Goal: Task Accomplishment & Management: Use online tool/utility

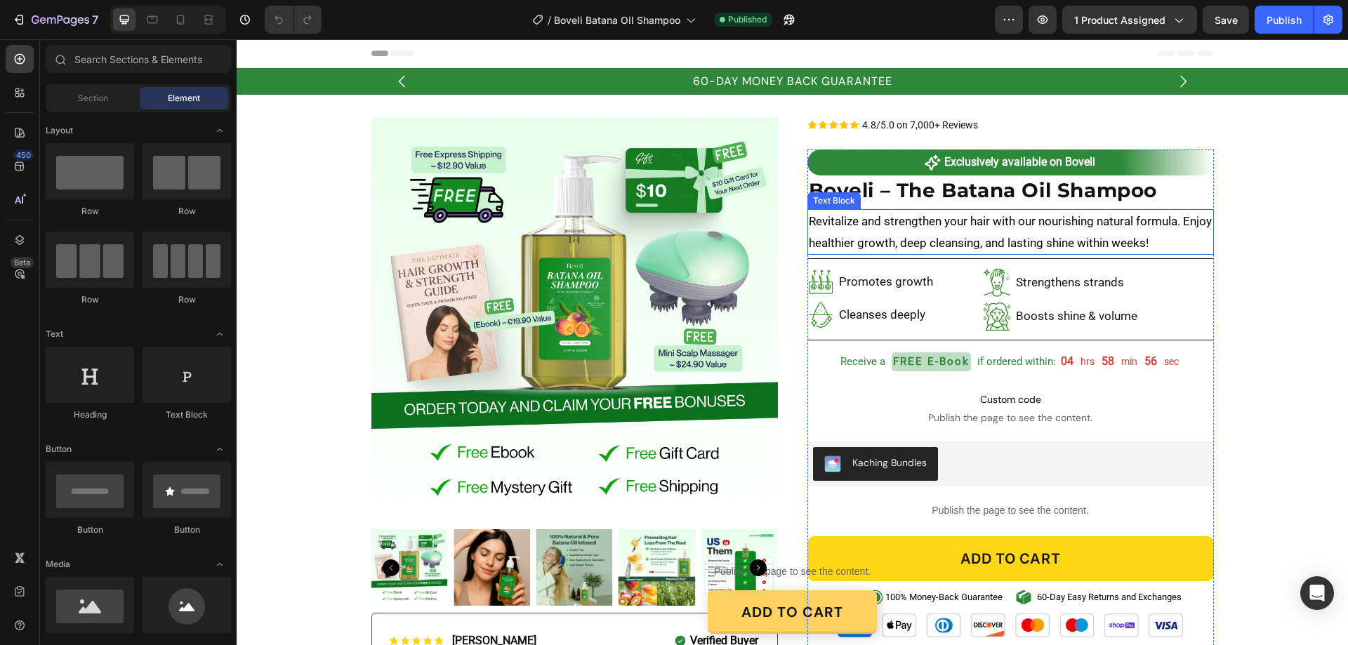
click at [966, 222] on p "Revitalize and strengthen your hair with our nourishing natural formula. Enjoy …" at bounding box center [1011, 232] width 404 height 43
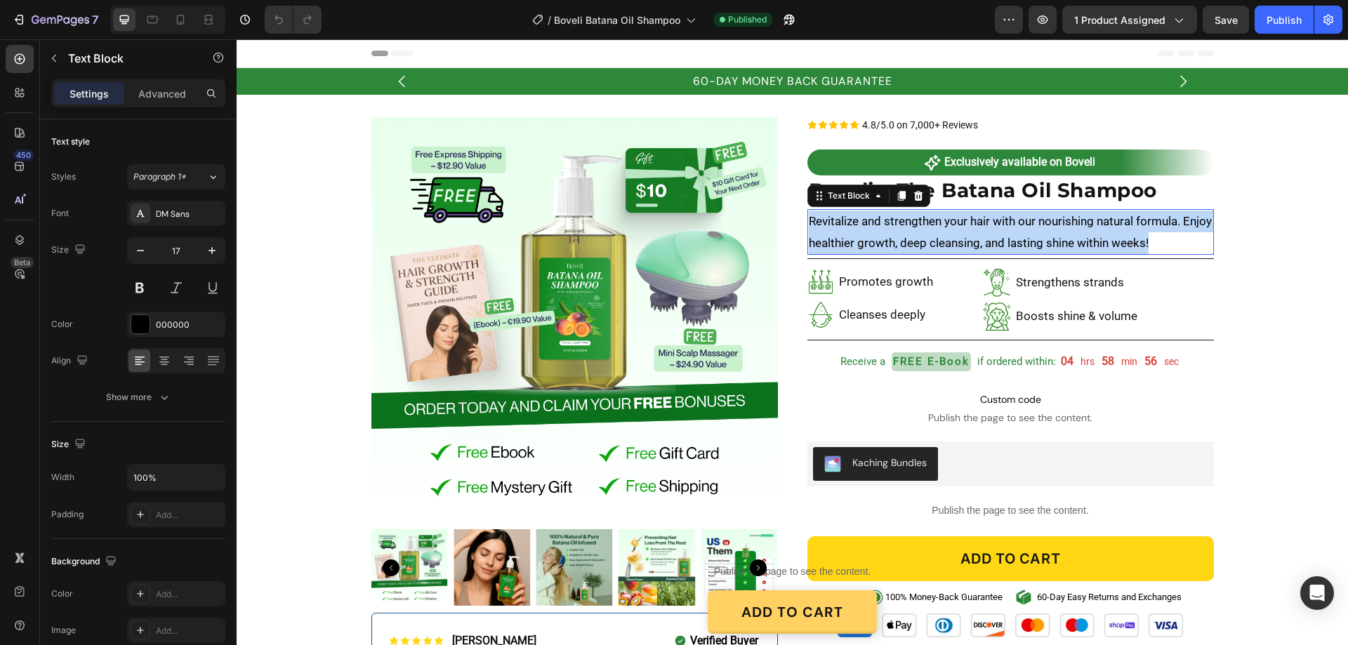
click at [966, 222] on p "Revitalize and strengthen your hair with our nourishing natural formula. Enjoy …" at bounding box center [1011, 232] width 404 height 43
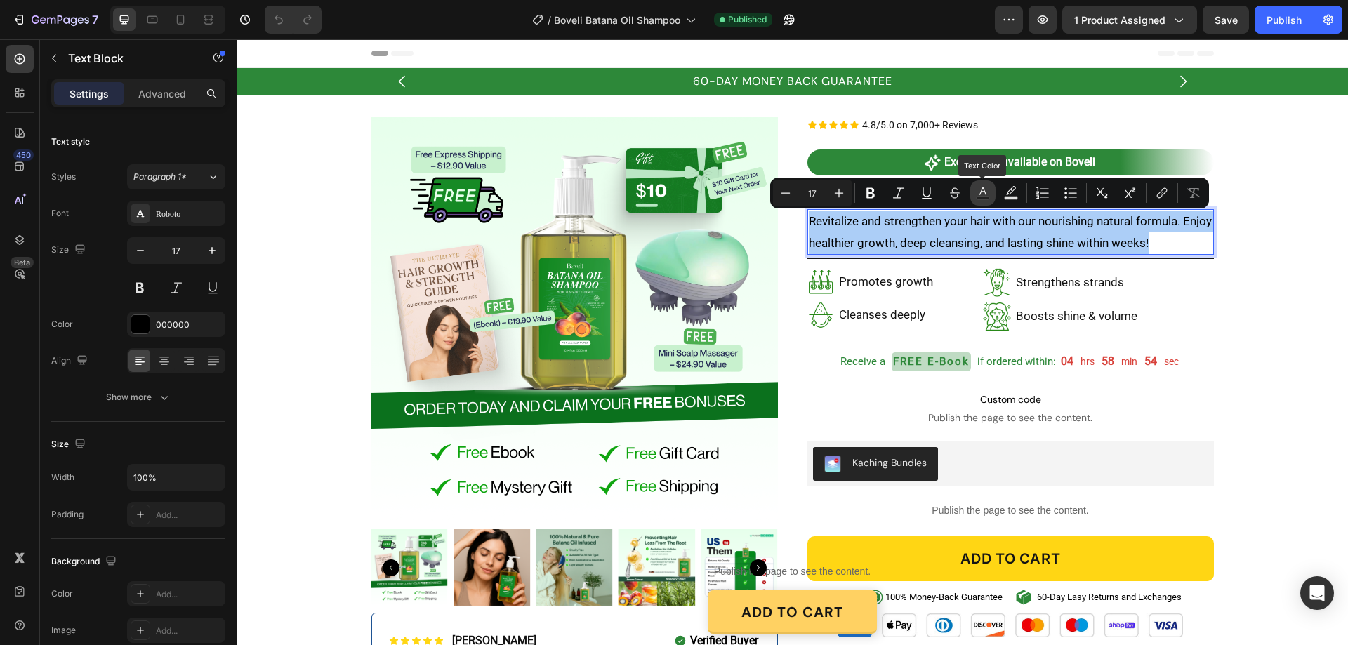
click at [989, 192] on icon "Editor contextual toolbar" at bounding box center [983, 193] width 14 height 14
type input "000000"
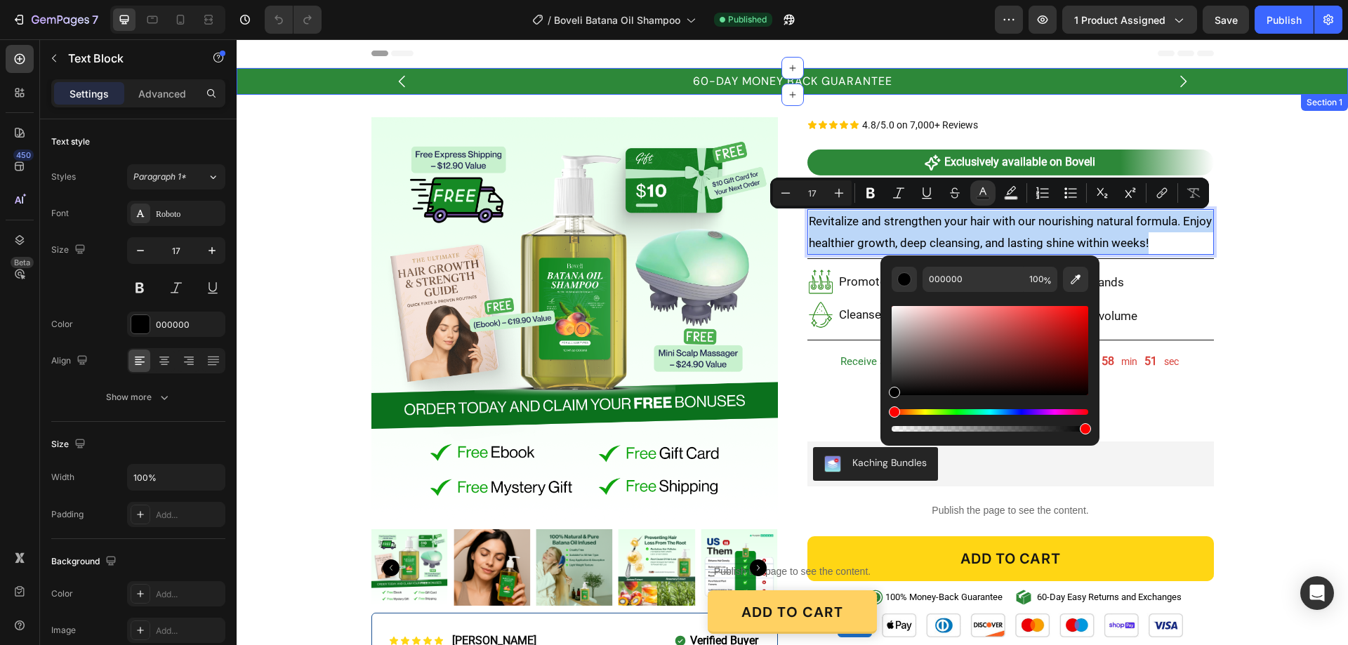
click at [319, 73] on div "60-DAY MONEY BACK GUARANTEE Text Block FREE SHIPPING ON ALL THE ORDERS Text Blo…" at bounding box center [793, 82] width 1112 height 20
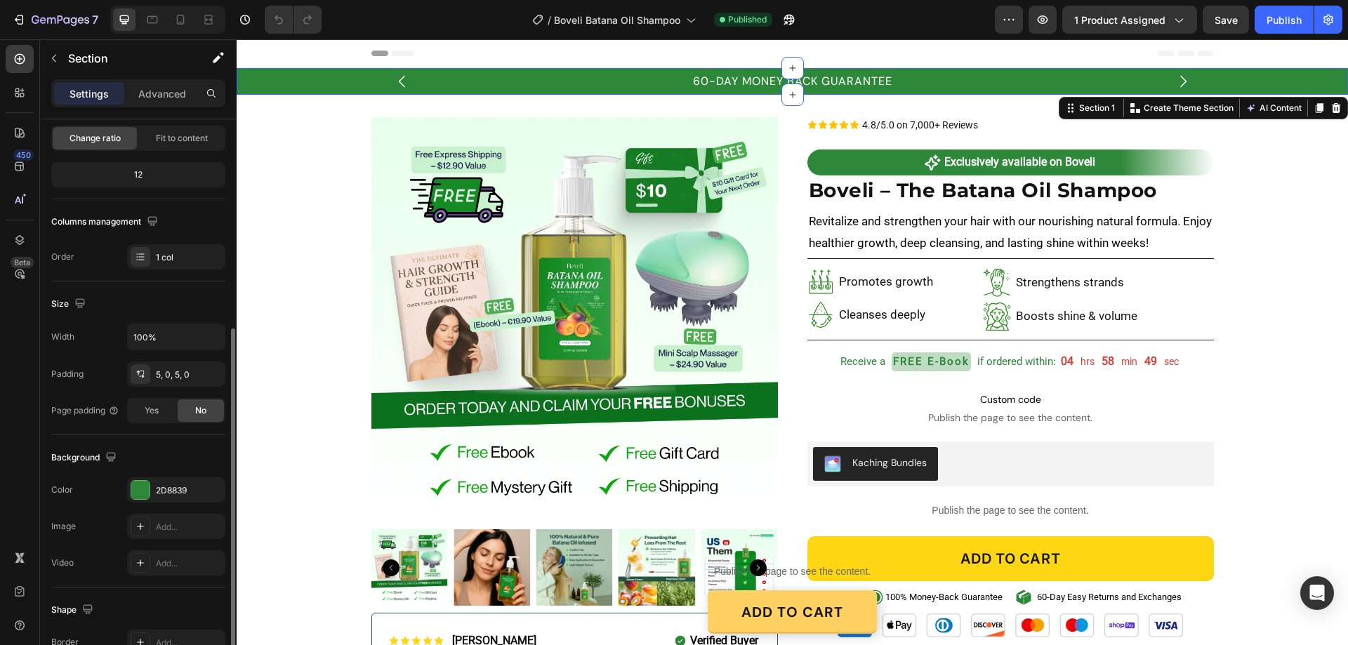
scroll to position [211, 0]
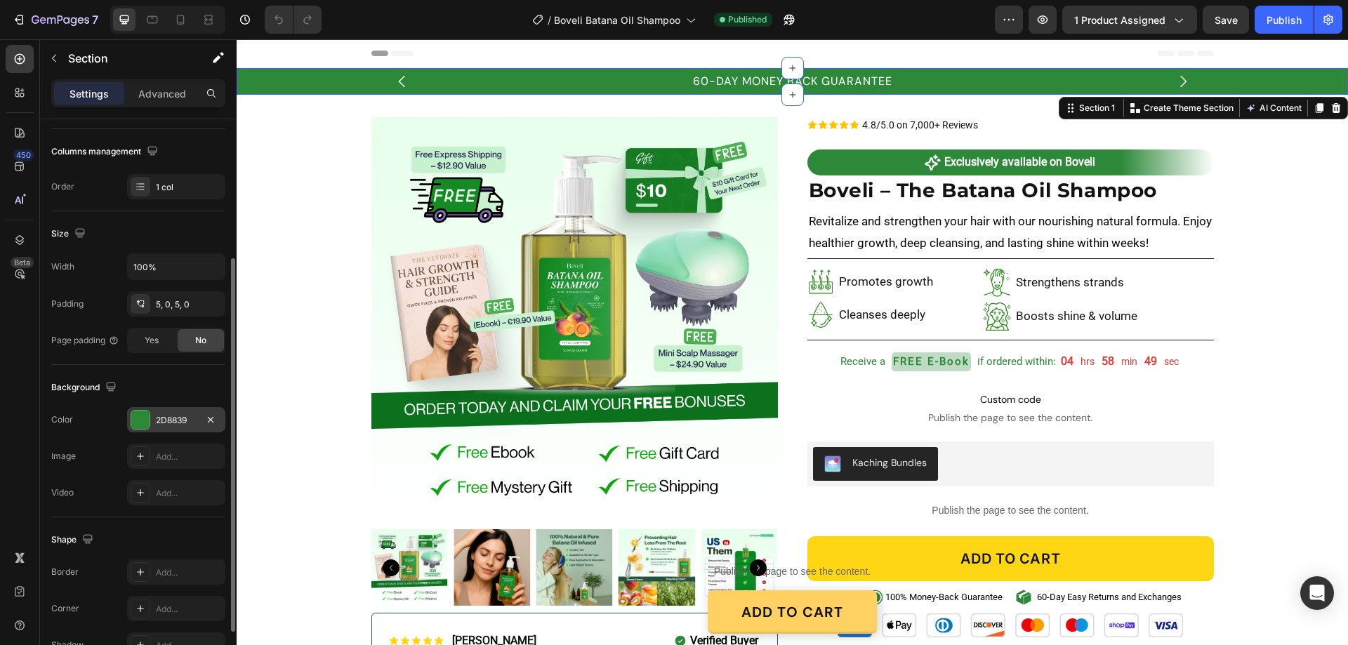
click at [182, 420] on div "2D8839" at bounding box center [176, 420] width 41 height 13
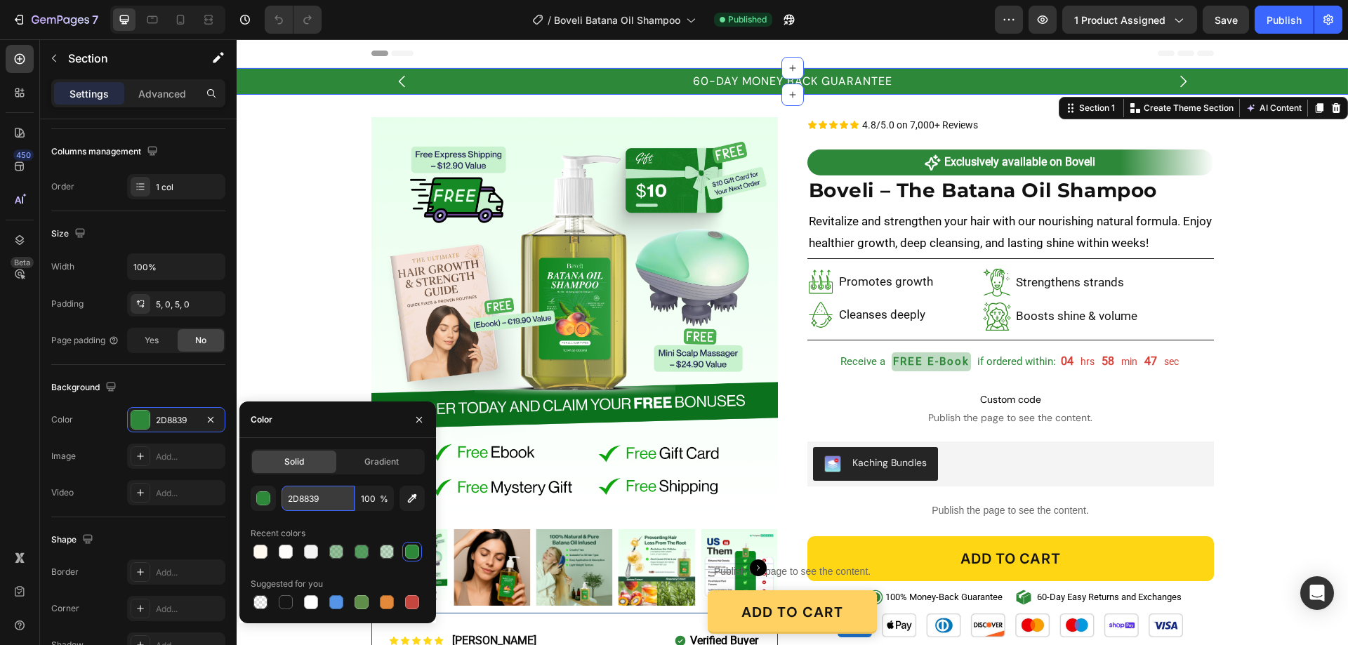
click at [324, 495] on input "2D8839" at bounding box center [318, 498] width 73 height 25
click at [955, 234] on p "Revitalize and strengthen your hair with our nourishing natural formula. Enjoy …" at bounding box center [1011, 232] width 404 height 43
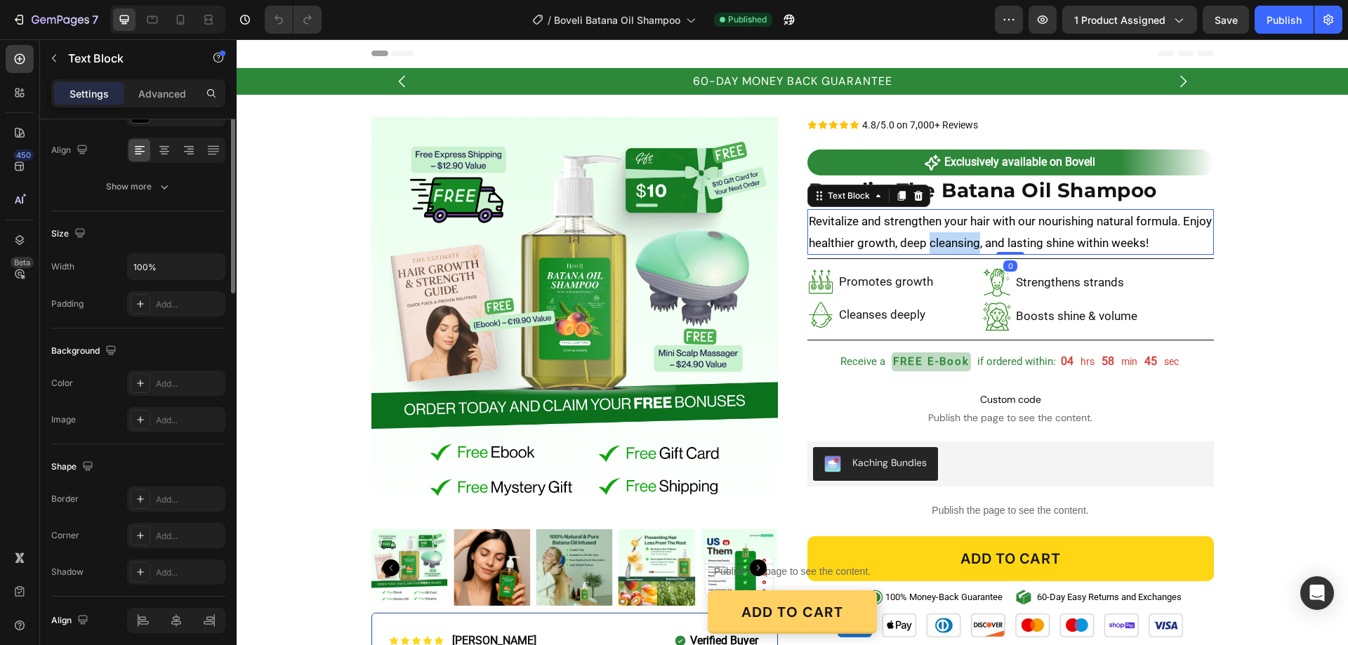
scroll to position [0, 0]
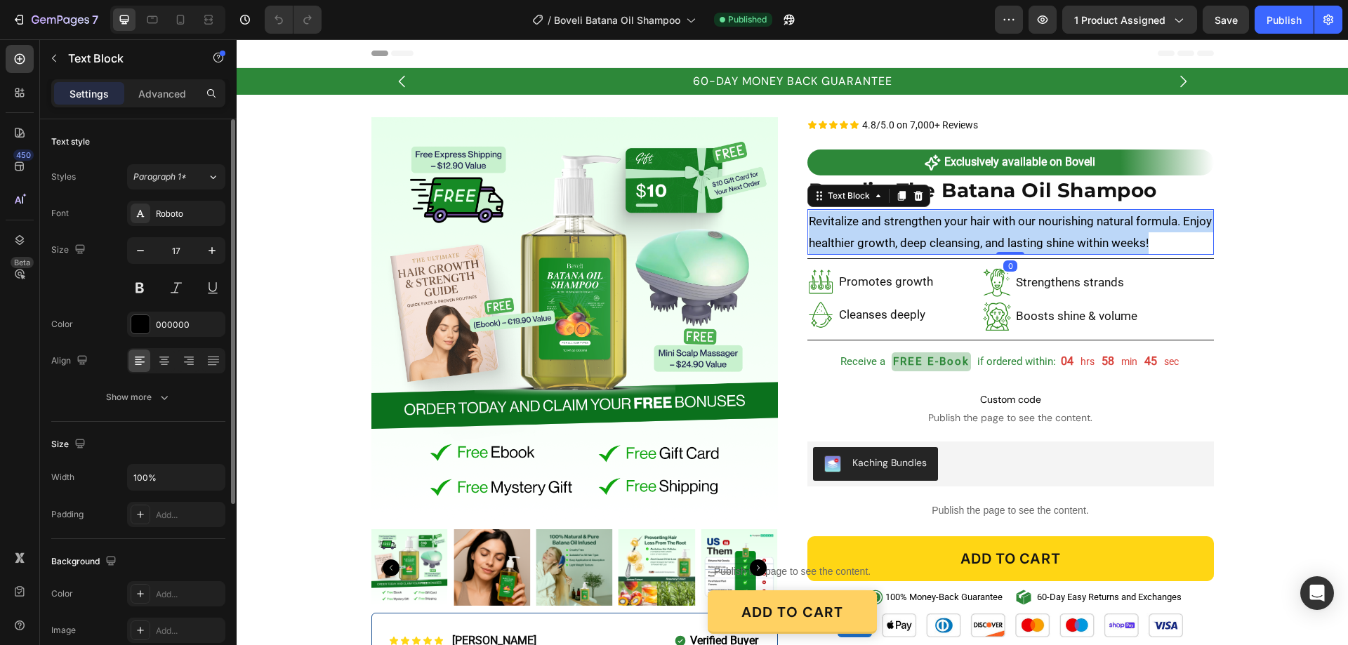
click at [955, 234] on p "Revitalize and strengthen your hair with our nourishing natural formula. Enjoy …" at bounding box center [1011, 232] width 404 height 43
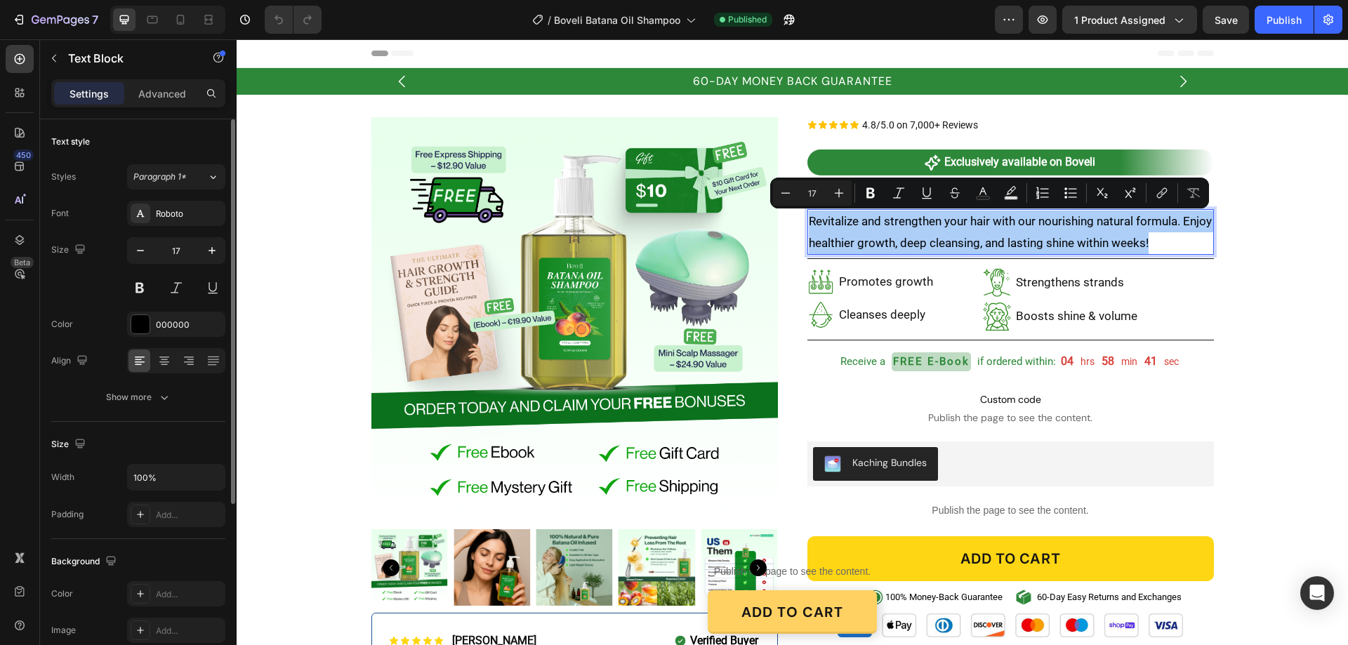
click at [178, 311] on div "Font Roboto Size 17 Color 000000 Align Show more" at bounding box center [138, 305] width 174 height 209
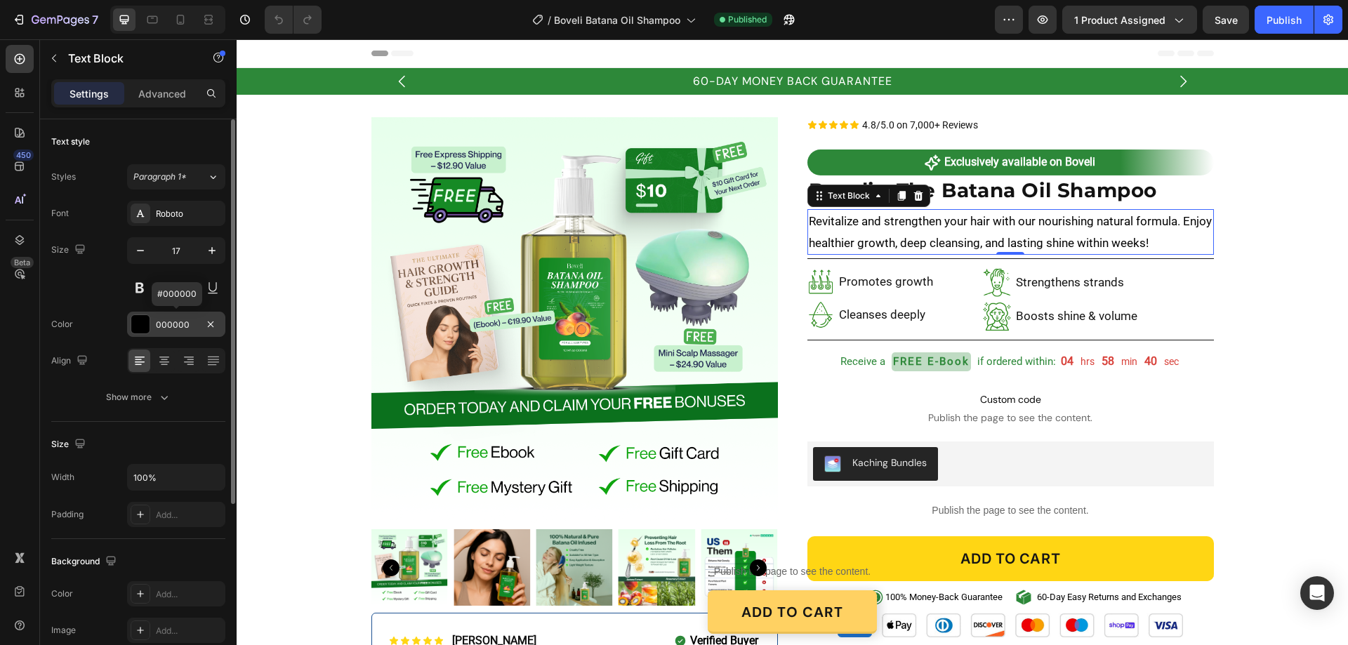
click at [186, 325] on div "000000" at bounding box center [176, 325] width 41 height 13
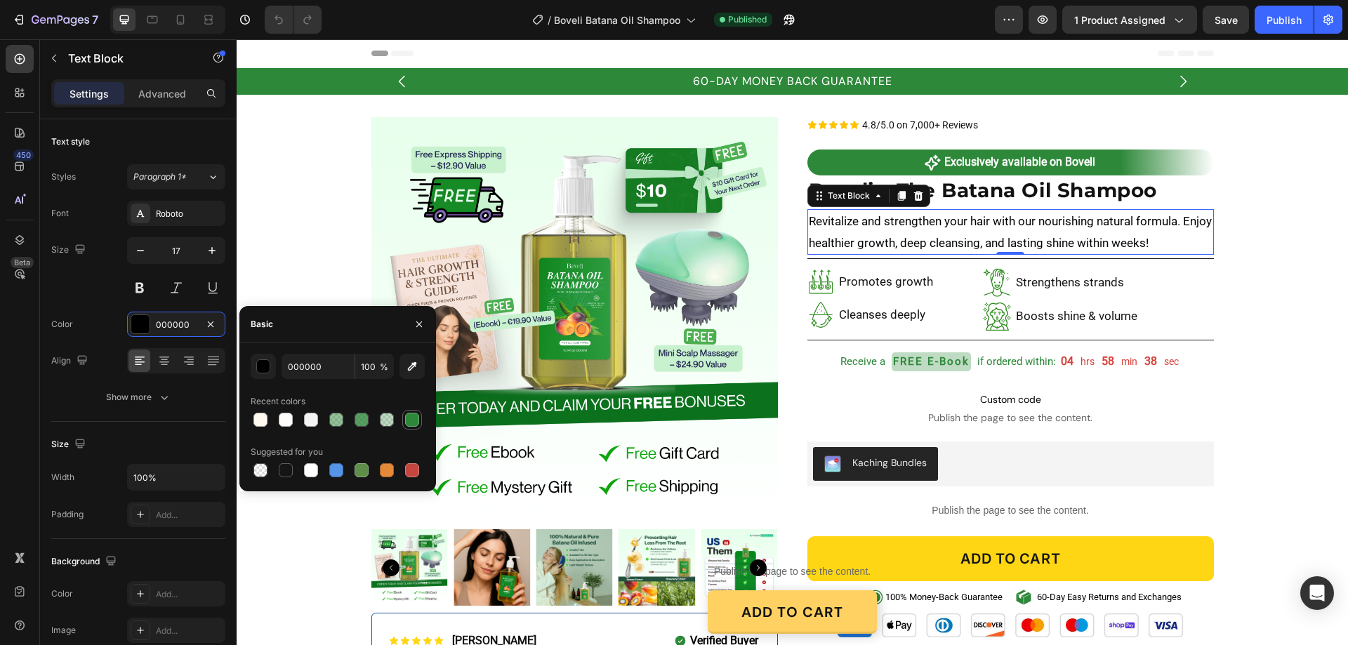
click at [413, 416] on div at bounding box center [412, 420] width 14 height 14
type input "2D8839"
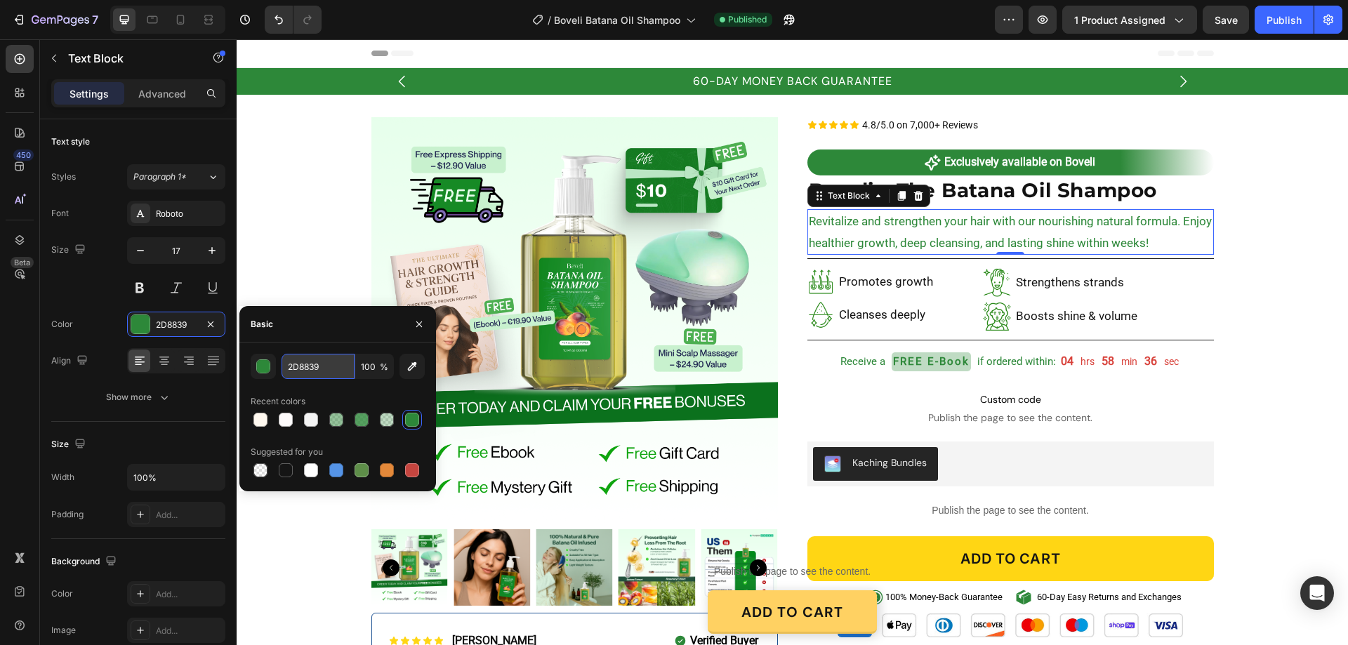
click at [325, 368] on input "2D8839" at bounding box center [318, 366] width 73 height 25
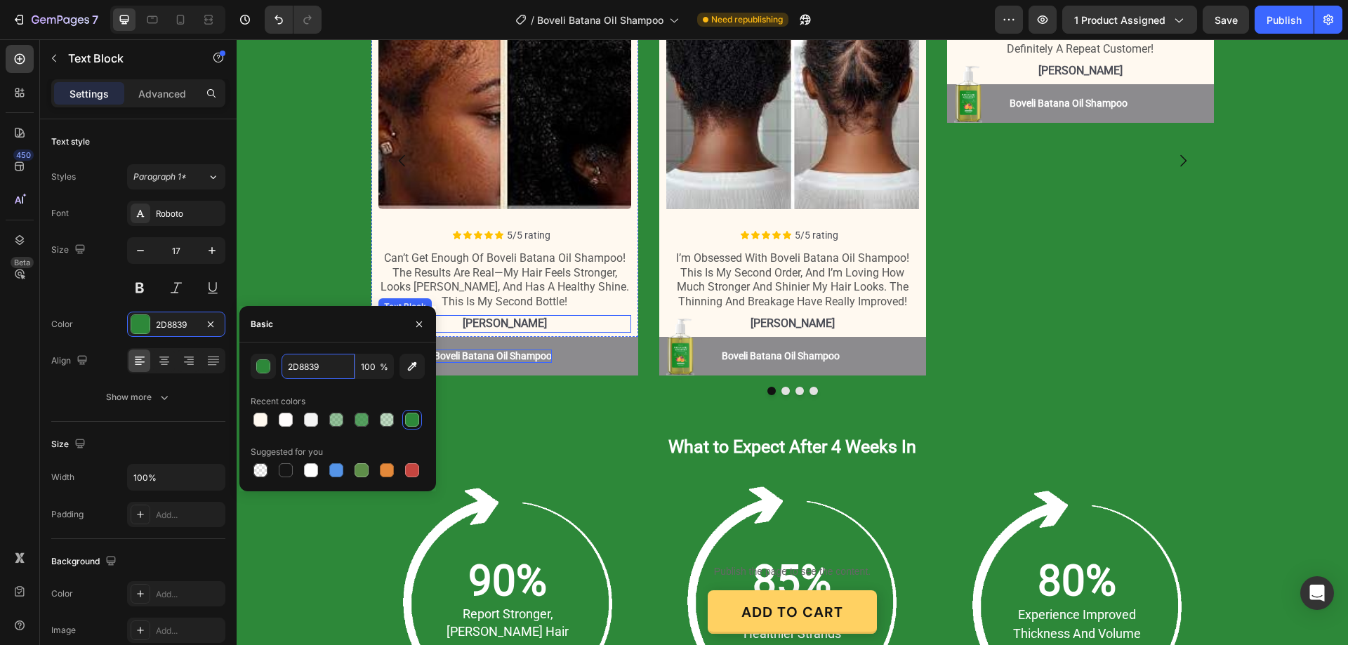
scroll to position [1756, 0]
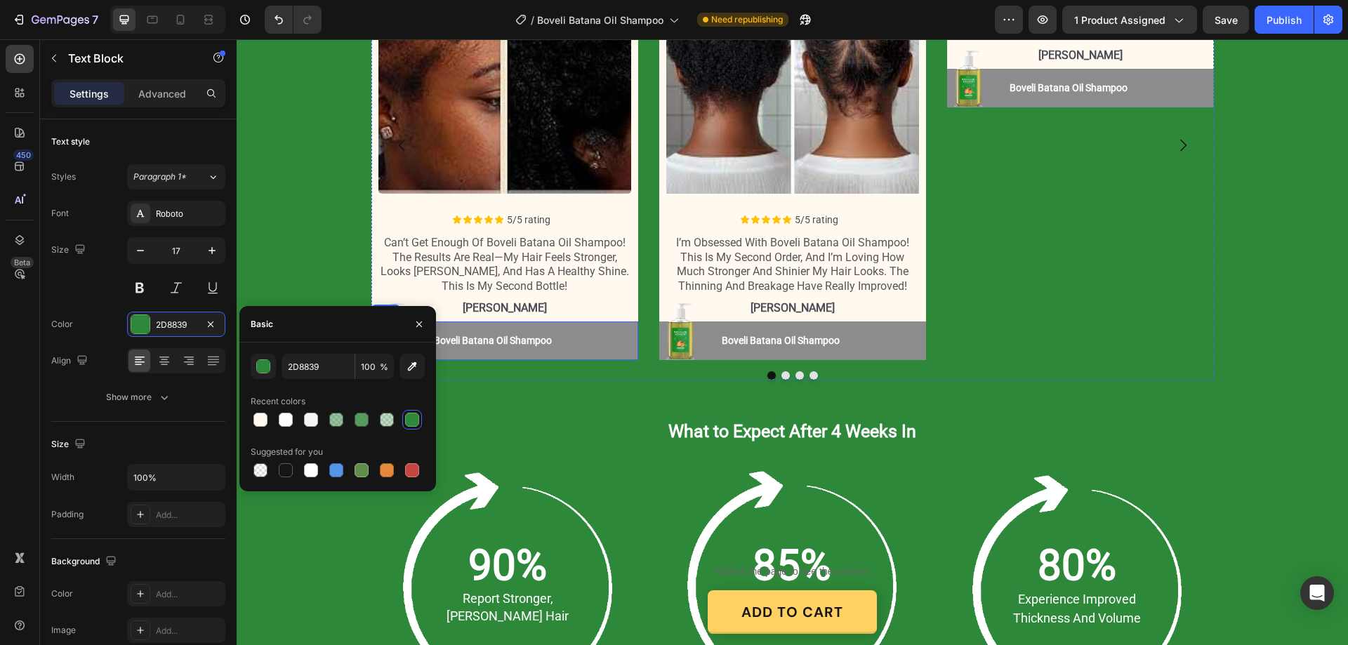
click at [614, 327] on div "Image Boveli Batana Oil Shampoo Button Boveli Batana Oil Shampoo Button Row" at bounding box center [504, 341] width 267 height 39
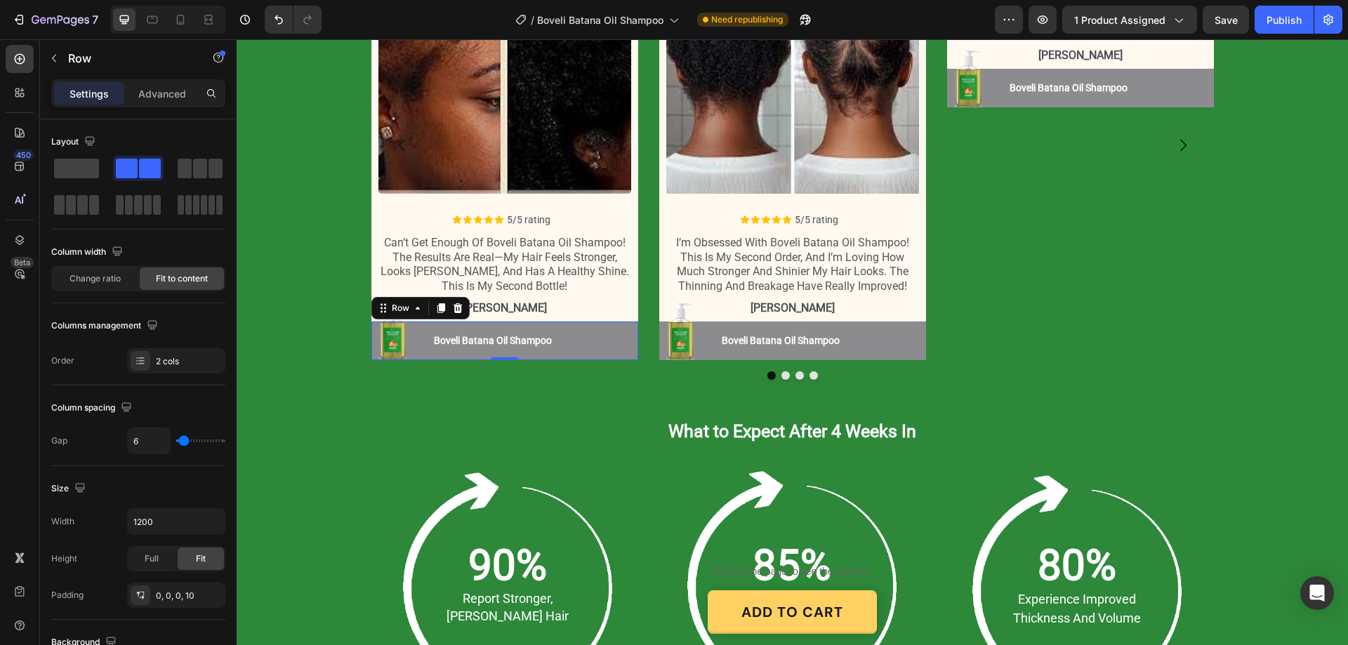
click at [615, 327] on div "Image Boveli Batana Oil Shampoo Button Boveli Batana Oil Shampoo Button Row 0" at bounding box center [504, 341] width 267 height 39
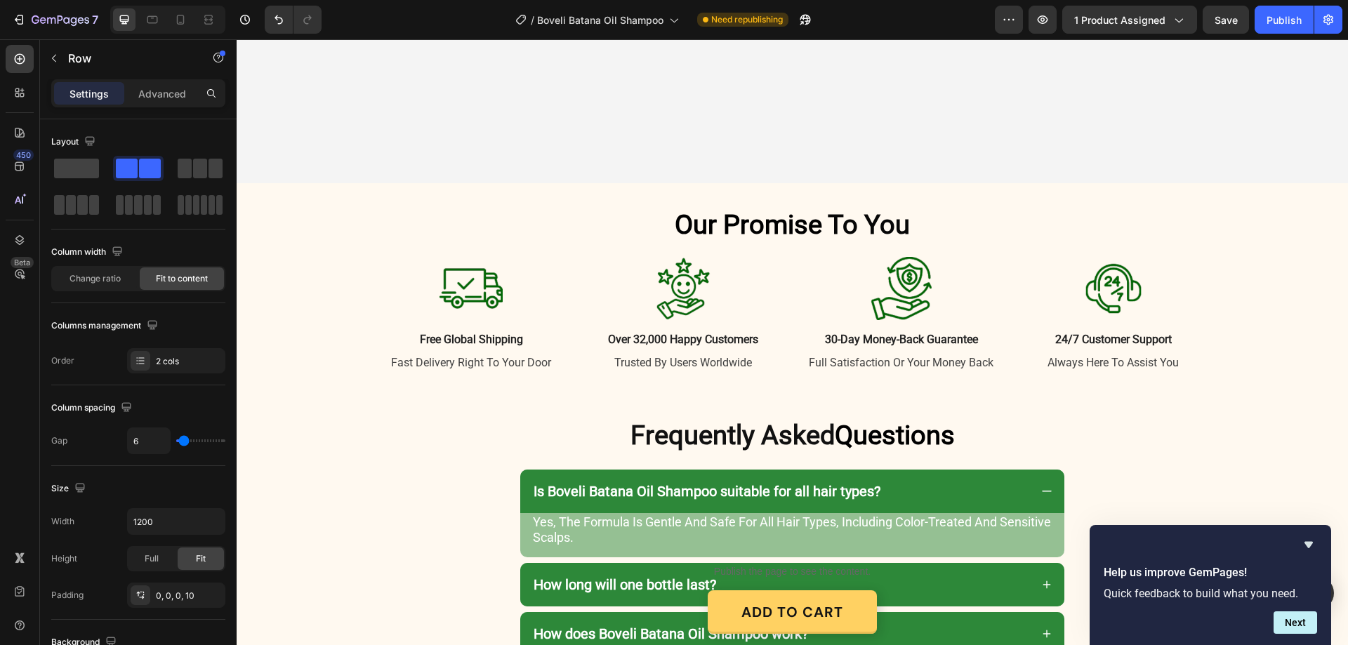
scroll to position [3160, 0]
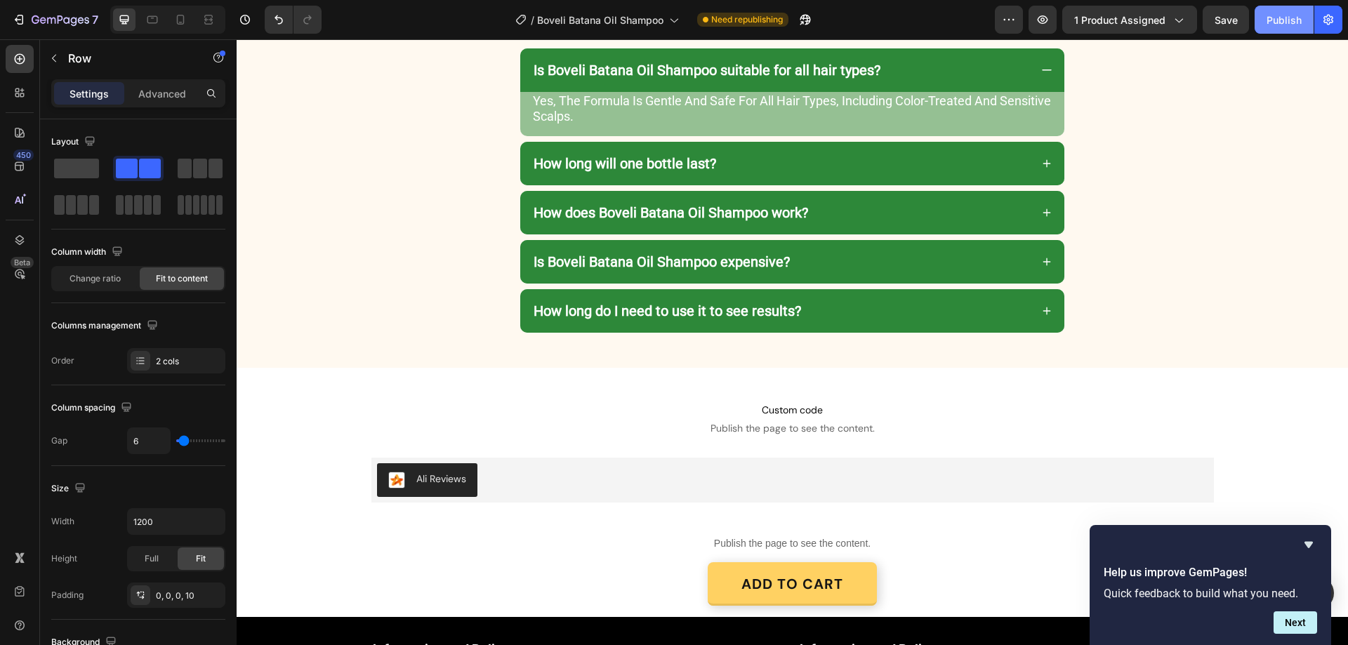
click at [1294, 13] on div "Publish" at bounding box center [1284, 20] width 35 height 15
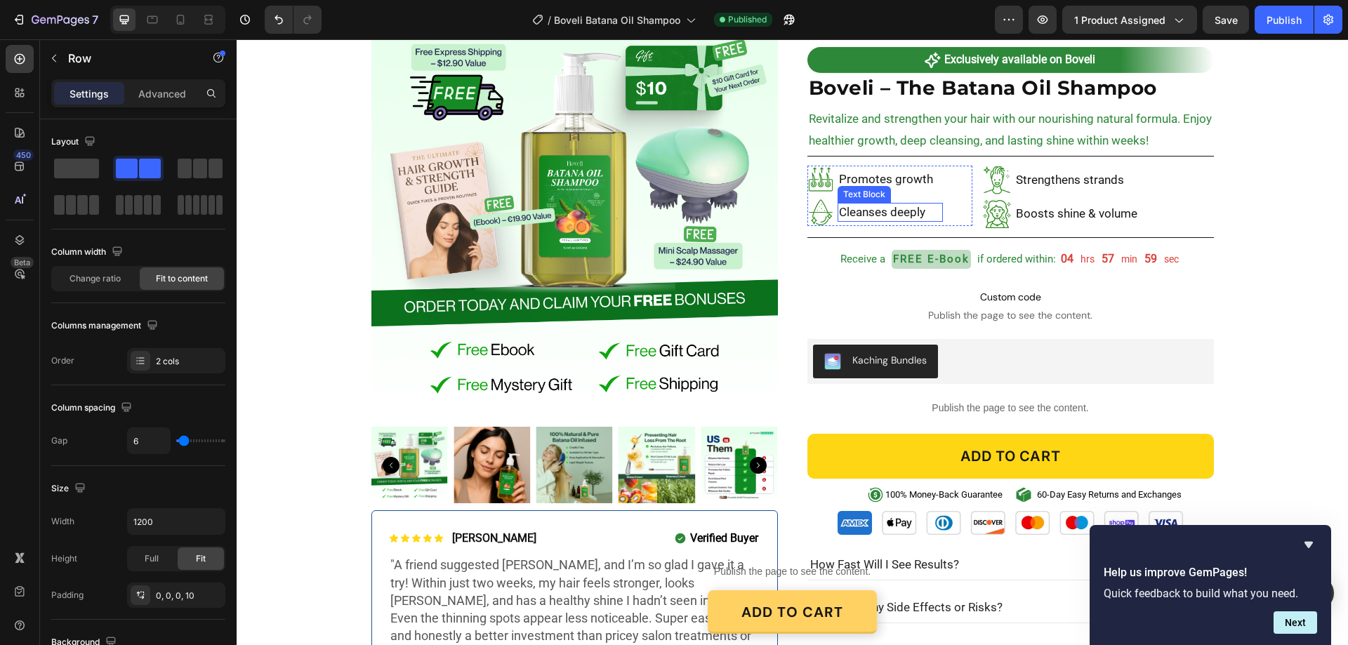
scroll to position [0, 0]
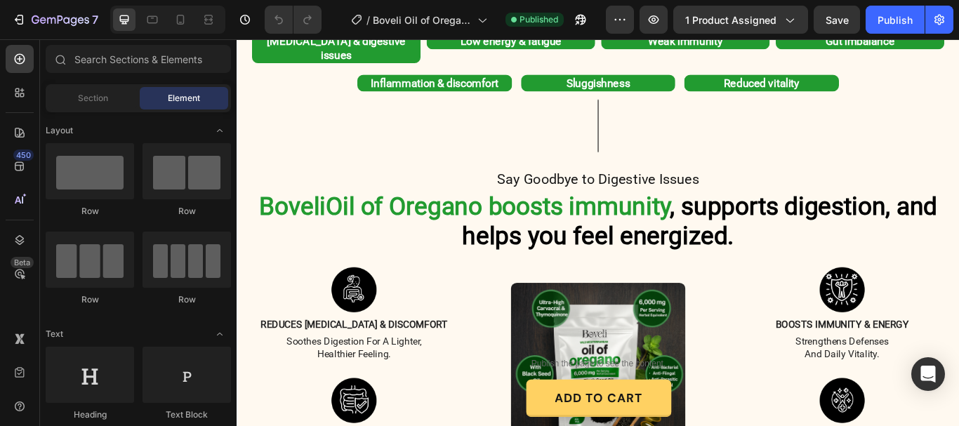
scroll to position [1053, 0]
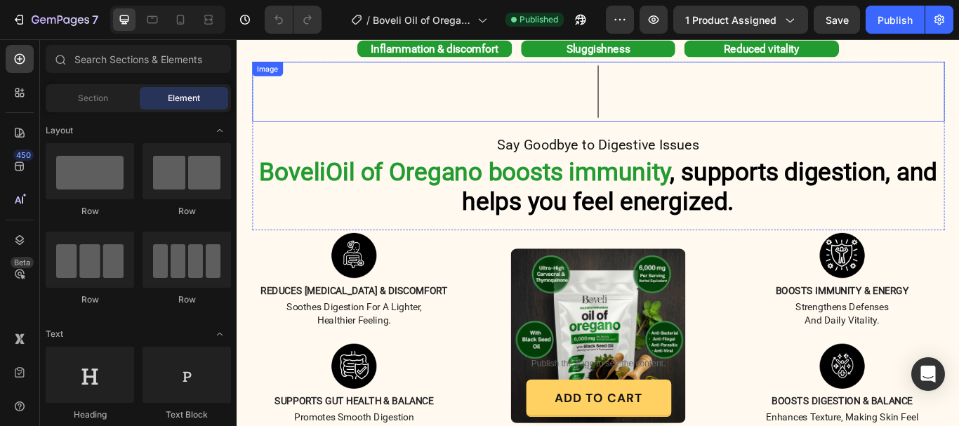
click at [652, 88] on img at bounding box center [658, 100] width 70 height 70
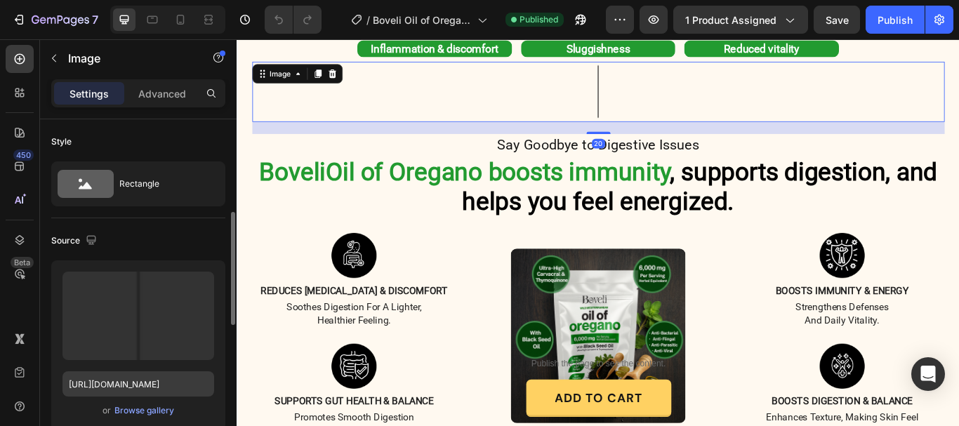
scroll to position [140, 0]
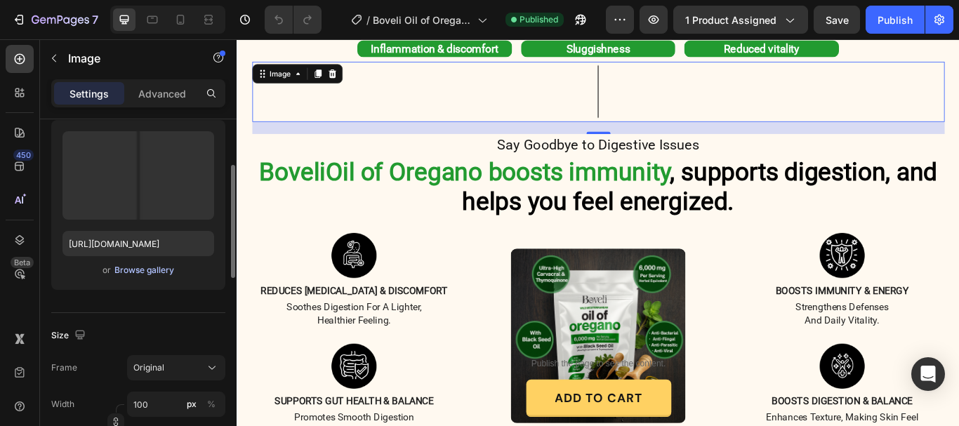
click at [158, 271] on div "Browse gallery" at bounding box center [144, 270] width 60 height 13
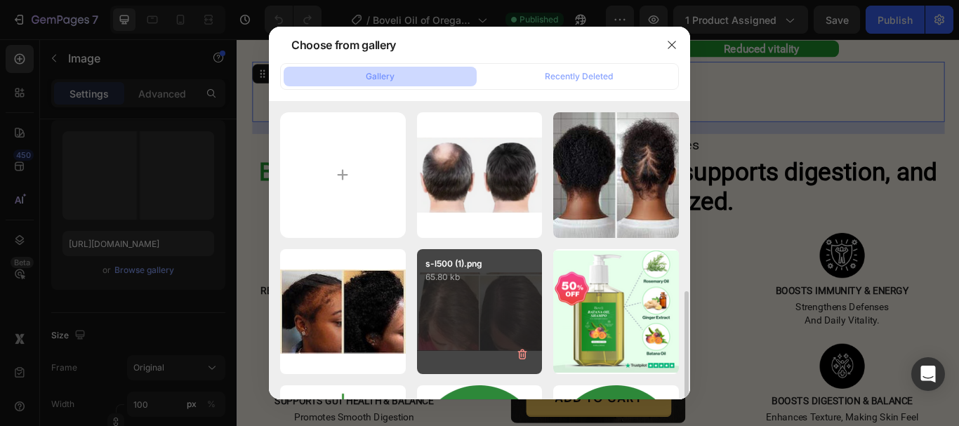
scroll to position [211, 0]
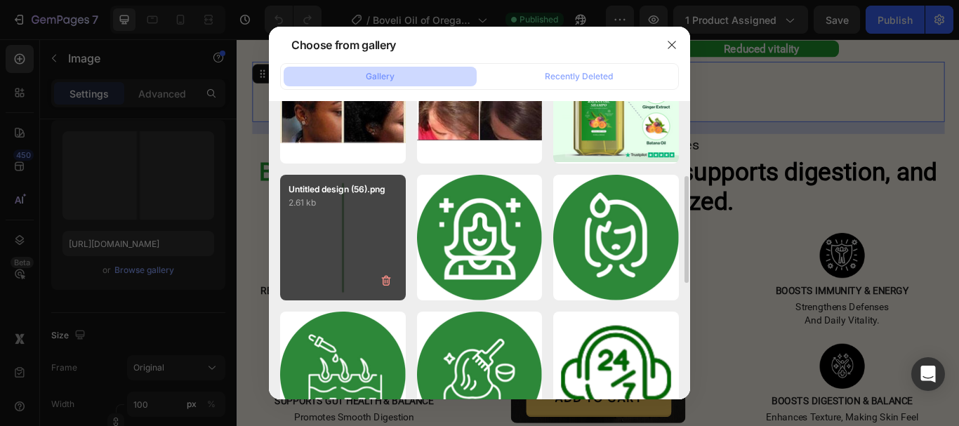
click at [324, 241] on div "Untitled design (56).png 2.61 kb" at bounding box center [343, 238] width 126 height 126
type input "https://cdn.shopify.com/s/files/1/0887/9213/8077/files/gempages_580466417665573…"
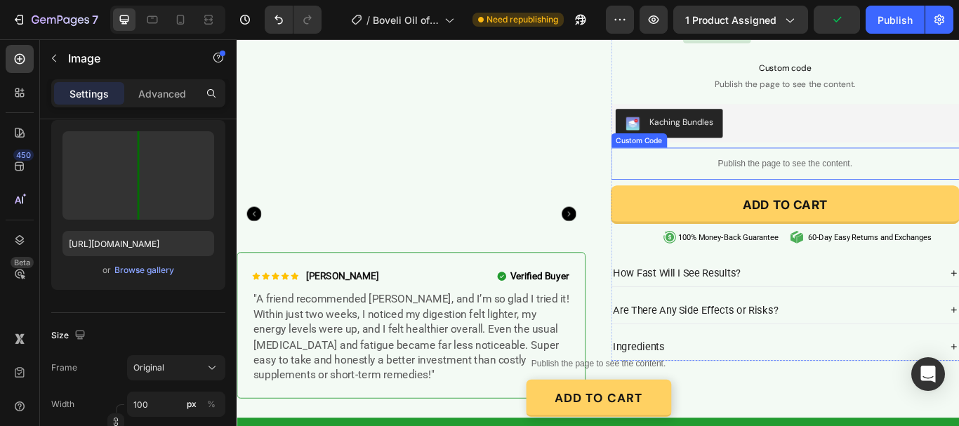
scroll to position [351, 0]
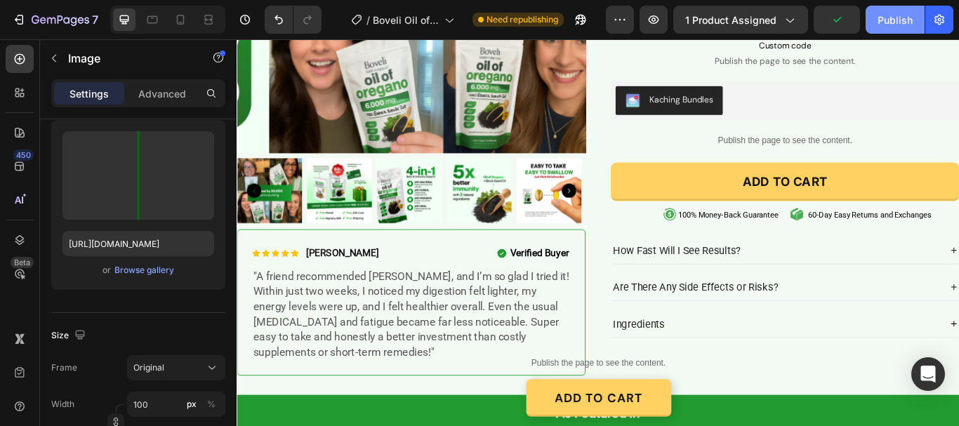
click at [908, 15] on div "Publish" at bounding box center [895, 20] width 35 height 15
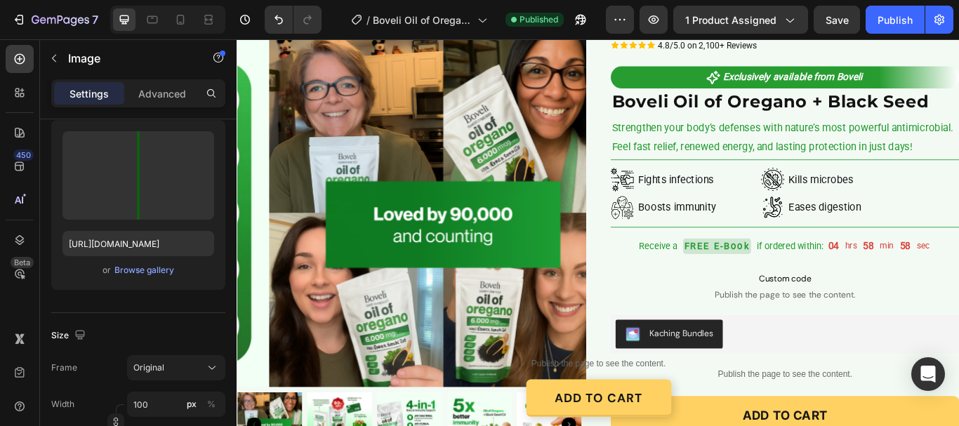
scroll to position [70, 0]
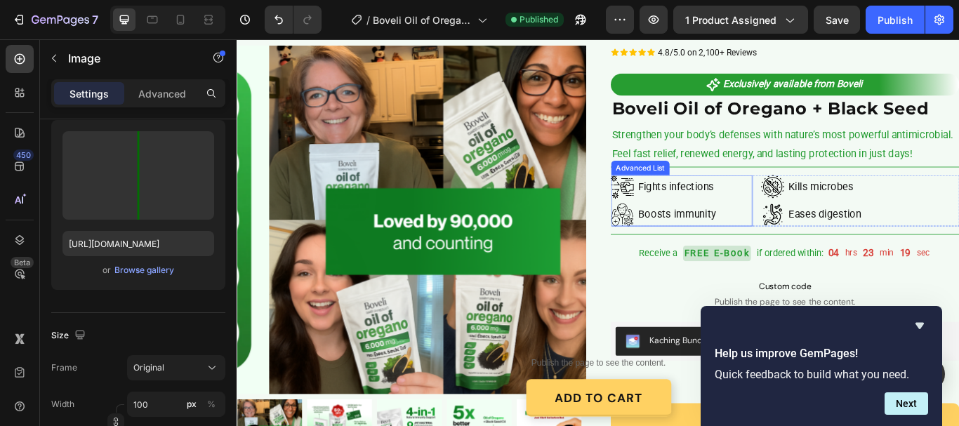
drag, startPoint x: 694, startPoint y: 204, endPoint x: 676, endPoint y: 216, distance: 21.8
click at [694, 204] on li "Image Fights infections Text Block" at bounding box center [739, 211] width 132 height 27
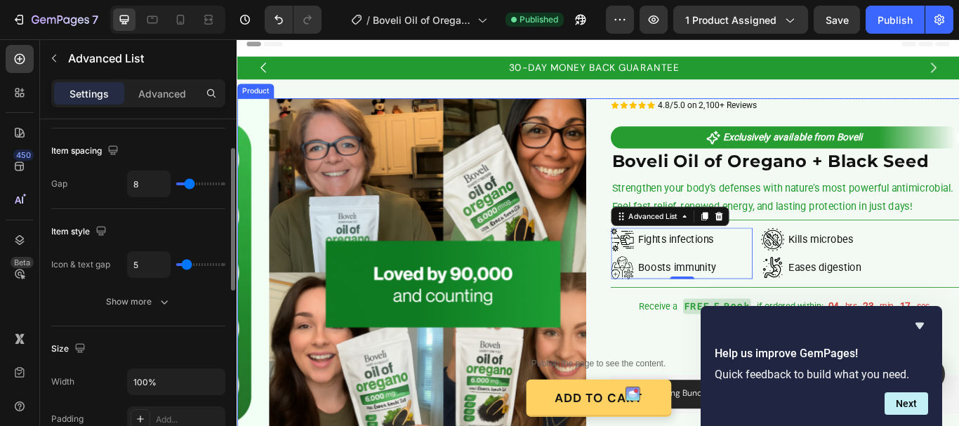
scroll to position [0, 0]
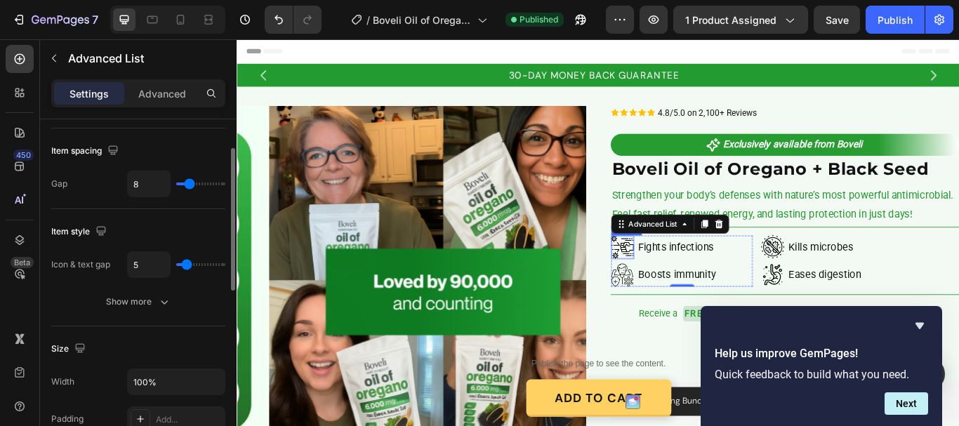
click at [686, 278] on img at bounding box center [686, 281] width 27 height 27
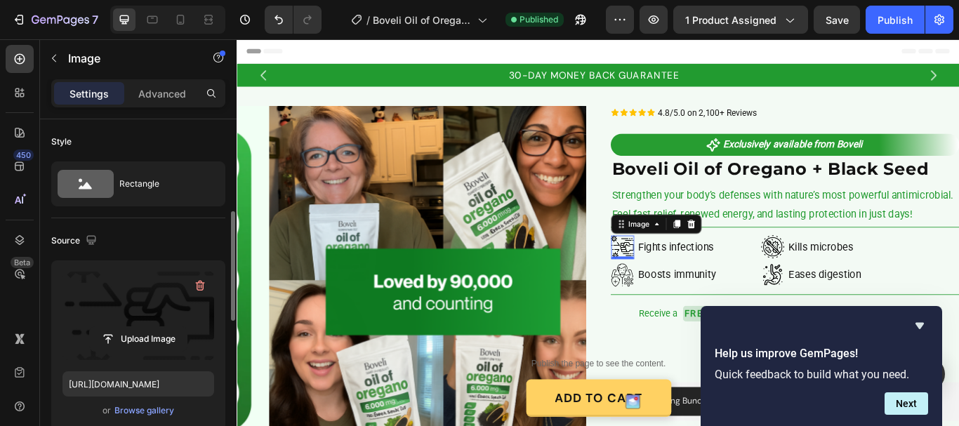
scroll to position [70, 0]
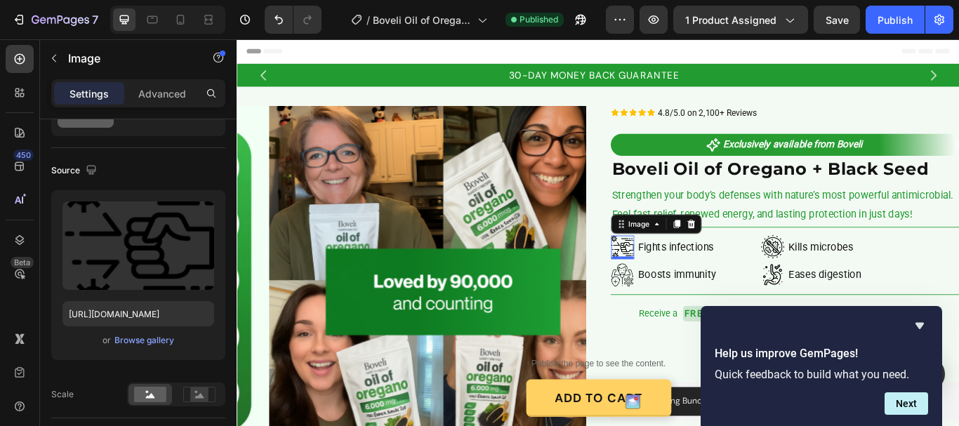
click at [676, 279] on img at bounding box center [686, 281] width 27 height 27
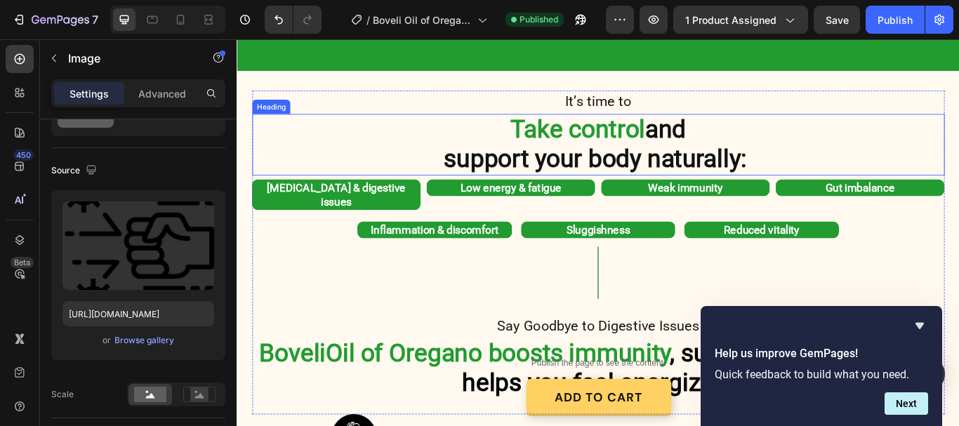
scroll to position [774, 0]
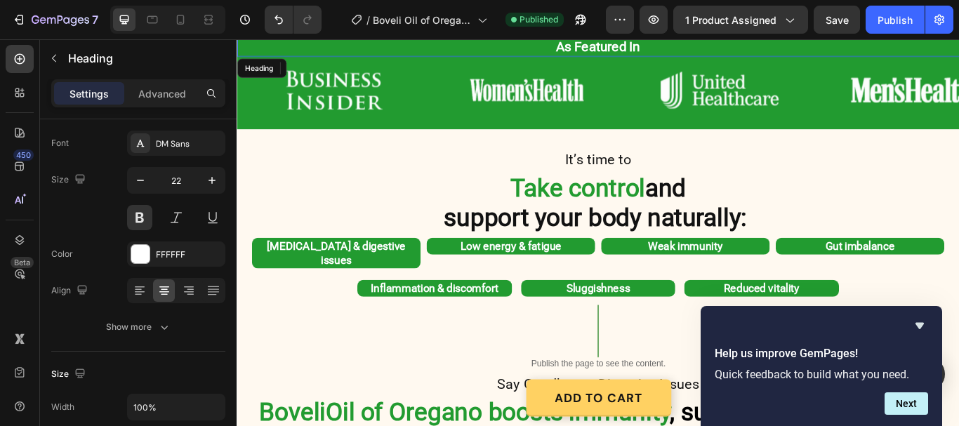
click at [259, 60] on h2 "As Featured In" at bounding box center [658, 48] width 843 height 23
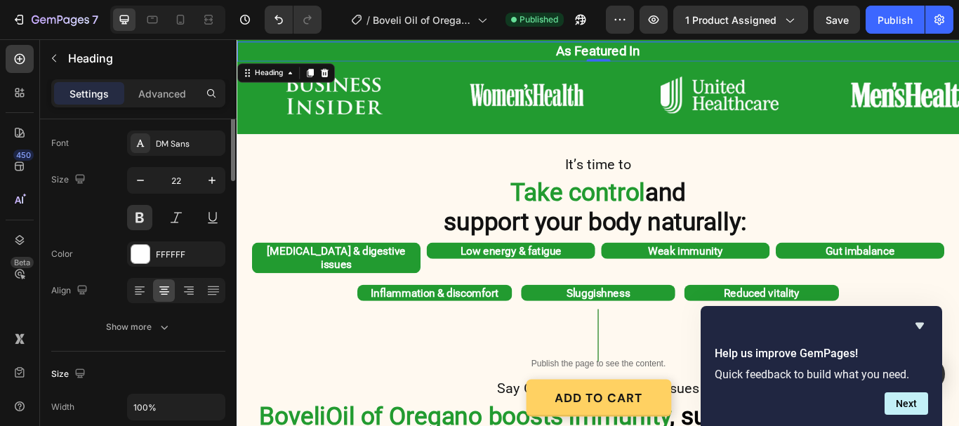
scroll to position [702, 0]
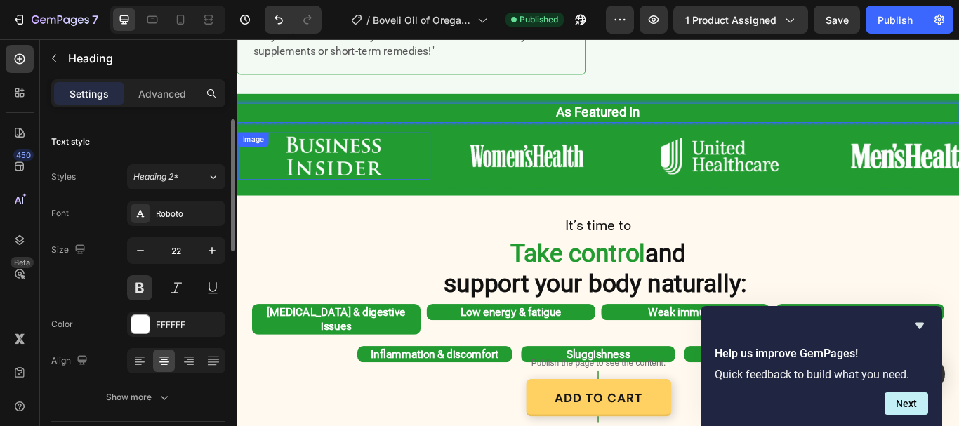
click at [254, 185] on img at bounding box center [349, 175] width 225 height 55
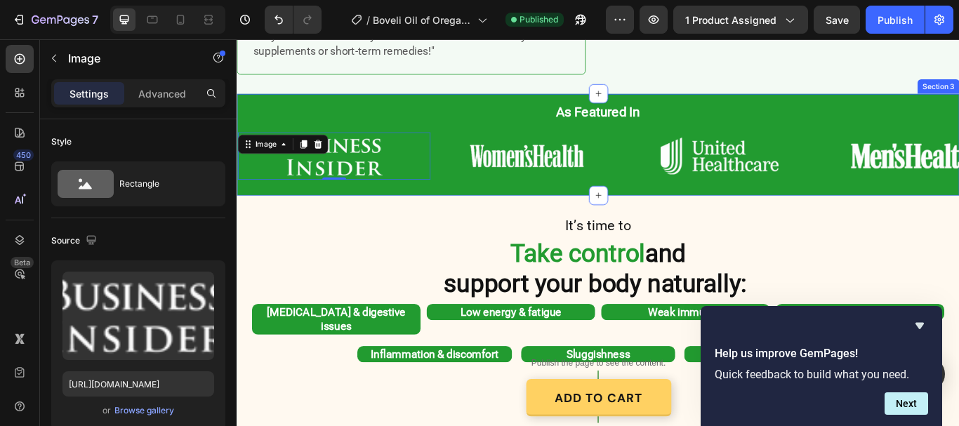
click at [297, 103] on div "As Featured In Heading Row Image Image Image Image Image Image Carousel Image 0…" at bounding box center [658, 162] width 843 height 119
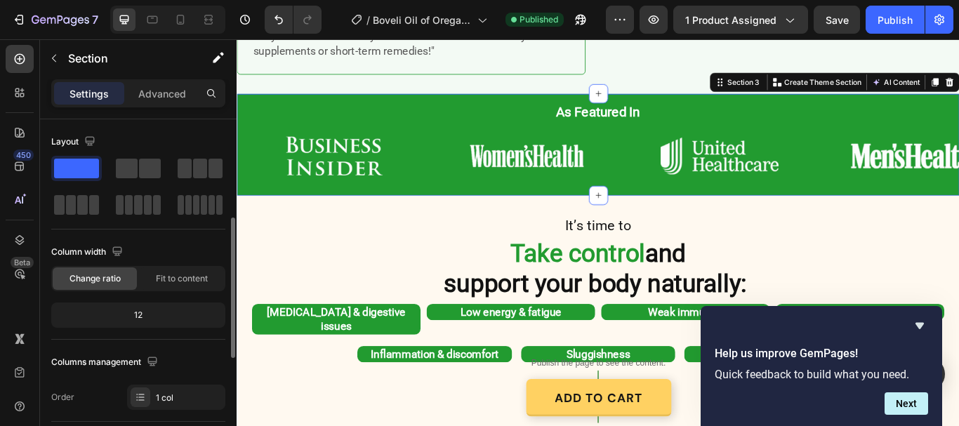
scroll to position [281, 0]
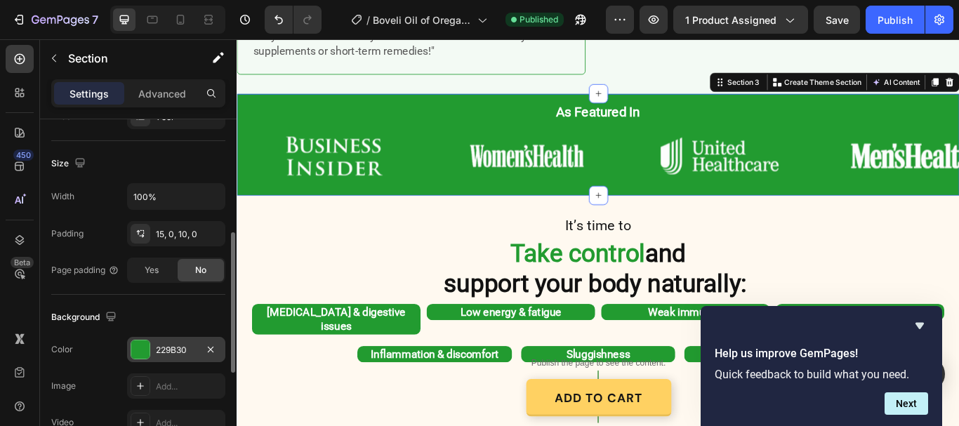
click at [169, 339] on div "229B30" at bounding box center [176, 349] width 98 height 25
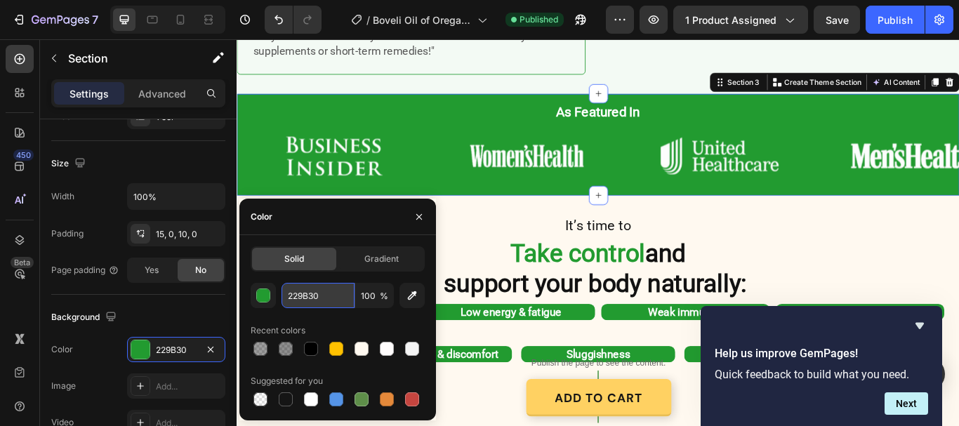
click at [321, 291] on input "229B30" at bounding box center [318, 295] width 73 height 25
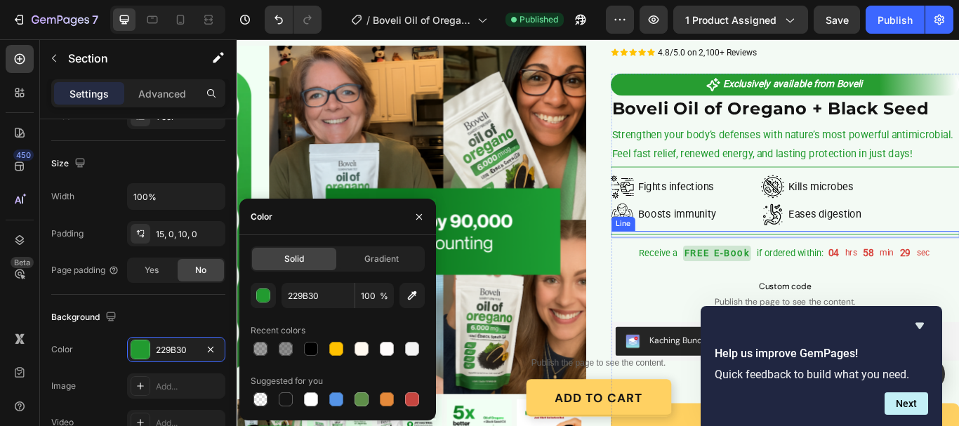
scroll to position [0, 0]
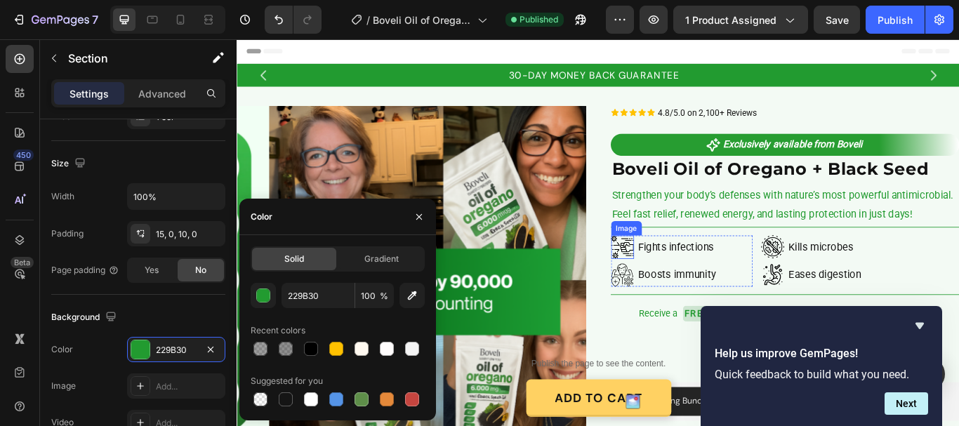
click at [676, 284] on img at bounding box center [686, 281] width 27 height 27
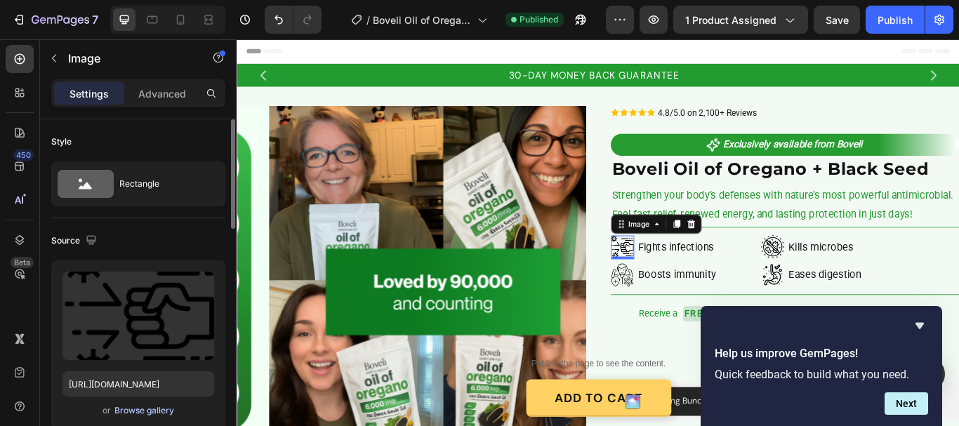
click at [152, 409] on div "Browse gallery" at bounding box center [144, 411] width 60 height 13
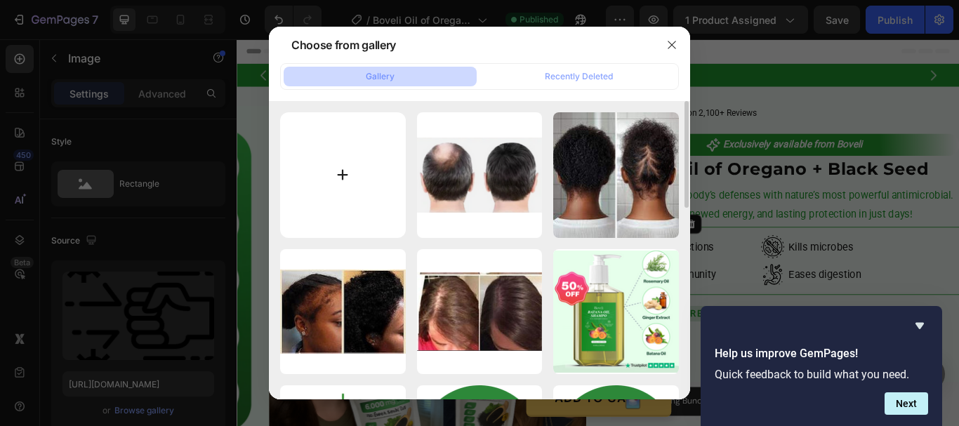
click at [335, 173] on input "file" at bounding box center [343, 175] width 126 height 126
type input "C:\fakepath\gempages_580466417665573459-1beb147a-877c-4ea5-bd24-11b97eb70bf3[1]…"
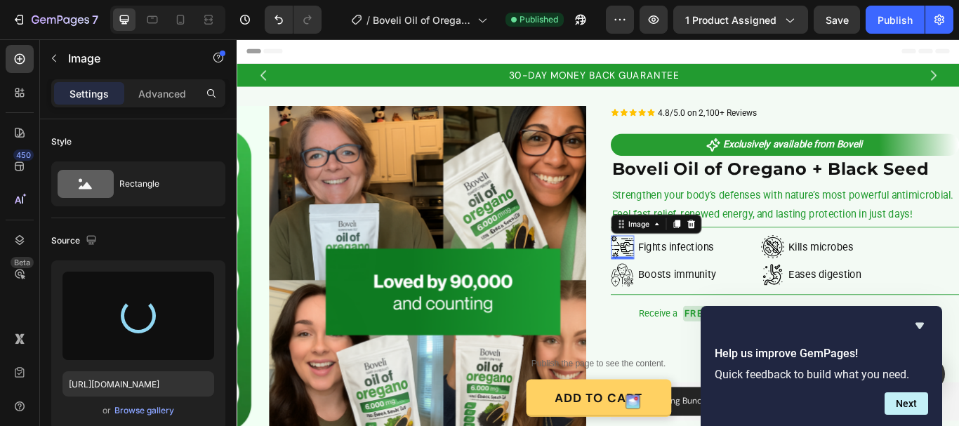
type input "https://cdn.shopify.com/s/files/1/0887/9213/8077/files/gempages_580466417665573…"
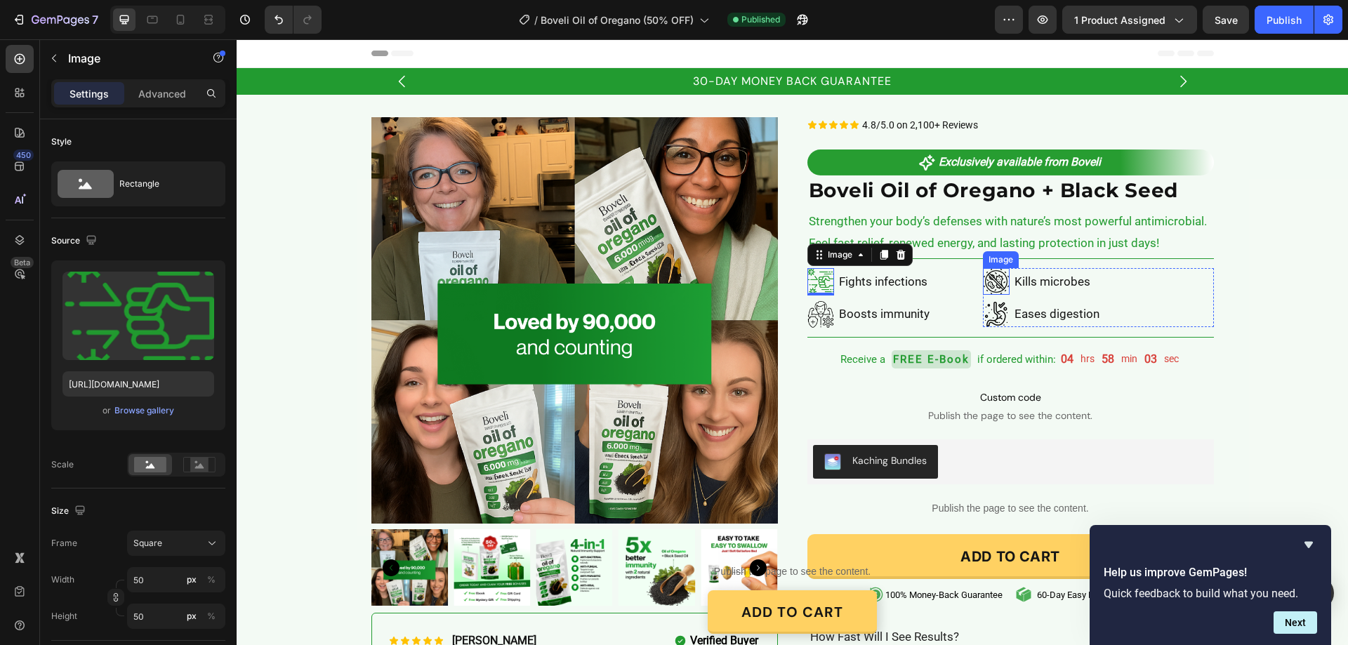
click at [991, 286] on img at bounding box center [996, 281] width 27 height 27
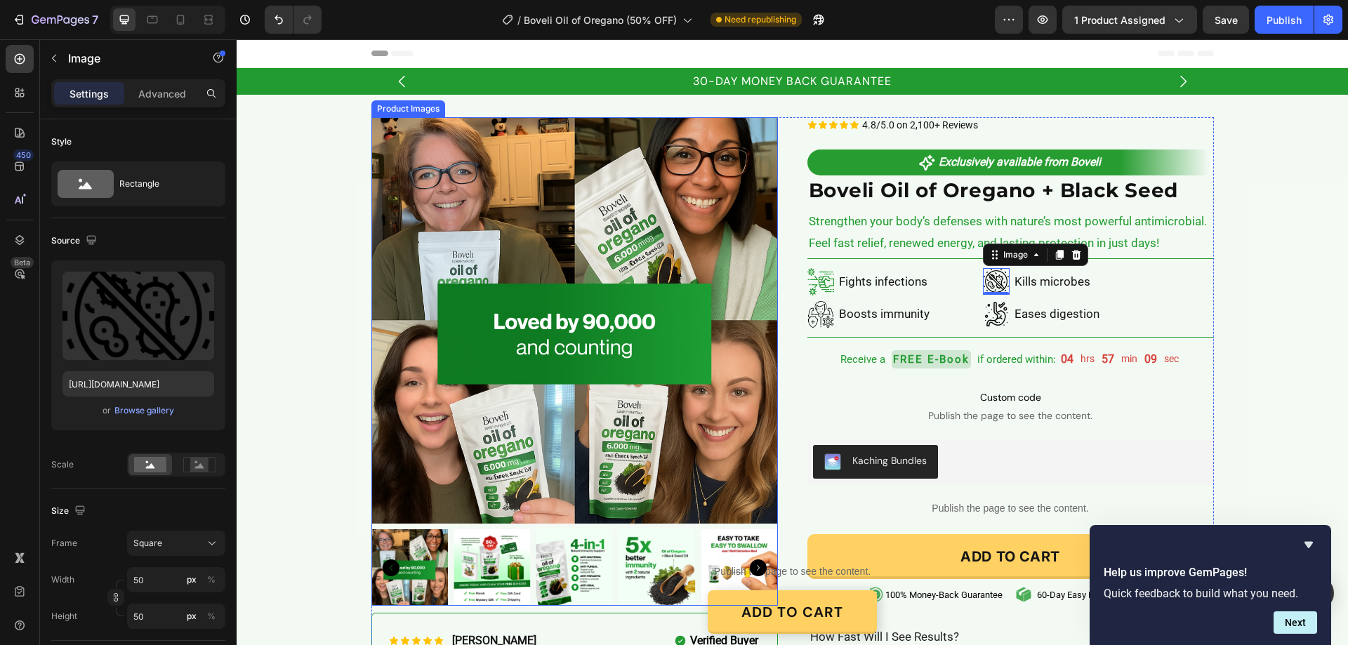
click at [459, 307] on img at bounding box center [574, 320] width 407 height 407
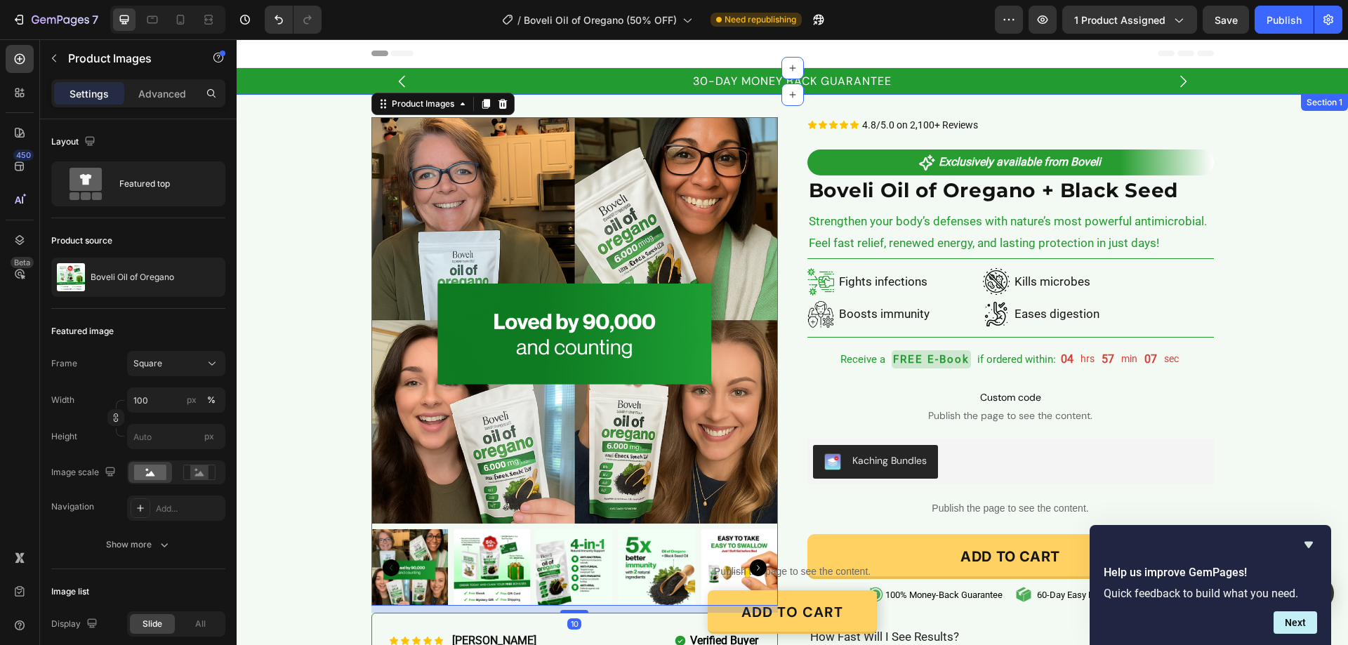
click at [243, 76] on div "30-DAY MONEY BACK GUARANTEE Text Block FREE SHIPPING ON ALL THE ORDERS Text Blo…" at bounding box center [793, 82] width 1112 height 20
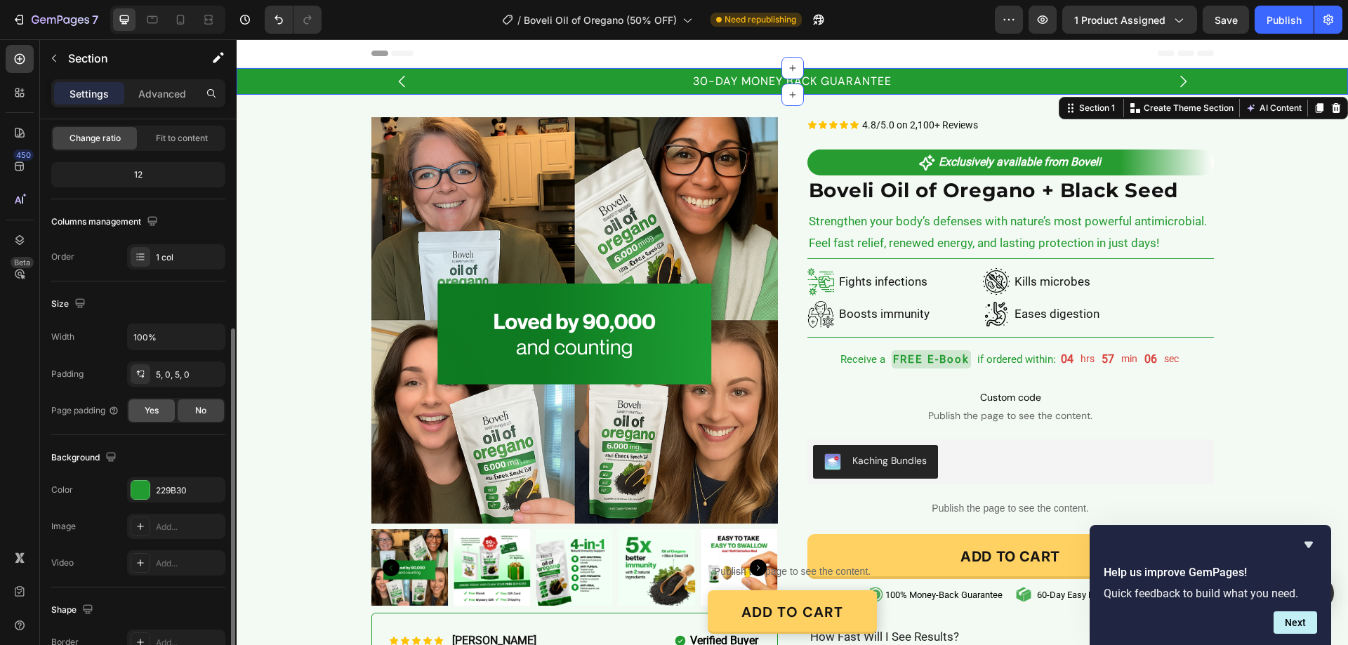
scroll to position [211, 0]
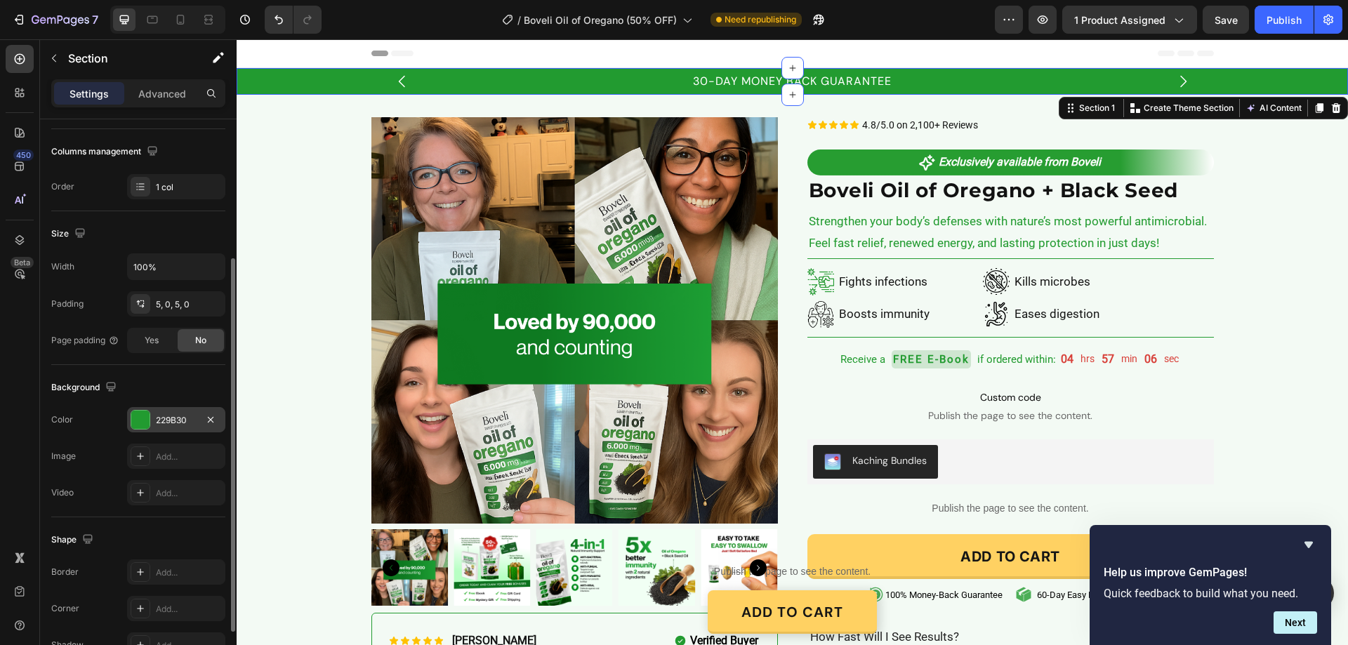
click at [172, 418] on div "229B30" at bounding box center [176, 420] width 41 height 13
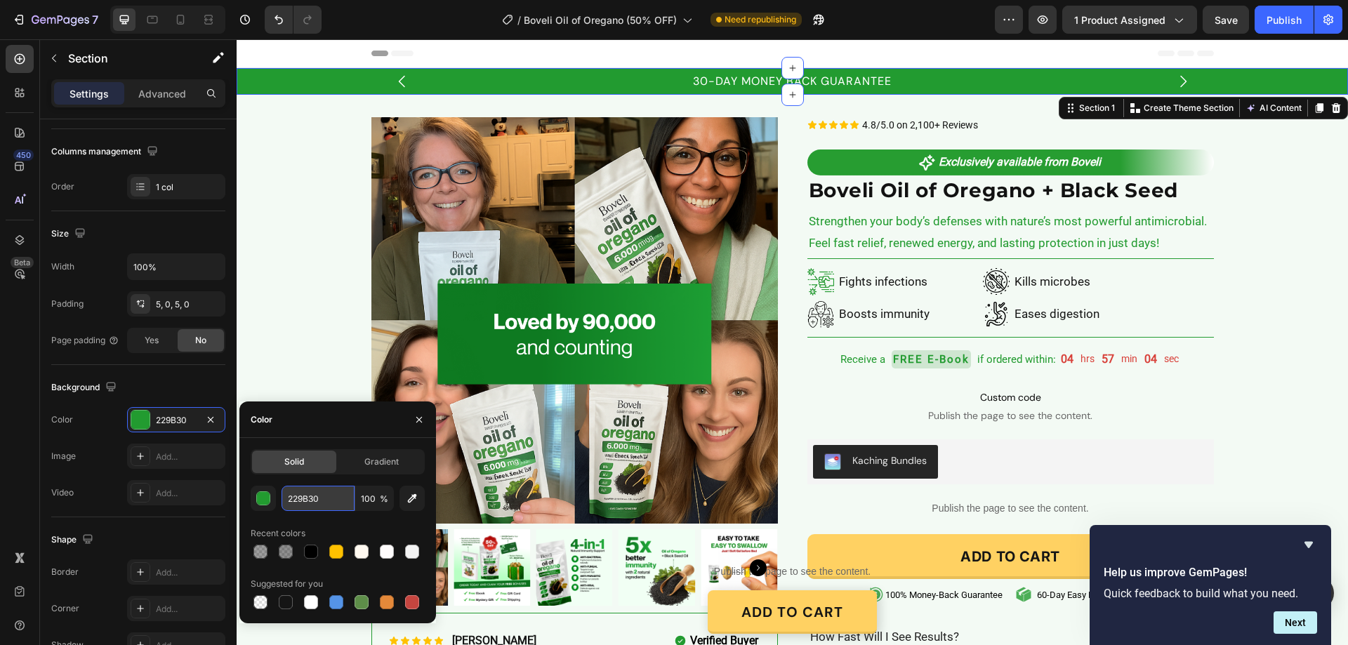
click at [325, 502] on input "229B30" at bounding box center [318, 498] width 73 height 25
click at [989, 278] on img at bounding box center [996, 281] width 27 height 27
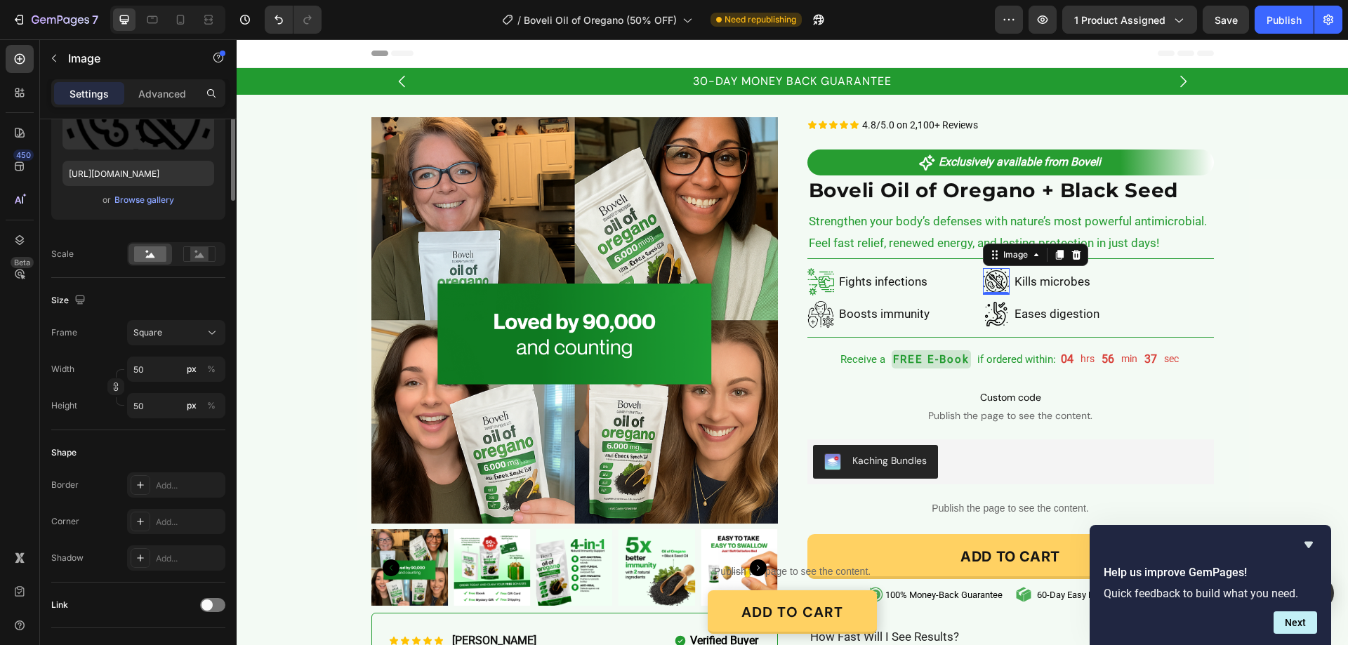
scroll to position [0, 0]
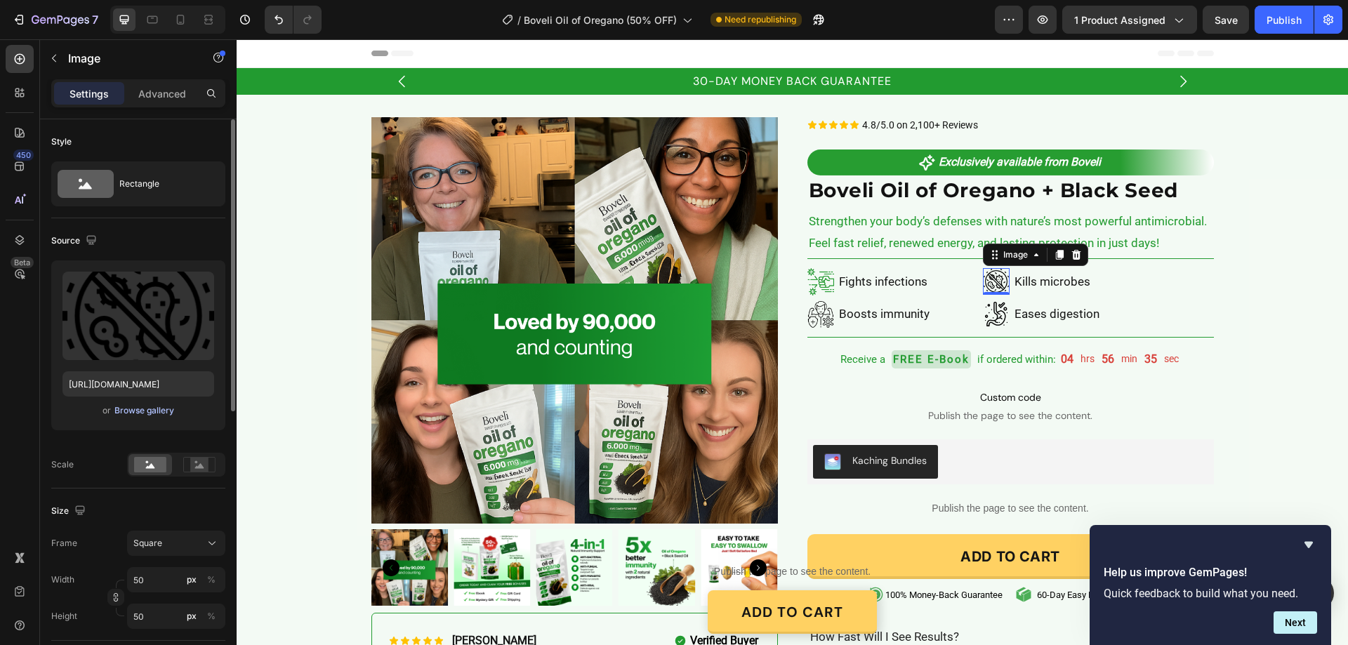
click at [151, 409] on div "Browse gallery" at bounding box center [144, 411] width 60 height 13
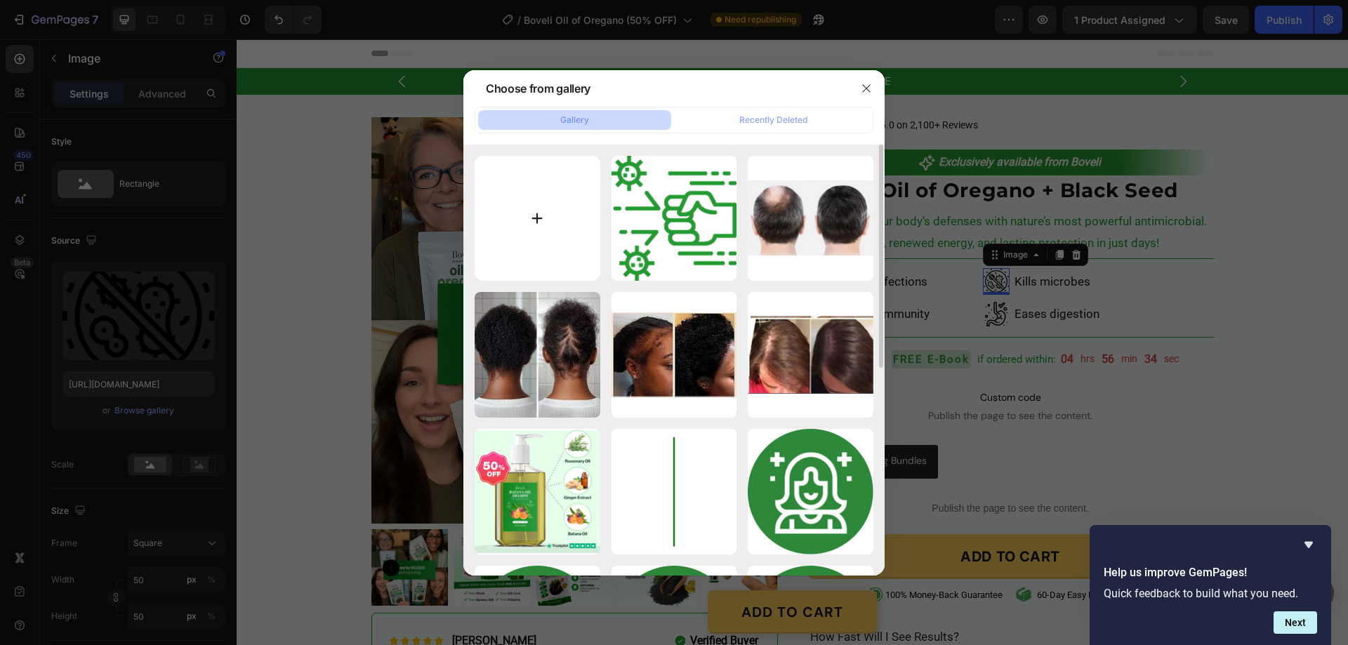
click at [537, 215] on input "file" at bounding box center [538, 219] width 126 height 126
type input "C:\fakepath\gempages_580466417665573459-021d81bd-1fe9-478e-ba31-6b29c57679e9[1]…"
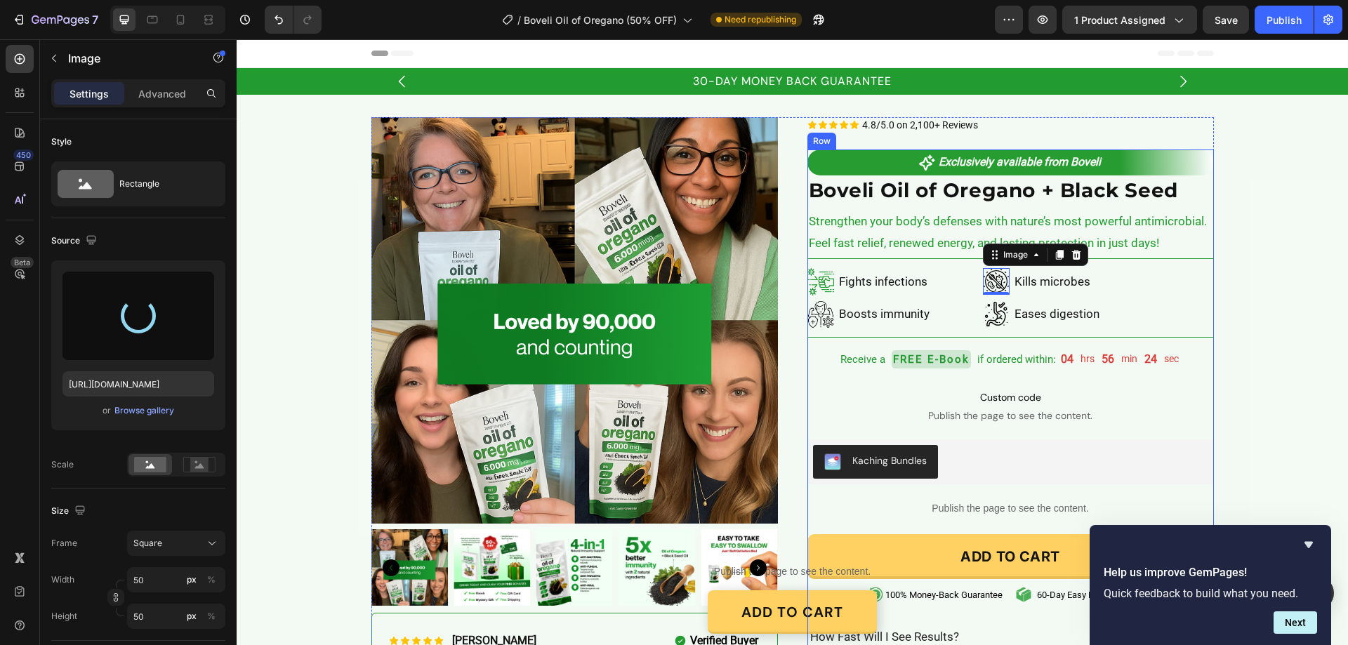
type input "https://cdn.shopify.com/s/files/1/0887/9213/8077/files/gempages_580466417665573…"
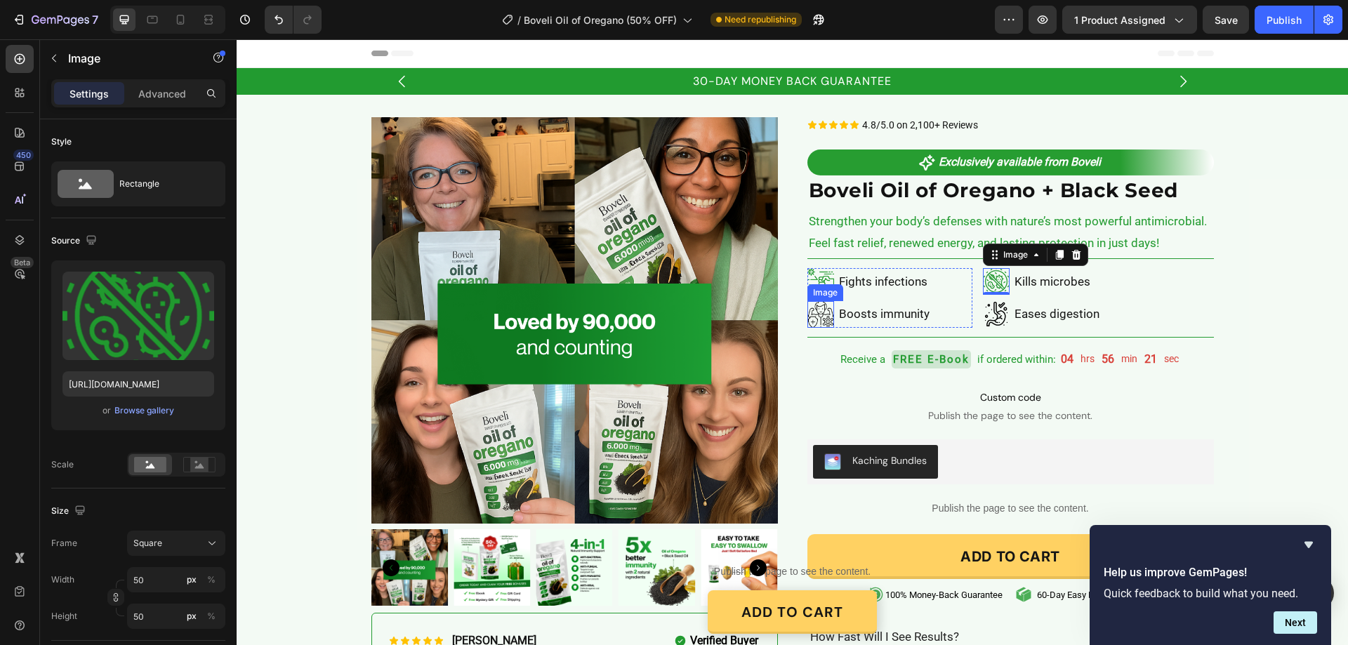
click at [808, 314] on img at bounding box center [821, 314] width 27 height 27
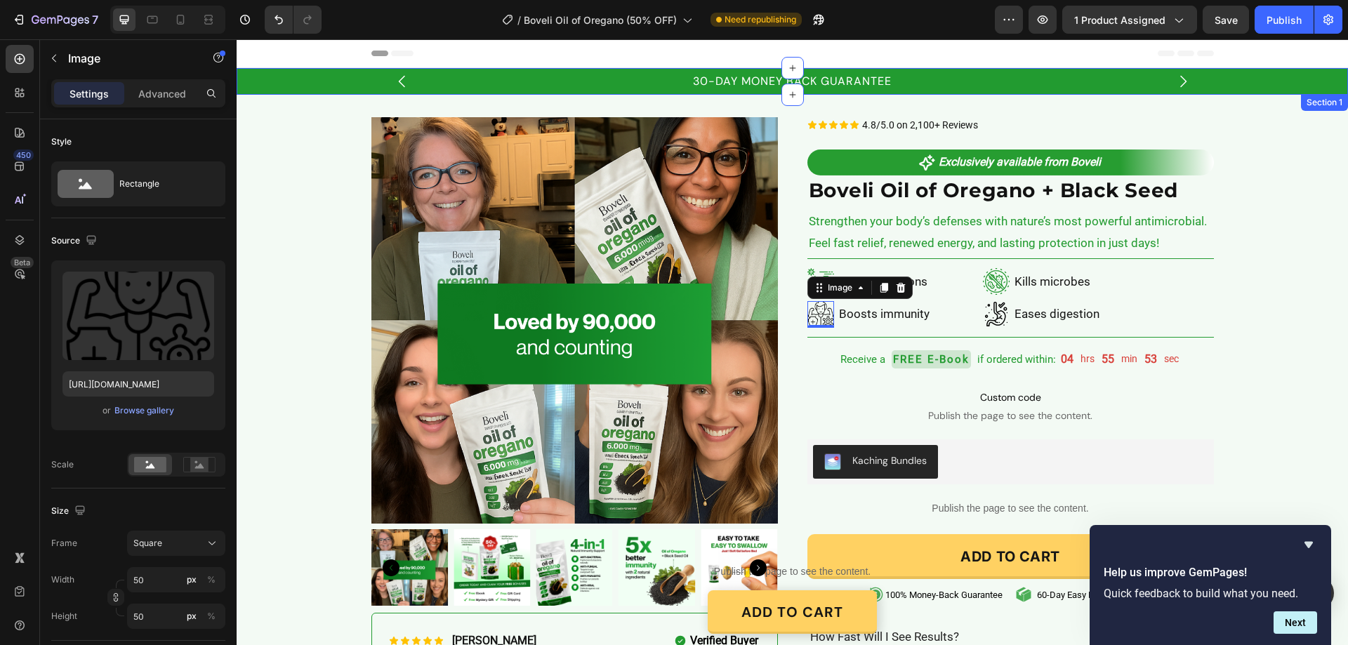
click at [253, 72] on div "30-DAY MONEY BACK GUARANTEE Text Block FREE SHIPPING ON ALL THE ORDERS Text Blo…" at bounding box center [793, 82] width 1112 height 20
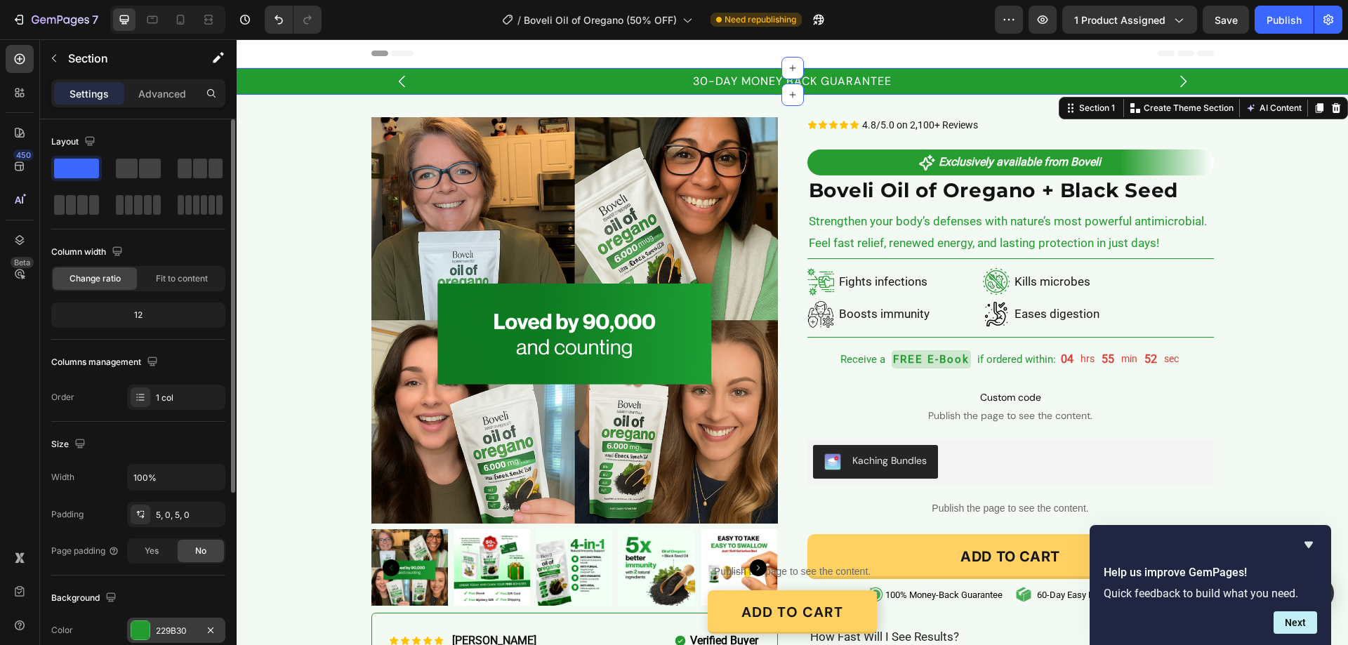
click at [165, 627] on div "229B30" at bounding box center [176, 631] width 41 height 13
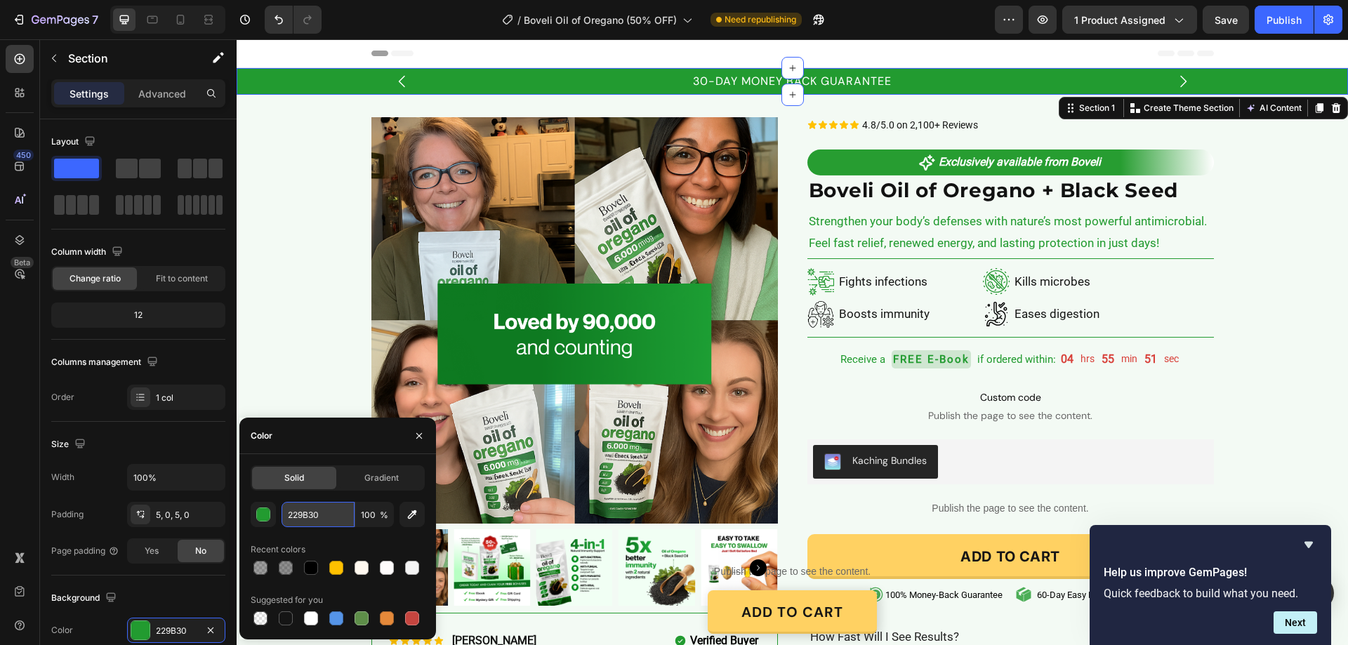
click at [328, 518] on input "229B30" at bounding box center [318, 514] width 73 height 25
click at [814, 316] on img at bounding box center [821, 314] width 27 height 27
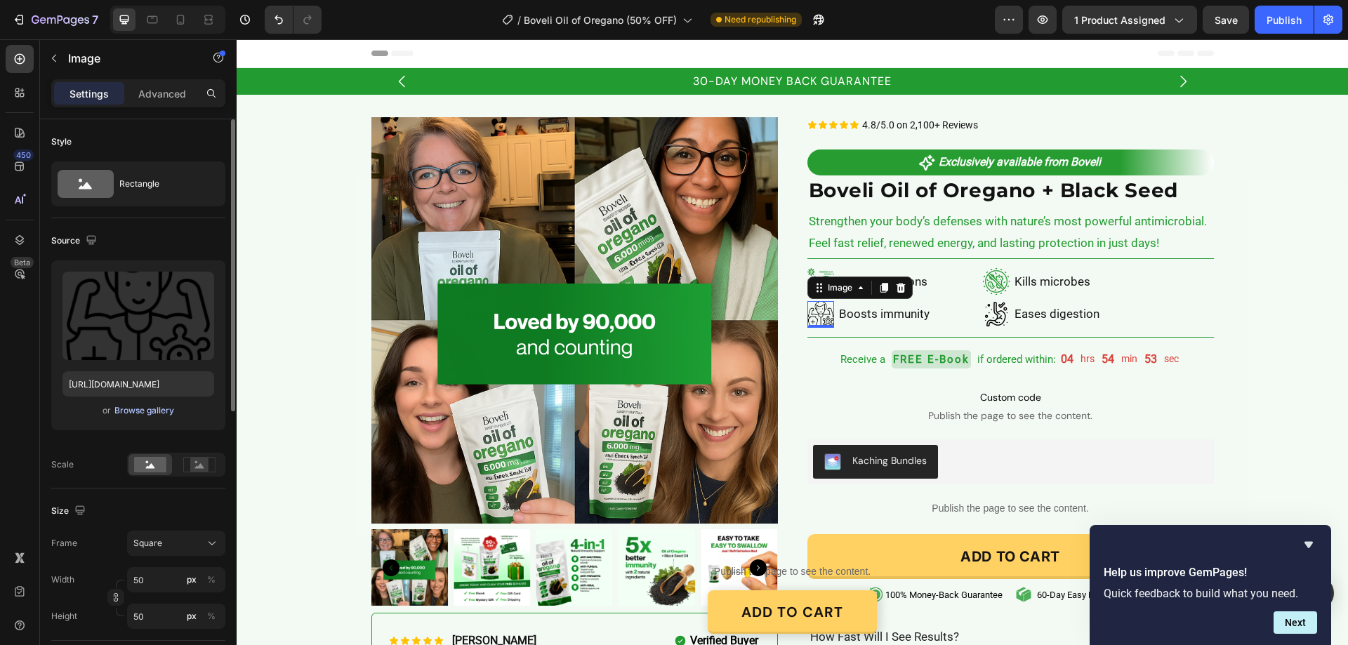
click at [166, 414] on div "Browse gallery" at bounding box center [144, 411] width 60 height 13
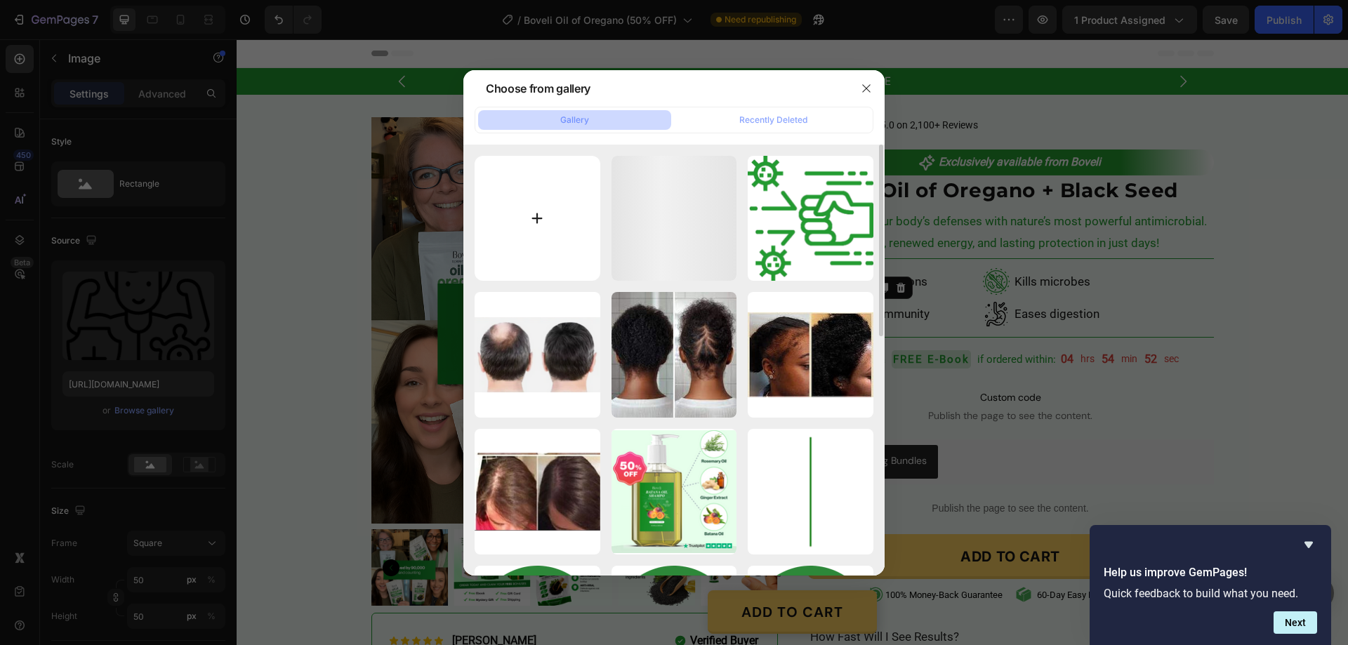
click at [530, 221] on input "file" at bounding box center [538, 219] width 126 height 126
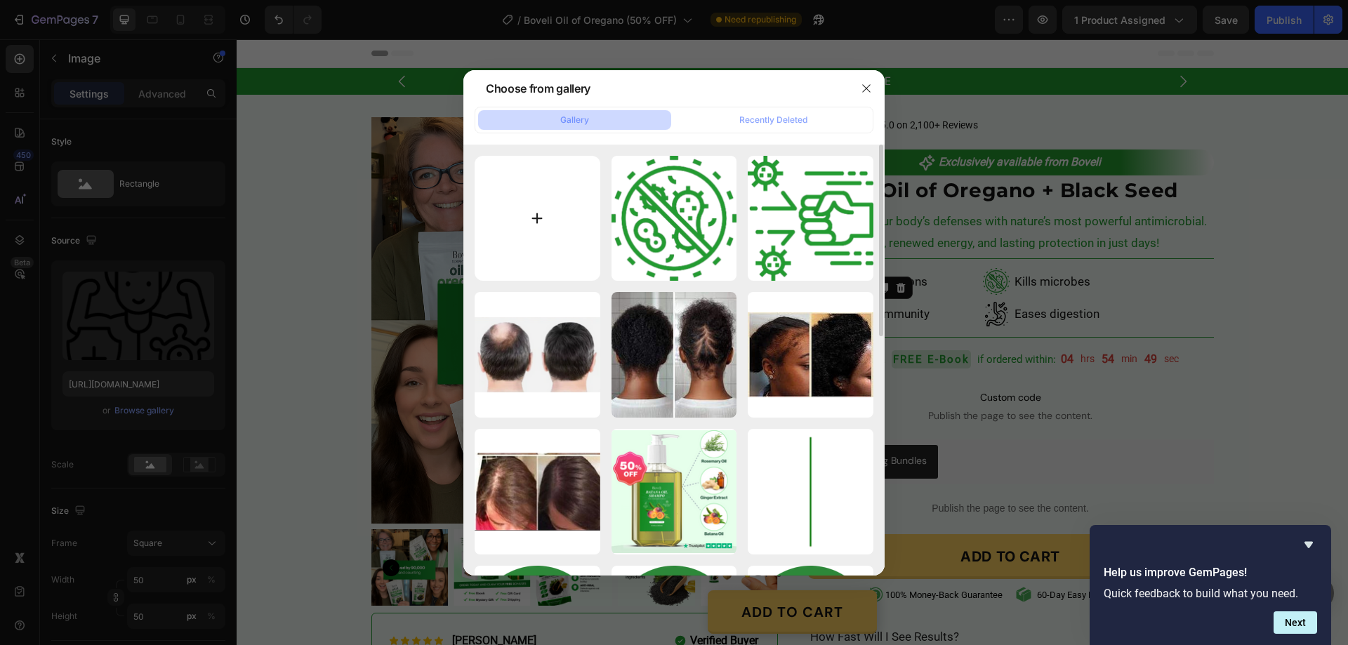
type input "C:\fakepath\gempages_580466417665573459-e495659d-82d5-4217-98e0-4c644819a363[1]…"
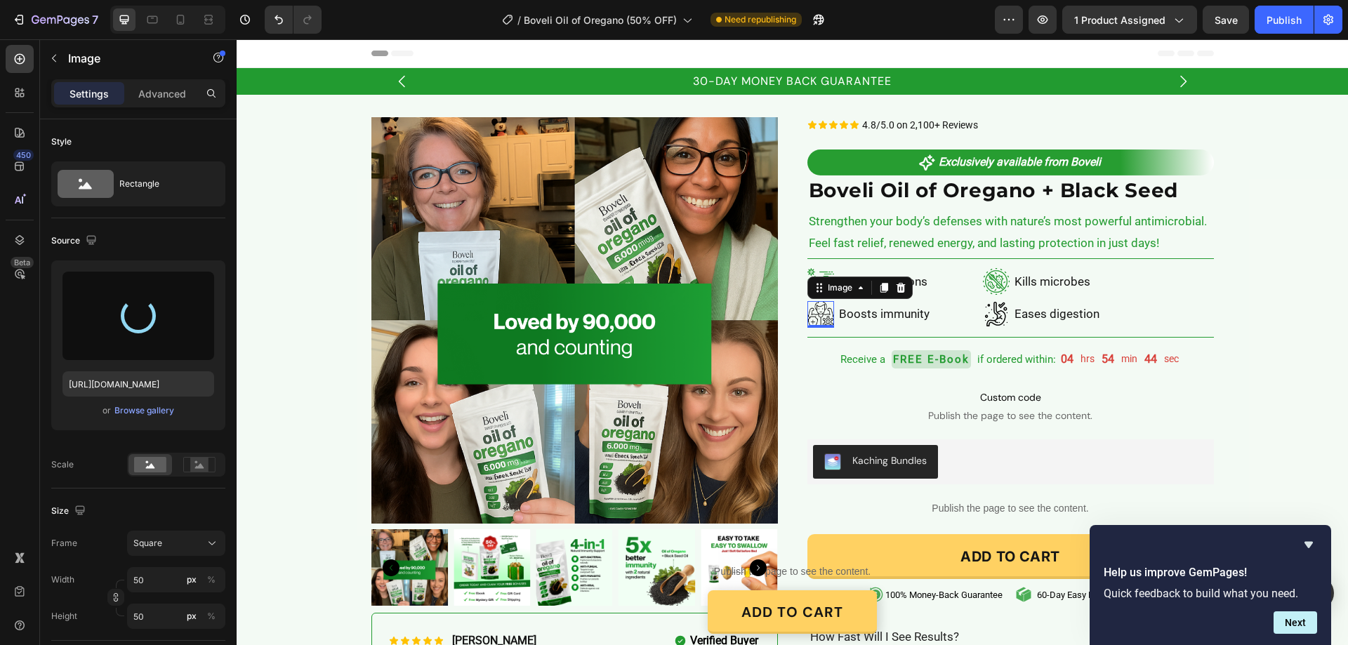
type input "https://cdn.shopify.com/s/files/1/0887/9213/8077/files/gempages_580466417665573…"
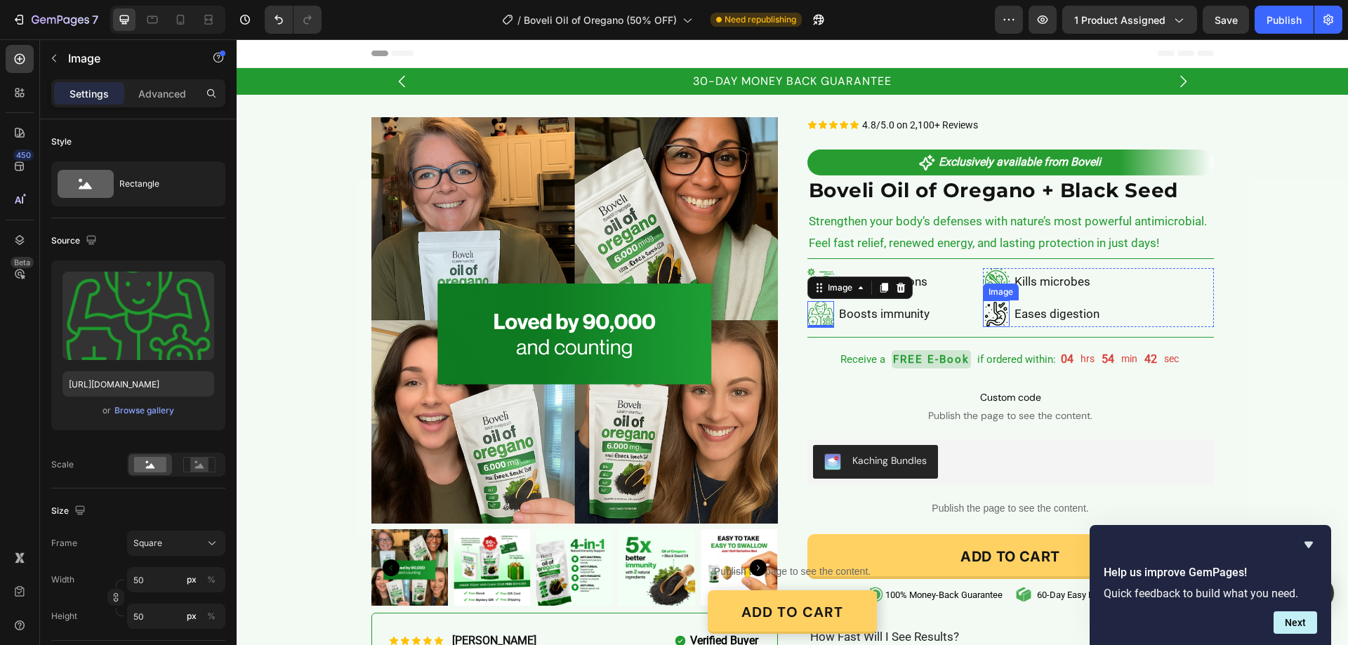
drag, startPoint x: 997, startPoint y: 322, endPoint x: 656, endPoint y: 340, distance: 341.0
click at [994, 323] on img at bounding box center [996, 314] width 27 height 27
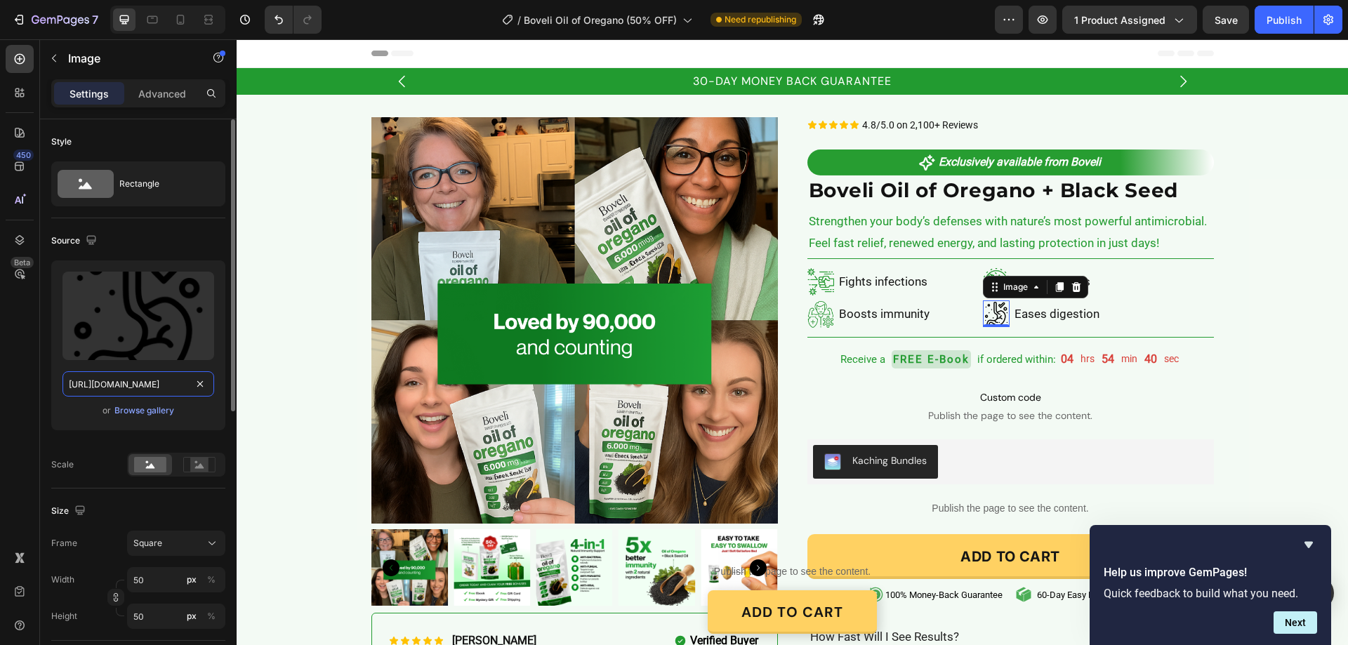
click at [169, 382] on input "https://cdn.shopify.com/s/files/1/0887/9213/8077/files/gempages_580466417665573…" at bounding box center [139, 383] width 152 height 25
click at [142, 412] on div "Browse gallery" at bounding box center [144, 411] width 60 height 13
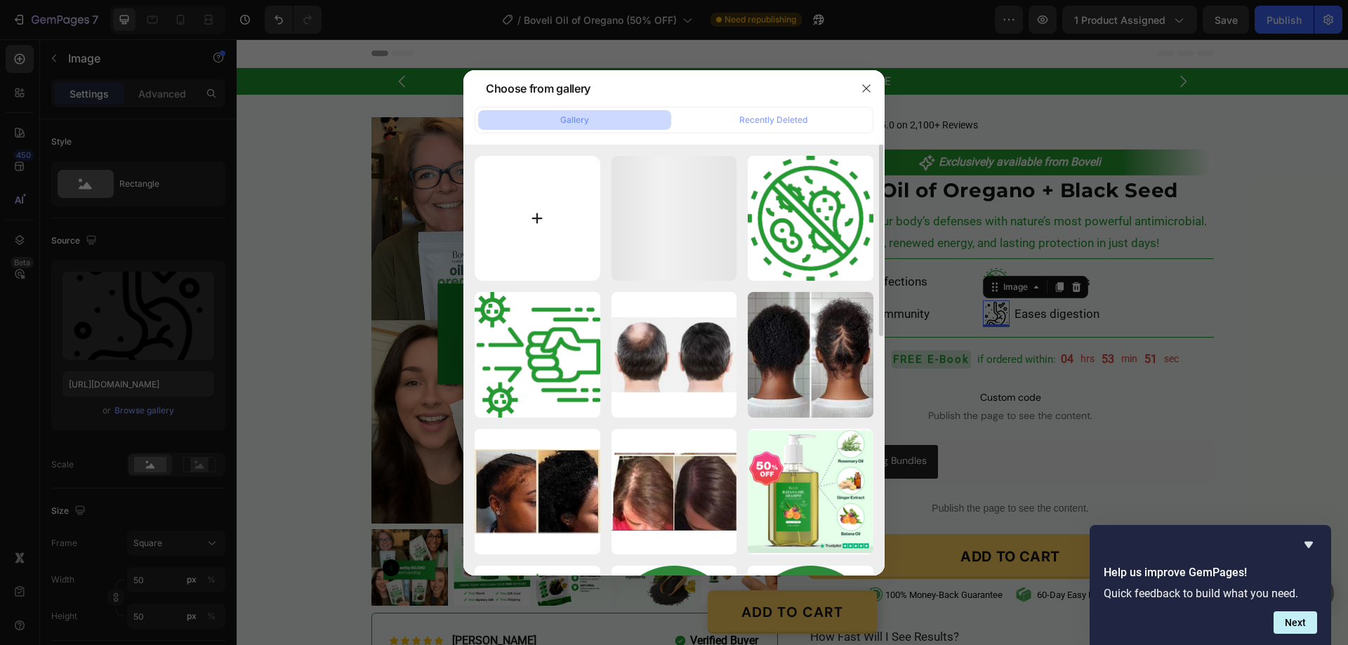
click at [537, 211] on input "file" at bounding box center [538, 219] width 126 height 126
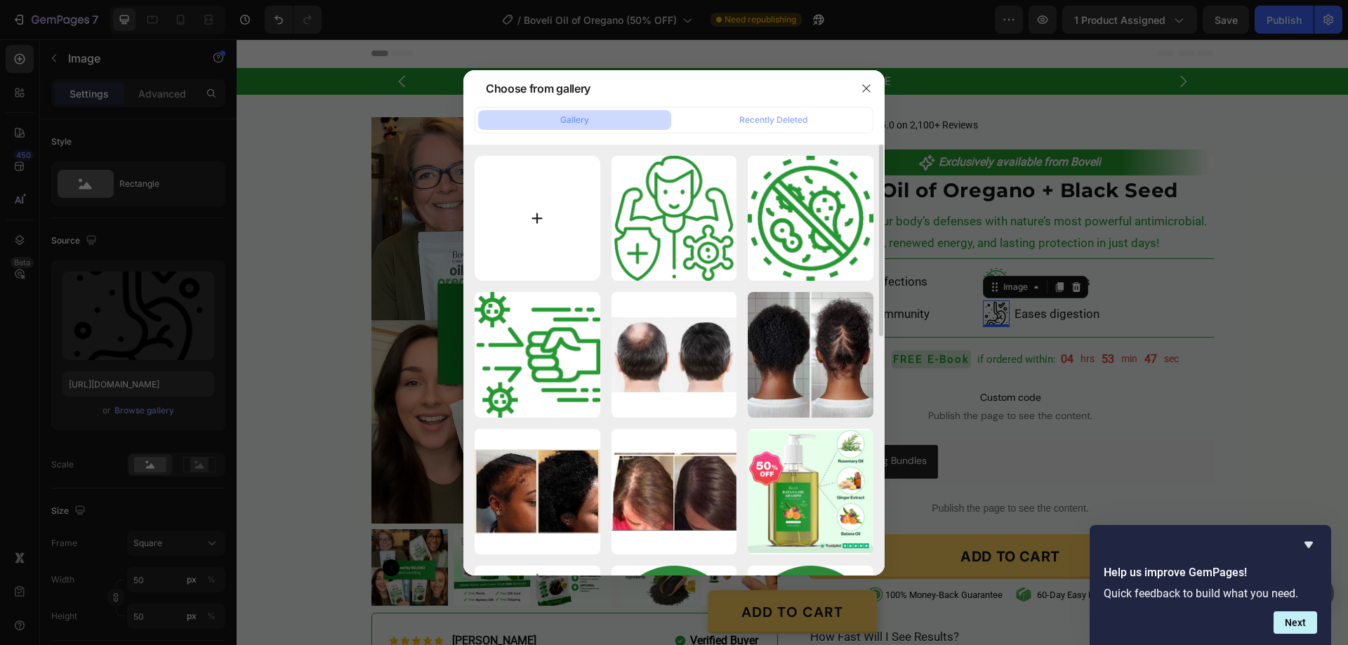
type input "C:\fakepath\gempages_580466417665573459-d66206bb-f8a8-4855-9466-8dbaf05209ec[1]…"
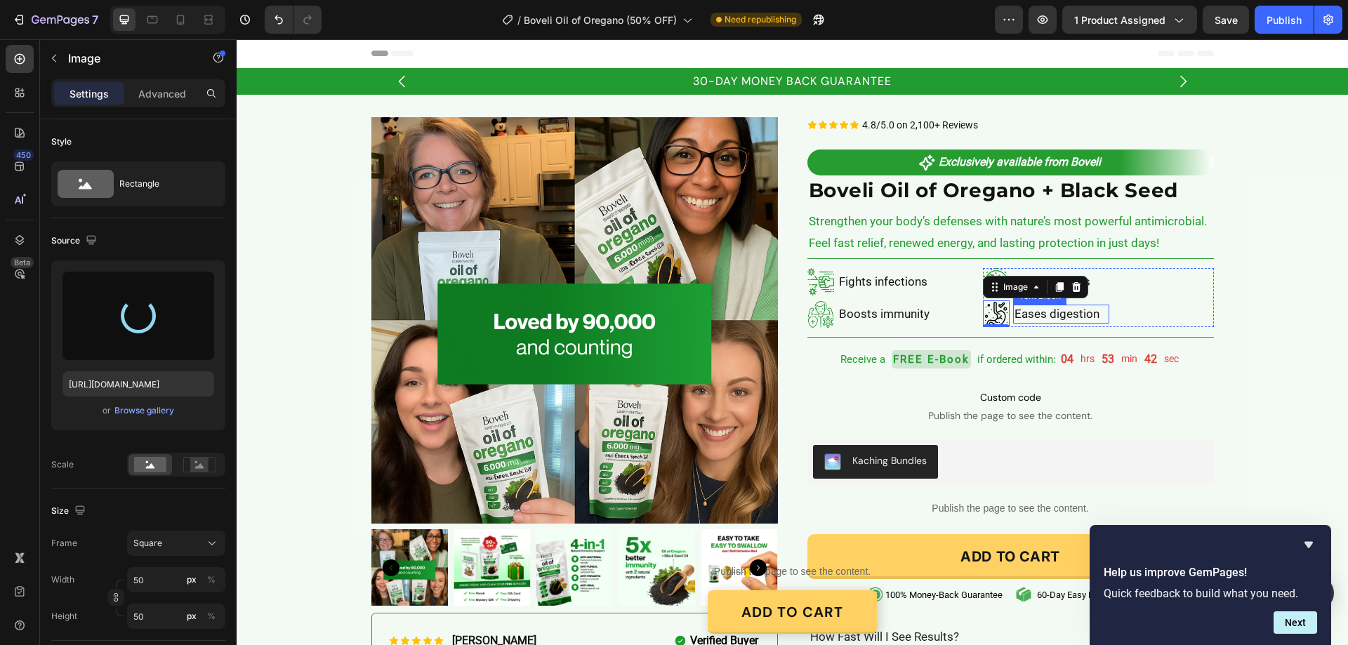
type input "https://cdn.shopify.com/s/files/1/0887/9213/8077/files/gempages_580466417665573…"
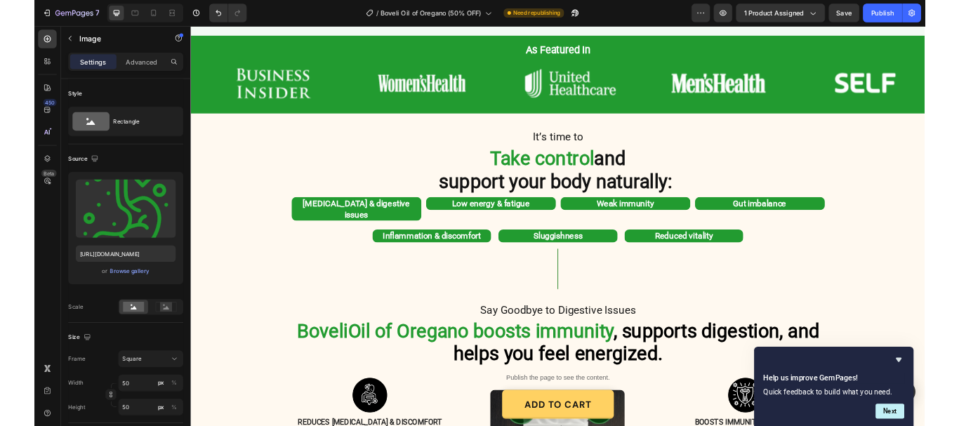
scroll to position [913, 0]
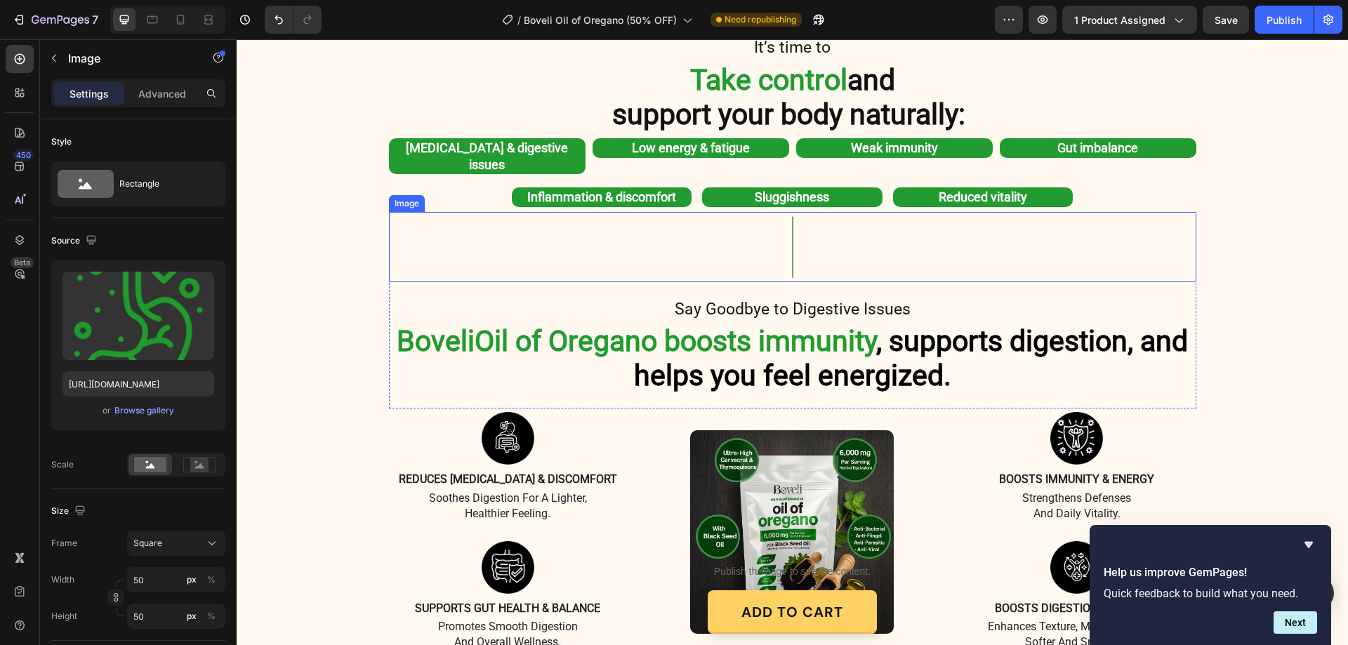
click at [782, 242] on img at bounding box center [793, 247] width 70 height 70
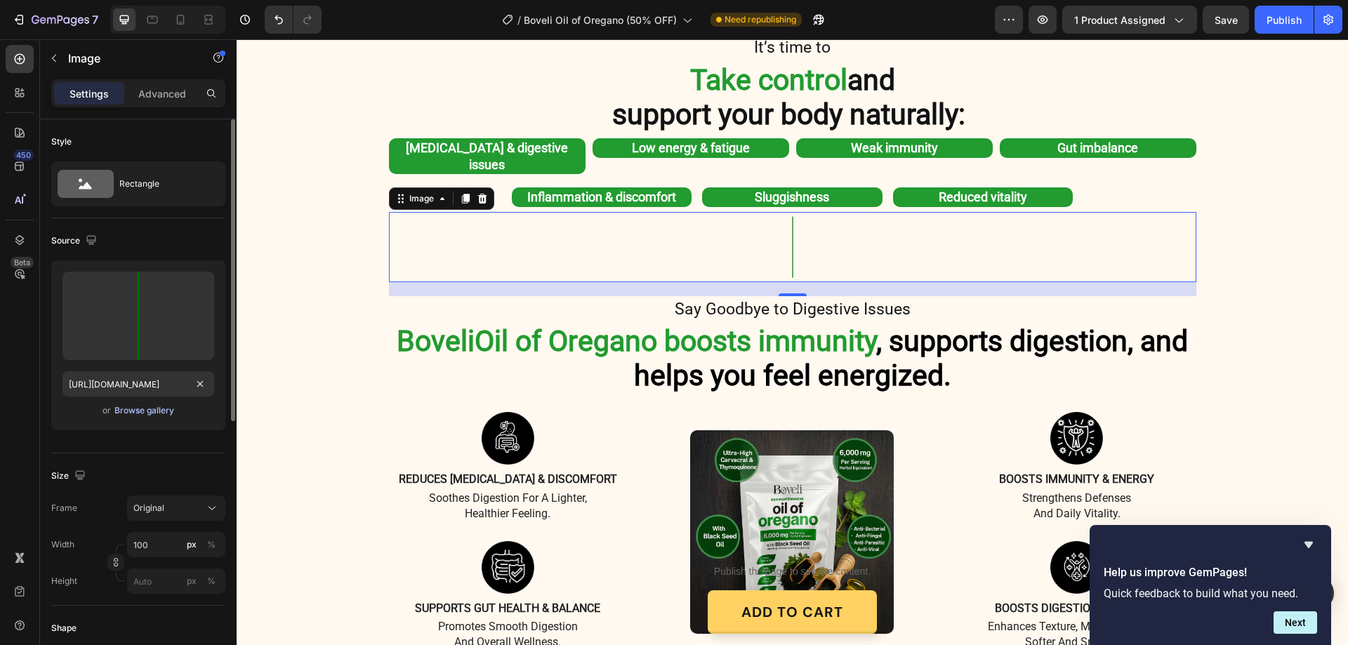
click at [158, 405] on div "Browse gallery" at bounding box center [144, 411] width 60 height 13
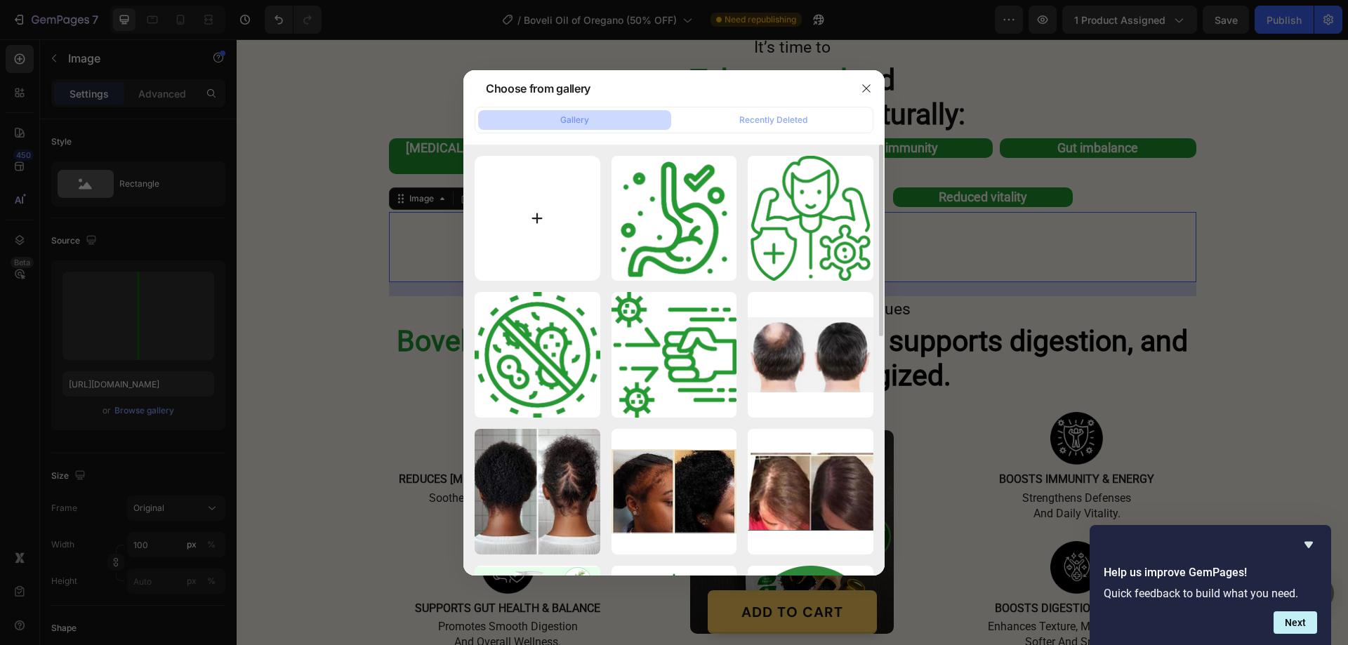
click at [536, 206] on input "file" at bounding box center [538, 219] width 126 height 126
type input "C:\fakepath\gempages_580466417665573459-564bed64-b78b-4f35-b02b-1004c3efcbb1[1]…"
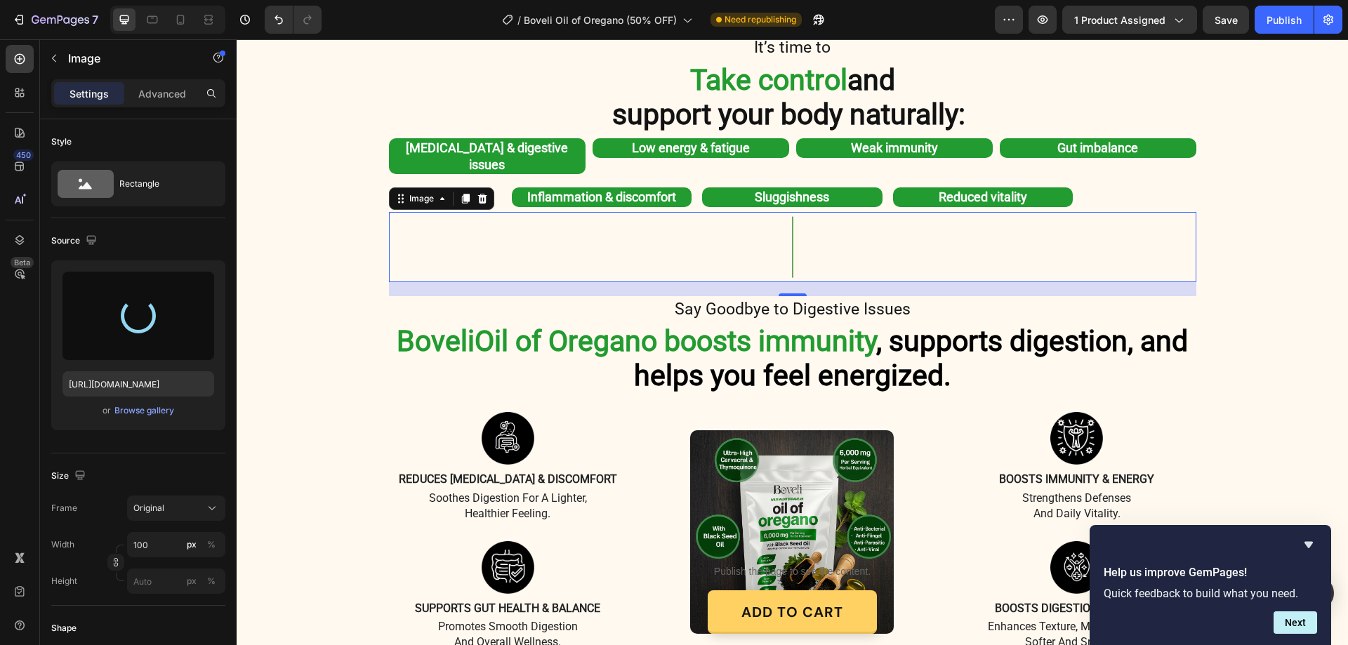
type input "https://cdn.shopify.com/s/files/1/0887/9213/8077/files/gempages_580466417665573…"
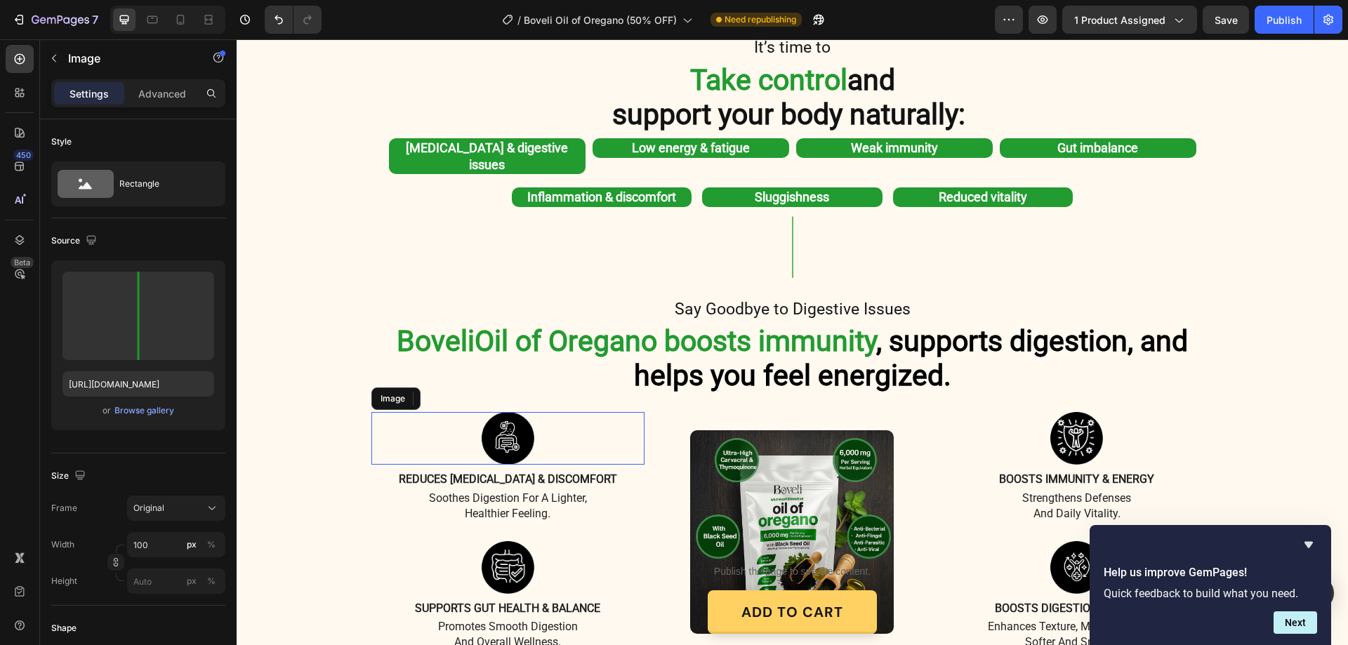
click at [525, 421] on img at bounding box center [508, 438] width 53 height 53
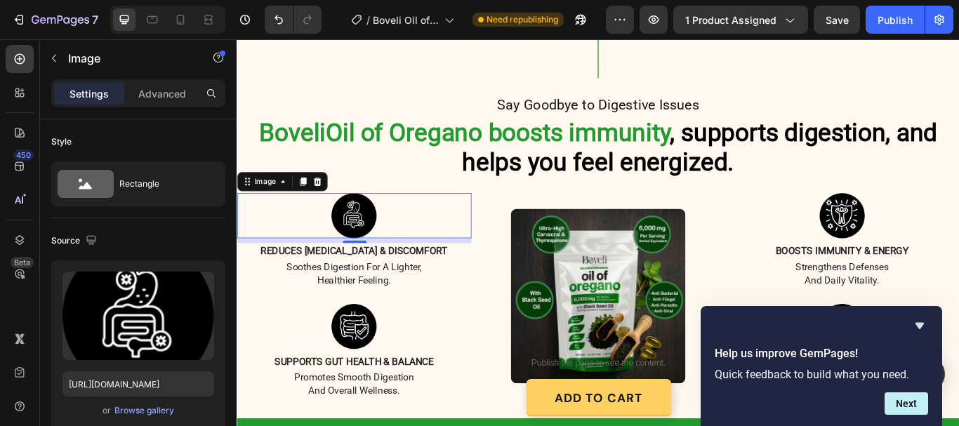
scroll to position [1334, 0]
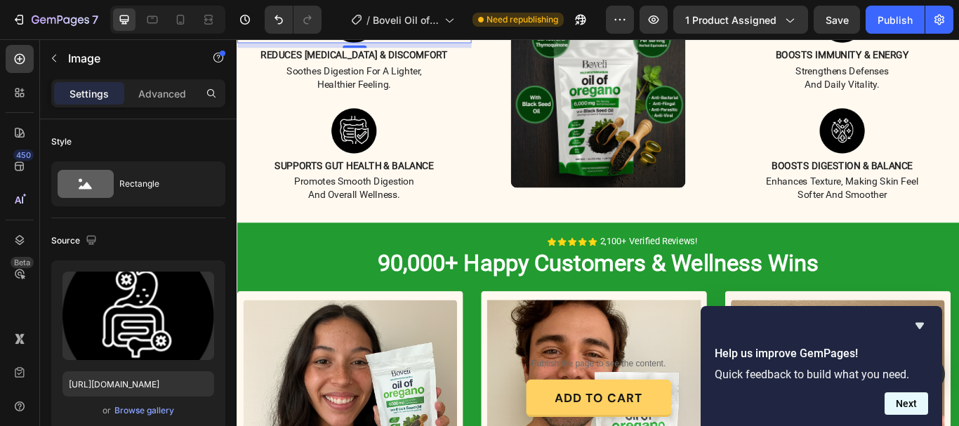
click at [905, 397] on button "Next" at bounding box center [907, 404] width 44 height 22
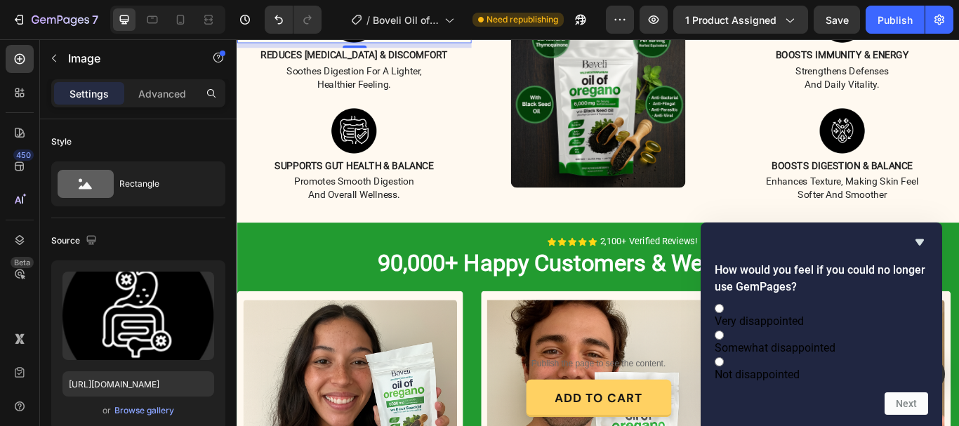
click at [728, 301] on div at bounding box center [821, 307] width 213 height 13
click at [724, 304] on input "Very disappointed" at bounding box center [719, 308] width 9 height 9
radio input "true"
click at [924, 234] on icon "Hide survey" at bounding box center [920, 242] width 17 height 17
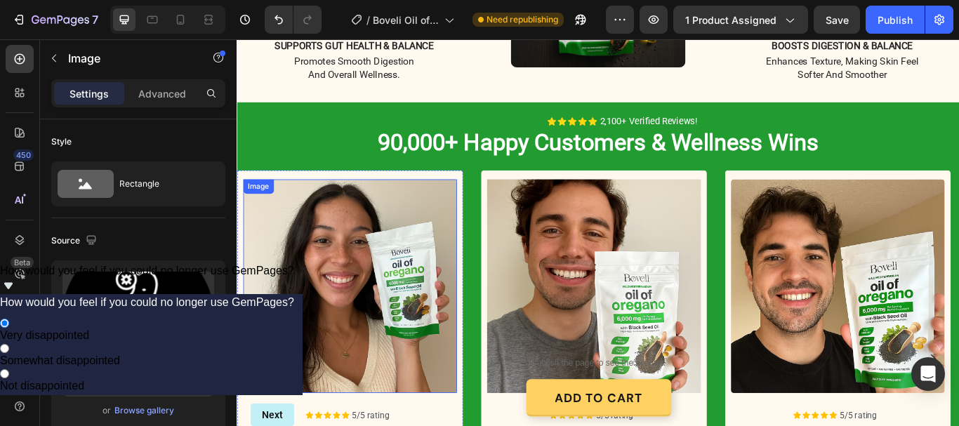
scroll to position [1405, 0]
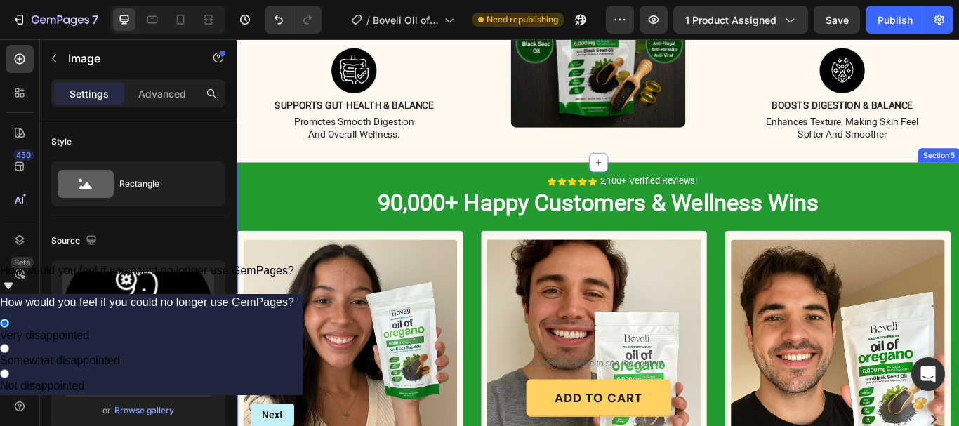
drag, startPoint x: 244, startPoint y: 168, endPoint x: 239, endPoint y: 185, distance: 17.4
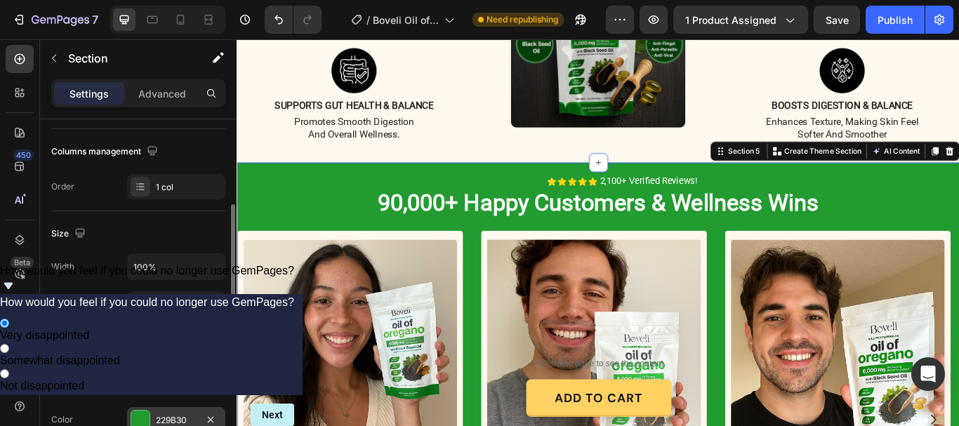
scroll to position [492, 0]
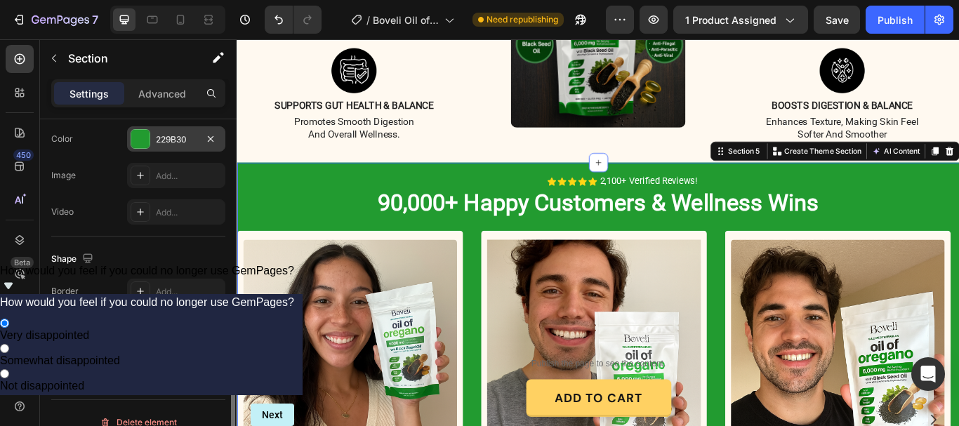
click at [183, 134] on div "229B30" at bounding box center [176, 139] width 41 height 13
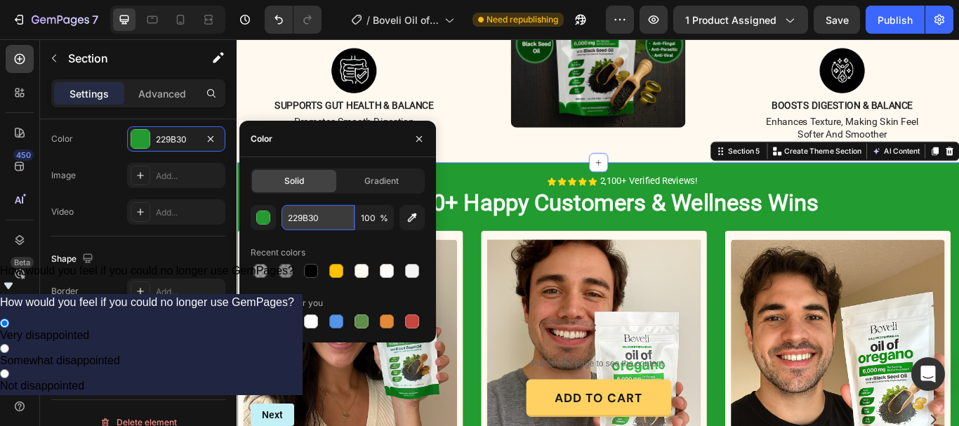
click at [310, 217] on input "229B30" at bounding box center [318, 217] width 73 height 25
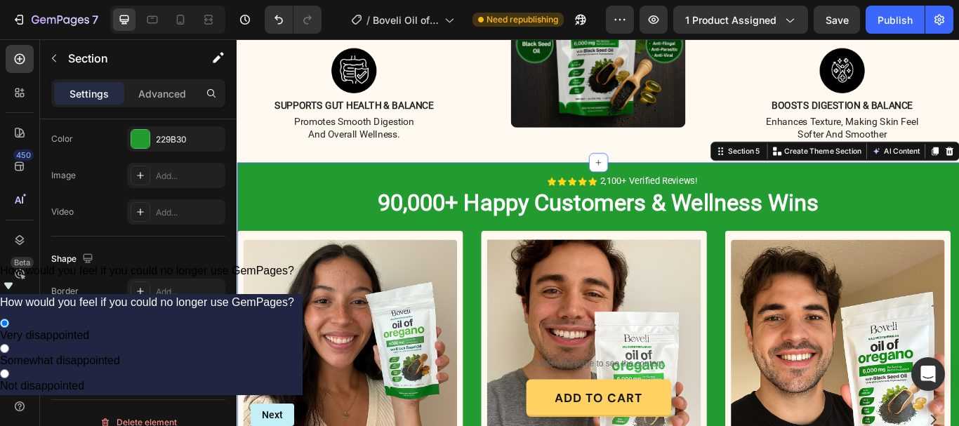
scroll to position [1194, 0]
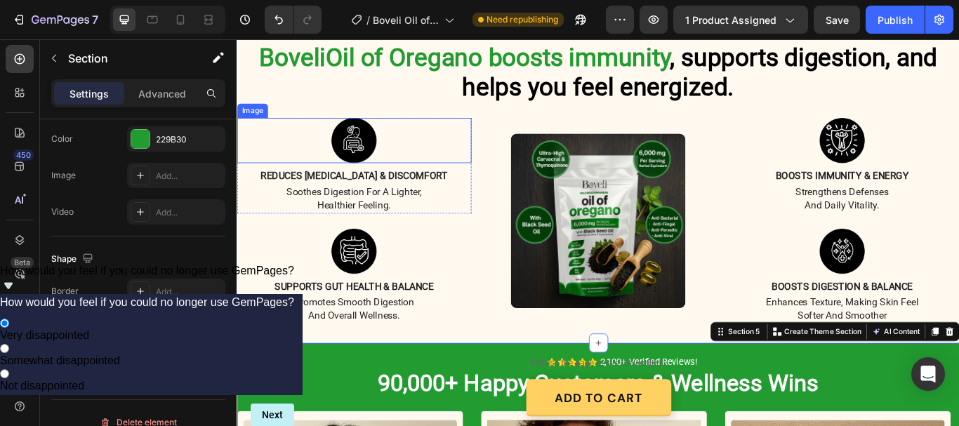
click at [374, 136] on img at bounding box center [373, 157] width 53 height 53
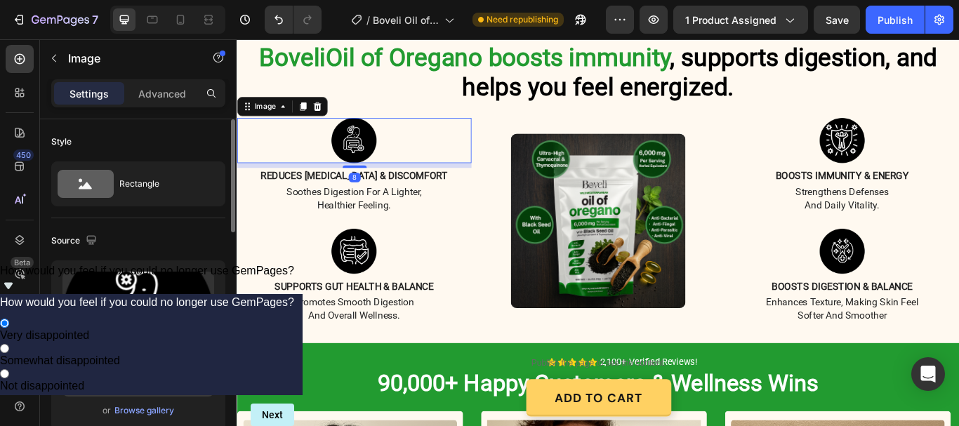
scroll to position [211, 0]
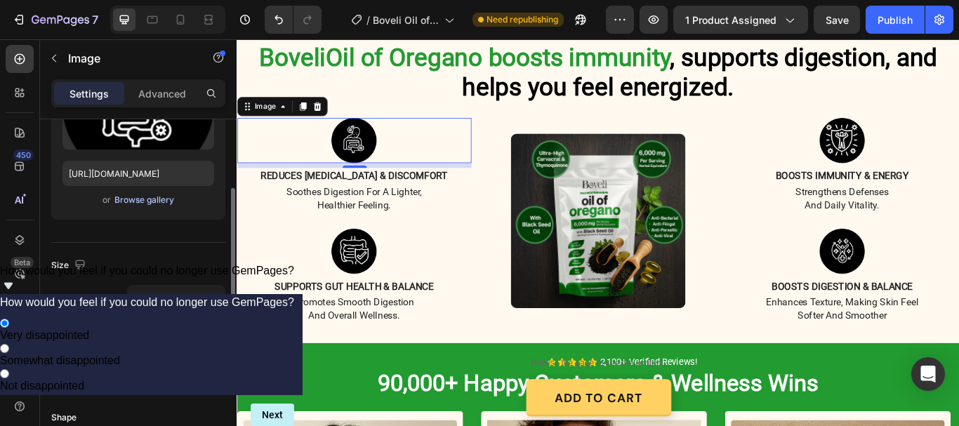
click at [142, 197] on div "Browse gallery" at bounding box center [144, 200] width 60 height 13
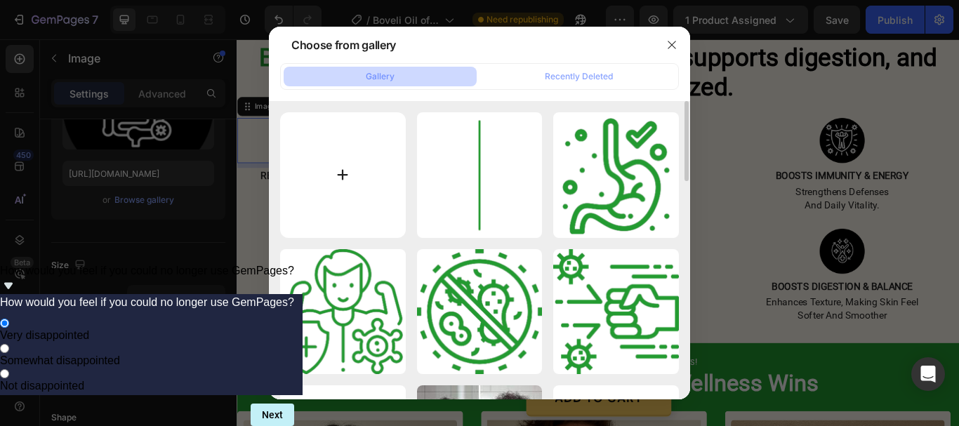
click at [346, 176] on input "file" at bounding box center [343, 175] width 126 height 126
type input "C:\fakepath\Boosts Skin Elasticity & Firmness (3).png"
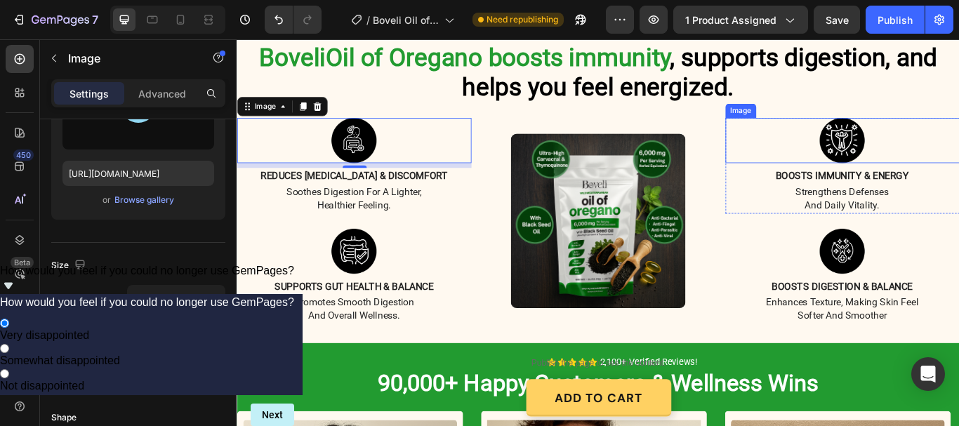
type input "https://cdn.shopify.com/s/files/1/0887/9213/8077/files/gempages_580466417665573…"
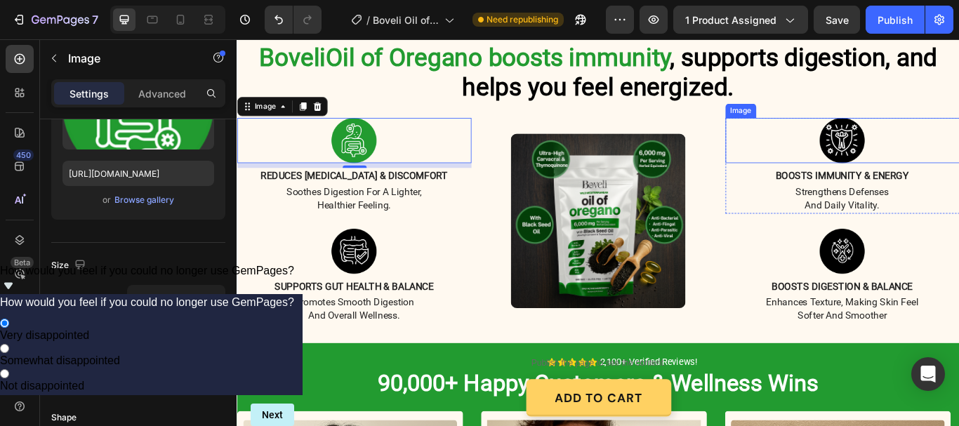
click at [942, 141] on img at bounding box center [942, 157] width 53 height 53
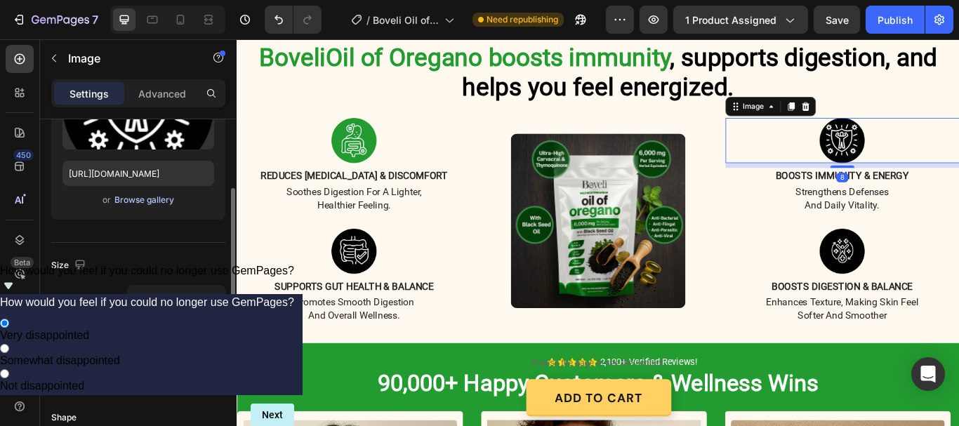
click at [157, 195] on div "Browse gallery" at bounding box center [144, 200] width 60 height 13
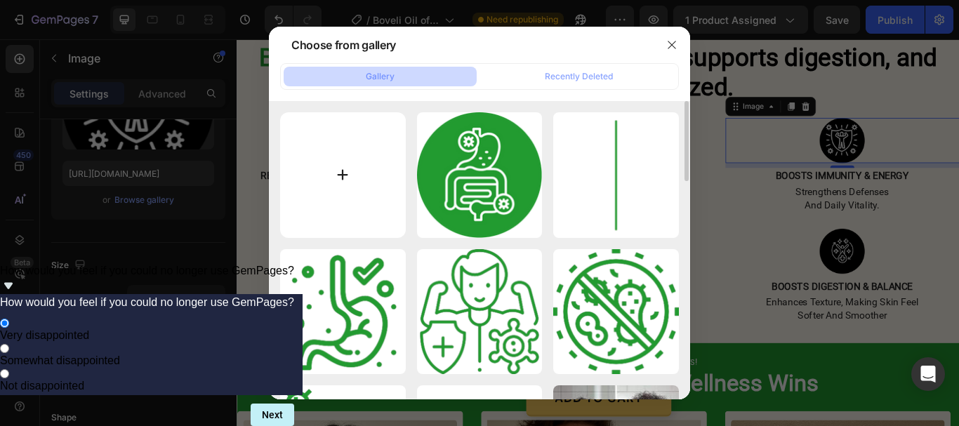
click at [341, 172] on input "file" at bounding box center [343, 175] width 126 height 126
type input "C:\fakepath\Boosts Skin Elasticity & Firmness (2).png"
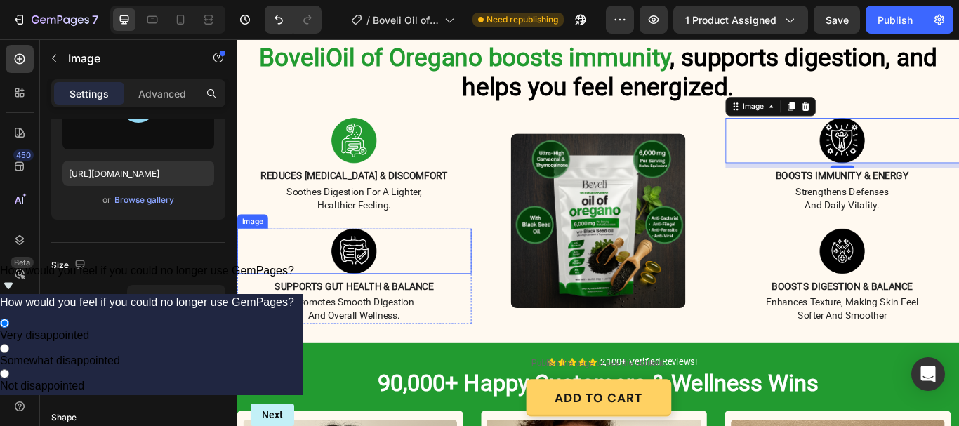
type input "https://cdn.shopify.com/s/files/1/0887/9213/8077/files/gempages_580466417665573…"
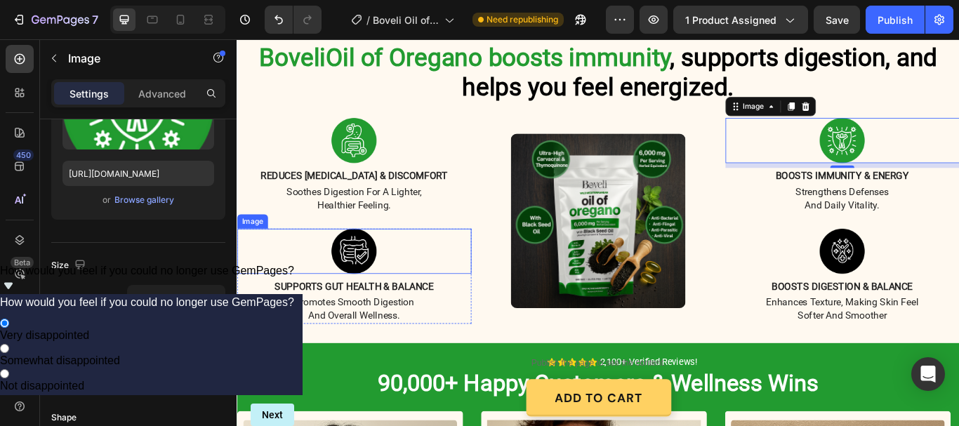
click at [365, 261] on img at bounding box center [373, 287] width 53 height 53
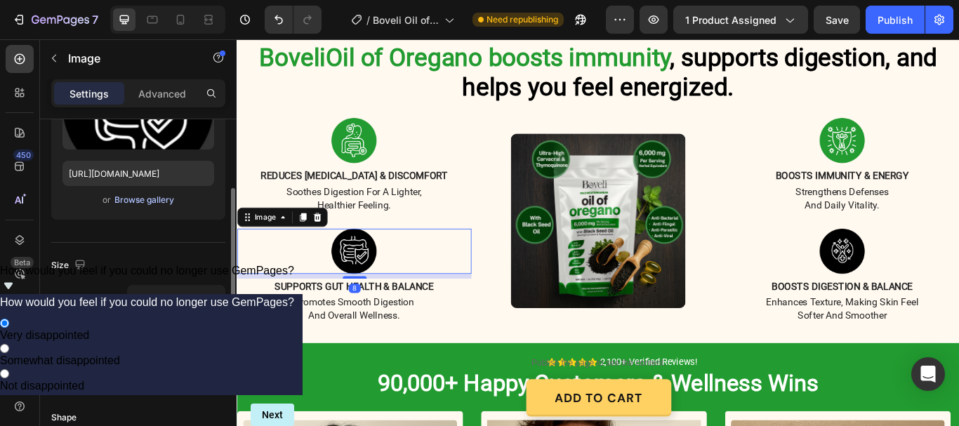
click at [147, 201] on div "Browse gallery" at bounding box center [144, 200] width 60 height 13
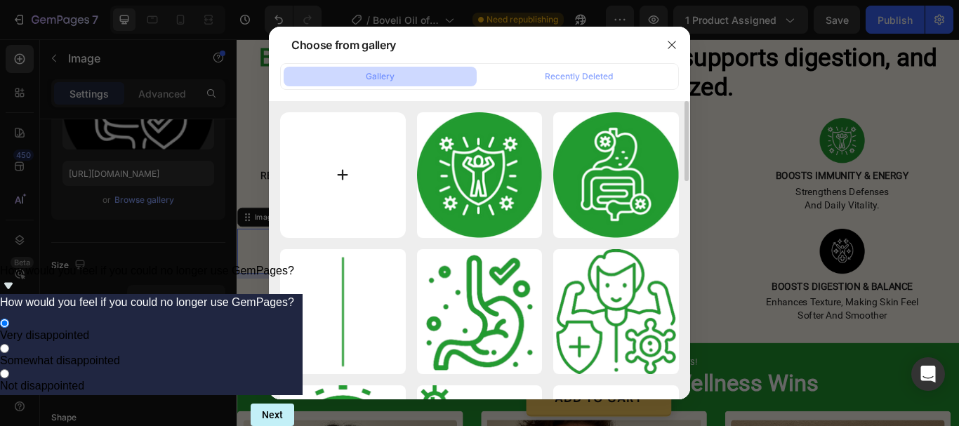
click at [341, 162] on input "file" at bounding box center [343, 175] width 126 height 126
type input "C:\fakepath\Boosts Skin Elasticity & Firmness (1).png"
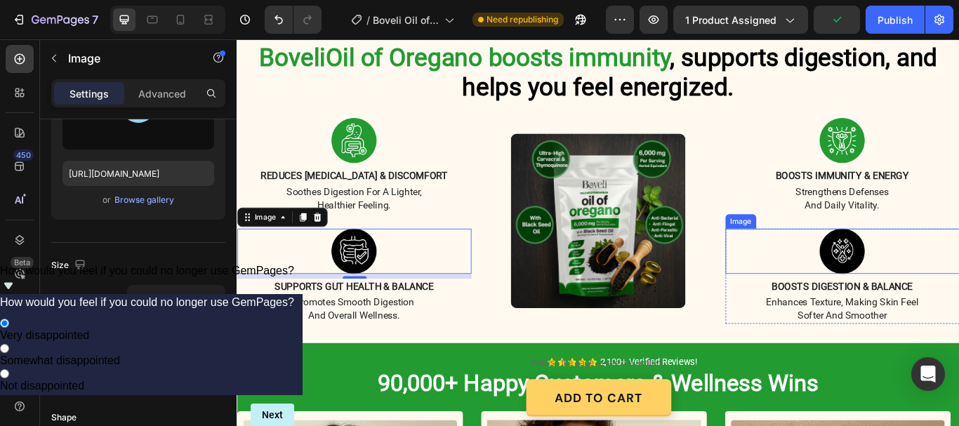
type input "https://cdn.shopify.com/s/files/1/0887/9213/8077/files/gempages_580466417665573…"
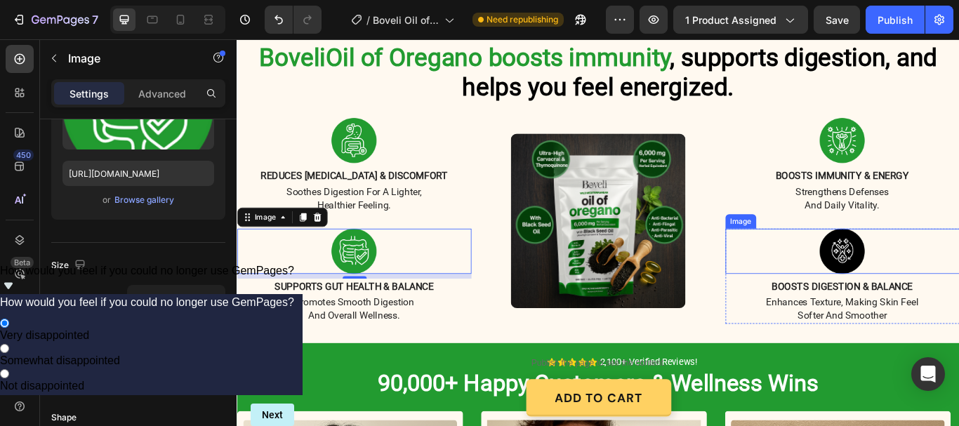
click at [923, 262] on img at bounding box center [942, 287] width 53 height 53
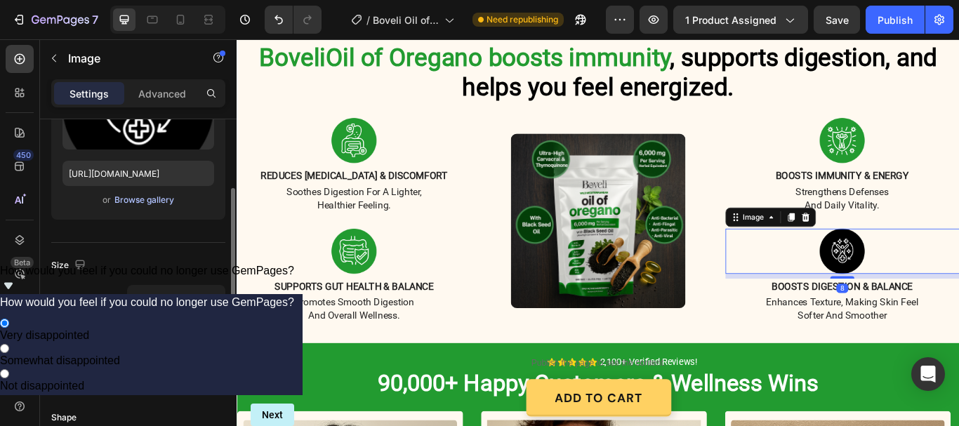
click at [164, 200] on div "Browse gallery" at bounding box center [144, 200] width 60 height 13
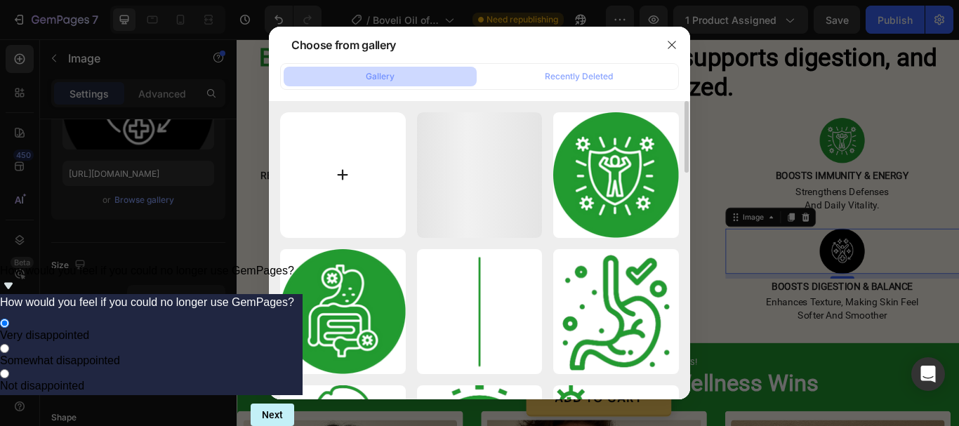
click at [334, 167] on input "file" at bounding box center [343, 175] width 126 height 126
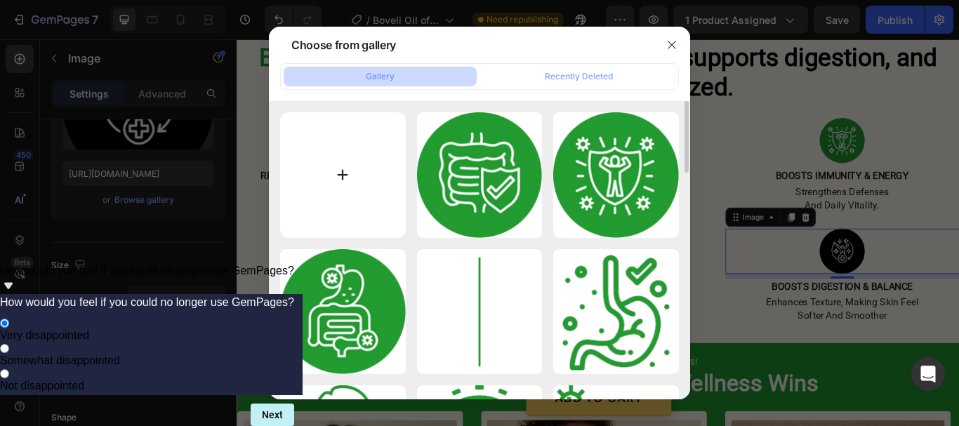
type input "C:\fakepath\Boosts Skin Elasticity & Firmness.png"
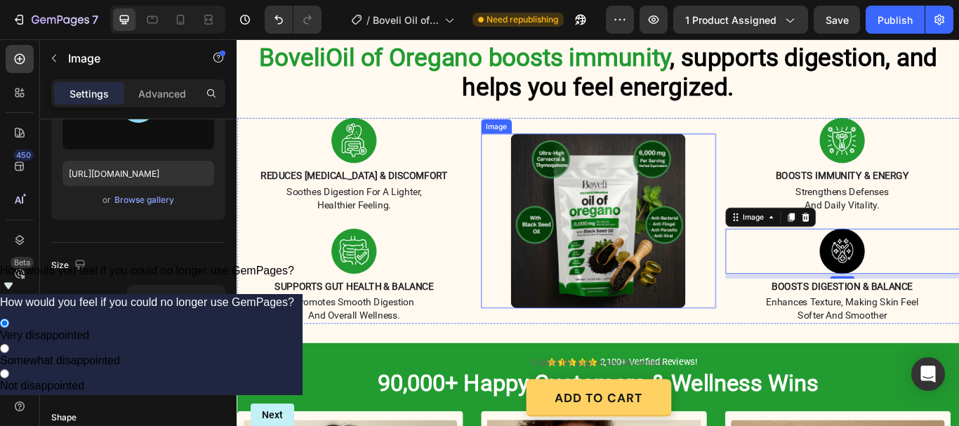
type input "https://cdn.shopify.com/s/files/1/0887/9213/8077/files/gempages_580466417665573…"
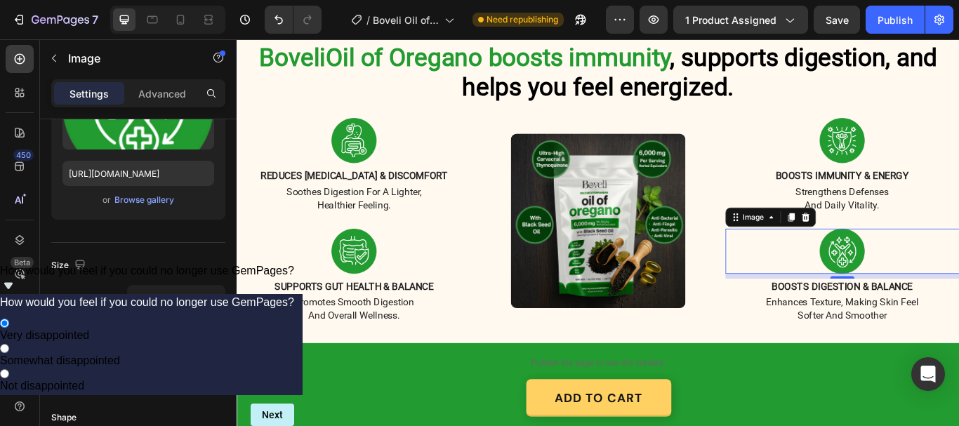
scroll to position [843, 0]
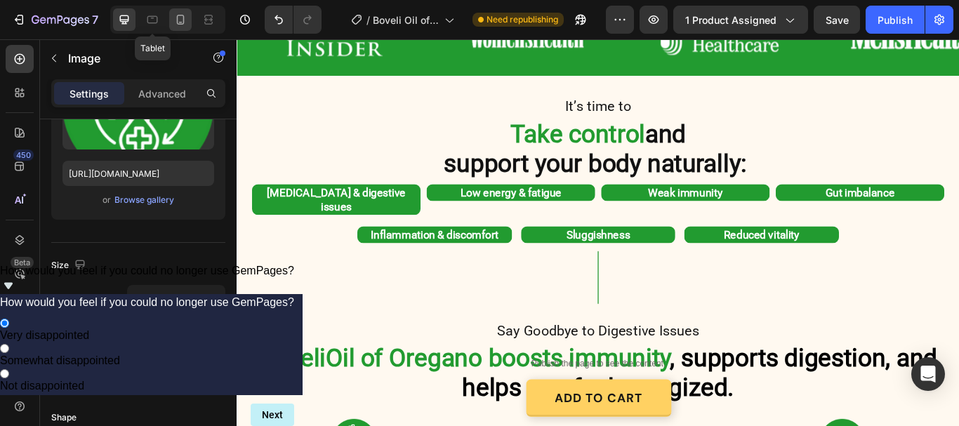
click at [182, 22] on icon at bounding box center [180, 20] width 14 height 14
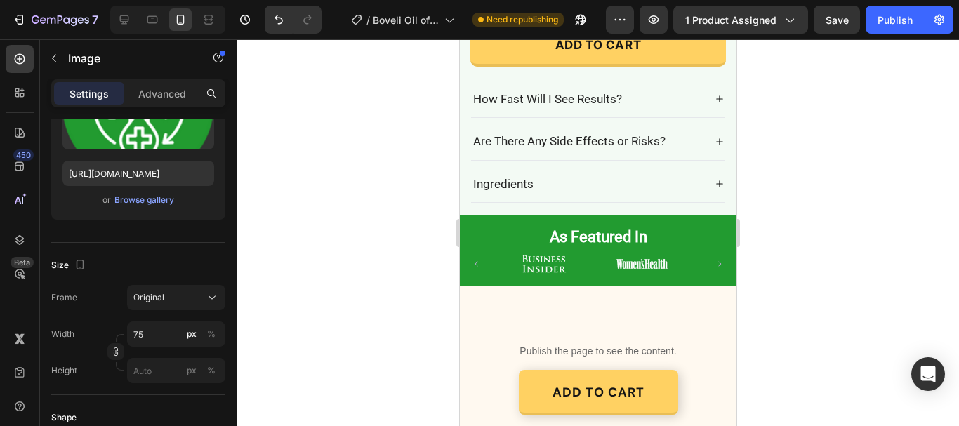
scroll to position [421, 0]
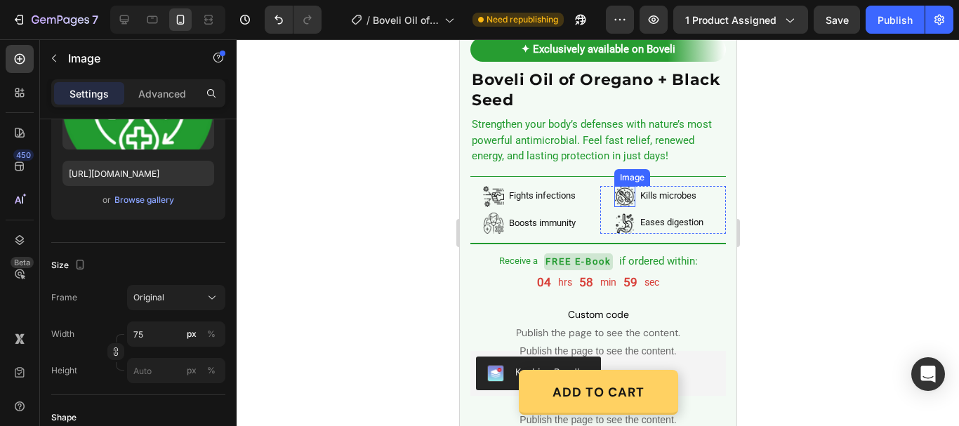
click at [490, 188] on img at bounding box center [492, 196] width 21 height 21
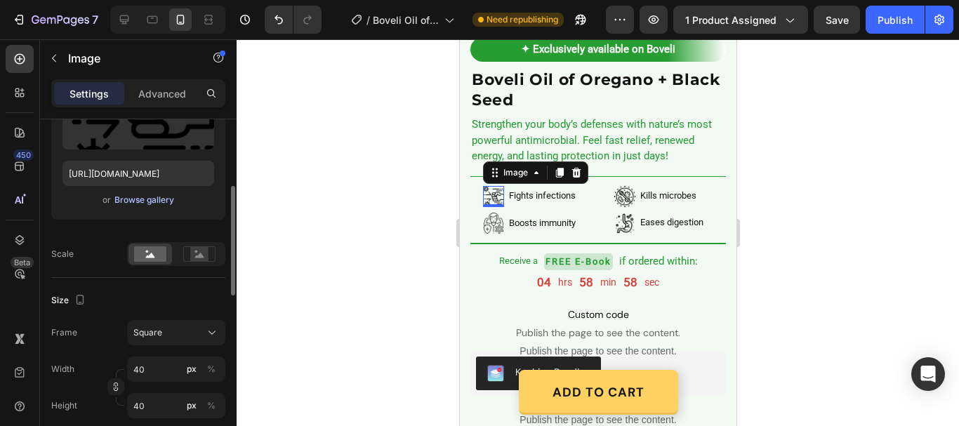
click at [147, 197] on div "Browse gallery" at bounding box center [144, 200] width 60 height 13
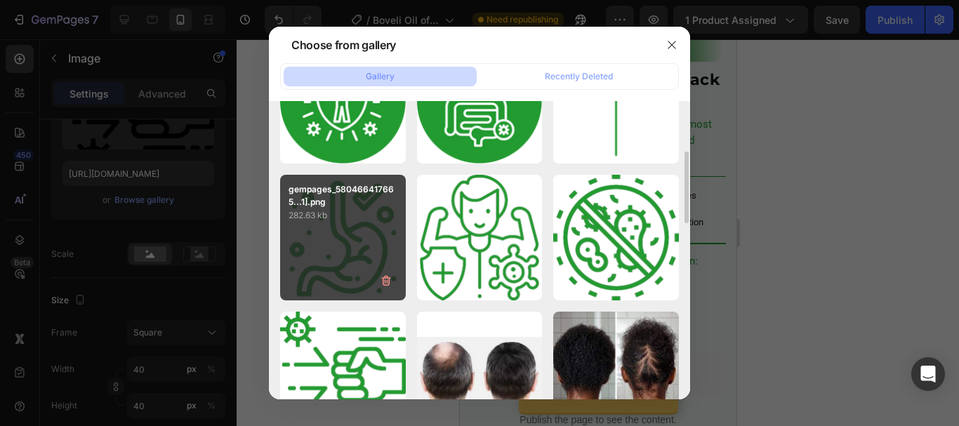
scroll to position [281, 0]
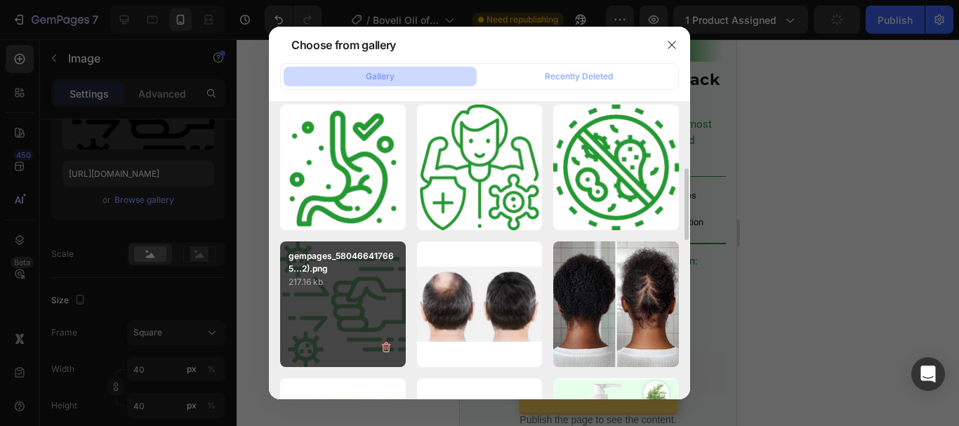
click at [357, 282] on p "217.16 kb" at bounding box center [343, 282] width 109 height 14
type input "https://cdn.shopify.com/s/files/1/0887/9213/8077/files/gempages_580466417665573…"
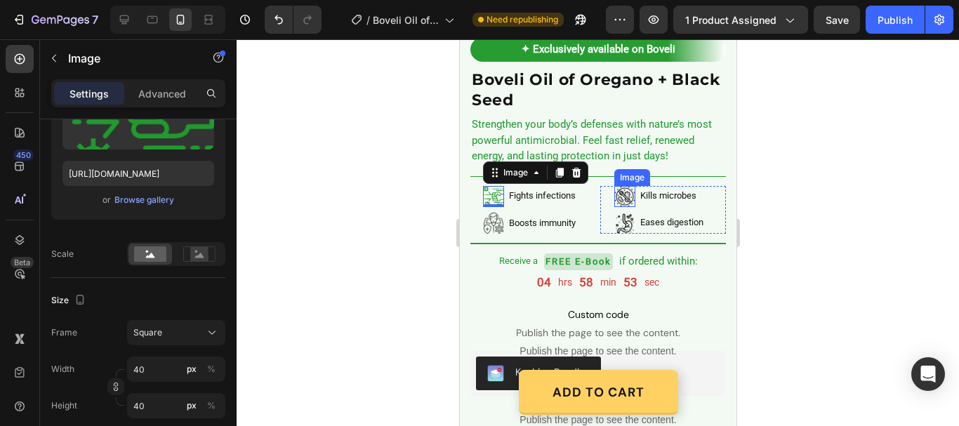
click at [619, 186] on img at bounding box center [624, 196] width 21 height 21
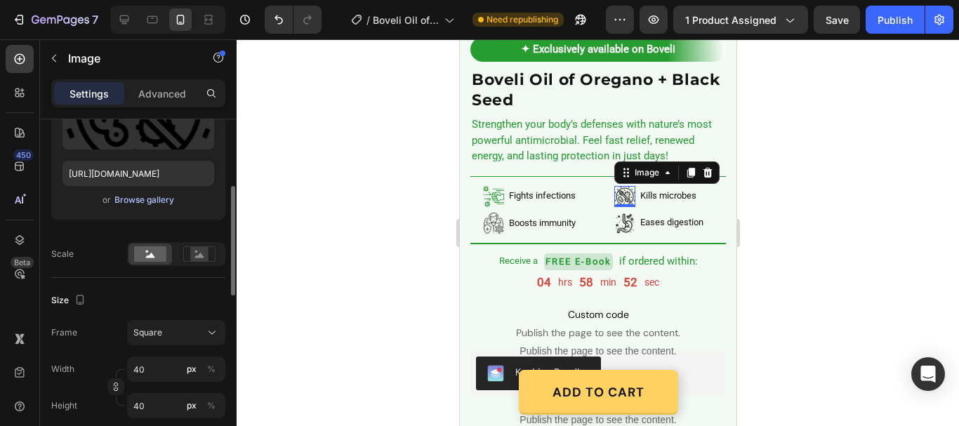
click at [147, 200] on div "Browse gallery" at bounding box center [144, 200] width 60 height 13
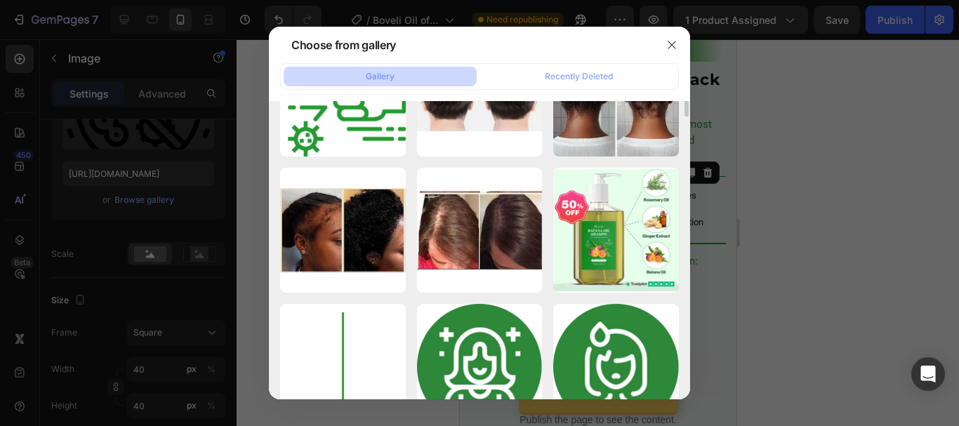
scroll to position [351, 0]
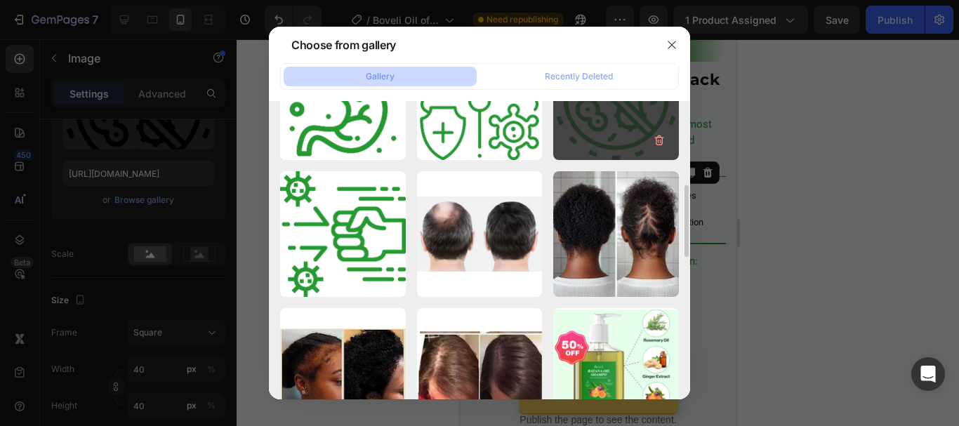
click at [589, 135] on div "gempages_580466417665...1].png 414.74 kb" at bounding box center [616, 97] width 126 height 126
type input "https://cdn.shopify.com/s/files/1/0887/9213/8077/files/gempages_580466417665573…"
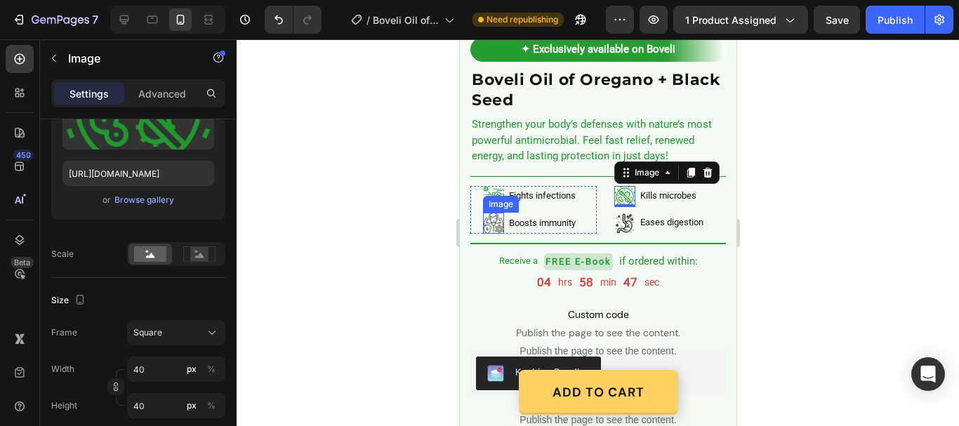
click at [486, 213] on img at bounding box center [492, 223] width 21 height 21
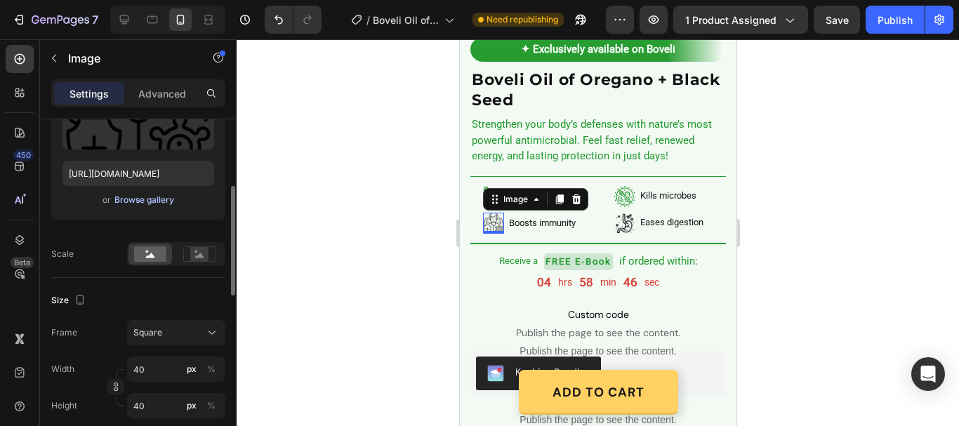
click at [146, 202] on div "Browse gallery" at bounding box center [144, 200] width 60 height 13
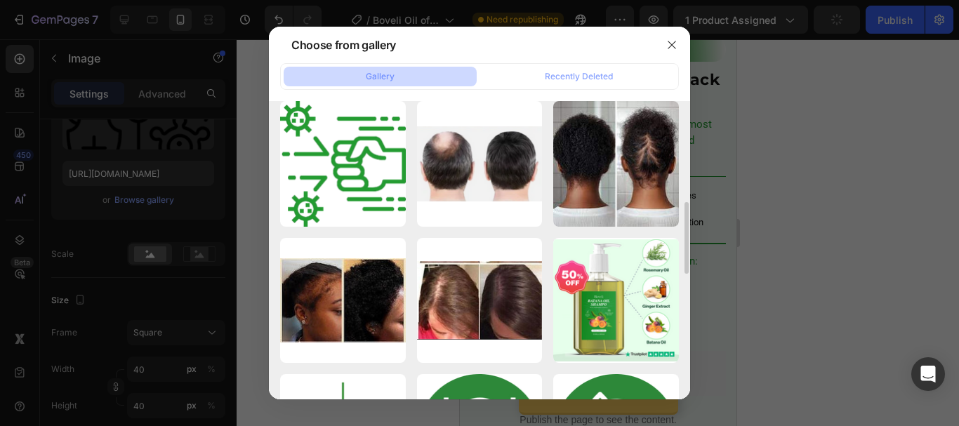
scroll to position [211, 0]
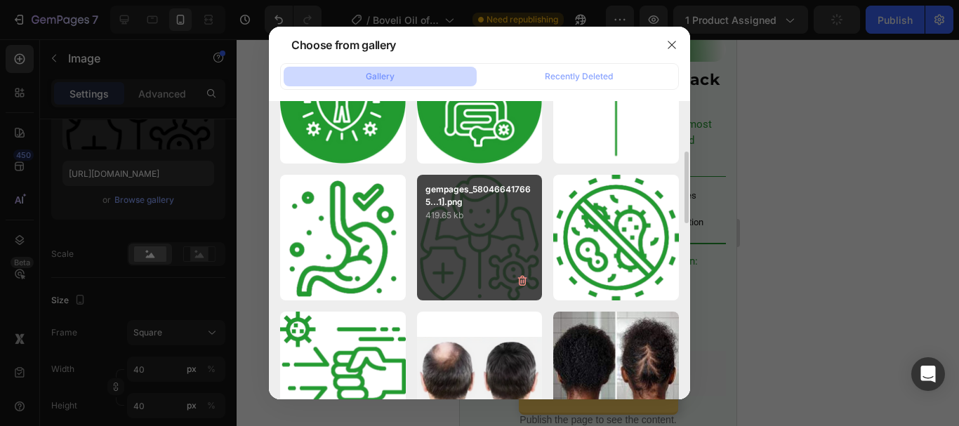
click at [484, 229] on div "gempages_580466417665...1].png 419.65 kb" at bounding box center [480, 238] width 126 height 126
type input "https://cdn.shopify.com/s/files/1/0887/9213/8077/files/gempages_580466417665573…"
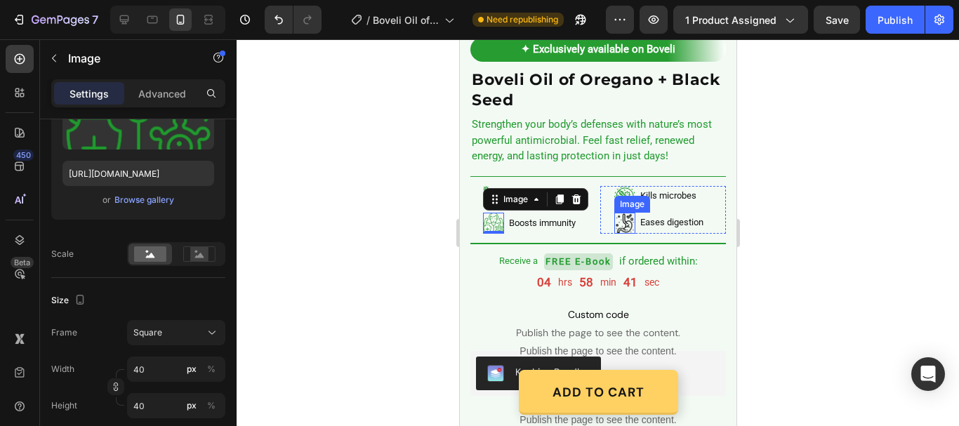
click at [614, 218] on img at bounding box center [624, 223] width 21 height 21
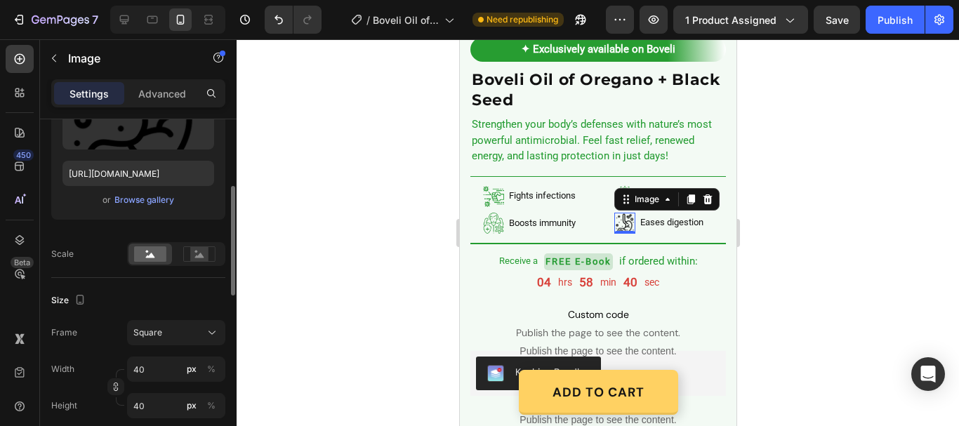
click at [139, 188] on div "Upload Image https://cdn.shopify.com/s/files/1/0887/9213/8077/files/gempages_58…" at bounding box center [138, 135] width 174 height 170
click at [150, 193] on button "Browse gallery" at bounding box center [144, 200] width 61 height 14
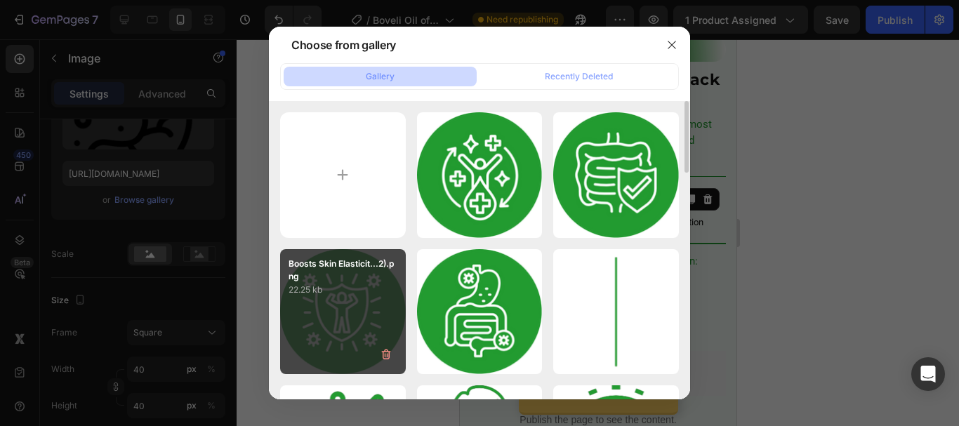
scroll to position [281, 0]
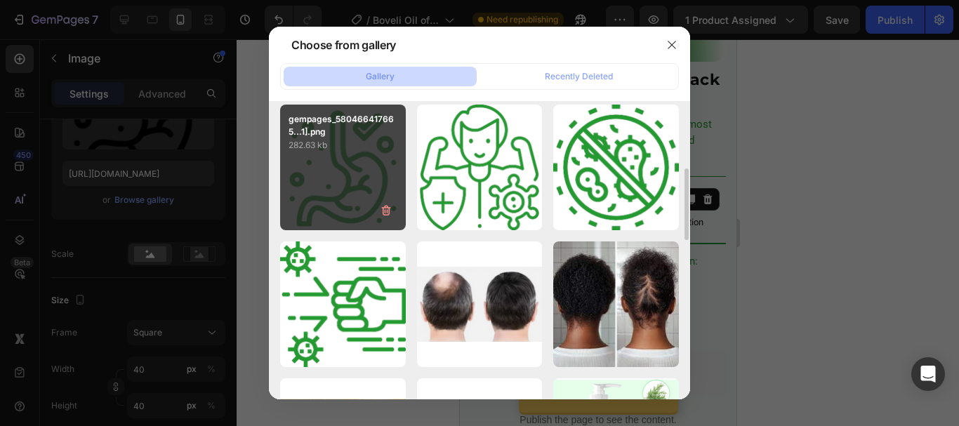
click at [356, 204] on div "gempages_580466417665...1].png 282.63 kb" at bounding box center [343, 168] width 126 height 126
type input "https://cdn.shopify.com/s/files/1/0887/9213/8077/files/gempages_580466417665573…"
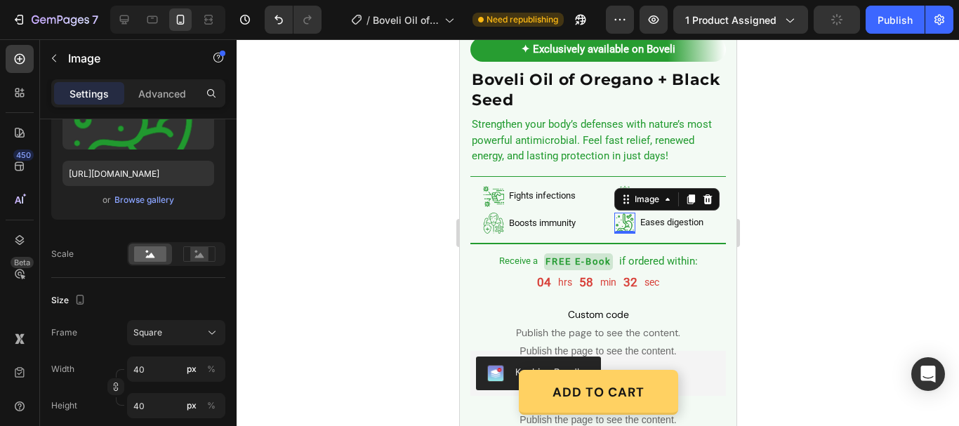
scroll to position [709, 0]
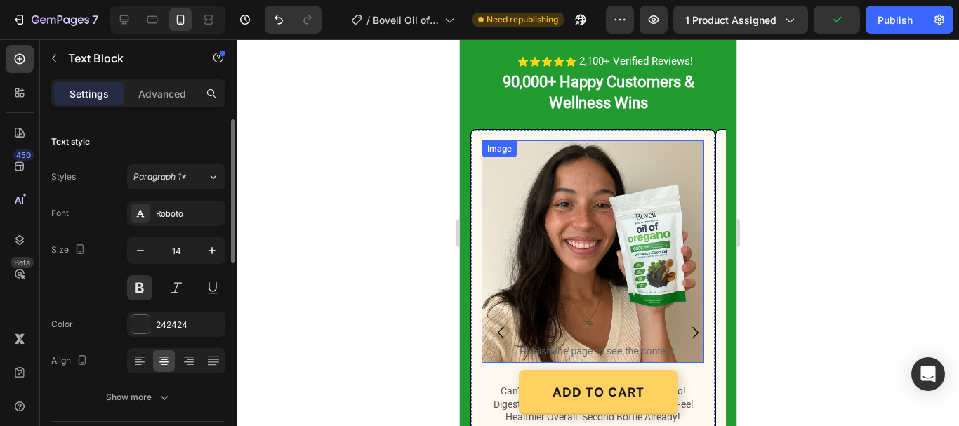
scroll to position [1524, 0]
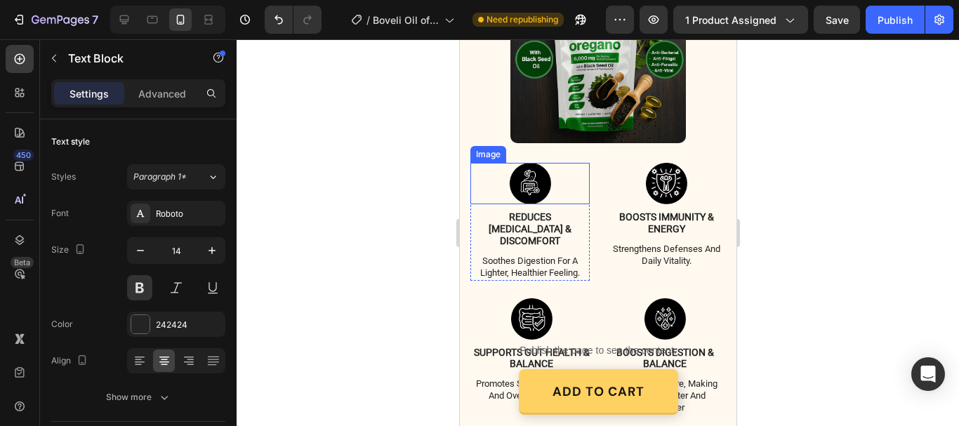
click at [520, 173] on img at bounding box center [529, 183] width 41 height 41
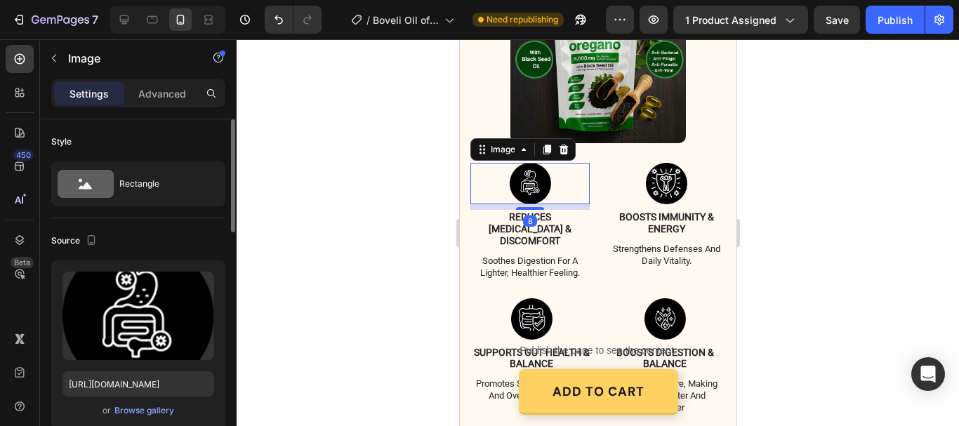
scroll to position [140, 0]
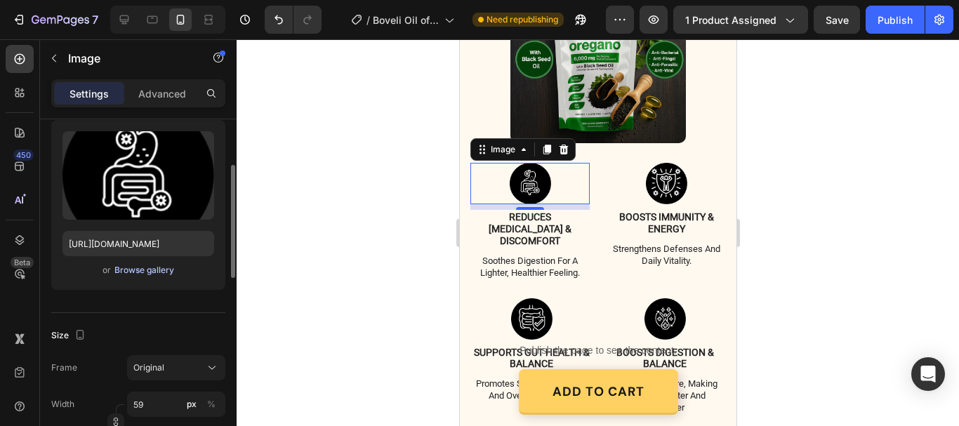
click at [124, 270] on div "Browse gallery" at bounding box center [144, 270] width 60 height 13
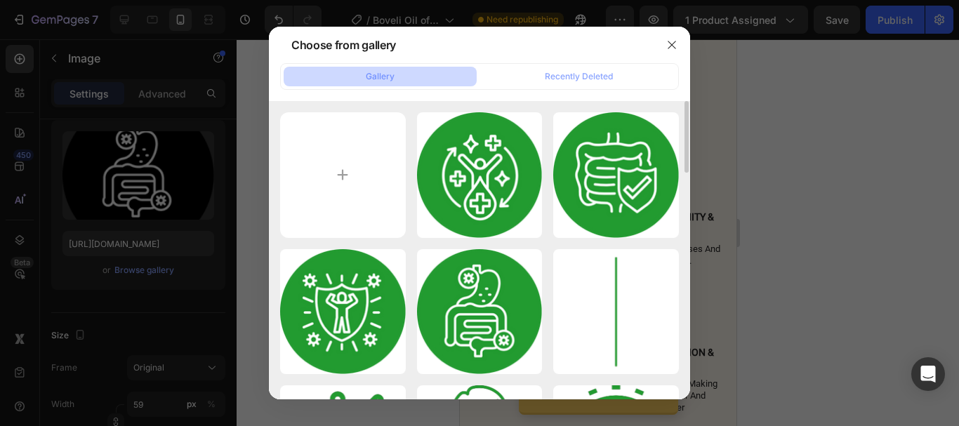
scroll to position [70, 0]
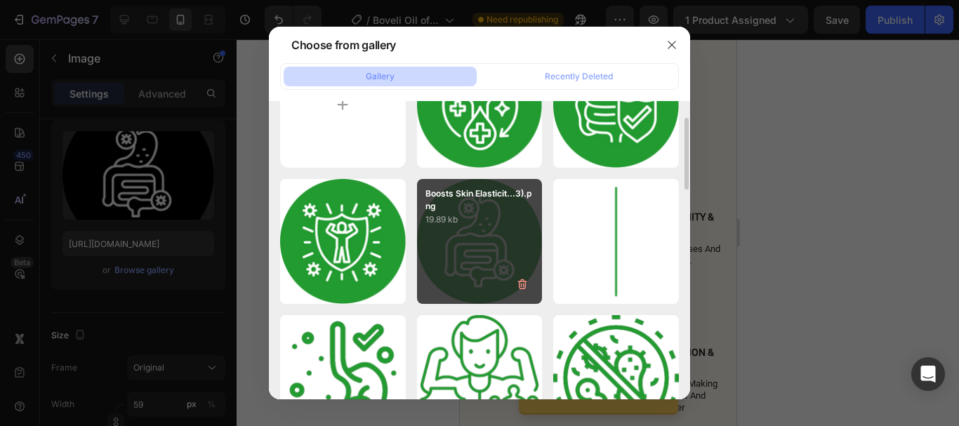
click at [476, 249] on div "Boosts Skin Elasticit...3).png 19.89 kb" at bounding box center [480, 242] width 126 height 126
type input "https://cdn.shopify.com/s/files/1/0887/9213/8077/files/gempages_580466417665573…"
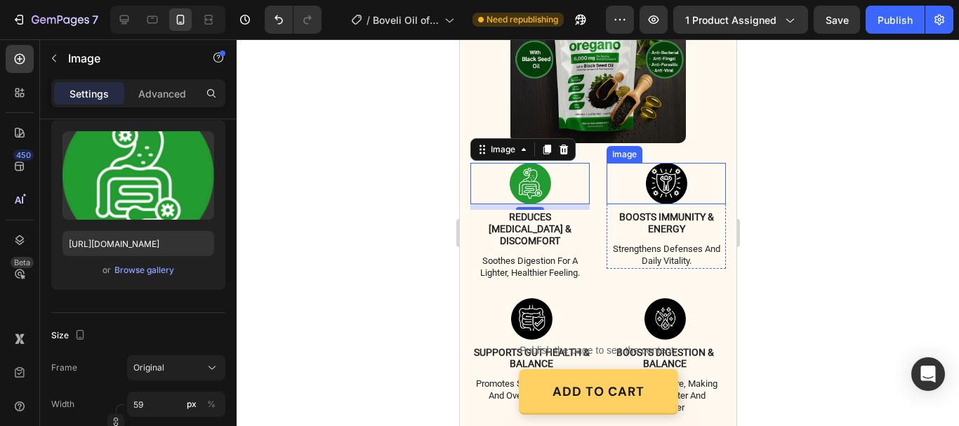
click at [655, 174] on img at bounding box center [665, 183] width 41 height 41
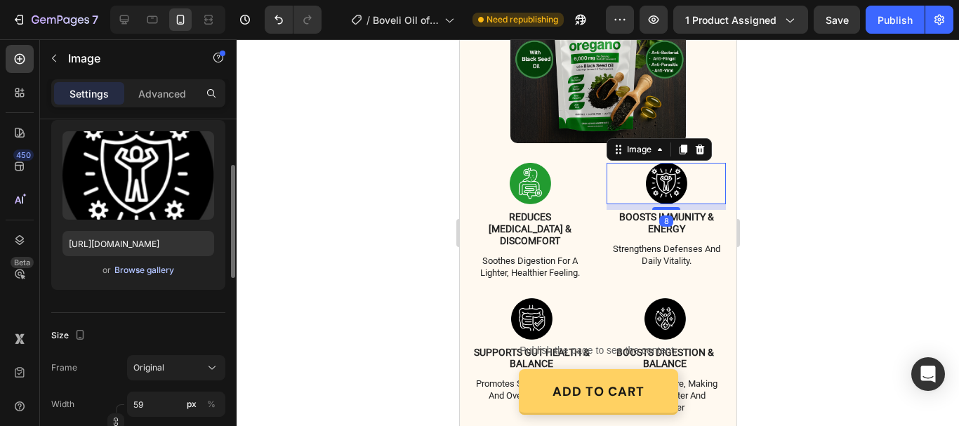
click at [135, 270] on div "Browse gallery" at bounding box center [144, 270] width 60 height 13
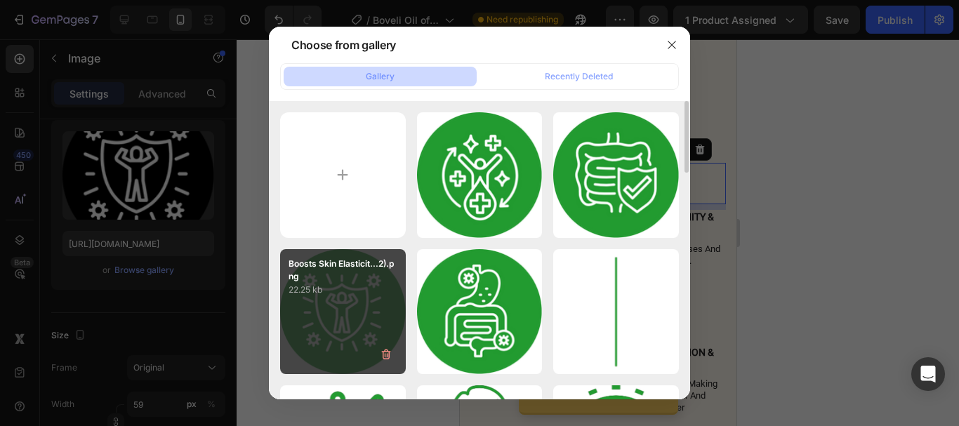
click at [338, 298] on div "Boosts Skin Elasticit...2).png 22.25 kb" at bounding box center [343, 312] width 126 height 126
type input "https://cdn.shopify.com/s/files/1/0887/9213/8077/files/gempages_580466417665573…"
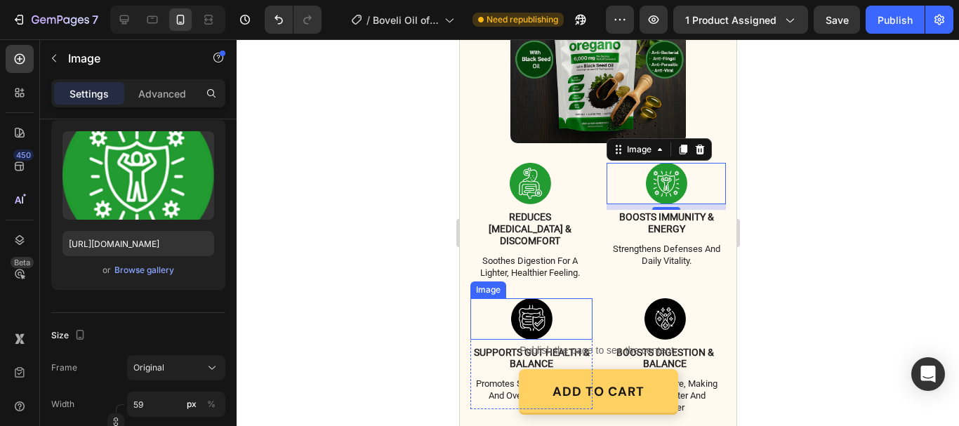
click at [533, 302] on img at bounding box center [531, 318] width 41 height 41
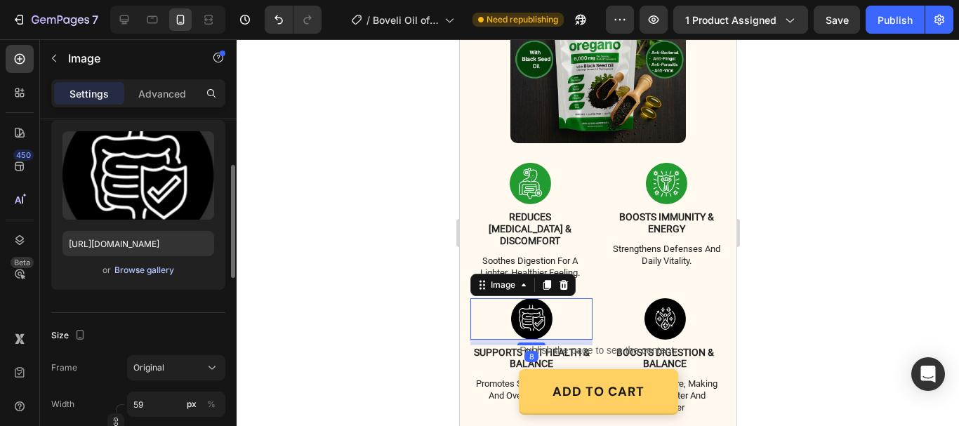
click at [160, 272] on div "Browse gallery" at bounding box center [144, 270] width 60 height 13
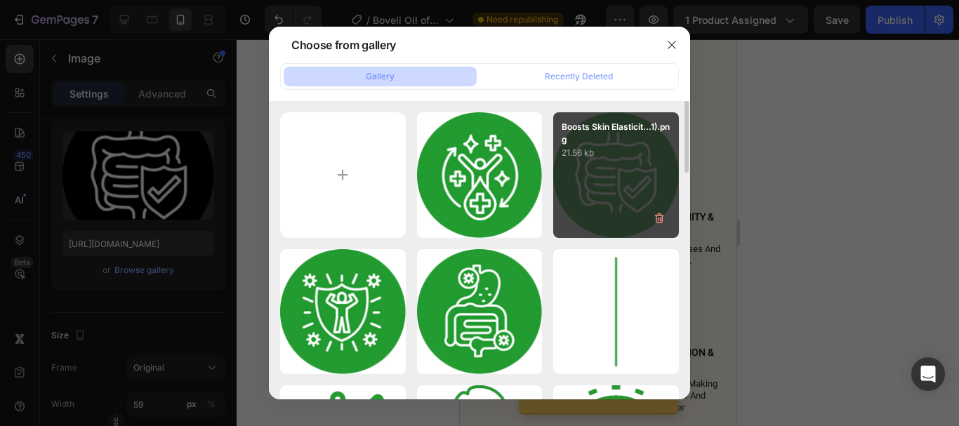
click at [579, 223] on div "Boosts Skin Elasticit...1).png 21.56 kb" at bounding box center [616, 175] width 126 height 126
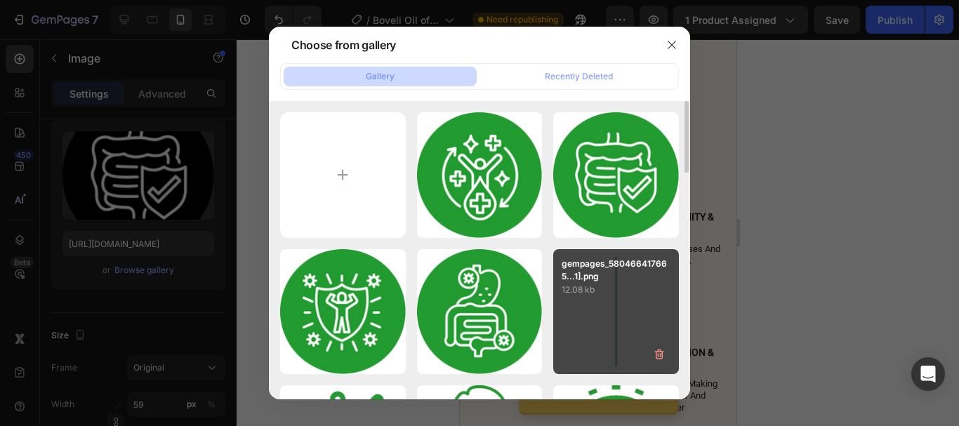
type input "https://cdn.shopify.com/s/files/1/0887/9213/8077/files/gempages_580466417665573…"
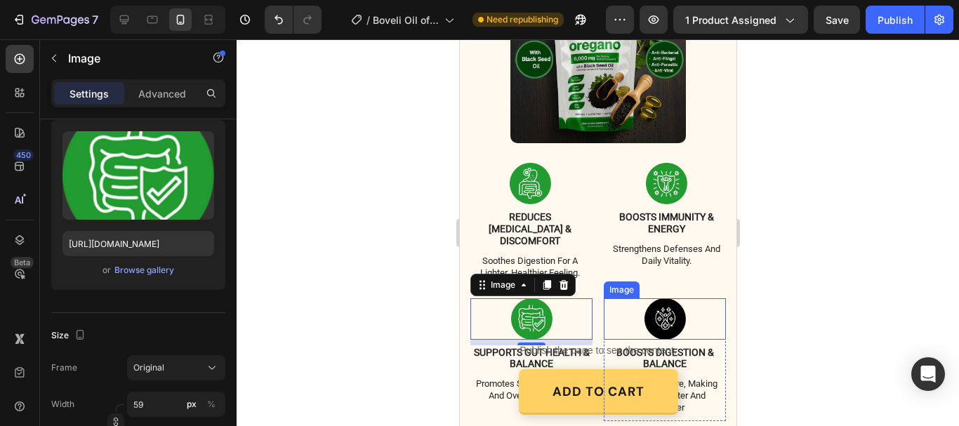
drag, startPoint x: 653, startPoint y: 296, endPoint x: 471, endPoint y: 310, distance: 182.5
click at [652, 298] on img at bounding box center [664, 318] width 41 height 41
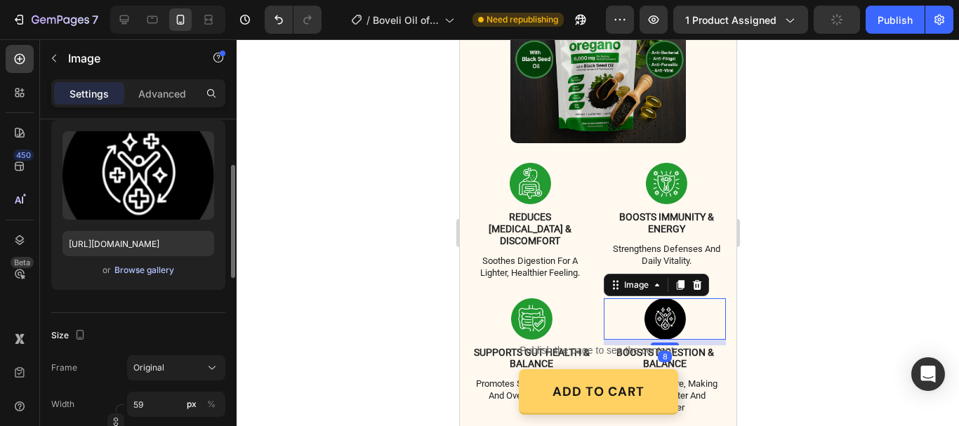
click at [159, 265] on div "Browse gallery" at bounding box center [144, 270] width 60 height 13
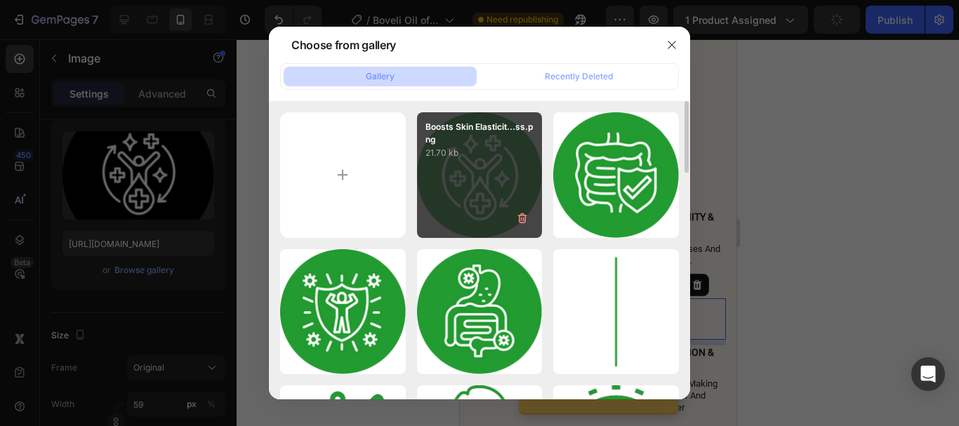
click at [470, 204] on div "Boosts Skin Elasticit...ss.png 21.70 kb" at bounding box center [480, 175] width 126 height 126
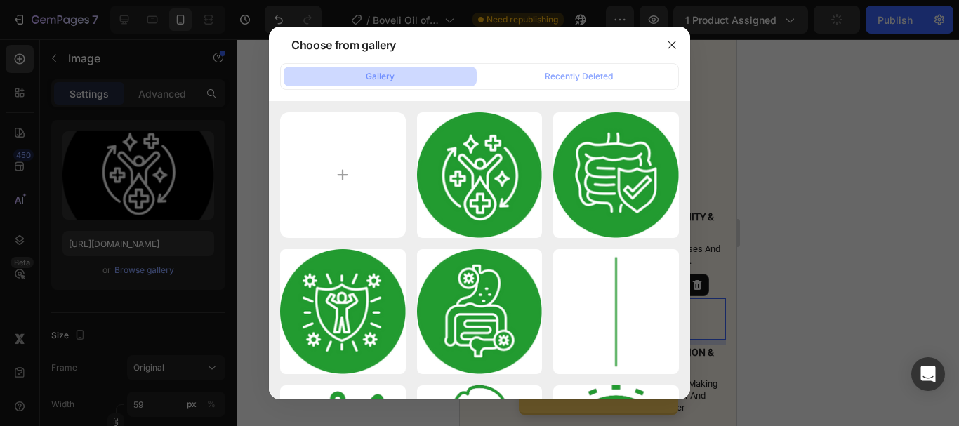
type input "https://cdn.shopify.com/s/files/1/0887/9213/8077/files/gempages_580466417665573…"
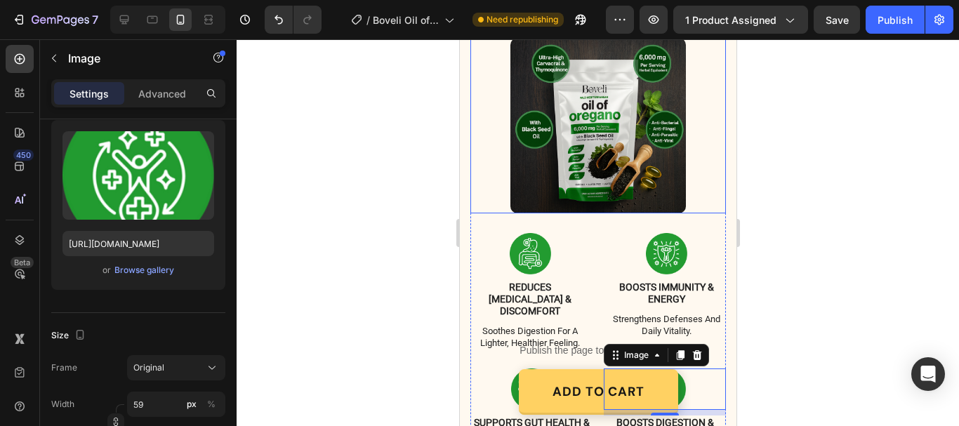
scroll to position [1243, 0]
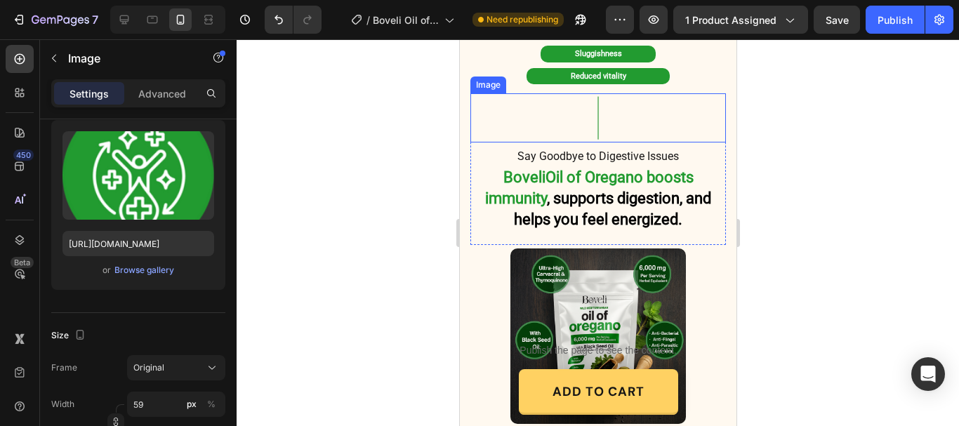
click at [590, 116] on img at bounding box center [597, 117] width 49 height 49
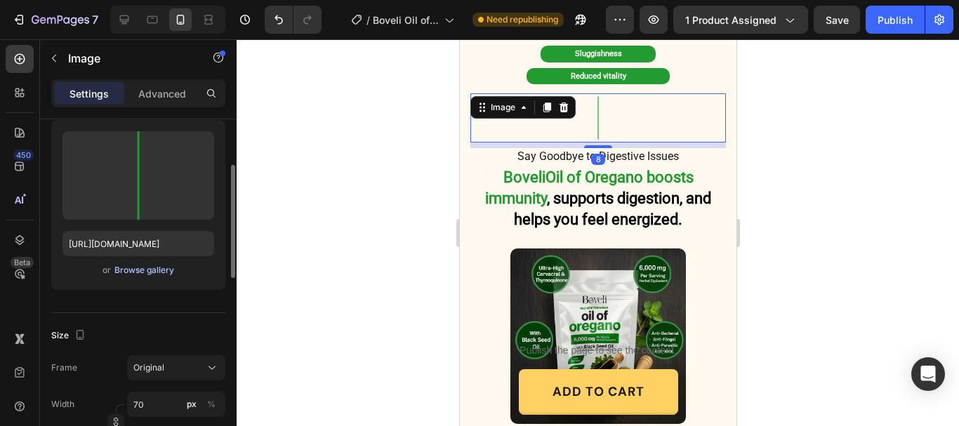
click at [136, 275] on div "Browse gallery" at bounding box center [144, 270] width 60 height 13
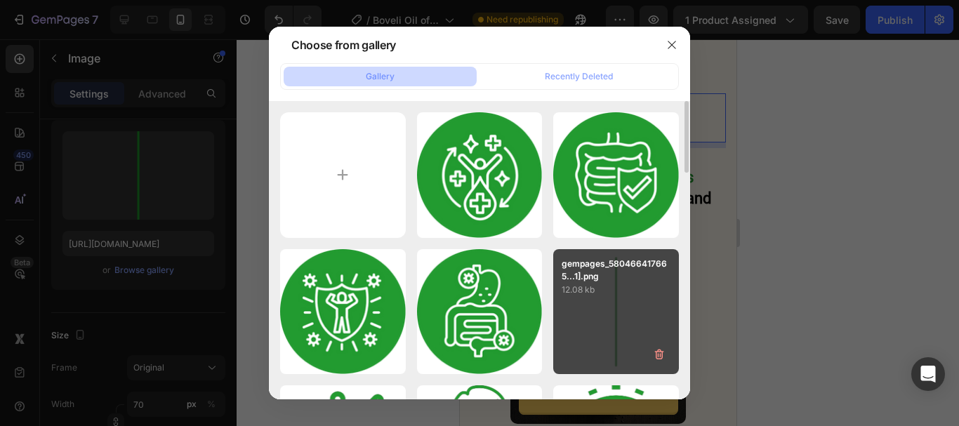
click at [636, 294] on p "12.08 kb" at bounding box center [616, 290] width 109 height 14
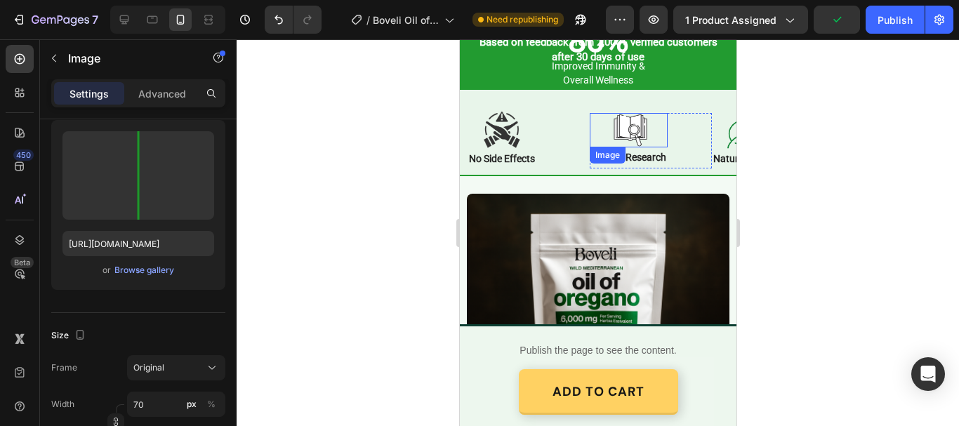
scroll to position [3069, 0]
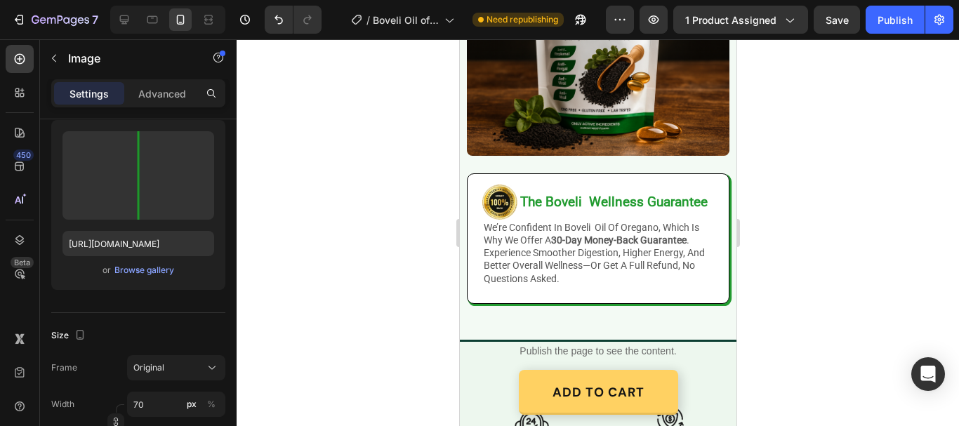
click at [122, 267] on div "Browse gallery" at bounding box center [144, 270] width 60 height 13
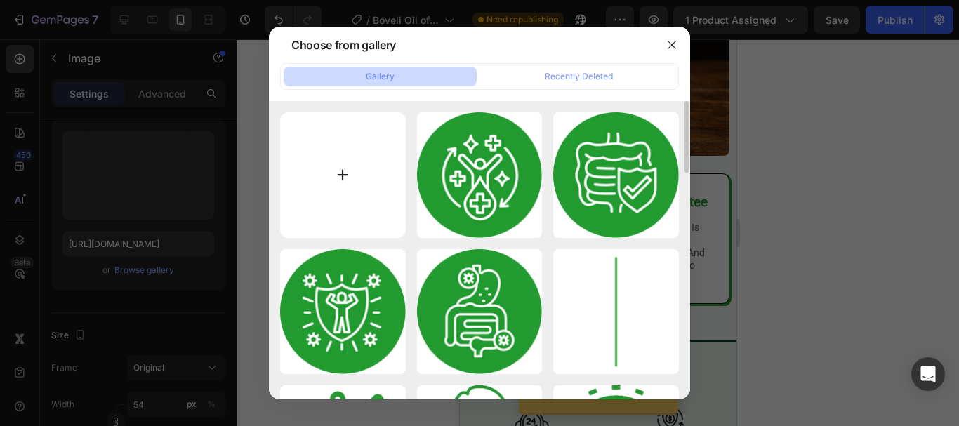
click at [346, 171] on input "file" at bounding box center [343, 175] width 126 height 126
type input "C:\fakepath\gempages_580466417665573459-b87c213e-6862-486b-aac3-c93005dcfd61[1]…"
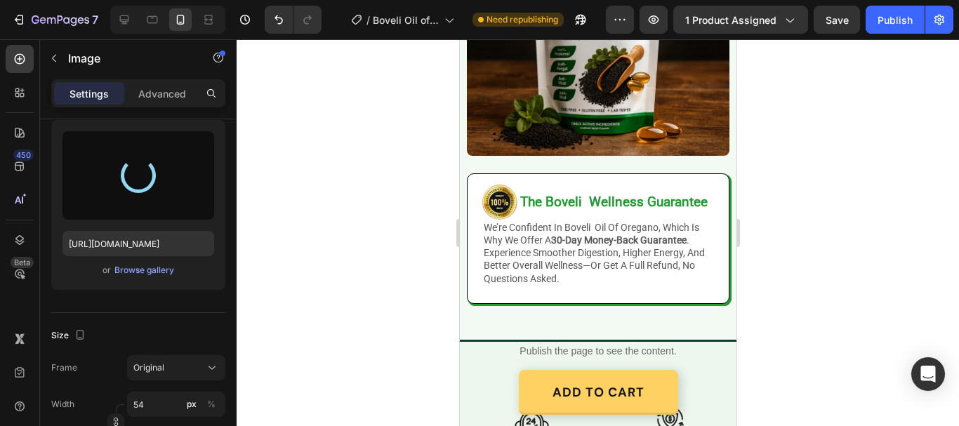
type input "https://cdn.shopify.com/s/files/1/0887/9213/8077/files/gempages_580466417665573…"
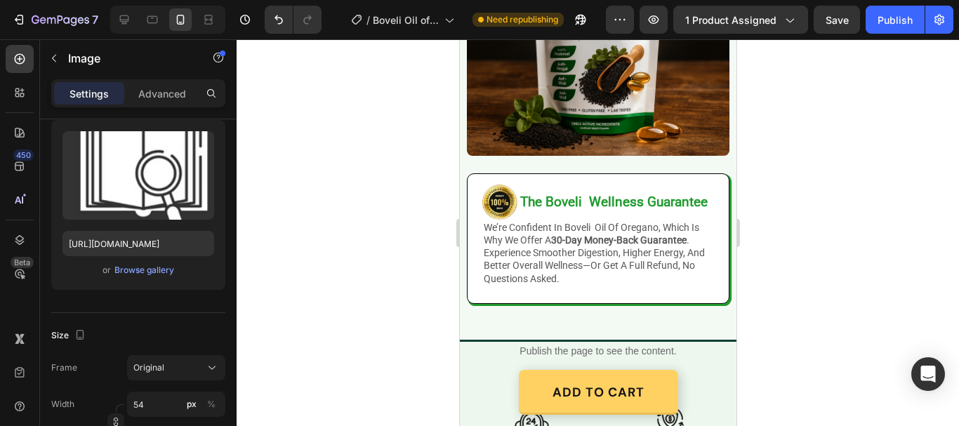
drag, startPoint x: 779, startPoint y: 162, endPoint x: 470, endPoint y: 92, distance: 316.9
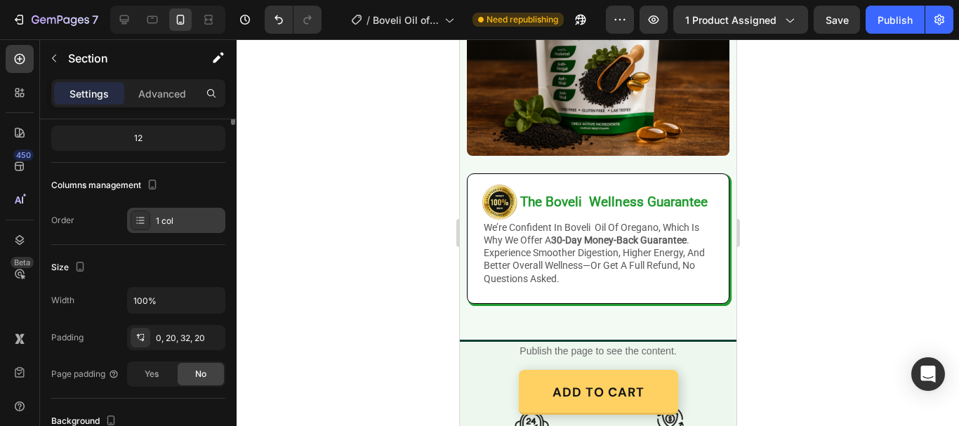
scroll to position [211, 0]
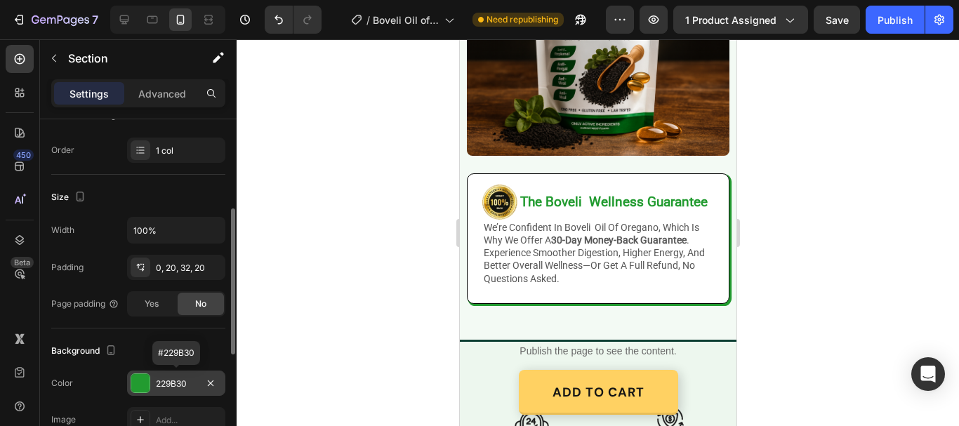
click at [175, 383] on div "229B30" at bounding box center [176, 384] width 41 height 13
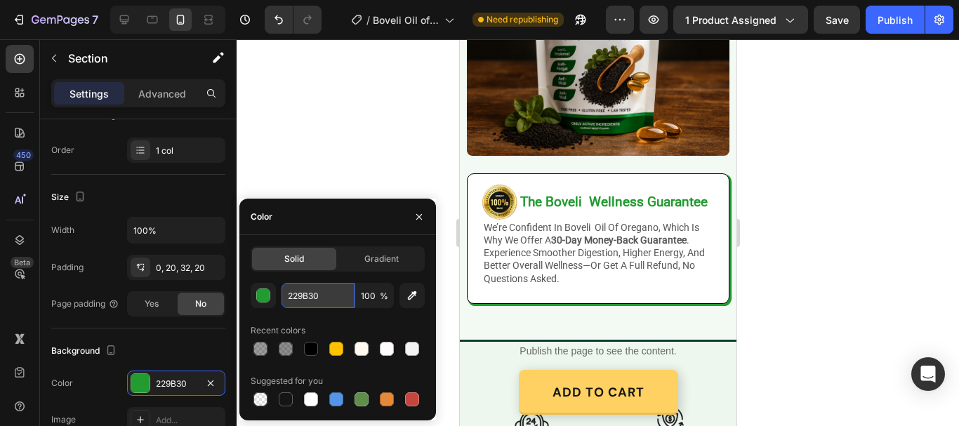
click at [298, 301] on input "229B30" at bounding box center [318, 295] width 73 height 25
drag, startPoint x: 629, startPoint y: 157, endPoint x: 592, endPoint y: 180, distance: 43.5
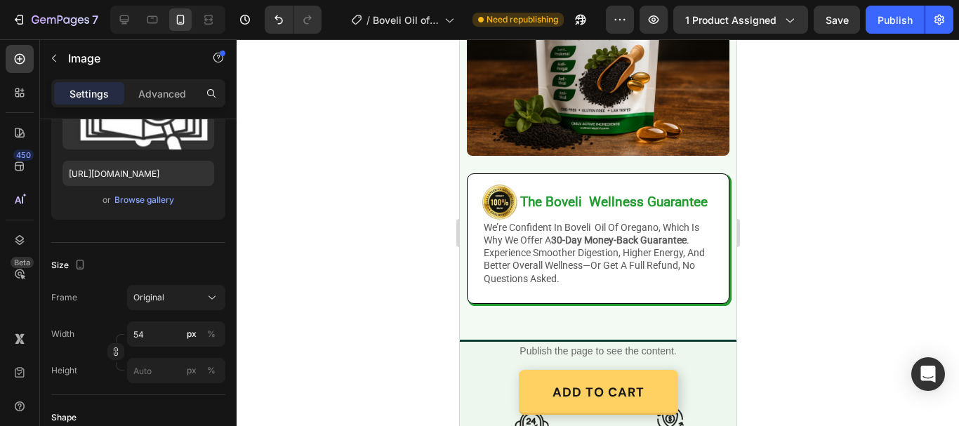
scroll to position [0, 0]
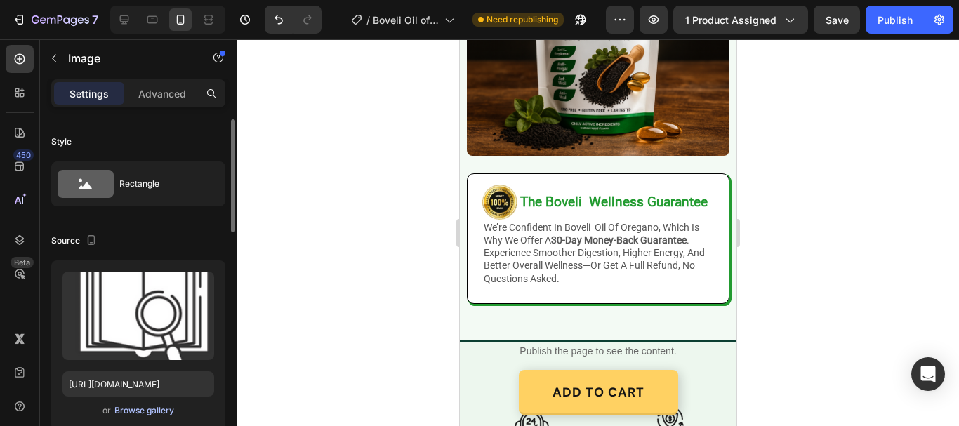
click at [151, 408] on div "Browse gallery" at bounding box center [144, 411] width 60 height 13
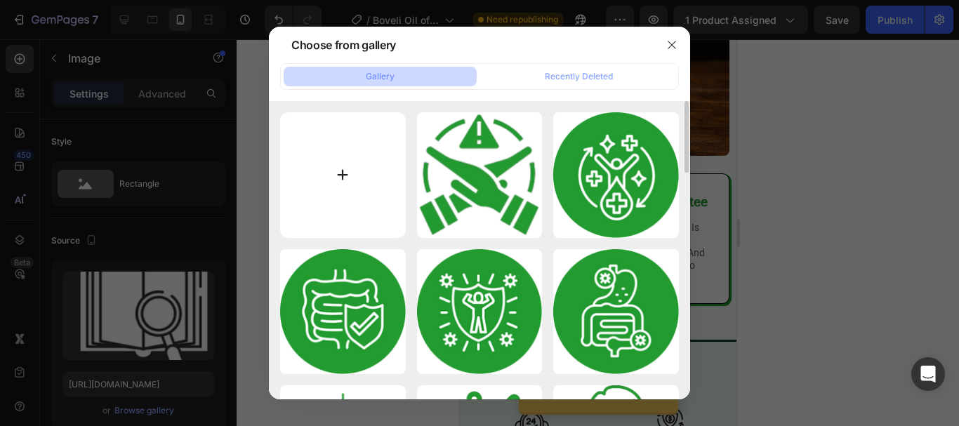
click at [343, 171] on input "file" at bounding box center [343, 175] width 126 height 126
type input "C:\fakepath\Untitled design.png"
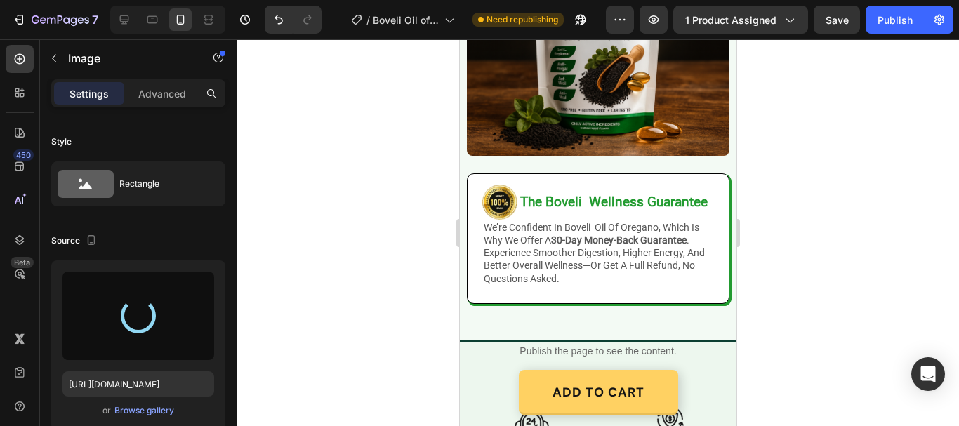
type input "https://cdn.shopify.com/s/files/1/0887/9213/8077/files/gempages_580466417665573…"
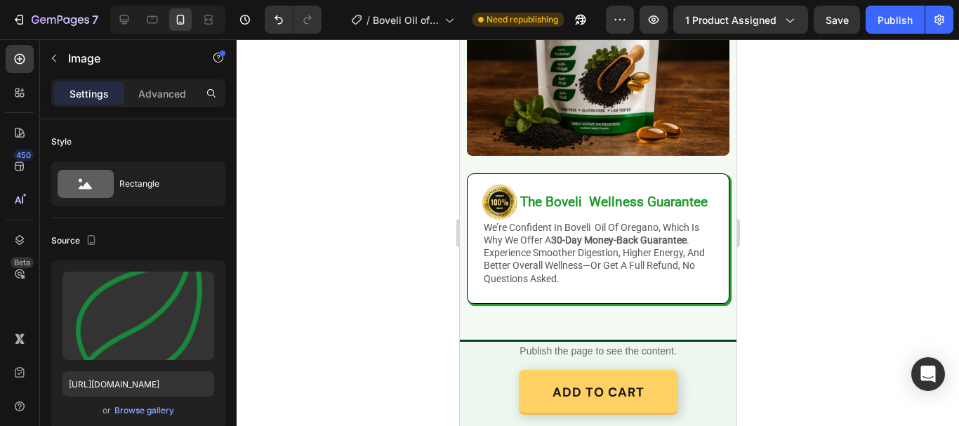
scroll to position [3139, 0]
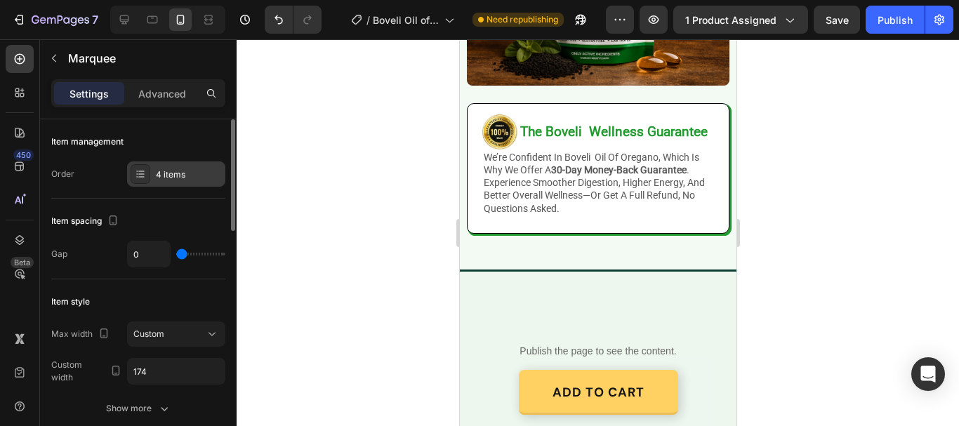
click at [172, 176] on div "4 items" at bounding box center [189, 175] width 66 height 13
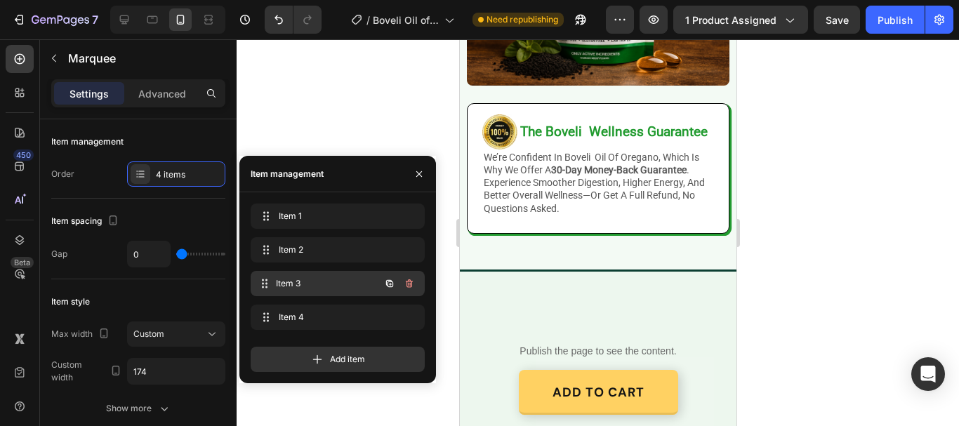
click at [287, 277] on span "Item 3" at bounding box center [328, 283] width 104 height 13
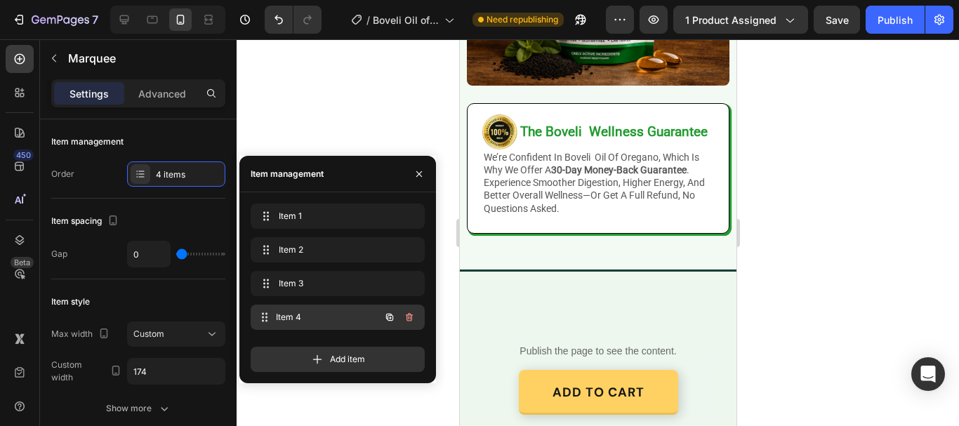
click at [326, 322] on span "Item 4" at bounding box center [328, 317] width 104 height 13
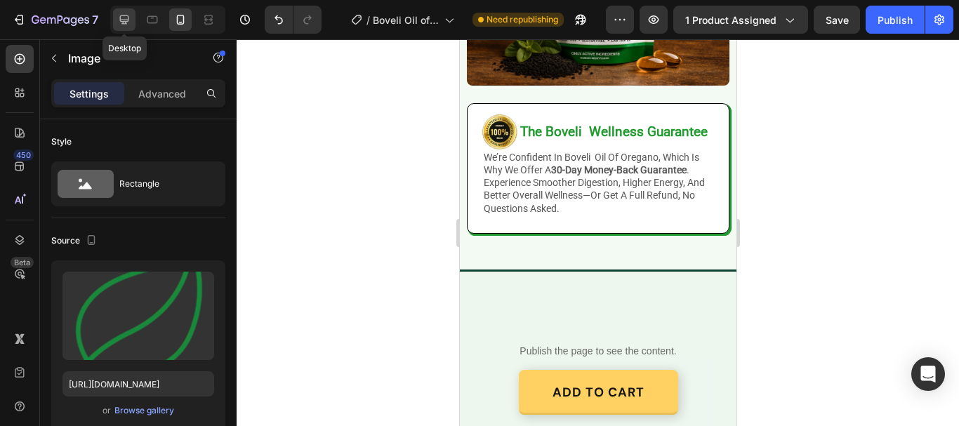
click at [128, 13] on icon at bounding box center [124, 20] width 14 height 14
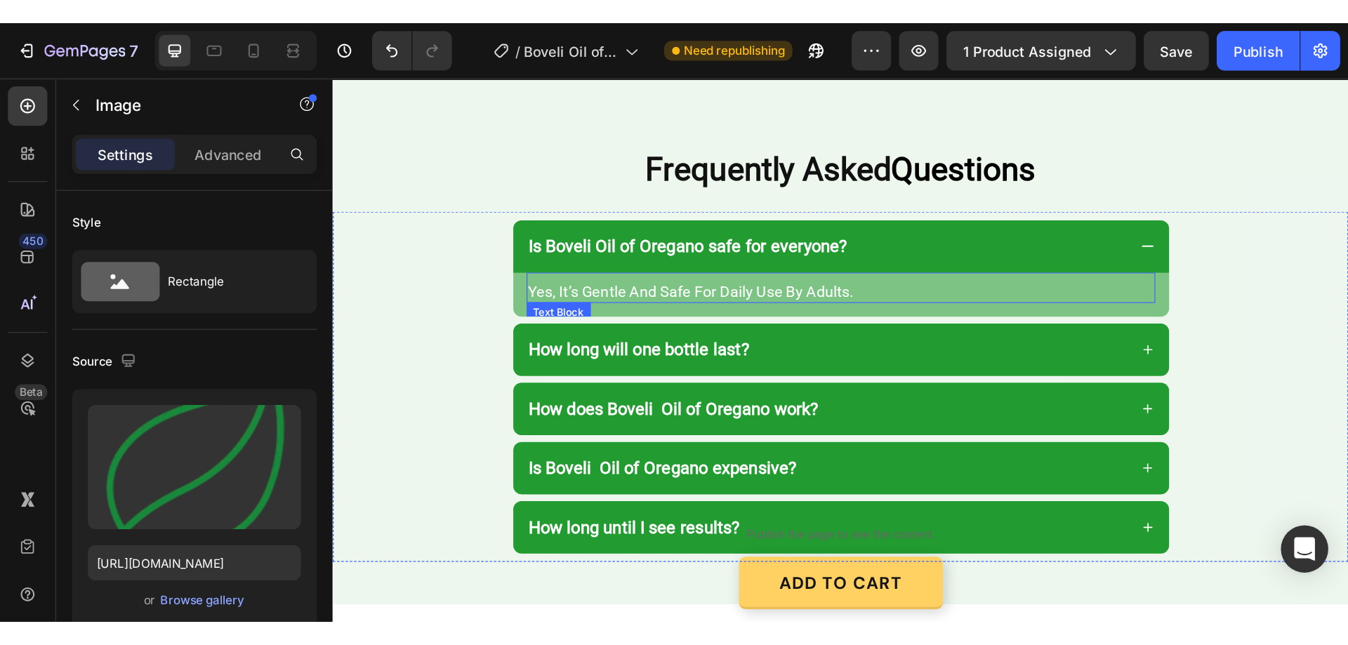
scroll to position [3069, 0]
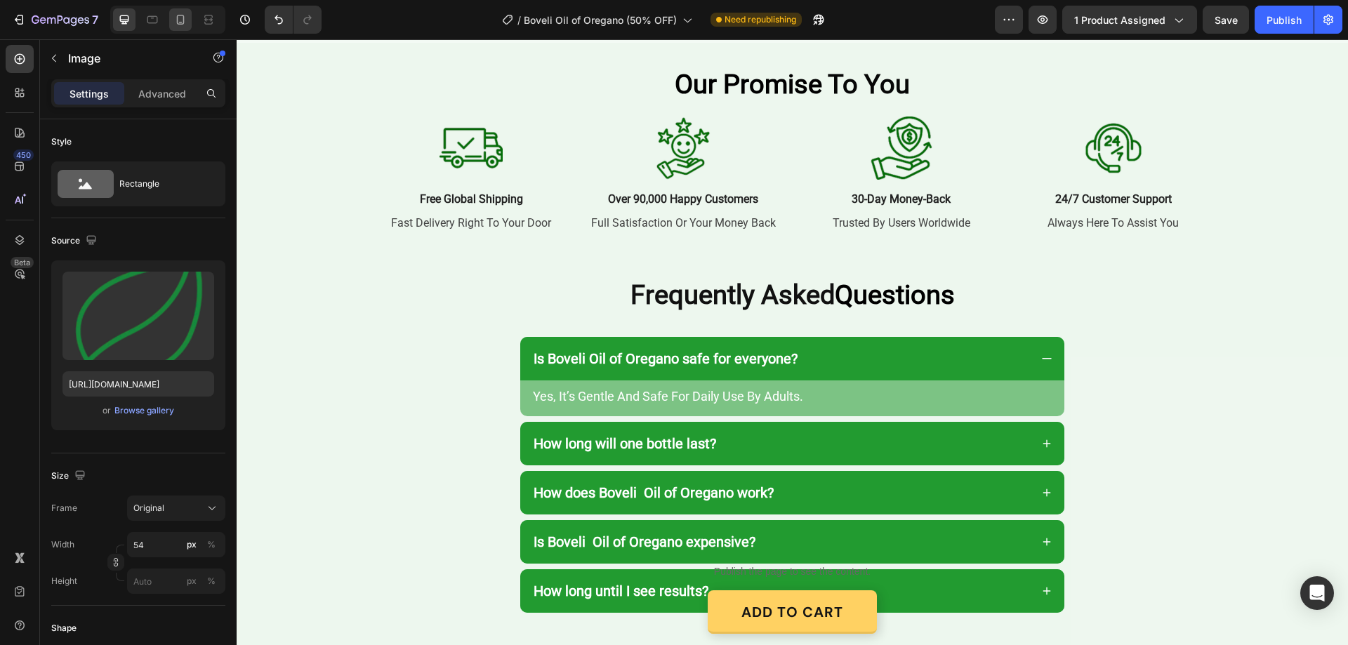
click at [172, 29] on div at bounding box center [180, 19] width 22 height 22
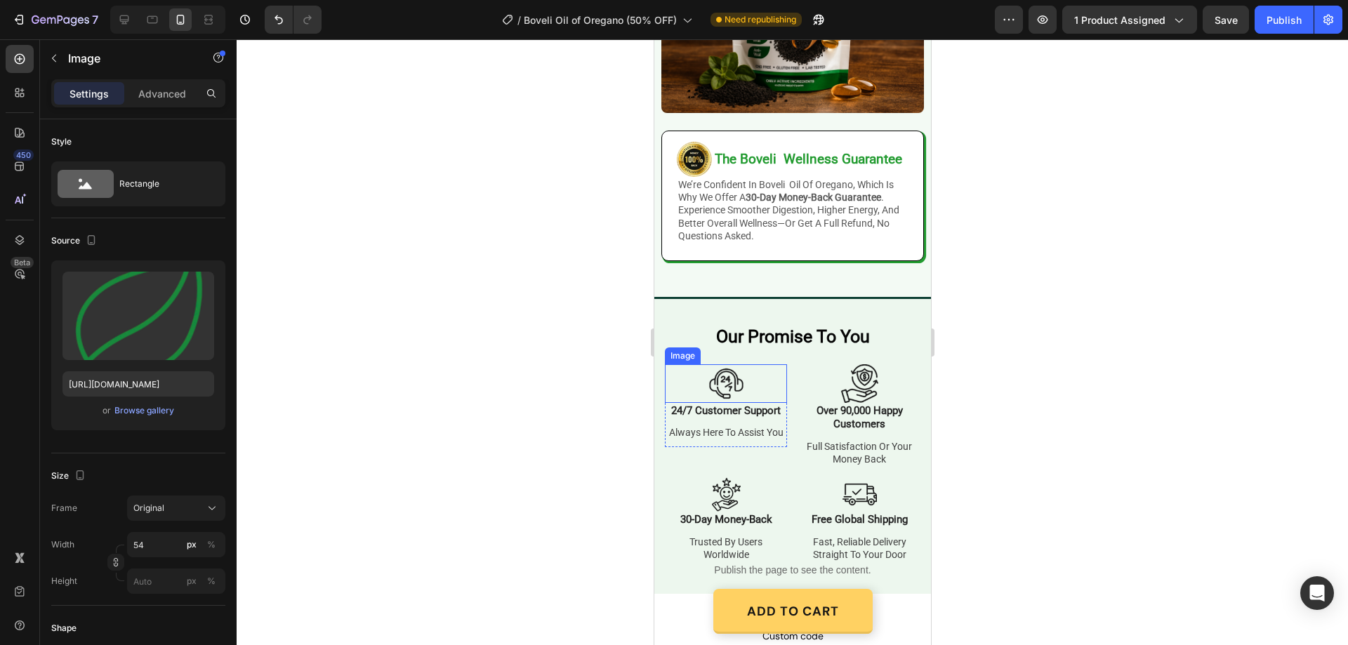
scroll to position [3139, 0]
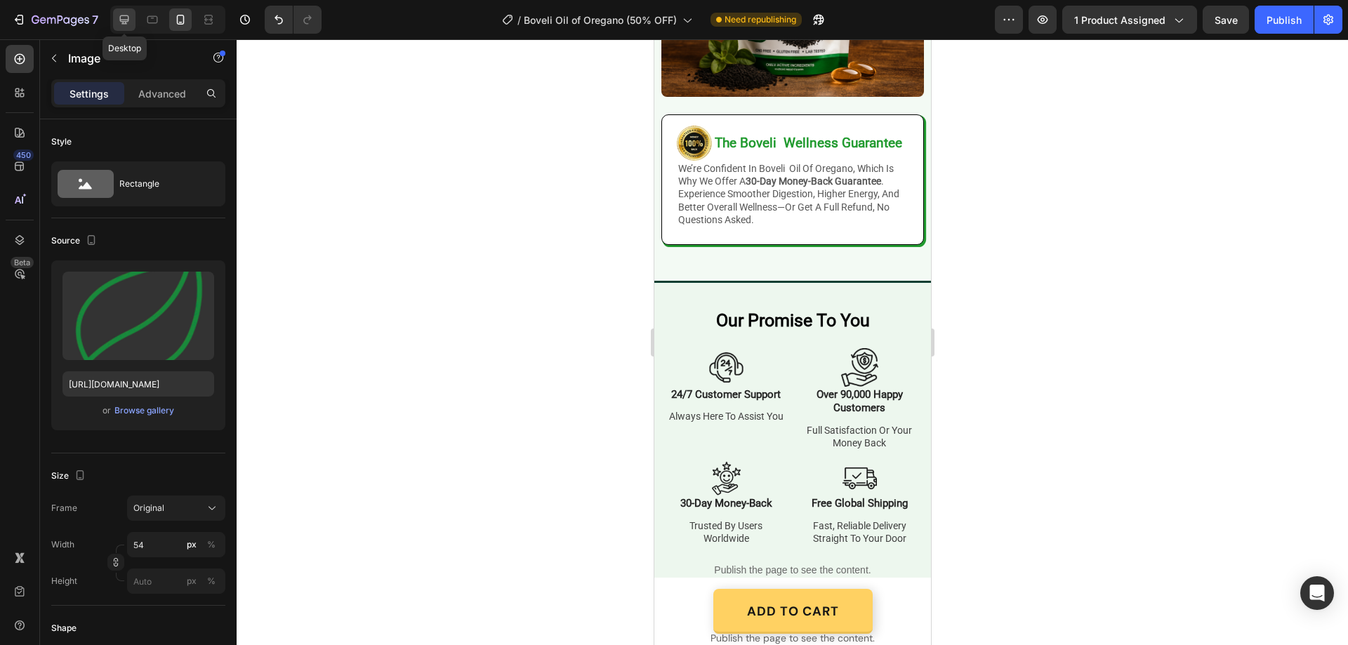
click at [128, 15] on icon at bounding box center [124, 19] width 9 height 9
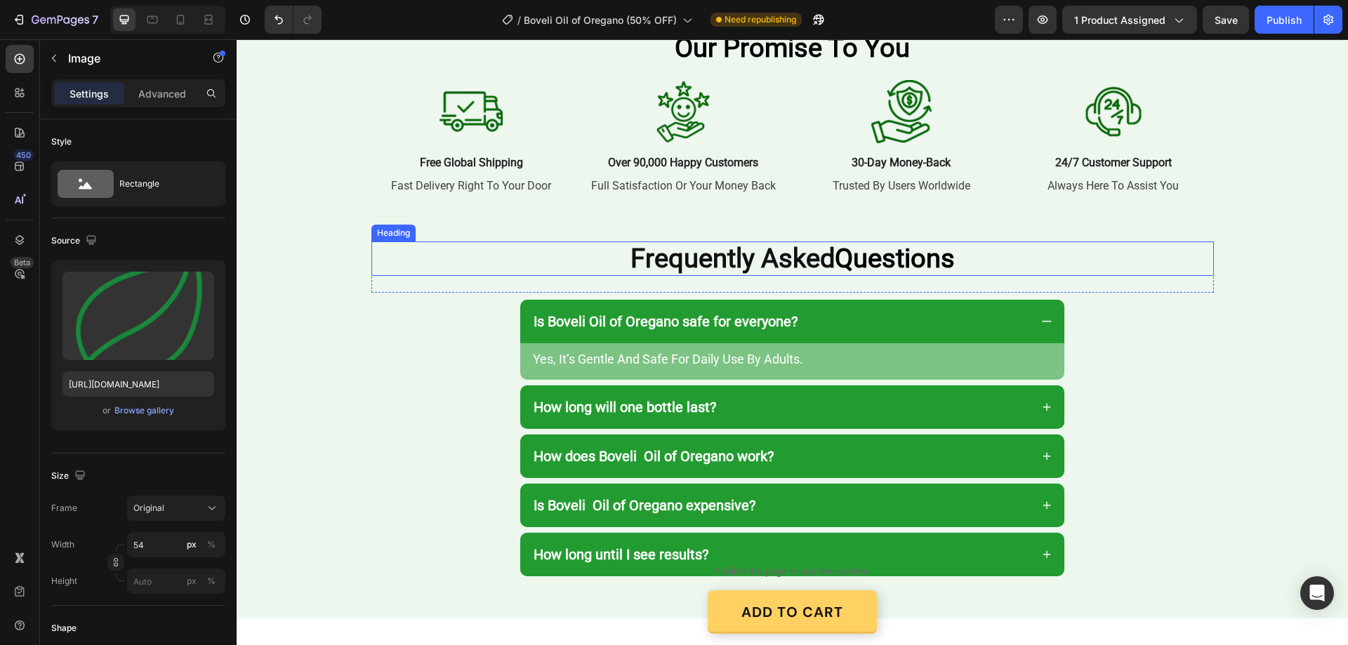
scroll to position [3139, 0]
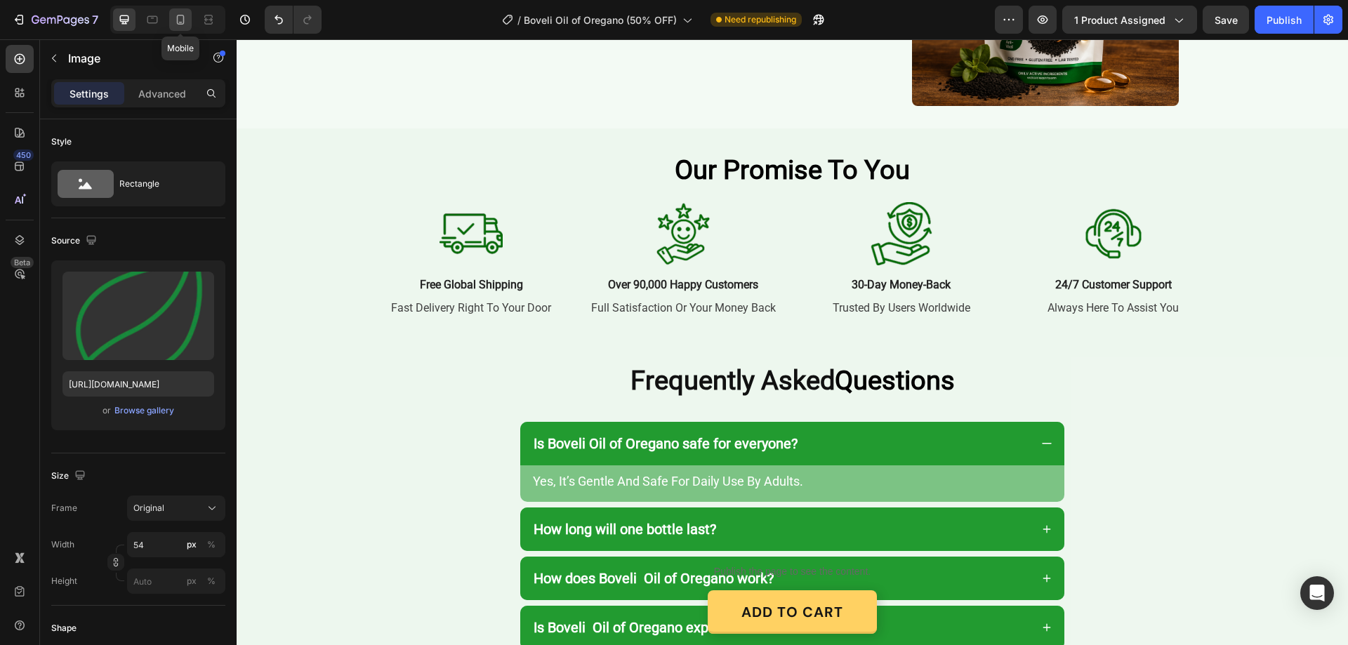
click at [184, 14] on icon at bounding box center [180, 20] width 14 height 14
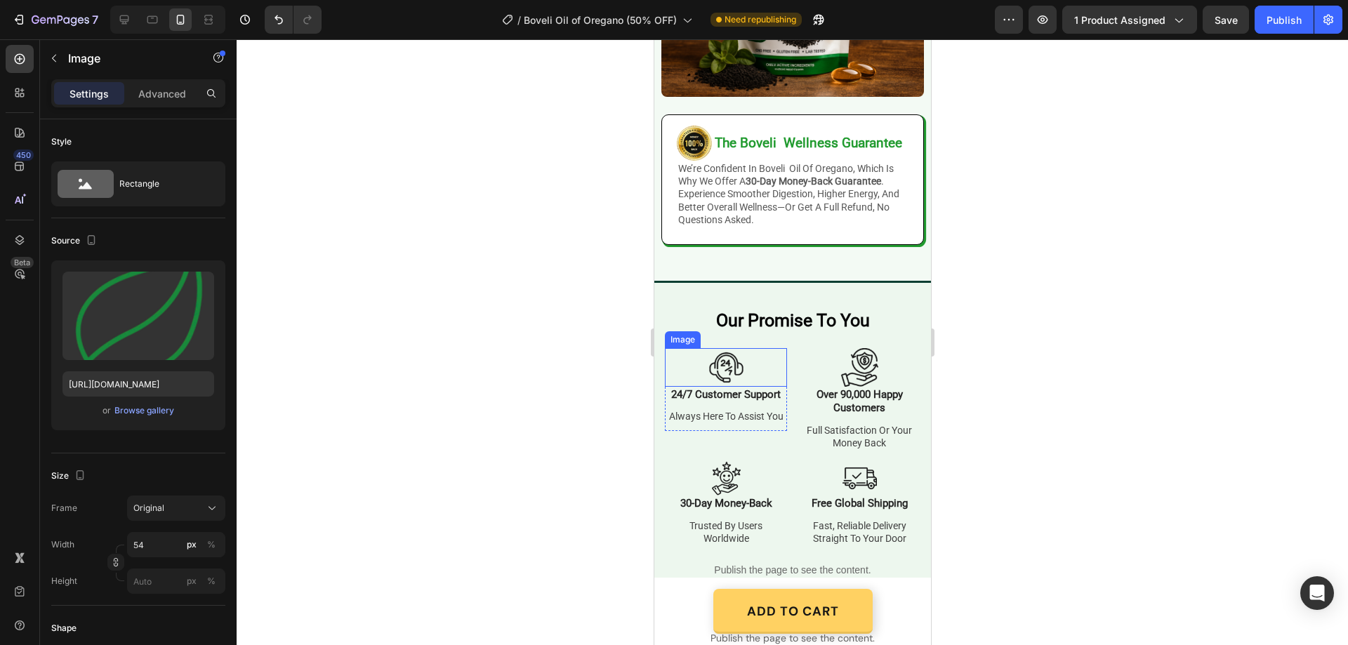
click at [723, 362] on img at bounding box center [725, 367] width 39 height 39
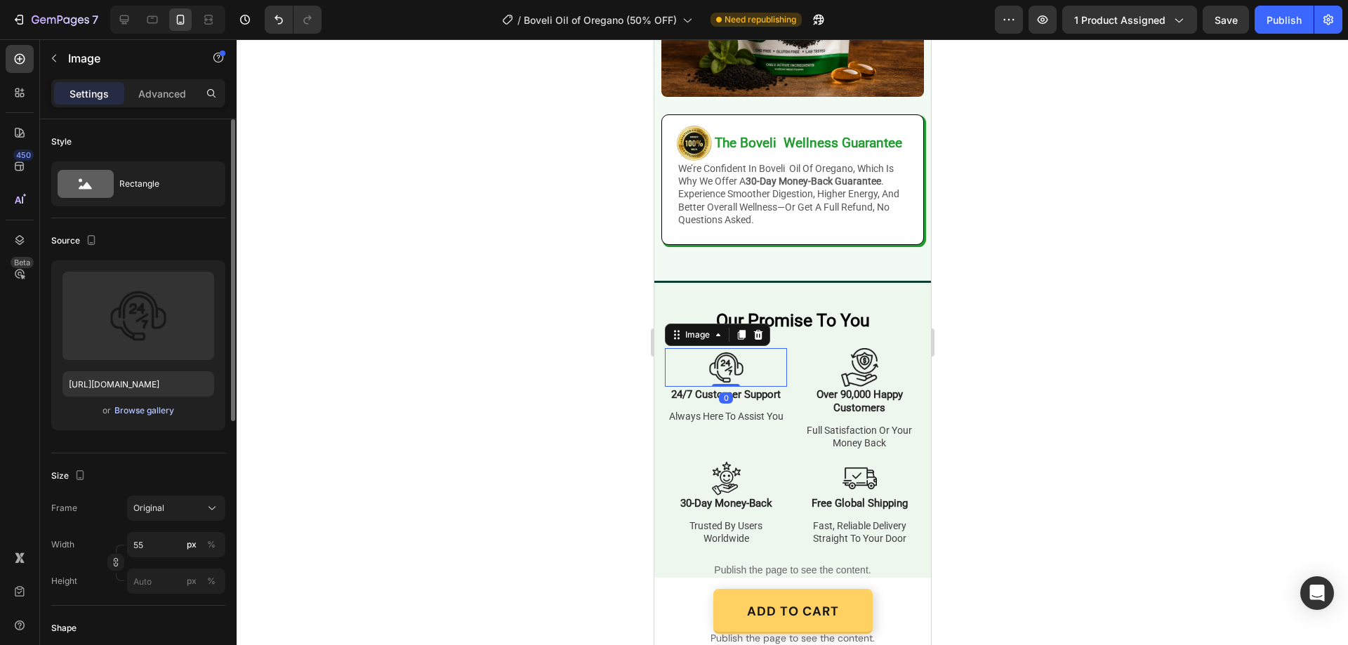
click at [150, 412] on div "Browse gallery" at bounding box center [144, 411] width 60 height 13
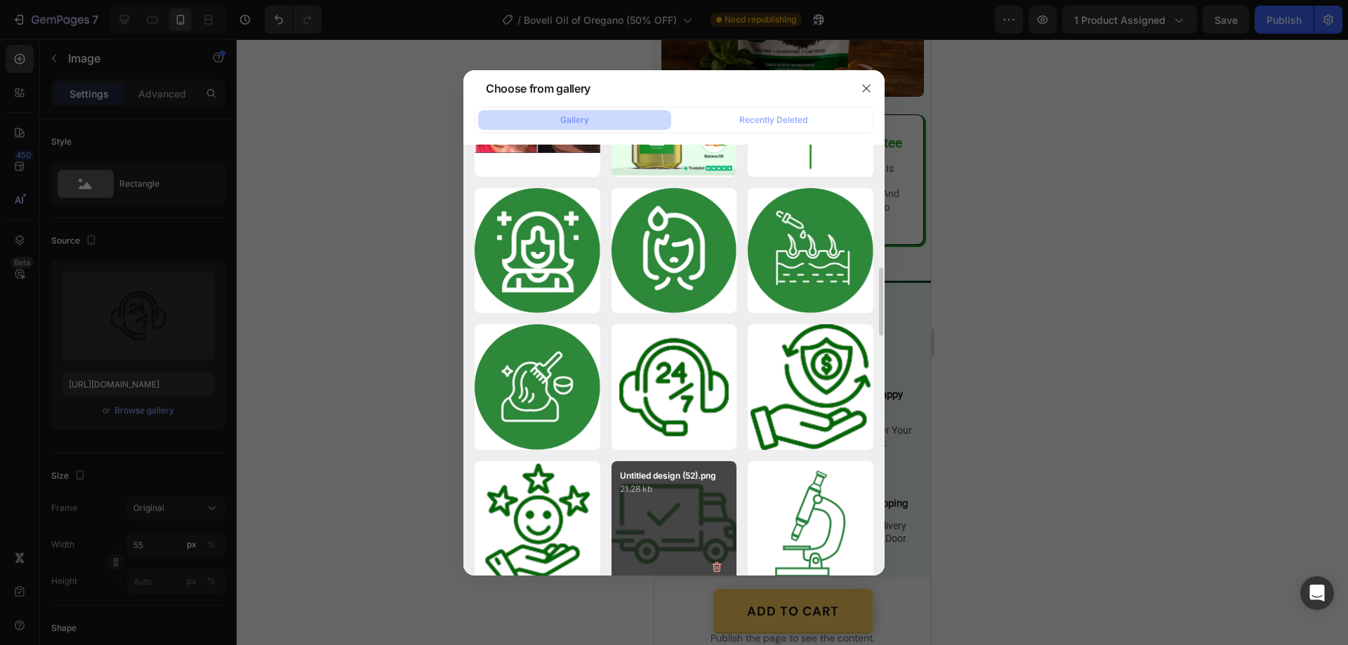
scroll to position [858, 0]
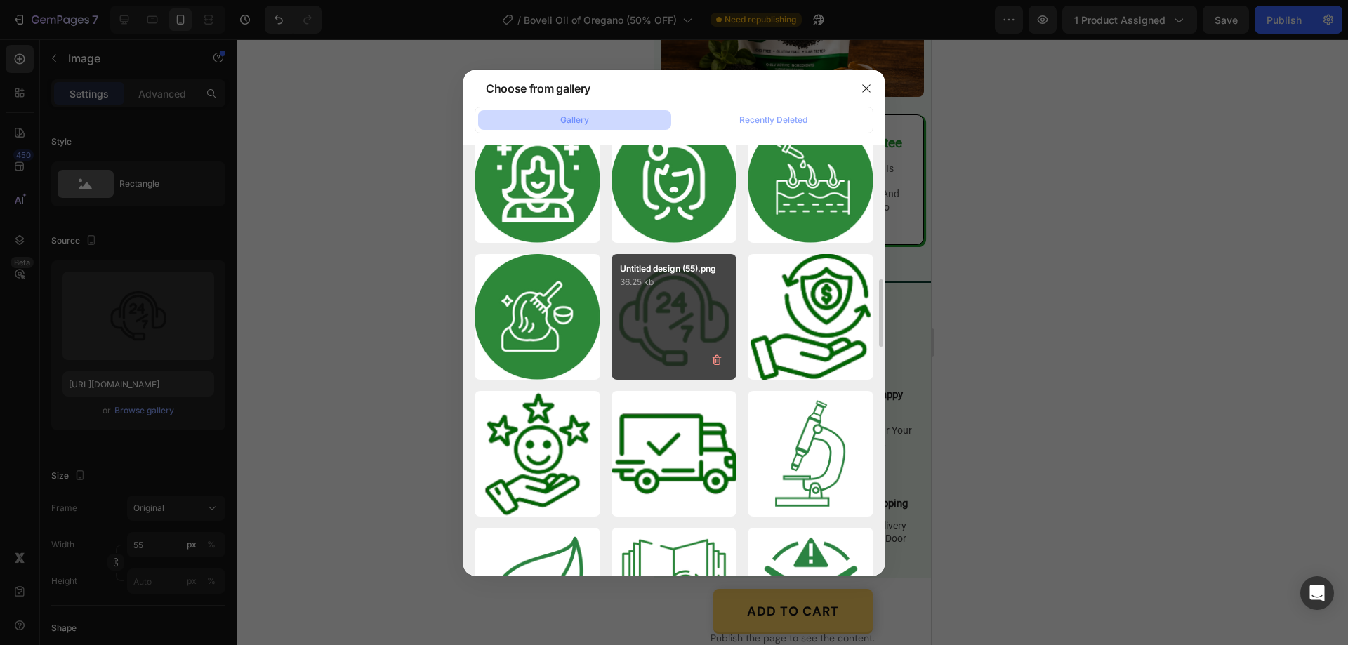
click at [716, 322] on div "Untitled design (55).png 36.25 kb" at bounding box center [675, 317] width 126 height 126
type input "https://cdn.shopify.com/s/files/1/0887/9213/8077/files/gempages_580466417665573…"
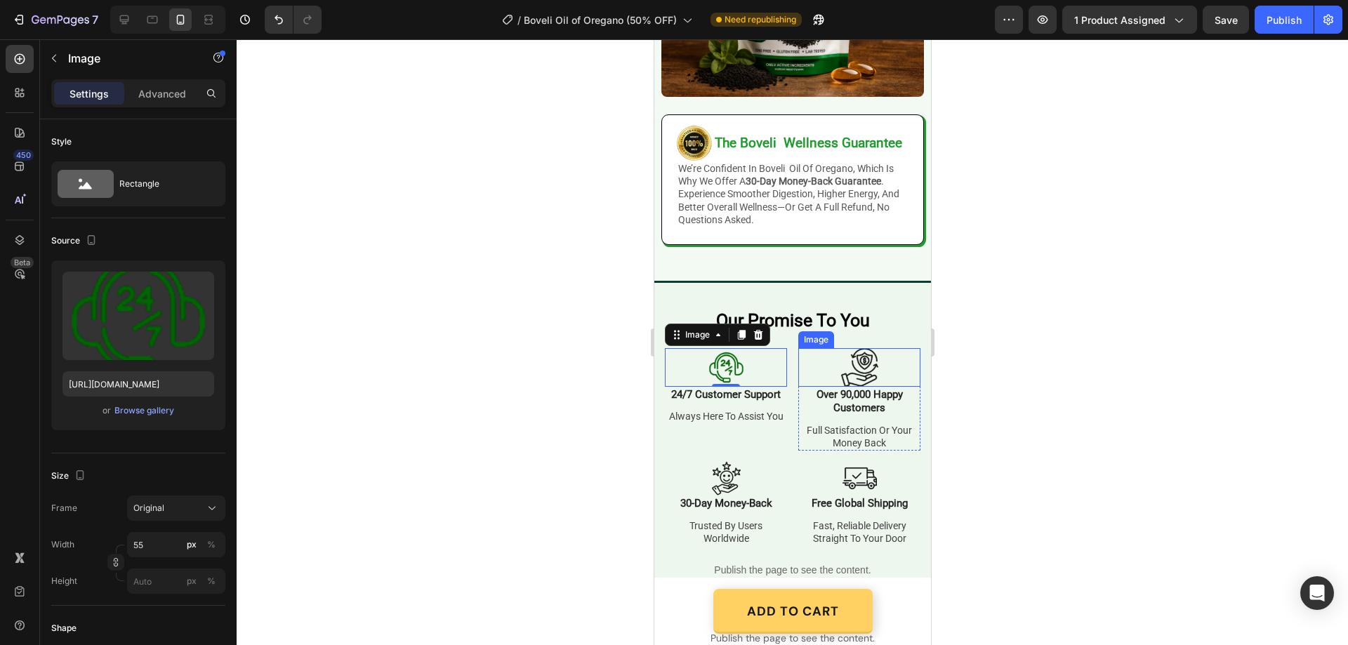
click at [851, 371] on img at bounding box center [859, 367] width 39 height 39
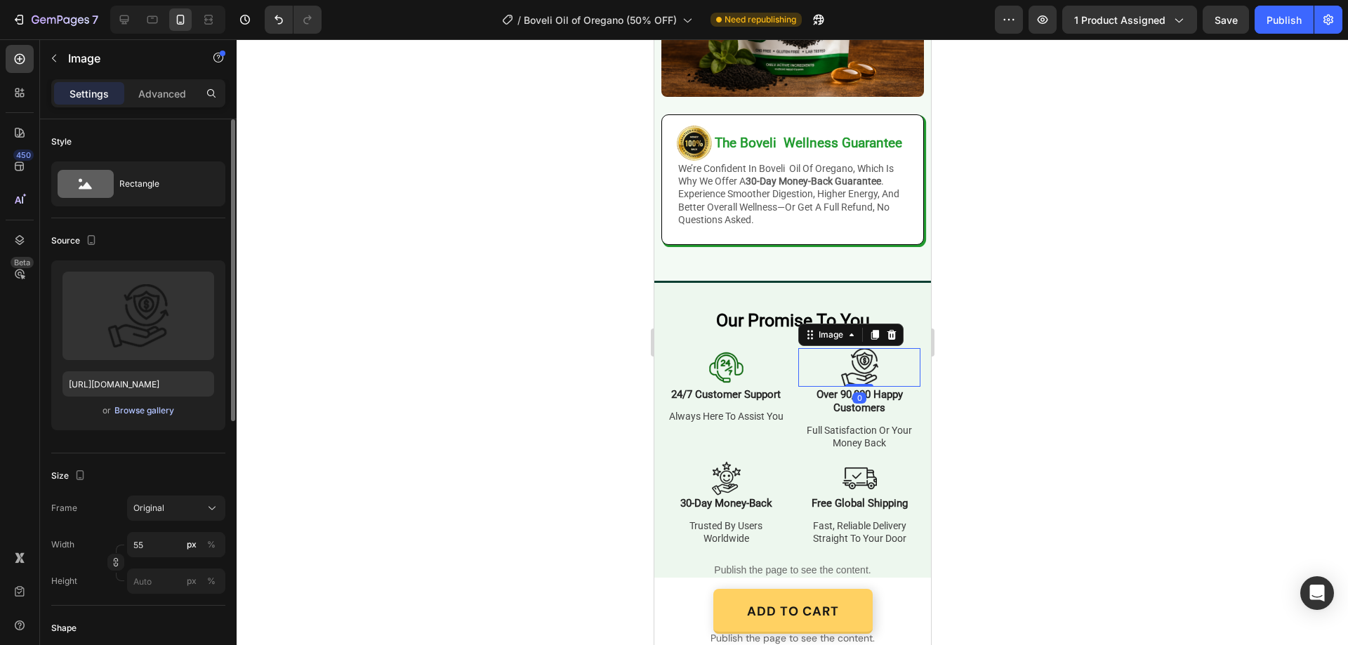
click at [163, 412] on div "Browse gallery" at bounding box center [144, 411] width 60 height 13
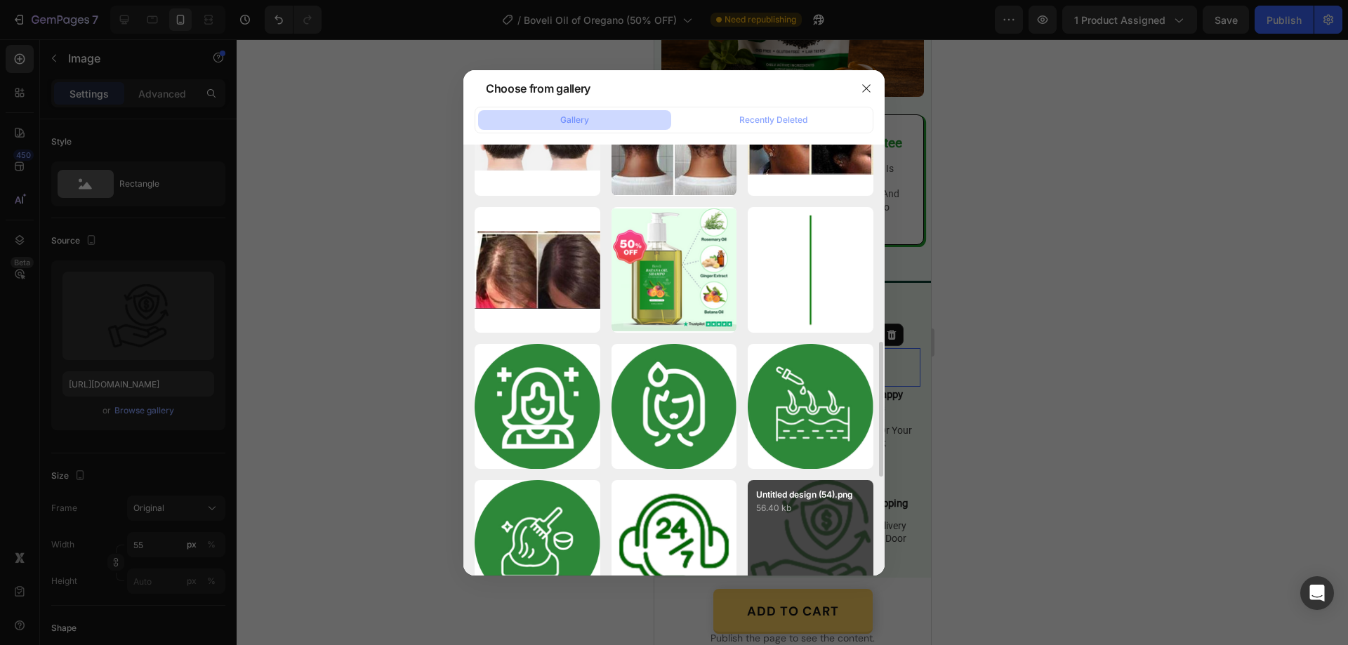
scroll to position [843, 0]
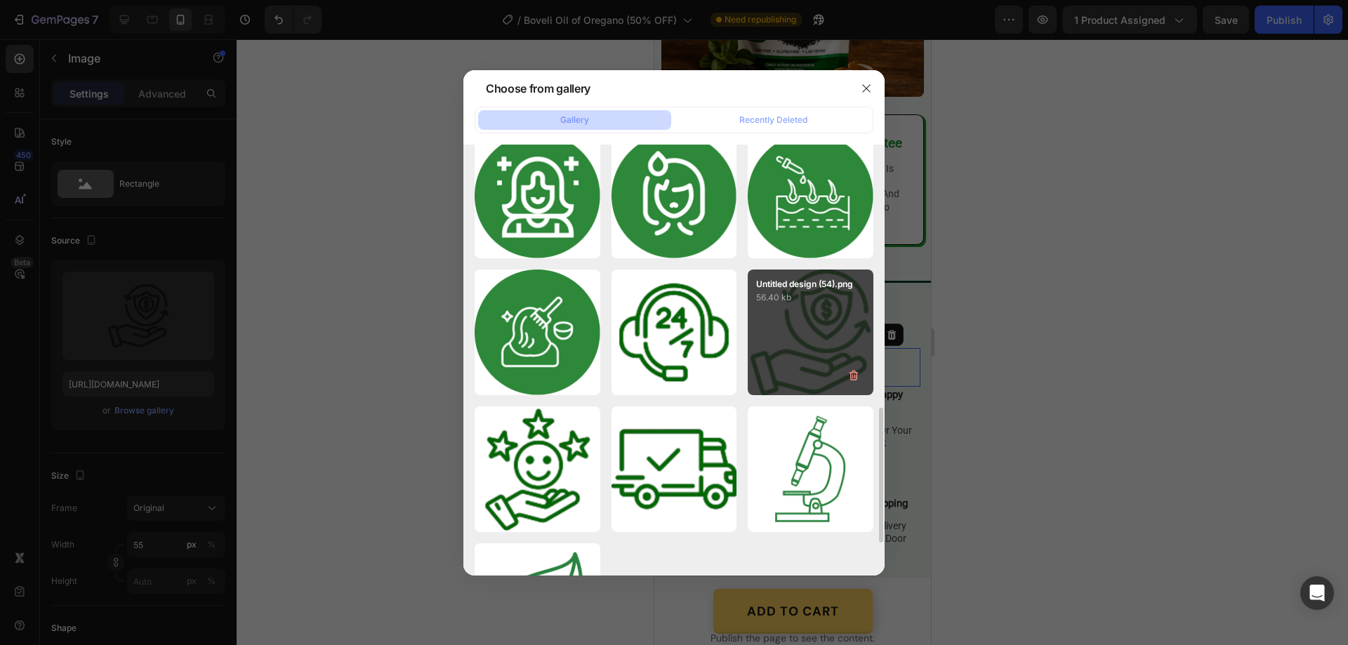
click at [822, 323] on div "Untitled design (54).png 56.40 kb" at bounding box center [811, 333] width 126 height 126
type input "https://cdn.shopify.com/s/files/1/0887/9213/8077/files/gempages_580466417665573…"
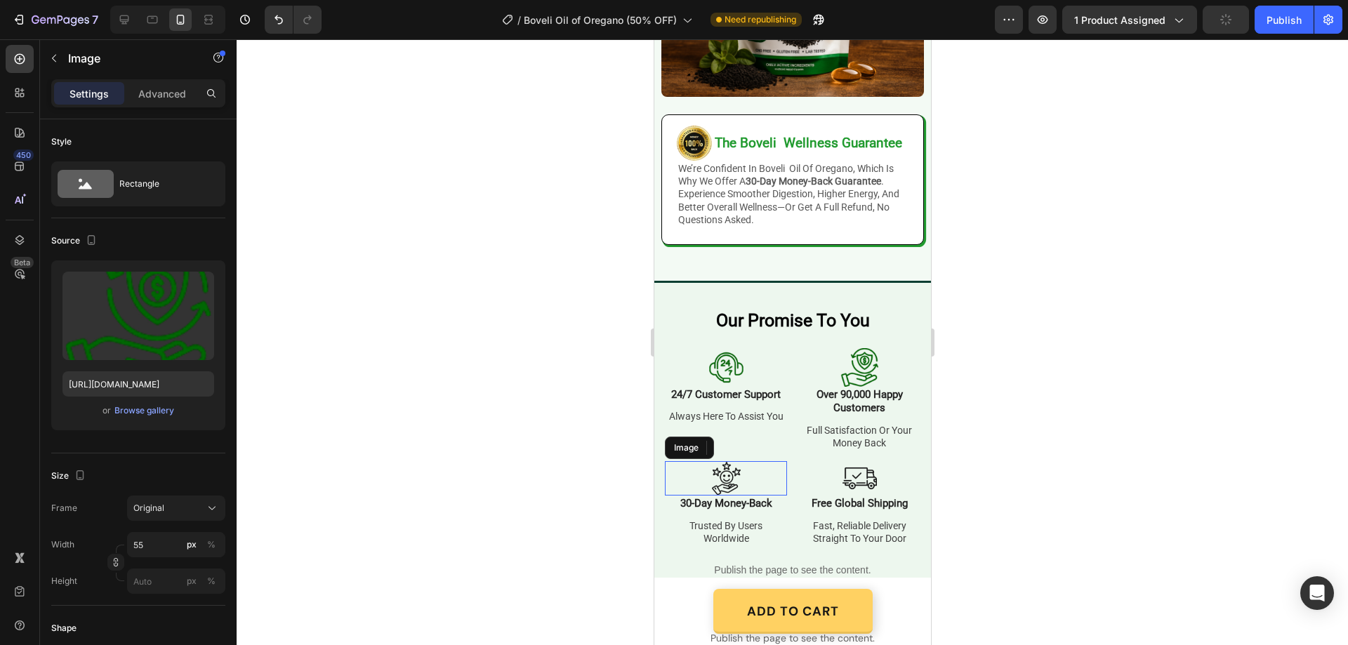
click at [725, 471] on img at bounding box center [726, 478] width 34 height 34
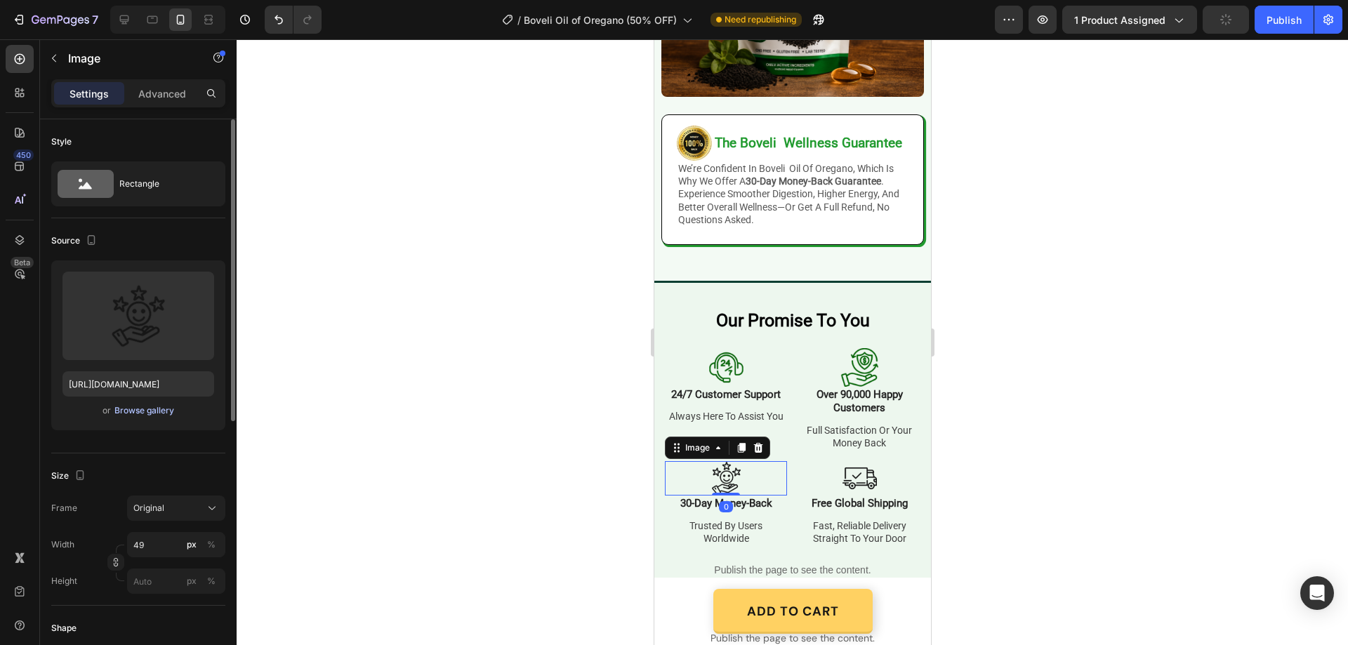
click at [169, 407] on div "Browse gallery" at bounding box center [144, 411] width 60 height 13
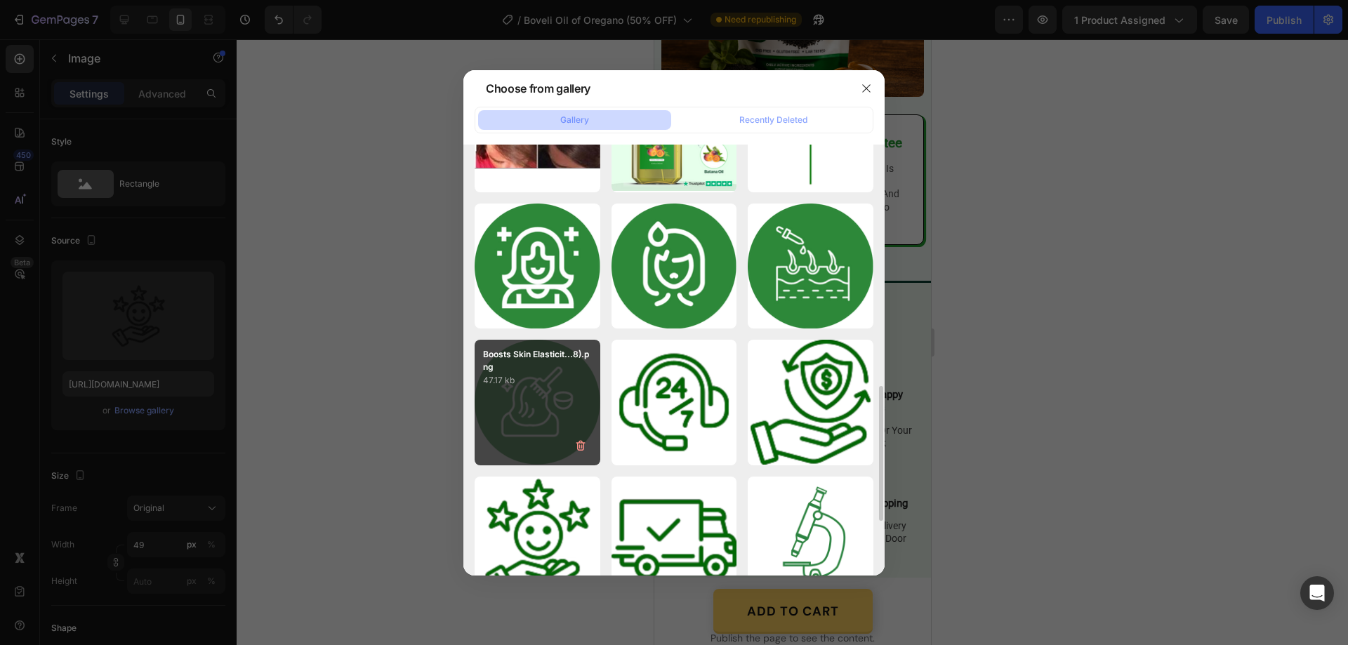
scroll to position [983, 0]
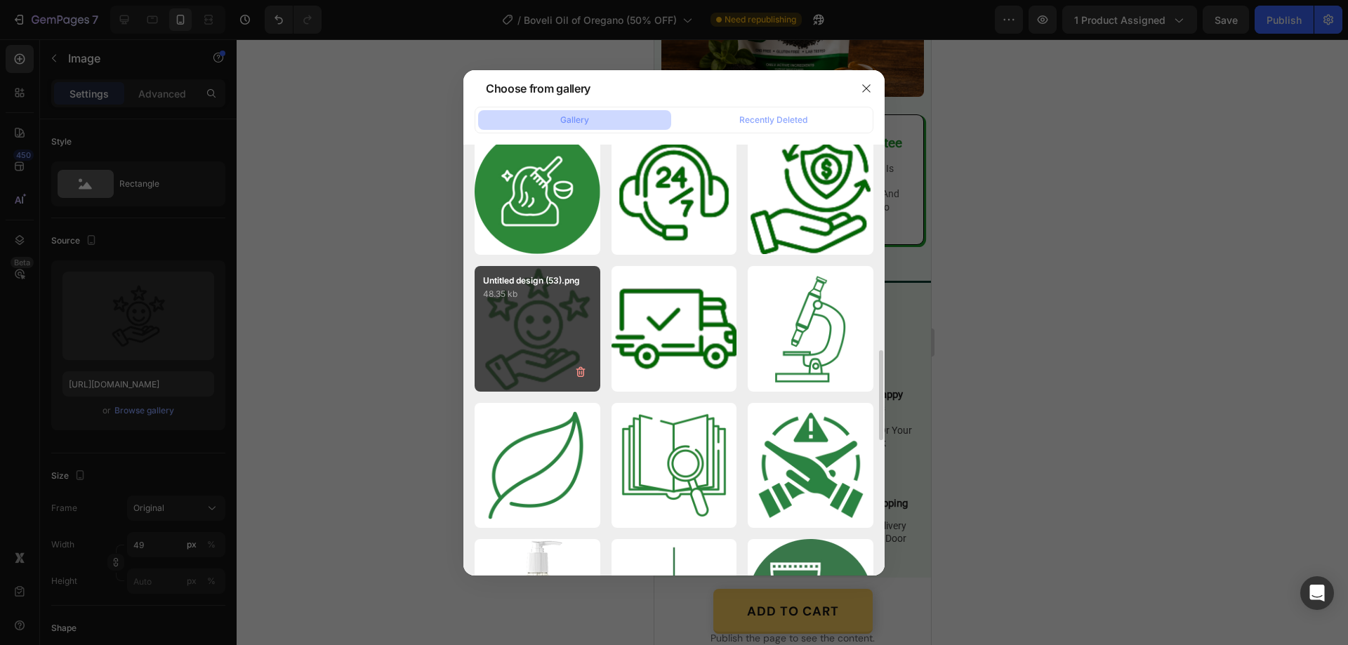
click at [533, 324] on div "Untitled design (53).png 48.35 kb" at bounding box center [538, 329] width 126 height 126
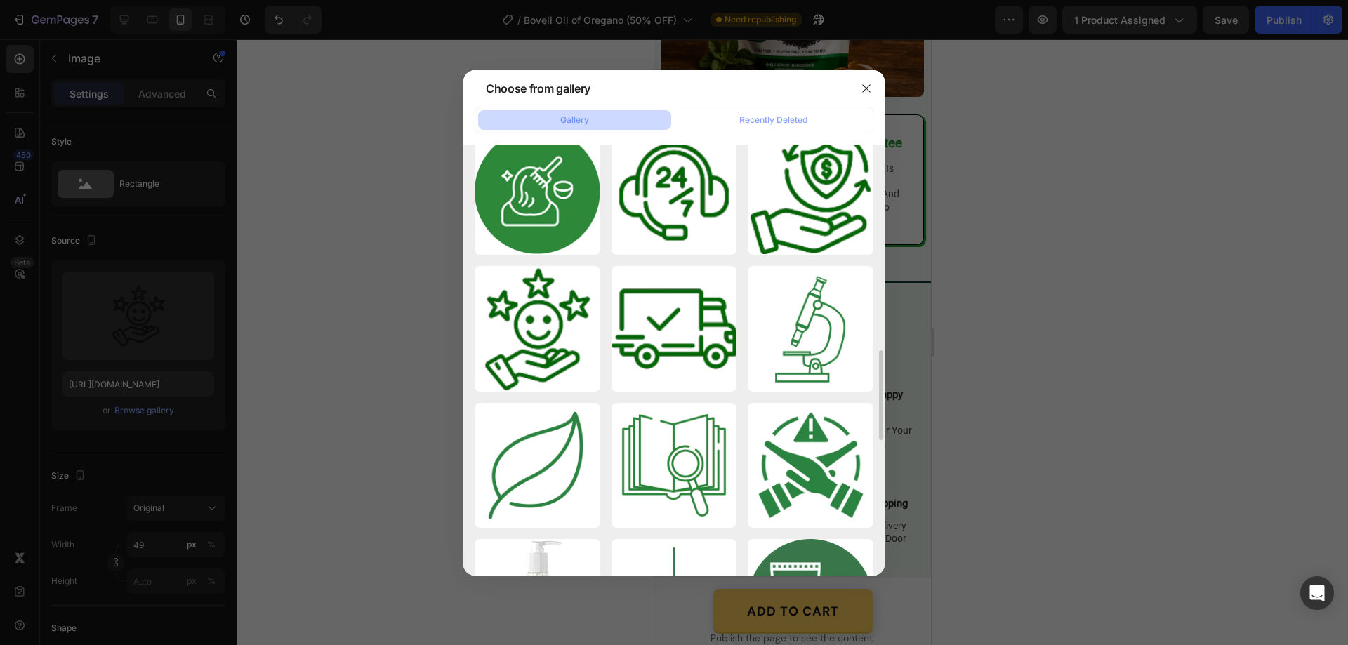
type input "https://cdn.shopify.com/s/files/1/0887/9213/8077/files/gempages_580466417665573…"
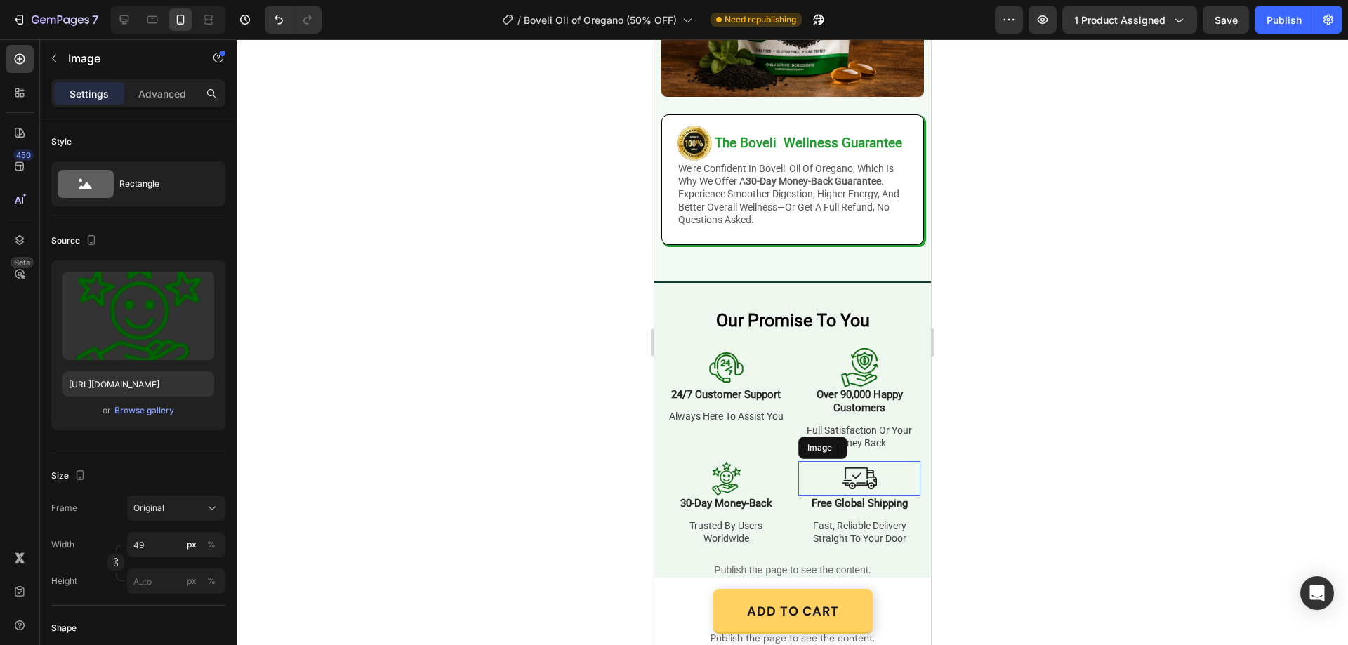
click at [856, 466] on img at bounding box center [859, 478] width 34 height 34
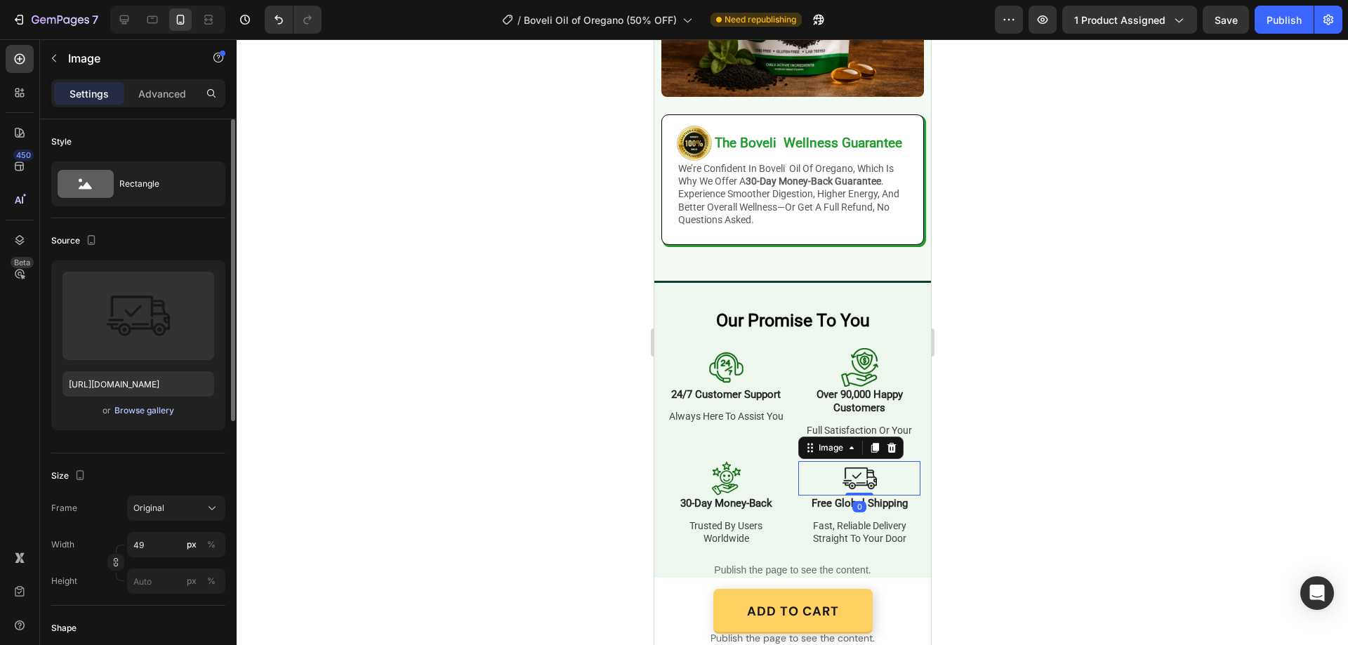
click at [129, 406] on div "Browse gallery" at bounding box center [144, 411] width 60 height 13
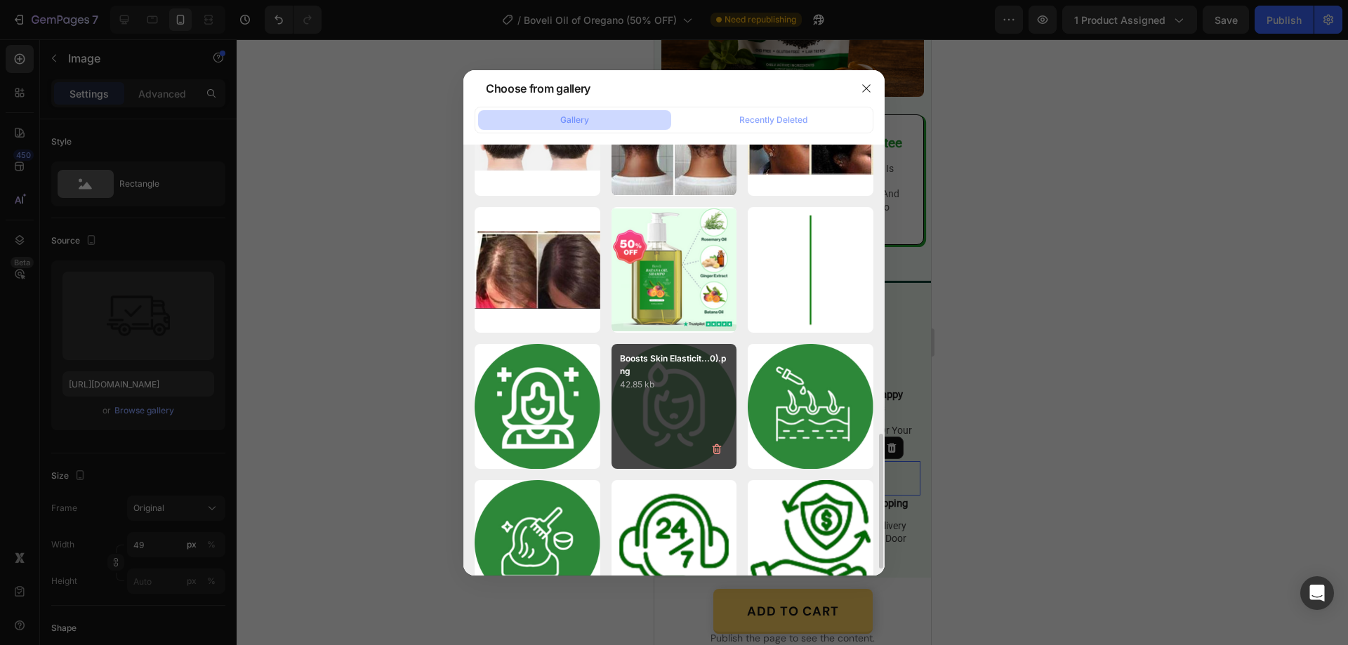
scroll to position [913, 0]
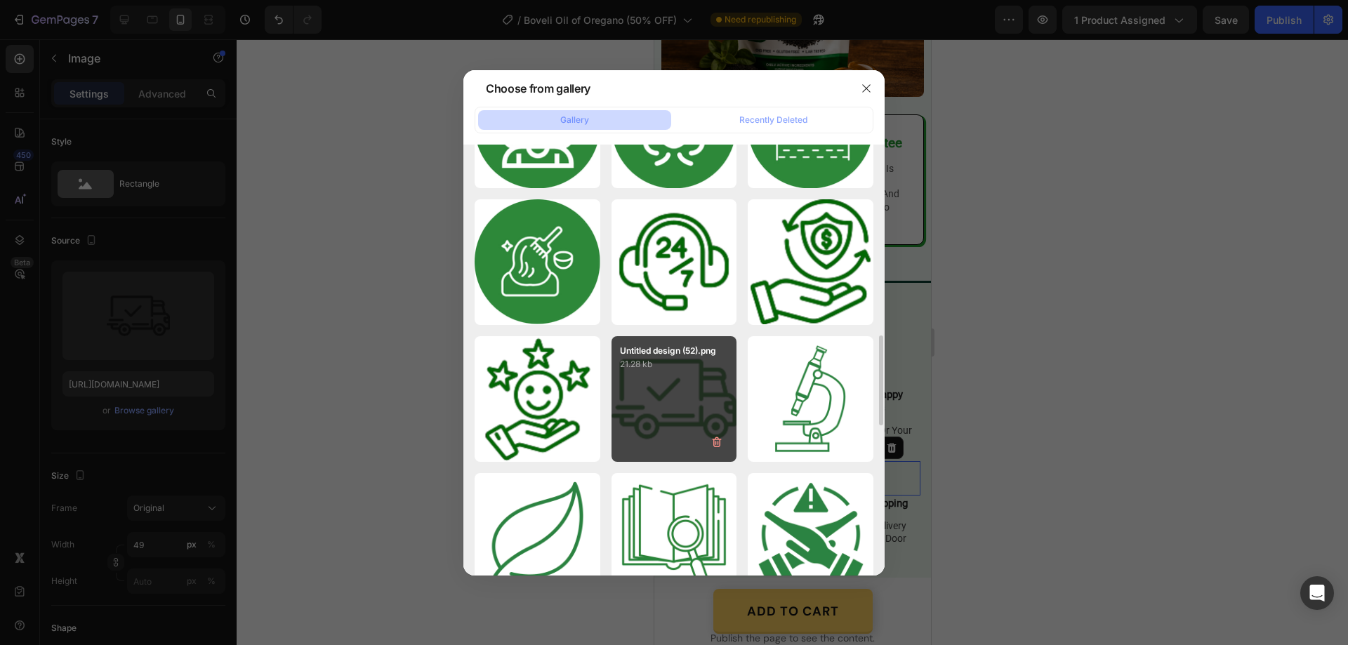
click at [695, 384] on div "Untitled design (52).png 21.28 kb" at bounding box center [675, 399] width 126 height 126
type input "https://cdn.shopify.com/s/files/1/0887/9213/8077/files/gempages_580466417665573…"
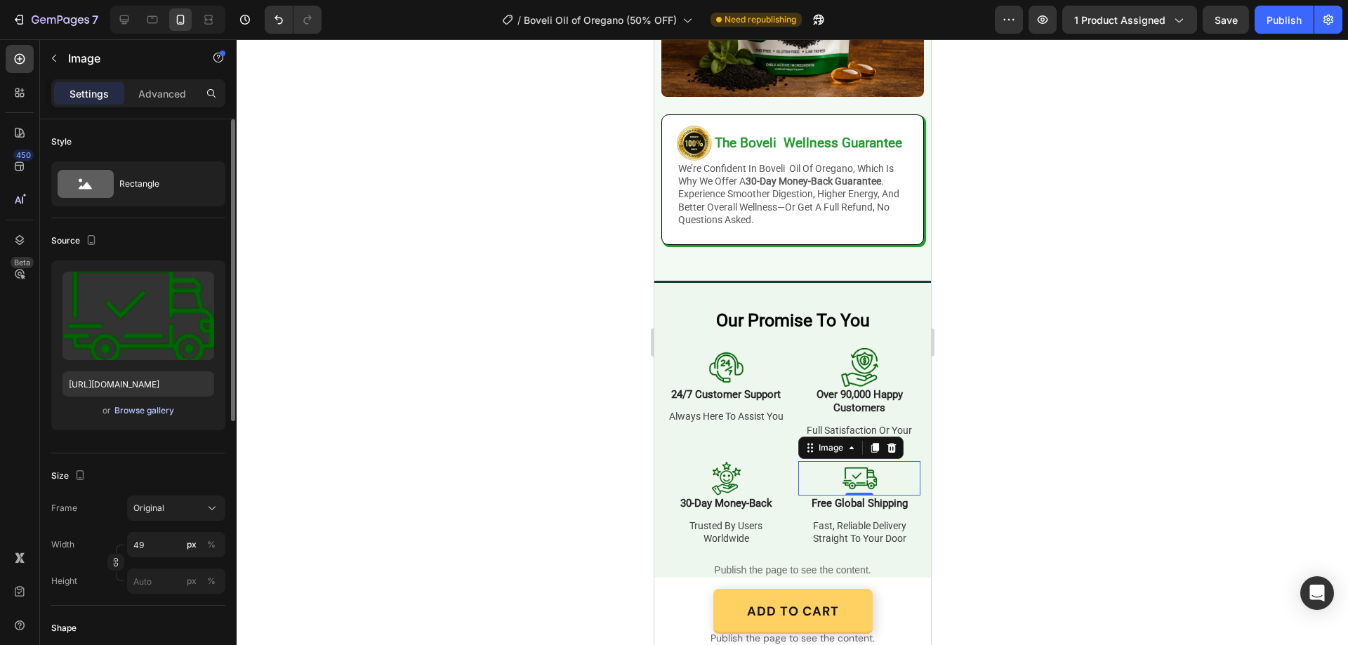
click at [137, 407] on div "Browse gallery" at bounding box center [144, 411] width 60 height 13
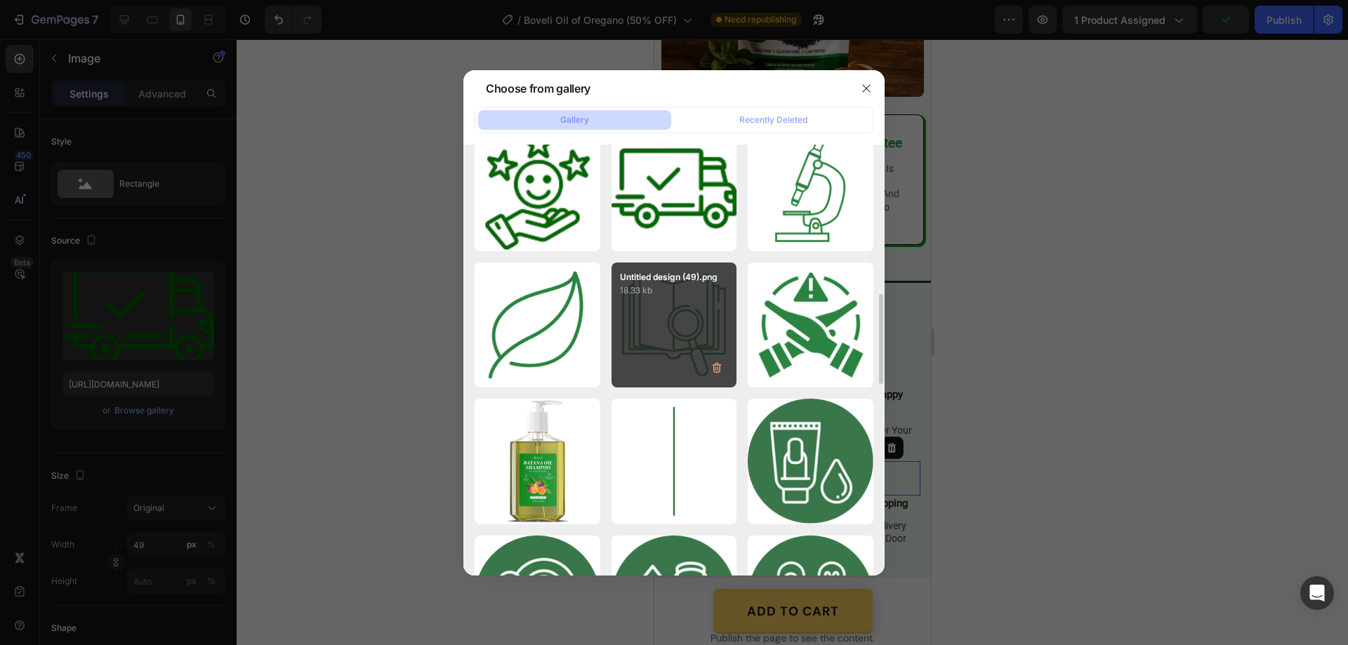
scroll to position [1053, 0]
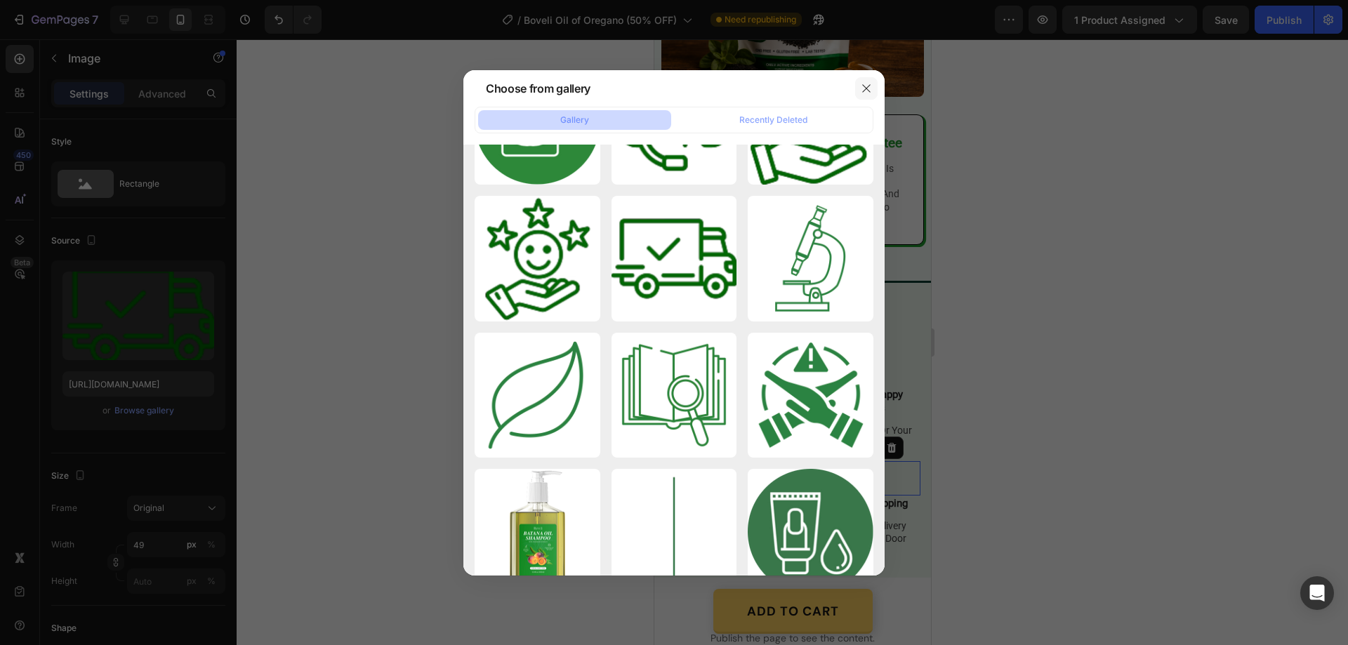
click at [869, 81] on button "button" at bounding box center [866, 88] width 22 height 22
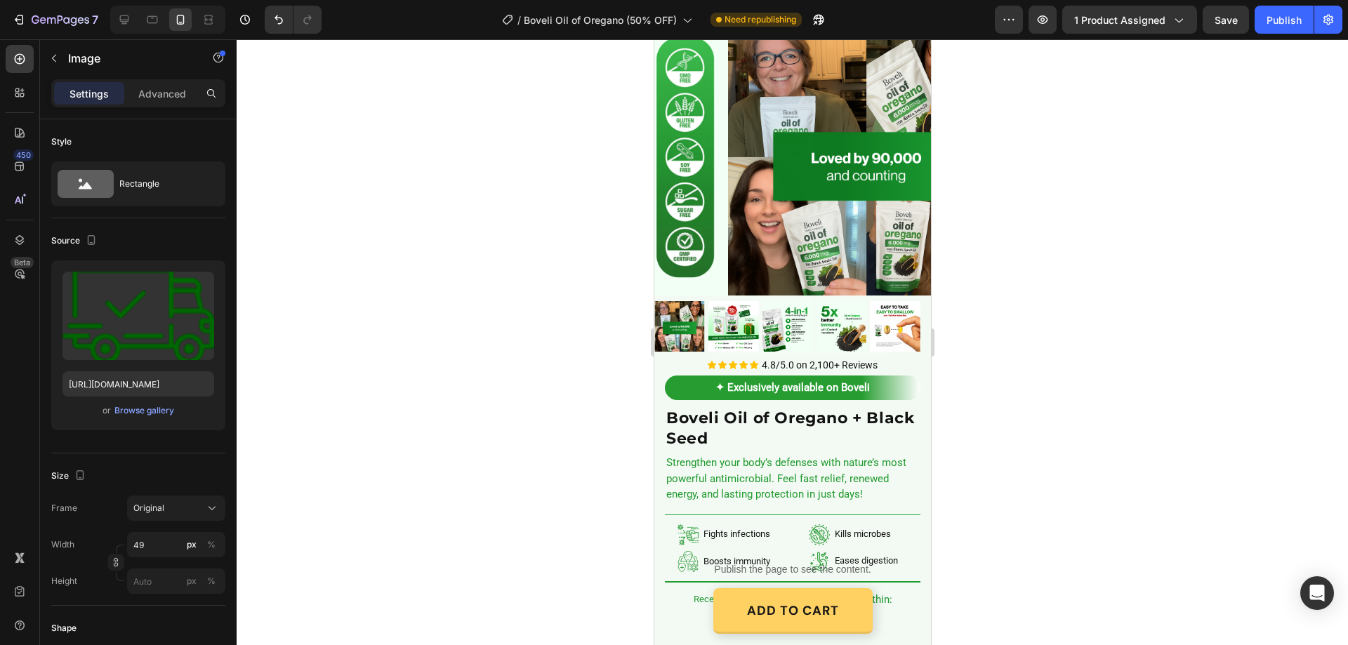
scroll to position [0, 0]
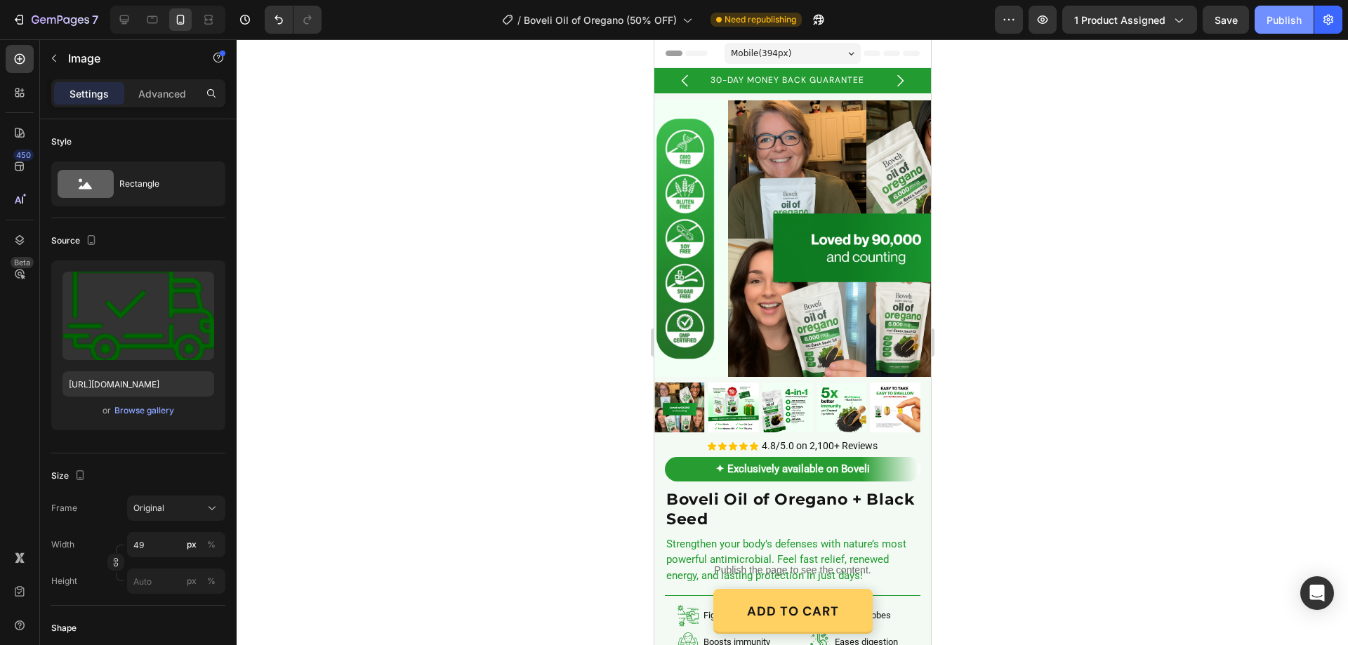
click at [1294, 16] on div "Publish" at bounding box center [1284, 20] width 35 height 15
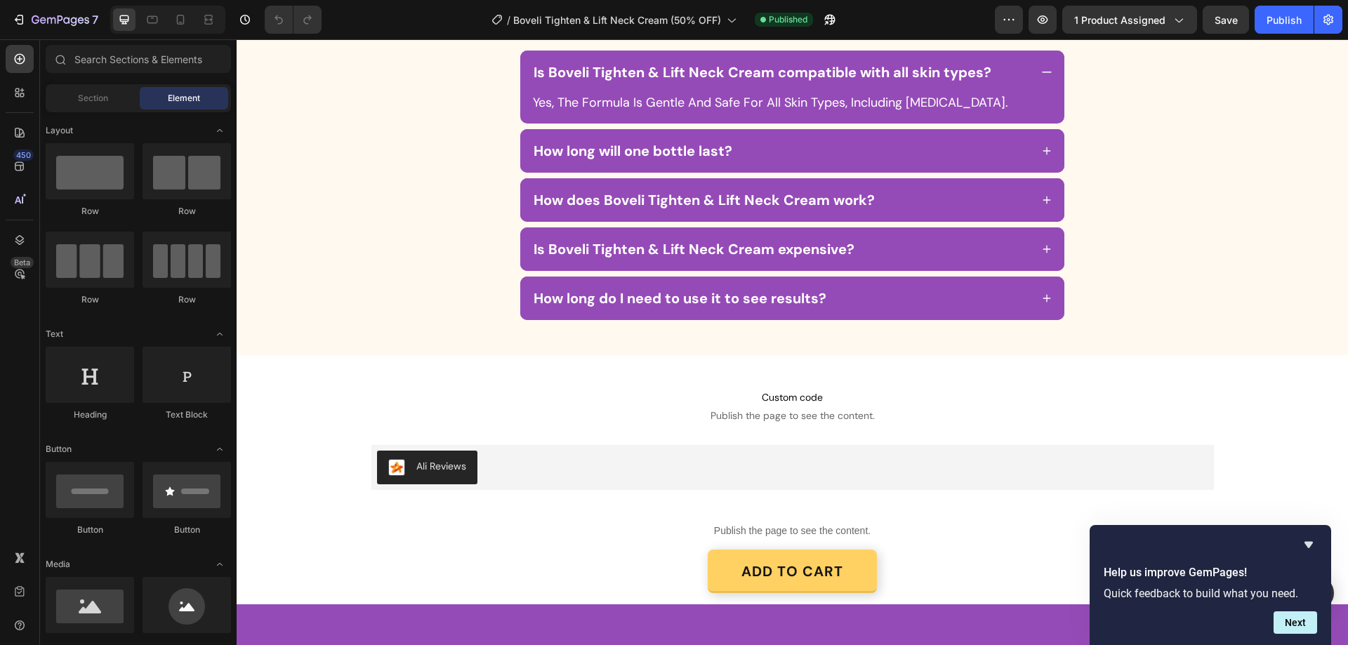
scroll to position [3090, 0]
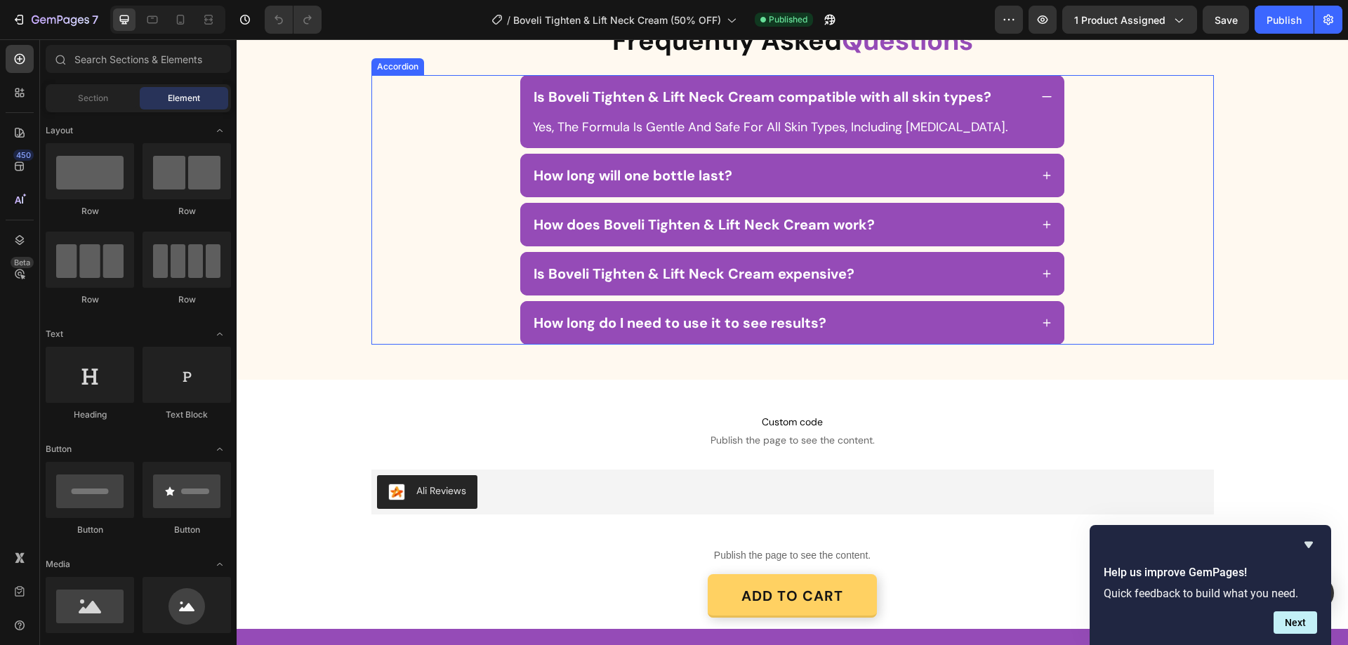
click at [1048, 119] on div "Is Boveli Tighten & Lift Neck Cream compatible with all skin types?" at bounding box center [792, 97] width 544 height 44
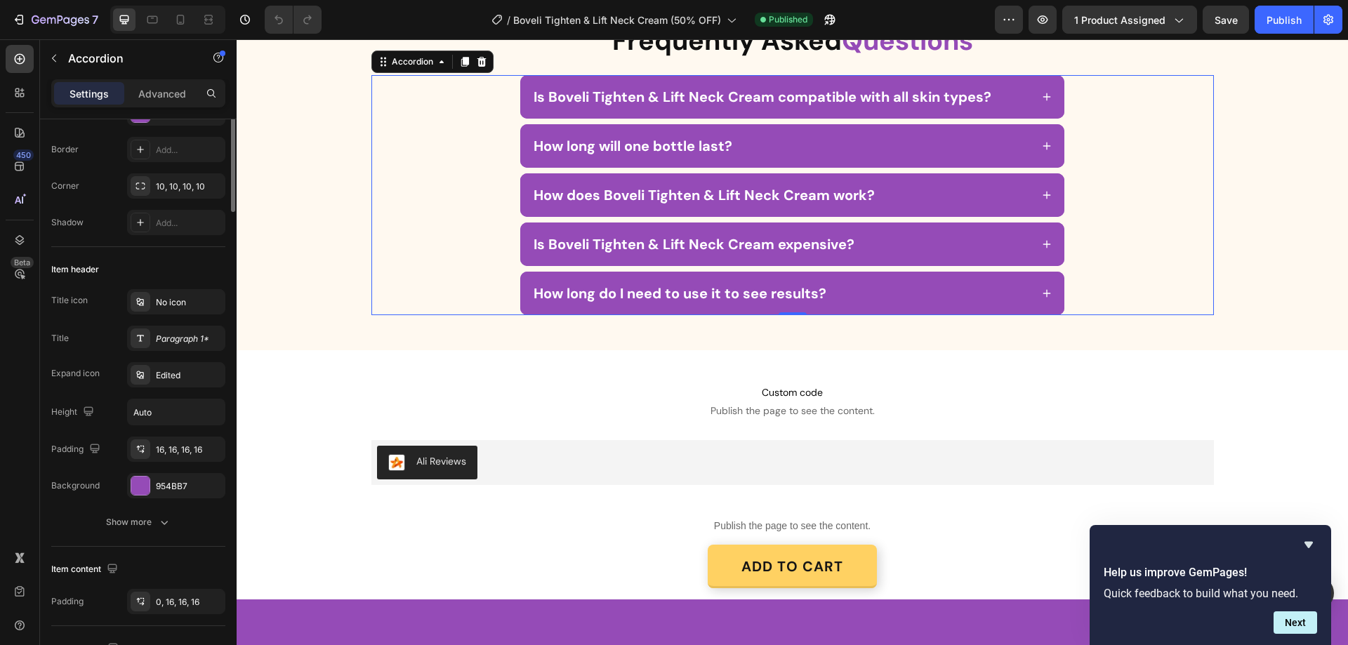
scroll to position [0, 0]
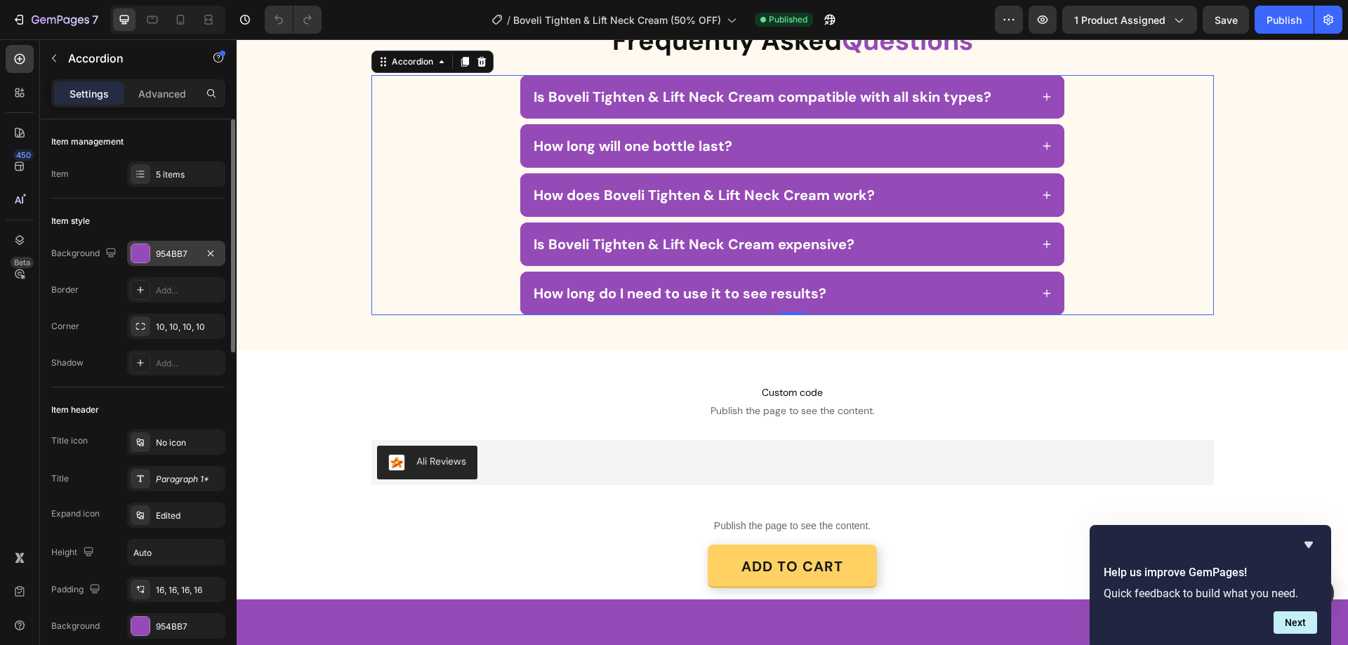
click at [181, 256] on div "954BB7" at bounding box center [176, 254] width 41 height 13
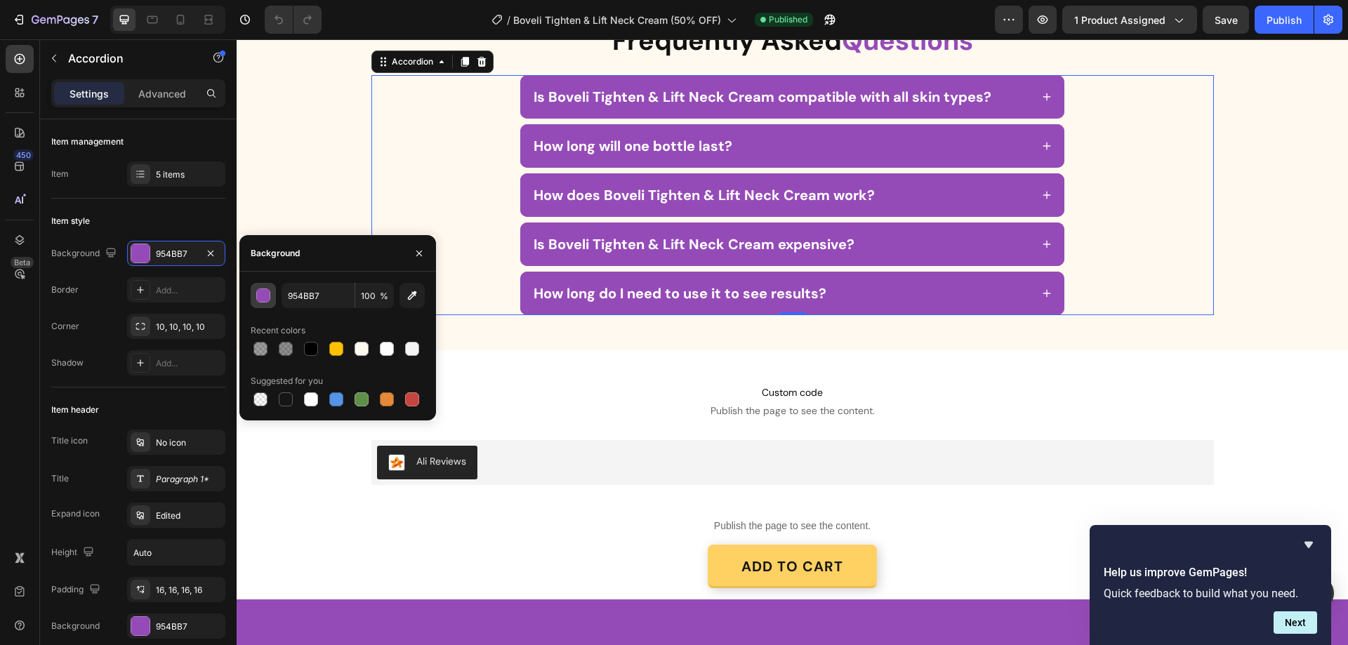
click at [263, 290] on div "button" at bounding box center [264, 296] width 14 height 14
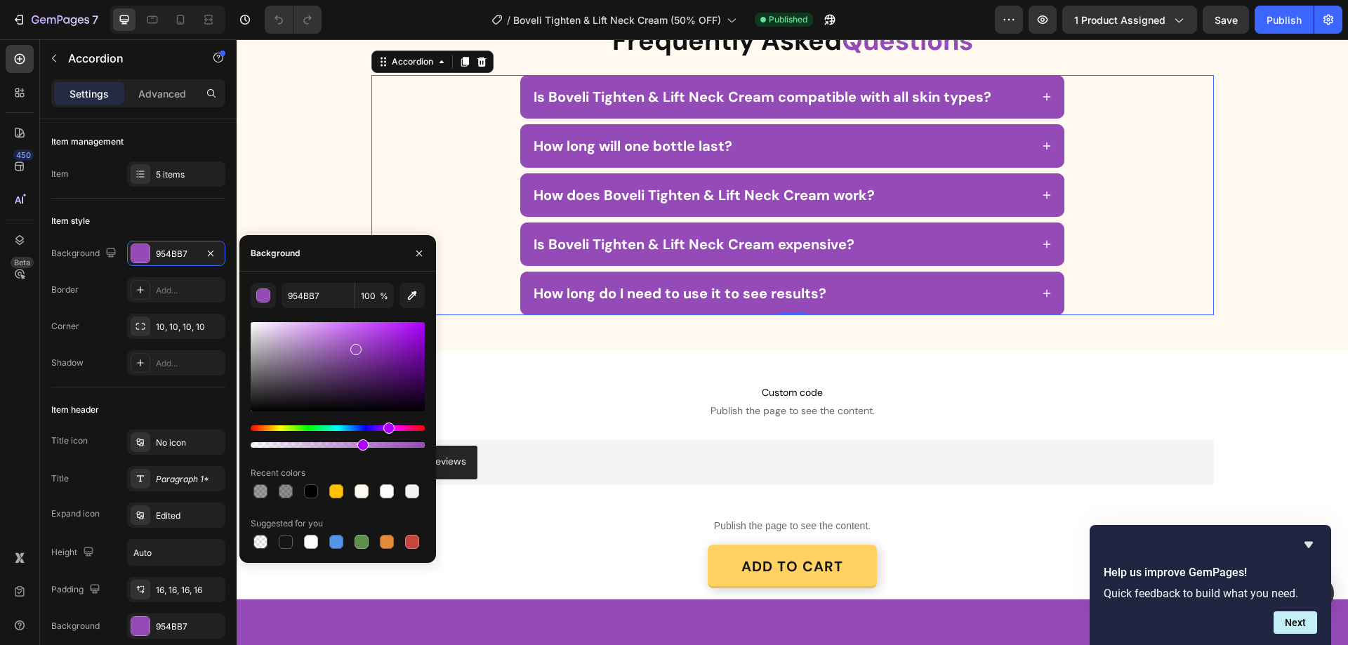
drag, startPoint x: 416, startPoint y: 446, endPoint x: 361, endPoint y: 455, distance: 55.5
click at [361, 455] on div "954BB7 100 % Recent colors Suggested for you" at bounding box center [338, 417] width 174 height 269
click at [1042, 103] on icon at bounding box center [1047, 97] width 13 height 13
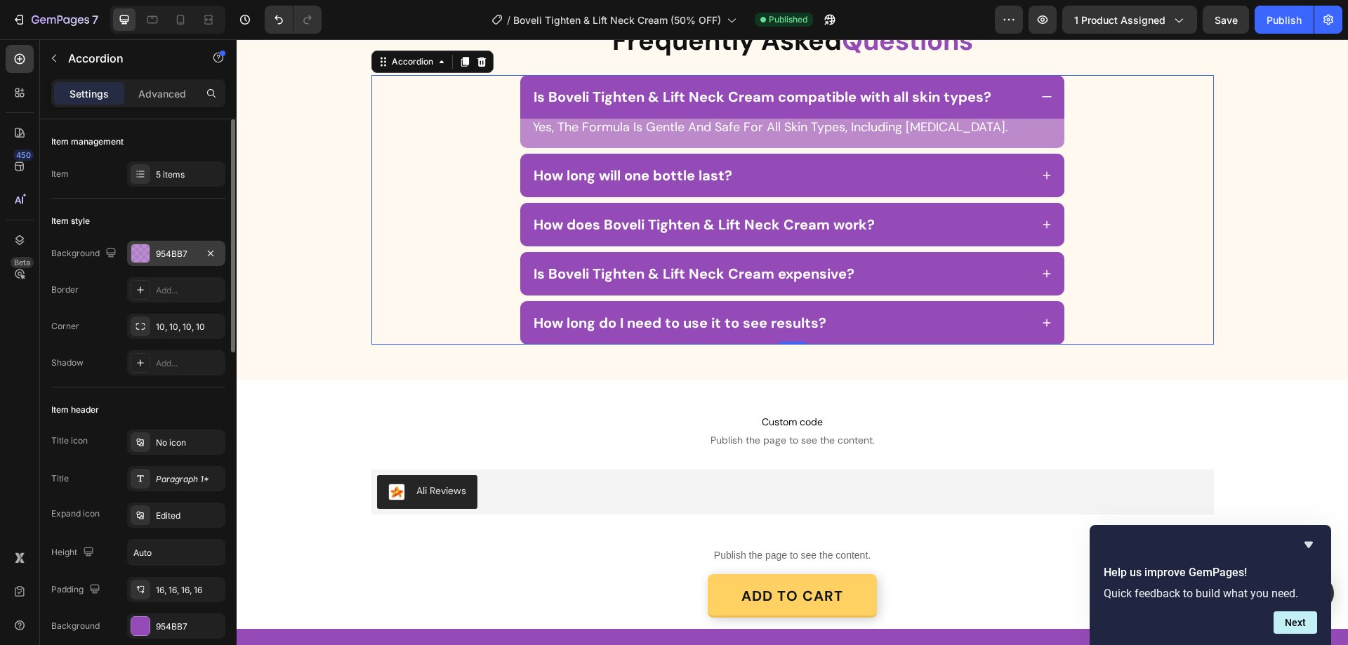
click at [150, 254] on div at bounding box center [141, 254] width 20 height 20
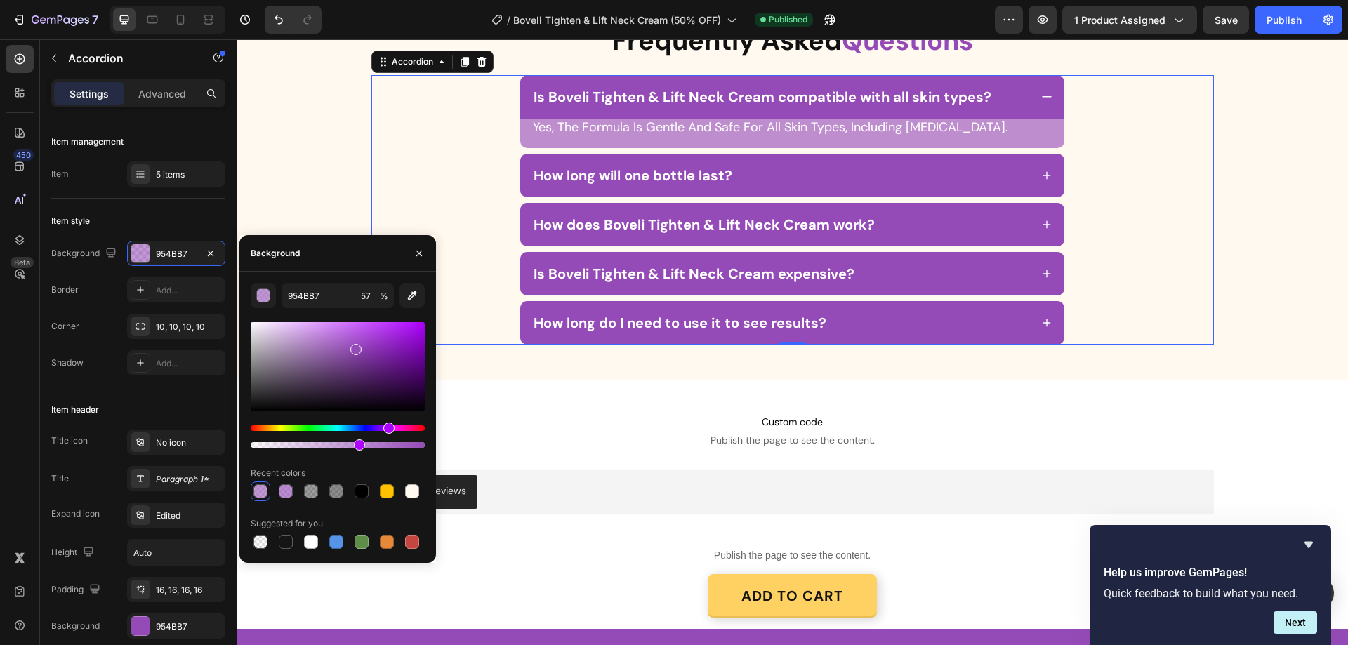
click at [357, 445] on div at bounding box center [359, 445] width 11 height 11
type input "61"
click at [1082, 197] on div "How long will one bottle last?" at bounding box center [792, 176] width 841 height 44
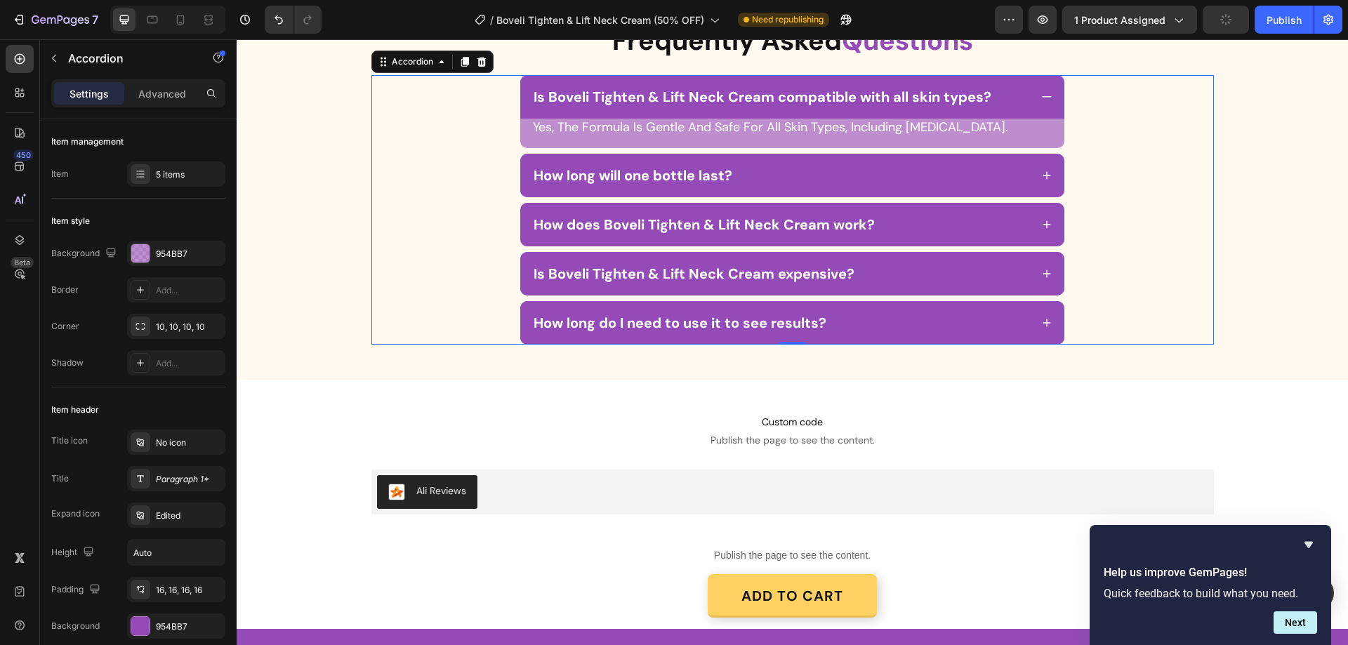
click at [1044, 182] on icon at bounding box center [1047, 175] width 13 height 13
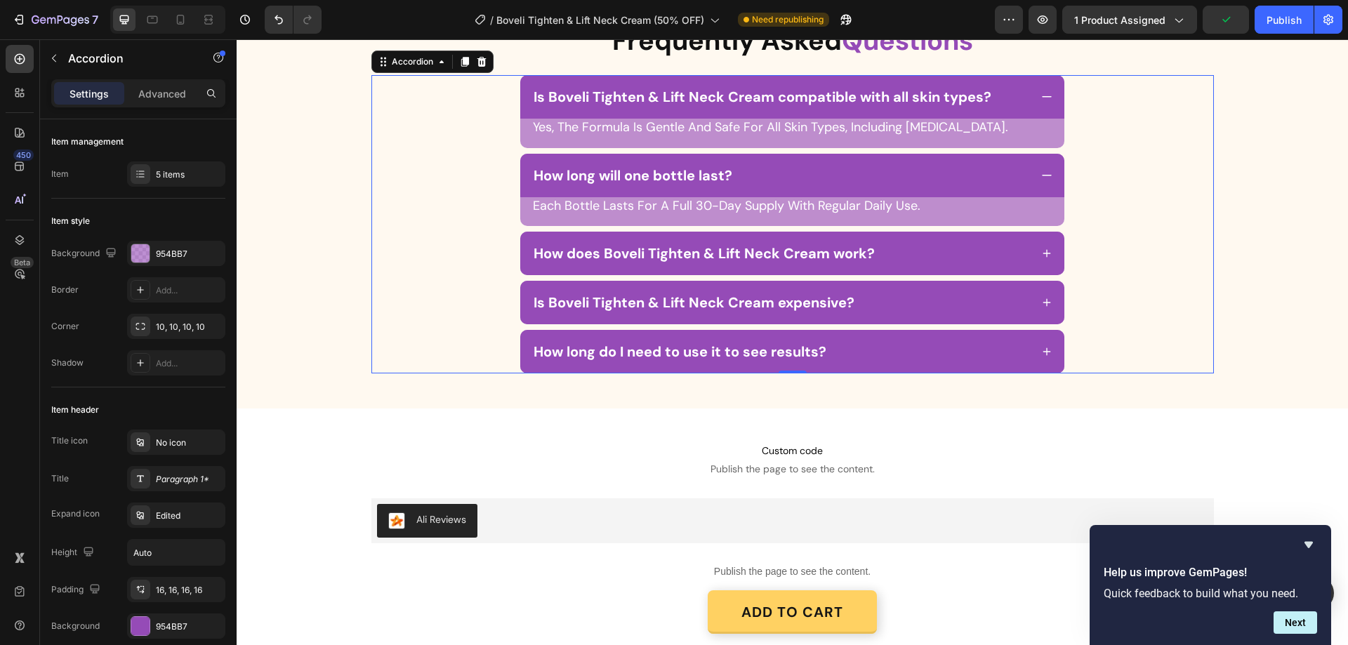
click at [1041, 260] on icon at bounding box center [1047, 253] width 13 height 13
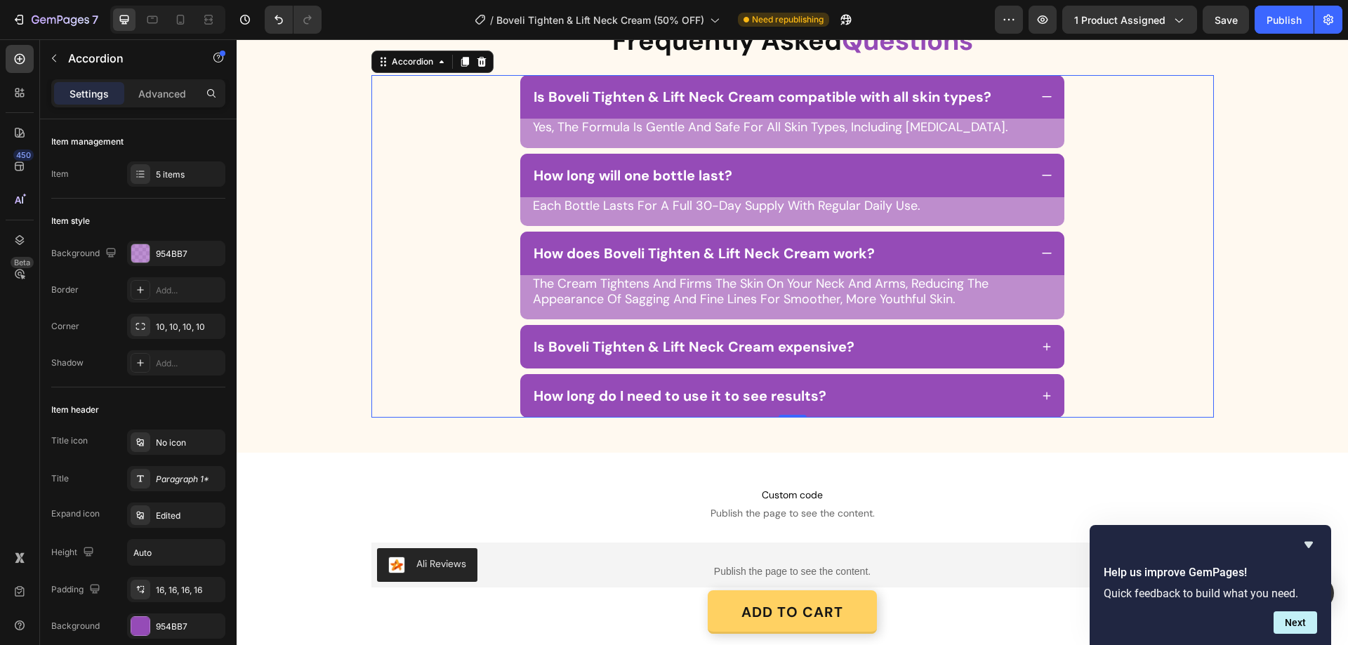
click at [1041, 369] on div "Is Boveli Tighten & Lift Neck Cream expensive?" at bounding box center [792, 347] width 544 height 44
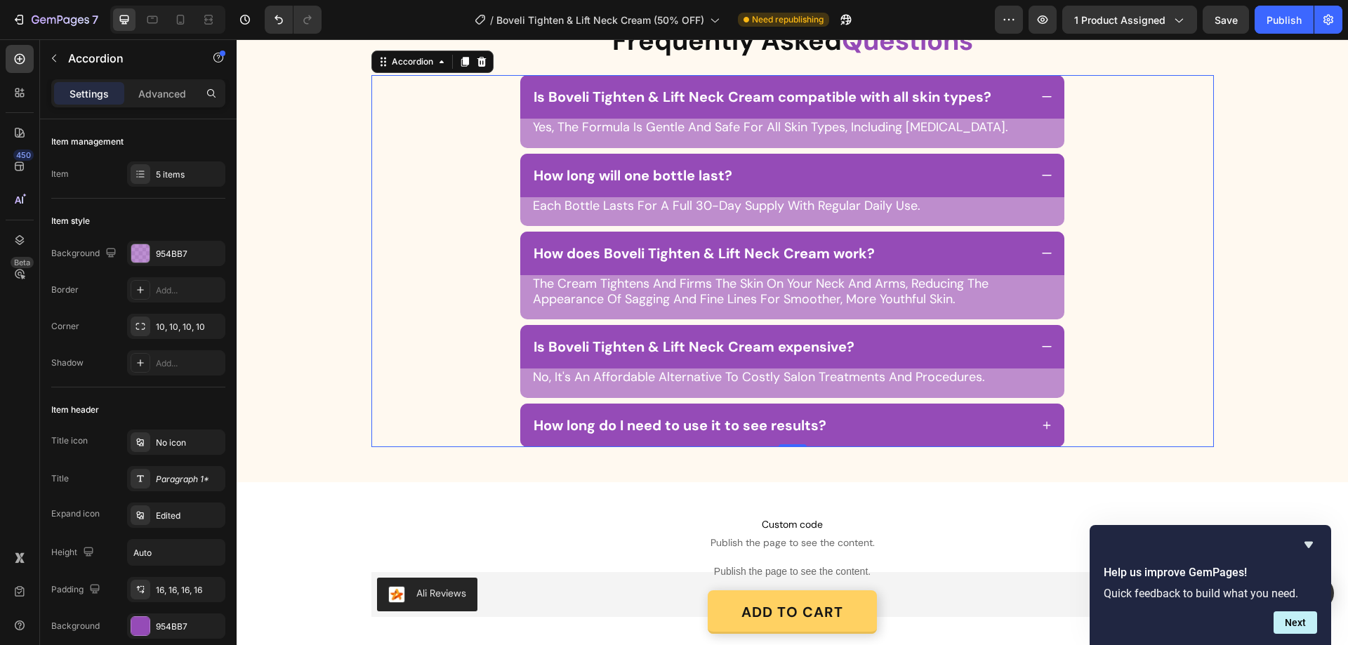
click at [1041, 432] on icon at bounding box center [1047, 425] width 13 height 13
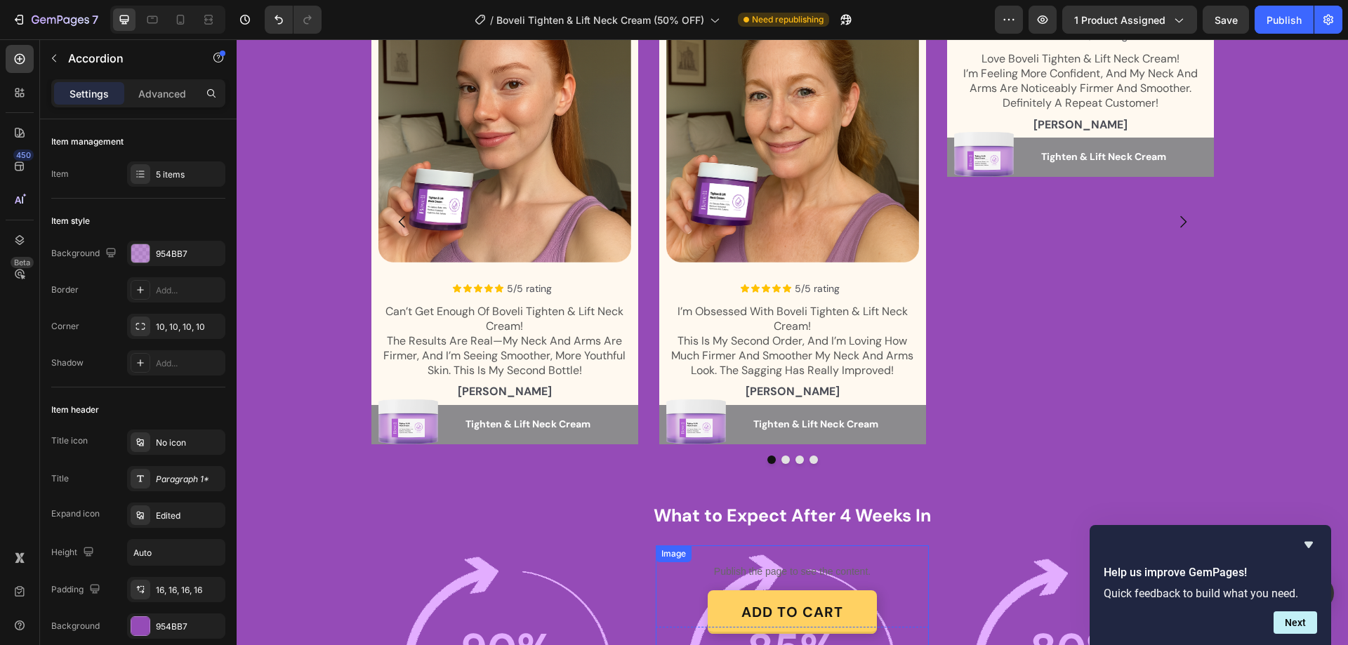
scroll to position [2037, 0]
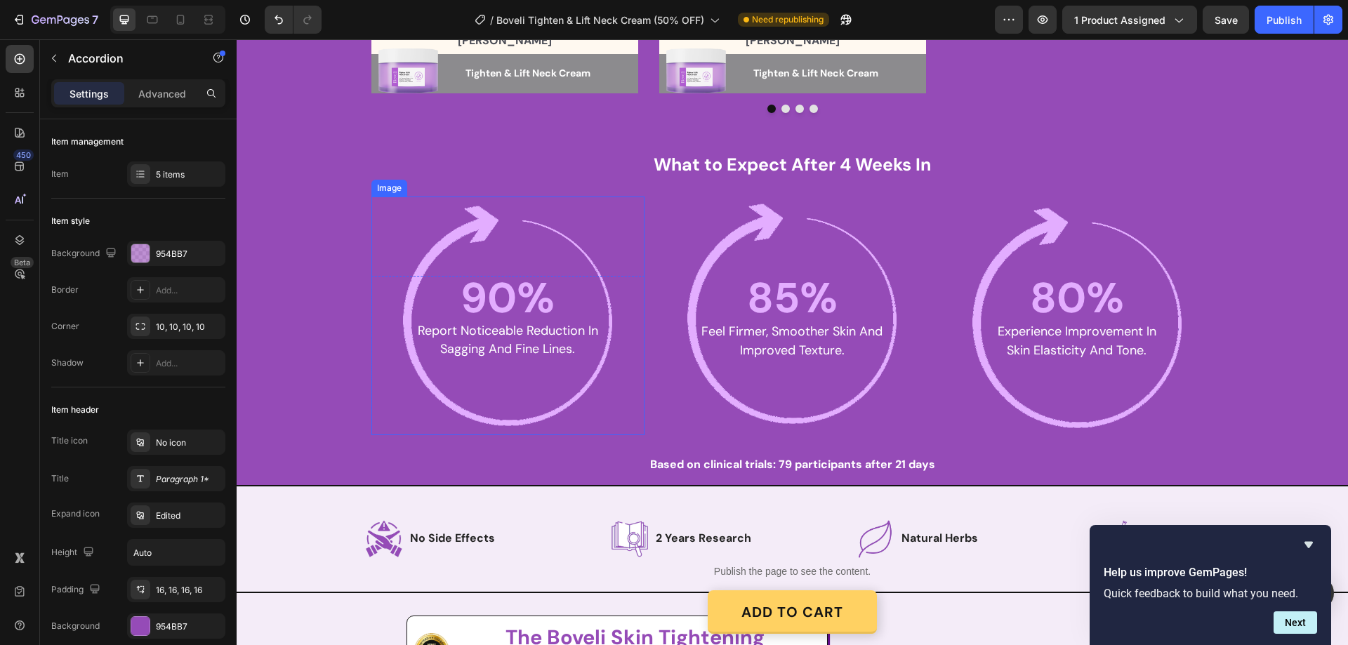
click at [574, 236] on img at bounding box center [507, 316] width 239 height 239
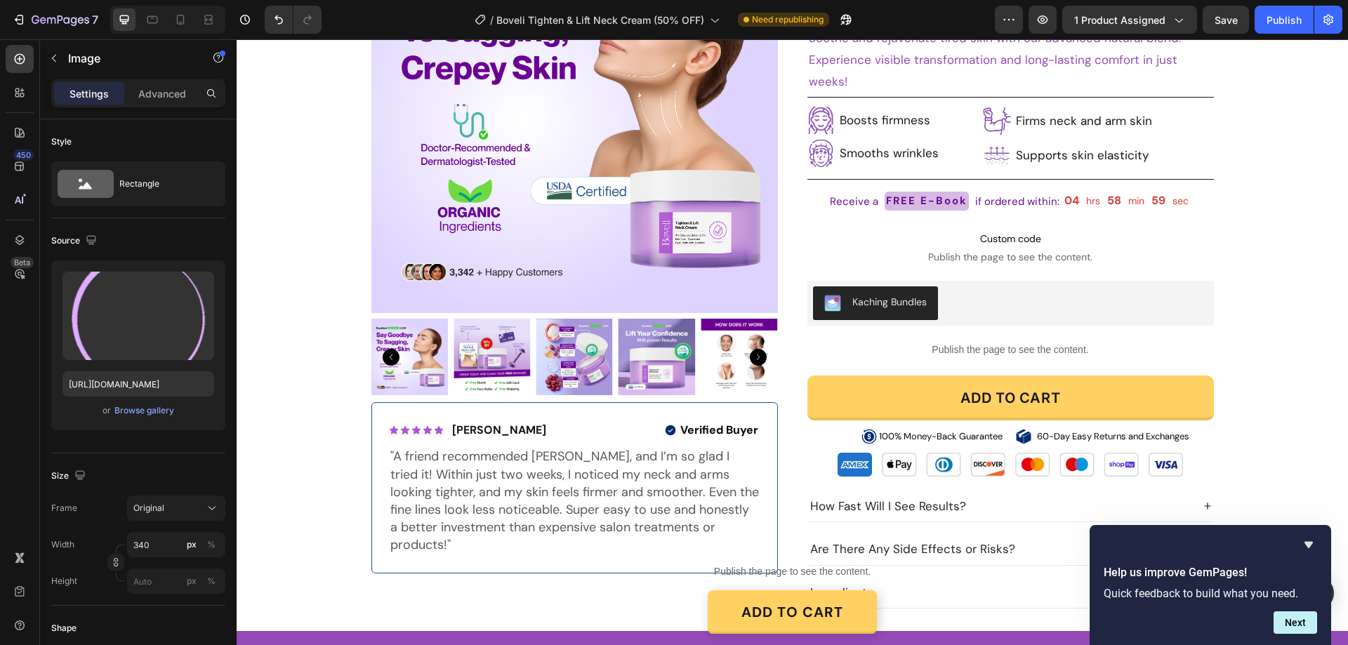
scroll to position [0, 0]
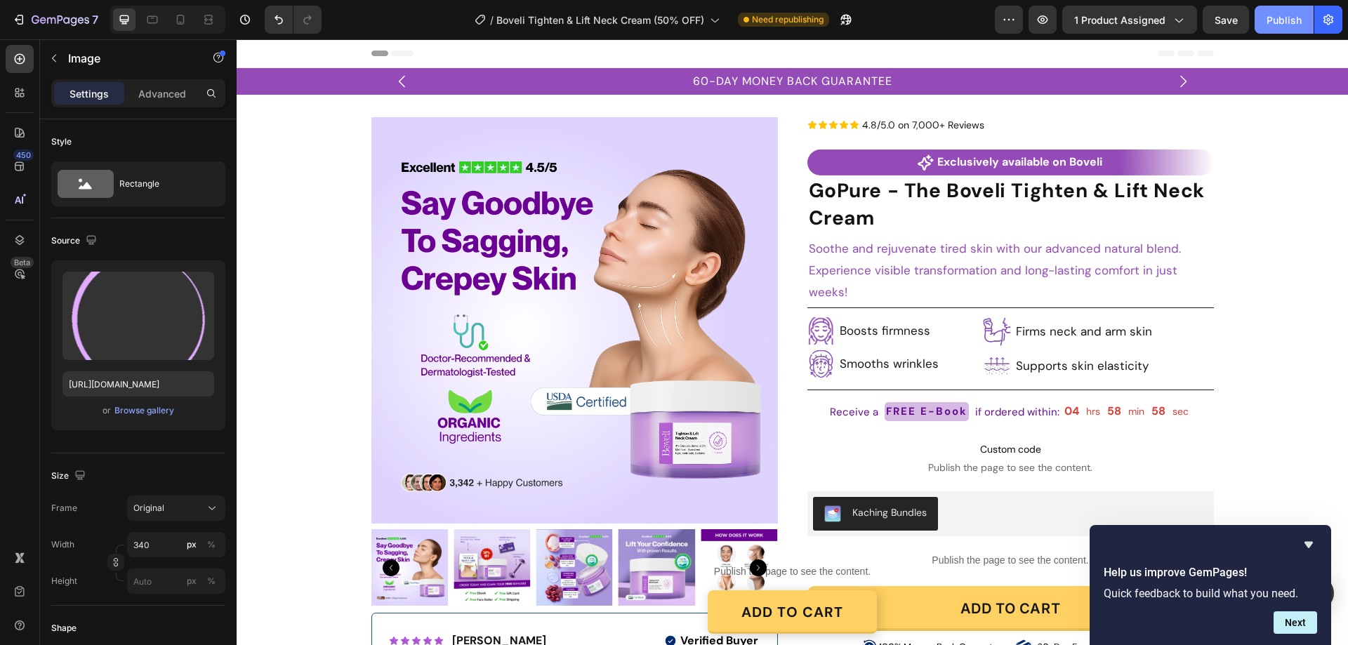
click at [1265, 24] on button "Publish" at bounding box center [1284, 20] width 59 height 28
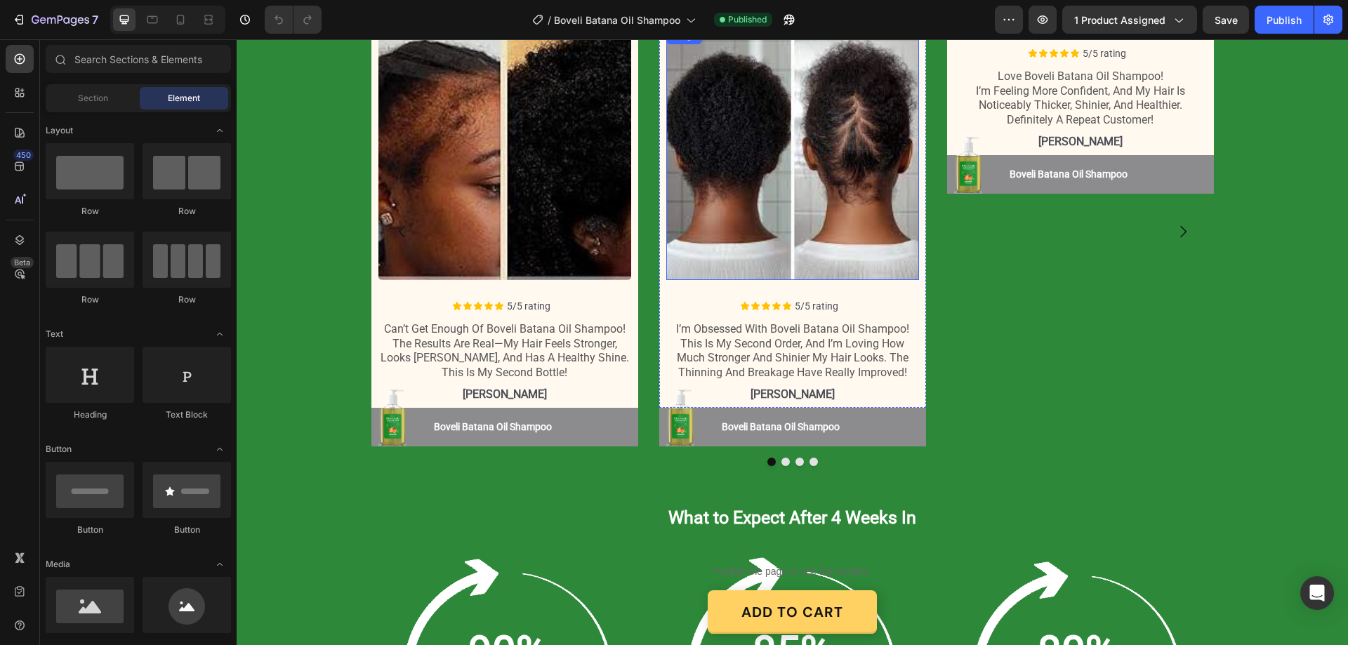
scroll to position [1685, 0]
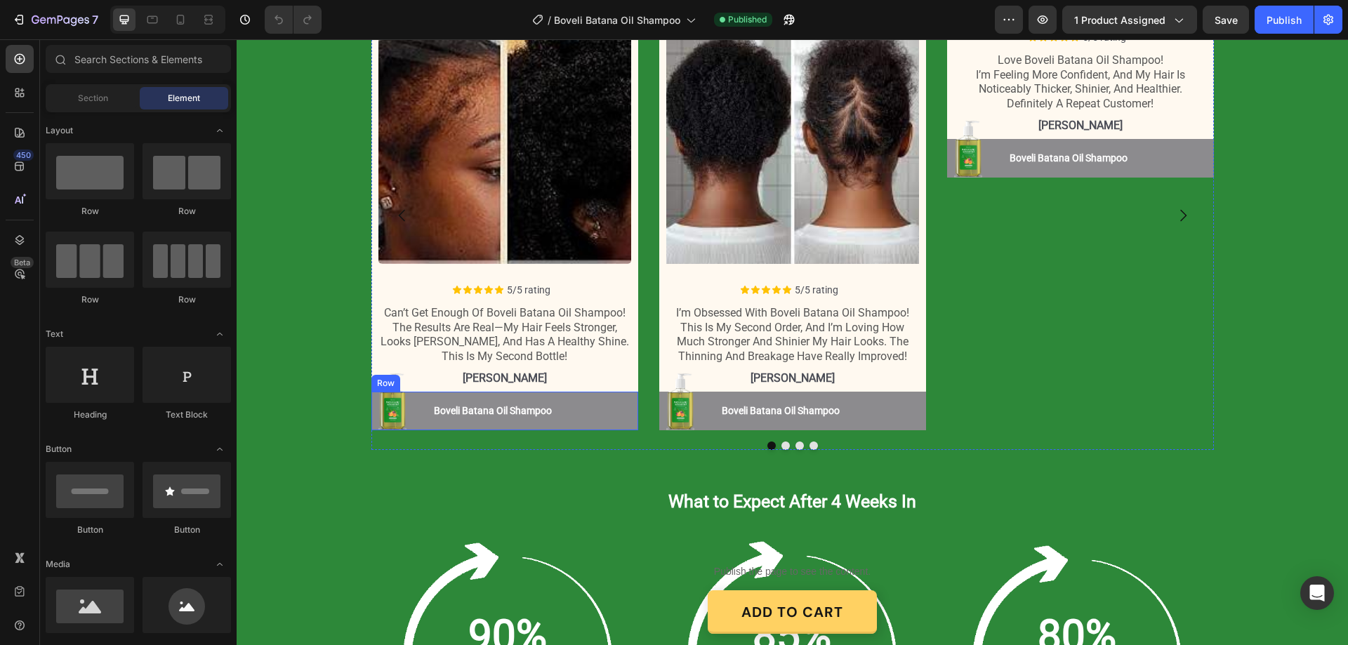
click at [585, 405] on div "Image Boveli Batana Oil Shampoo Button Boveli Batana Oil Shampoo Button Row" at bounding box center [504, 411] width 267 height 39
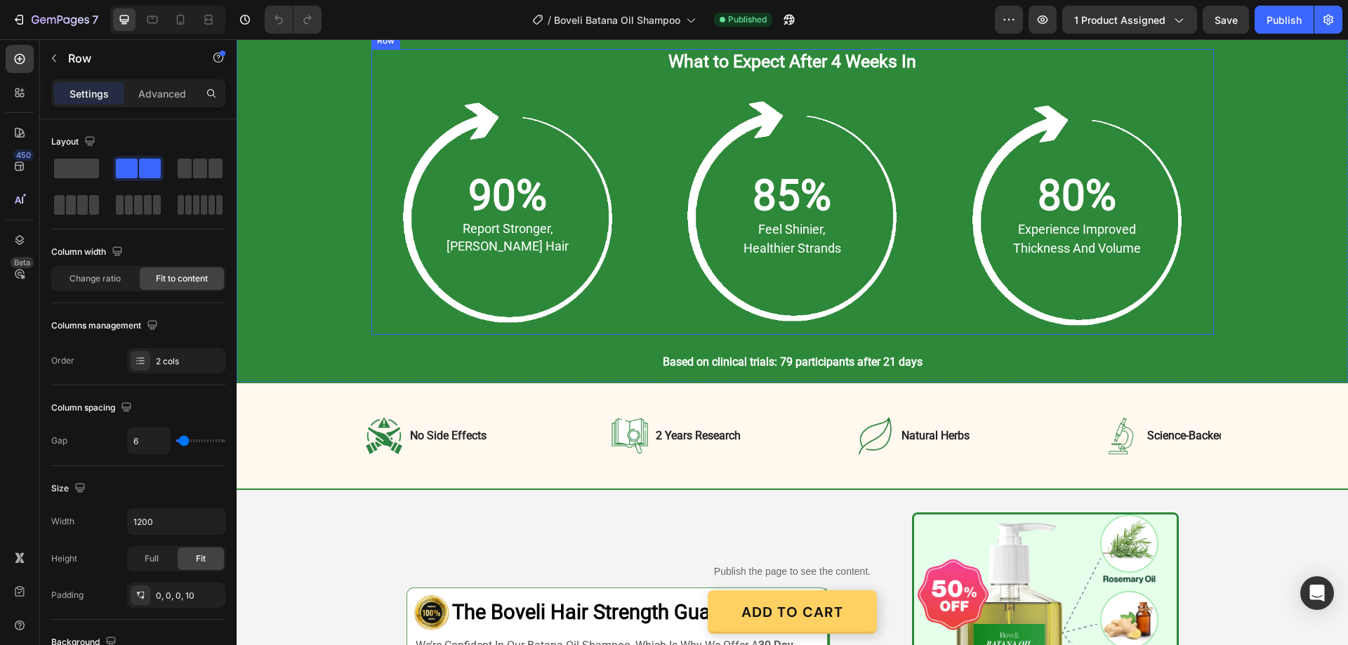
scroll to position [2037, 0]
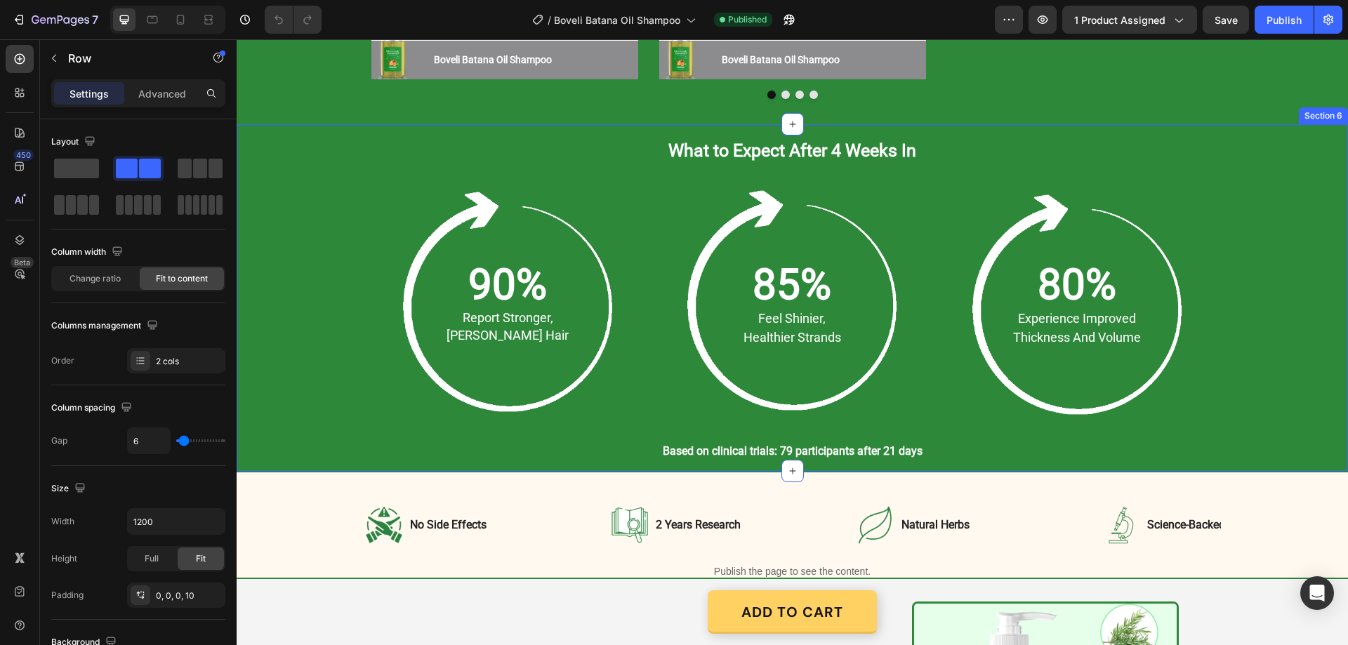
click at [248, 151] on div "What to Expect After 4 Weeks In Heading Row 90% Text Block report stronger, [PE…" at bounding box center [793, 297] width 1112 height 347
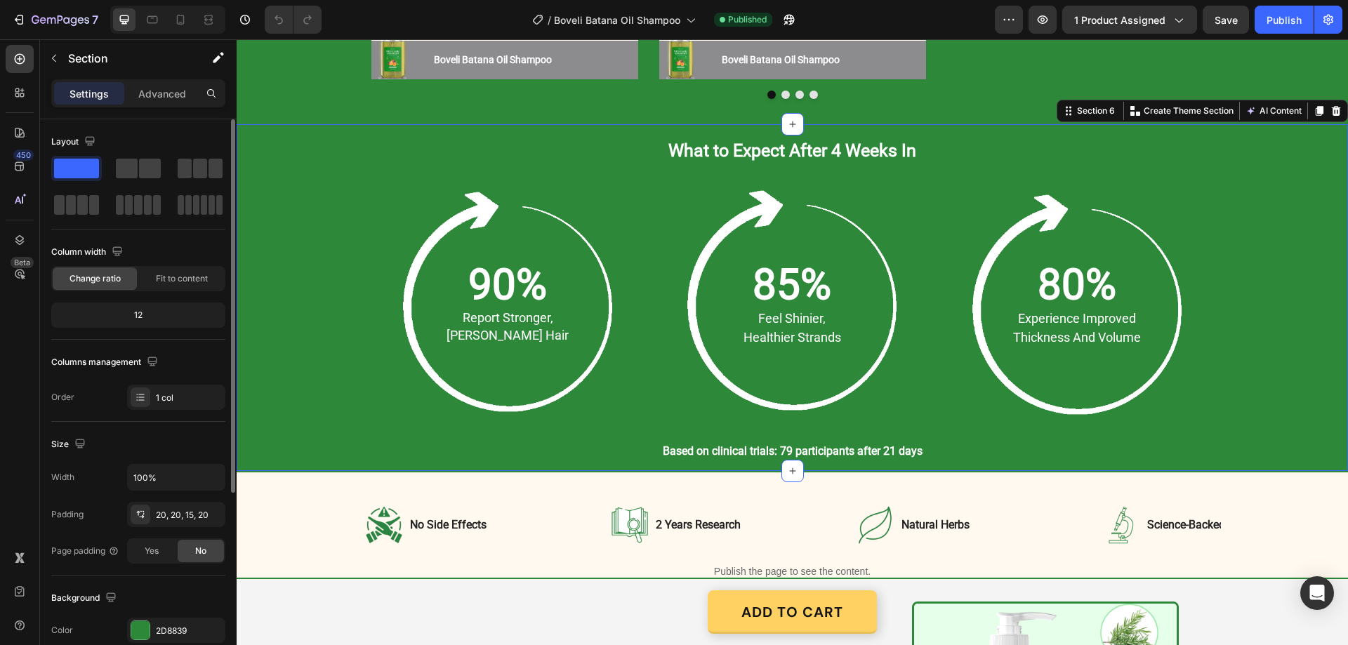
scroll to position [140, 0]
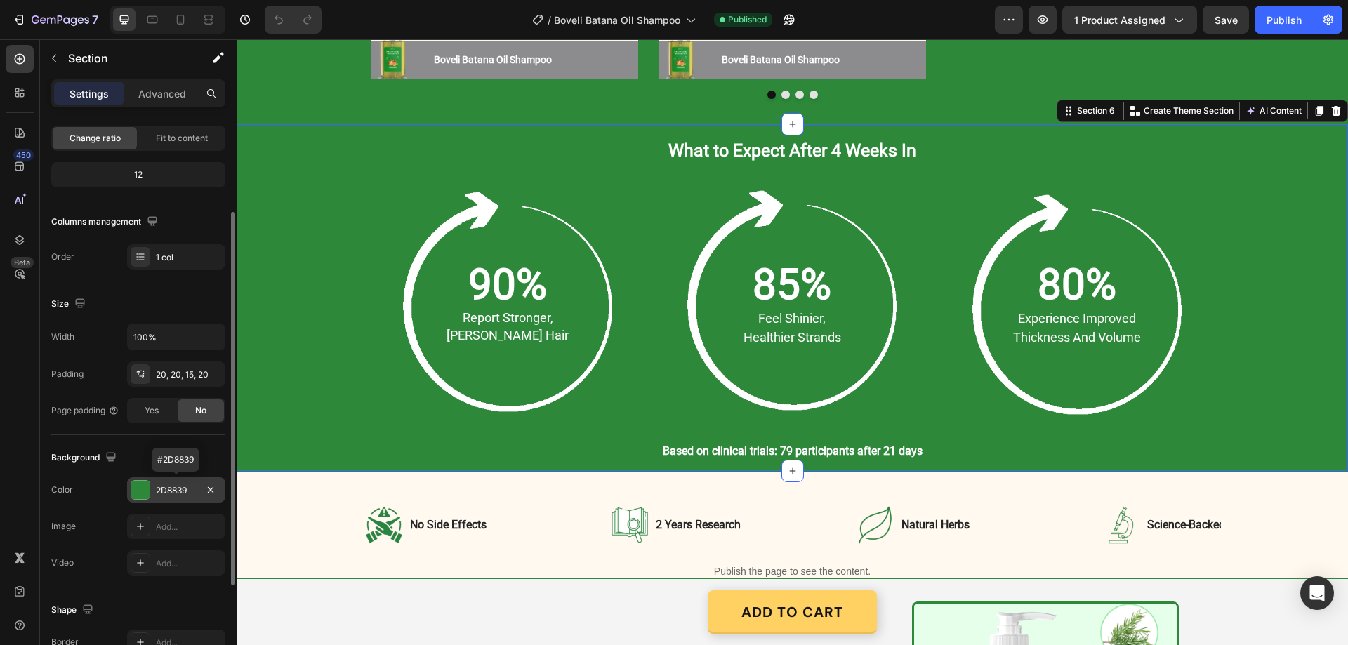
click at [175, 500] on div "2D8839" at bounding box center [176, 490] width 98 height 25
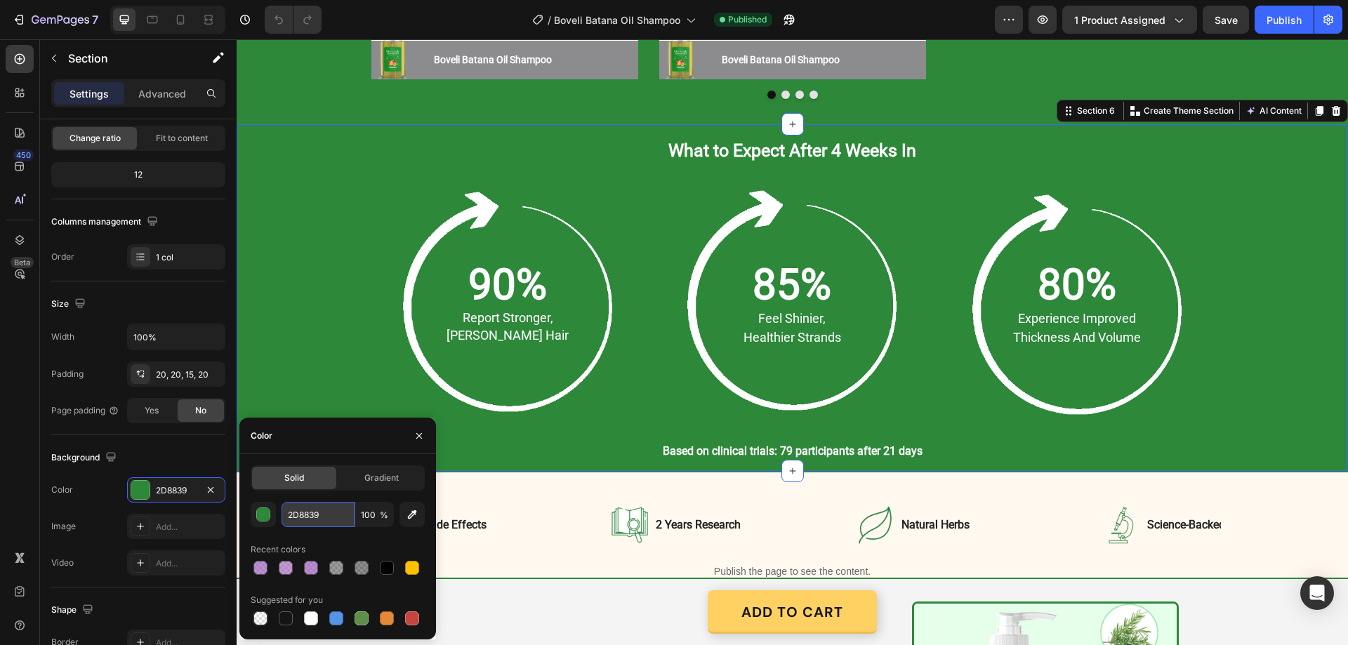
click at [322, 515] on input "2D8839" at bounding box center [318, 514] width 73 height 25
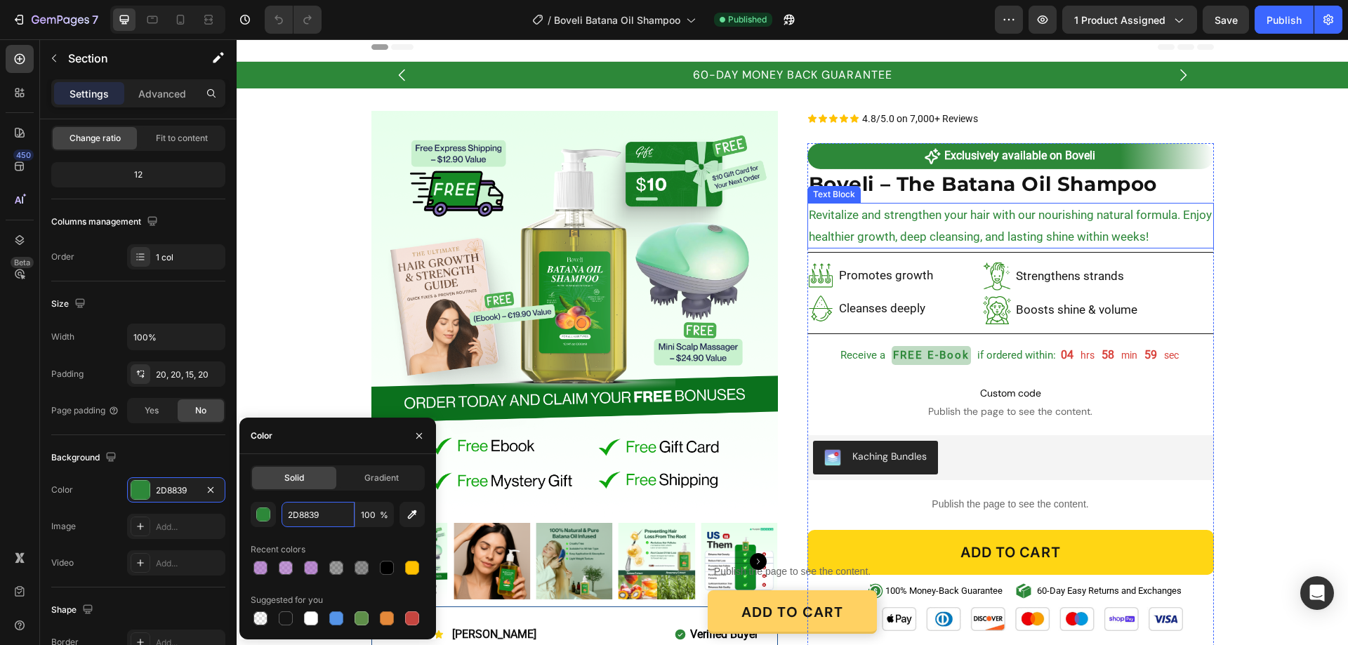
scroll to position [0, 0]
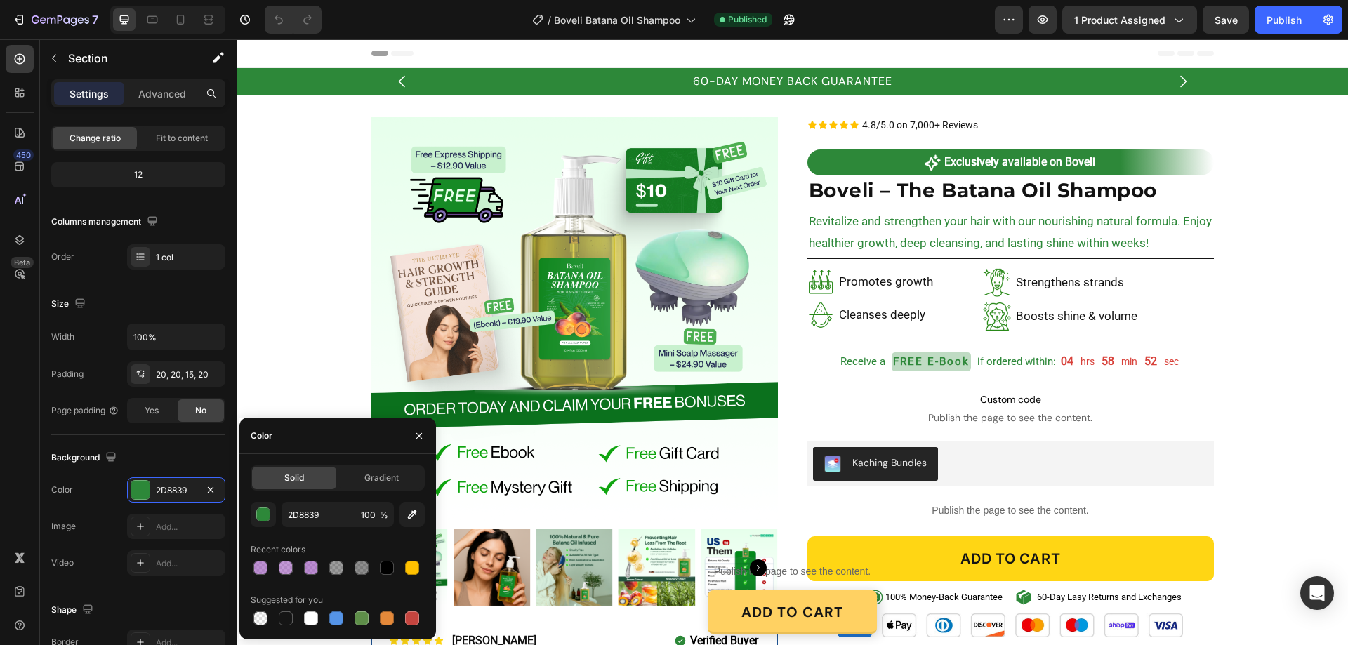
click at [1317, 48] on div "Header" at bounding box center [793, 53] width 1112 height 29
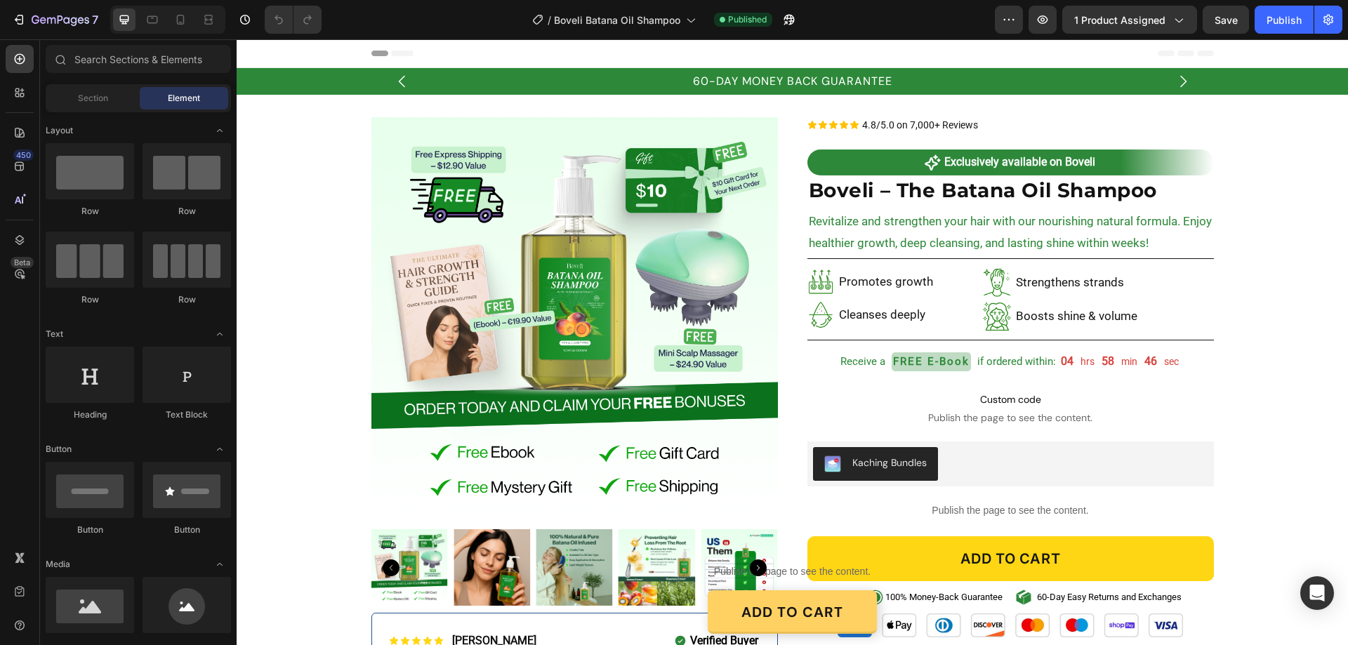
click at [251, 53] on icon at bounding box center [253, 53] width 4 height 4
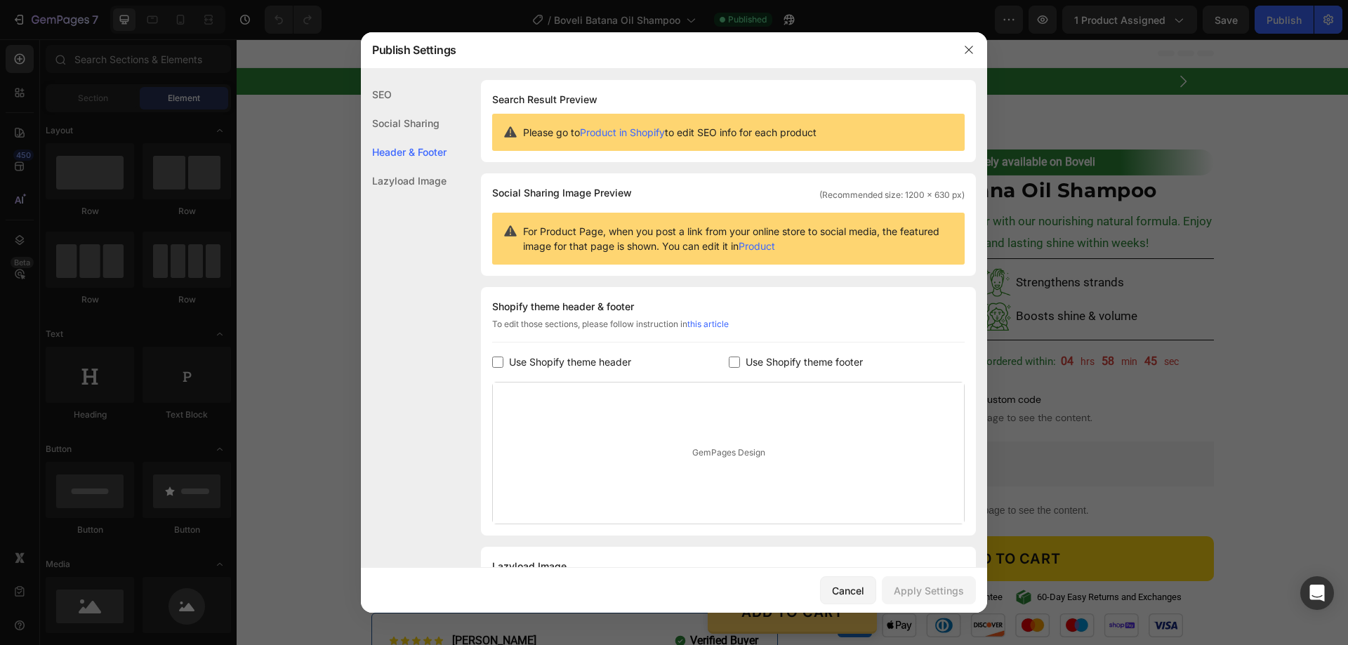
scroll to position [72, 0]
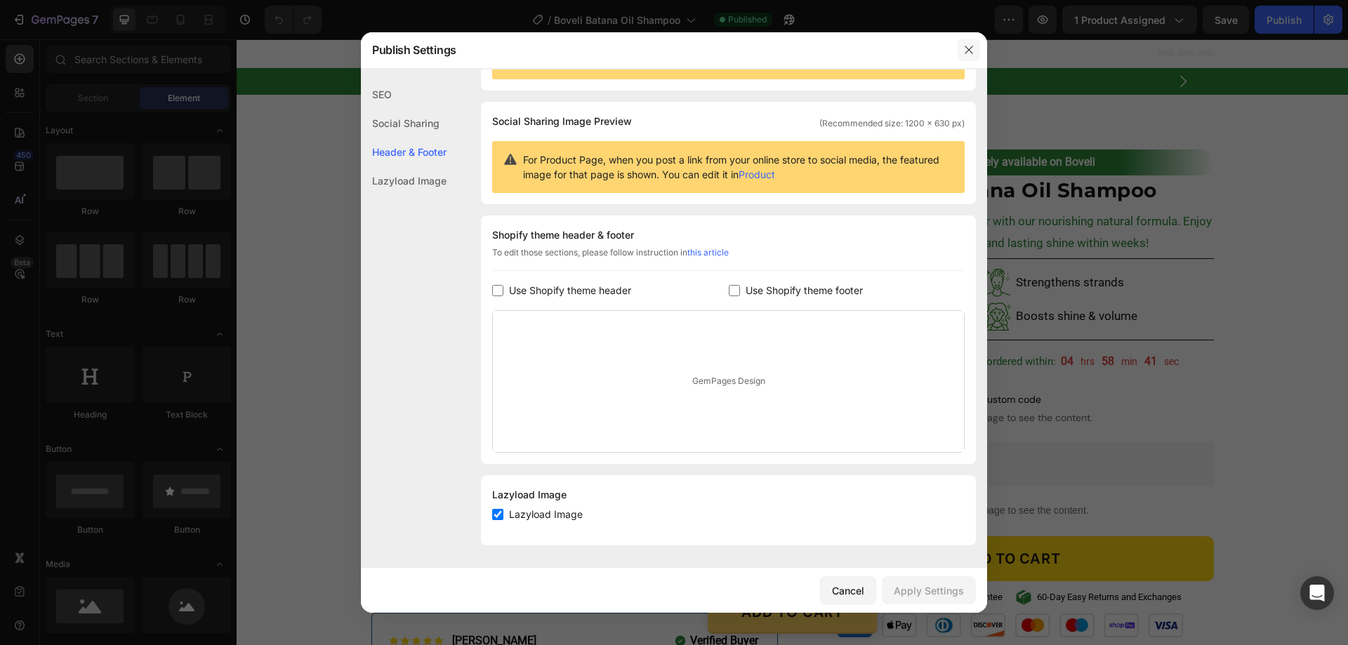
click at [969, 51] on icon "button" at bounding box center [969, 50] width 8 height 8
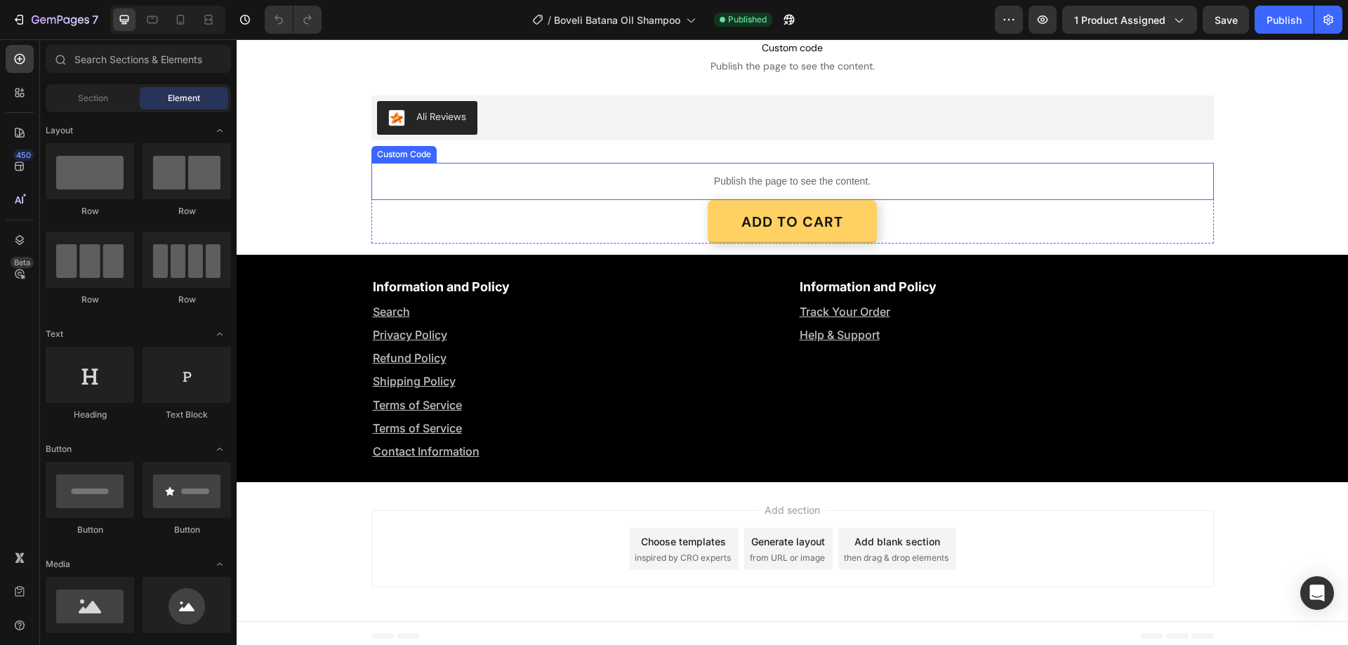
scroll to position [3528, 0]
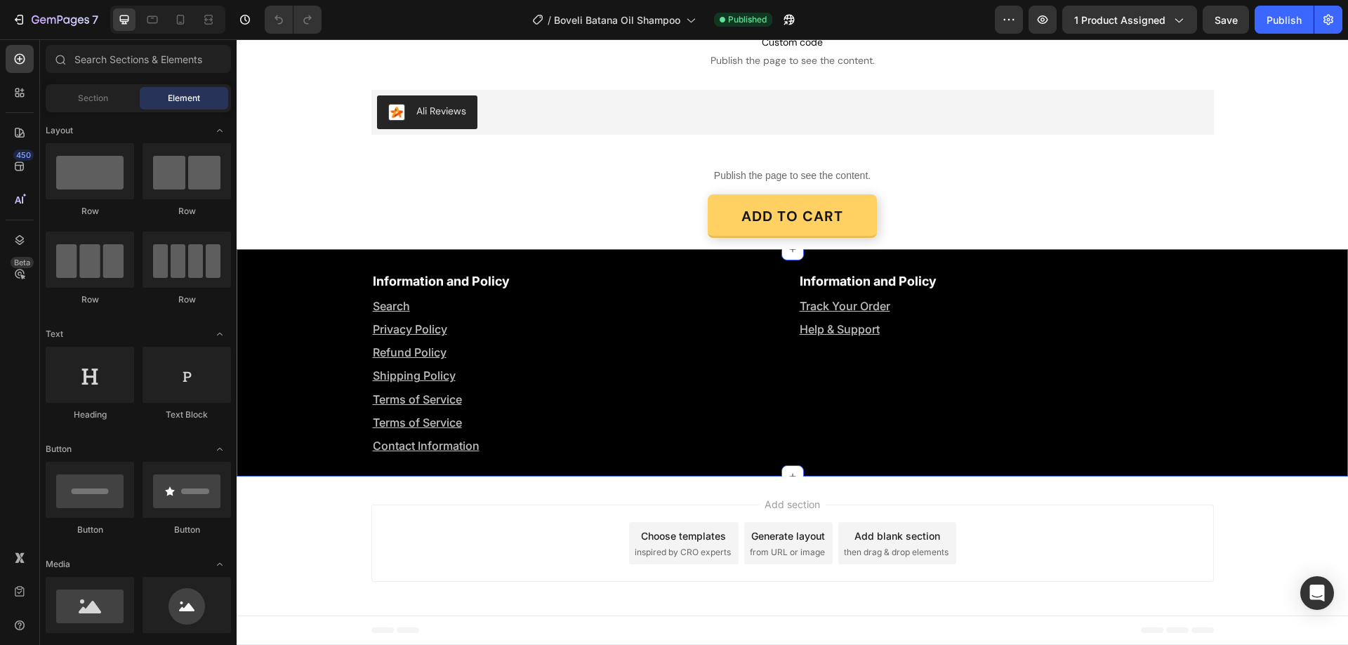
click at [268, 268] on div "Information and Policy Text Block Search Text Block Privacy Policy Text Block R…" at bounding box center [793, 363] width 1112 height 228
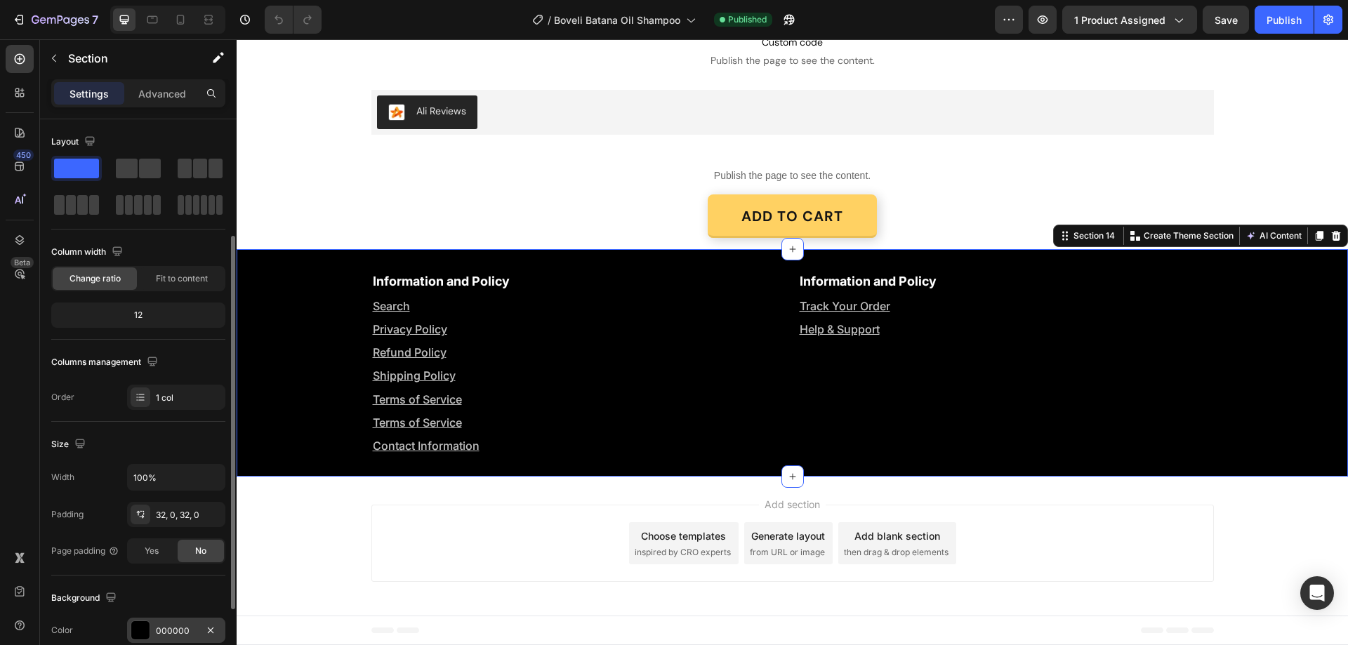
scroll to position [70, 0]
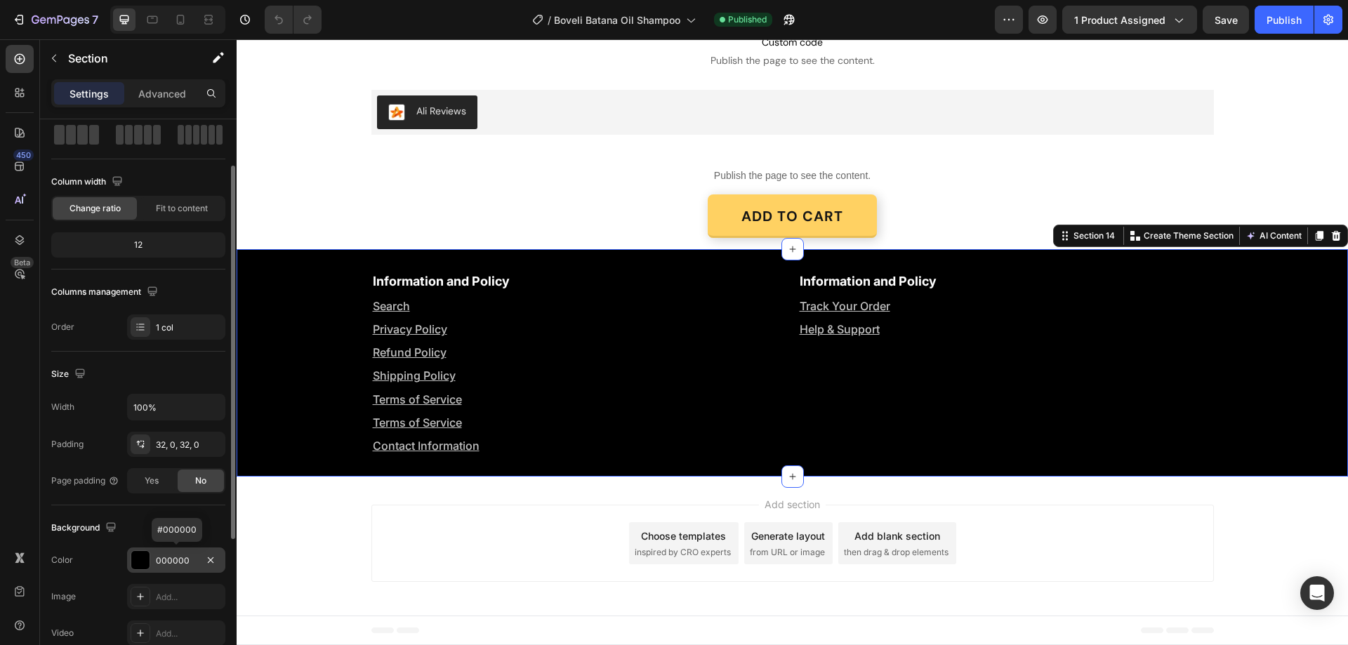
click at [181, 553] on div "000000" at bounding box center [176, 560] width 98 height 25
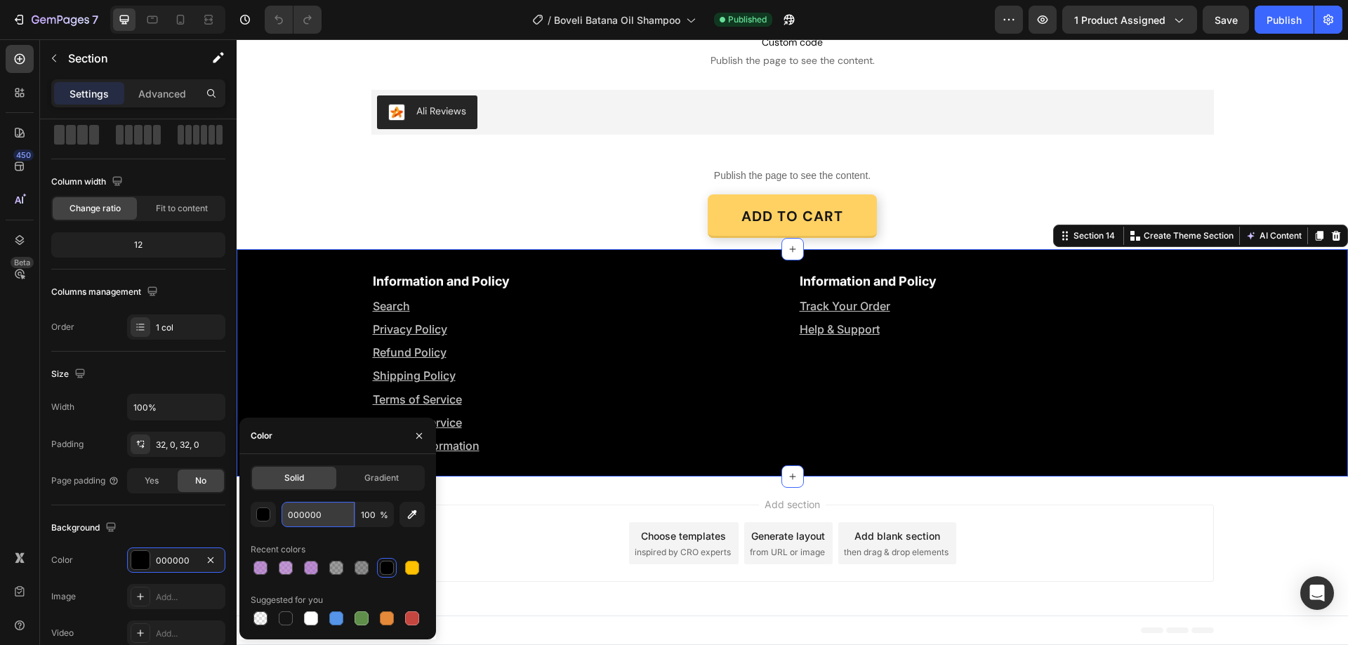
click at [319, 518] on input "000000" at bounding box center [318, 514] width 73 height 25
paste input "2D8839"
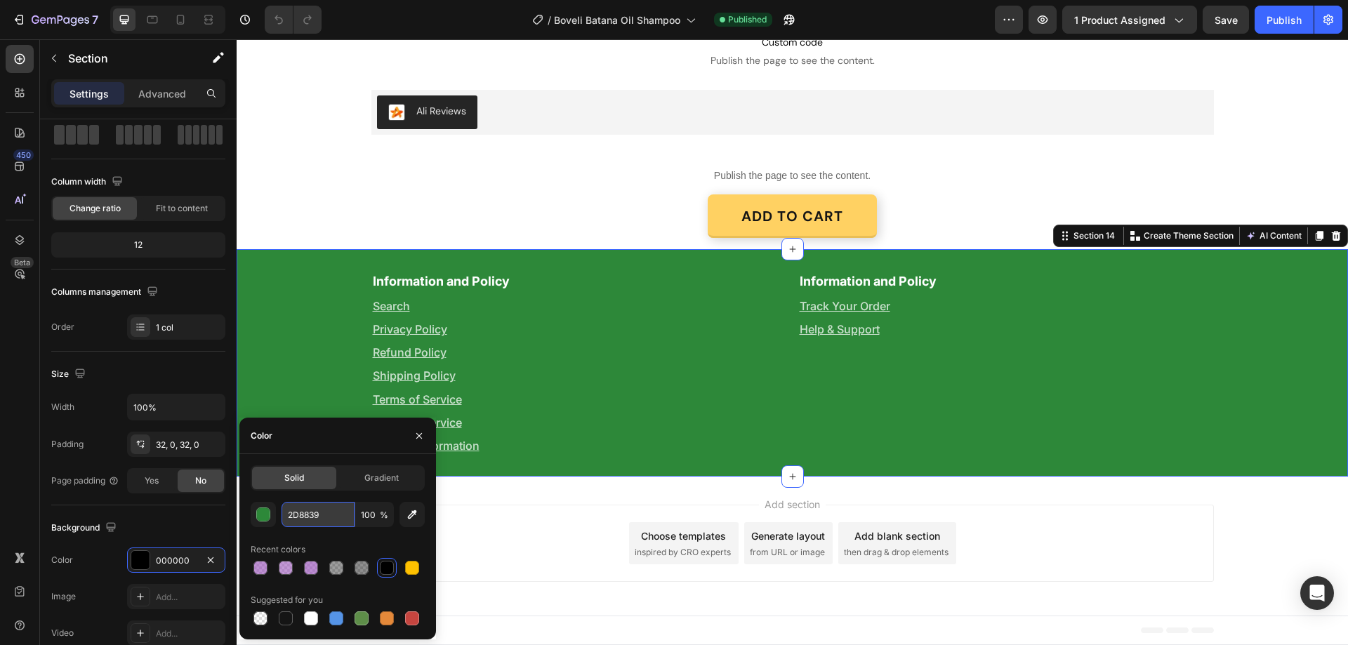
type input "2D8839"
click at [416, 437] on icon "button" at bounding box center [419, 435] width 11 height 11
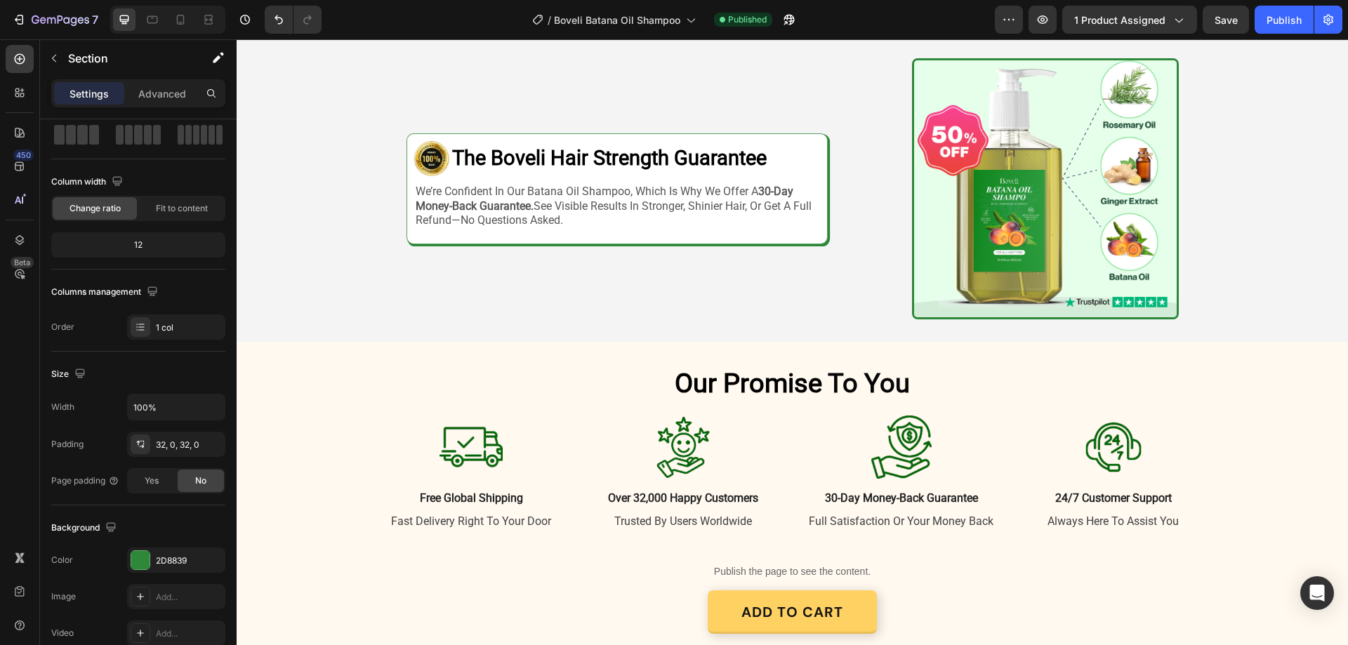
scroll to position [2309, 0]
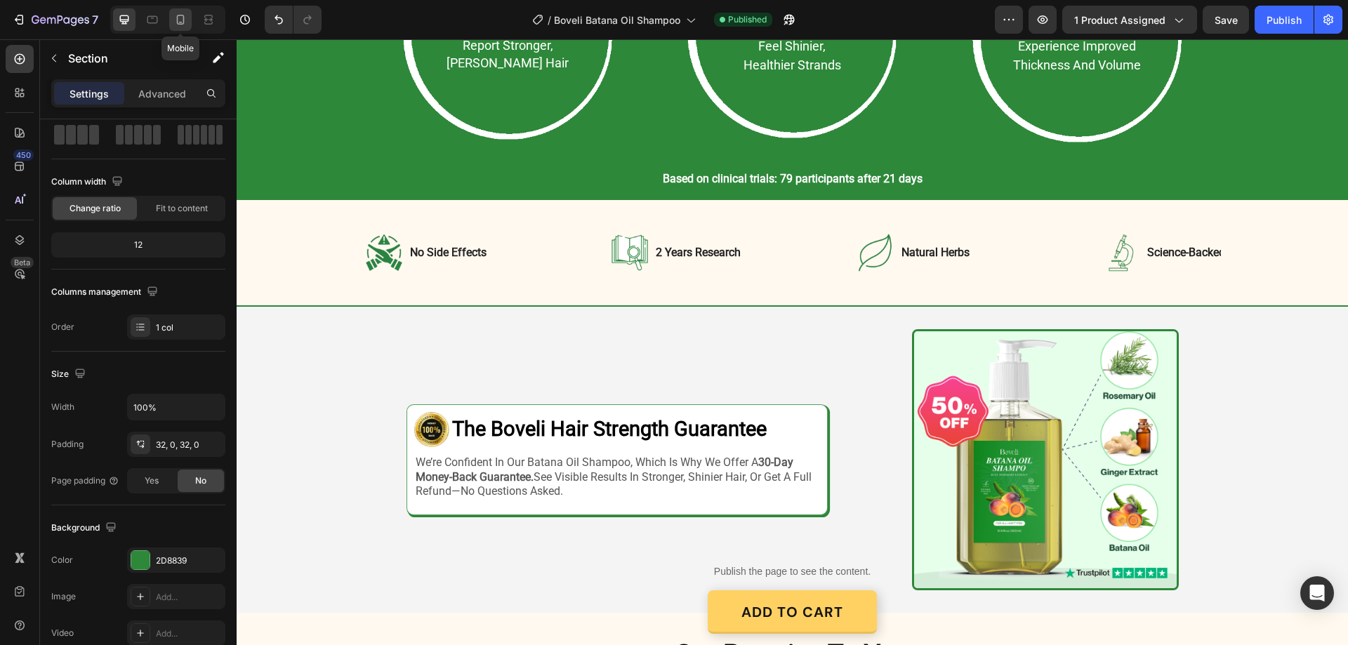
click at [181, 19] on icon at bounding box center [180, 20] width 14 height 14
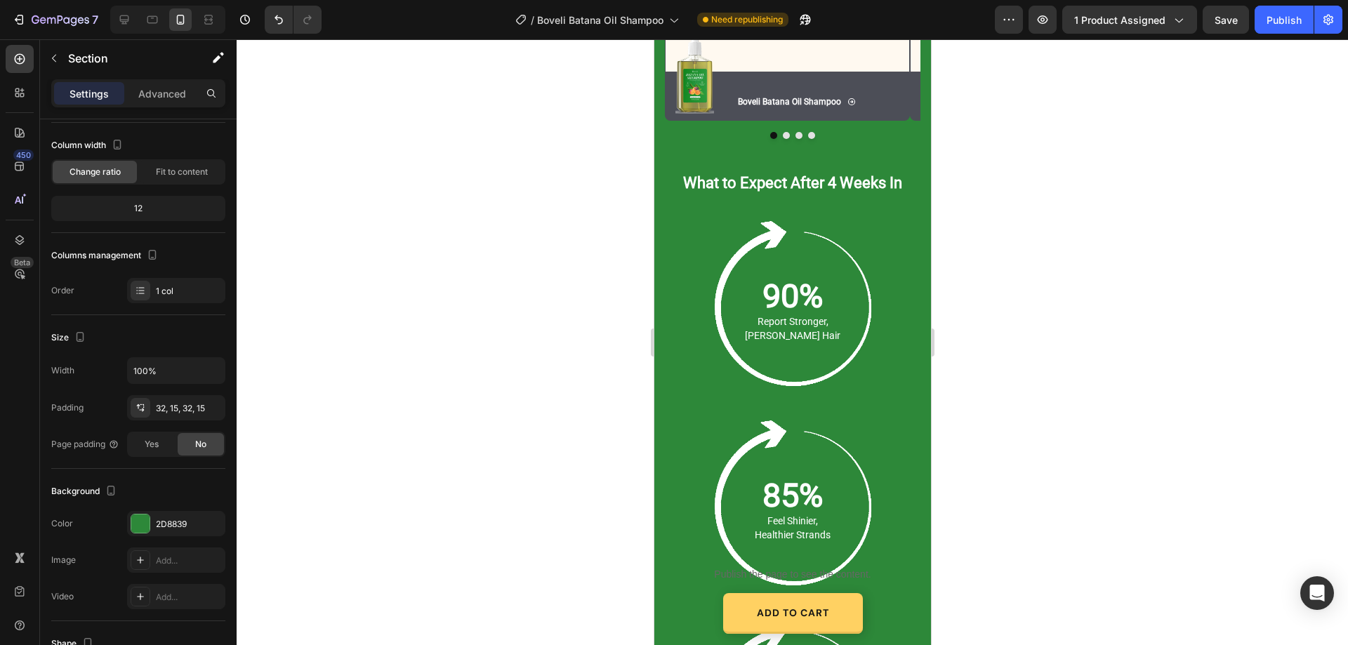
scroll to position [2317, 0]
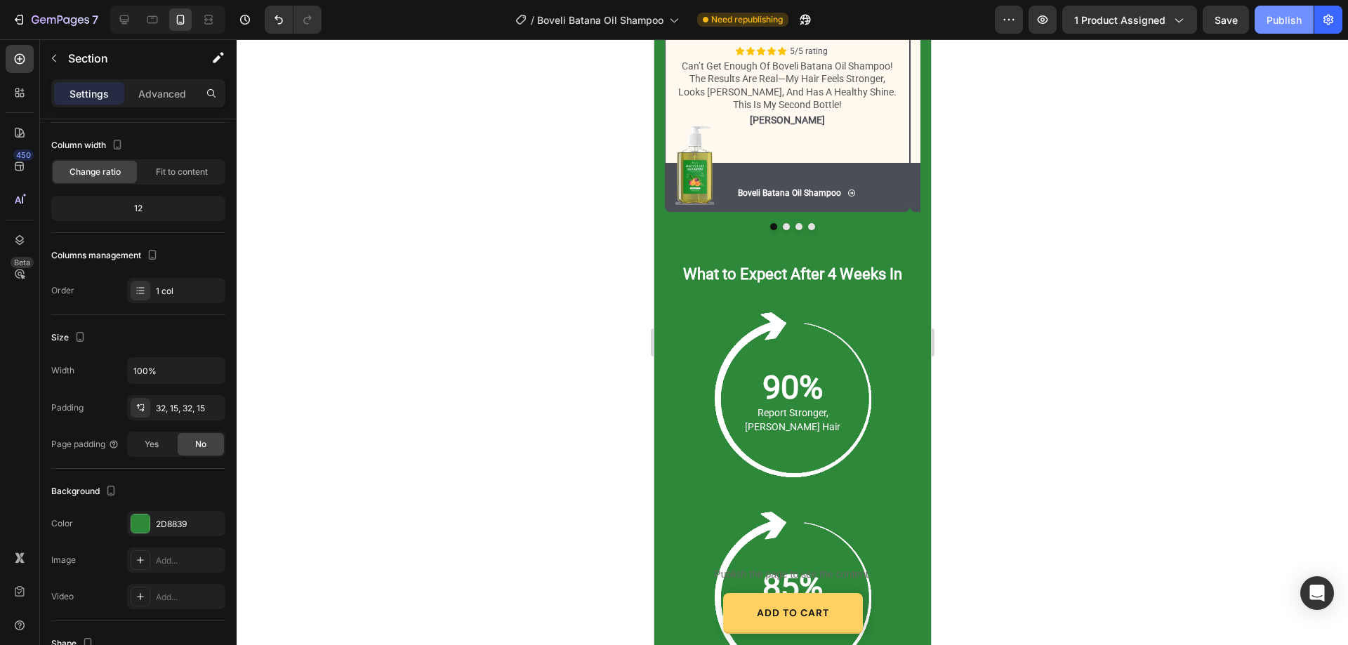
click at [1271, 18] on div "Publish" at bounding box center [1284, 20] width 35 height 15
click at [791, 15] on icon "button" at bounding box center [789, 20] width 11 height 11
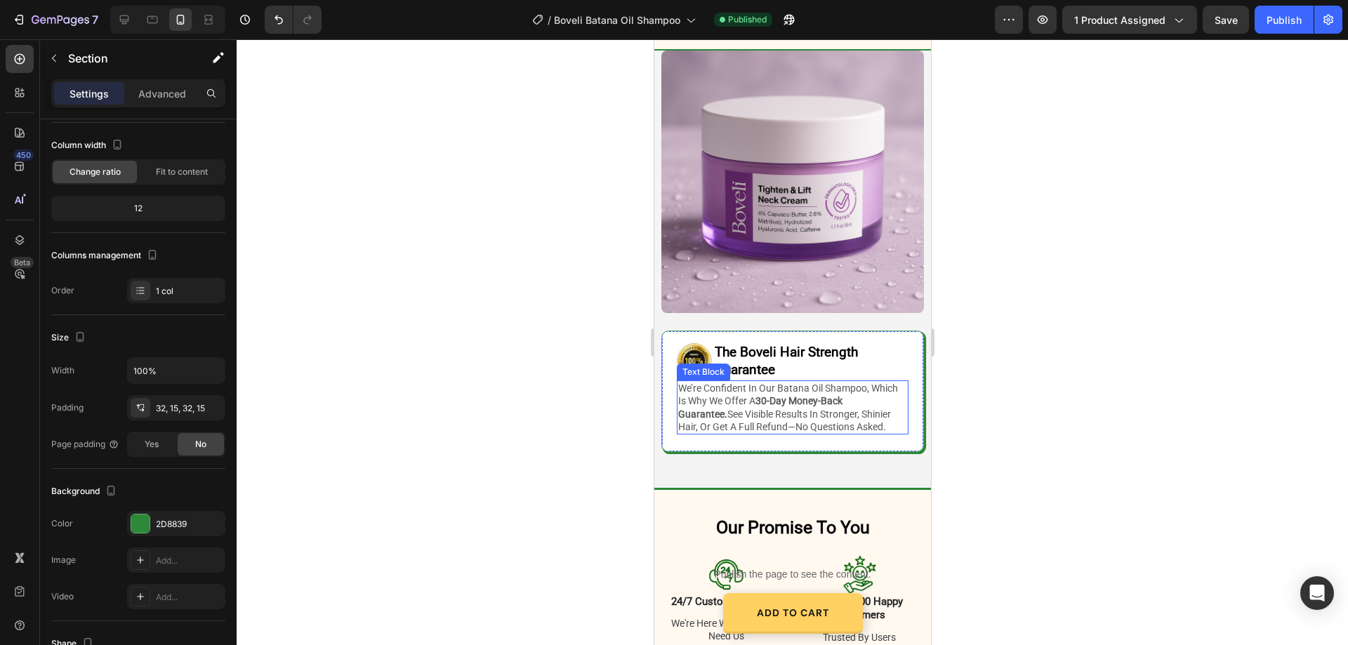
scroll to position [3230, 0]
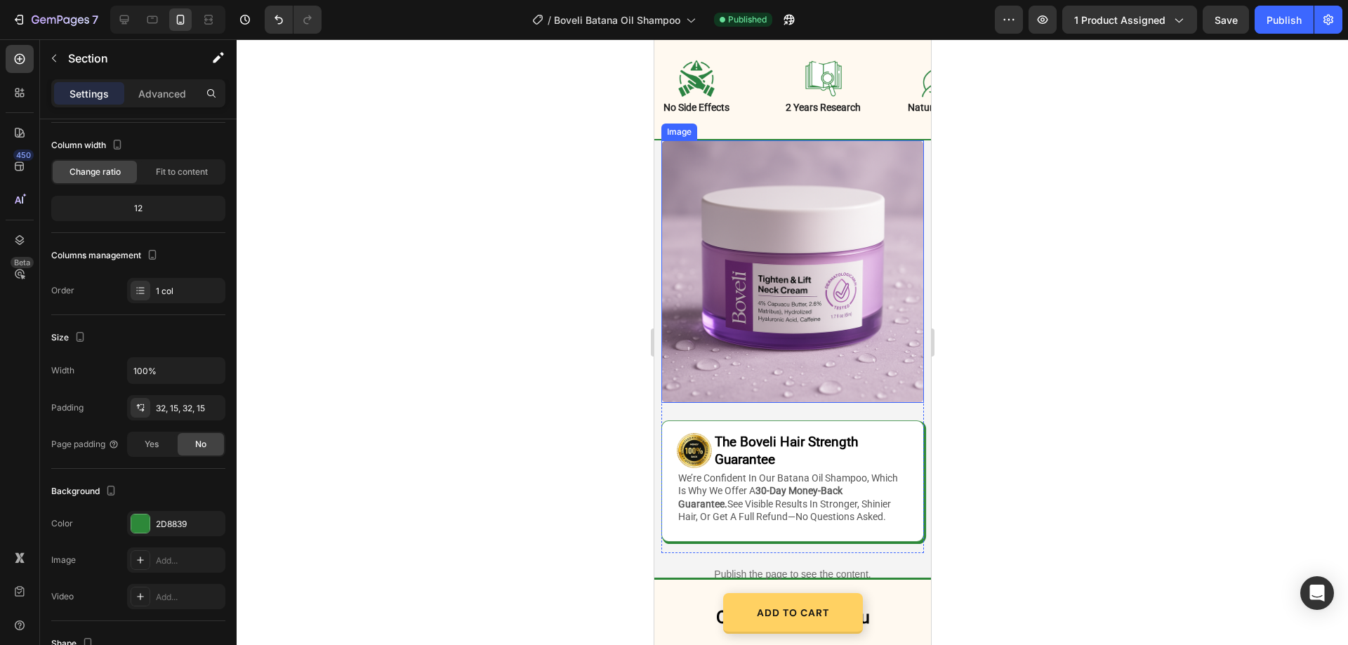
click at [797, 261] on img at bounding box center [792, 271] width 263 height 263
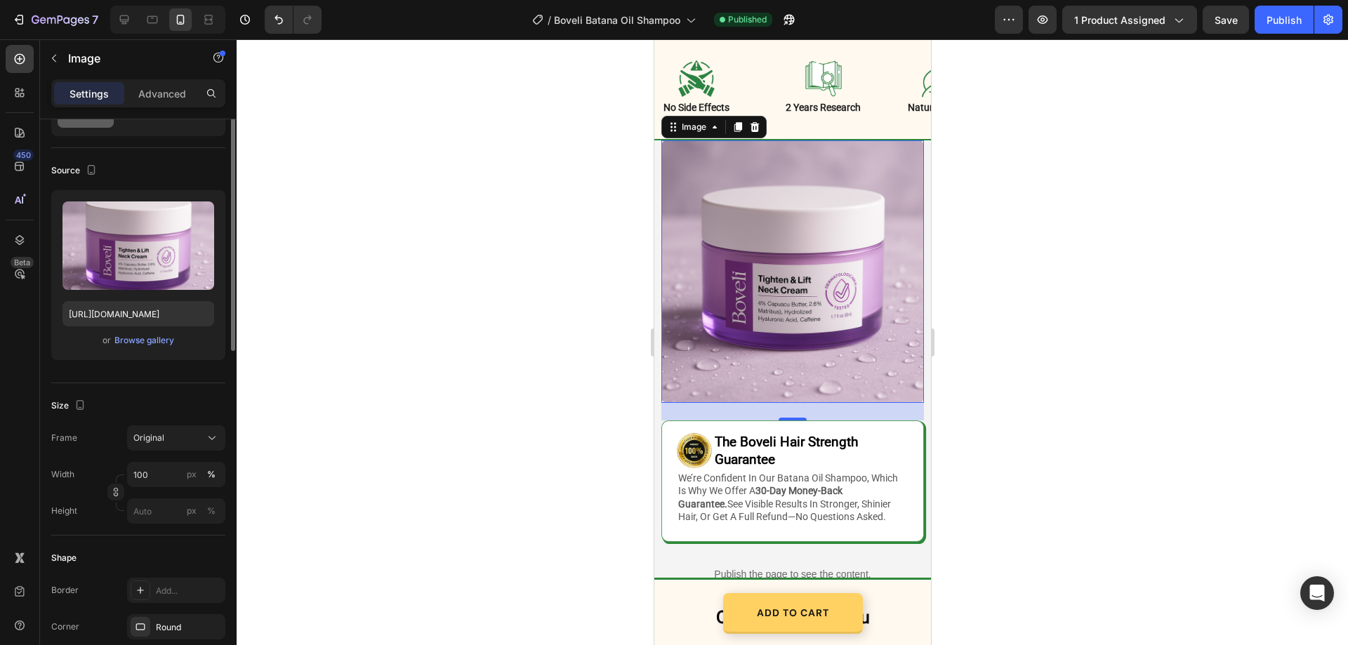
scroll to position [0, 0]
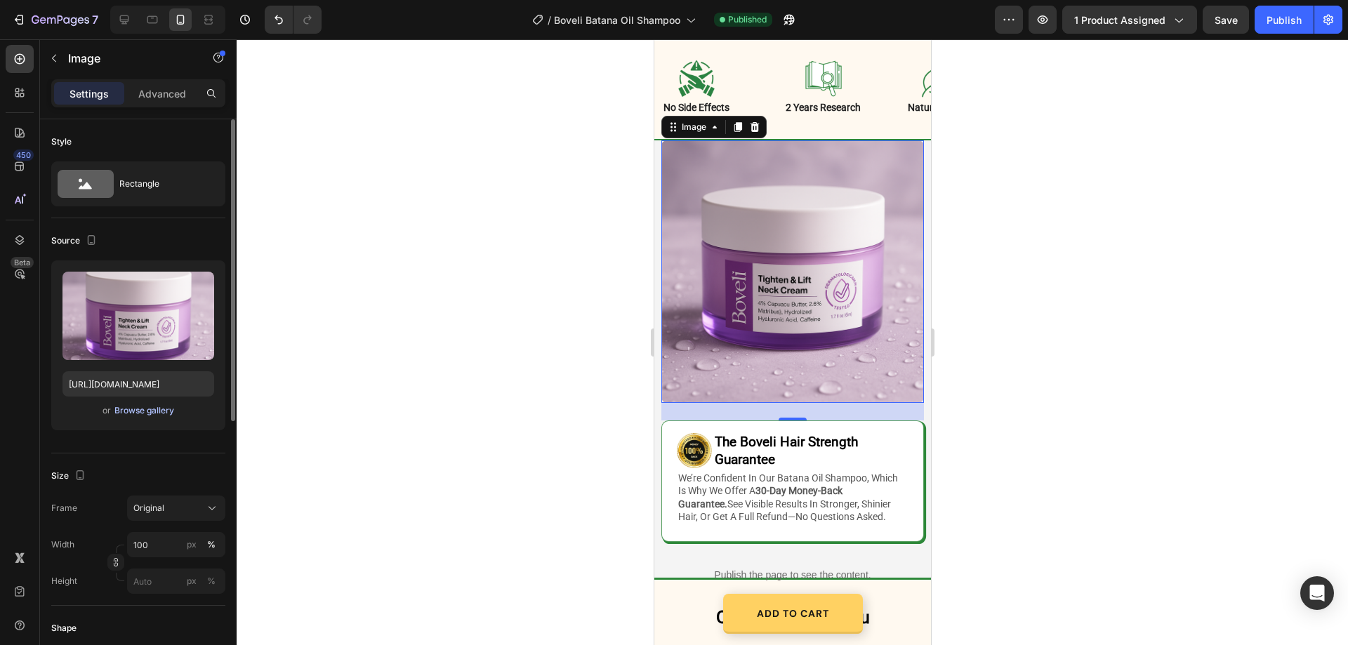
click at [140, 413] on div "Browse gallery" at bounding box center [144, 411] width 60 height 13
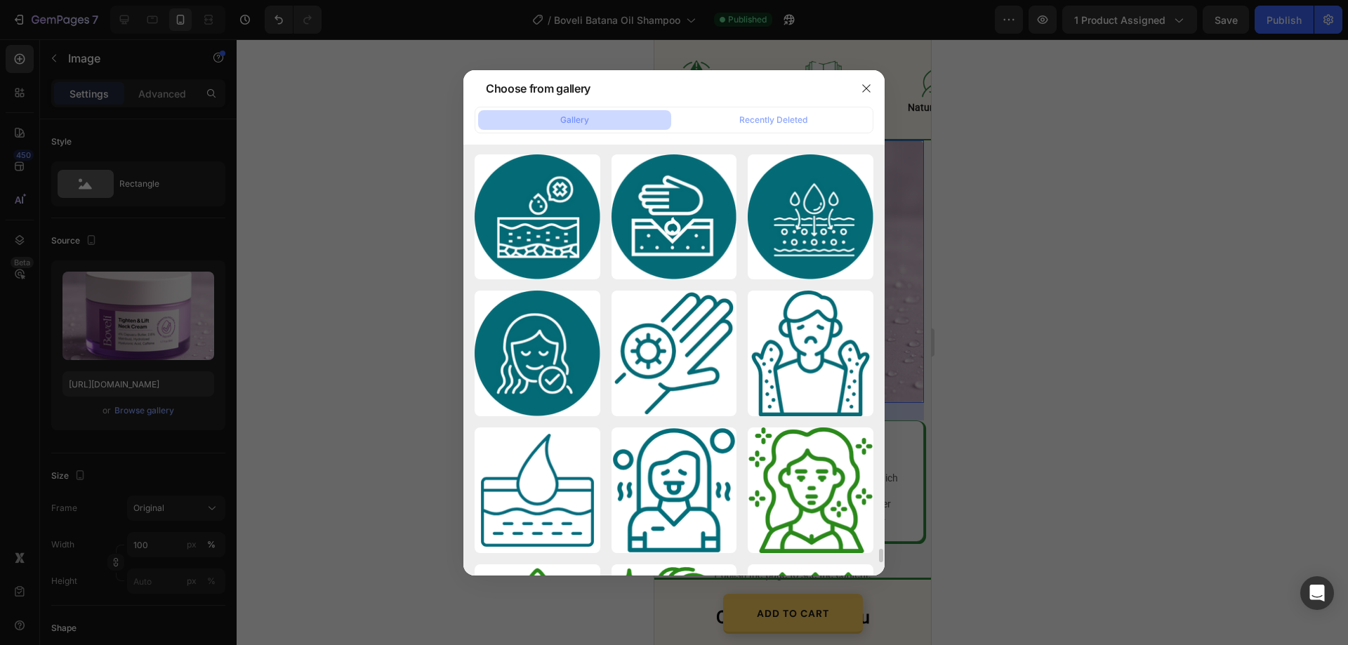
scroll to position [11950, 0]
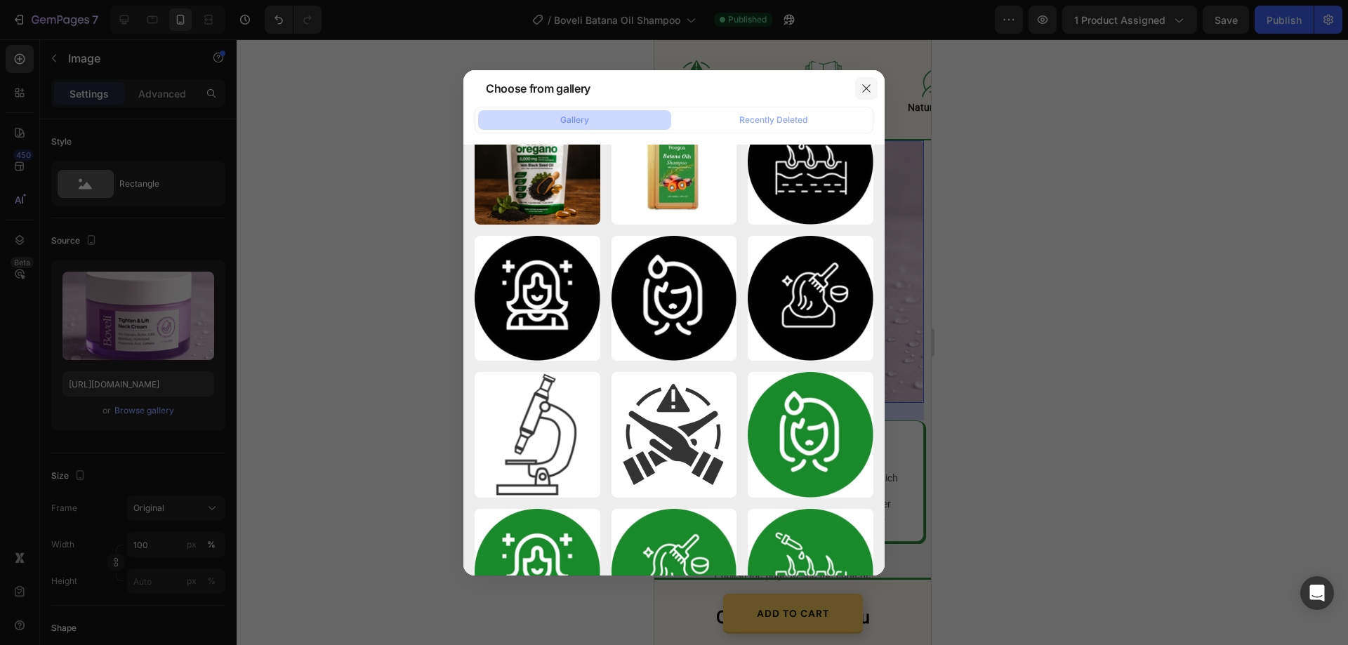
click at [861, 89] on icon "button" at bounding box center [866, 88] width 11 height 11
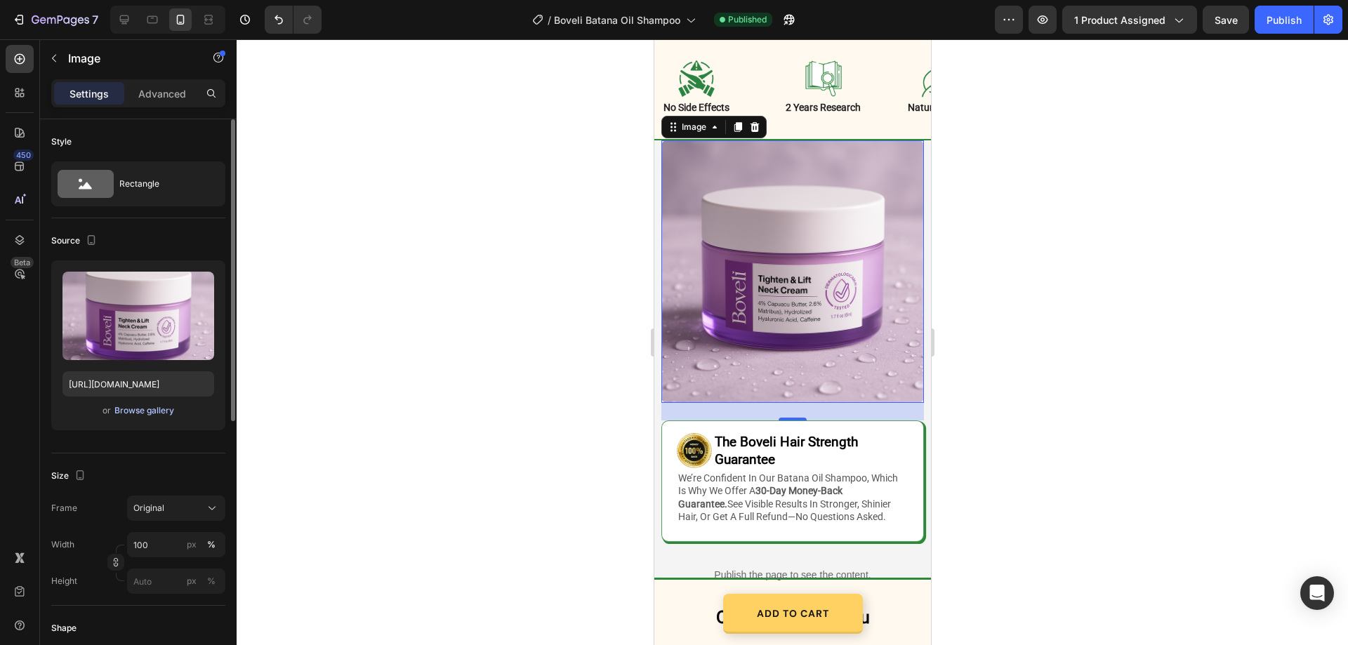
click at [169, 405] on div "Browse gallery" at bounding box center [144, 411] width 60 height 13
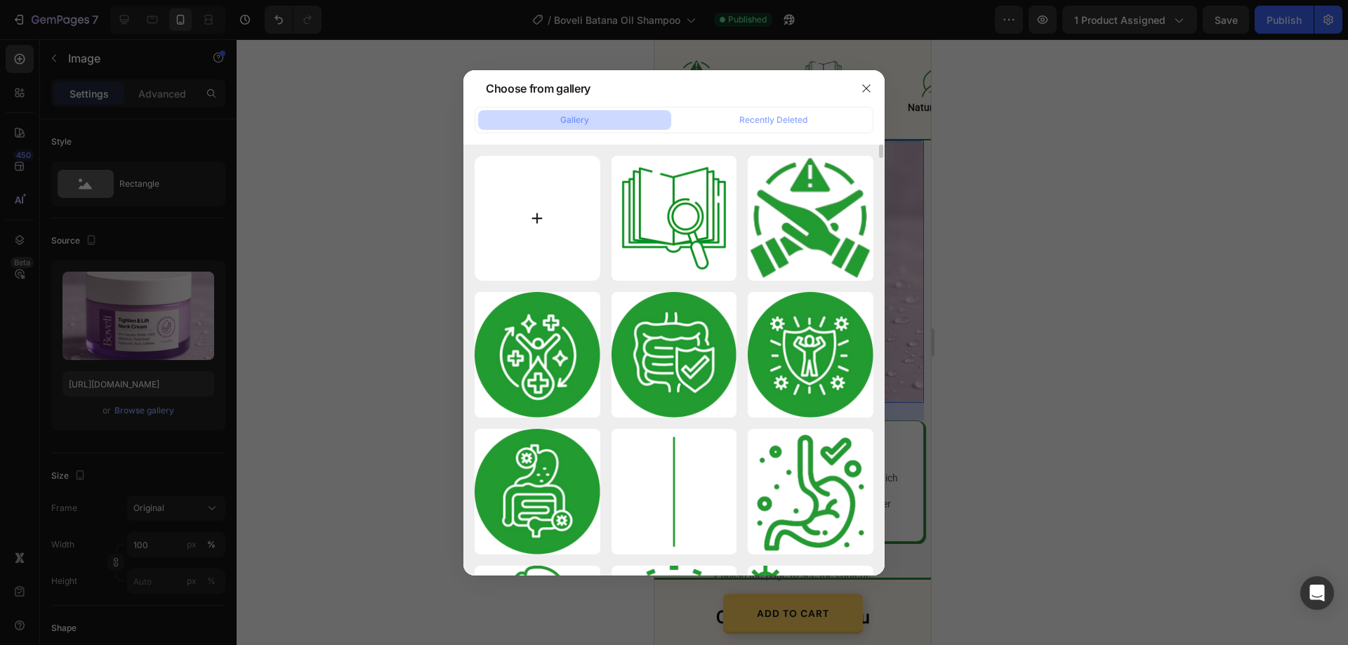
click at [533, 221] on input "file" at bounding box center [538, 219] width 126 height 126
type input "C:\fakepath\gempages_580466417665573459-10035245-7f3a-4412-b2e9-2dd70df78f58.we…"
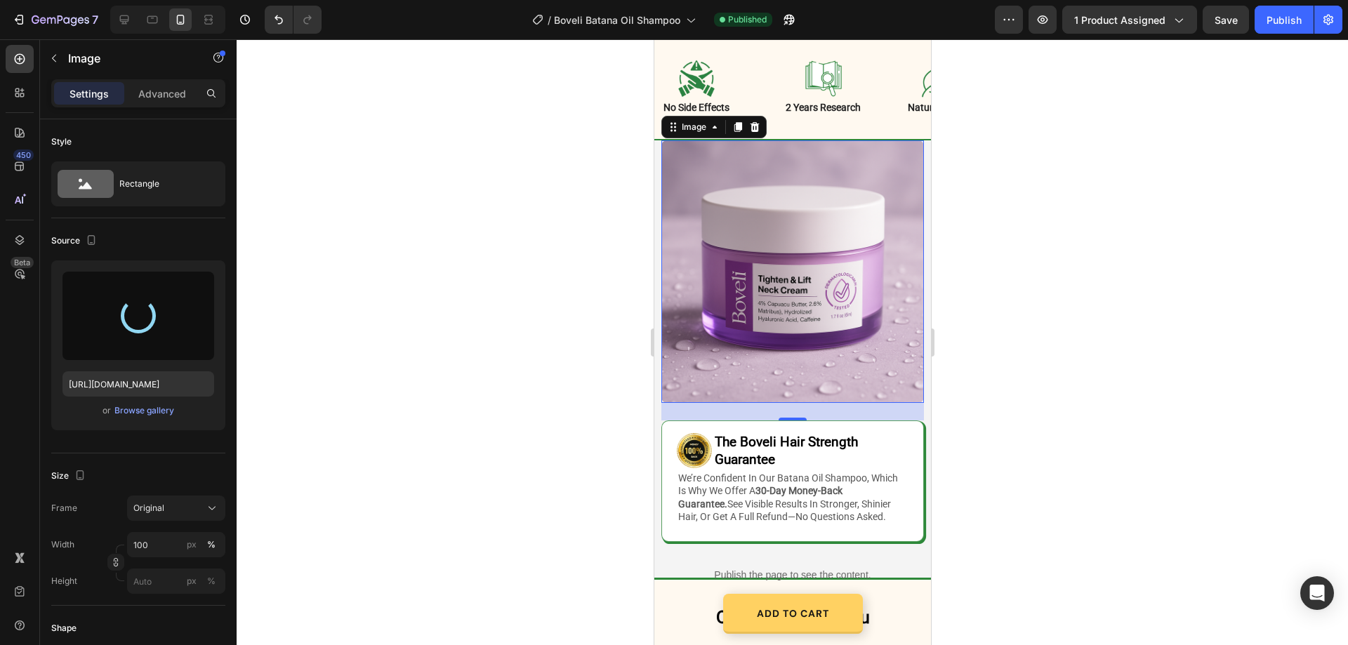
type input "https://cdn.shopify.com/s/files/1/0887/9213/8077/files/gempages_580466417665573…"
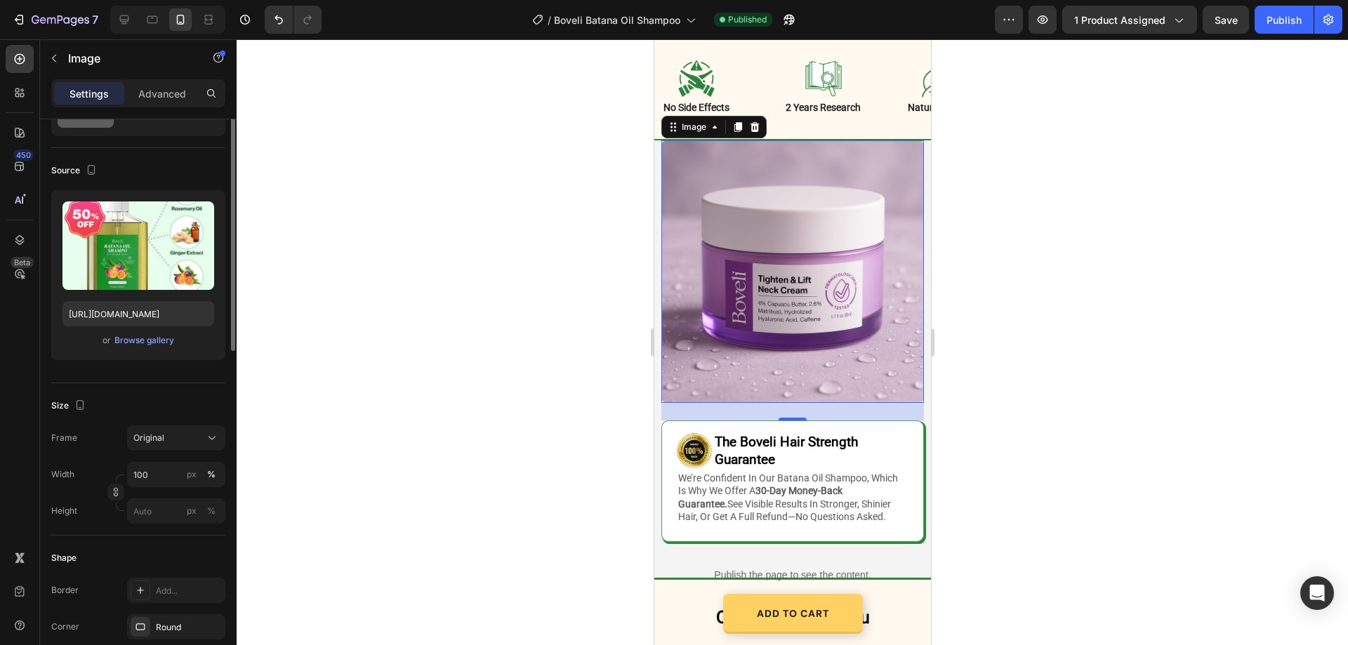
scroll to position [0, 0]
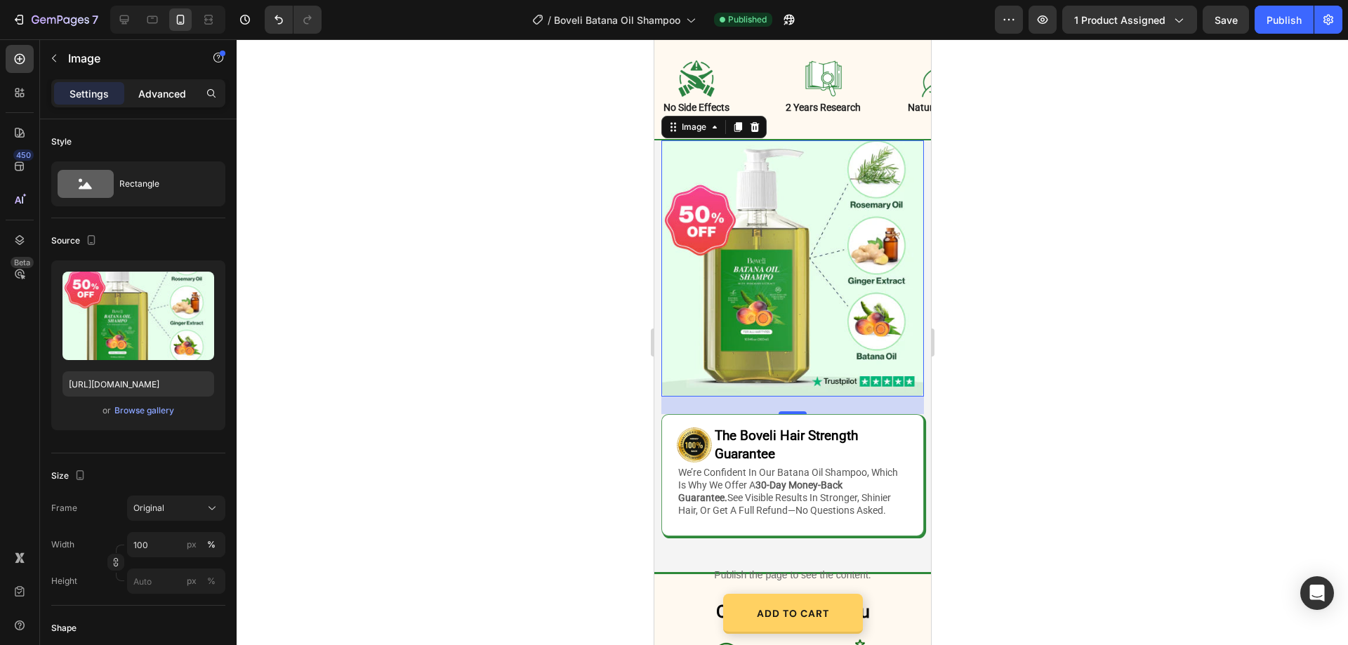
click at [166, 97] on p "Advanced" at bounding box center [162, 93] width 48 height 15
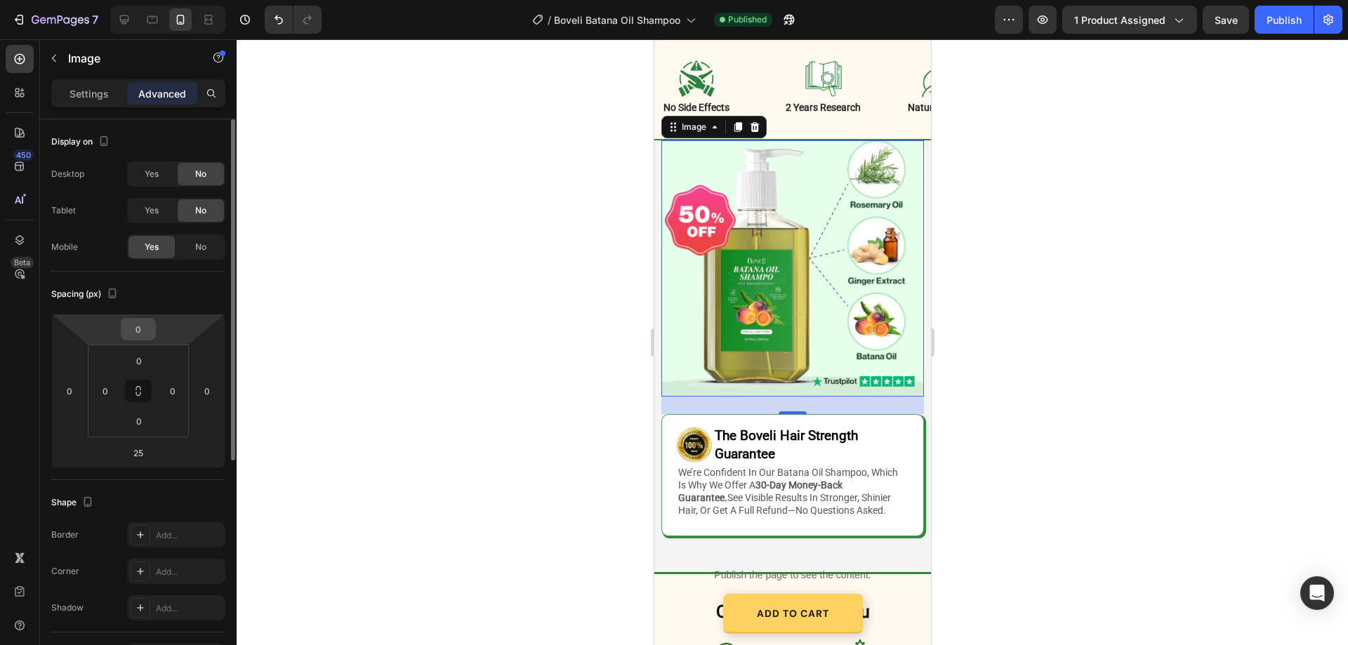
click at [143, 336] on input "0" at bounding box center [138, 329] width 28 height 21
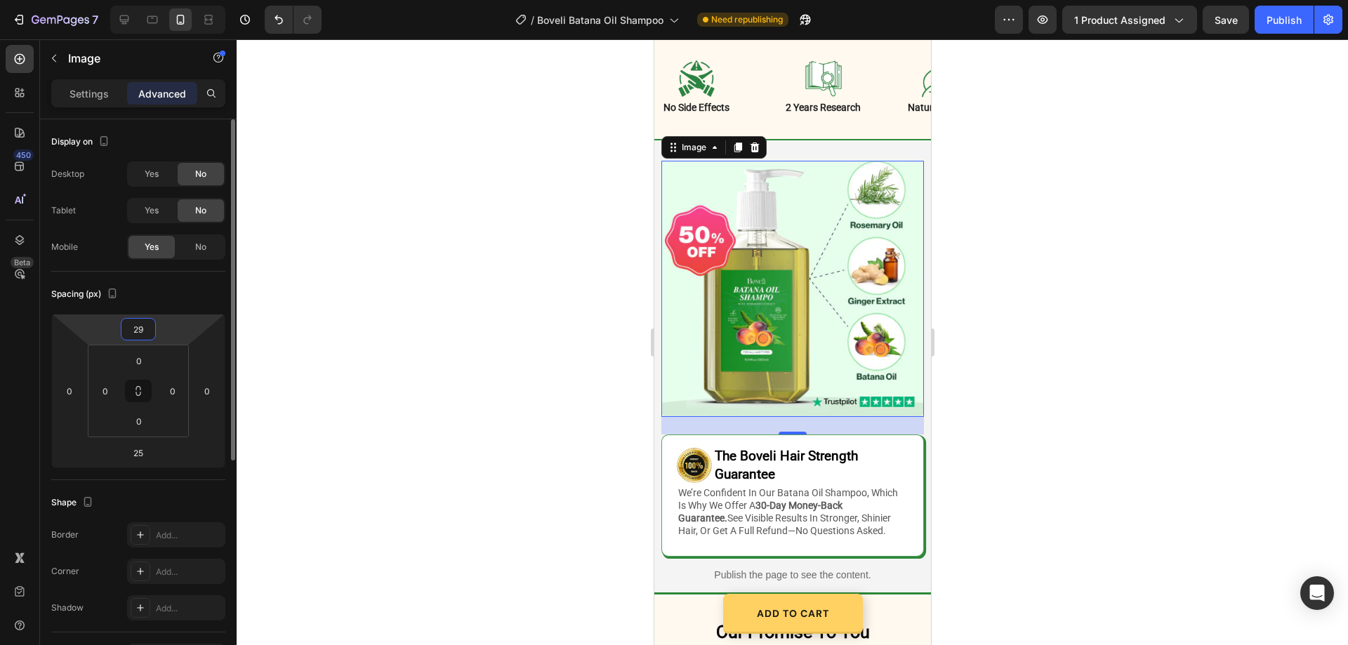
type input "30"
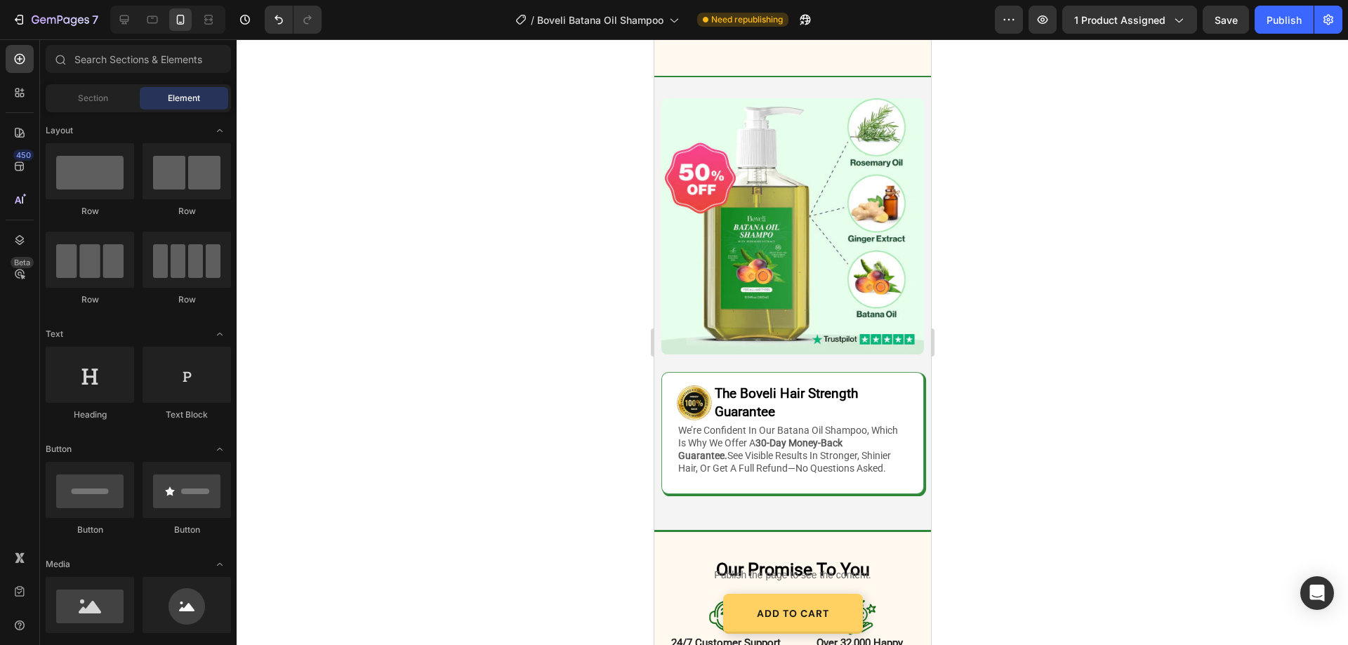
scroll to position [3332, 0]
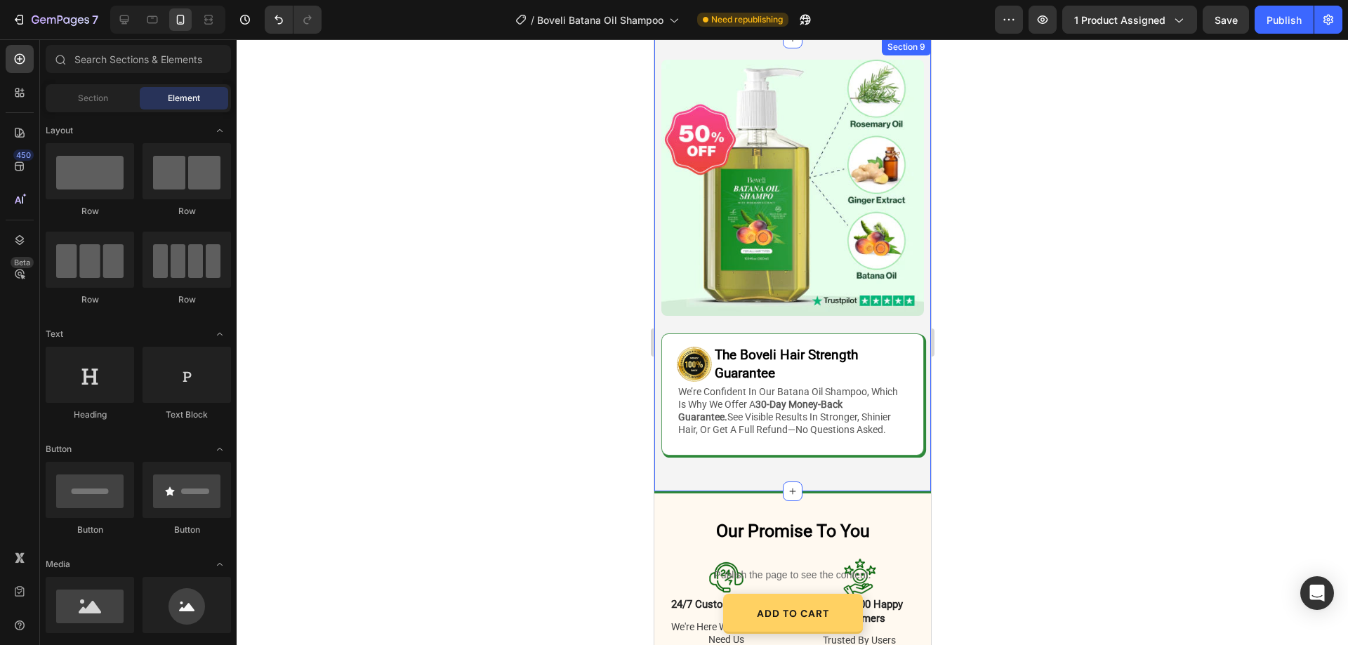
click at [879, 461] on div "Image Image The Boveli Hair Strength Guarantee Heading Row we’re confident in o…" at bounding box center [792, 266] width 277 height 455
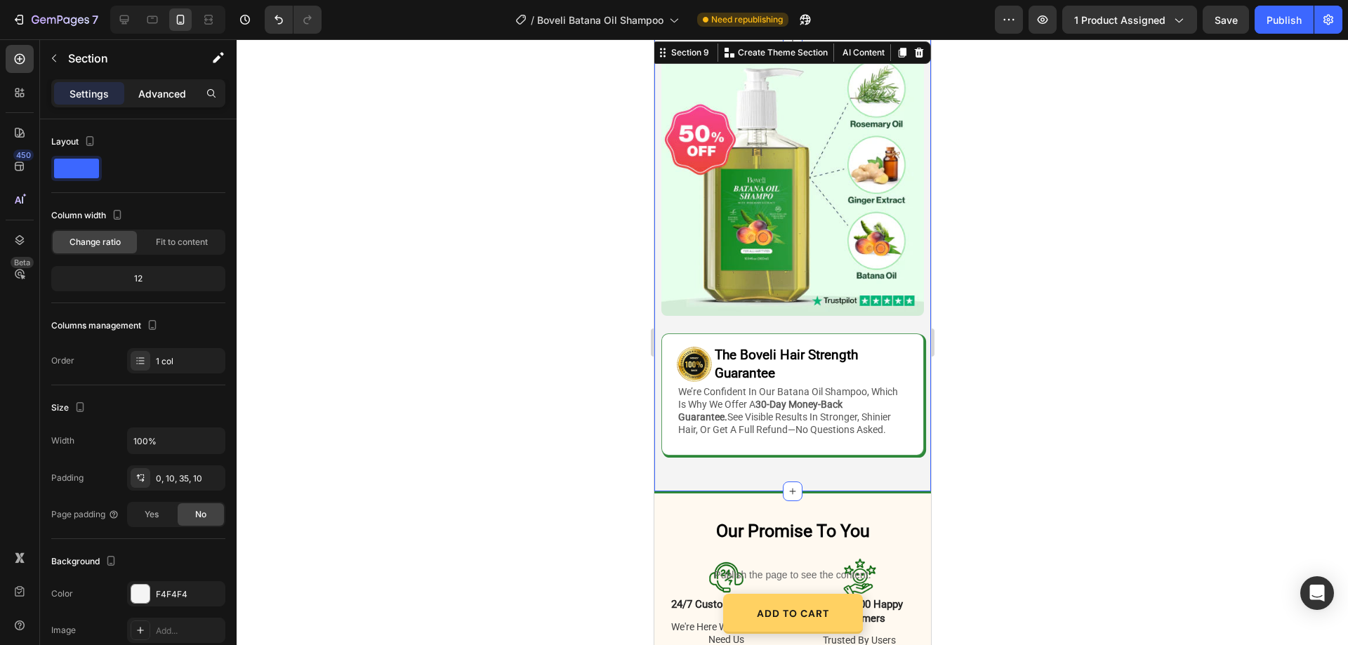
click at [173, 94] on p "Advanced" at bounding box center [162, 93] width 48 height 15
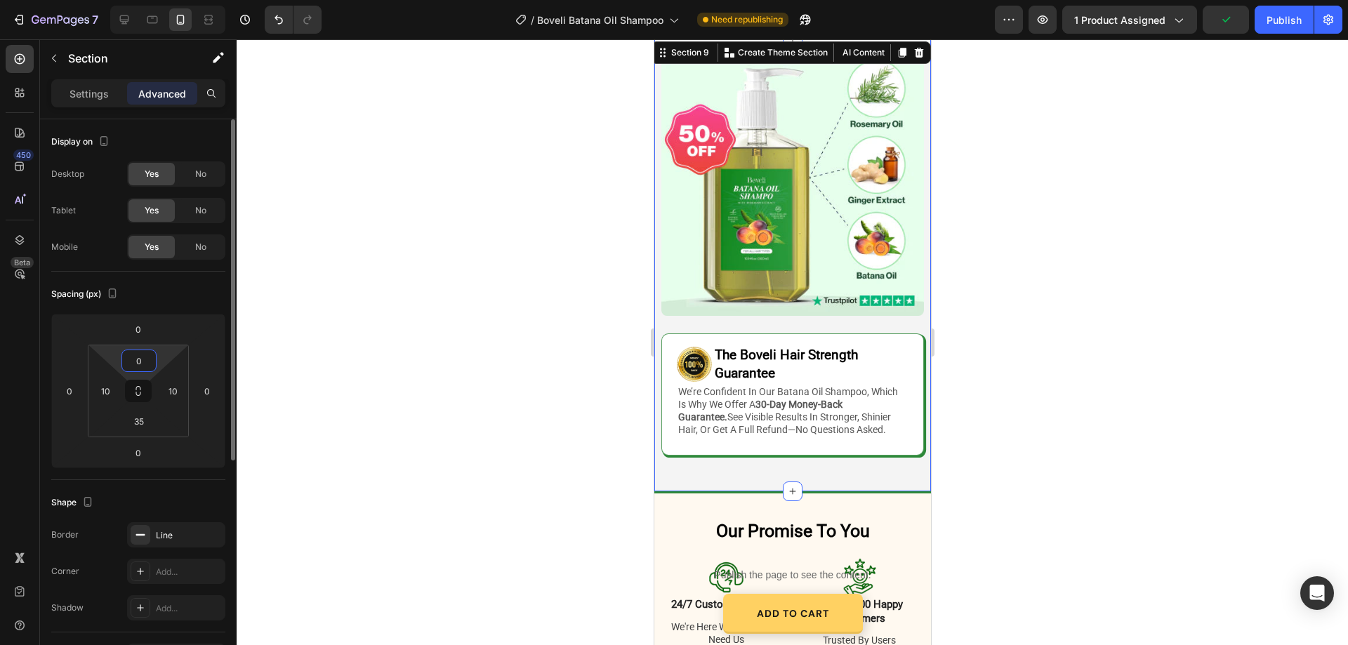
click at [139, 362] on input "0" at bounding box center [139, 360] width 28 height 21
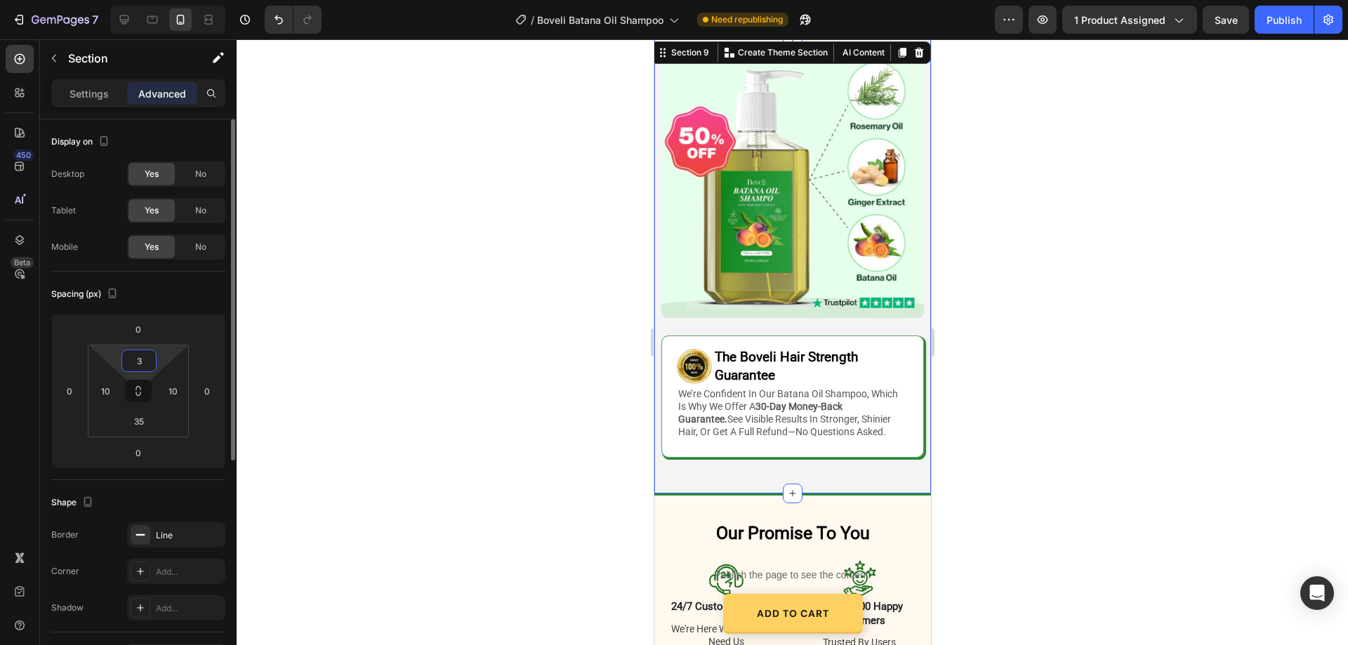
type input "35"
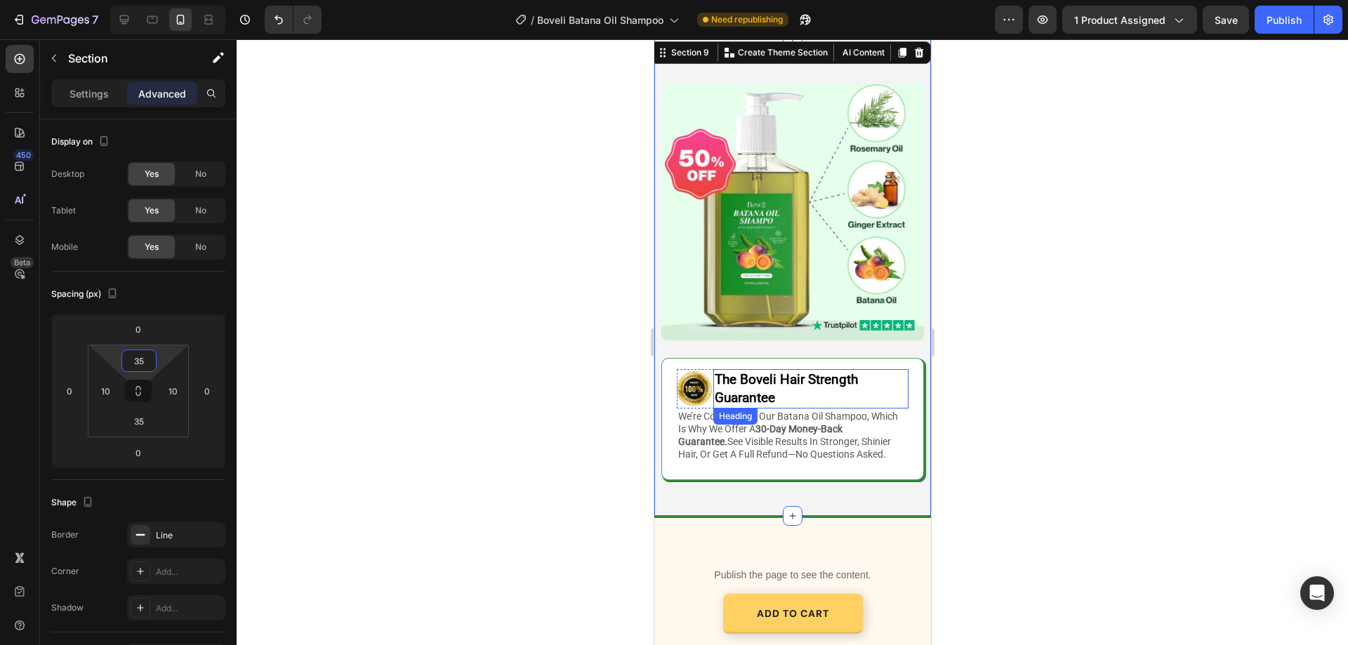
scroll to position [3122, 0]
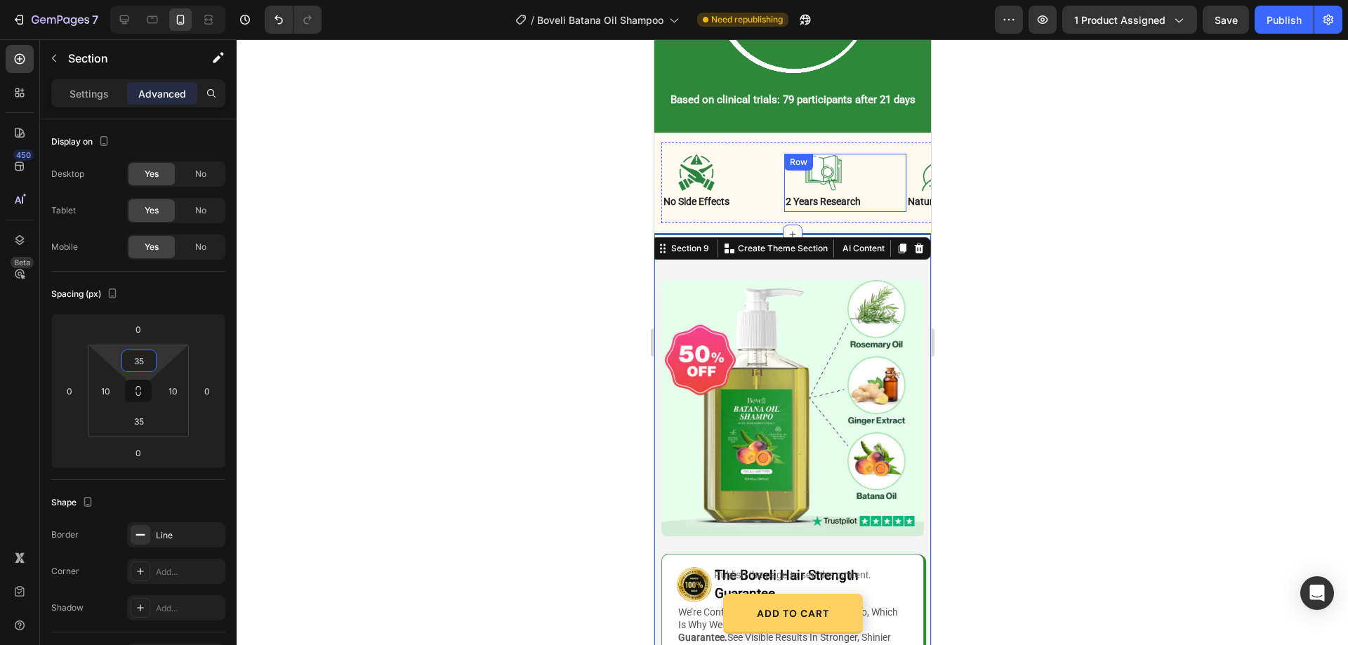
click at [884, 212] on div "Image 2 years research Text Block Row" at bounding box center [845, 183] width 122 height 58
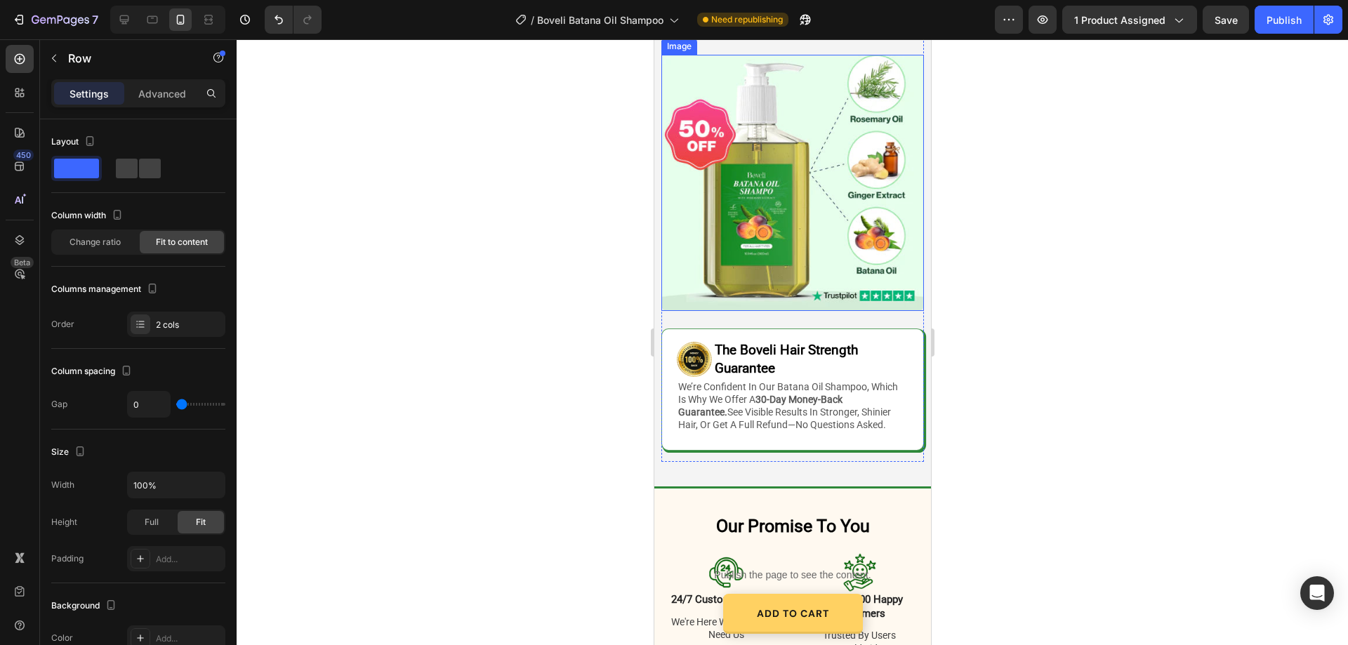
scroll to position [3262, 0]
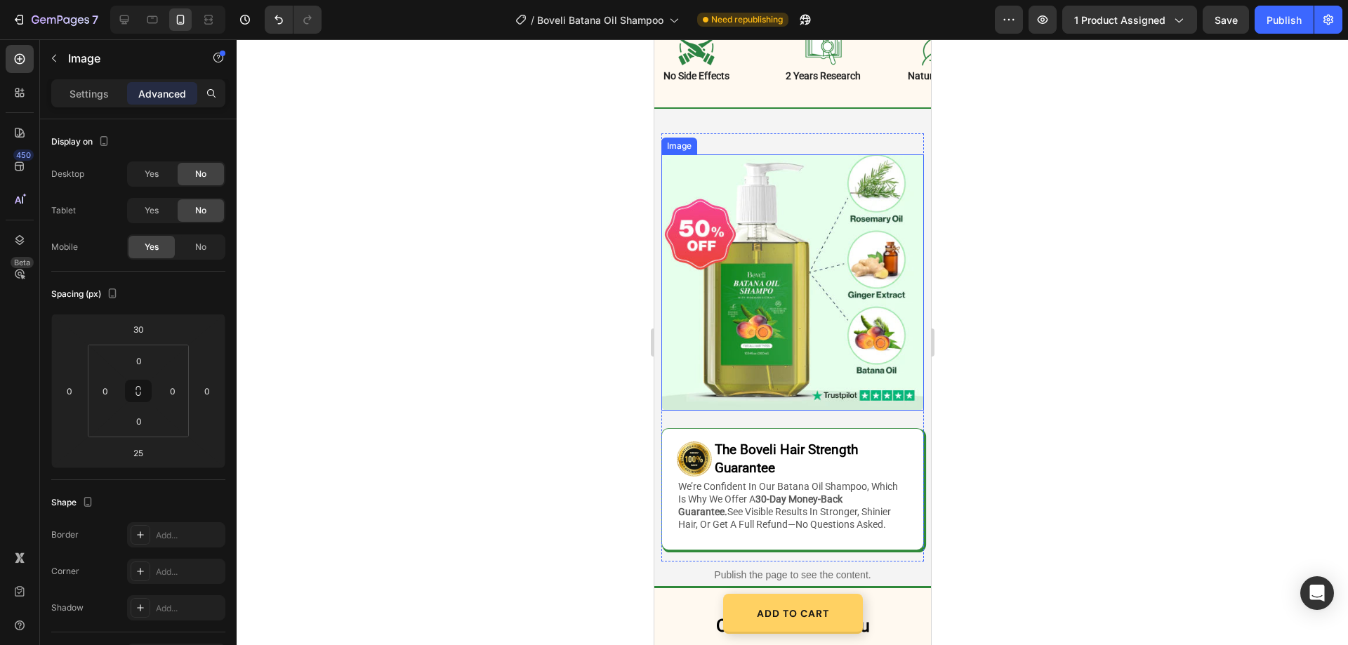
click at [706, 185] on img at bounding box center [792, 282] width 263 height 257
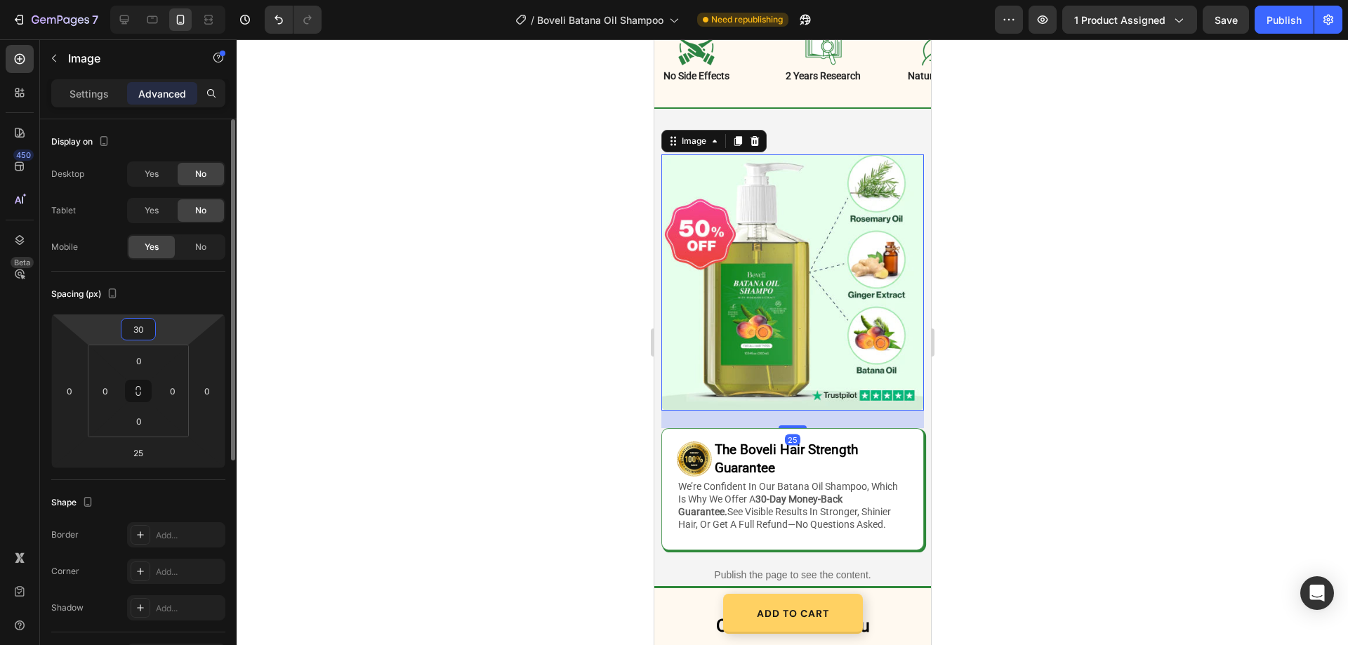
click at [142, 331] on input "30" at bounding box center [138, 329] width 28 height 21
type input "0"
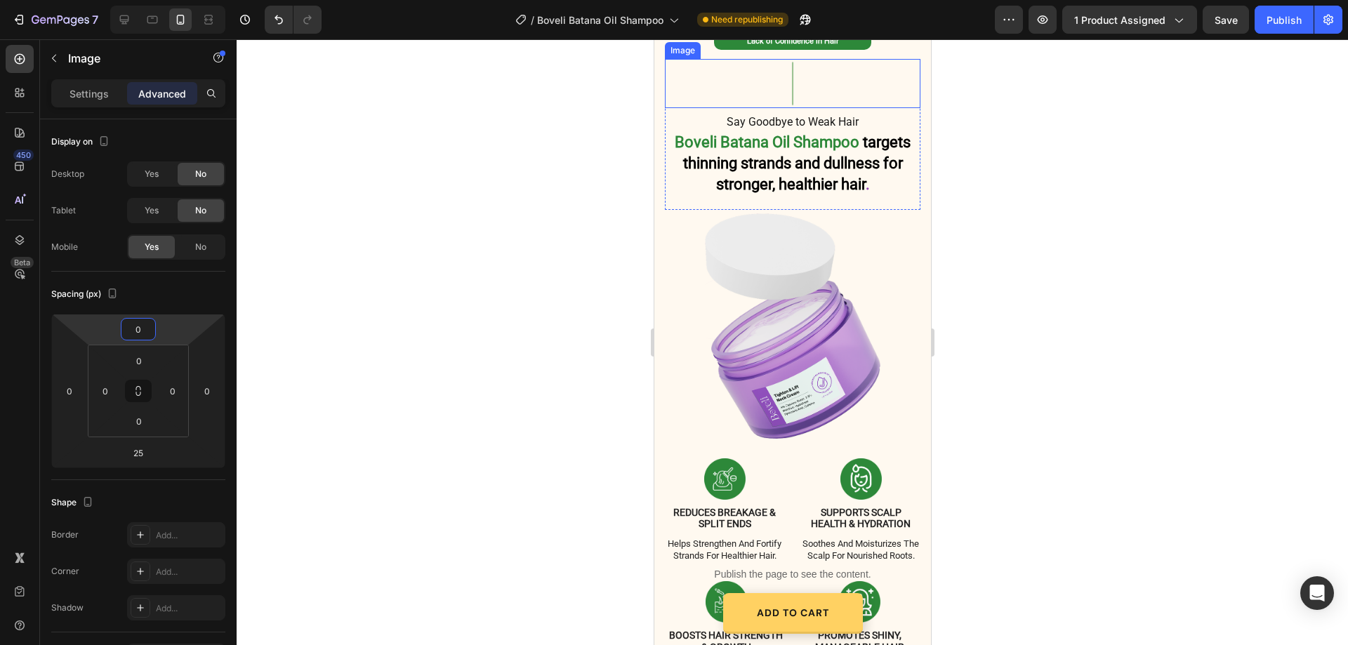
scroll to position [1296, 0]
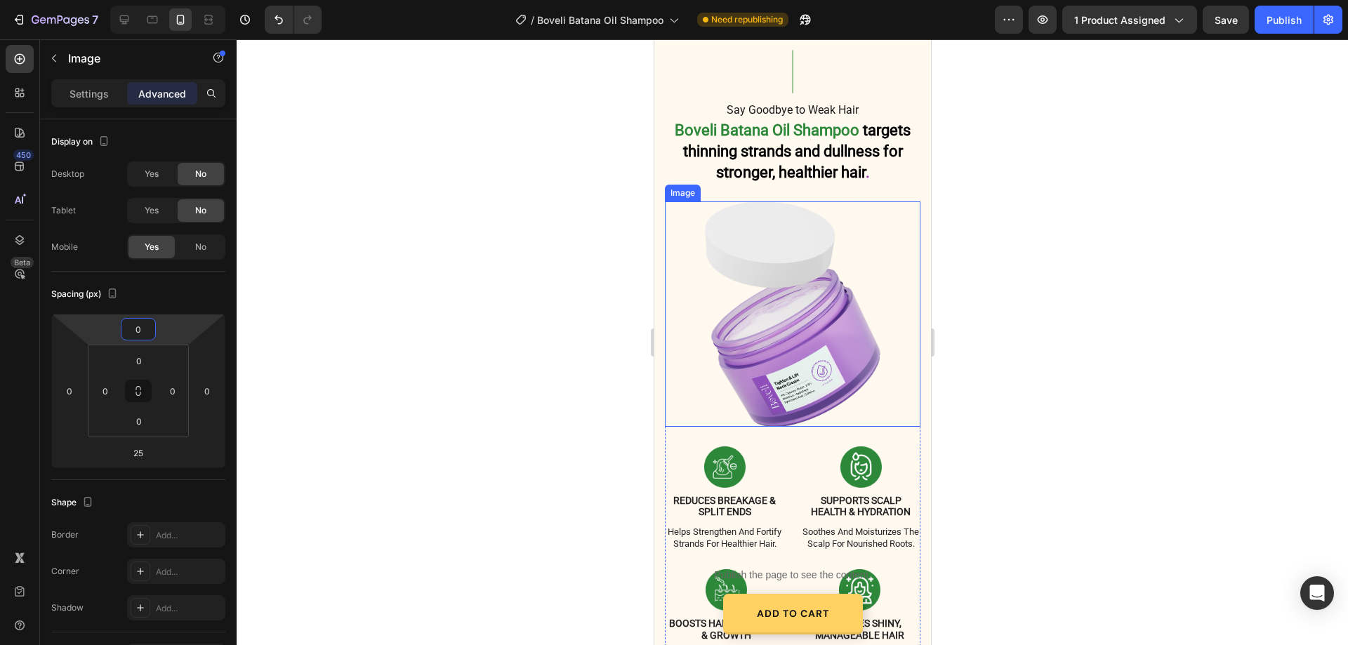
click at [825, 331] on img at bounding box center [792, 314] width 176 height 225
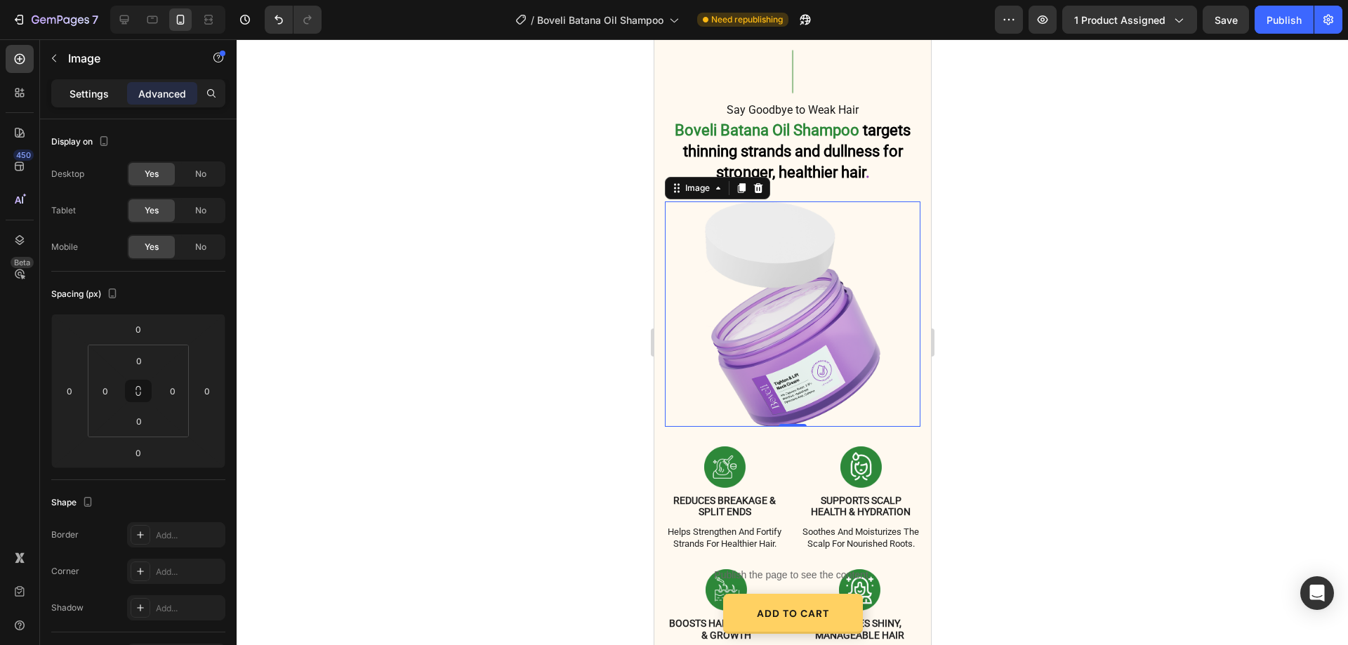
click at [86, 98] on p "Settings" at bounding box center [89, 93] width 39 height 15
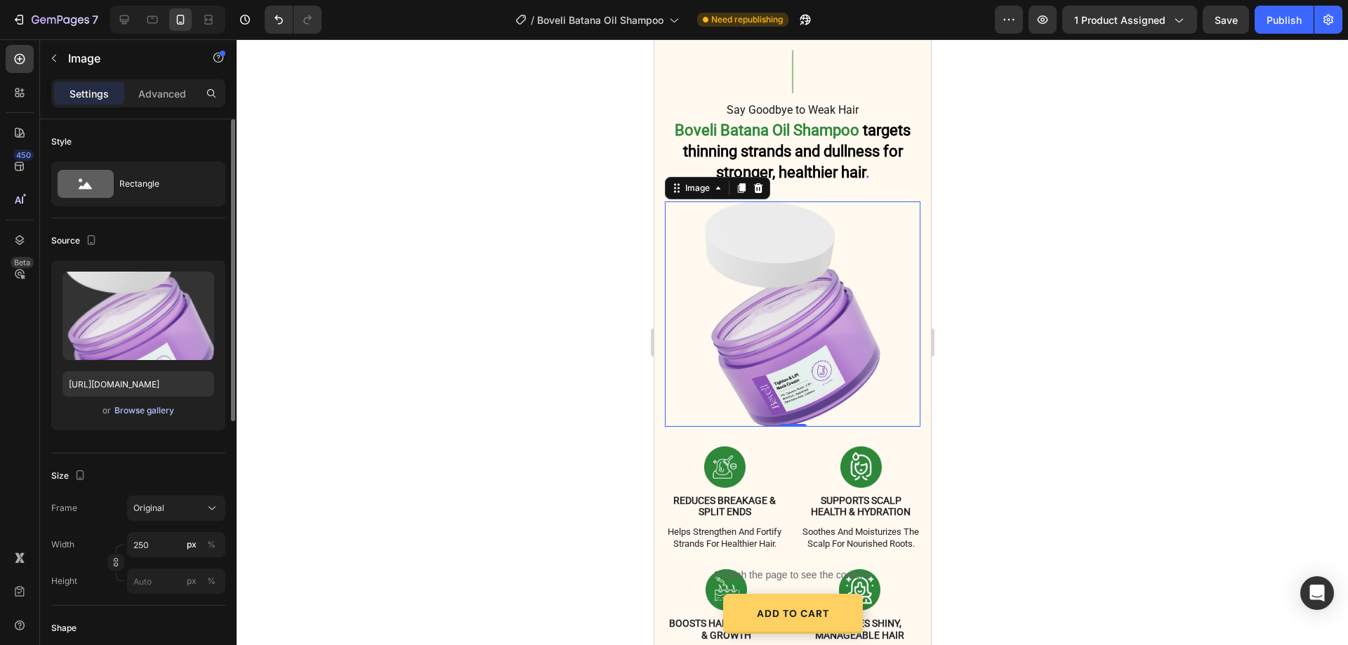
click at [154, 412] on div "Browse gallery" at bounding box center [144, 411] width 60 height 13
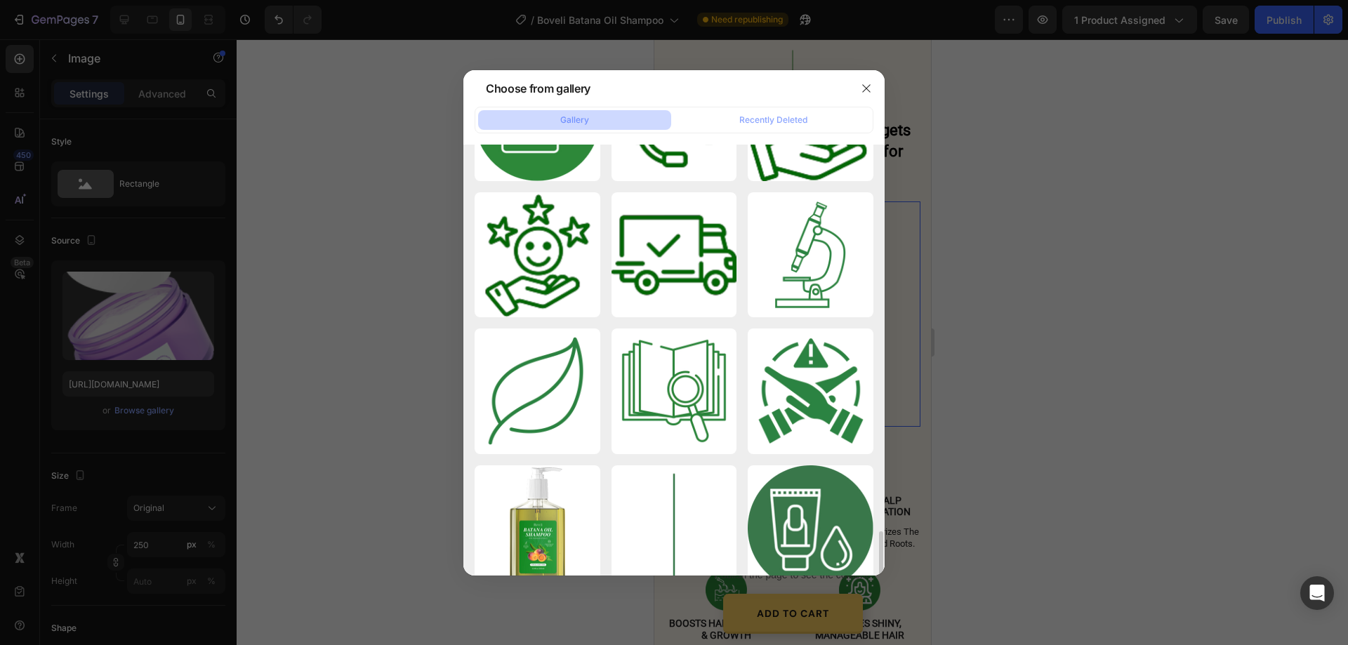
scroll to position [1334, 0]
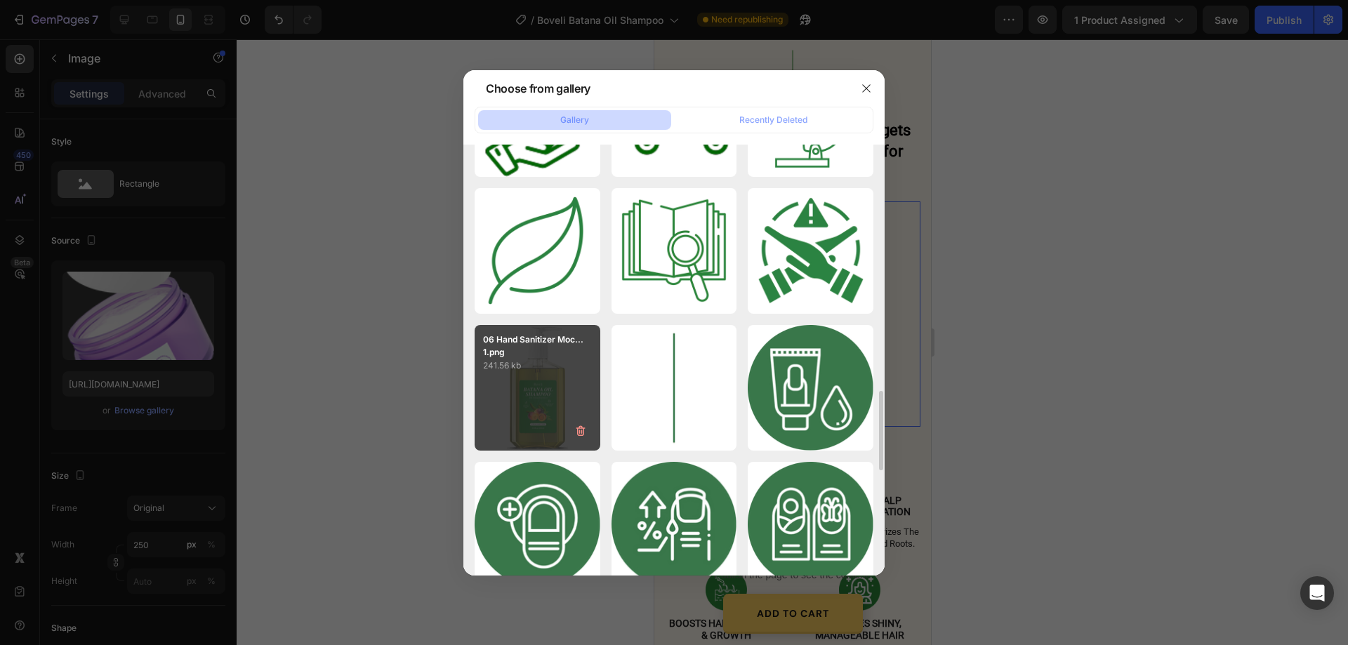
click at [559, 365] on p "241.56 kb" at bounding box center [537, 366] width 109 height 14
type input "https://cdn.shopify.com/s/files/1/0887/9213/8077/files/gempages_580466417665573…"
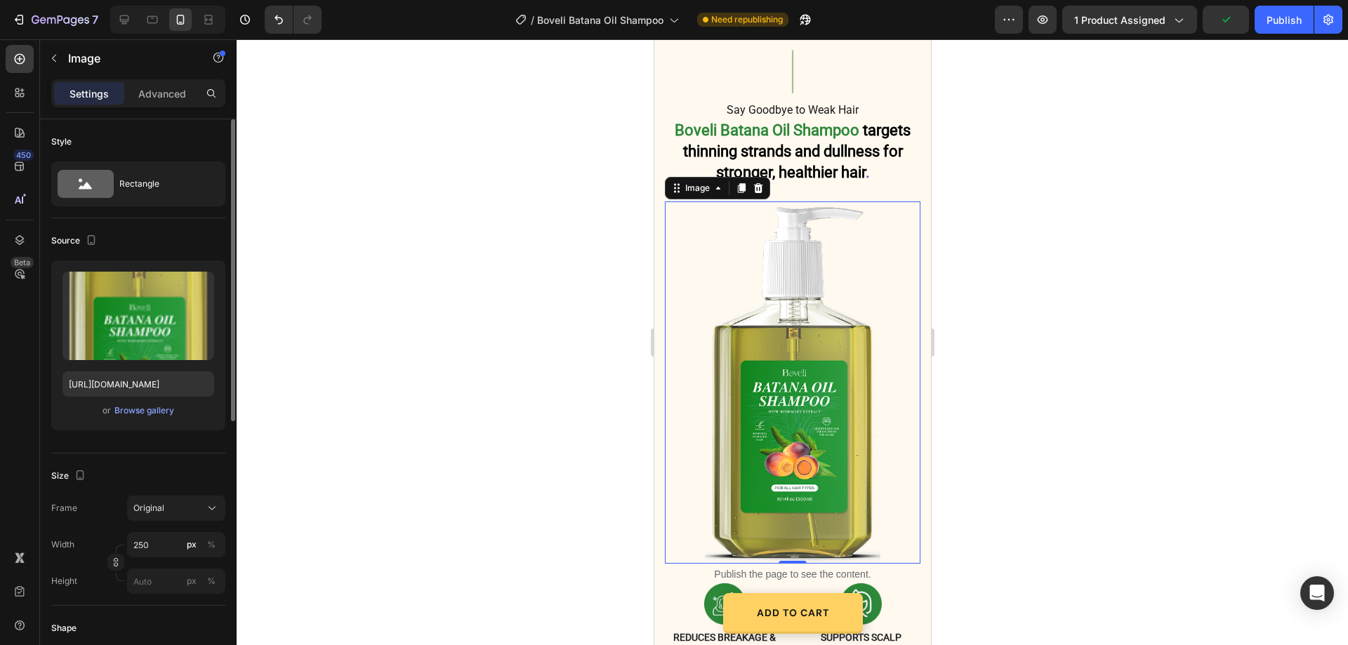
scroll to position [70, 0]
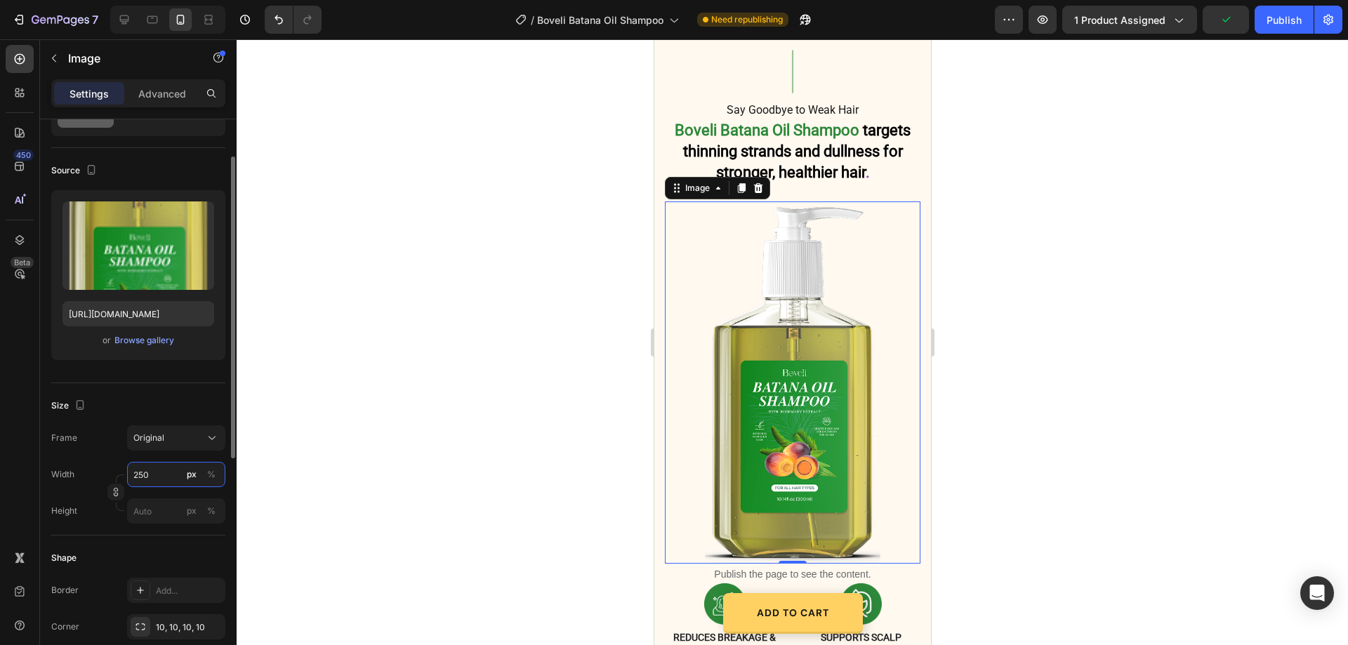
click at [159, 474] on input "250" at bounding box center [176, 474] width 98 height 25
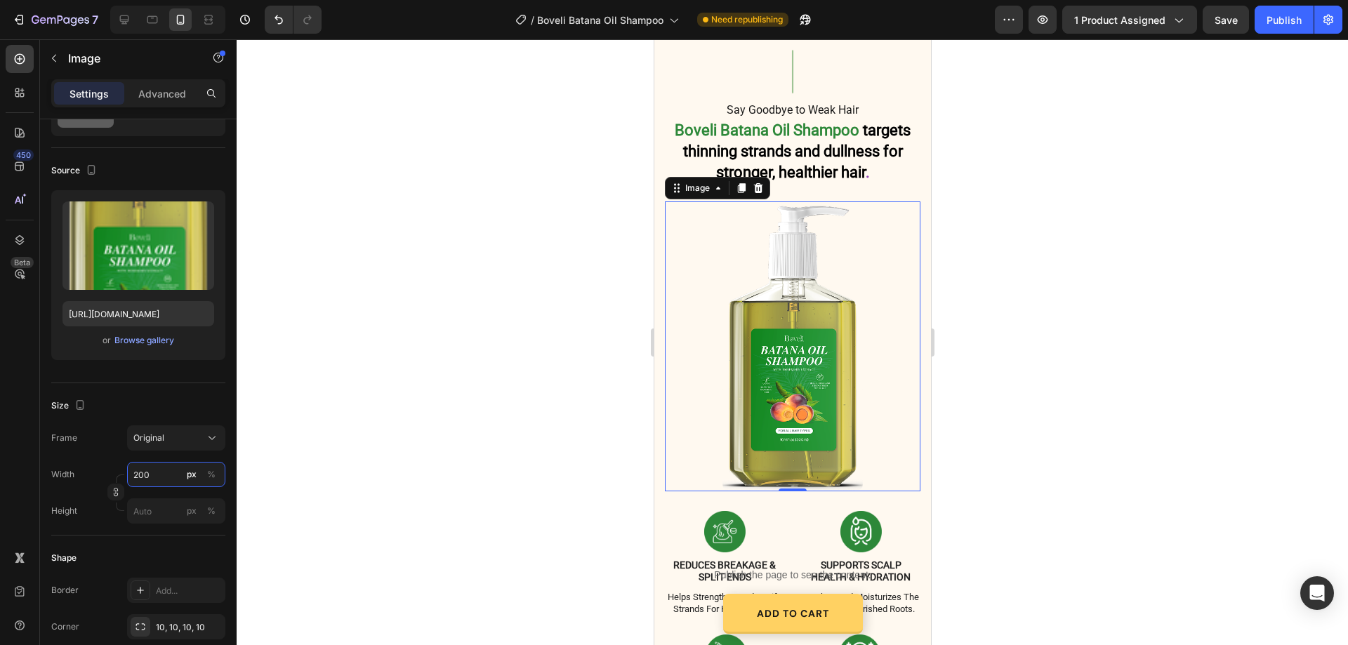
scroll to position [1436, 0]
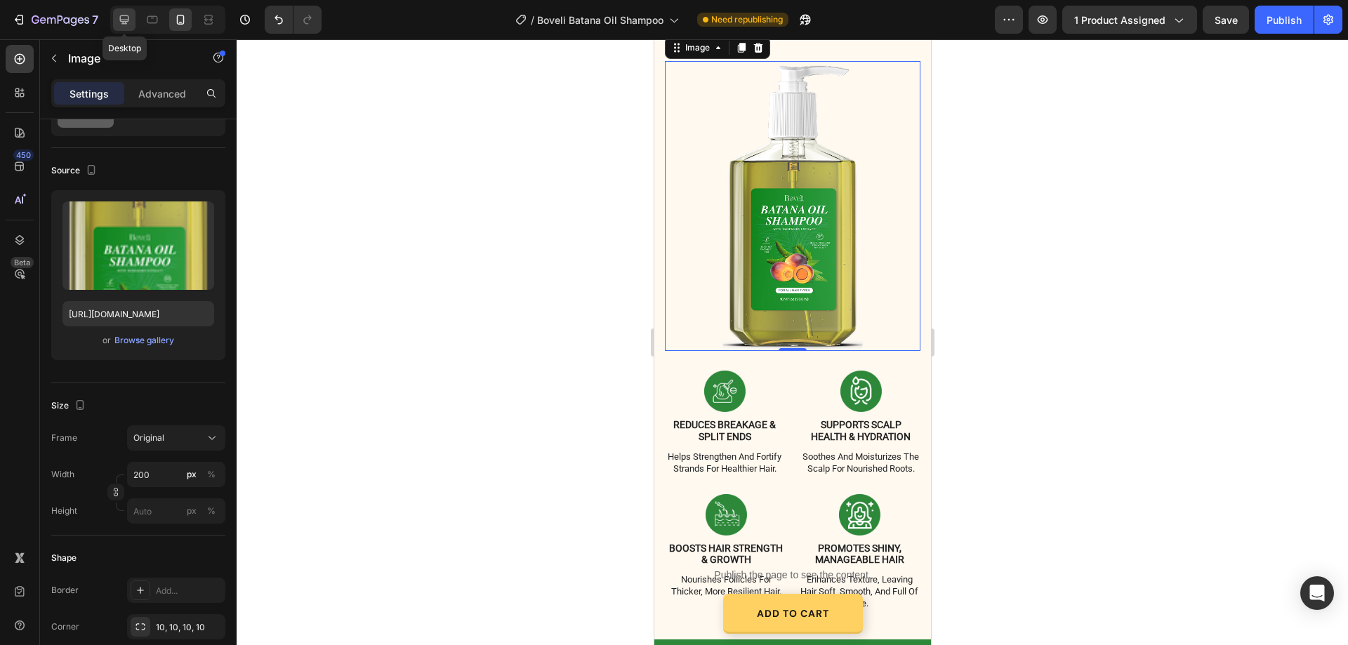
click at [124, 13] on icon at bounding box center [124, 20] width 14 height 14
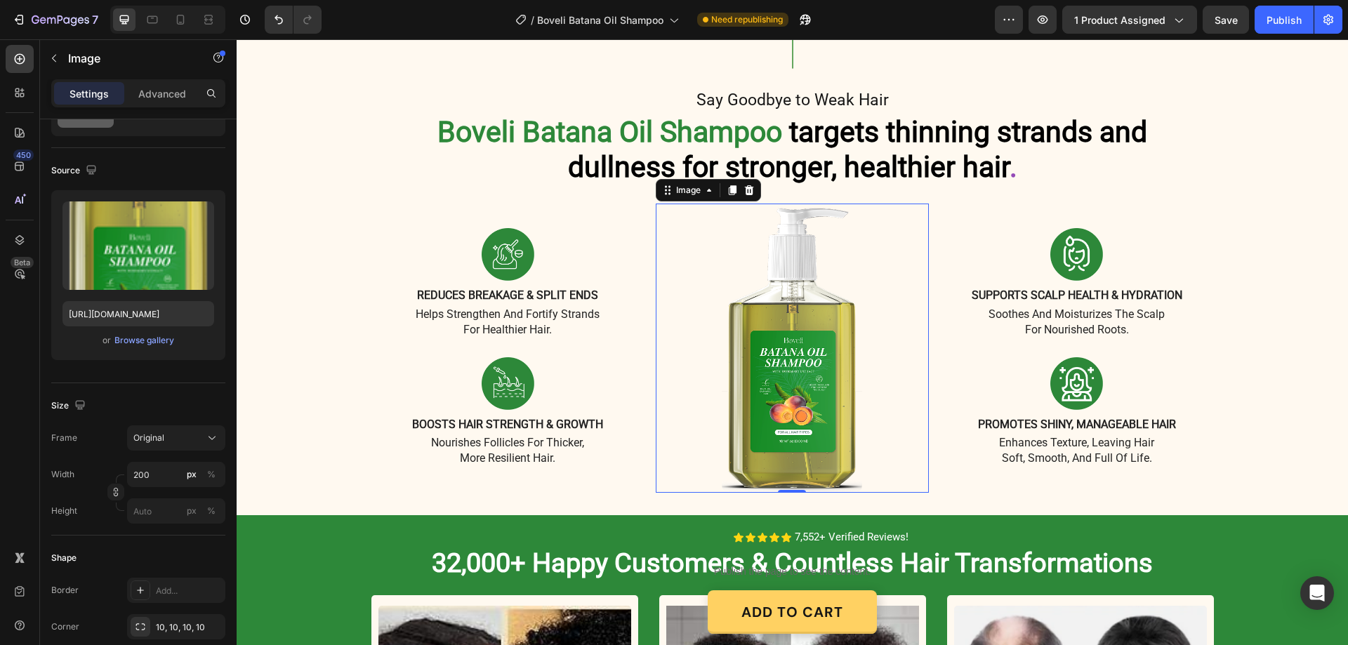
scroll to position [1293, 0]
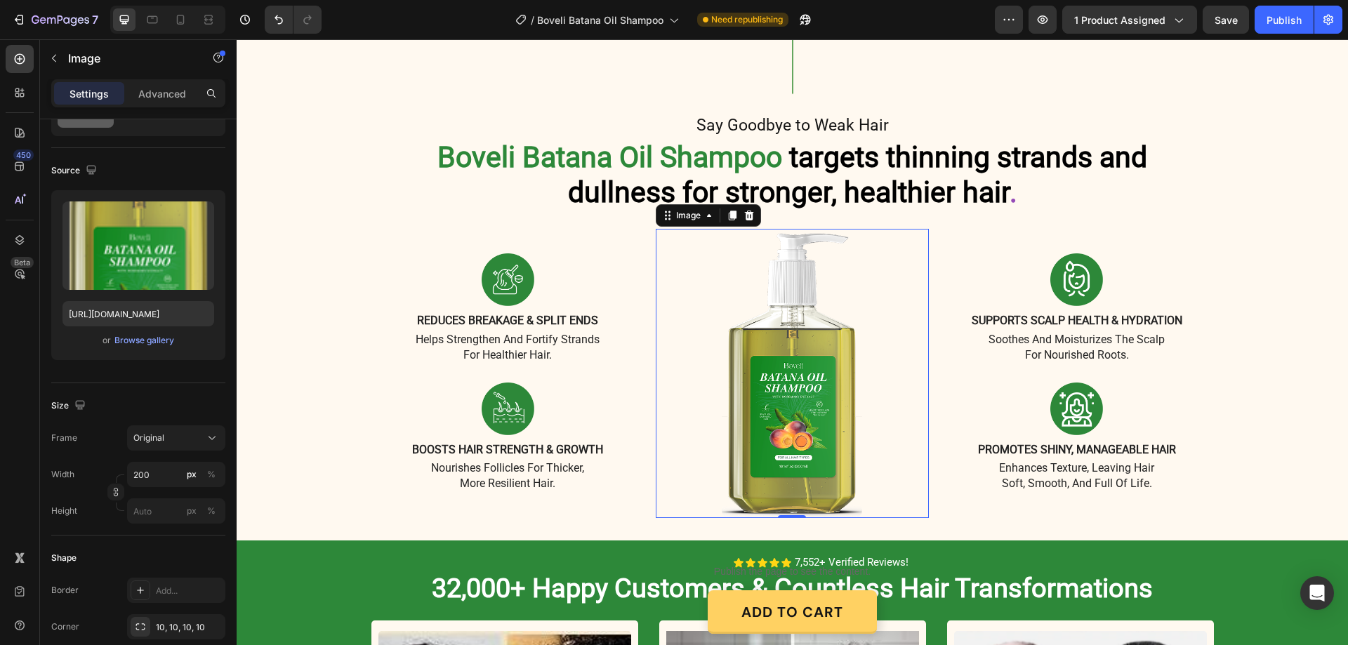
click at [802, 305] on img at bounding box center [792, 374] width 140 height 290
click at [170, 23] on div at bounding box center [180, 19] width 22 height 22
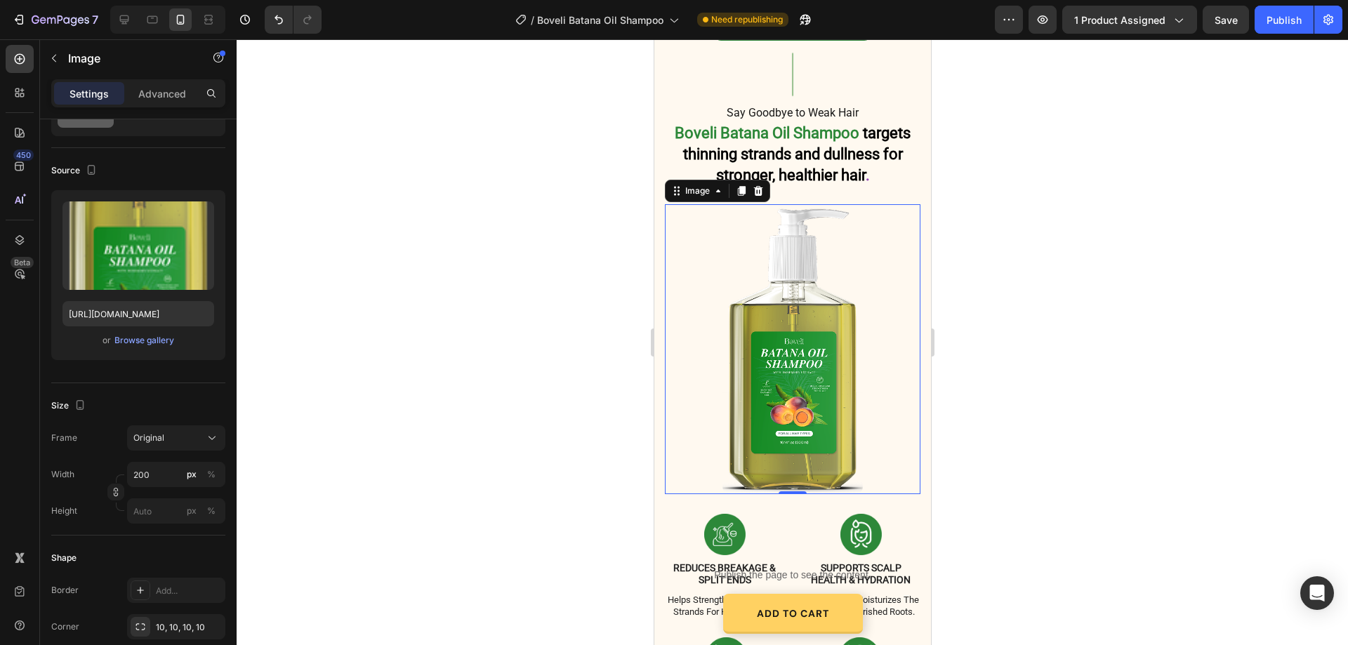
scroll to position [1409, 0]
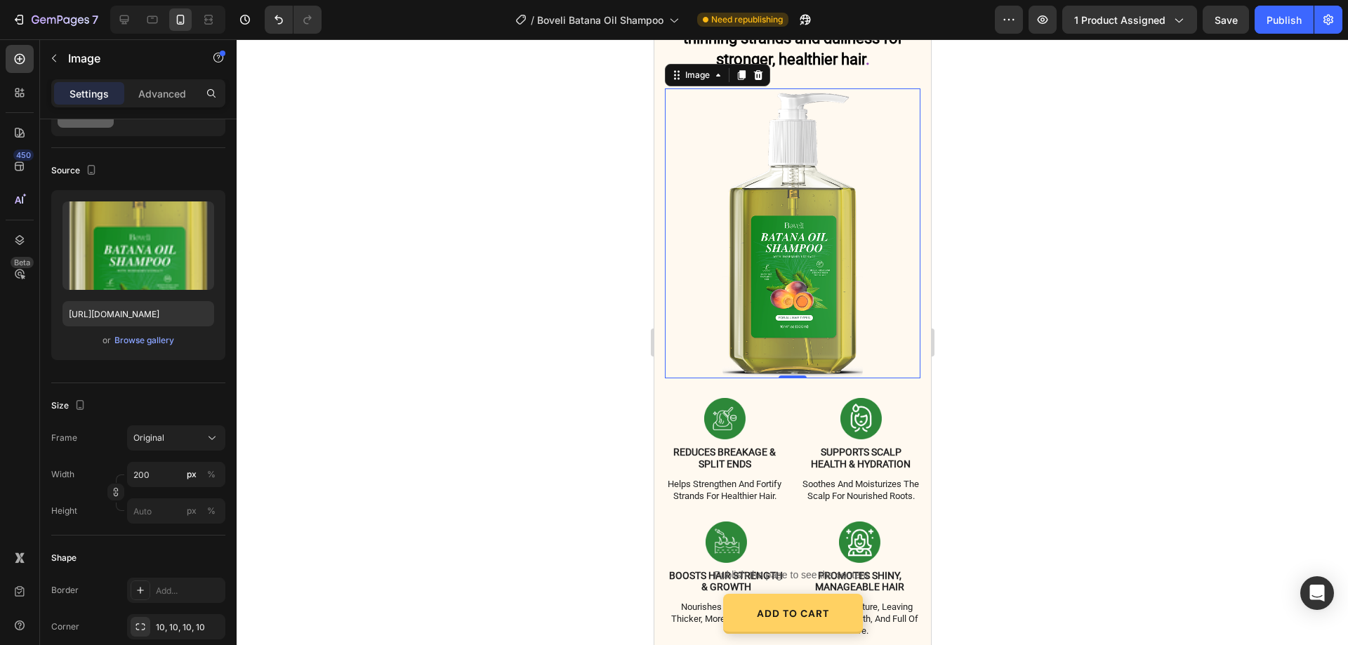
click at [814, 251] on img at bounding box center [792, 233] width 140 height 290
click at [157, 473] on input "200" at bounding box center [176, 474] width 98 height 25
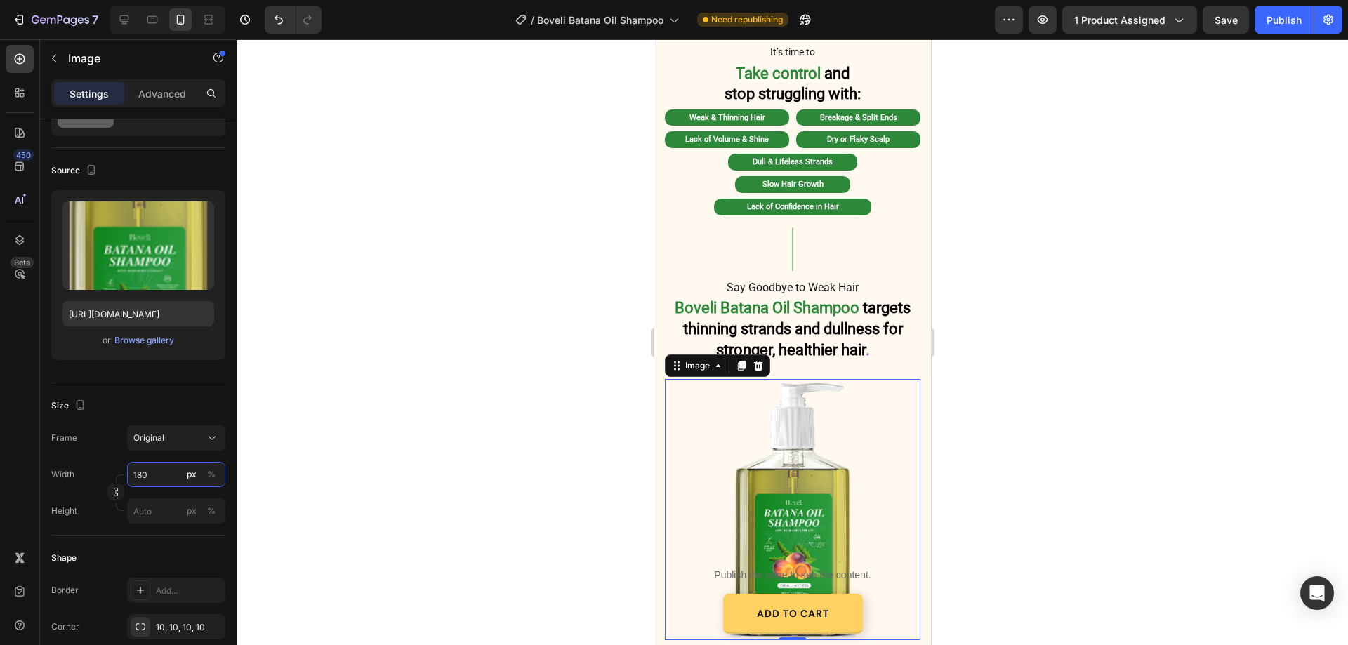
scroll to position [987, 0]
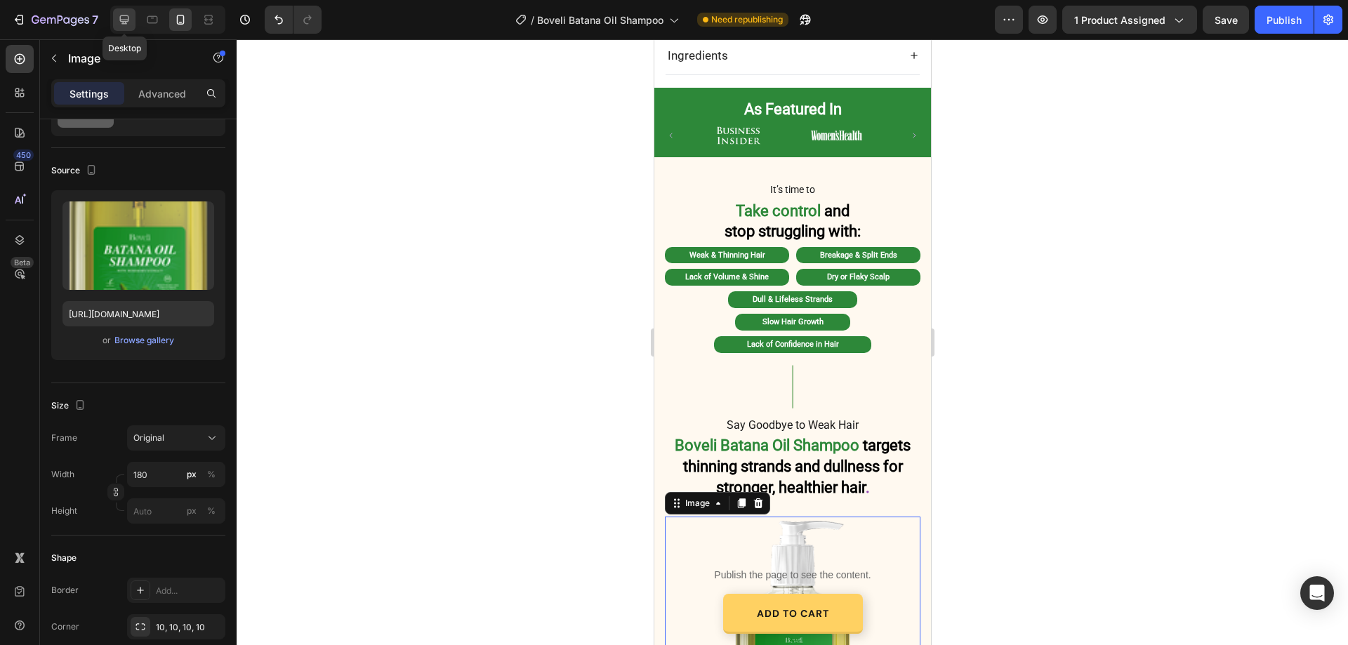
click at [126, 14] on icon at bounding box center [124, 20] width 14 height 14
type input "200"
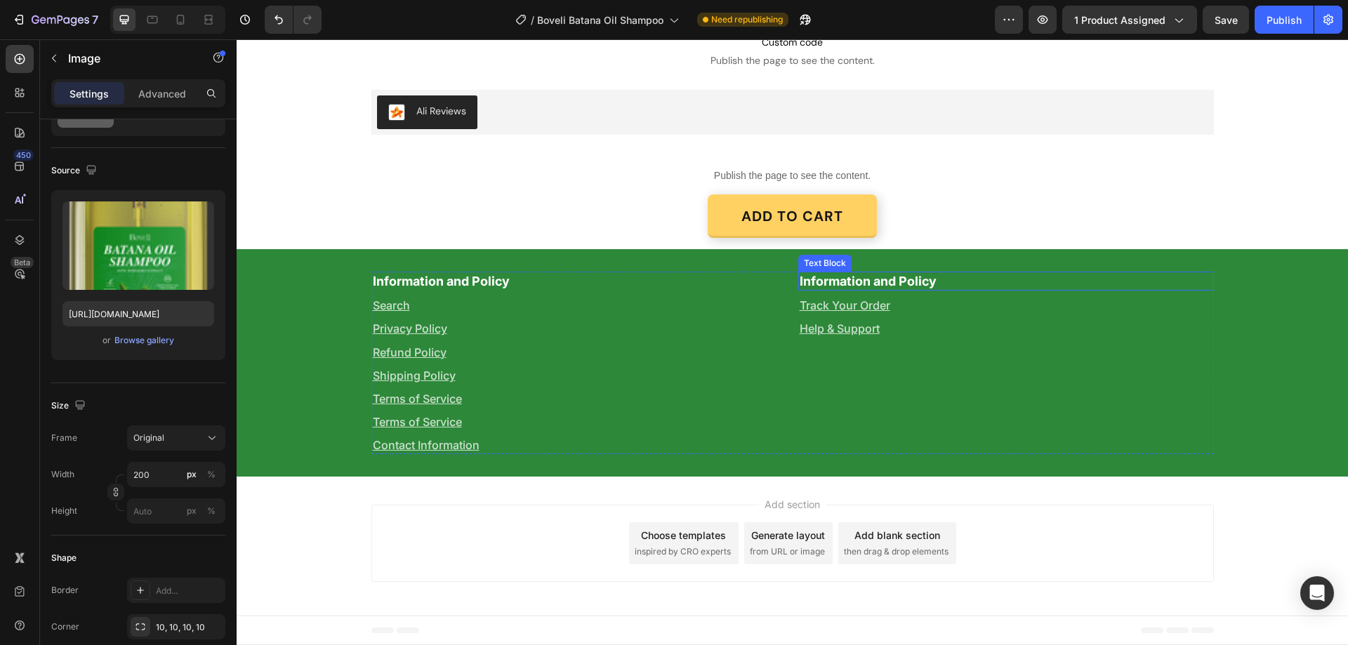
scroll to position [3664, 0]
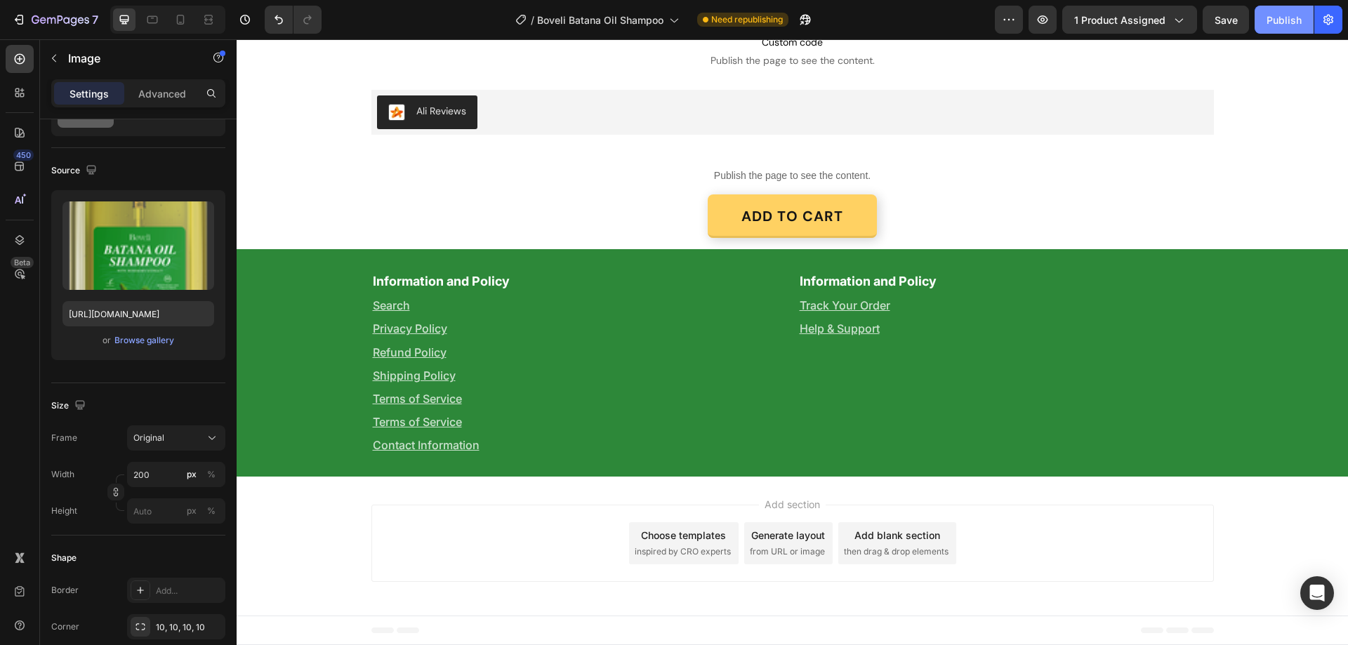
click at [1289, 11] on button "Publish" at bounding box center [1284, 20] width 59 height 28
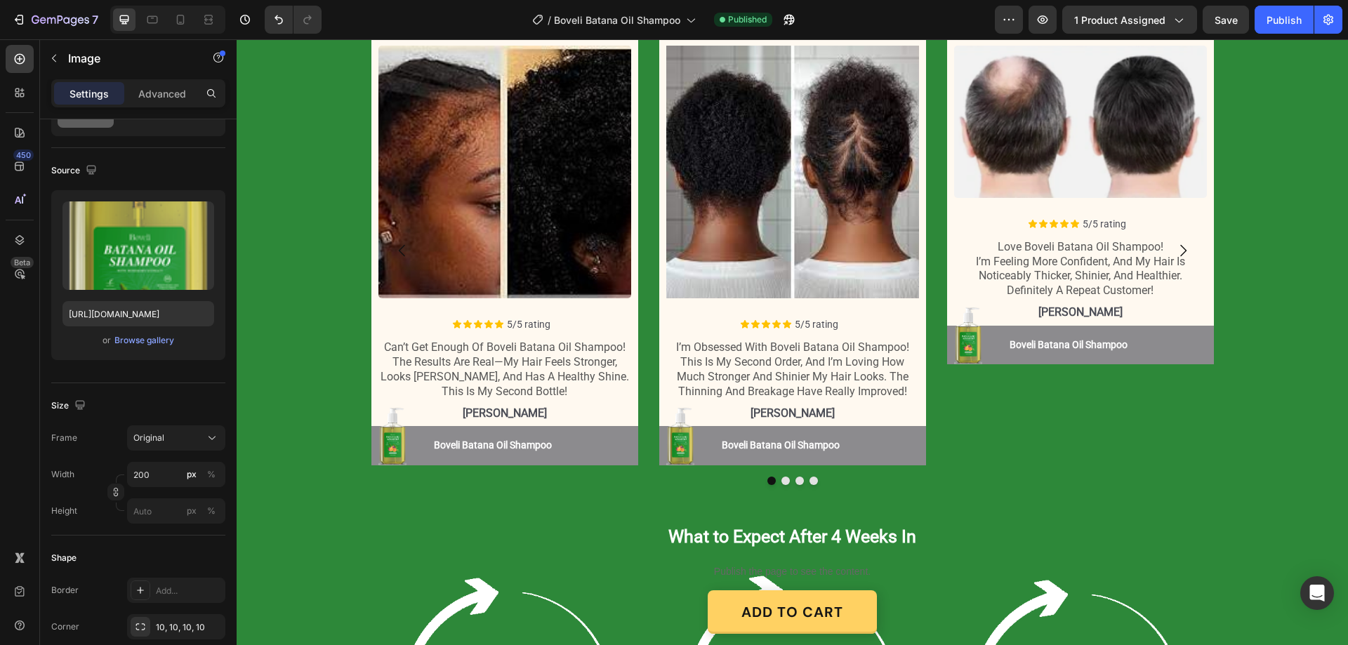
scroll to position [1628, 0]
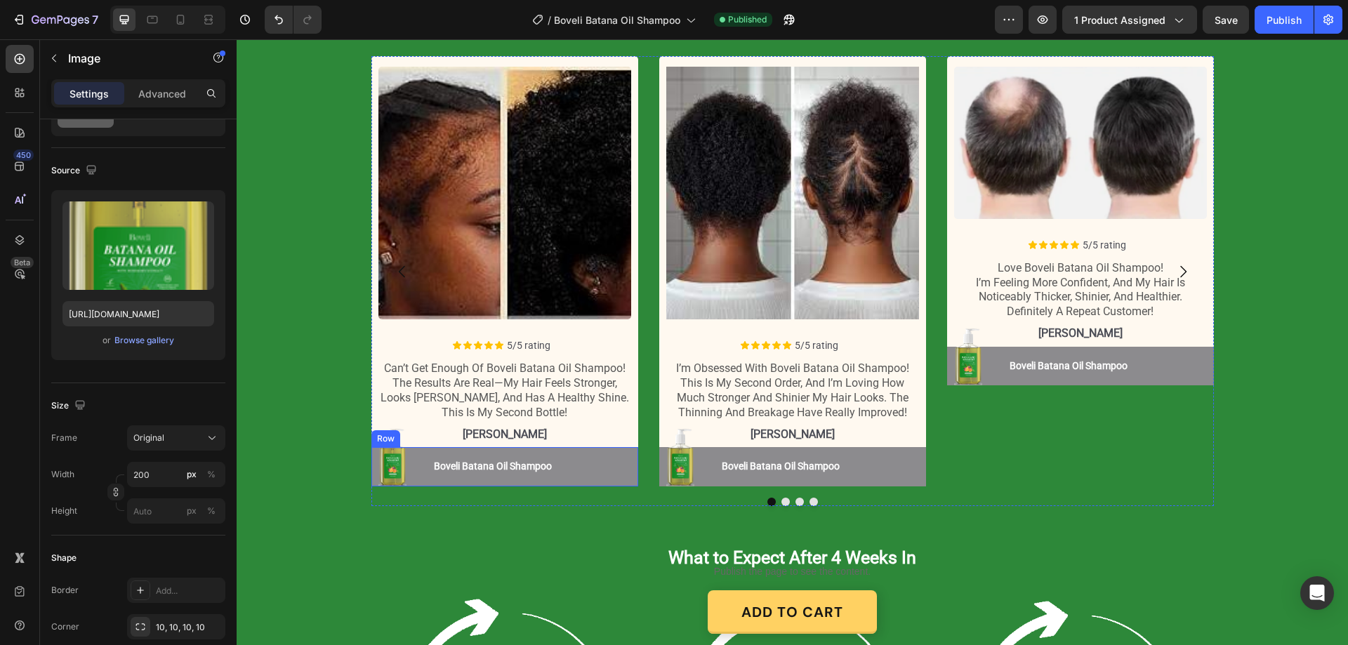
click at [610, 460] on div "Image Boveli Batana Oil Shampoo Button Boveli Batana Oil Shampoo Button Row" at bounding box center [504, 466] width 267 height 39
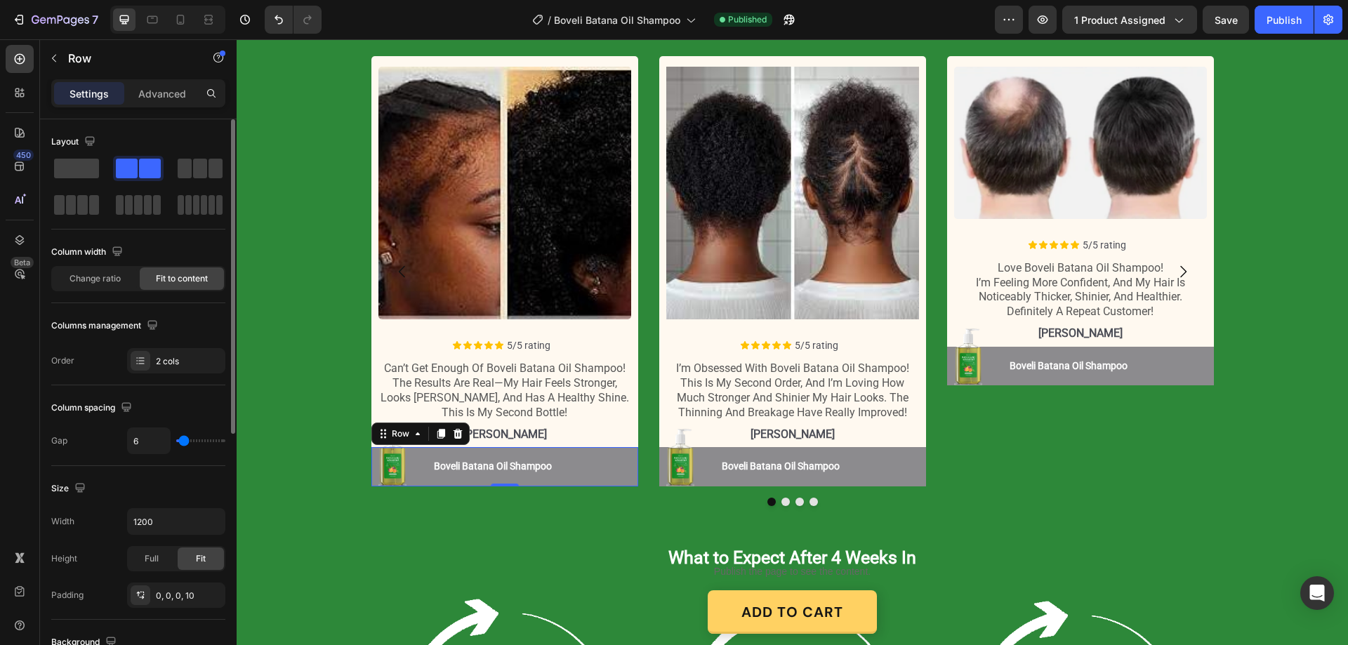
scroll to position [281, 0]
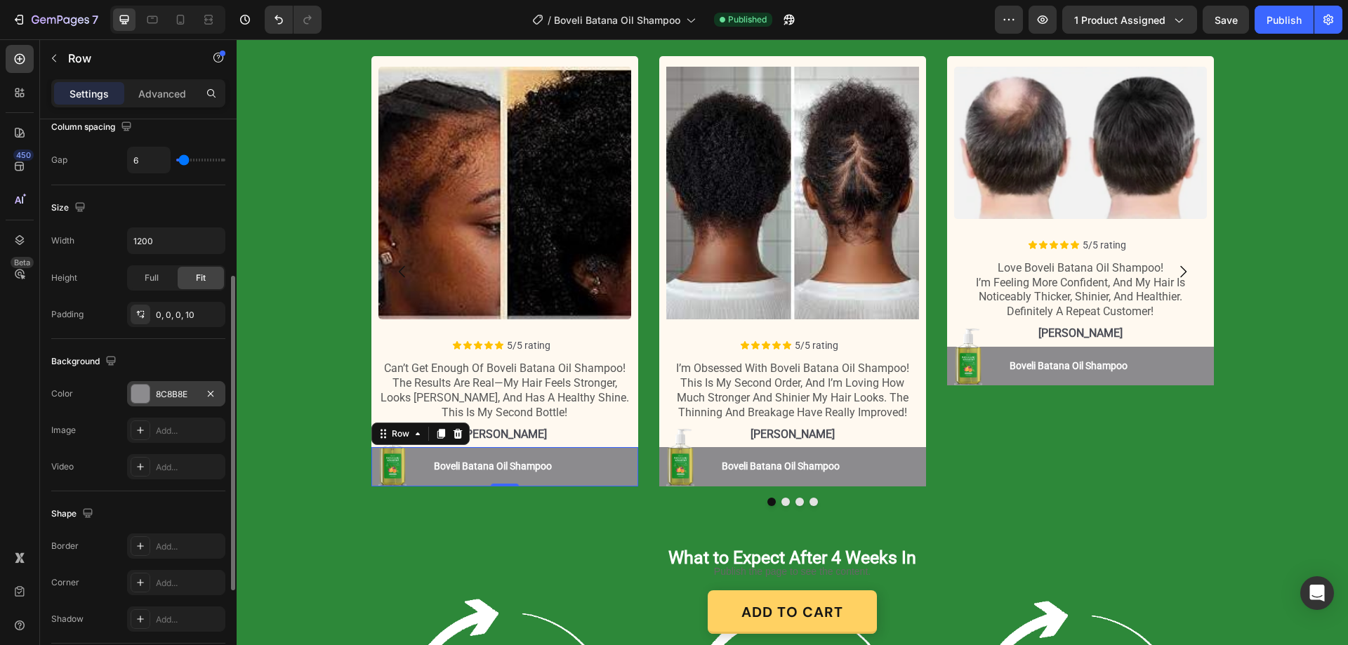
click at [179, 394] on div "8C8B8E" at bounding box center [176, 394] width 41 height 13
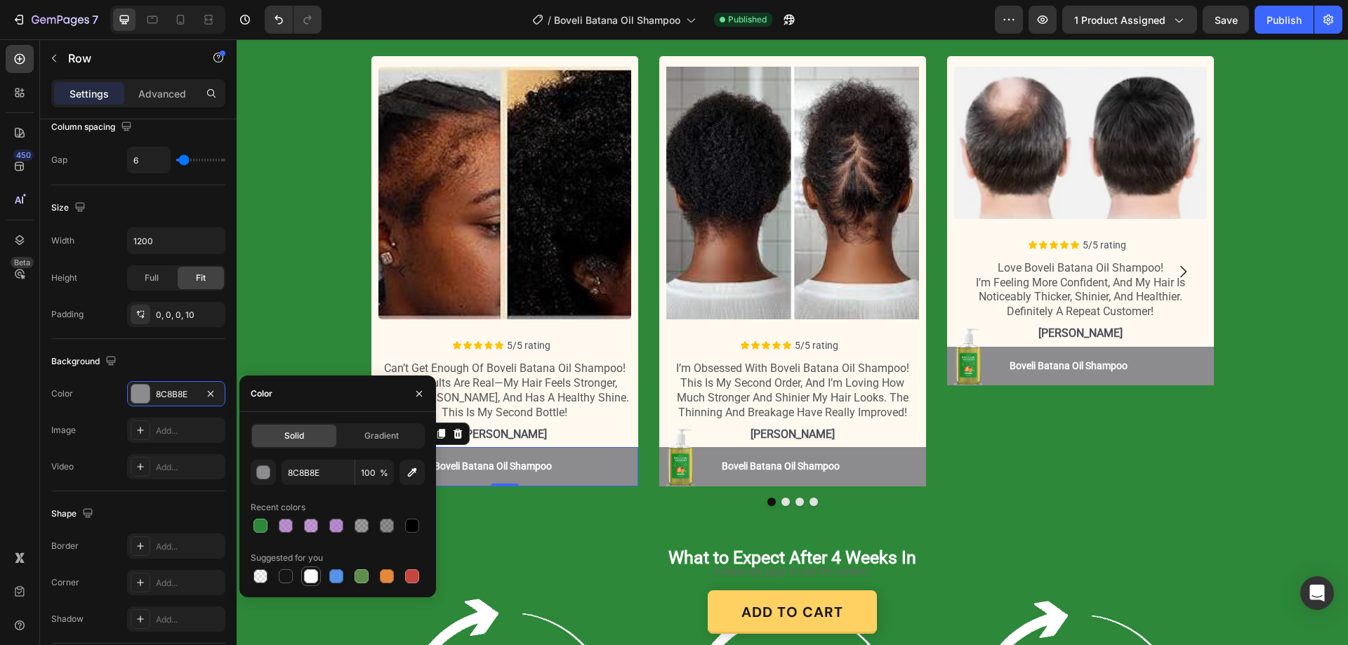
click at [314, 576] on div at bounding box center [311, 577] width 14 height 14
type input "FFFFFF"
click at [558, 460] on button "Boveli Batana Oil Shampoo" at bounding box center [493, 466] width 164 height 39
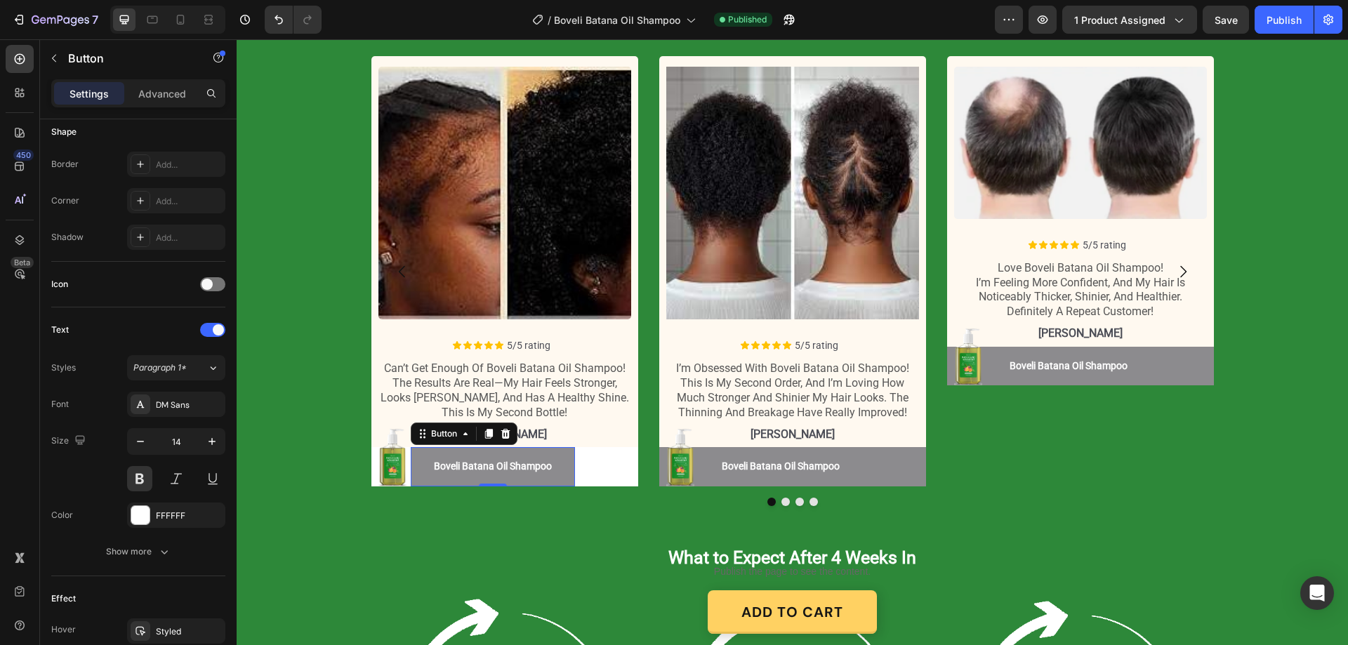
scroll to position [0, 0]
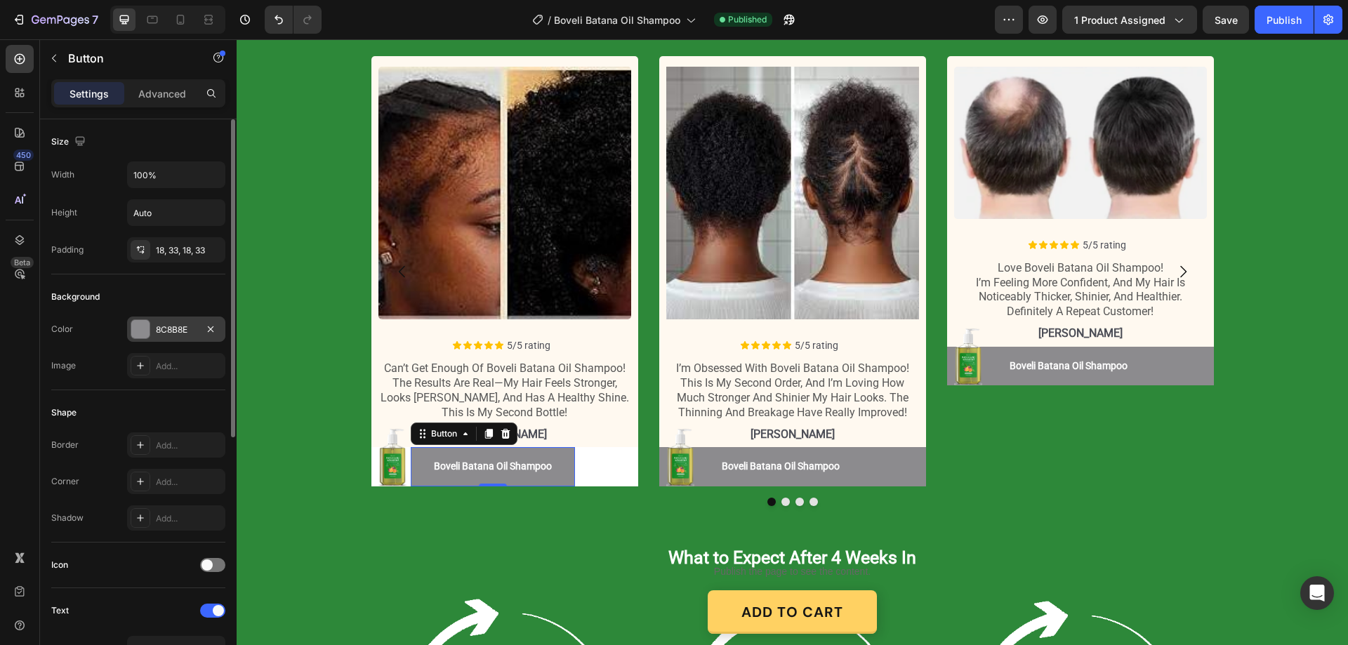
click at [180, 330] on div "8C8B8E" at bounding box center [176, 330] width 41 height 13
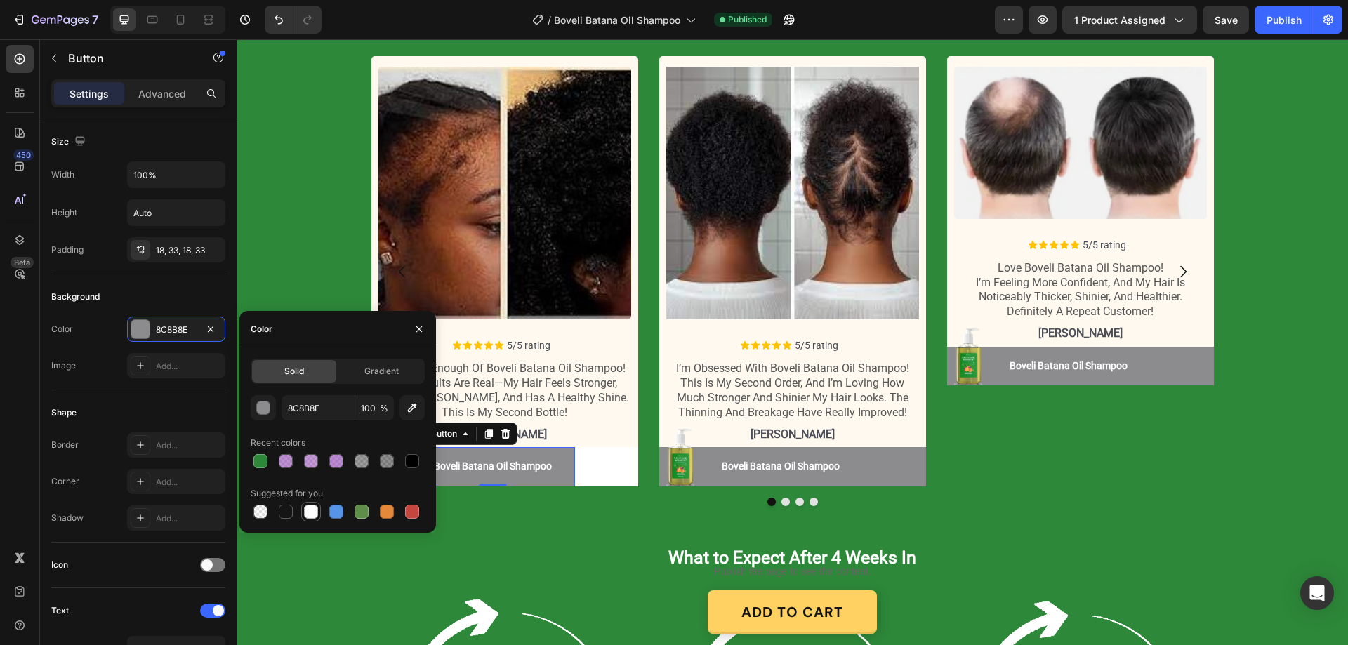
click at [310, 519] on div at bounding box center [311, 512] width 17 height 17
type input "FFFFFF"
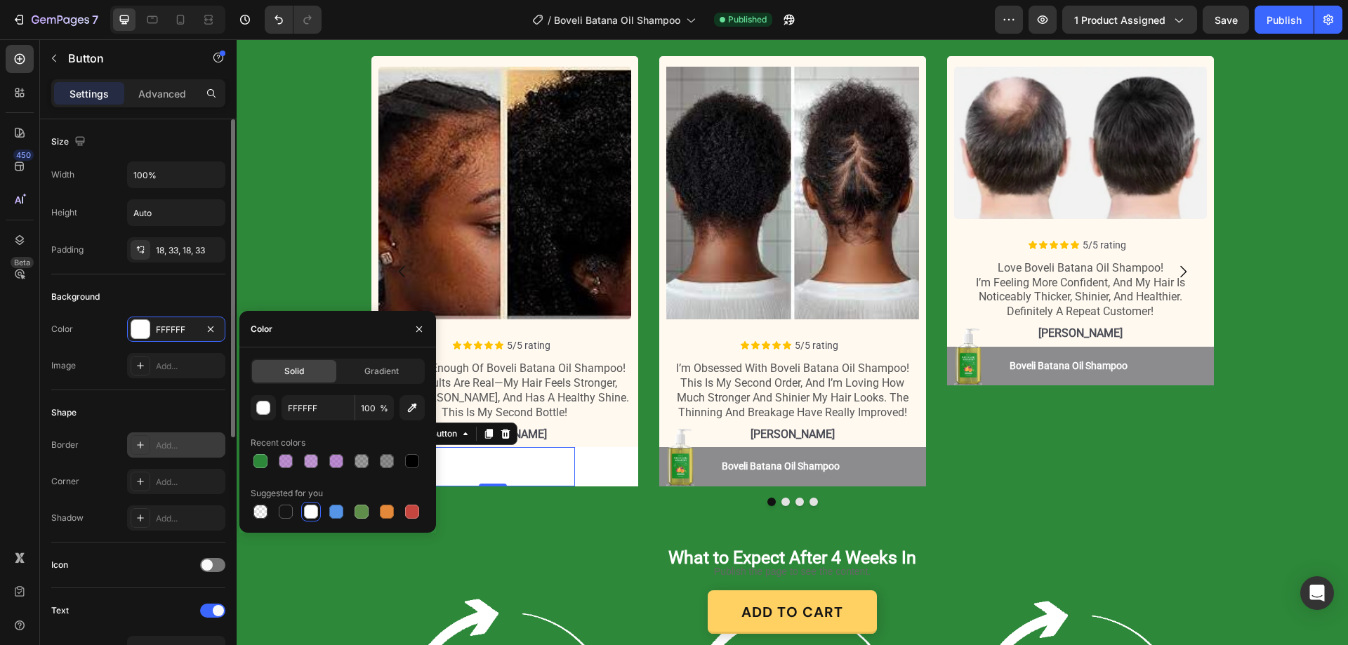
scroll to position [281, 0]
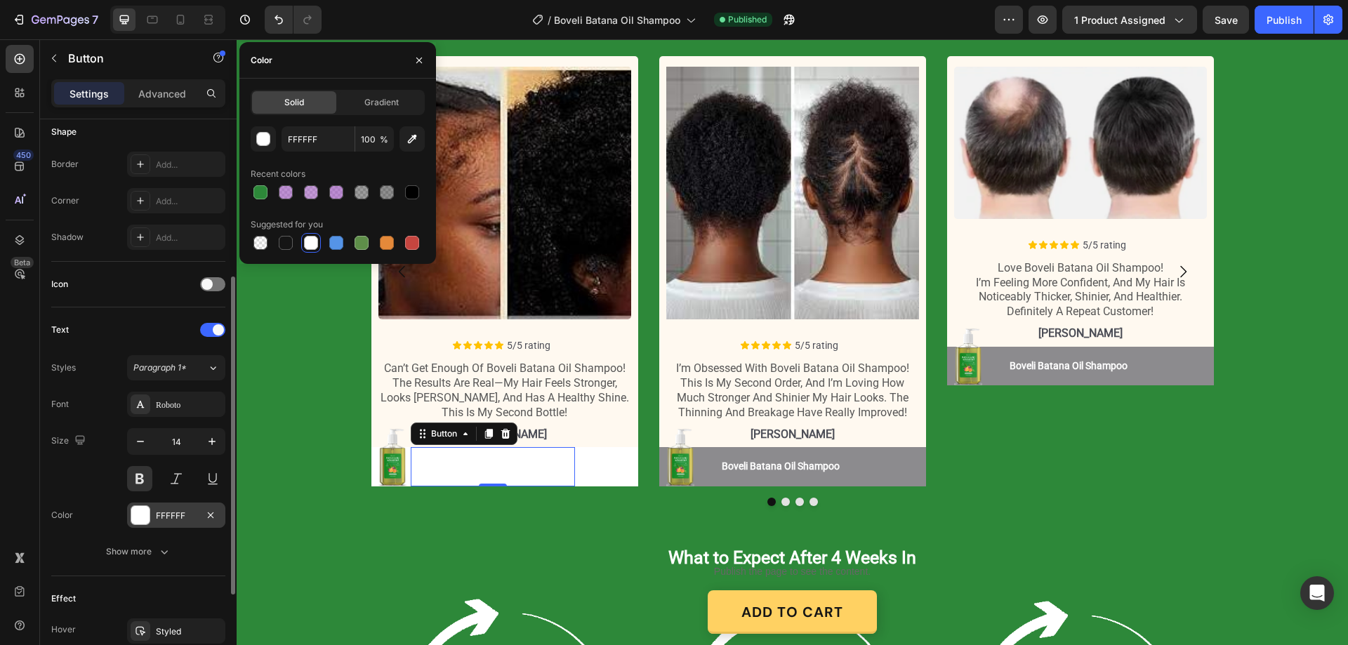
click at [167, 518] on div "FFFFFF" at bounding box center [176, 516] width 41 height 13
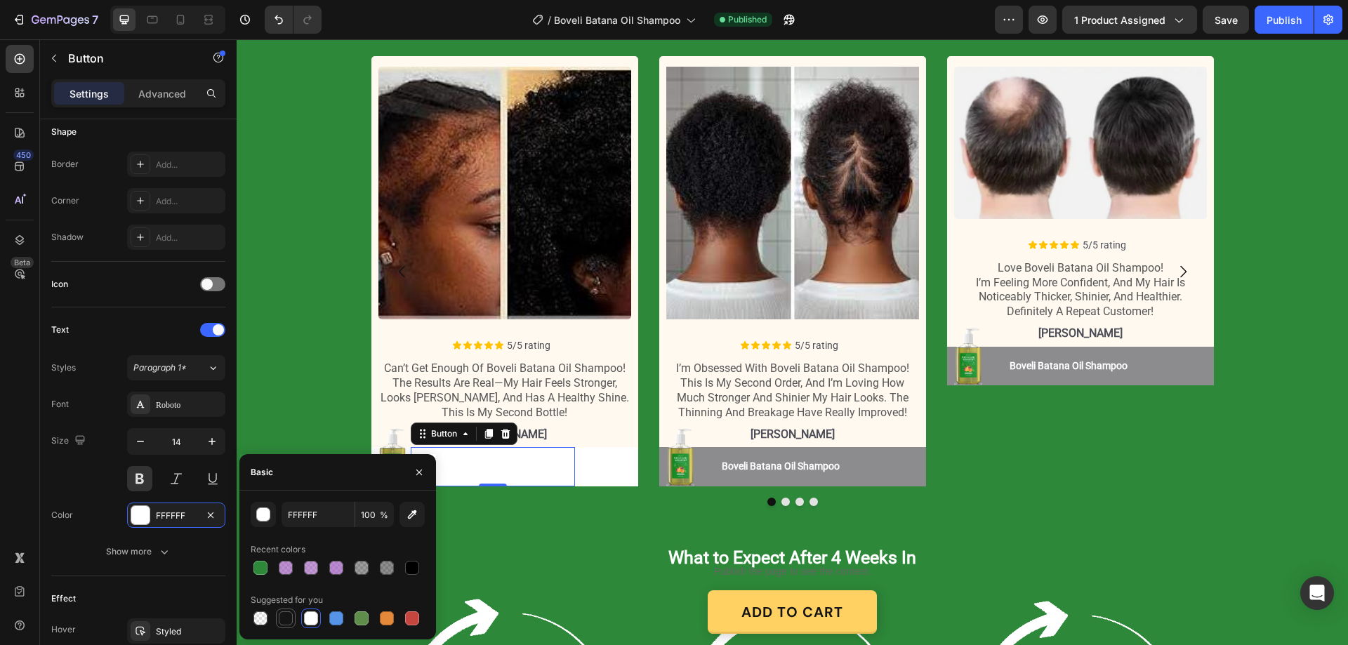
click at [284, 619] on div at bounding box center [286, 619] width 14 height 14
click at [322, 513] on input "151515" at bounding box center [318, 514] width 73 height 25
click at [419, 570] on div at bounding box center [412, 568] width 17 height 17
type input "000000"
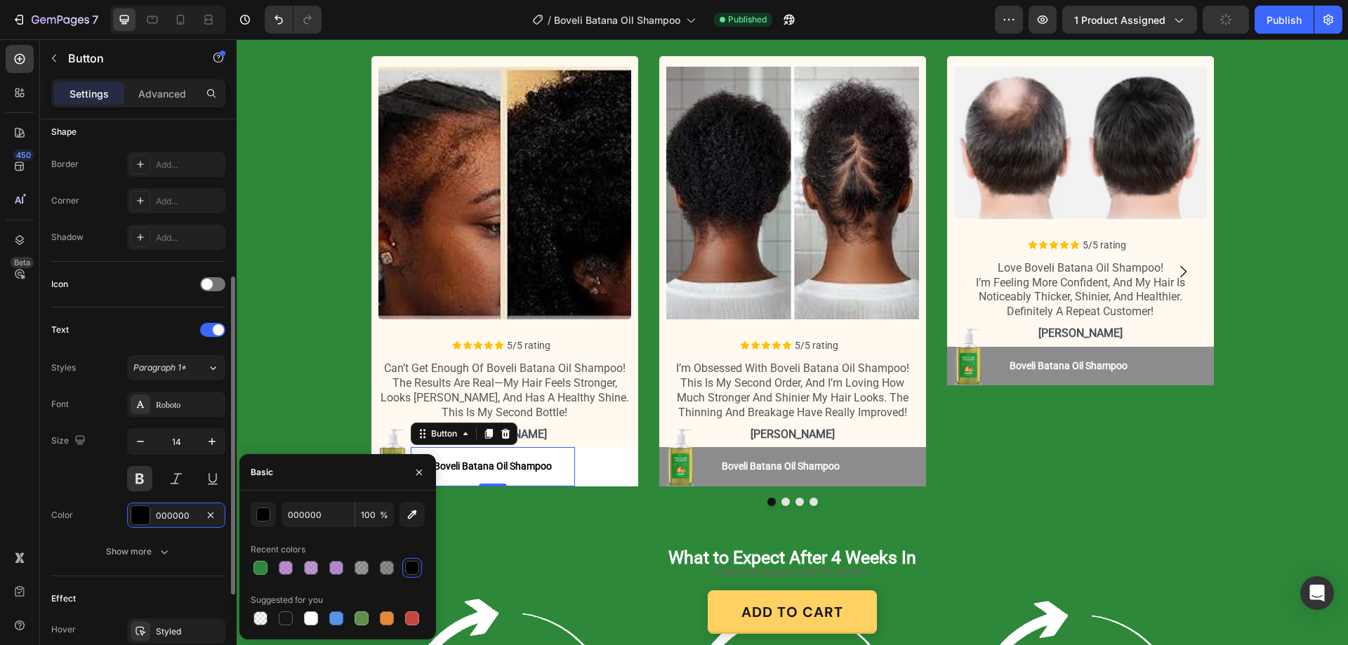
scroll to position [441, 0]
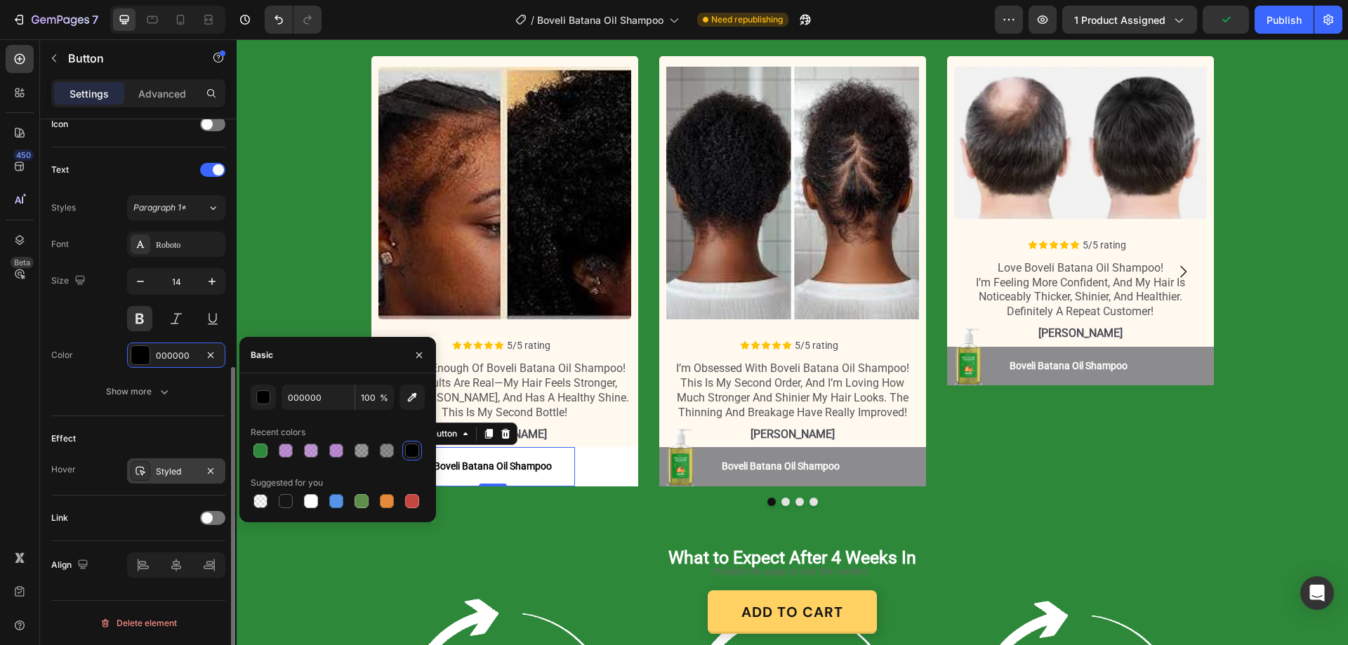
click at [186, 466] on div "Styled" at bounding box center [176, 472] width 41 height 13
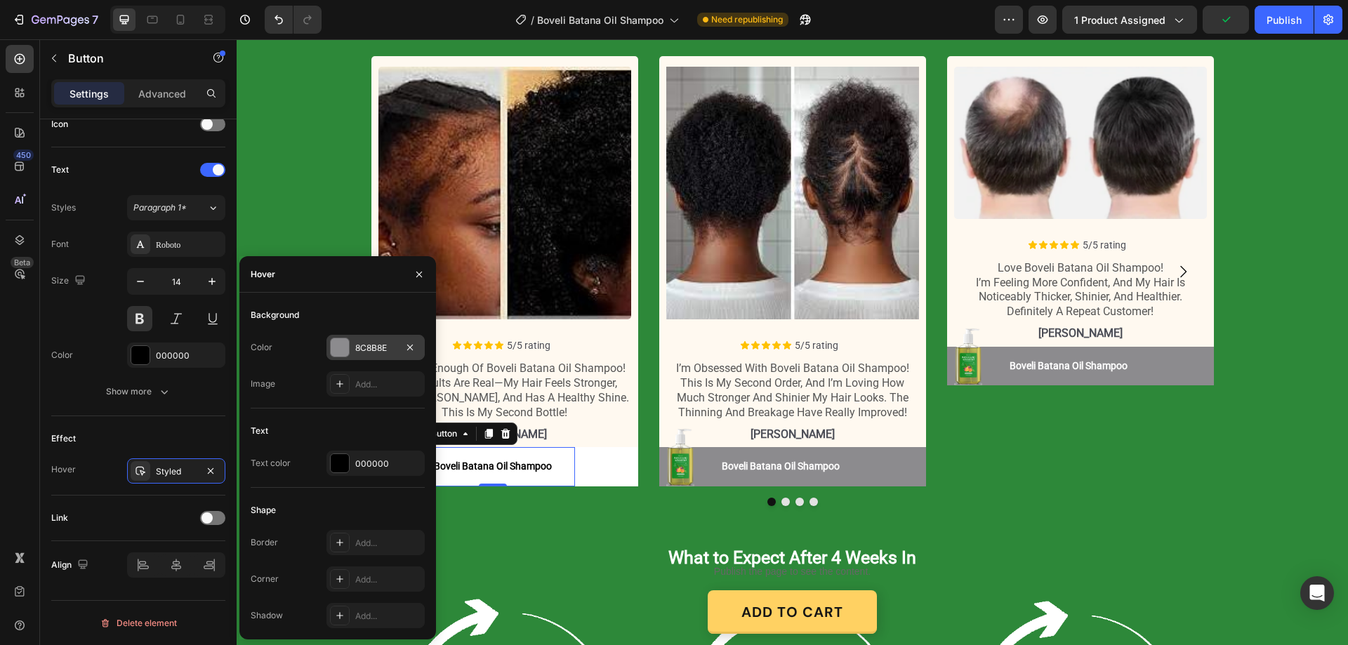
click at [364, 342] on div "8C8B8E" at bounding box center [375, 348] width 41 height 13
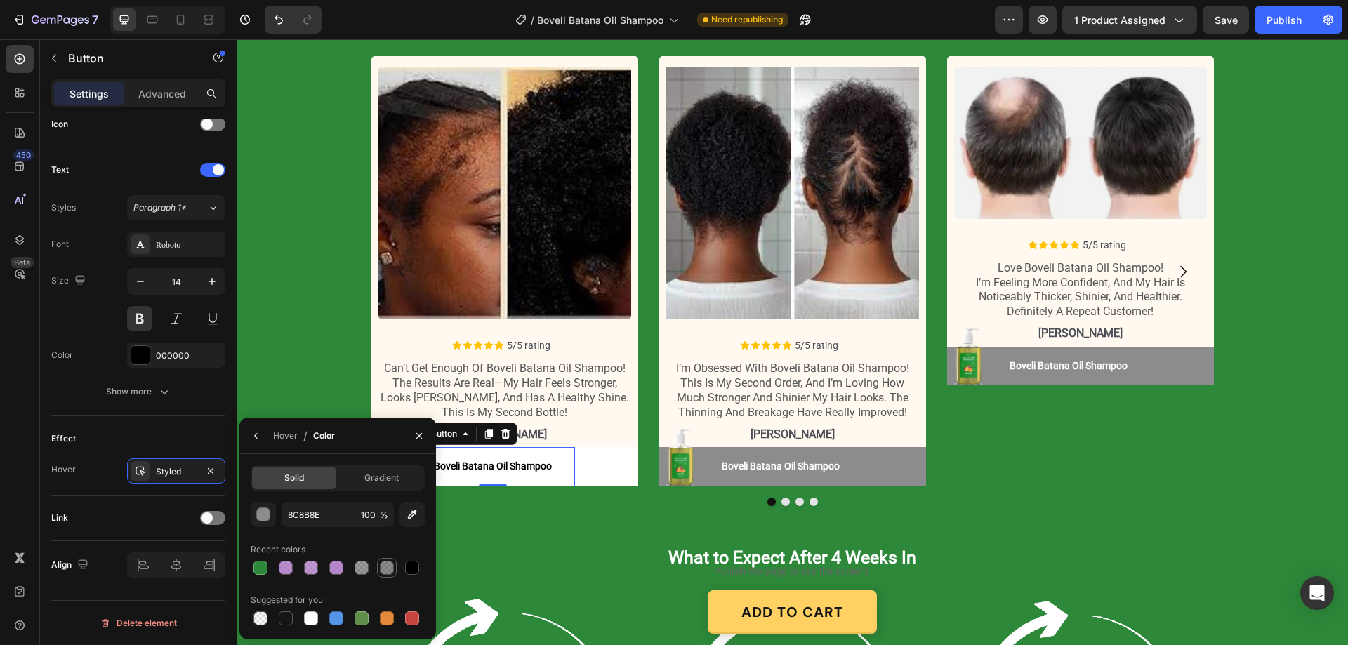
click at [381, 567] on div at bounding box center [387, 568] width 14 height 14
type input "000000"
type input "44"
click at [874, 460] on div "Image Boveli Batana Oil Shampoo Button Boveli Batana Oil Shampoo Button Row" at bounding box center [792, 466] width 267 height 39
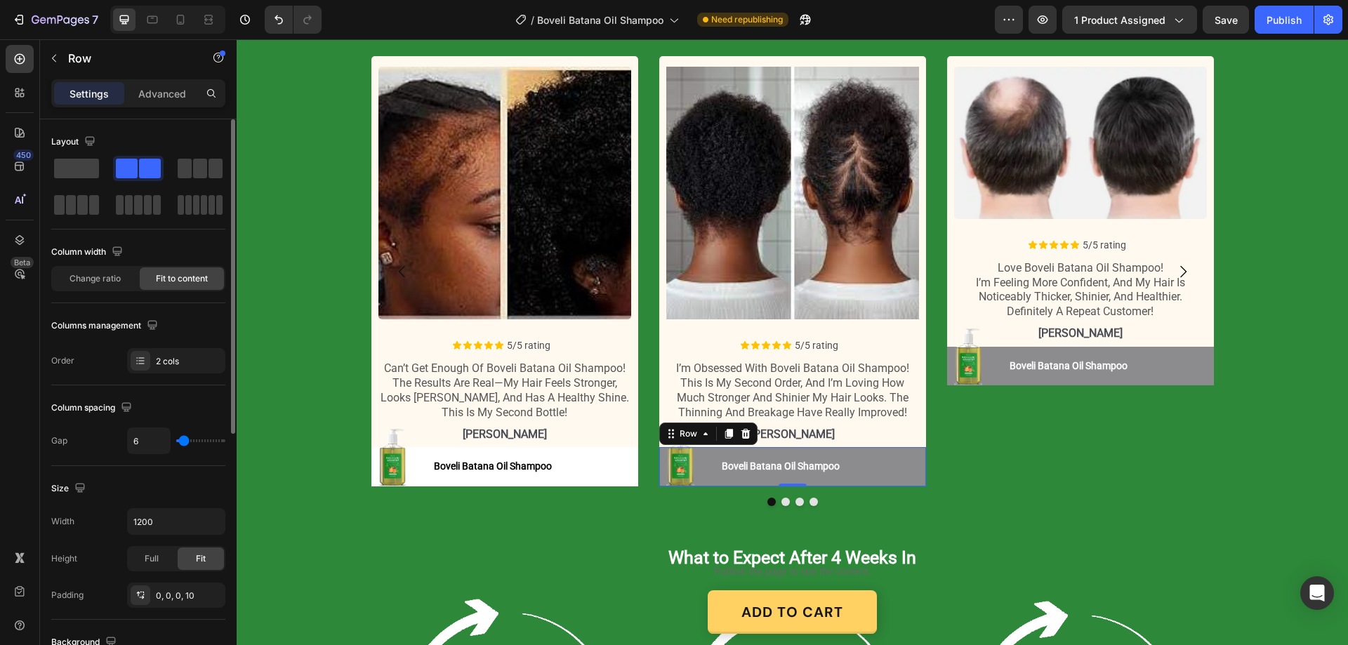
scroll to position [281, 0]
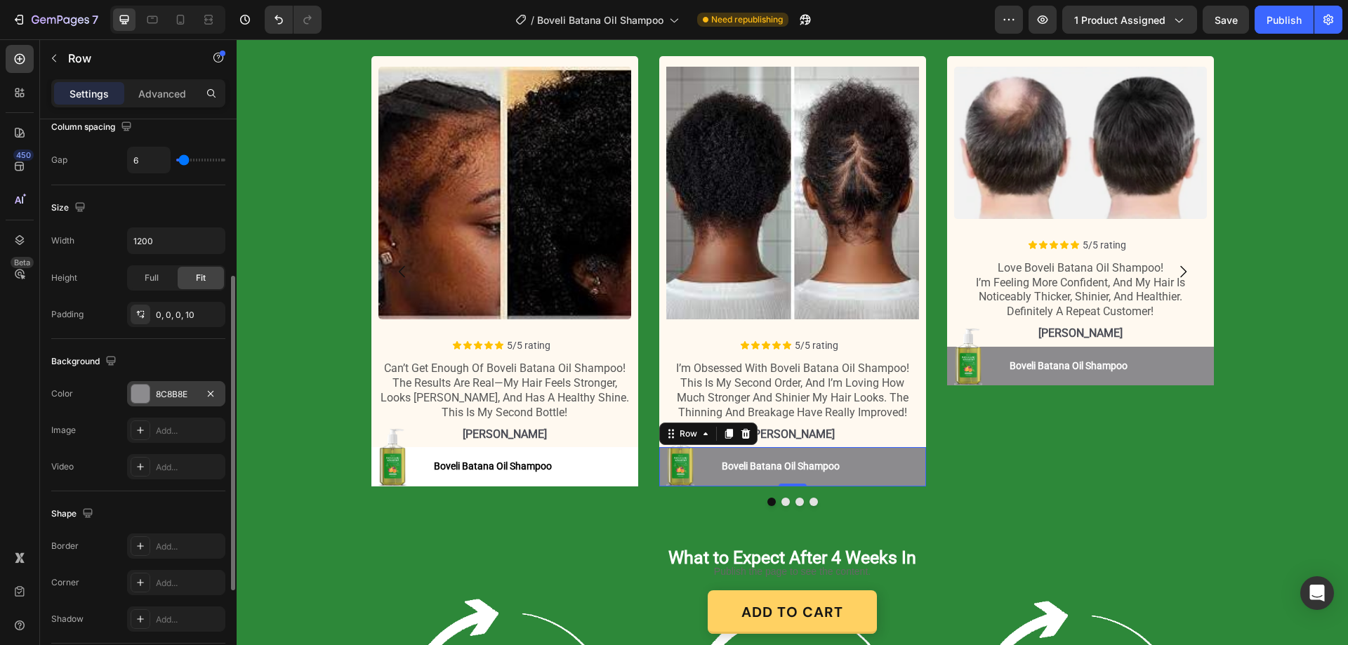
click at [171, 393] on div "8C8B8E" at bounding box center [176, 394] width 41 height 13
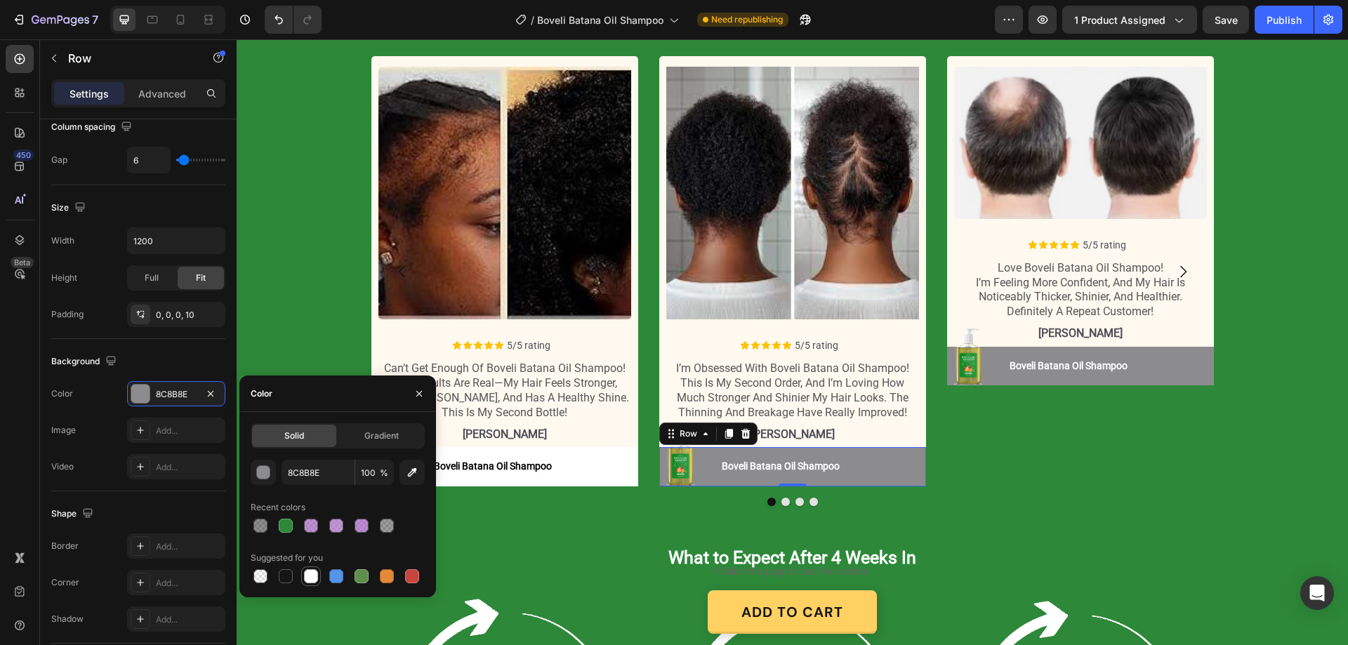
click at [303, 577] on div at bounding box center [311, 576] width 17 height 17
type input "FFFFFF"
click at [739, 463] on p "Boveli Batana Oil Shampoo" at bounding box center [781, 467] width 118 height 14
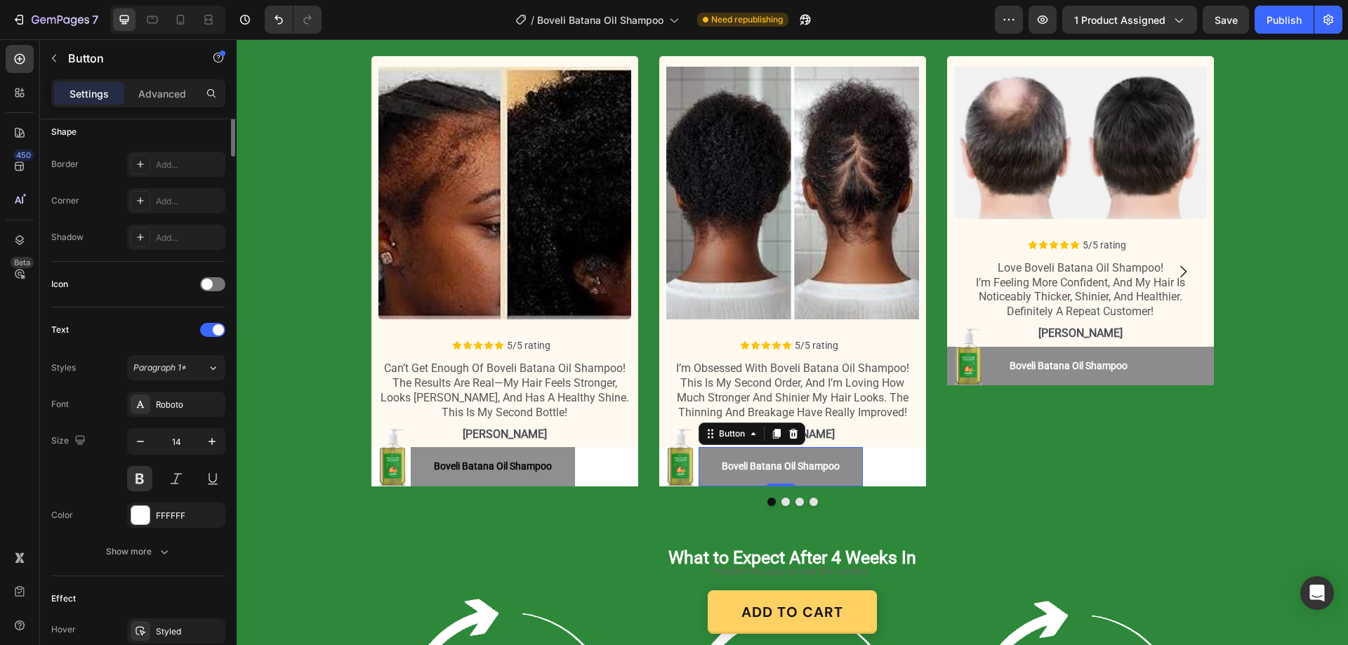
scroll to position [0, 0]
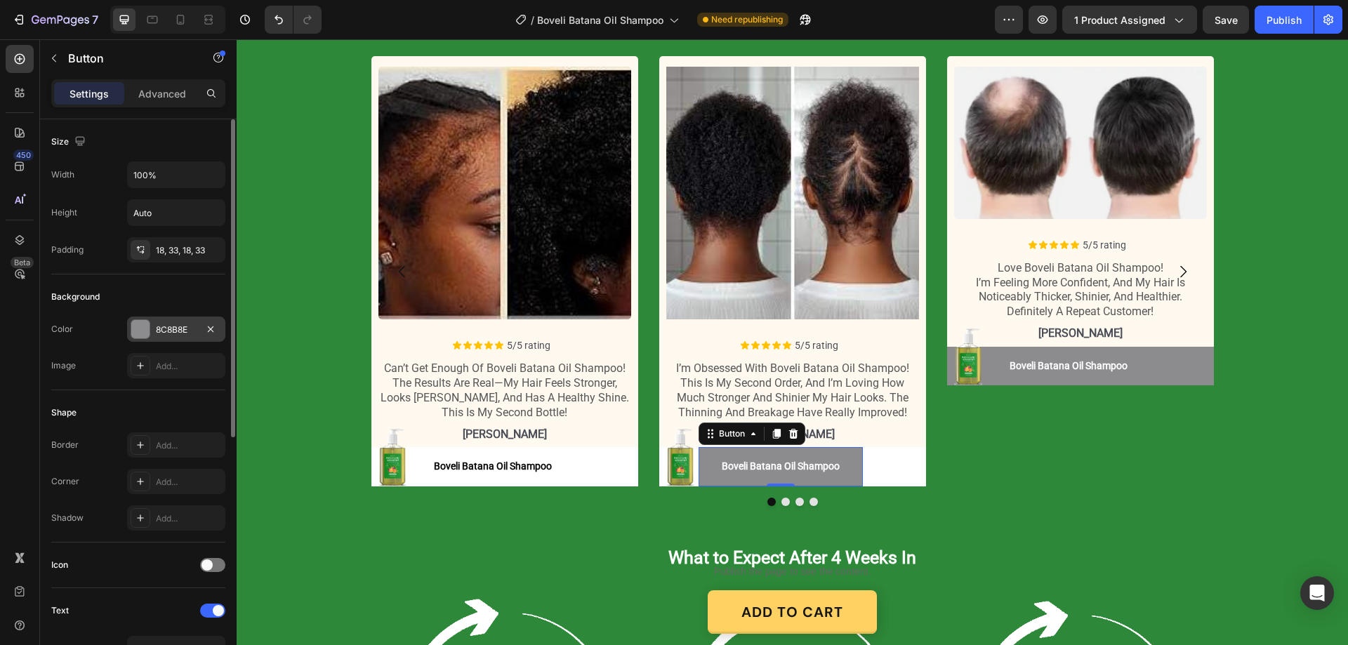
click at [176, 324] on div "8C8B8E" at bounding box center [176, 330] width 41 height 13
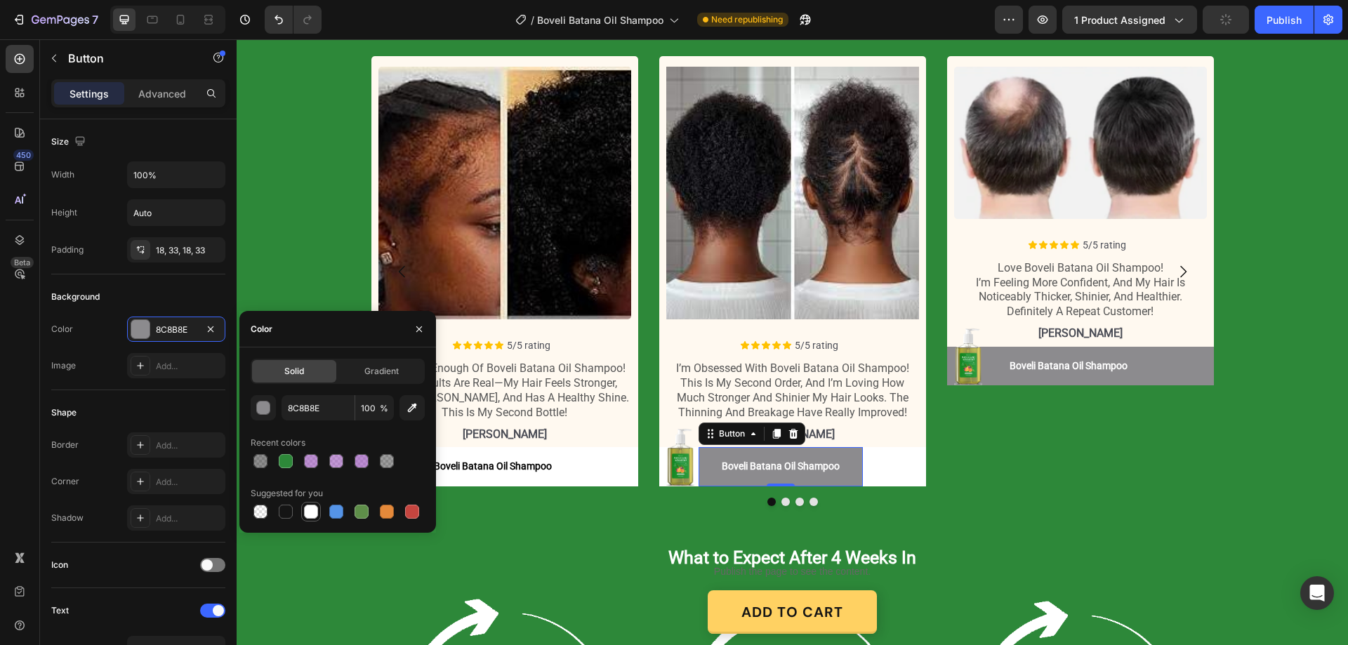
click at [310, 503] on div at bounding box center [311, 512] width 20 height 20
type input "FFFFFF"
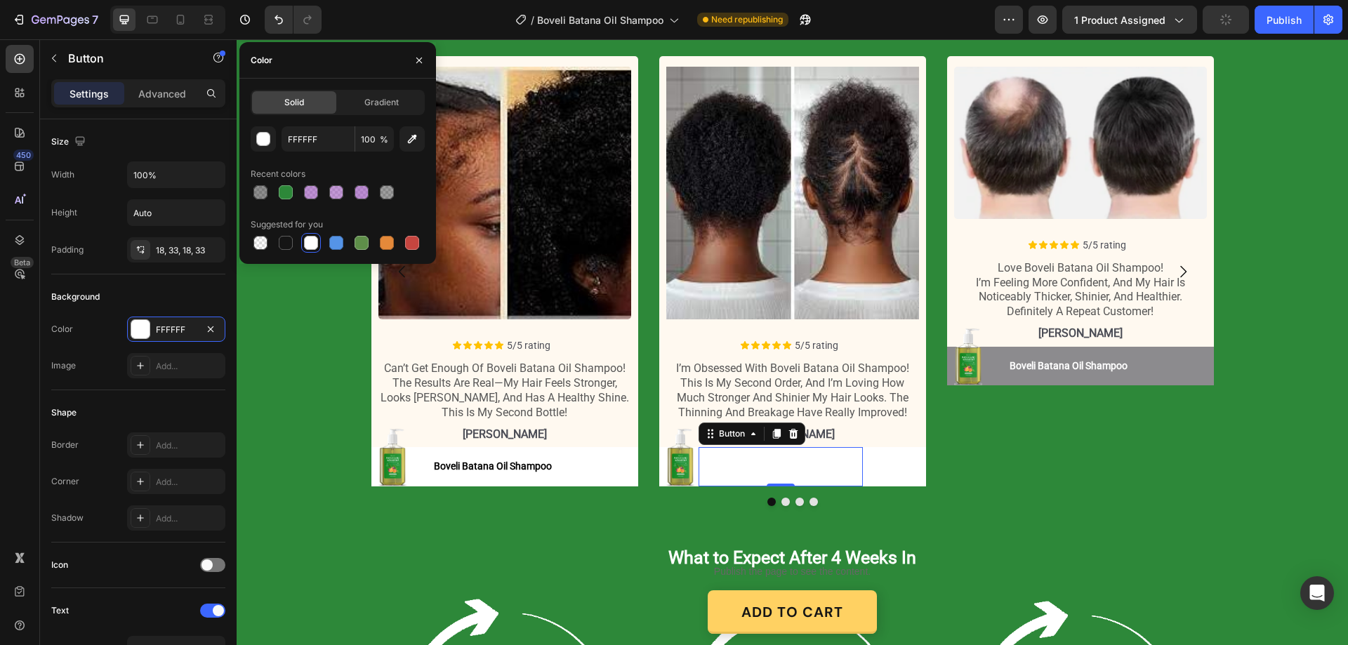
scroll to position [351, 0]
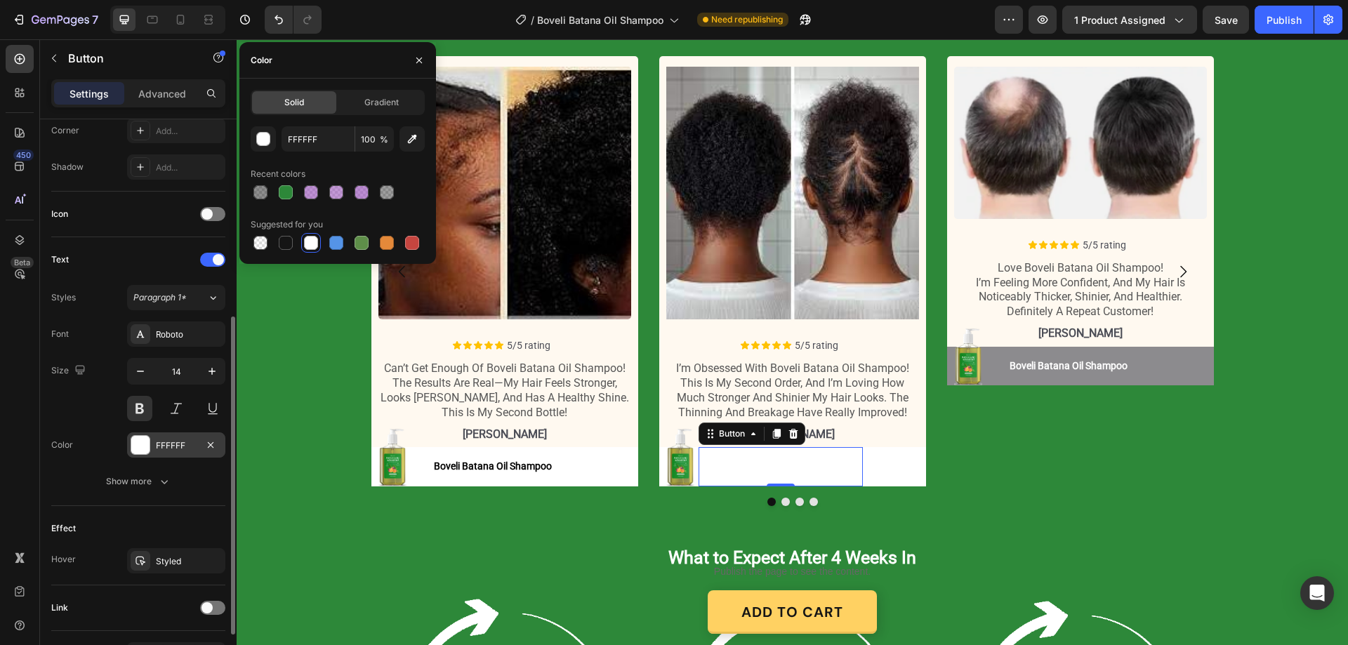
click at [157, 437] on div "FFFFFF" at bounding box center [176, 445] width 98 height 25
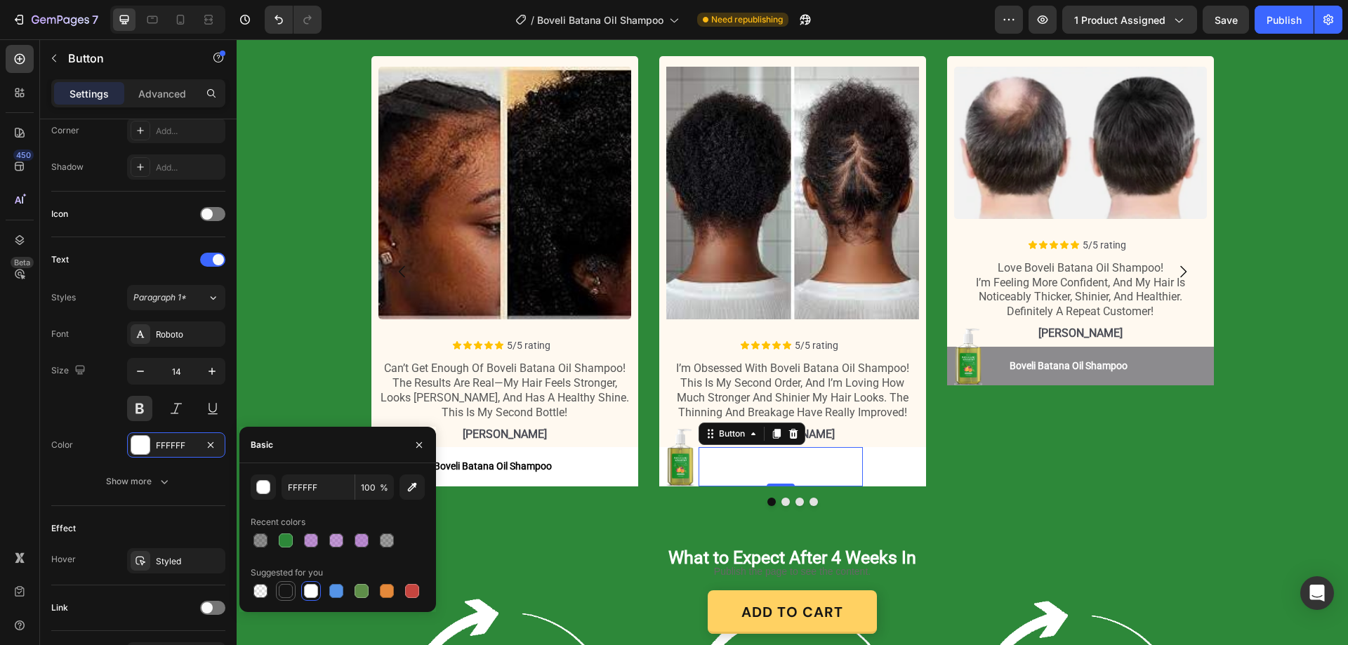
click at [282, 593] on div at bounding box center [286, 591] width 14 height 14
click at [321, 482] on input "151515" at bounding box center [318, 487] width 73 height 25
type input "000000"
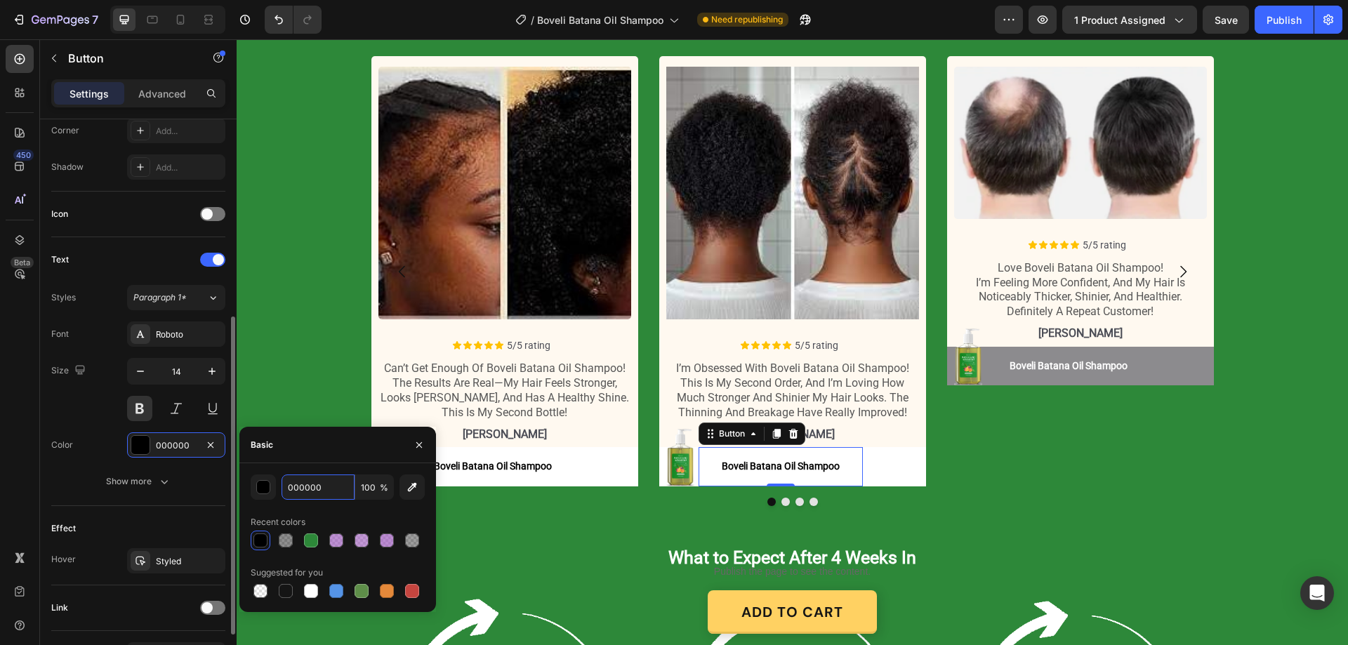
scroll to position [441, 0]
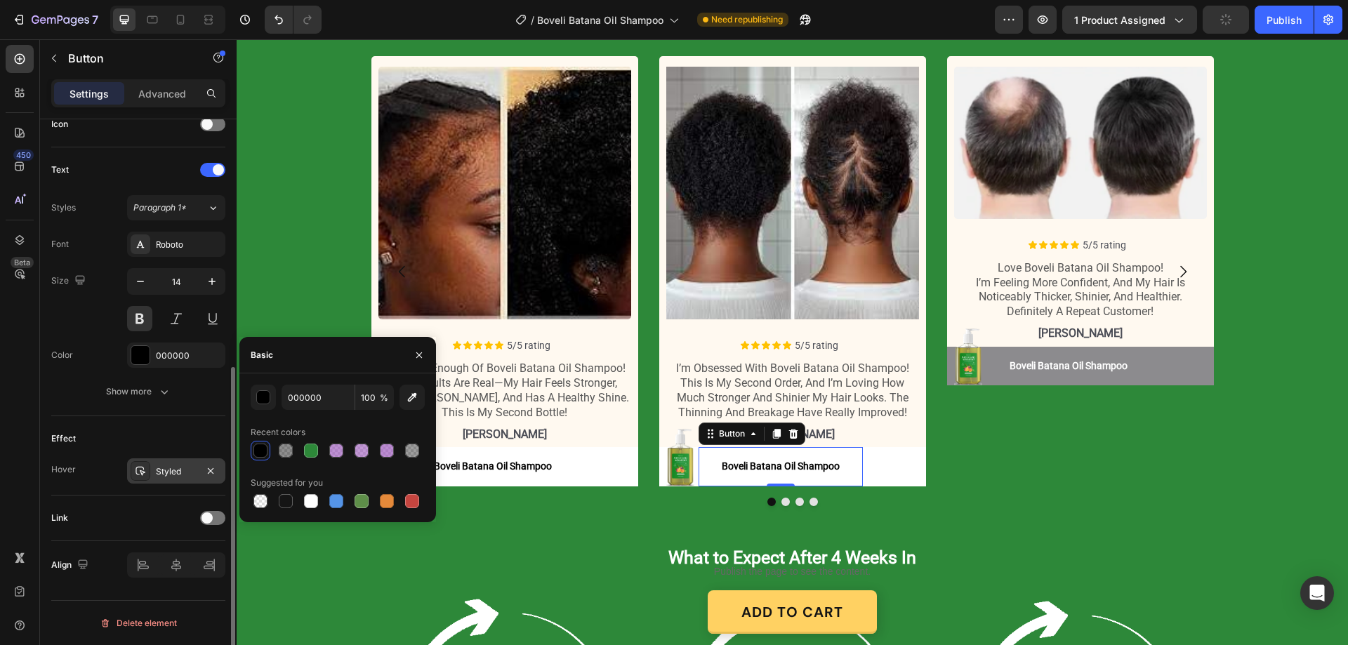
click at [176, 466] on div "Styled" at bounding box center [176, 472] width 41 height 13
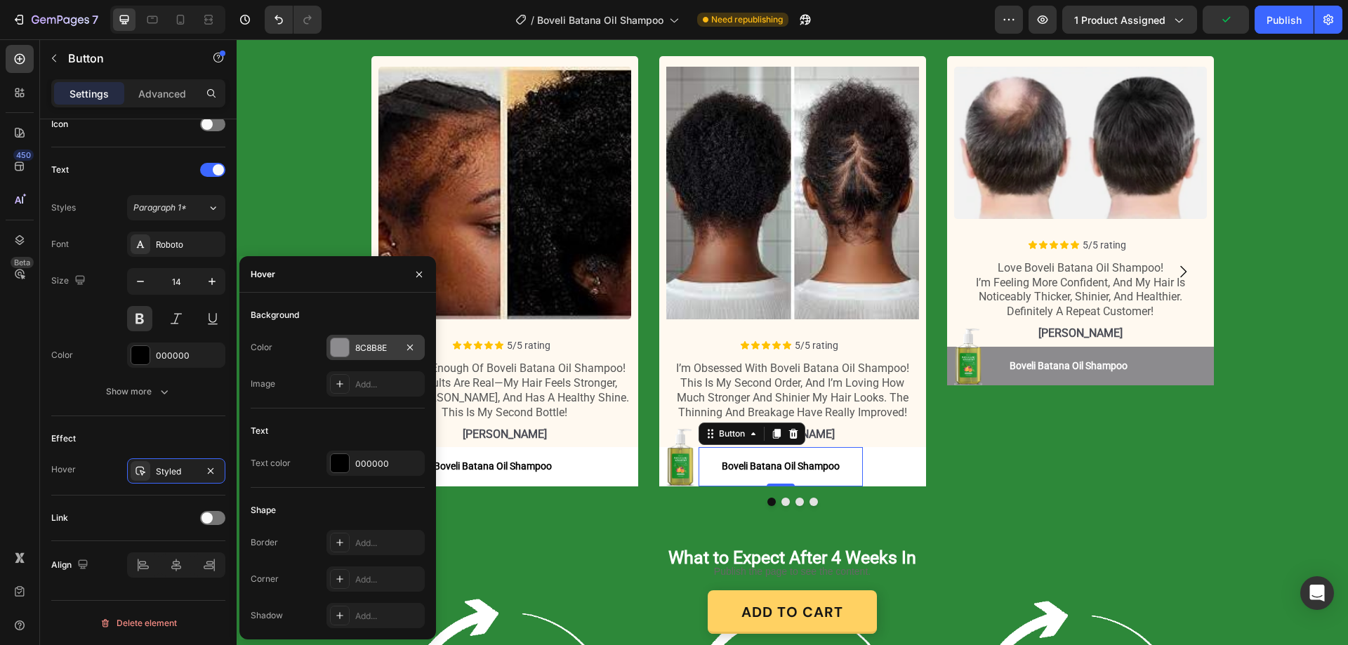
click at [365, 345] on div "8C8B8E" at bounding box center [375, 348] width 41 height 13
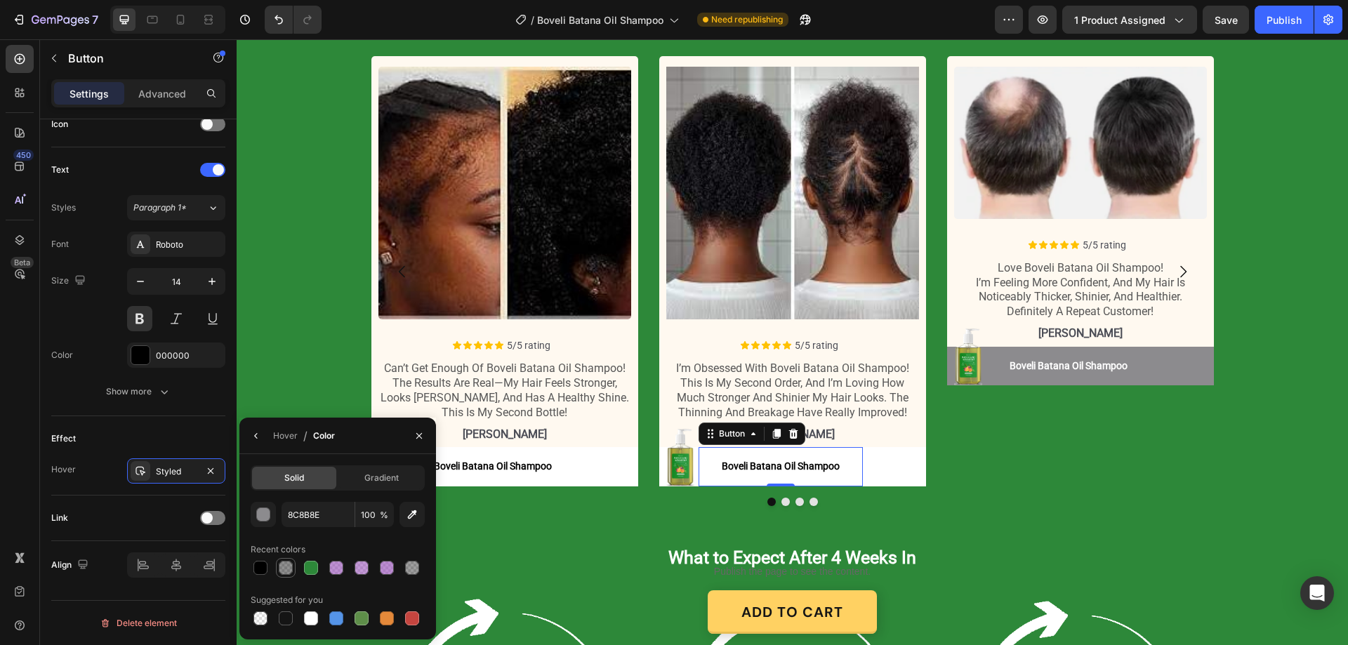
click at [280, 565] on div at bounding box center [286, 568] width 14 height 14
type input "000000"
type input "44"
click at [993, 350] on button "Boveli Batana Oil Shampoo" at bounding box center [1069, 366] width 164 height 39
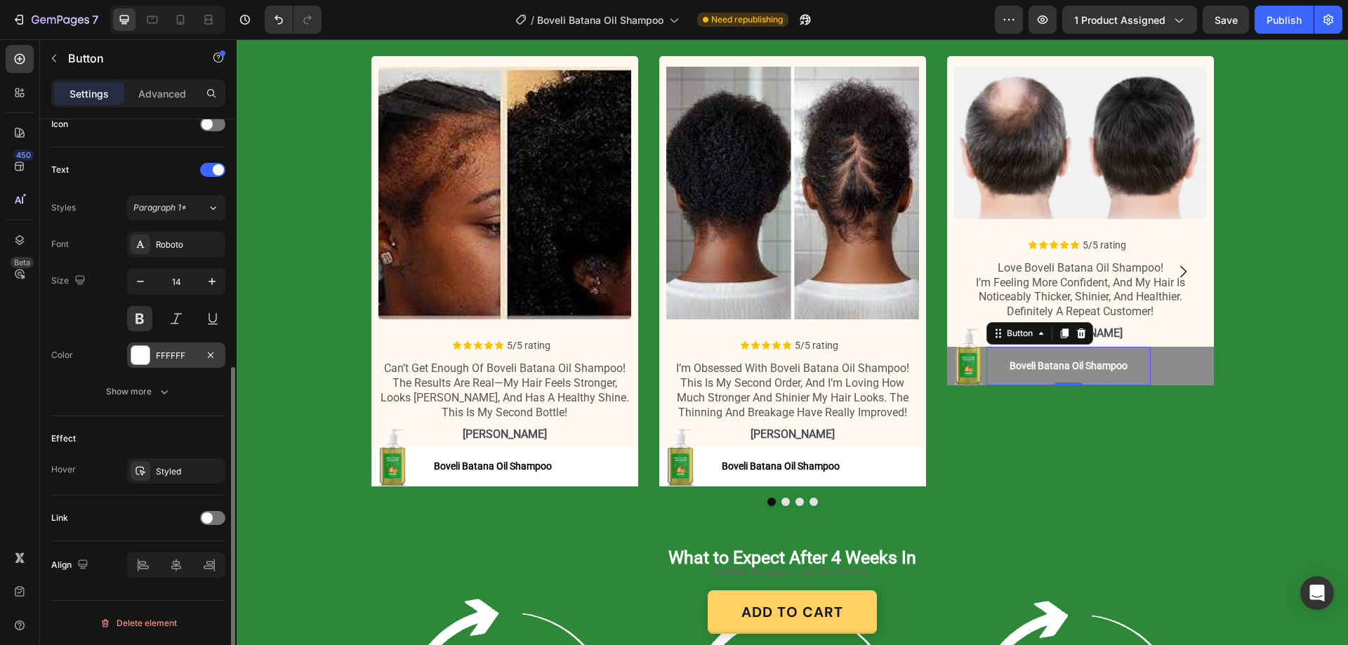
click at [175, 346] on div "FFFFFF" at bounding box center [176, 355] width 98 height 25
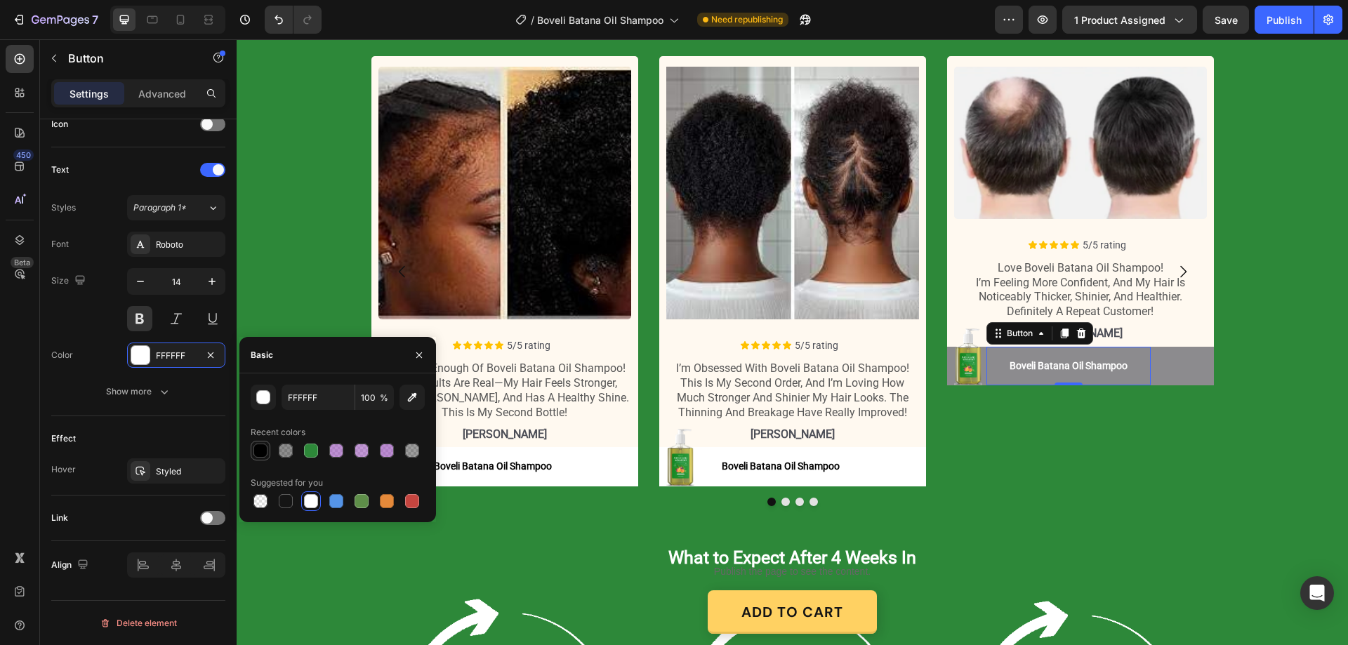
click at [263, 448] on div at bounding box center [261, 451] width 14 height 14
type input "000000"
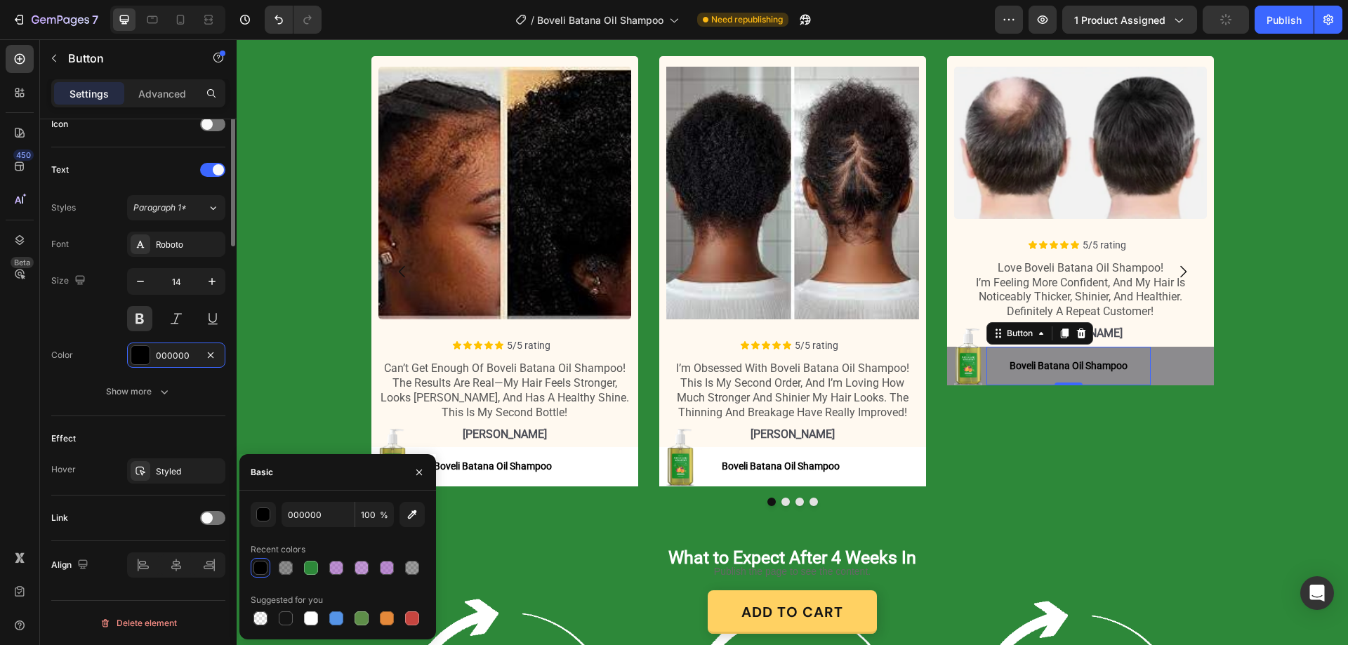
scroll to position [160, 0]
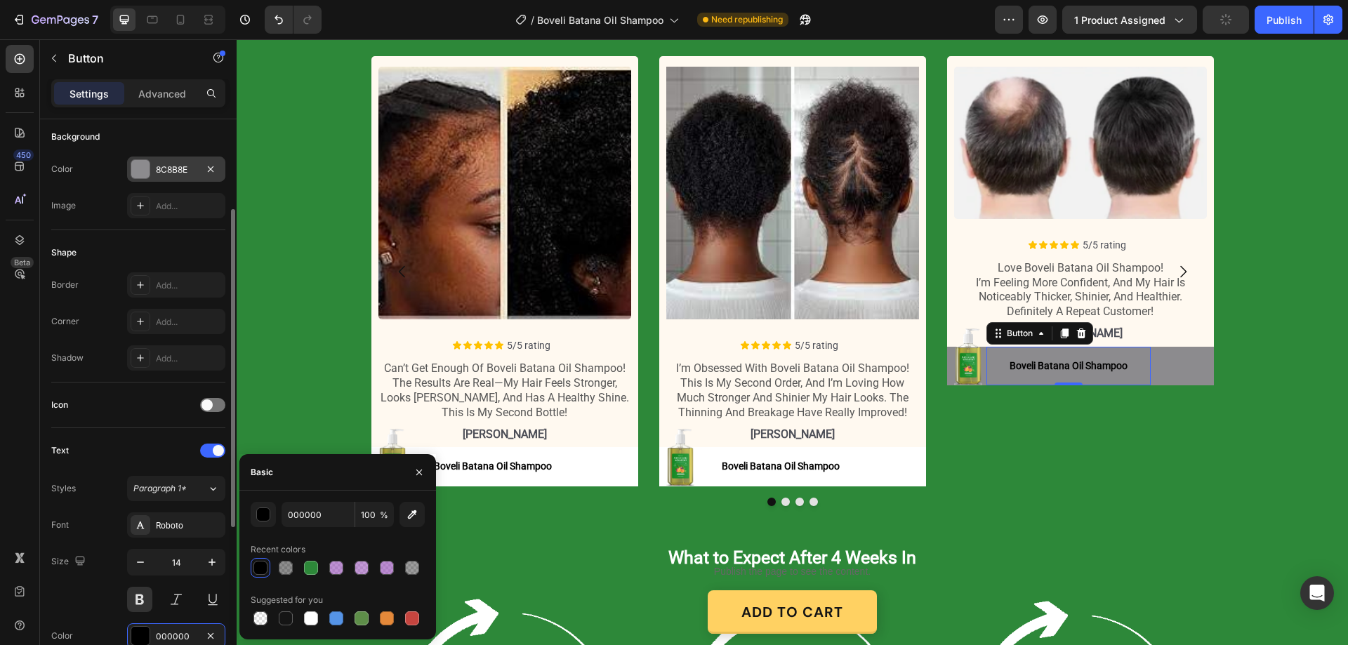
click at [178, 166] on div "8C8B8E" at bounding box center [176, 170] width 41 height 13
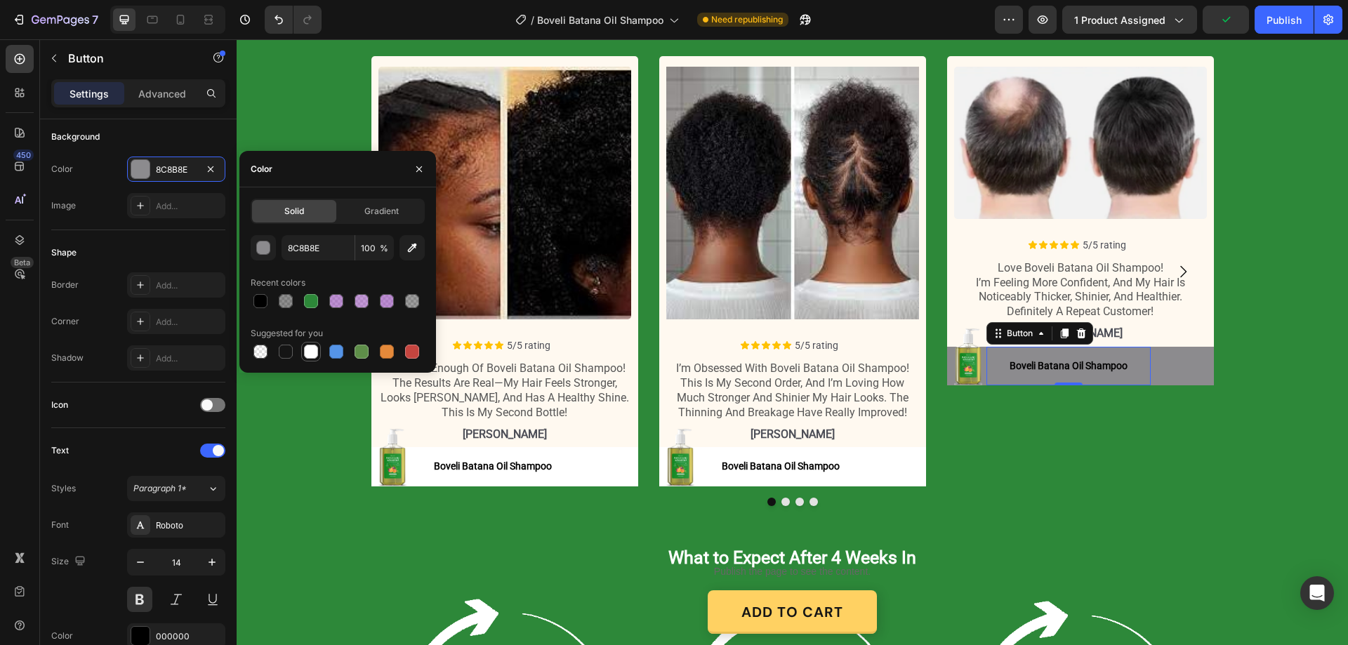
click at [312, 342] on div at bounding box center [311, 352] width 20 height 20
type input "FFFFFF"
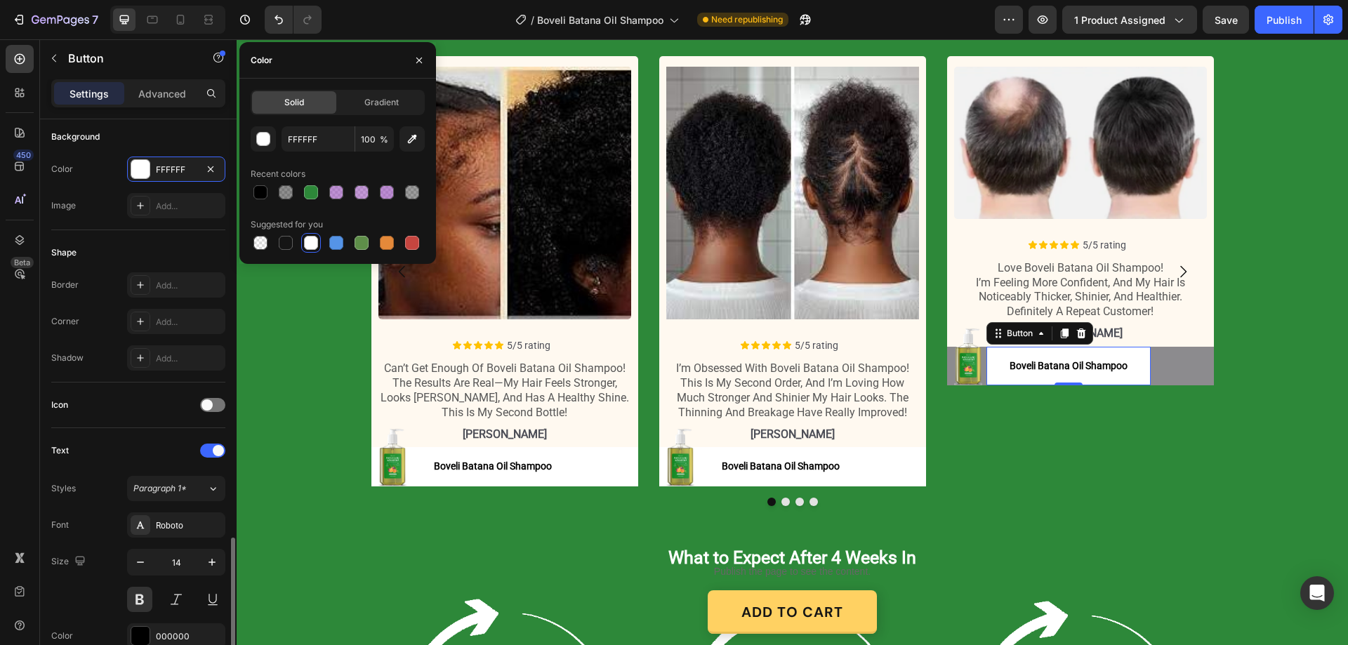
scroll to position [441, 0]
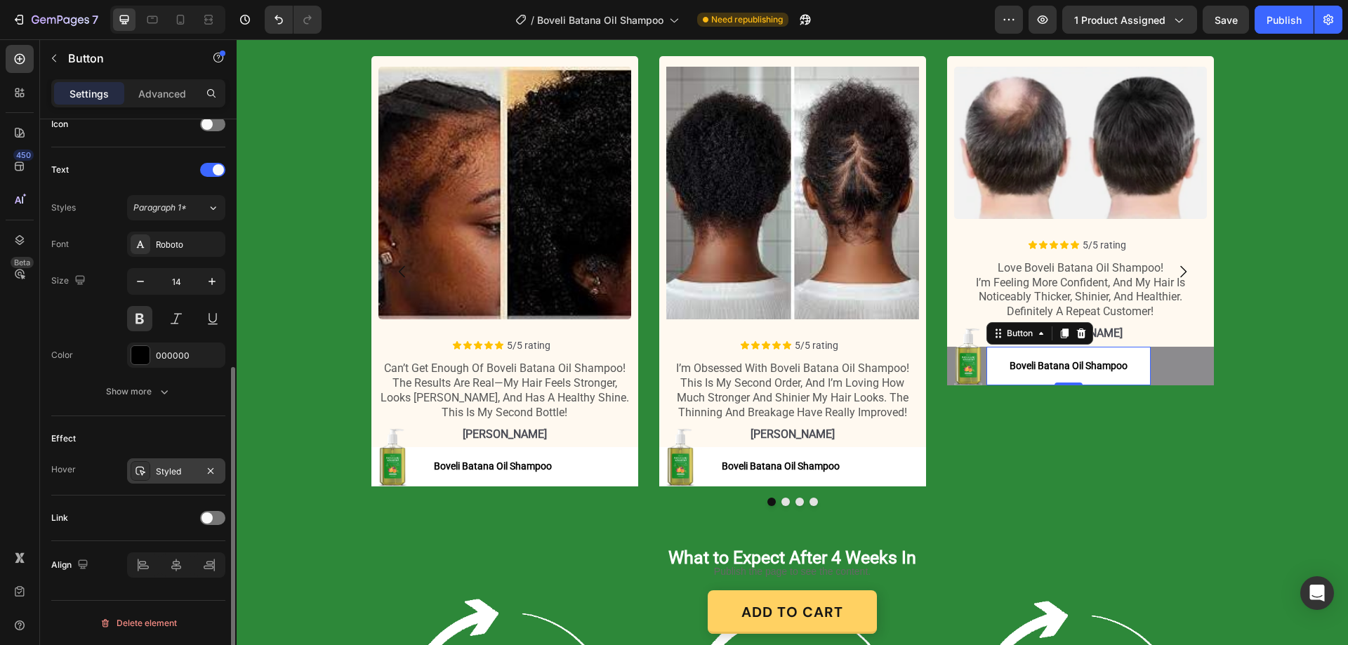
click at [174, 464] on div "Styled" at bounding box center [176, 471] width 98 height 25
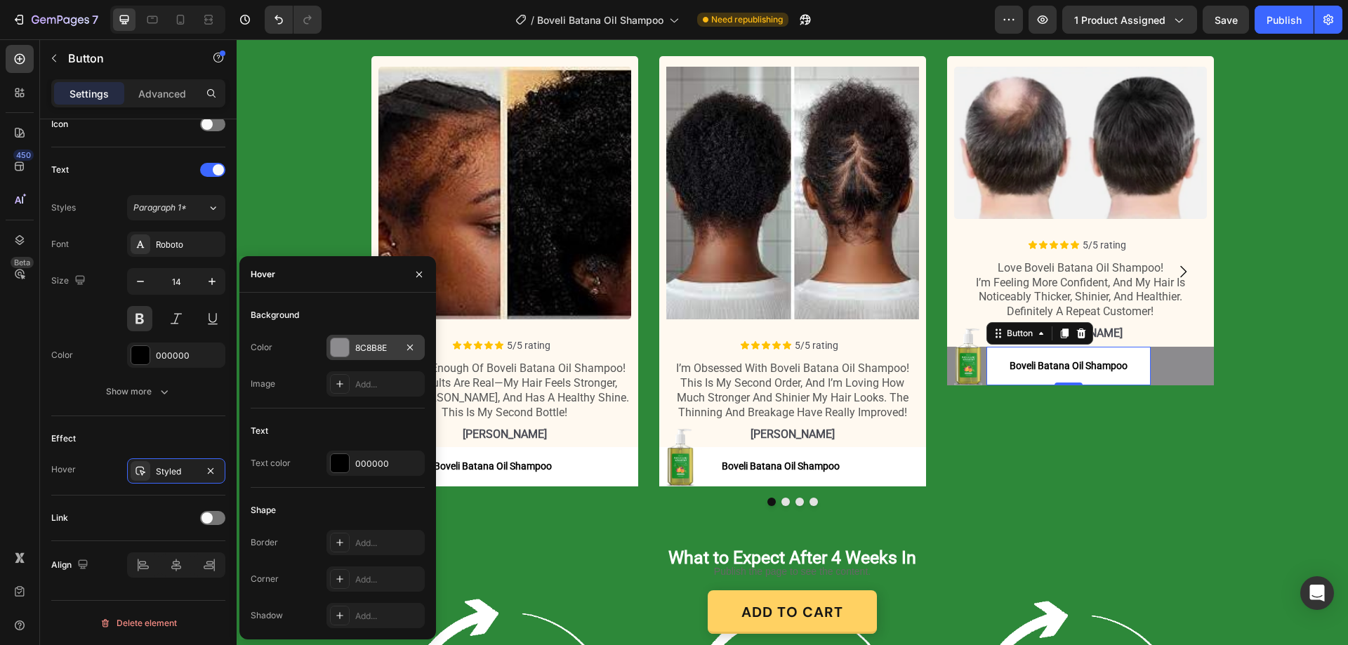
click at [356, 346] on div "8C8B8E" at bounding box center [375, 348] width 41 height 13
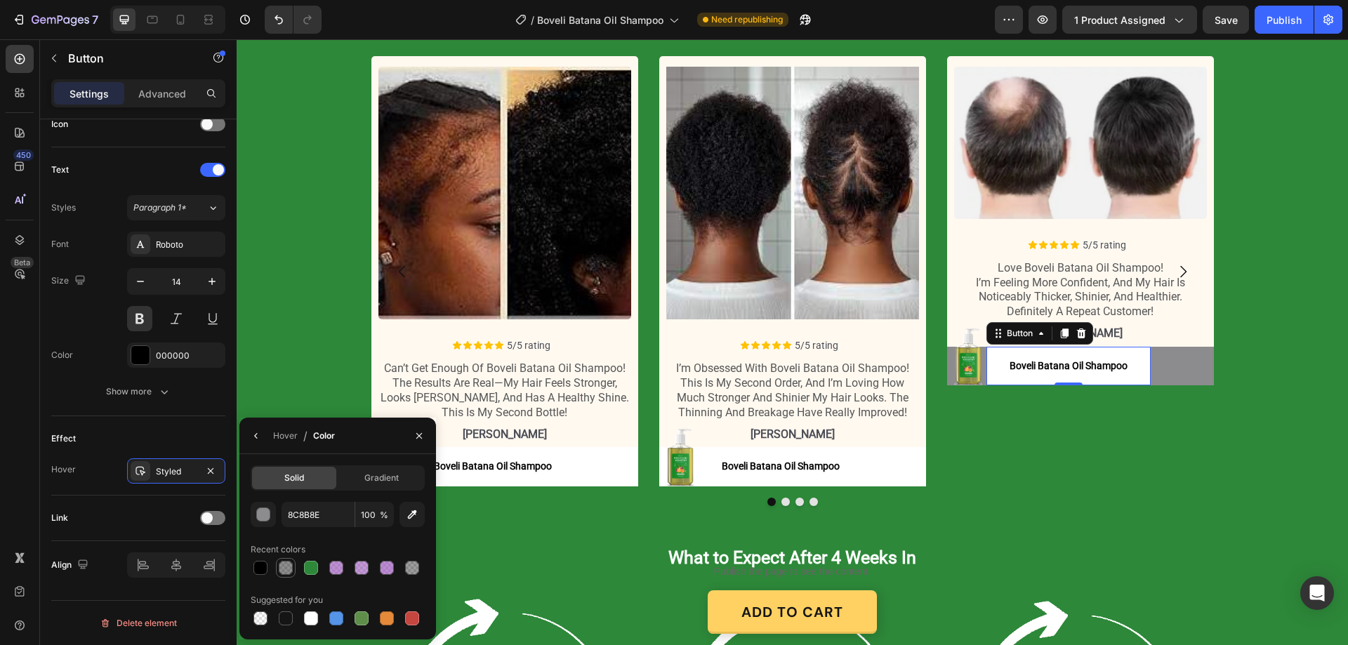
click at [286, 570] on div at bounding box center [286, 568] width 14 height 14
type input "000000"
type input "44"
click at [1182, 358] on div "Image Boveli Batana Oil Shampoo Button 0 Boveli Batana Oil Shampoo Button Row" at bounding box center [1080, 366] width 267 height 39
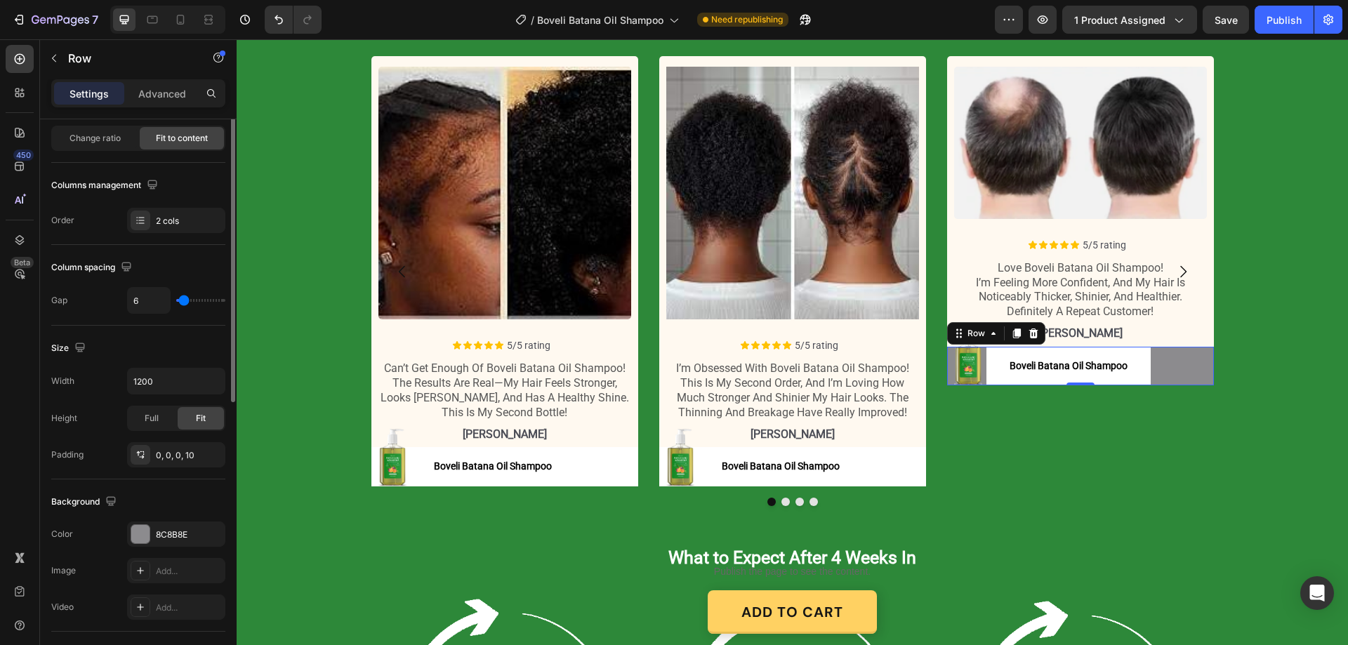
scroll to position [351, 0]
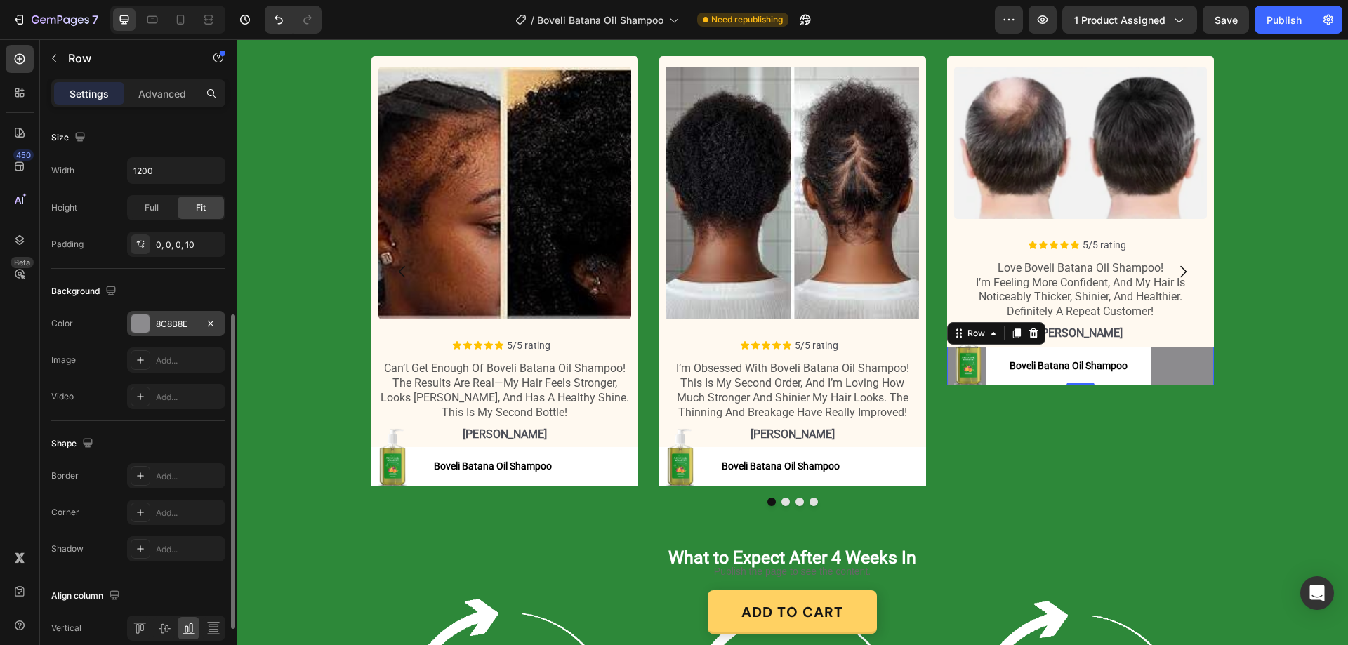
click at [163, 321] on div "8C8B8E" at bounding box center [176, 324] width 41 height 13
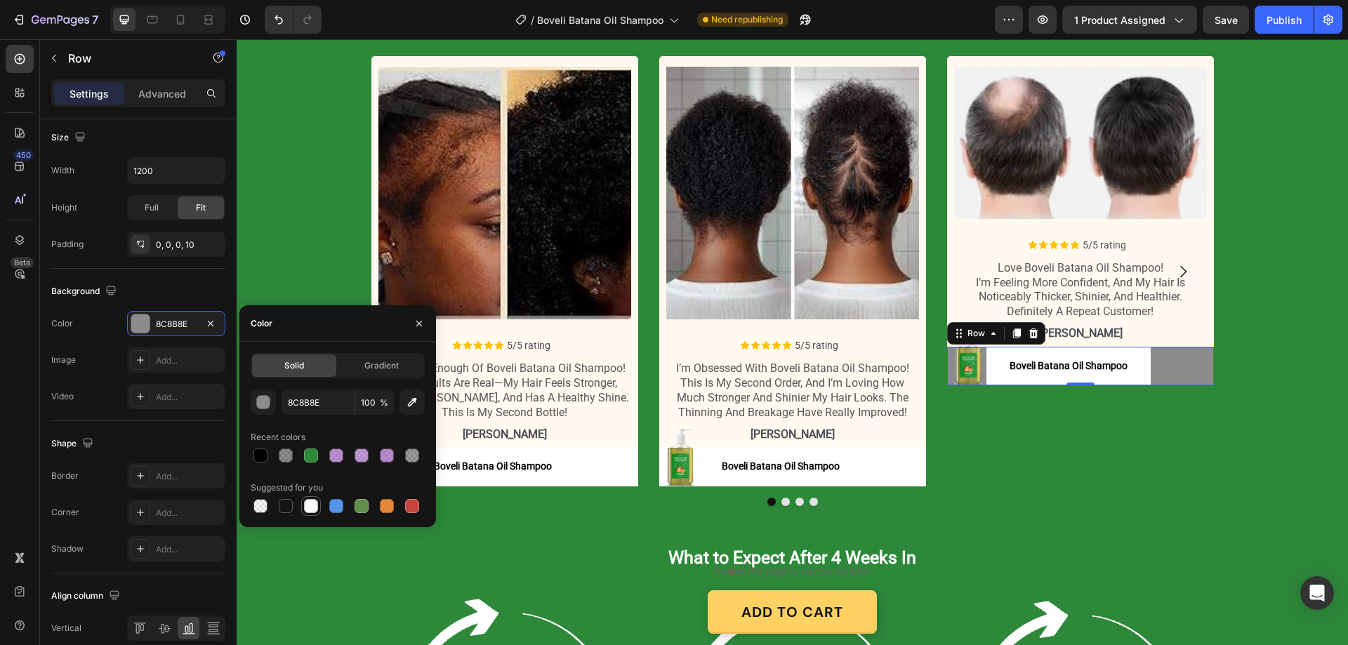
click at [308, 511] on div at bounding box center [311, 506] width 14 height 14
type input "FFFFFF"
click at [810, 498] on button "Dot" at bounding box center [814, 502] width 8 height 8
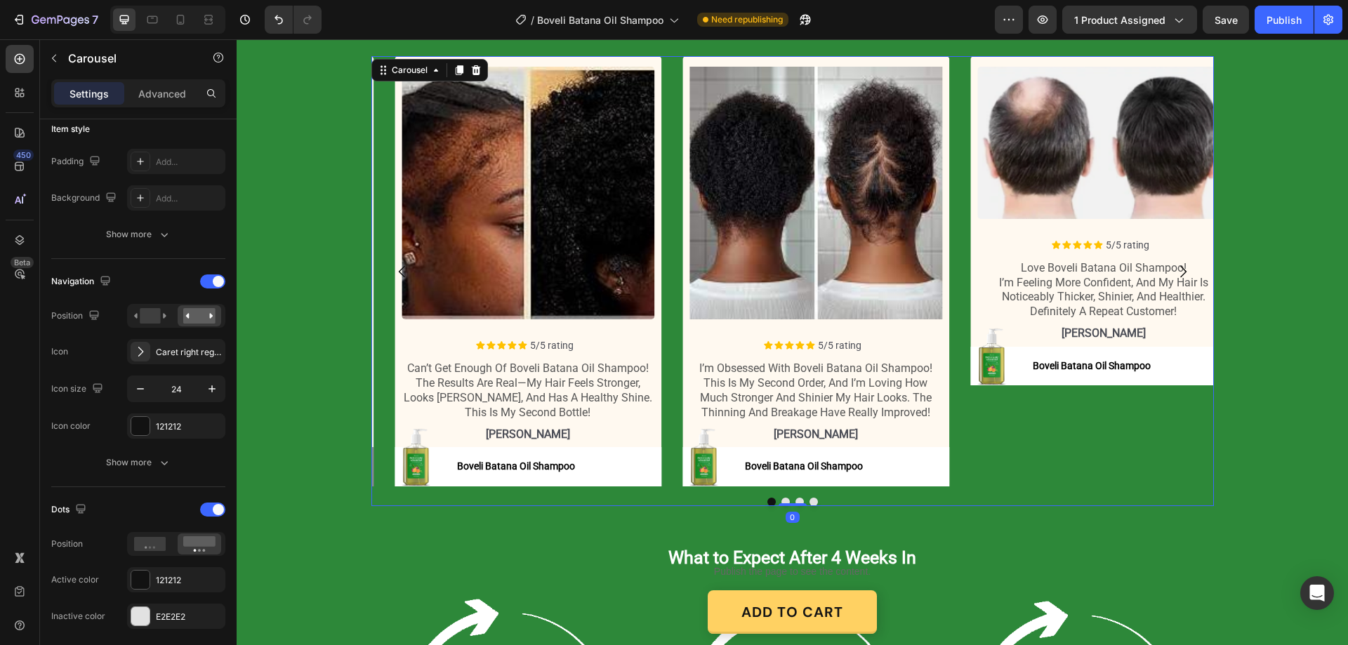
scroll to position [0, 0]
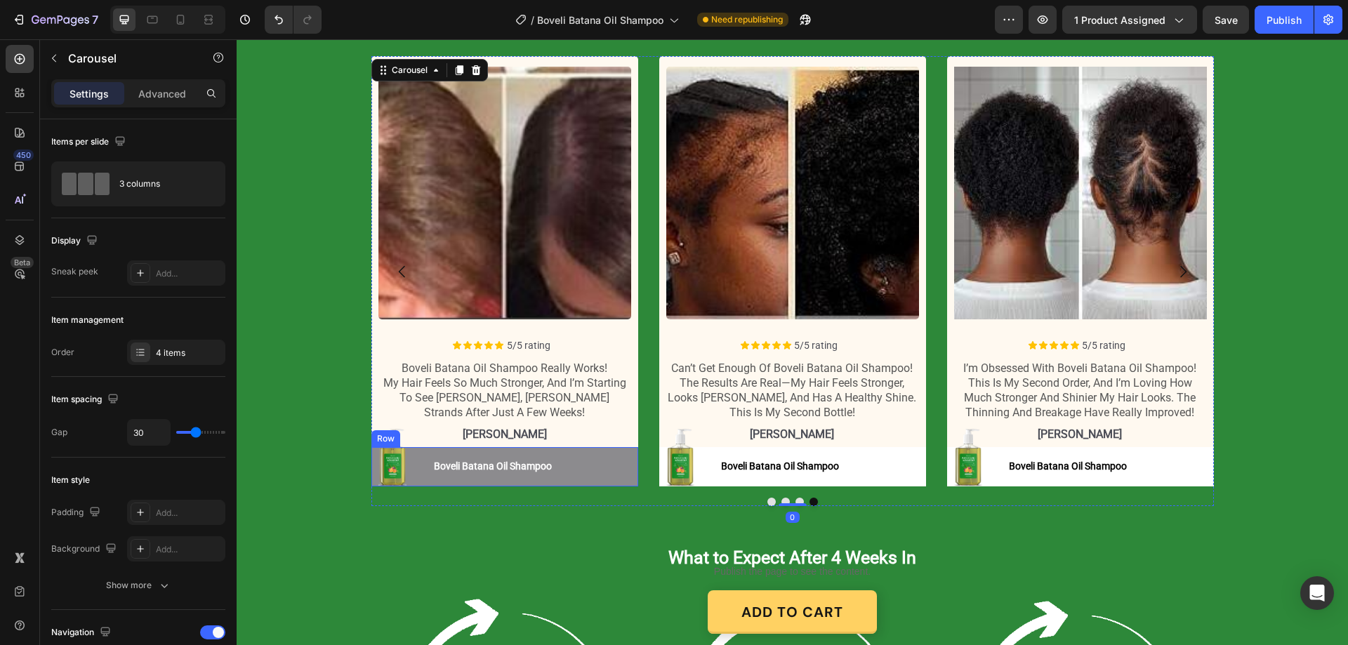
click at [600, 470] on div "Image Boveli Batana Oil Shampoo Button Boveli Batana Oil Shampoo Button Row" at bounding box center [504, 466] width 267 height 39
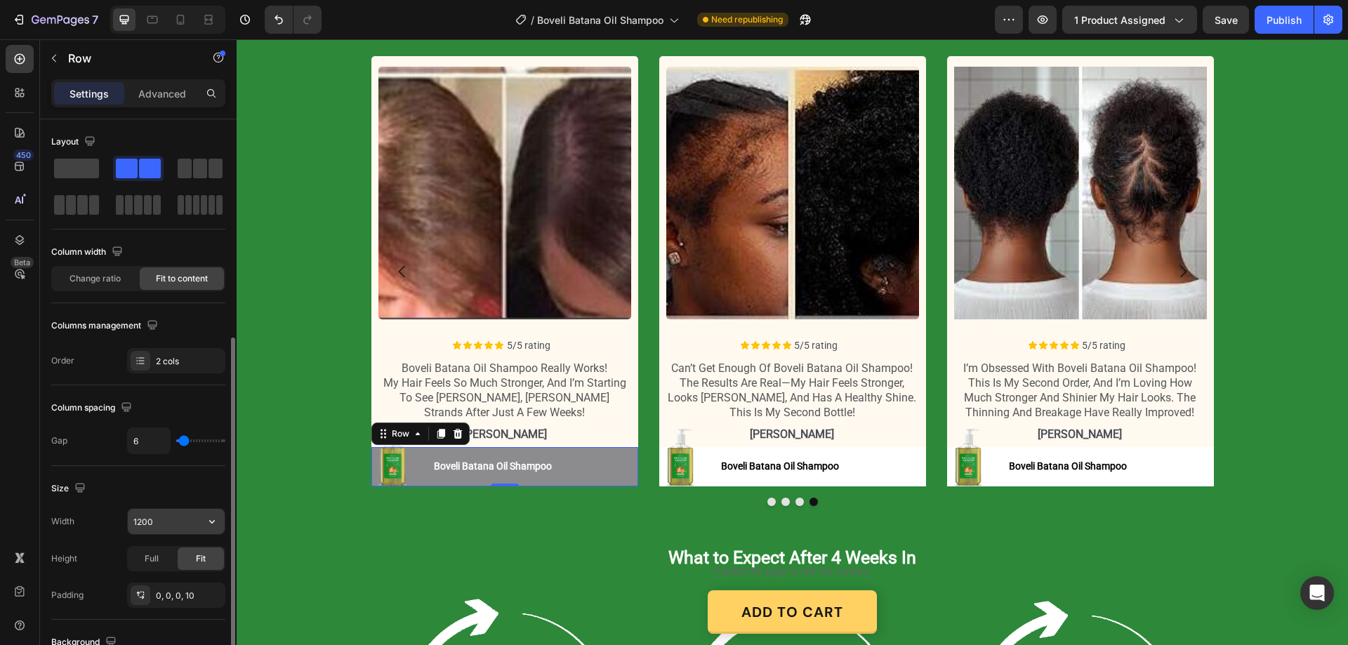
scroll to position [211, 0]
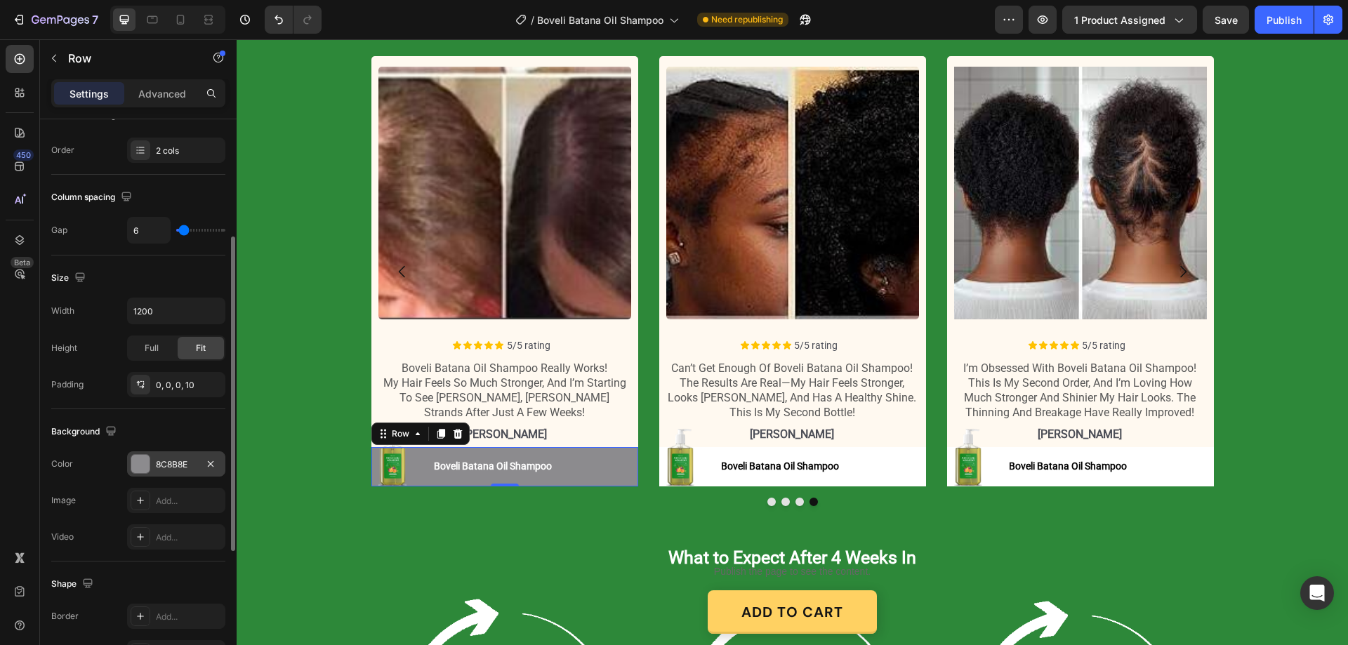
click at [186, 472] on div "8C8B8E" at bounding box center [176, 464] width 98 height 25
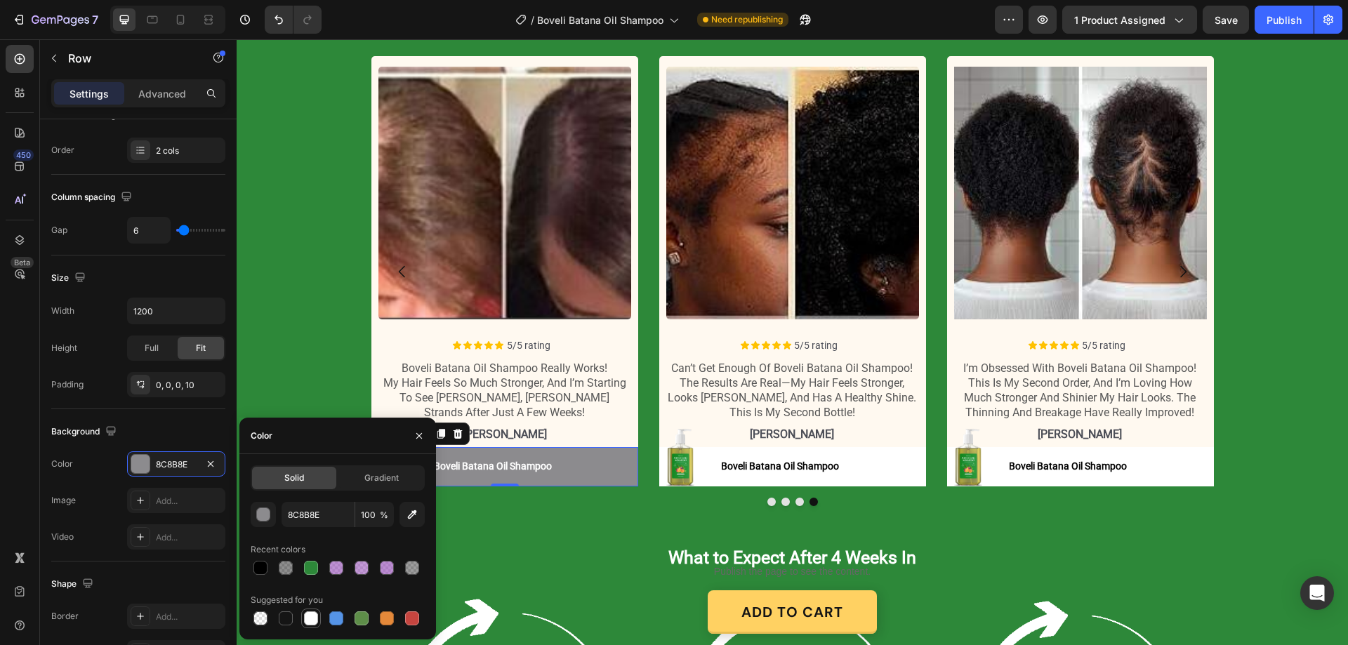
click at [314, 622] on div at bounding box center [311, 619] width 14 height 14
type input "FFFFFF"
click at [557, 466] on button "Boveli Batana Oil Shampoo" at bounding box center [493, 466] width 164 height 39
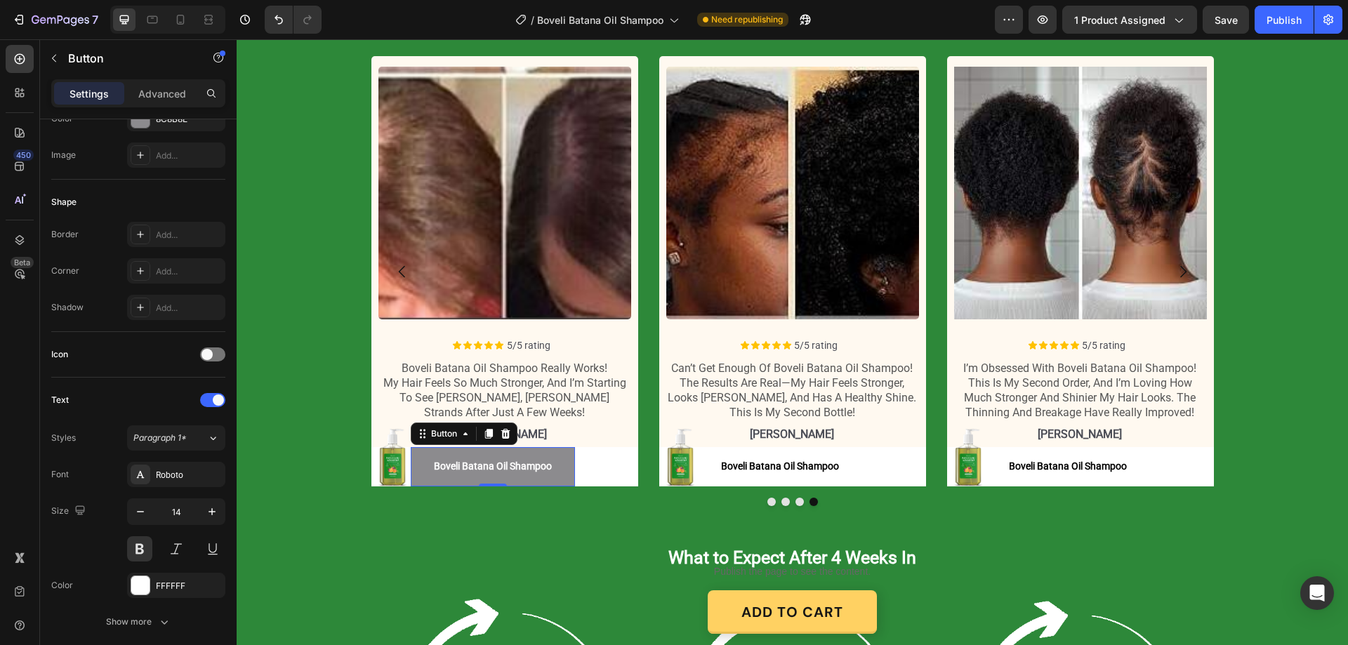
scroll to position [0, 0]
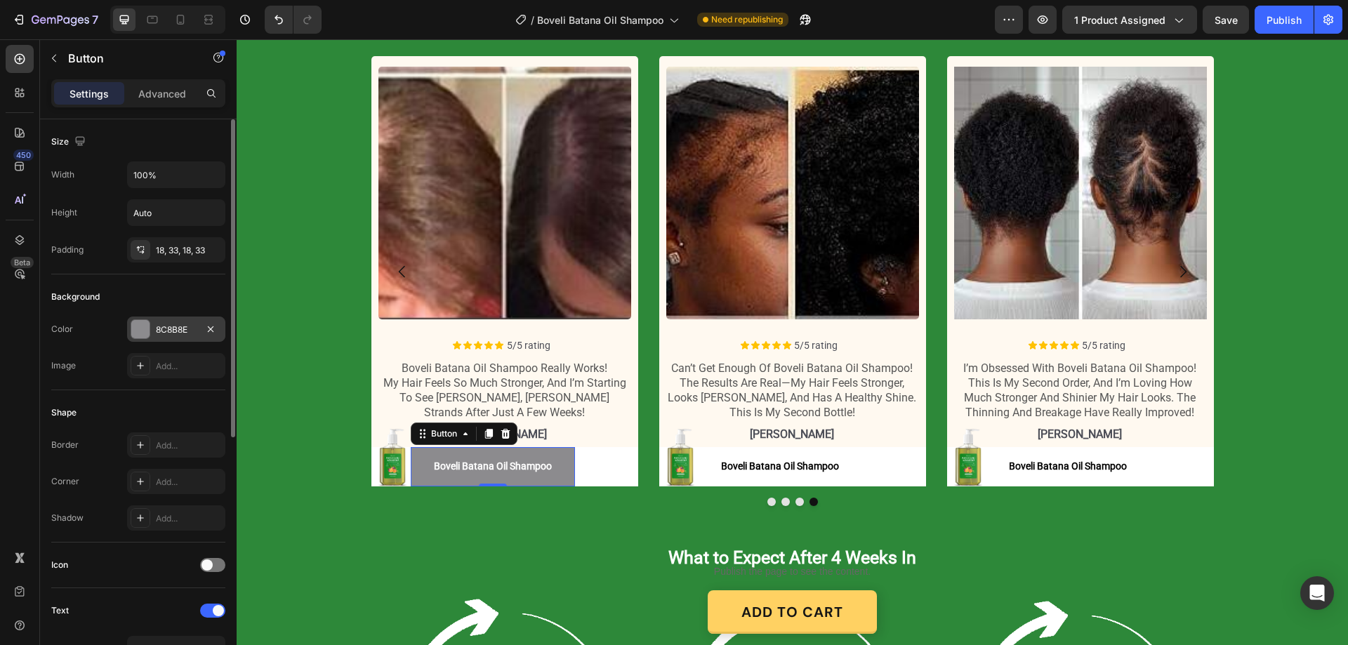
click at [167, 325] on div "8C8B8E" at bounding box center [176, 330] width 41 height 13
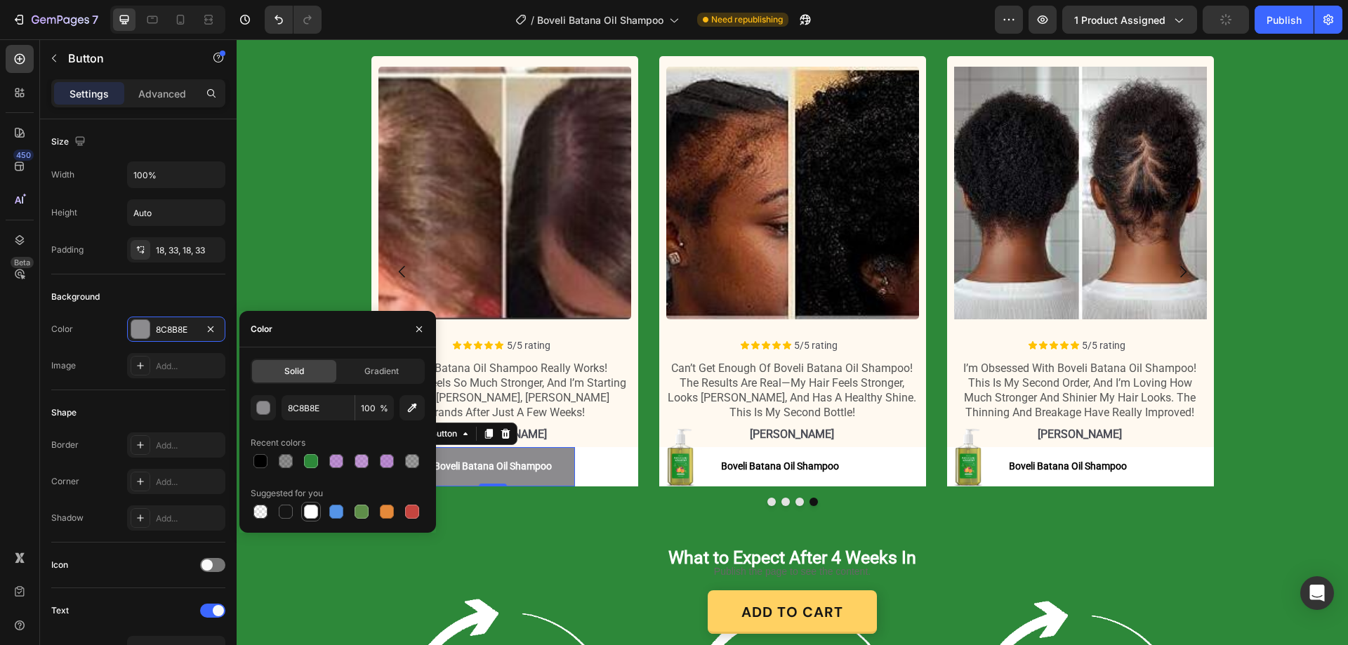
click at [313, 513] on div at bounding box center [311, 512] width 14 height 14
type input "FFFFFF"
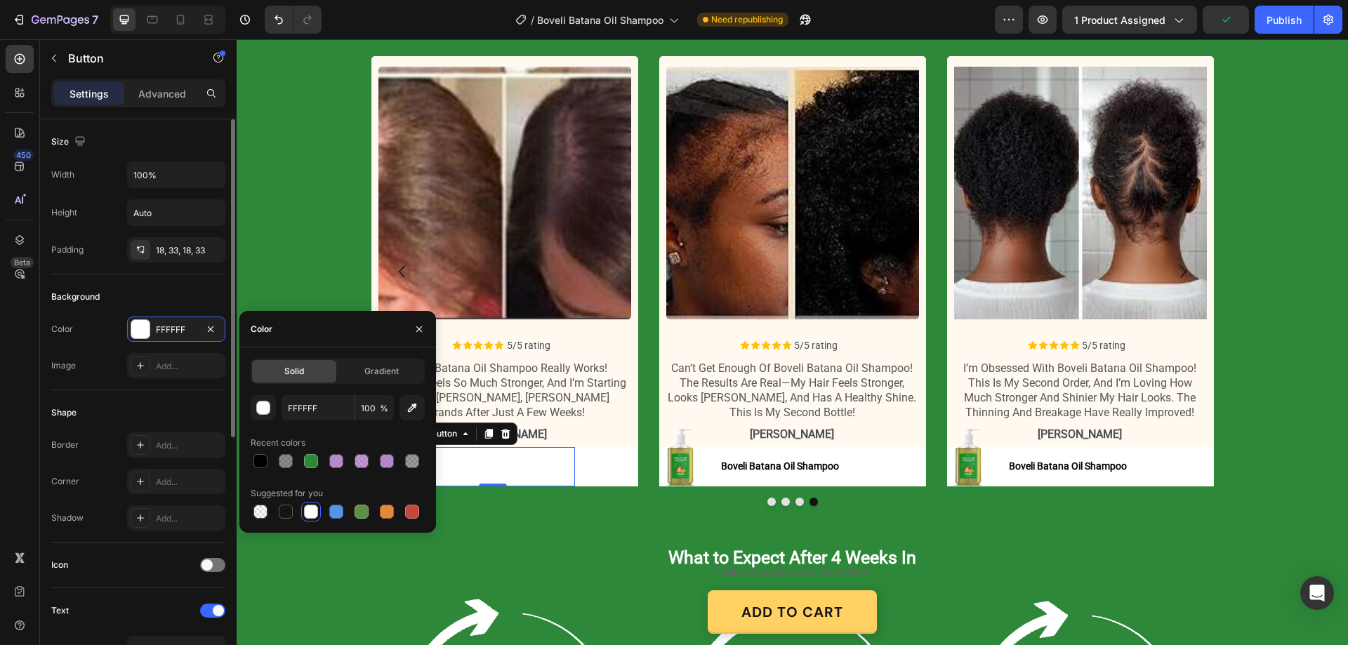
scroll to position [211, 0]
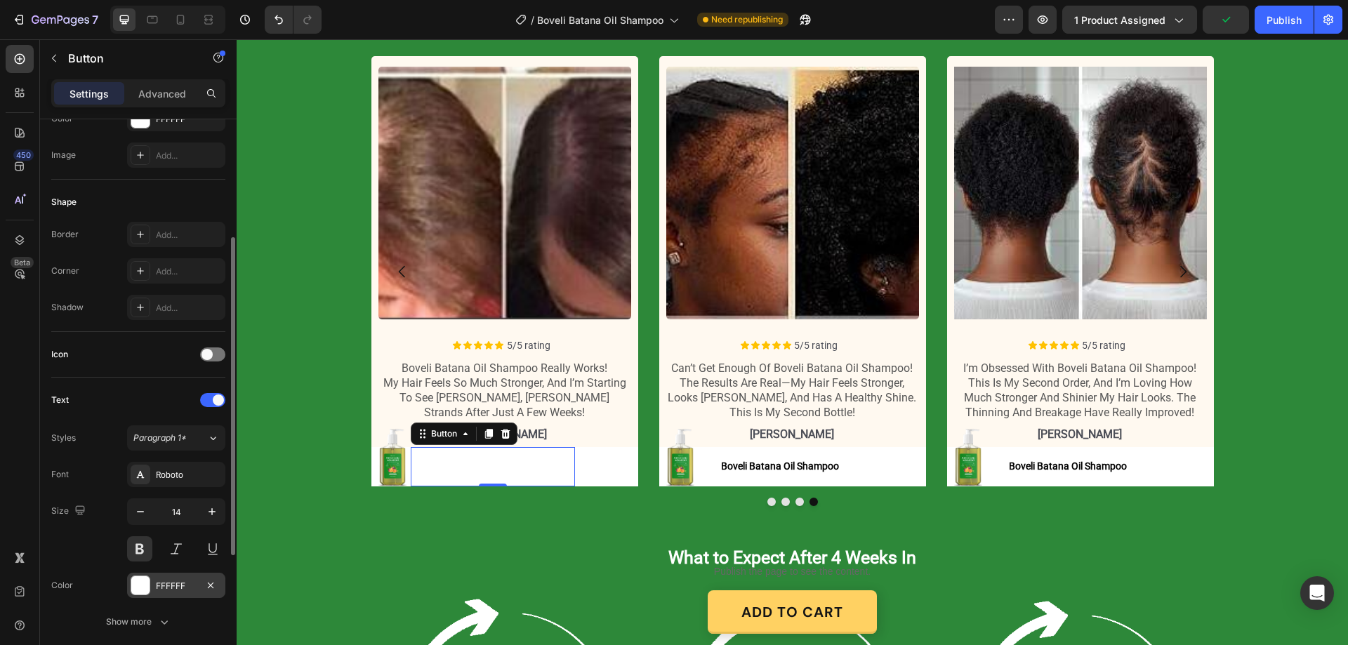
click at [170, 579] on div "FFFFFF" at bounding box center [176, 585] width 98 height 25
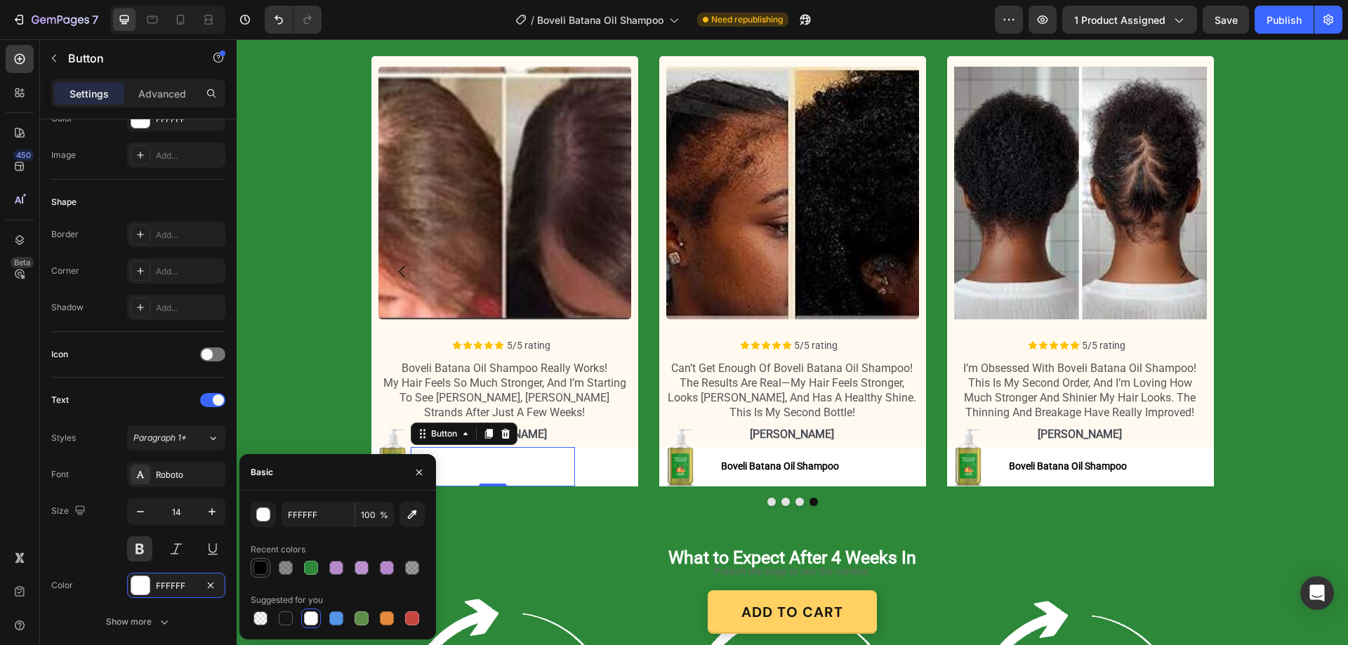
click at [254, 565] on div at bounding box center [261, 568] width 14 height 14
type input "000000"
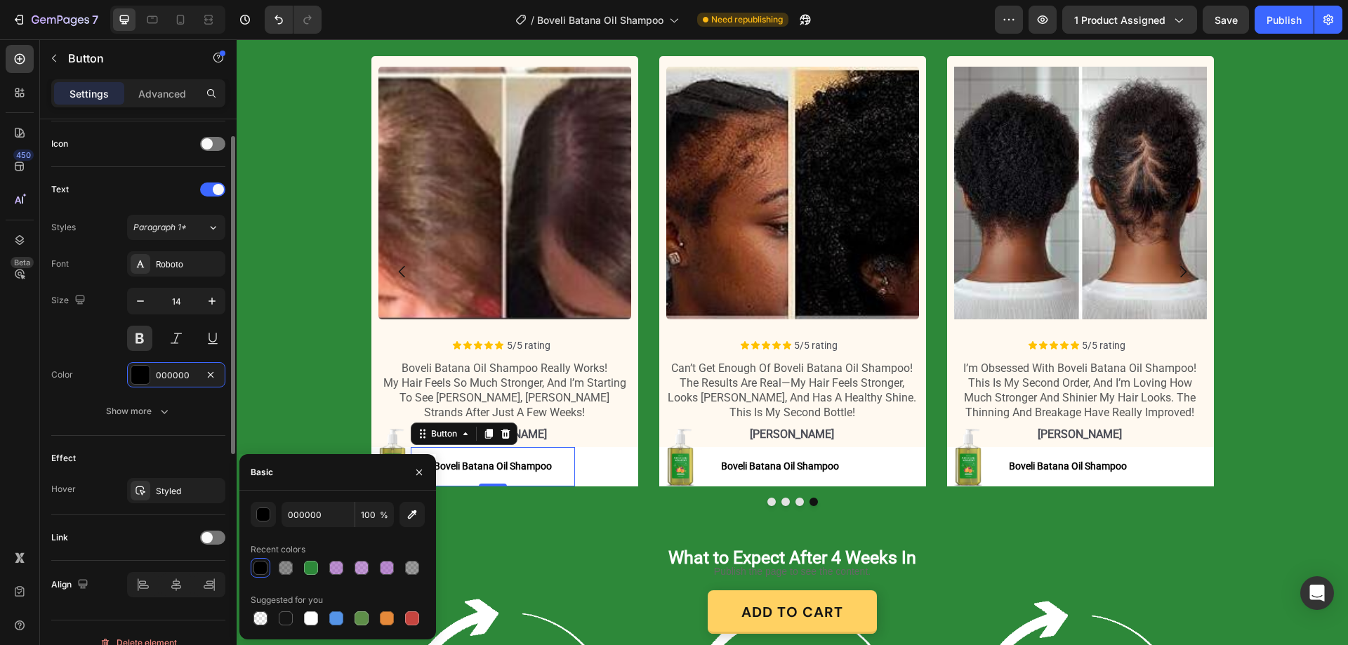
scroll to position [441, 0]
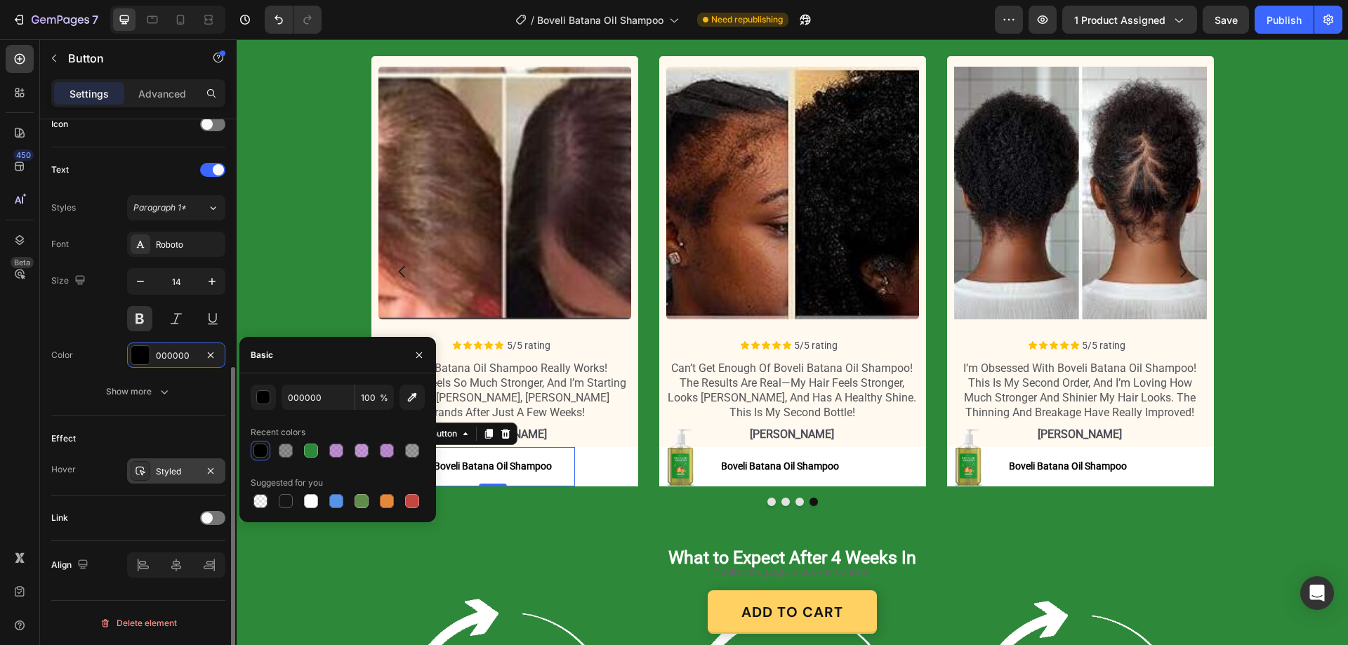
click at [151, 475] on div "Styled" at bounding box center [176, 471] width 98 height 25
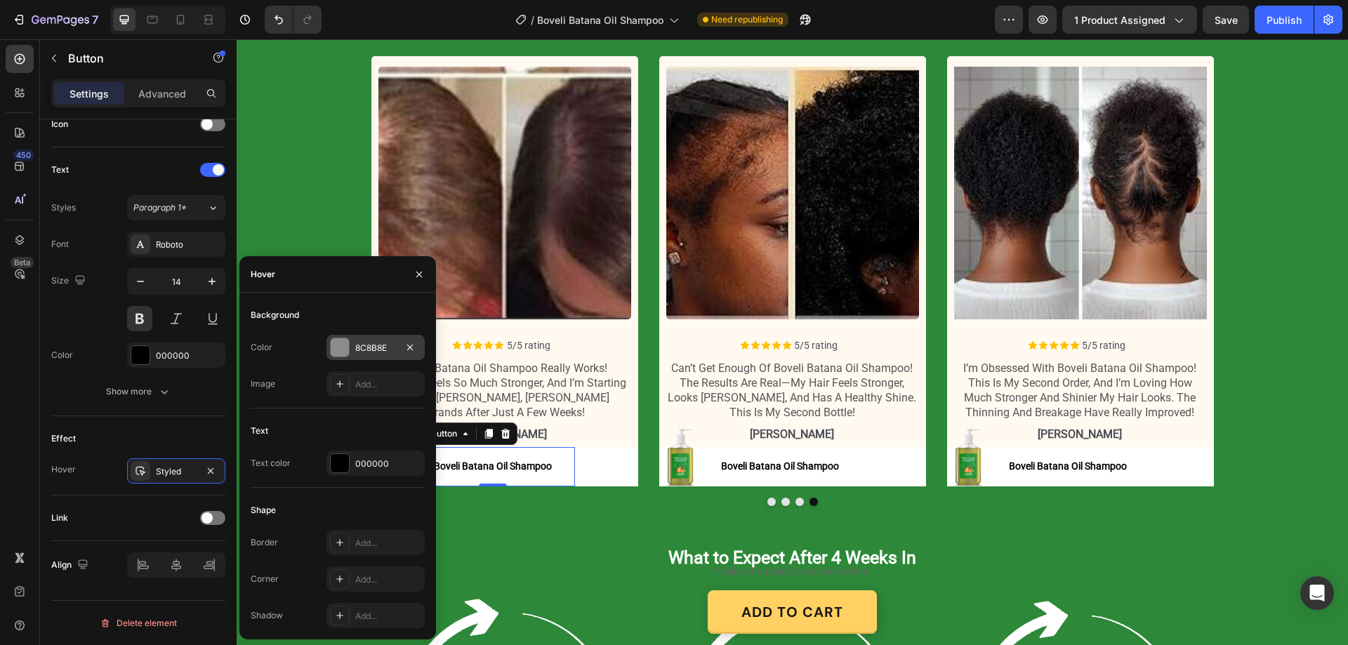
click at [371, 346] on div "8C8B8E" at bounding box center [375, 348] width 41 height 13
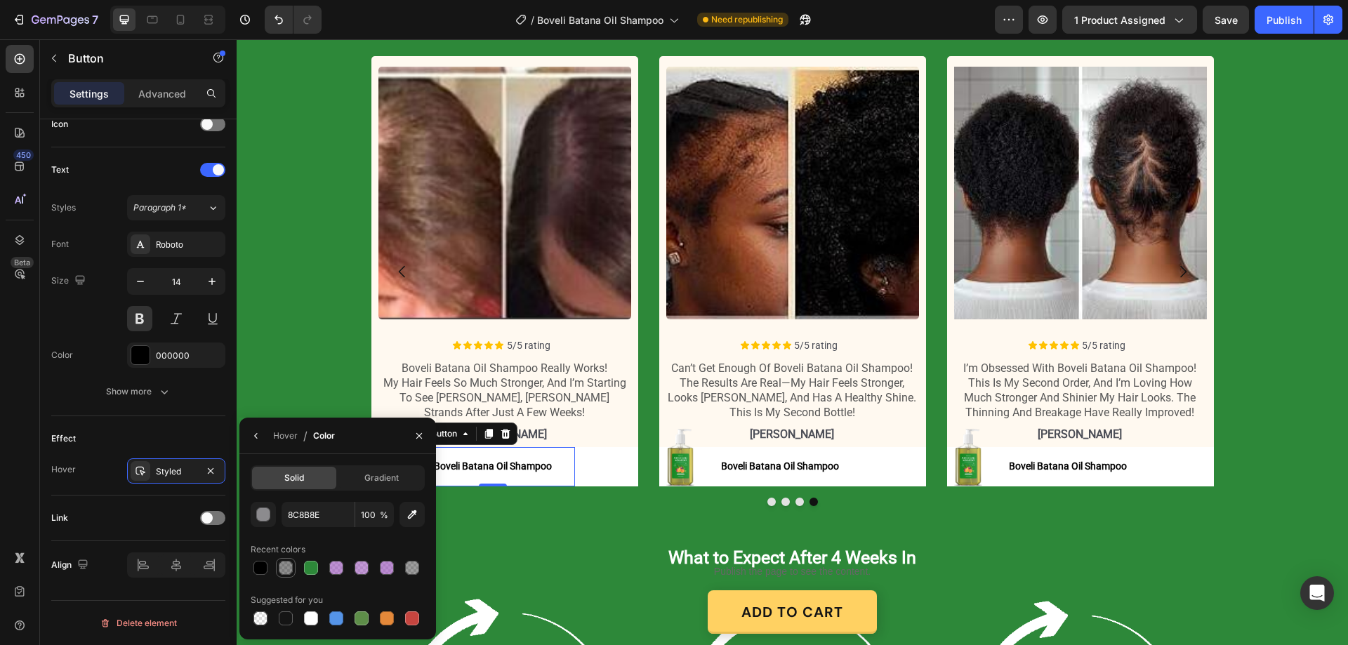
click at [280, 570] on div at bounding box center [286, 568] width 14 height 14
type input "000000"
type input "44"
click at [184, 14] on icon at bounding box center [180, 20] width 14 height 14
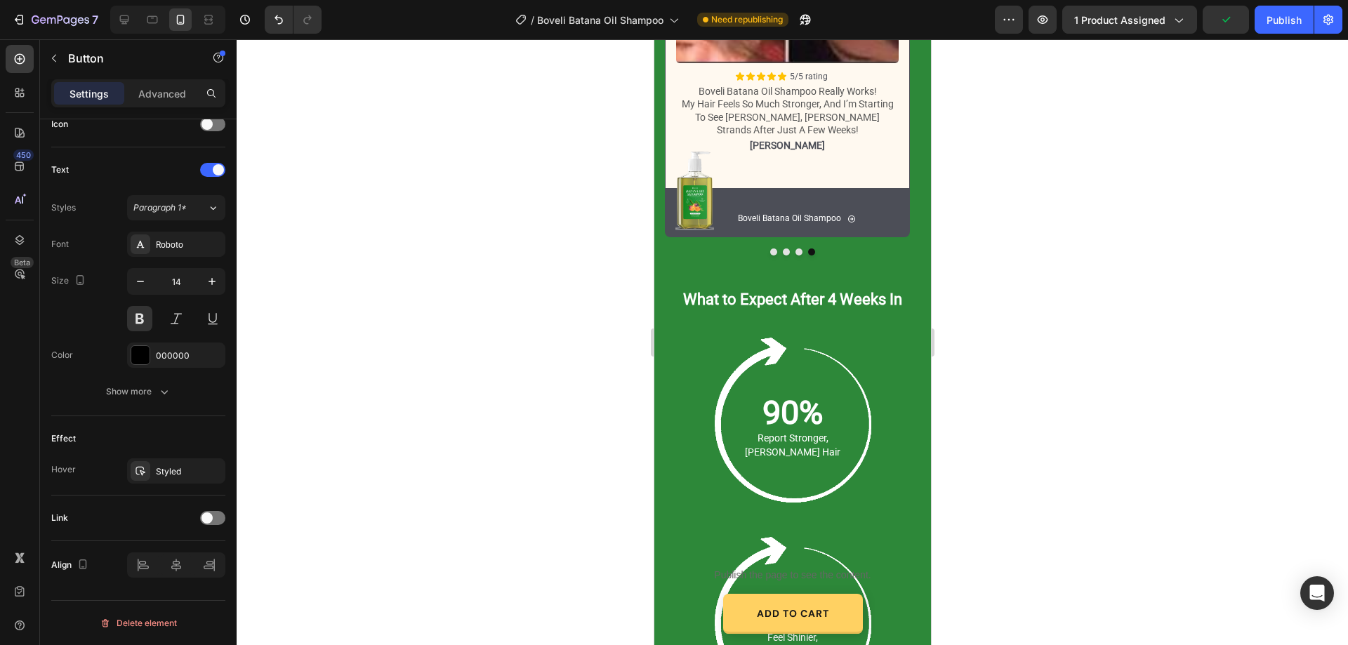
scroll to position [1789, 0]
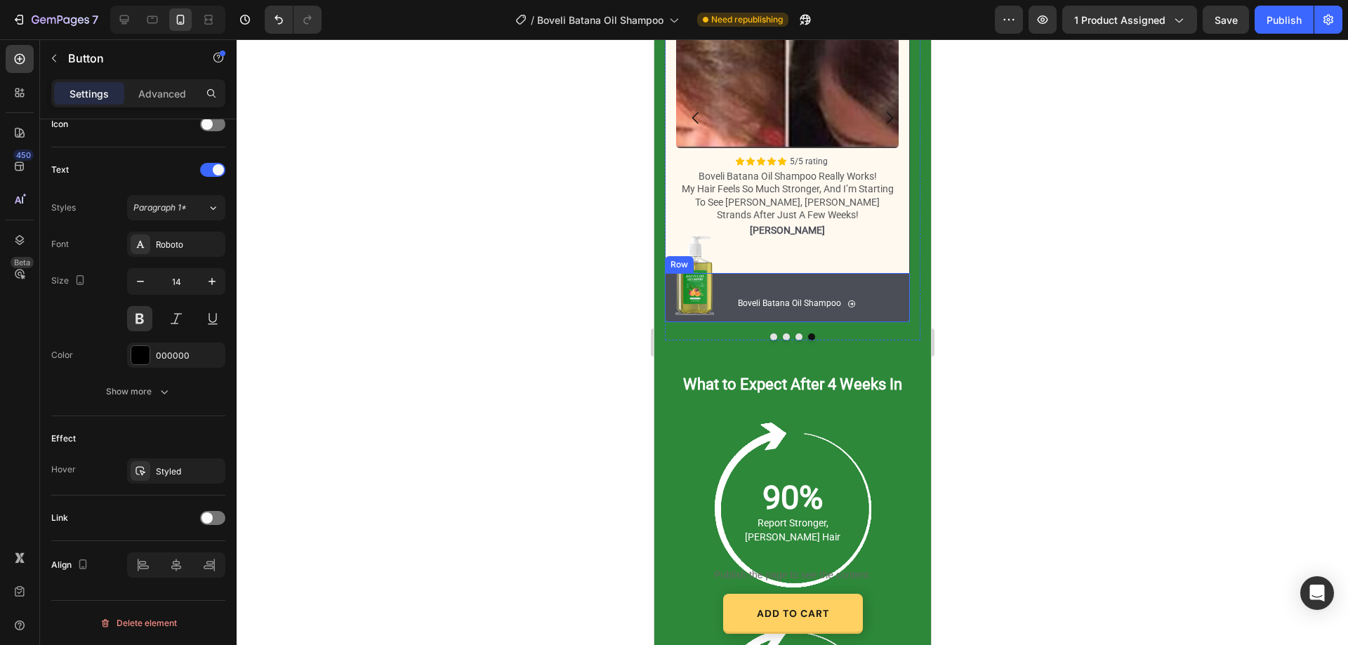
click at [894, 289] on div "Image Boveli Batana Oil Shampoo Button 0 Boveli Batana Oil Shampoo Button Row" at bounding box center [786, 297] width 245 height 49
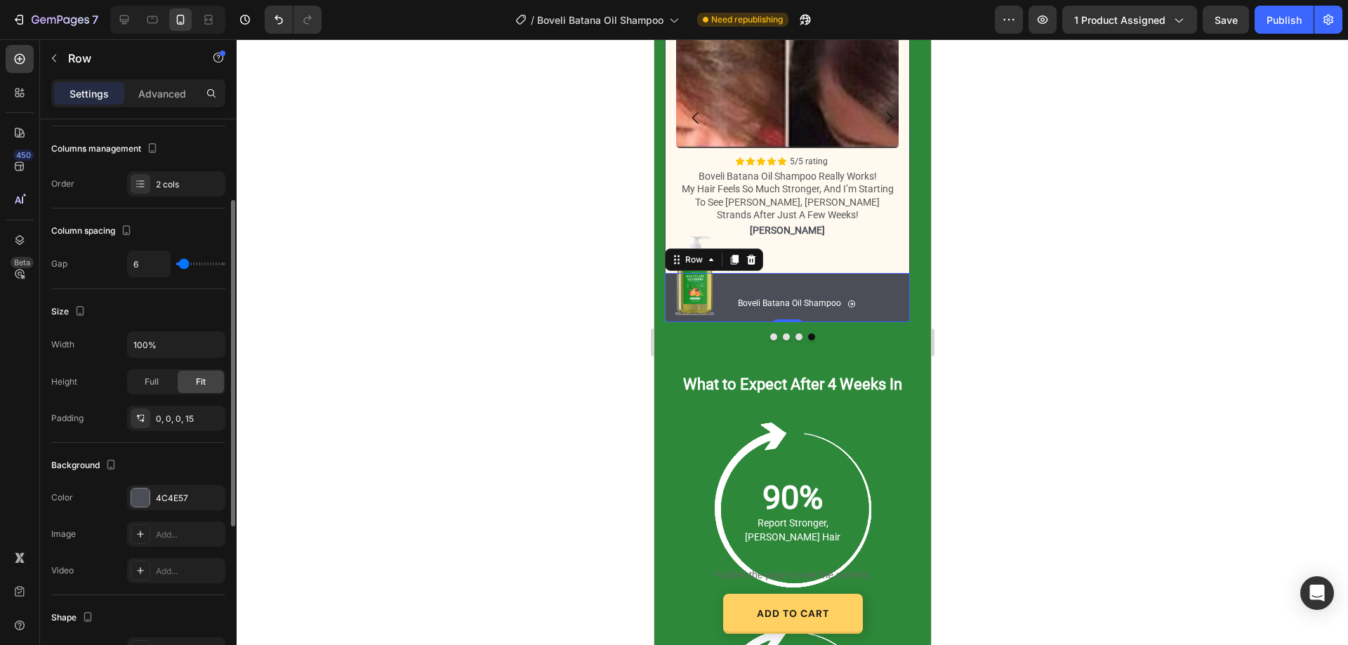
scroll to position [211, 0]
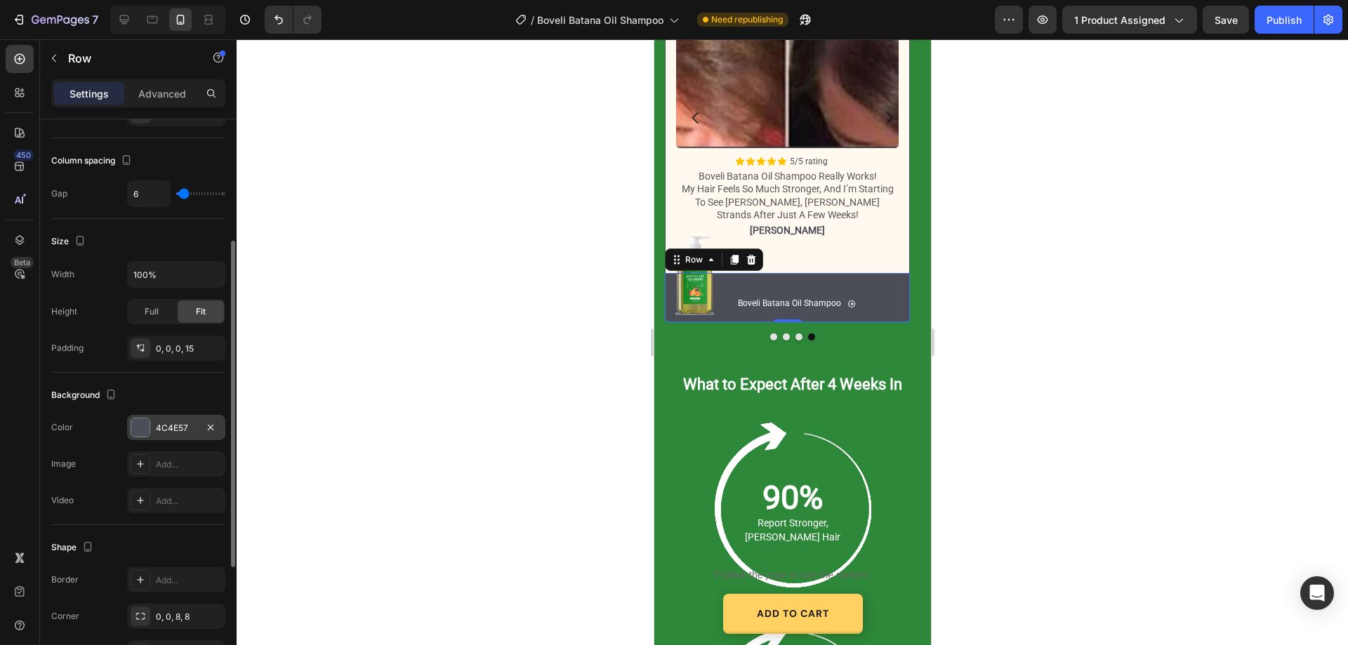
click at [178, 416] on div "4C4E57" at bounding box center [176, 427] width 98 height 25
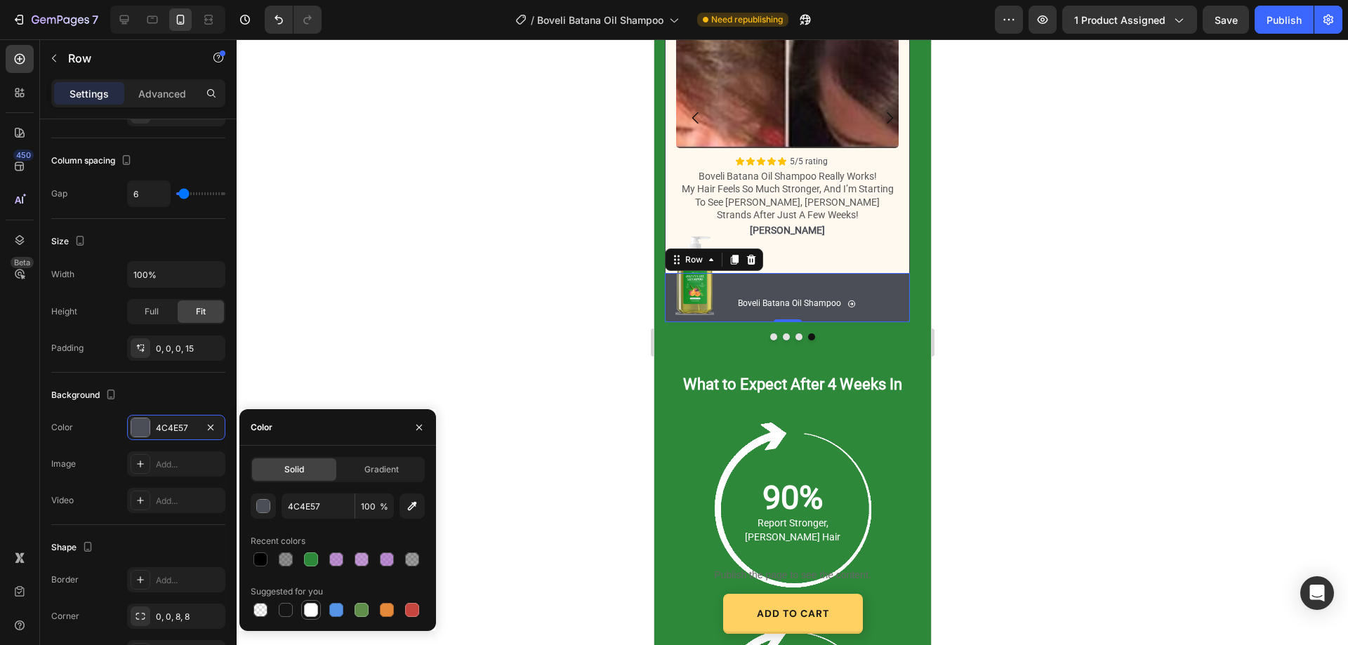
click at [309, 611] on div at bounding box center [311, 610] width 14 height 14
type input "FFFFFF"
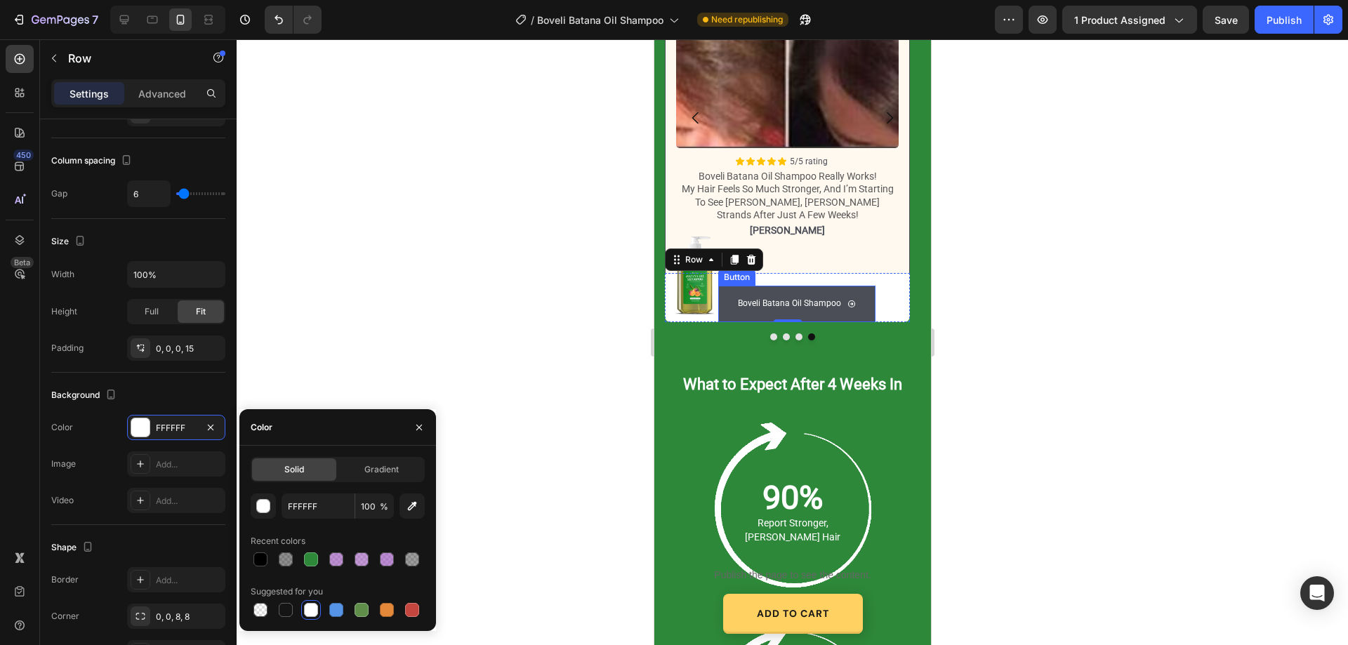
click at [864, 288] on button "Boveli Batana Oil Shampoo" at bounding box center [796, 304] width 157 height 37
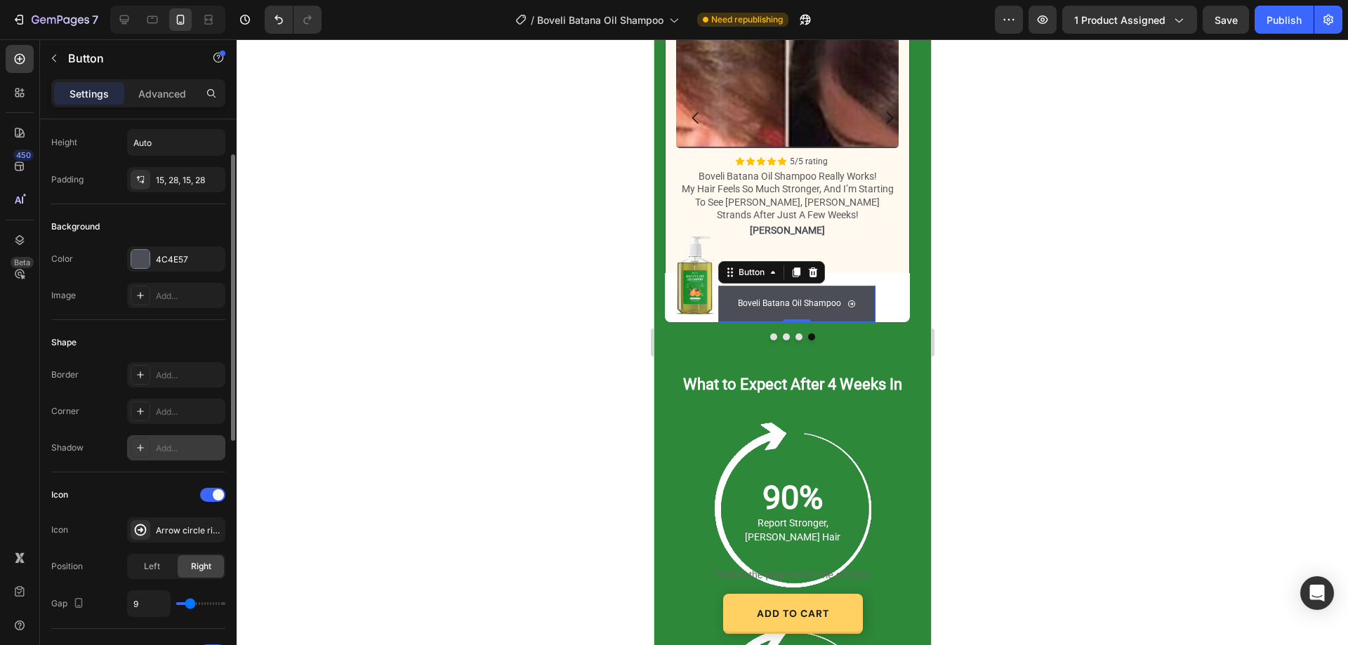
scroll to position [0, 0]
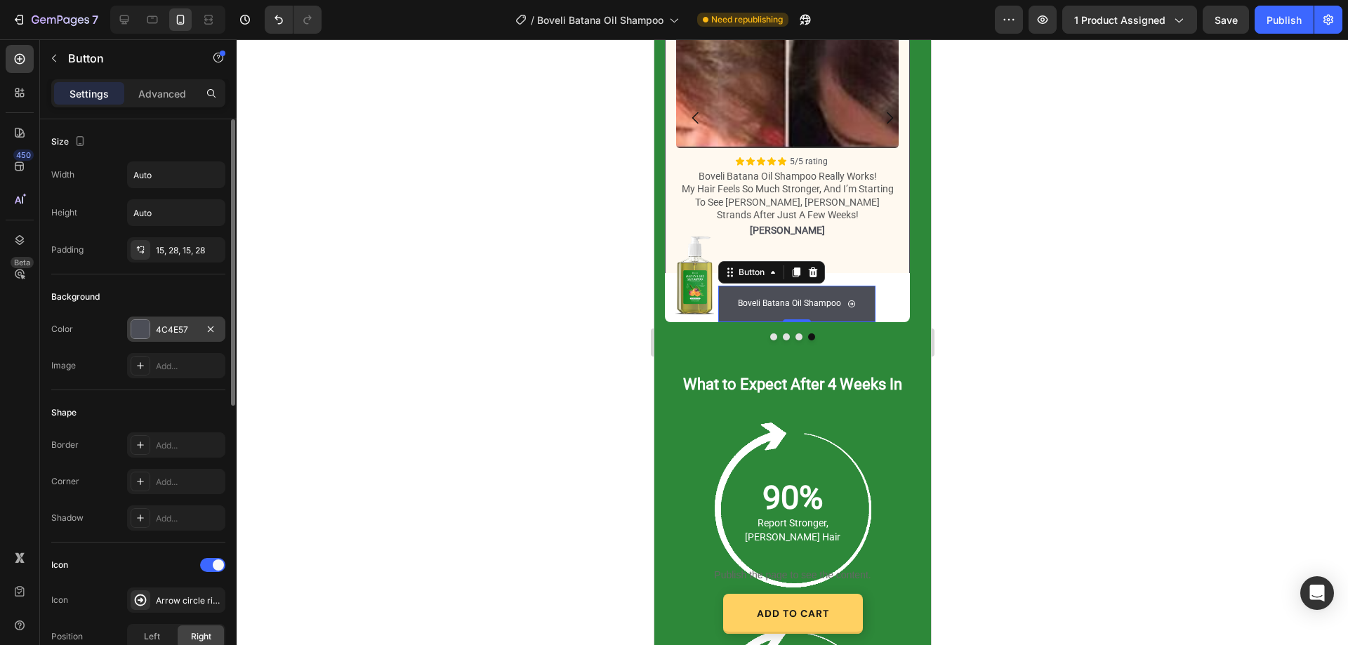
click at [189, 324] on div "4C4E57" at bounding box center [176, 330] width 41 height 13
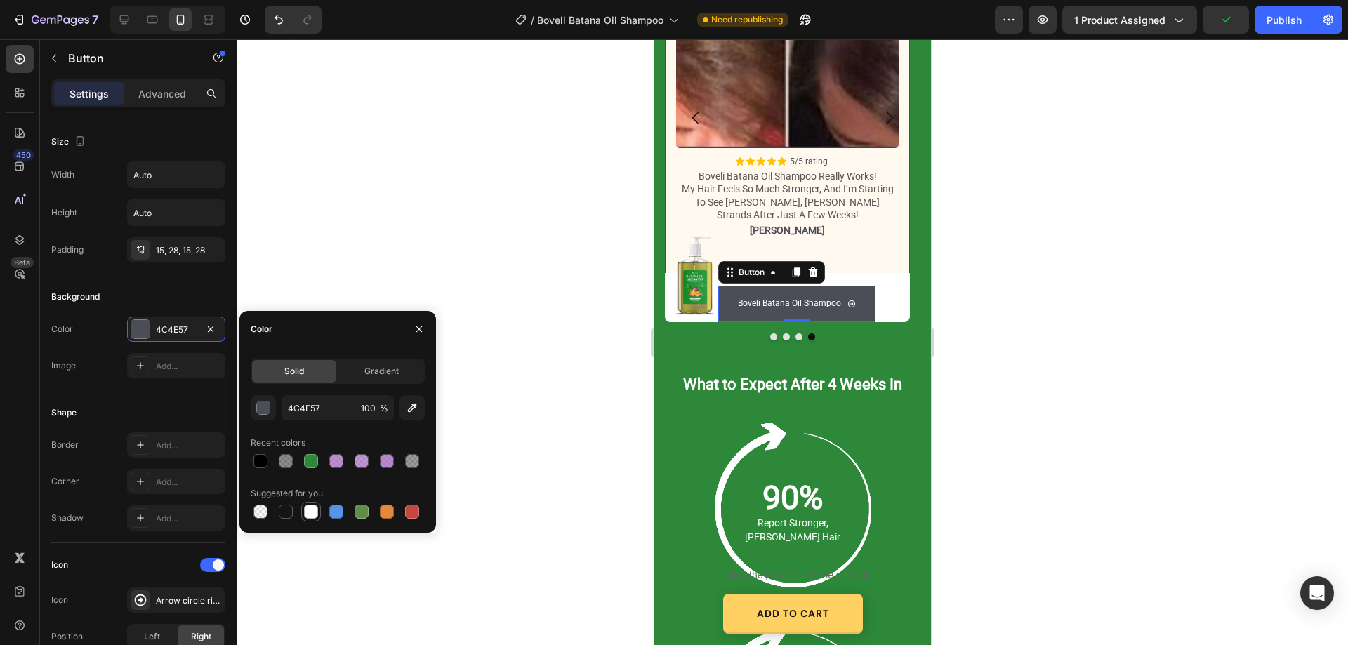
click at [309, 517] on div at bounding box center [311, 512] width 14 height 14
type input "FFFFFF"
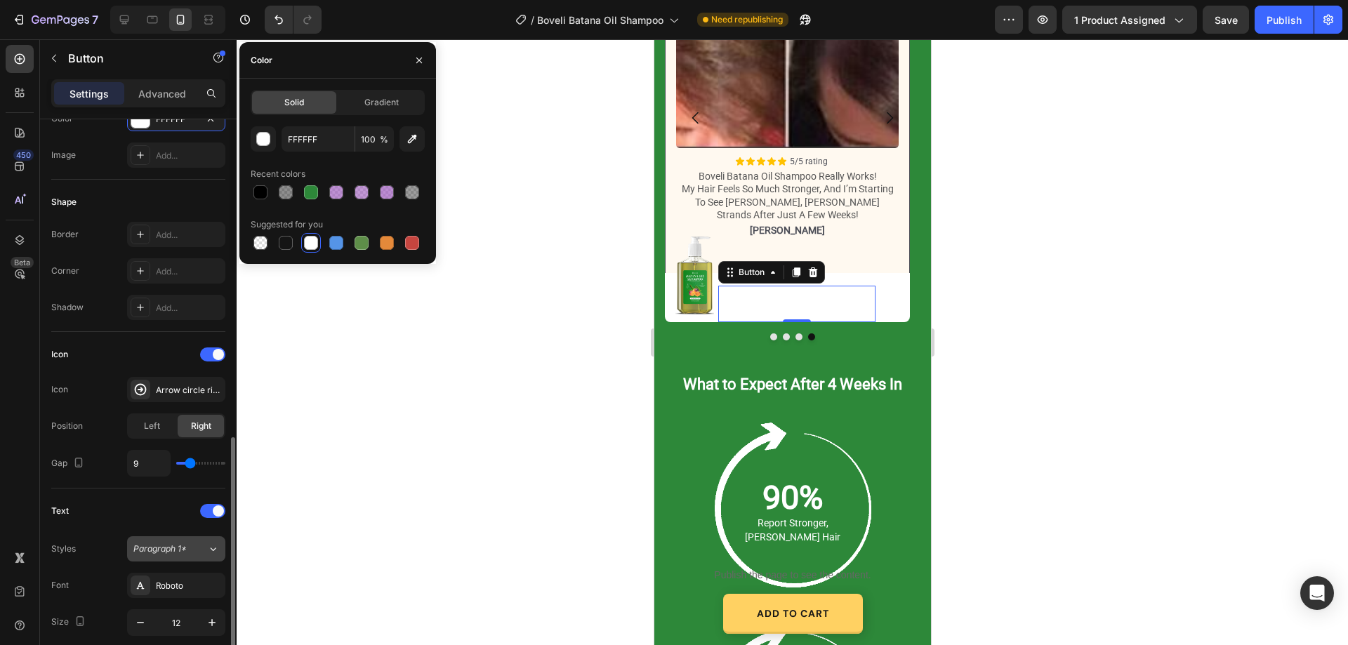
scroll to position [351, 0]
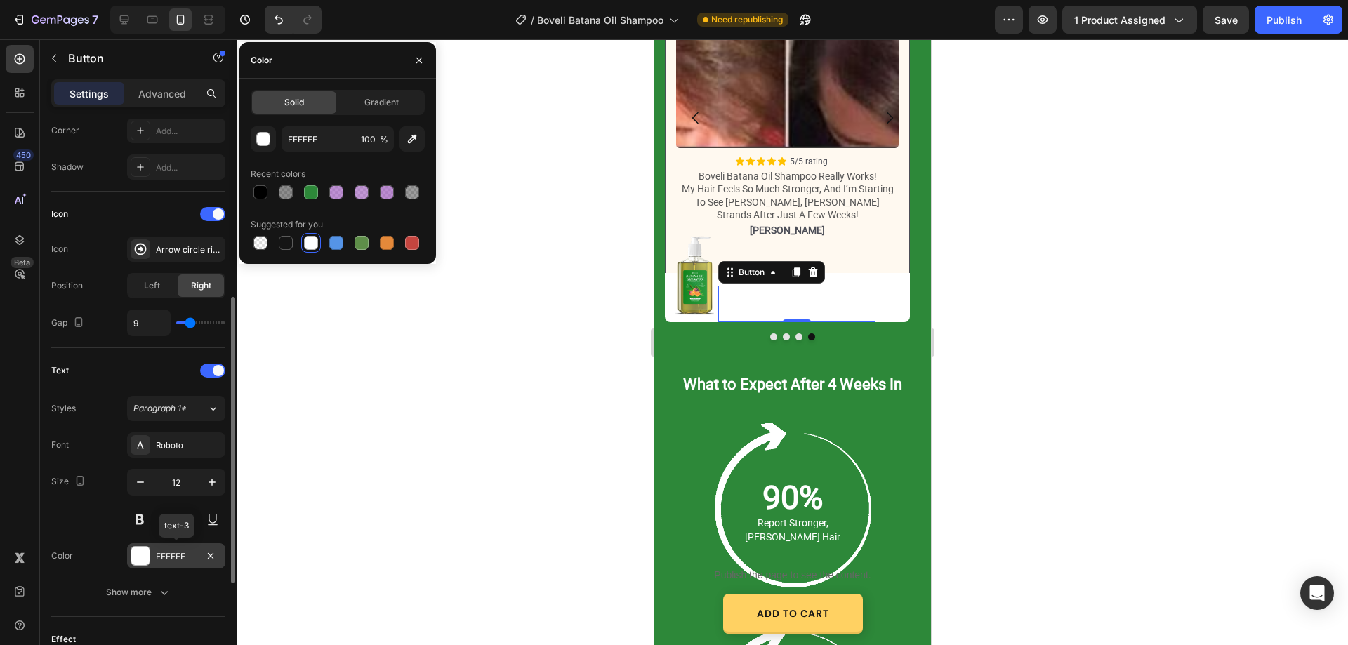
click at [175, 555] on div "FFFFFF" at bounding box center [176, 557] width 41 height 13
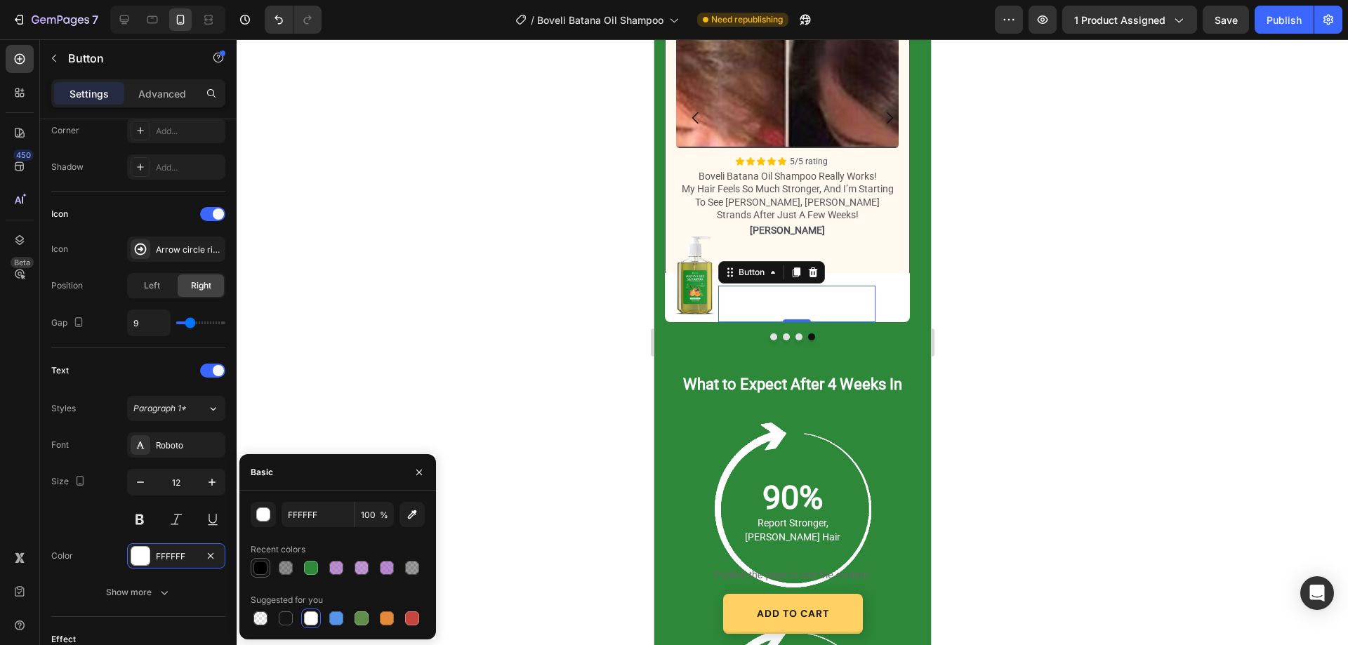
click at [256, 570] on div at bounding box center [261, 568] width 14 height 14
type input "000000"
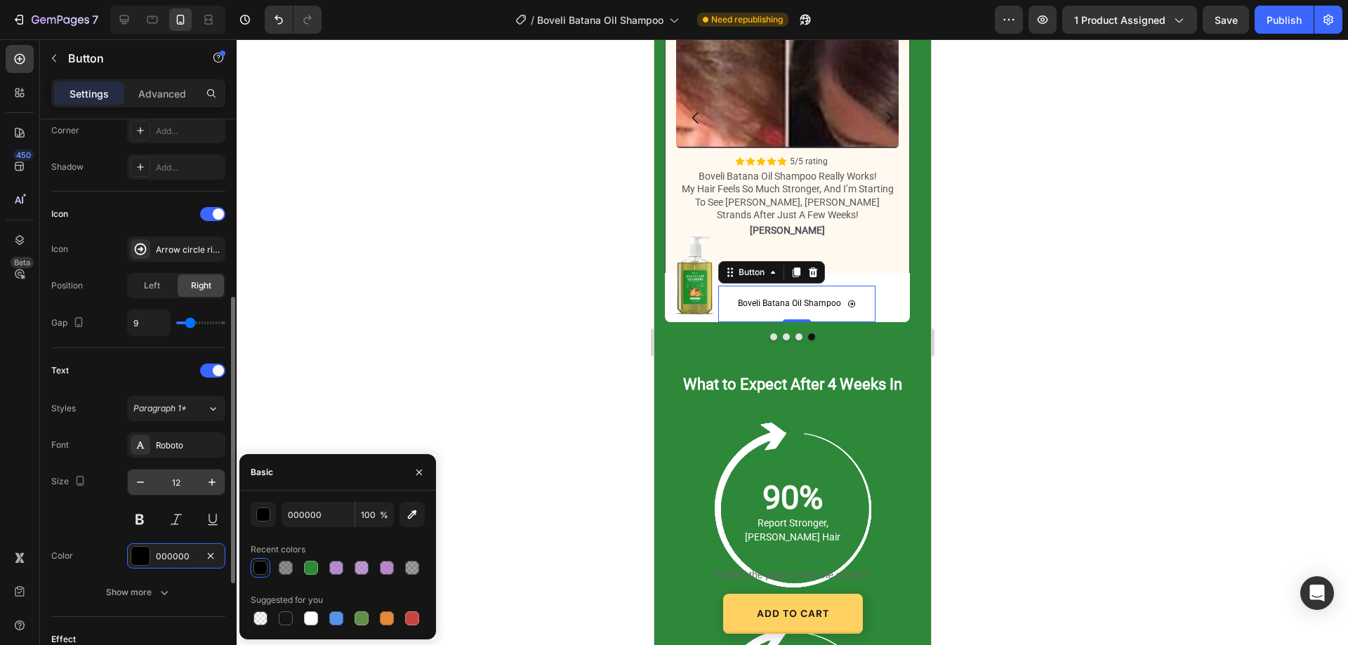
scroll to position [552, 0]
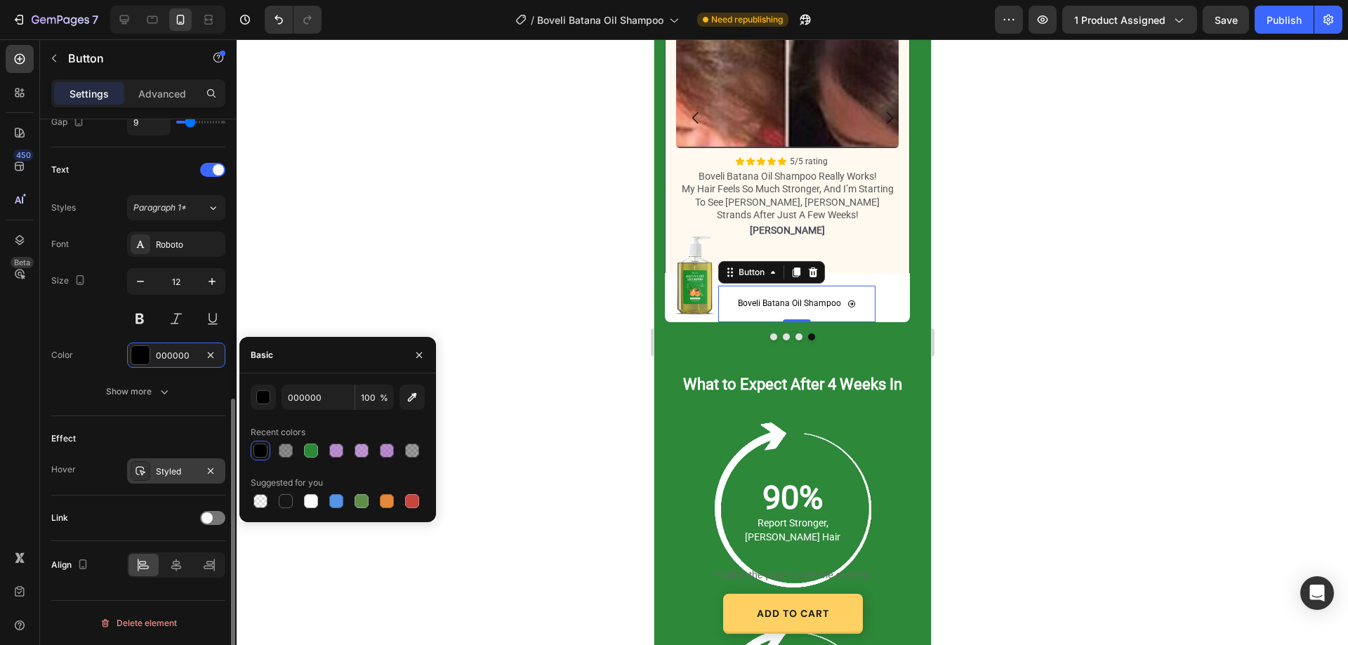
click at [180, 471] on div "Styled" at bounding box center [176, 472] width 41 height 13
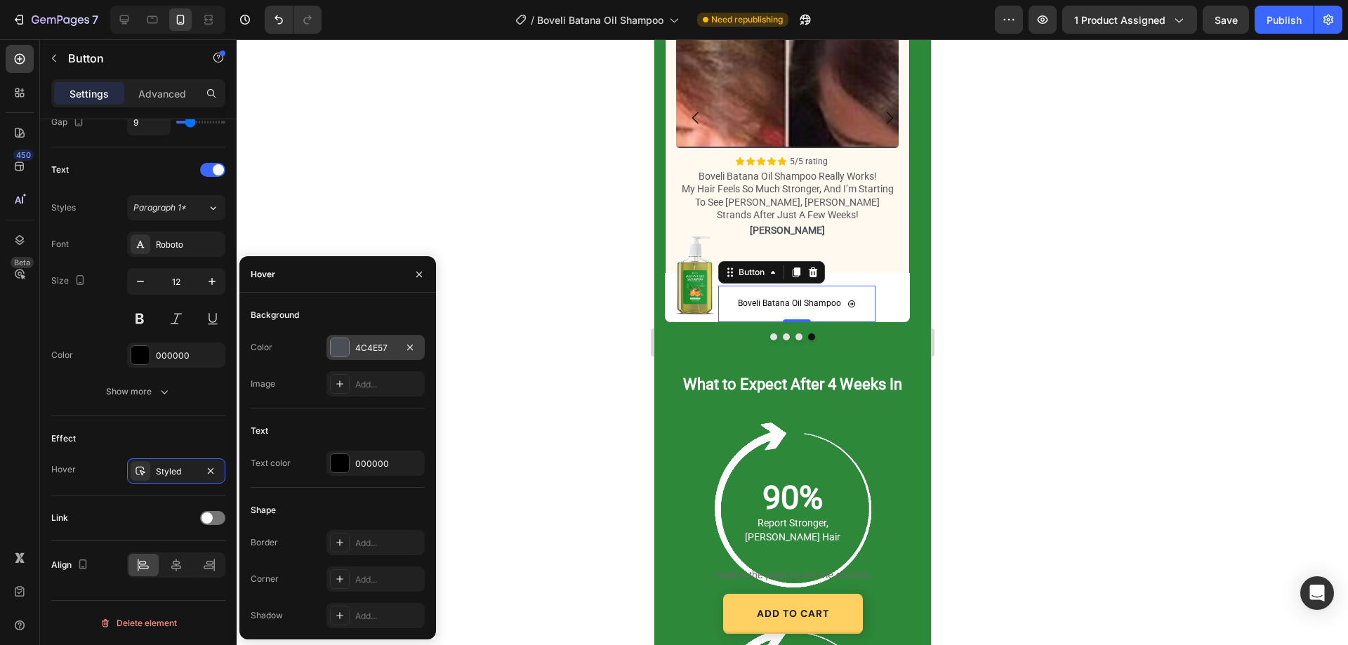
click at [369, 357] on div "4C4E57" at bounding box center [376, 347] width 98 height 25
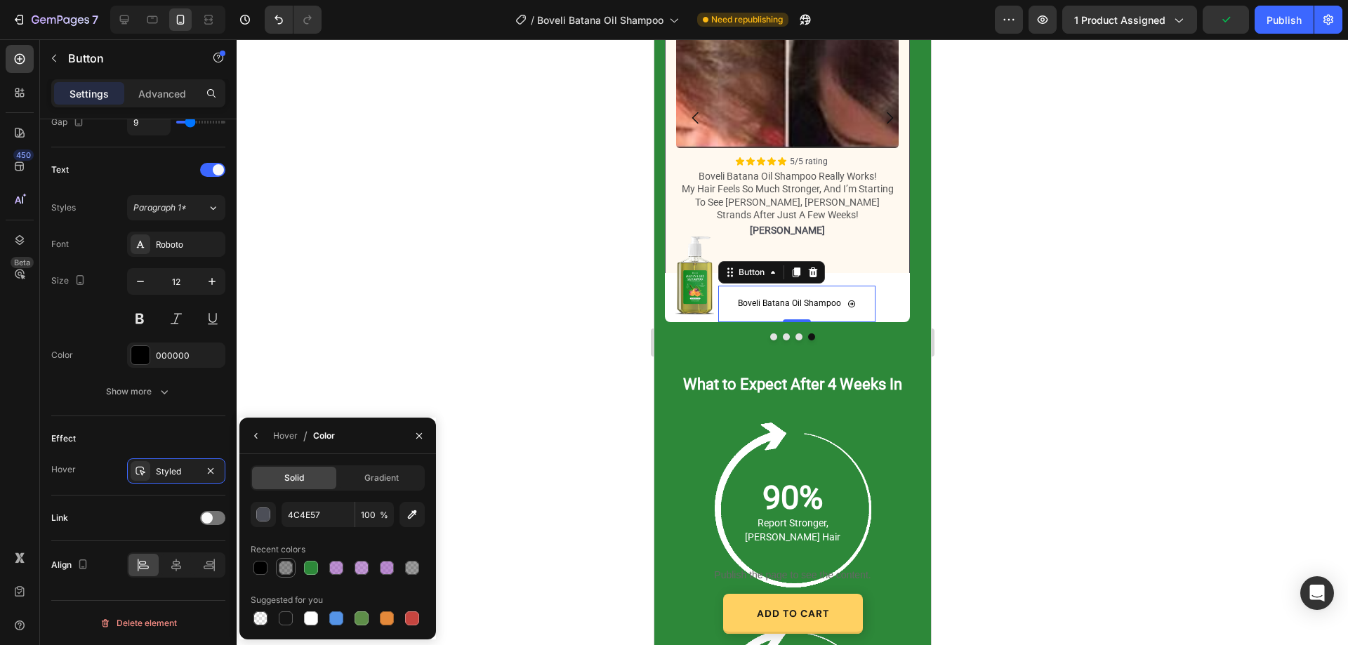
drag, startPoint x: 281, startPoint y: 570, endPoint x: 147, endPoint y: 309, distance: 293.7
click at [281, 570] on div at bounding box center [286, 568] width 14 height 14
type input "000000"
type input "44"
click at [770, 334] on button "Dot" at bounding box center [773, 337] width 7 height 7
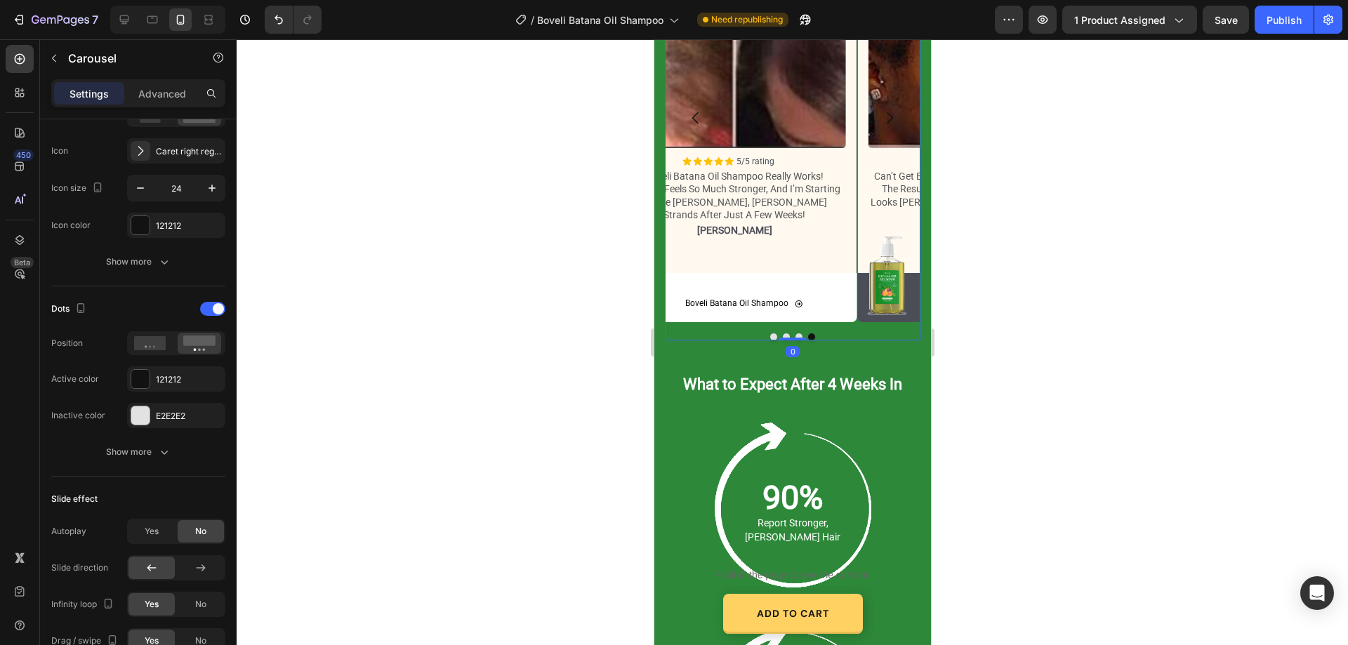
scroll to position [0, 0]
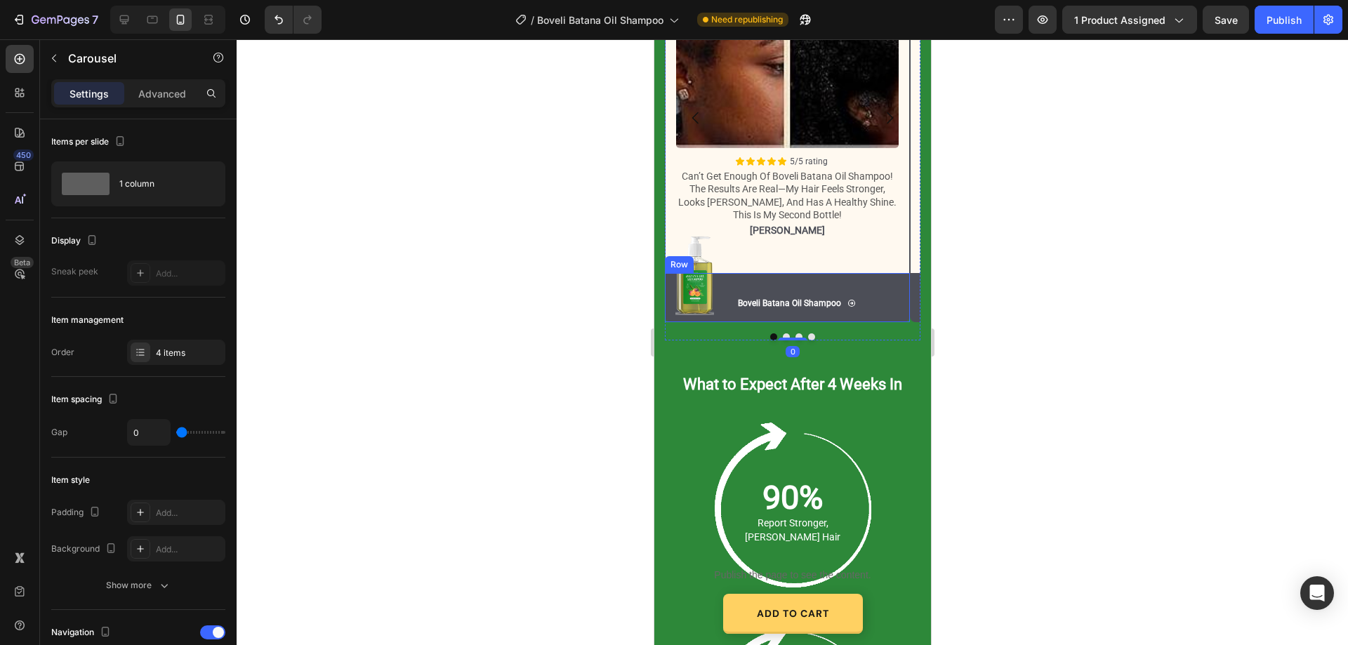
click at [902, 291] on div "Image Boveli Batana Oil Shampoo Button Boveli Batana Oil Shampoo Button Row" at bounding box center [786, 297] width 245 height 49
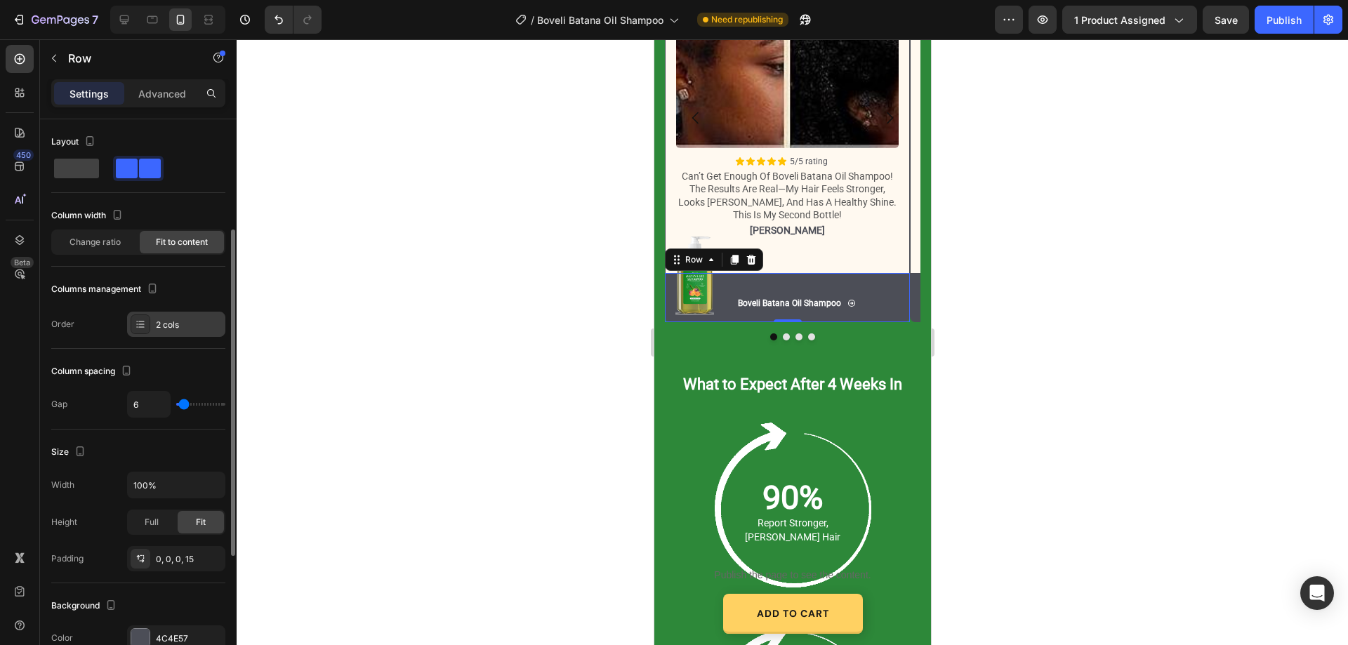
scroll to position [211, 0]
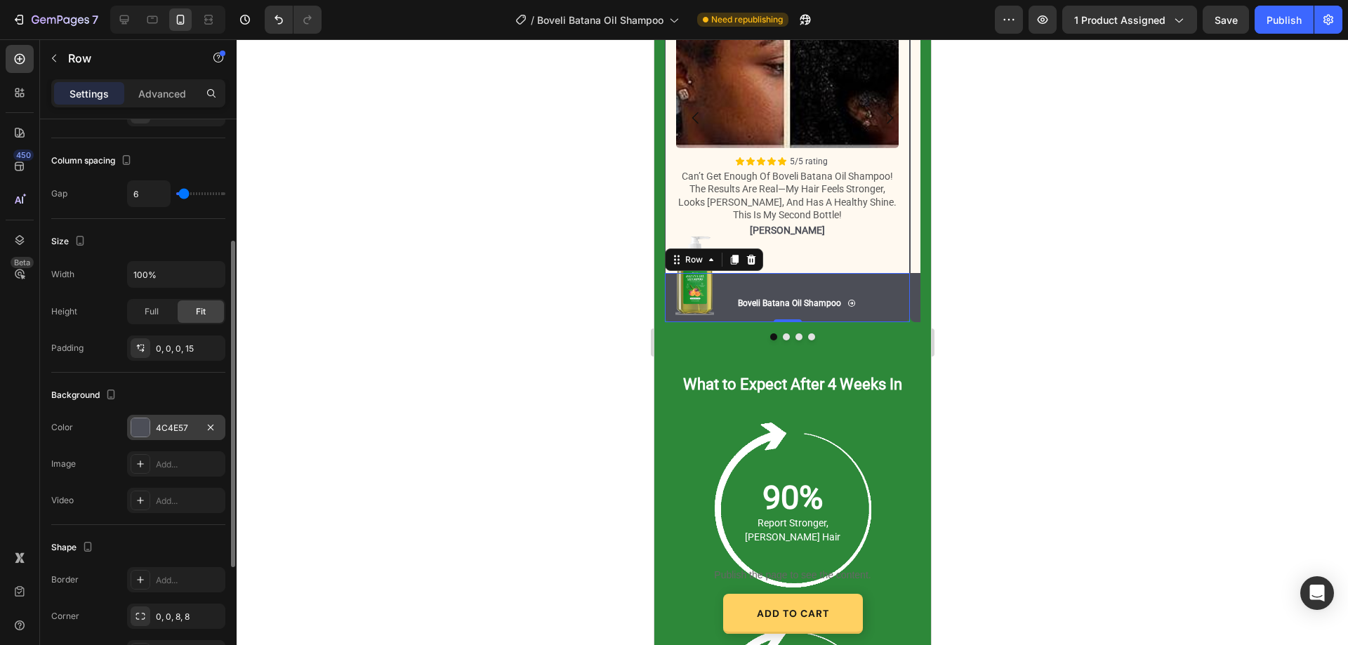
click at [176, 426] on div "4C4E57" at bounding box center [176, 428] width 41 height 13
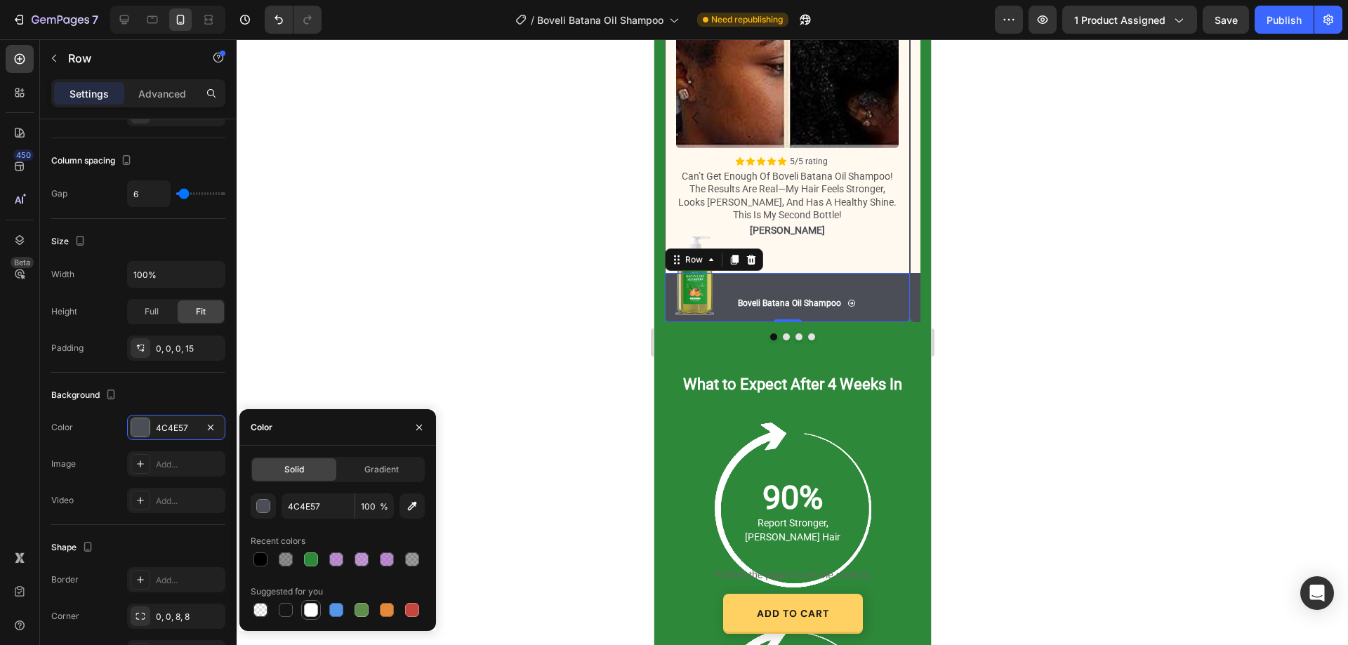
click at [308, 610] on div at bounding box center [311, 610] width 14 height 14
type input "FFFFFF"
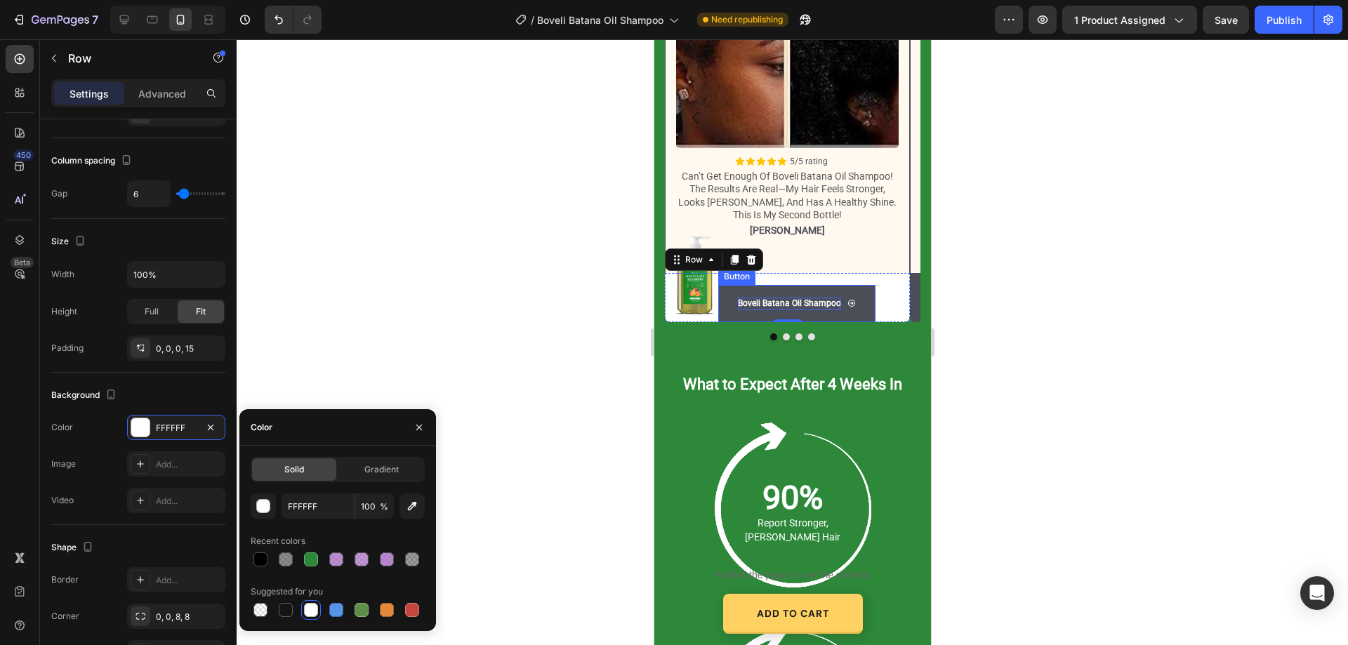
click at [765, 300] on p "Boveli Batana Oil Shampoo" at bounding box center [788, 304] width 103 height 12
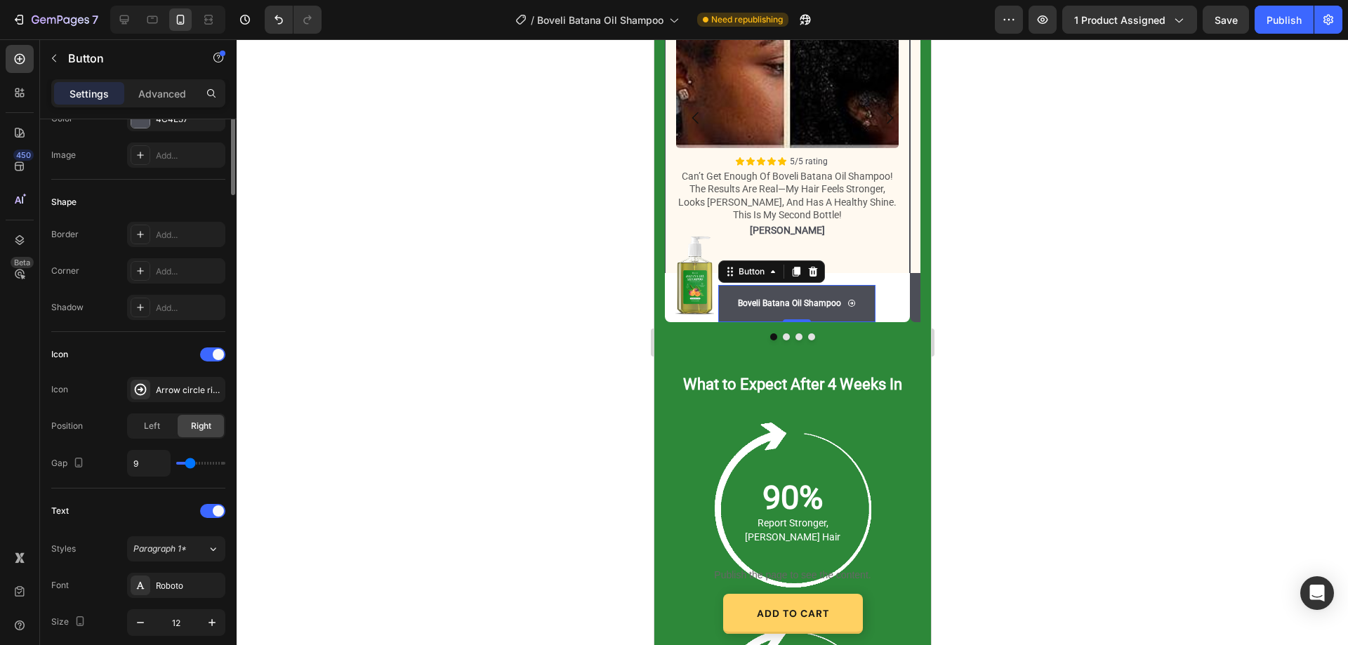
scroll to position [0, 0]
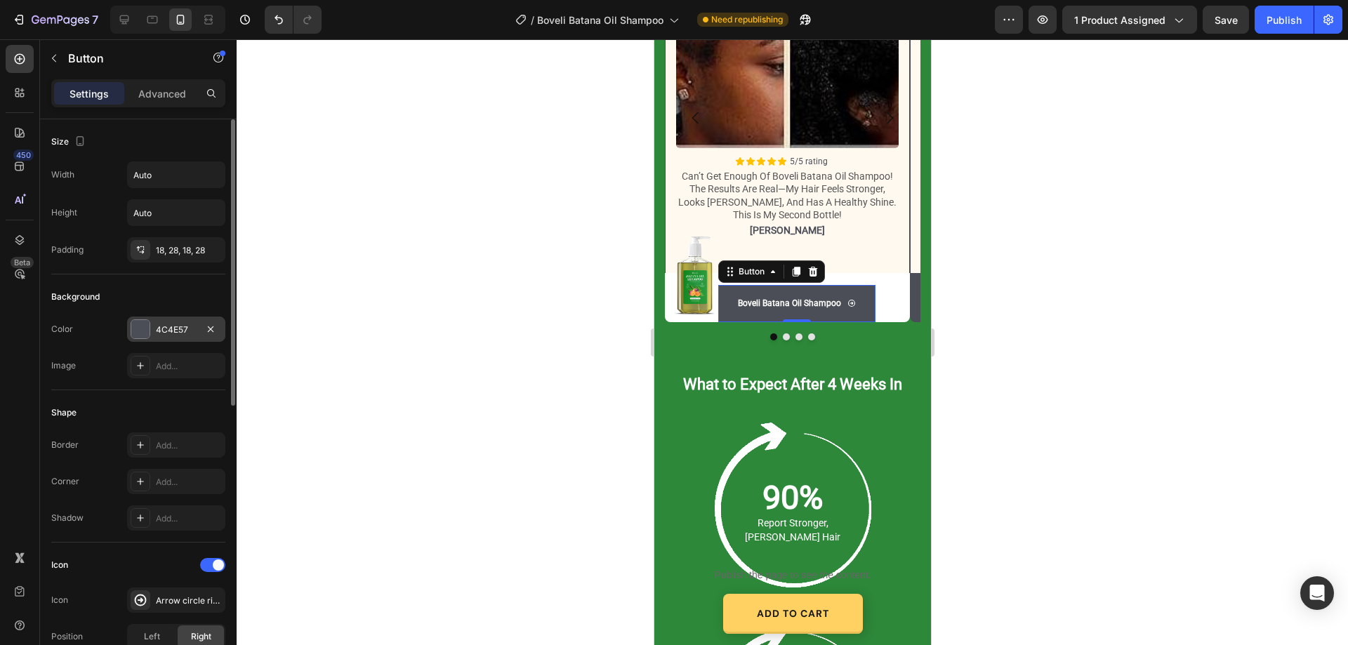
click at [171, 333] on div "4C4E57" at bounding box center [176, 330] width 41 height 13
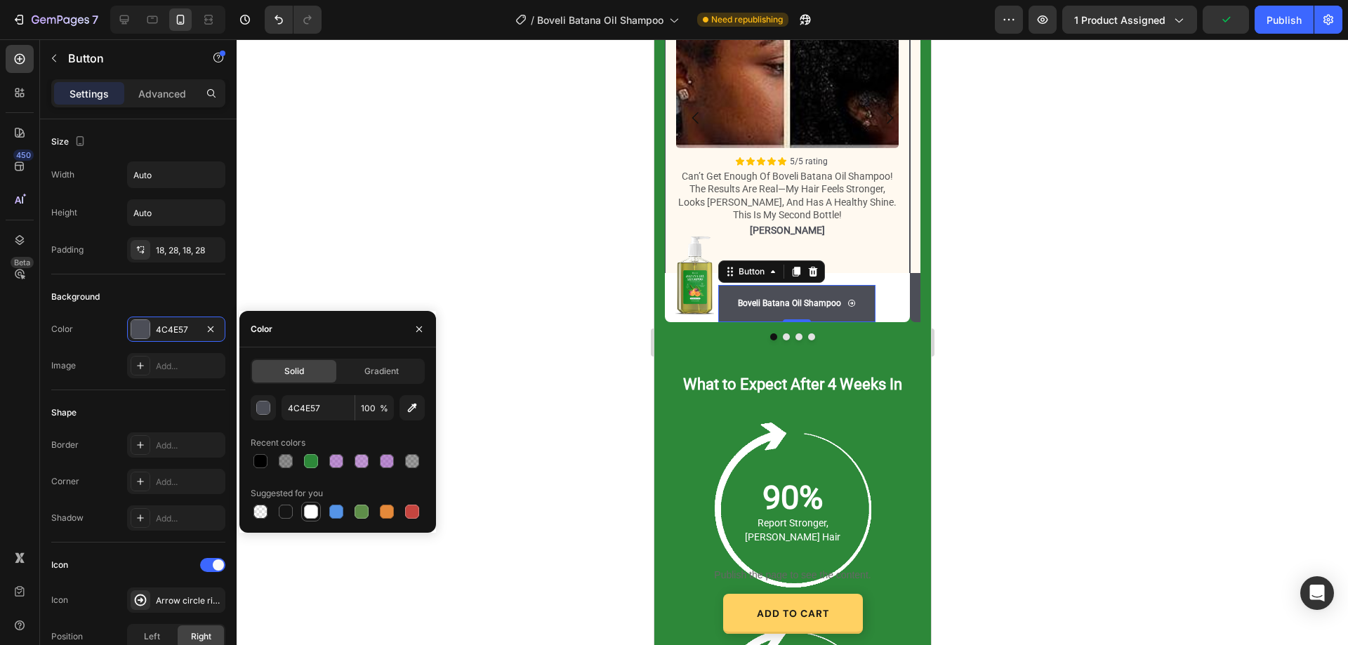
click at [314, 516] on div at bounding box center [311, 512] width 14 height 14
type input "FFFFFF"
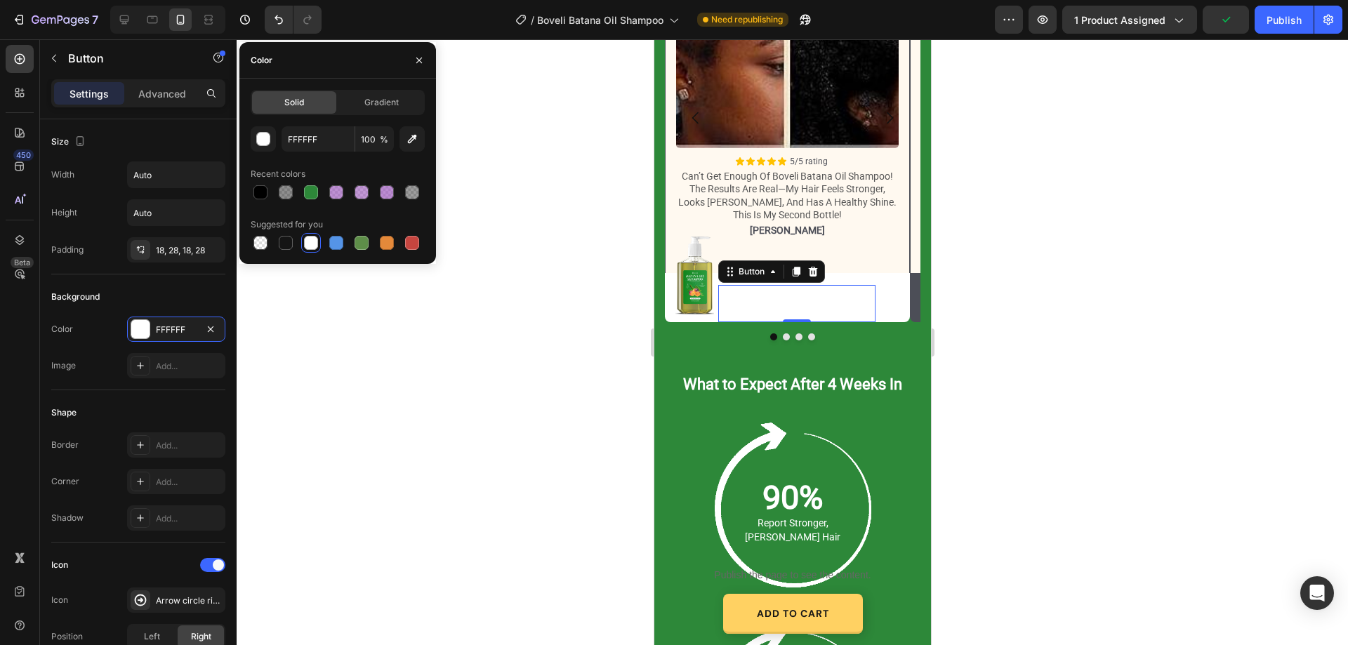
scroll to position [351, 0]
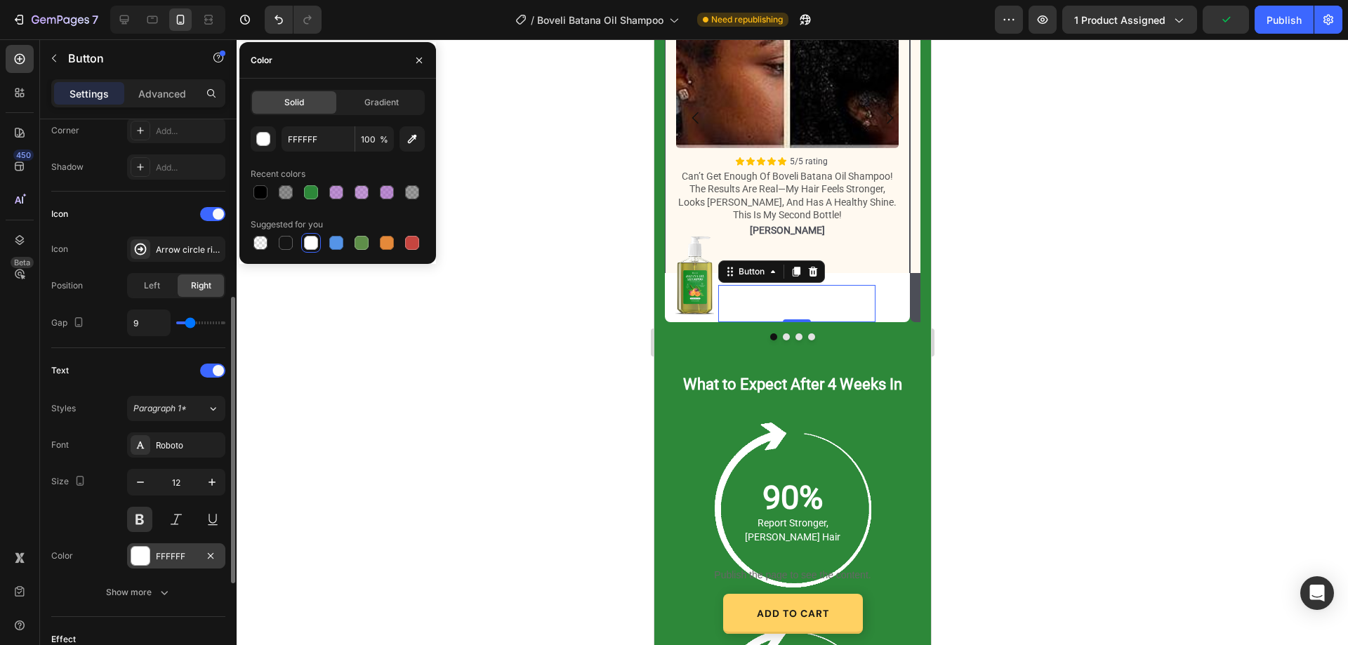
click at [168, 553] on div "FFFFFF" at bounding box center [176, 557] width 41 height 13
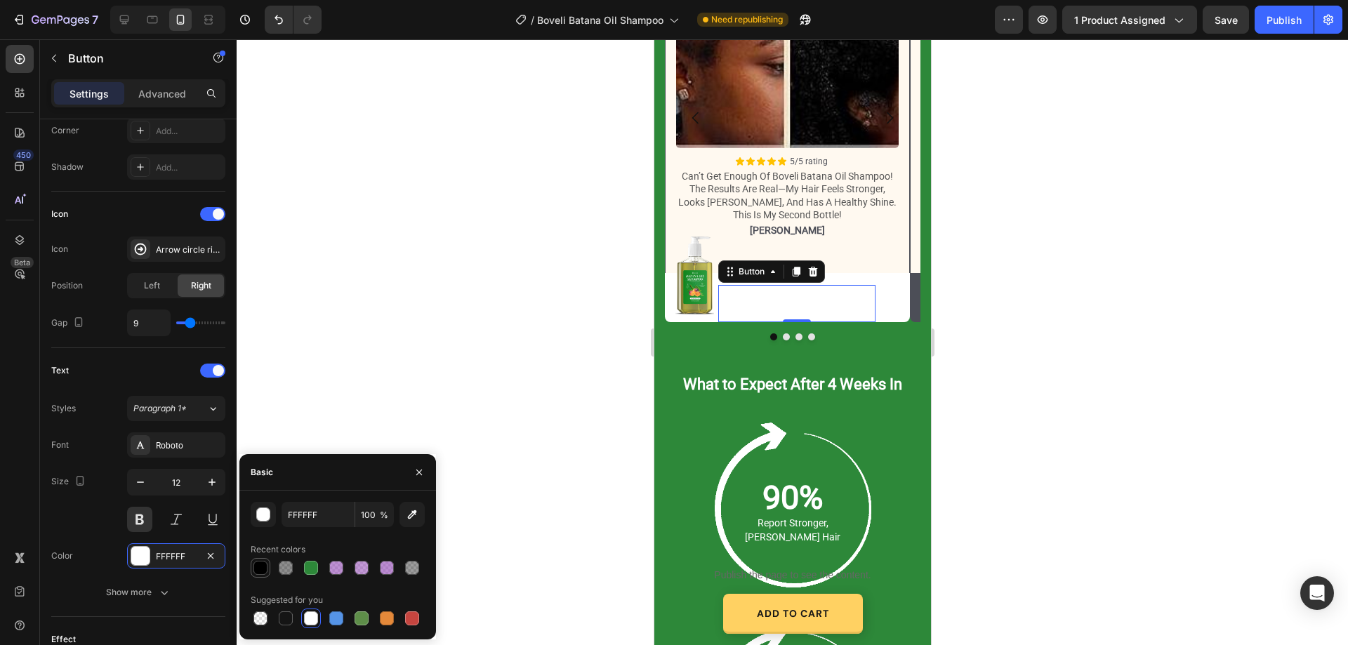
click at [266, 570] on div at bounding box center [261, 568] width 14 height 14
type input "000000"
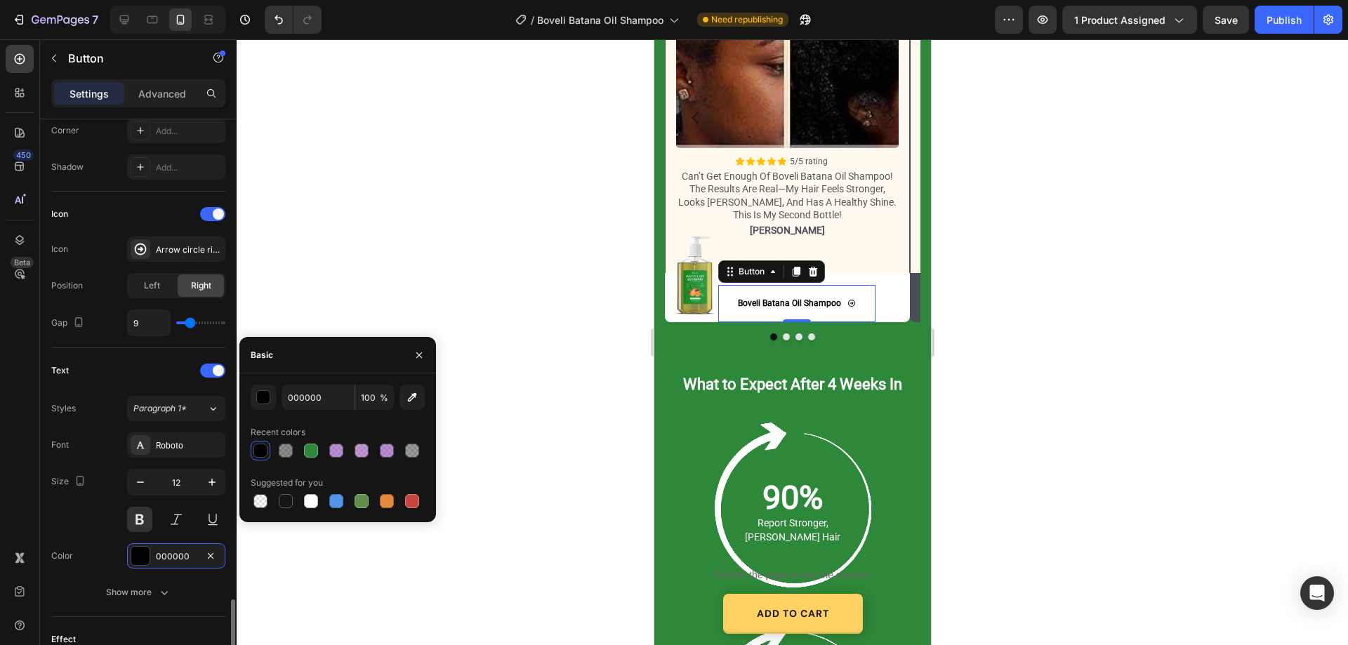
scroll to position [552, 0]
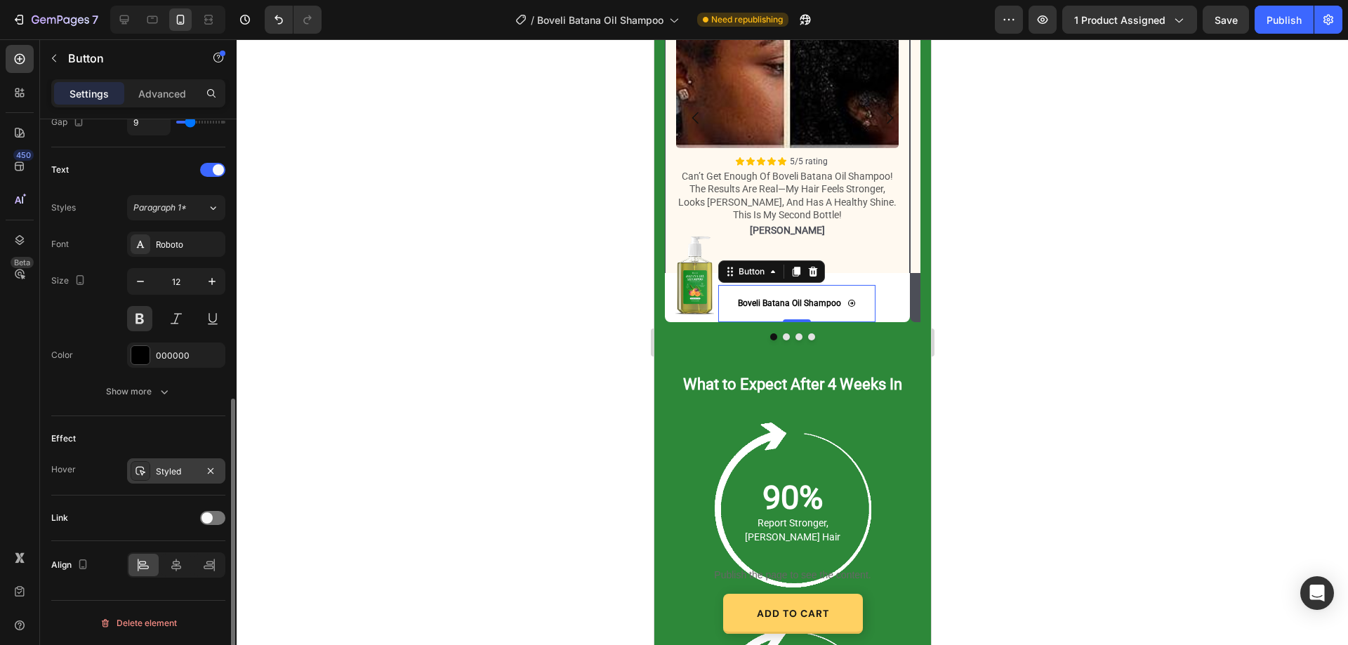
click at [157, 475] on div "Styled" at bounding box center [176, 472] width 41 height 13
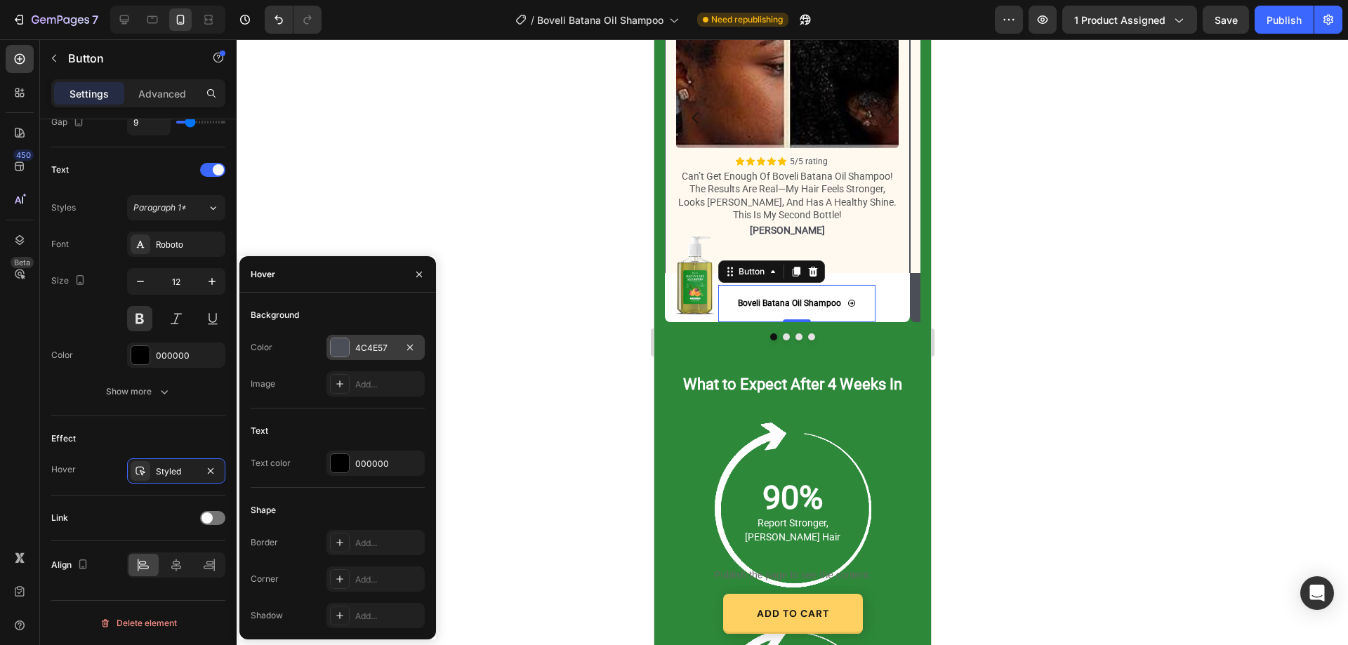
click at [388, 355] on div "4C4E57" at bounding box center [376, 347] width 98 height 25
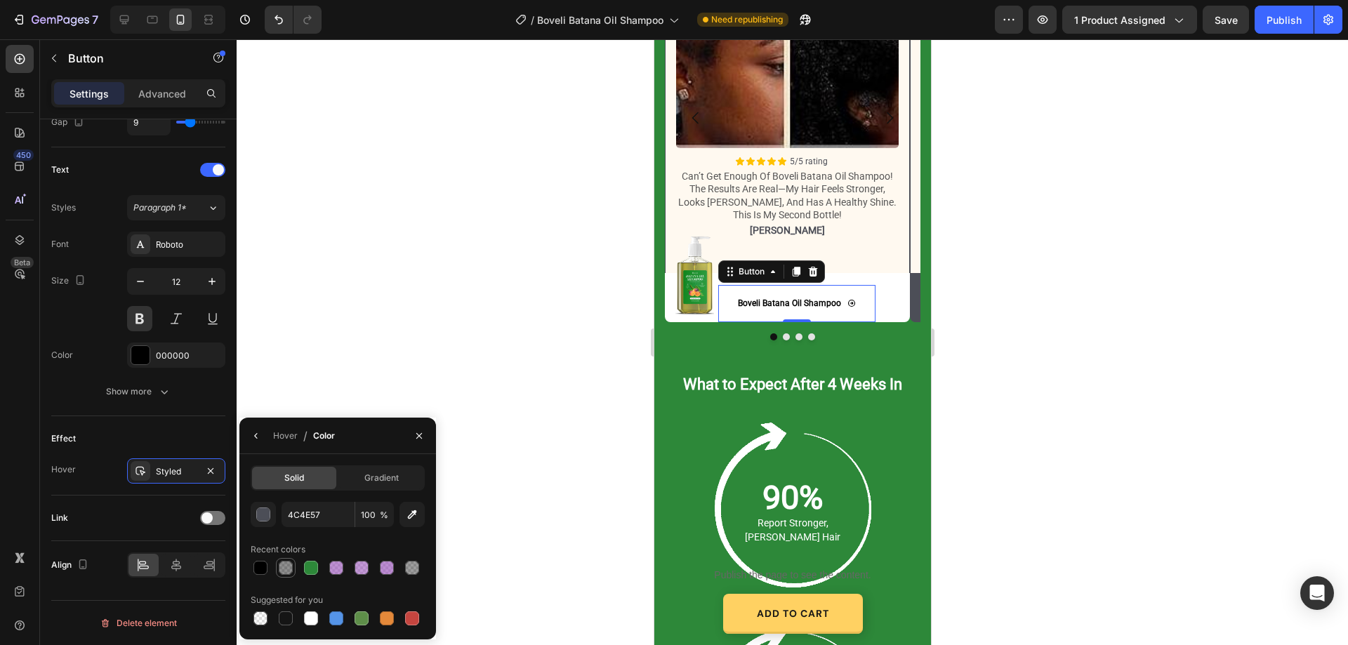
click at [284, 573] on div at bounding box center [286, 568] width 14 height 14
type input "000000"
type input "44"
click at [782, 337] on button "Dot" at bounding box center [785, 337] width 7 height 7
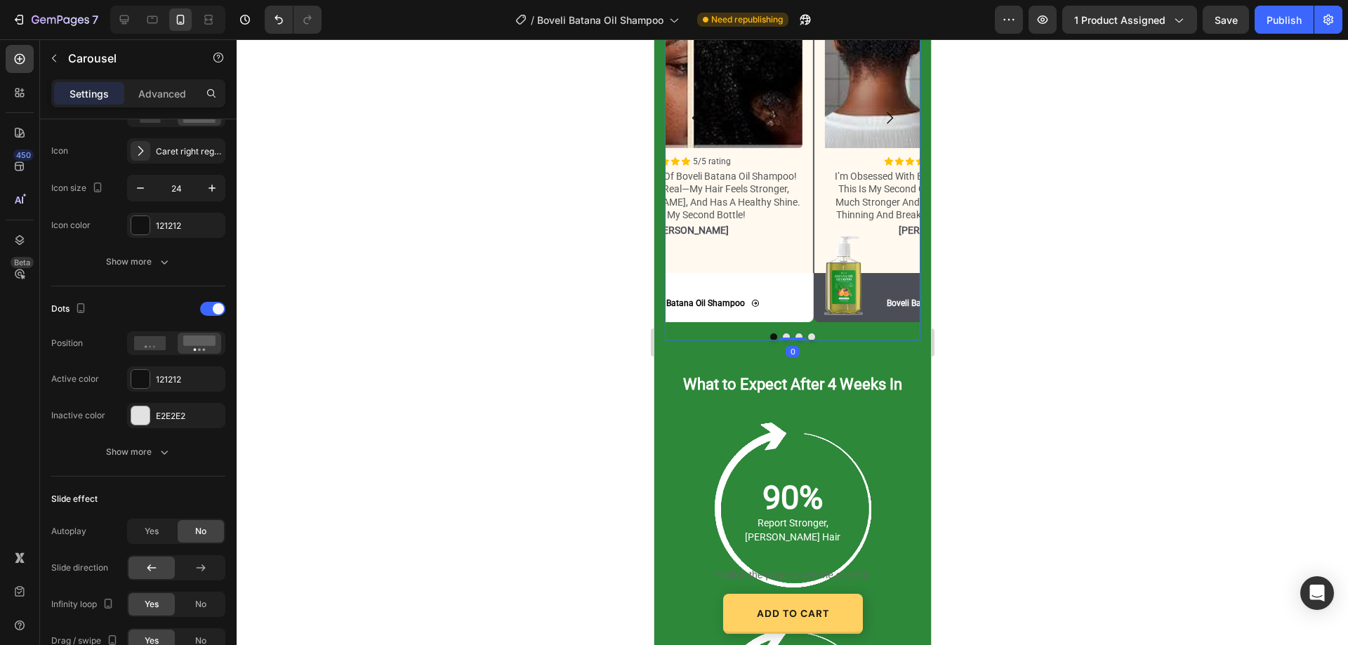
scroll to position [0, 0]
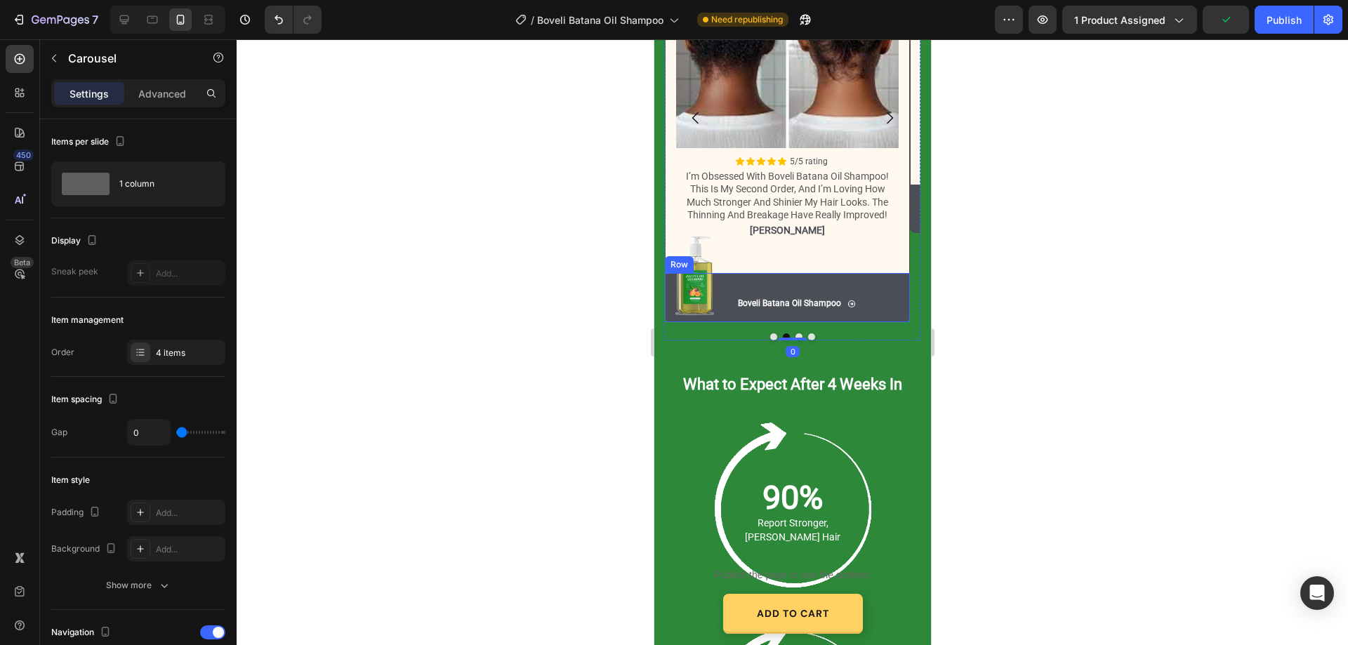
click at [896, 289] on div "Image Boveli Batana Oil Shampoo Button Boveli Batana Oil Shampoo Button Row" at bounding box center [786, 297] width 245 height 49
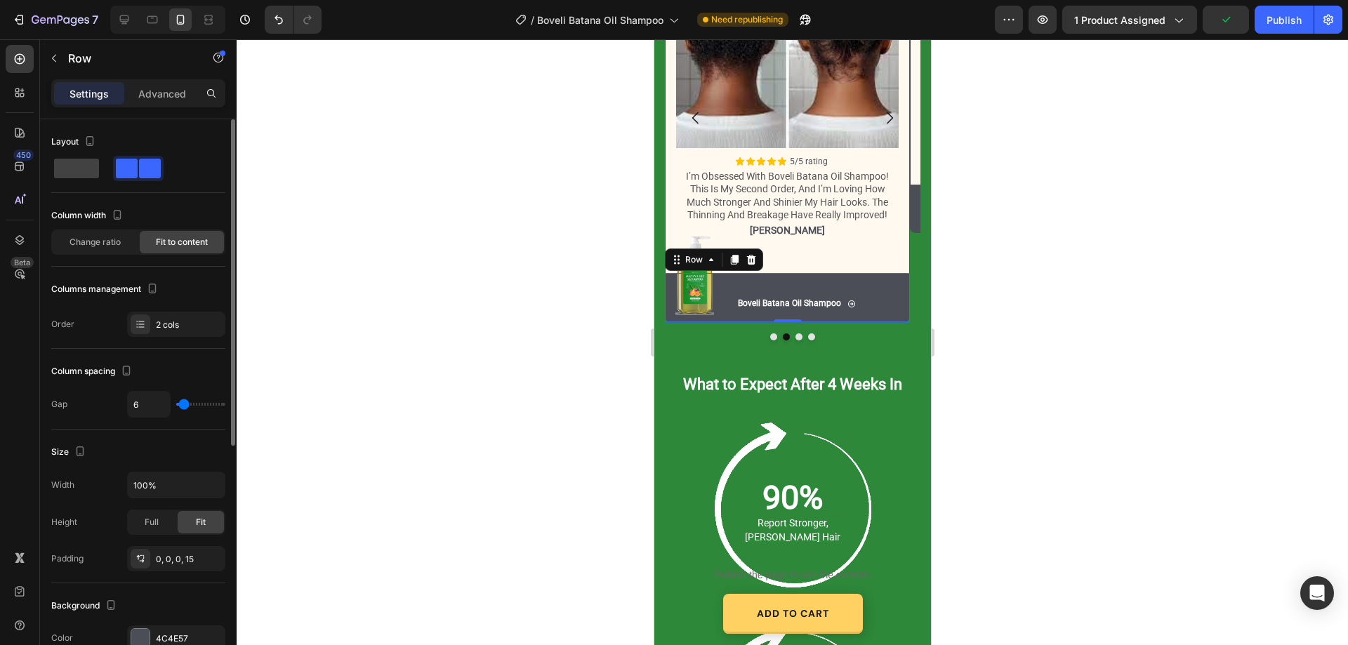
scroll to position [140, 0]
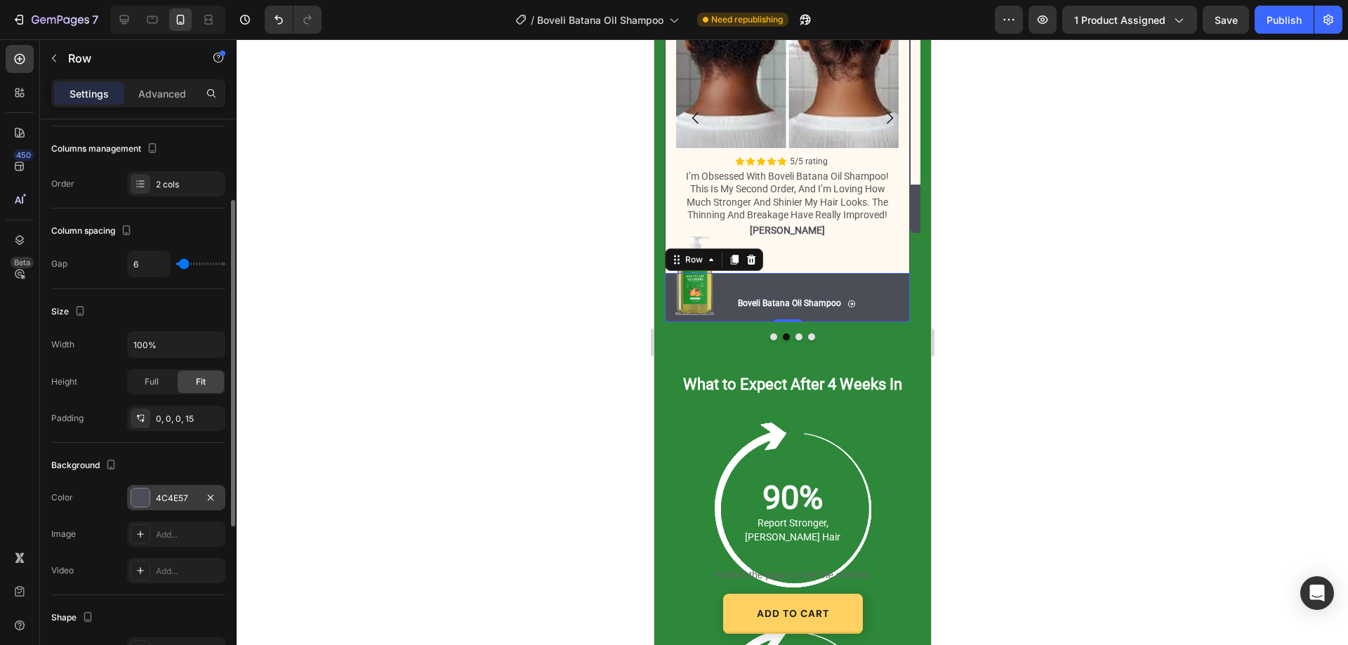
click at [182, 496] on div "4C4E57" at bounding box center [176, 498] width 41 height 13
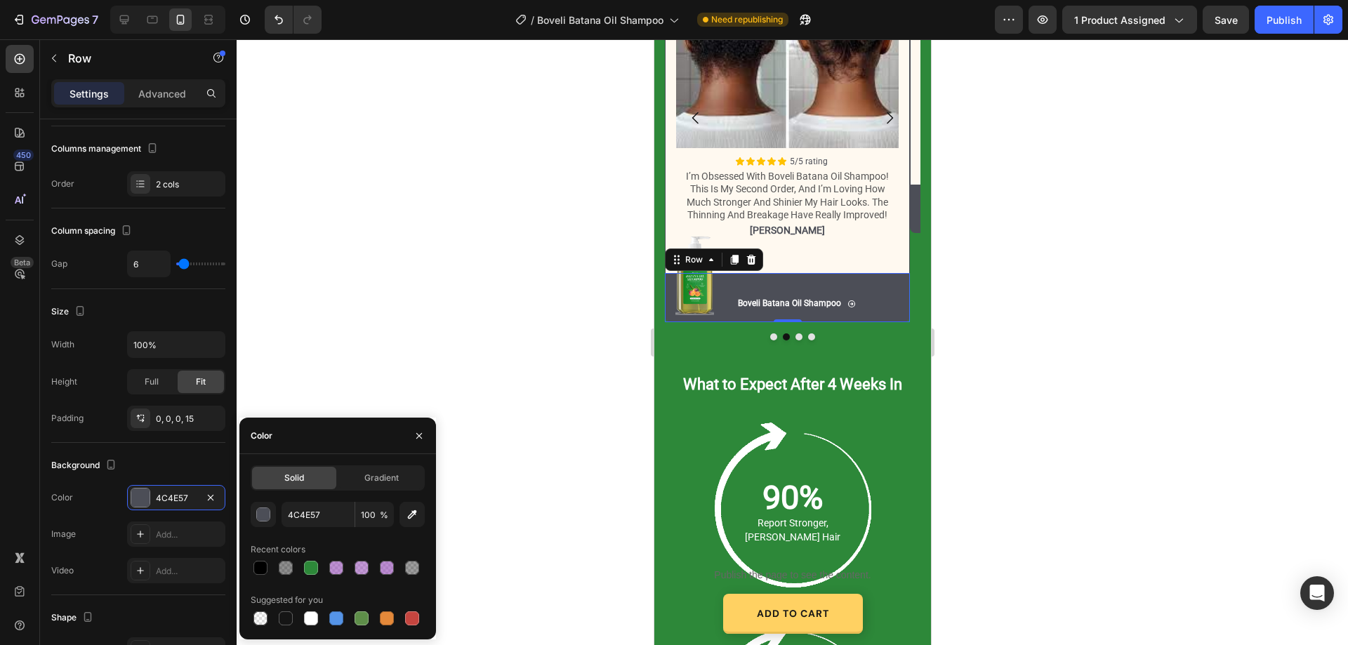
click at [317, 629] on div "Solid Gradient 4C4E57 100 % Recent colors Suggested for you" at bounding box center [337, 546] width 197 height 185
click at [315, 624] on div at bounding box center [311, 619] width 14 height 14
type input "FFFFFF"
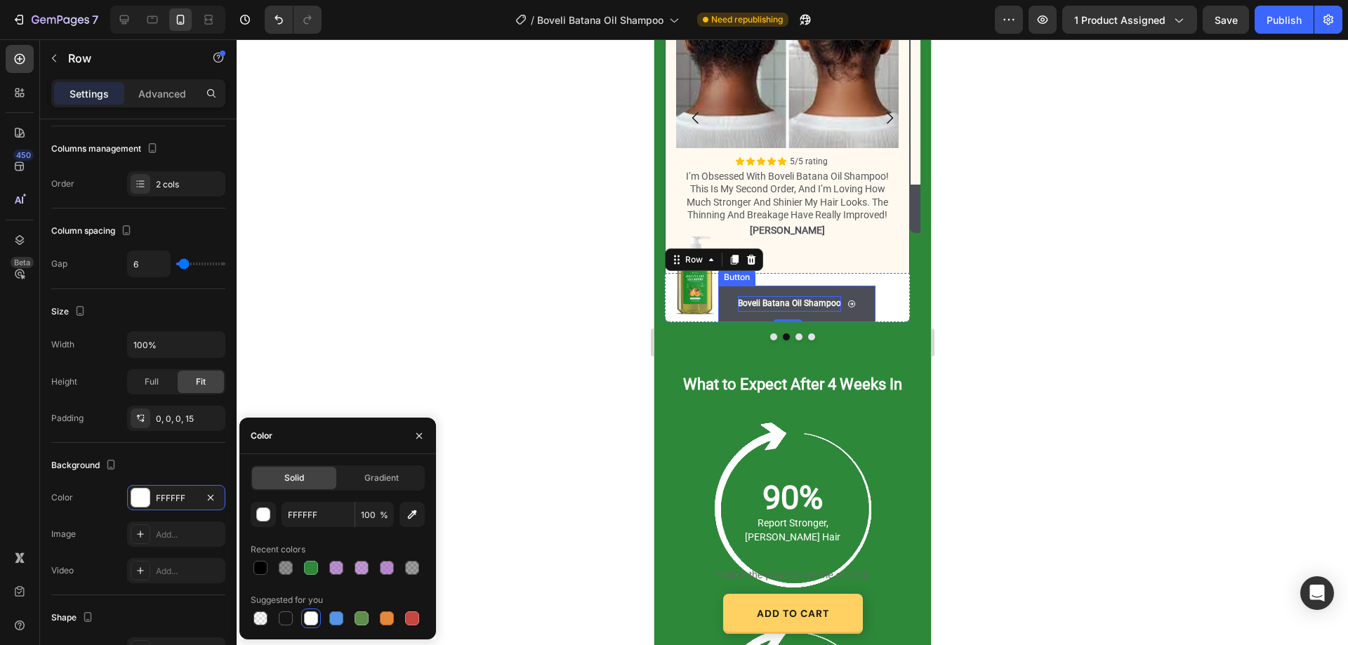
click at [743, 296] on p "Boveli Batana Oil Shampoo" at bounding box center [788, 303] width 103 height 15
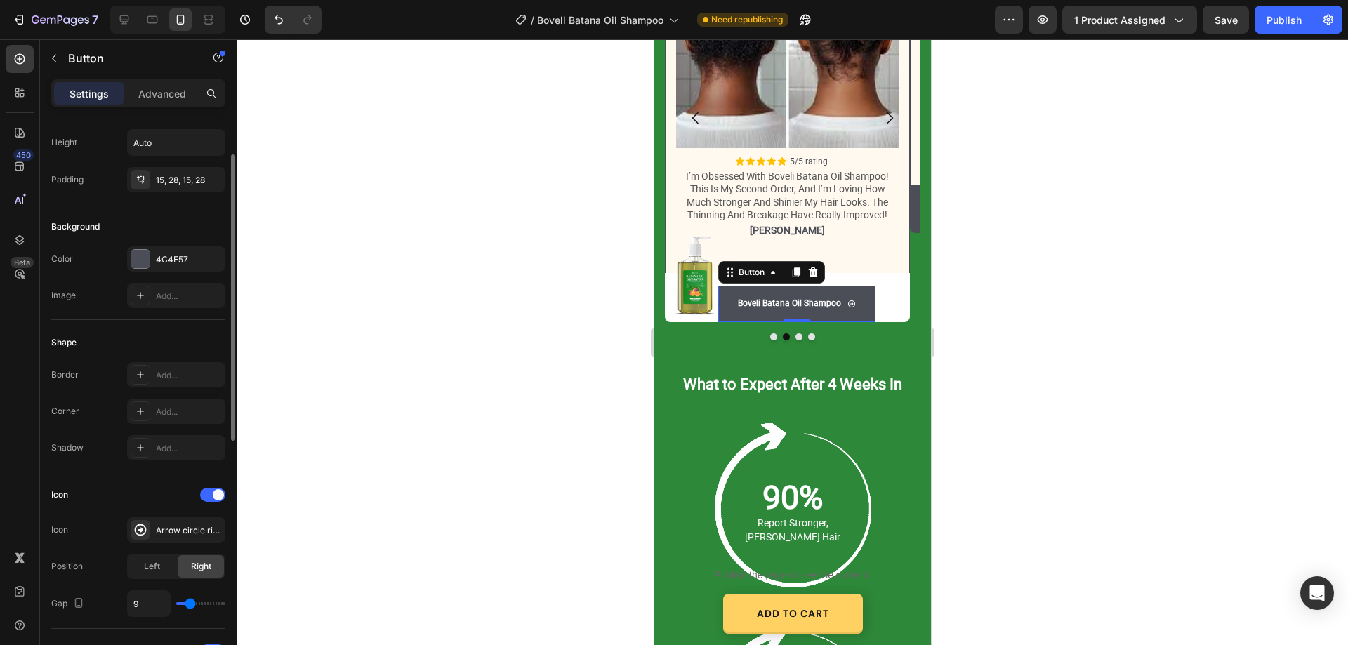
scroll to position [0, 0]
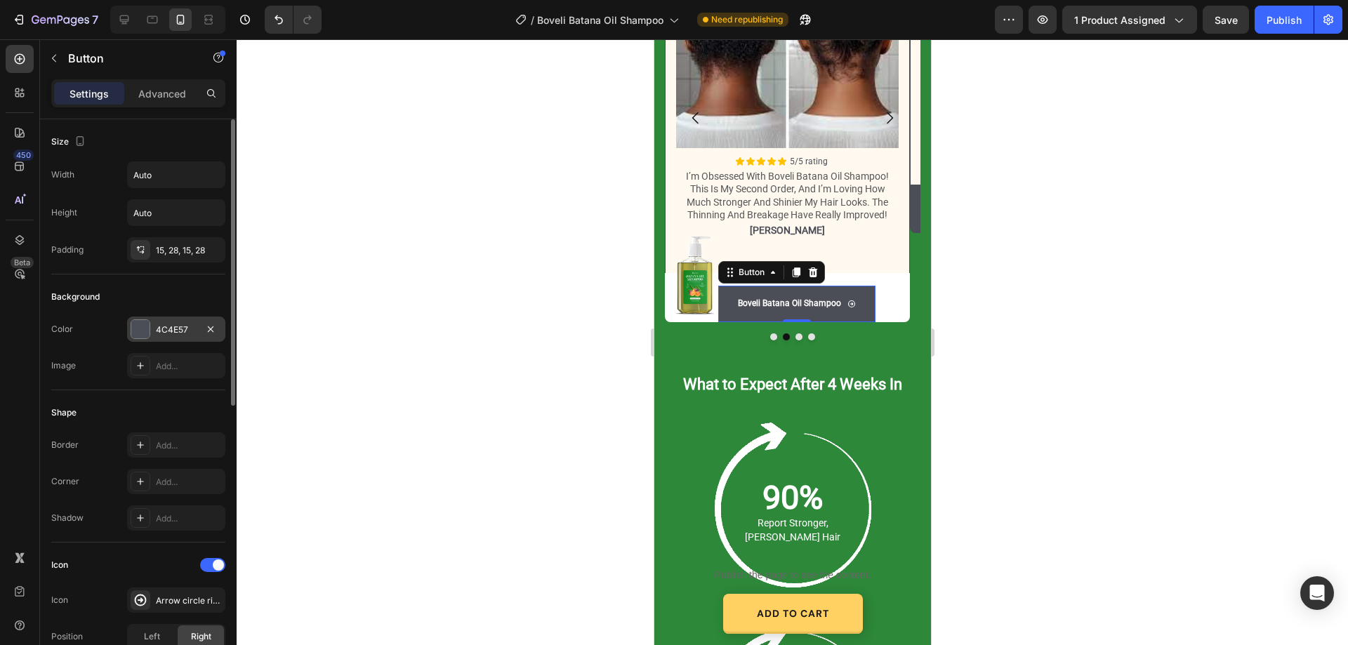
click at [152, 331] on div "4C4E57" at bounding box center [176, 329] width 98 height 25
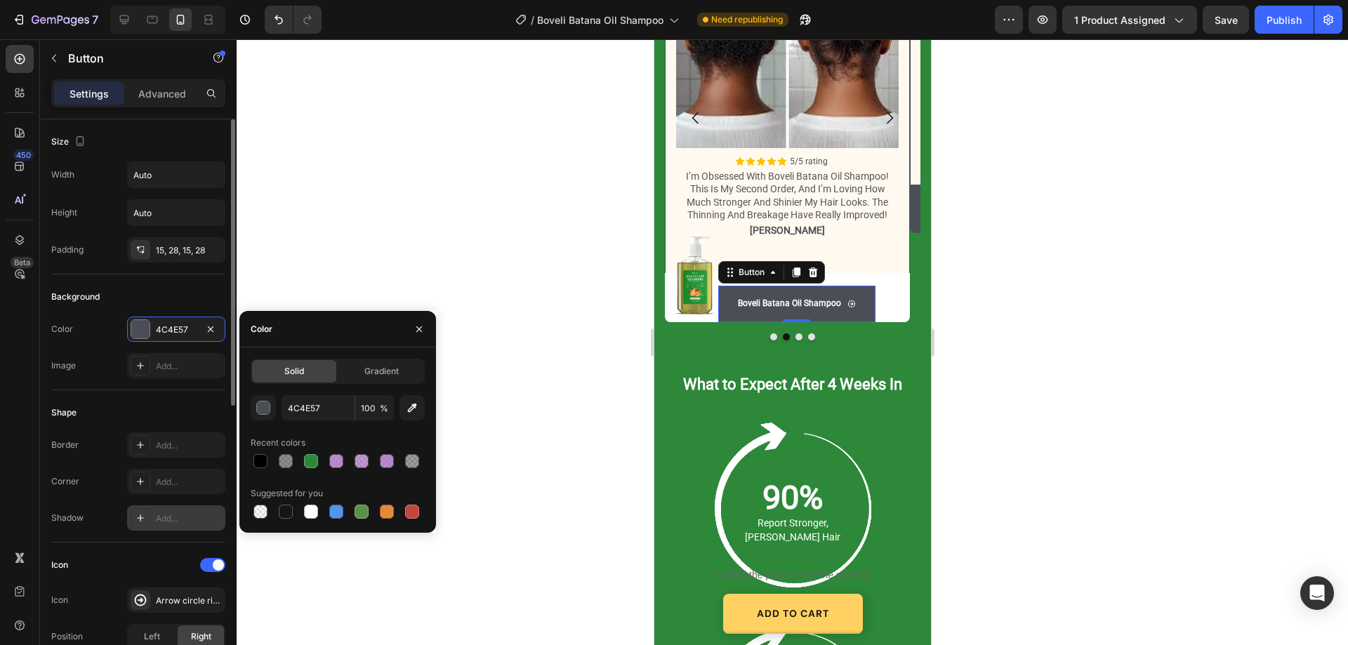
drag, startPoint x: 310, startPoint y: 510, endPoint x: 158, endPoint y: 525, distance: 153.1
click at [310, 511] on div at bounding box center [311, 512] width 14 height 14
type input "FFFFFF"
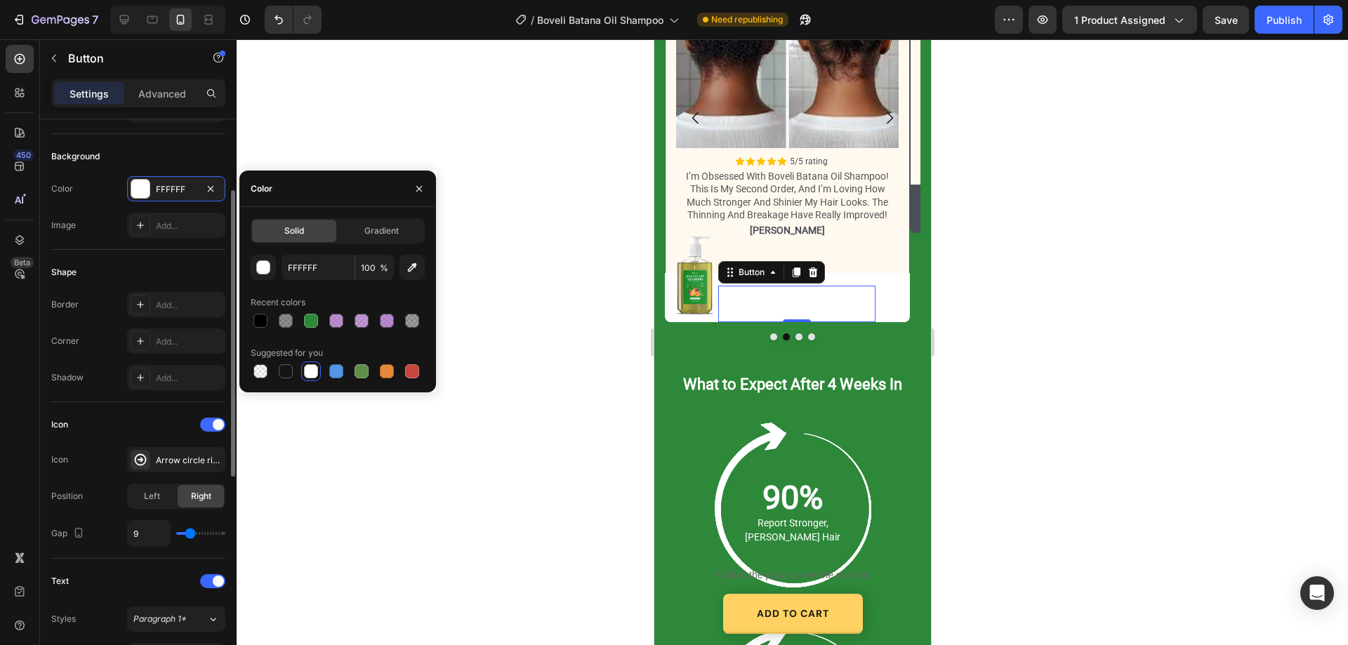
scroll to position [351, 0]
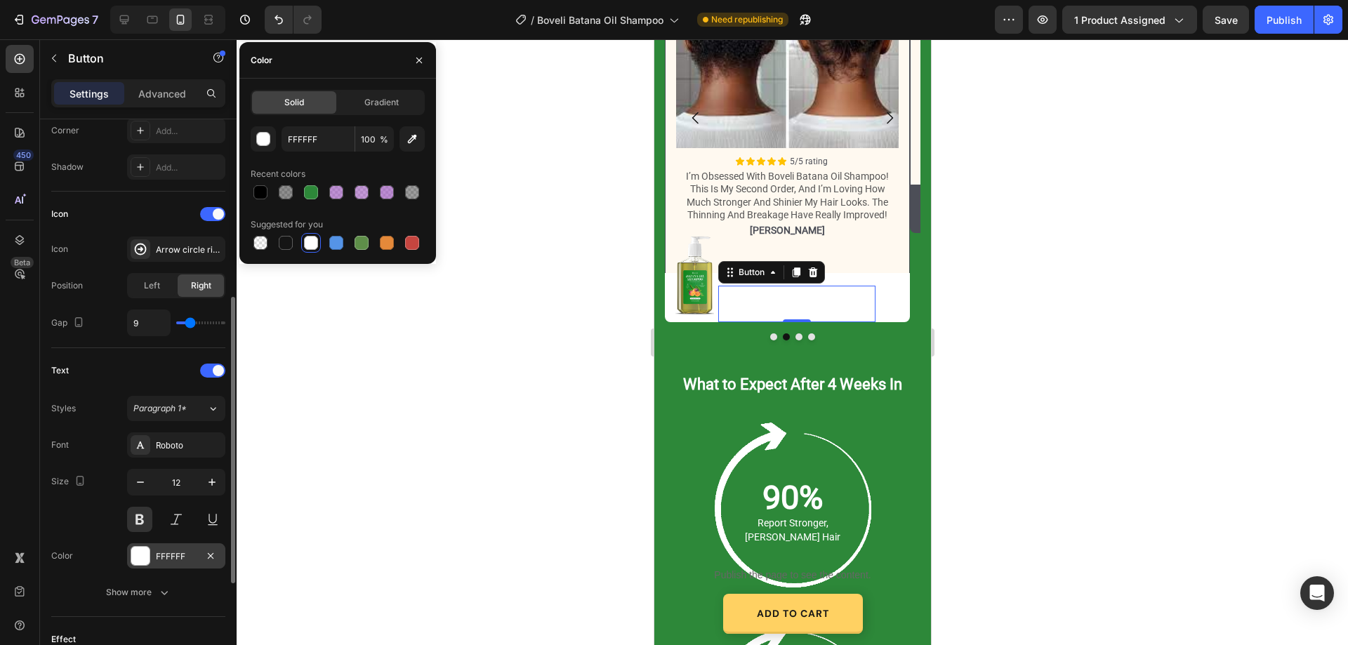
click at [178, 557] on div "FFFFFF" at bounding box center [176, 557] width 41 height 13
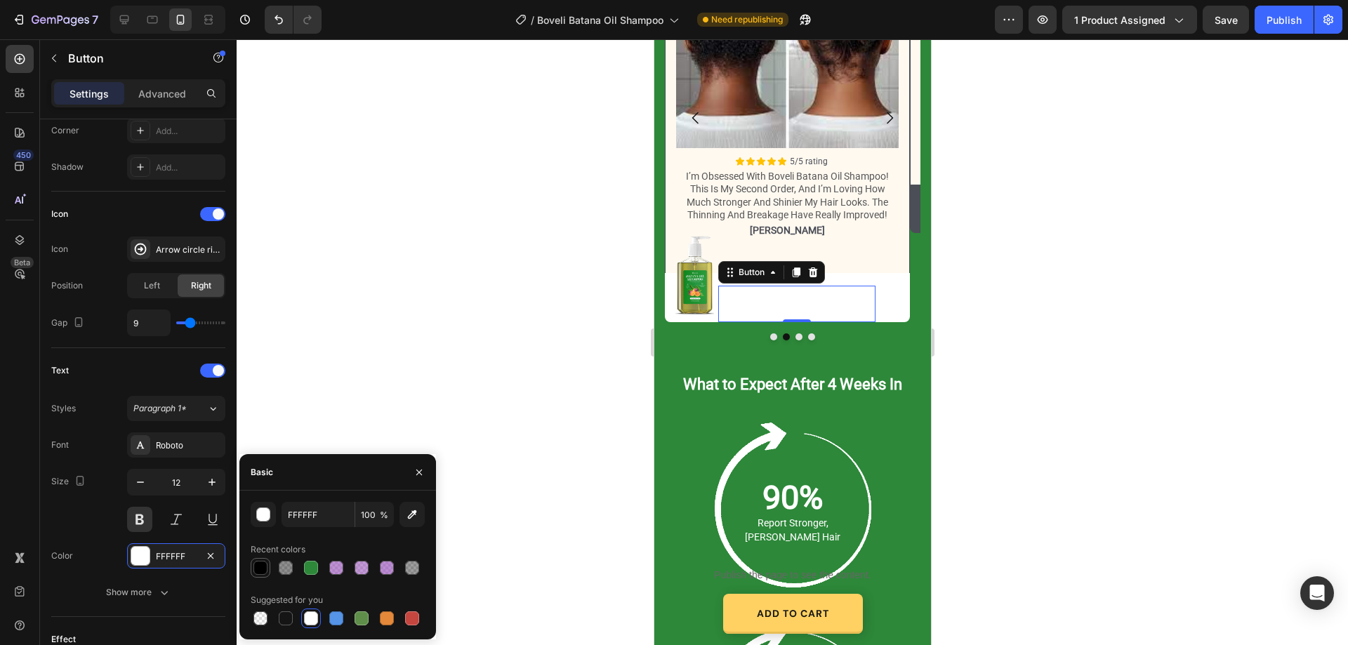
click at [258, 572] on div at bounding box center [261, 568] width 14 height 14
type input "000000"
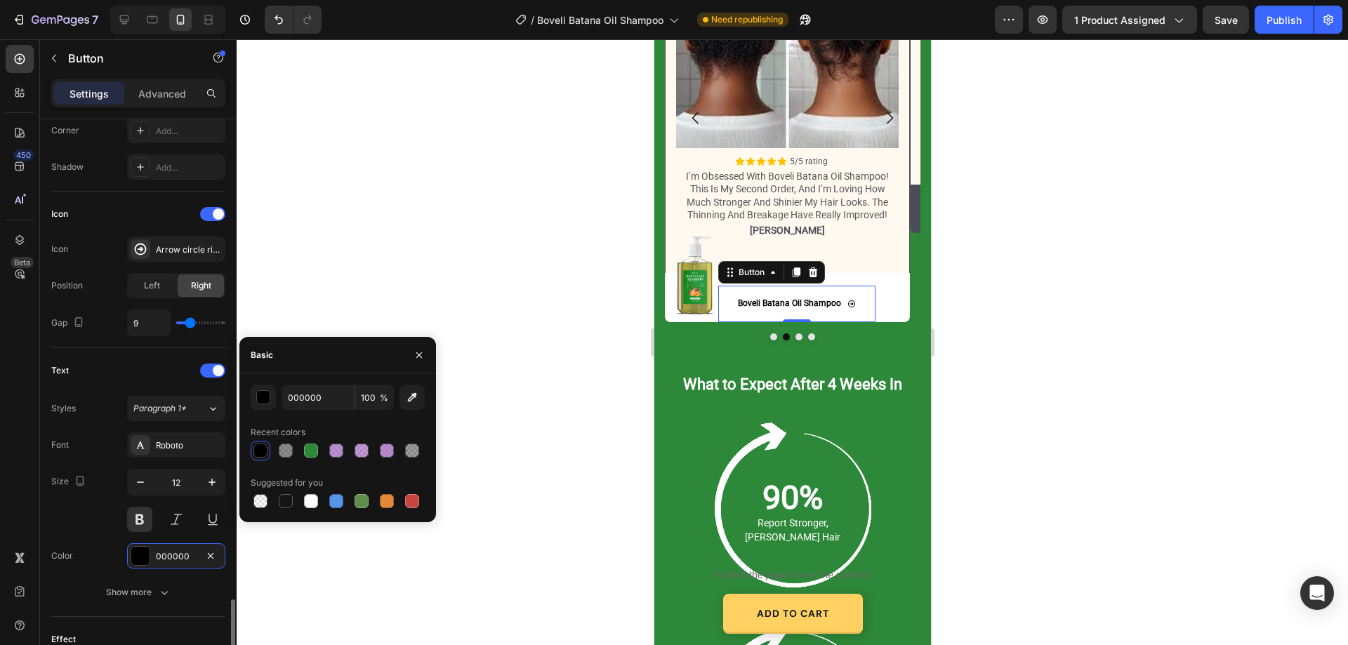
scroll to position [552, 0]
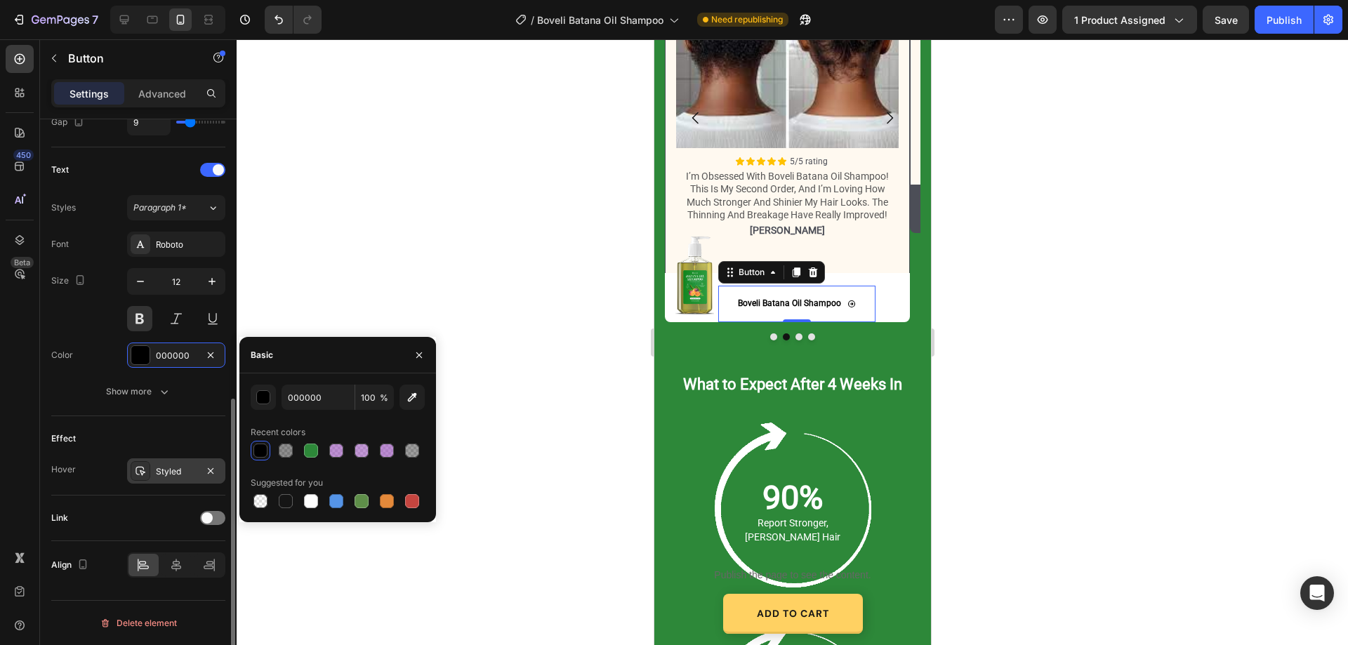
click at [167, 471] on div "Styled" at bounding box center [176, 472] width 41 height 13
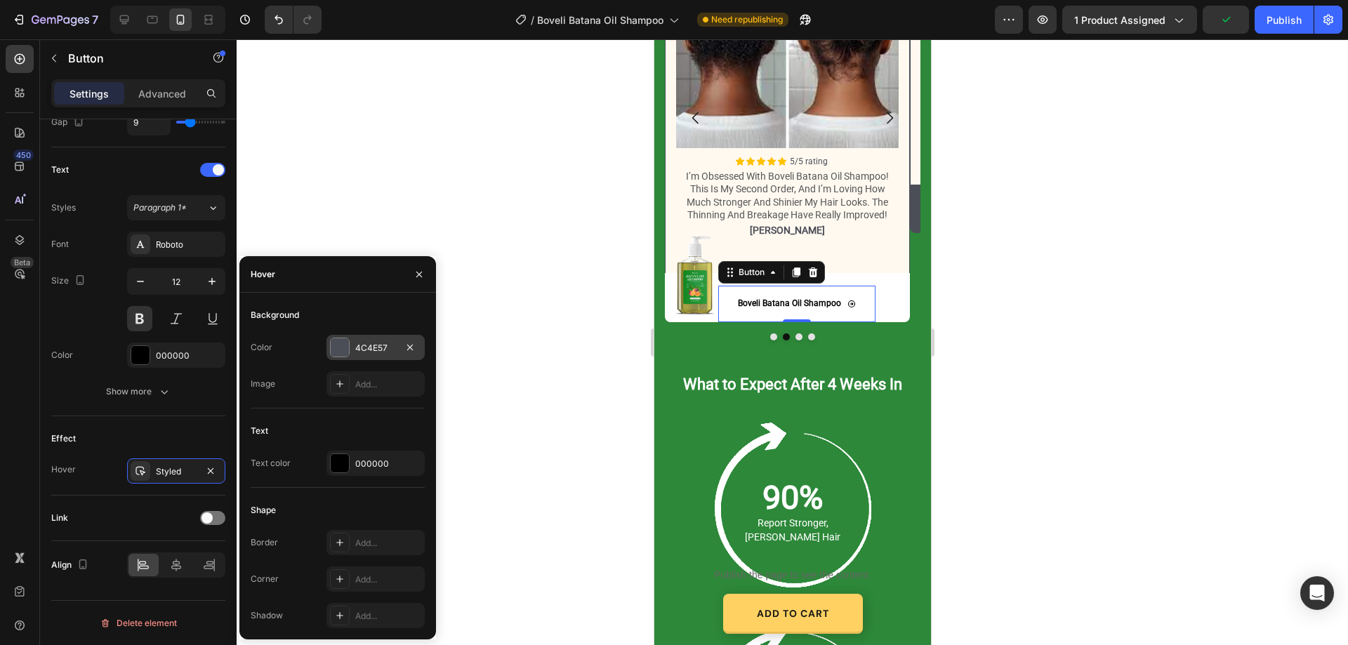
click at [374, 355] on div "4C4E57" at bounding box center [376, 347] width 98 height 25
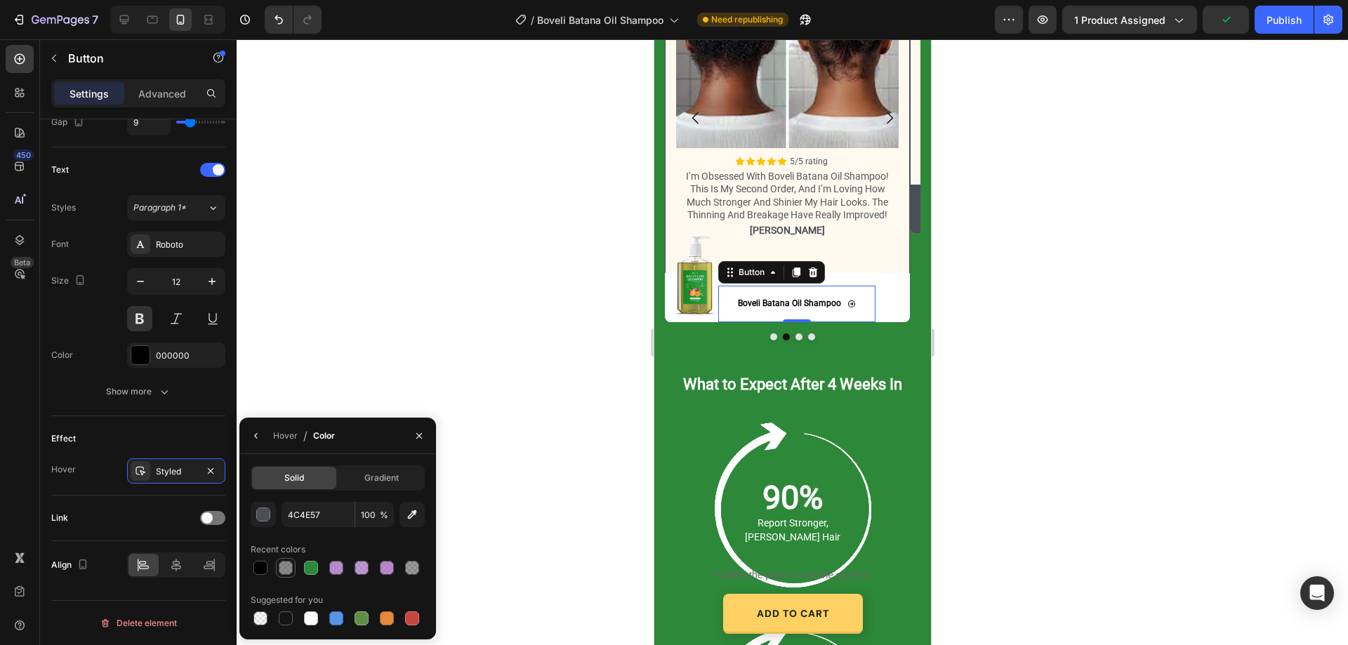
click at [287, 572] on div at bounding box center [286, 568] width 14 height 14
type input "000000"
type input "44"
click at [795, 336] on button "Dot" at bounding box center [798, 337] width 7 height 7
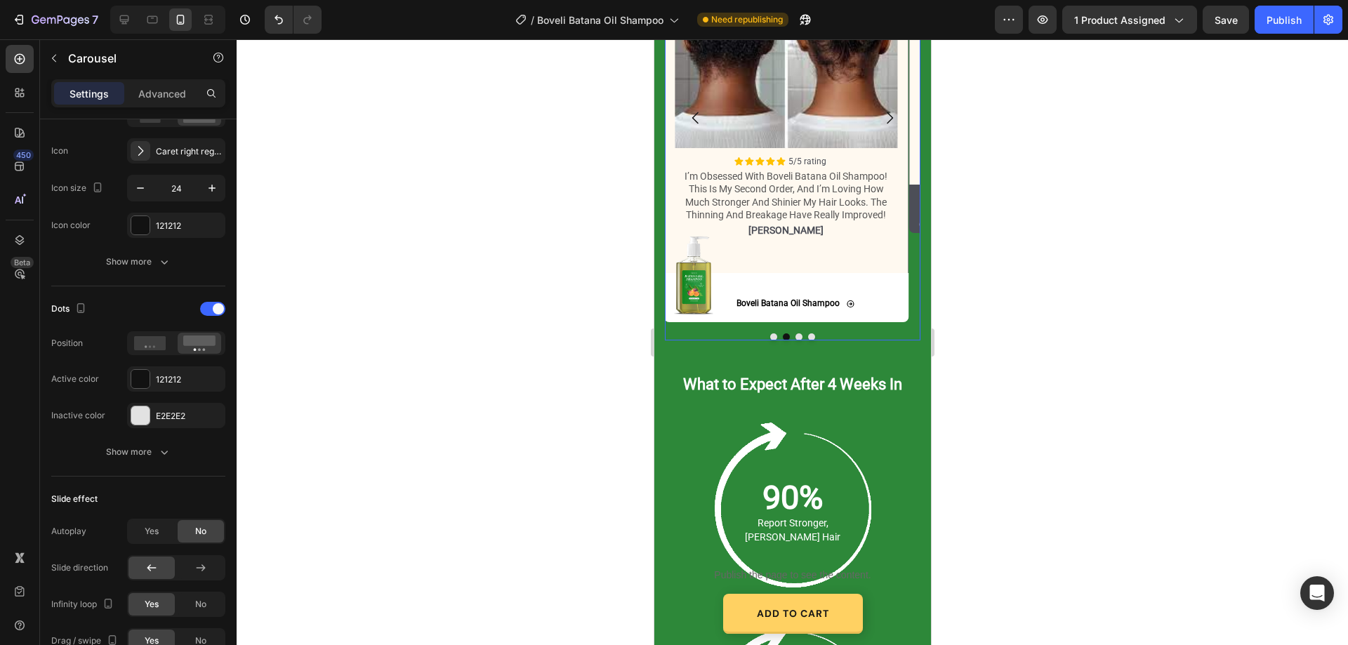
scroll to position [0, 0]
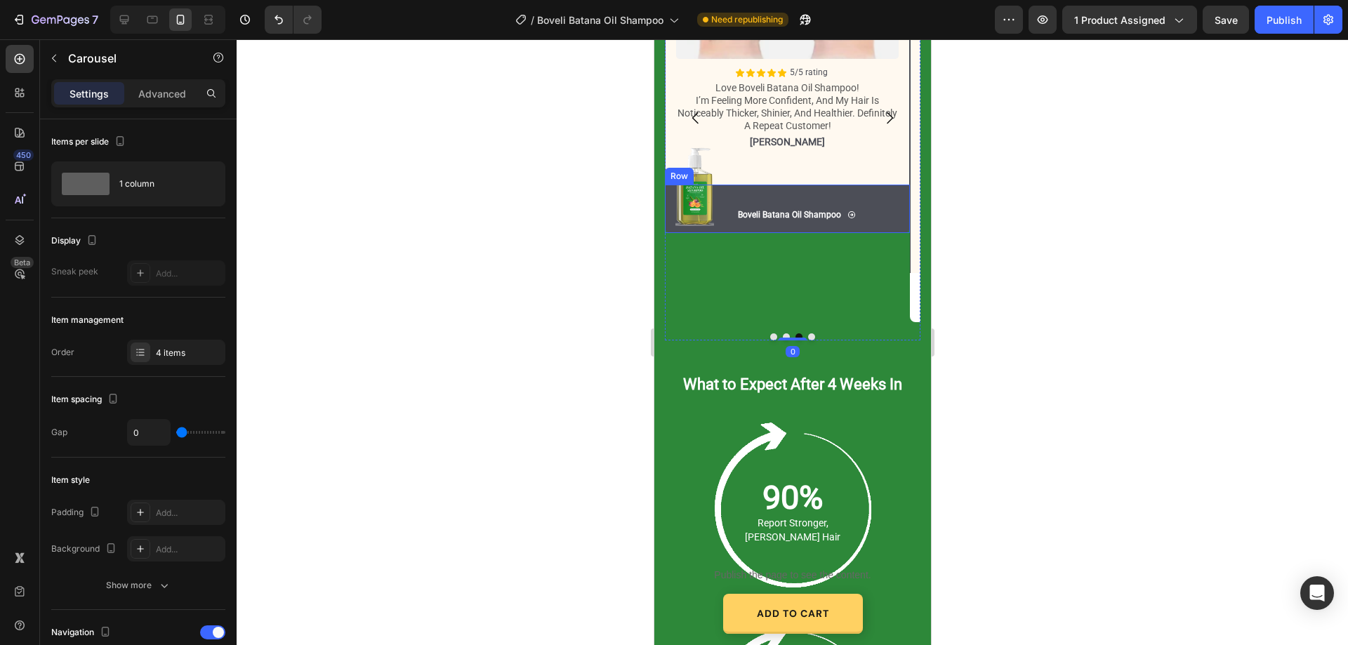
click at [890, 205] on div "Image Boveli Batana Oil Shampoo Button Boveli Batana Oil Shampoo Button Row" at bounding box center [786, 209] width 245 height 49
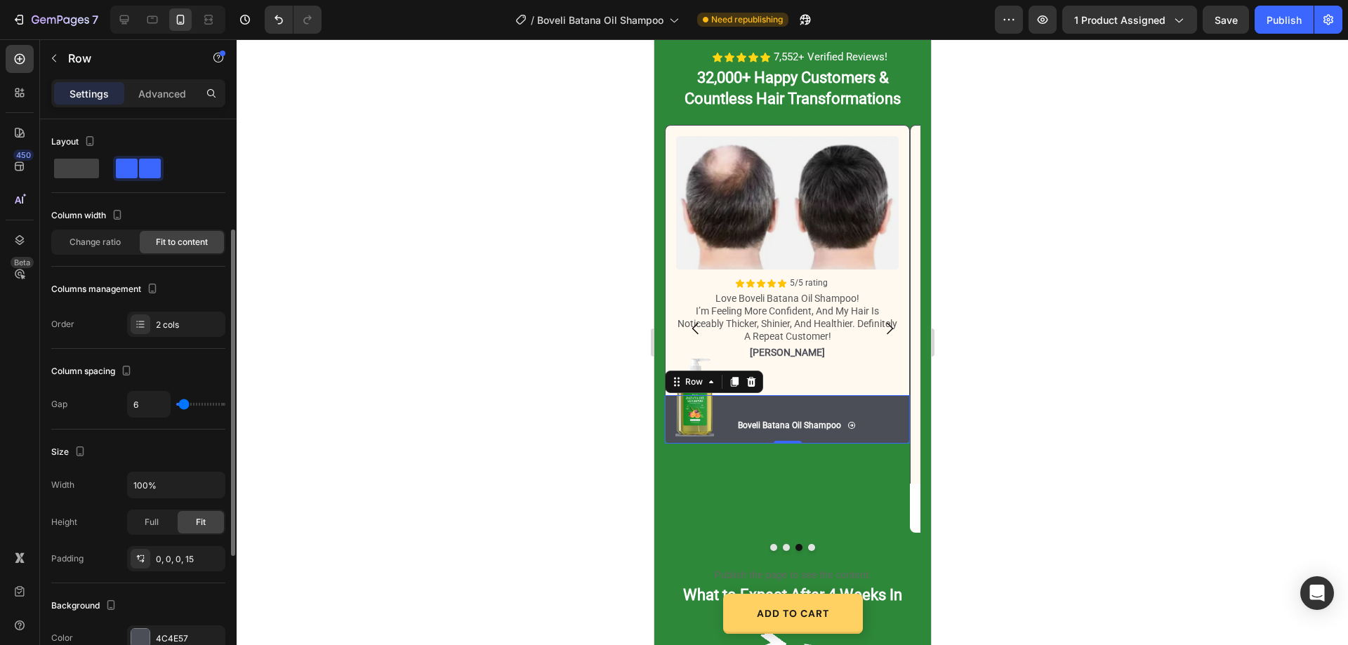
scroll to position [140, 0]
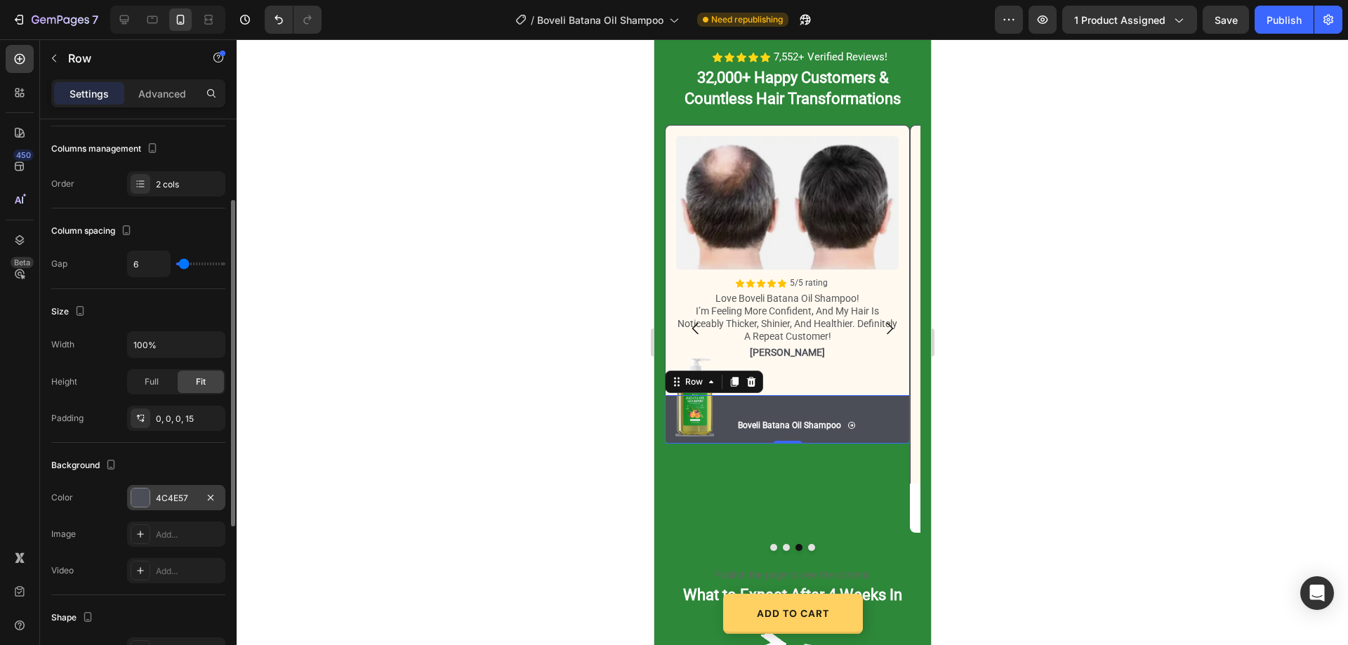
click at [176, 493] on div "4C4E57" at bounding box center [176, 498] width 41 height 13
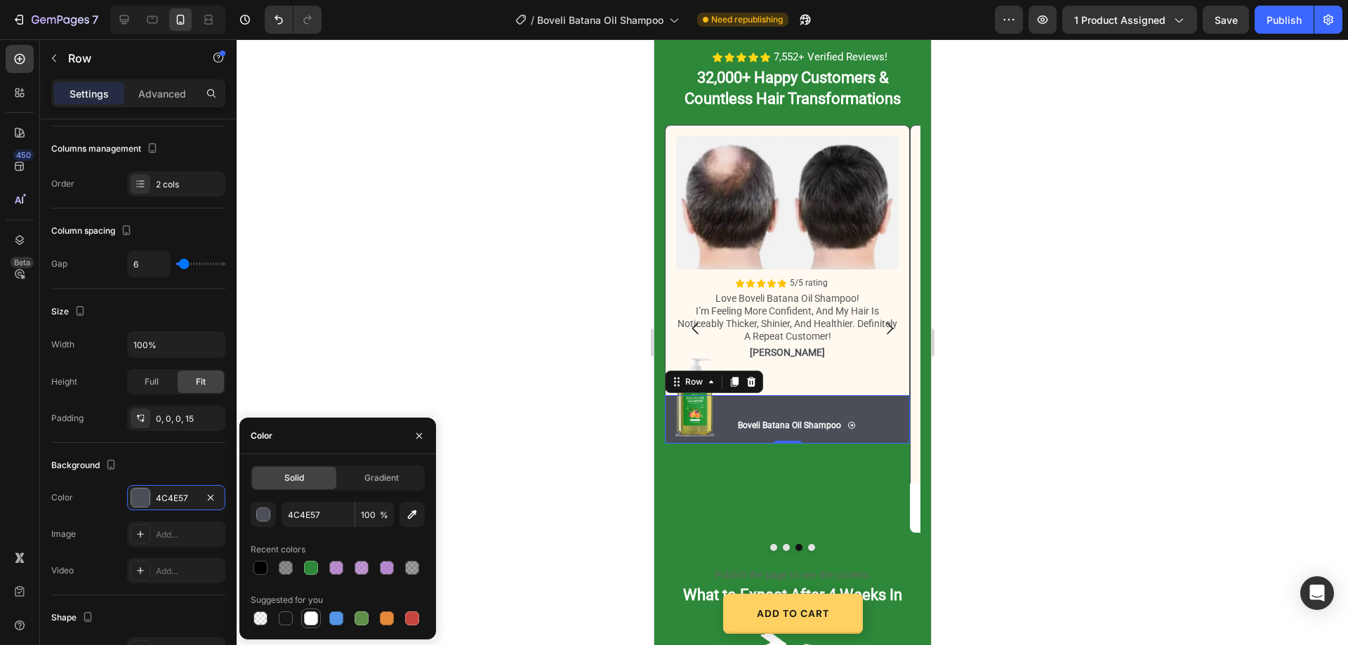
click at [309, 616] on div at bounding box center [311, 619] width 14 height 14
type input "FFFFFF"
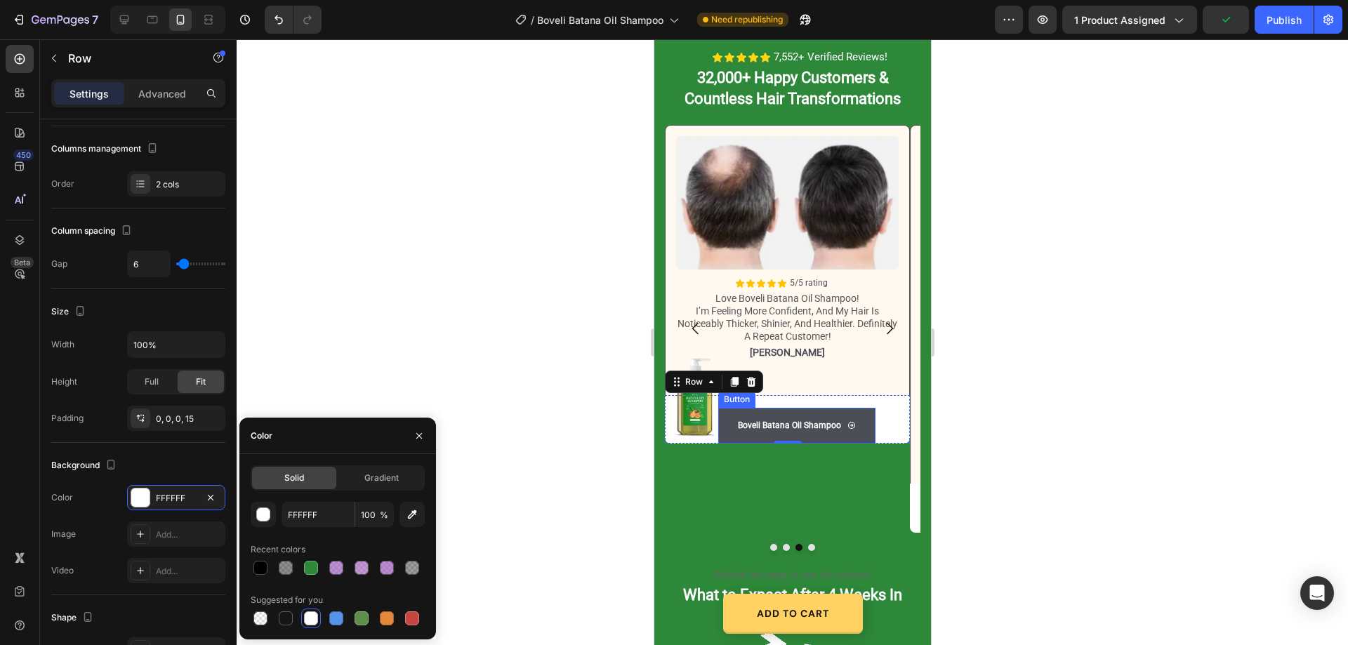
click at [798, 417] on button "Boveli Batana Oil Shampoo" at bounding box center [796, 426] width 157 height 37
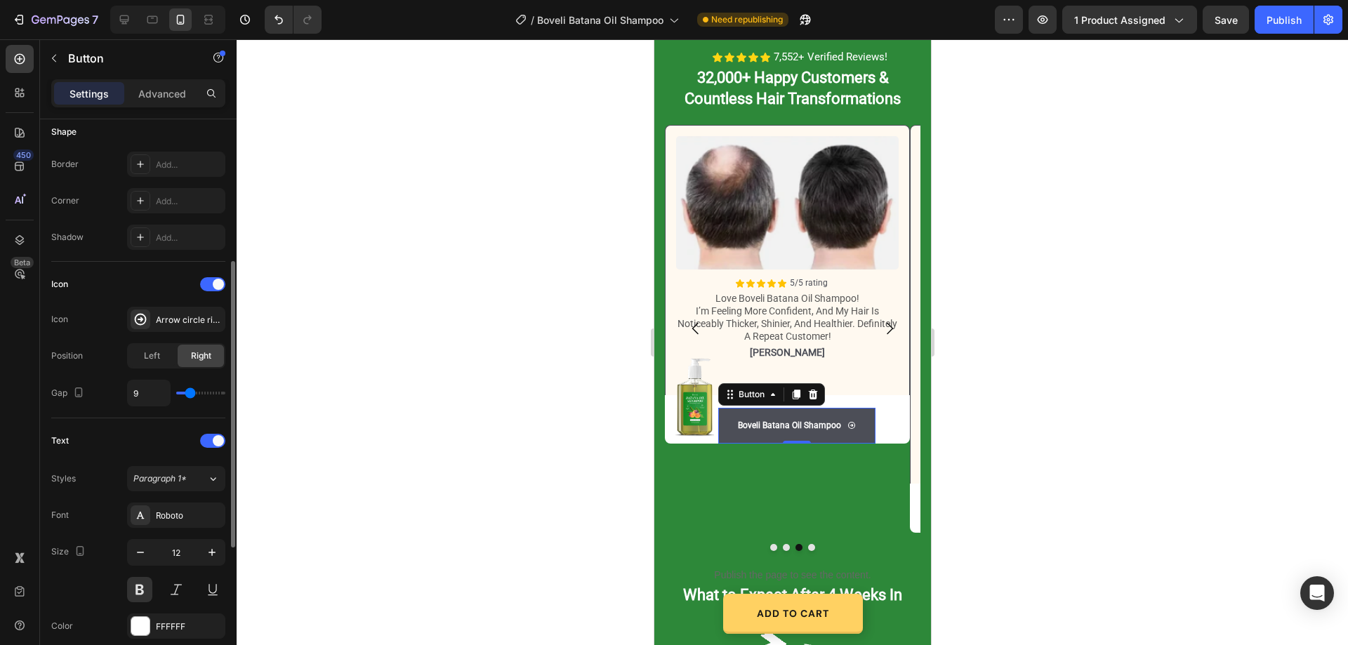
scroll to position [70, 0]
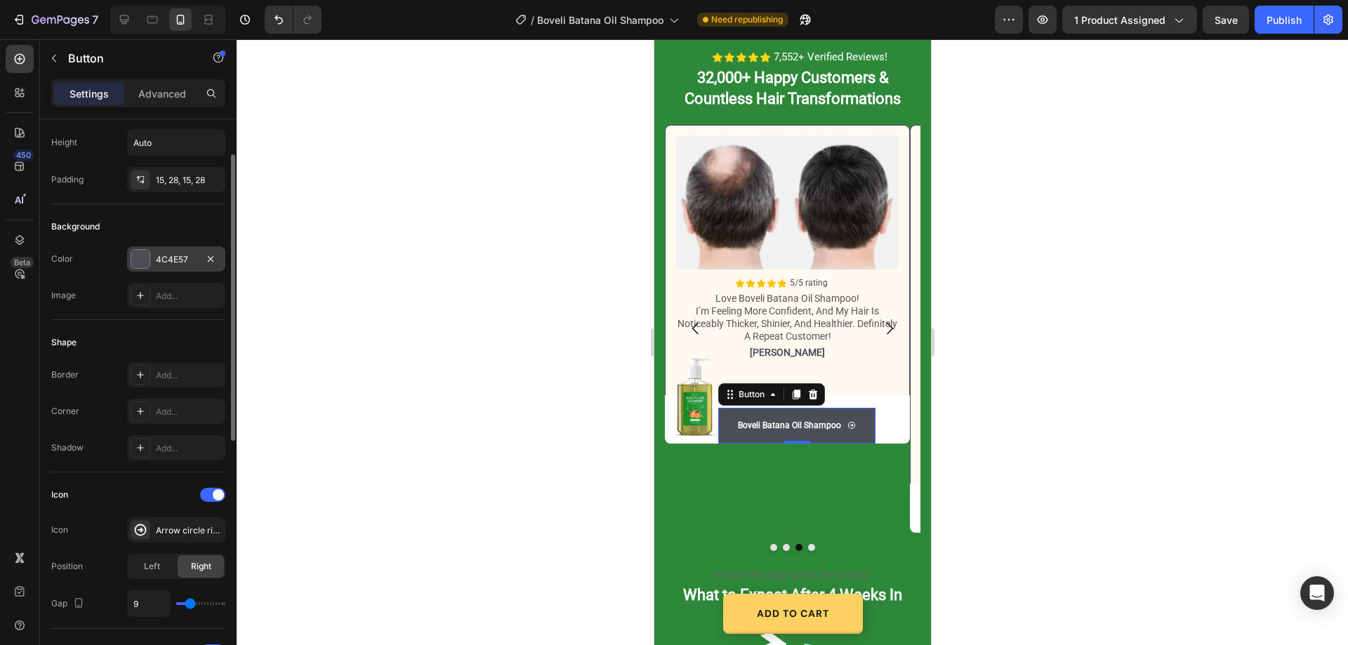
click at [178, 264] on div "4C4E57" at bounding box center [176, 260] width 41 height 13
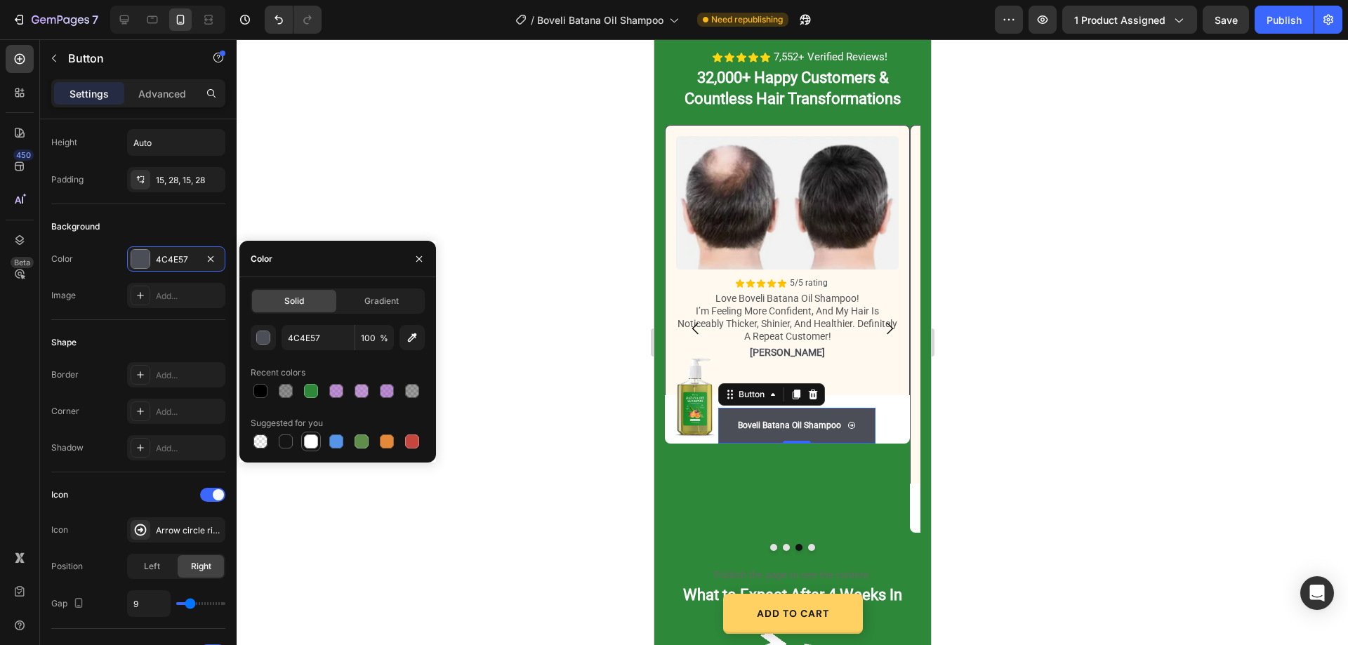
click at [309, 440] on div at bounding box center [311, 442] width 14 height 14
type input "FFFFFF"
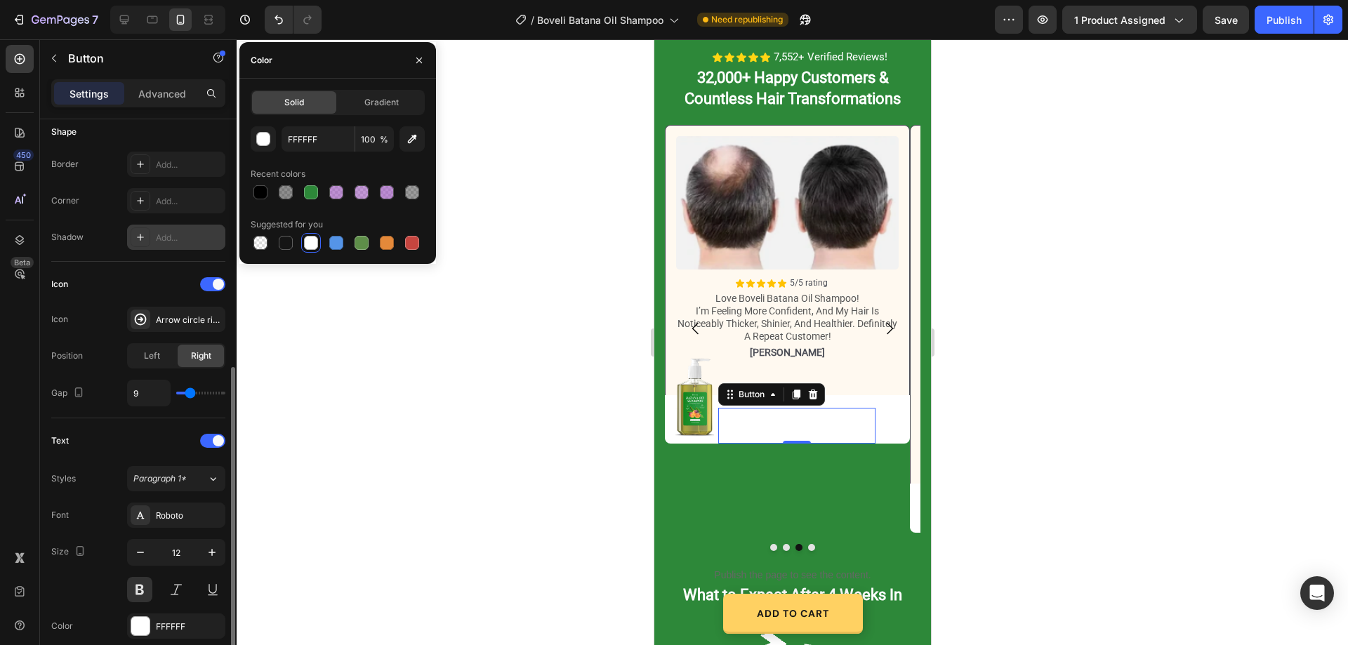
scroll to position [351, 0]
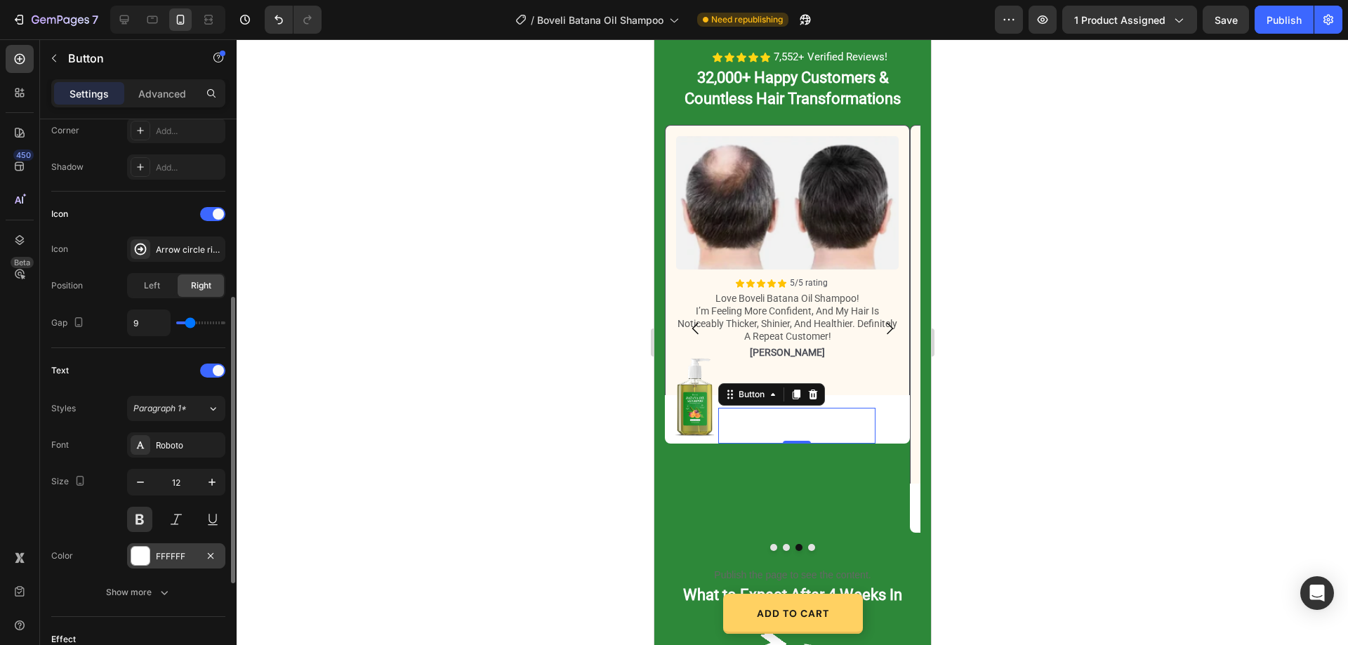
click at [171, 548] on div "FFFFFF" at bounding box center [176, 556] width 98 height 25
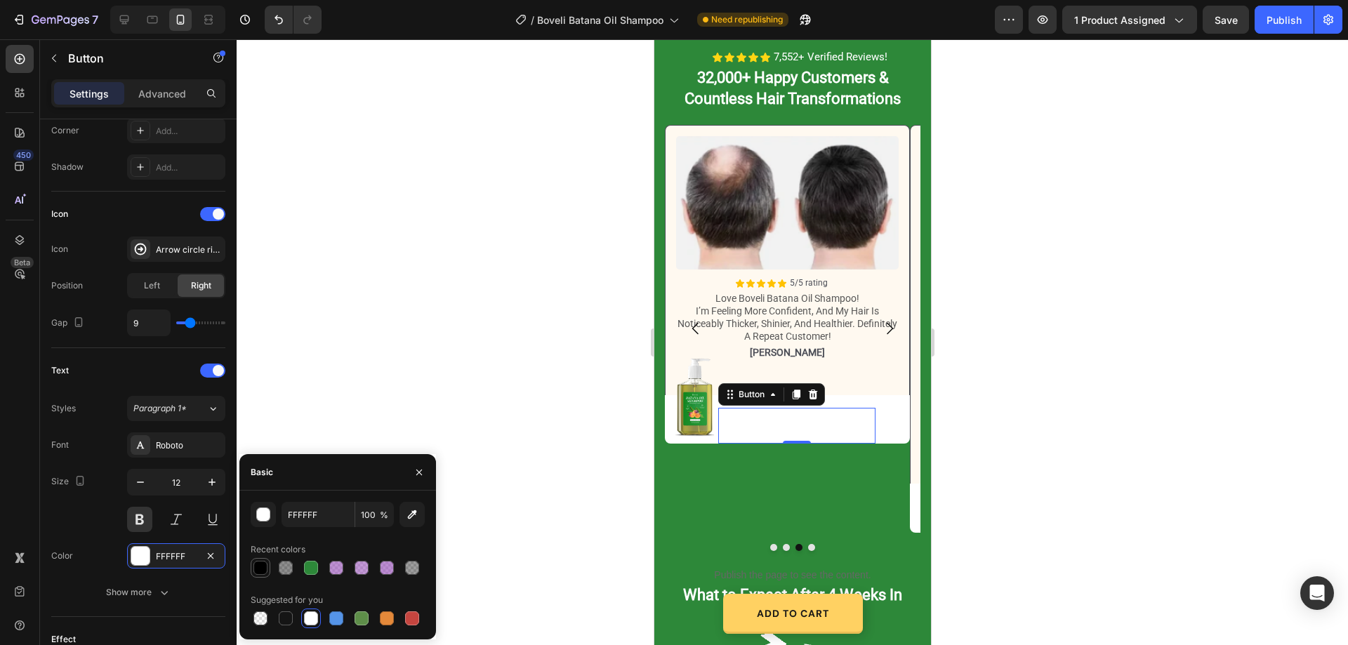
click at [258, 566] on div at bounding box center [261, 568] width 14 height 14
type input "000000"
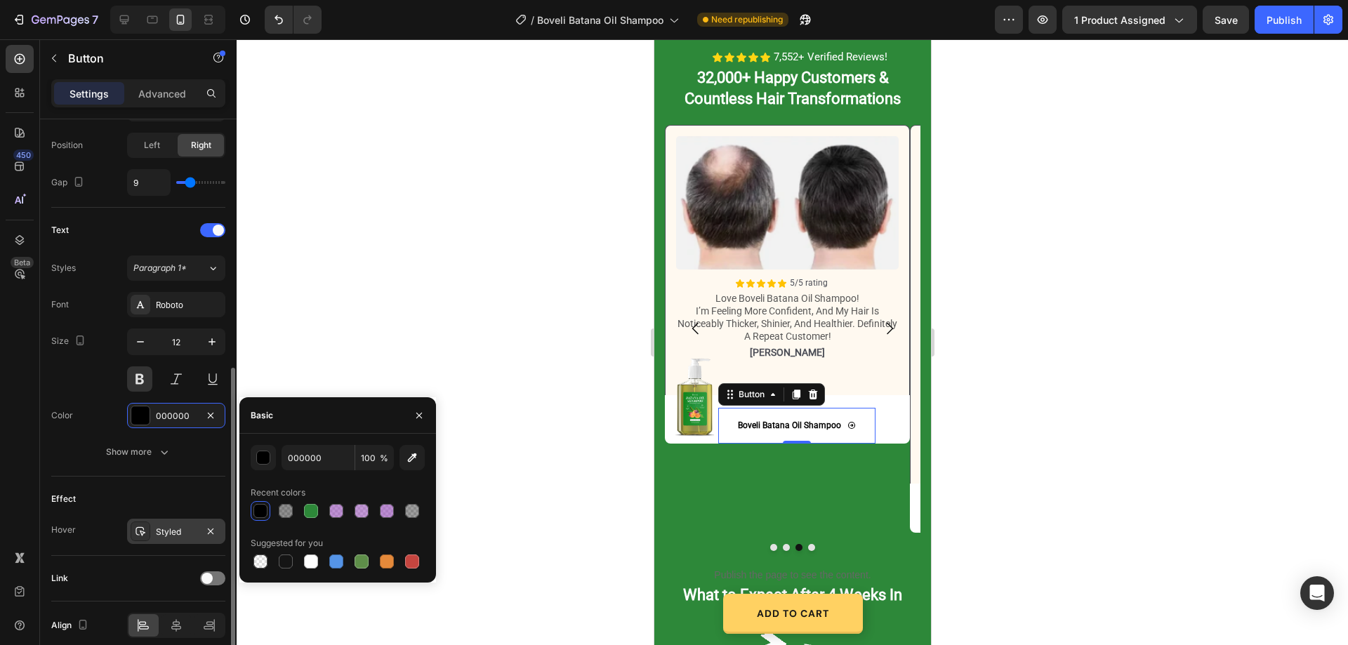
click at [170, 525] on div "Styled" at bounding box center [176, 531] width 98 height 25
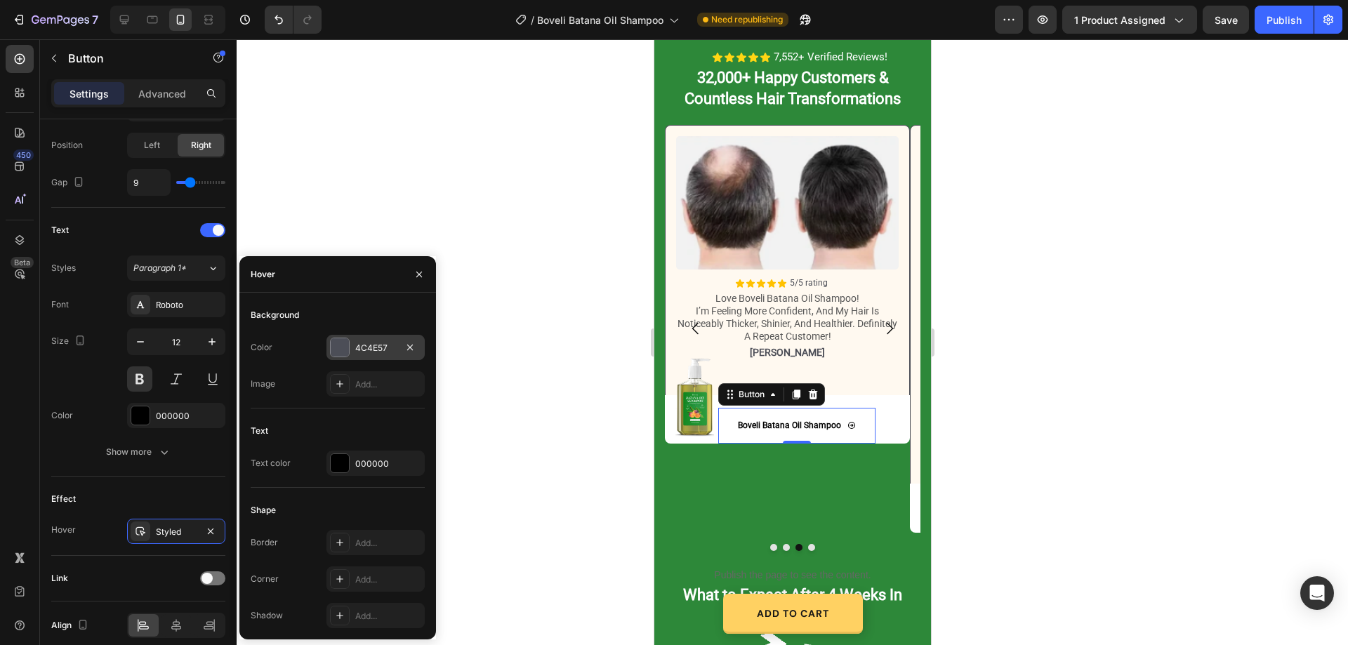
click at [365, 346] on div "4C4E57" at bounding box center [375, 348] width 41 height 13
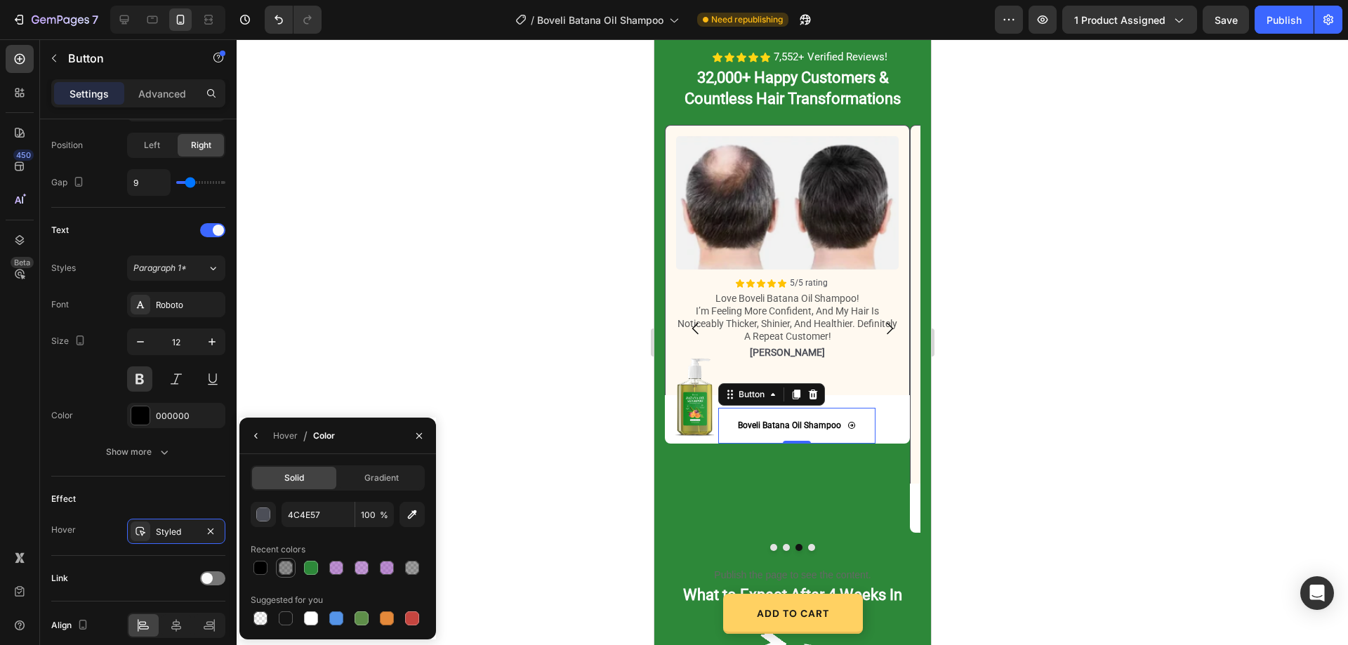
click at [290, 565] on div at bounding box center [286, 568] width 14 height 14
type input "000000"
type input "44"
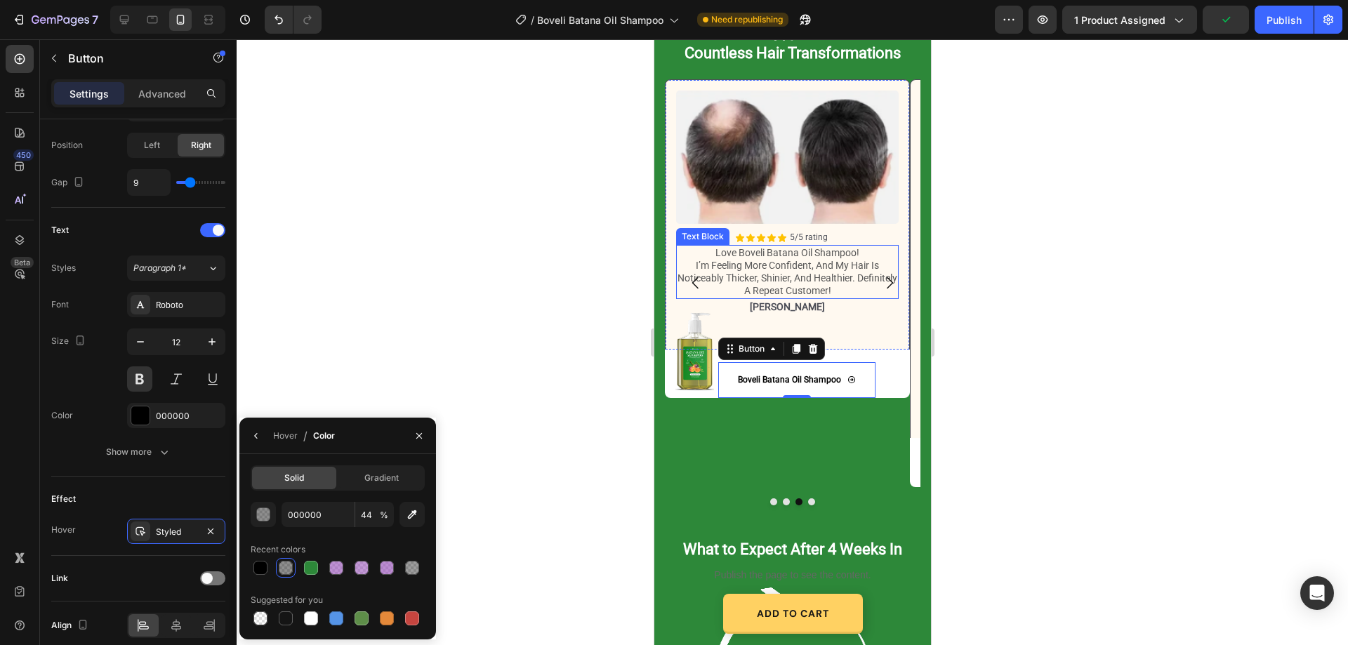
scroll to position [1649, 0]
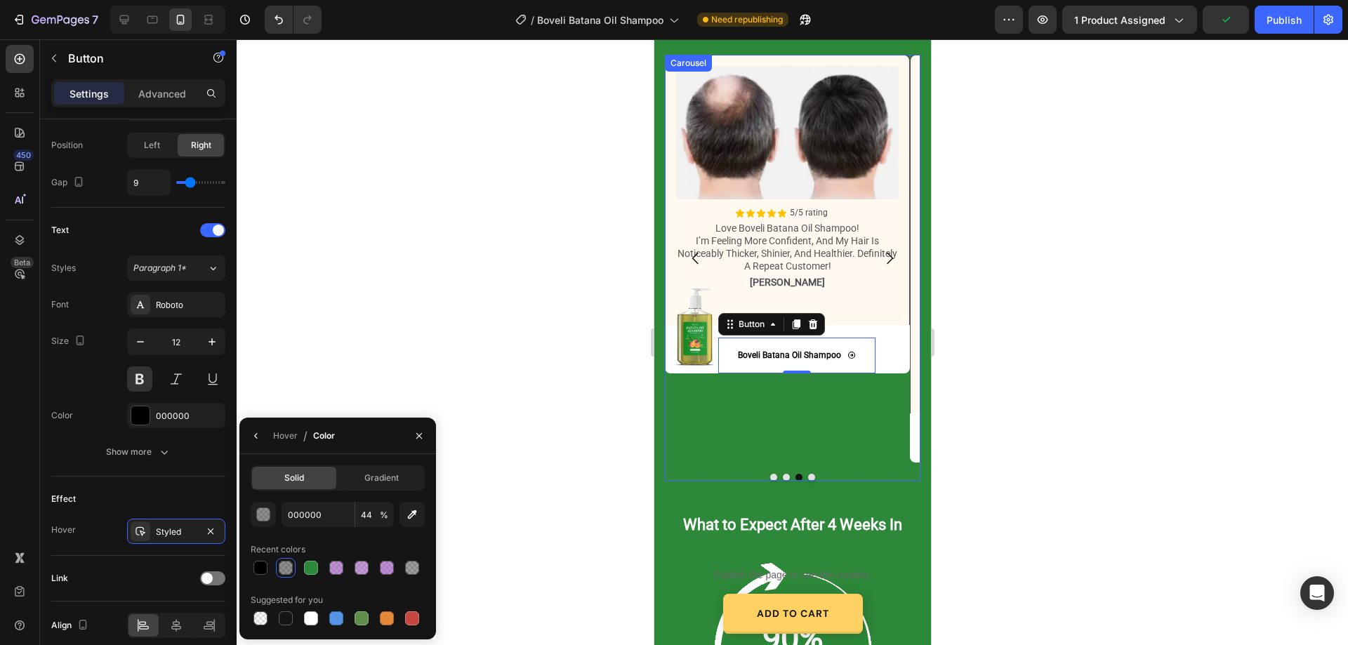
click at [805, 472] on div "Image Icon Icon Icon Icon Icon Icon List 5/5 rating Text Block Row can’t get en…" at bounding box center [792, 268] width 256 height 426
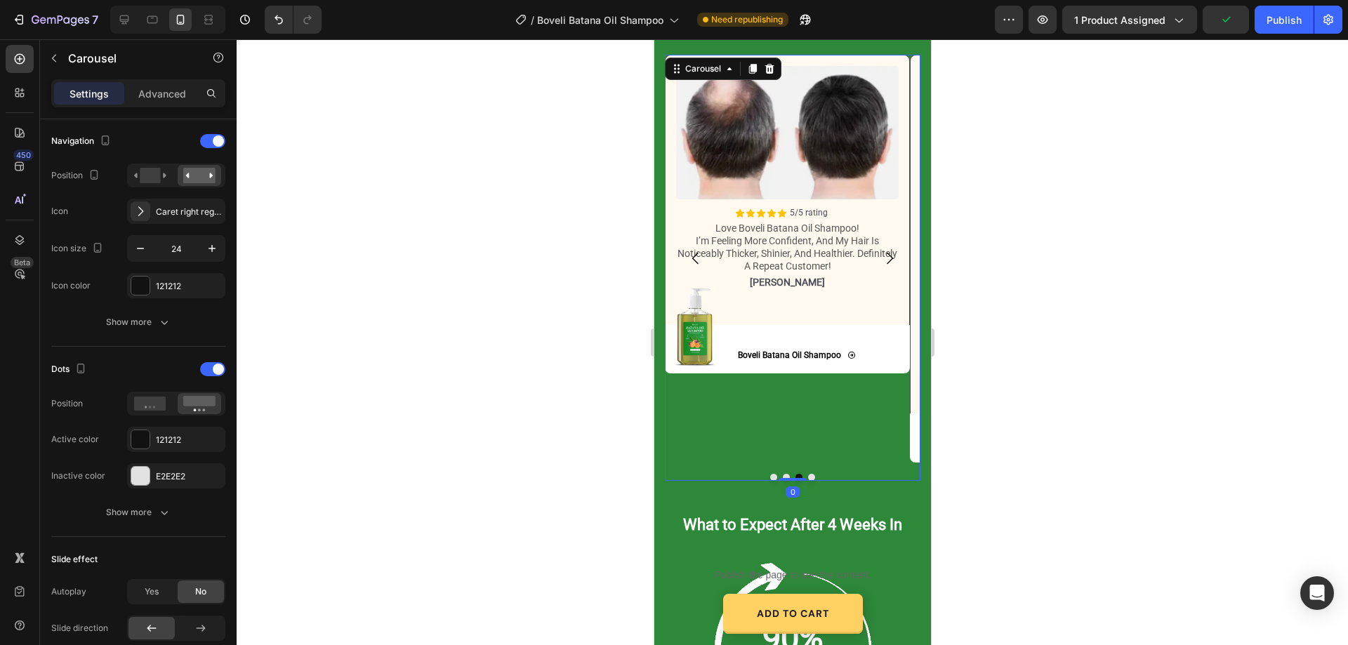
scroll to position [0, 0]
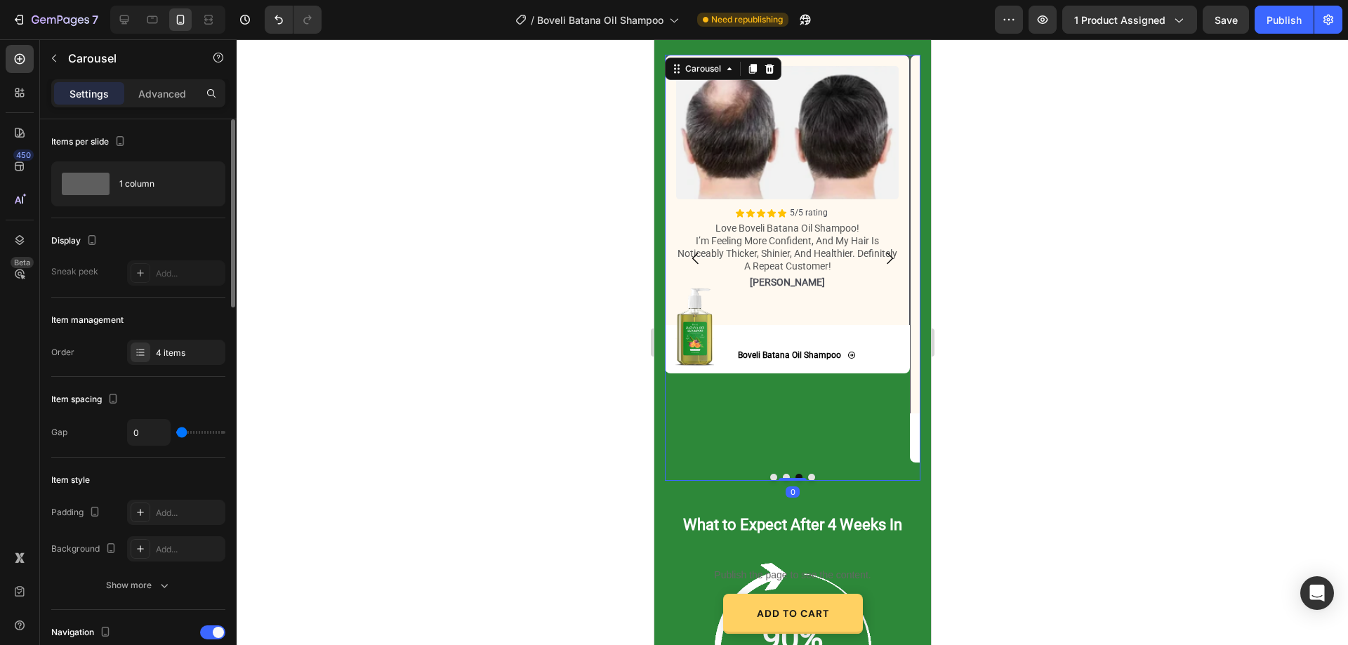
click at [808, 475] on button "Dot" at bounding box center [811, 477] width 7 height 7
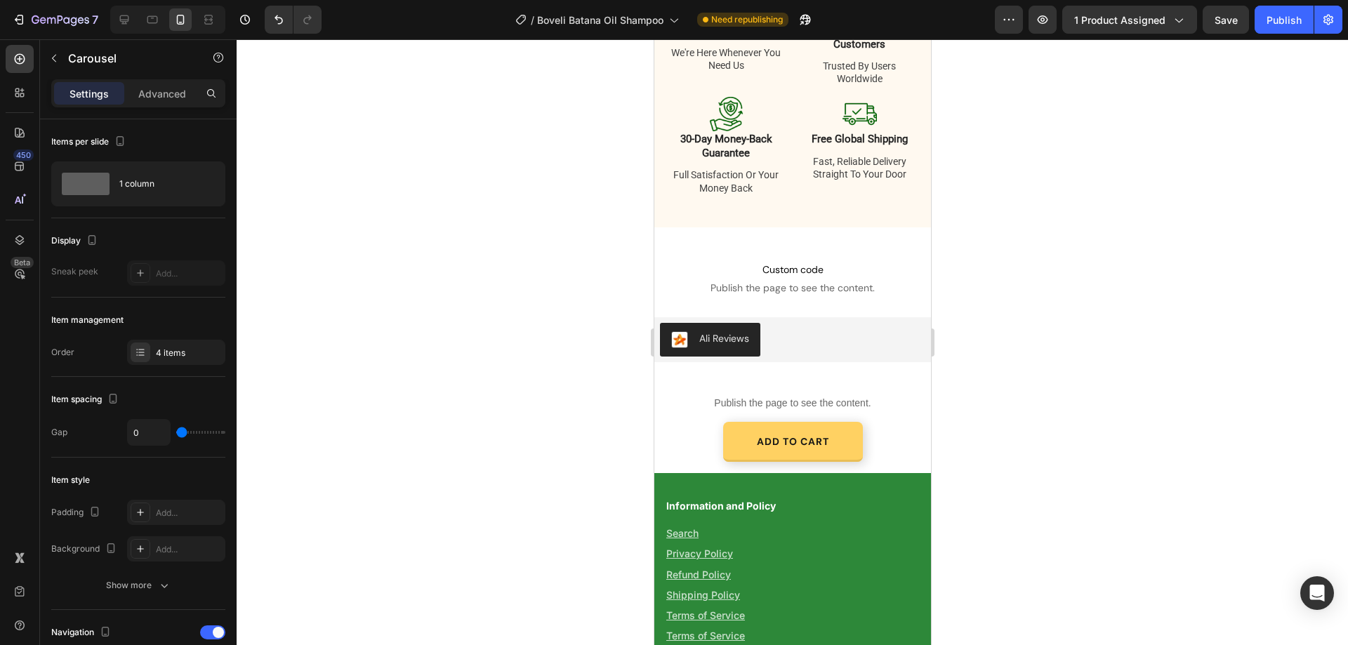
scroll to position [4214, 0]
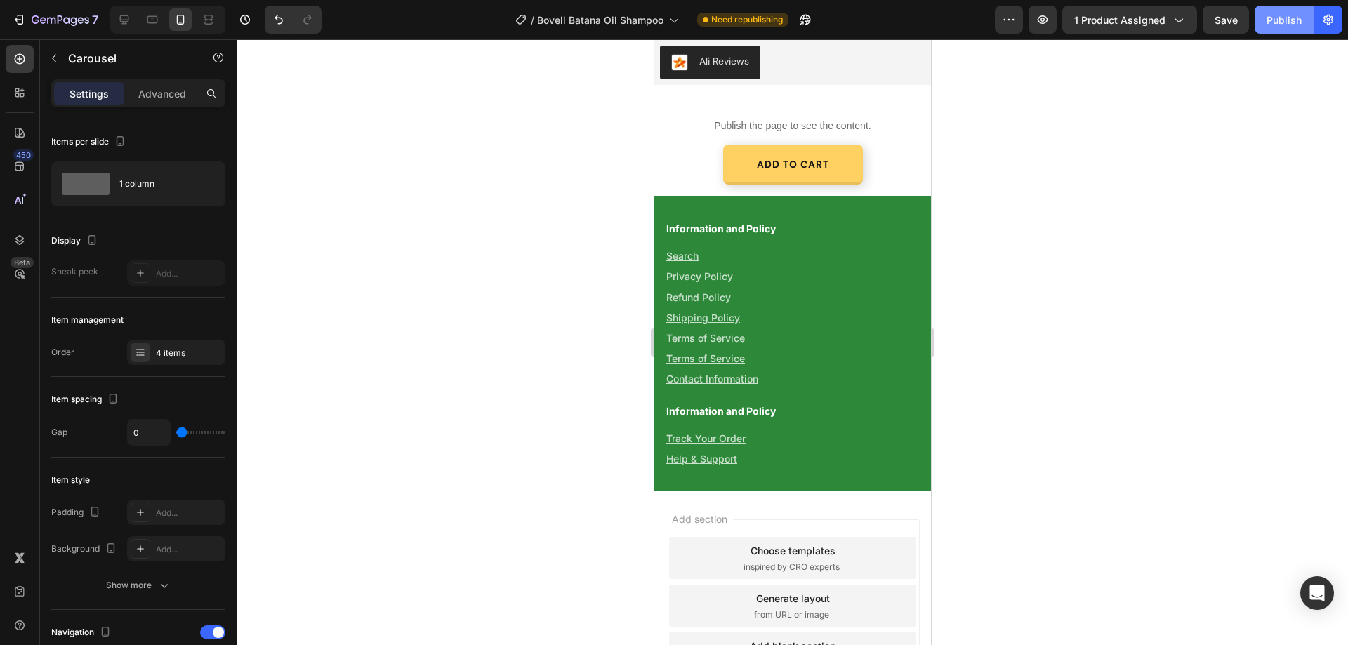
click at [1282, 21] on div "Publish" at bounding box center [1284, 20] width 35 height 15
click at [117, 18] on icon at bounding box center [124, 20] width 14 height 14
type input "30"
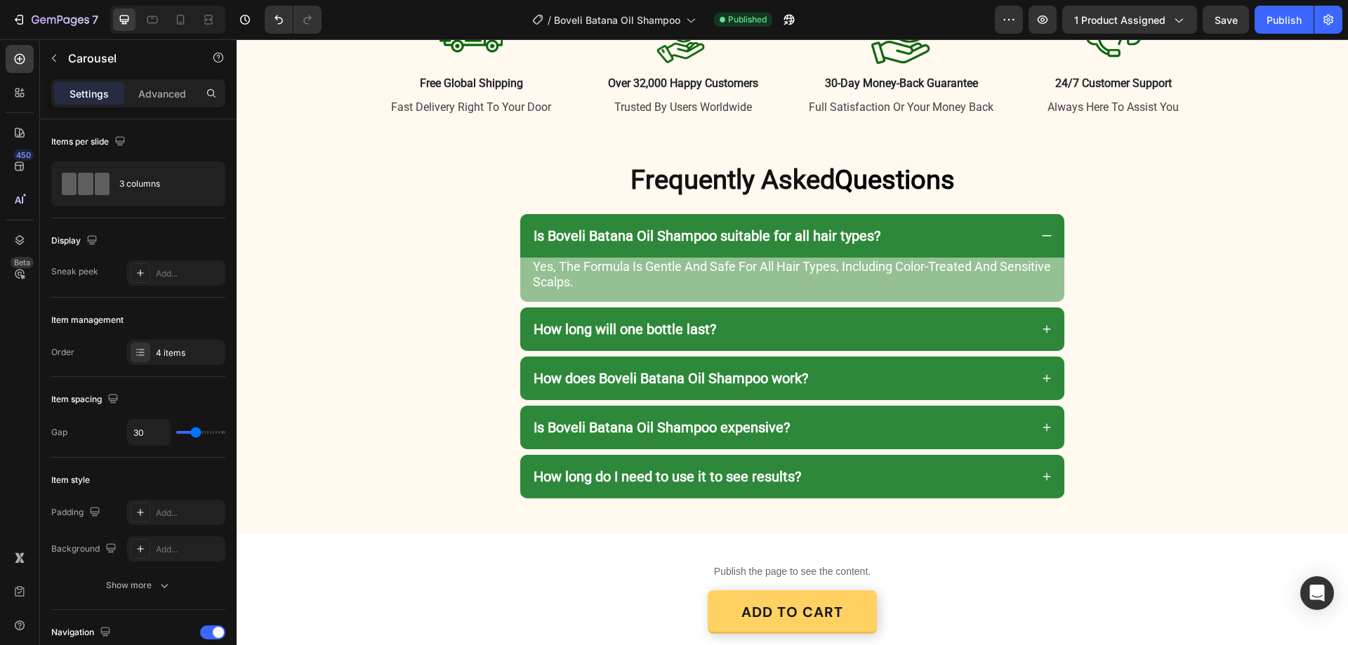
scroll to position [3504, 0]
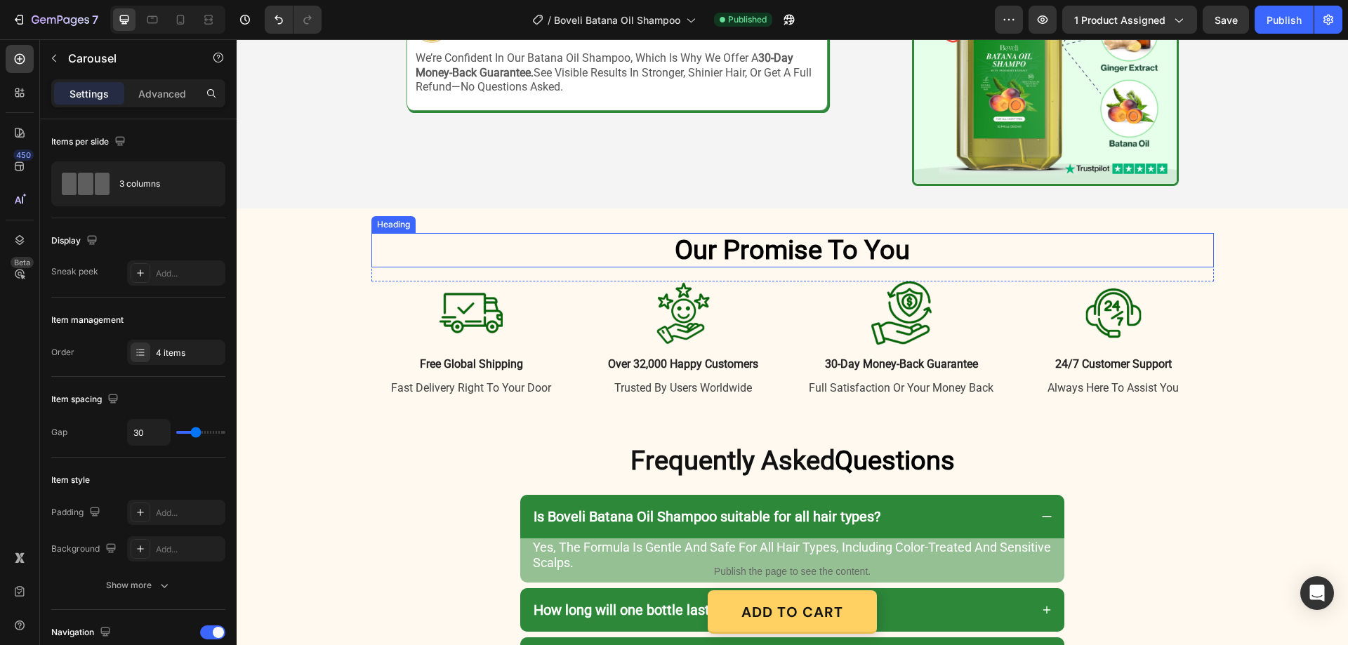
click at [768, 247] on span "Our Promise" at bounding box center [748, 250] width 147 height 31
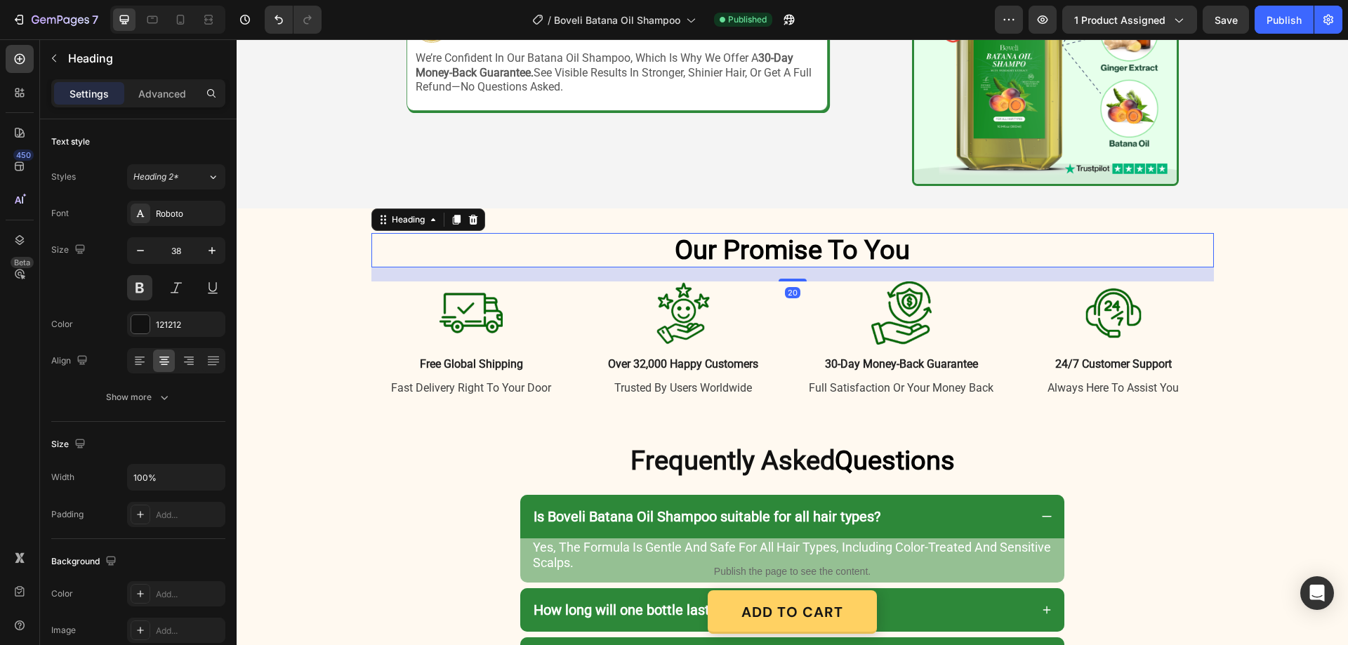
click at [768, 247] on span "Our Promise" at bounding box center [748, 250] width 147 height 31
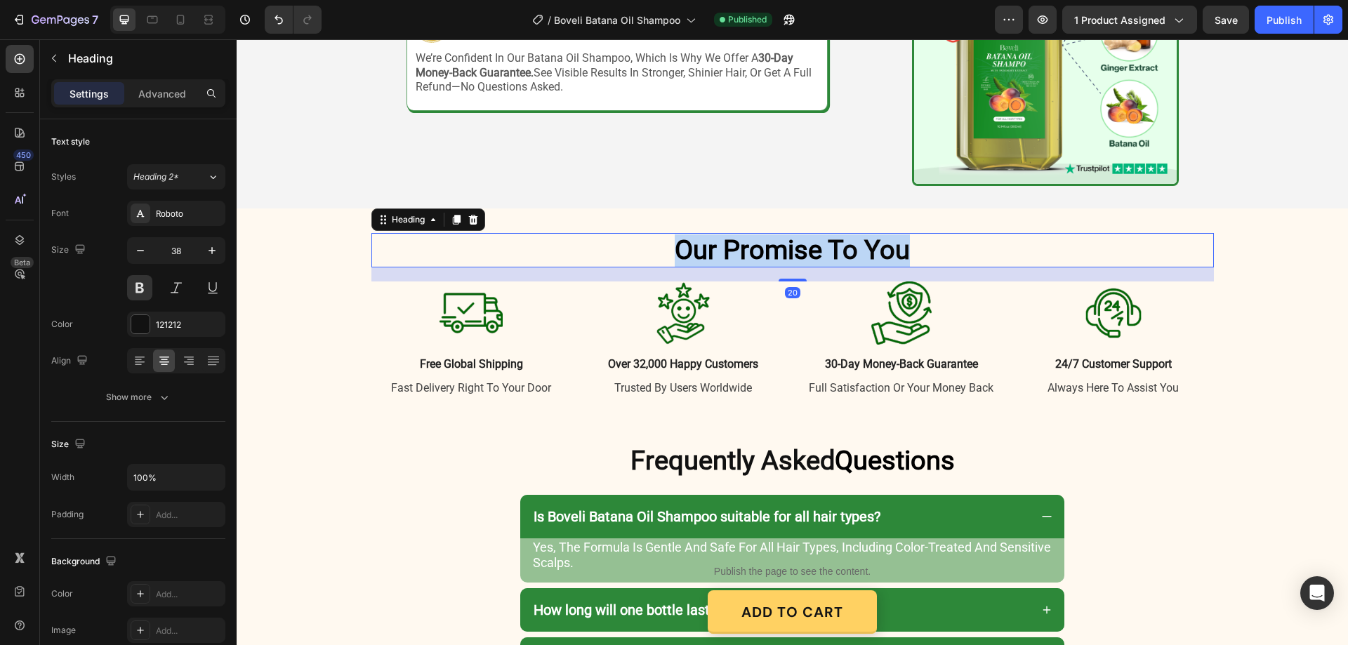
click at [768, 247] on span "Our Promise" at bounding box center [748, 250] width 147 height 31
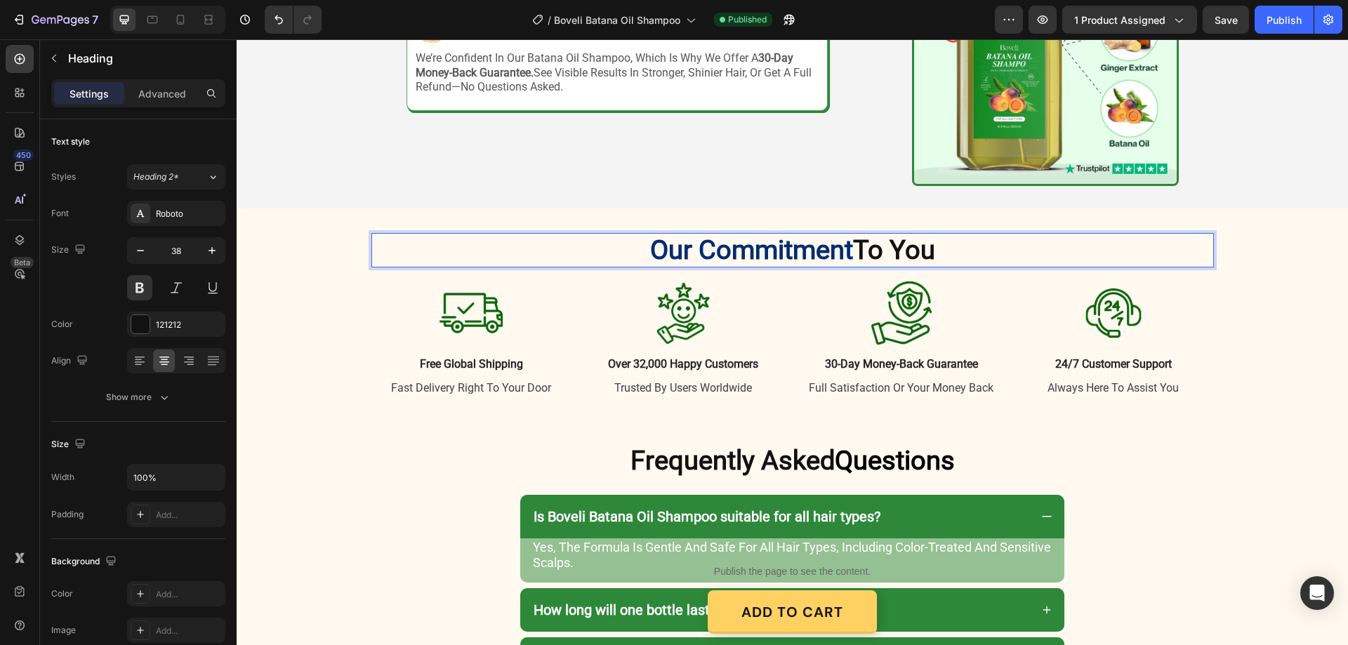
click at [842, 248] on span "Our Commitment" at bounding box center [751, 250] width 203 height 31
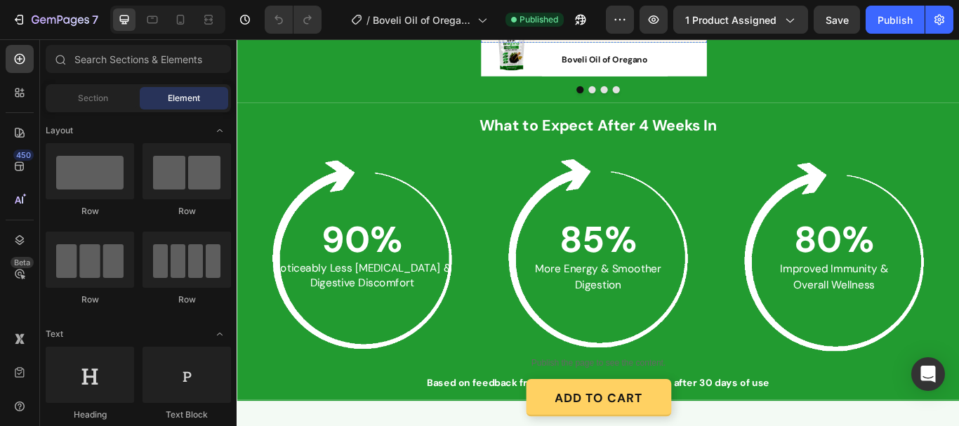
scroll to position [2039, 0]
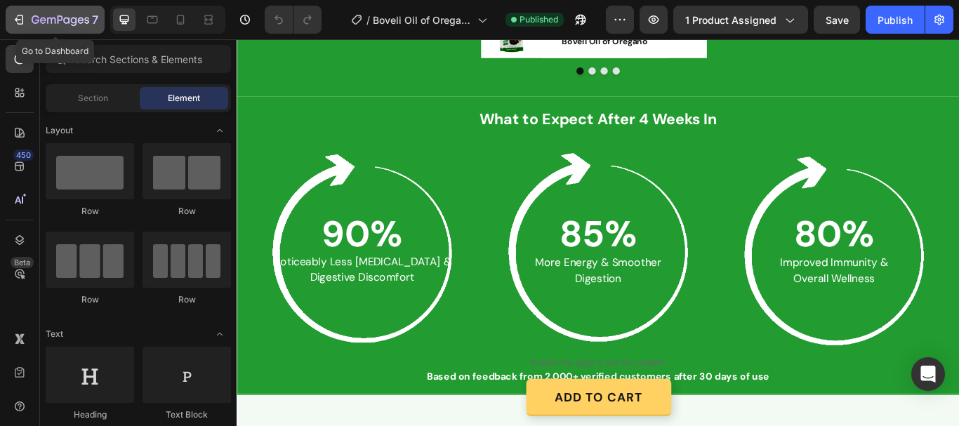
click at [21, 18] on icon "button" at bounding box center [19, 20] width 14 height 14
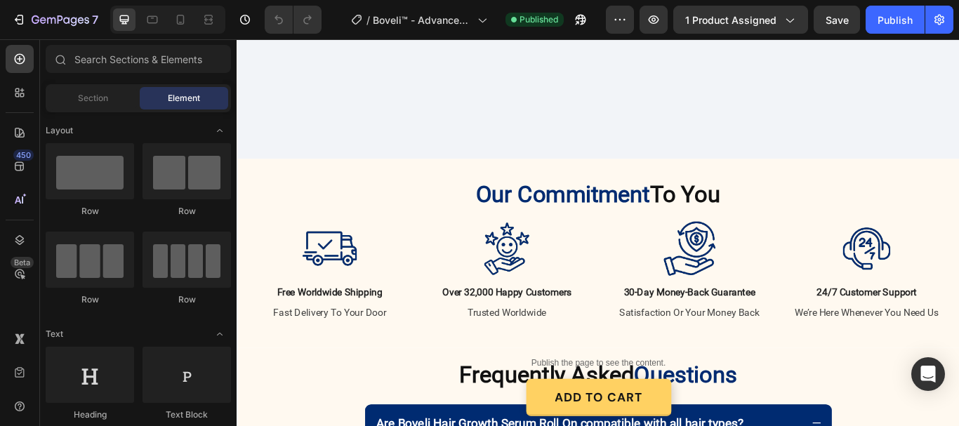
scroll to position [2879, 0]
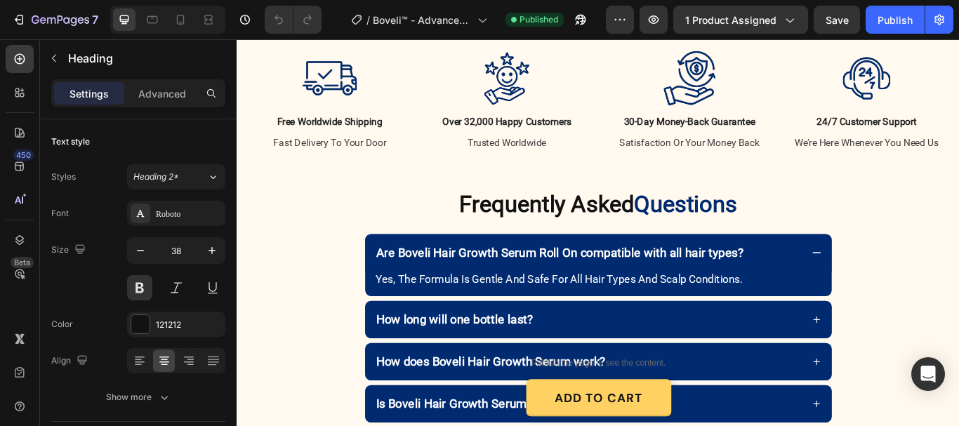
scroll to position [3147, 0]
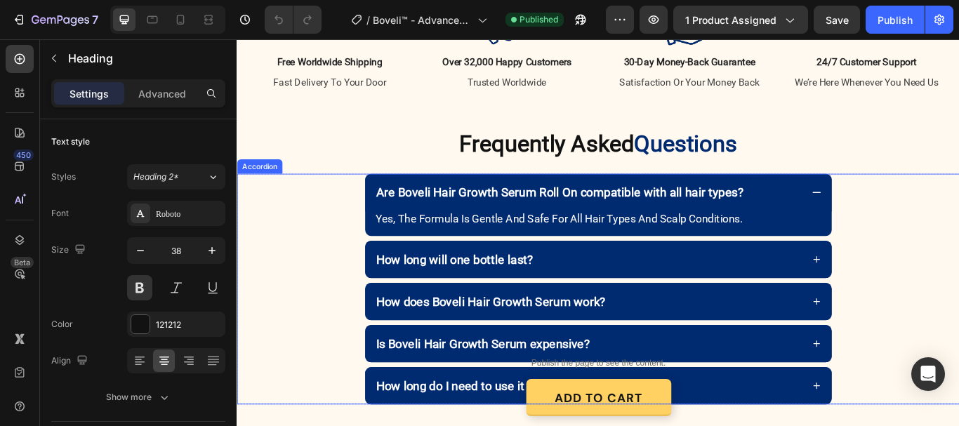
click at [909, 215] on icon at bounding box center [913, 218] width 13 height 13
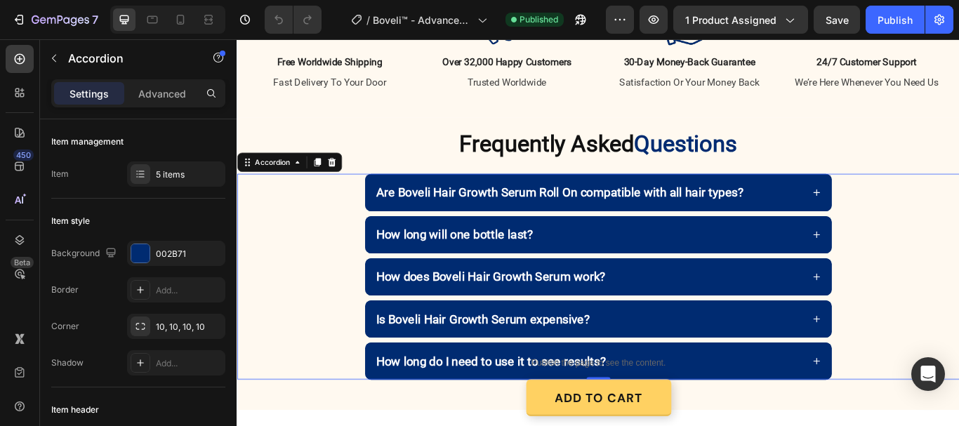
click at [909, 215] on icon at bounding box center [913, 218] width 13 height 13
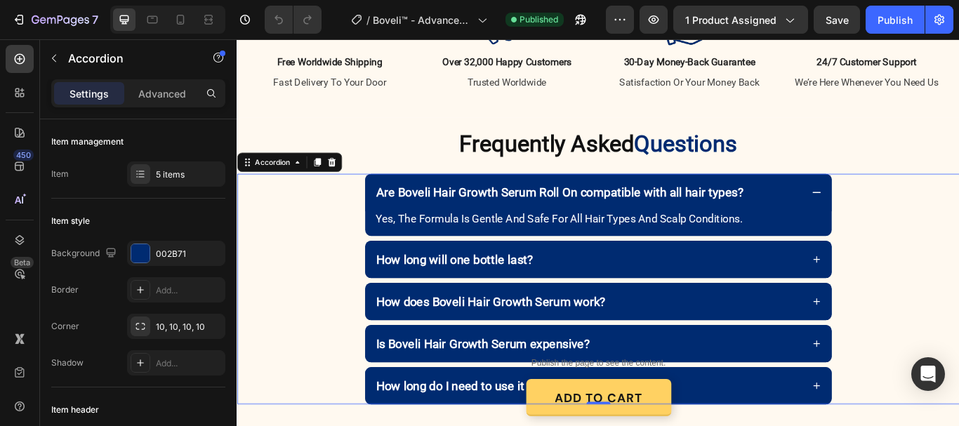
click at [909, 215] on icon at bounding box center [913, 218] width 13 height 13
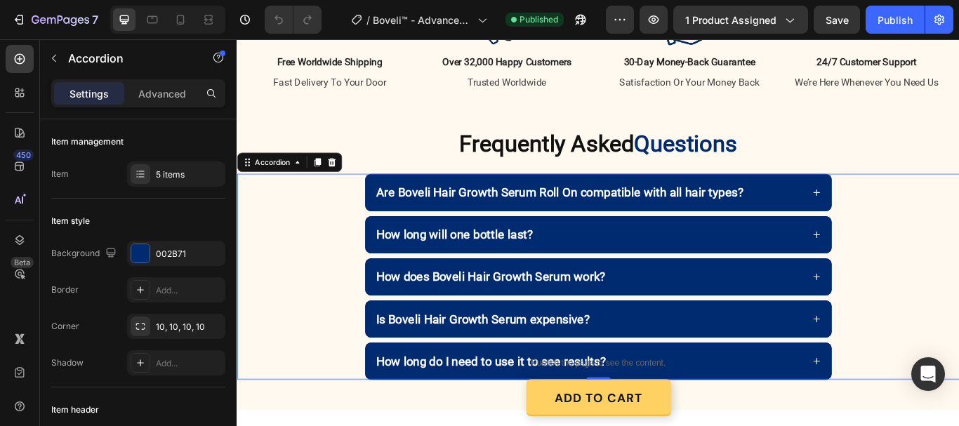
click at [908, 214] on icon at bounding box center [913, 218] width 13 height 13
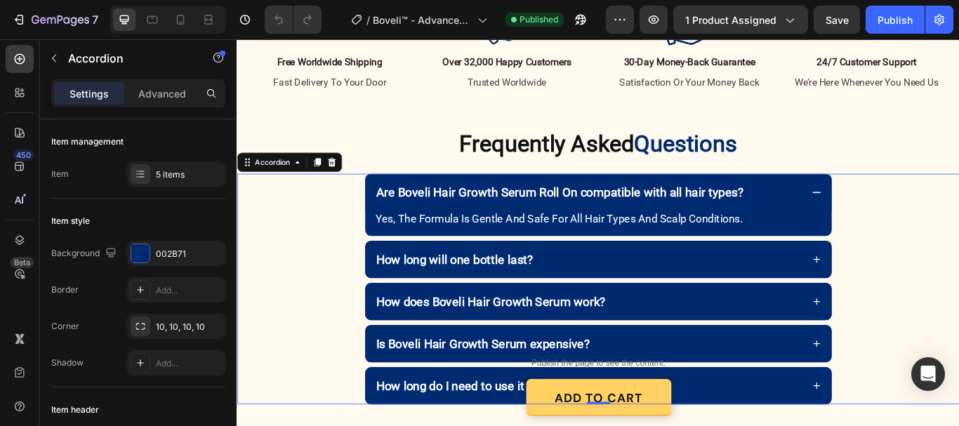
click at [908, 214] on icon at bounding box center [913, 218] width 13 height 13
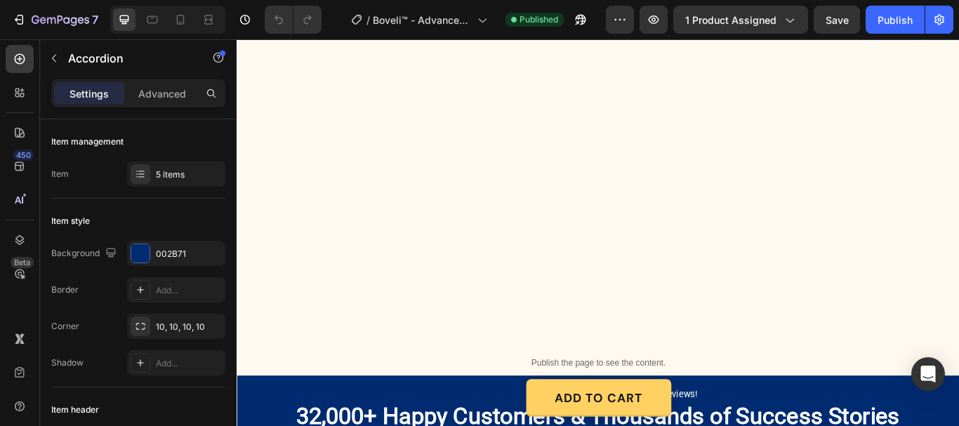
scroll to position [1615, 0]
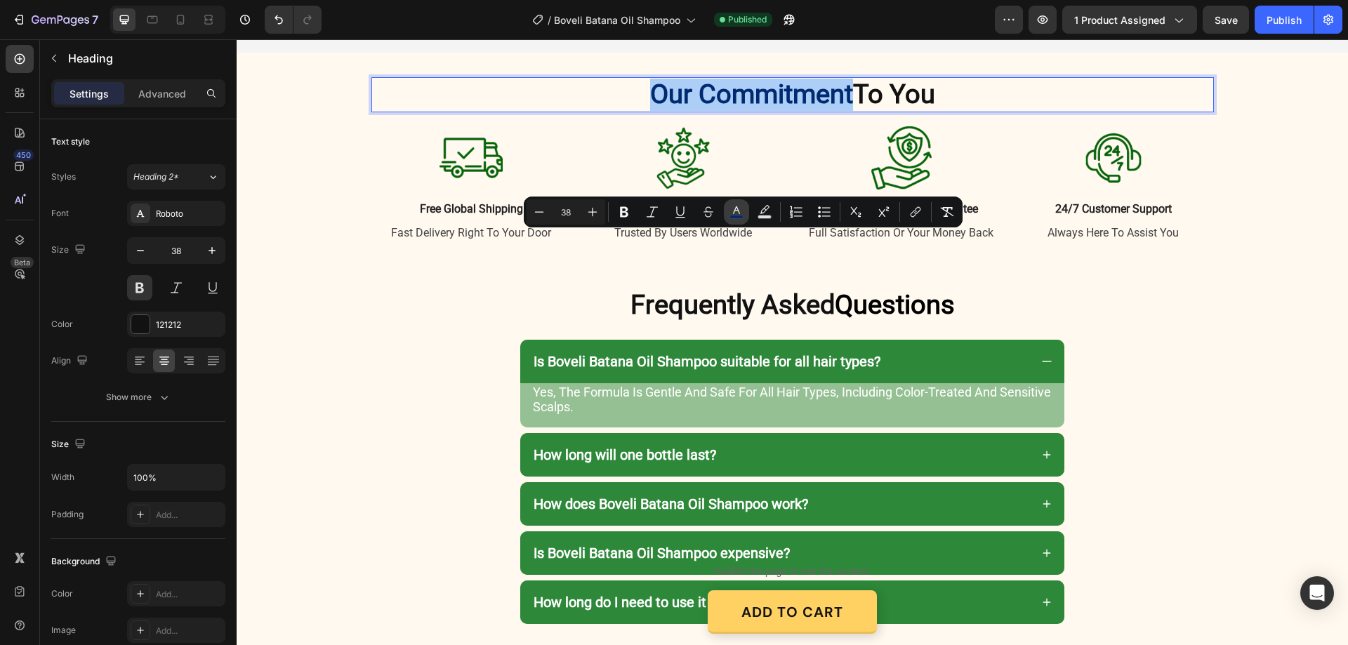
click at [735, 216] on rect "Editor contextual toolbar" at bounding box center [736, 218] width 13 height 4
type input "002B71"
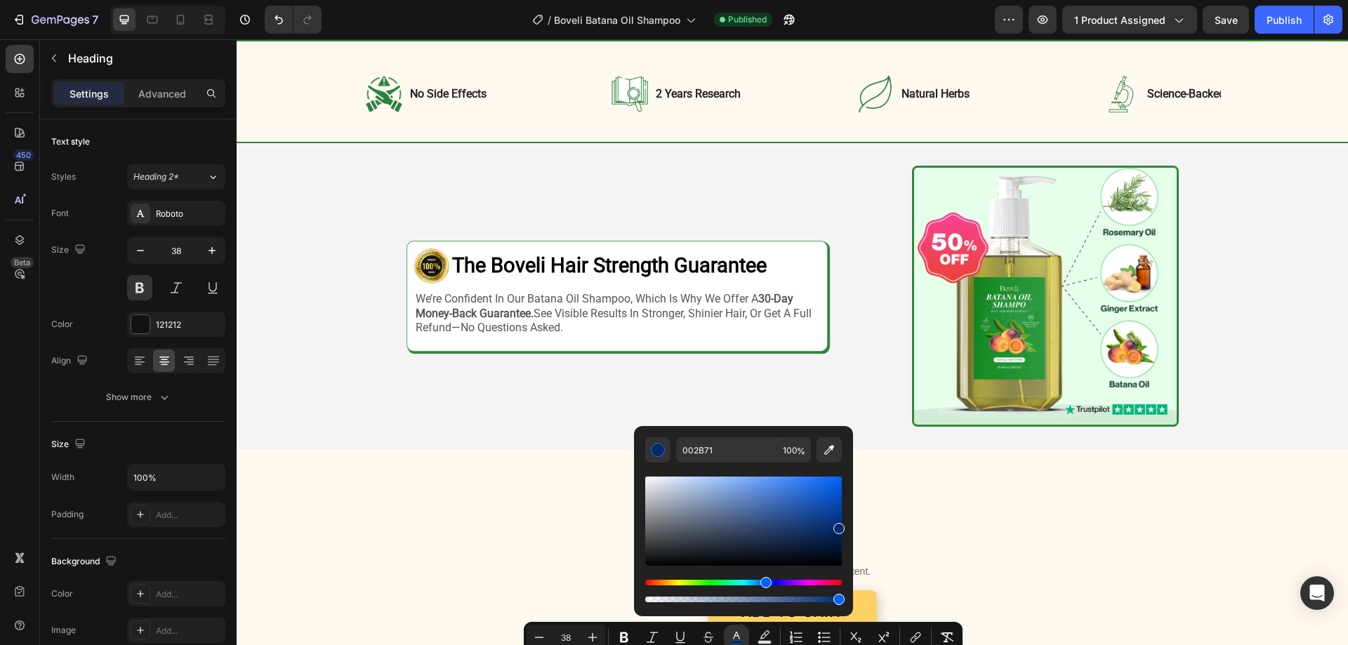
scroll to position [2802, 0]
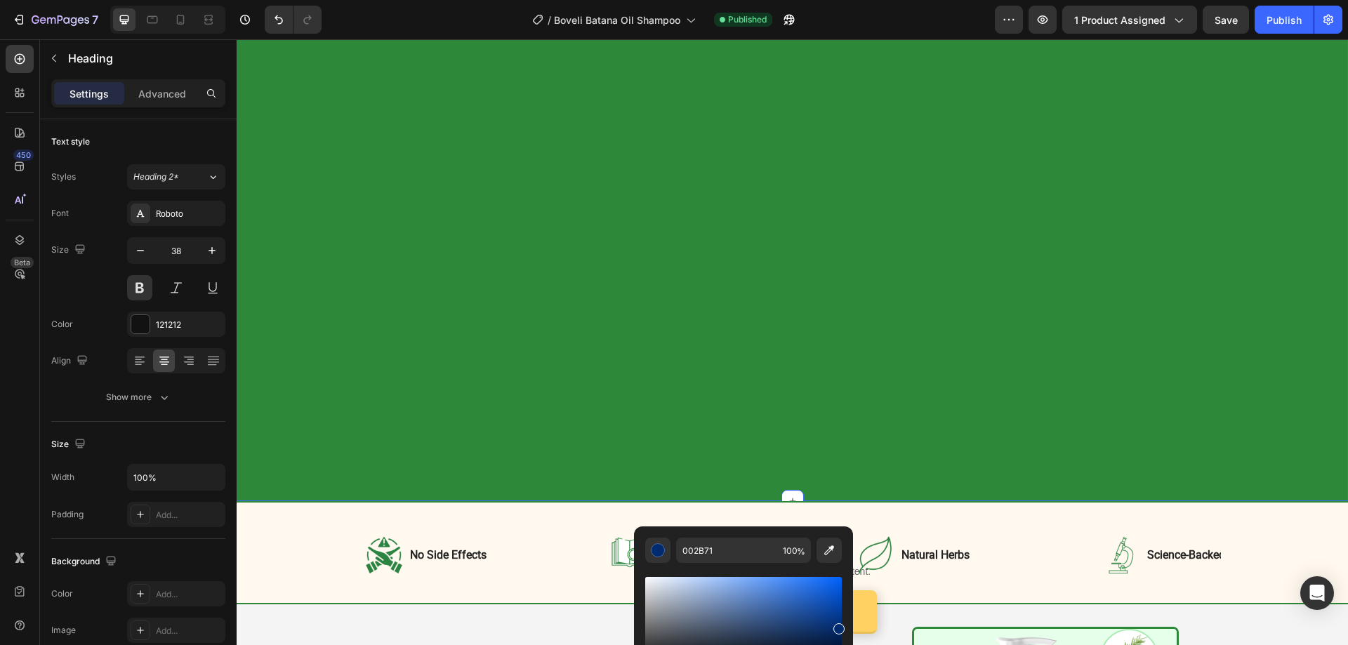
click at [329, 240] on div "What to Expect After 4 Weeks In Heading Row 90% Text Block report stronger, ful…" at bounding box center [793, 160] width 1084 height 662
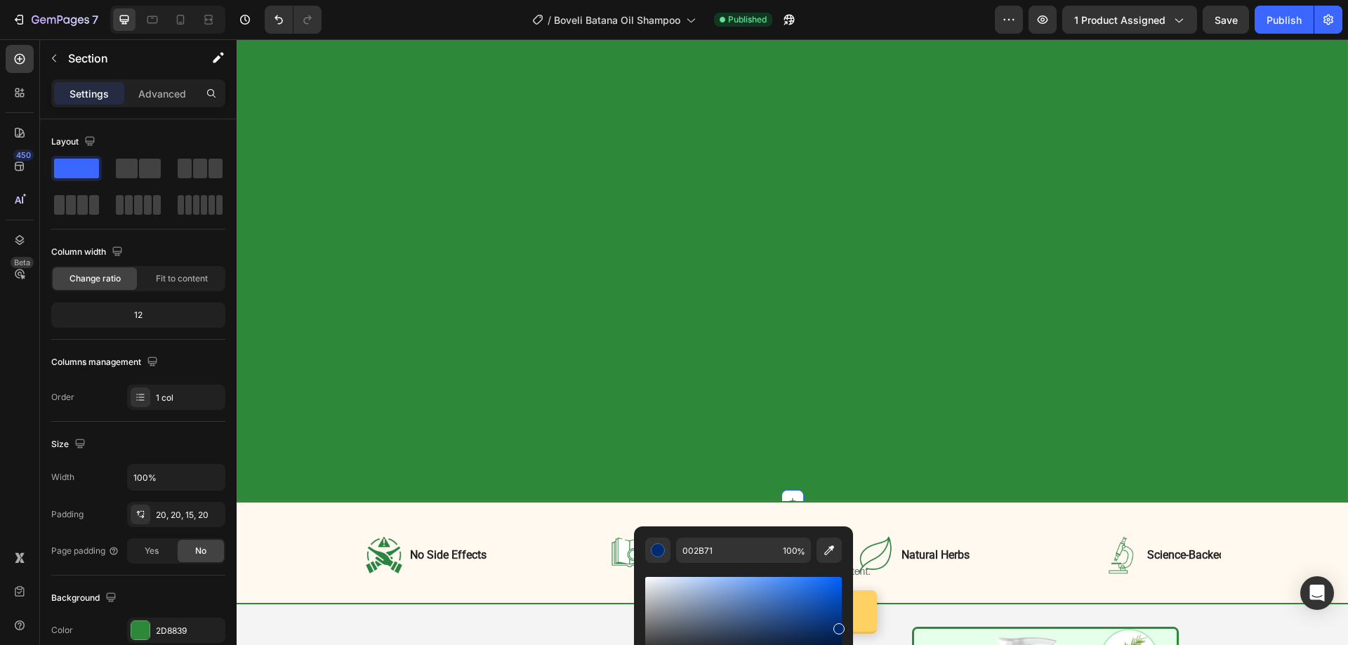
type input "16"
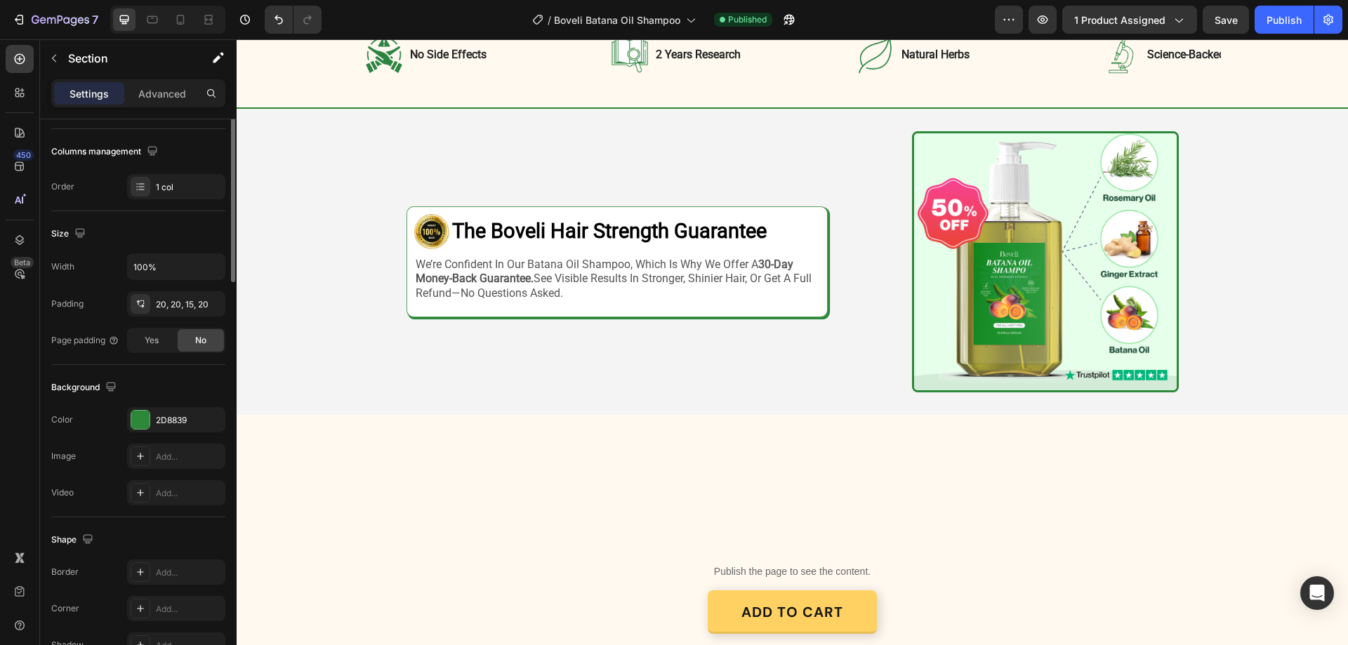
scroll to position [281, 0]
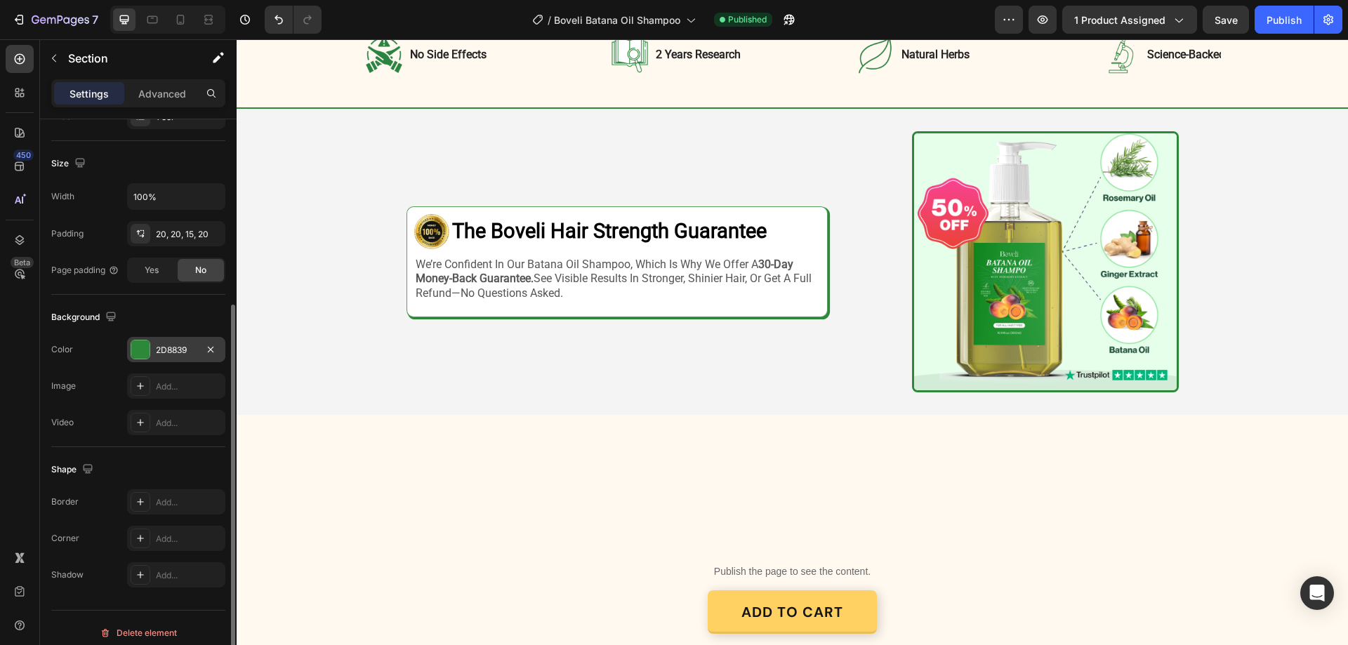
click at [176, 352] on div "2D8839" at bounding box center [176, 350] width 41 height 13
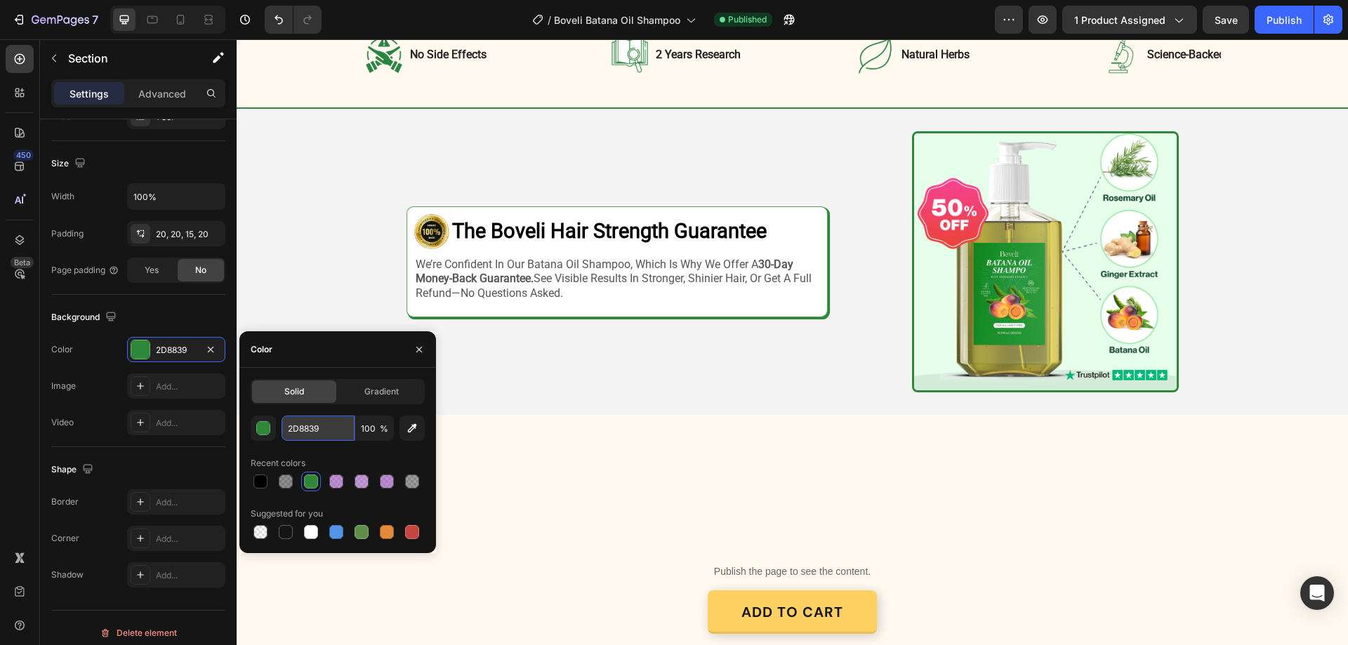
click at [307, 427] on input "2D8839" at bounding box center [318, 428] width 73 height 25
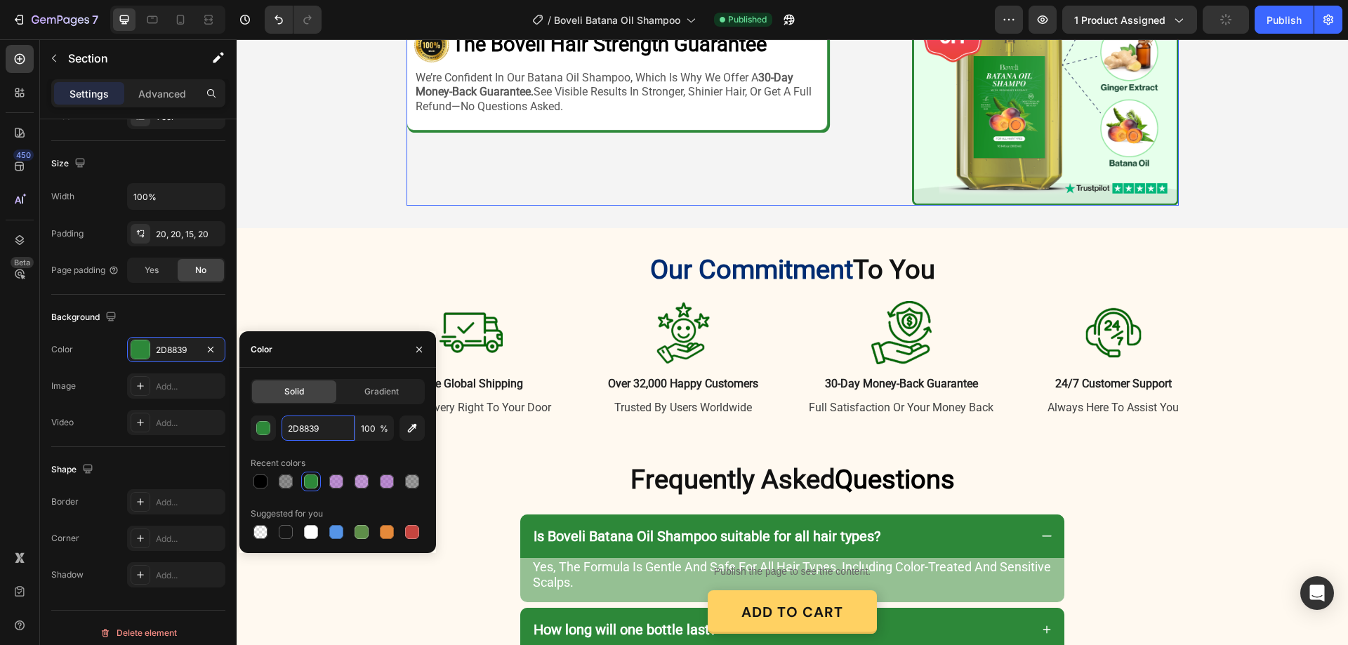
scroll to position [3223, 0]
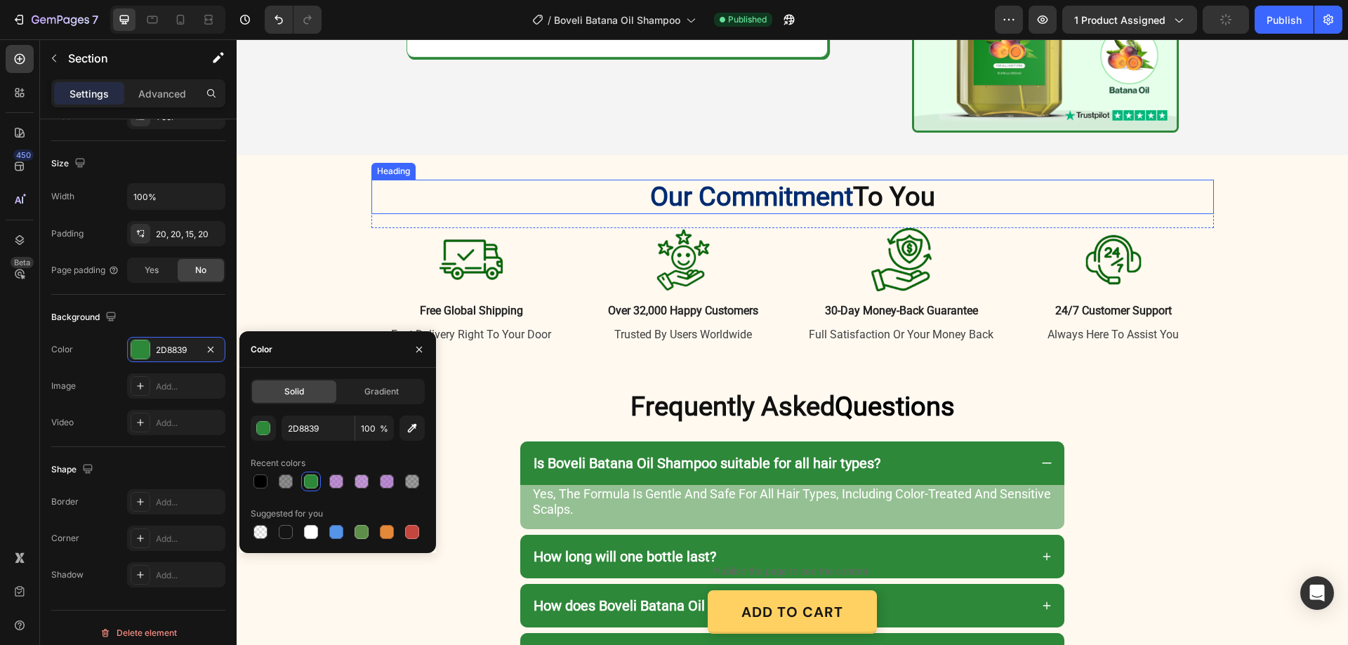
click at [800, 196] on span "Our Commitment" at bounding box center [751, 196] width 203 height 31
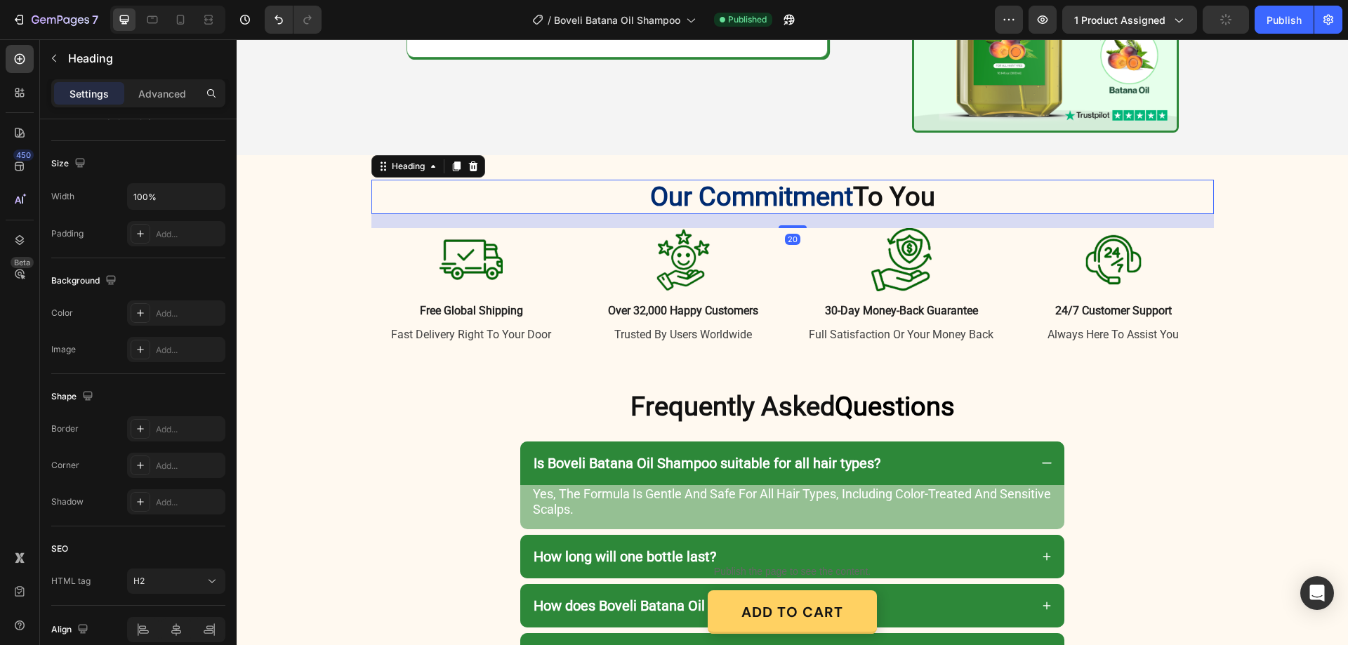
scroll to position [0, 0]
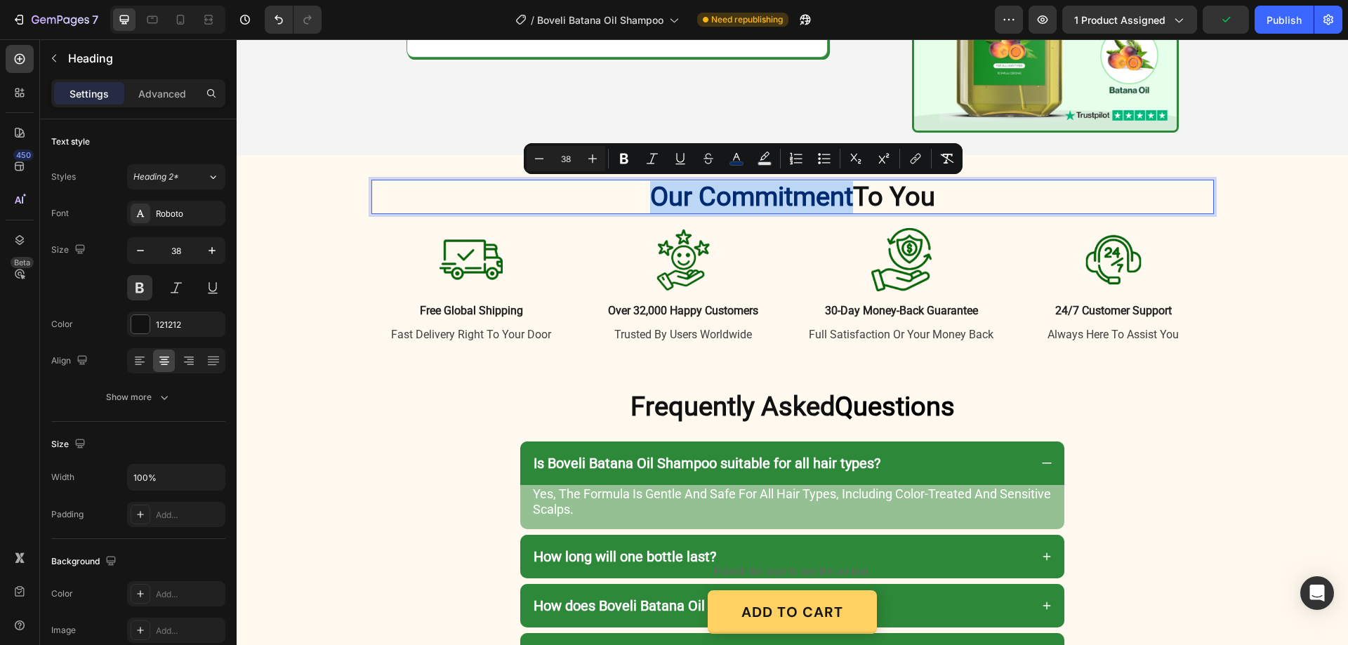
drag, startPoint x: 846, startPoint y: 198, endPoint x: 644, endPoint y: 191, distance: 201.7
click at [644, 191] on p "Our Commitment To You" at bounding box center [793, 197] width 840 height 32
click at [740, 156] on icon "Editor contextual toolbar" at bounding box center [737, 159] width 14 height 14
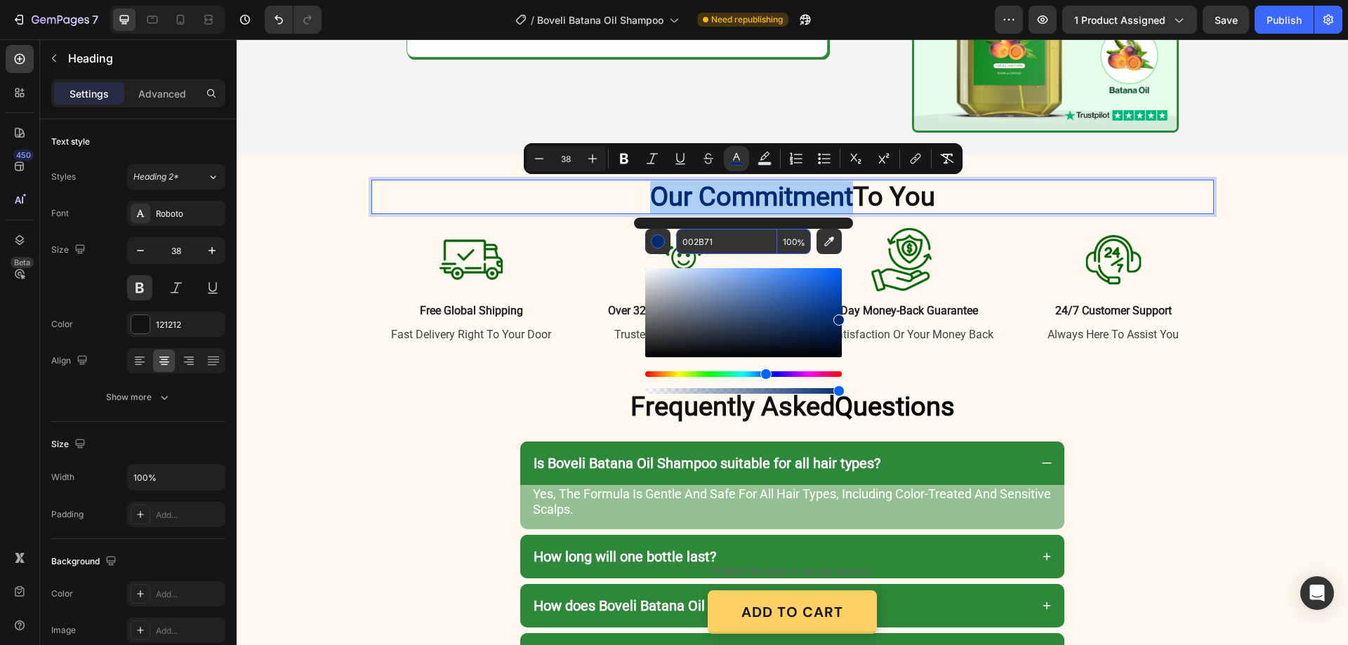
click at [728, 237] on input "002B71" at bounding box center [726, 241] width 101 height 25
paste input "2D8839"
type input "2D8839"
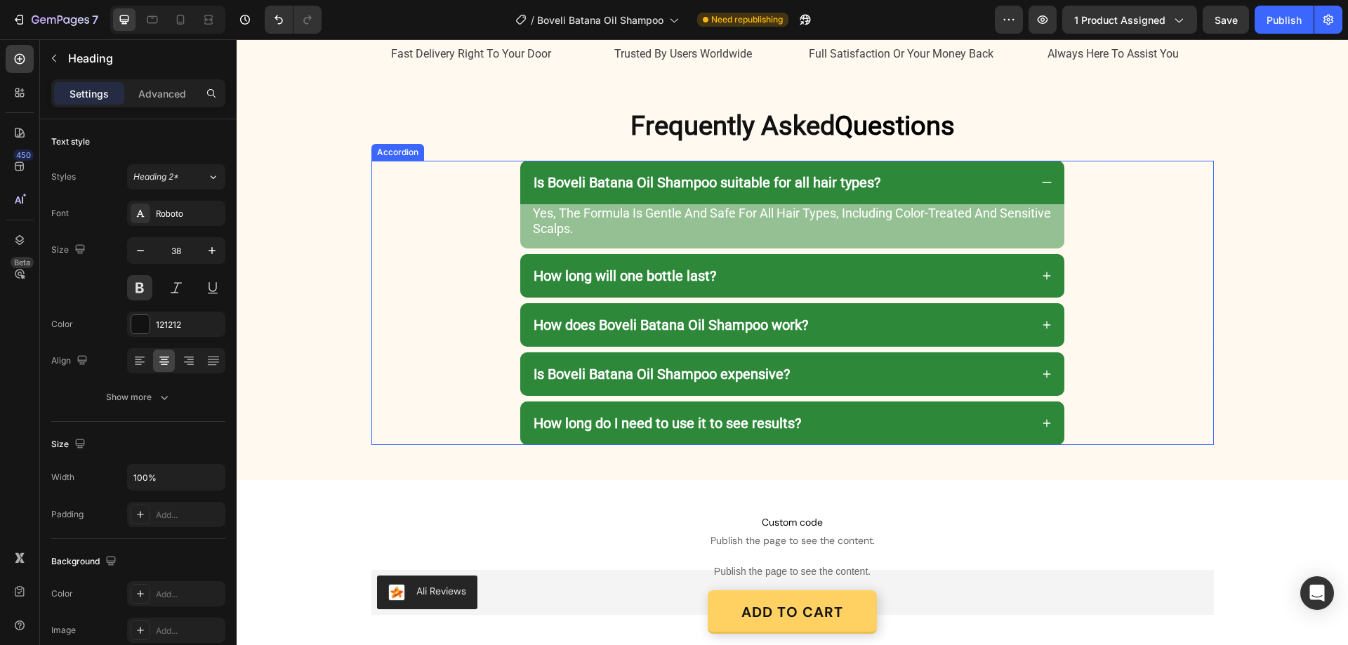
scroll to position [3434, 0]
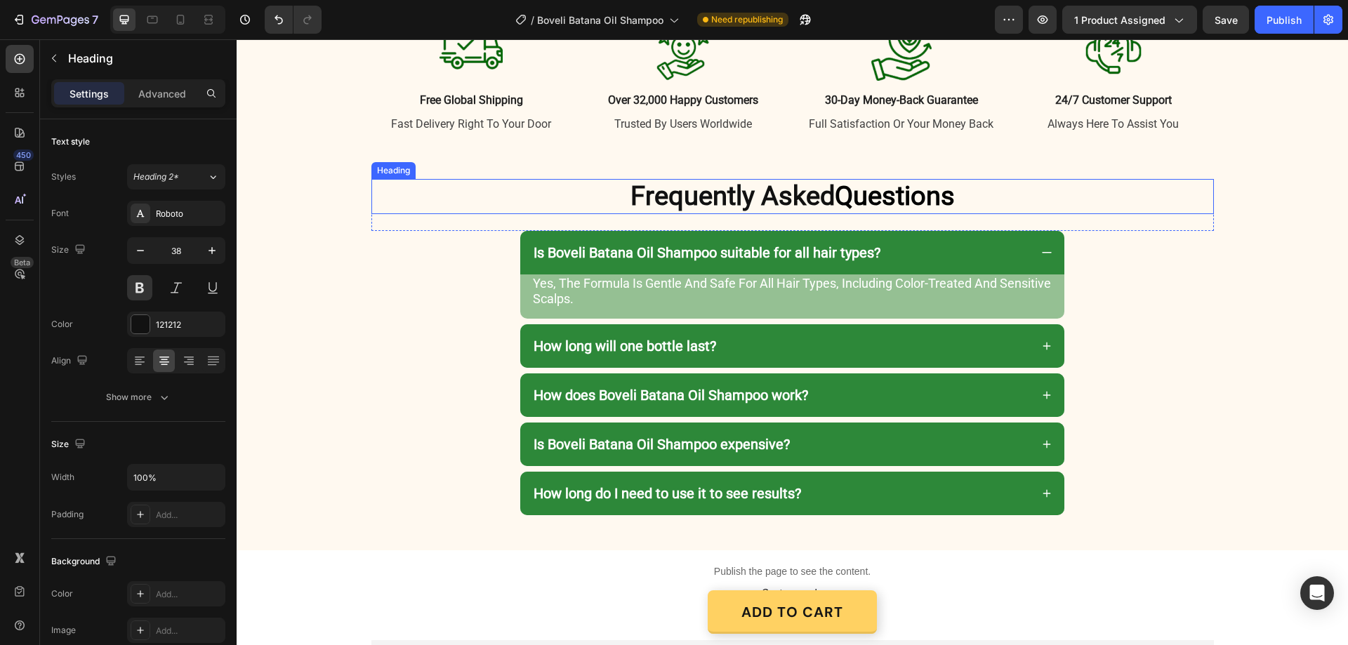
click at [826, 191] on span "Frequently Asked" at bounding box center [733, 195] width 204 height 31
drag, startPoint x: 834, startPoint y: 195, endPoint x: 953, endPoint y: 199, distance: 118.7
click at [953, 199] on p "Frequently Asked Questions" at bounding box center [793, 196] width 840 height 32
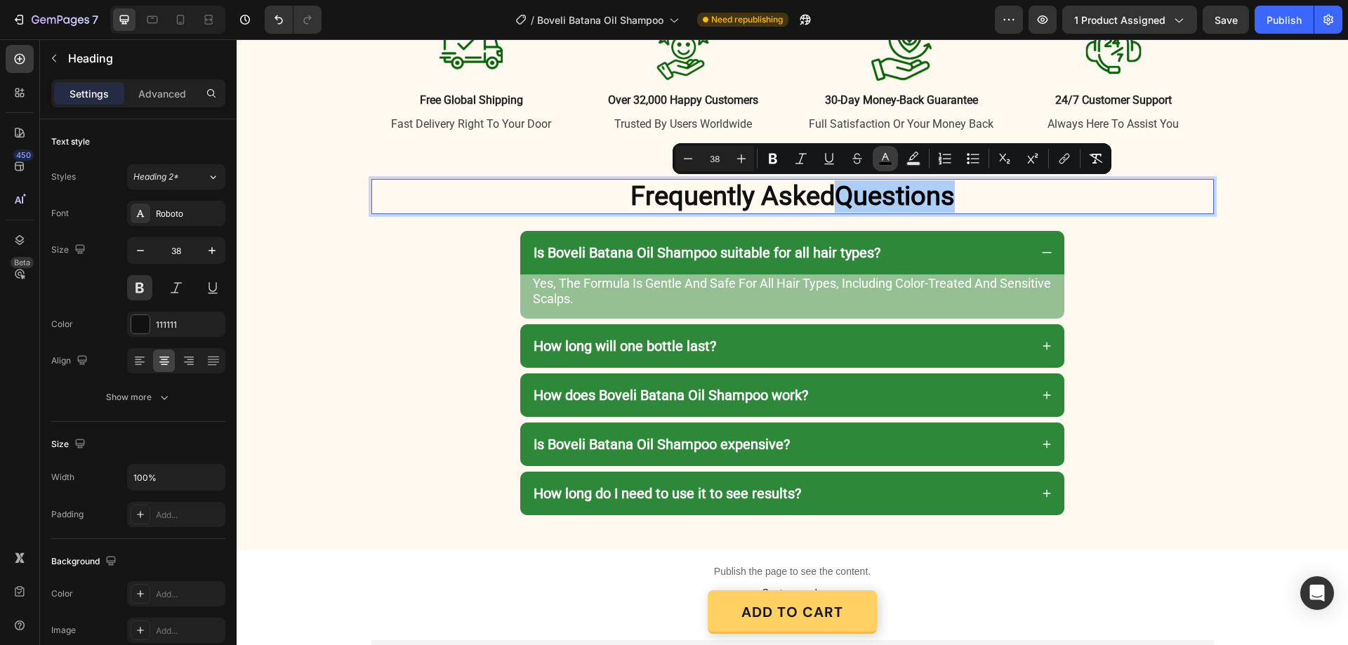
click at [886, 159] on icon "Editor contextual toolbar" at bounding box center [886, 159] width 14 height 14
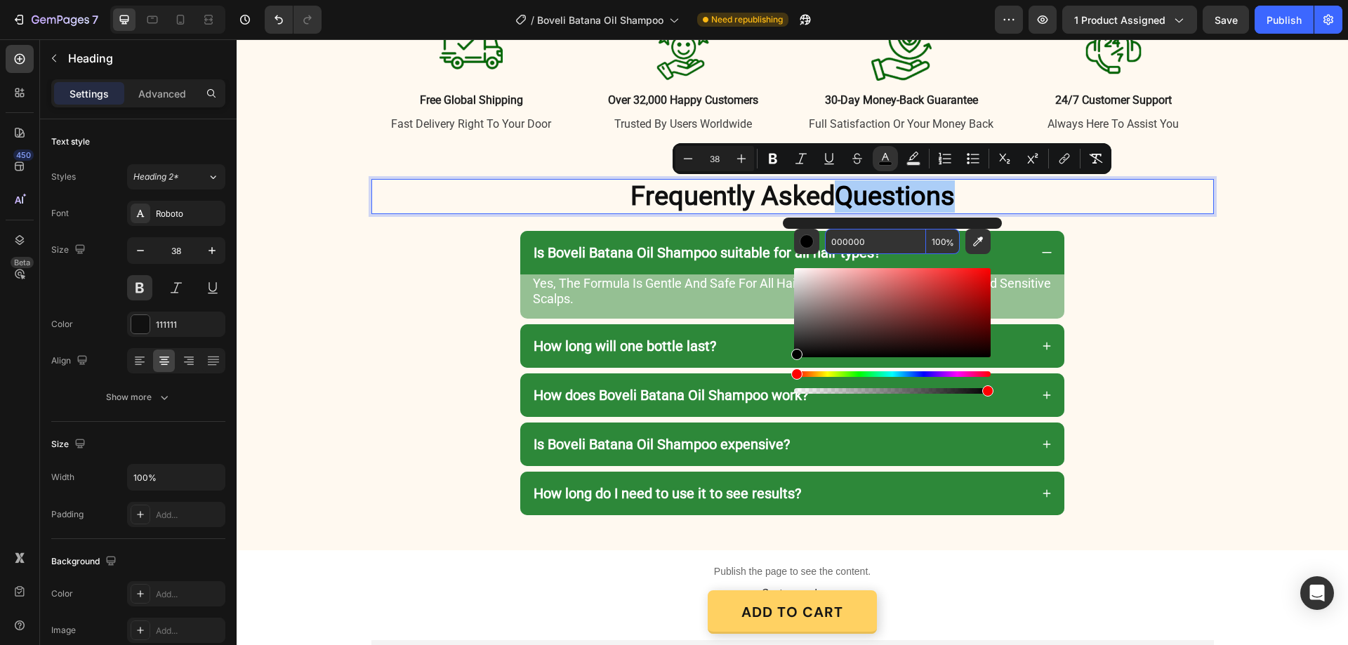
click at [881, 237] on input "000000" at bounding box center [875, 241] width 101 height 25
paste input "2D8839"
type input "2D8839"
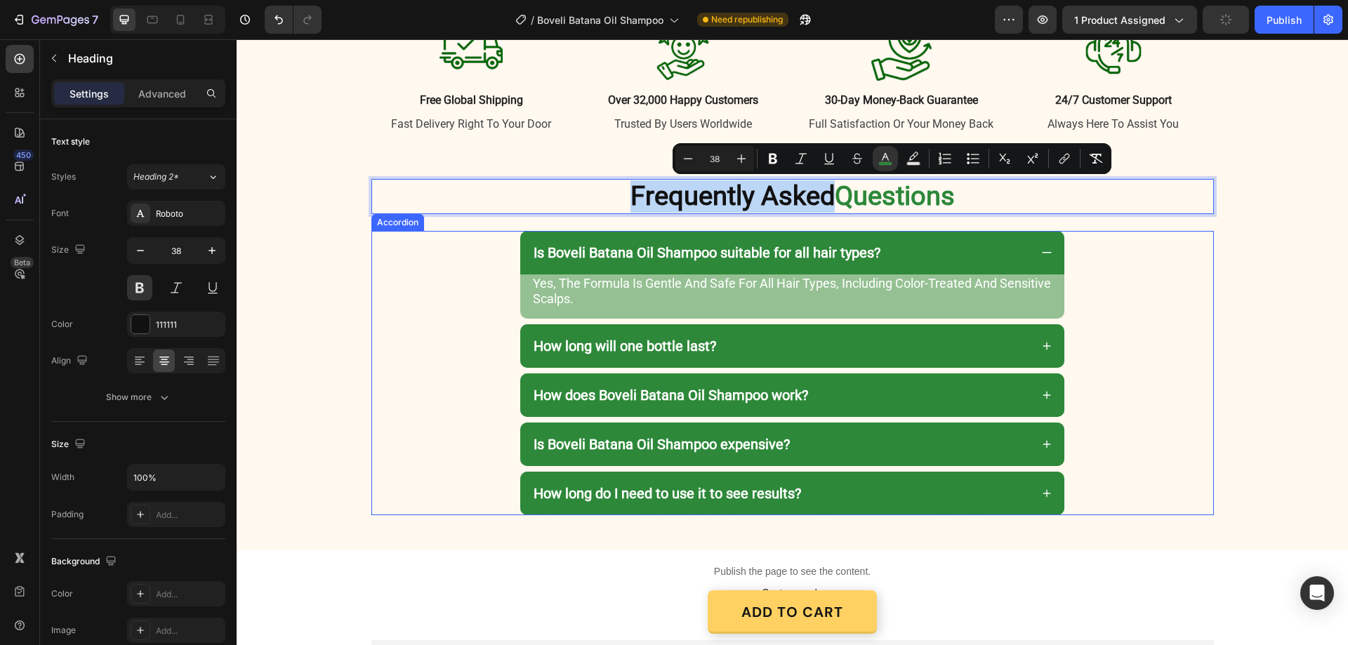
click at [1142, 256] on div "Is Boveli Batana Oil Shampoo suitable for all hair types? yes, the formula is g…" at bounding box center [792, 275] width 841 height 88
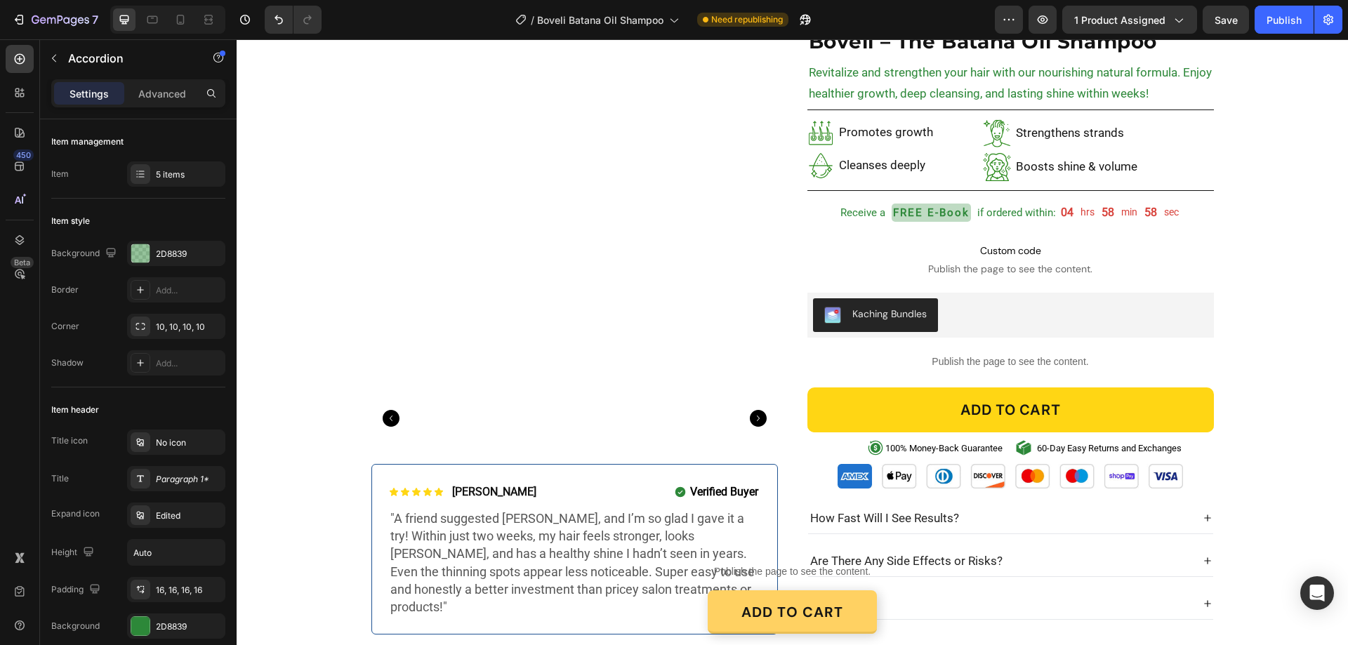
scroll to position [0, 0]
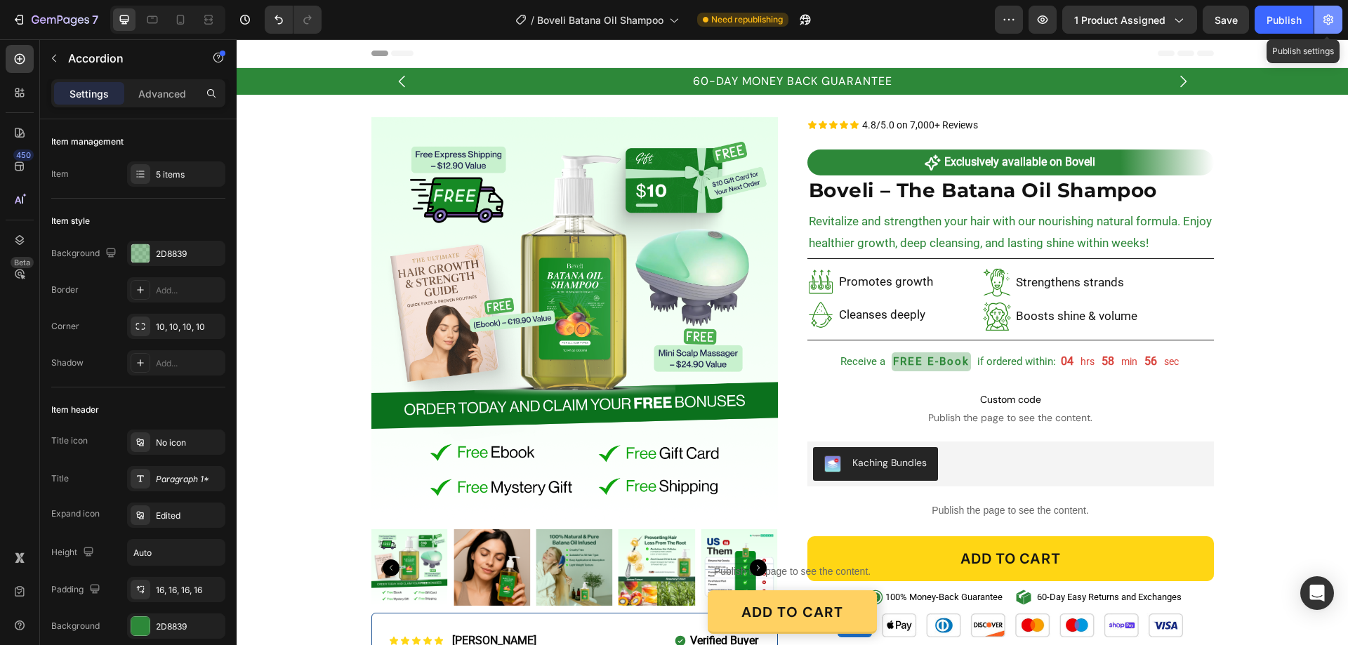
click at [1331, 17] on icon "button" at bounding box center [1329, 20] width 10 height 11
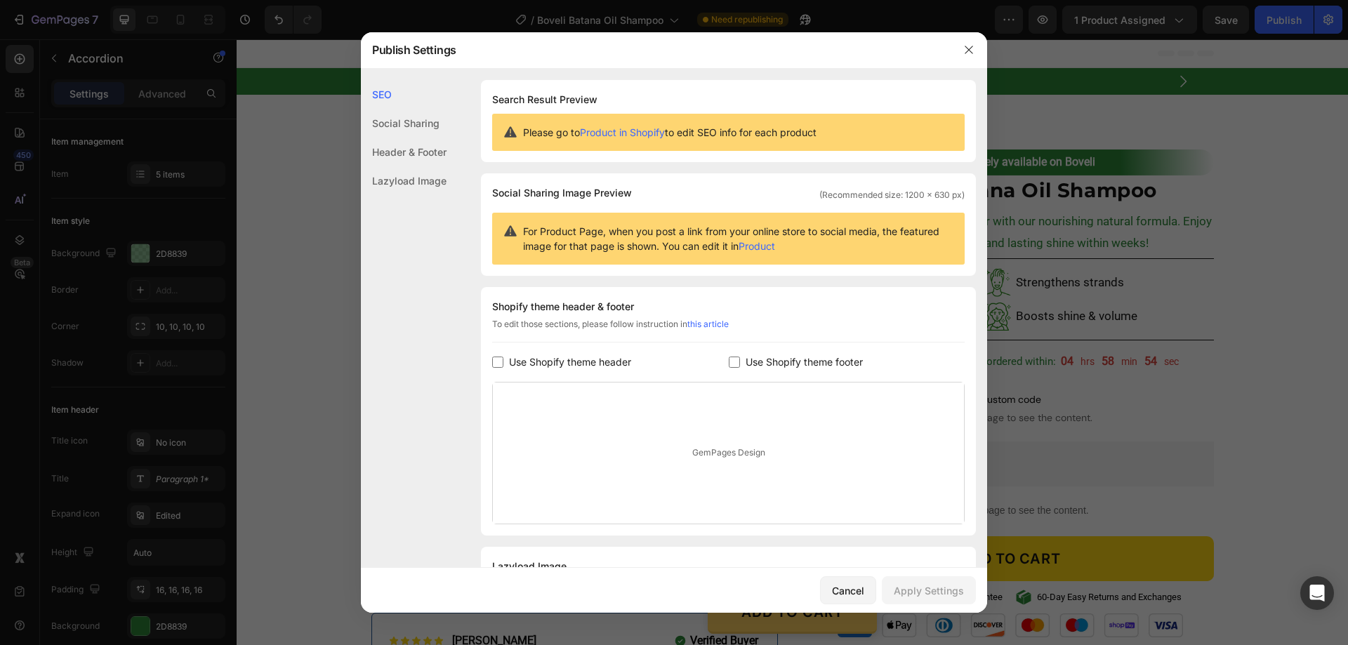
click at [404, 141] on div "Header & Footer" at bounding box center [404, 152] width 86 height 29
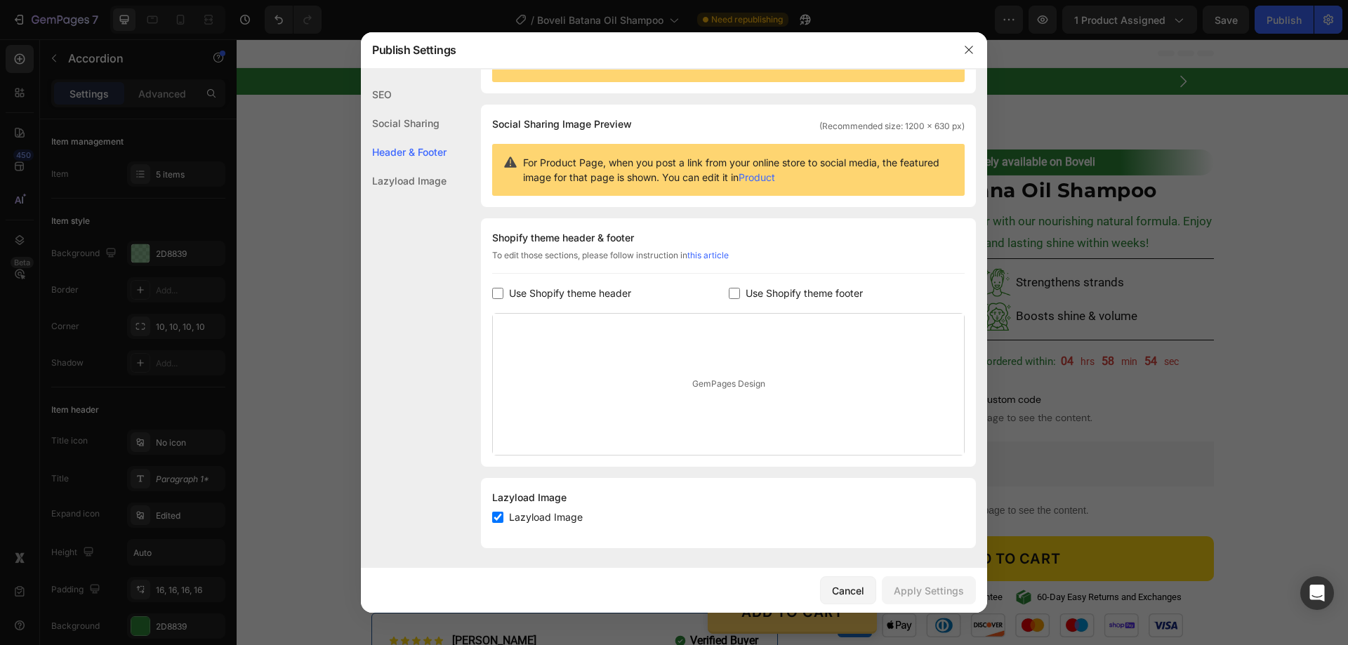
scroll to position [72, 0]
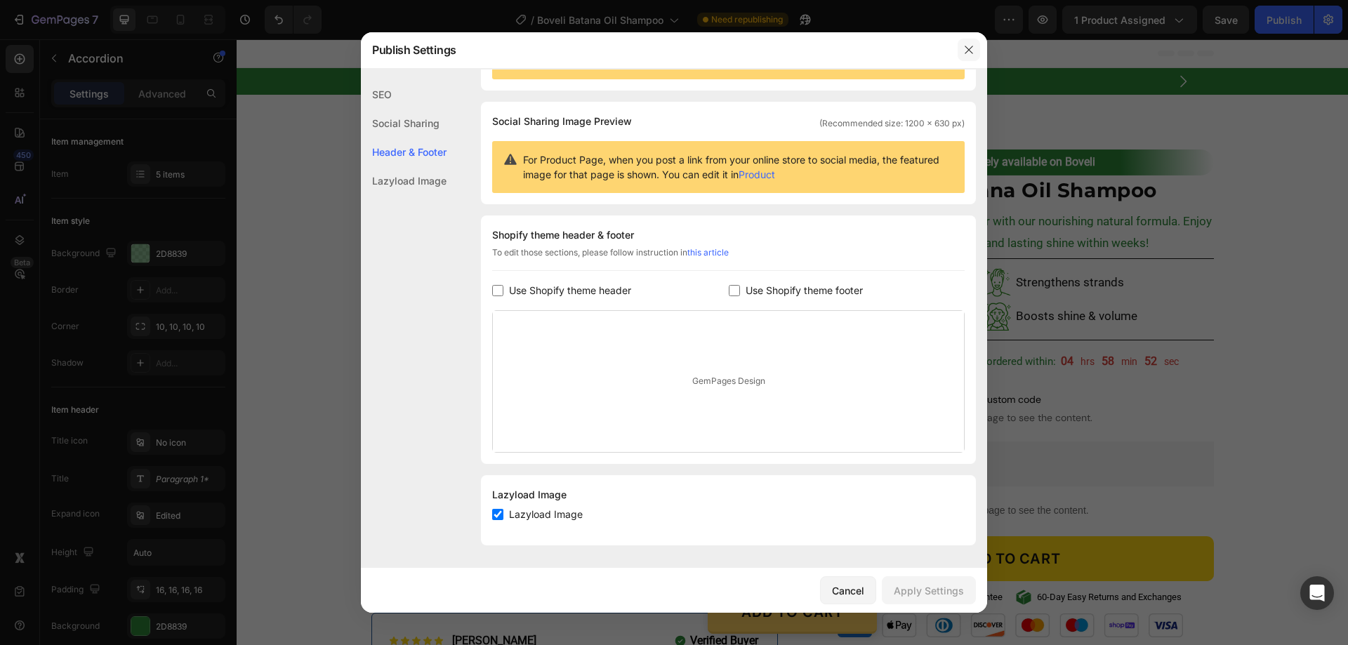
click at [966, 47] on icon "button" at bounding box center [969, 50] width 8 height 8
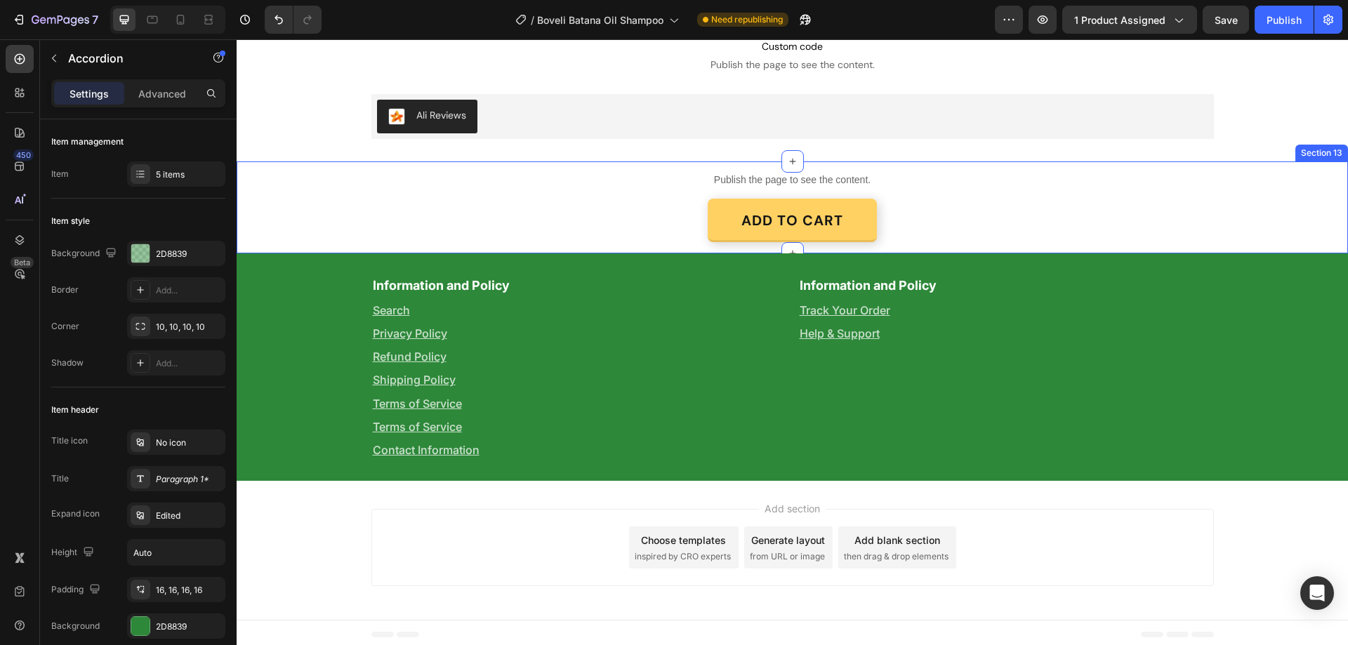
scroll to position [3528, 0]
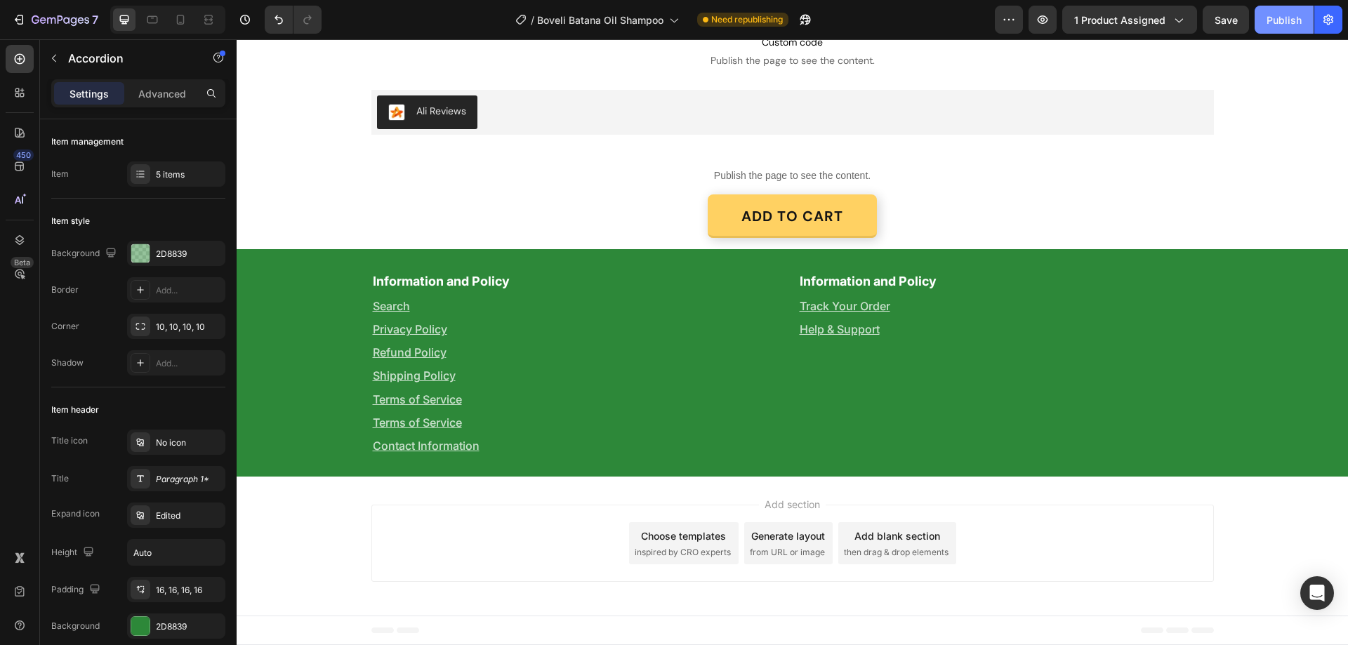
click at [1281, 19] on div "Publish" at bounding box center [1284, 20] width 35 height 15
click at [179, 18] on icon at bounding box center [180, 20] width 14 height 14
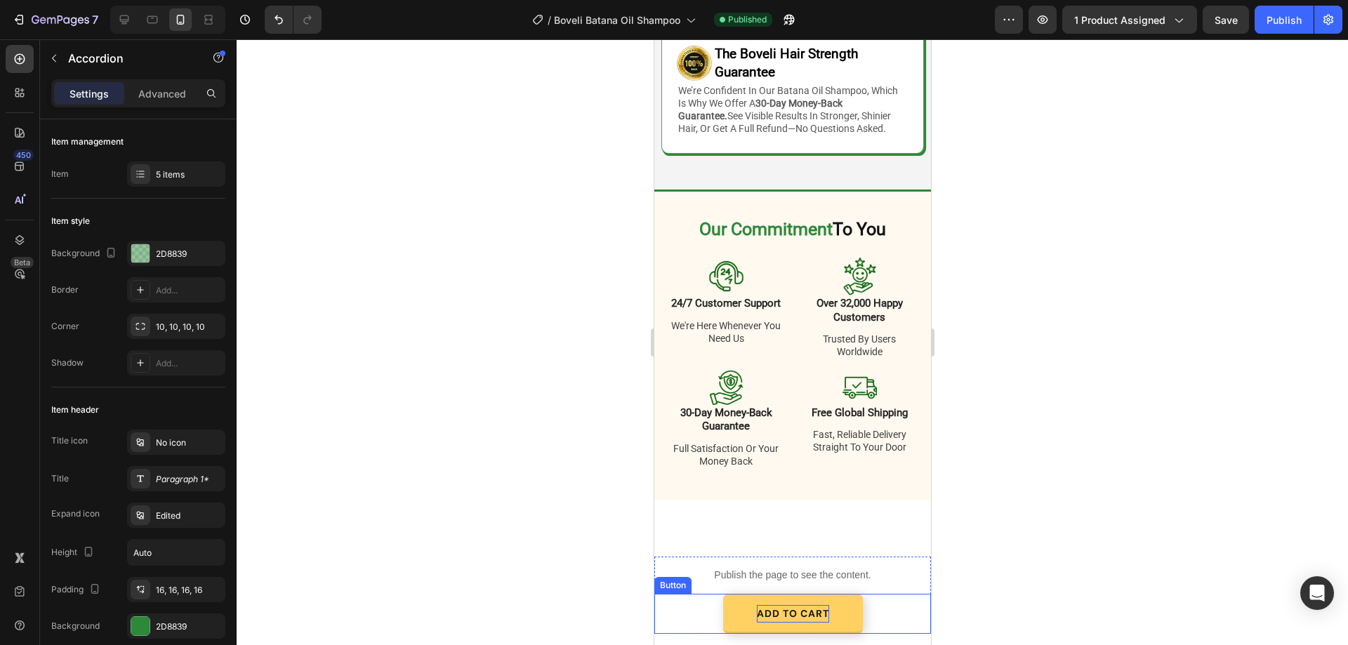
scroll to position [2527, 0]
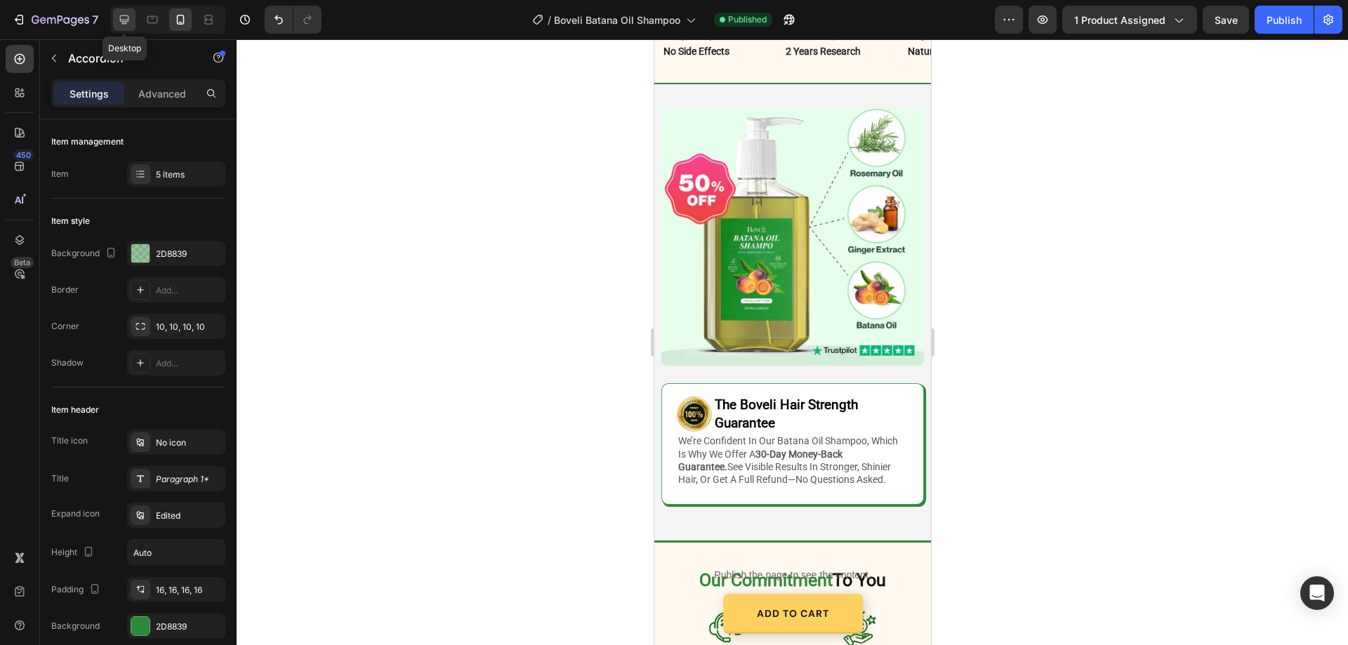
click at [124, 17] on icon at bounding box center [124, 20] width 14 height 14
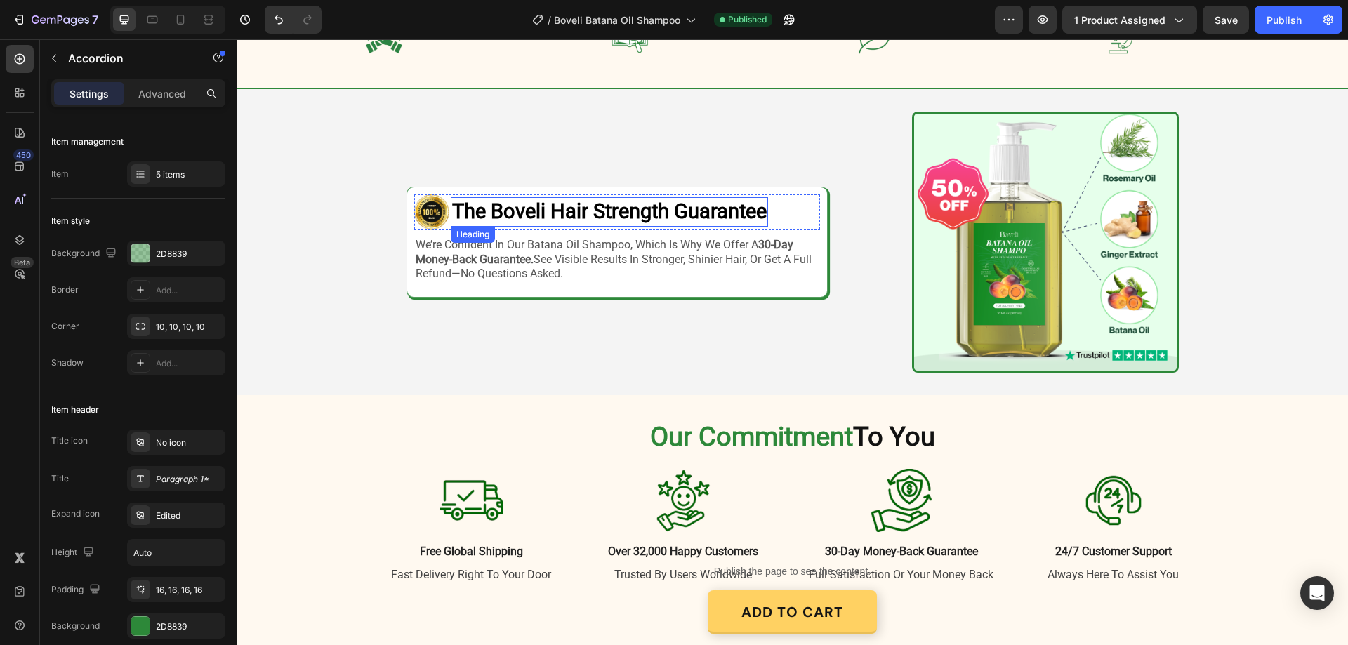
click at [613, 213] on span "The Boveli Hair Strength Guarantee" at bounding box center [609, 211] width 315 height 24
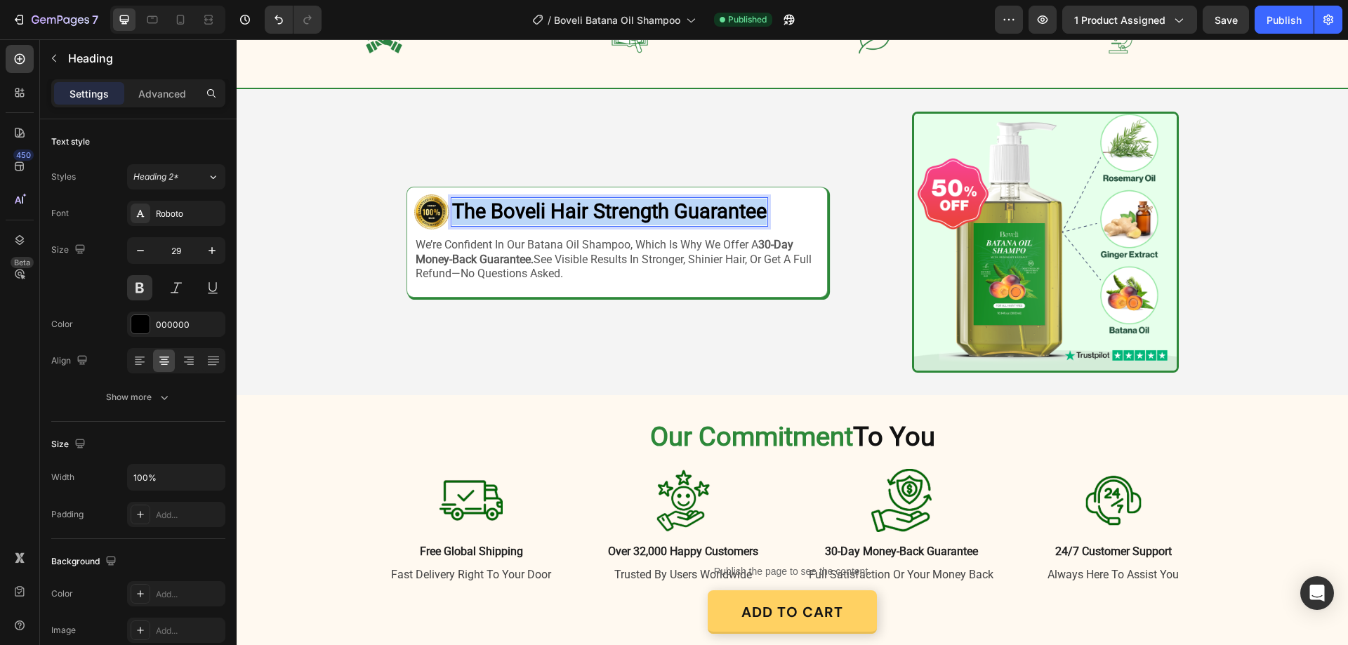
click at [613, 213] on span "The Boveli Hair Strength Guarantee" at bounding box center [609, 211] width 315 height 24
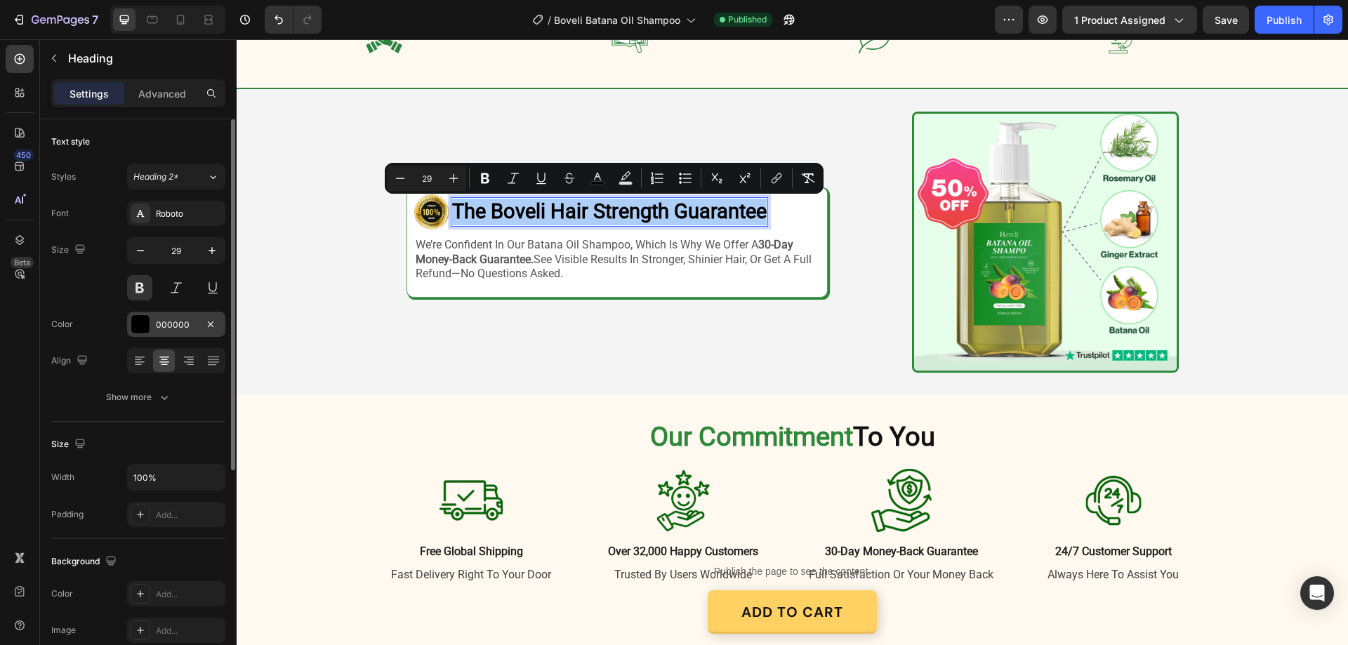
click at [178, 327] on div "000000" at bounding box center [176, 325] width 41 height 13
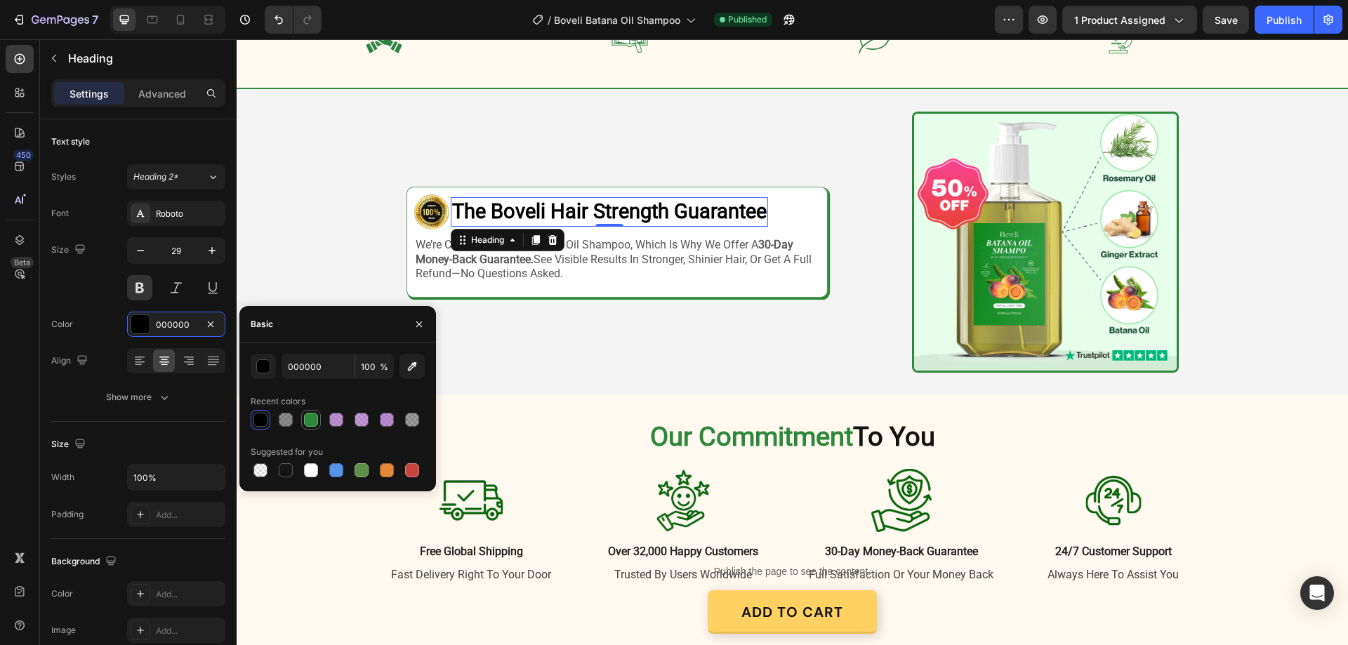
click at [311, 425] on div at bounding box center [311, 420] width 14 height 14
type input "2D8839"
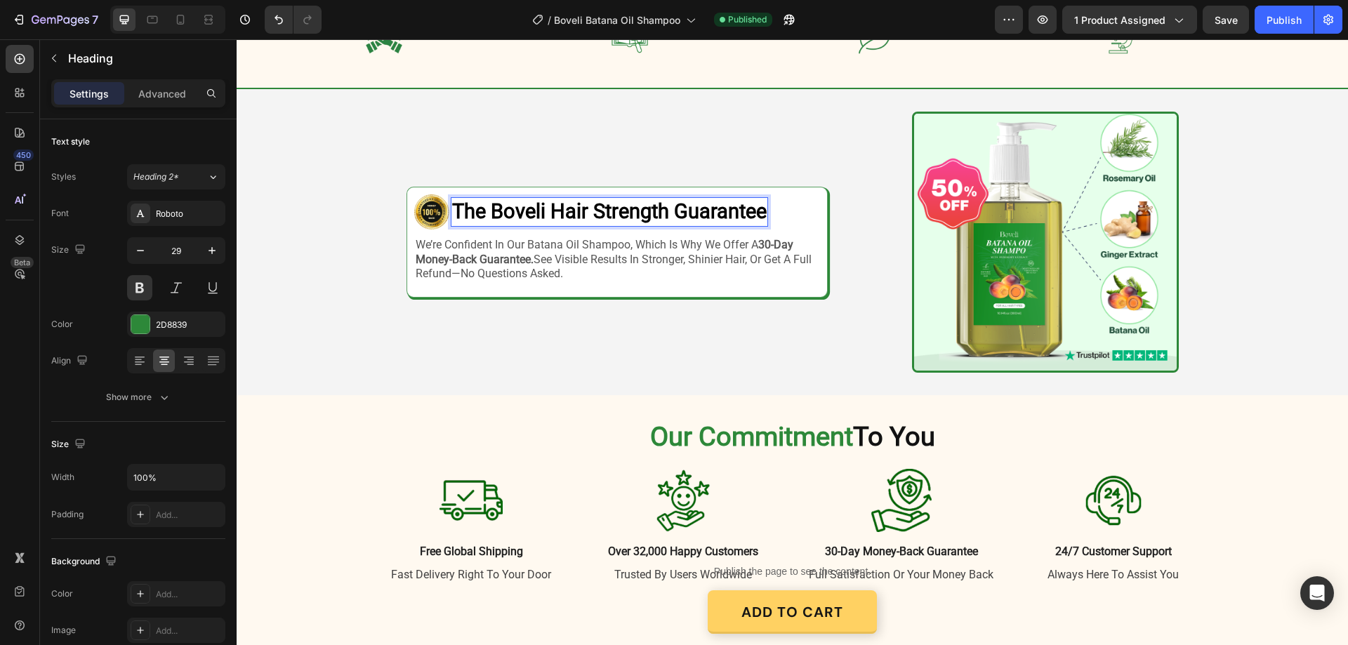
click at [579, 209] on span "The Boveli Hair Strength Guarantee" at bounding box center [609, 211] width 315 height 24
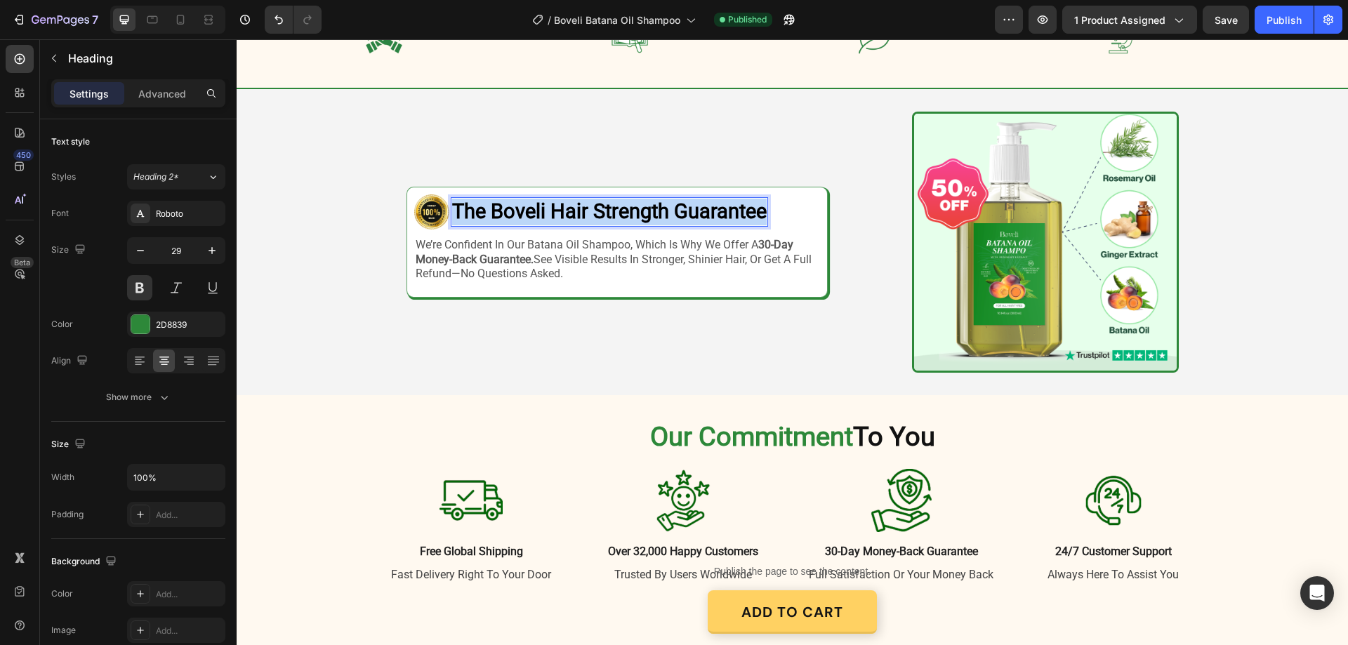
click at [579, 209] on span "The Boveli Hair Strength Guarantee" at bounding box center [609, 211] width 315 height 24
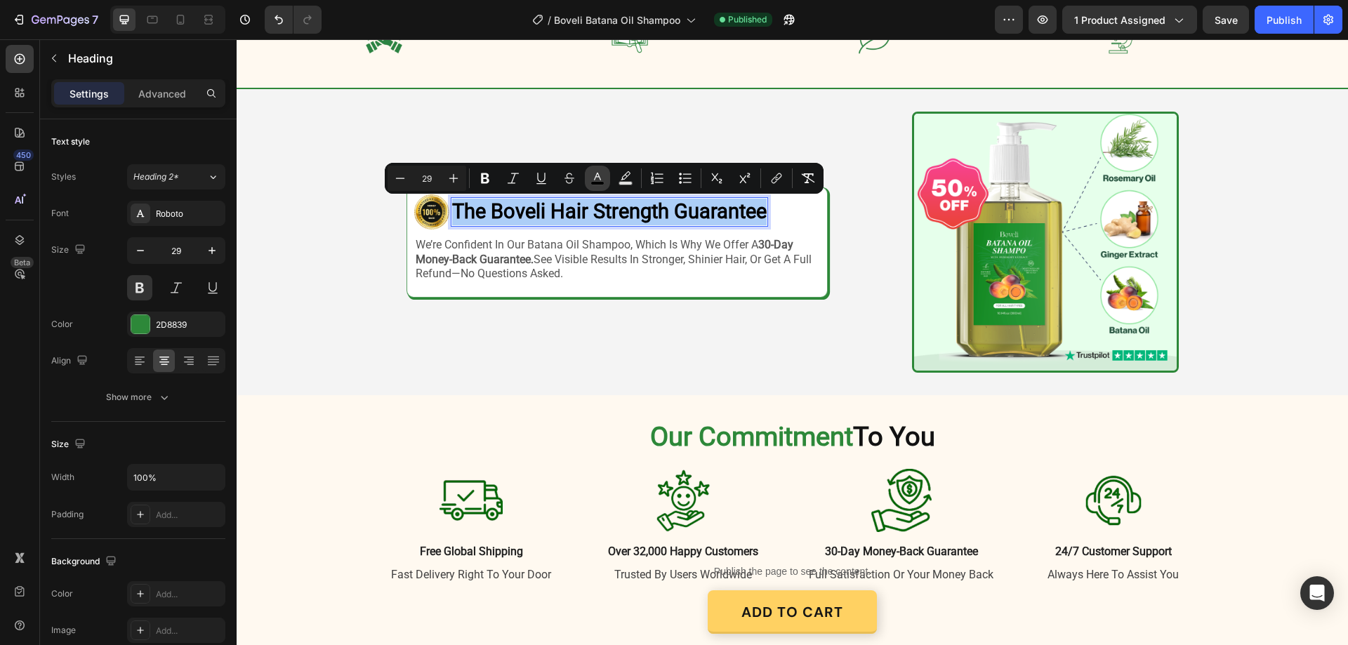
click at [597, 175] on icon "Editor contextual toolbar" at bounding box center [597, 177] width 7 height 8
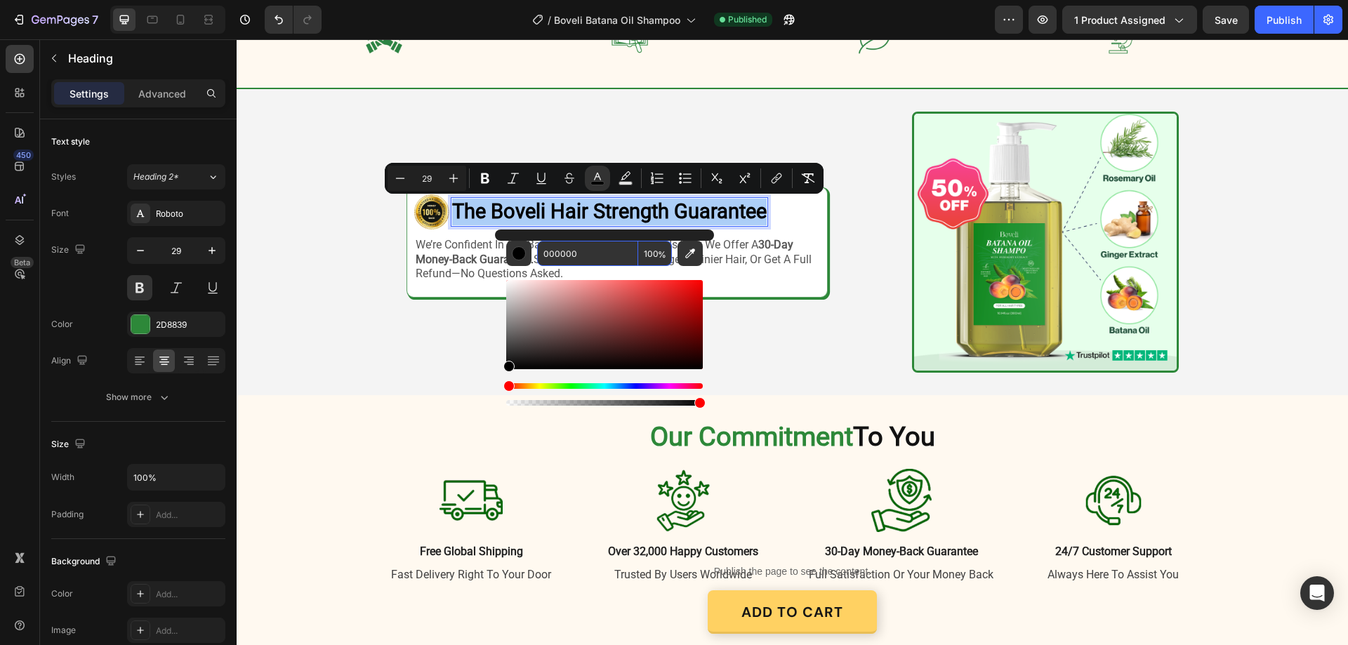
click at [596, 247] on input "000000" at bounding box center [587, 253] width 101 height 25
paste input "2D8839"
type input "2D8839"
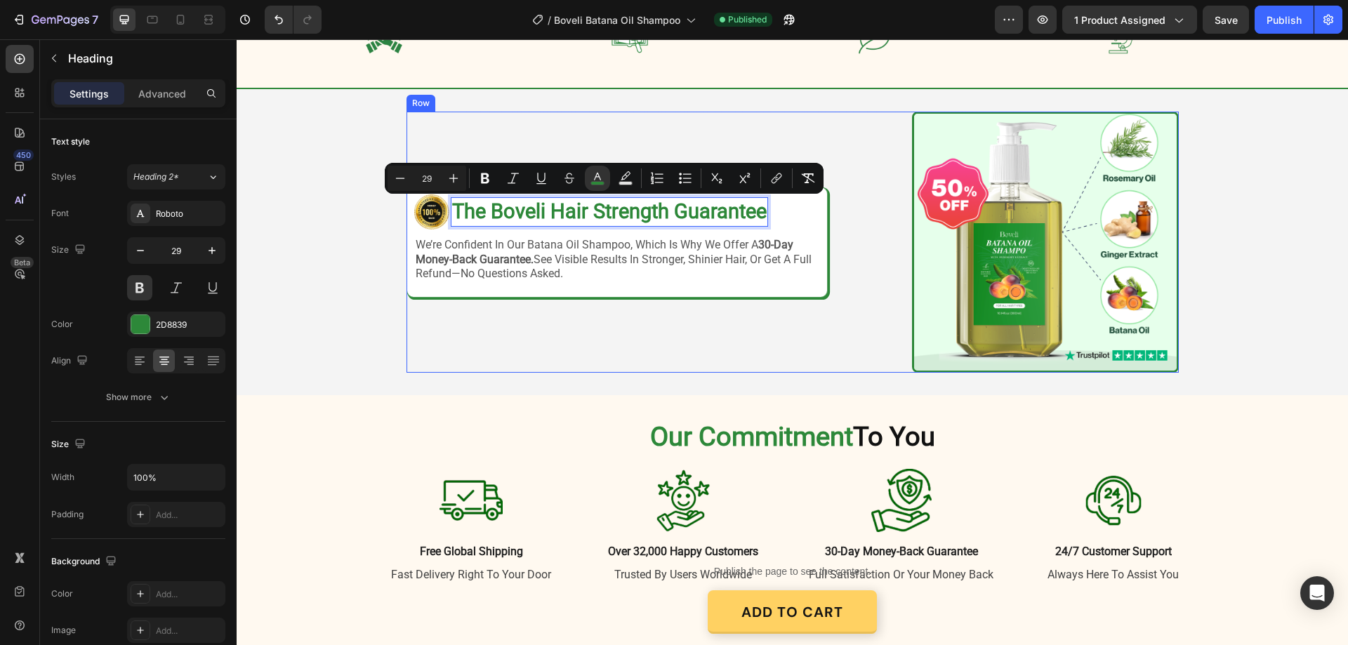
click at [691, 362] on div "Image Image The Boveli Hair Strength Guarantee Heading 0 Row we’re confident in…" at bounding box center [617, 242] width 421 height 261
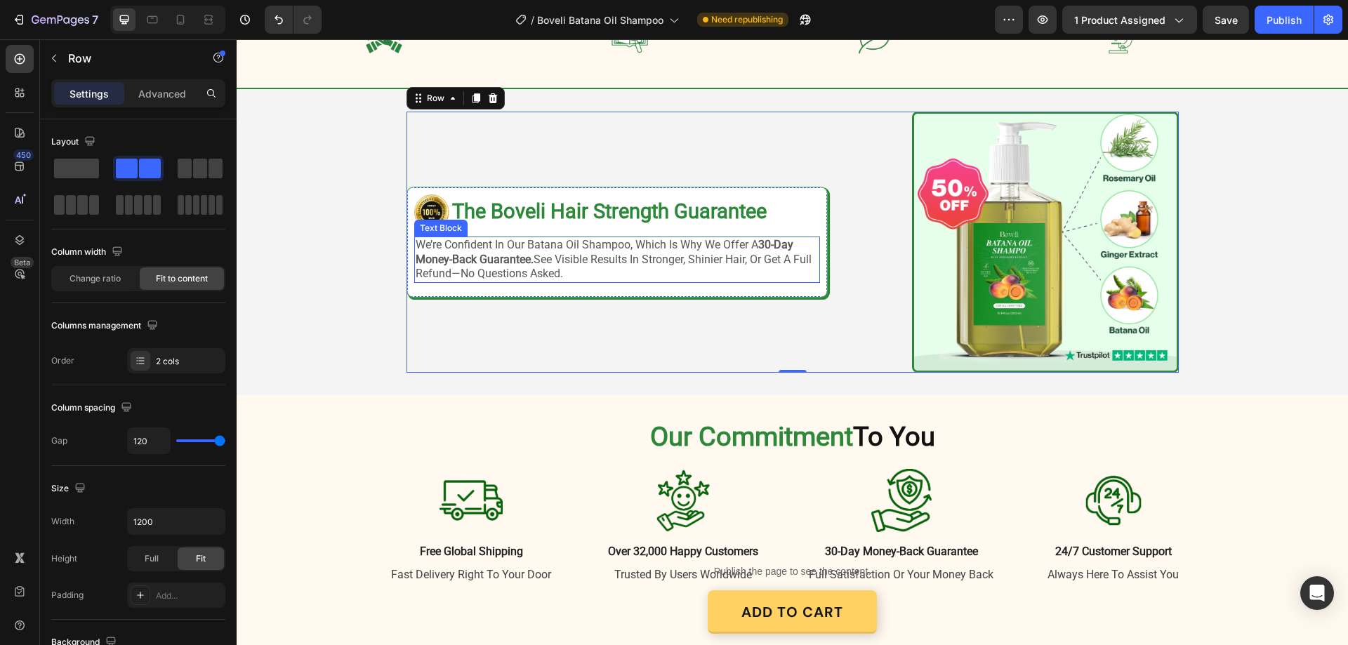
click at [762, 239] on strong "30-day money-back guarantee." at bounding box center [605, 252] width 378 height 28
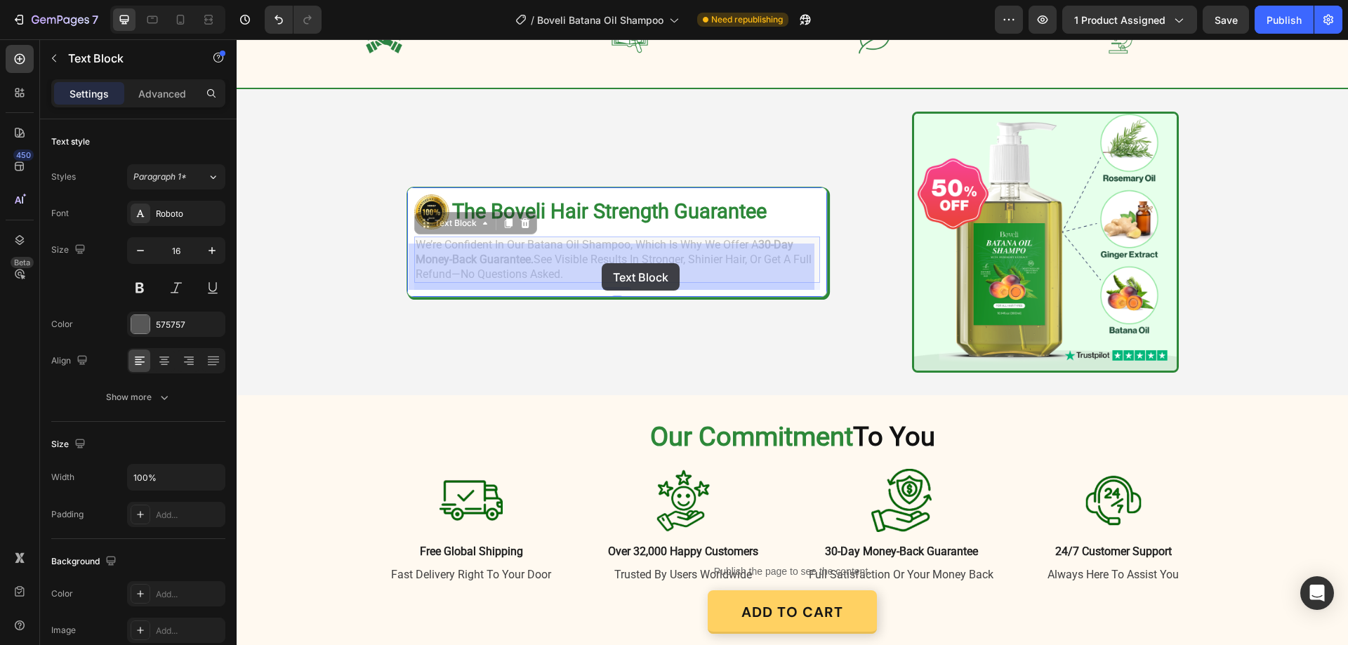
scroll to position [2497, 0]
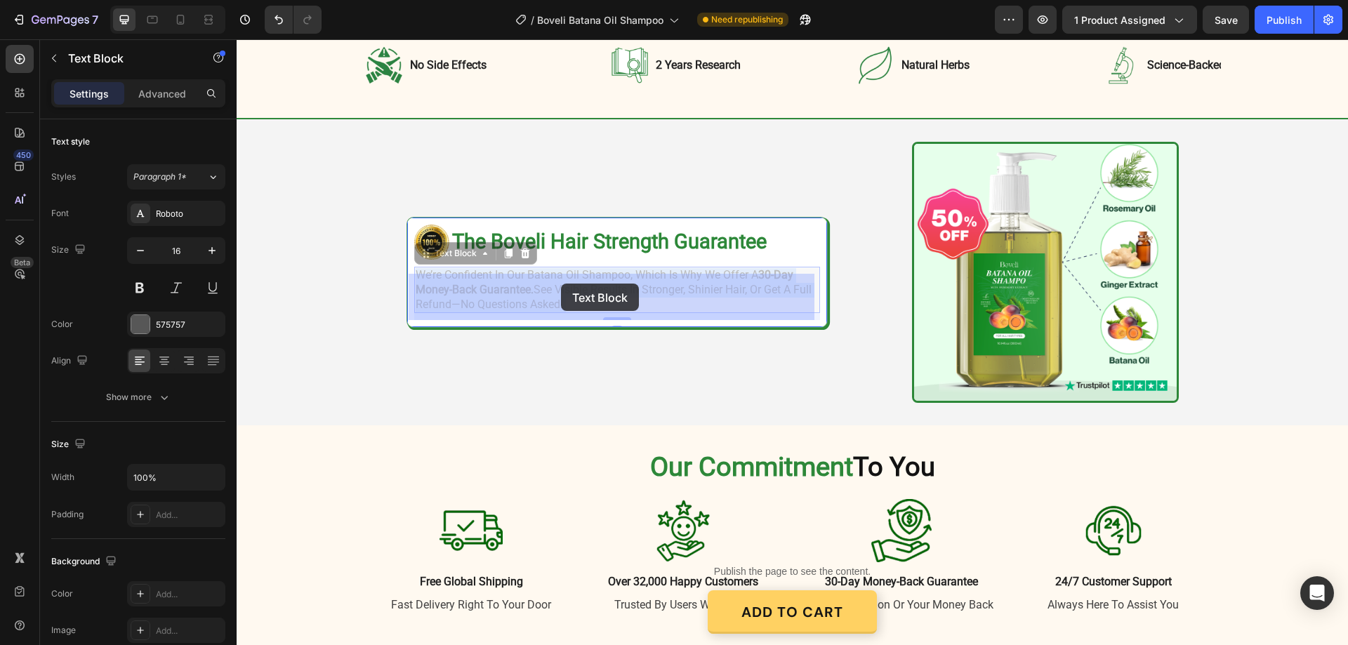
drag, startPoint x: 759, startPoint y: 242, endPoint x: 563, endPoint y: 284, distance: 201.2
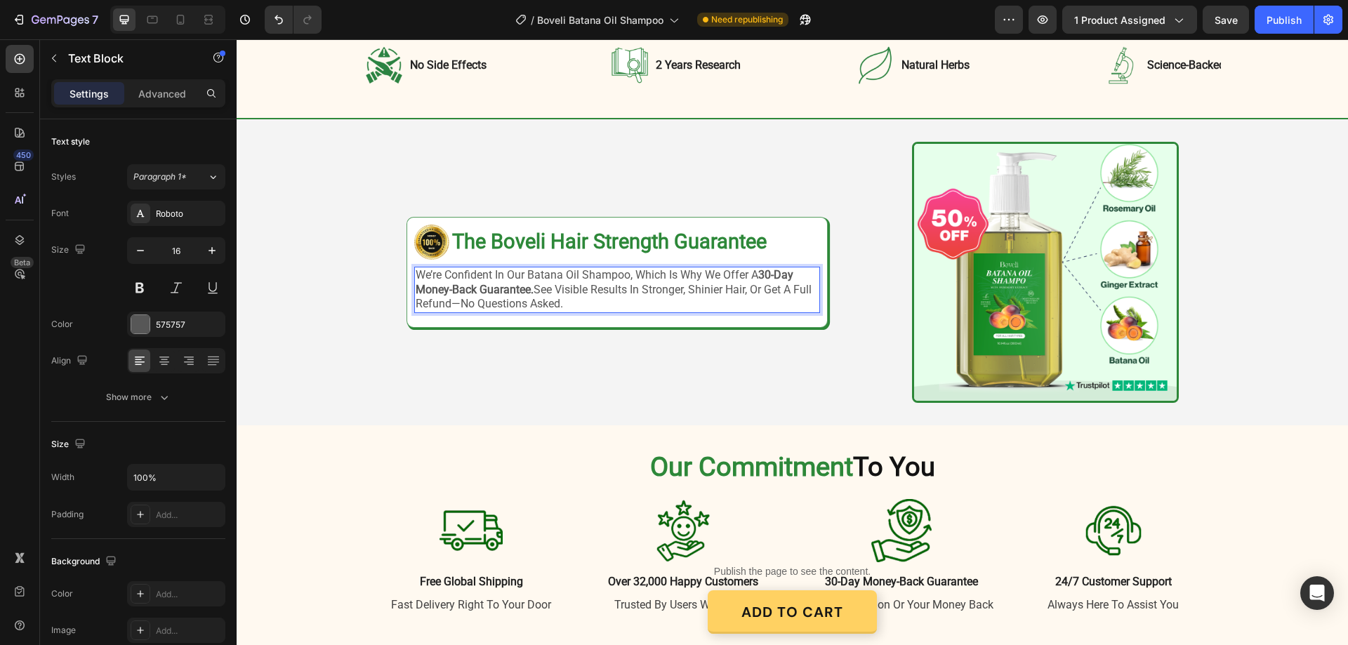
click at [755, 277] on p "we’re confident in our batana oil shampoo, which is why we offer a 30-day money…" at bounding box center [617, 290] width 403 height 44
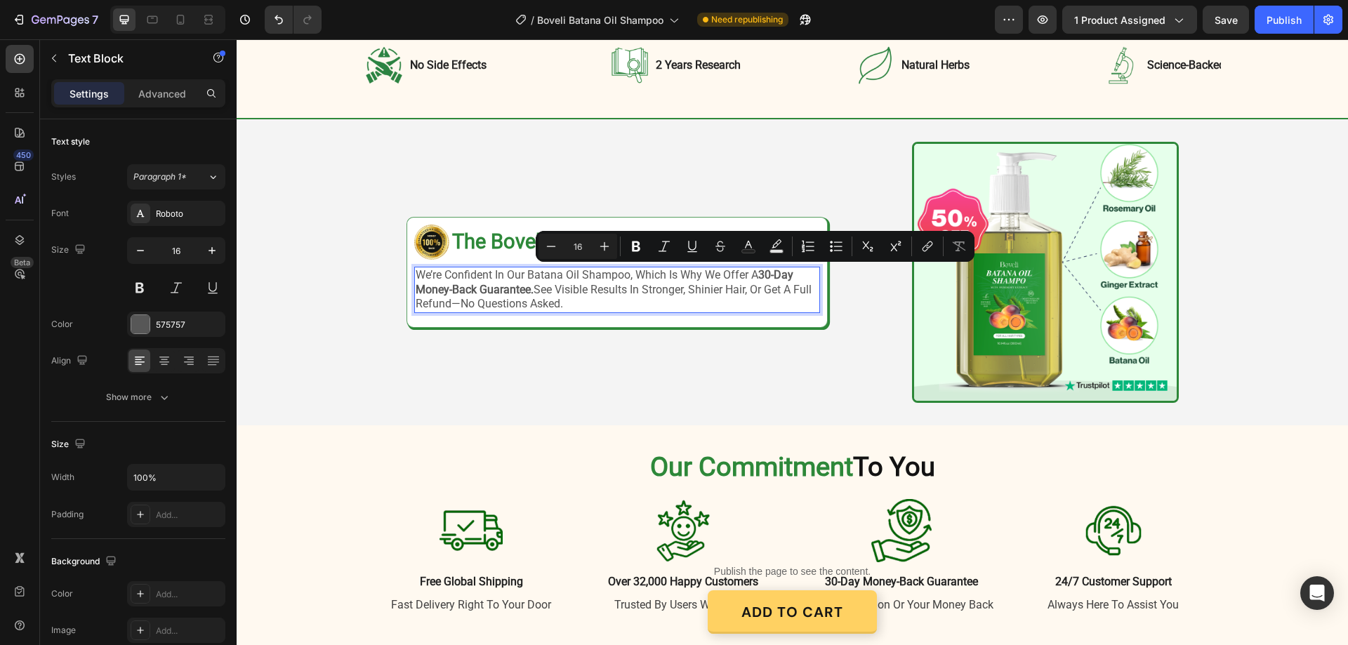
click at [758, 278] on strong "30-day money-back guarantee." at bounding box center [605, 282] width 378 height 28
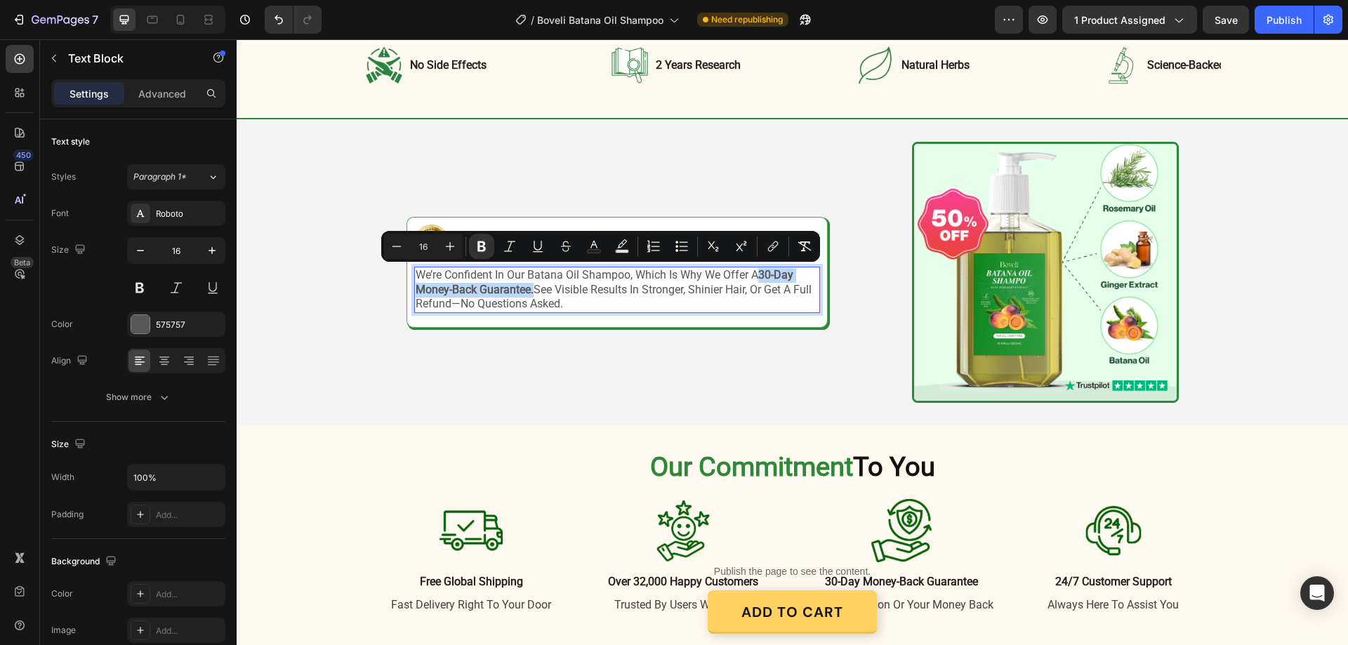
drag, startPoint x: 758, startPoint y: 278, endPoint x: 529, endPoint y: 289, distance: 229.2
click at [529, 289] on p "we’re confident in our batana oil shampoo, which is why we offer a 30-day money…" at bounding box center [617, 290] width 403 height 44
click at [596, 242] on icon "Editor contextual toolbar" at bounding box center [594, 246] width 14 height 14
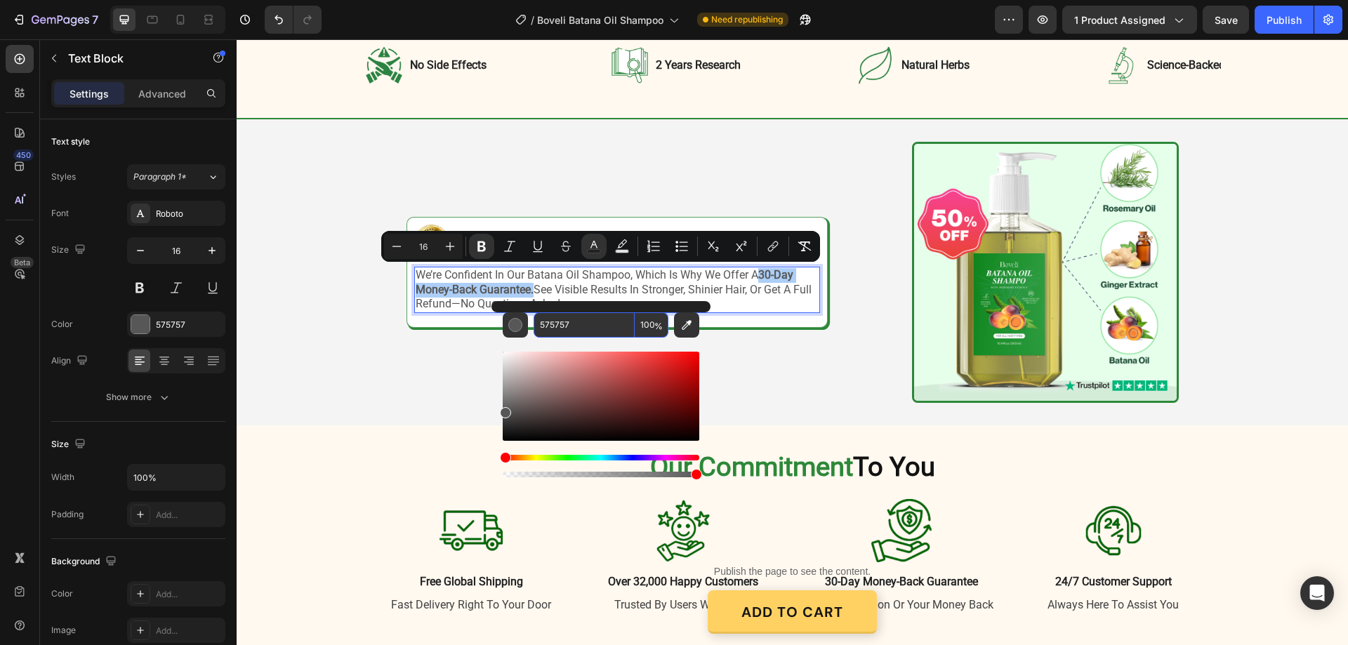
click at [577, 324] on input "575757" at bounding box center [584, 325] width 101 height 25
paste input "2D8839"
type input "2D8839"
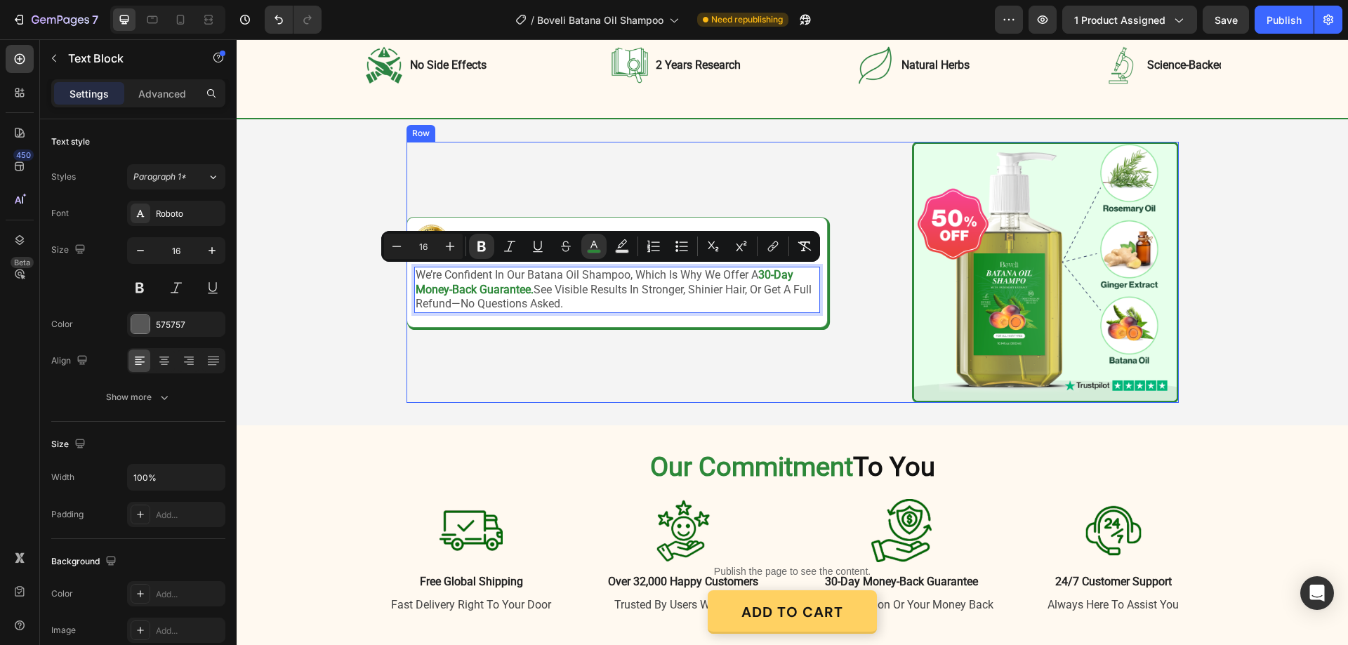
click at [653, 329] on div "Image Image ⁠⁠⁠⁠⁠⁠⁠ The Boveli Hair Strength Guarantee Heading Row we’re confid…" at bounding box center [617, 272] width 421 height 261
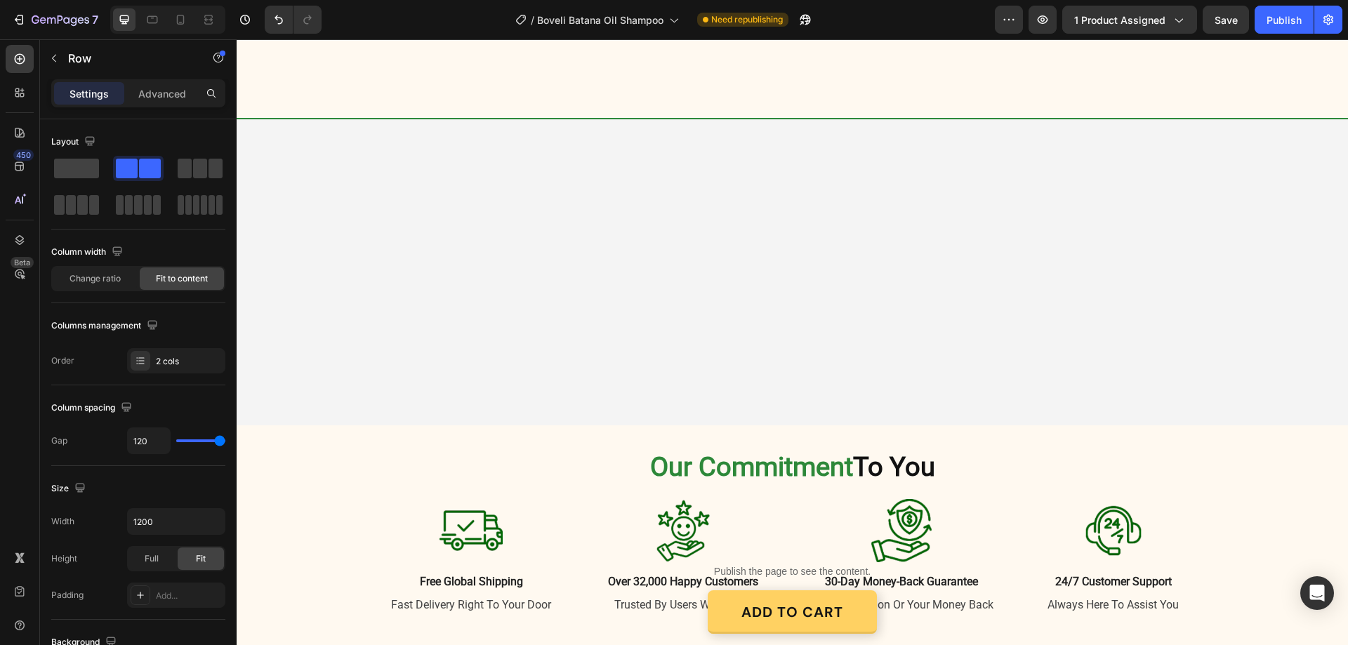
scroll to position [2918, 0]
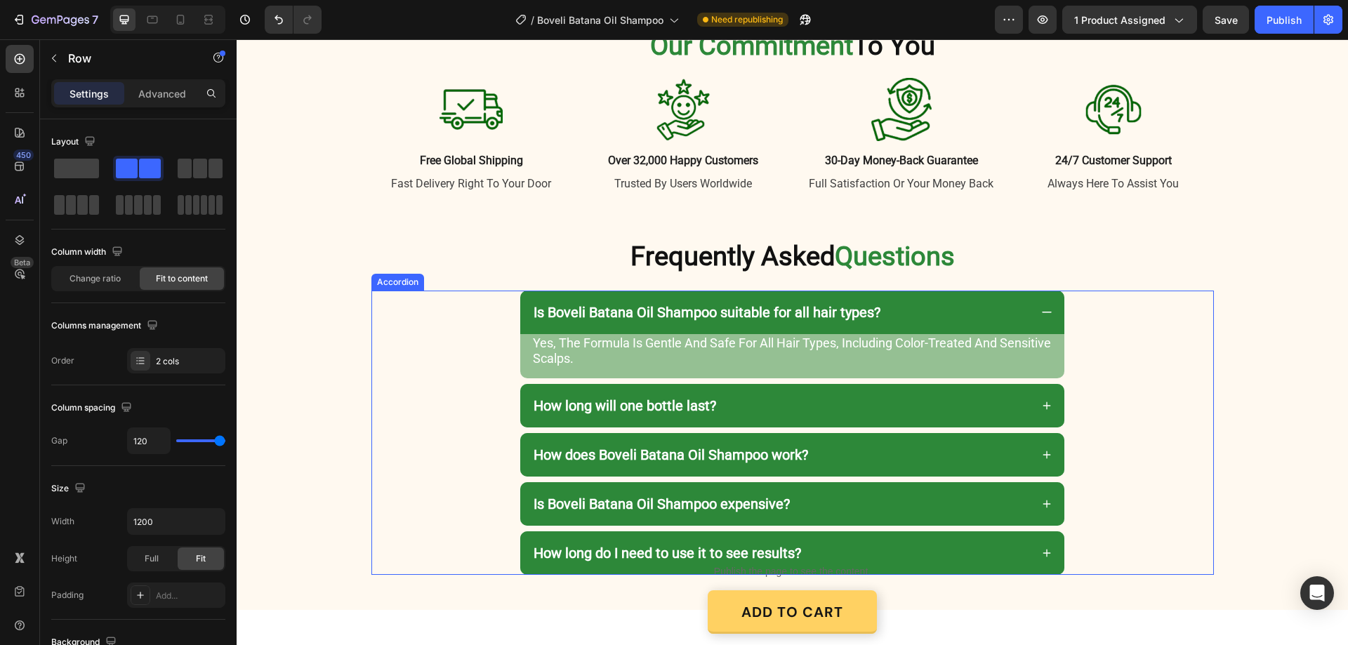
click at [994, 321] on div "Is Boveli Batana Oil Shampoo suitable for all hair types?" at bounding box center [781, 312] width 498 height 21
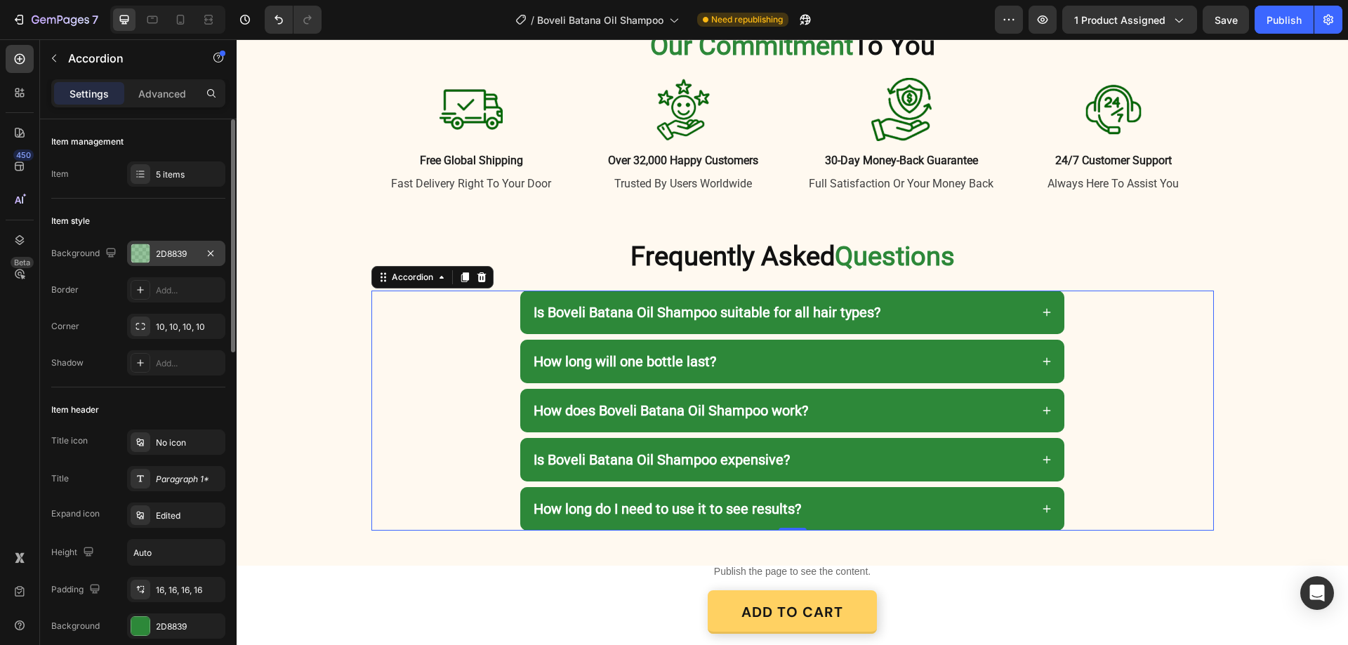
click at [151, 251] on div "2D8839" at bounding box center [176, 253] width 98 height 25
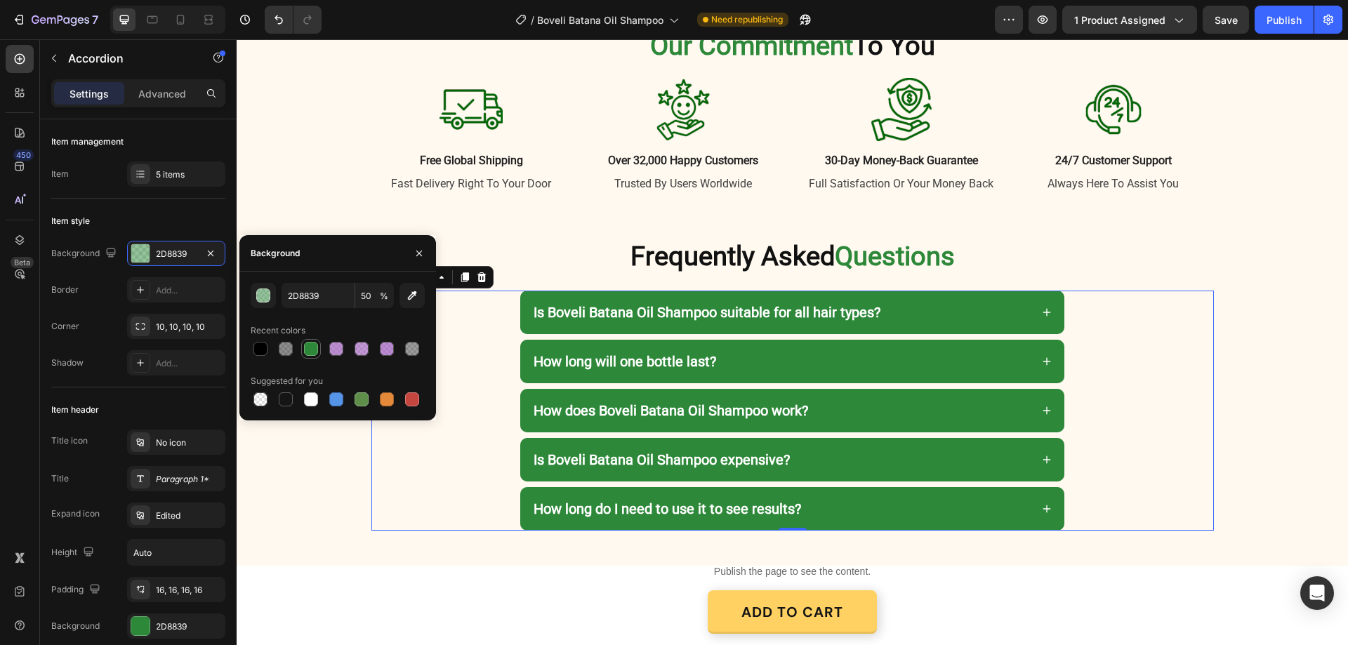
click at [307, 346] on div at bounding box center [311, 349] width 14 height 14
type input "100"
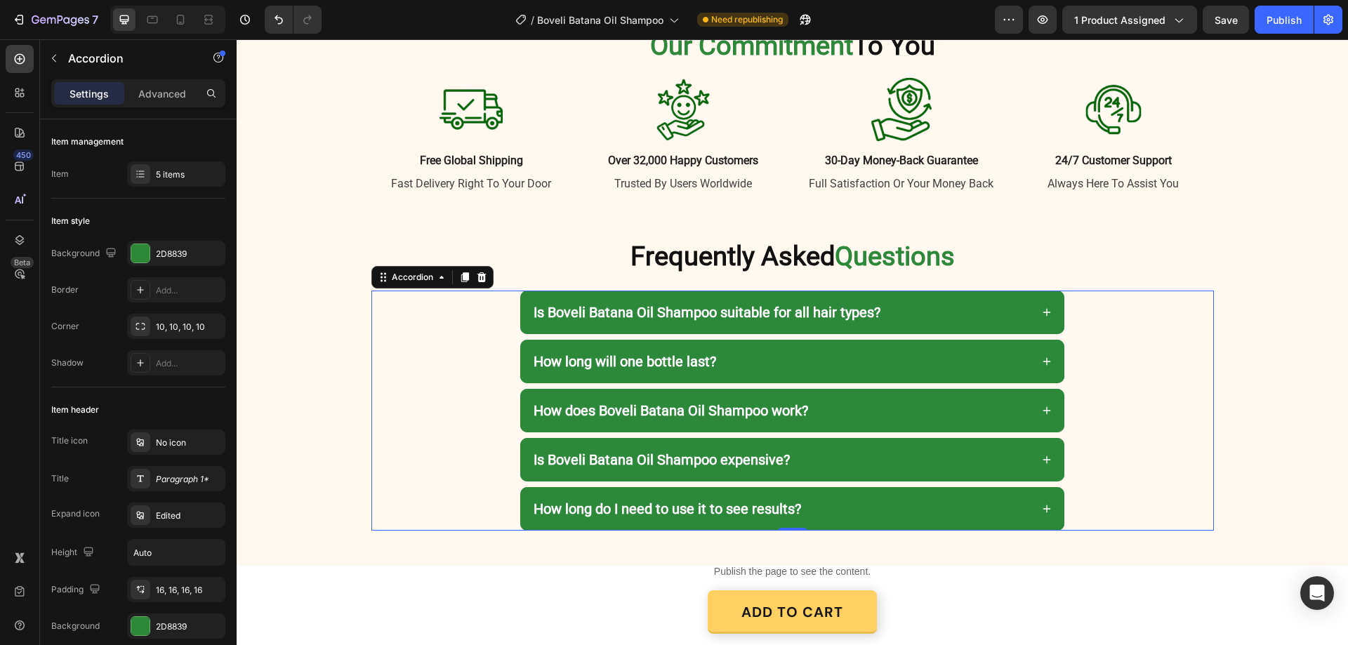
click at [1044, 313] on icon at bounding box center [1048, 313] width 8 height 8
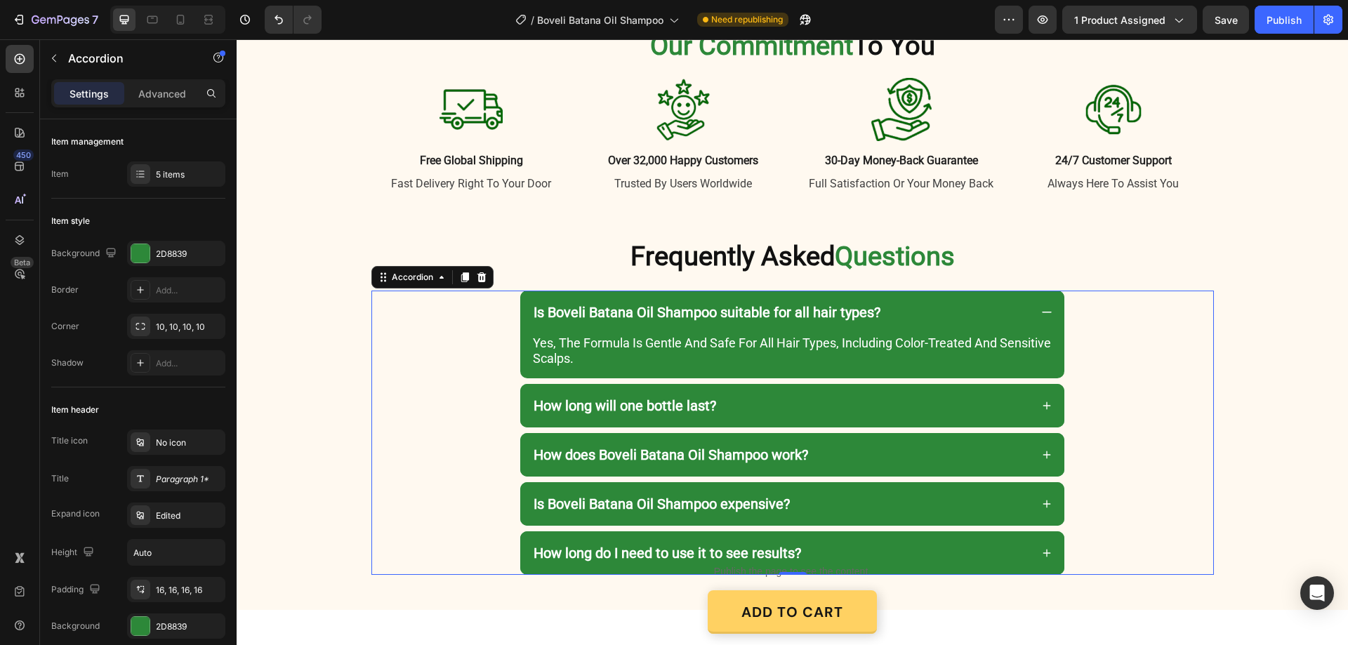
click at [1042, 313] on icon at bounding box center [1047, 312] width 10 height 1
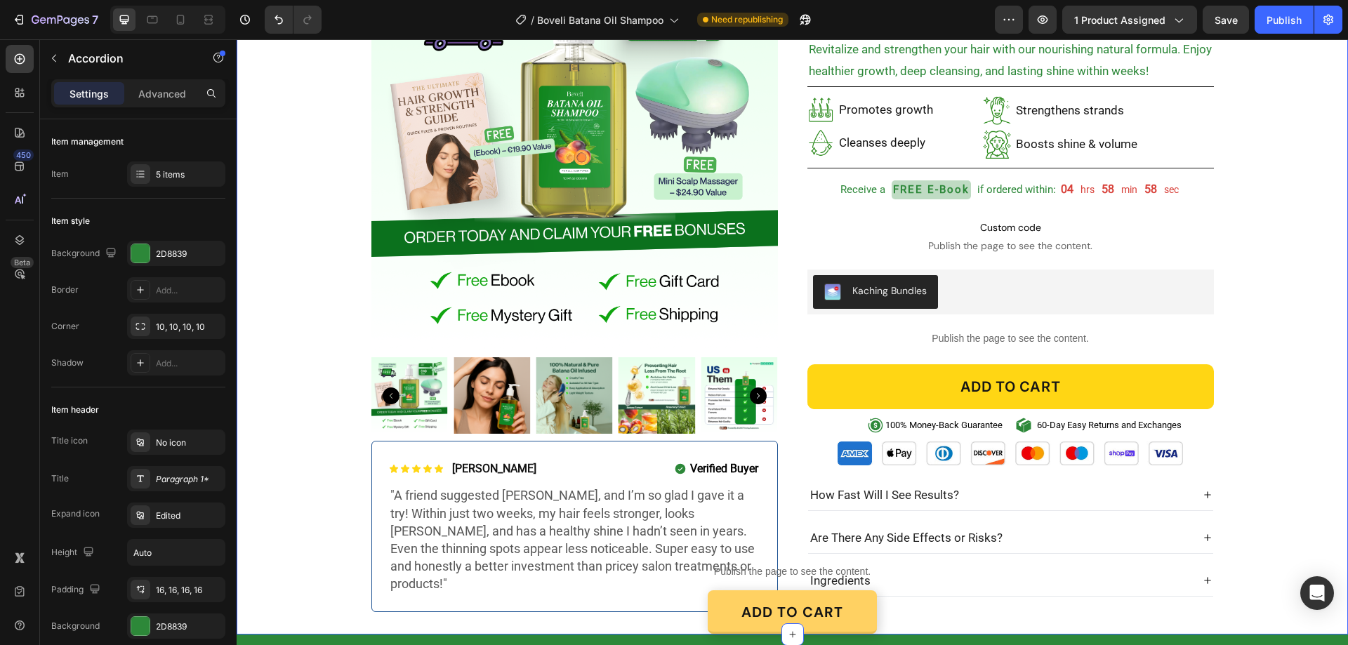
scroll to position [91, 0]
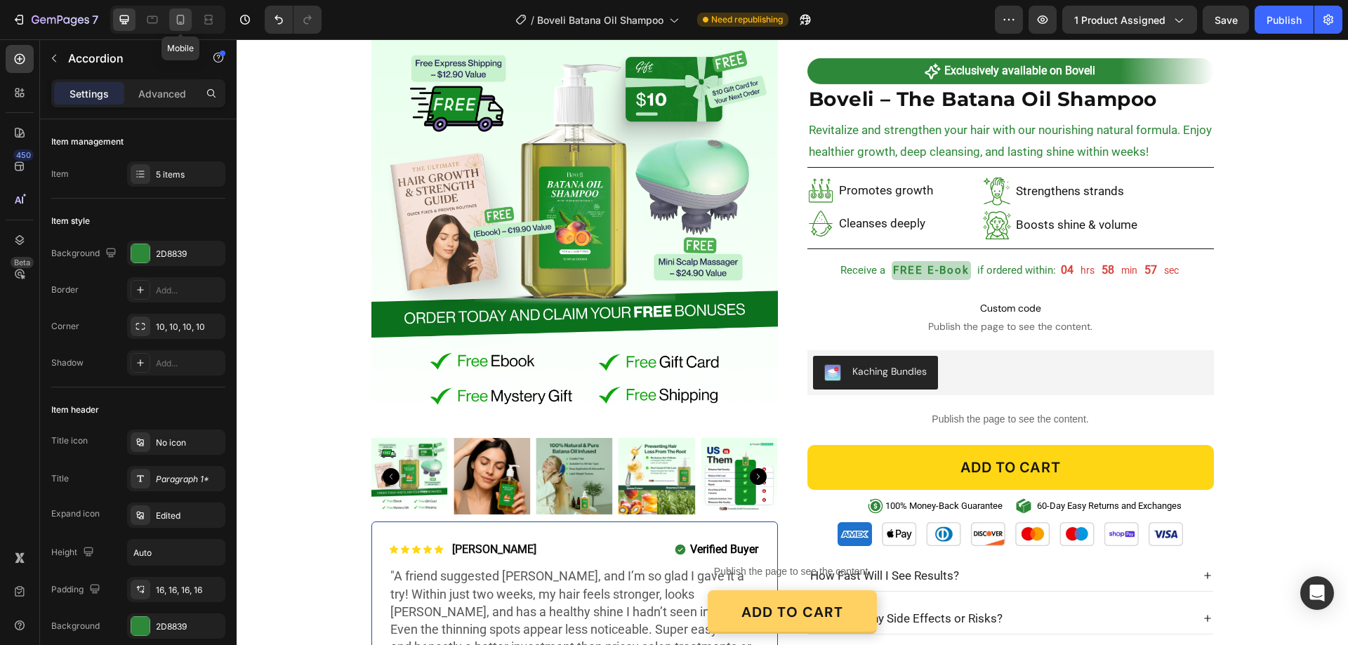
click at [173, 11] on div at bounding box center [180, 19] width 22 height 22
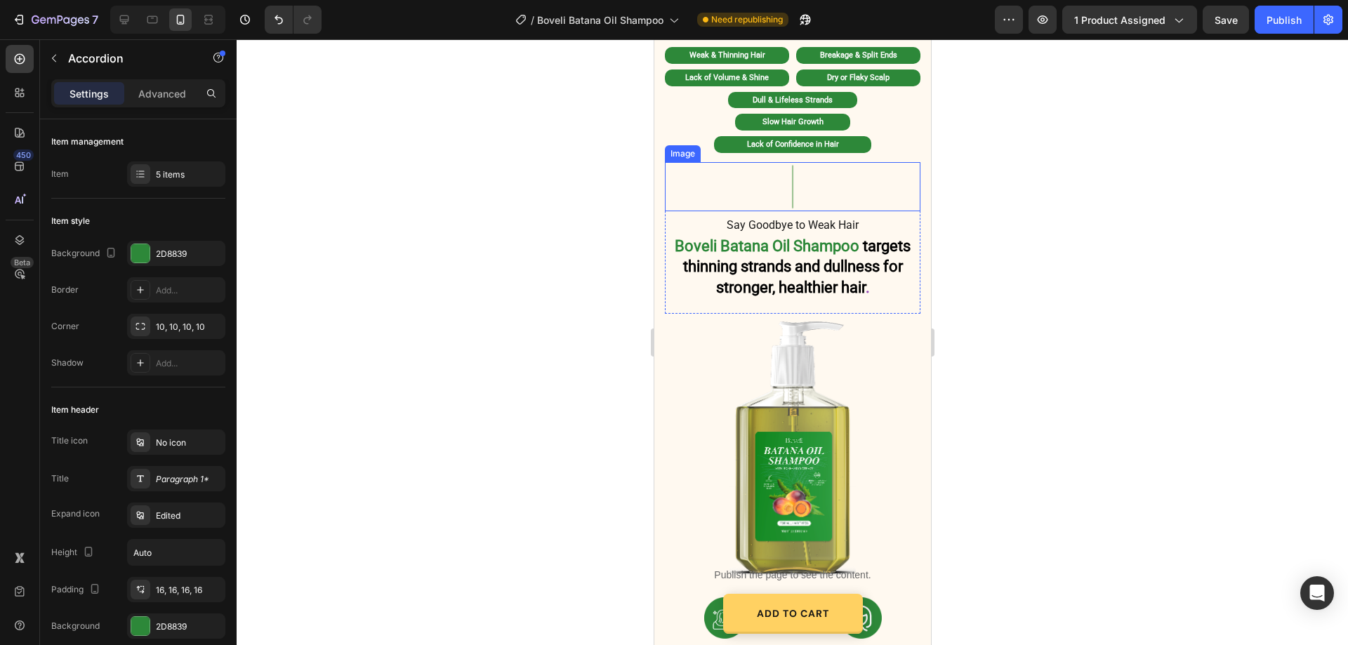
scroll to position [1053, 0]
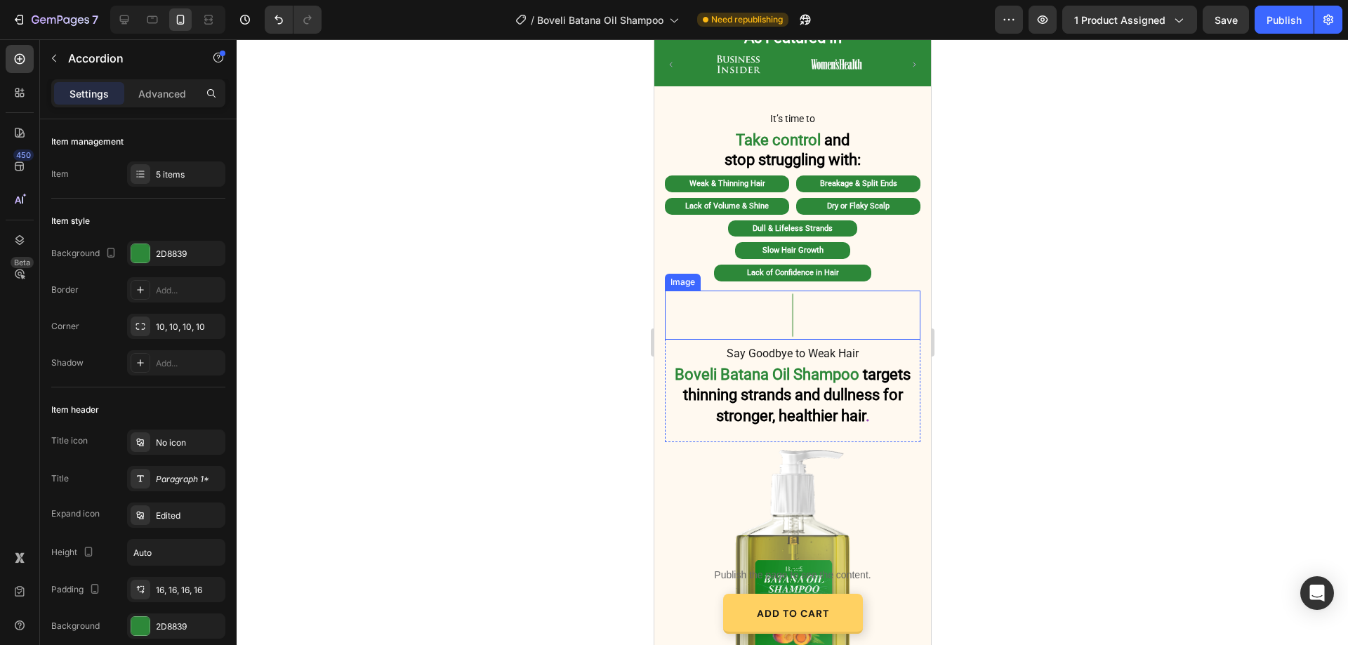
click at [794, 305] on img at bounding box center [792, 315] width 49 height 49
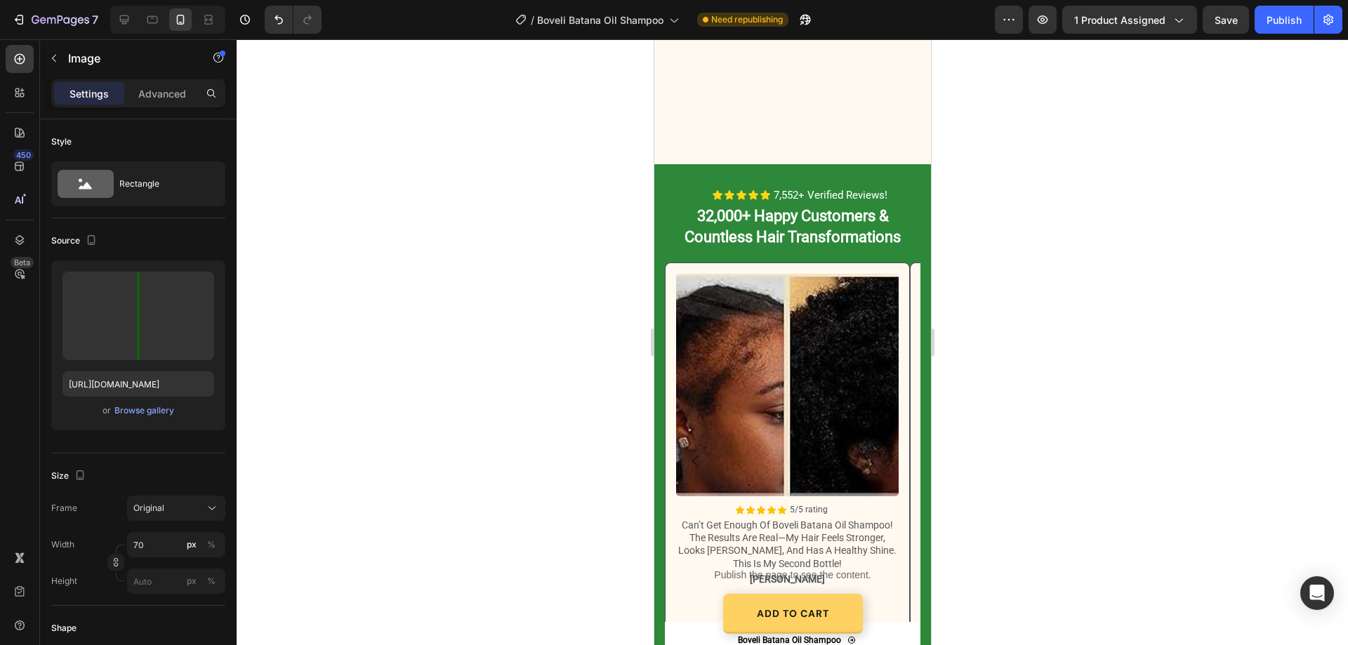
scroll to position [2177, 0]
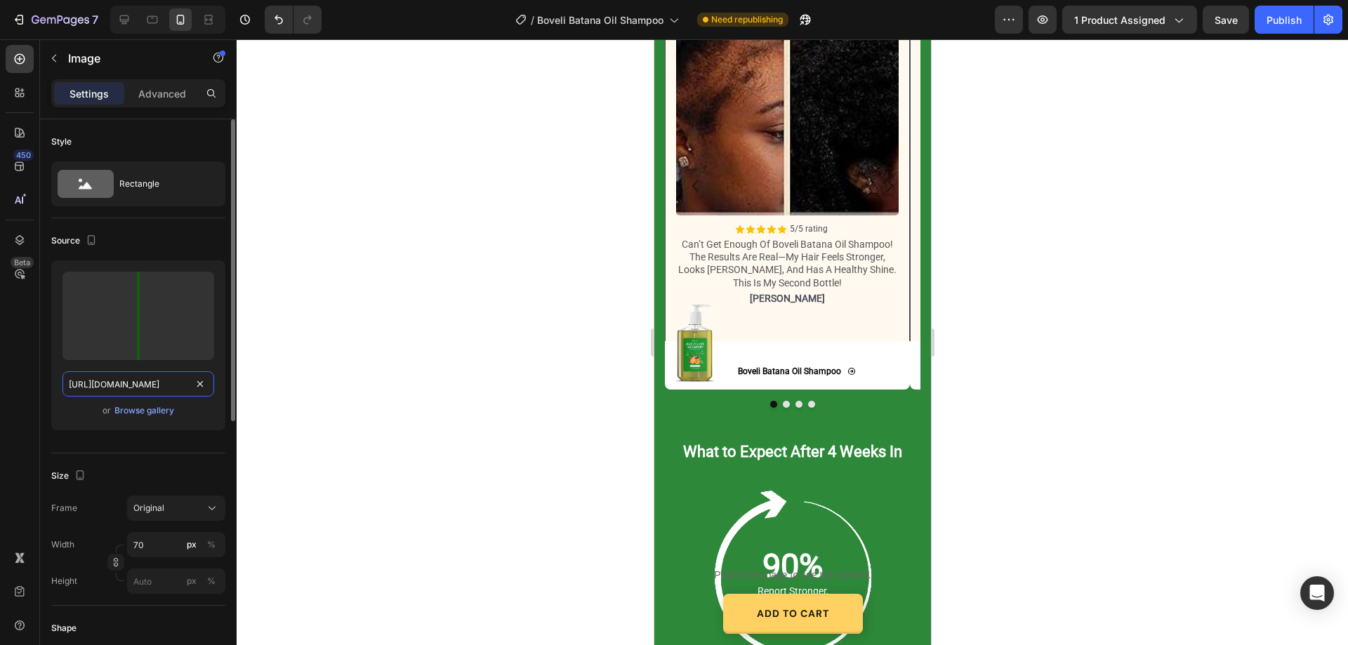
click at [134, 389] on input "https://cdn.shopify.com/s/files/1/0887/9213/8077/files/gempages_580466417665573…" at bounding box center [139, 383] width 152 height 25
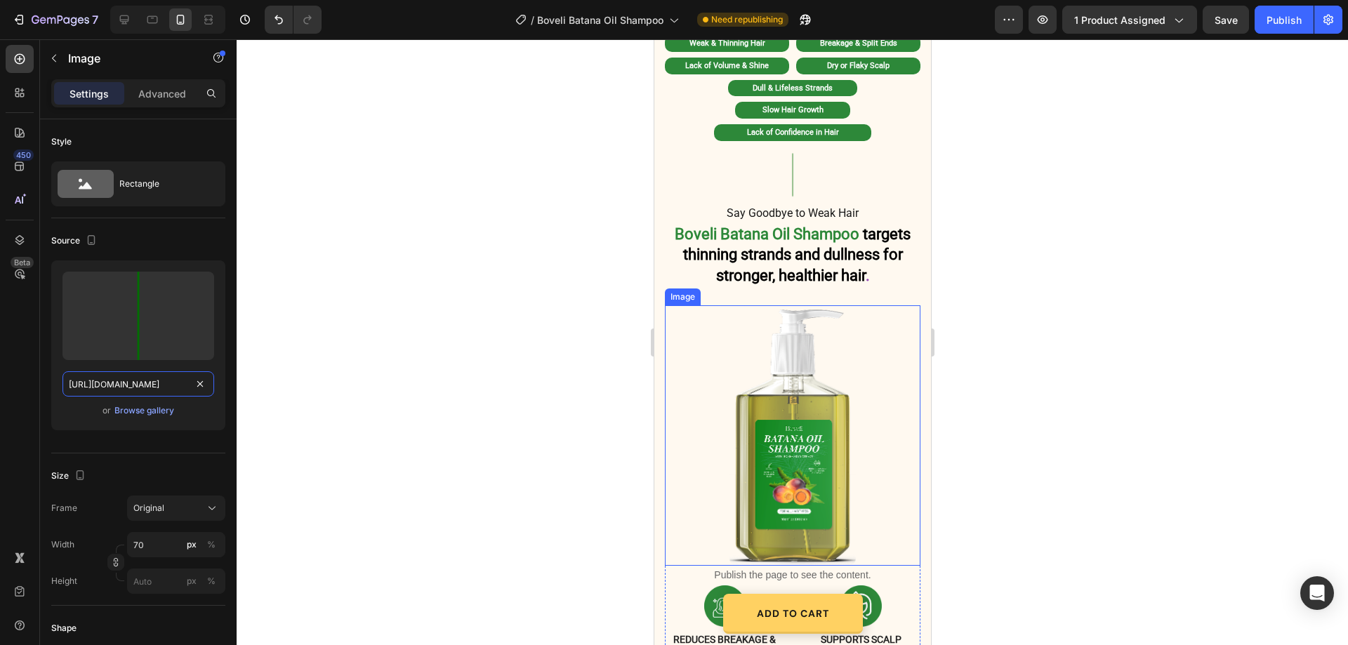
scroll to position [1084, 0]
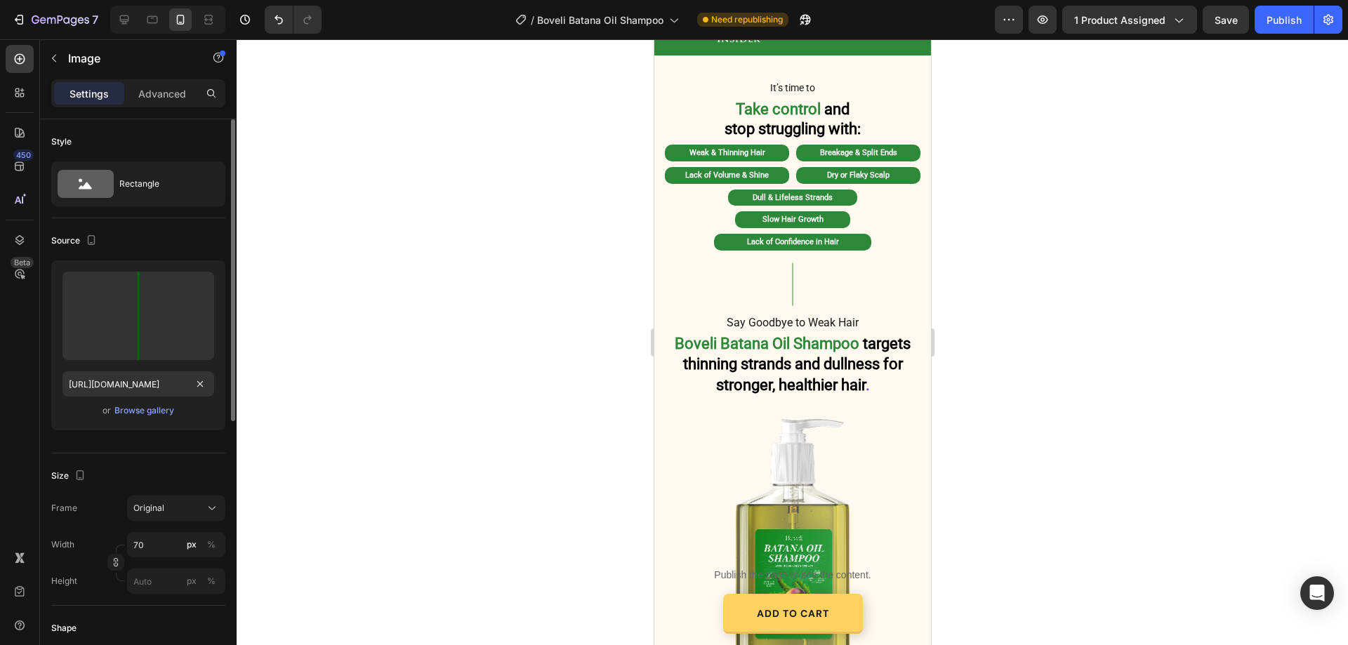
click at [141, 421] on div "Upload Image https://cdn.shopify.com/s/files/1/0887/9213/8077/files/gempages_58…" at bounding box center [138, 346] width 174 height 170
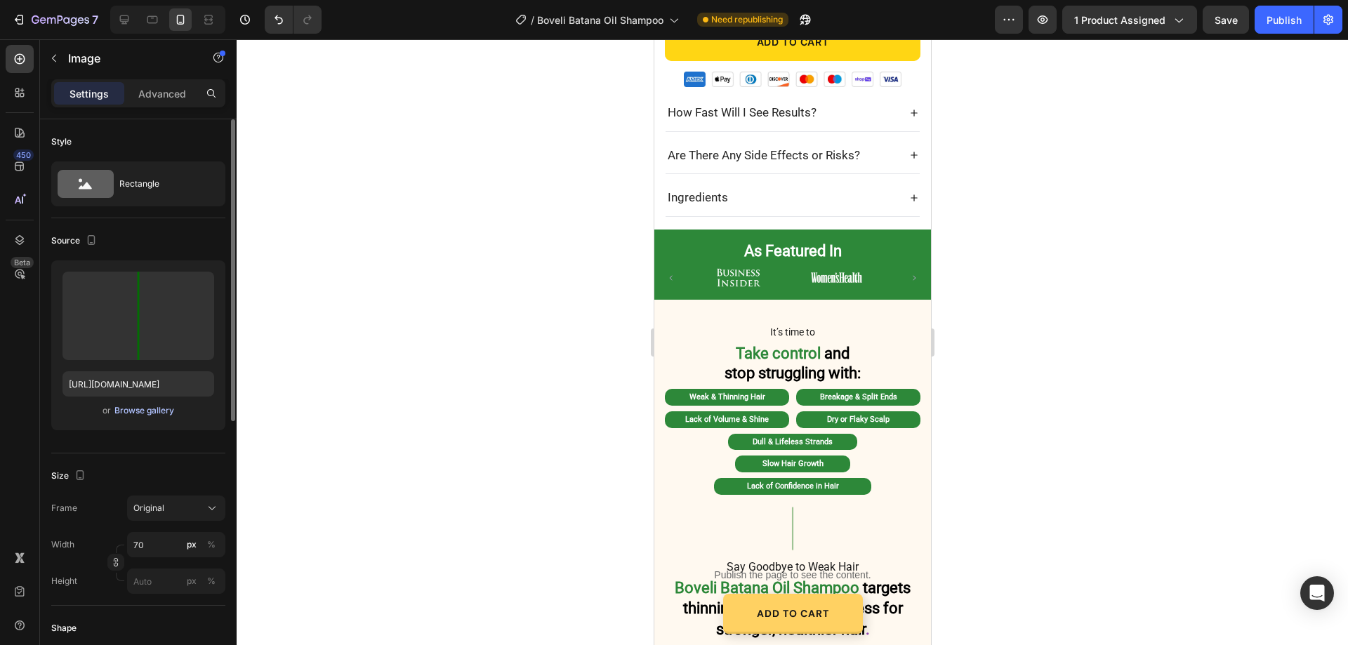
click at [148, 416] on div "Browse gallery" at bounding box center [144, 411] width 60 height 13
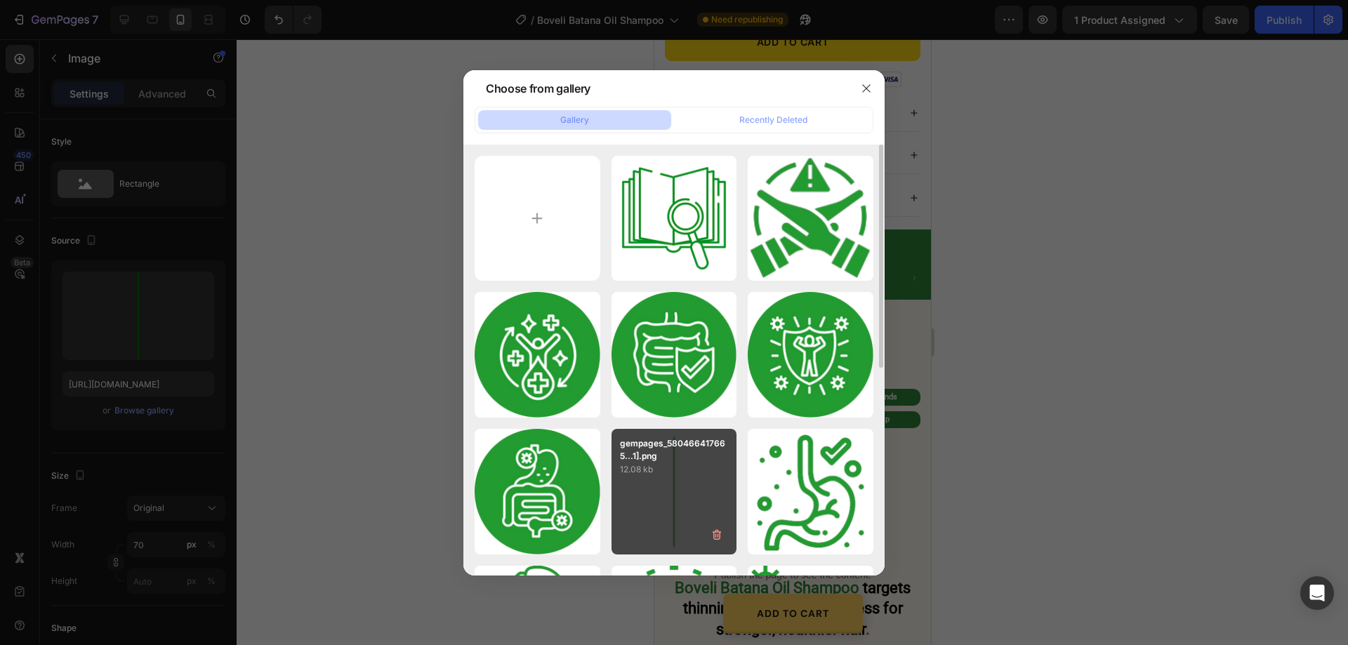
click at [676, 485] on div "gempages_580466417665...1].png 12.08 kb" at bounding box center [675, 492] width 126 height 126
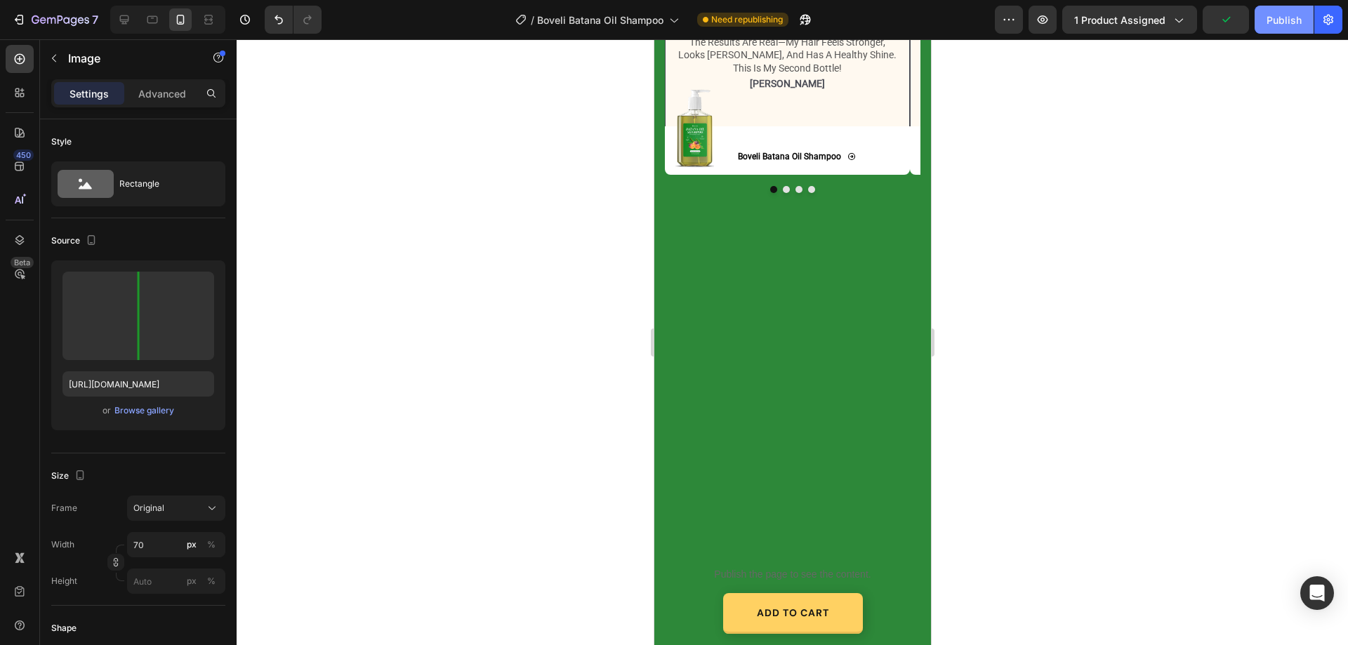
scroll to position [1971, 0]
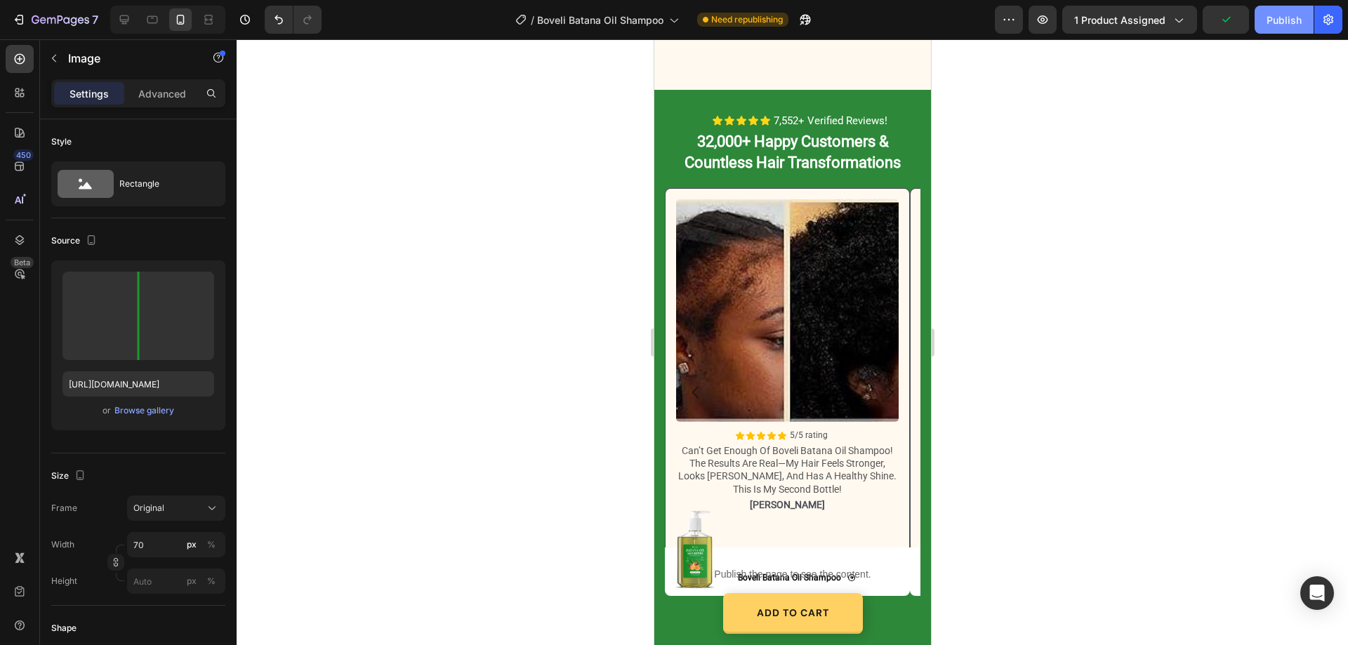
click at [1291, 18] on div "Publish" at bounding box center [1284, 20] width 35 height 15
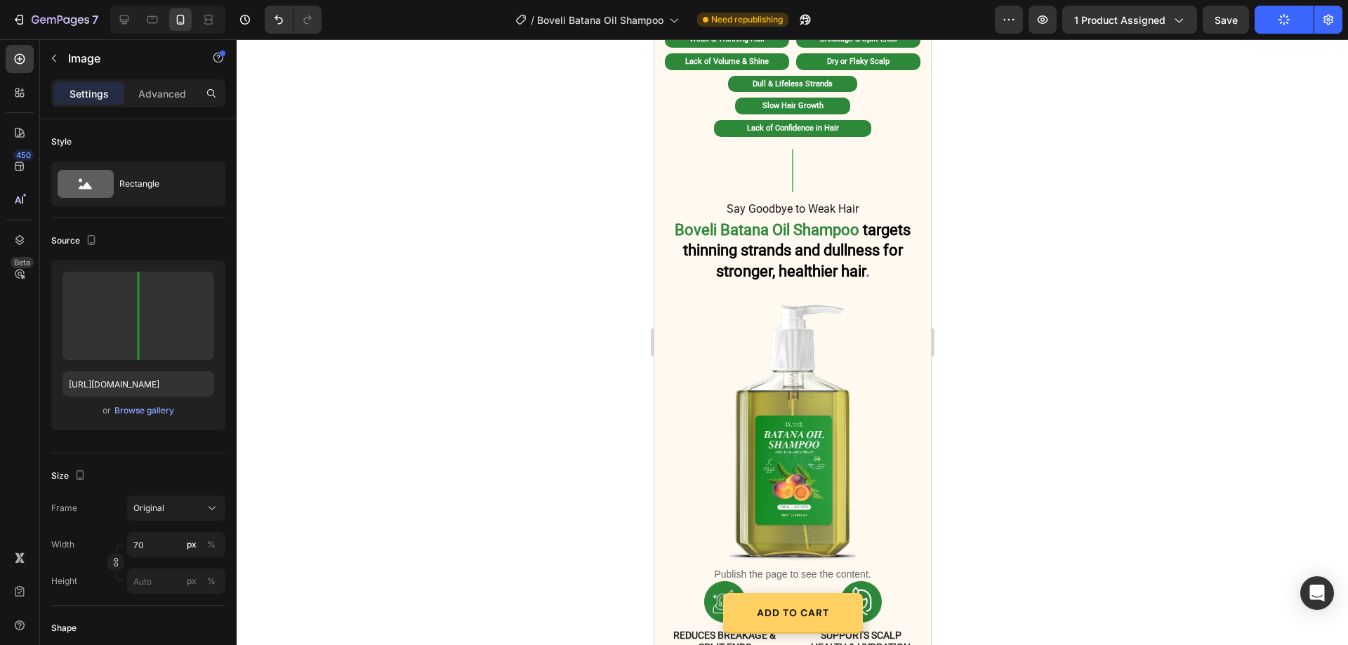
scroll to position [781, 0]
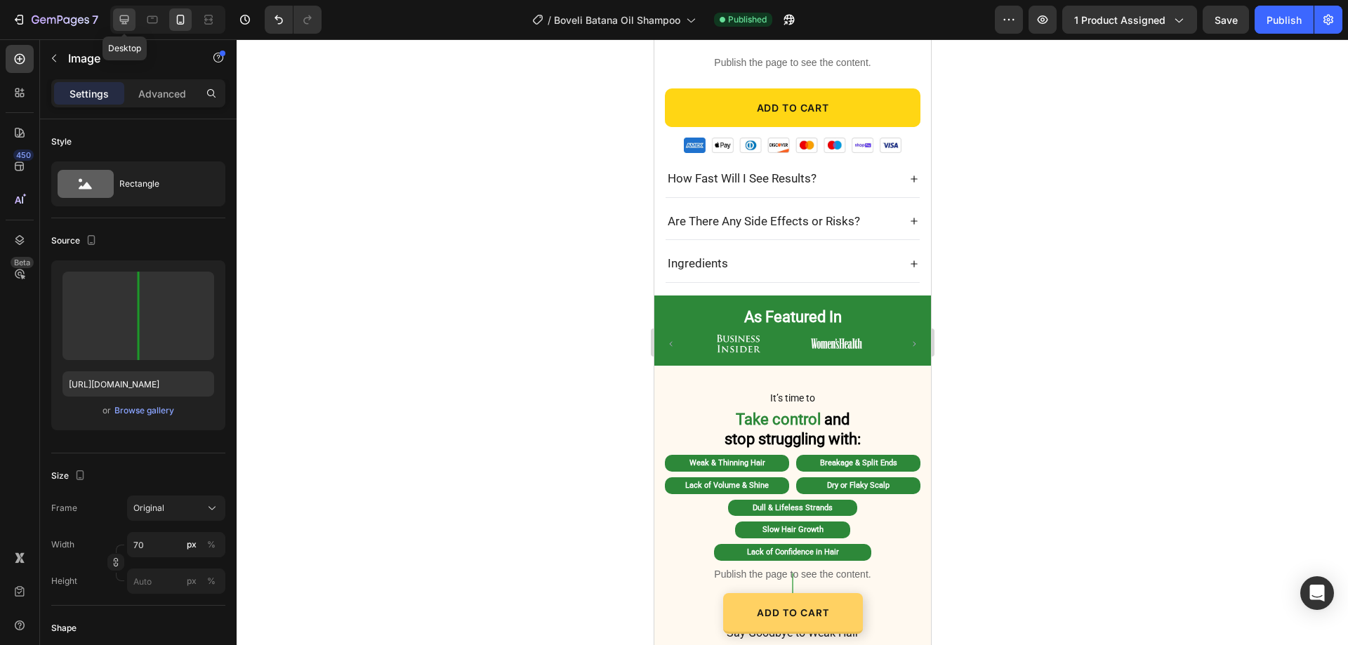
click at [129, 13] on icon at bounding box center [124, 20] width 14 height 14
type input "https://cdn.shopify.com/s/files/1/0887/9213/8077/files/gempages_580466417665573…"
type input "100"
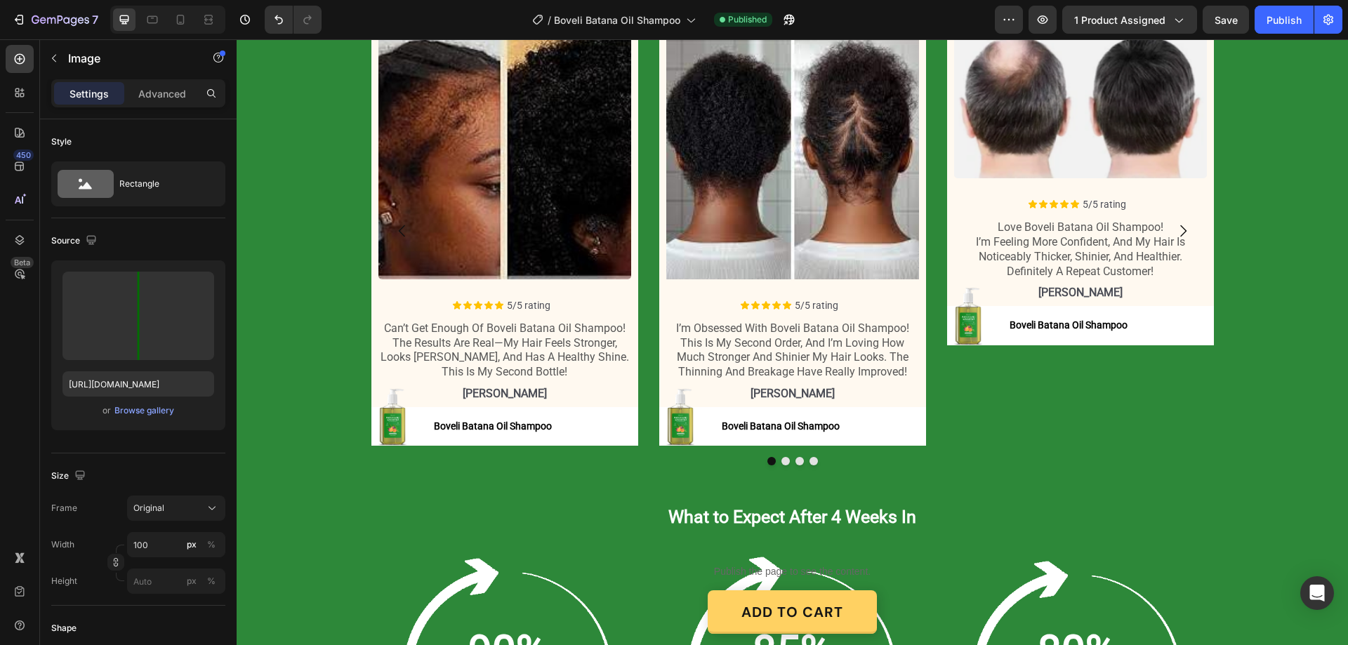
scroll to position [1777, 0]
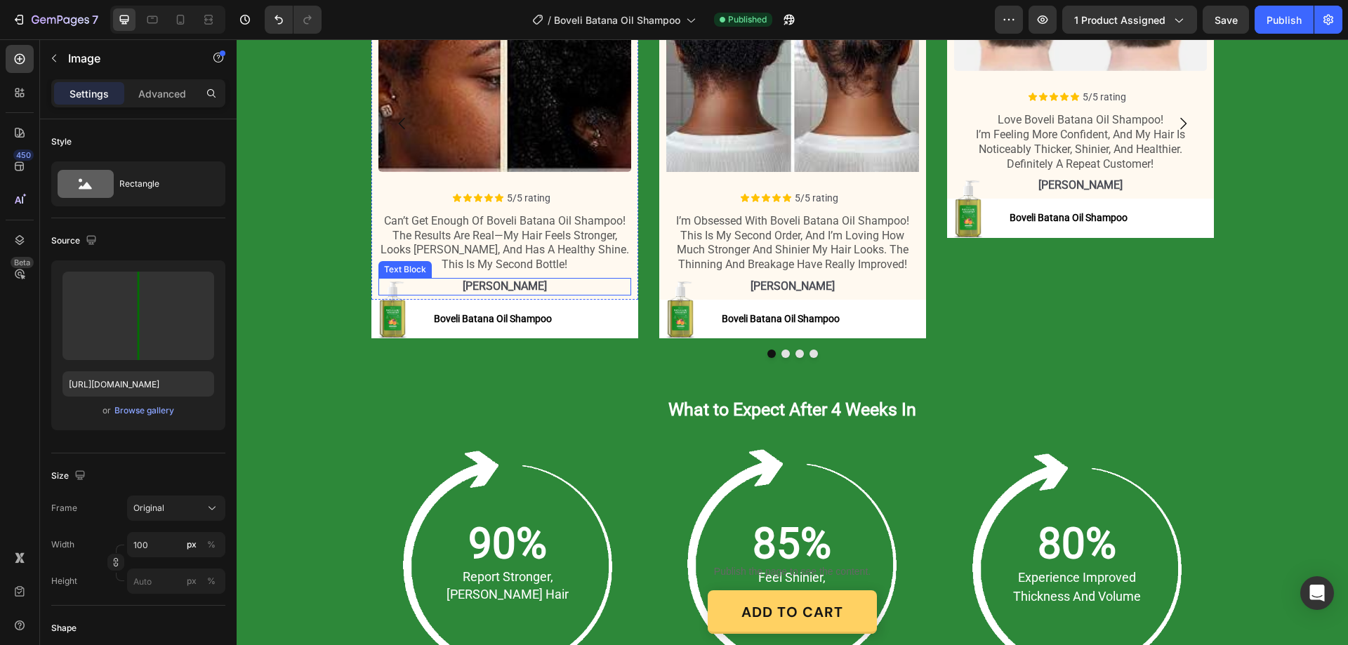
click at [496, 280] on strong "lucas t" at bounding box center [505, 286] width 84 height 13
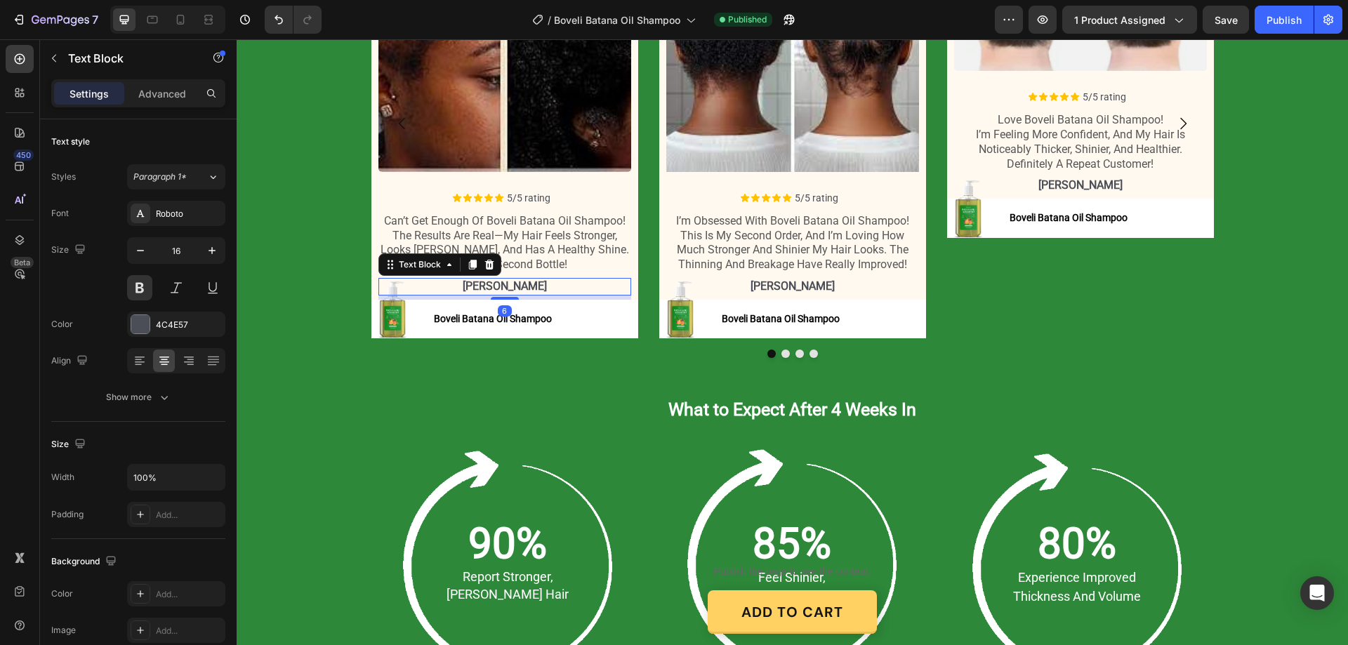
click at [496, 280] on strong "[PERSON_NAME]" at bounding box center [505, 286] width 84 height 13
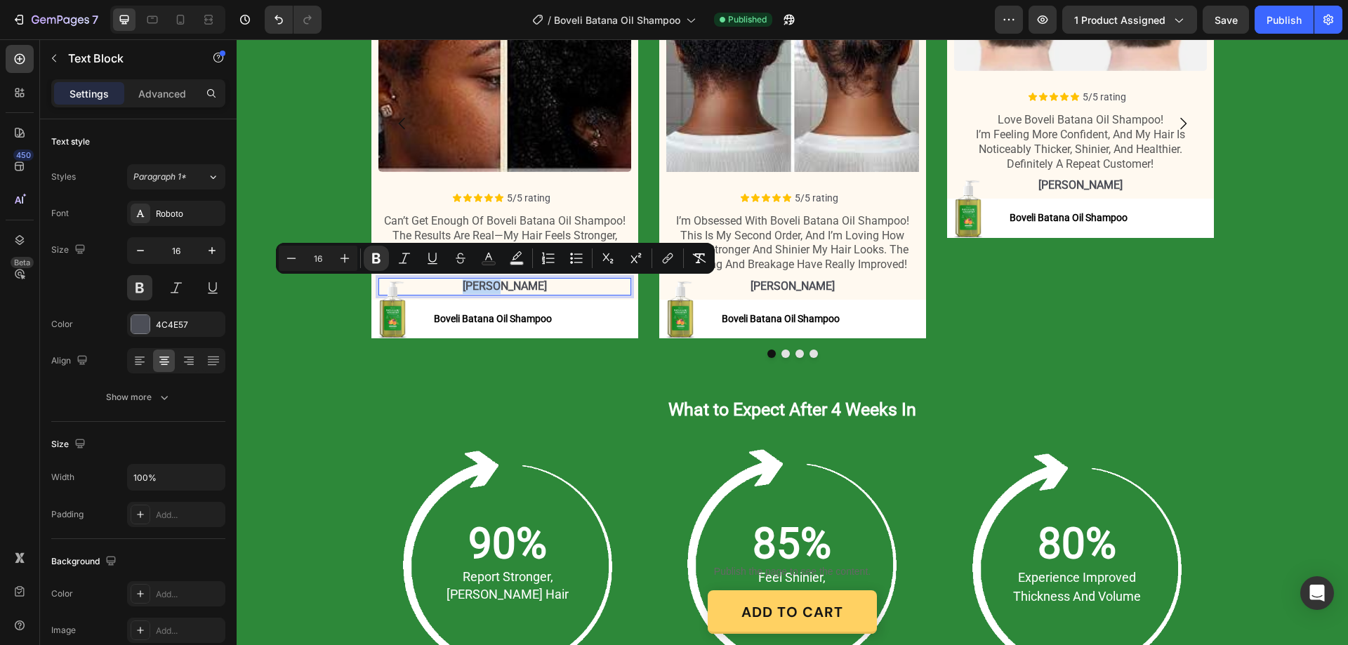
click at [502, 282] on strong "[PERSON_NAME]" at bounding box center [505, 286] width 84 height 13
click at [502, 282] on strong "lucas t" at bounding box center [505, 286] width 84 height 13
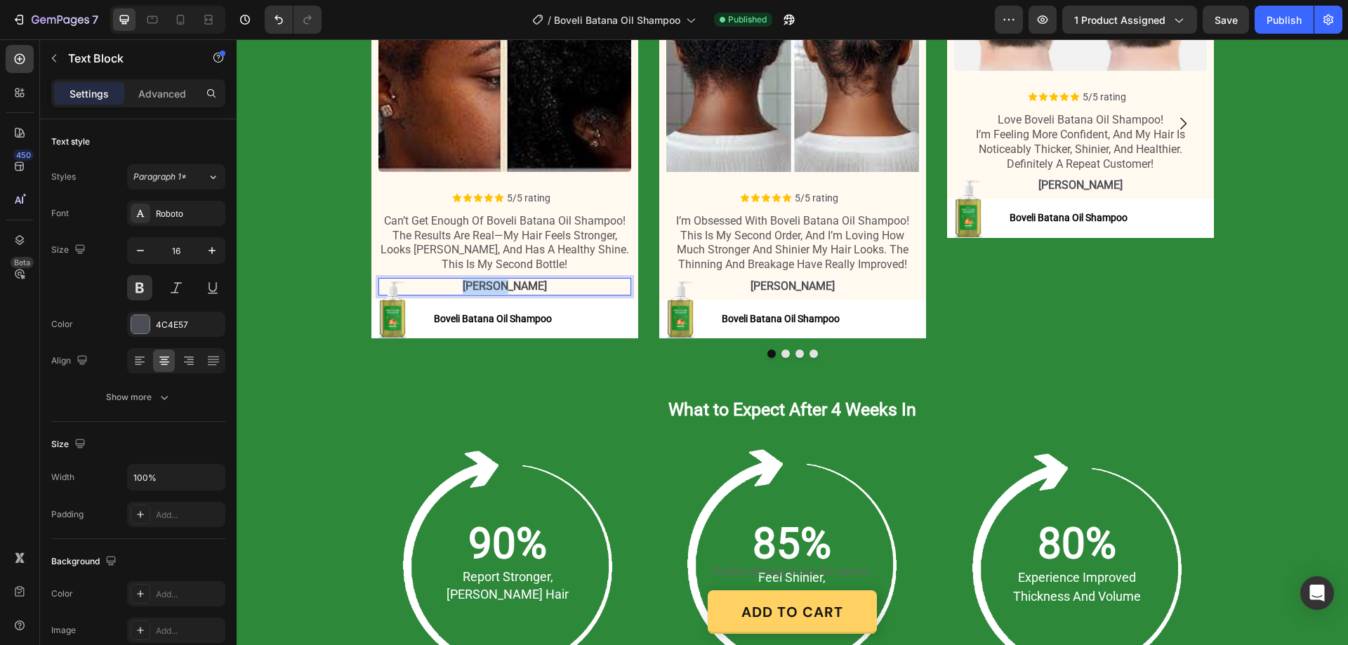
click at [503, 282] on strong "lucas t" at bounding box center [505, 286] width 84 height 13
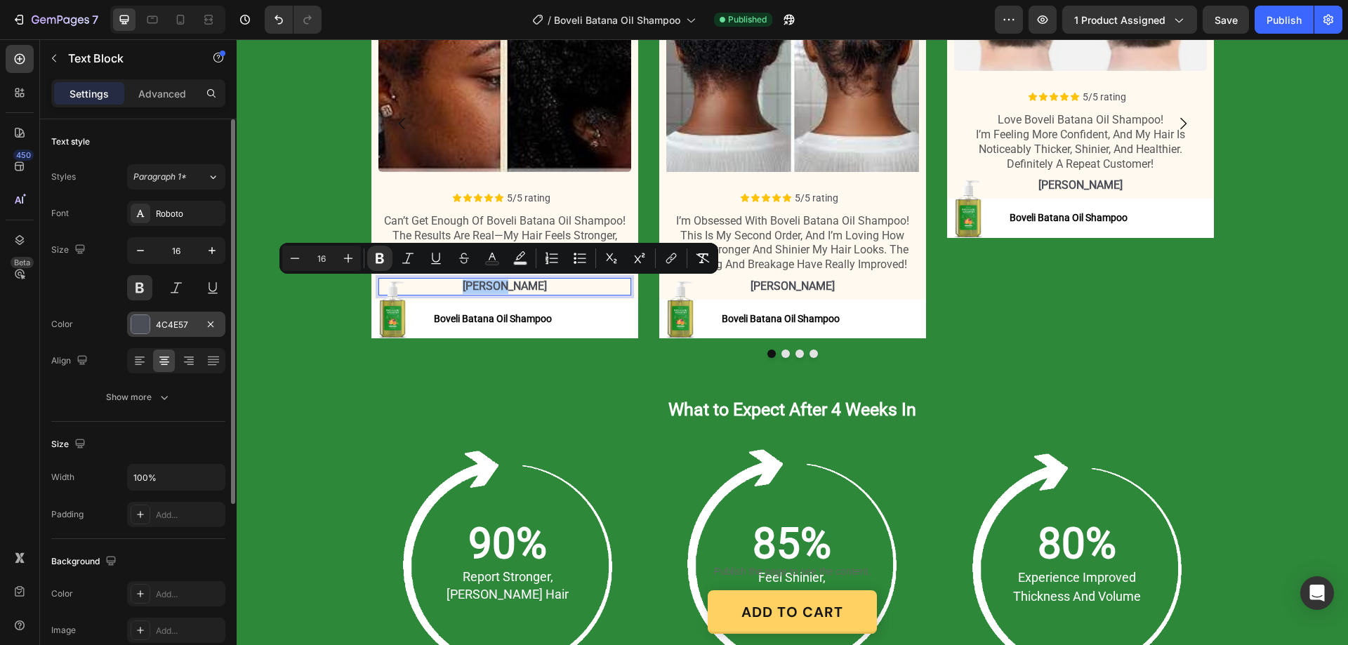
click at [176, 320] on div "4C4E57" at bounding box center [176, 325] width 41 height 13
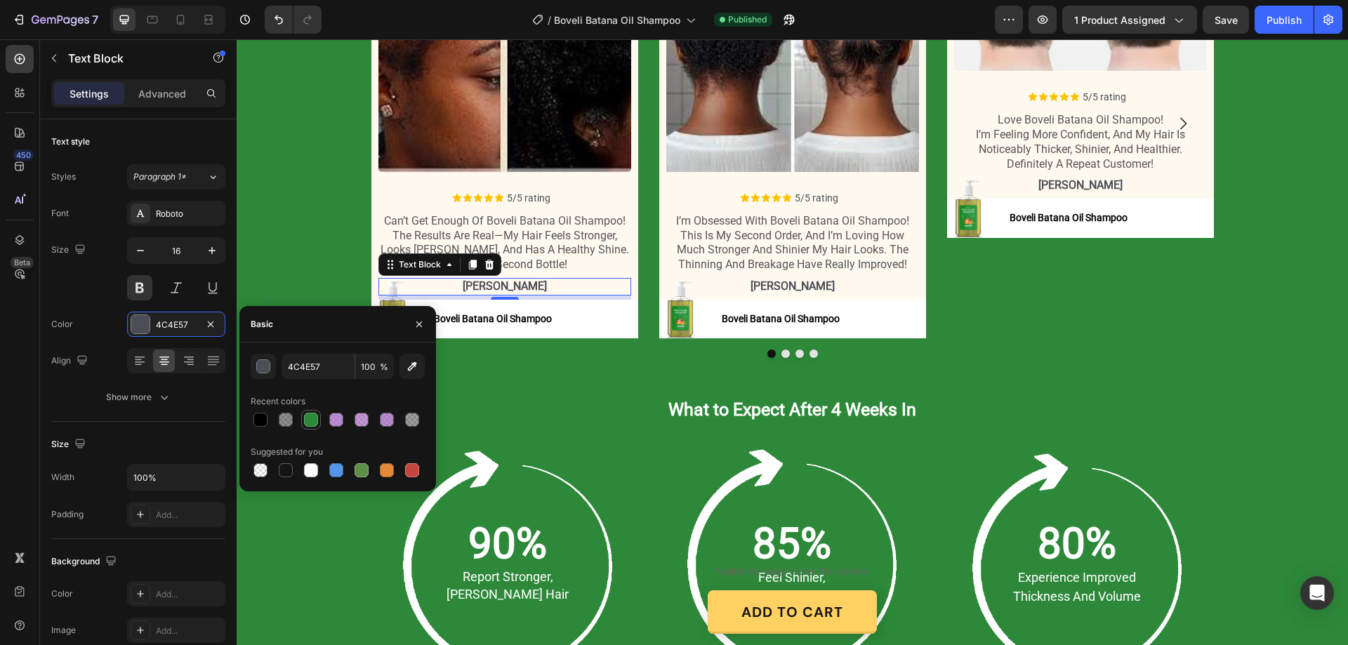
click at [315, 419] on div at bounding box center [311, 420] width 14 height 14
type input "2D8839"
click at [787, 282] on strong "alexander n" at bounding box center [793, 286] width 84 height 13
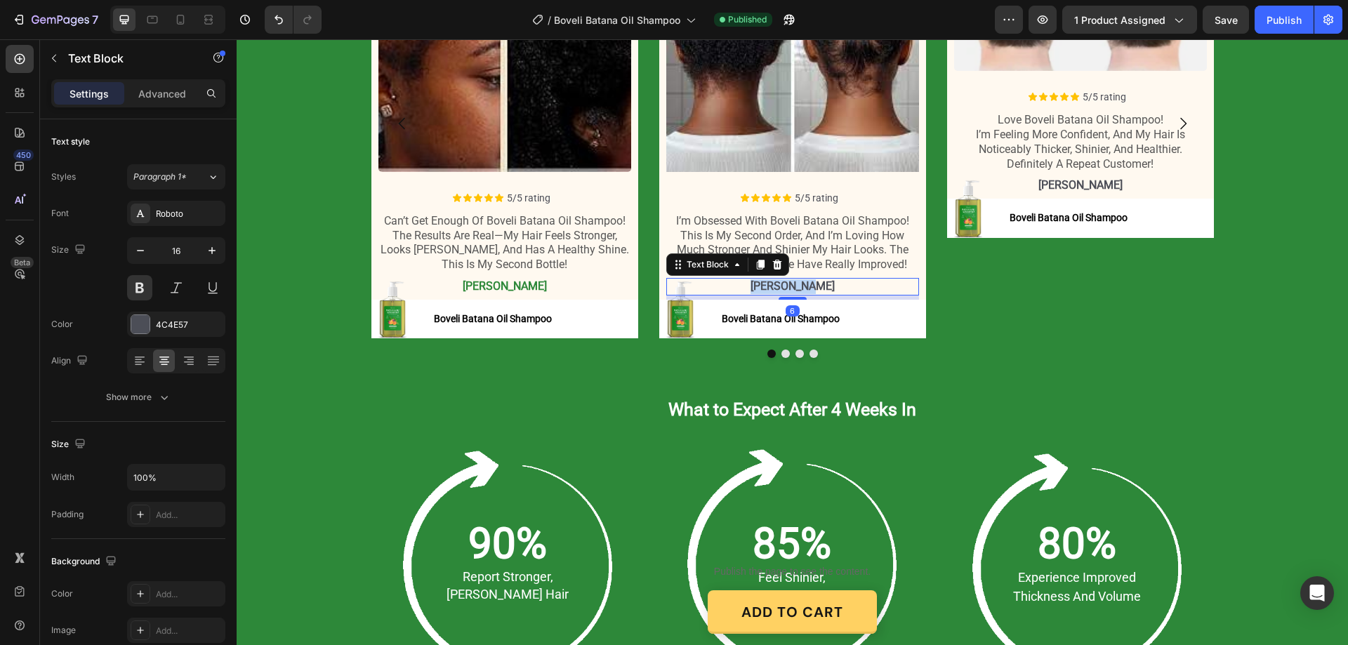
click at [787, 282] on div "Image Icon Icon Icon Icon Icon Icon List 5/5 rating Text Block Row i’m obsessed…" at bounding box center [792, 109] width 253 height 381
click at [787, 272] on p "i’m obsessed with boveli batana oil shampoo! this is my second order, and i’m l…" at bounding box center [793, 243] width 250 height 58
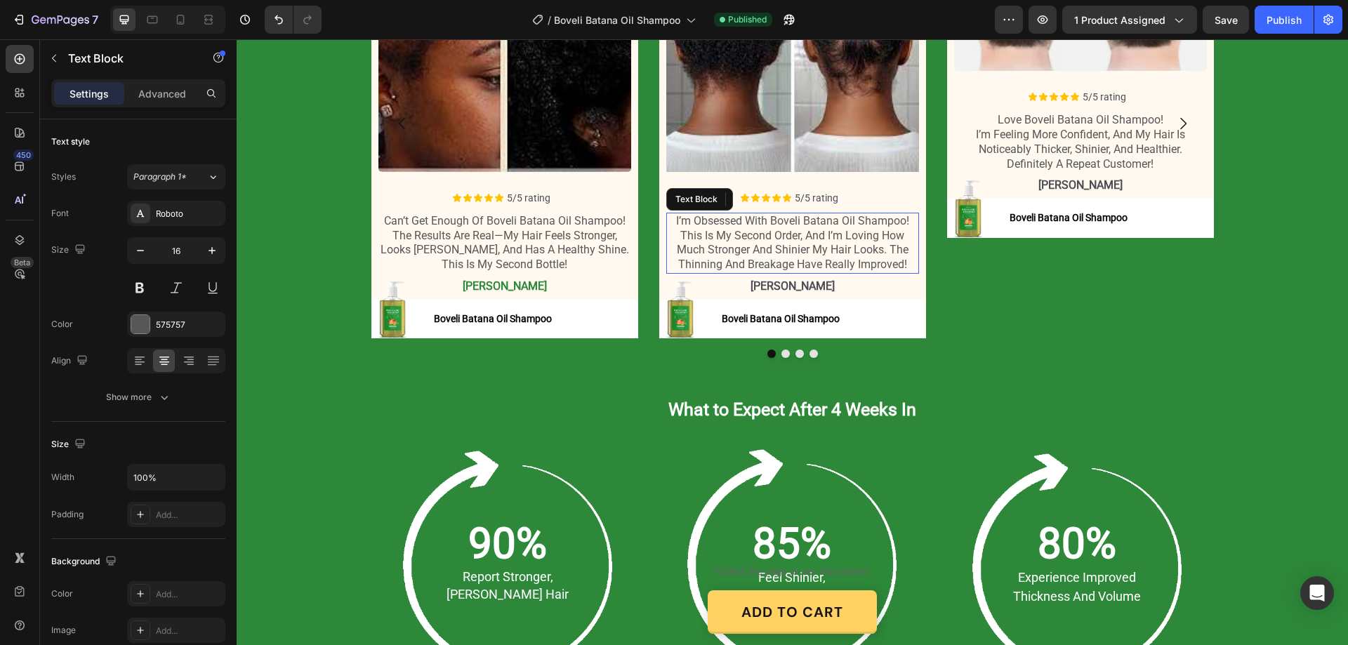
scroll to position [1767, 0]
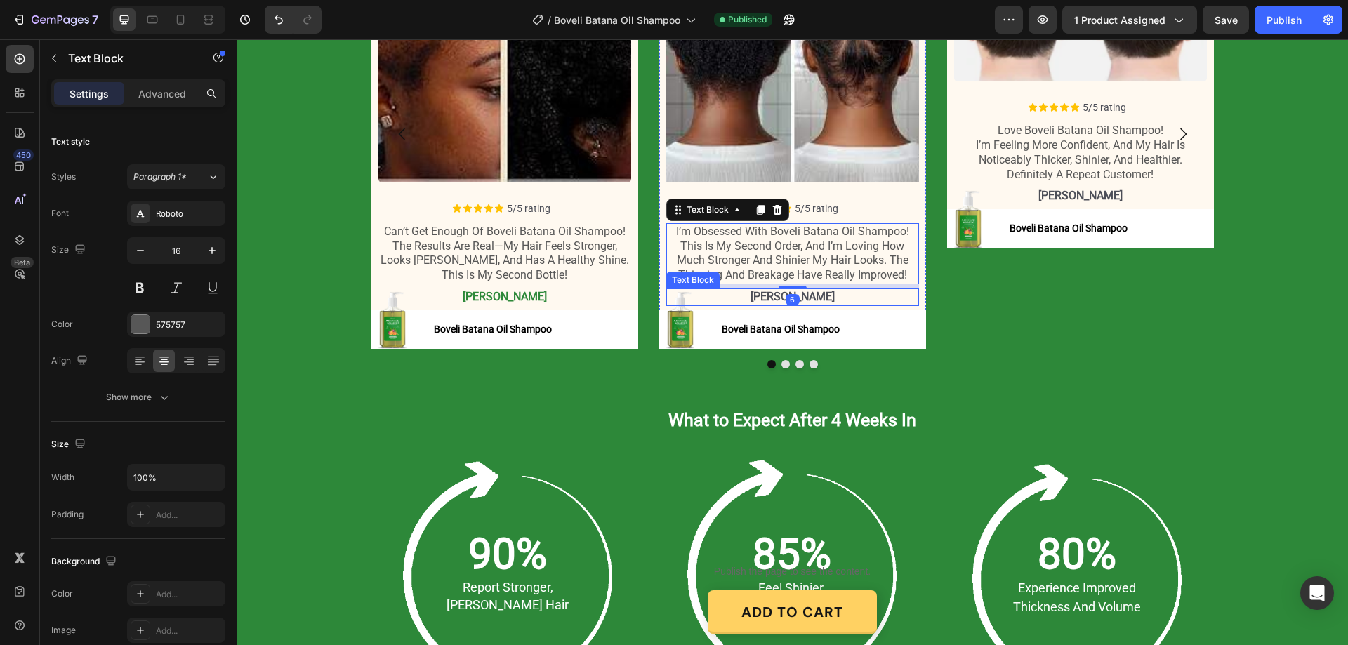
click at [768, 296] on strong "alexander n" at bounding box center [793, 296] width 84 height 13
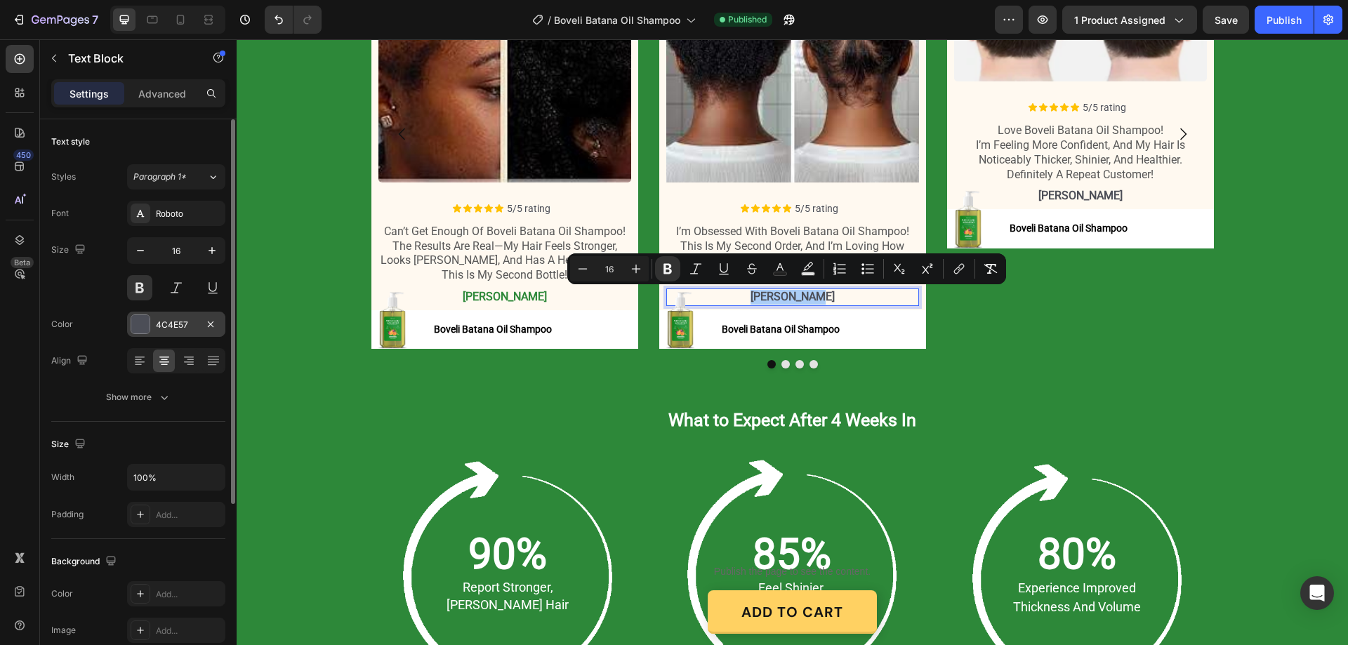
click at [176, 319] on div "4C4E57" at bounding box center [176, 325] width 41 height 13
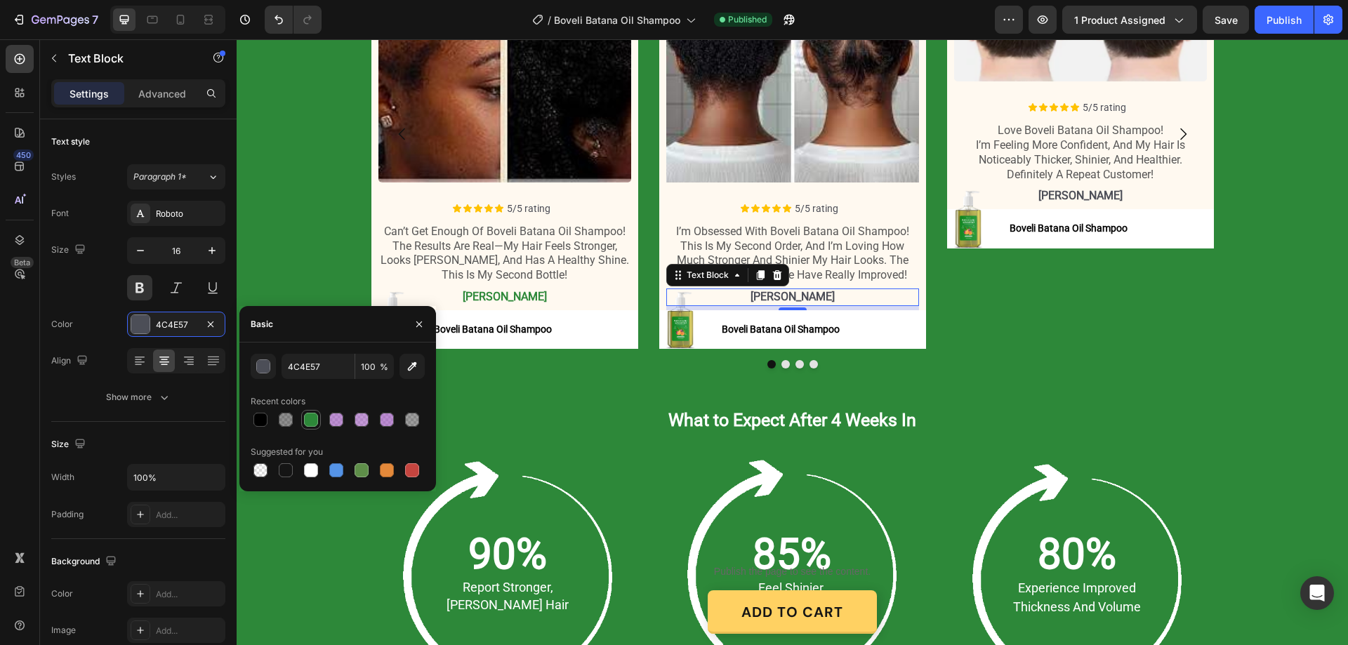
drag, startPoint x: 307, startPoint y: 421, endPoint x: 650, endPoint y: 365, distance: 347.3
click at [307, 421] on div at bounding box center [311, 420] width 14 height 14
type input "2D8839"
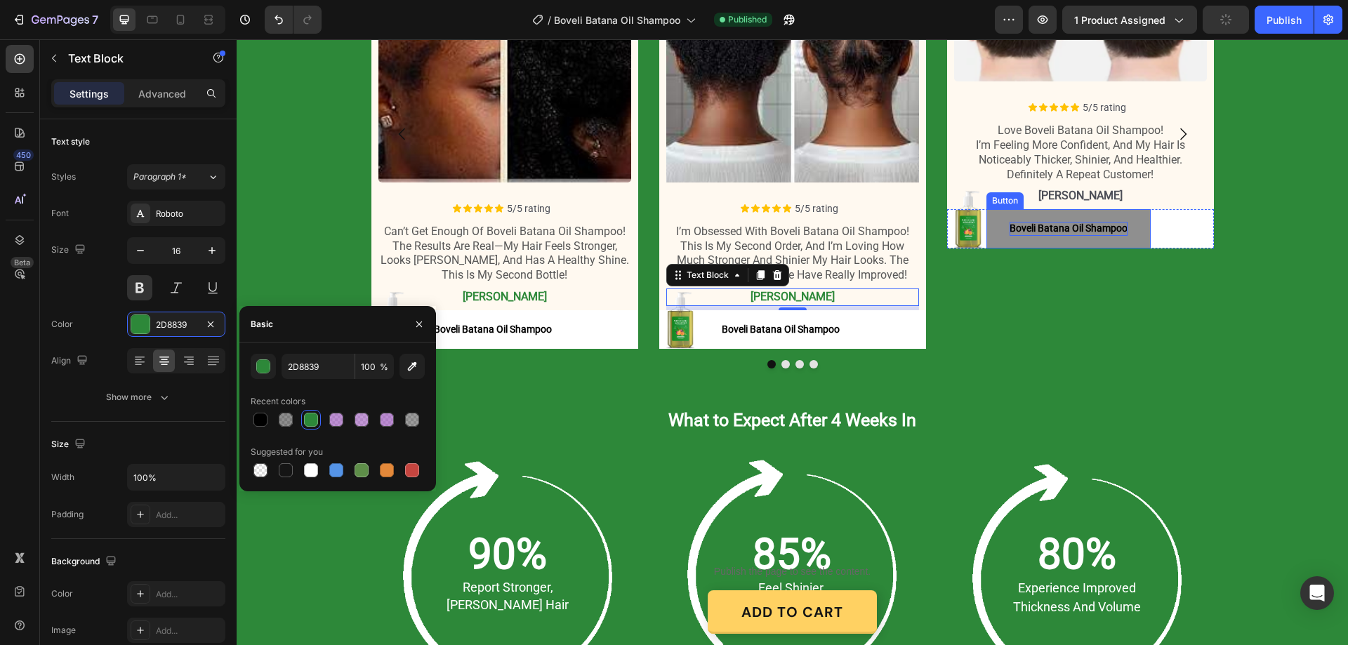
click at [1065, 223] on p "Boveli Batana Oil Shampoo" at bounding box center [1069, 229] width 118 height 14
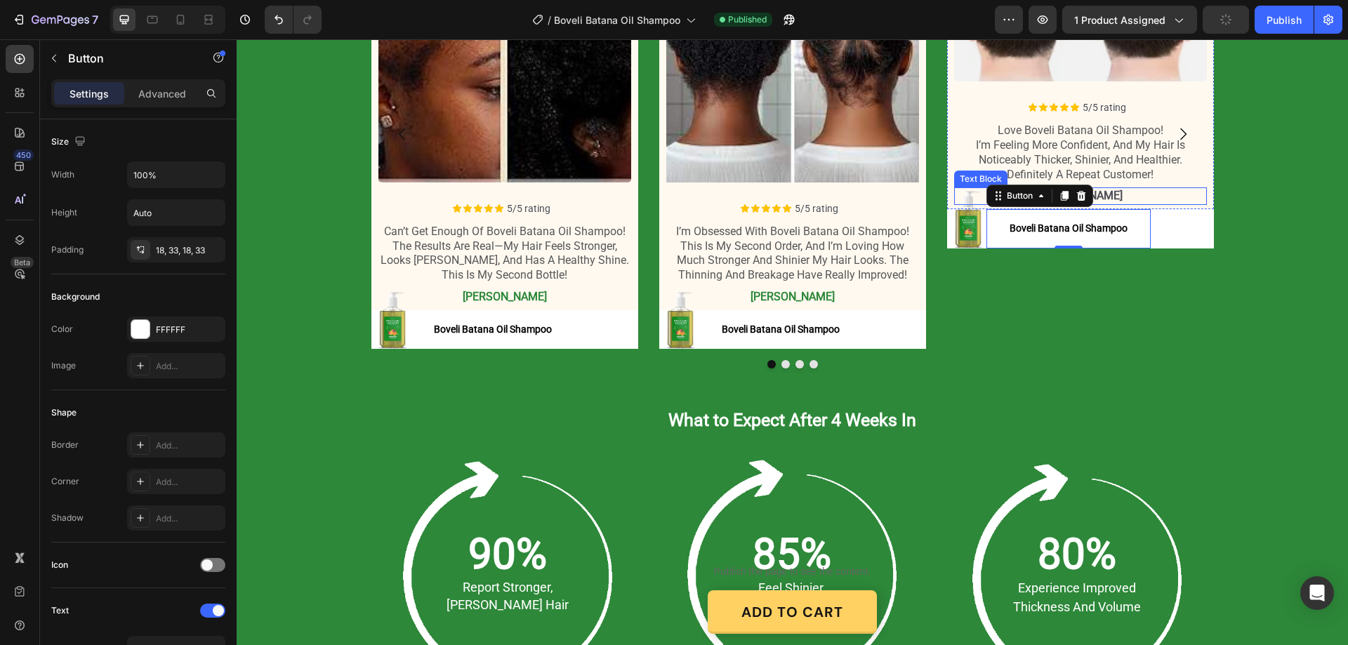
click at [1101, 188] on div "henry l" at bounding box center [1080, 197] width 253 height 18
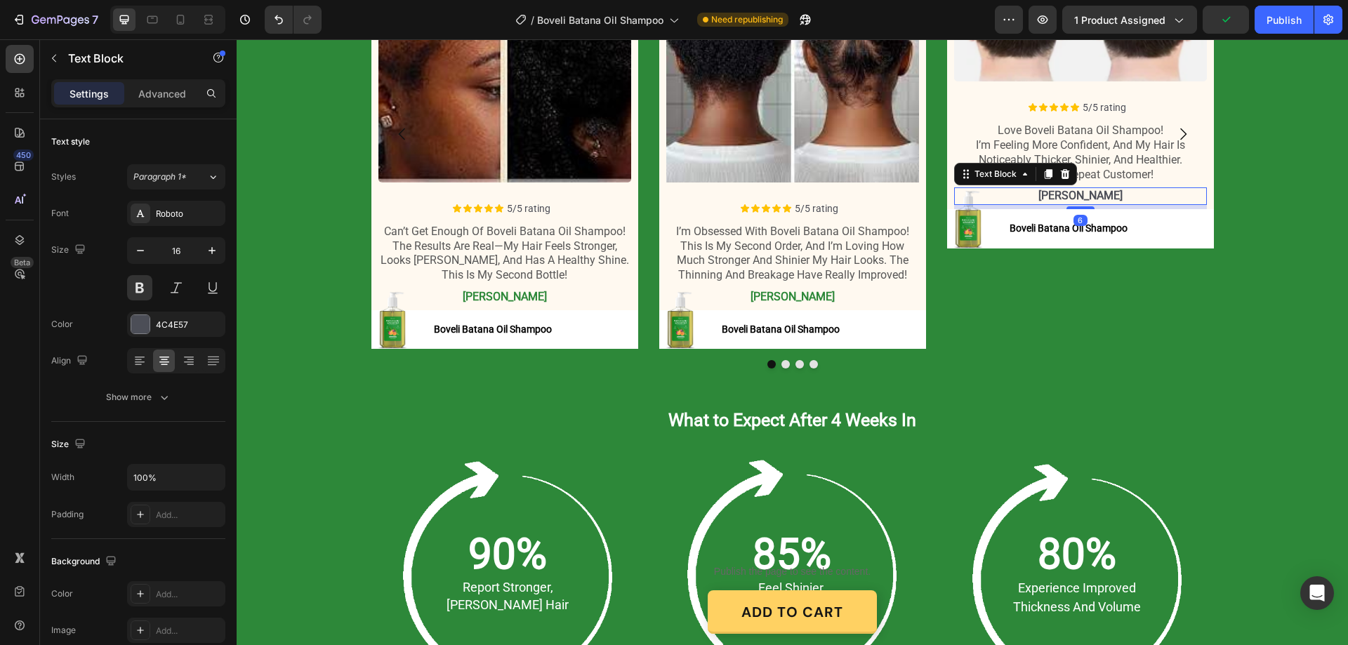
click at [1086, 193] on strong "henry l" at bounding box center [1081, 195] width 84 height 13
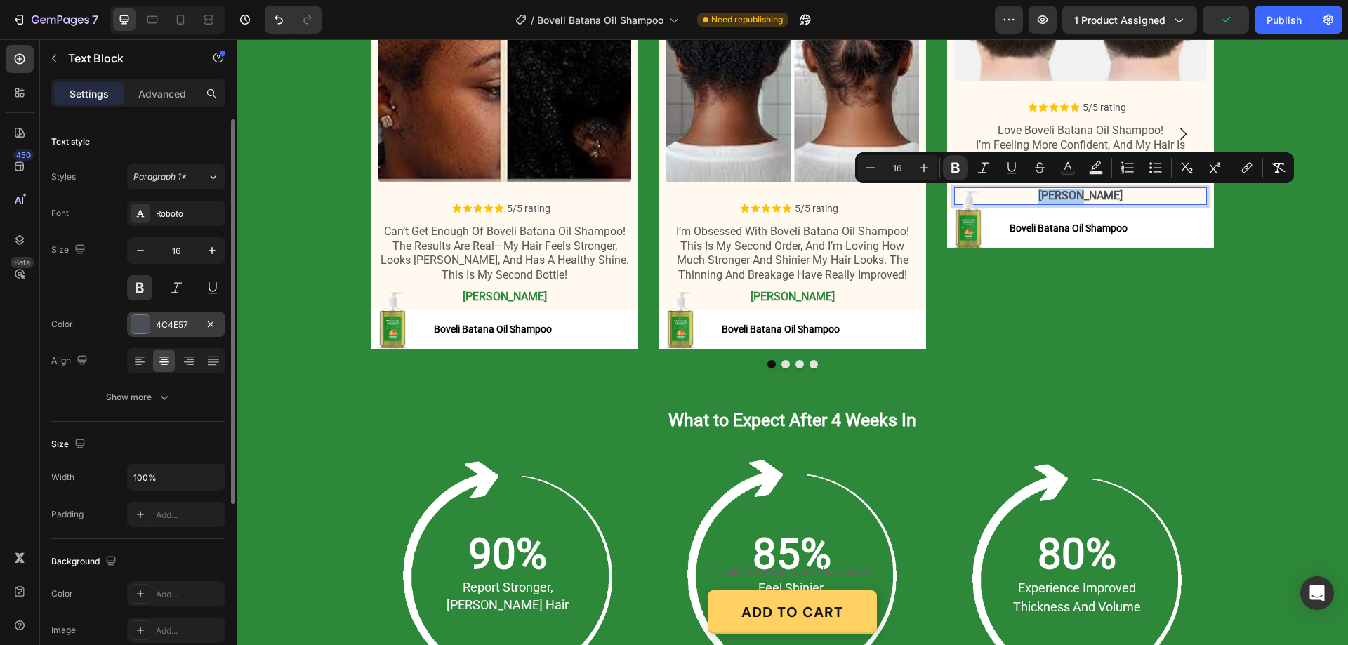
click at [157, 324] on div "4C4E57" at bounding box center [176, 325] width 41 height 13
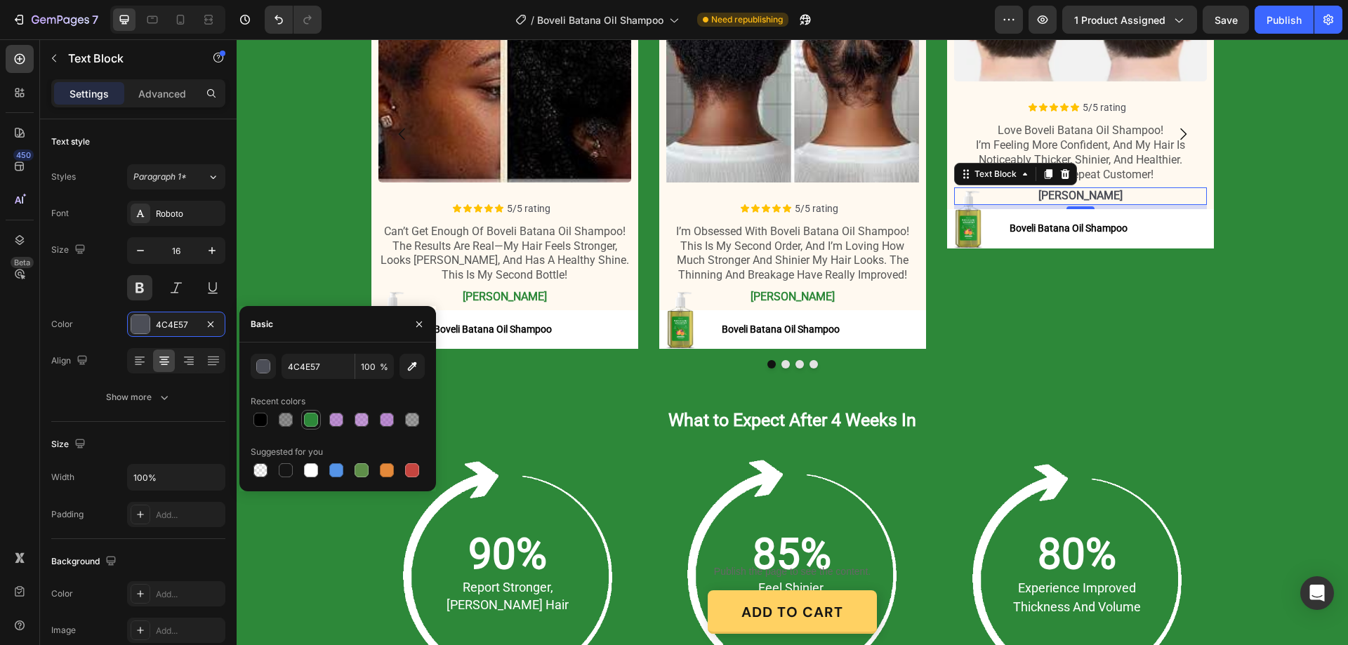
click at [309, 420] on div at bounding box center [311, 420] width 14 height 14
type input "2D8839"
click at [810, 362] on button "Dot" at bounding box center [814, 364] width 8 height 8
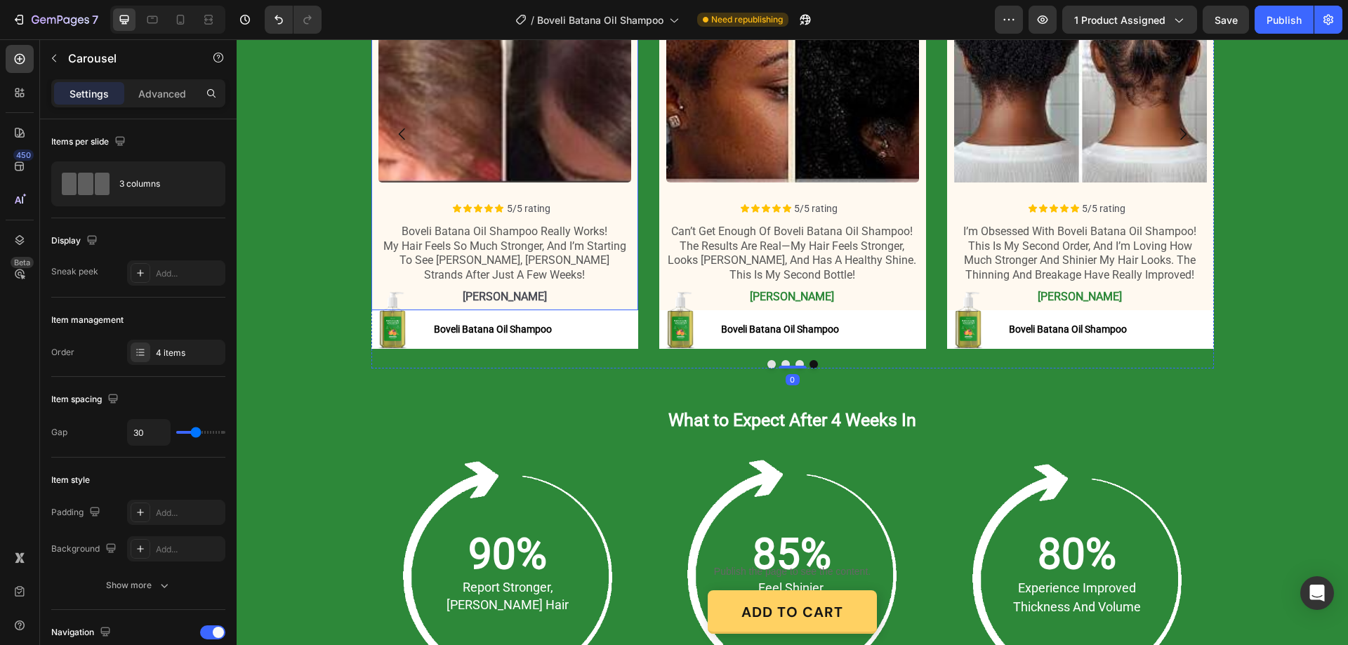
click at [483, 289] on div "daniel t" at bounding box center [505, 298] width 253 height 18
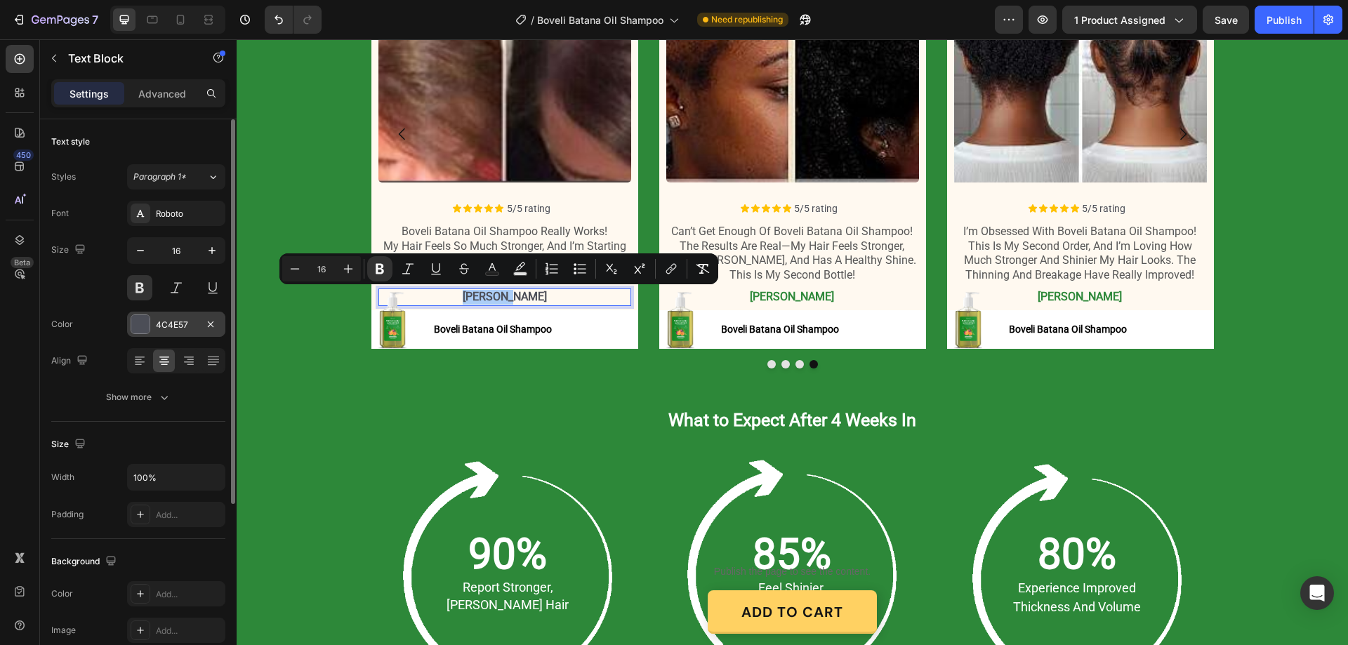
click at [181, 322] on div "4C4E57" at bounding box center [176, 325] width 41 height 13
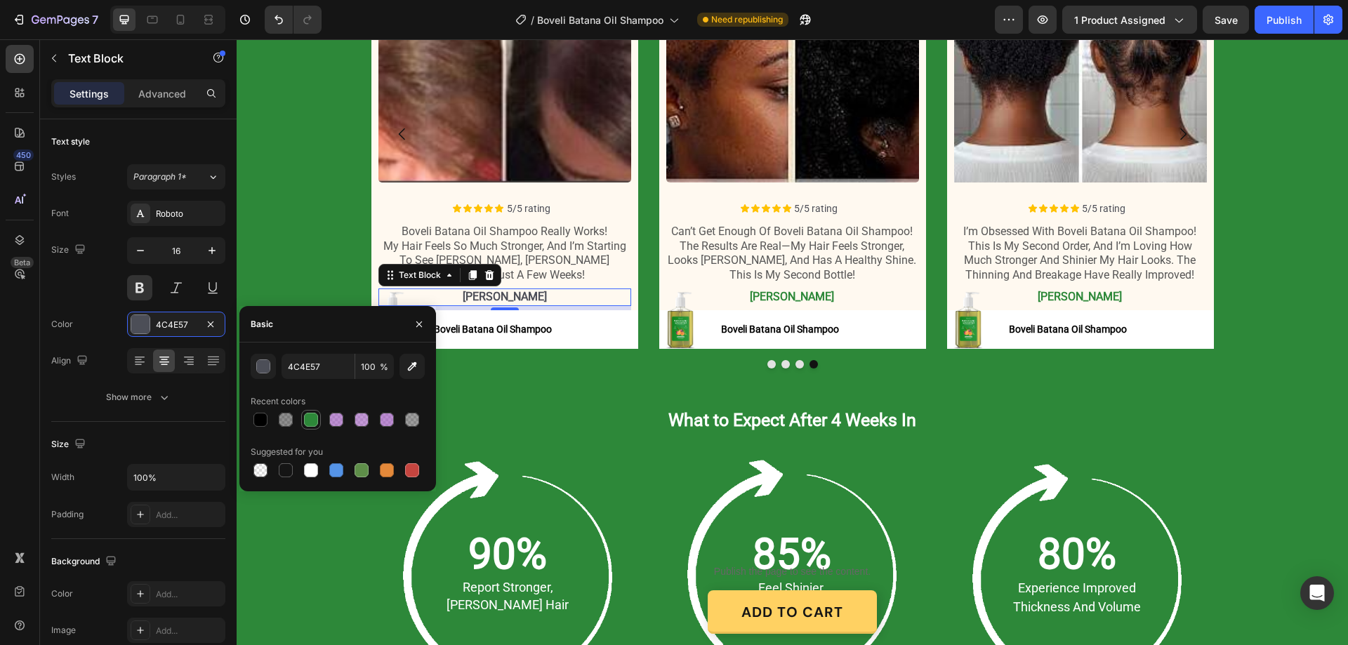
click at [307, 421] on div at bounding box center [311, 420] width 14 height 14
type input "2D8839"
click at [609, 381] on div "Icon Icon Icon Icon Icon Icon List 7,552+ Verified Reviews! Text Block Row 32,0…" at bounding box center [793, 117] width 1112 height 555
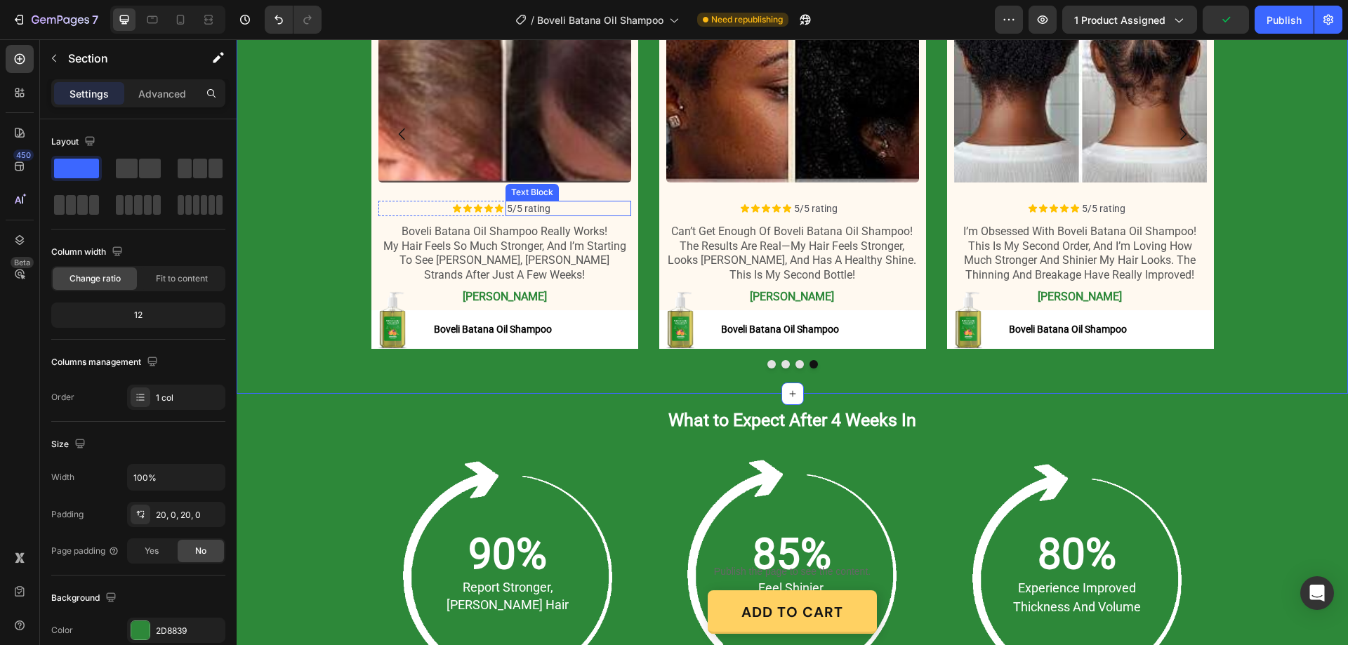
click at [523, 205] on p "5/5 rating" at bounding box center [568, 208] width 123 height 13
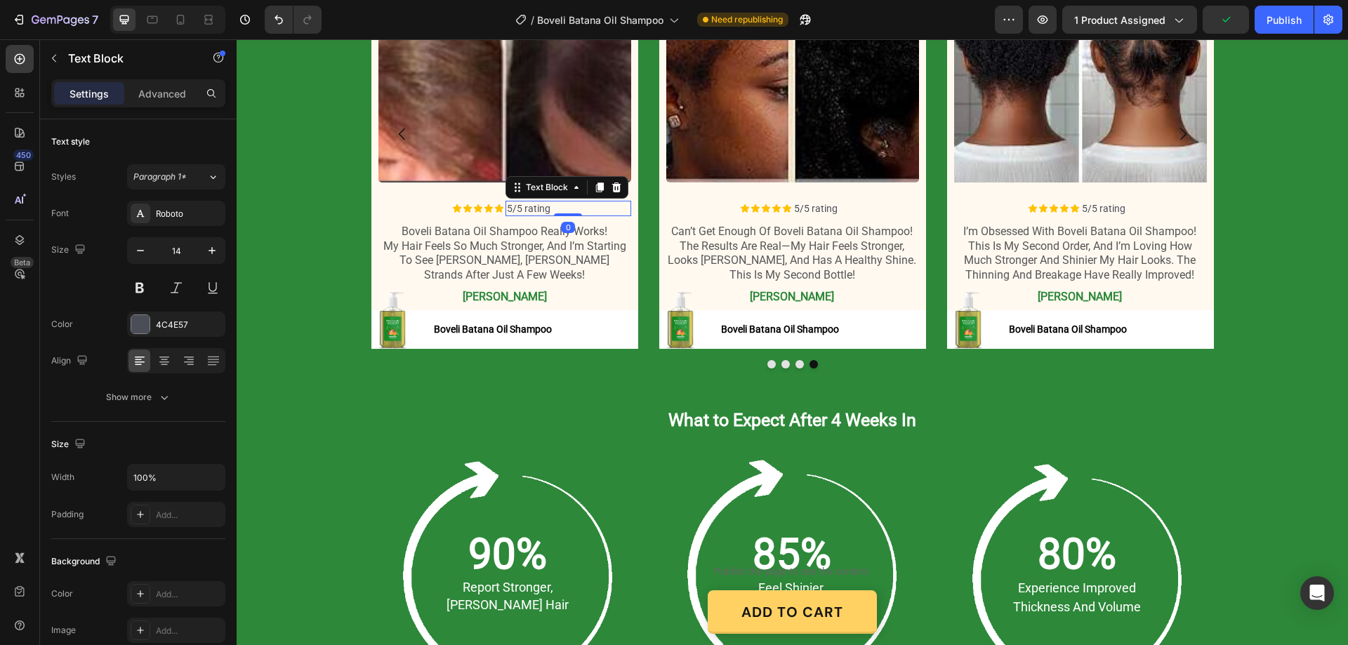
click at [523, 205] on p "5/5 rating" at bounding box center [568, 208] width 123 height 13
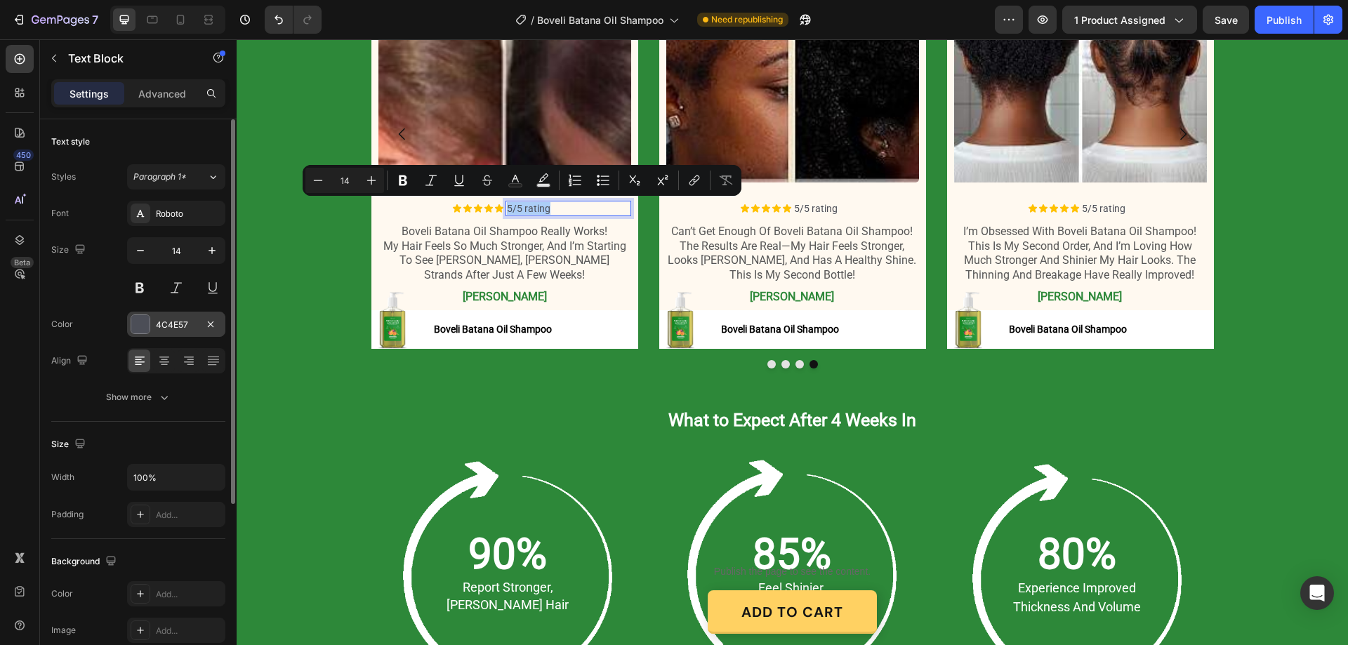
click at [170, 323] on div "4C4E57" at bounding box center [176, 325] width 41 height 13
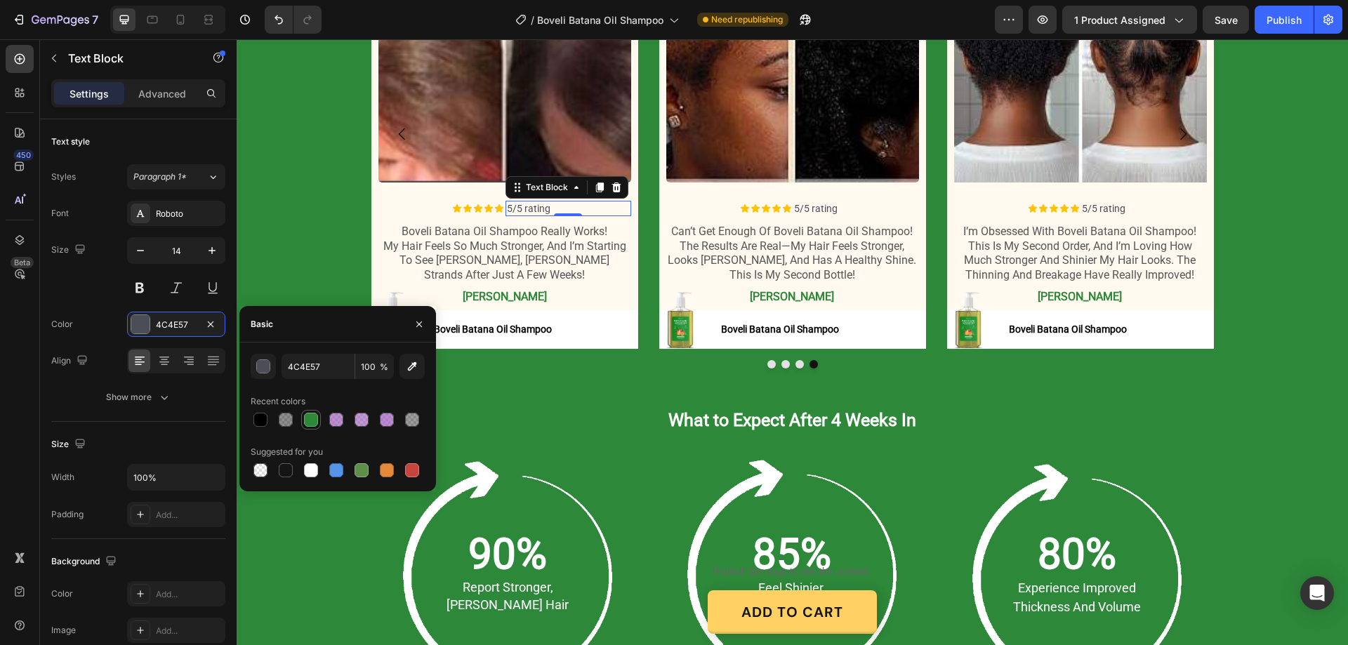
drag, startPoint x: 311, startPoint y: 420, endPoint x: 369, endPoint y: 262, distance: 168.4
click at [311, 420] on div at bounding box center [311, 420] width 14 height 14
type input "2D8839"
click at [497, 291] on strong "daniel t" at bounding box center [505, 296] width 84 height 13
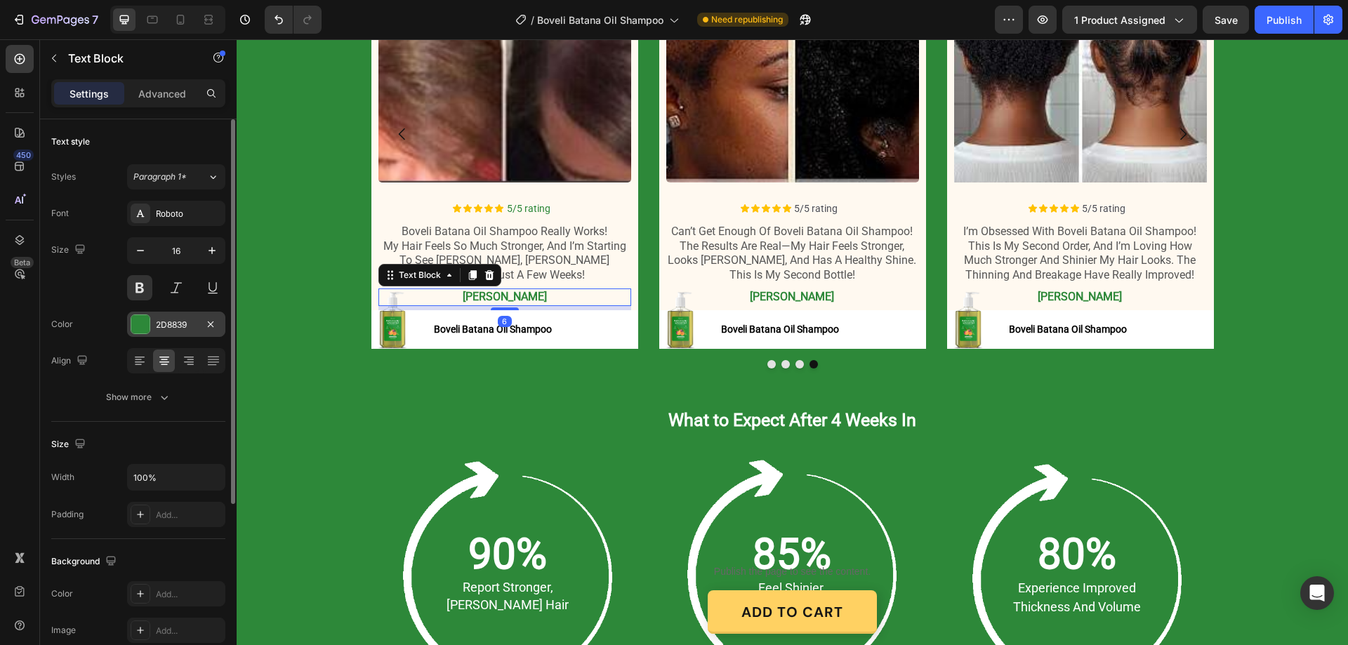
click at [172, 315] on div "2D8839" at bounding box center [176, 324] width 98 height 25
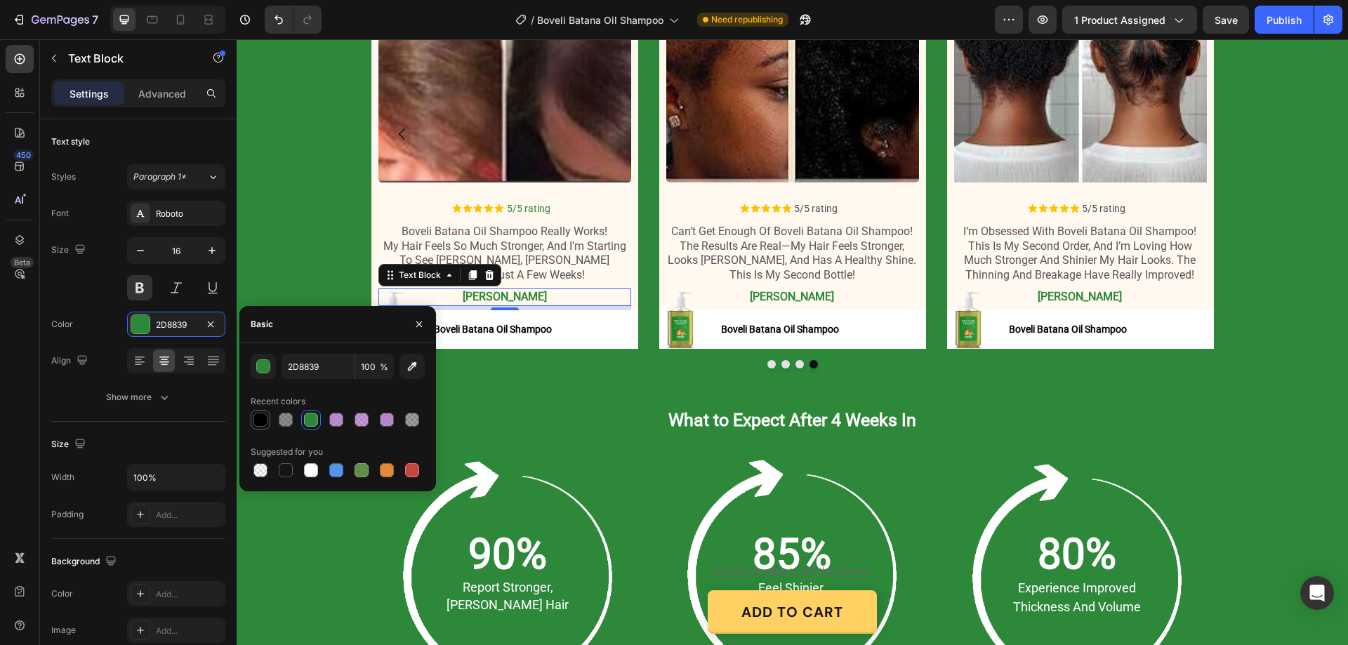
click at [256, 420] on div at bounding box center [261, 420] width 14 height 14
type input "000000"
click at [801, 302] on strong "lucas t" at bounding box center [792, 296] width 84 height 13
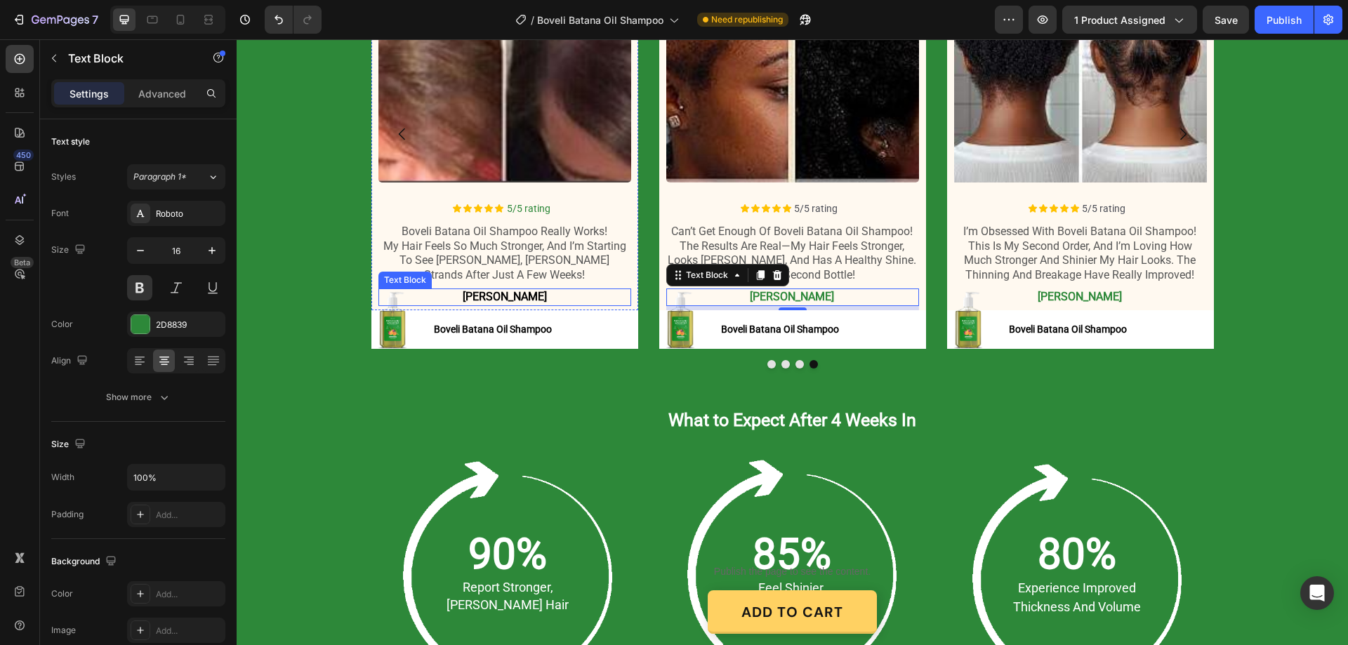
click at [512, 299] on strong "daniel t" at bounding box center [505, 296] width 84 height 13
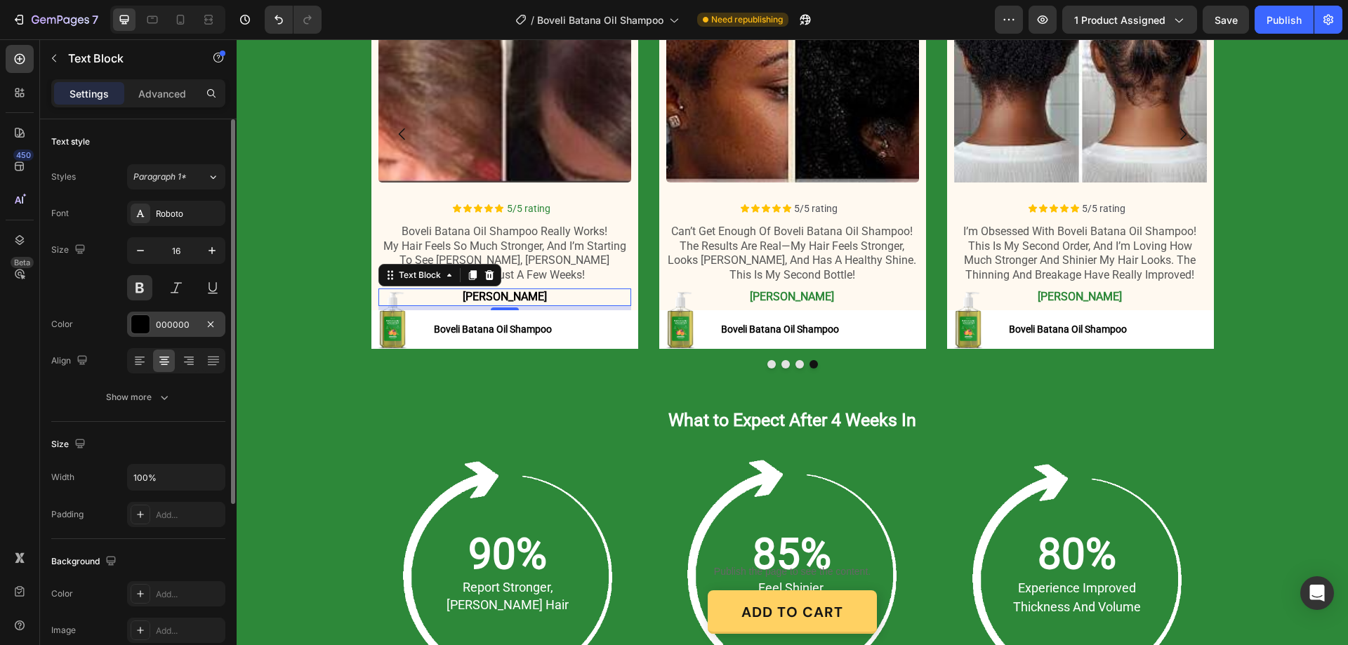
click at [162, 317] on div "000000" at bounding box center [176, 324] width 98 height 25
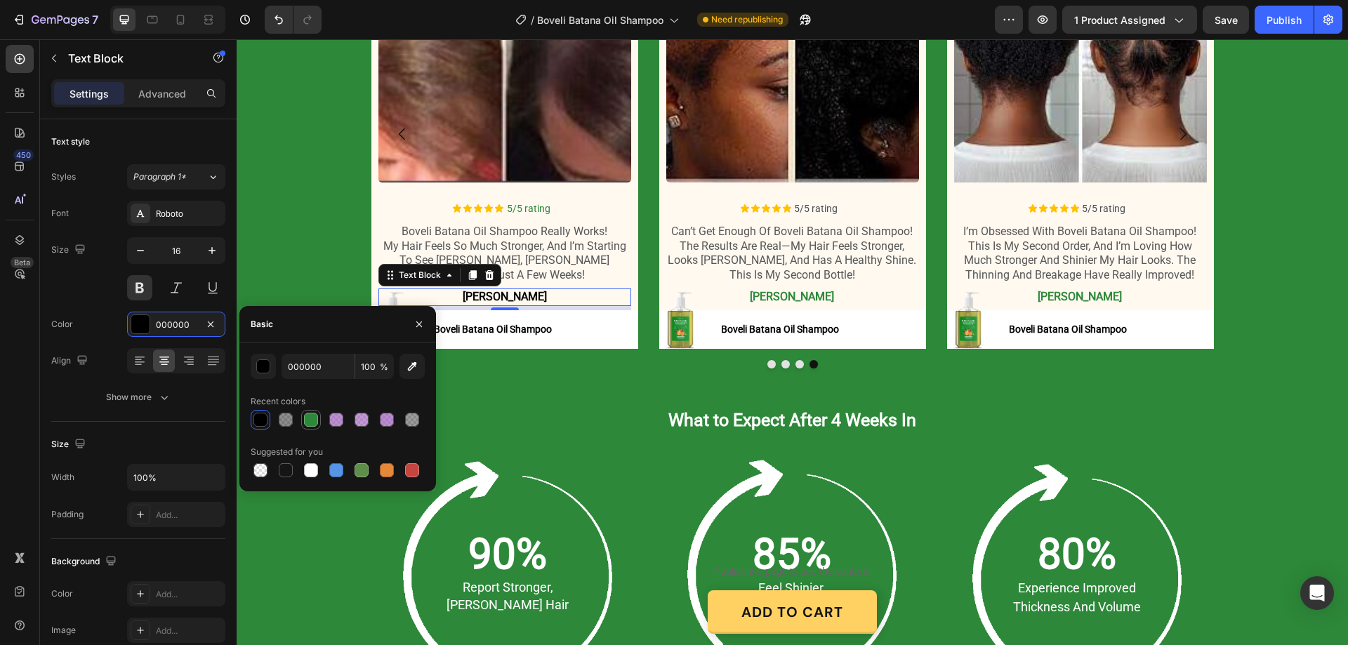
click at [309, 419] on div at bounding box center [311, 420] width 14 height 14
type input "2D8839"
click at [254, 366] on button "button" at bounding box center [263, 366] width 25 height 25
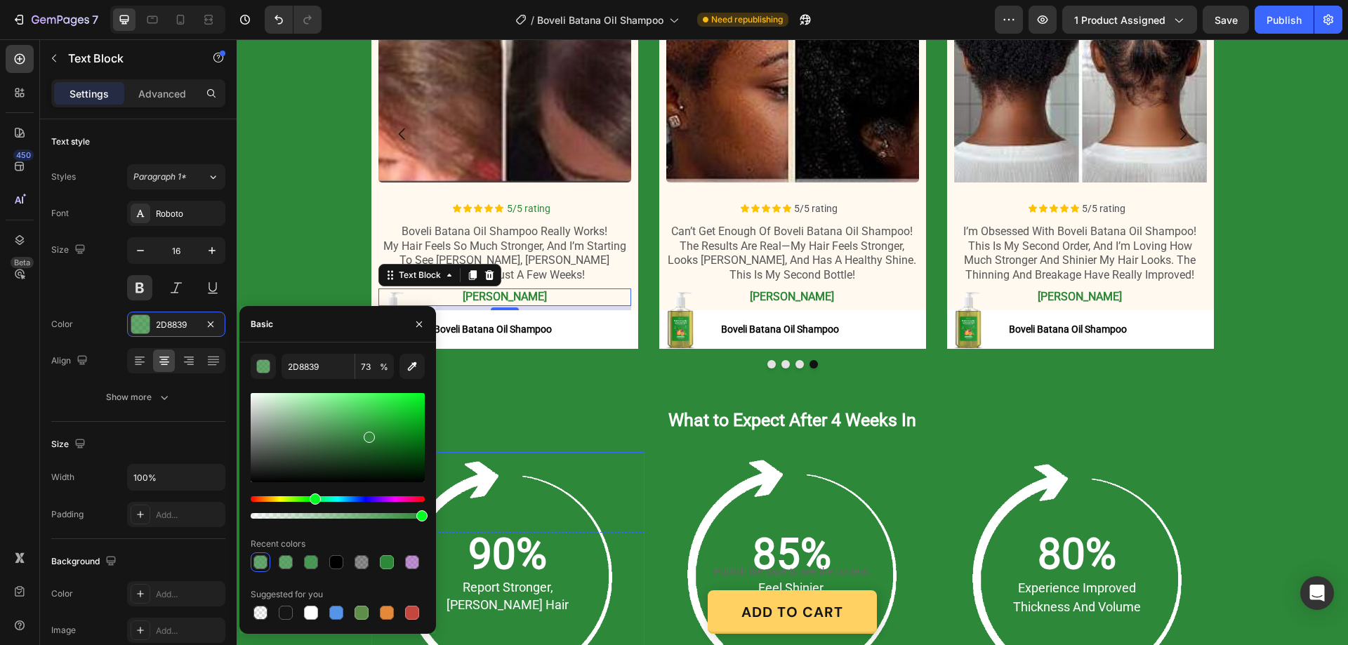
type input "100"
drag, startPoint x: 662, startPoint y: 556, endPoint x: 445, endPoint y: 532, distance: 218.3
click at [831, 202] on p "5/5 rating" at bounding box center [855, 208] width 123 height 13
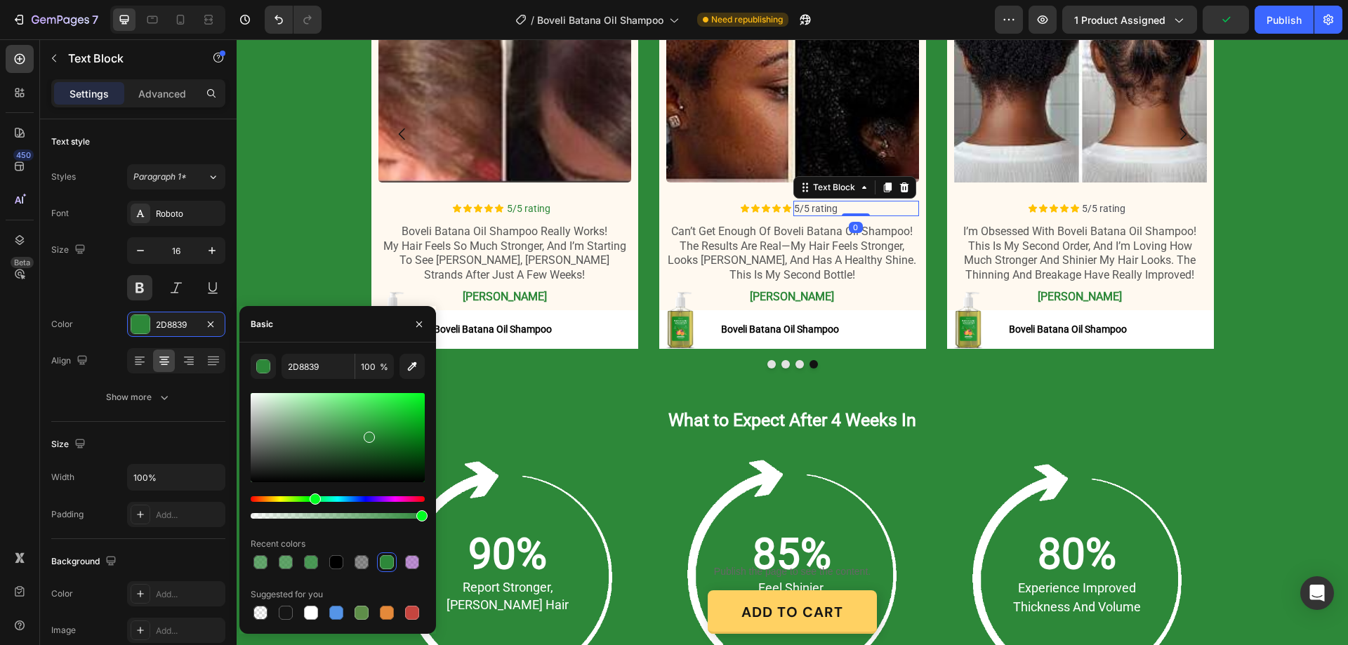
click at [831, 202] on p "5/5 rating" at bounding box center [855, 208] width 123 height 13
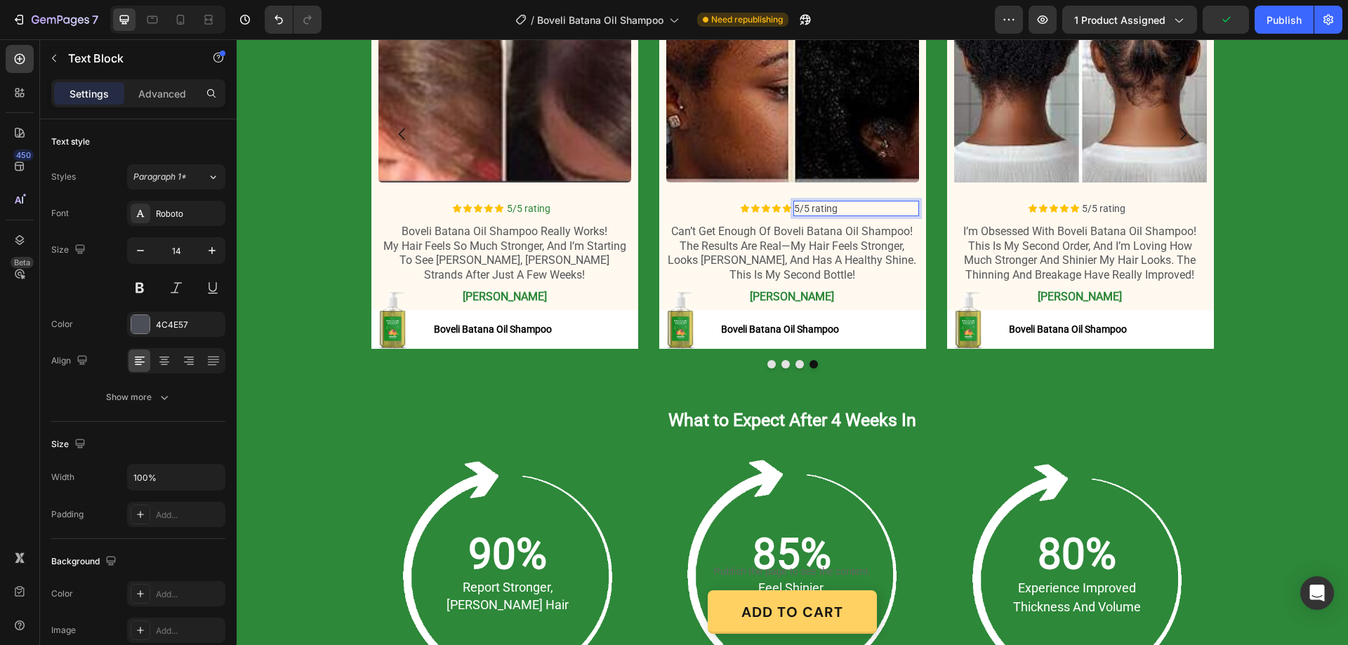
click at [825, 205] on p "5/5 rating" at bounding box center [855, 208] width 123 height 13
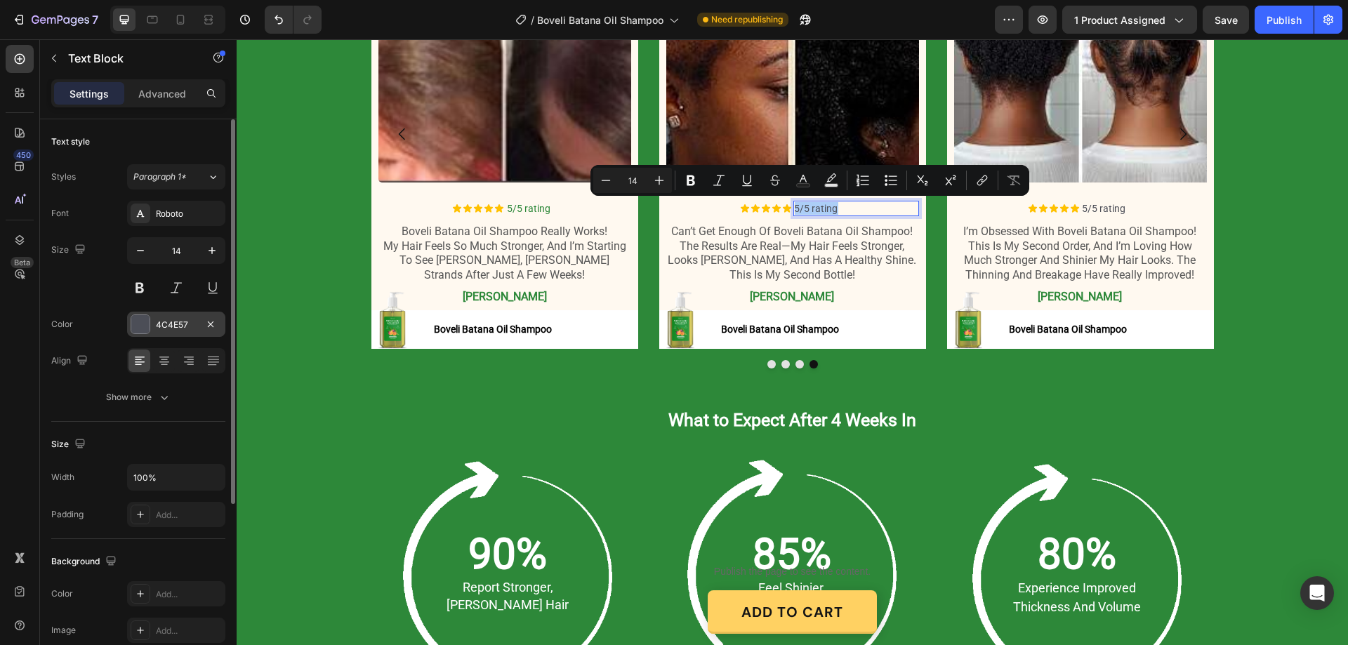
click at [181, 323] on div "4C4E57" at bounding box center [176, 325] width 41 height 13
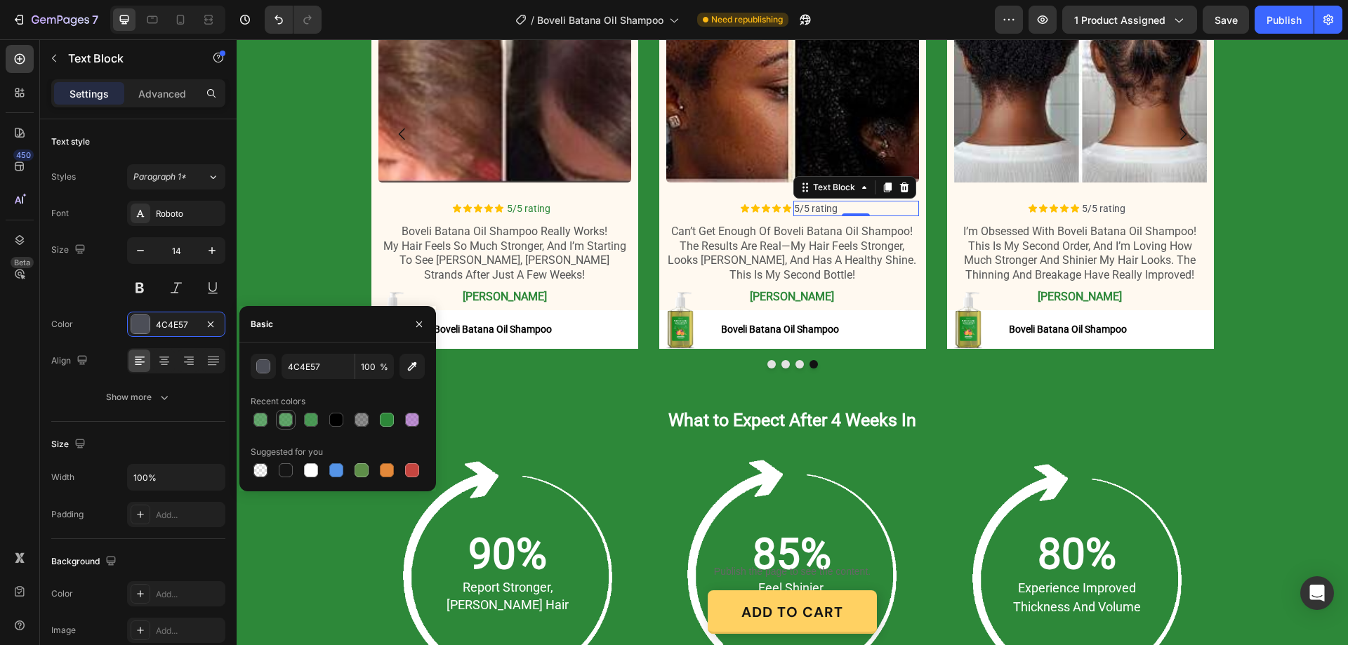
click at [284, 421] on div at bounding box center [286, 420] width 14 height 14
type input "2D8839"
click at [388, 415] on div at bounding box center [387, 420] width 14 height 14
type input "100"
click at [1108, 205] on p "5/5 rating" at bounding box center [1143, 208] width 123 height 13
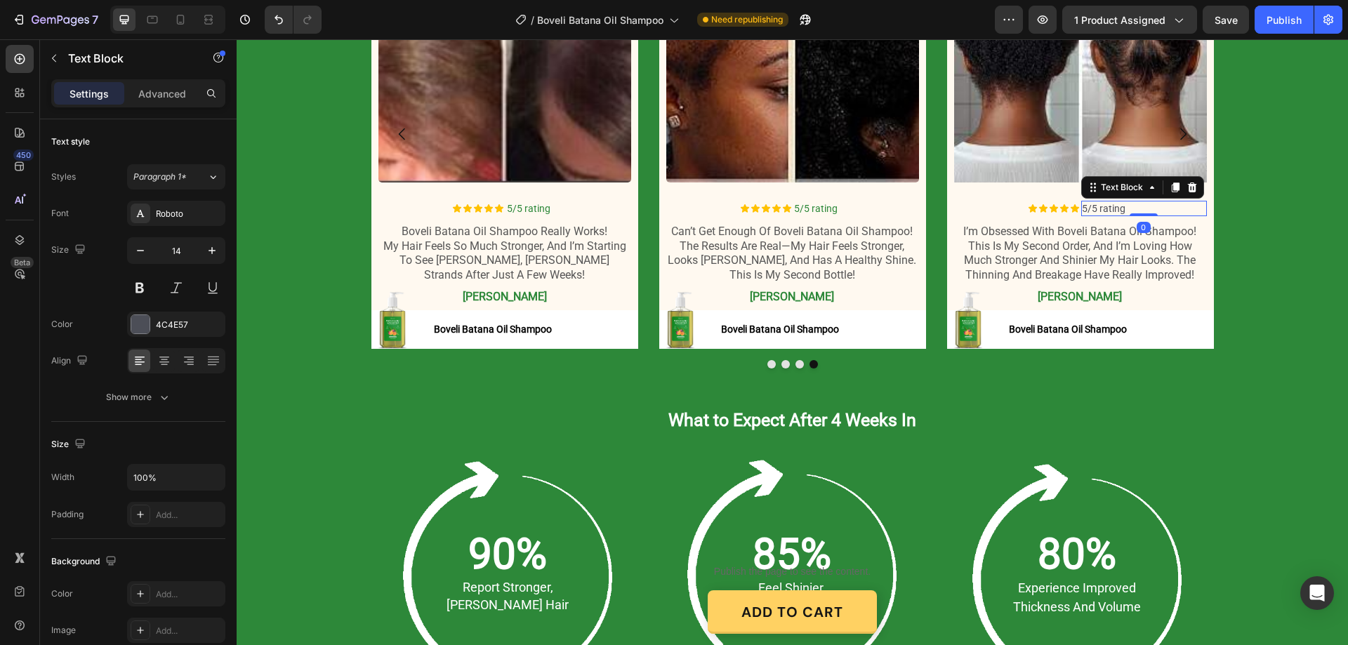
click at [1108, 205] on p "5/5 rating" at bounding box center [1143, 208] width 123 height 13
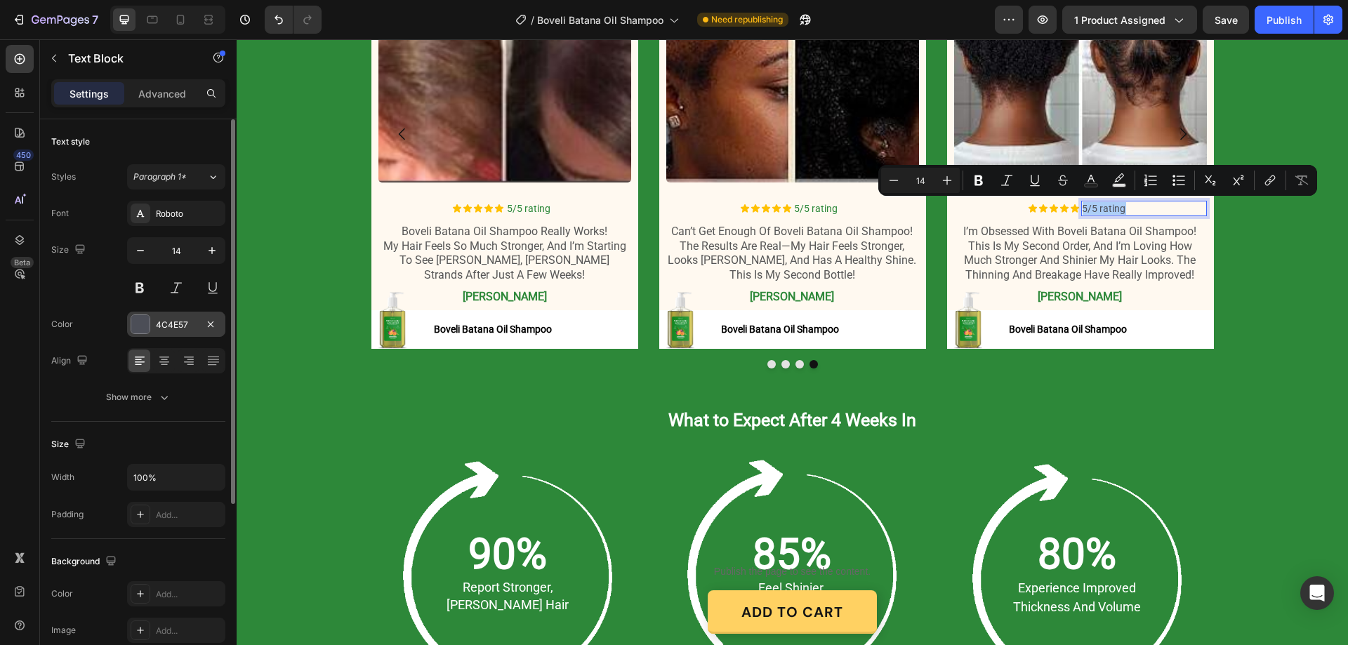
click at [160, 328] on div "4C4E57" at bounding box center [176, 325] width 41 height 13
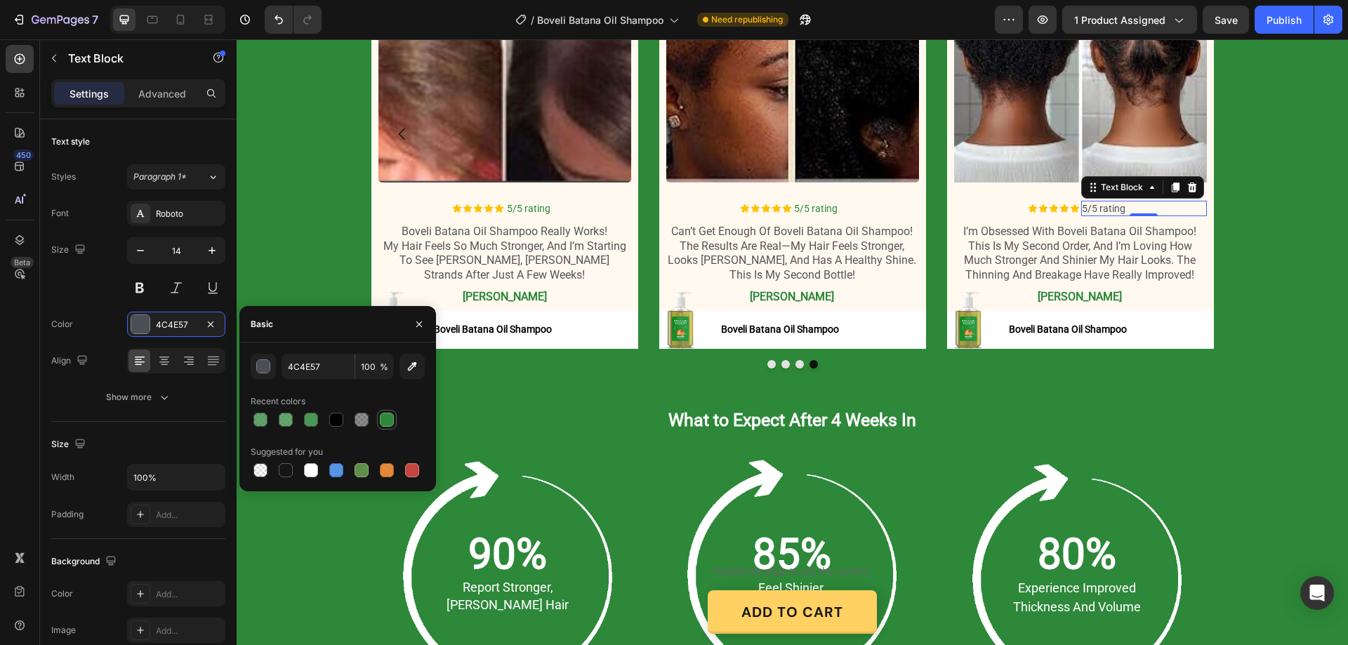
click at [384, 426] on div at bounding box center [387, 420] width 14 height 14
type input "2D8839"
click at [768, 364] on button "Dot" at bounding box center [772, 364] width 8 height 8
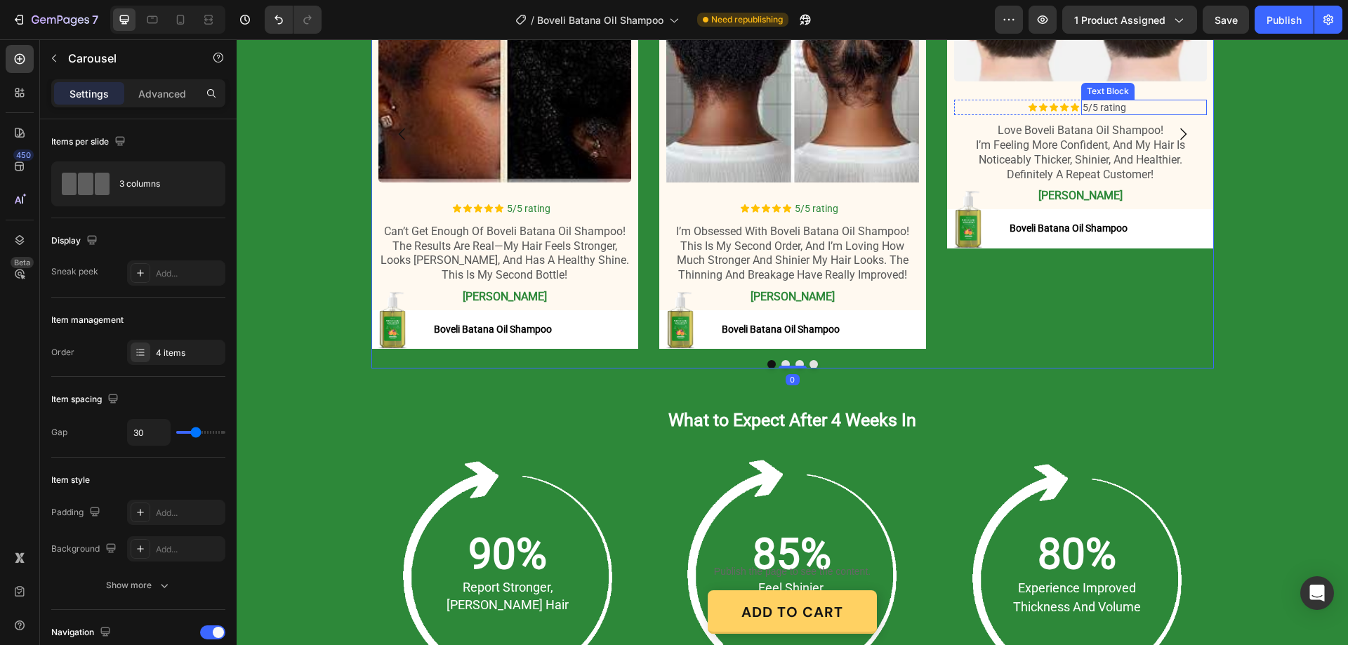
click at [1094, 108] on p "5/5 rating" at bounding box center [1144, 107] width 123 height 13
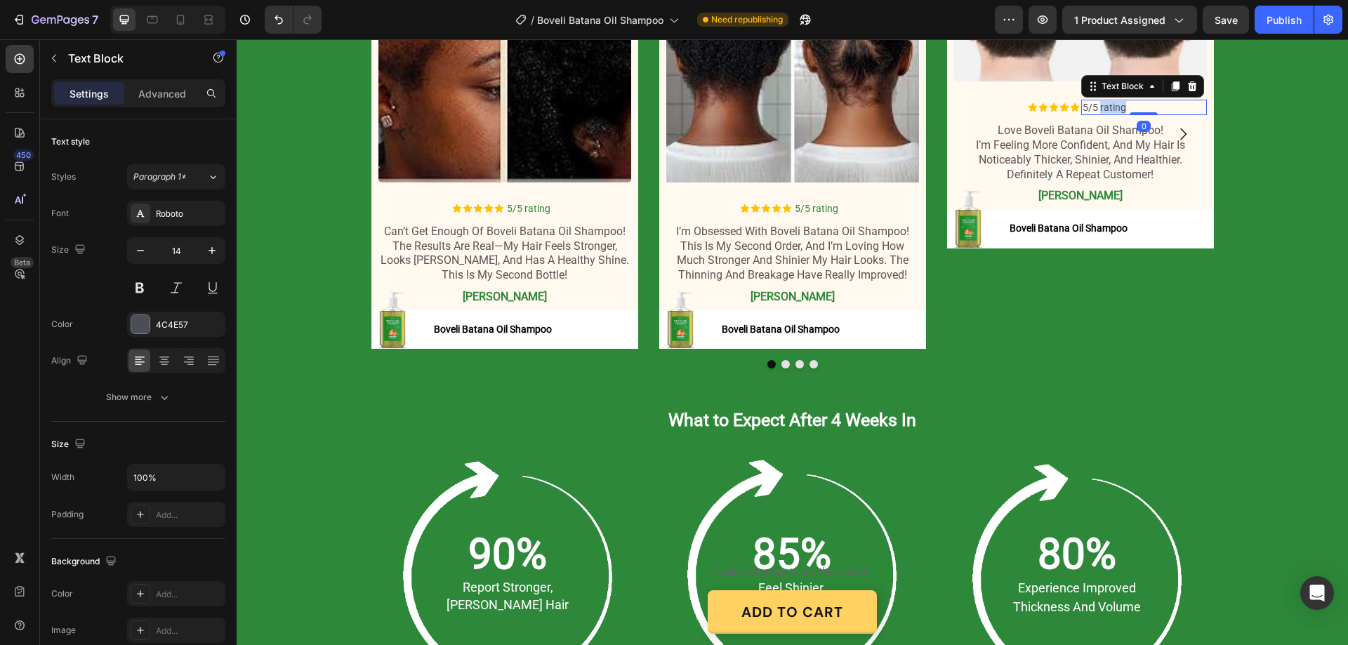
click at [1094, 108] on p "5/5 rating" at bounding box center [1144, 107] width 123 height 13
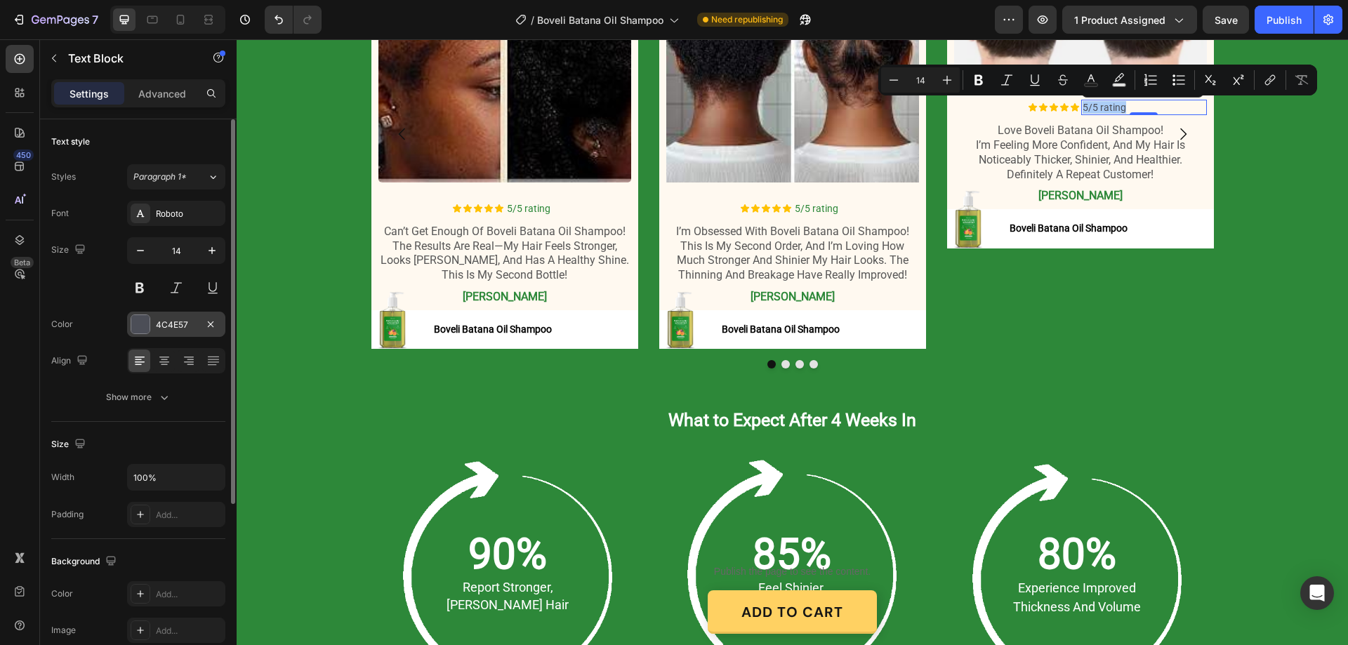
click at [186, 314] on div "4C4E57" at bounding box center [176, 324] width 98 height 25
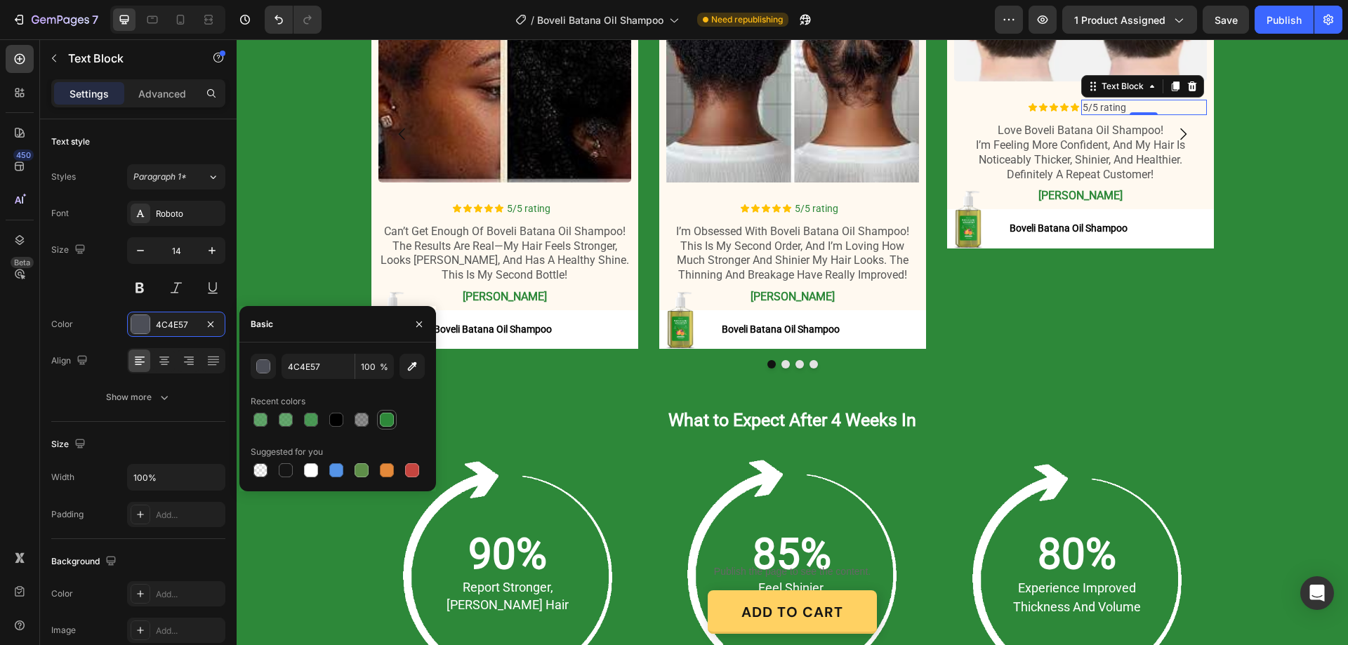
click at [387, 421] on div at bounding box center [387, 420] width 14 height 14
type input "2D8839"
click at [1190, 258] on div "Image Icon Icon Icon Icon Icon Icon List 5/5 rating Text Block 0 Row love bovel…" at bounding box center [1080, 134] width 267 height 430
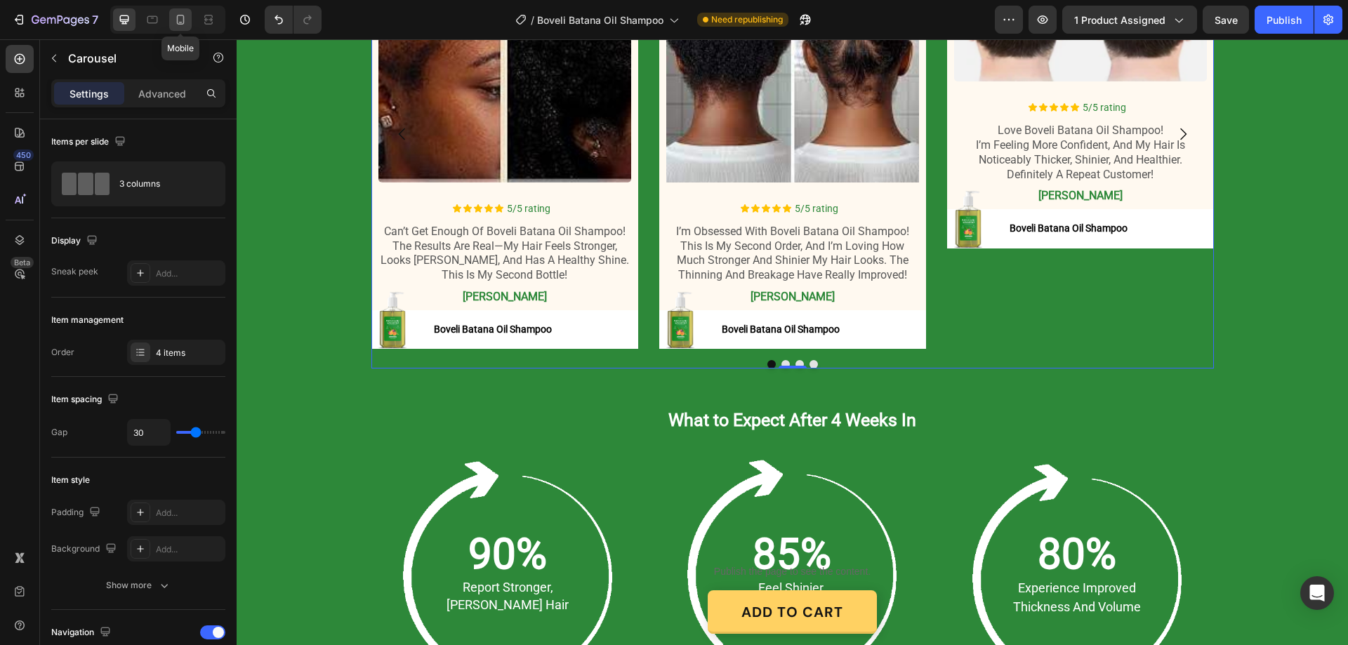
click at [176, 24] on icon at bounding box center [180, 20] width 14 height 14
type input "0"
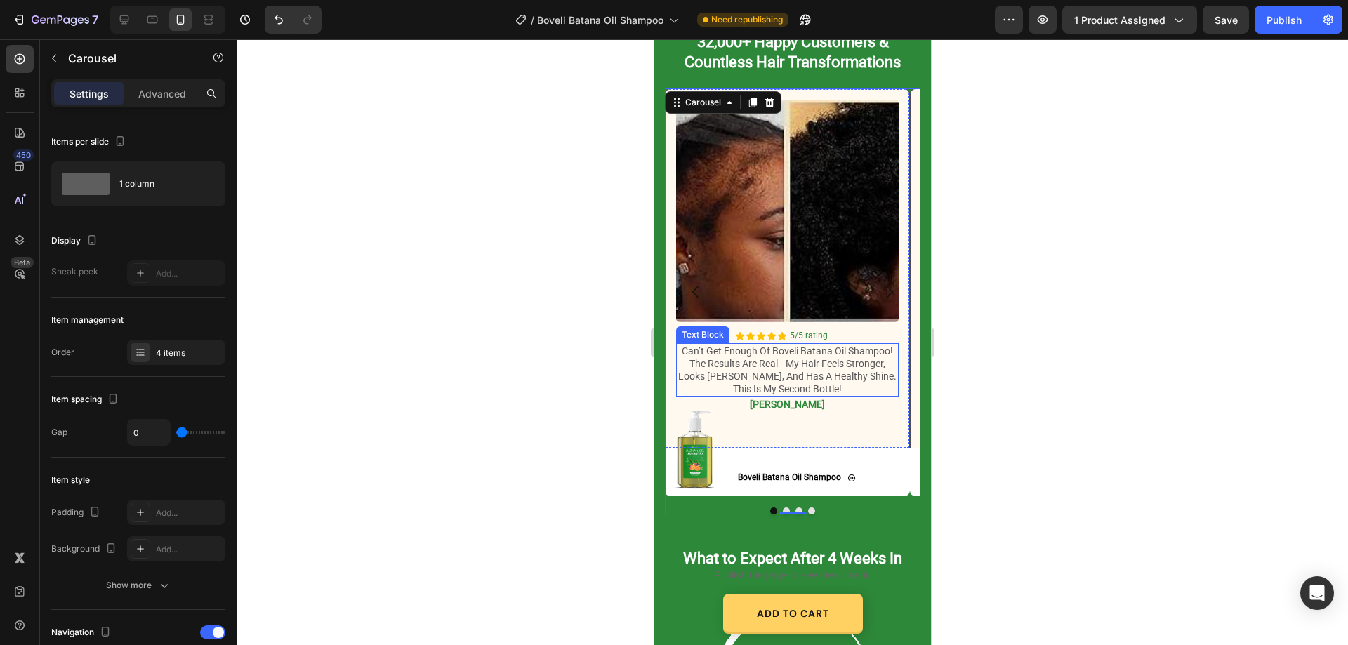
scroll to position [1687, 0]
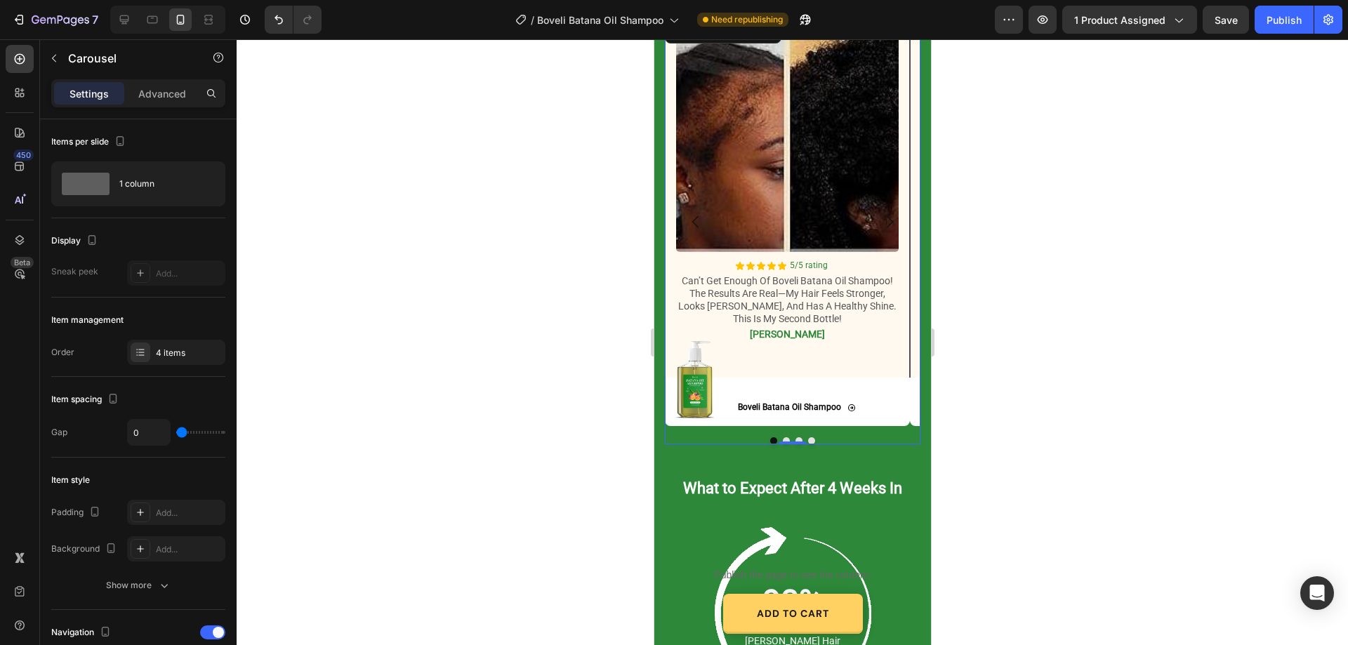
click at [808, 441] on button "Dot" at bounding box center [811, 441] width 7 height 7
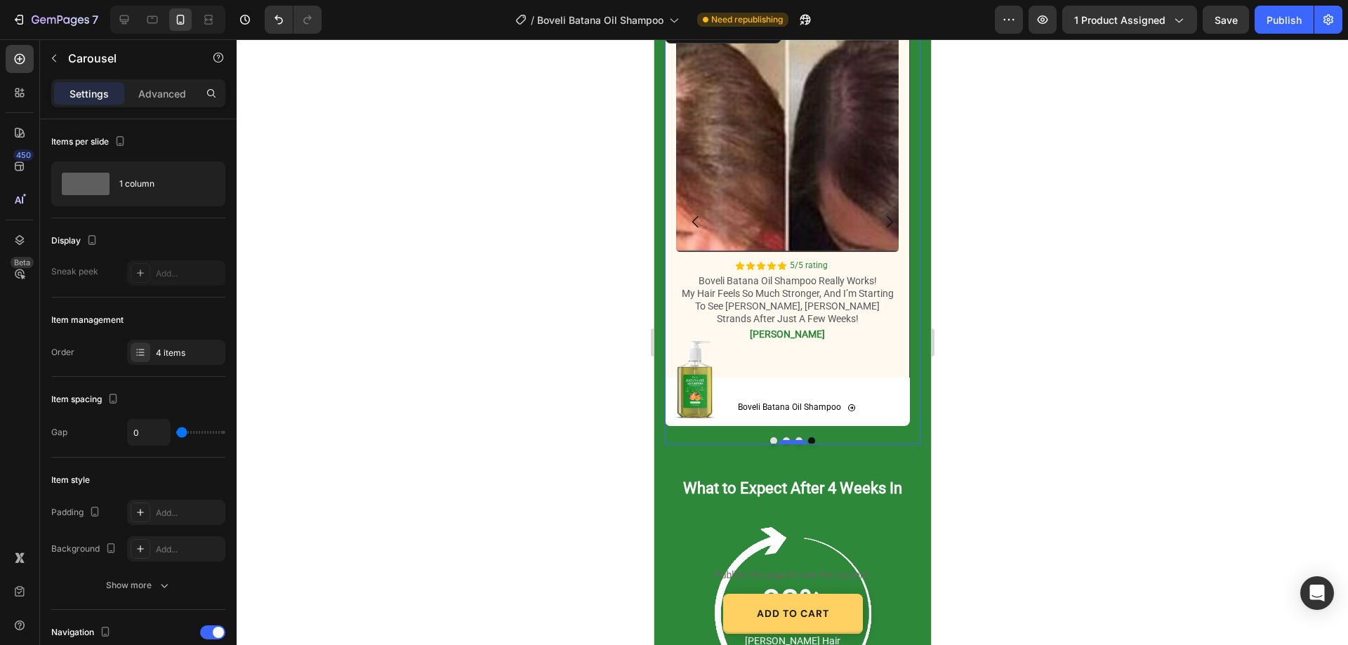
click at [794, 442] on div at bounding box center [792, 442] width 28 height 4
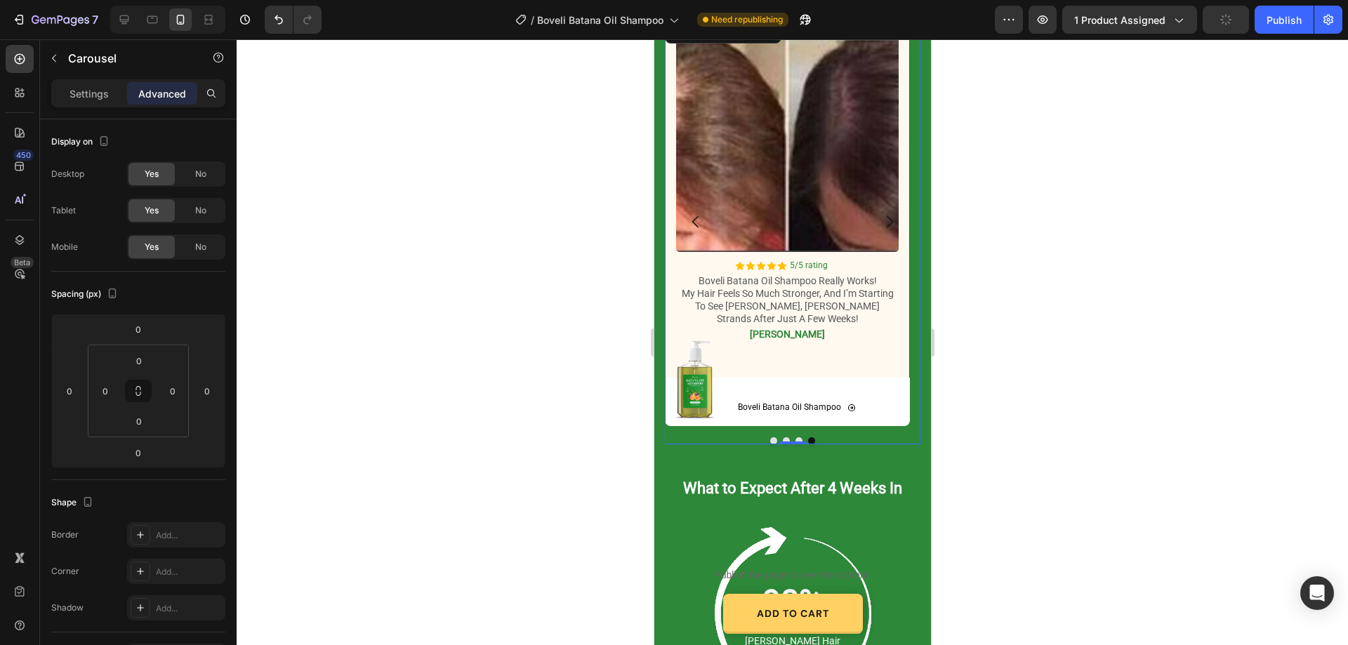
click at [795, 437] on div "Image Icon Icon Icon Icon Icon Icon List 5/5 rating Text Block Row can’t get en…" at bounding box center [792, 231] width 256 height 426
click at [791, 437] on div "Image Icon Icon Icon Icon Icon Icon List 5/5 rating Text Block Row can’t get en…" at bounding box center [792, 231] width 256 height 426
click at [781, 437] on div "Image Icon Icon Icon Icon Icon Icon List 5/5 rating Text Block Row can’t get en…" at bounding box center [792, 231] width 256 height 426
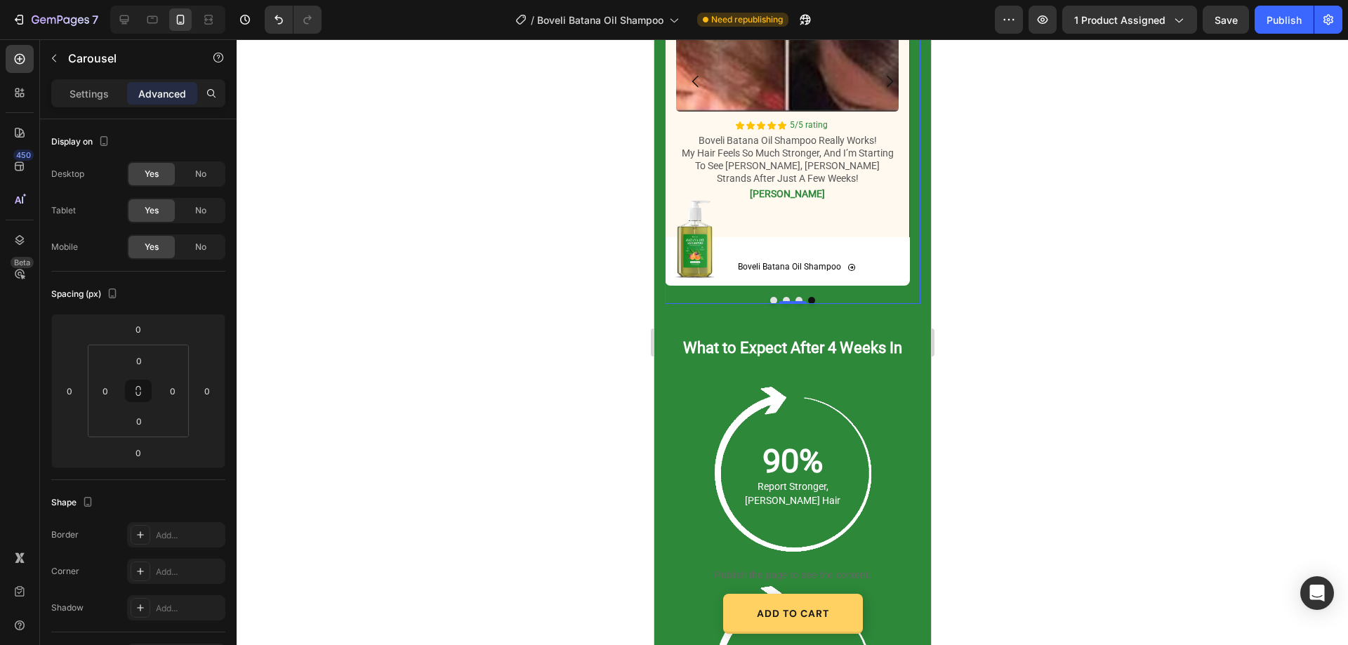
click at [764, 298] on div at bounding box center [792, 300] width 256 height 7
click at [770, 298] on button "Dot" at bounding box center [773, 300] width 7 height 7
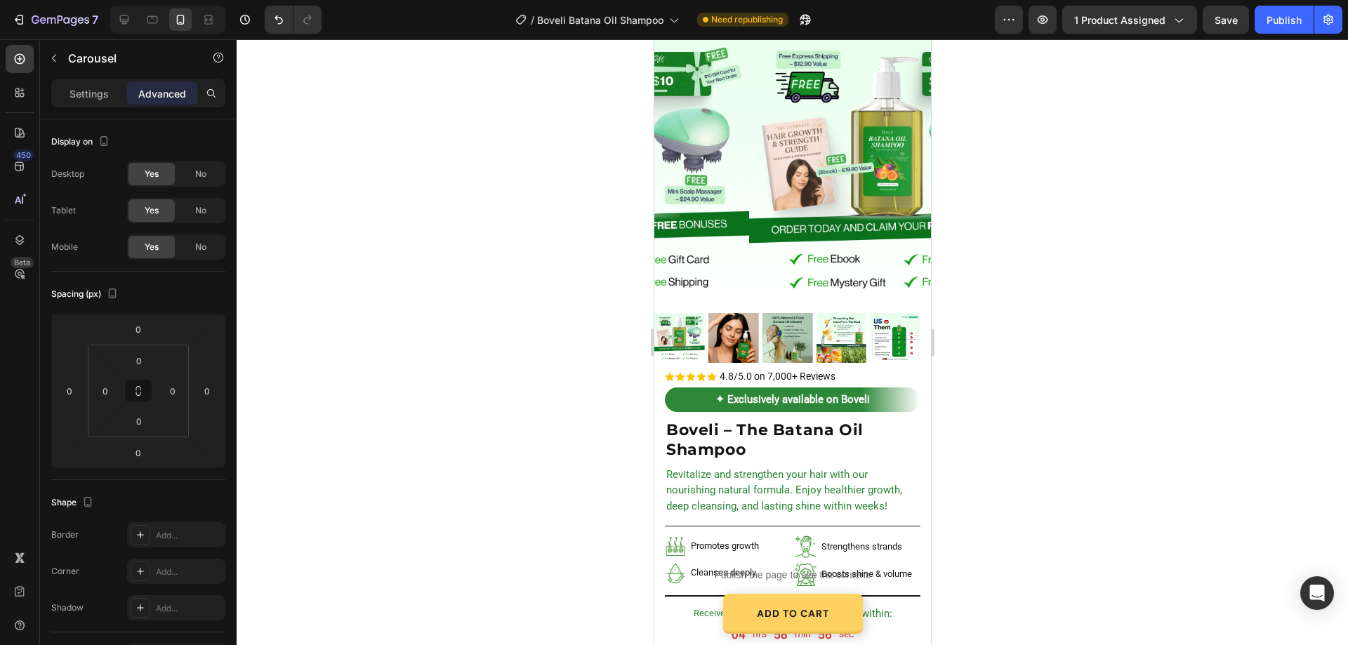
scroll to position [142, 0]
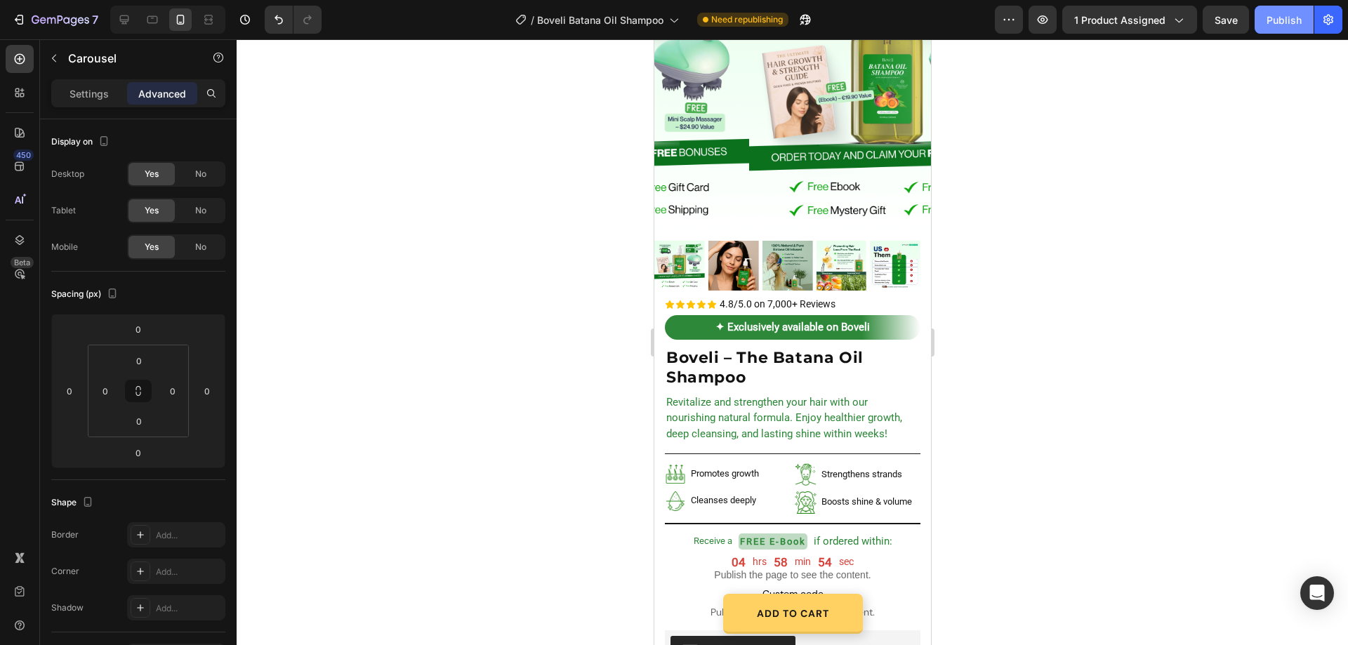
click at [1284, 27] on div "Publish" at bounding box center [1284, 20] width 35 height 15
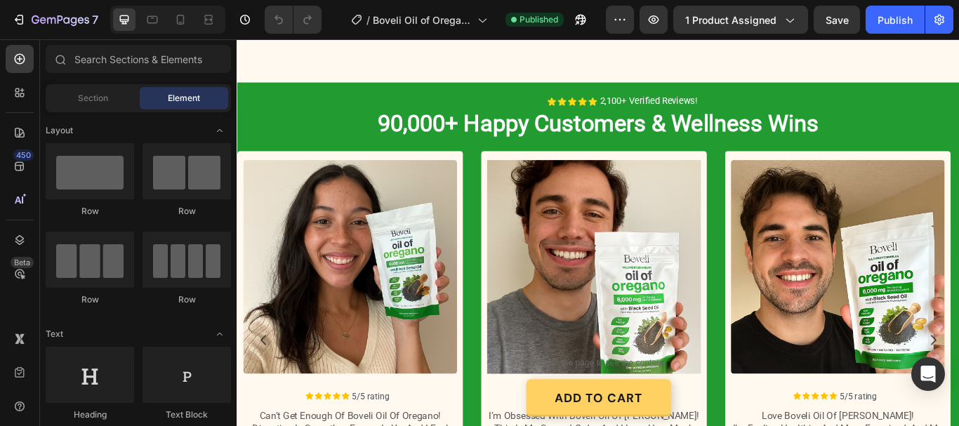
scroll to position [1685, 0]
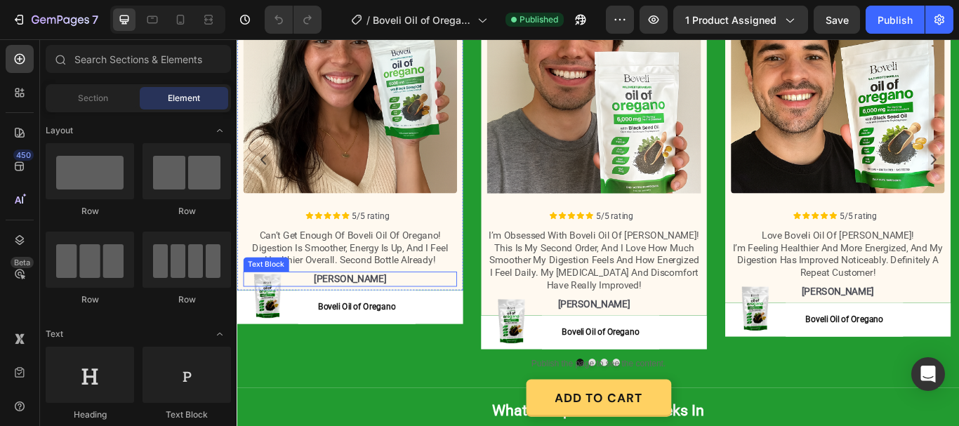
click at [383, 317] on p "[PERSON_NAME]" at bounding box center [368, 319] width 246 height 15
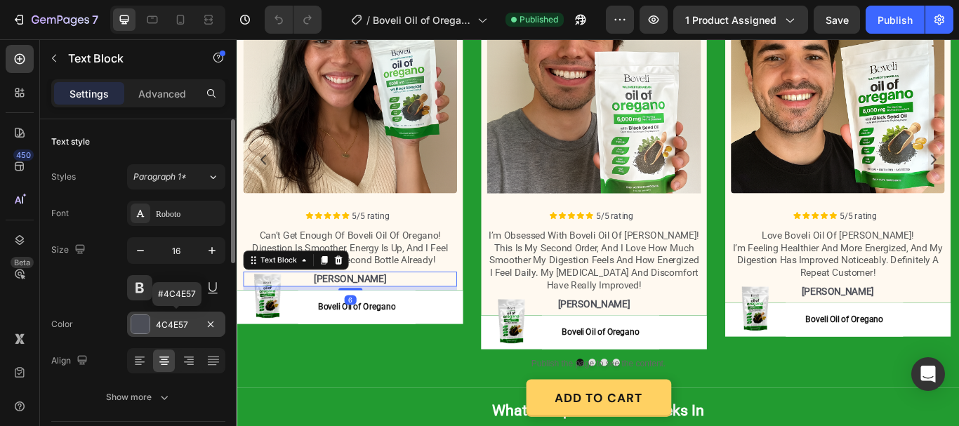
click at [183, 318] on div "4C4E57" at bounding box center [176, 324] width 98 height 25
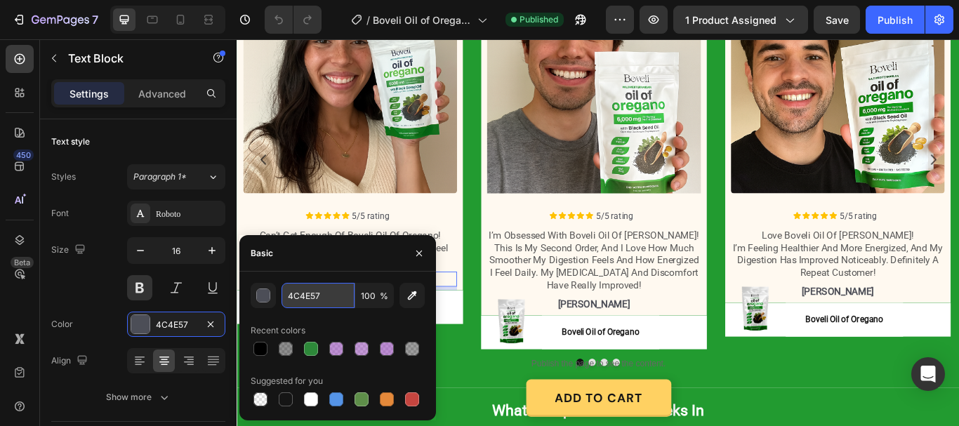
click at [331, 296] on input "4C4E57" at bounding box center [318, 295] width 73 height 25
click at [258, 295] on div "button" at bounding box center [264, 296] width 14 height 14
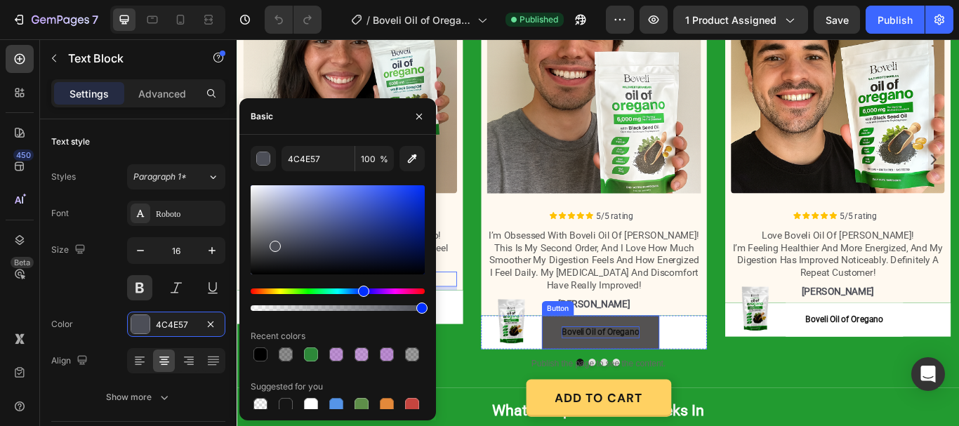
click at [678, 374] on p "Boveli Oil of Oregano" at bounding box center [660, 381] width 91 height 14
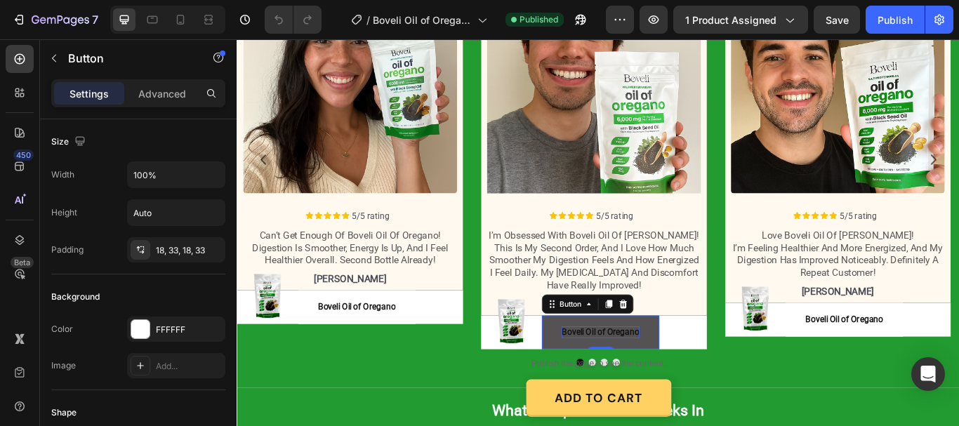
click at [658, 377] on p "Boveli Oil of Oregano" at bounding box center [660, 381] width 91 height 14
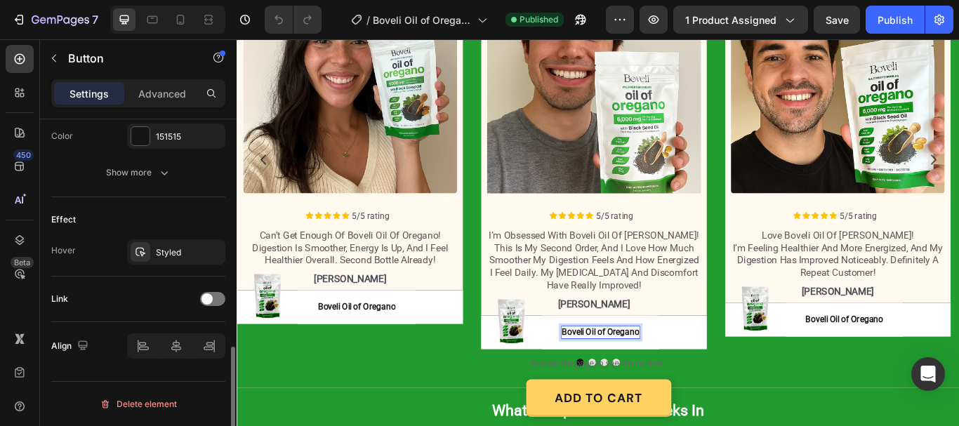
scroll to position [520, 0]
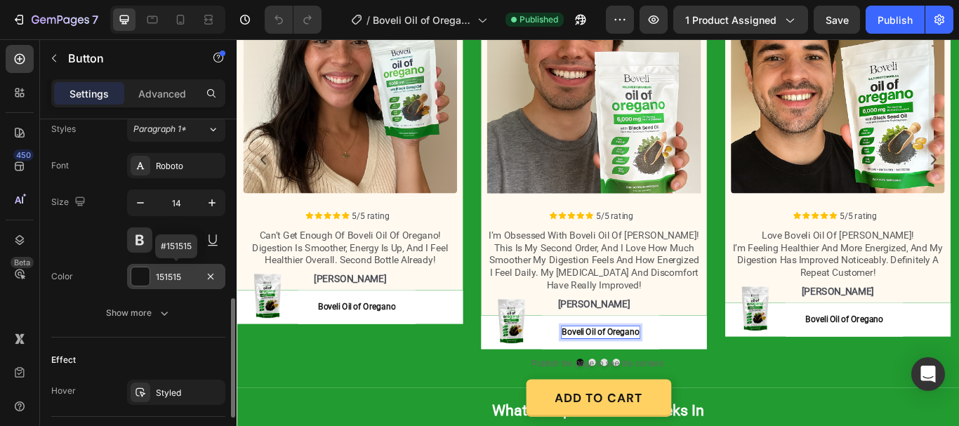
click at [178, 277] on div "151515" at bounding box center [176, 277] width 41 height 13
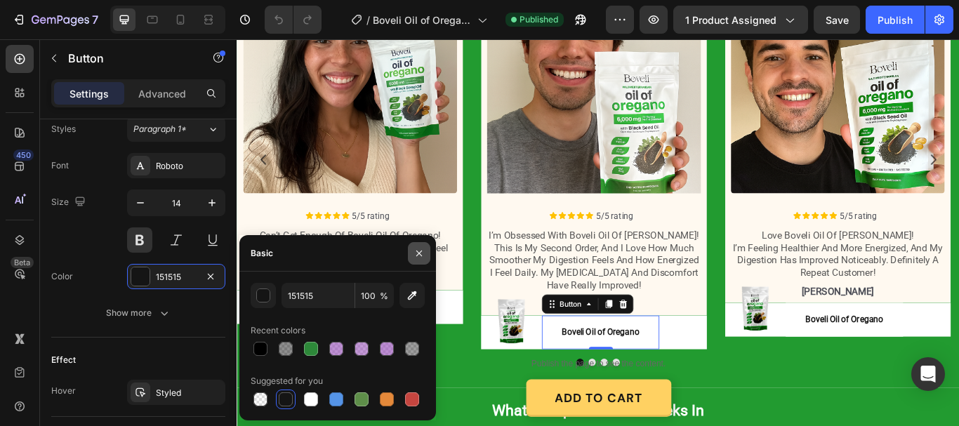
click at [419, 248] on icon "button" at bounding box center [419, 253] width 11 height 11
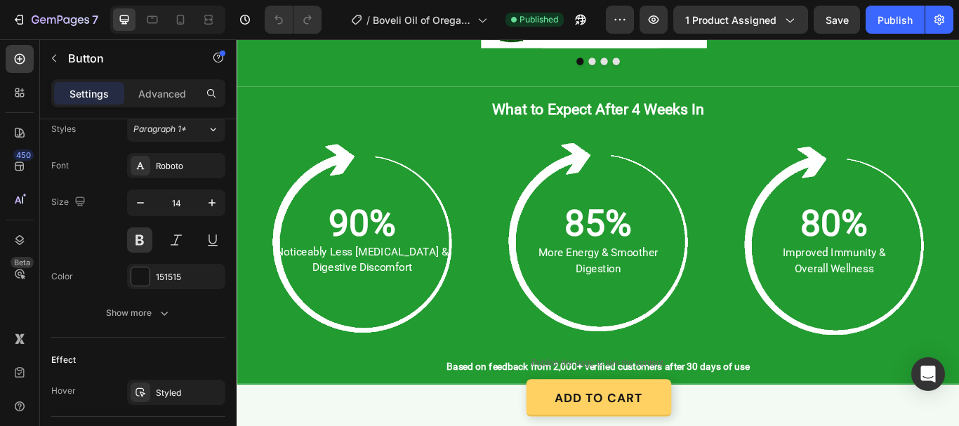
scroll to position [1756, 0]
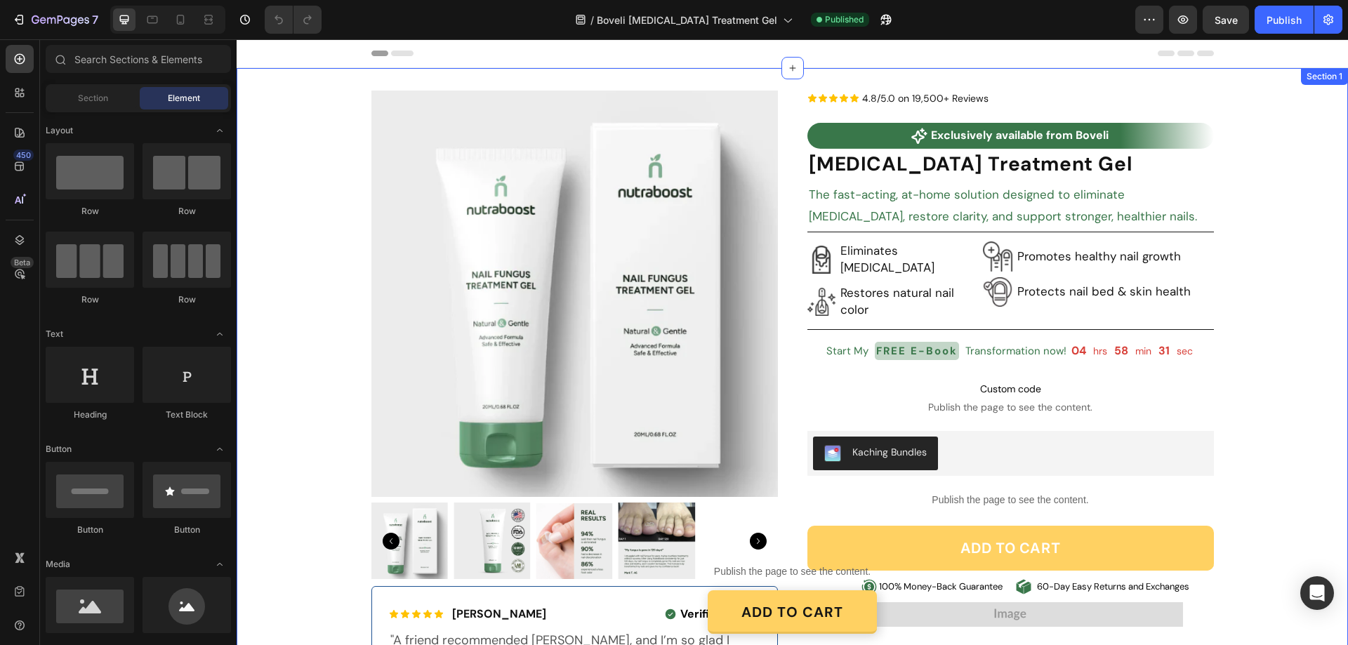
click at [273, 91] on div "Product Images Icon Icon Icon Icon Icon Icon List [PERSON_NAME] Text Block Row …" at bounding box center [793, 425] width 1112 height 668
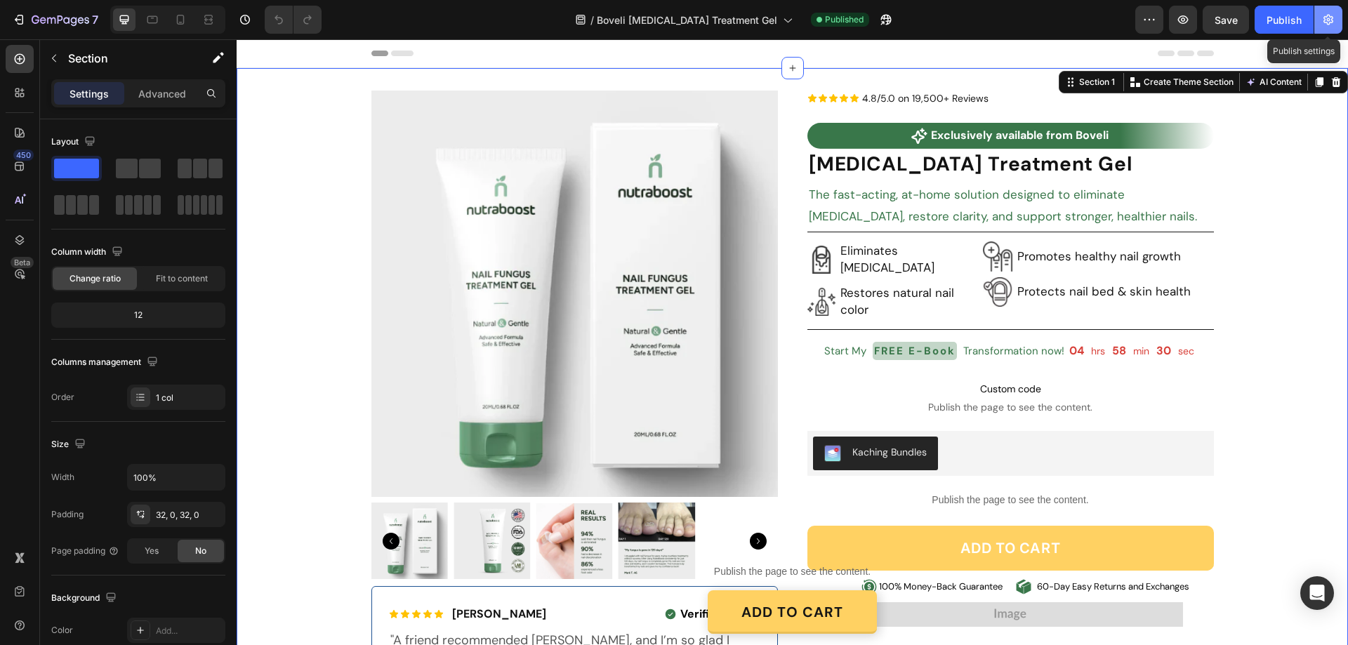
click at [1329, 19] on icon "button" at bounding box center [1329, 20] width 4 height 4
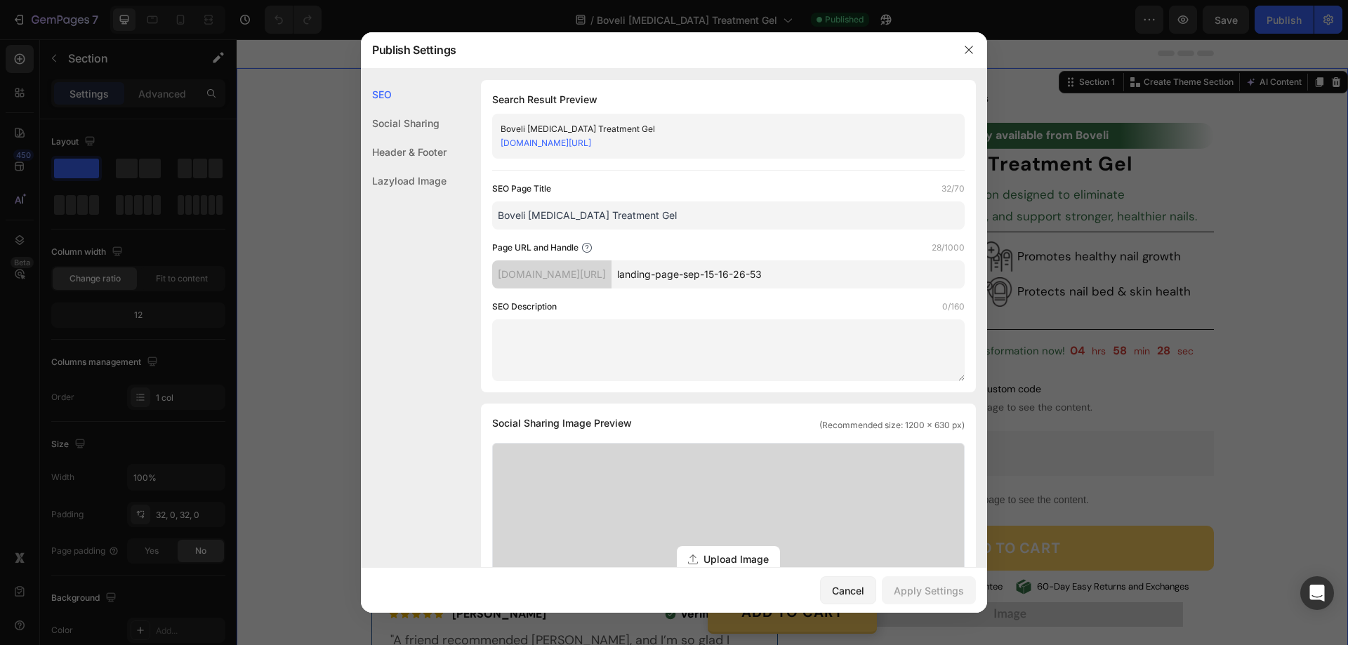
click at [376, 147] on div "Header & Footer" at bounding box center [404, 152] width 86 height 29
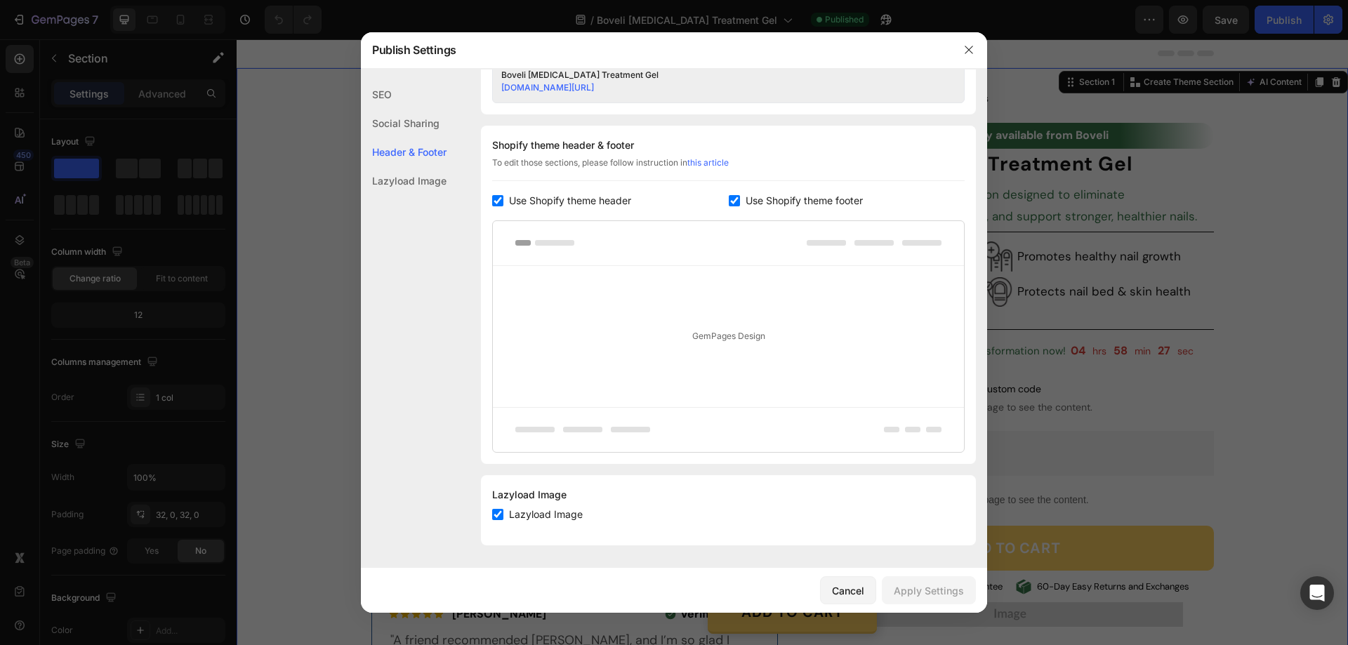
click at [495, 201] on input "checkbox" at bounding box center [497, 200] width 11 height 11
checkbox input "false"
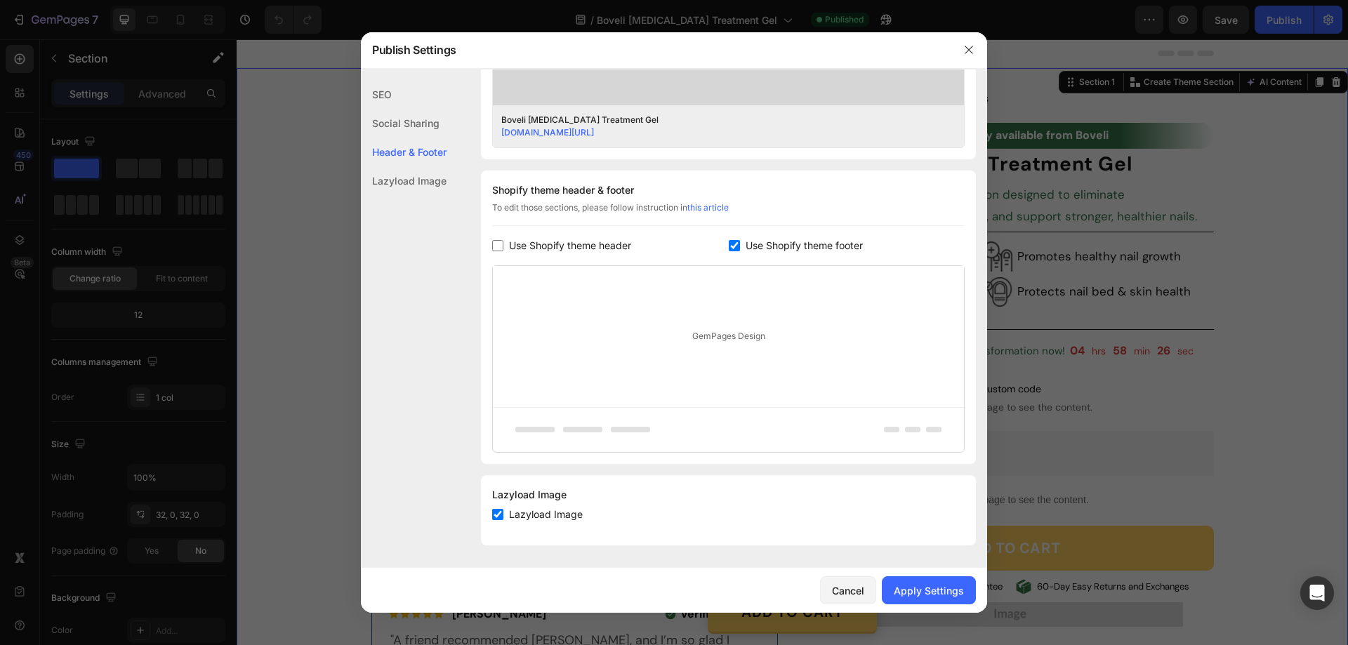
click at [733, 249] on input "checkbox" at bounding box center [734, 245] width 11 height 11
checkbox input "false"
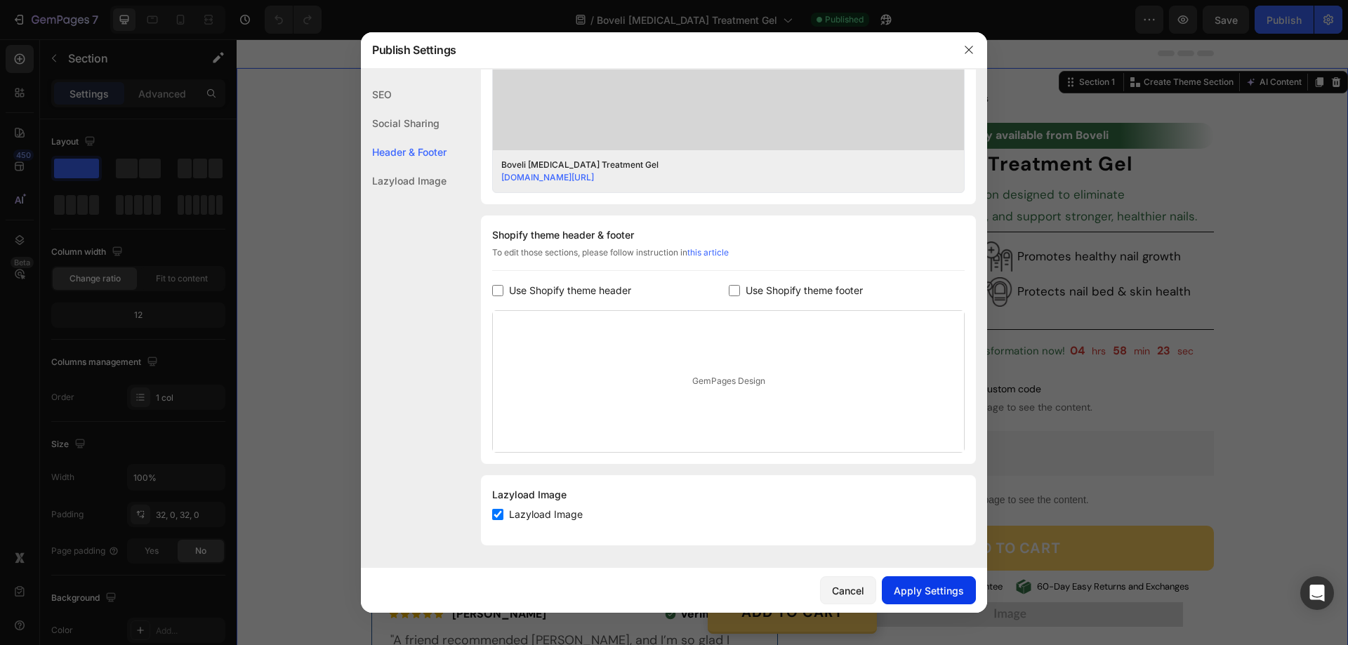
click at [944, 588] on div "Apply Settings" at bounding box center [929, 591] width 70 height 15
click at [960, 46] on button "button" at bounding box center [969, 50] width 22 height 22
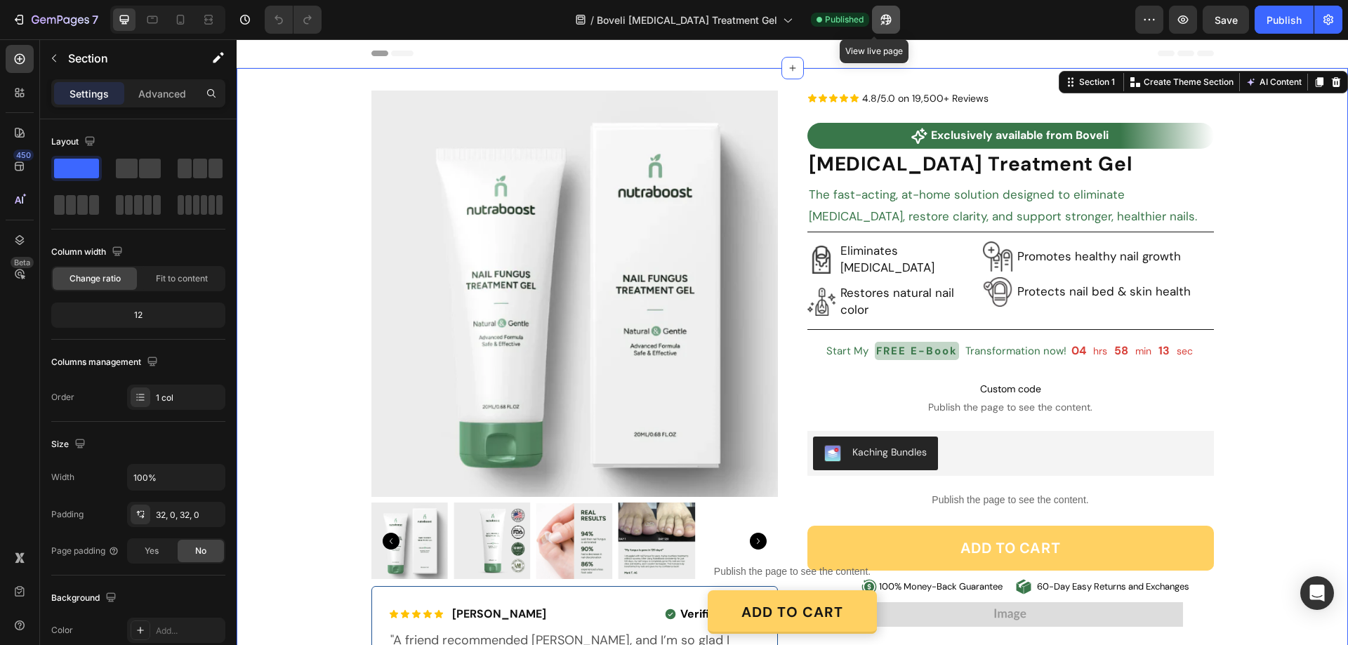
click at [879, 19] on icon "button" at bounding box center [886, 20] width 14 height 14
click at [327, 78] on div "Product Images Icon Icon Icon Icon Icon Icon List [PERSON_NAME] Text Block Row …" at bounding box center [793, 424] width 1112 height 713
click at [789, 61] on div at bounding box center [793, 68] width 22 height 22
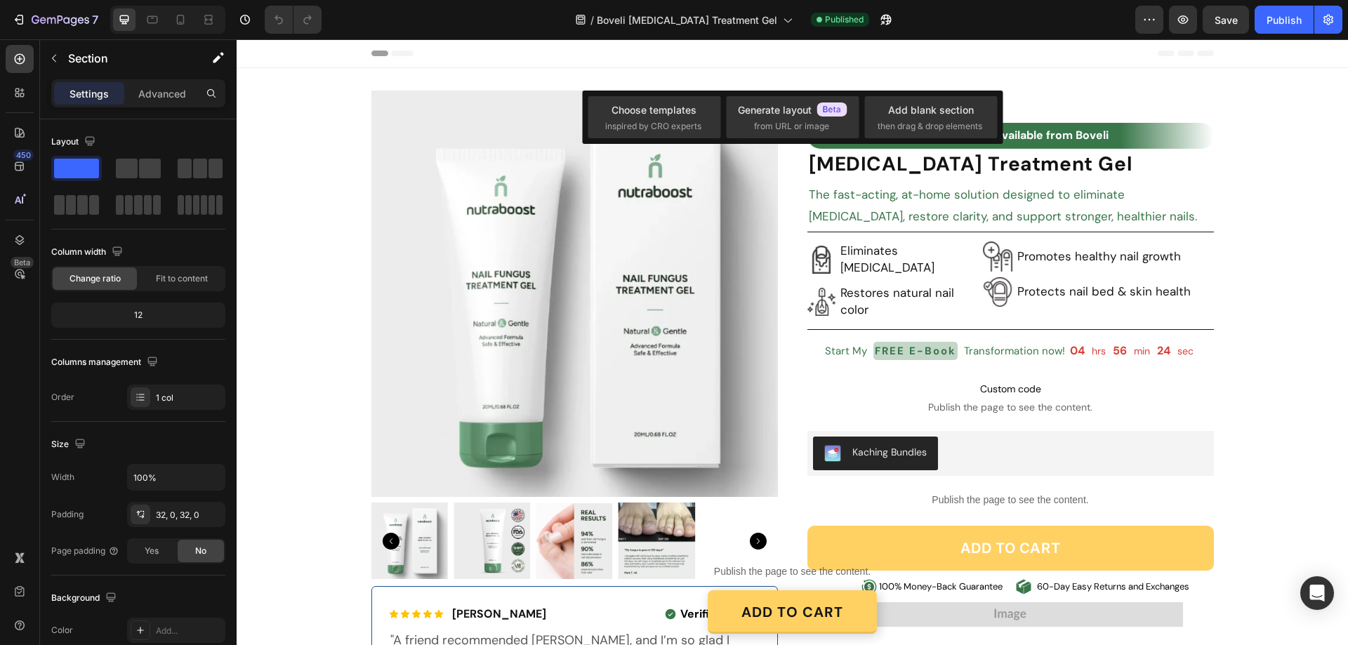
click at [487, 67] on div "Header" at bounding box center [792, 53] width 843 height 28
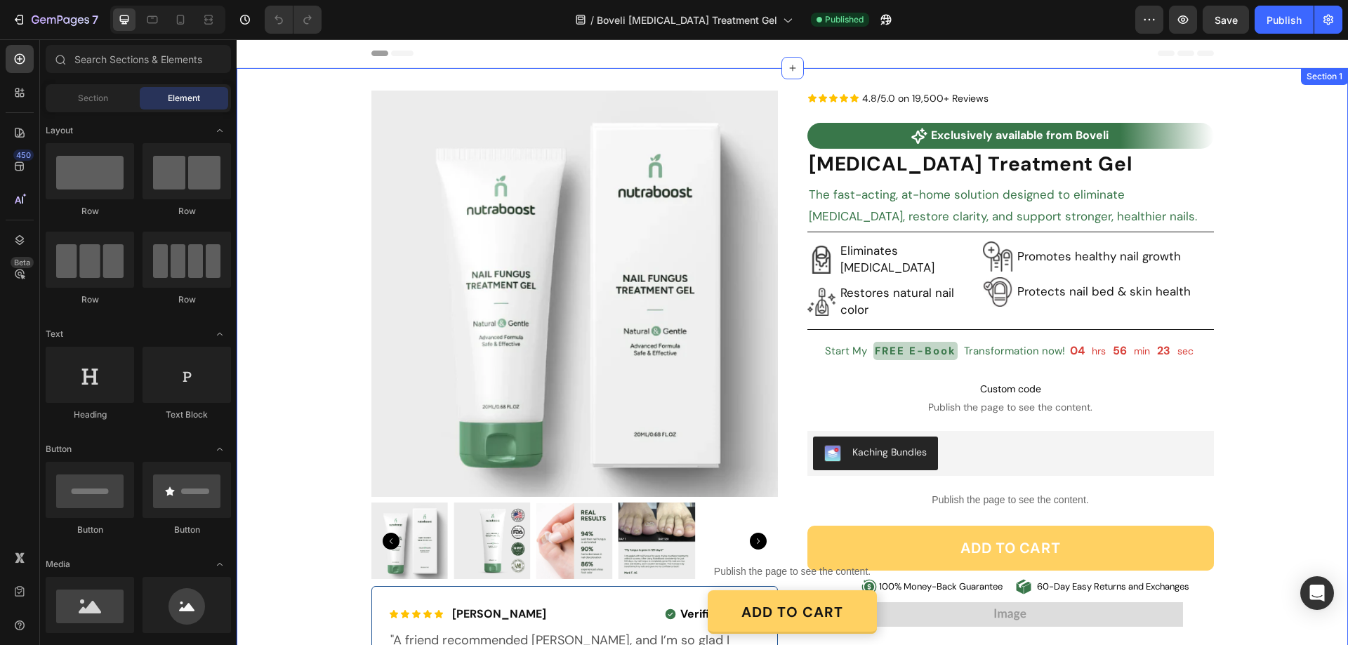
click at [472, 69] on div "Product Images Icon Icon Icon Icon Icon Icon List [PERSON_NAME] Text Block Row …" at bounding box center [793, 424] width 1112 height 713
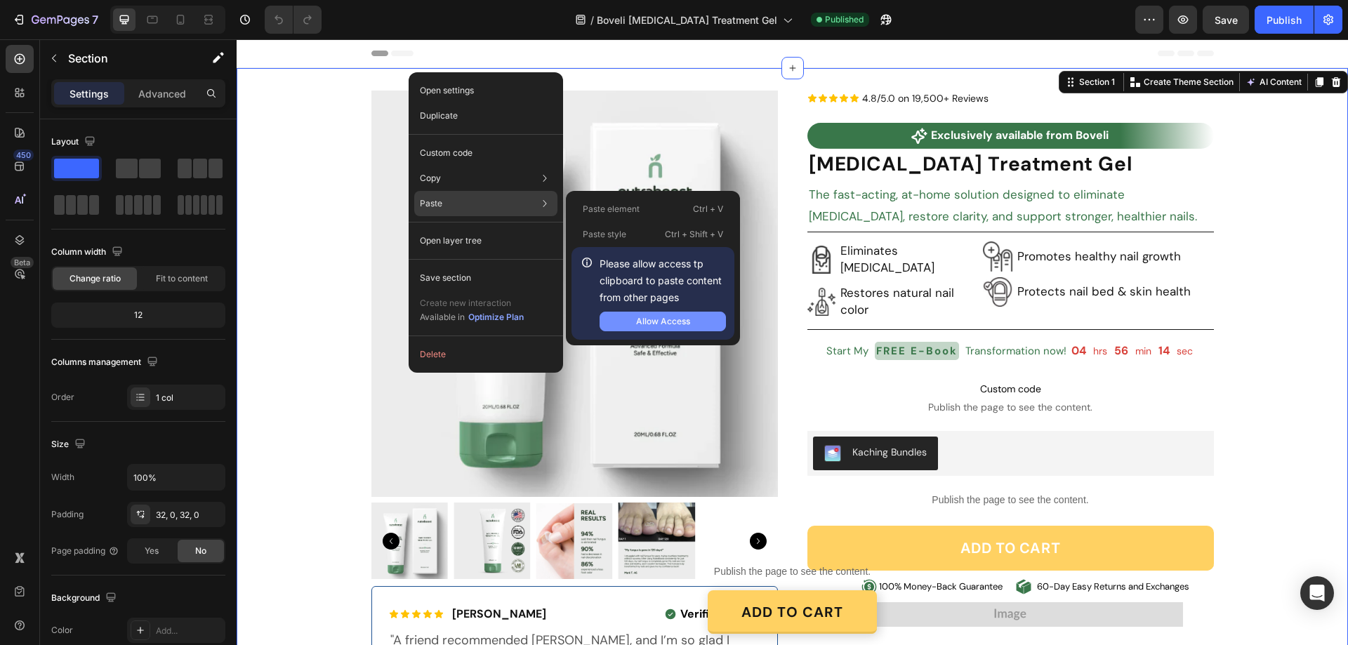
click at [695, 323] on button "Allow Access" at bounding box center [663, 322] width 126 height 20
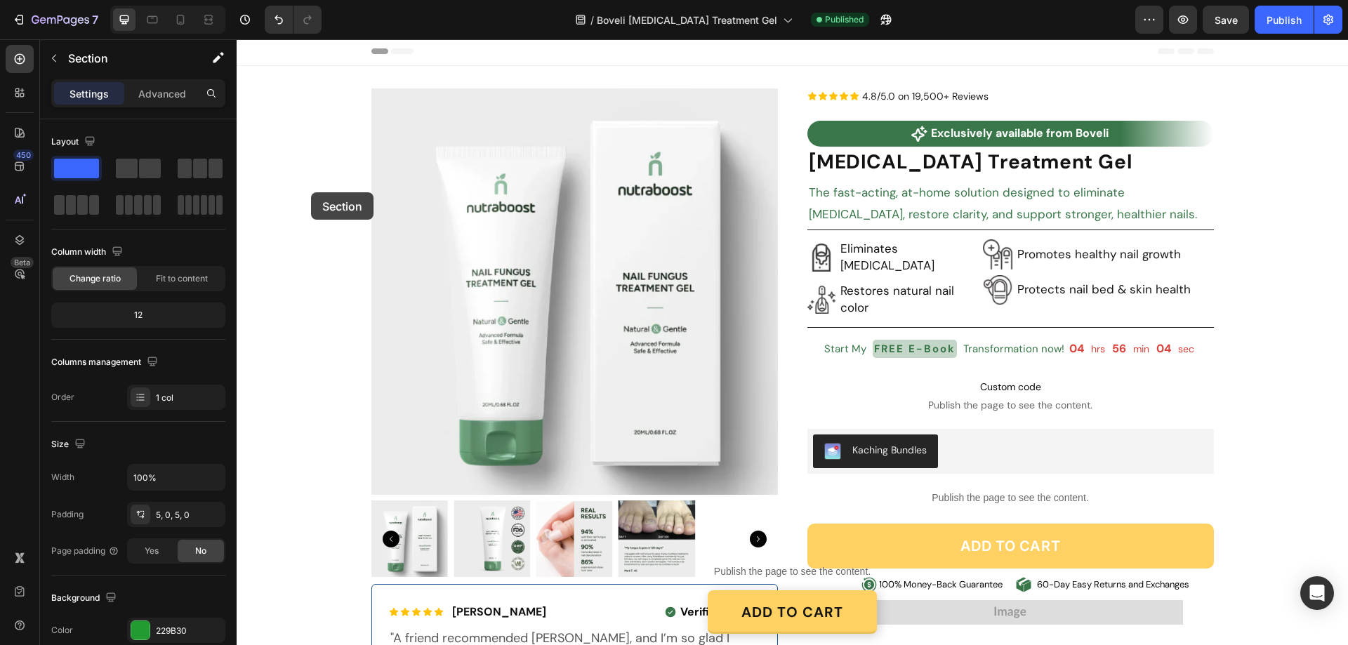
scroll to position [0, 0]
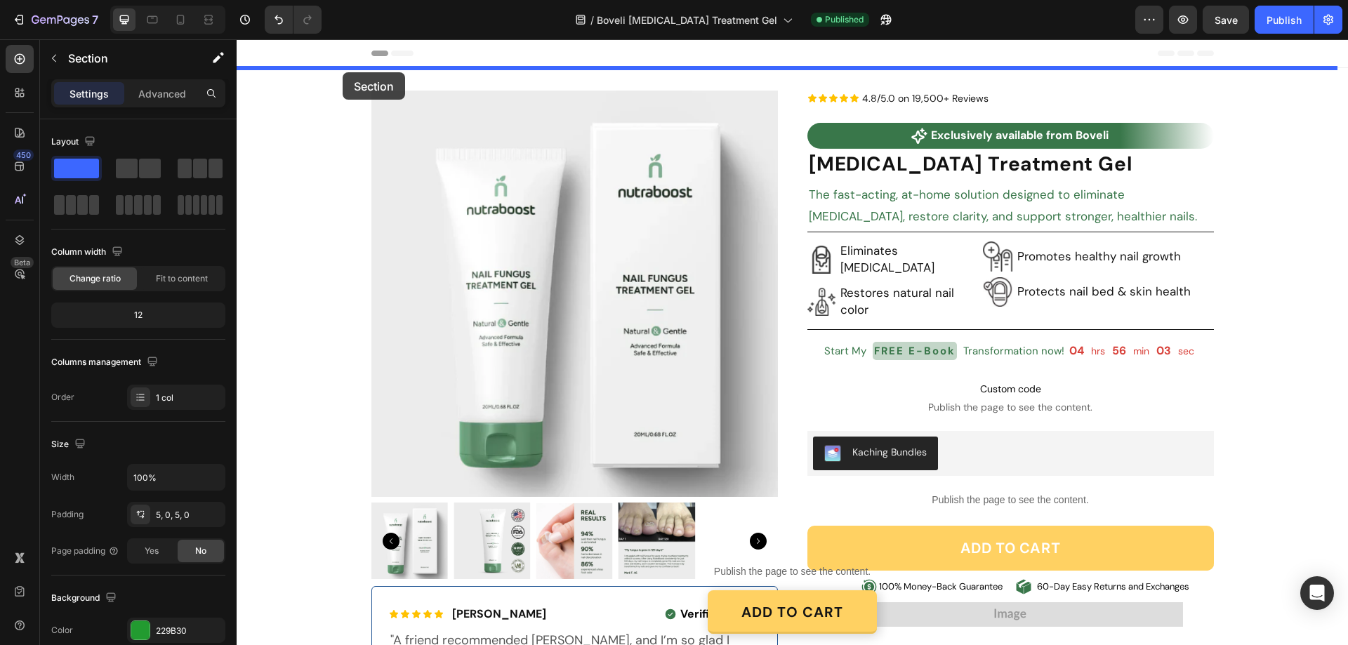
drag, startPoint x: 275, startPoint y: 310, endPoint x: 343, endPoint y: 72, distance: 246.8
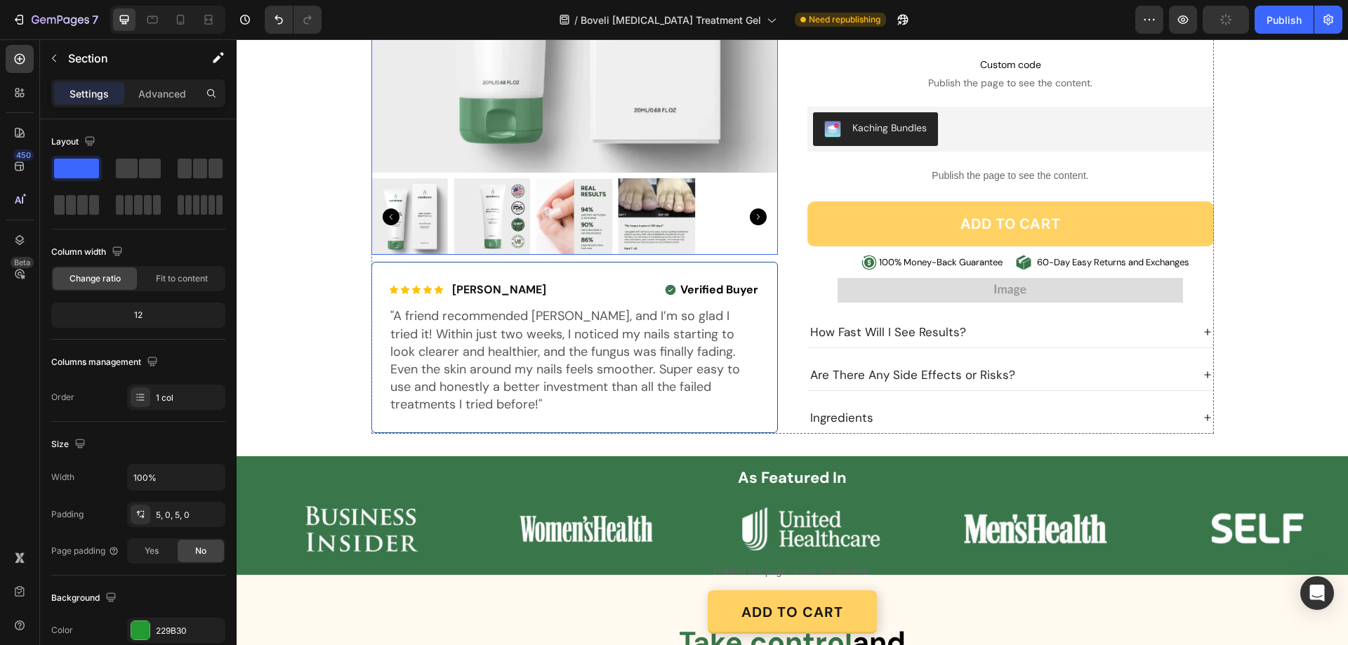
scroll to position [702, 0]
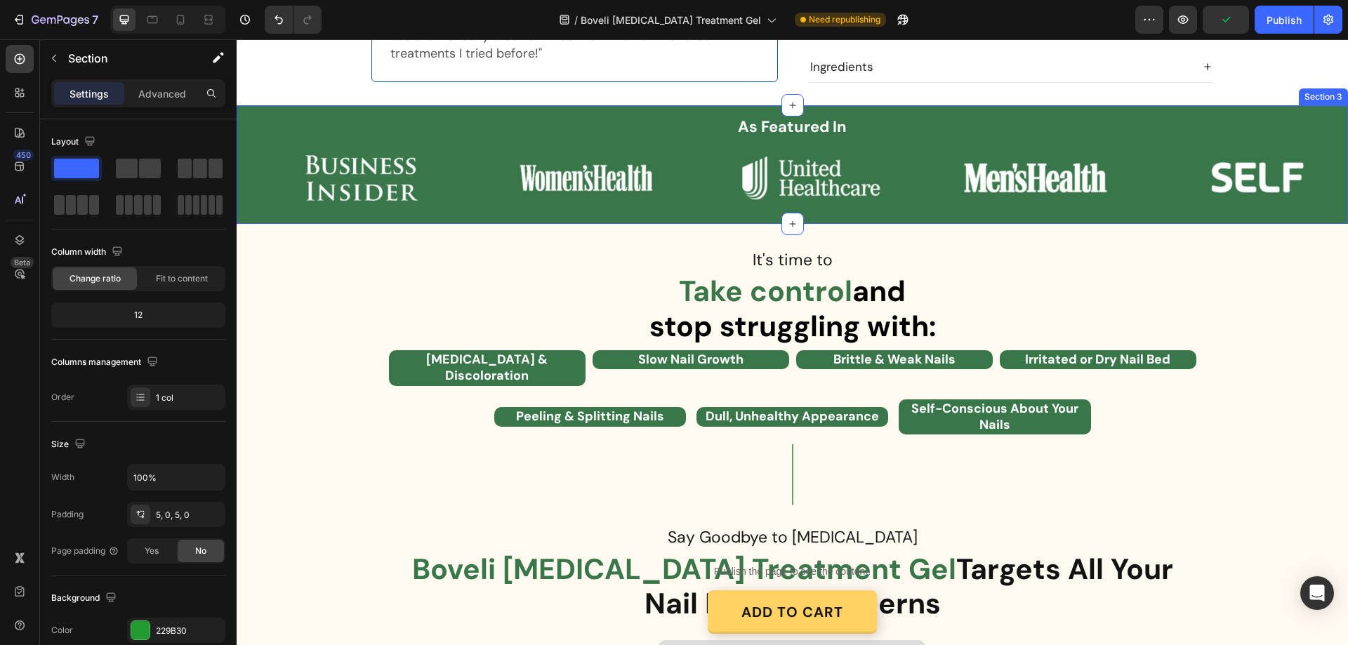
click at [239, 116] on div "As Featured In Heading Row Image Image Image Image Image Image Carousel Image I…" at bounding box center [793, 166] width 1112 height 101
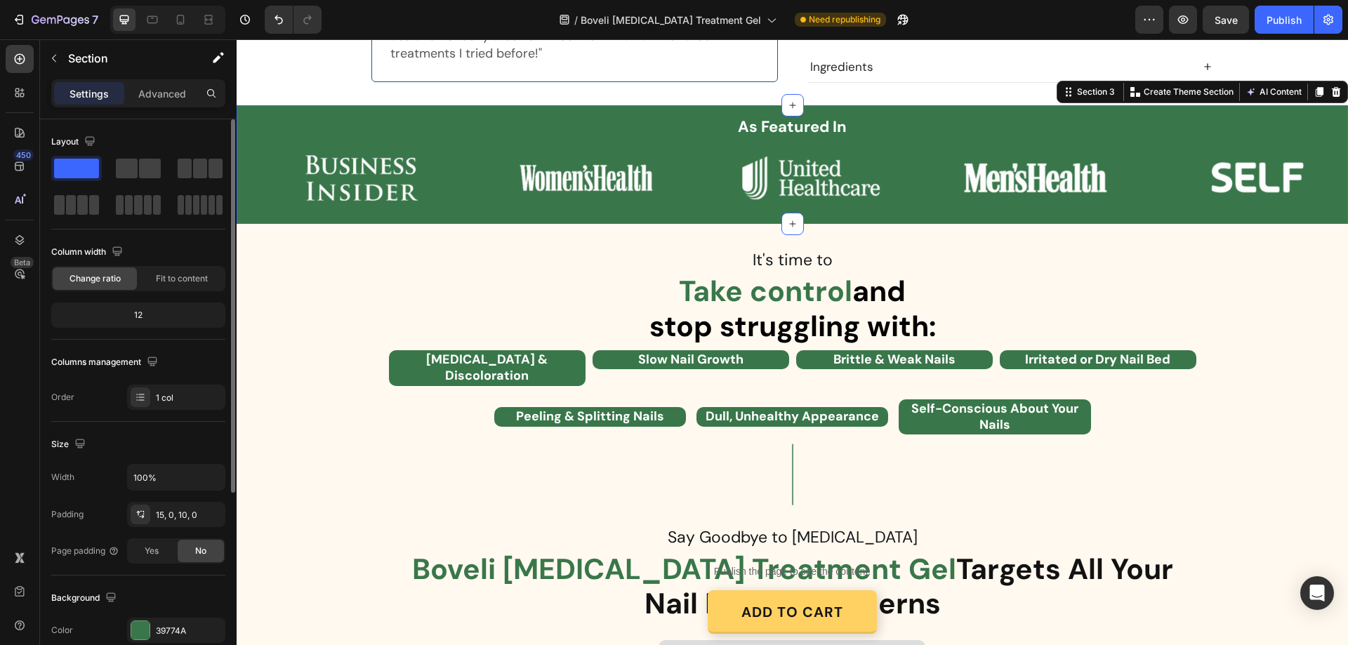
scroll to position [211, 0]
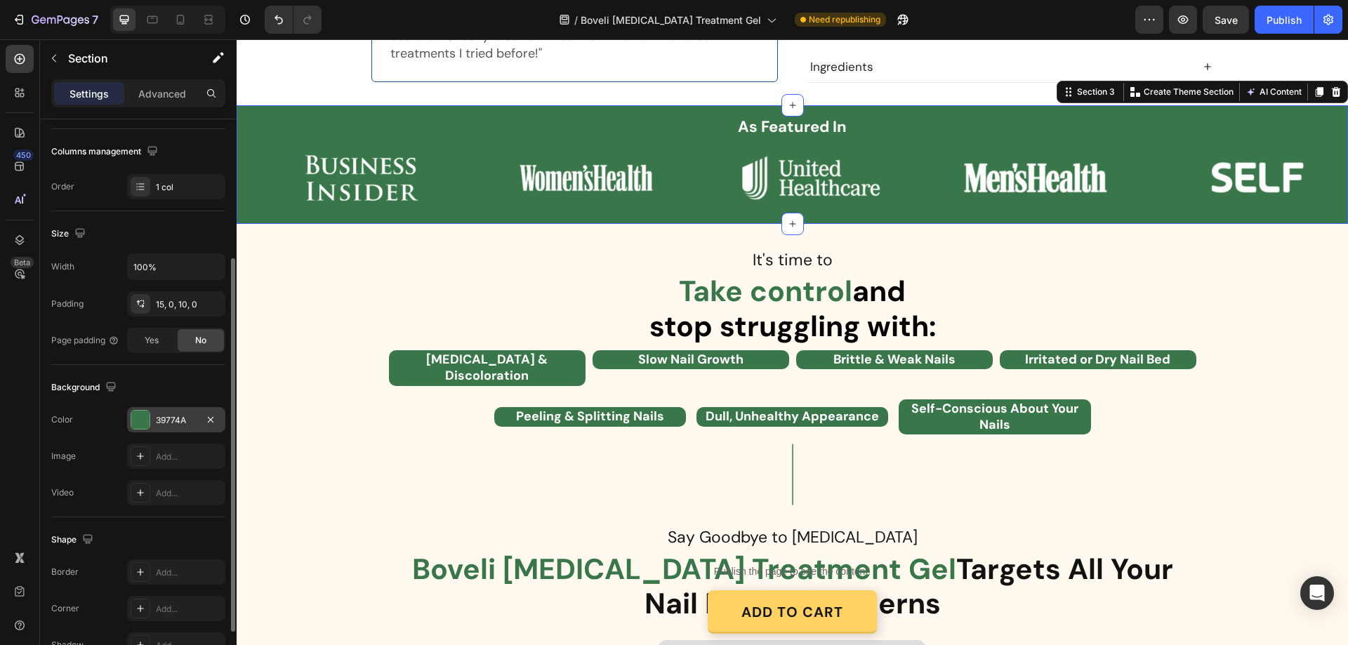
click at [176, 420] on div "39774A" at bounding box center [176, 420] width 41 height 13
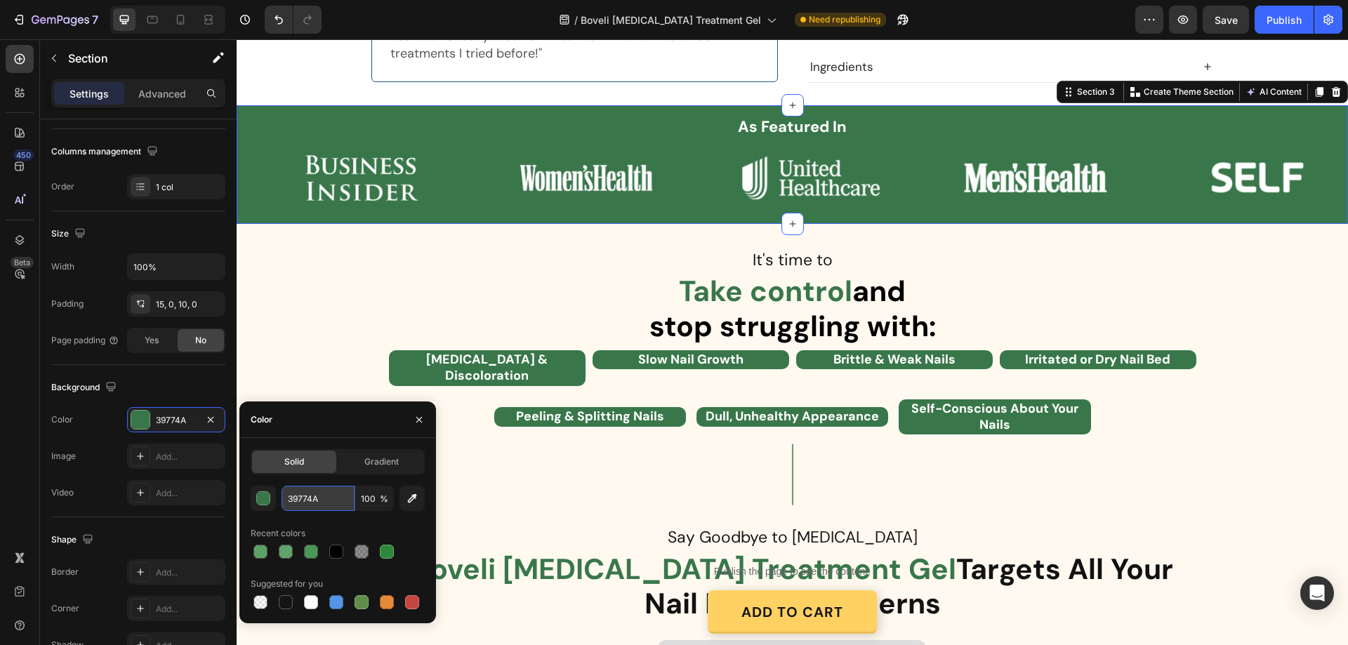
click at [327, 499] on input "39774A" at bounding box center [318, 498] width 73 height 25
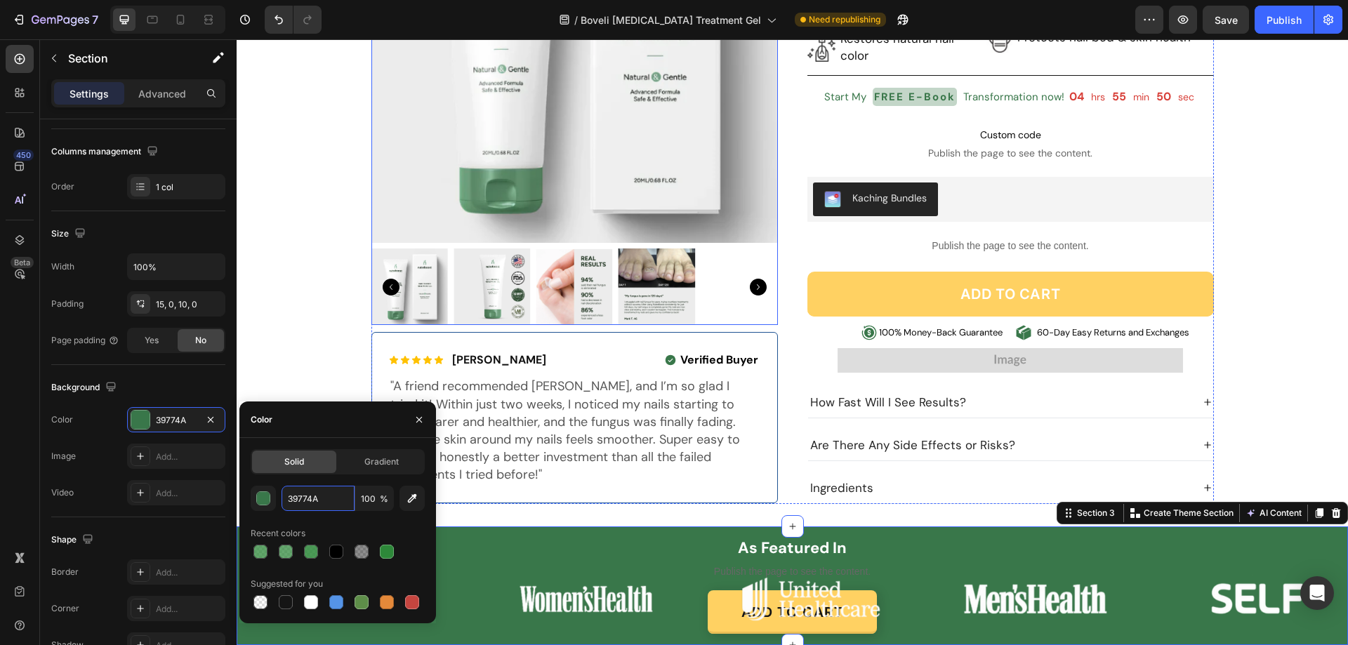
scroll to position [0, 0]
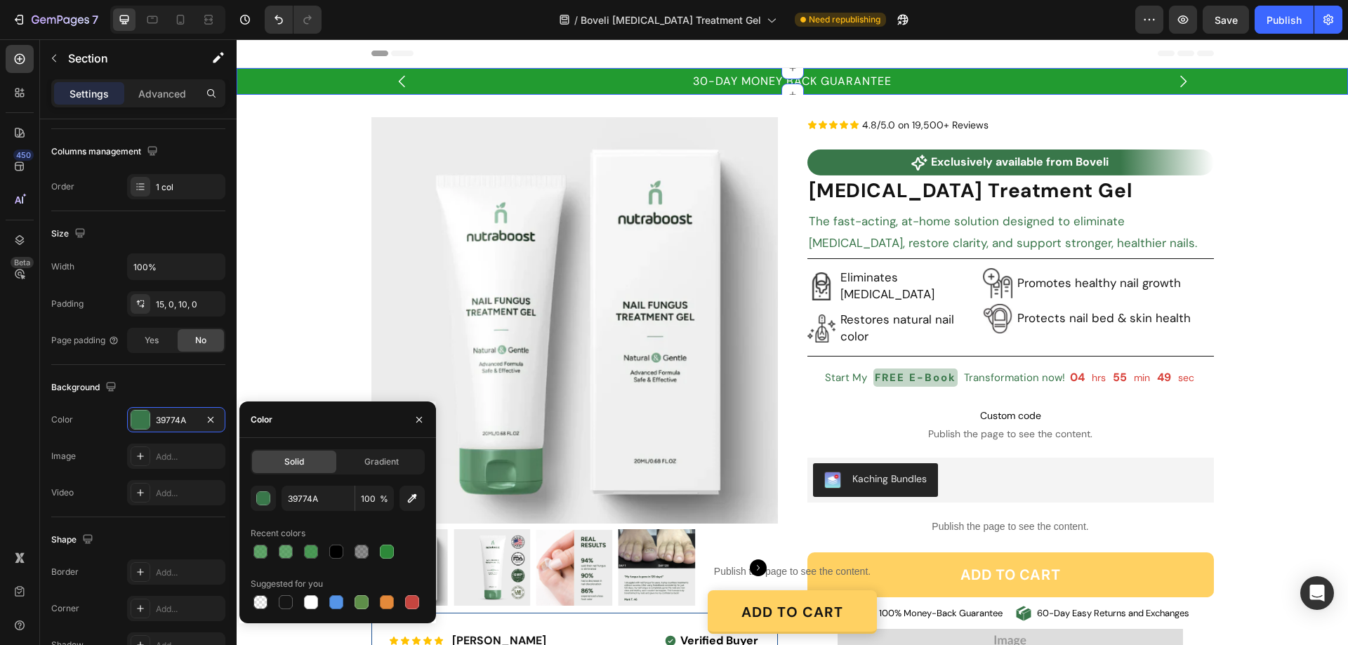
click at [347, 72] on div "30-DAY MONEY BACK GUARANTEE Text Block FREE SHIPPING ON ALL THE ORDERS Text Blo…" at bounding box center [793, 82] width 1112 height 20
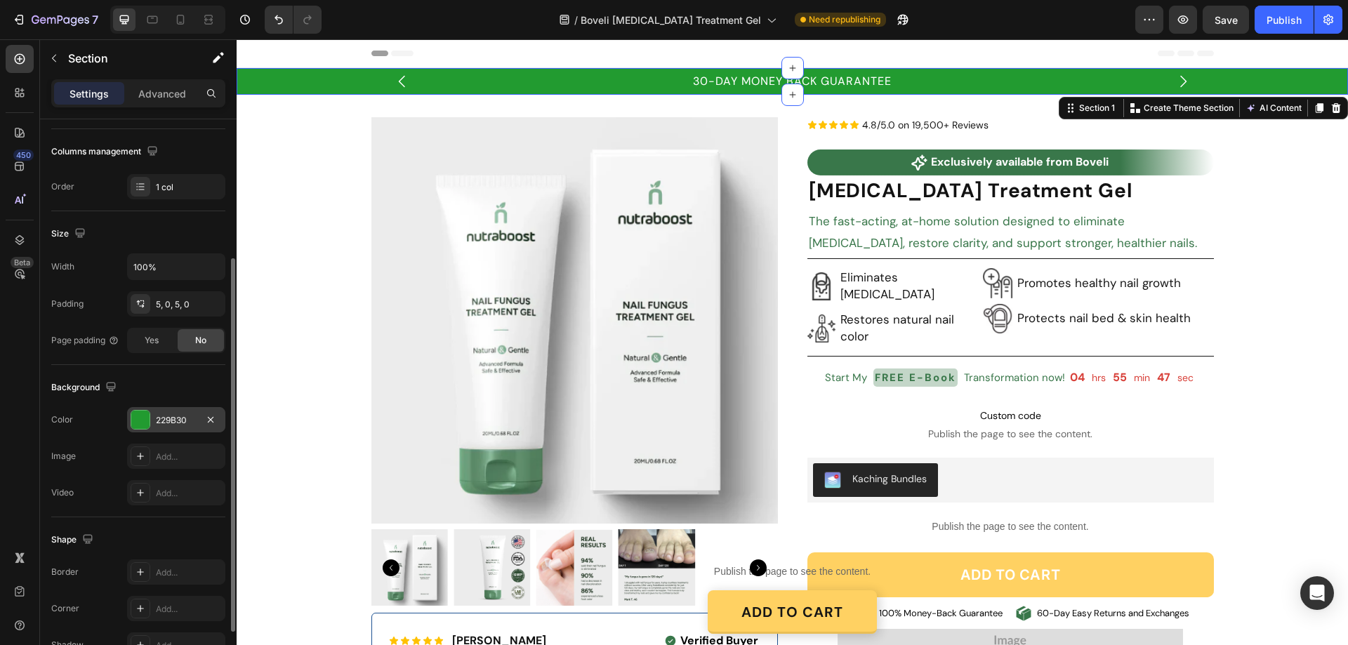
click at [174, 421] on div "229B30" at bounding box center [176, 420] width 41 height 13
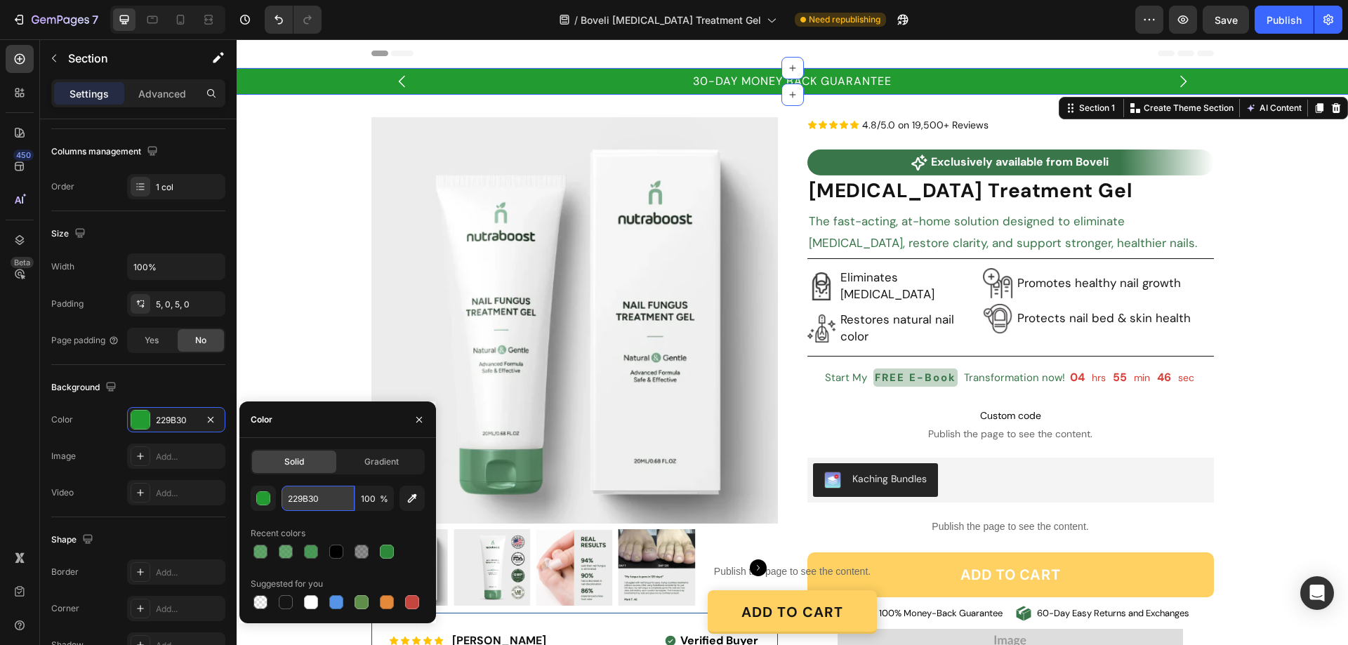
click at [313, 493] on input "229B30" at bounding box center [318, 498] width 73 height 25
paste input "39774A"
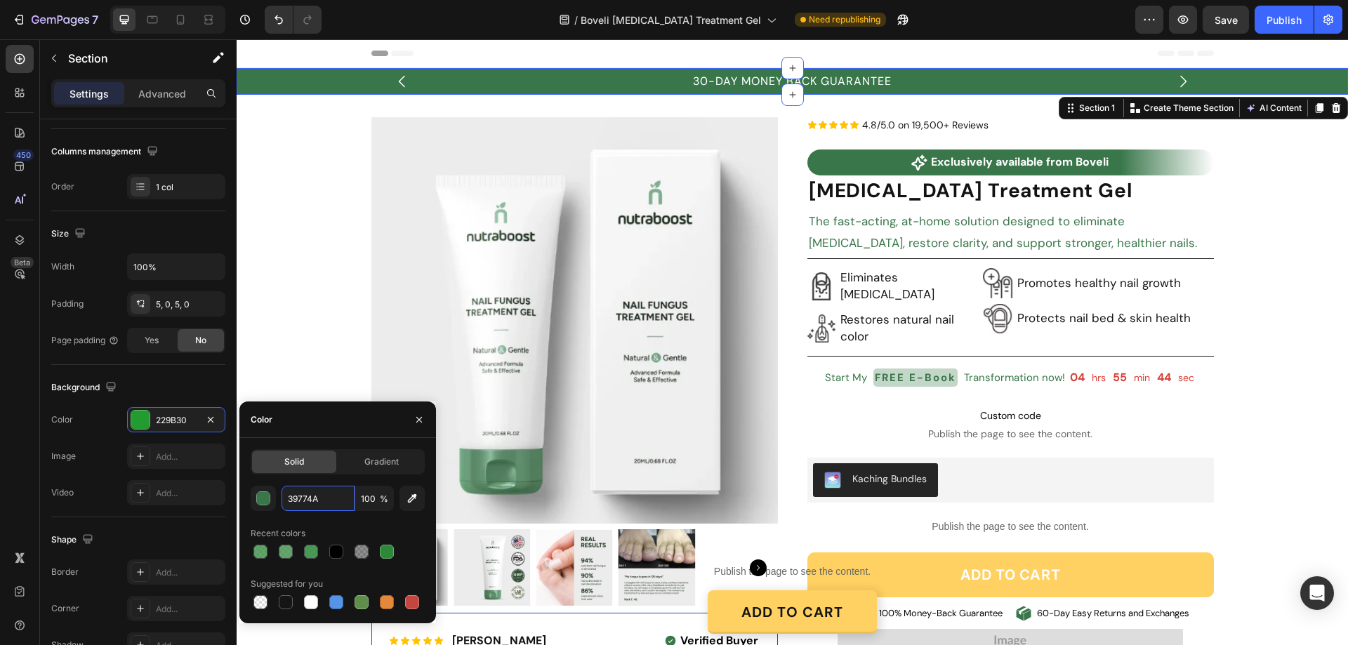
type input "39774A"
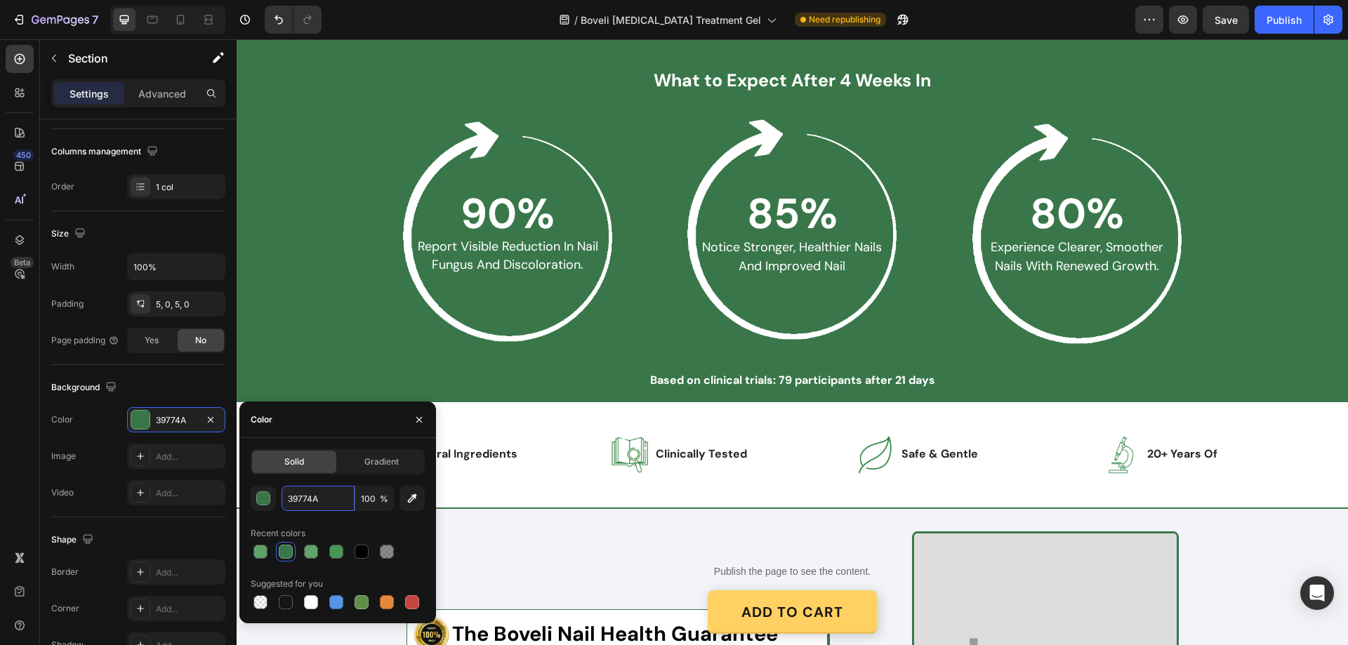
scroll to position [2388, 0]
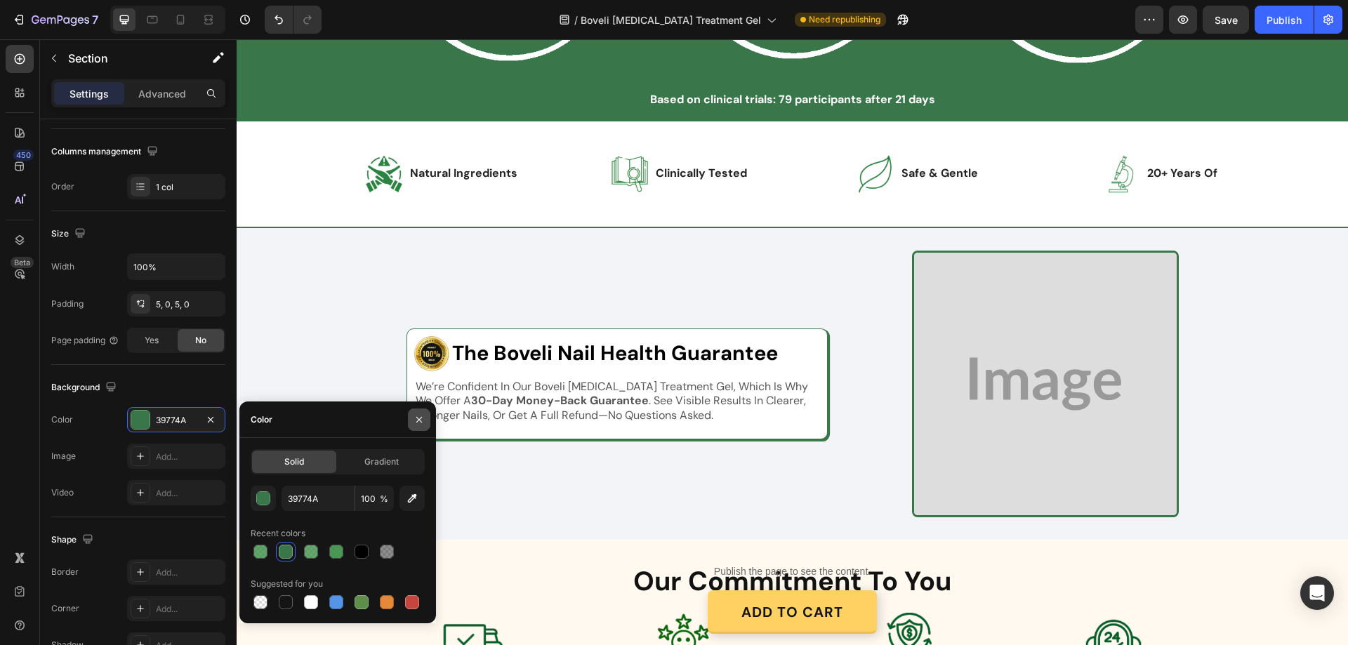
click at [411, 420] on button "button" at bounding box center [419, 420] width 22 height 22
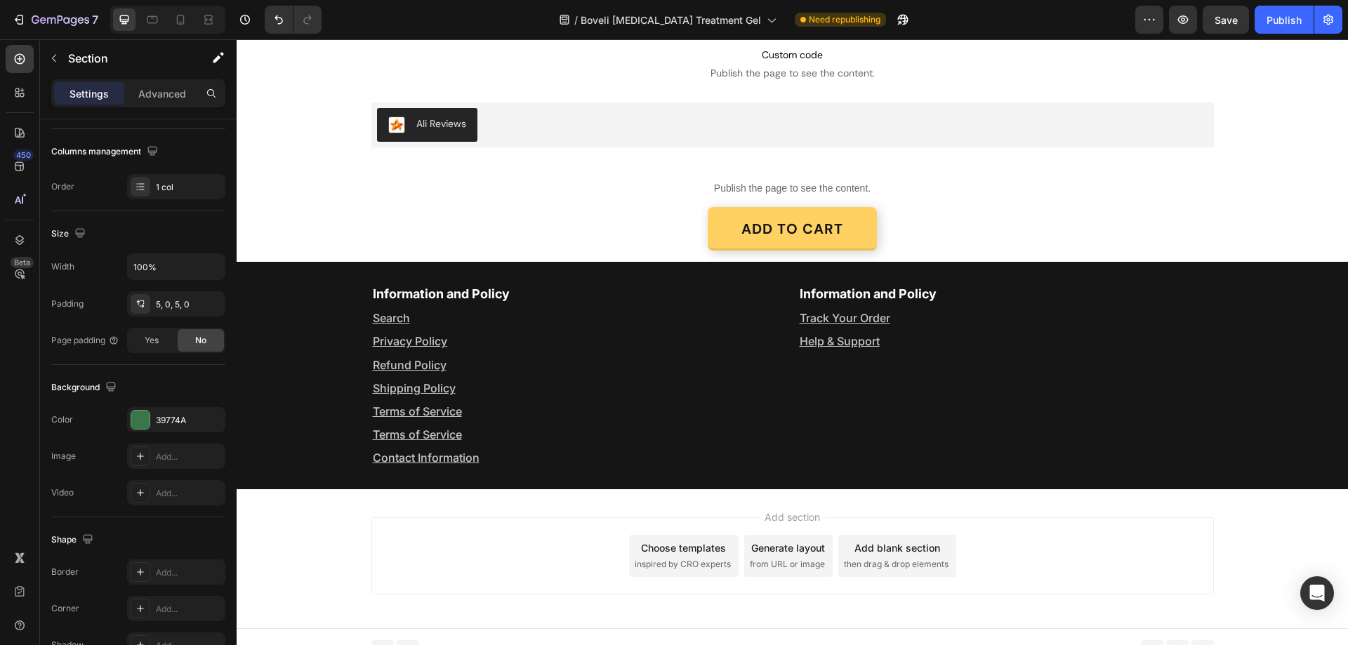
scroll to position [3519, 0]
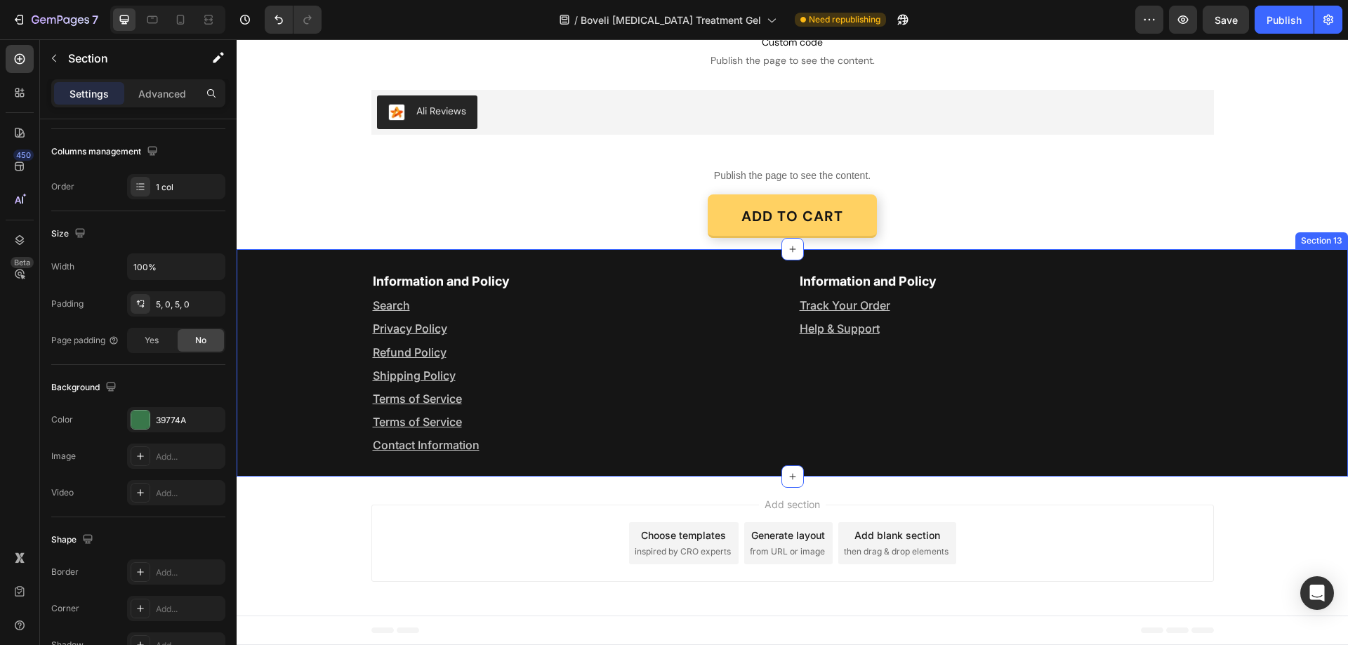
click at [285, 268] on div "Information and Policy Text Block Search Text Block Privacy Policy Text Block R…" at bounding box center [793, 363] width 1112 height 228
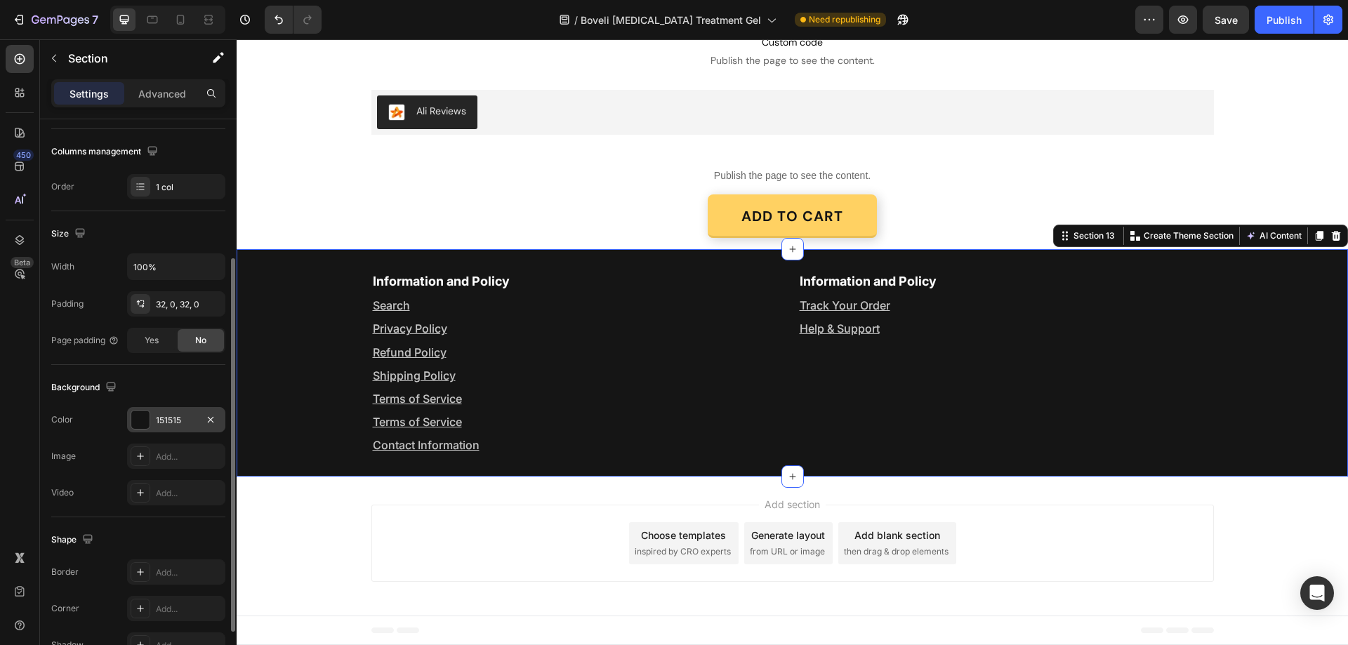
click at [180, 414] on div "151515" at bounding box center [176, 420] width 41 height 13
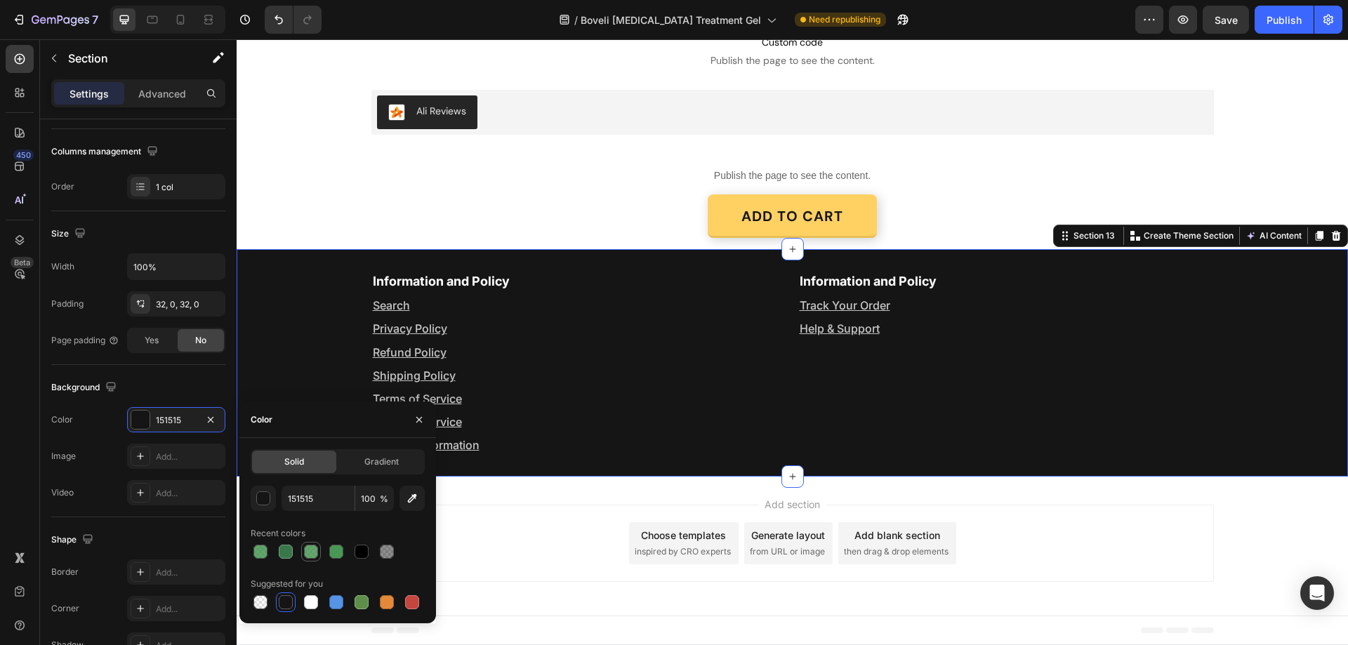
click at [337, 551] on div at bounding box center [336, 552] width 14 height 14
type input "2D8839"
type input "85"
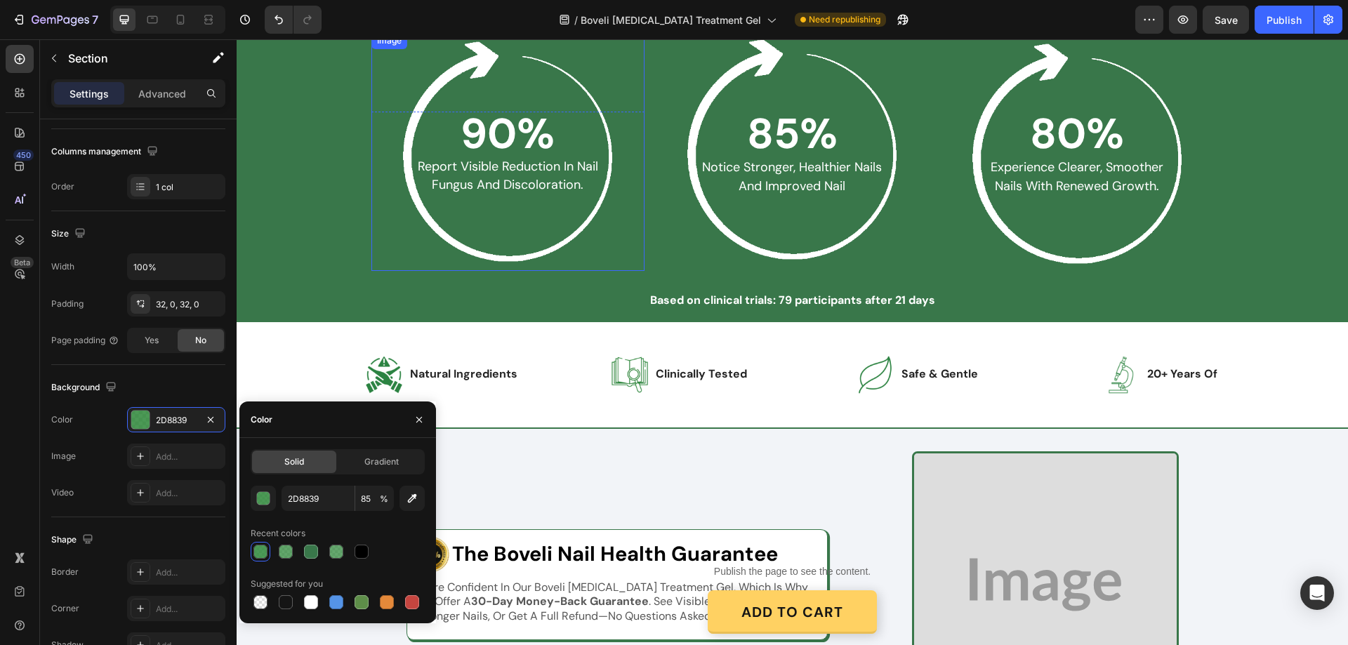
scroll to position [2185, 0]
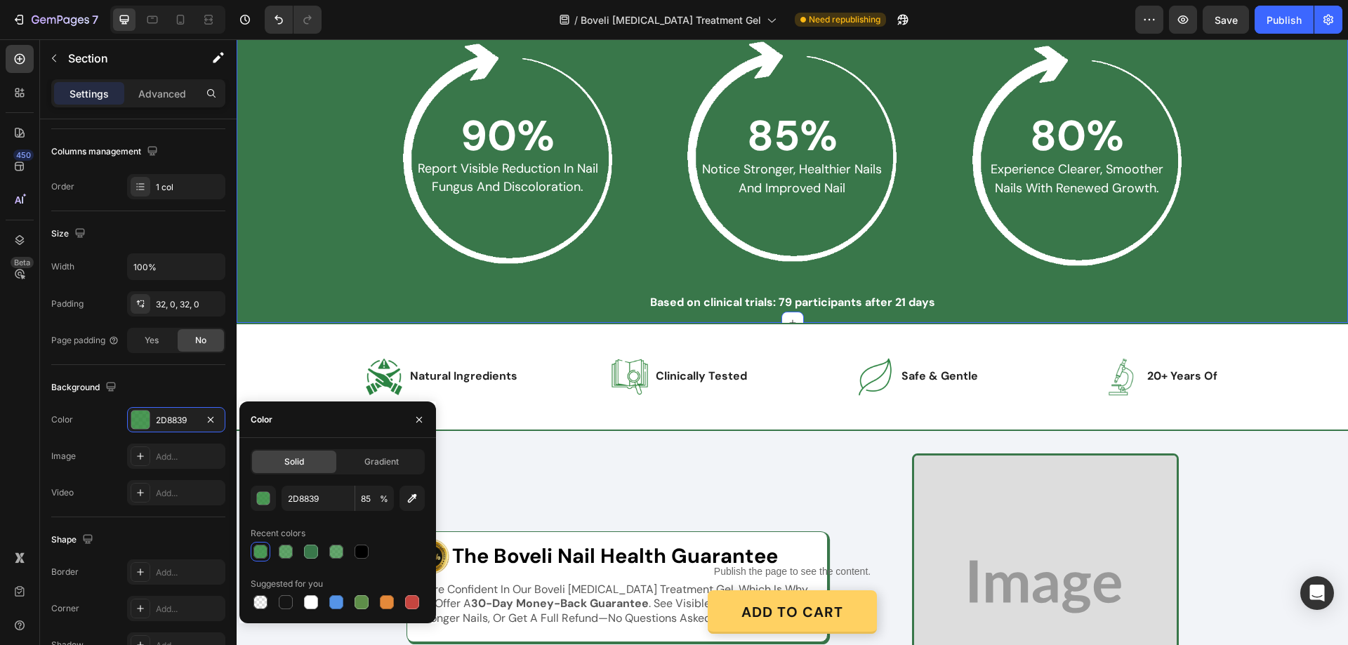
click at [294, 192] on div "What to Expect After 4 Weeks In Heading Row 90% Text Block report visible reduc…" at bounding box center [793, 151] width 1084 height 322
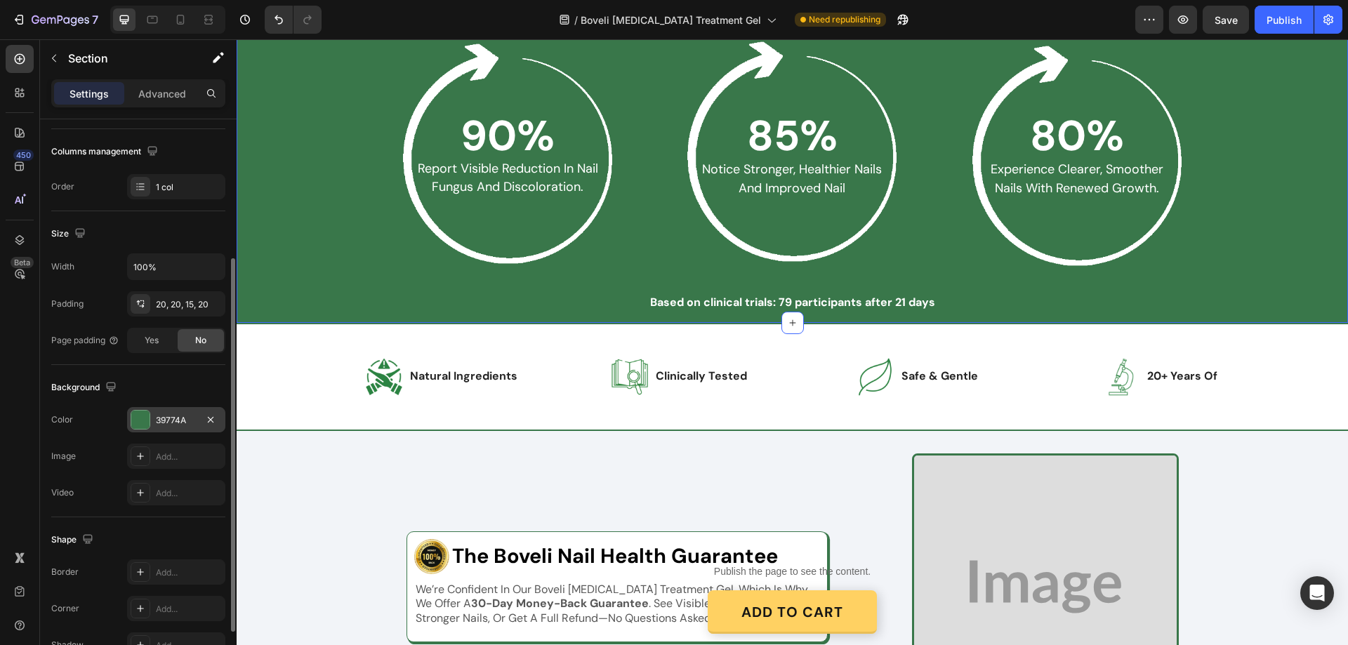
click at [176, 420] on div "39774A" at bounding box center [176, 420] width 41 height 13
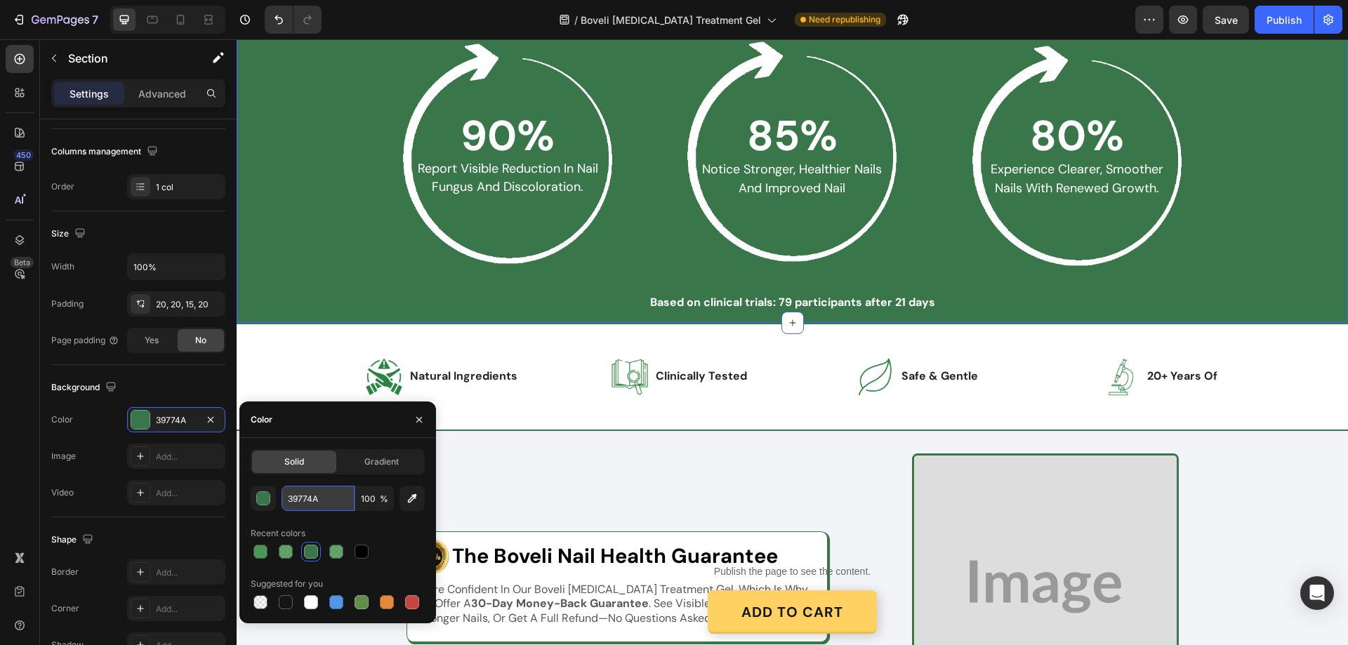
click at [327, 506] on input "39774A" at bounding box center [318, 498] width 73 height 25
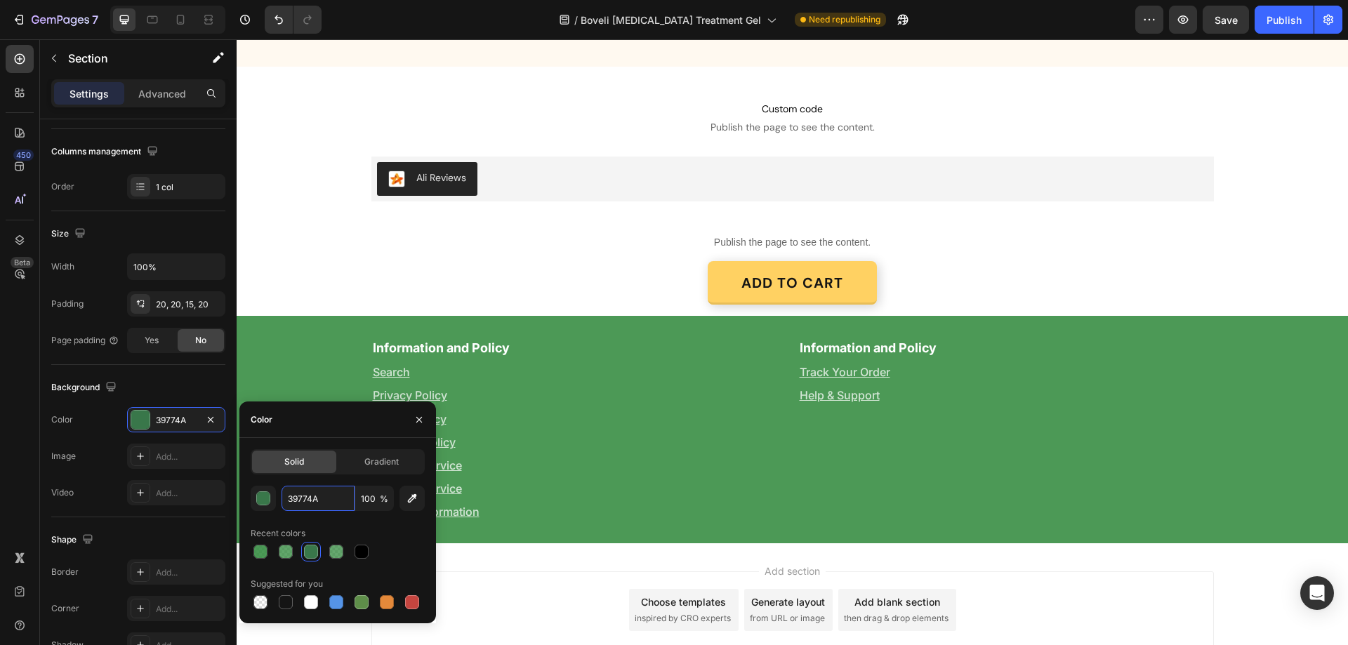
scroll to position [3519, 0]
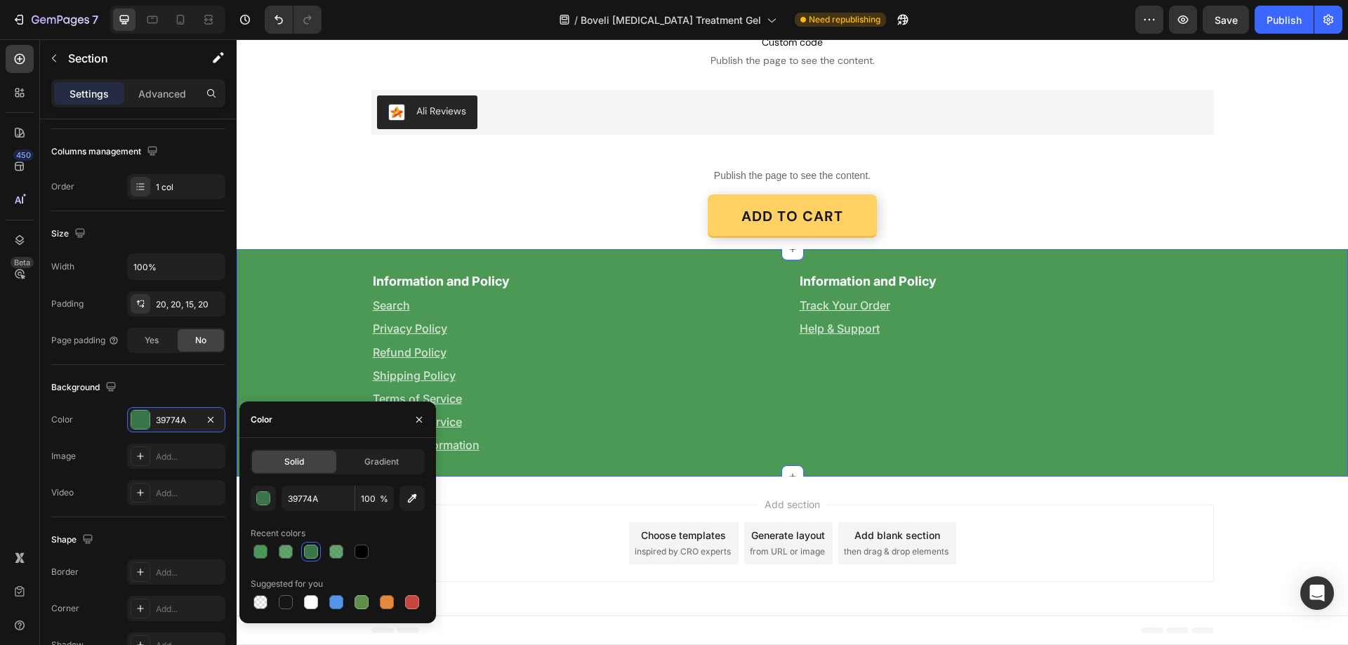
click at [303, 263] on div "Information and Policy Text Block Search Text Block Privacy Policy Text Block R…" at bounding box center [793, 363] width 1112 height 228
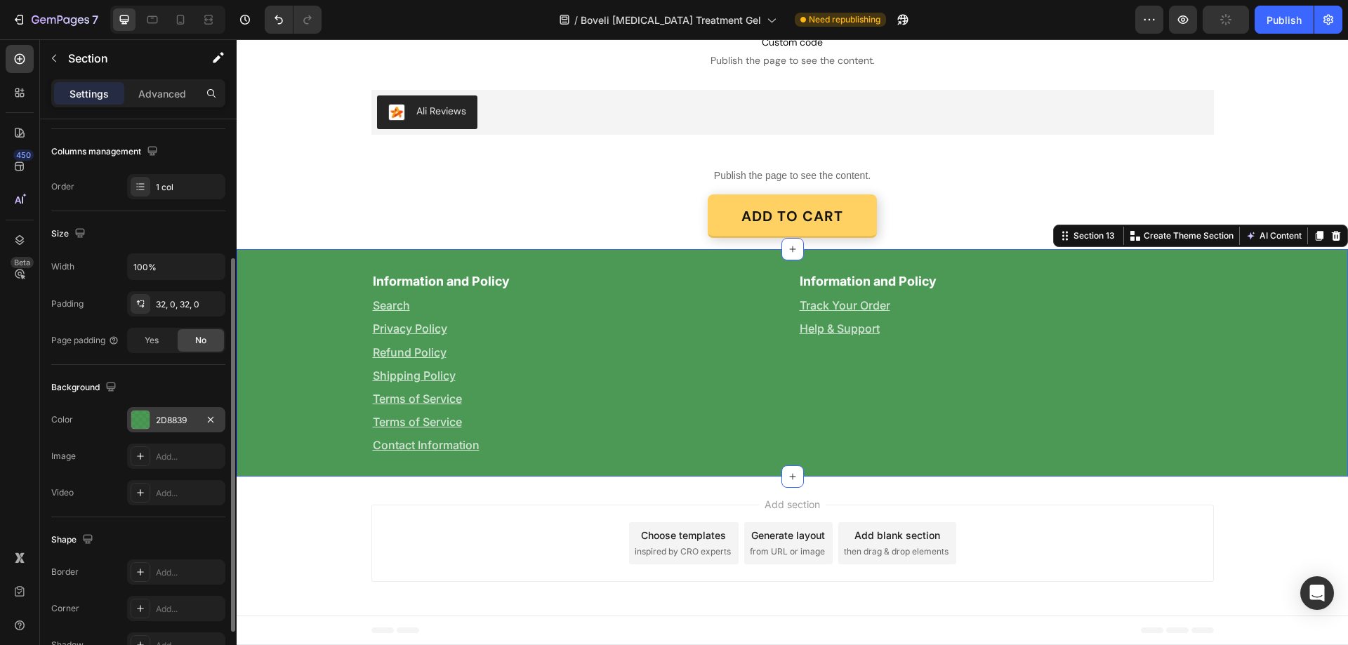
click at [188, 414] on div "2D8839" at bounding box center [176, 420] width 41 height 13
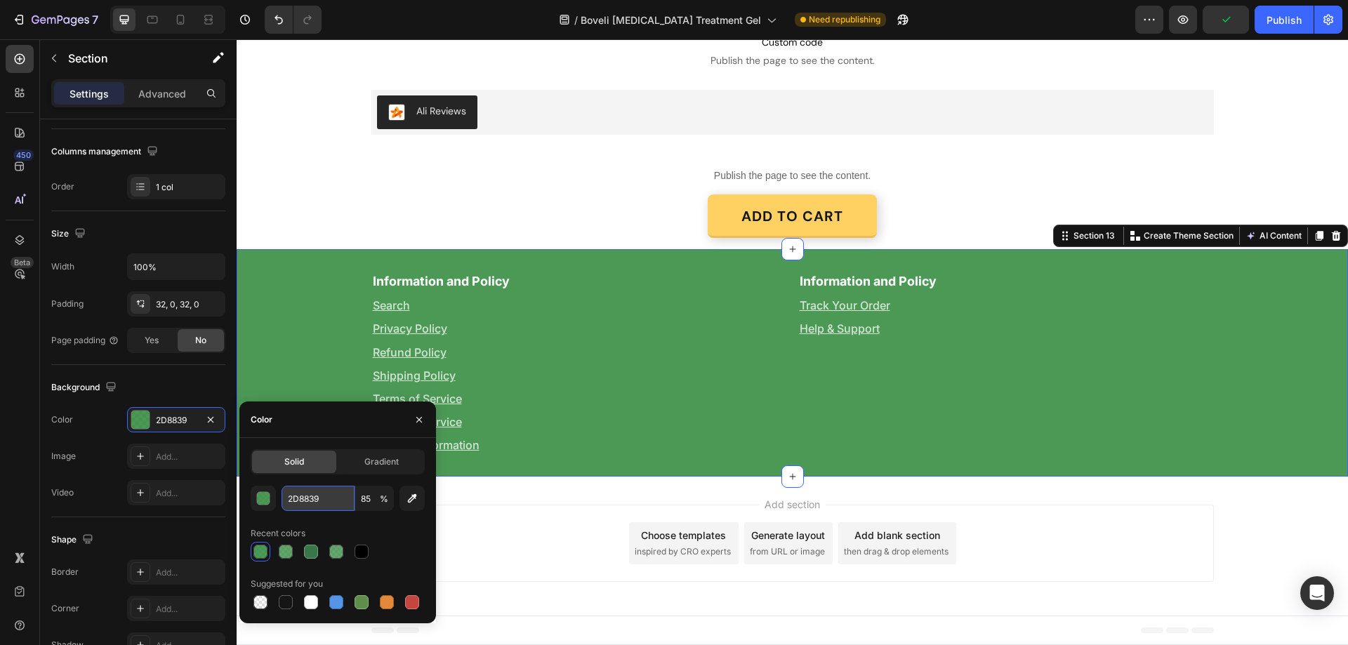
click at [327, 495] on input "2D8839" at bounding box center [318, 498] width 73 height 25
paste input "39774A"
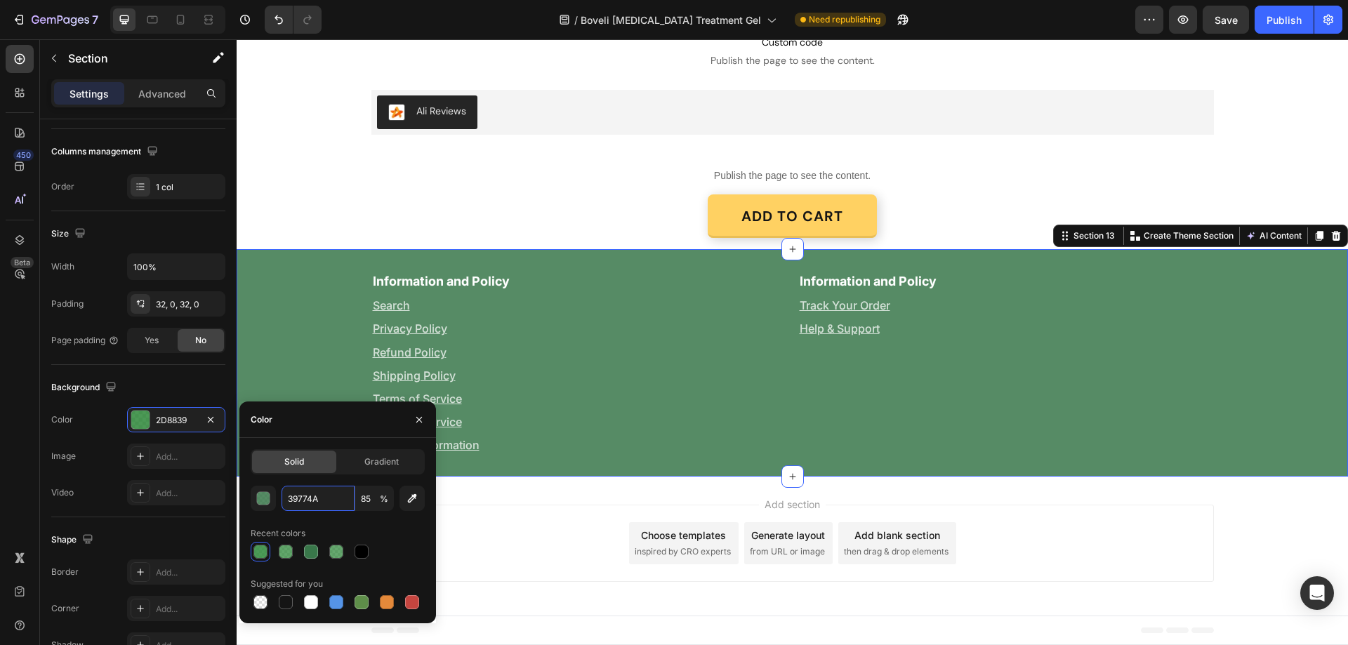
type input "39774A"
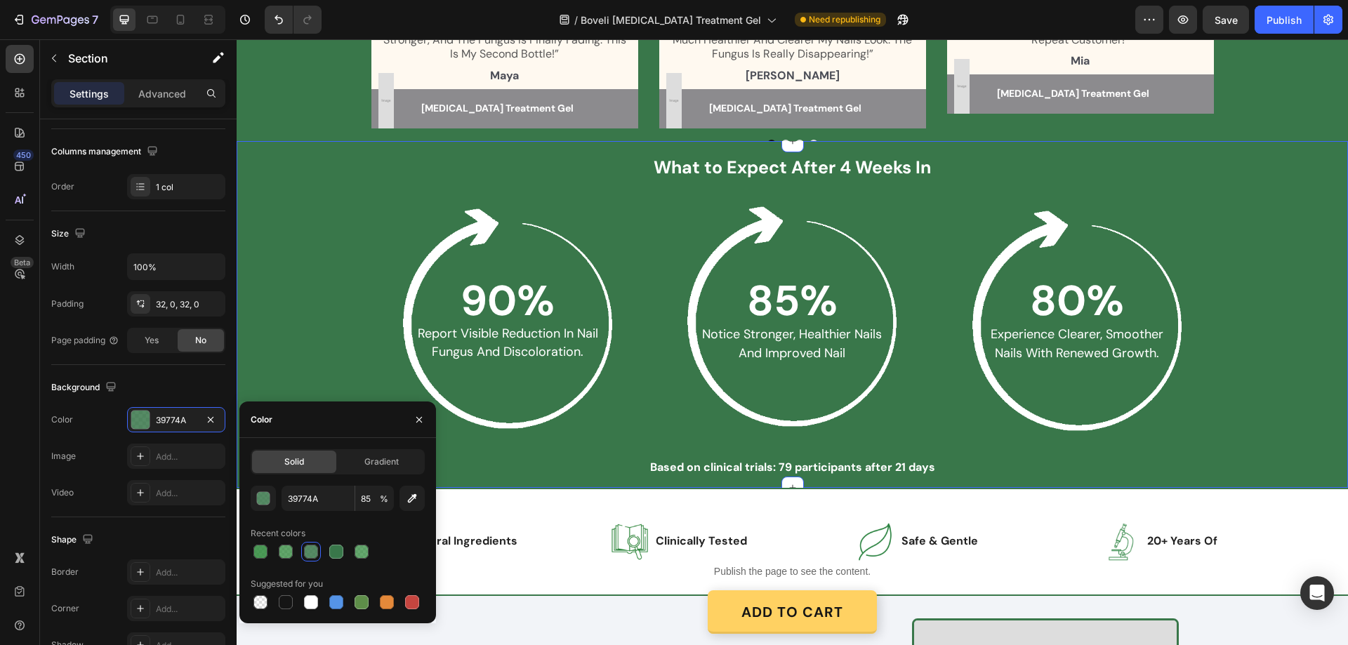
click at [275, 226] on div "What to Expect After 4 Weeks In Heading Row 90% Text Block report visible reduc…" at bounding box center [793, 316] width 1084 height 322
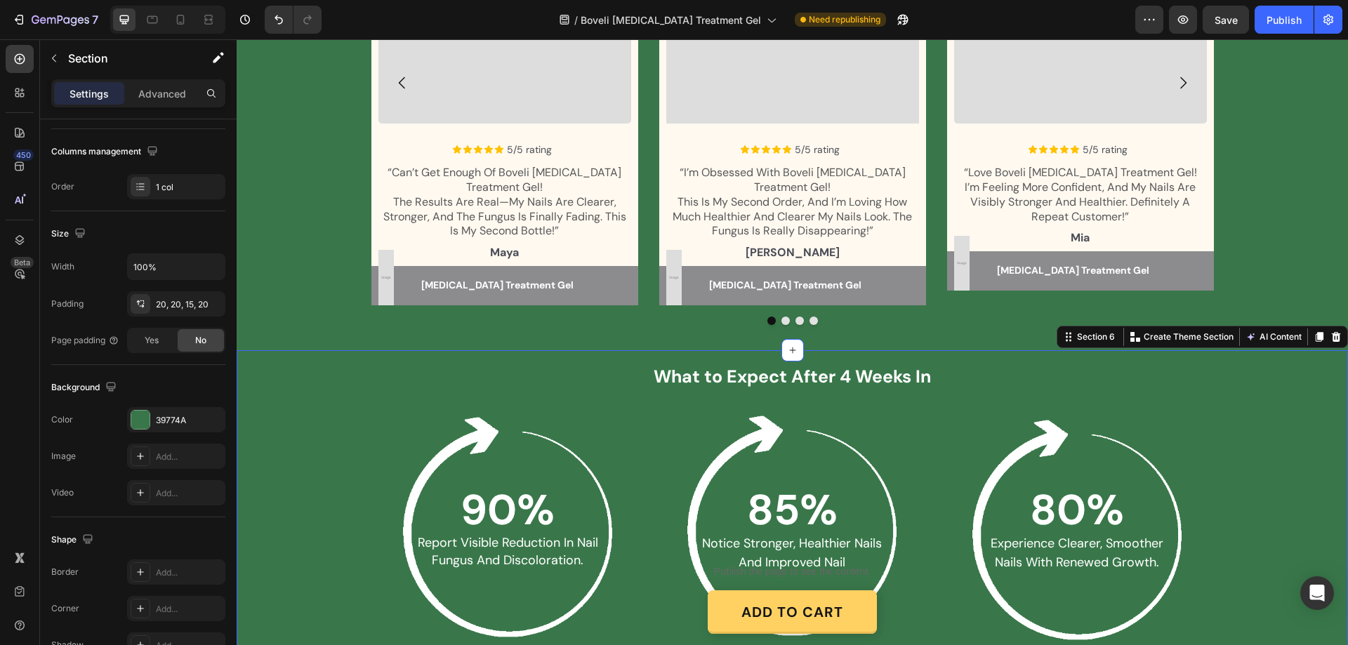
scroll to position [1568, 0]
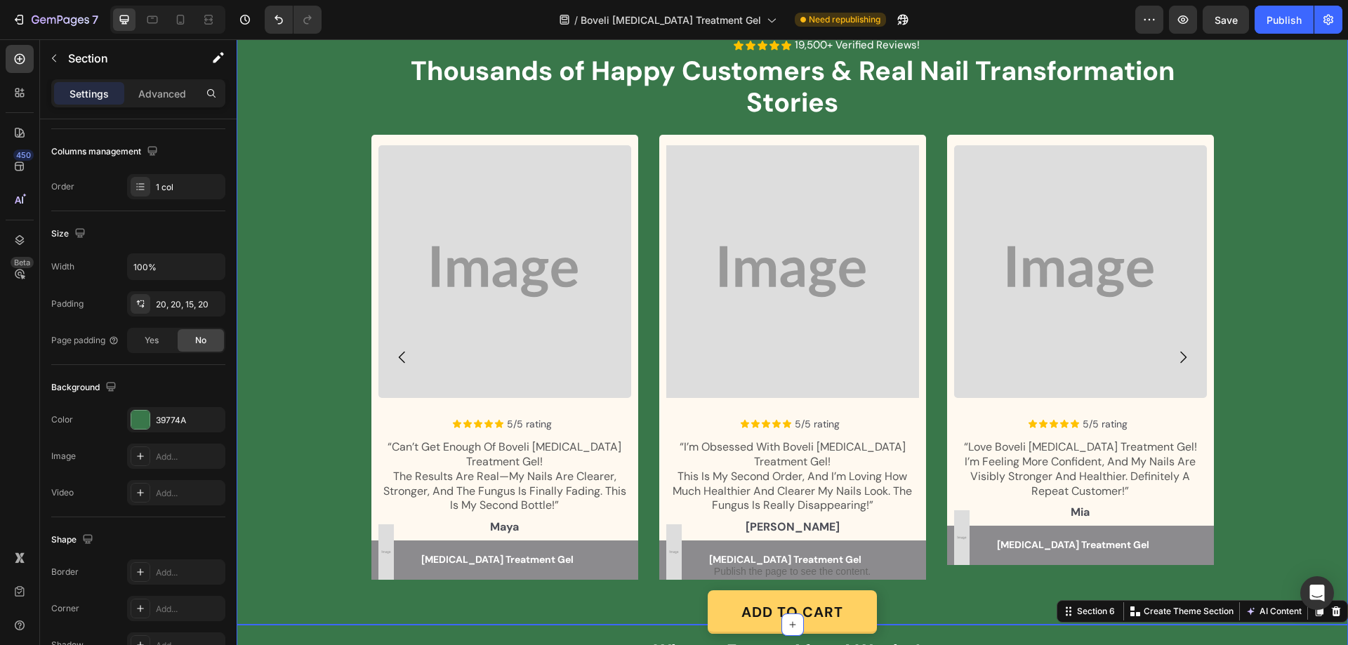
click at [254, 191] on div "Icon Icon Icon Icon Icon Icon List 19,500+ Verified Reviews! Text Block Row Tho…" at bounding box center [793, 323] width 1112 height 573
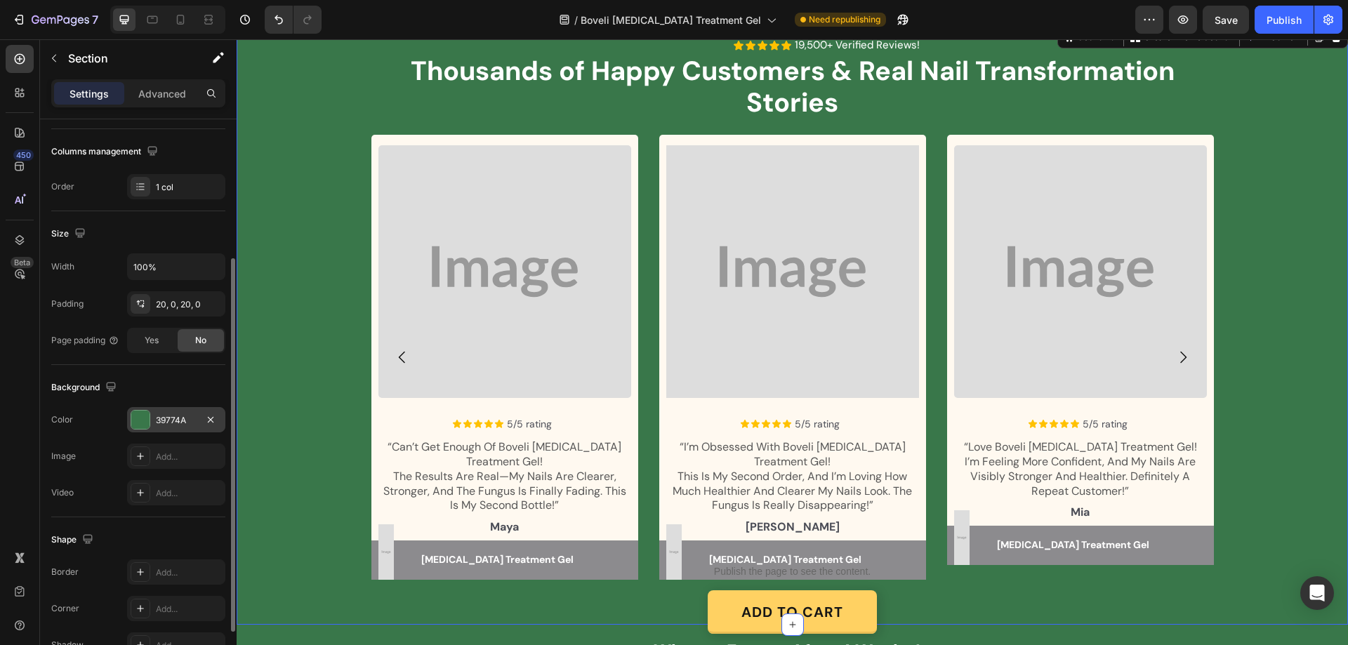
click at [180, 416] on div "39774A" at bounding box center [176, 420] width 41 height 13
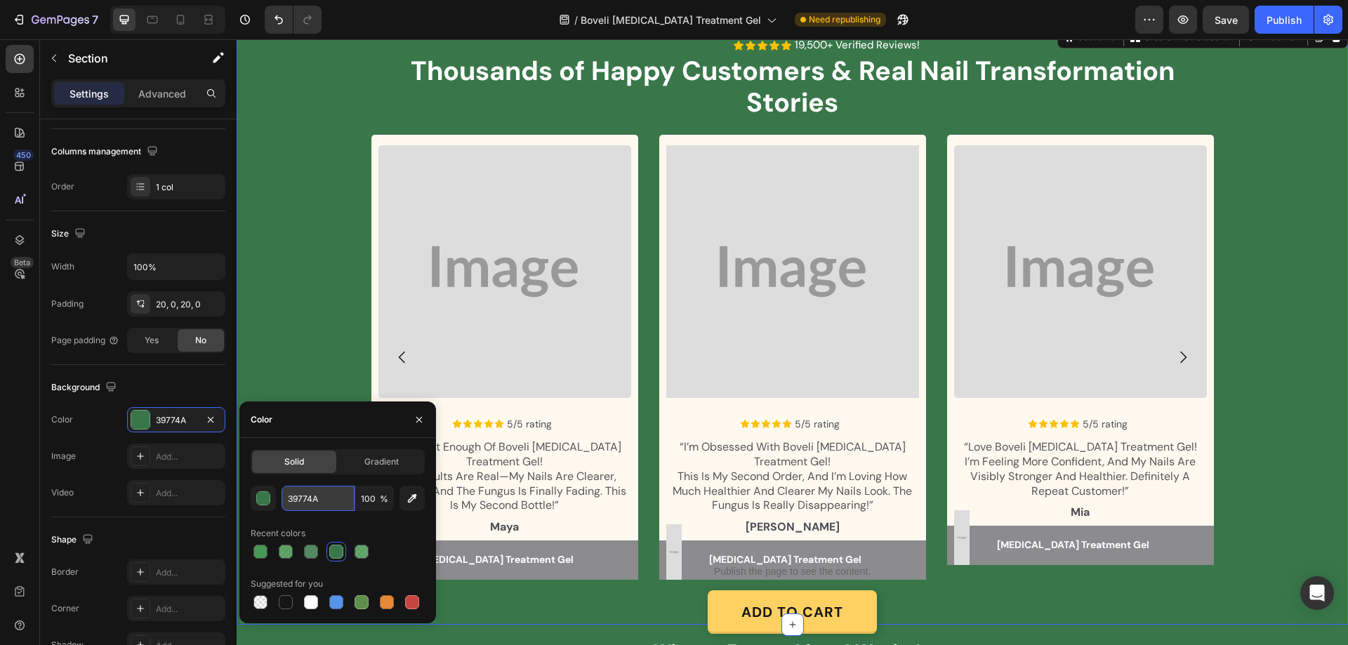
click at [310, 499] on input "39774A" at bounding box center [318, 498] width 73 height 25
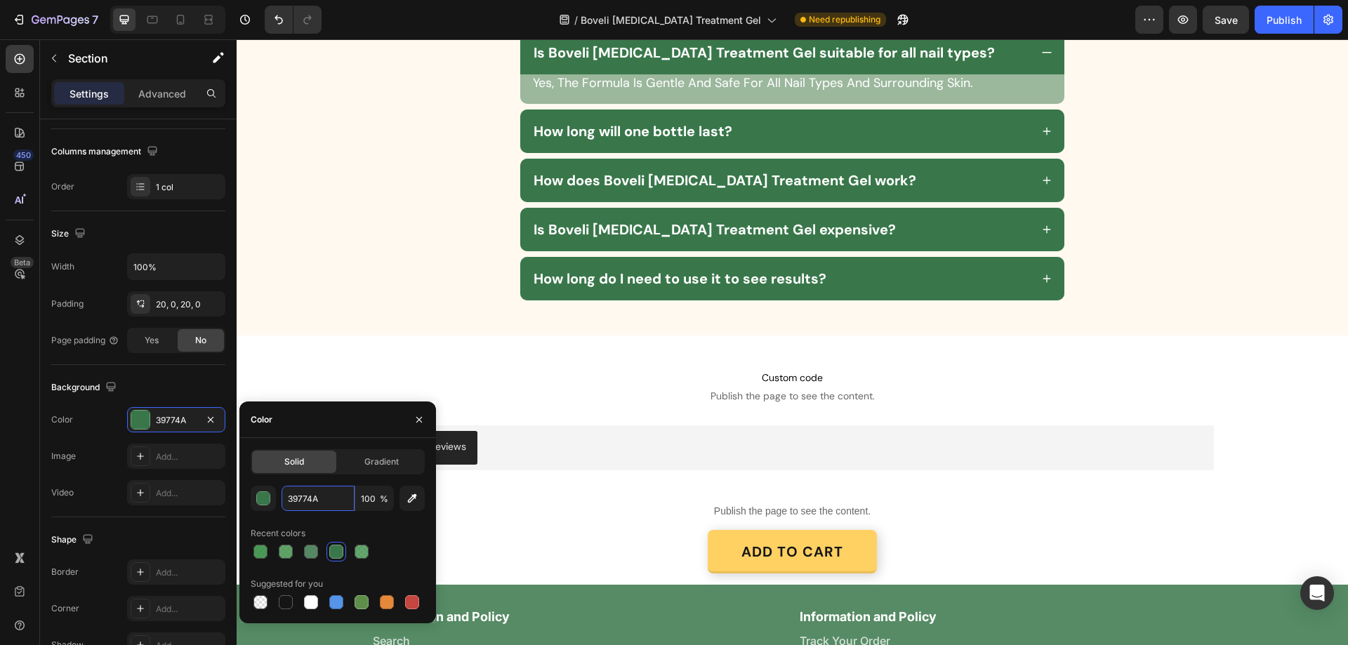
scroll to position [3519, 0]
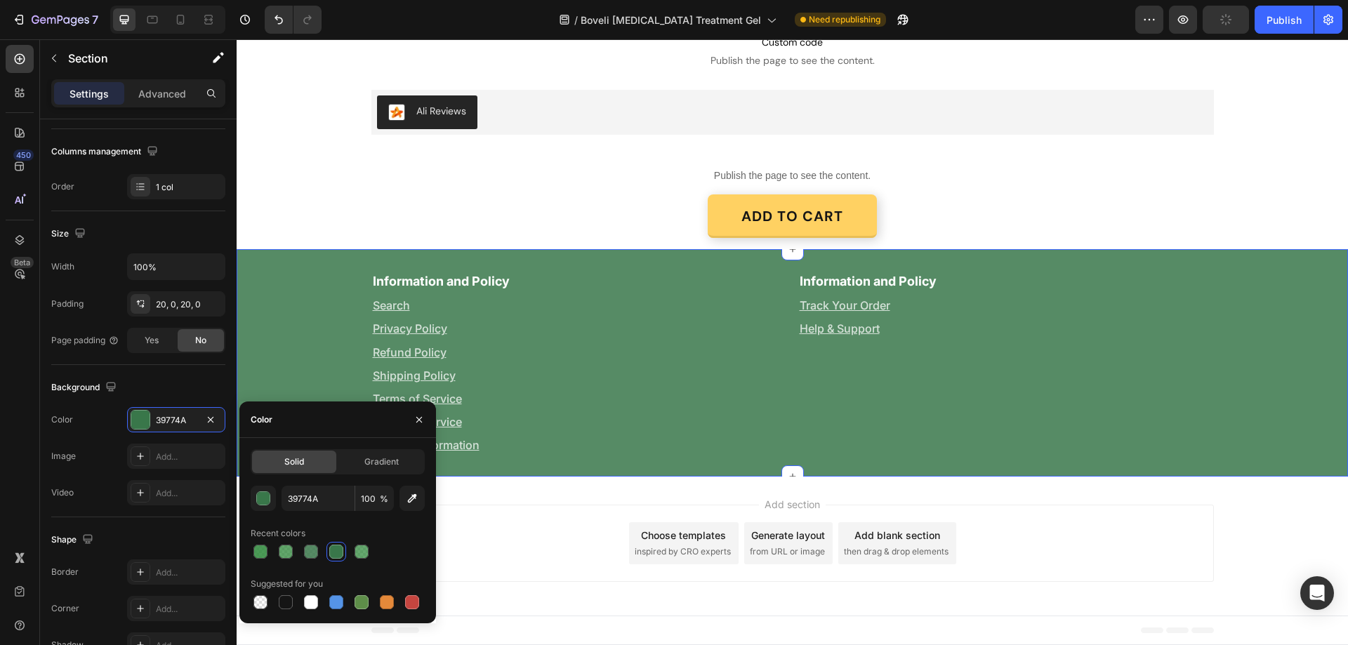
click at [294, 265] on div "Information and Policy Text Block Search Text Block Privacy Policy Text Block R…" at bounding box center [793, 363] width 1112 height 228
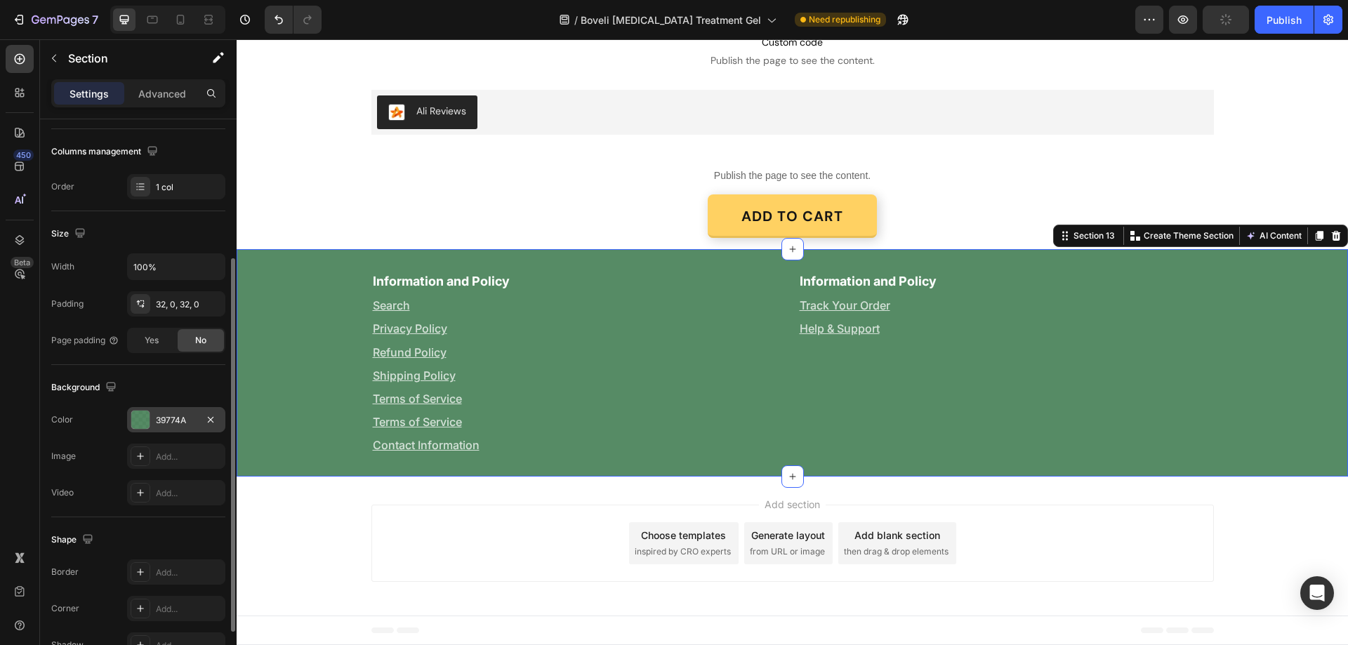
click at [177, 419] on div "39774A" at bounding box center [176, 420] width 41 height 13
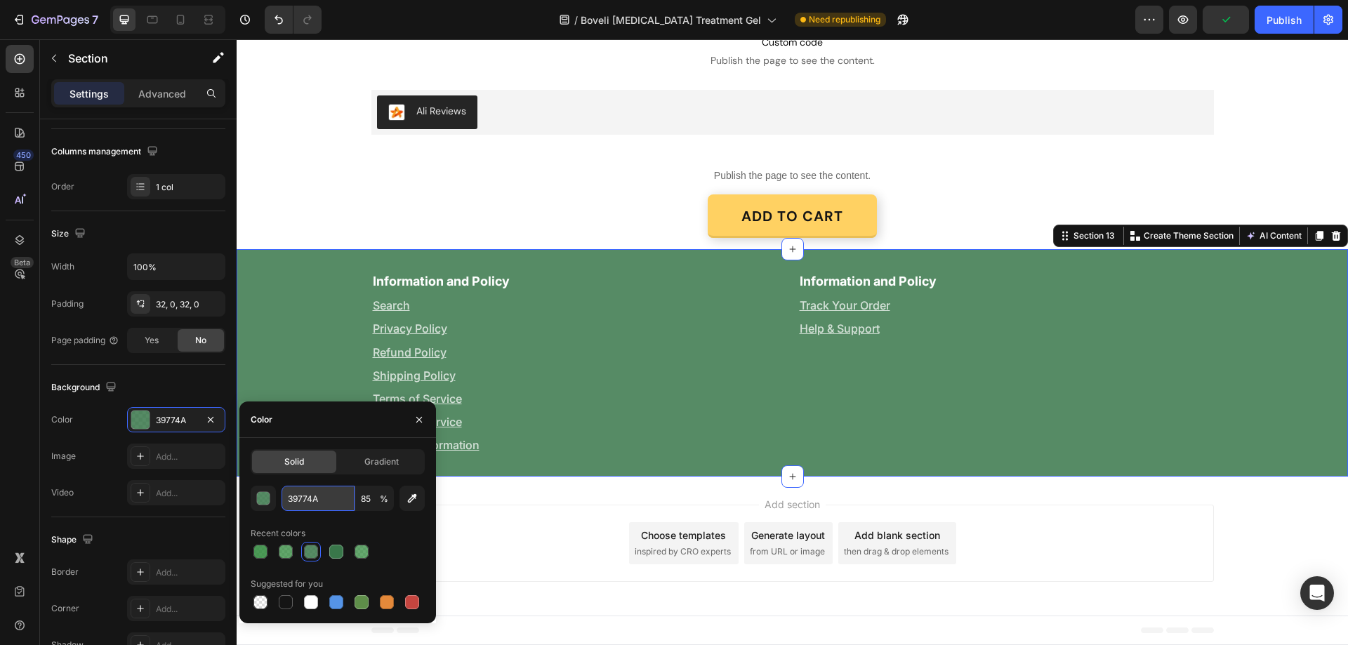
click at [318, 502] on input "39774A" at bounding box center [318, 498] width 73 height 25
paste input "text"
type input "39774A"
click at [330, 553] on div at bounding box center [336, 552] width 14 height 14
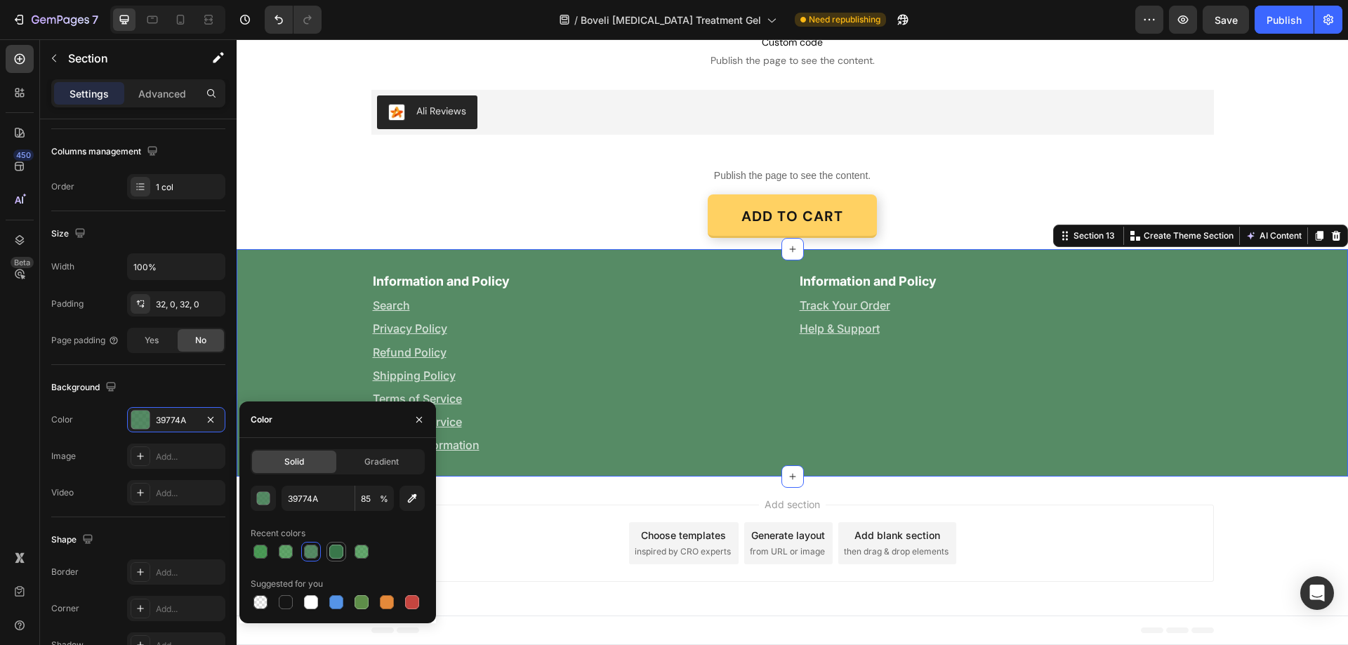
type input "100"
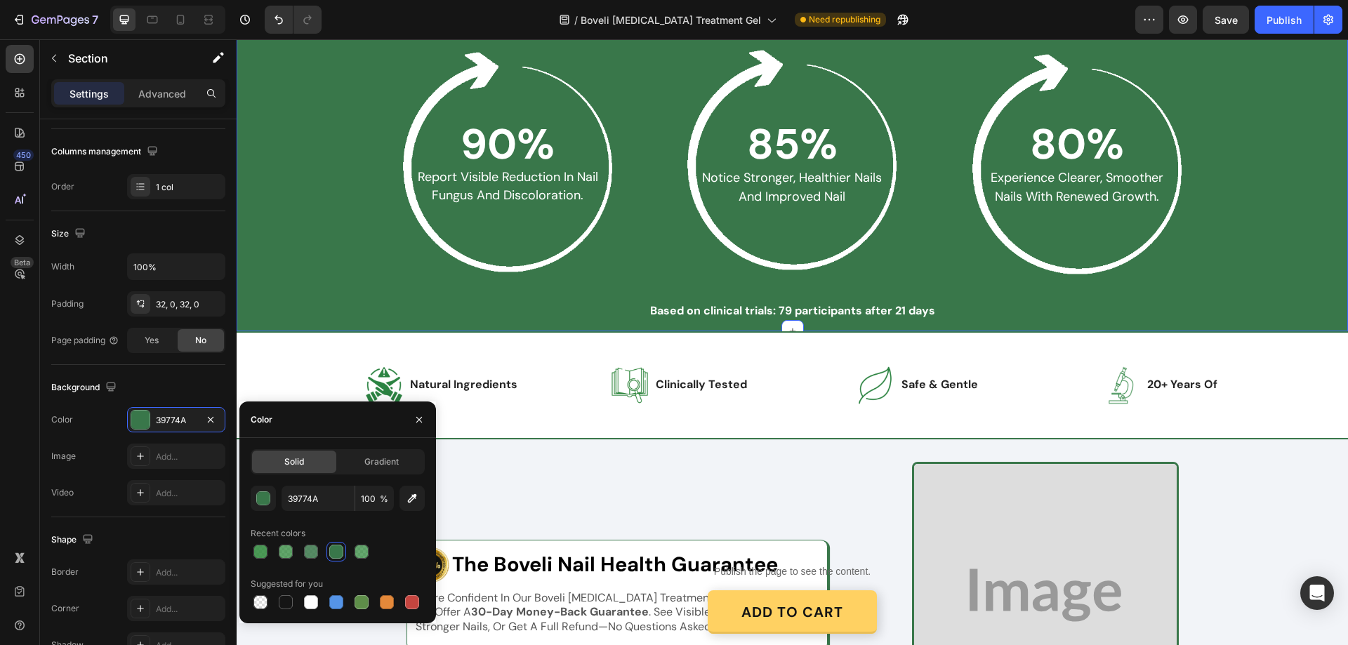
click at [316, 223] on div "What to Expect After 4 Weeks In Heading Row 90% Text Block report visible reduc…" at bounding box center [793, 160] width 1084 height 322
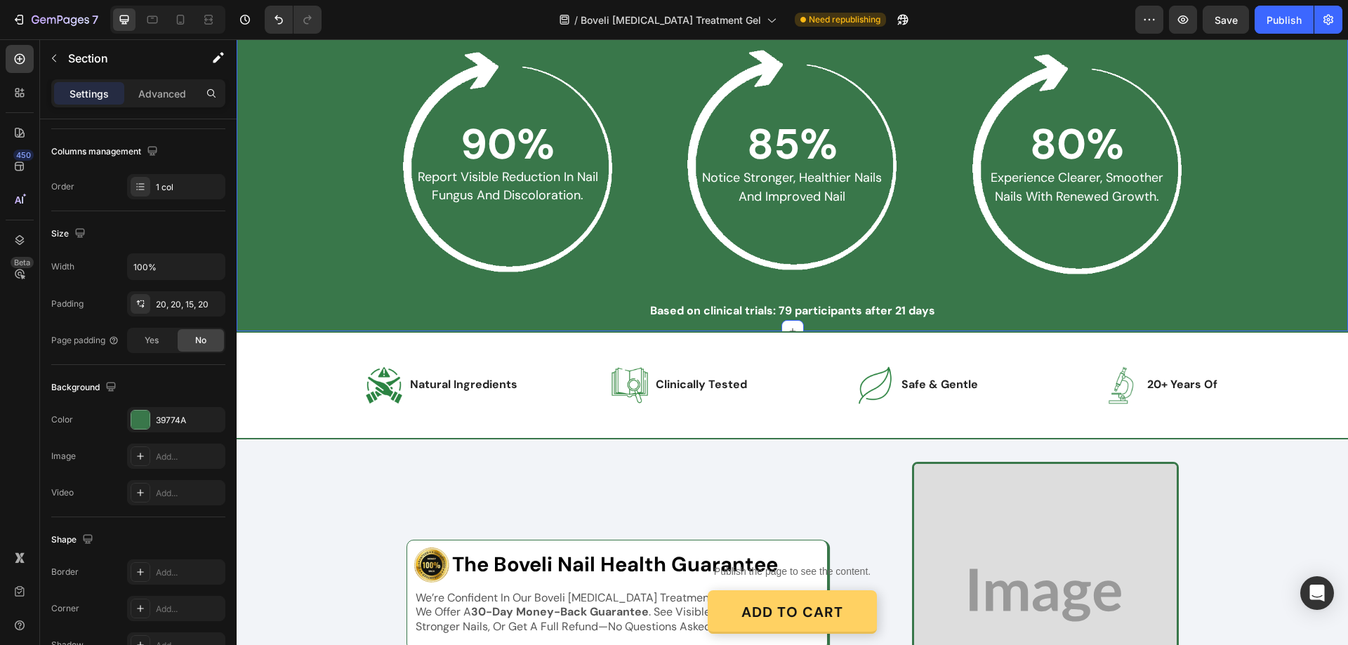
scroll to position [2047, 0]
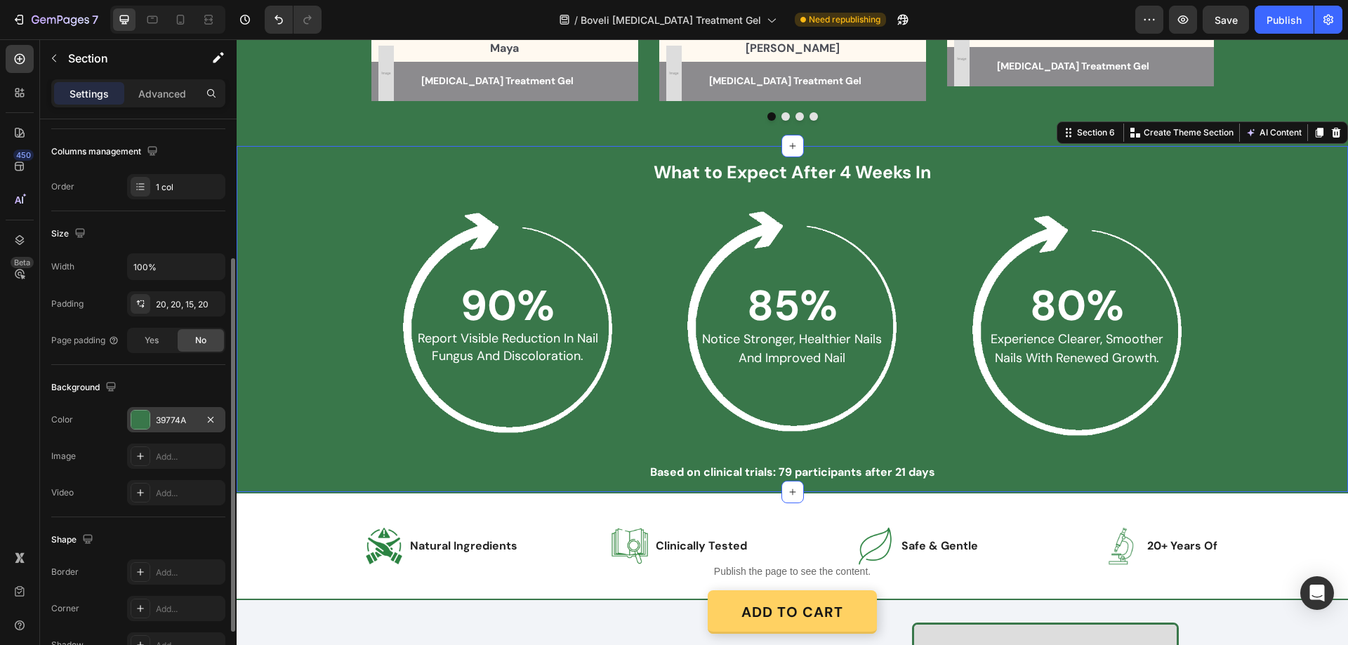
click at [173, 414] on div "39774A" at bounding box center [176, 420] width 41 height 13
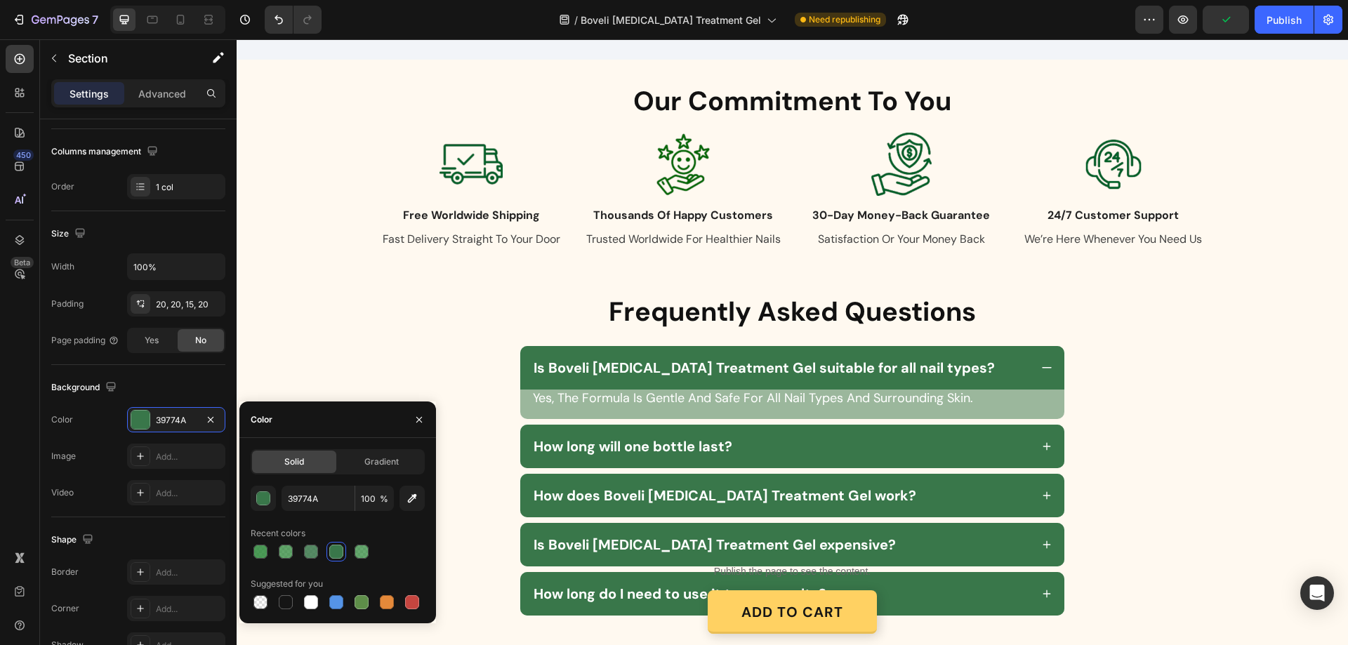
scroll to position [2846, 0]
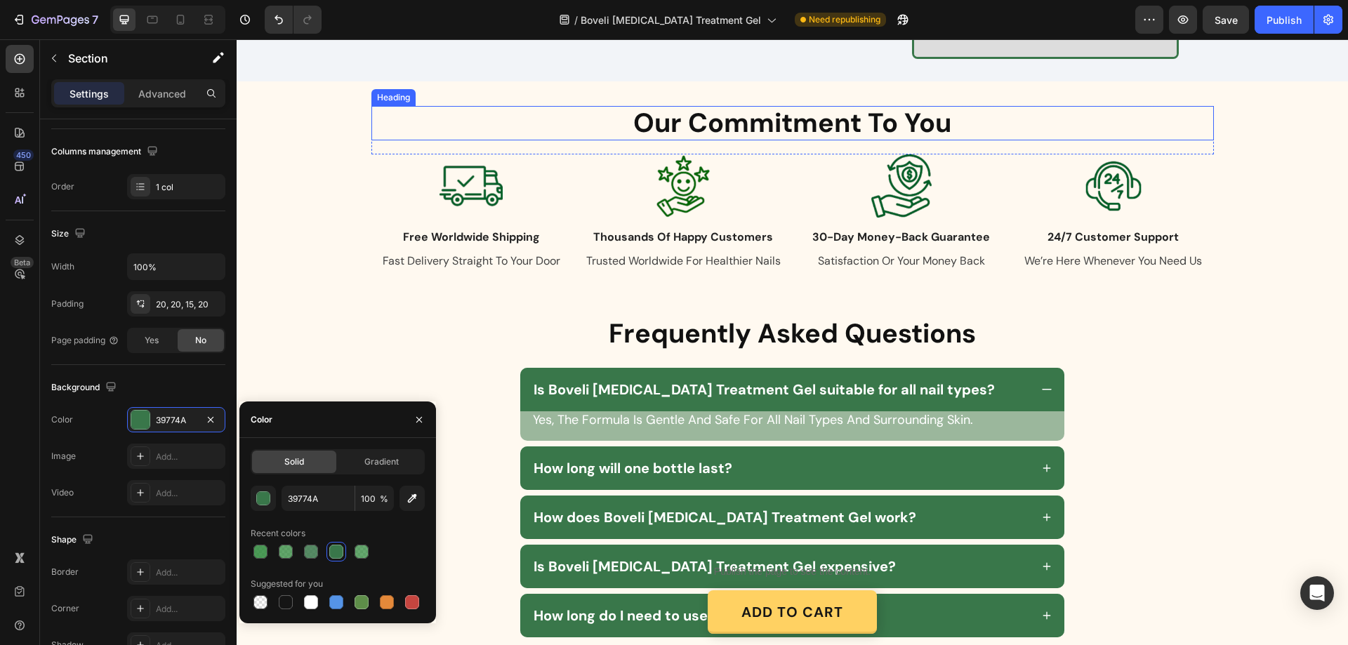
click at [781, 113] on span "Our Commitment To You" at bounding box center [792, 122] width 318 height 35
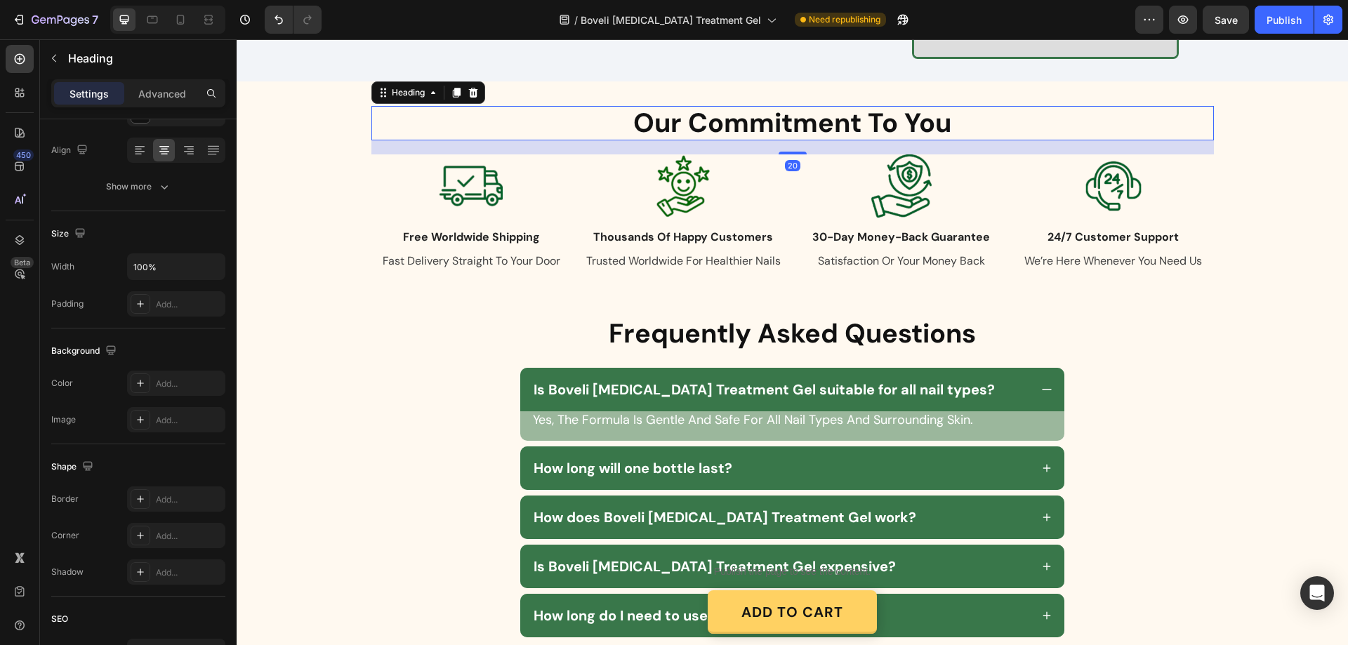
scroll to position [0, 0]
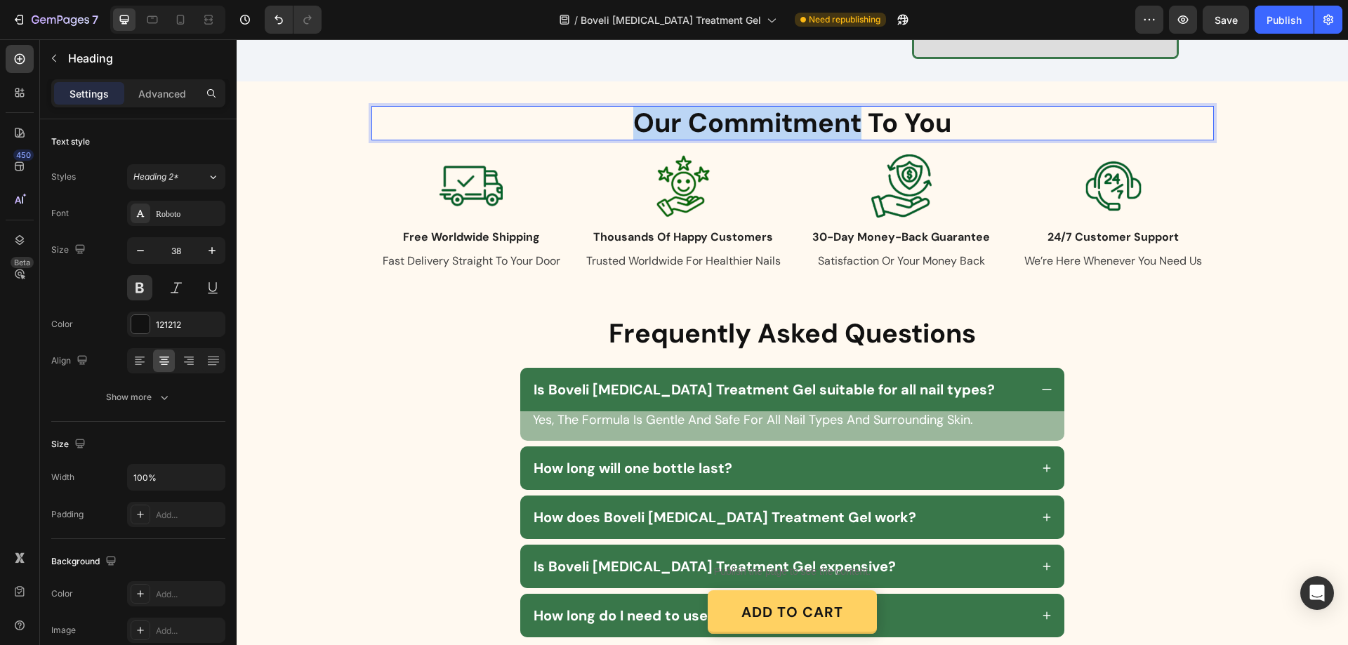
drag, startPoint x: 846, startPoint y: 124, endPoint x: 640, endPoint y: 108, distance: 206.4
click at [640, 108] on p "Our Commitment To You" at bounding box center [793, 123] width 840 height 32
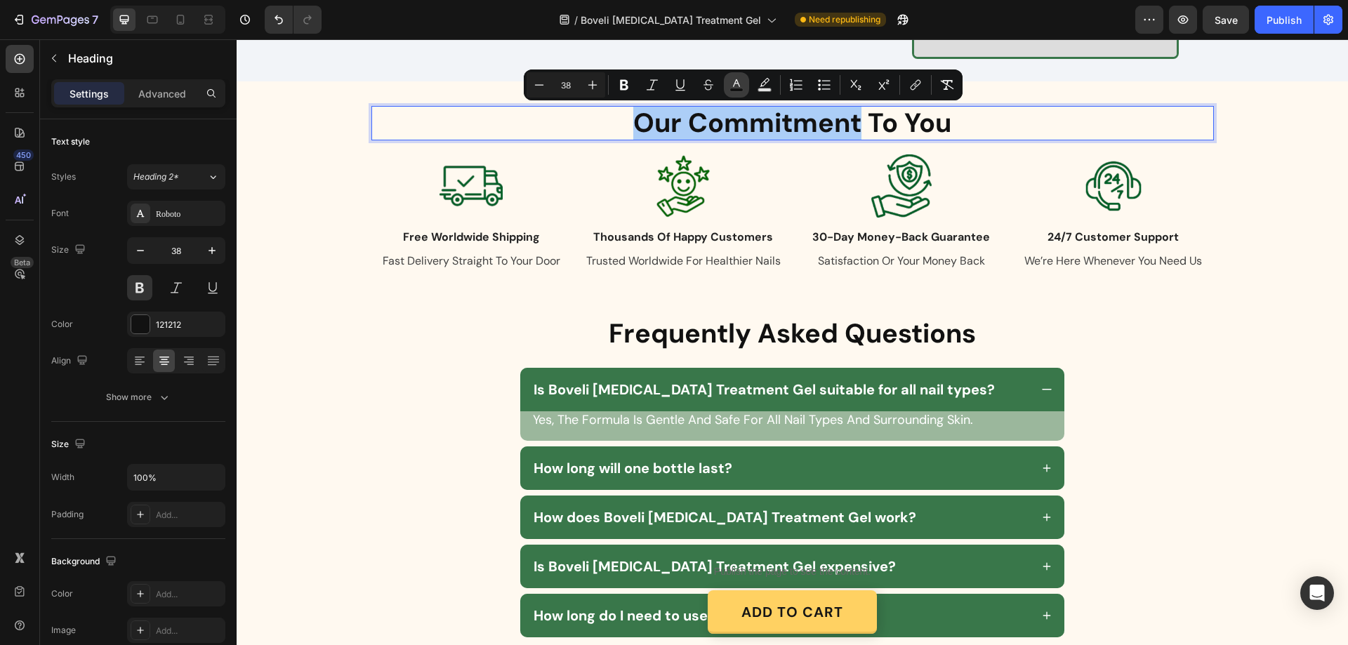
click at [735, 81] on icon "Editor contextual toolbar" at bounding box center [737, 85] width 14 height 14
type input "121212"
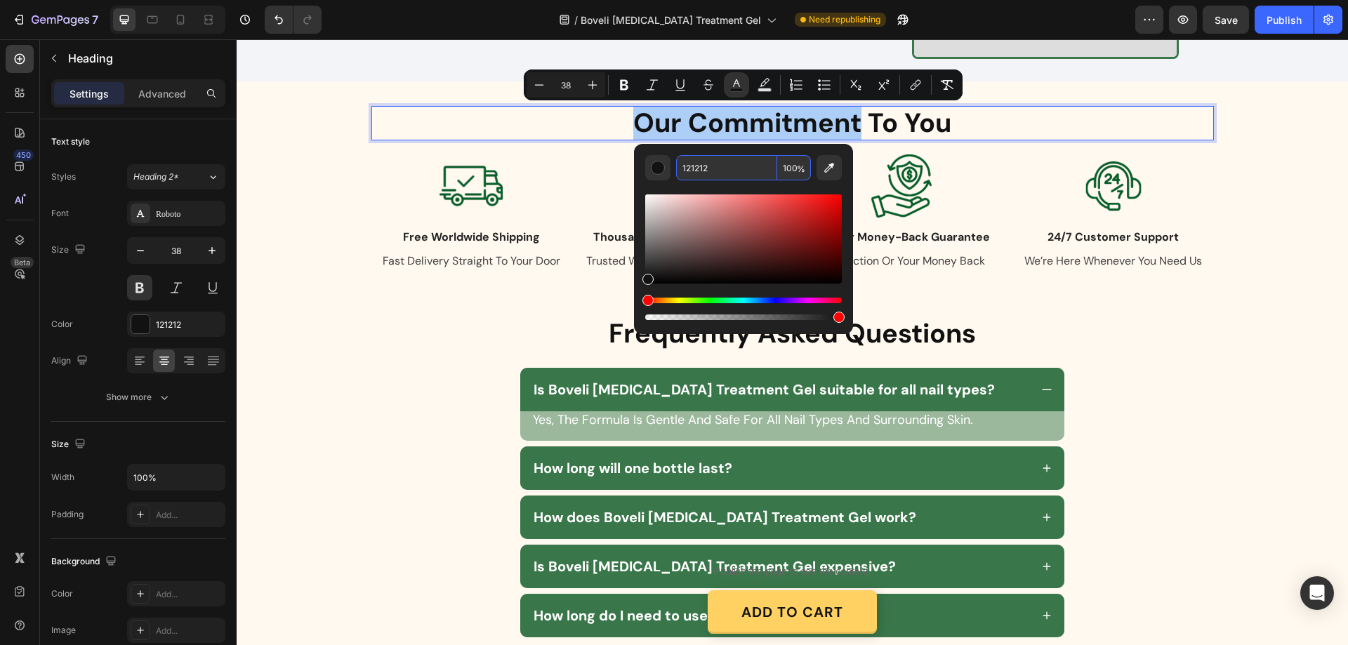
click at [730, 166] on input "121212" at bounding box center [726, 167] width 101 height 25
paste input "3977"
type input "3977"
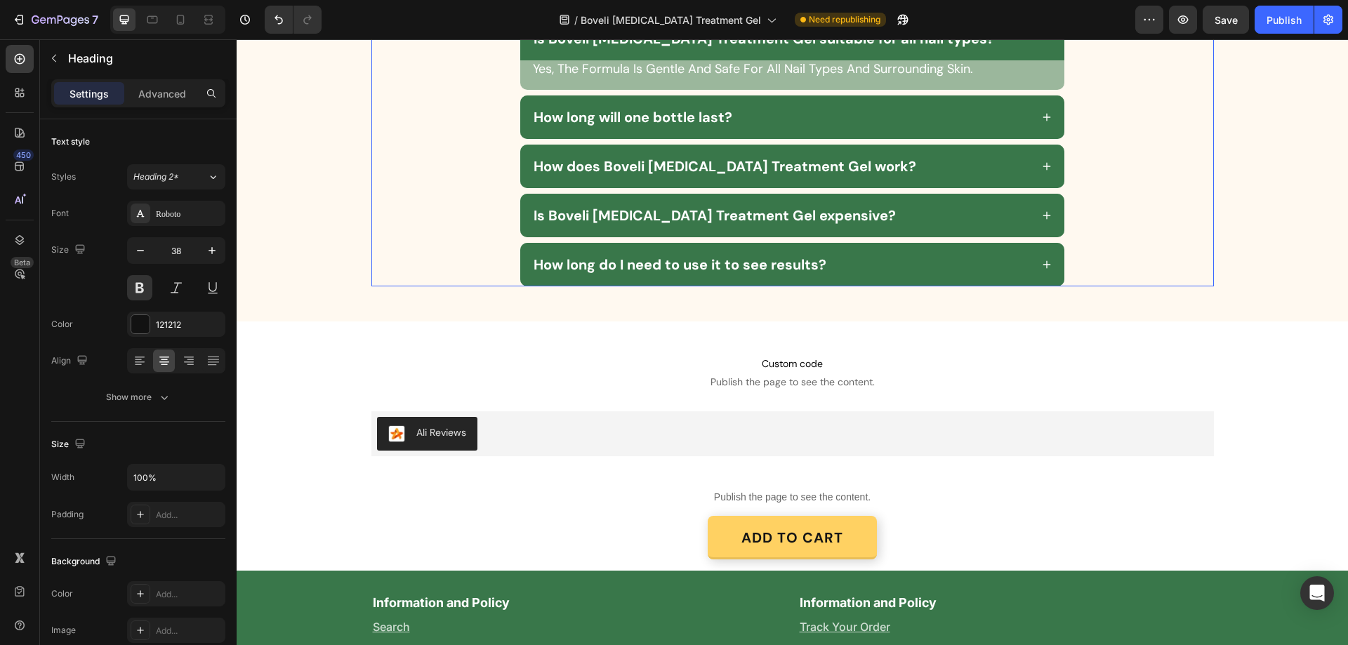
scroll to position [3478, 0]
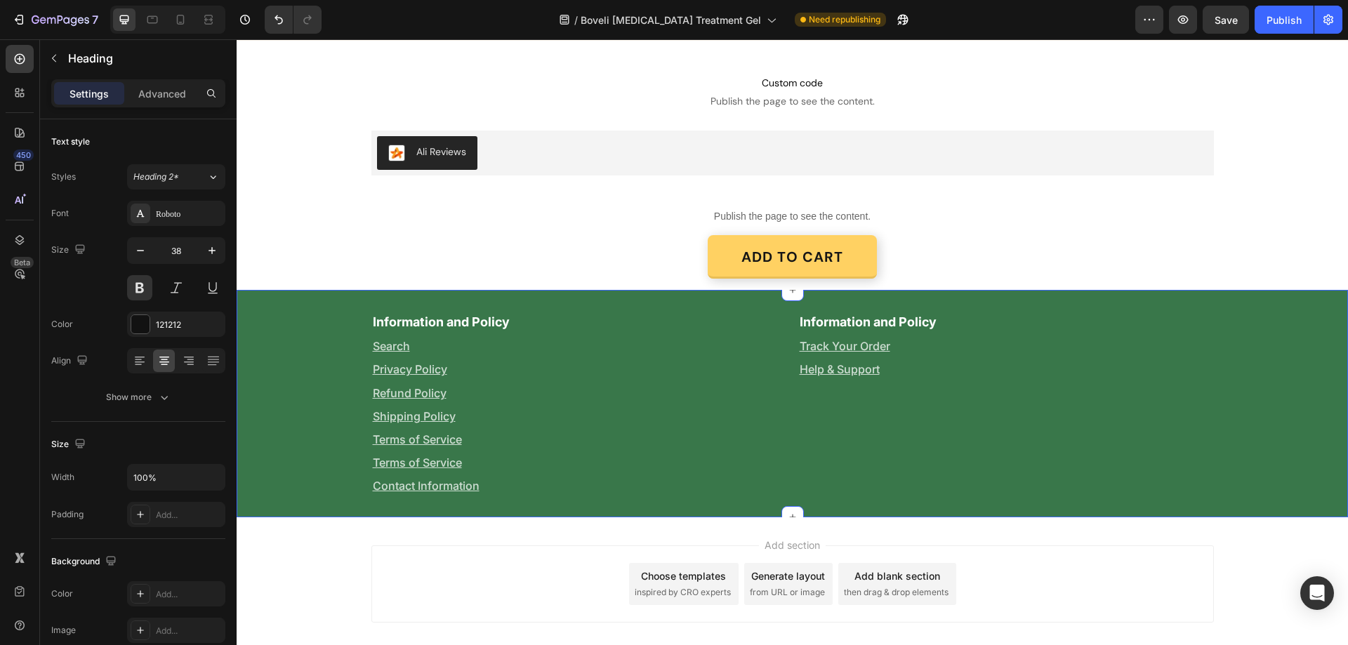
click at [304, 338] on div "Information and Policy Text Block Search Text Block Privacy Policy Text Block R…" at bounding box center [793, 404] width 1112 height 183
type input "16"
type input "121212"
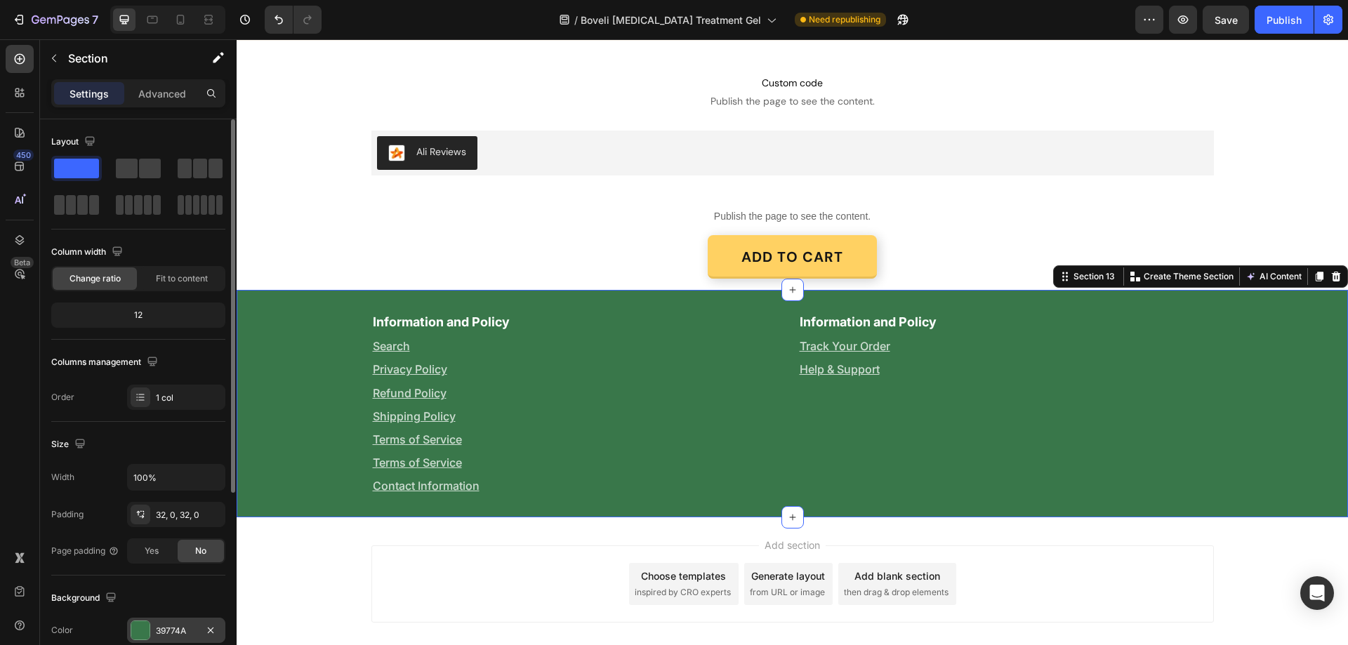
click at [164, 624] on div "39774A" at bounding box center [176, 630] width 98 height 25
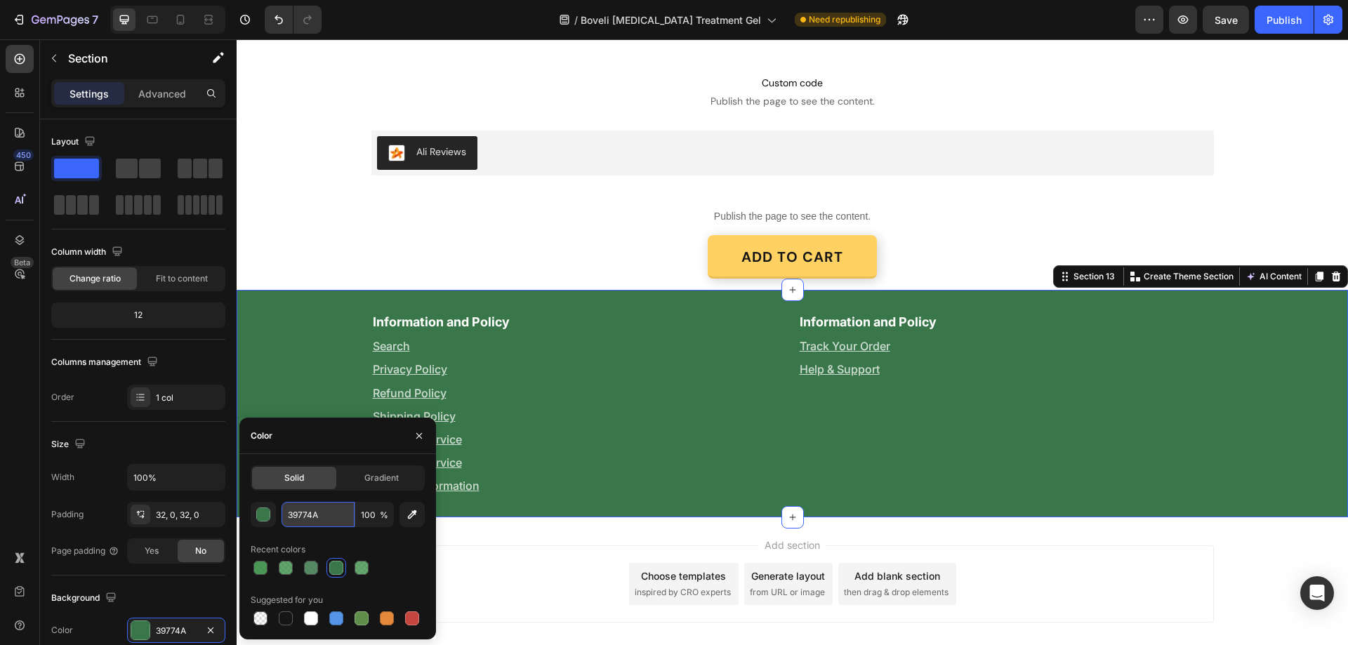
click at [329, 515] on input "39774A" at bounding box center [318, 514] width 73 height 25
paste input "text"
type input "39774A"
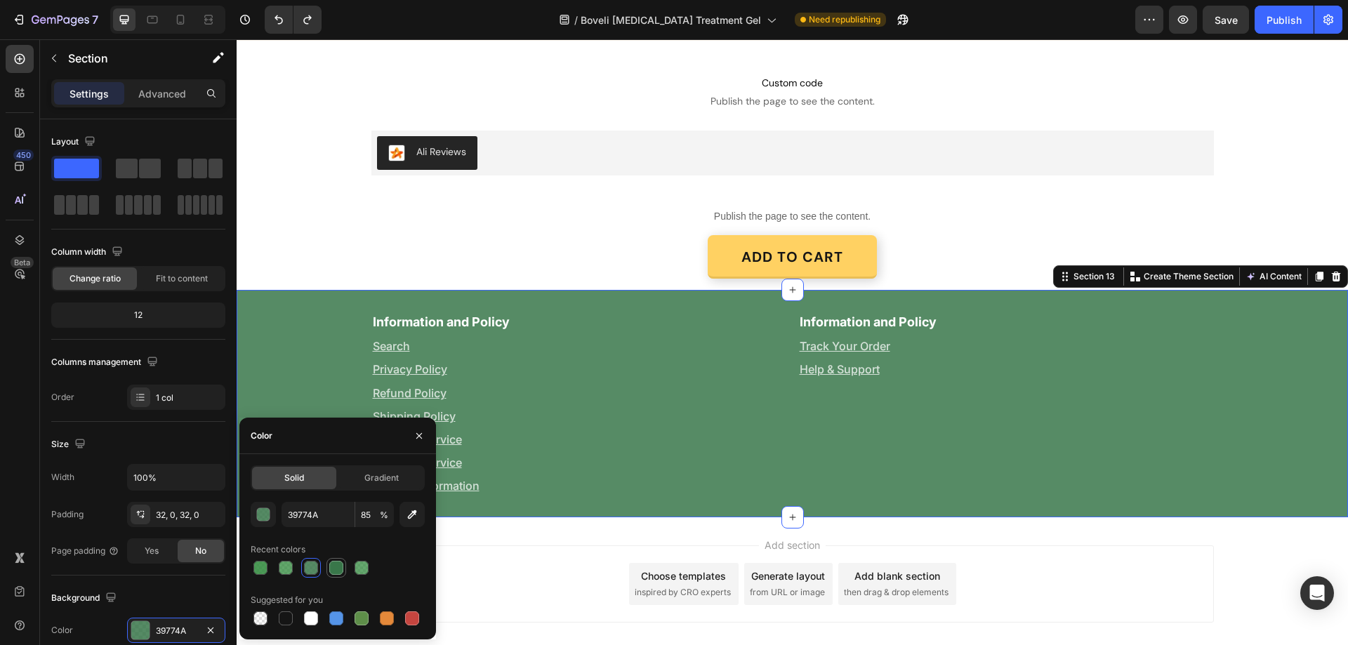
click at [337, 566] on div at bounding box center [336, 568] width 14 height 14
type input "100"
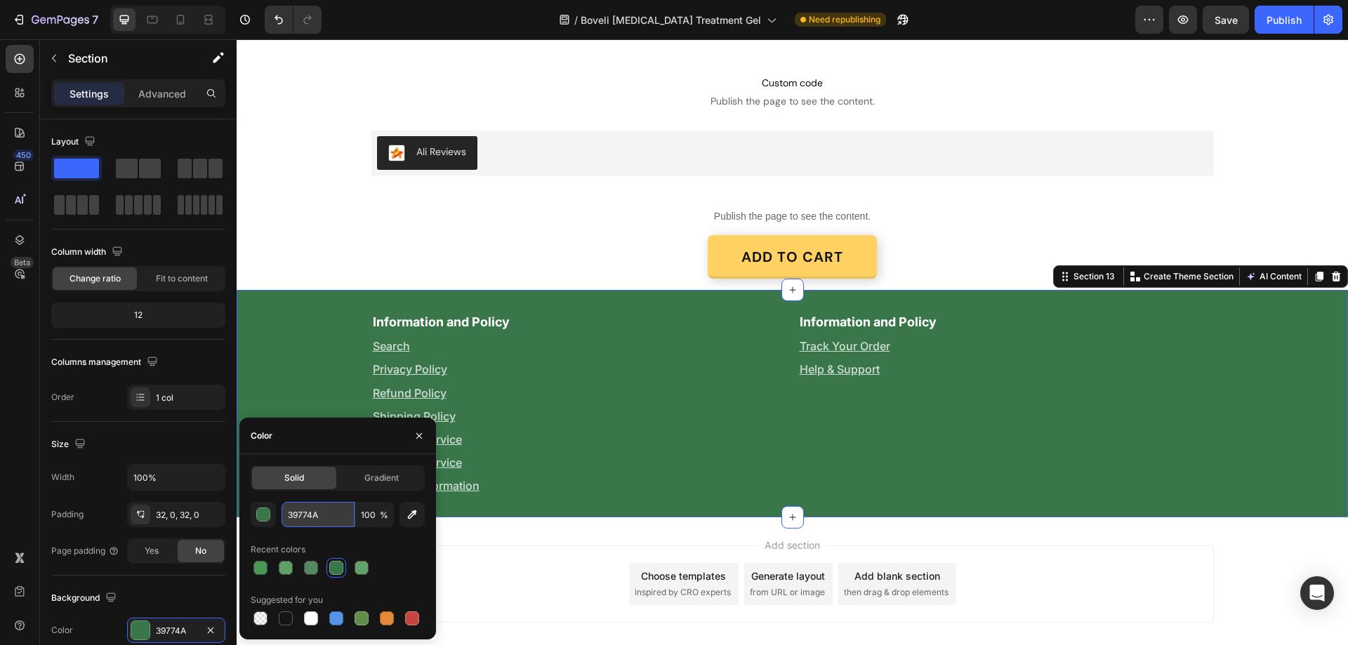
click at [324, 520] on input "39774A" at bounding box center [318, 514] width 73 height 25
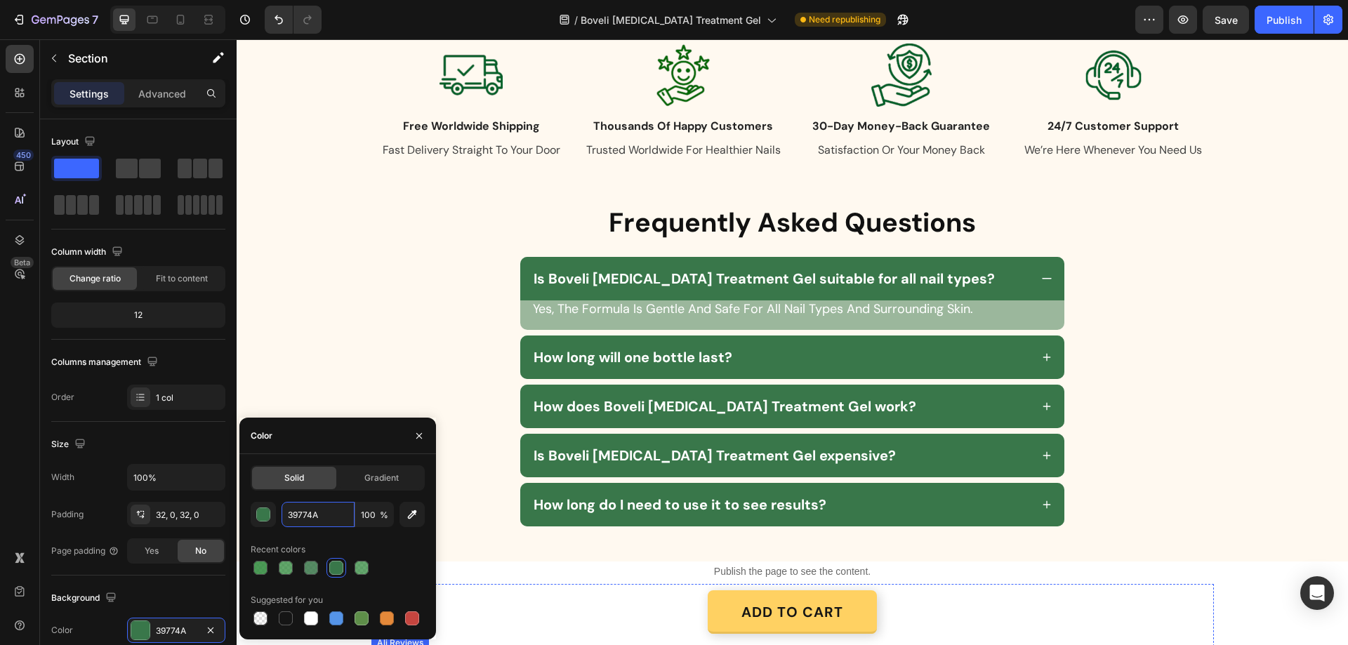
scroll to position [2846, 0]
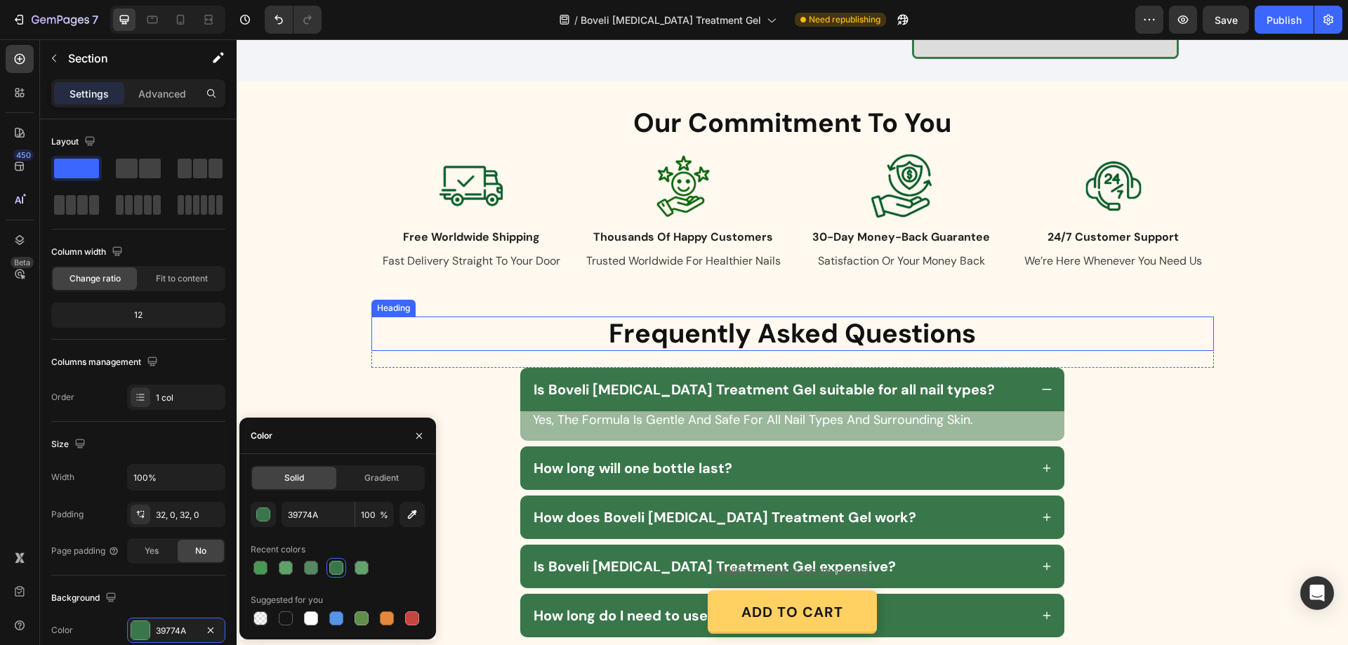
click at [782, 328] on span "Frequently Asked Questions" at bounding box center [792, 333] width 367 height 35
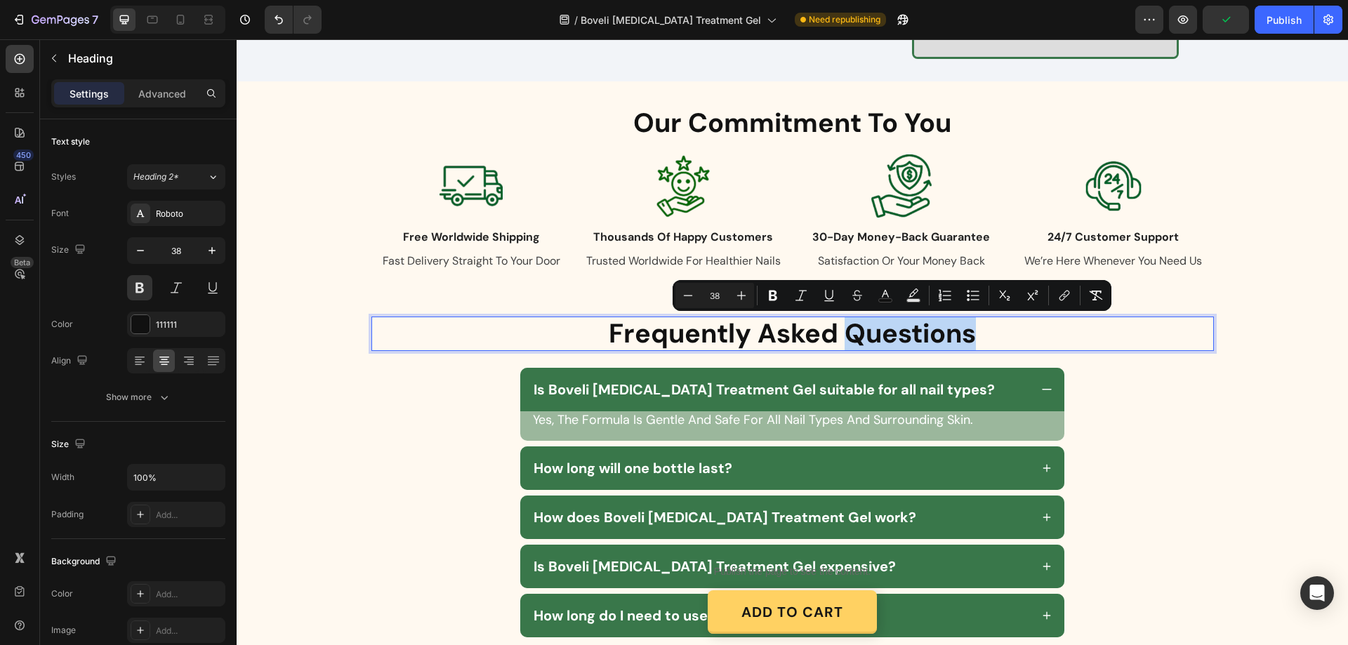
drag, startPoint x: 834, startPoint y: 333, endPoint x: 954, endPoint y: 333, distance: 120.1
click at [954, 333] on p "Frequently Asked Questions" at bounding box center [793, 334] width 840 height 32
click at [884, 294] on icon "Editor contextual toolbar" at bounding box center [885, 294] width 7 height 8
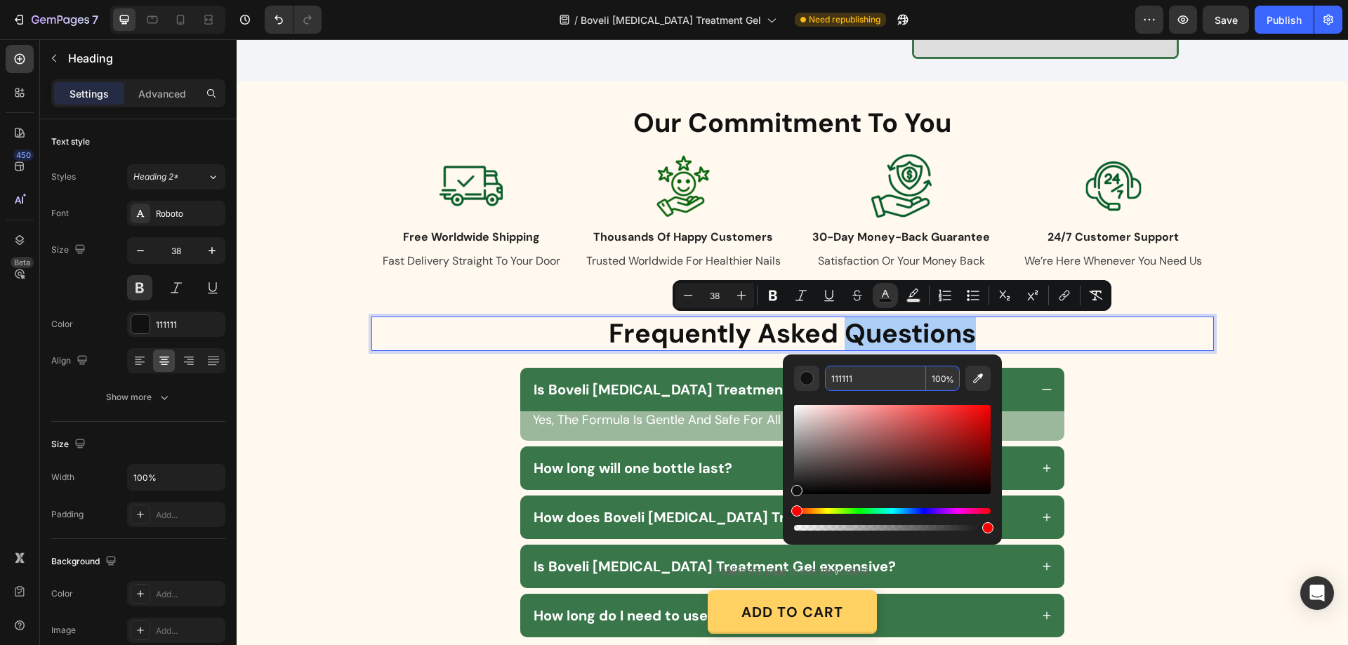
click at [874, 385] on input "111111" at bounding box center [875, 378] width 101 height 25
paste input "39774A"
type input "39774A"
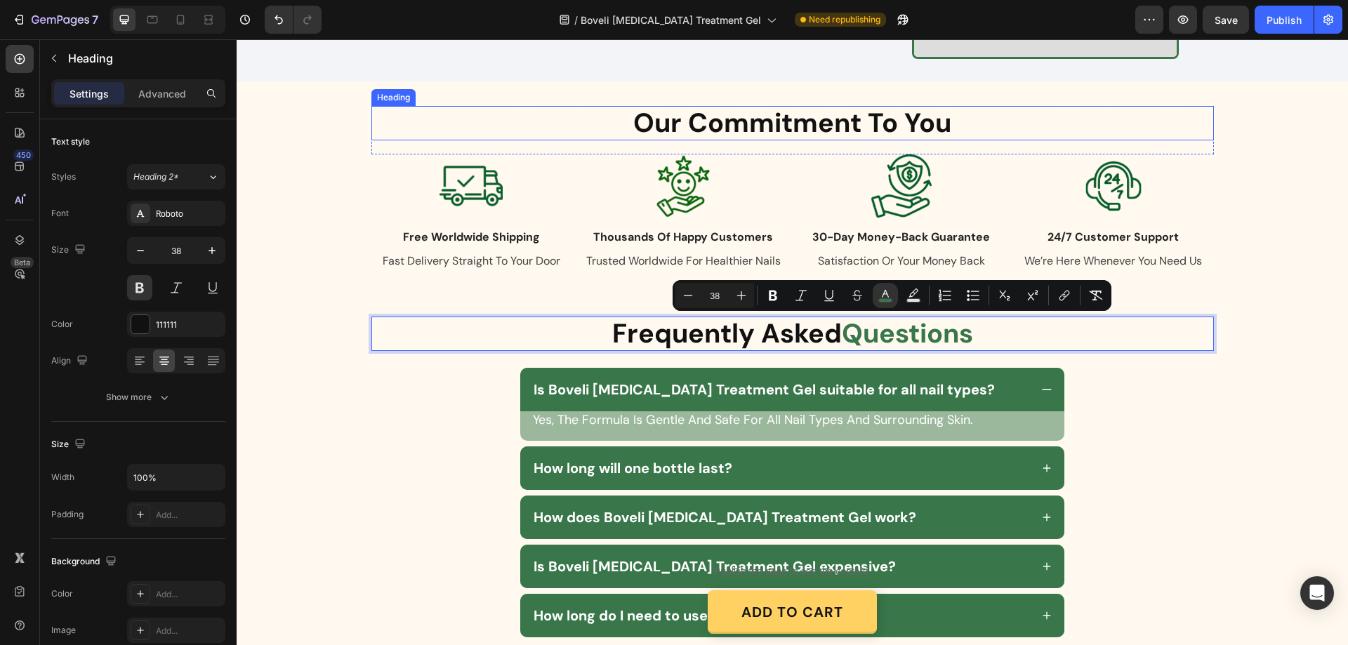
click at [850, 114] on span "Our Commitment To You" at bounding box center [792, 122] width 318 height 35
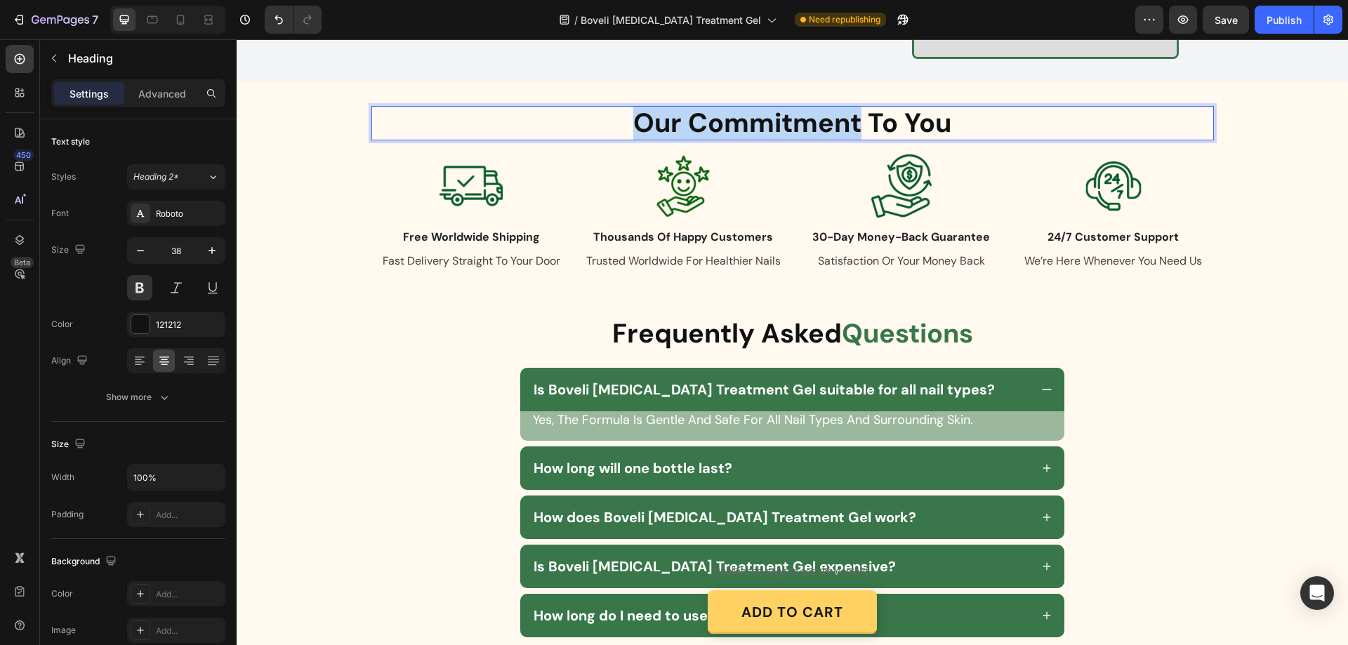
drag, startPoint x: 846, startPoint y: 122, endPoint x: 643, endPoint y: 117, distance: 202.3
click at [643, 117] on span "Our Commitment To You" at bounding box center [792, 122] width 318 height 35
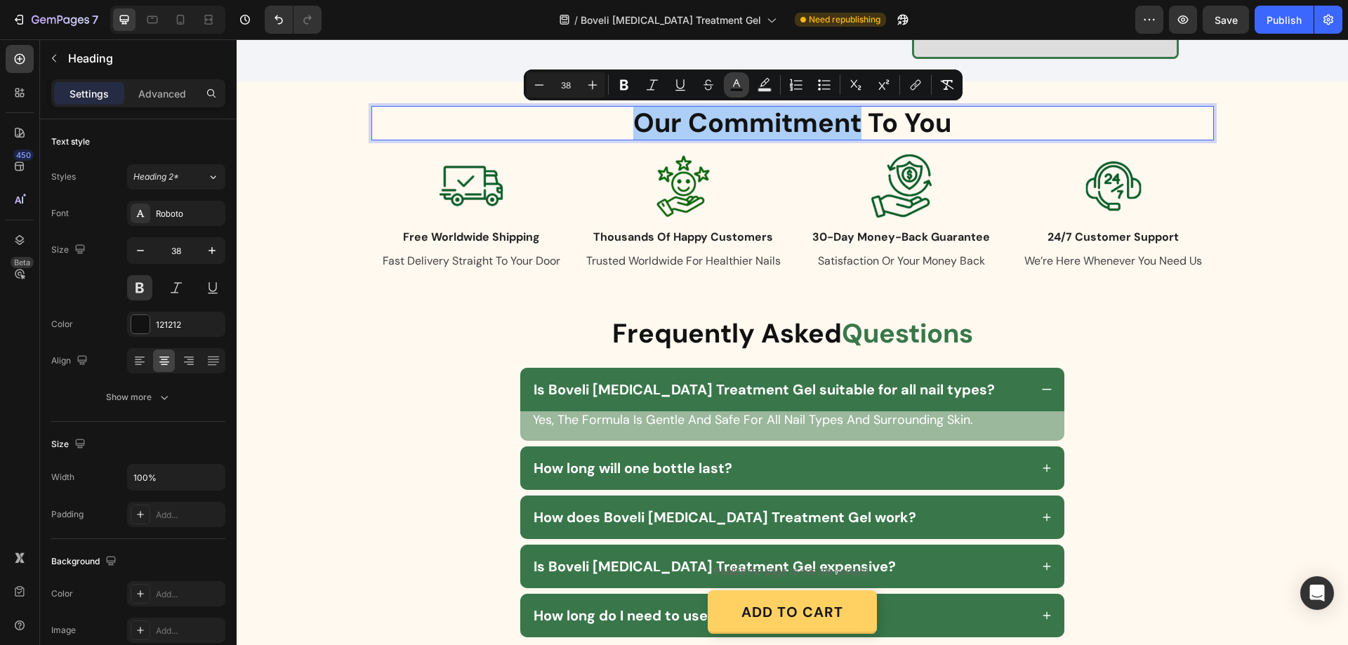
click at [739, 84] on icon "Editor contextual toolbar" at bounding box center [737, 85] width 14 height 14
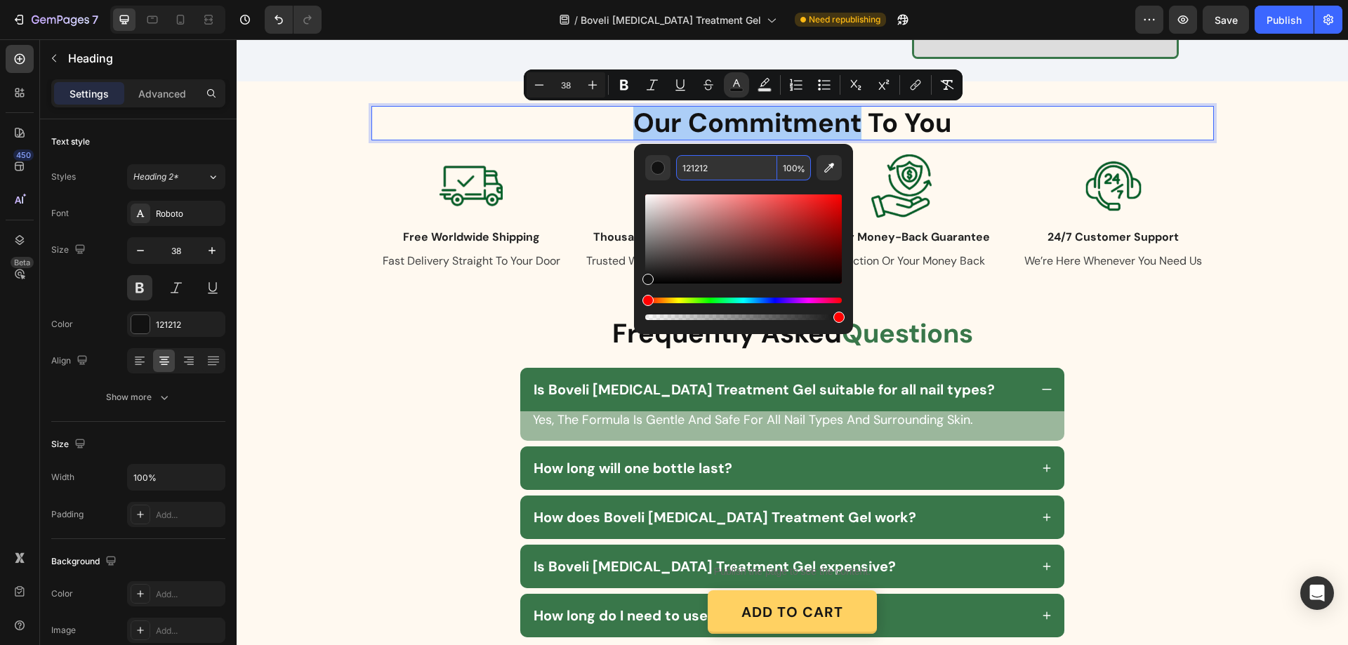
click at [738, 167] on input "121212" at bounding box center [726, 167] width 101 height 25
paste input "39774A"
type input "39774A"
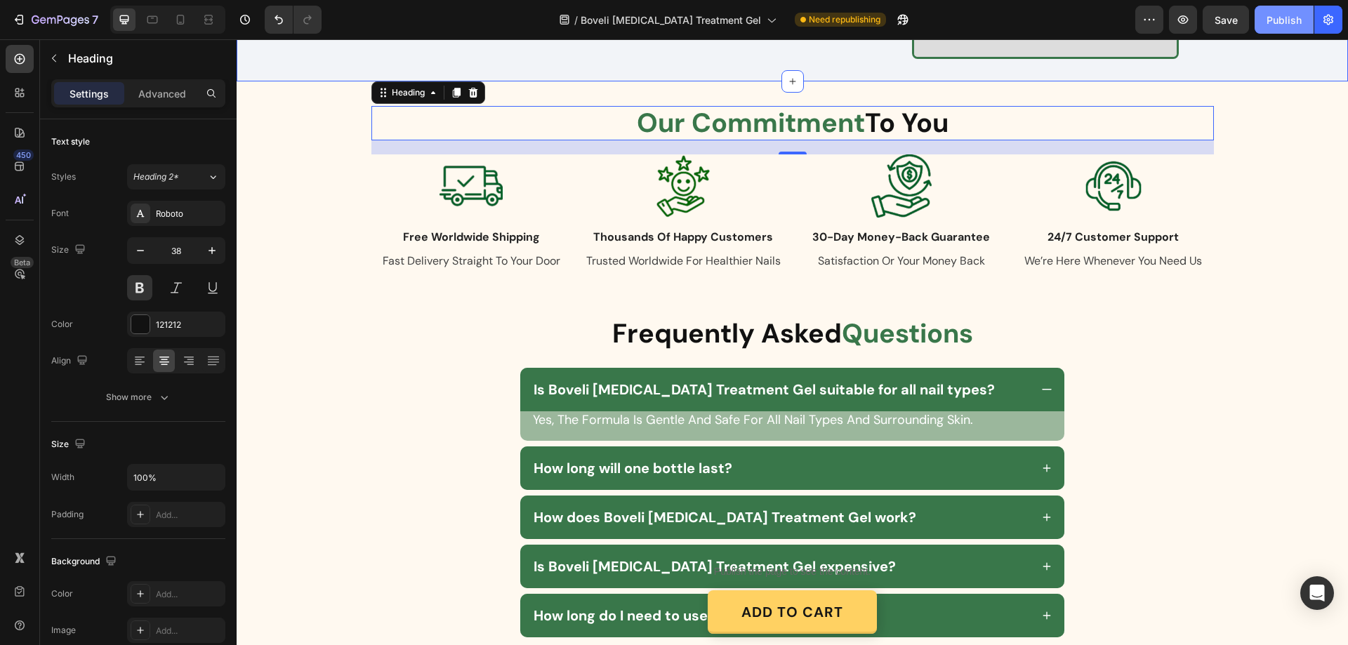
click at [1297, 19] on div "Publish" at bounding box center [1284, 20] width 35 height 15
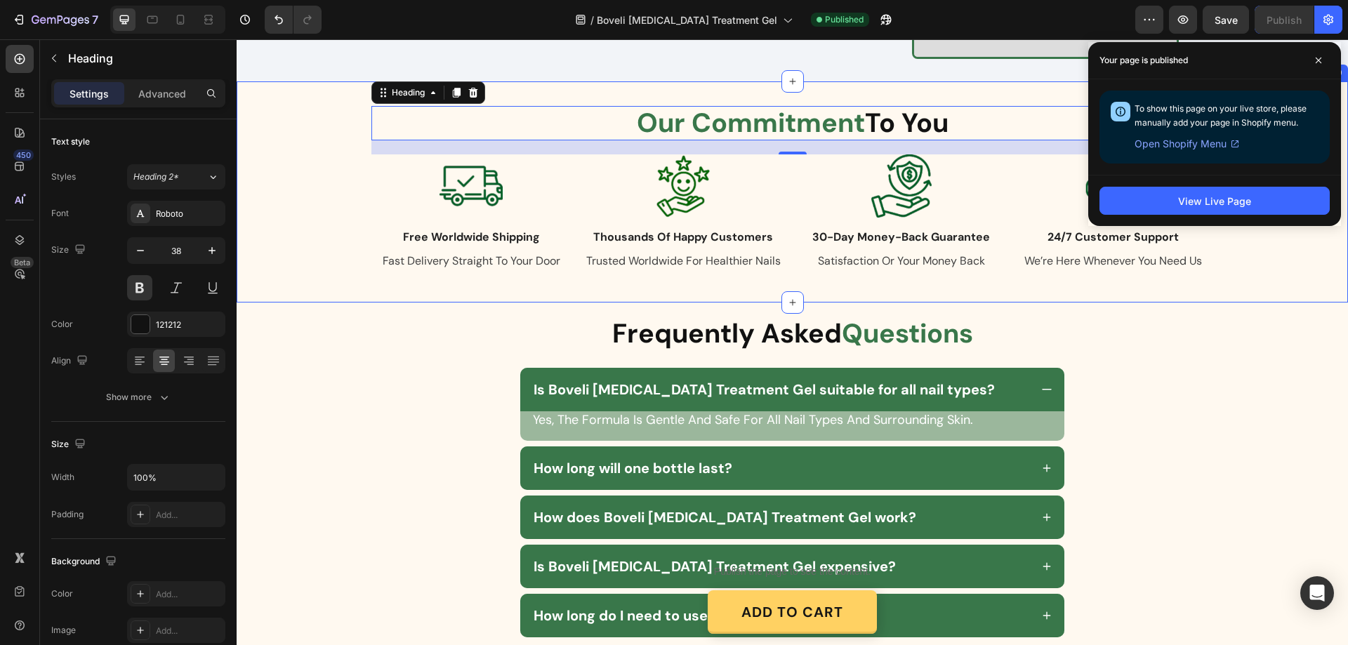
scroll to position [2725, 0]
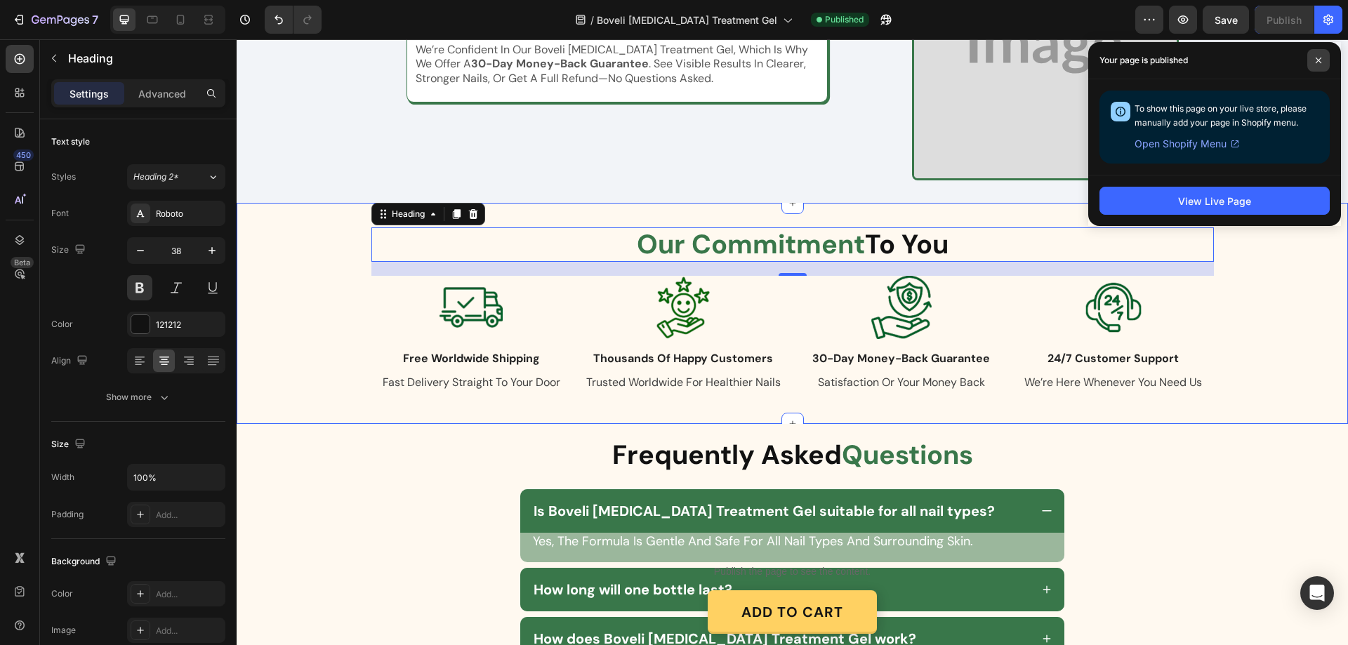
click at [1324, 59] on span at bounding box center [1319, 60] width 22 height 22
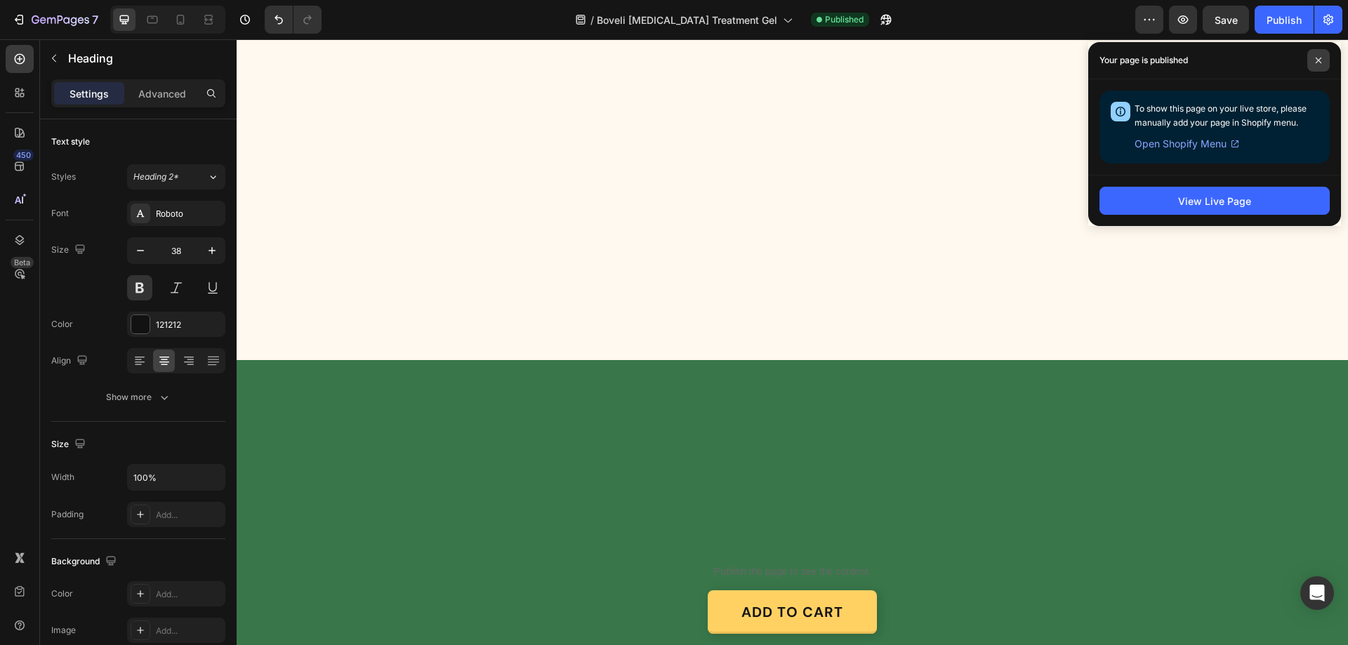
click at [1317, 58] on icon at bounding box center [1318, 60] width 7 height 7
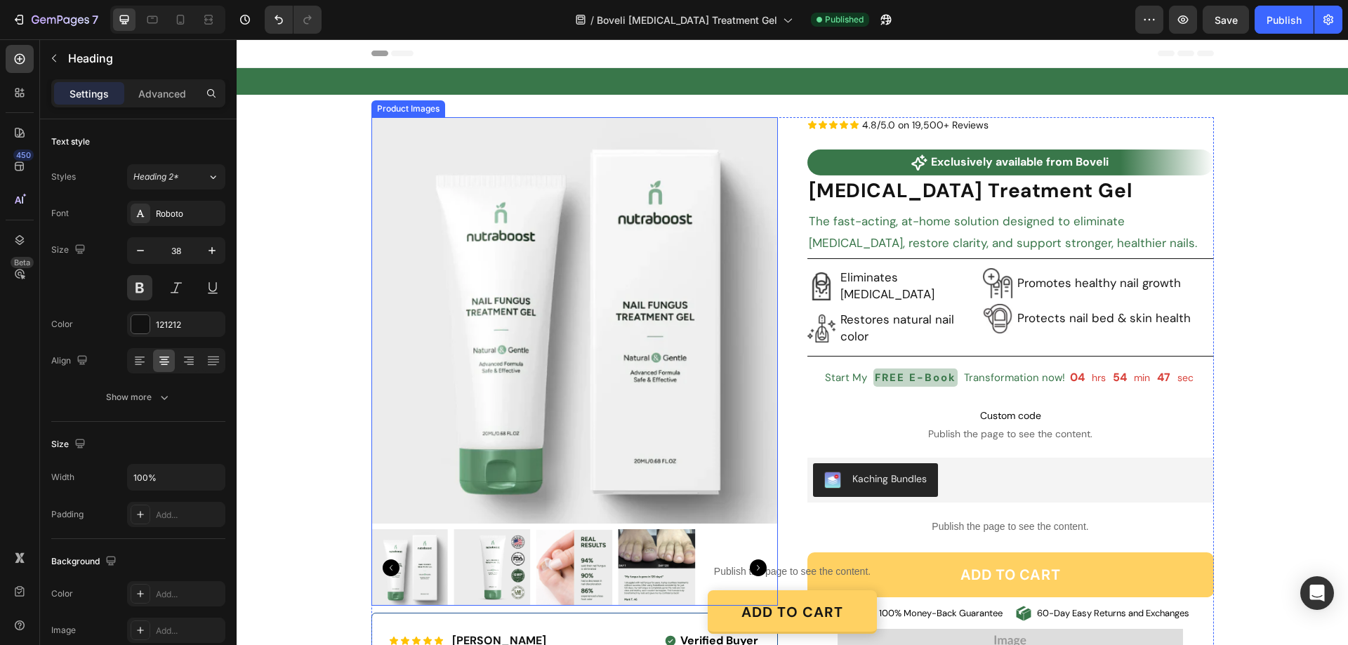
scroll to position [351, 0]
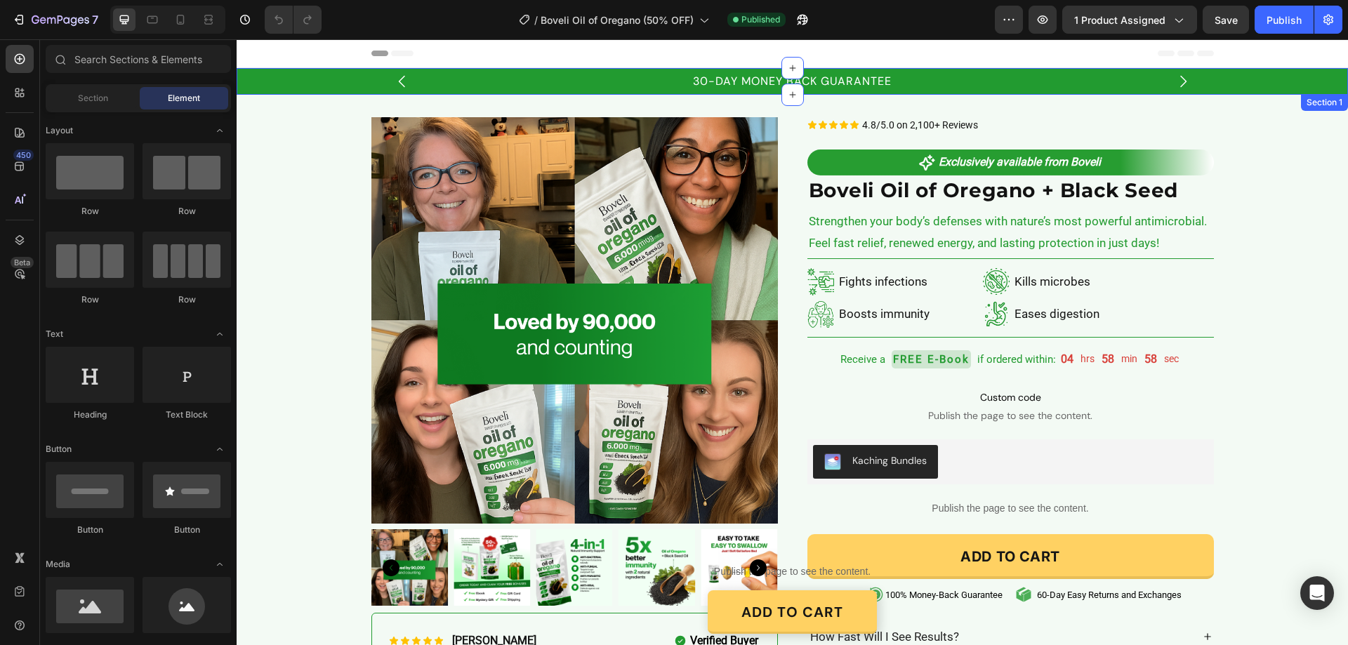
click at [312, 72] on div "30-DAY MONEY BACK GUARANTEE Text Block FREE SHIPPING ON ALL THE ORDERS Text Blo…" at bounding box center [793, 82] width 1112 height 20
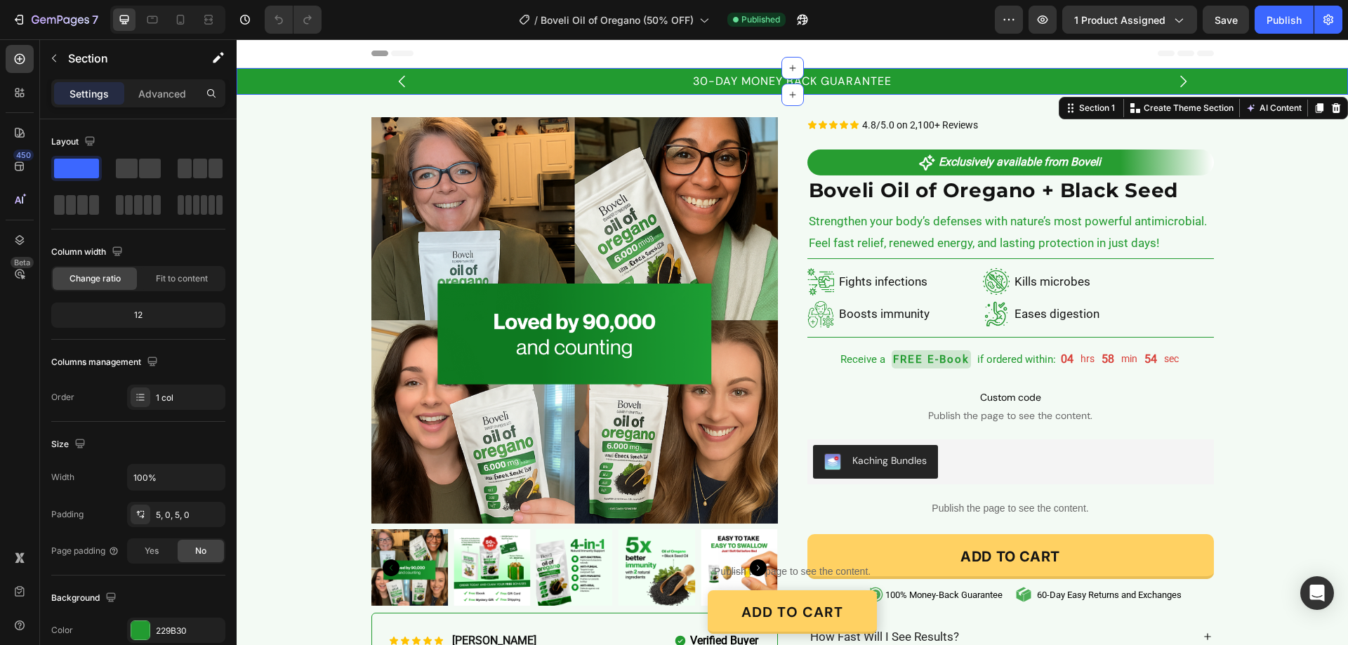
click at [263, 77] on div "30-DAY MONEY BACK GUARANTEE Text Block FREE SHIPPING ON ALL THE ORDERS Text Blo…" at bounding box center [793, 82] width 1112 height 20
click at [22, 237] on icon at bounding box center [19, 240] width 9 height 10
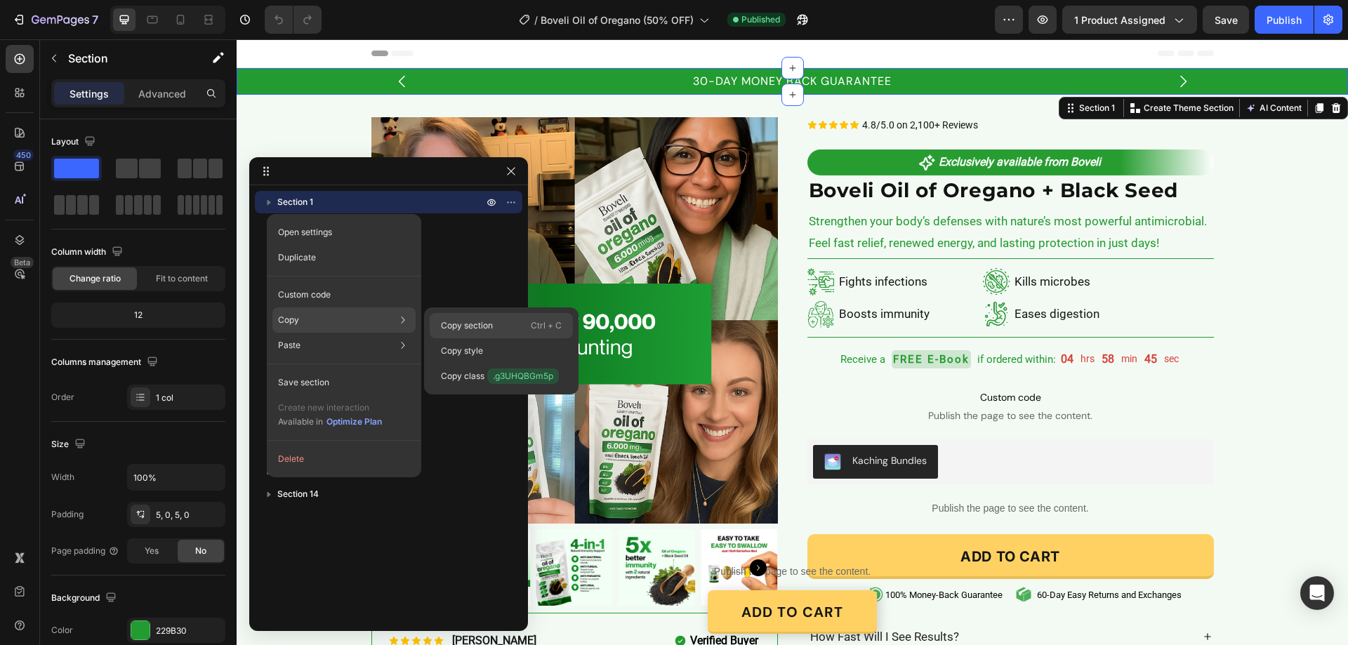
click at [492, 327] on p "Copy section" at bounding box center [467, 326] width 52 height 13
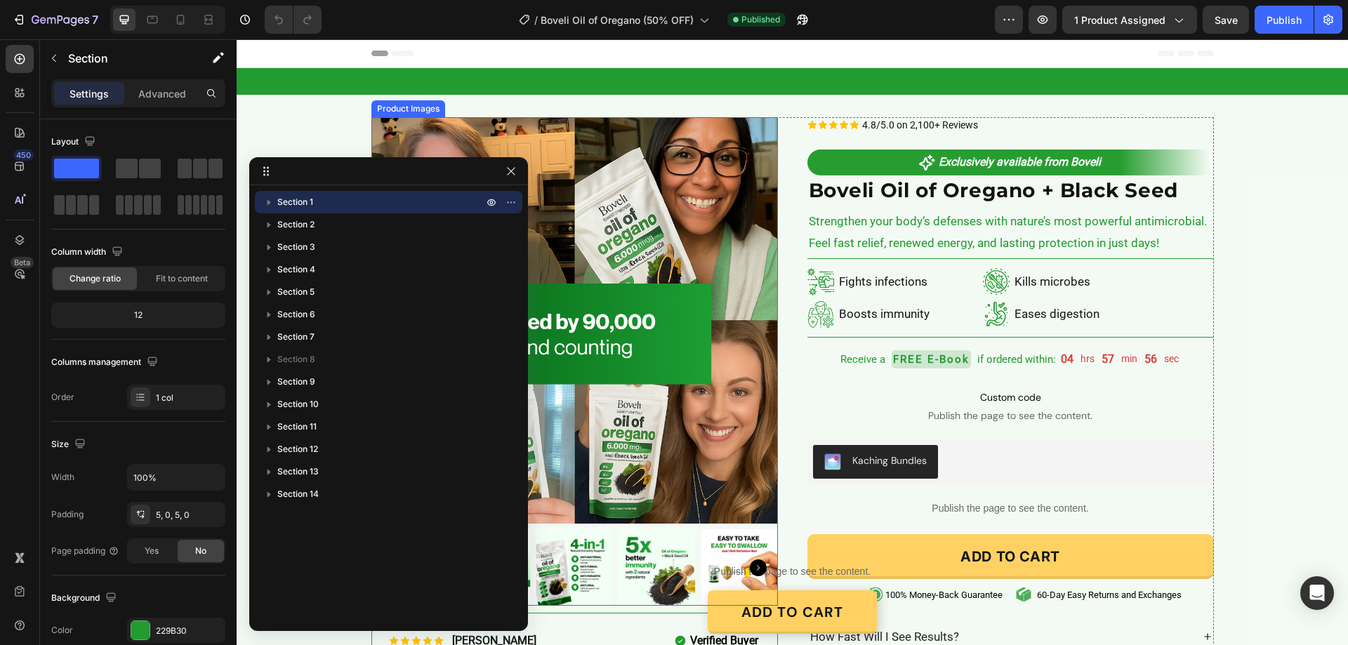
scroll to position [281, 0]
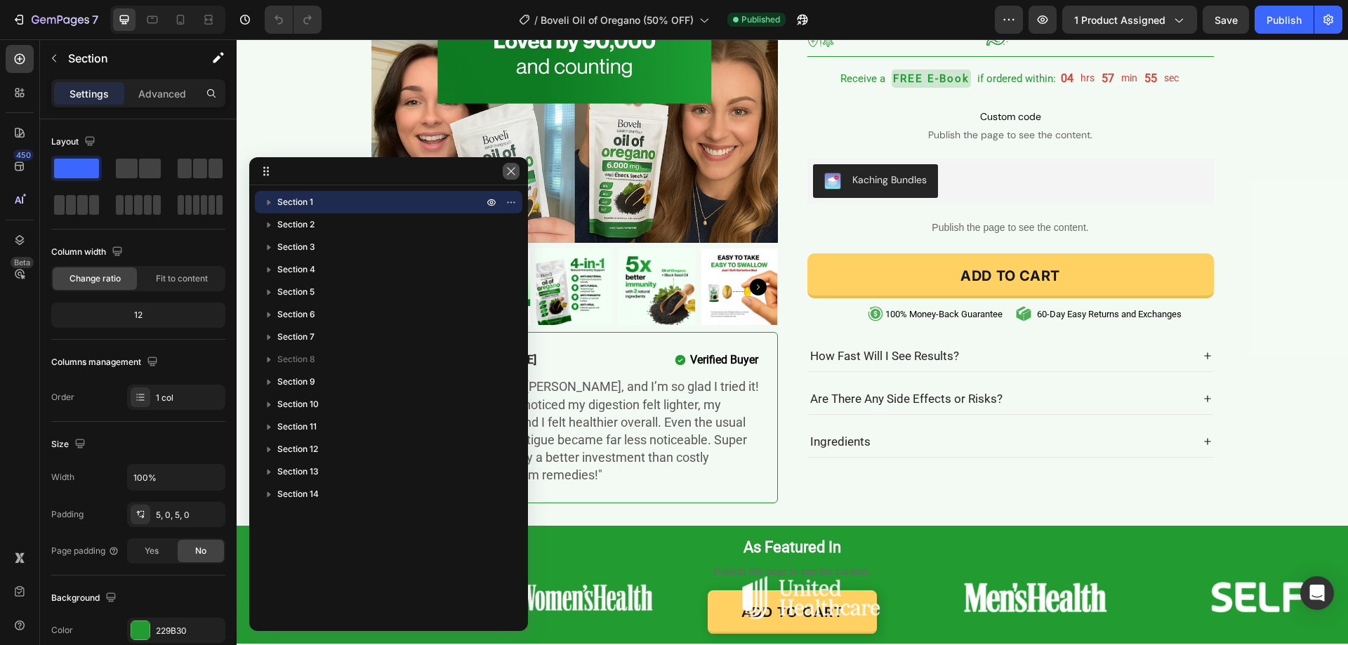
click at [515, 167] on icon "button" at bounding box center [511, 171] width 11 height 11
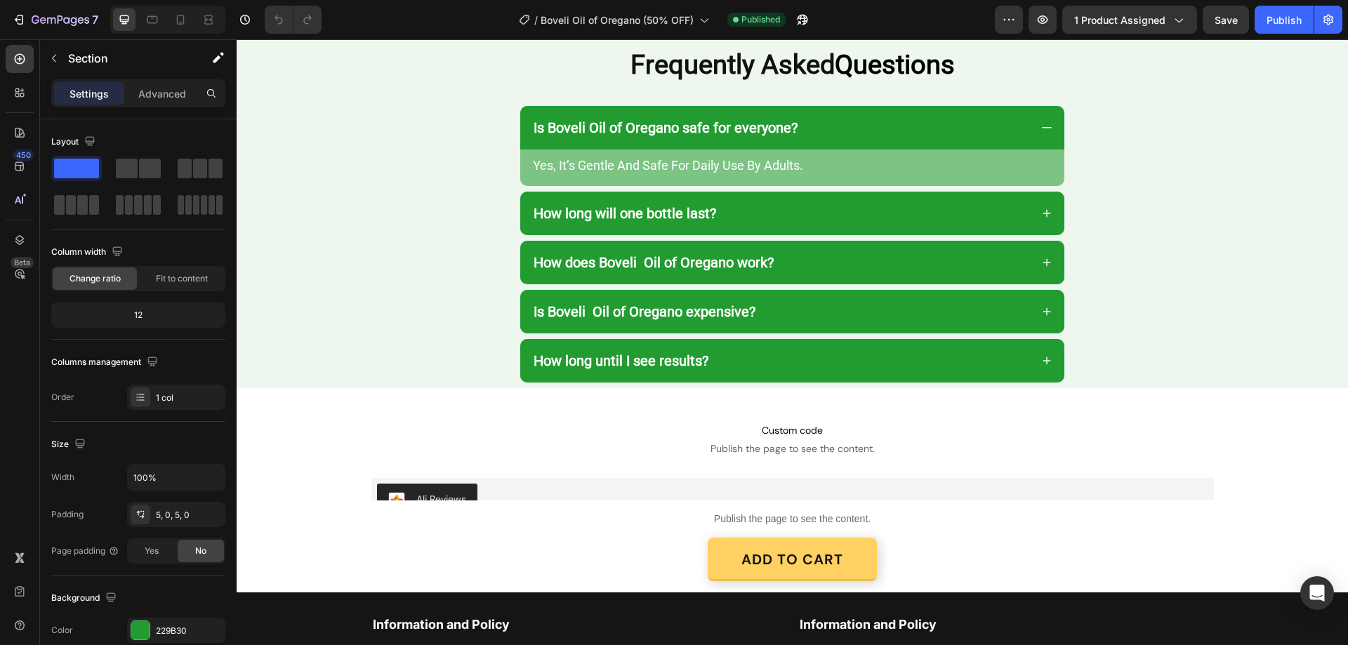
scroll to position [3012, 0]
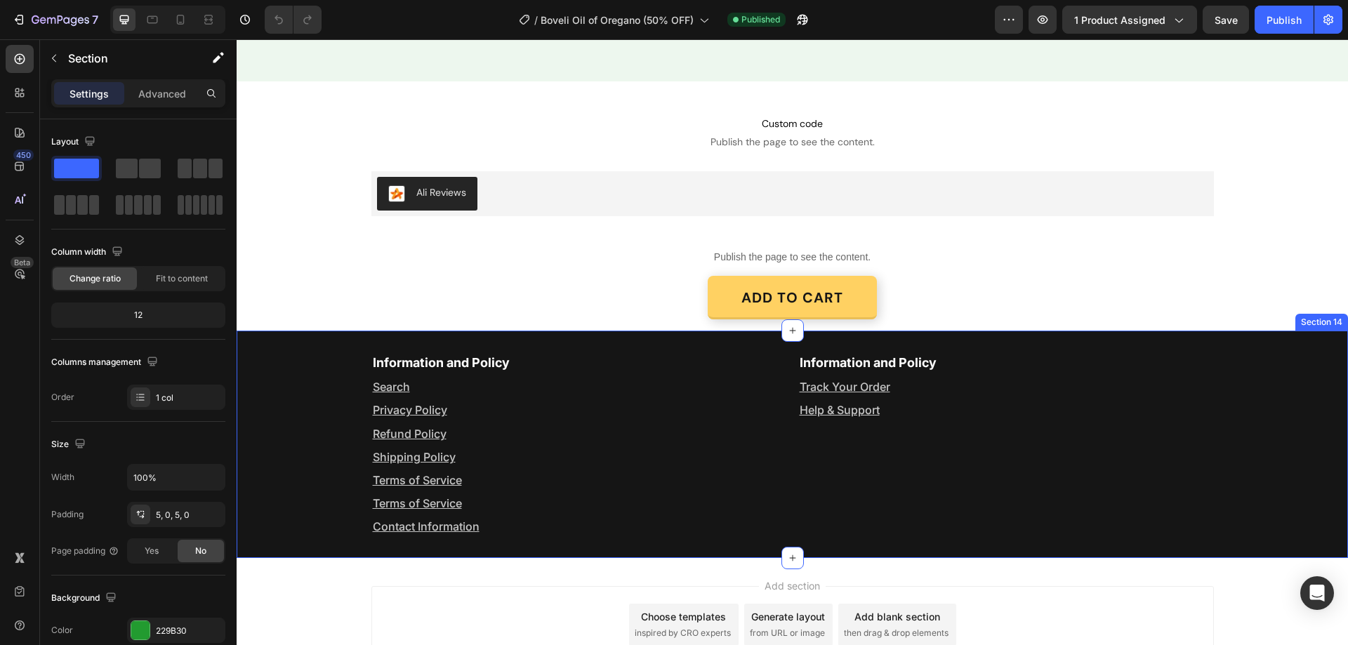
click at [265, 354] on div "Information and Policy Text Block Search Text Block Privacy Policy Text Block R…" at bounding box center [793, 444] width 1112 height 183
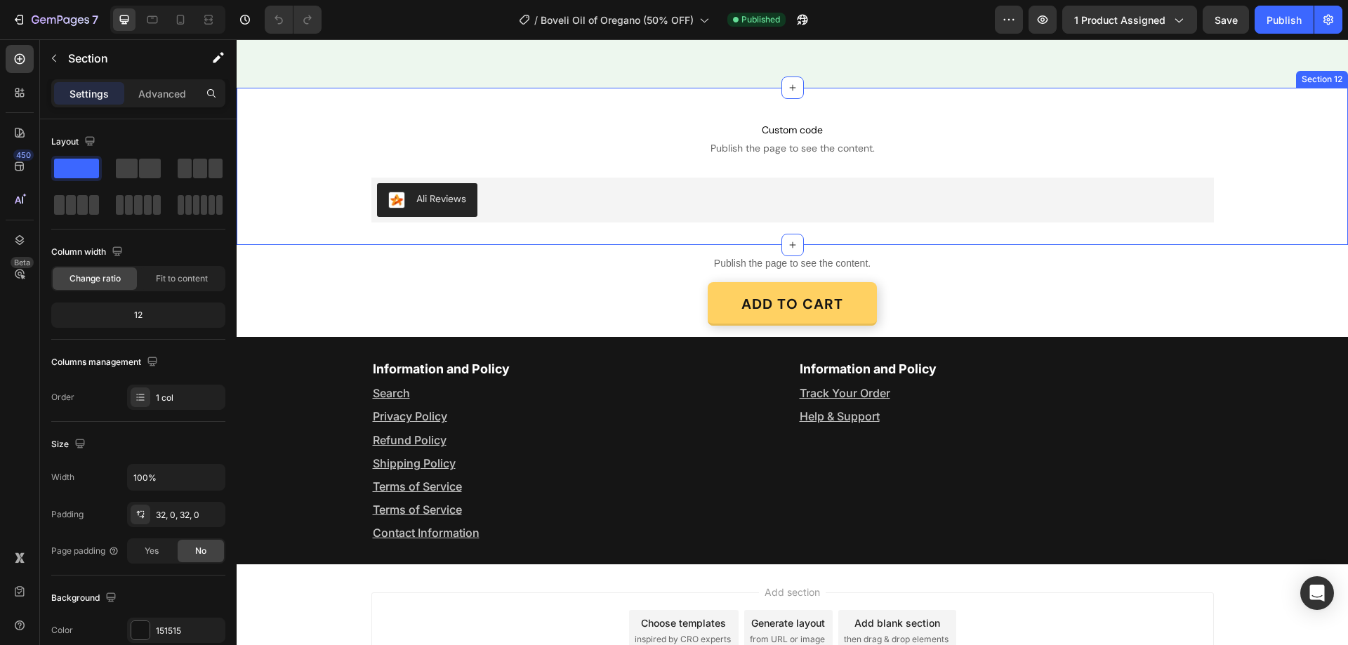
scroll to position [3157, 0]
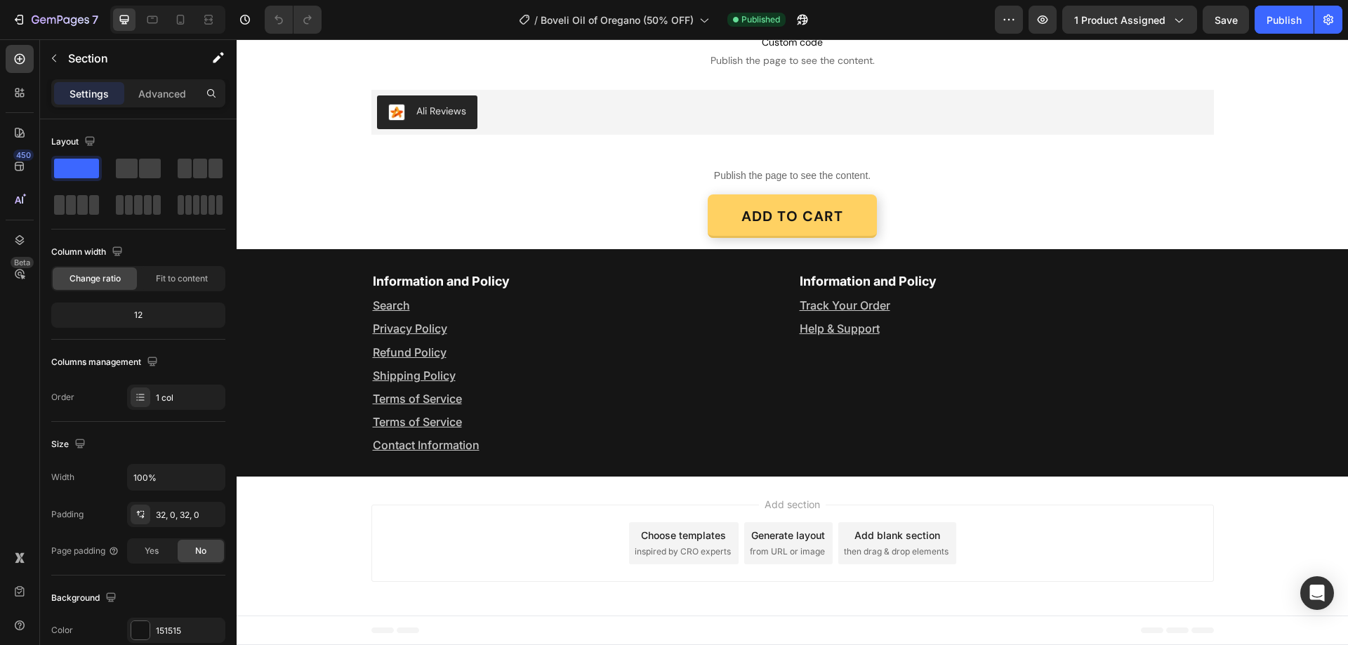
click at [277, 261] on div "Information and Policy Text Block Search Text Block Privacy Policy Text Block R…" at bounding box center [793, 363] width 1112 height 228
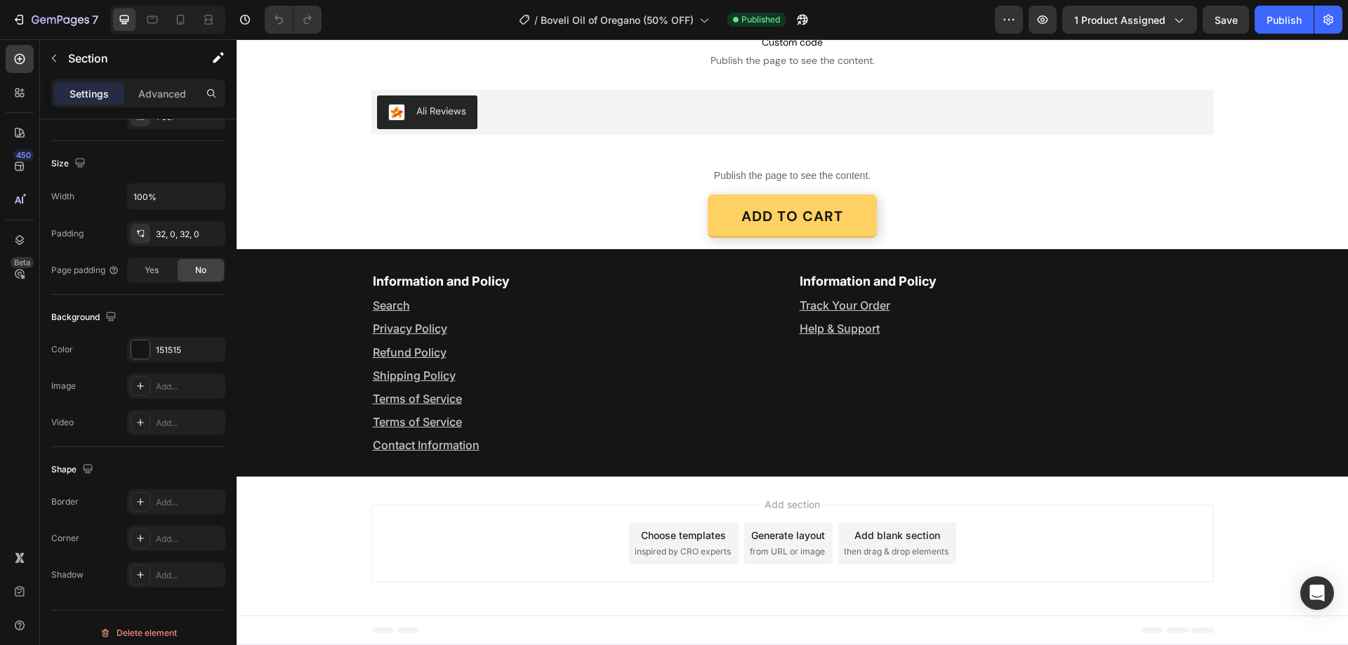
click at [272, 270] on div "Information and Policy Text Block Search Text Block Privacy Policy Text Block R…" at bounding box center [793, 363] width 1112 height 228
click at [318, 272] on div "Information and Policy Text Block Search Text Block Privacy Policy Text Block R…" at bounding box center [793, 363] width 1112 height 183
click at [1299, 306] on div "Information and Policy Text Block Search Text Block Privacy Policy Text Block R…" at bounding box center [793, 363] width 1112 height 183
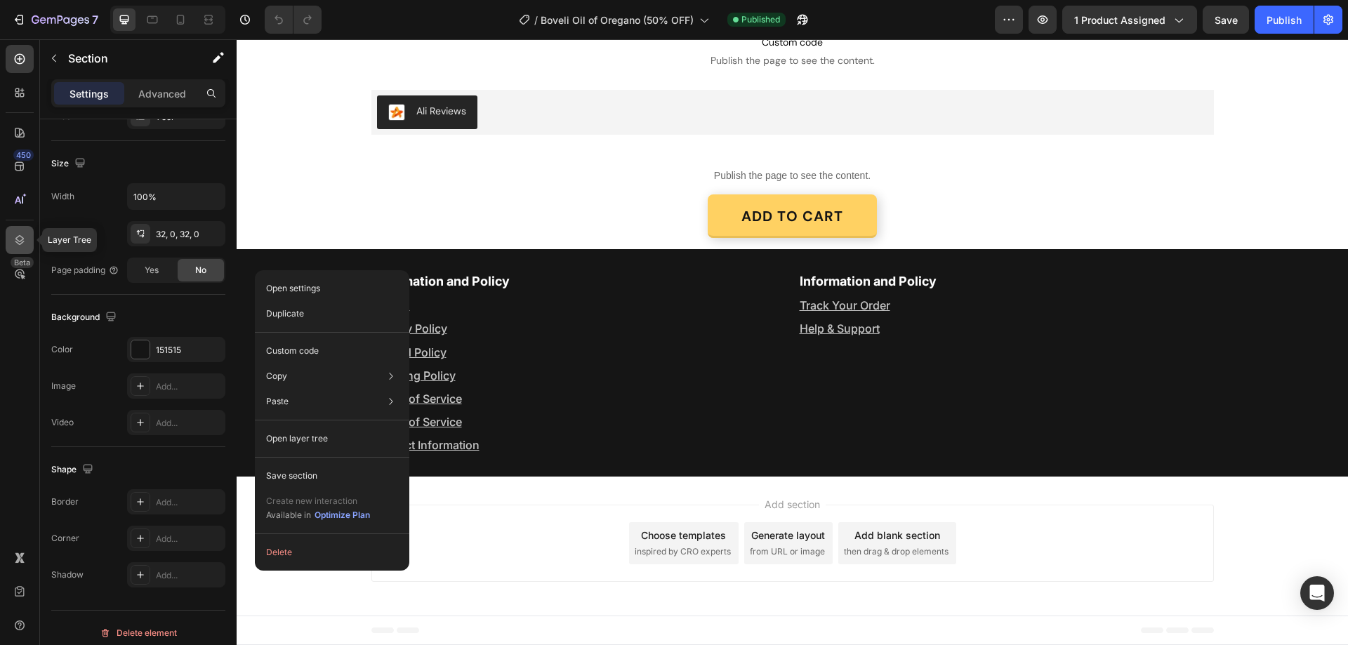
click at [13, 241] on icon at bounding box center [20, 240] width 14 height 14
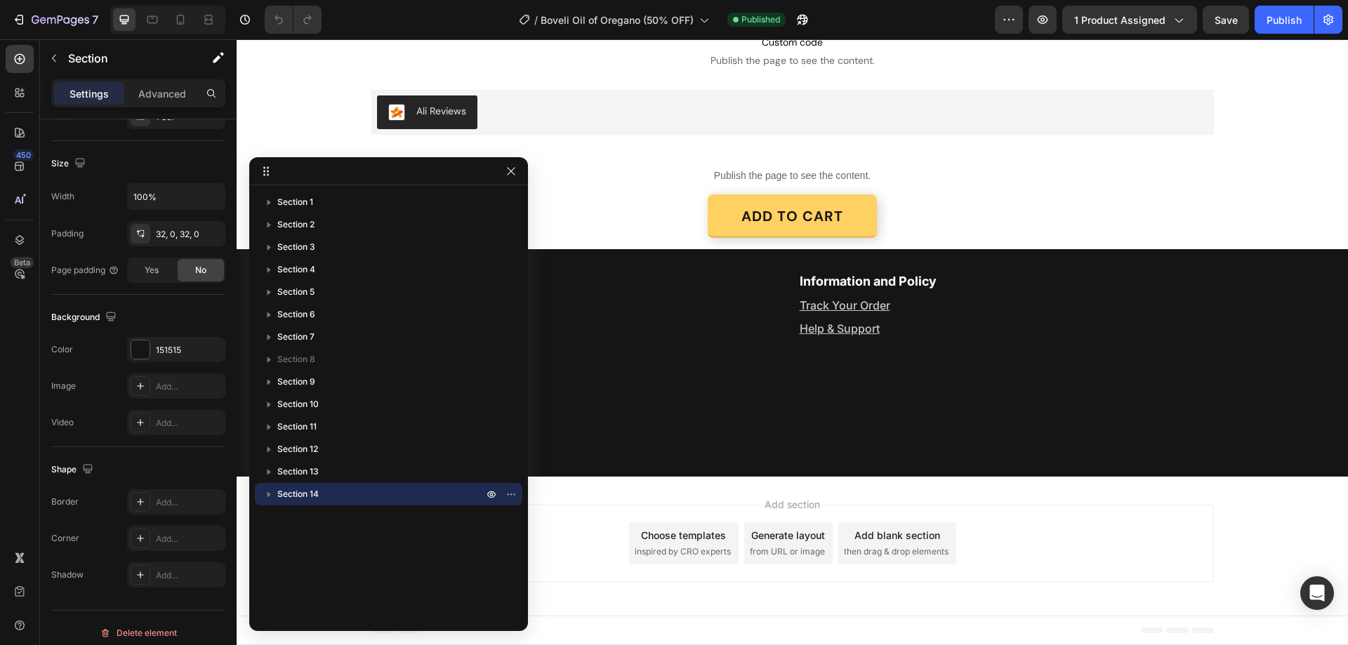
click at [336, 494] on p "Section 14" at bounding box center [381, 494] width 209 height 14
click at [367, 492] on p "Section 14" at bounding box center [381, 494] width 209 height 14
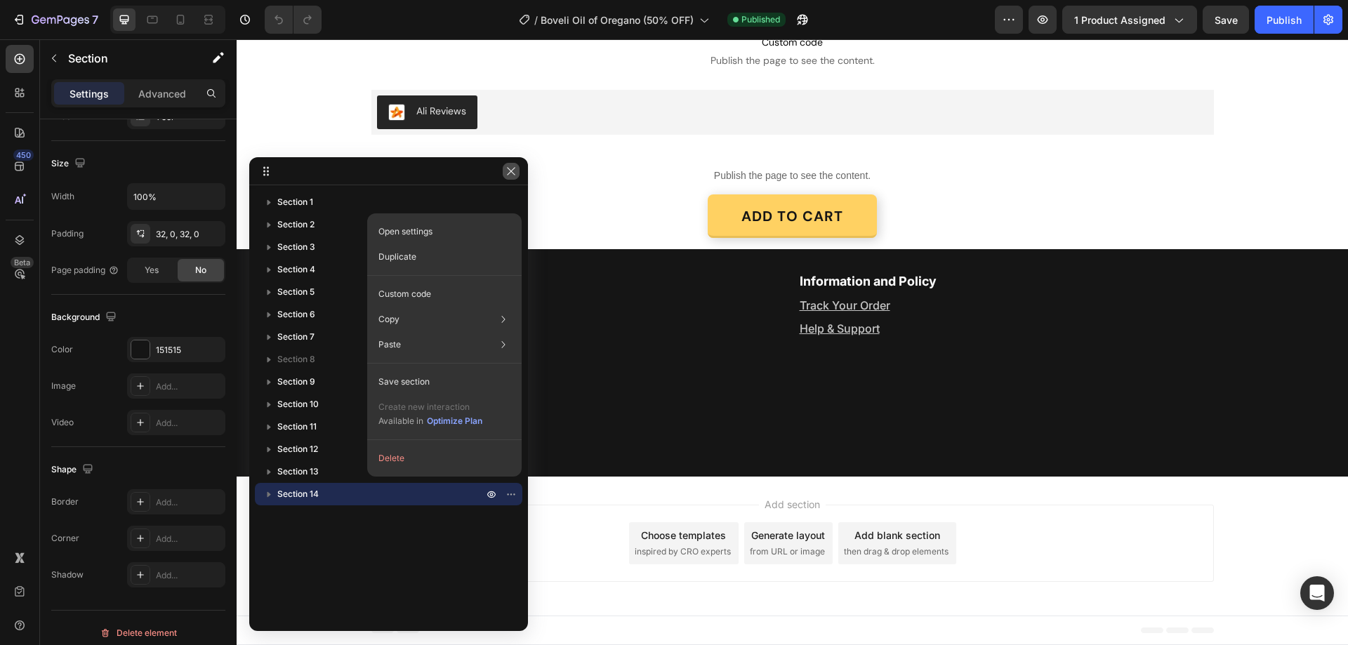
click at [504, 172] on button "button" at bounding box center [511, 171] width 17 height 17
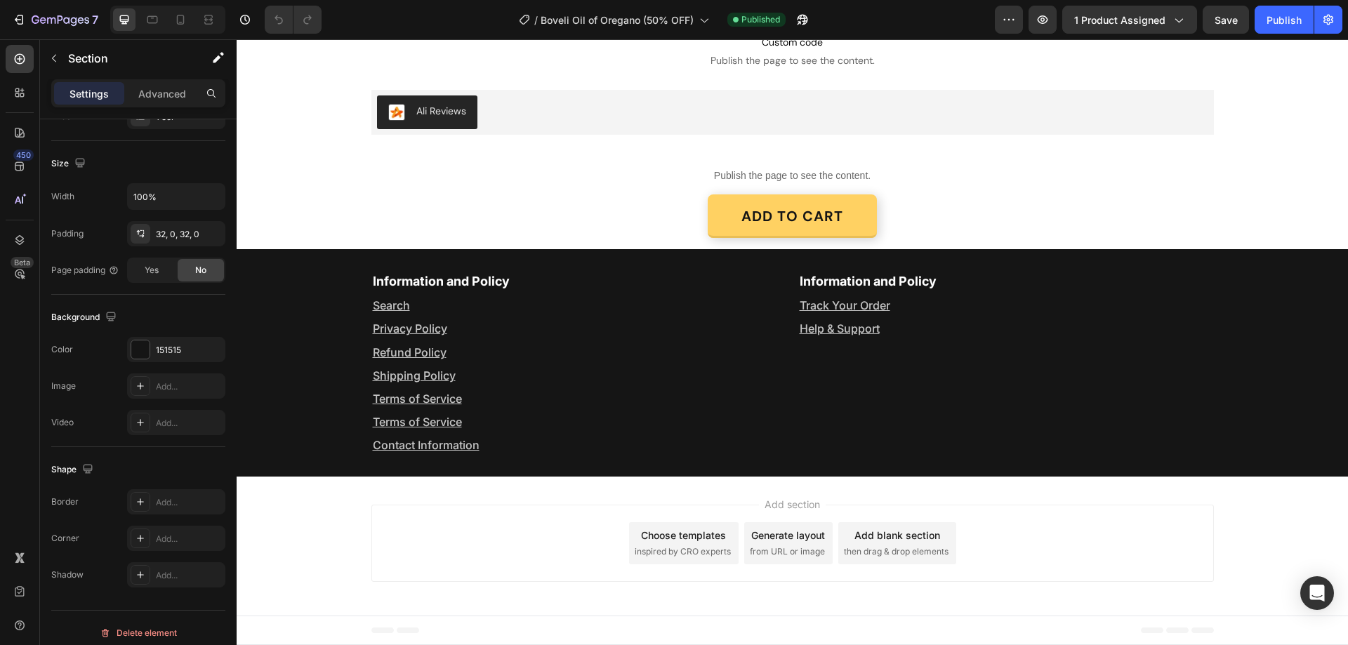
click at [278, 259] on div "Information and Policy Text Block Search Text Block Privacy Policy Text Block R…" at bounding box center [793, 363] width 1112 height 228
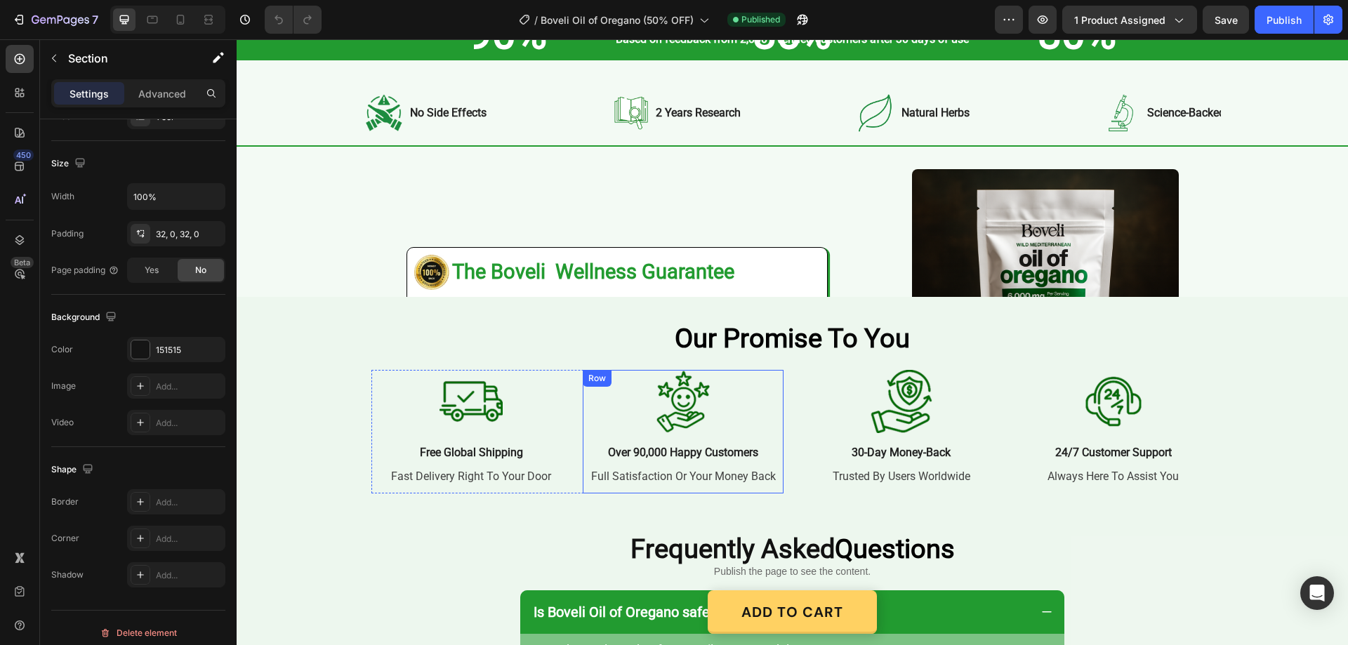
scroll to position [2210, 0]
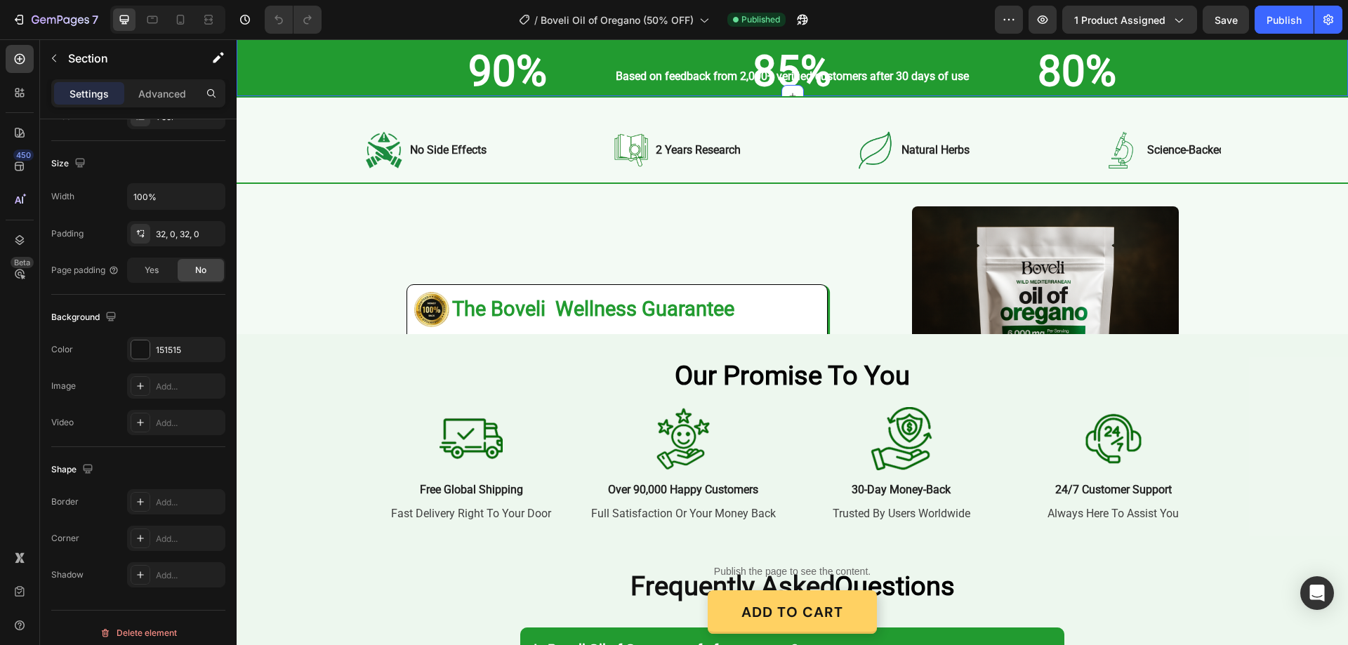
click at [331, 71] on div "What to Expect After 4 Weeks In Heading Row 90% Text Block noticeably less bloa…" at bounding box center [793, 5] width 1084 height 161
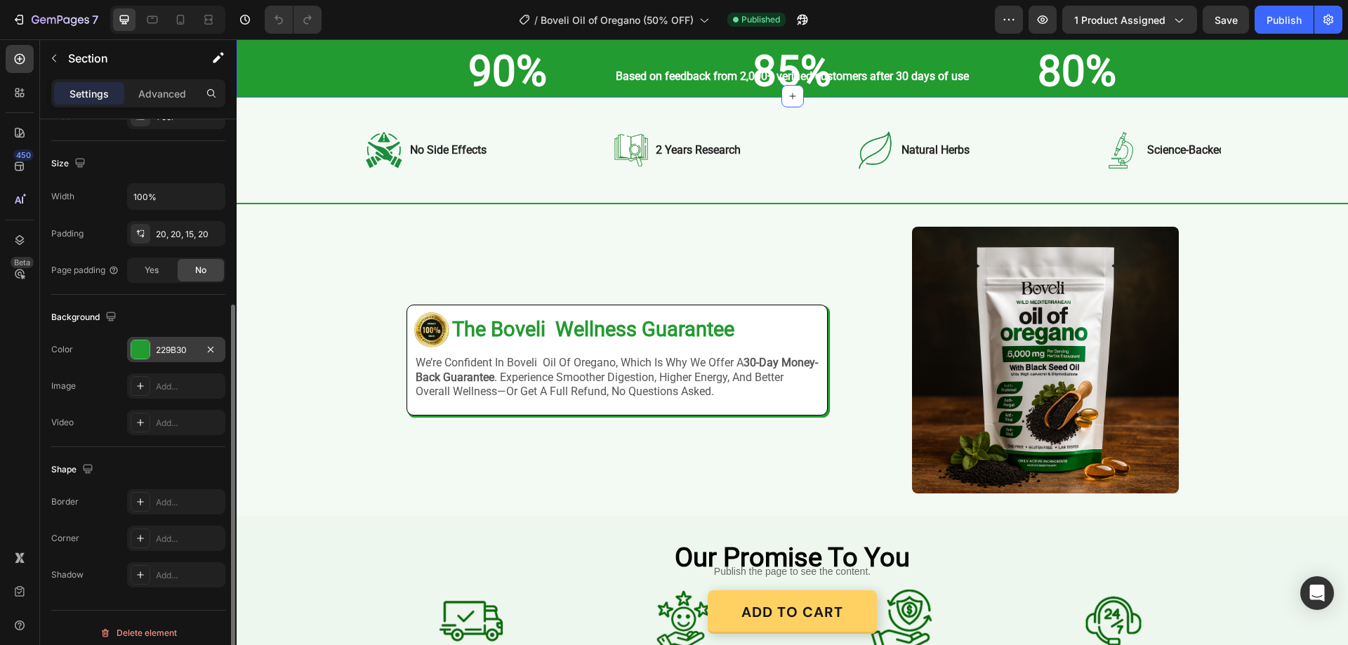
click at [185, 350] on div "229B30" at bounding box center [176, 350] width 41 height 13
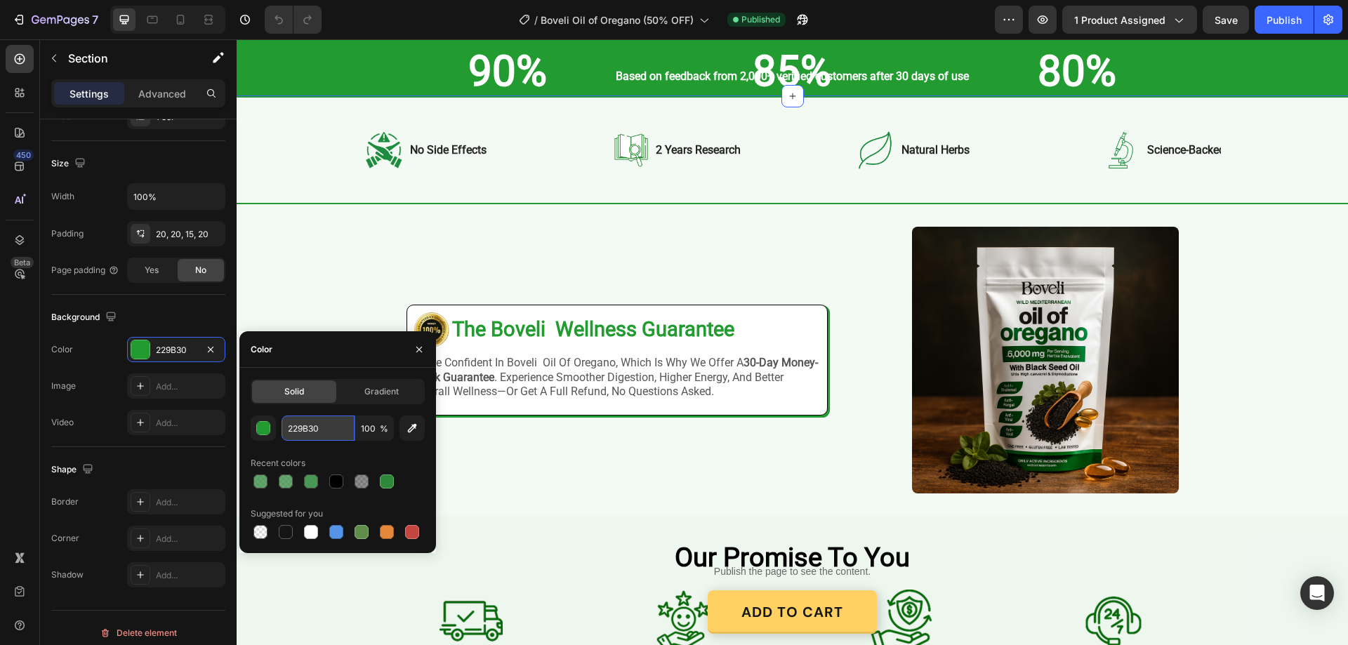
click at [301, 423] on input "229B30" at bounding box center [318, 428] width 73 height 25
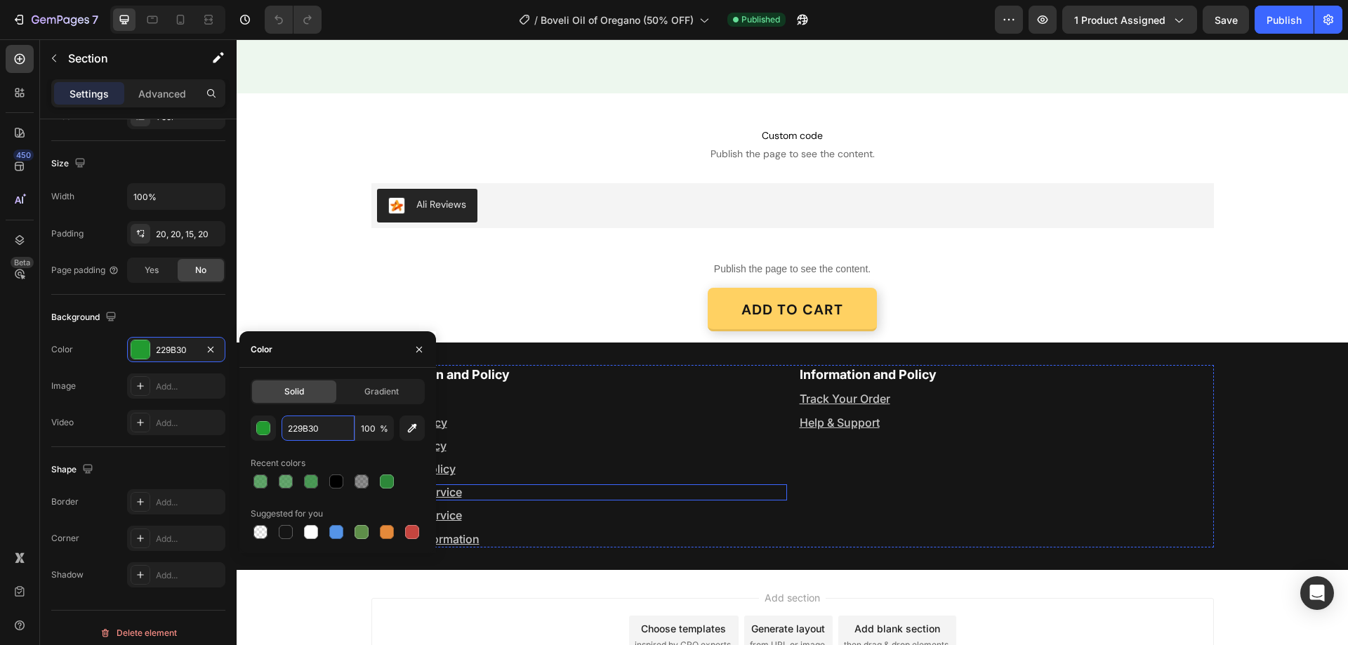
scroll to position [3500, 0]
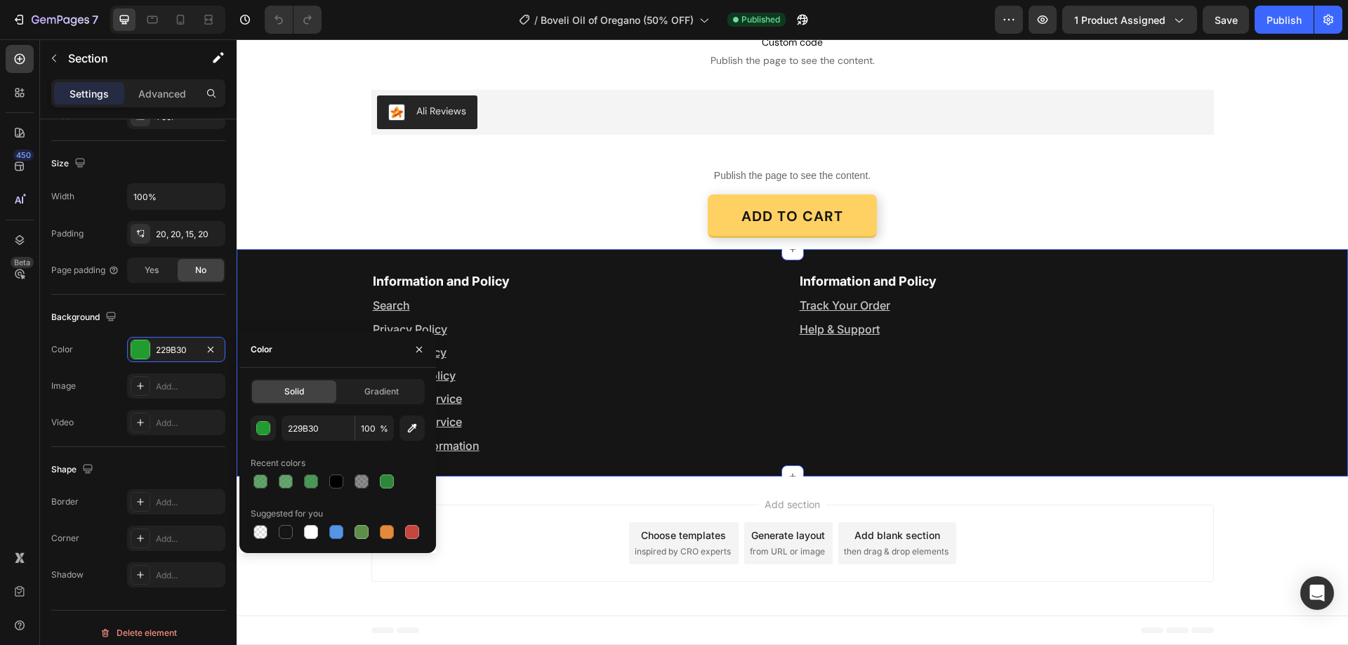
click at [263, 265] on div "Information and Policy Text Block Search Text Block Privacy Policy Text Block R…" at bounding box center [793, 363] width 1112 height 228
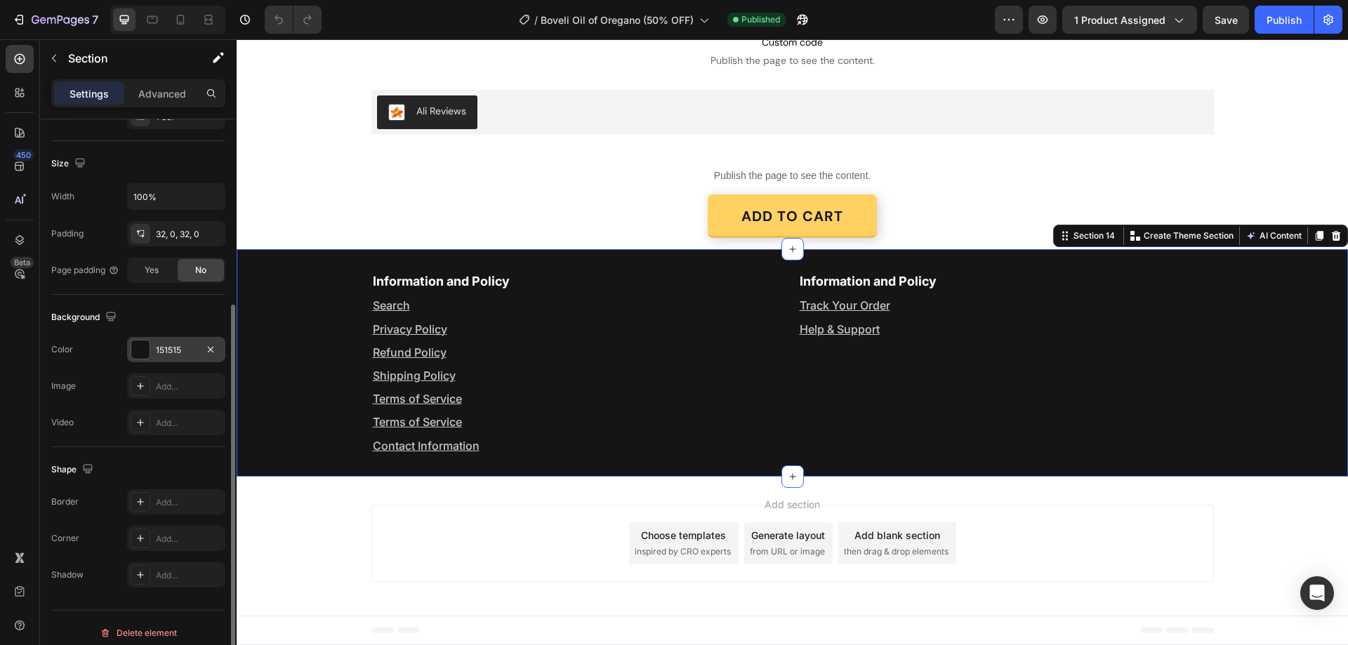
click at [189, 353] on div "151515" at bounding box center [176, 350] width 41 height 13
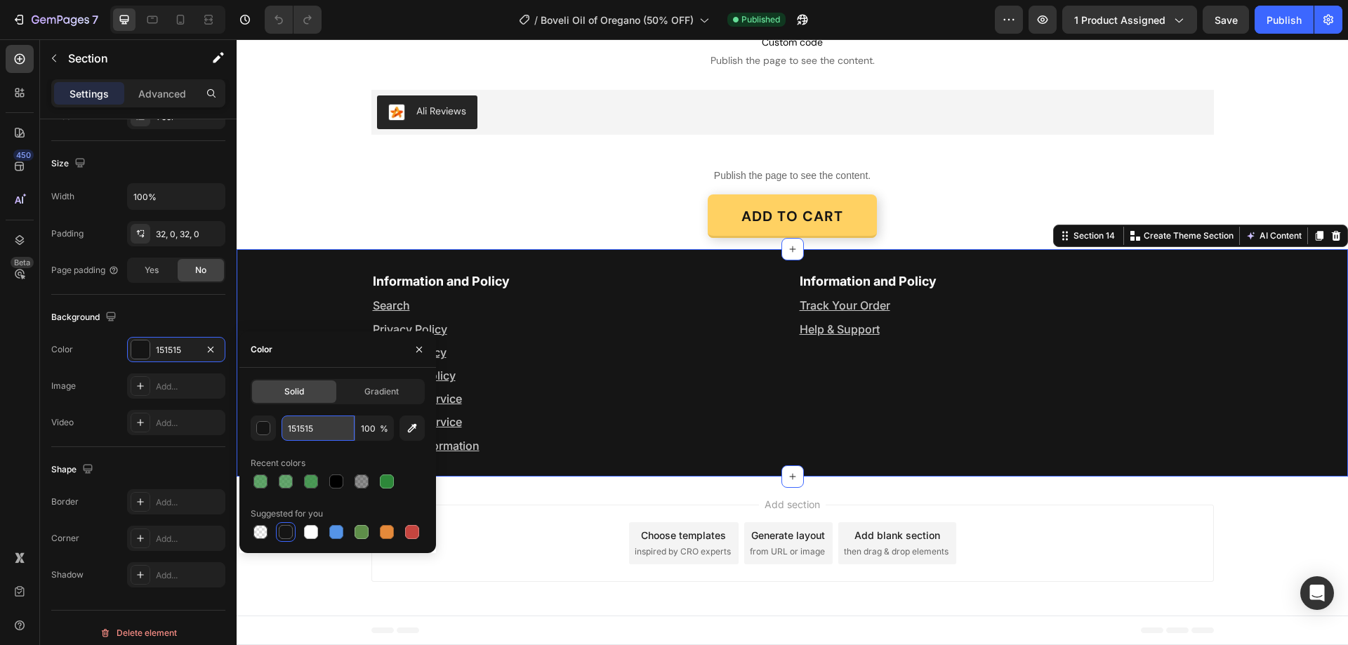
click at [317, 426] on input "151515" at bounding box center [318, 428] width 73 height 25
paste input "229B30"
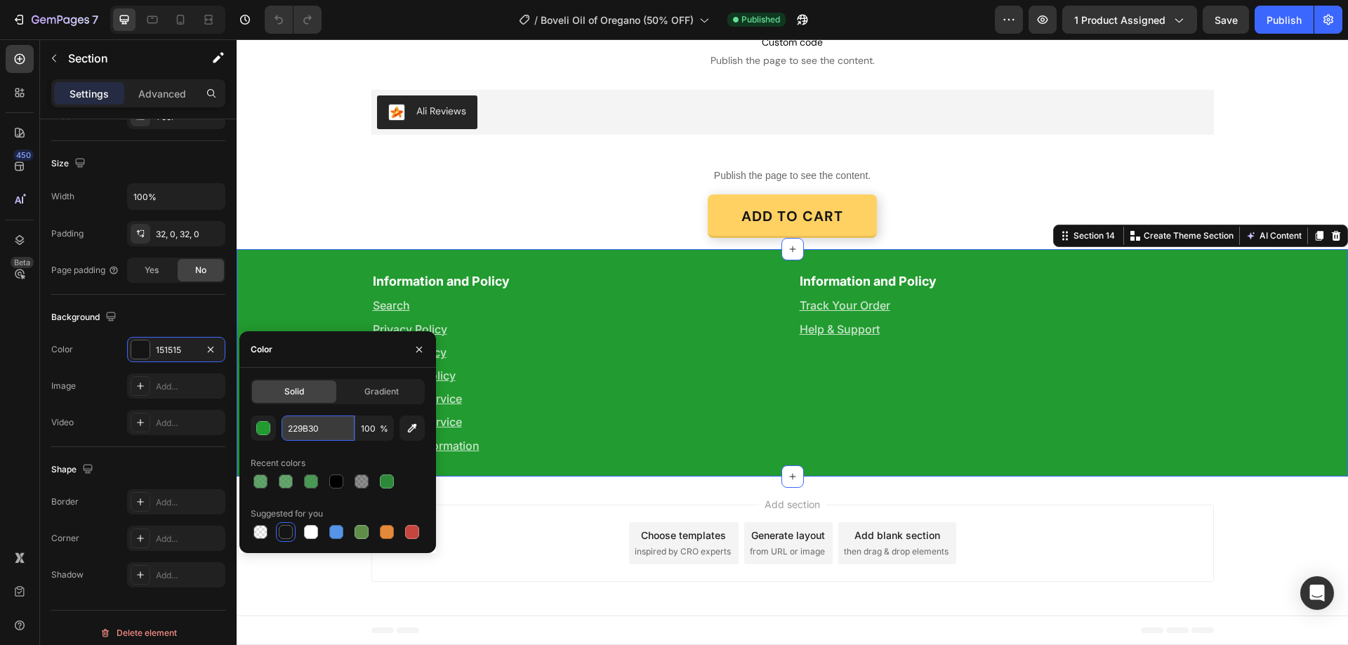
type input "229B30"
click at [1283, 15] on div "Publish" at bounding box center [1284, 20] width 35 height 15
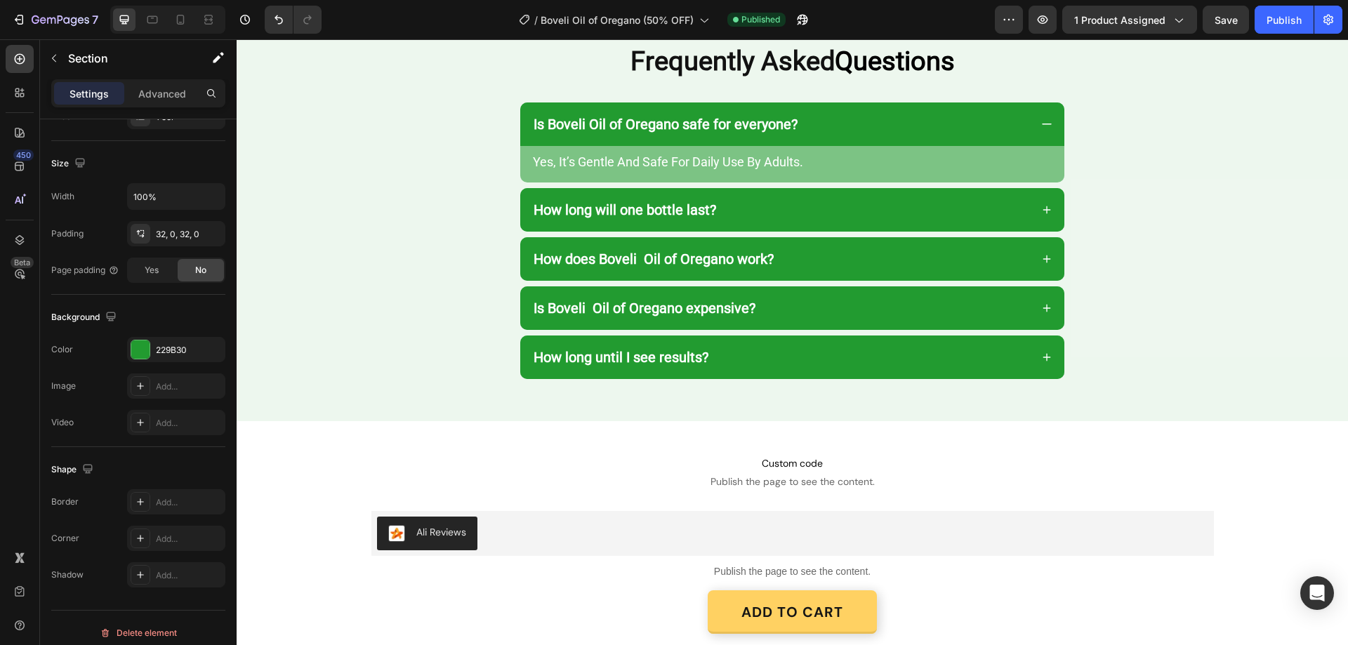
scroll to position [2868, 0]
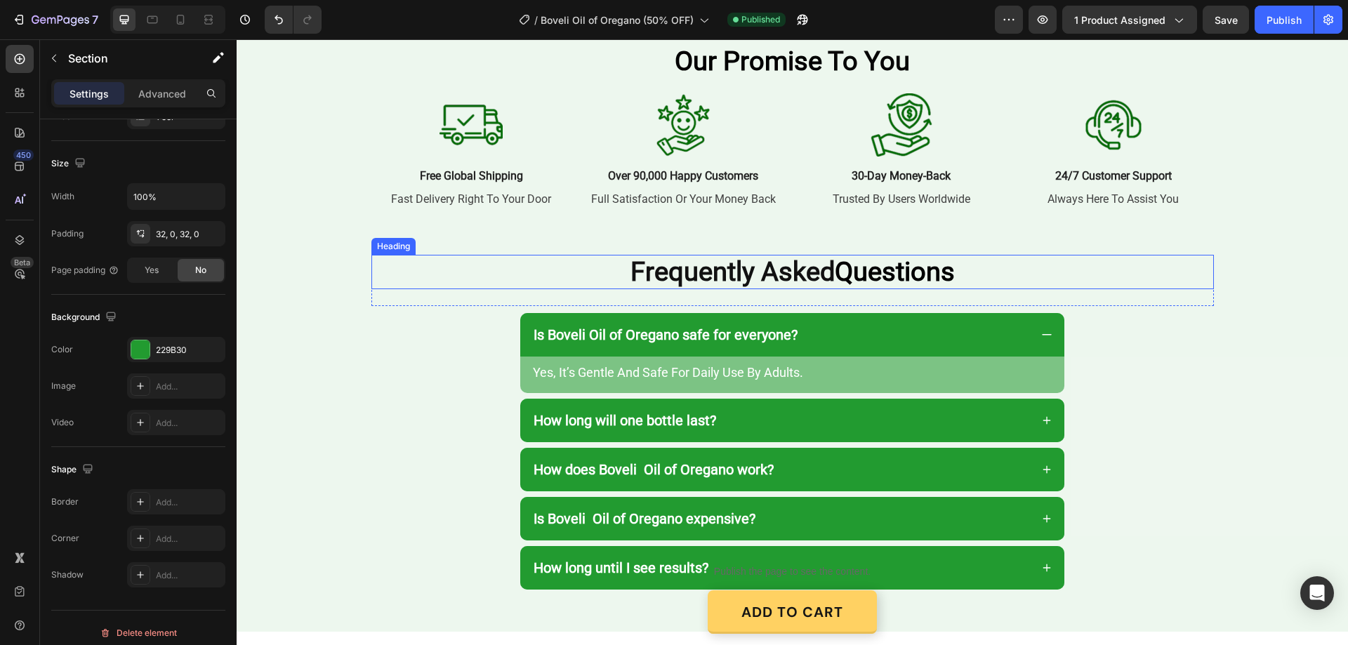
click at [861, 274] on span "Questions" at bounding box center [895, 271] width 120 height 31
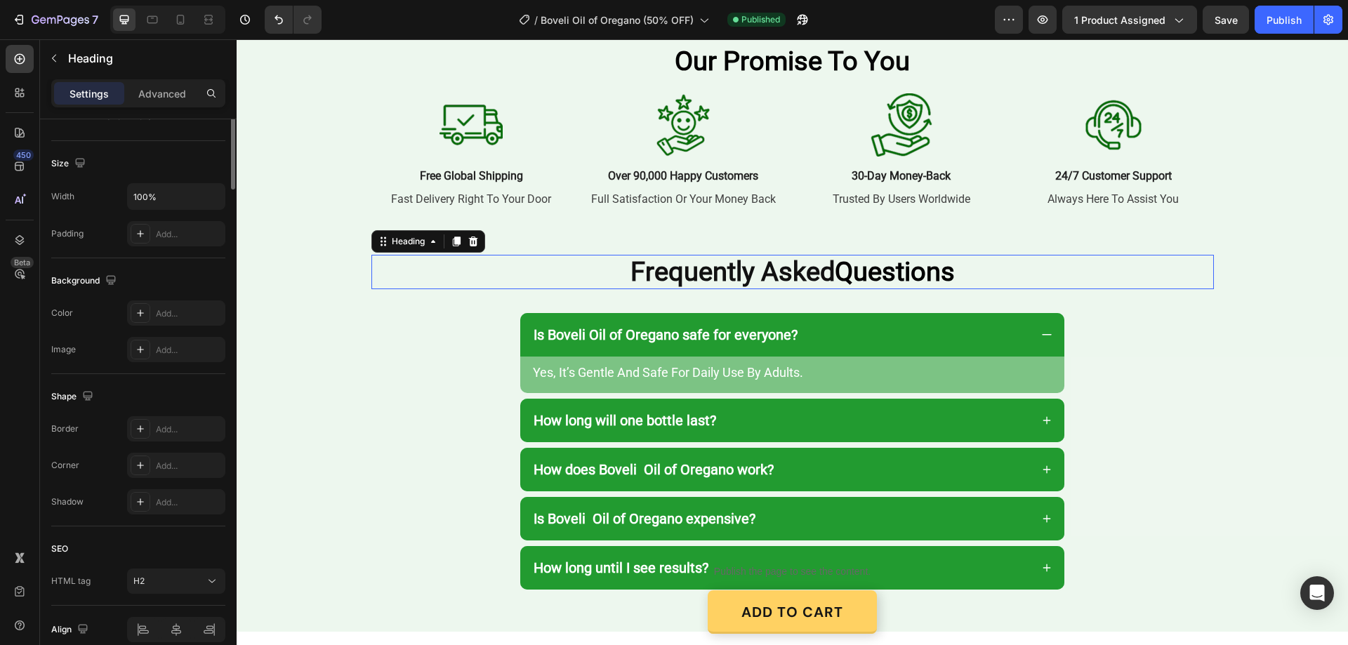
scroll to position [0, 0]
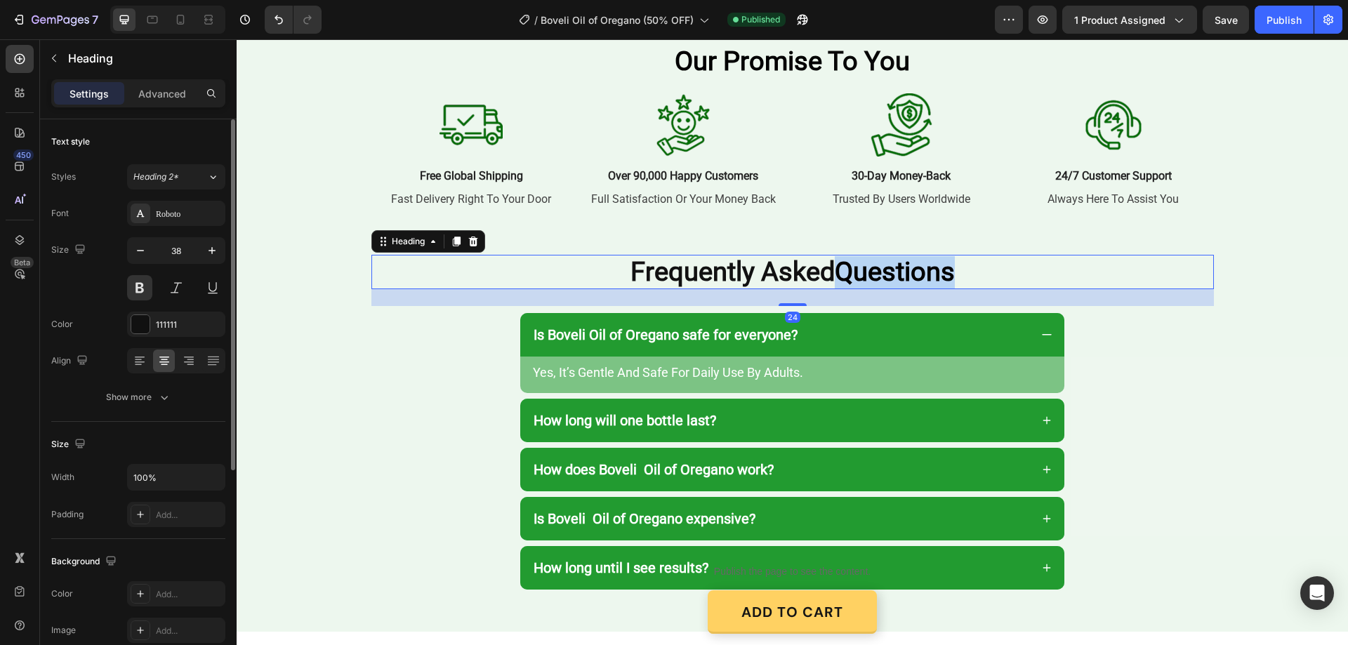
click at [844, 274] on span "Questions" at bounding box center [895, 271] width 120 height 31
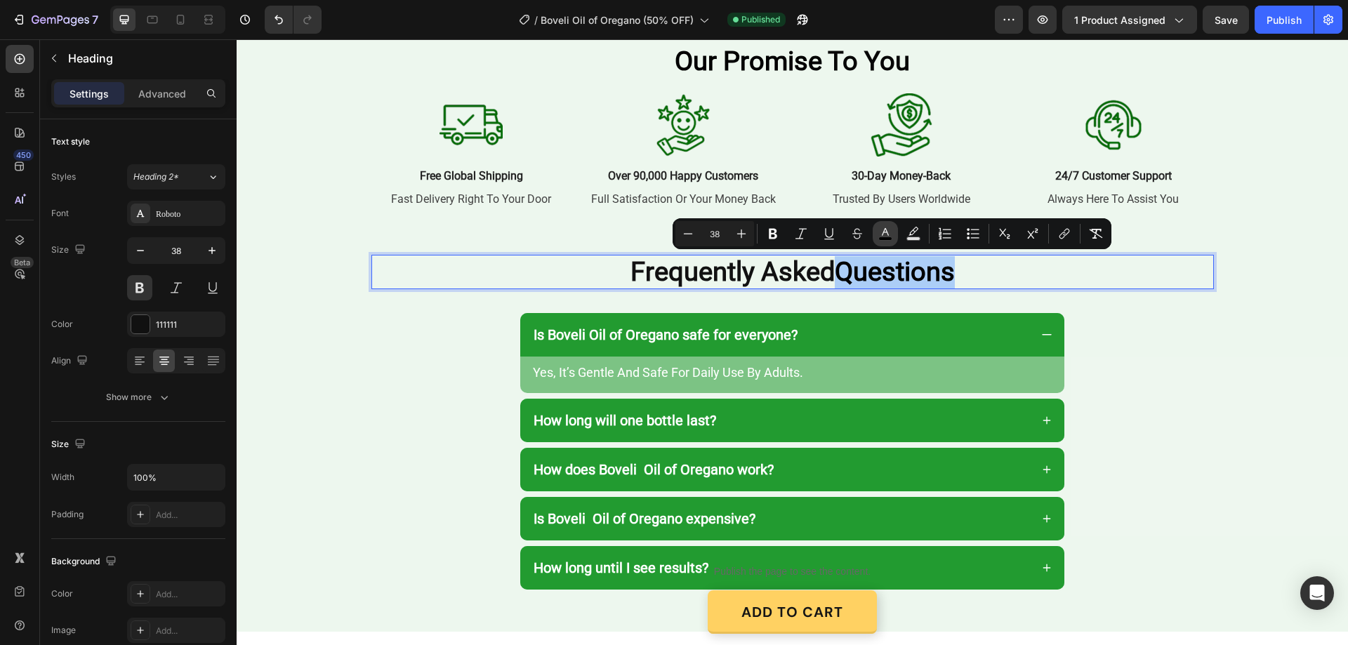
click at [890, 233] on icon "Editor contextual toolbar" at bounding box center [886, 234] width 14 height 14
type input "000000"
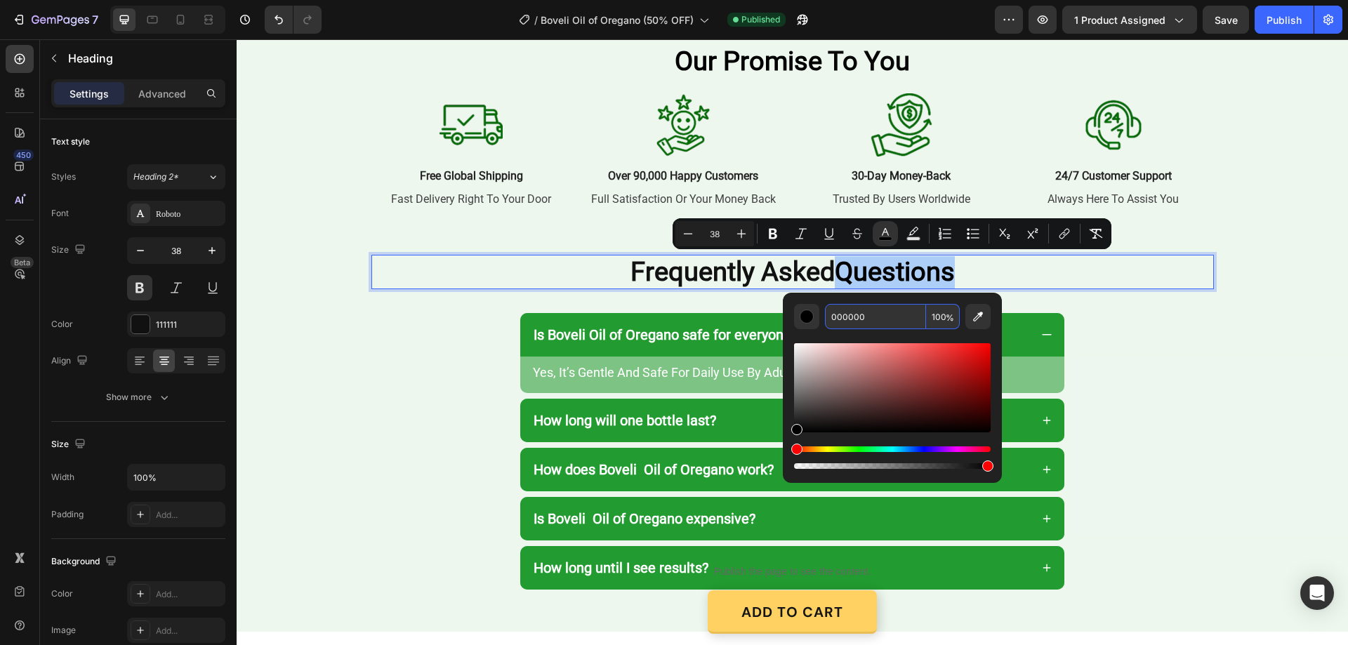
click at [877, 317] on input "000000" at bounding box center [875, 316] width 101 height 25
paste input "229B3"
type input "229B30"
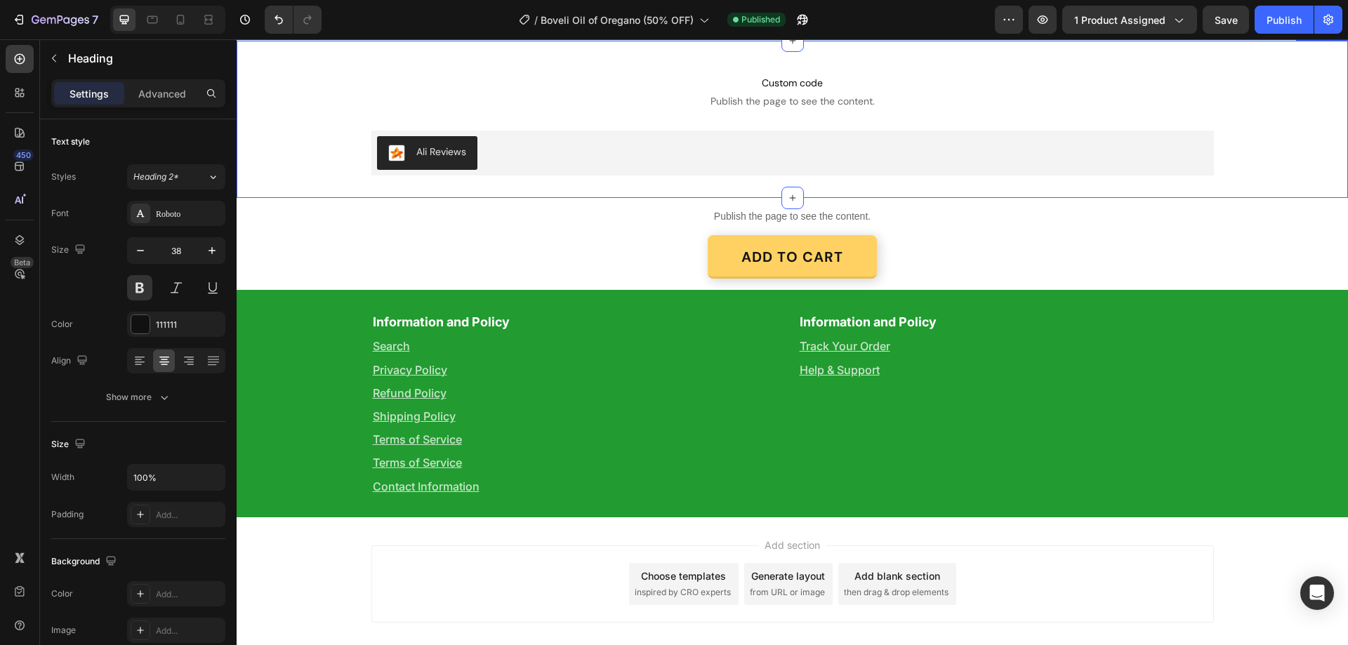
type input "16"
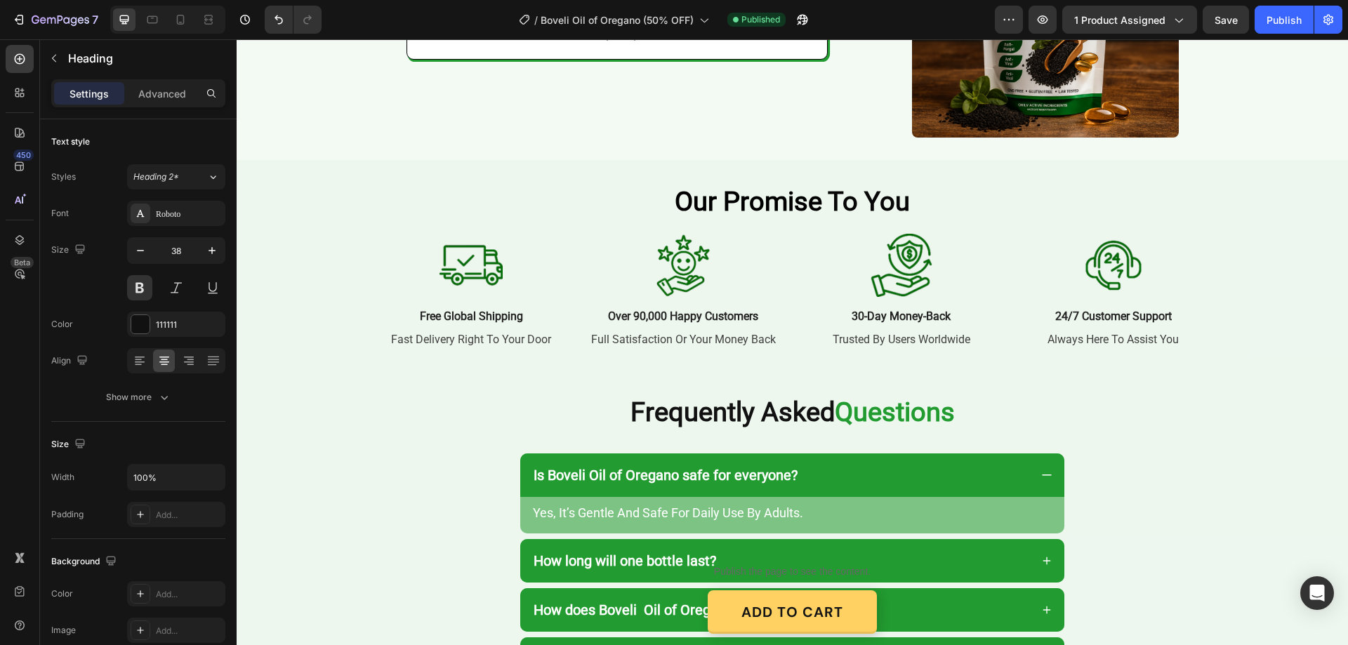
scroll to position [2657, 0]
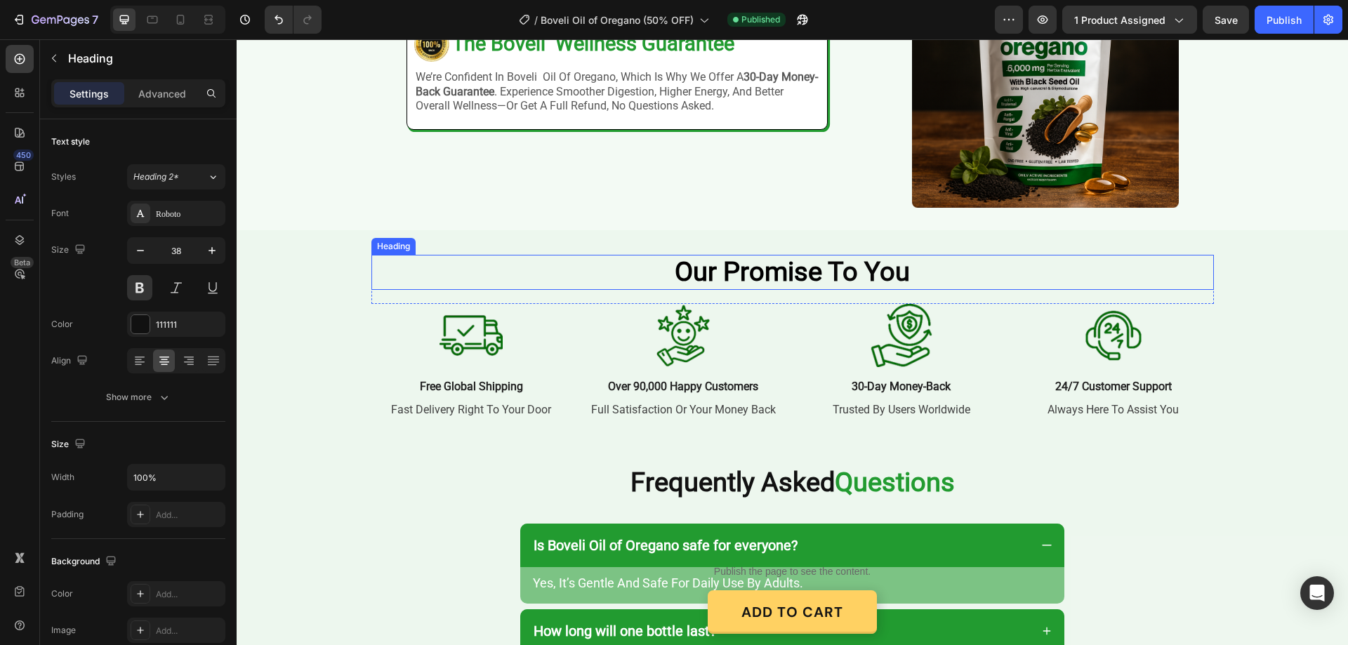
click at [822, 270] on span at bounding box center [825, 271] width 6 height 31
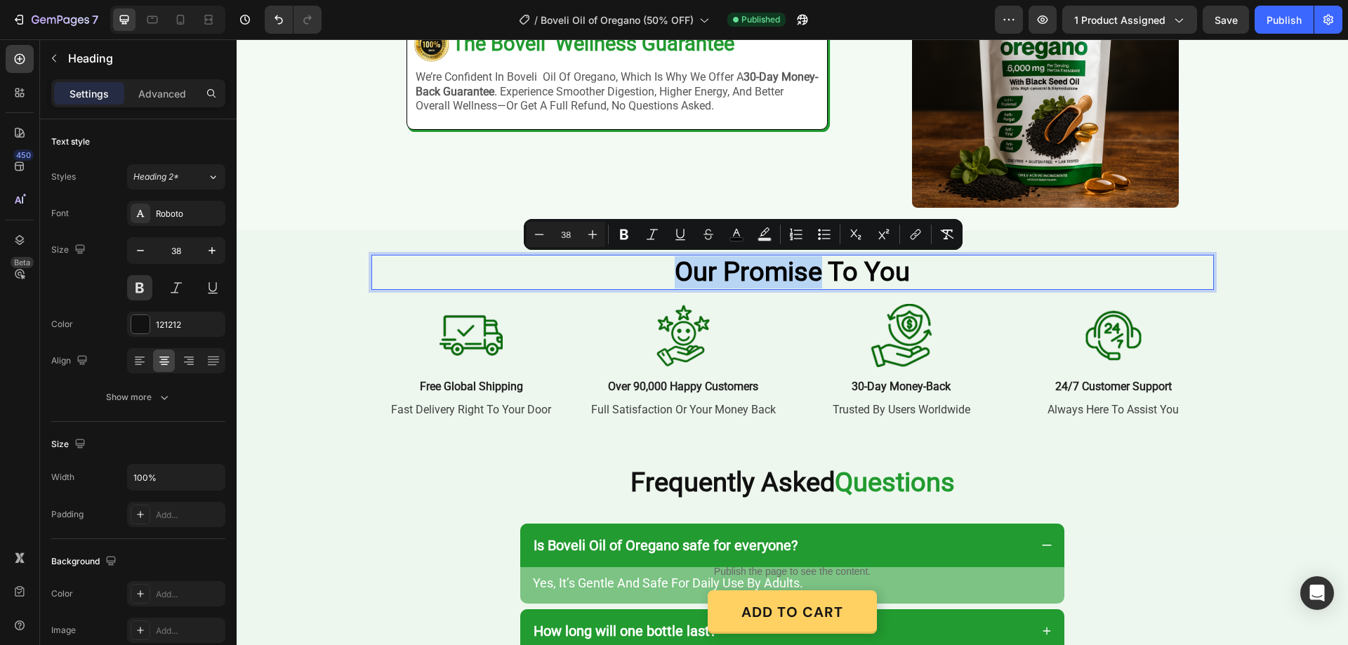
drag, startPoint x: 817, startPoint y: 274, endPoint x: 664, endPoint y: 265, distance: 153.3
click at [732, 235] on icon "Editor contextual toolbar" at bounding box center [737, 235] width 14 height 14
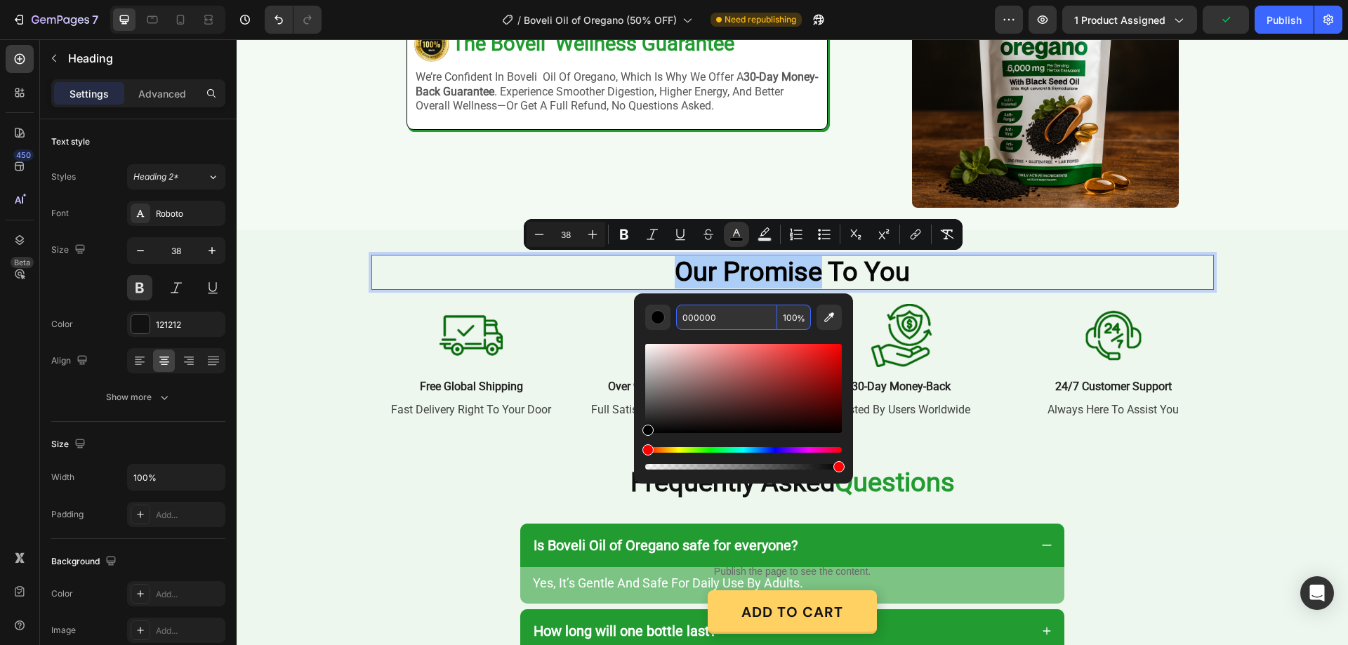
click at [711, 324] on input "000000" at bounding box center [726, 317] width 101 height 25
paste input "229B3"
type input "229B30"
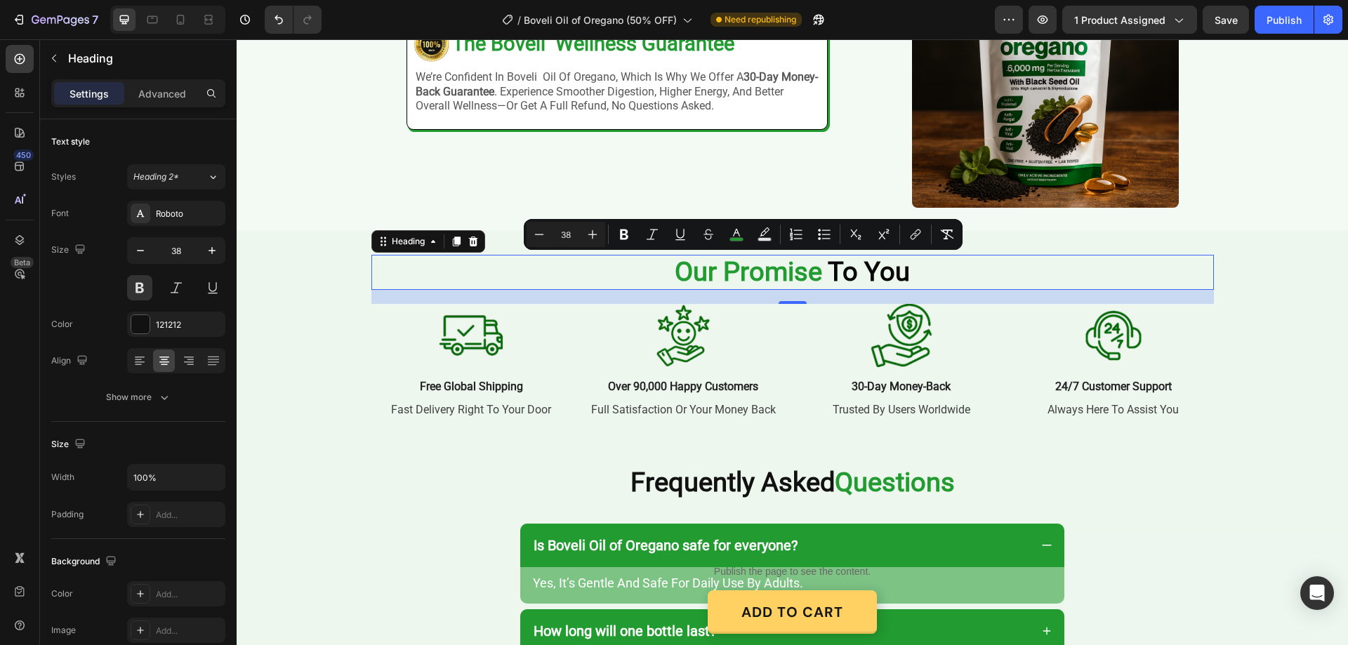
click at [831, 264] on span "To You" at bounding box center [869, 271] width 82 height 31
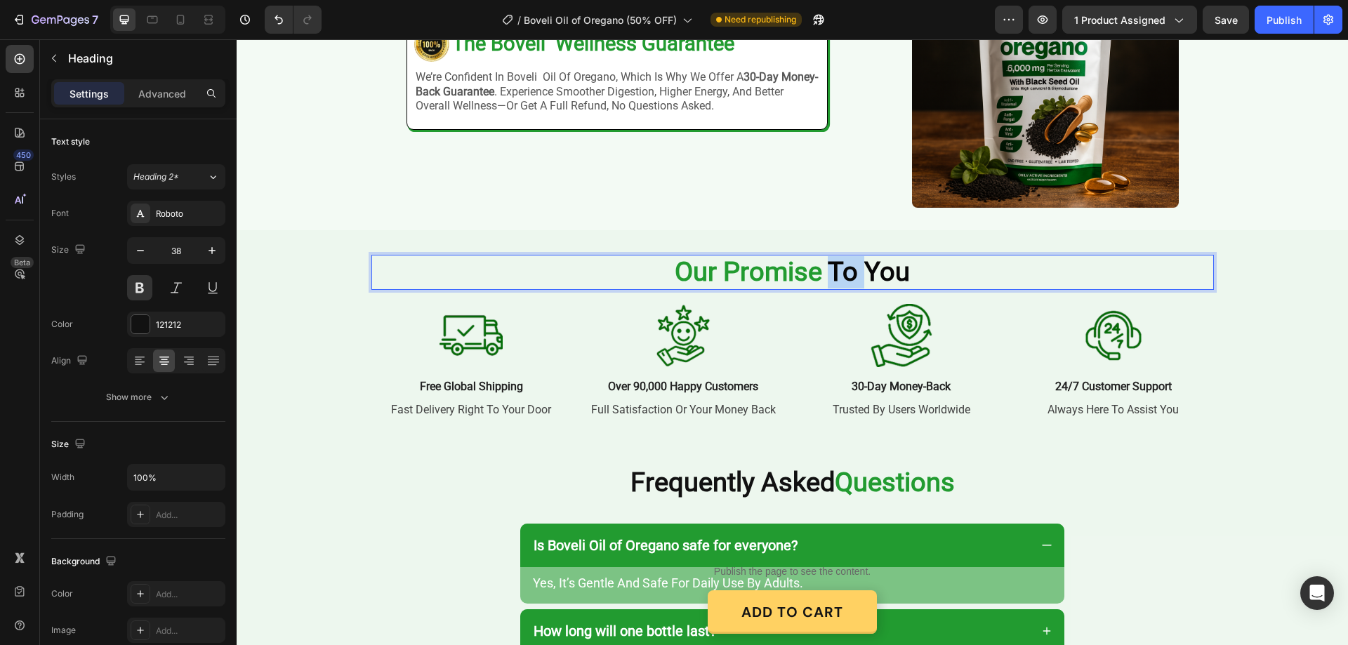
click at [831, 264] on span "To You" at bounding box center [869, 271] width 82 height 31
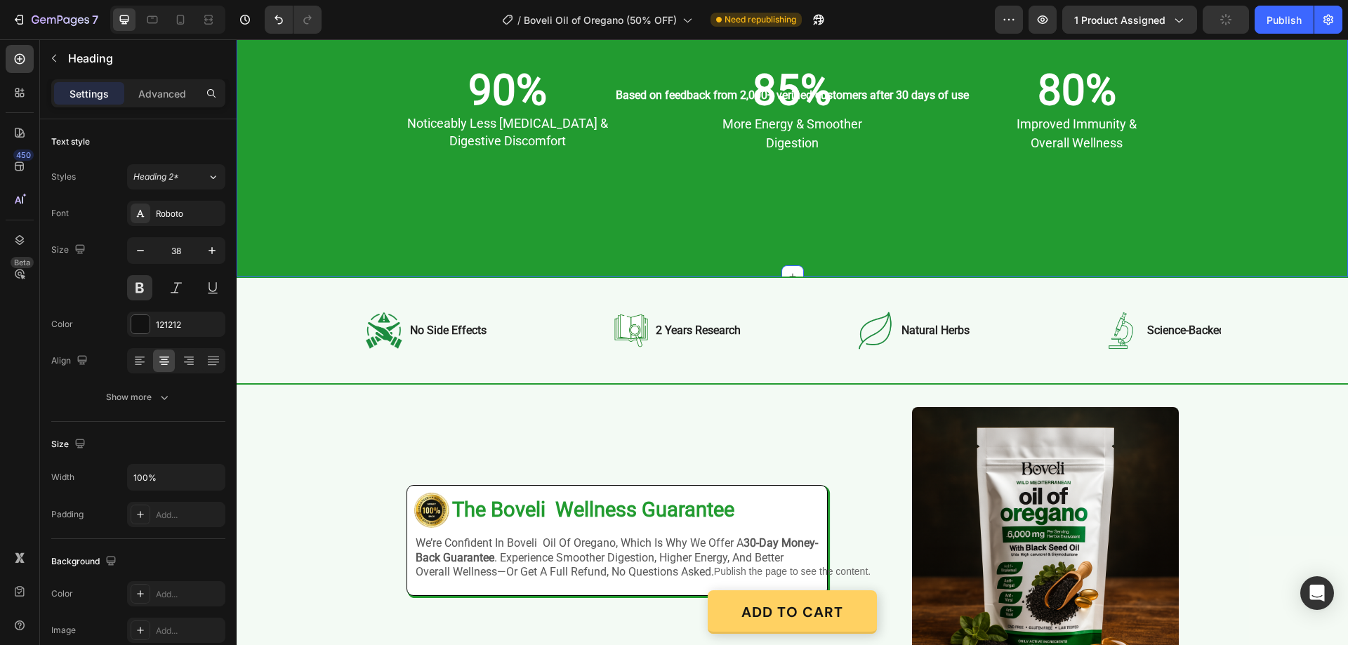
scroll to position [2166, 0]
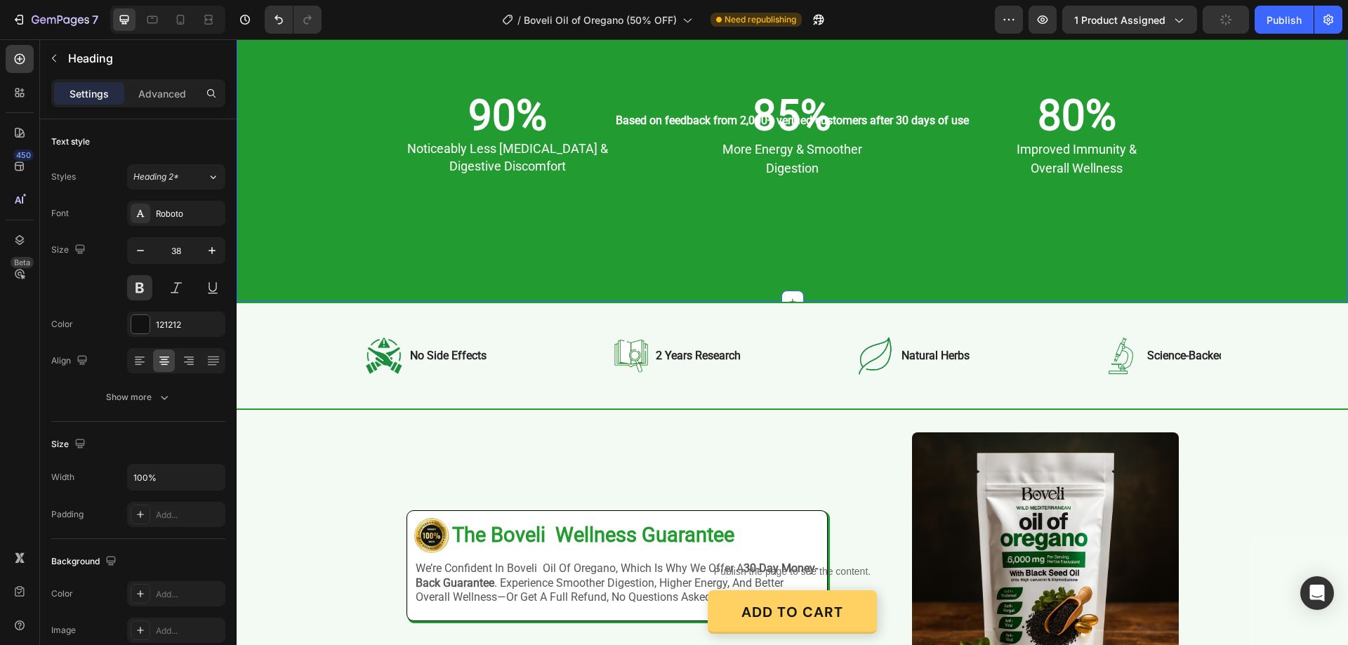
click at [292, 173] on div "What to Expect After 4 Weeks In Heading Row 90% Text Block noticeably less bloa…" at bounding box center [793, 130] width 1084 height 322
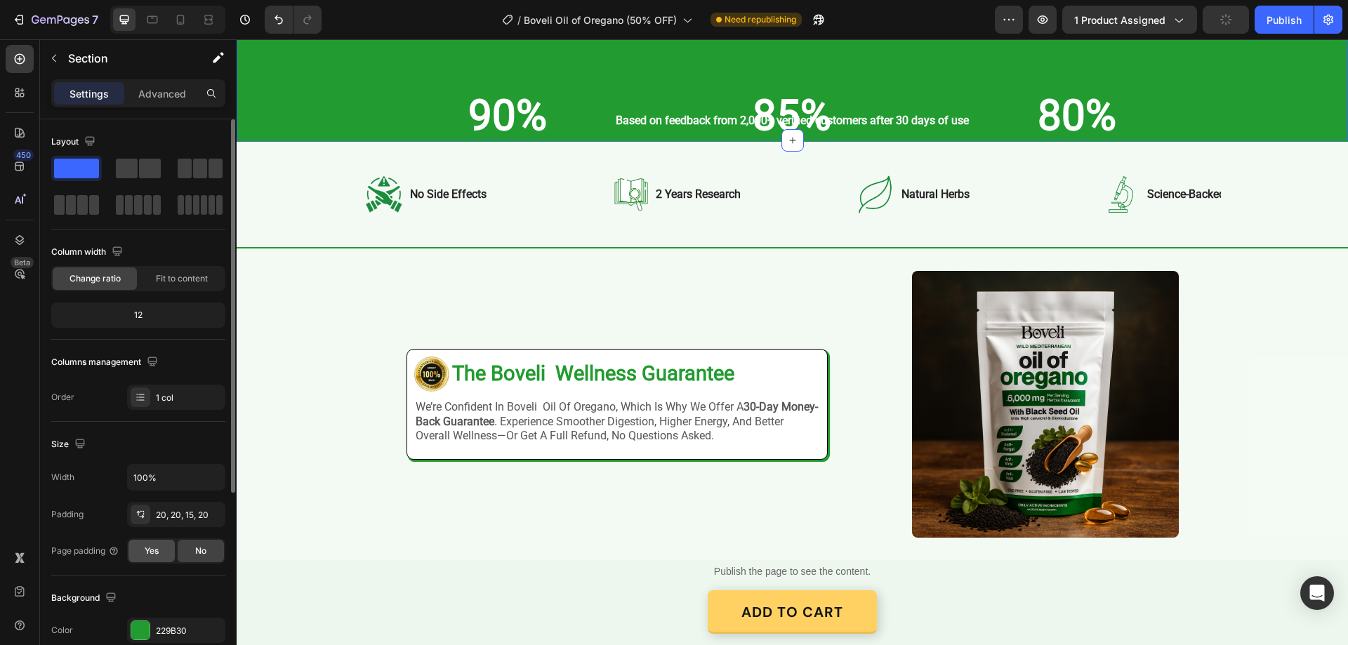
scroll to position [140, 0]
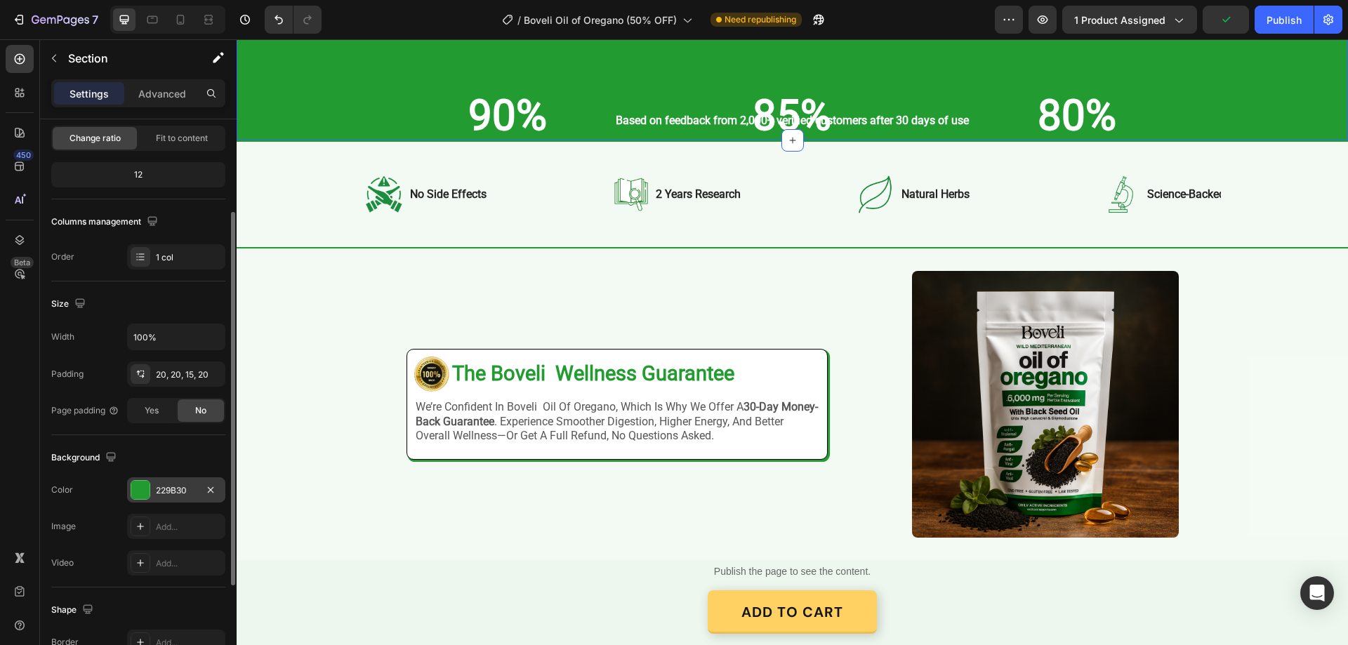
click at [169, 492] on div "229B30" at bounding box center [176, 491] width 41 height 13
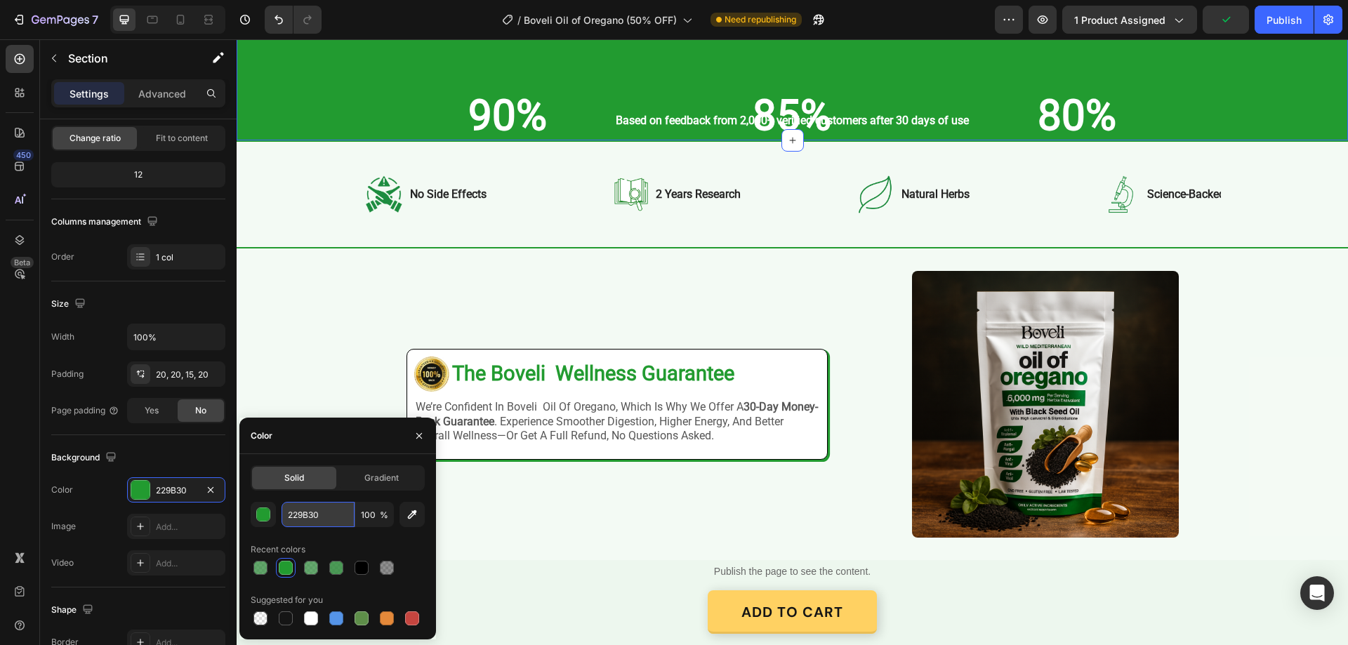
click at [298, 512] on input "229B30" at bounding box center [318, 514] width 73 height 25
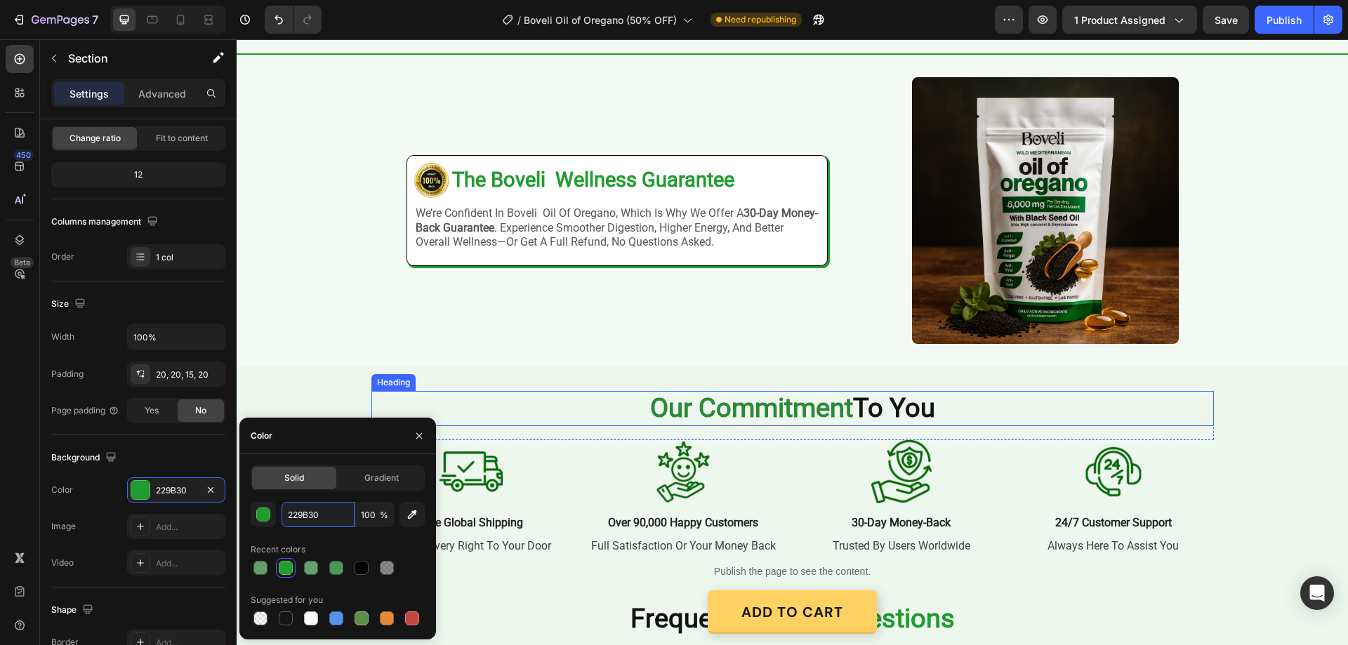
scroll to position [2657, 0]
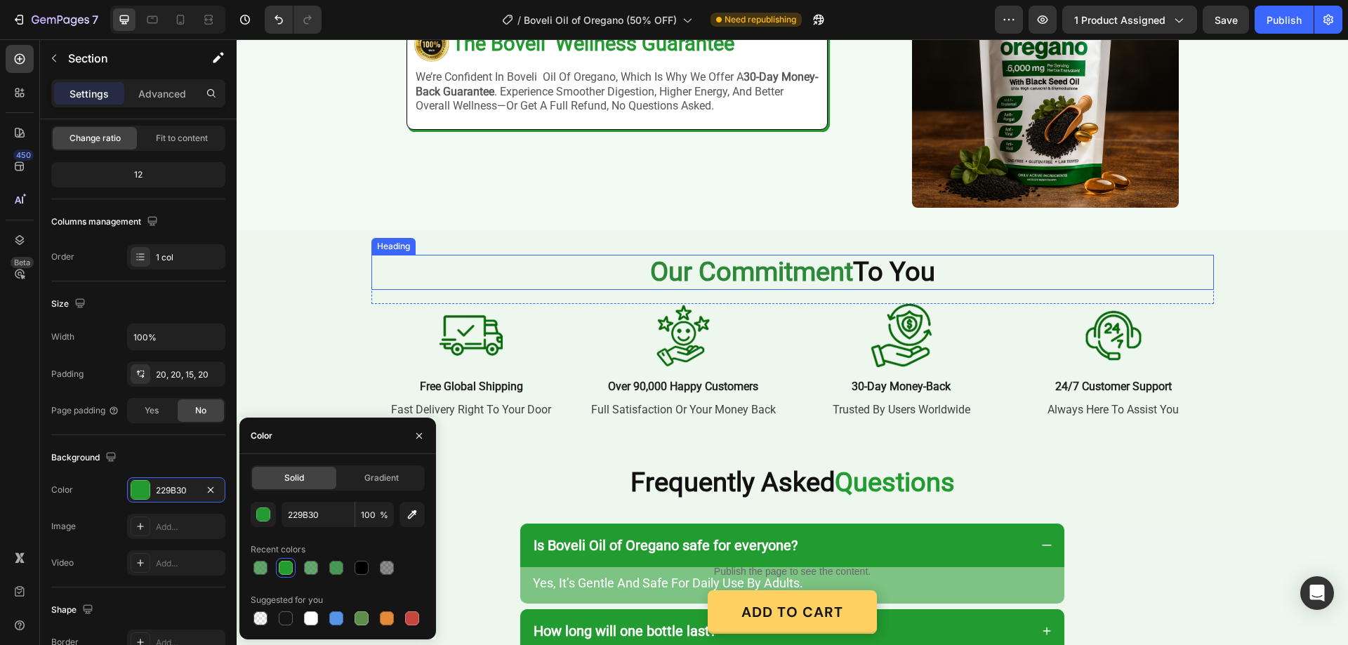
click at [752, 267] on span "Our Commitment" at bounding box center [751, 271] width 203 height 31
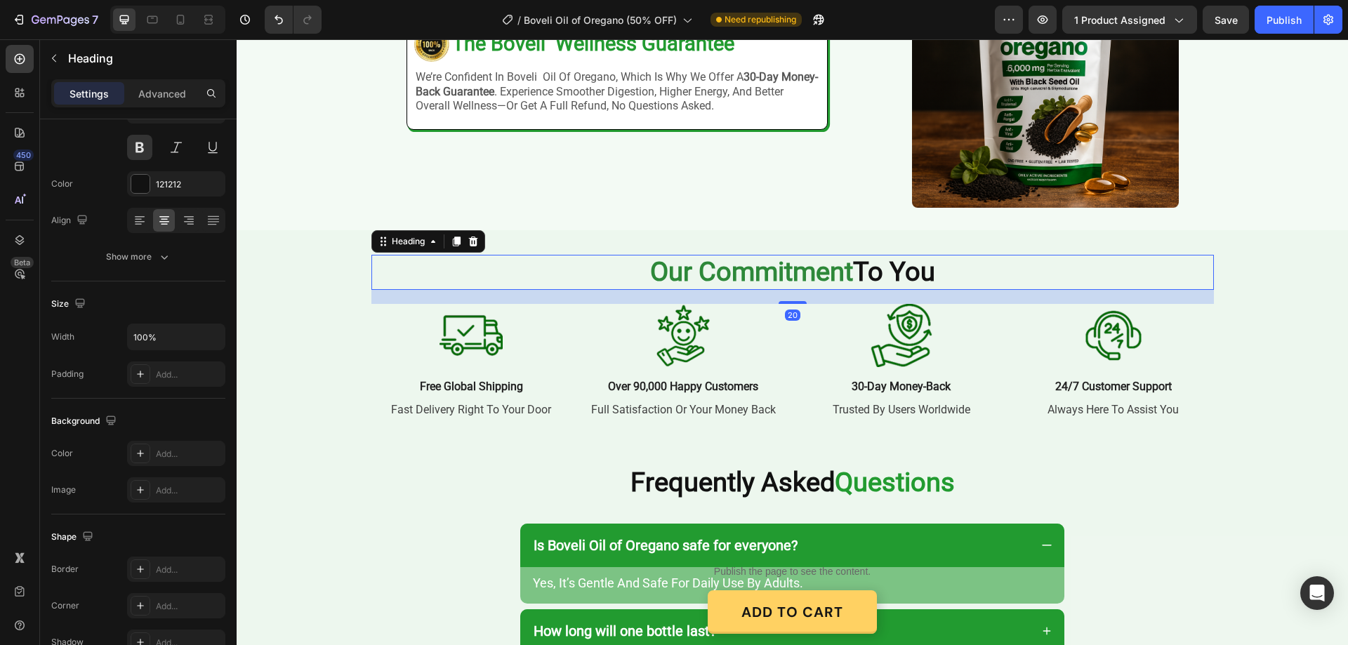
scroll to position [0, 0]
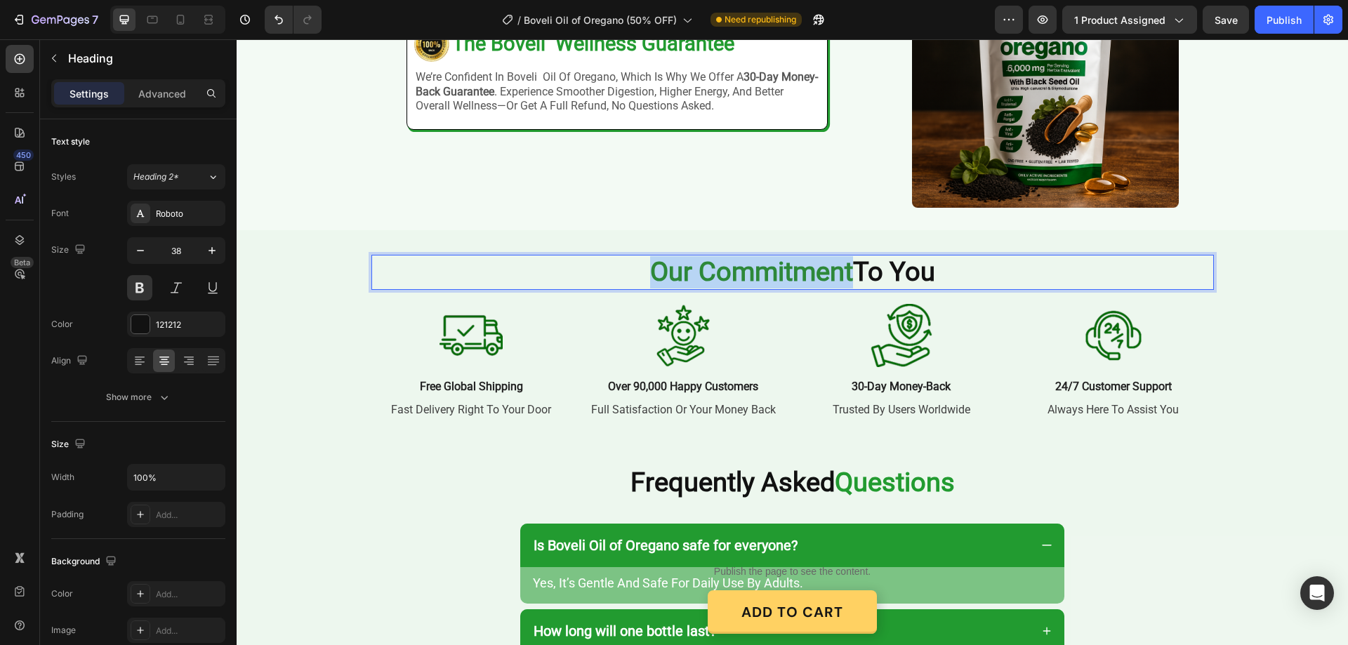
drag, startPoint x: 848, startPoint y: 274, endPoint x: 643, endPoint y: 265, distance: 204.5
click at [643, 265] on p "Our Commitment To You" at bounding box center [793, 272] width 840 height 32
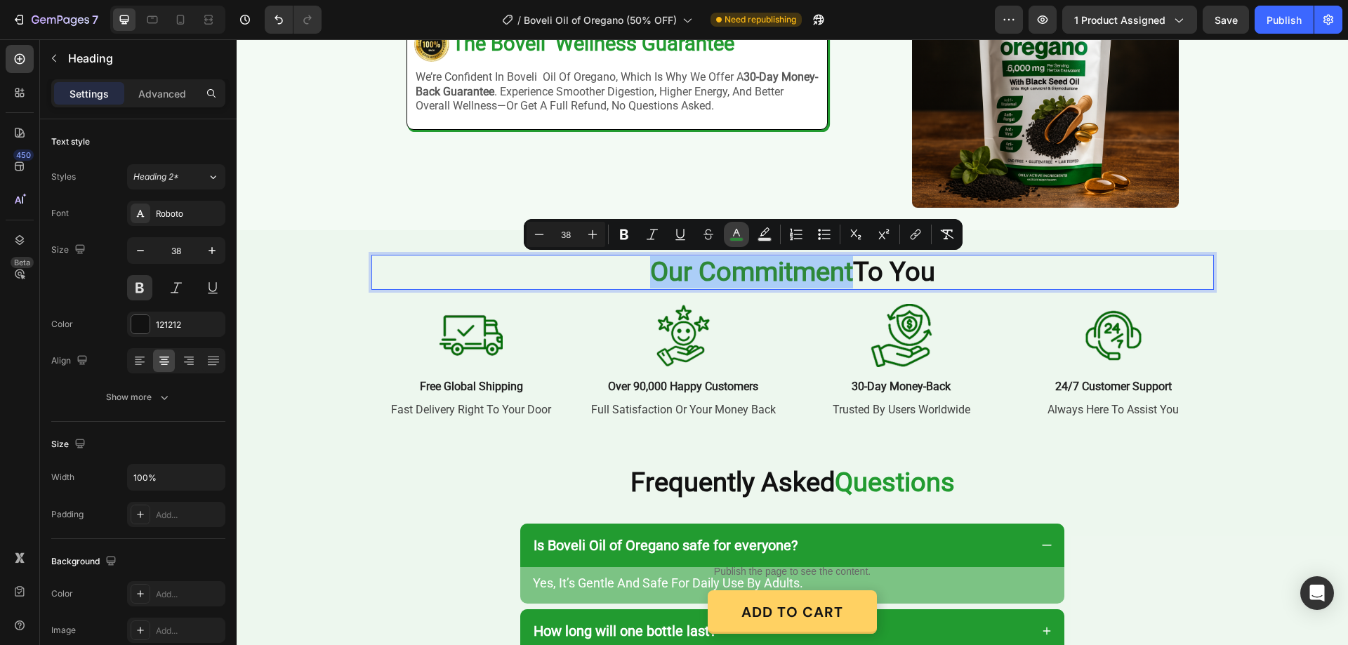
click at [728, 237] on button "color" at bounding box center [736, 234] width 25 height 25
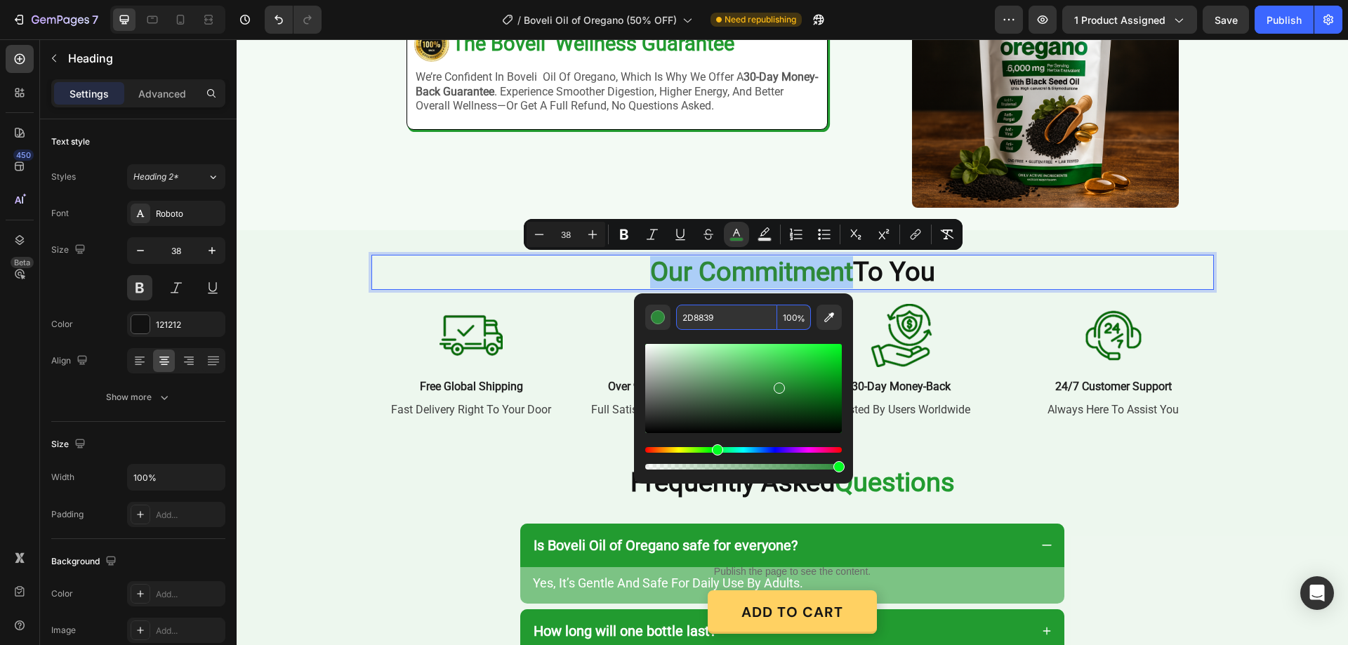
click at [745, 319] on input "2D8839" at bounding box center [726, 317] width 101 height 25
paste input "29B30"
type input "229B30"
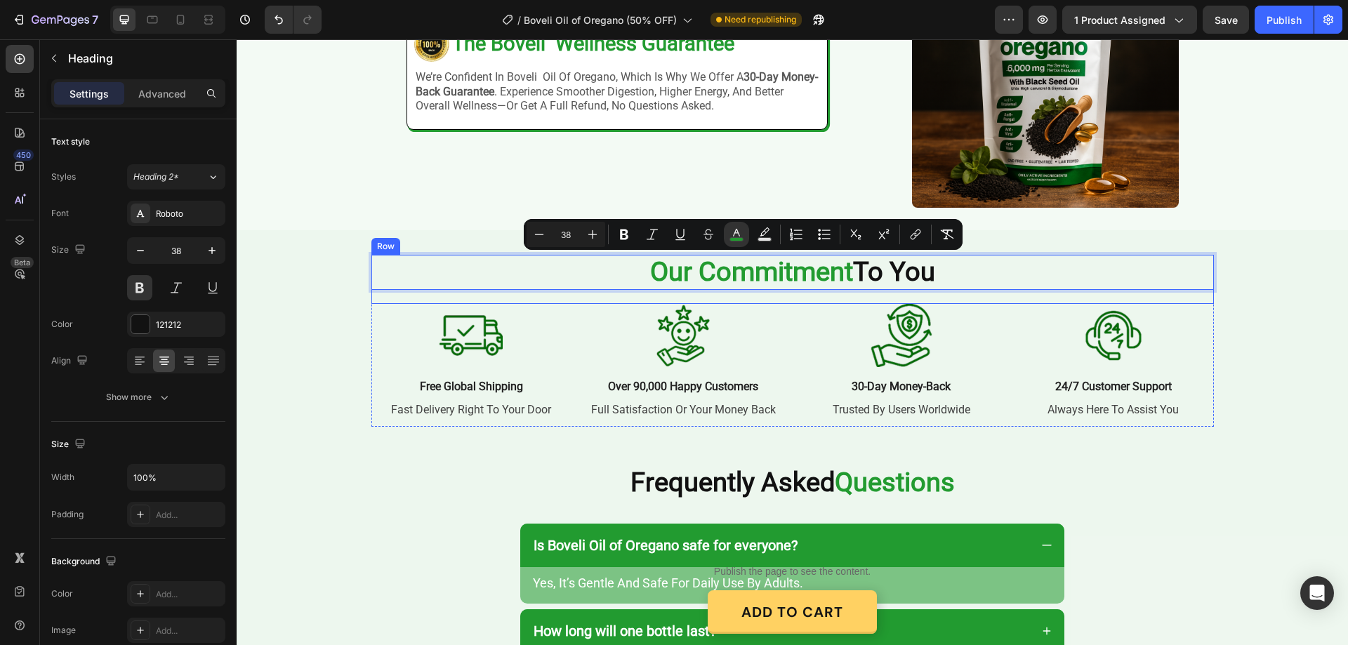
click at [988, 303] on div "Our Commitment To You Heading 20" at bounding box center [792, 279] width 843 height 49
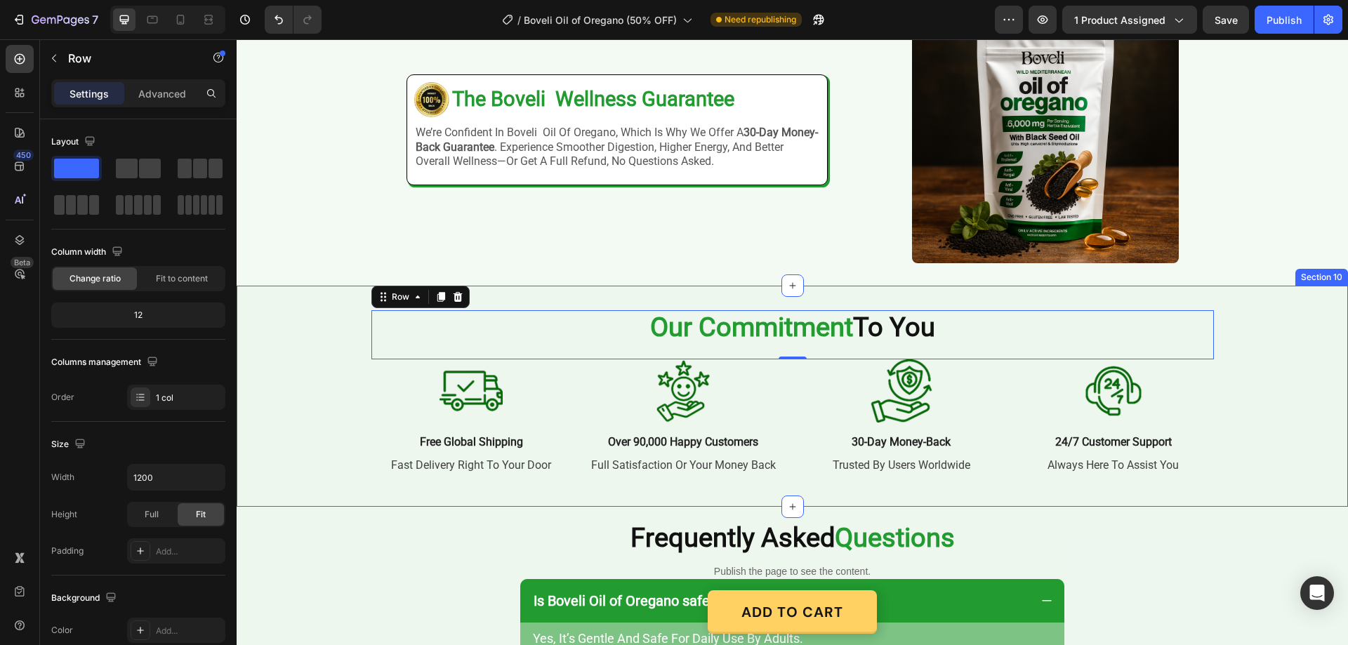
scroll to position [2587, 0]
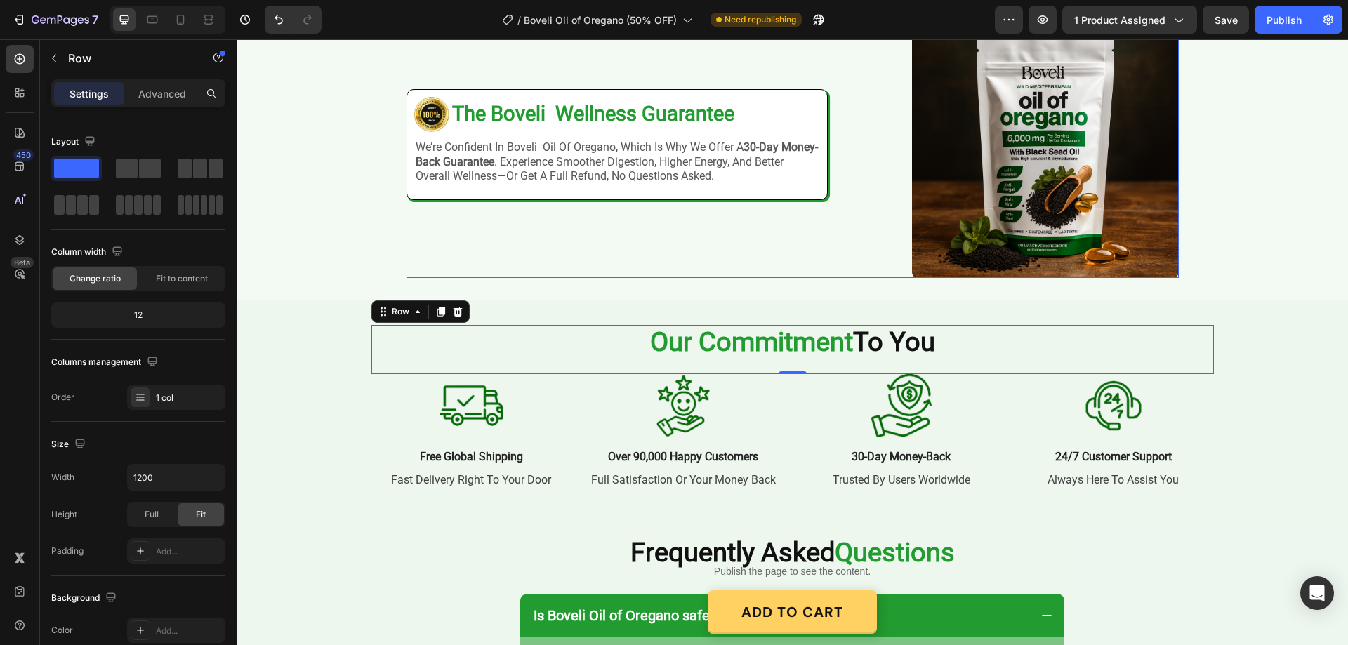
click at [860, 254] on div "Image Image The Boveli Wellness Guarantee Heading Row we’re confident in boveli…" at bounding box center [793, 144] width 772 height 267
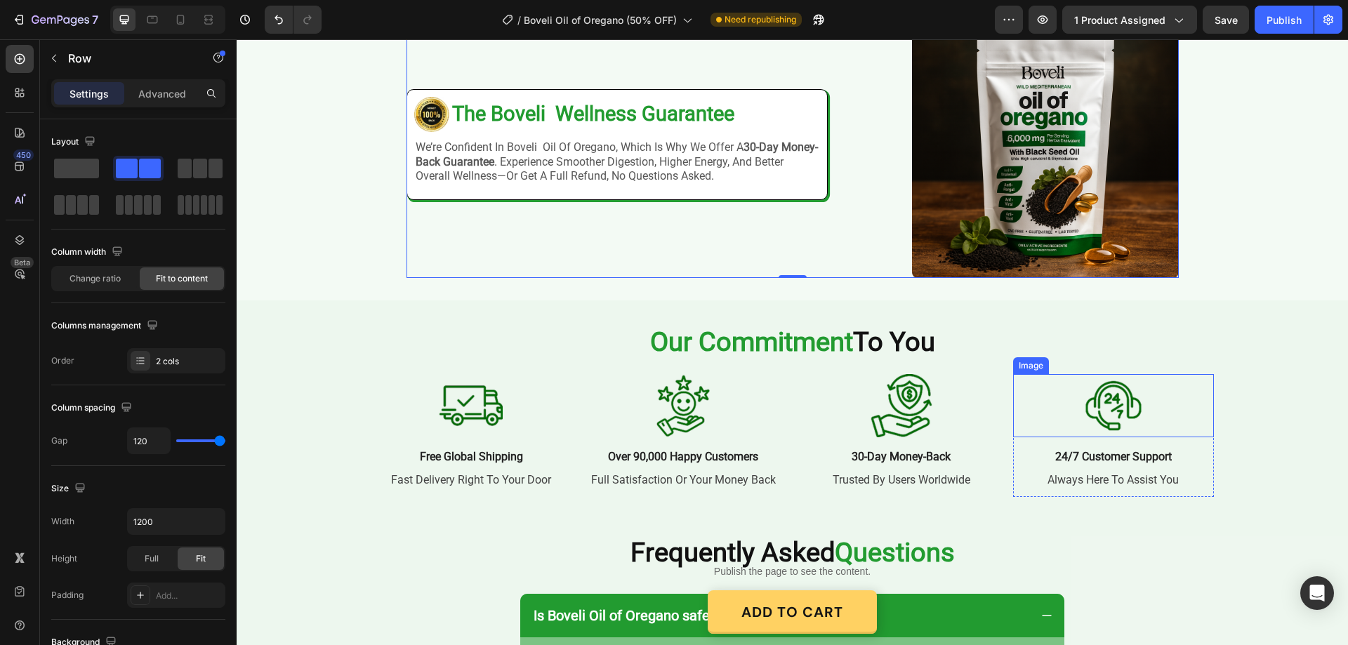
click at [1131, 405] on img at bounding box center [1113, 405] width 63 height 63
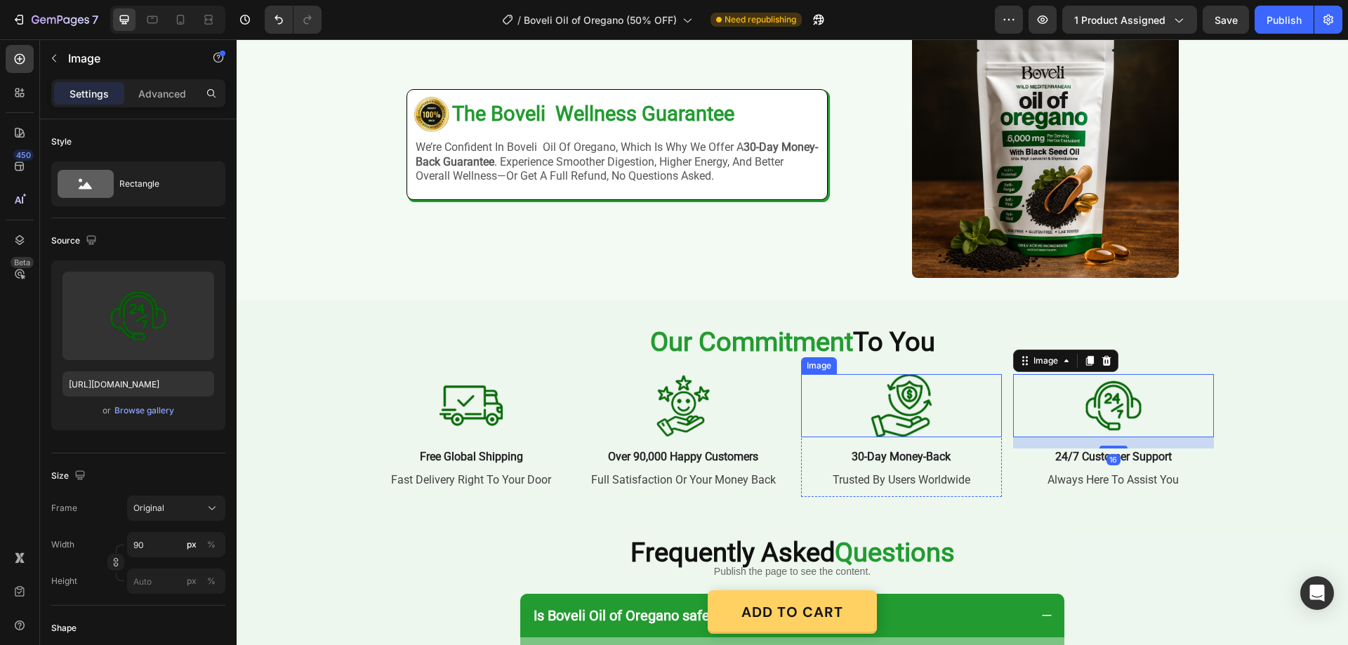
click at [923, 415] on img at bounding box center [901, 405] width 63 height 63
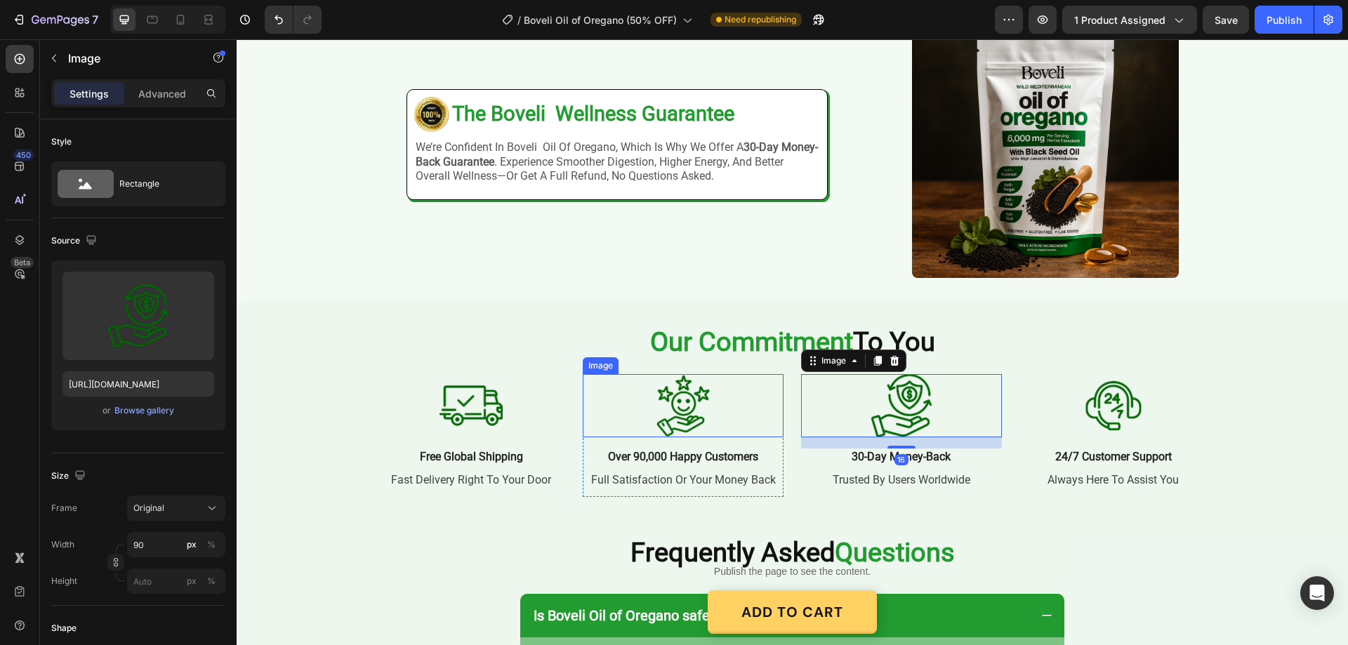
click at [660, 404] on img at bounding box center [683, 405] width 63 height 63
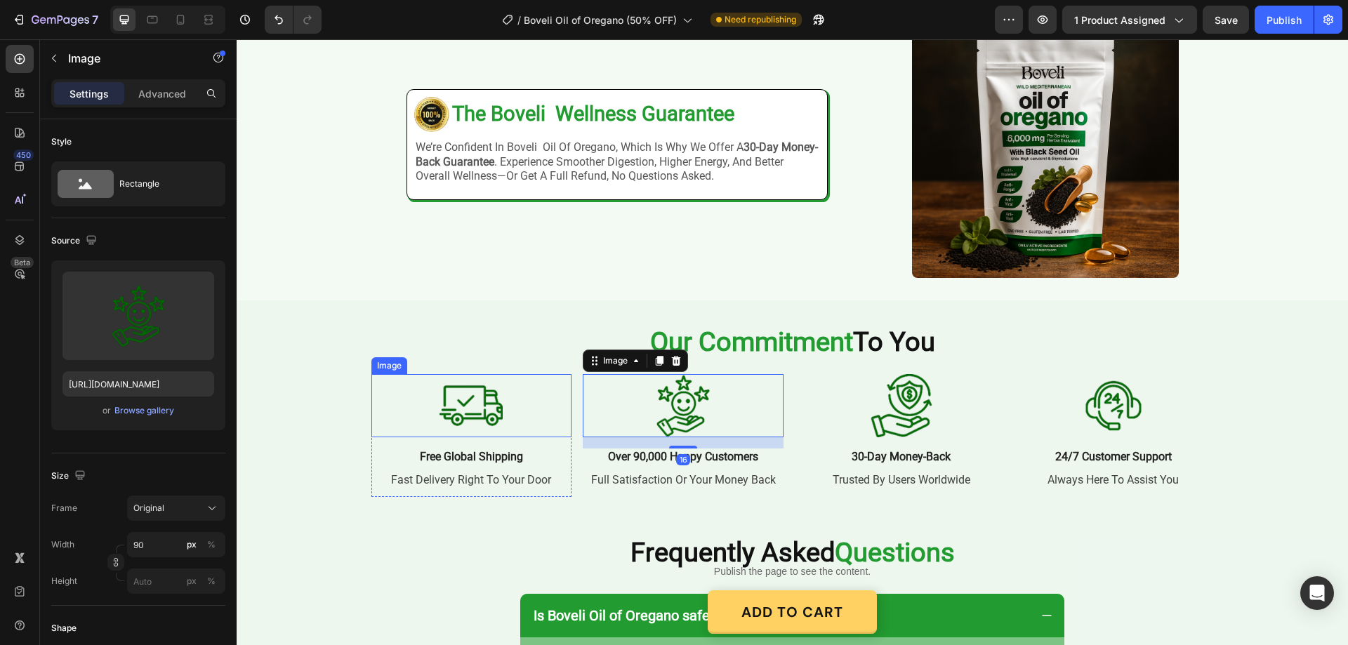
click at [475, 396] on img at bounding box center [471, 405] width 63 height 63
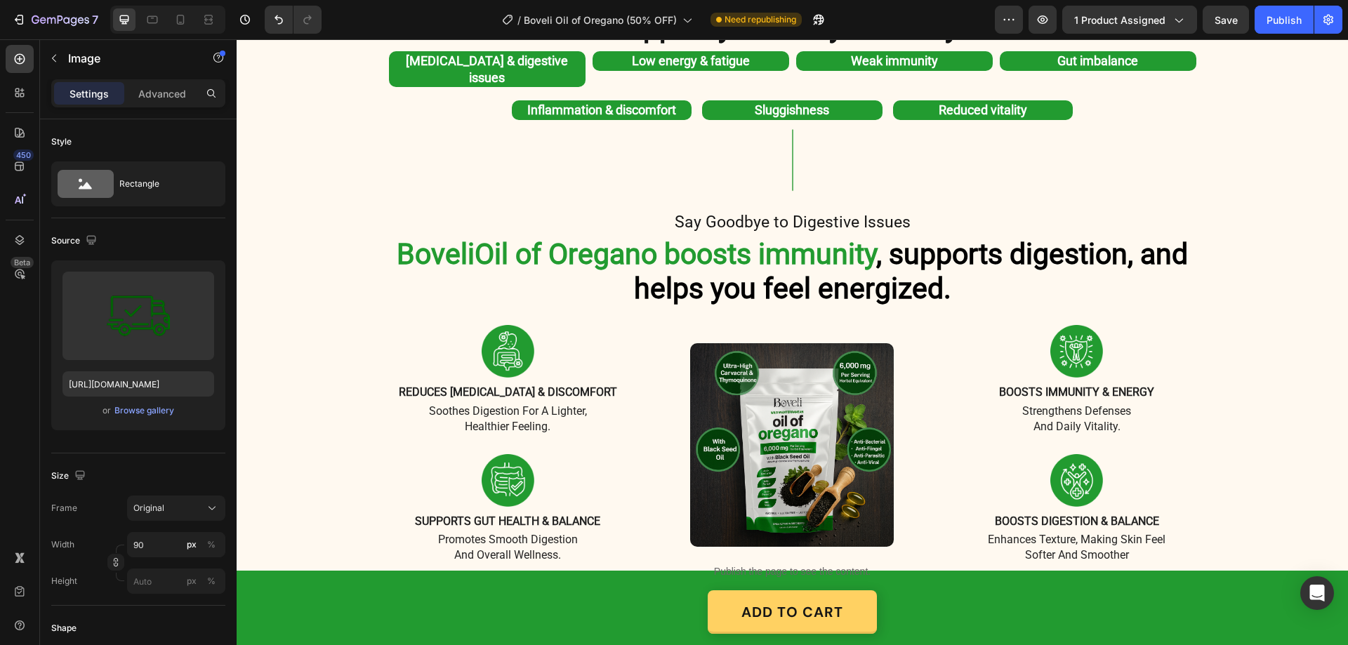
scroll to position [902, 0]
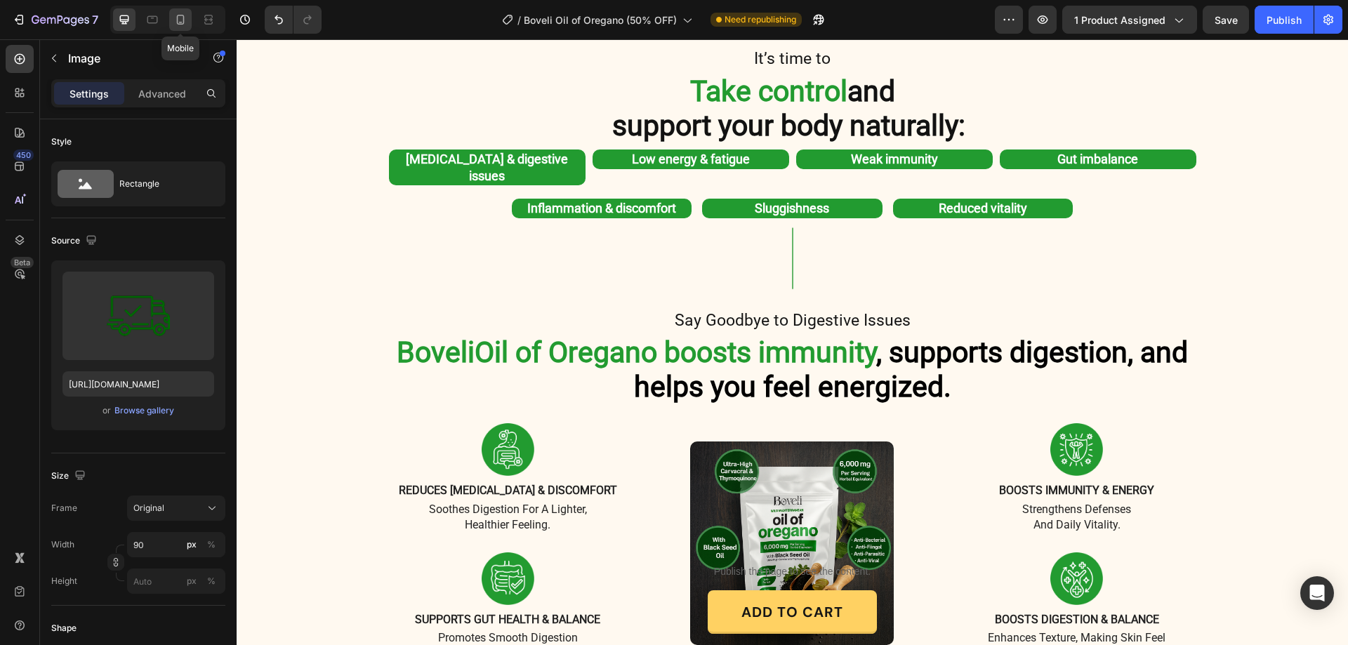
click at [178, 16] on icon at bounding box center [181, 20] width 8 height 10
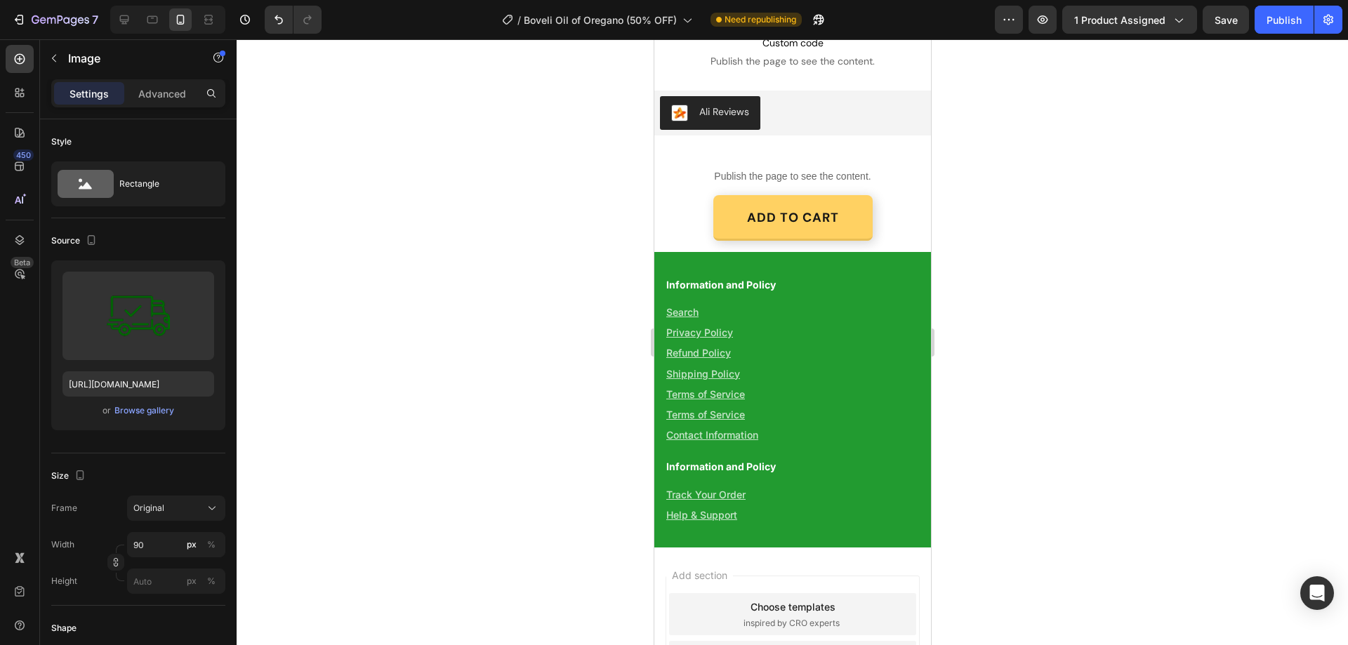
scroll to position [3372, 0]
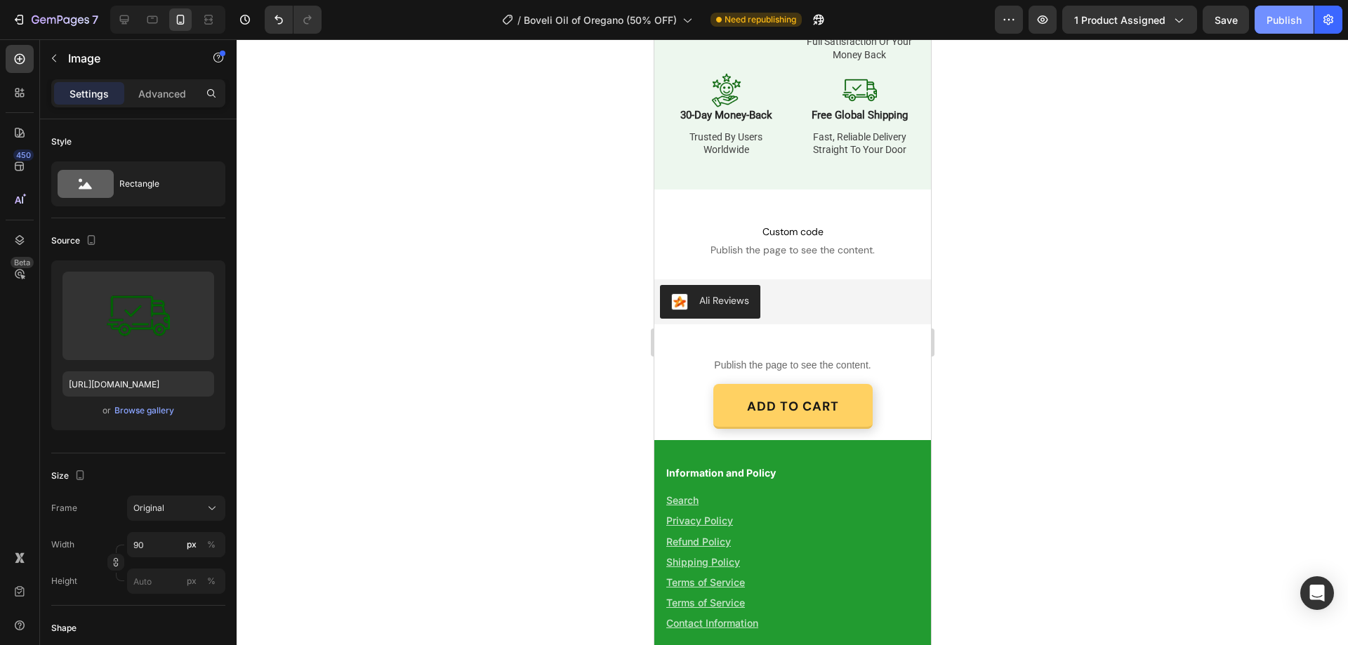
click at [1276, 13] on div "Publish" at bounding box center [1284, 20] width 35 height 15
click at [124, 22] on icon at bounding box center [124, 19] width 9 height 9
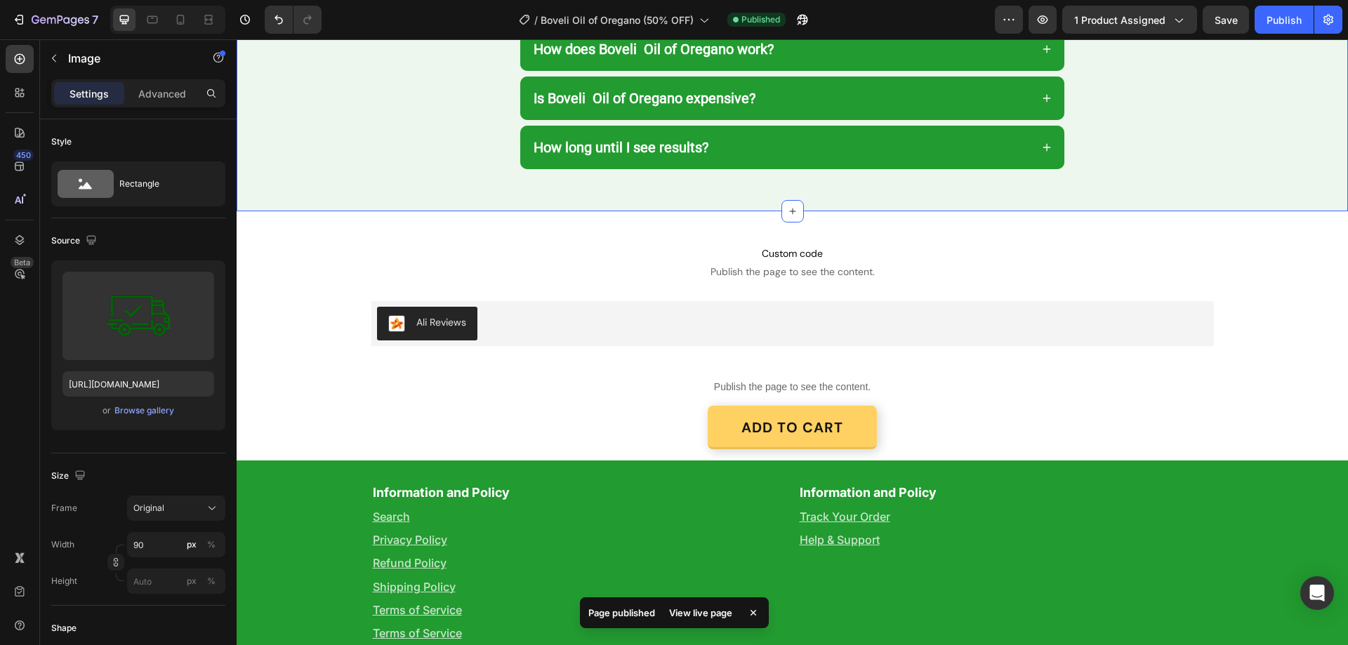
scroll to position [3737, 0]
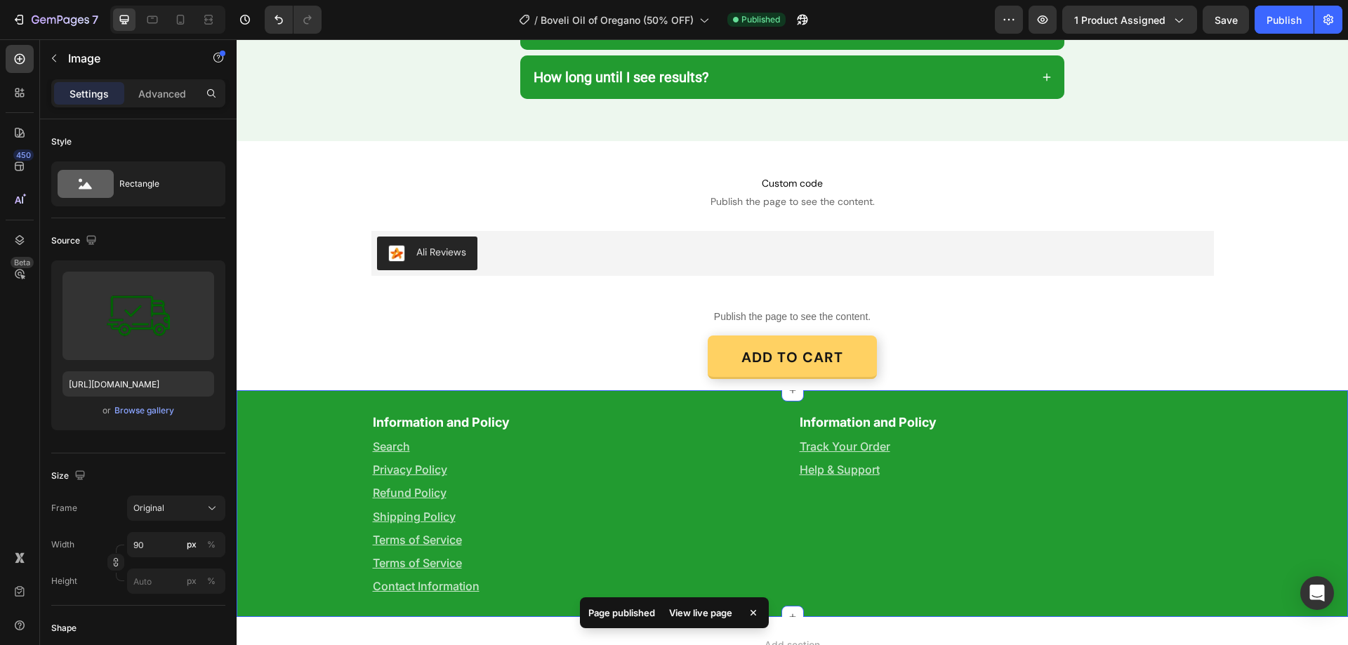
click at [256, 421] on div "Information and Policy Text Block Search Text Block Privacy Policy Text Block R…" at bounding box center [793, 504] width 1112 height 183
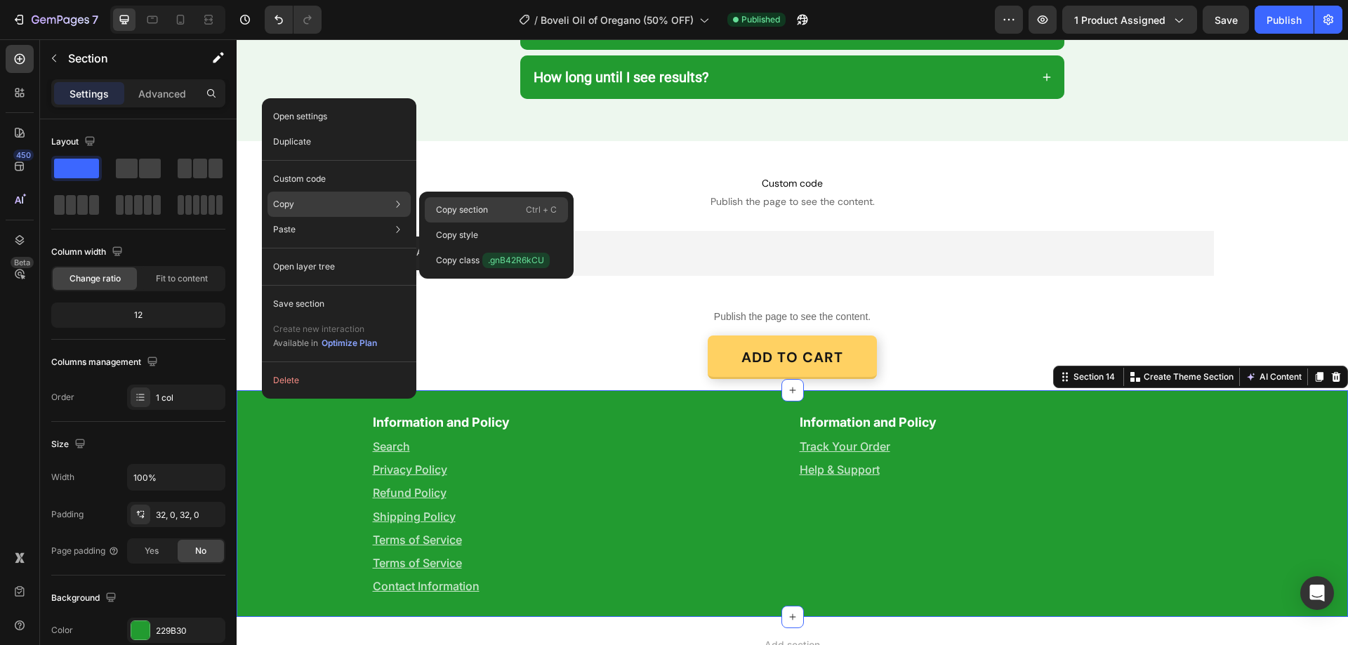
click at [449, 202] on div "Copy section Ctrl + C" at bounding box center [496, 209] width 143 height 25
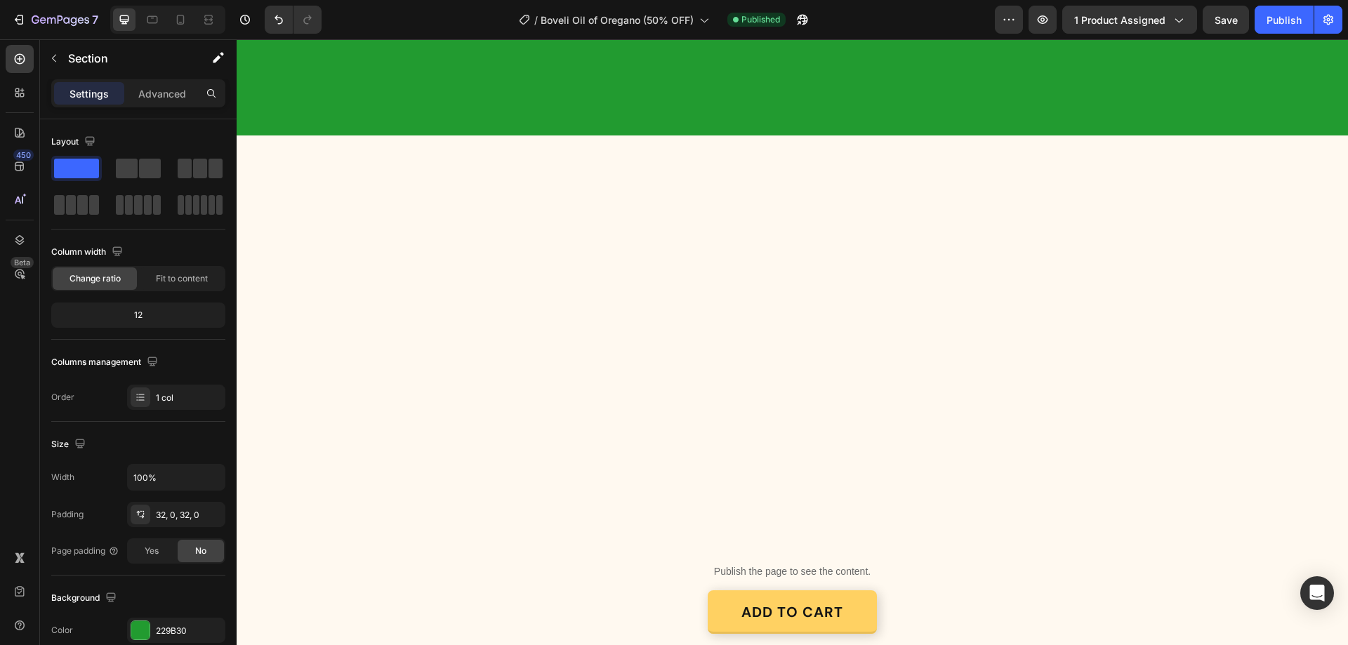
scroll to position [0, 0]
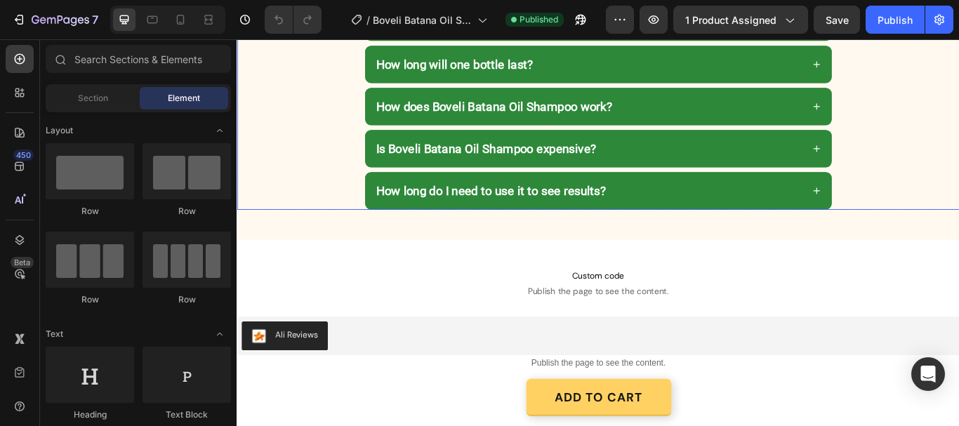
scroll to position [2830, 0]
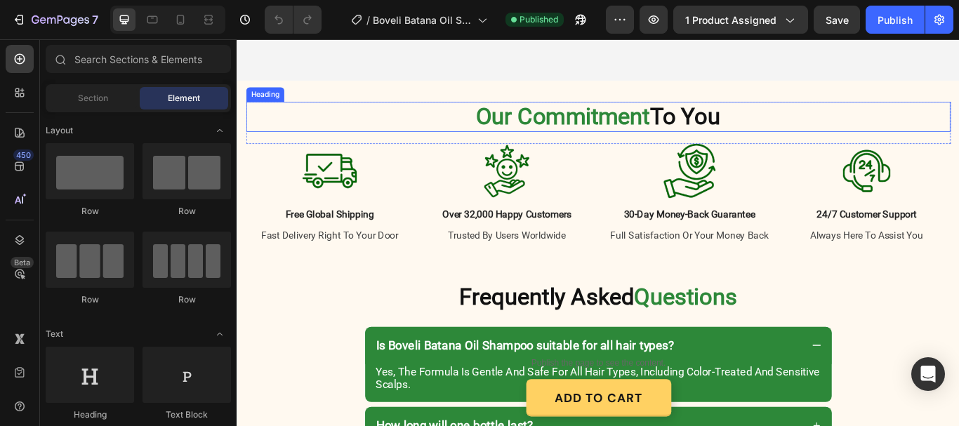
click at [674, 125] on span "Our Commitment" at bounding box center [616, 129] width 203 height 31
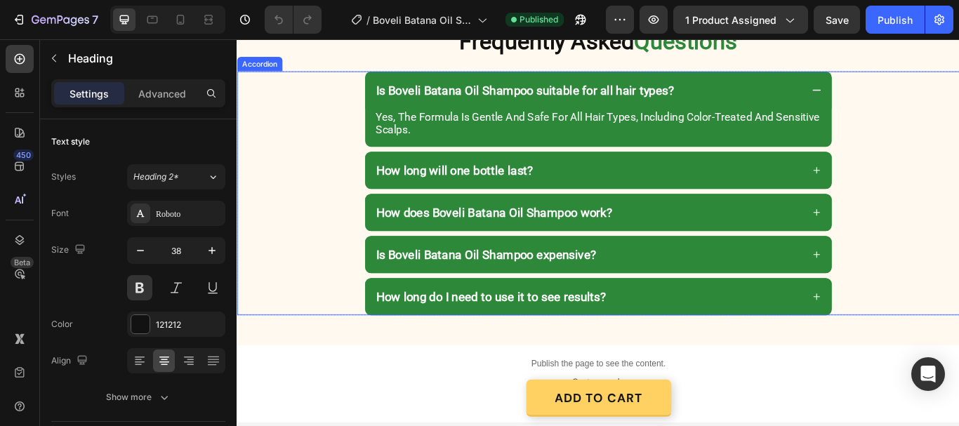
scroll to position [3251, 0]
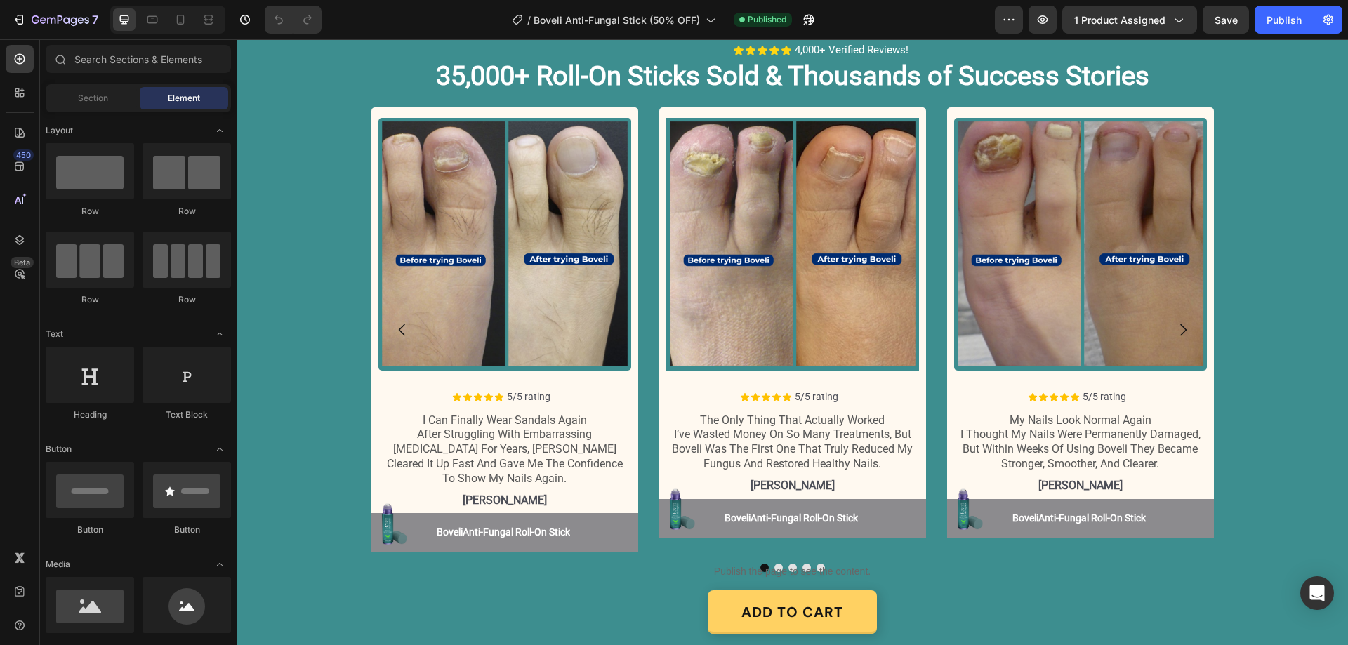
scroll to position [1194, 0]
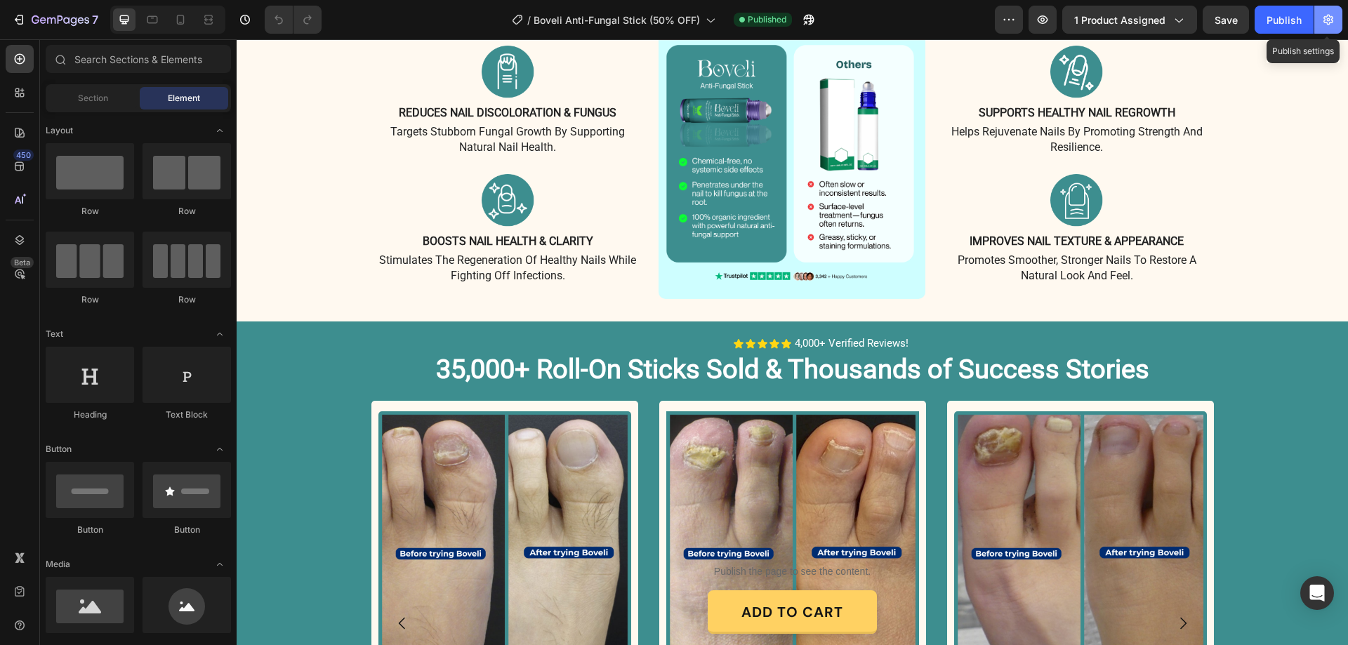
click at [1329, 23] on icon "button" at bounding box center [1329, 20] width 14 height 14
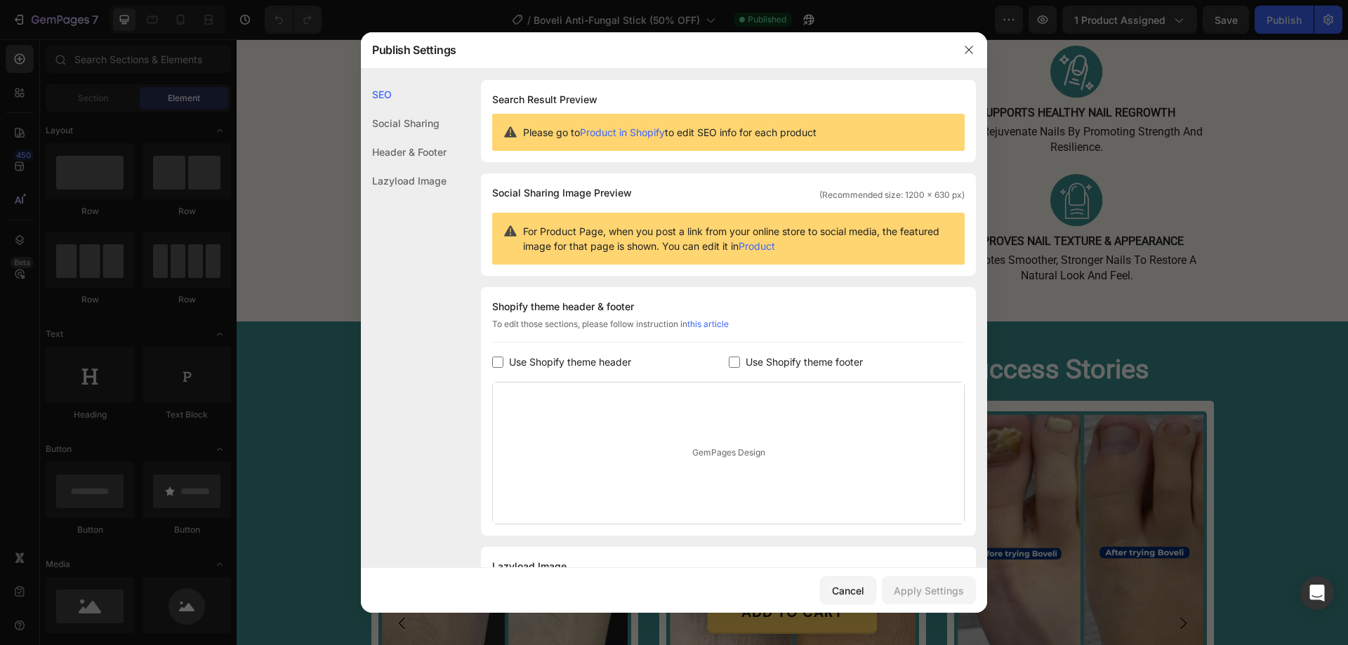
click at [407, 150] on div "Header & Footer" at bounding box center [404, 152] width 86 height 29
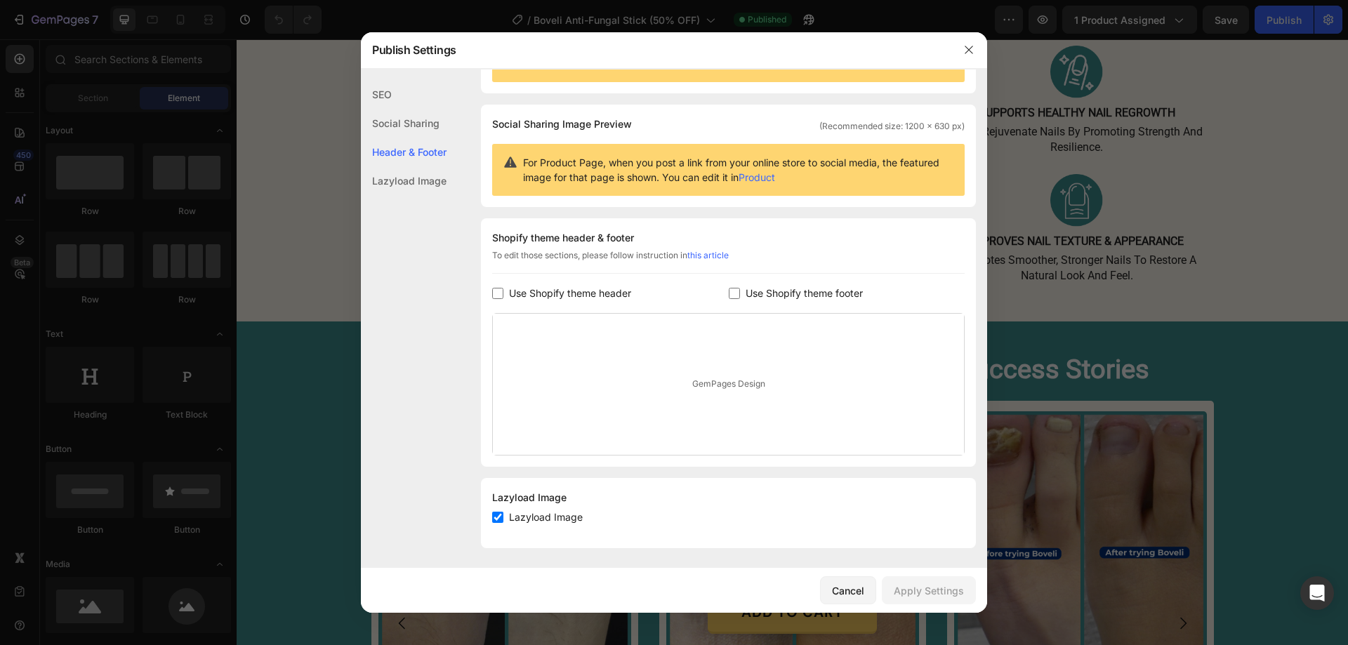
scroll to position [72, 0]
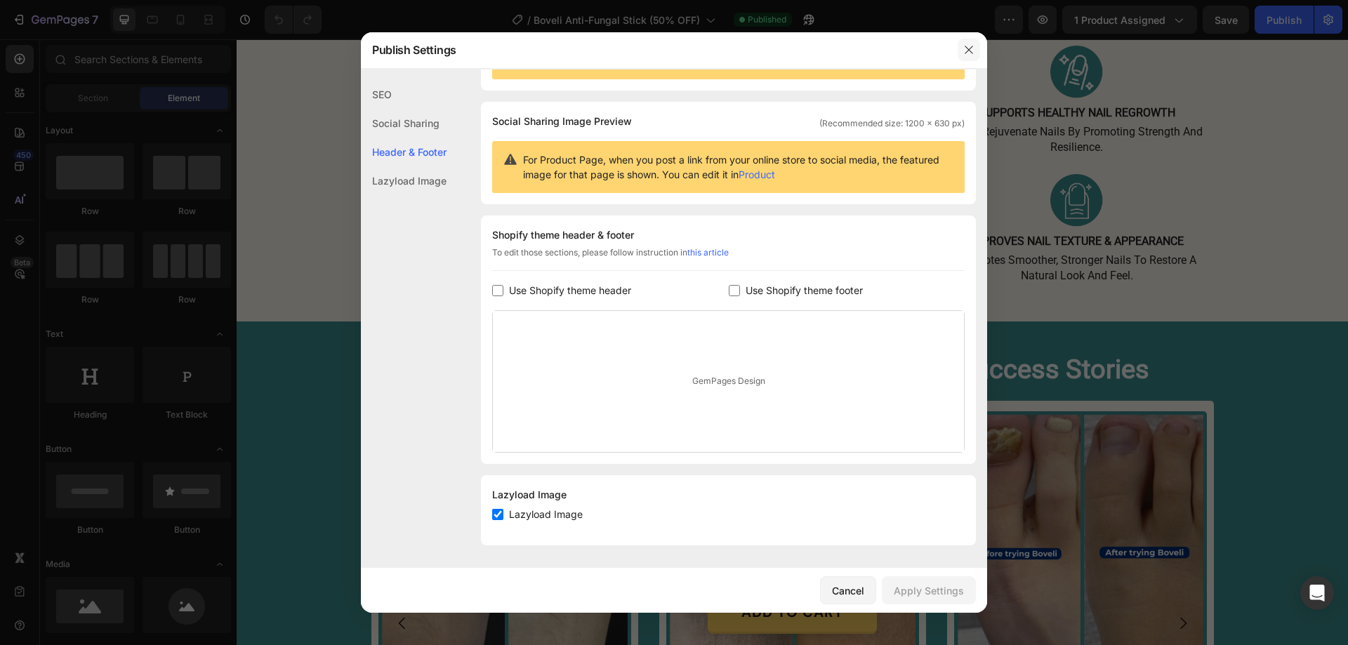
click at [975, 45] on button "button" at bounding box center [969, 50] width 22 height 22
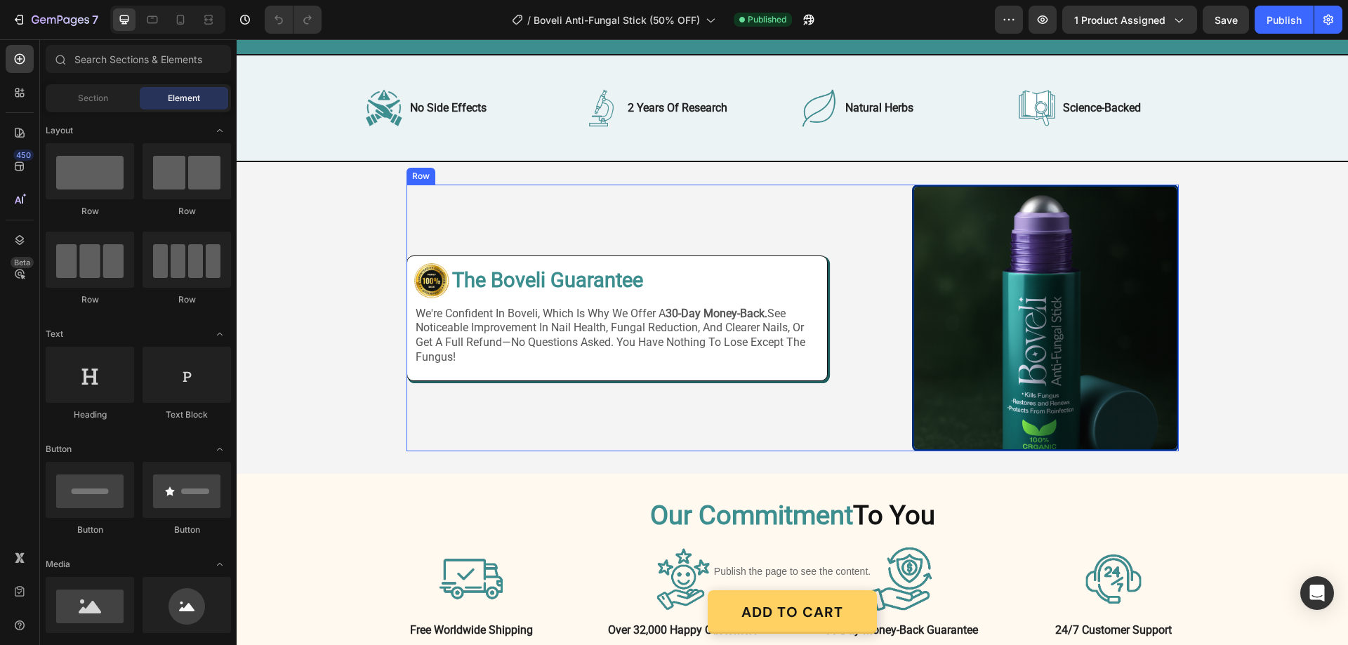
scroll to position [2458, 0]
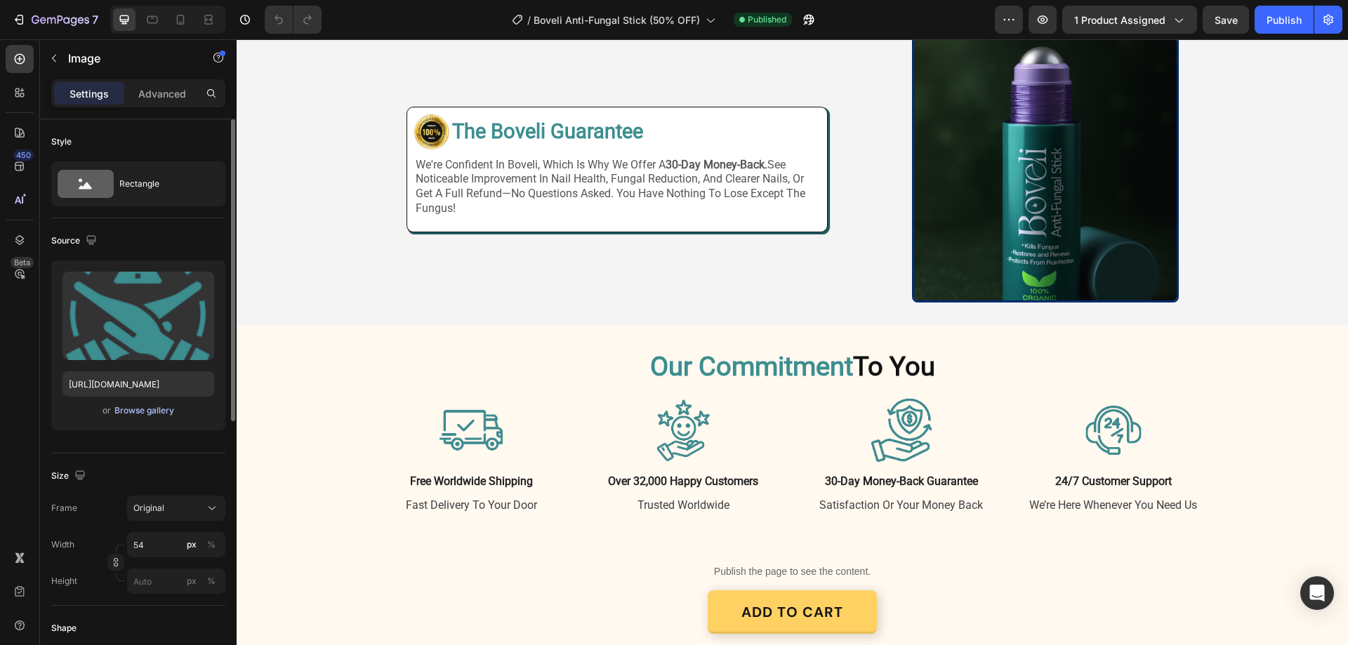
click at [145, 415] on div "Browse gallery" at bounding box center [144, 411] width 60 height 13
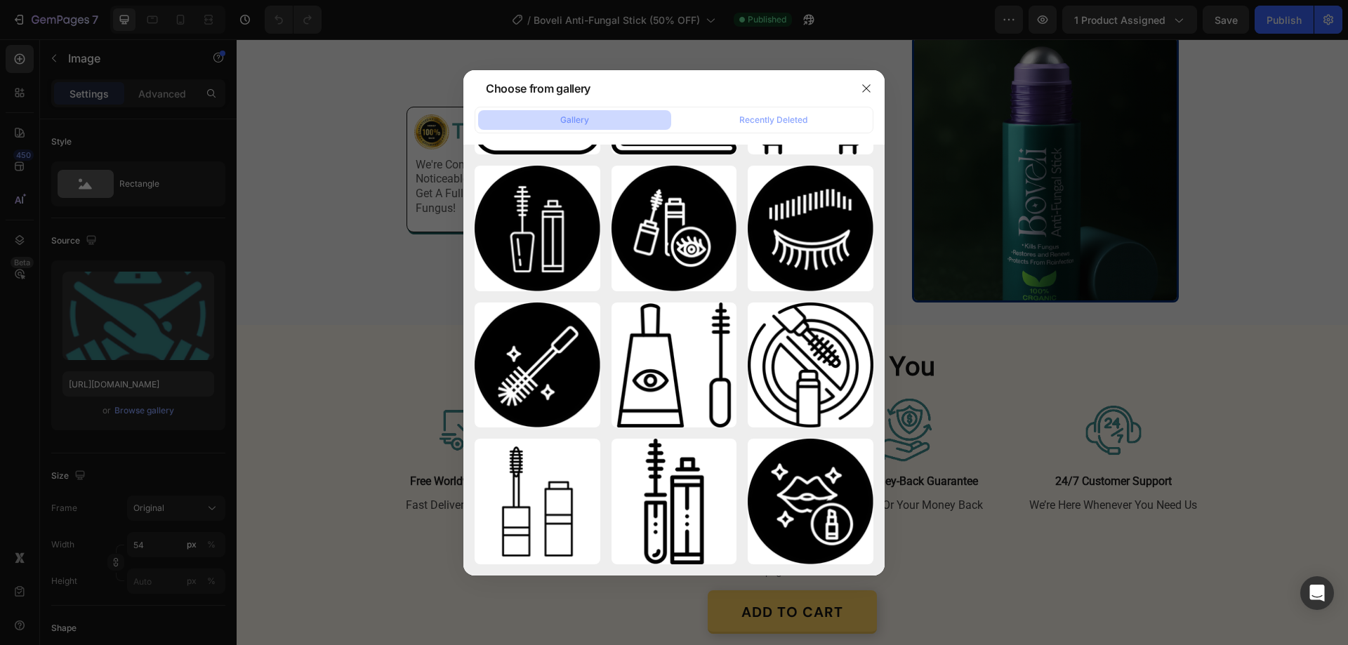
scroll to position [9341, 0]
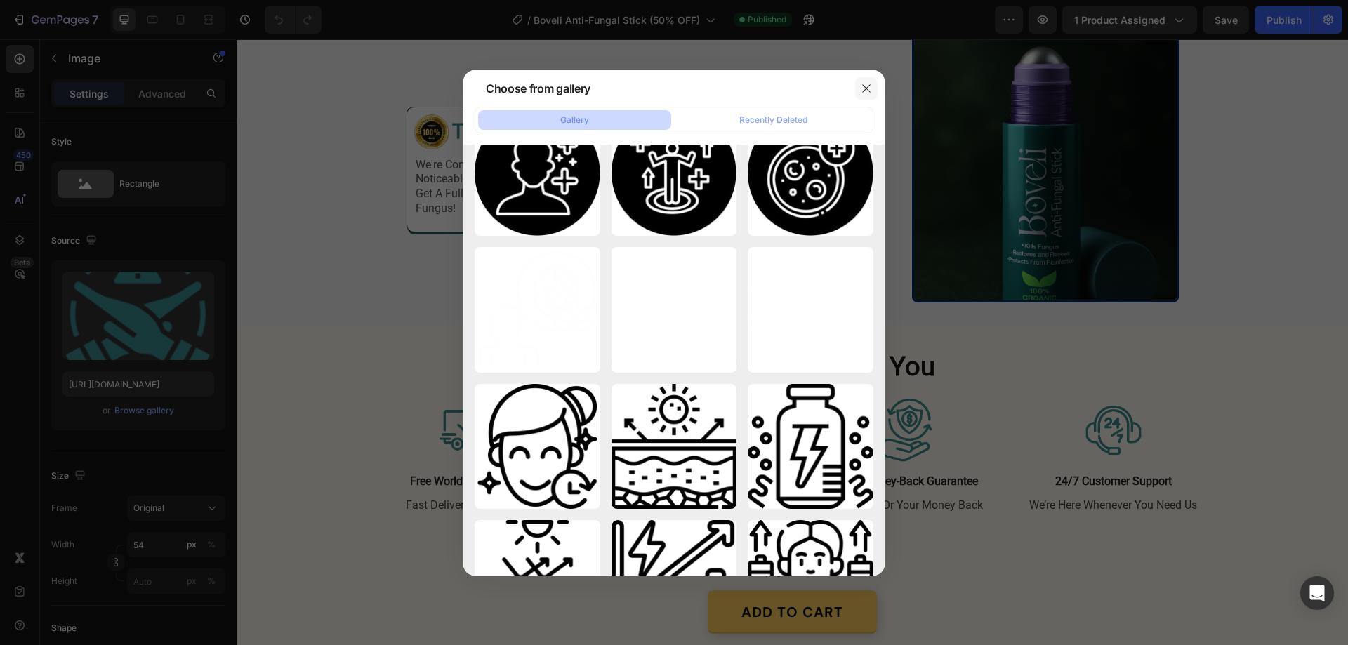
click at [872, 88] on button "button" at bounding box center [866, 88] width 22 height 22
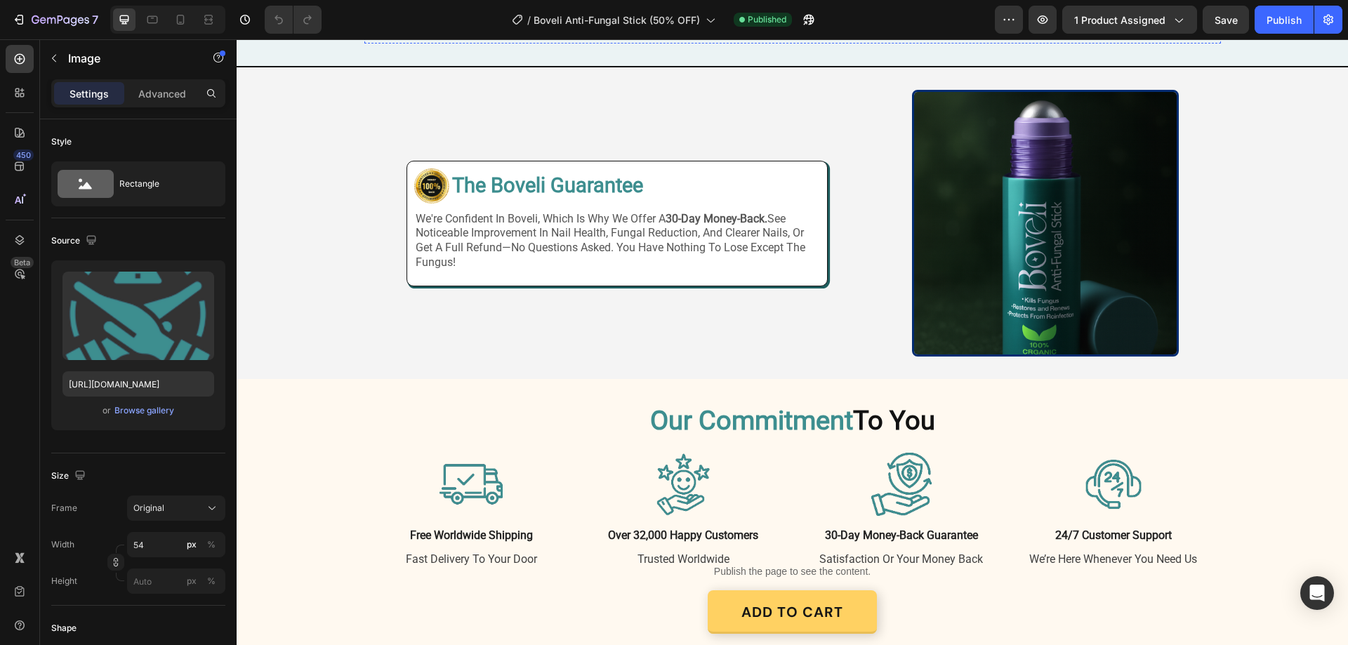
scroll to position [2388, 0]
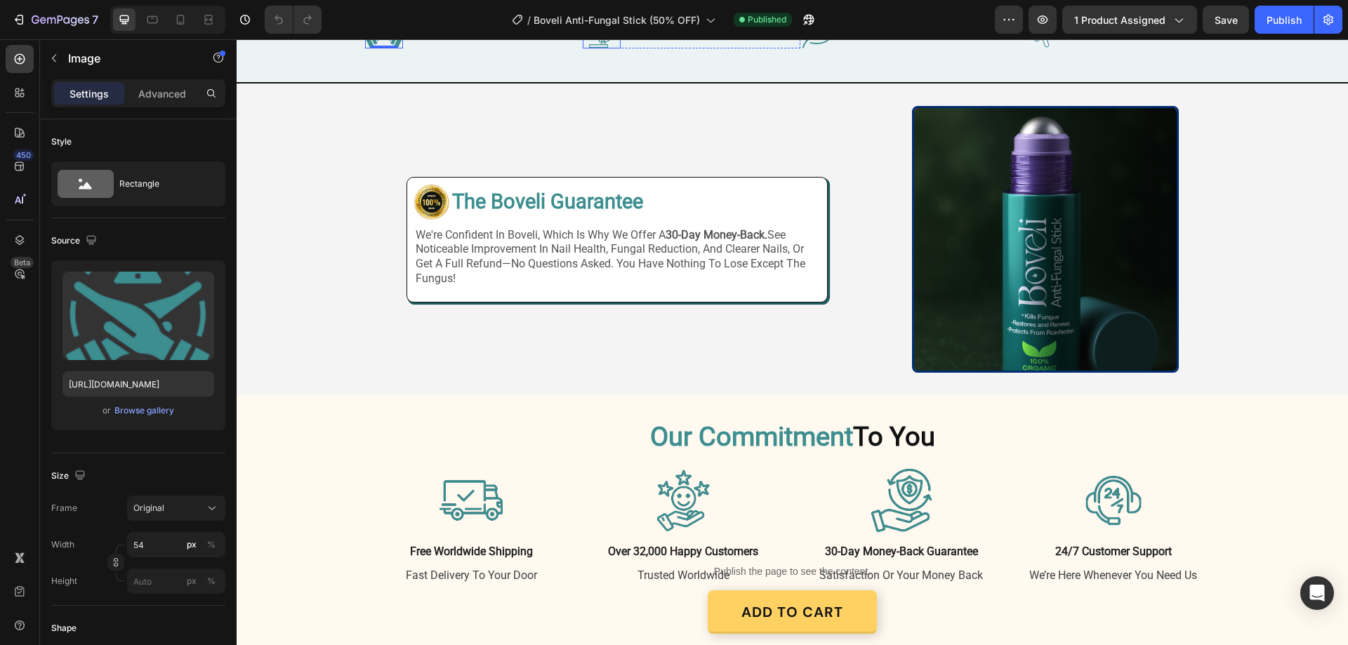
click at [594, 48] on img at bounding box center [602, 30] width 38 height 38
click at [381, 48] on img at bounding box center [384, 30] width 38 height 38
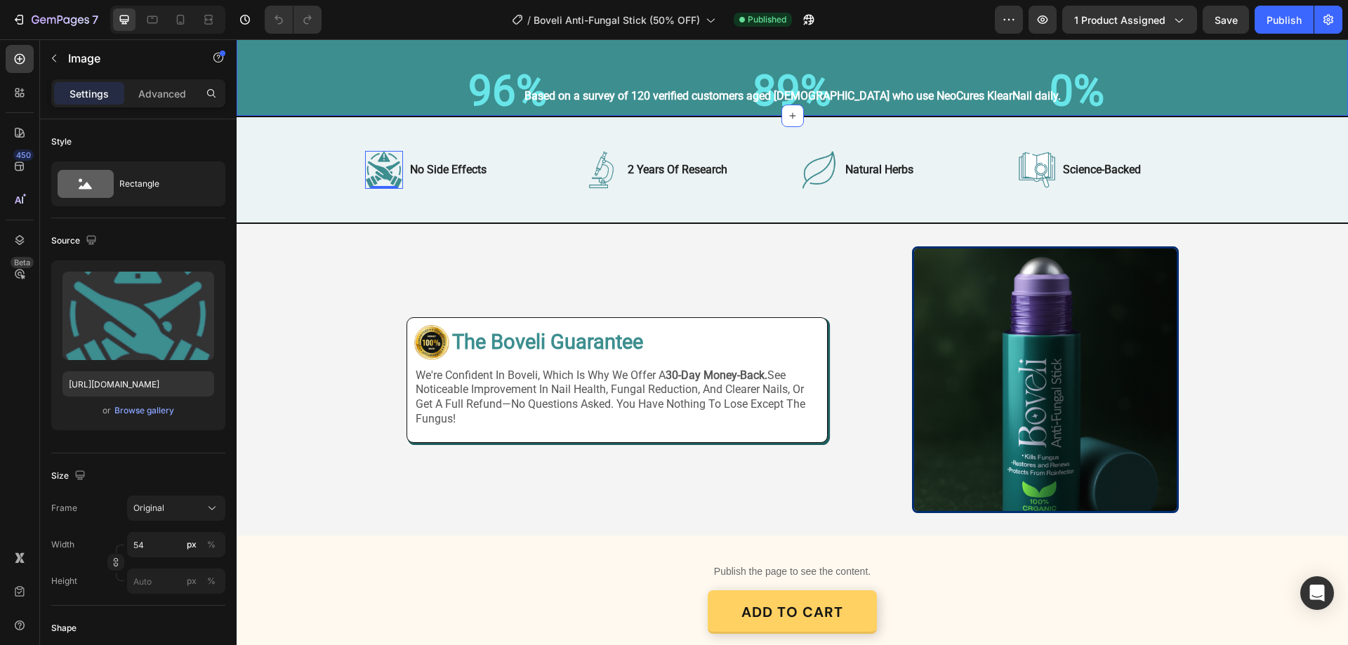
click at [267, 105] on div "Our happy customers aren't just reviews; they're living proof that our formula …" at bounding box center [793, 13] width 1084 height 183
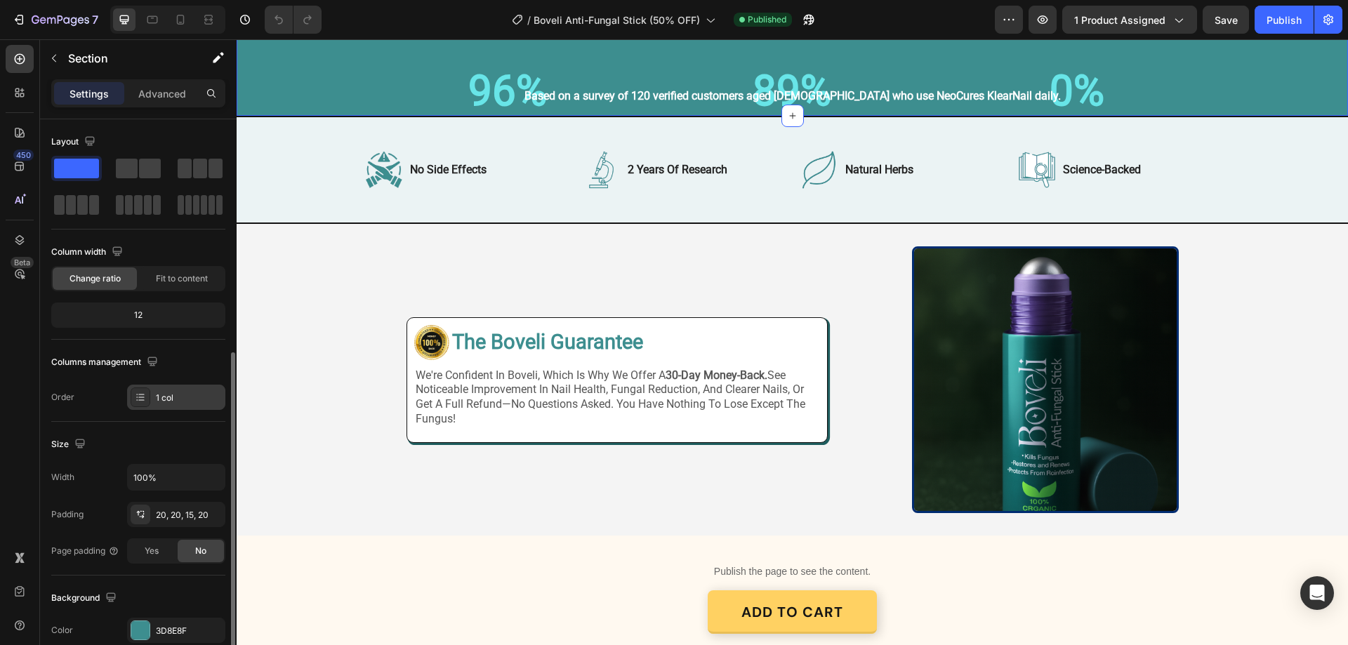
scroll to position [211, 0]
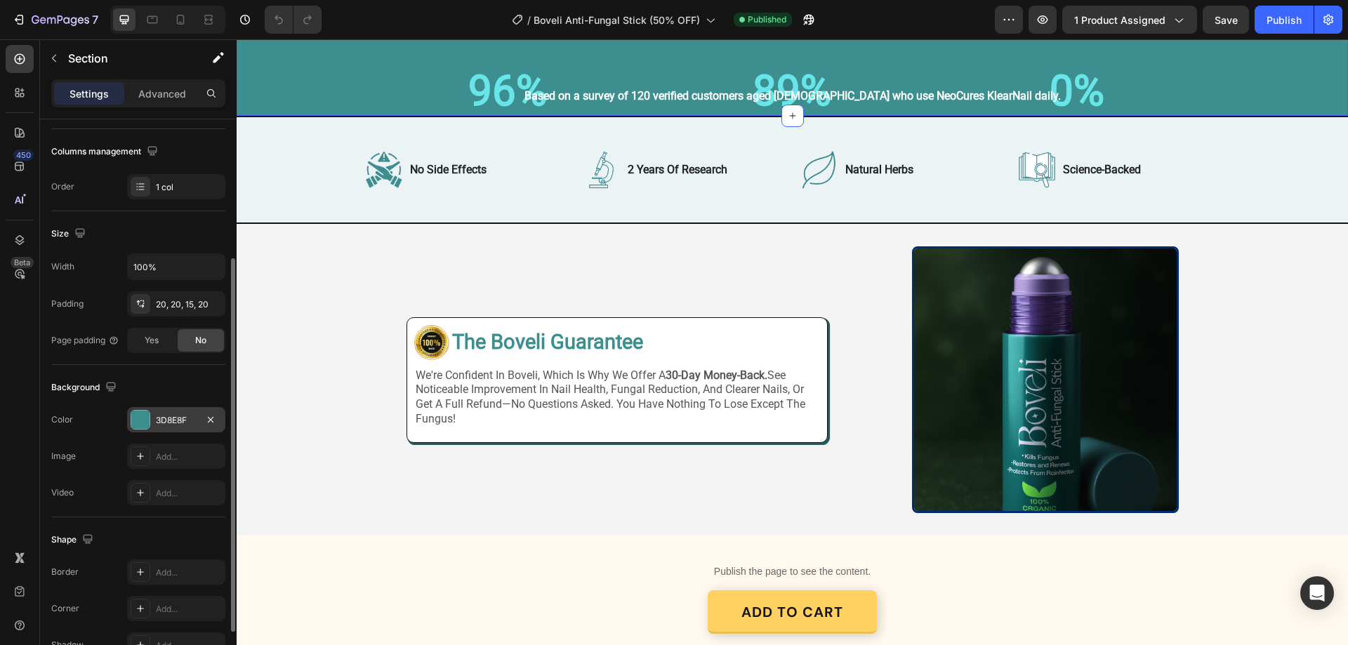
click at [166, 412] on div "3D8E8F" at bounding box center [176, 419] width 98 height 25
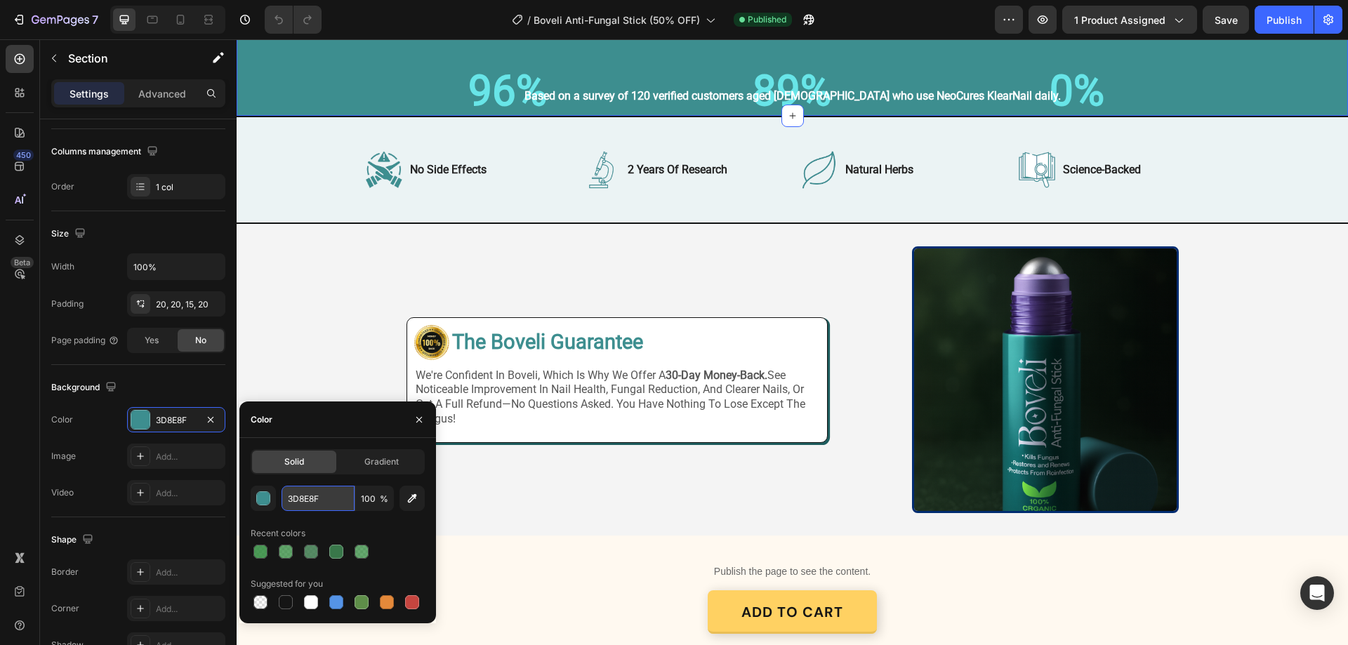
click at [317, 499] on input "3D8E8F" at bounding box center [318, 498] width 73 height 25
click at [390, 189] on img at bounding box center [384, 170] width 38 height 38
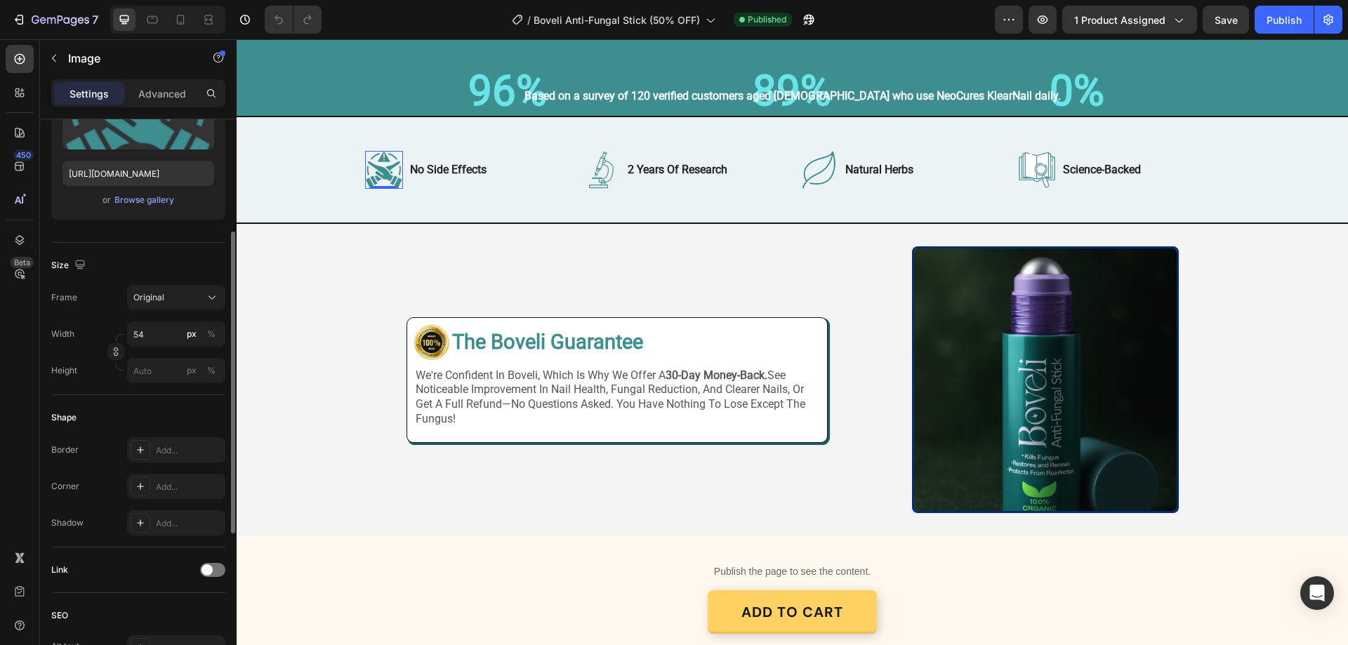
scroll to position [0, 0]
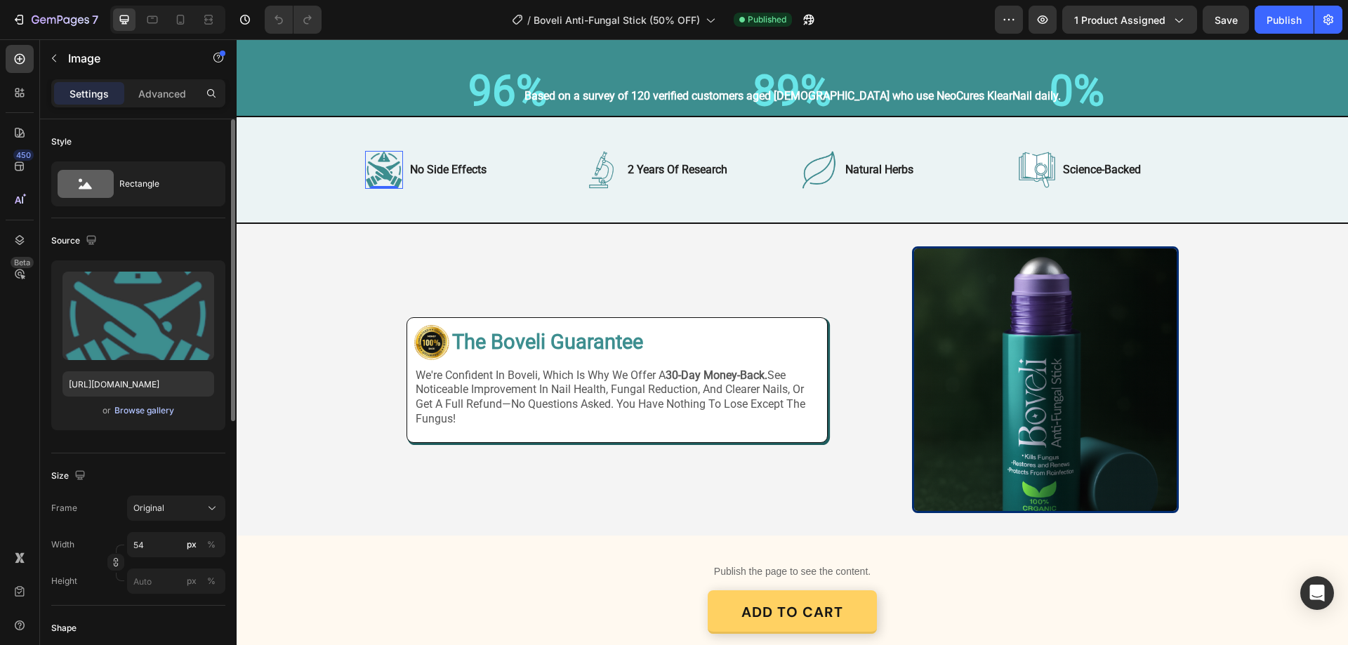
click at [154, 411] on div "Browse gallery" at bounding box center [144, 411] width 60 height 13
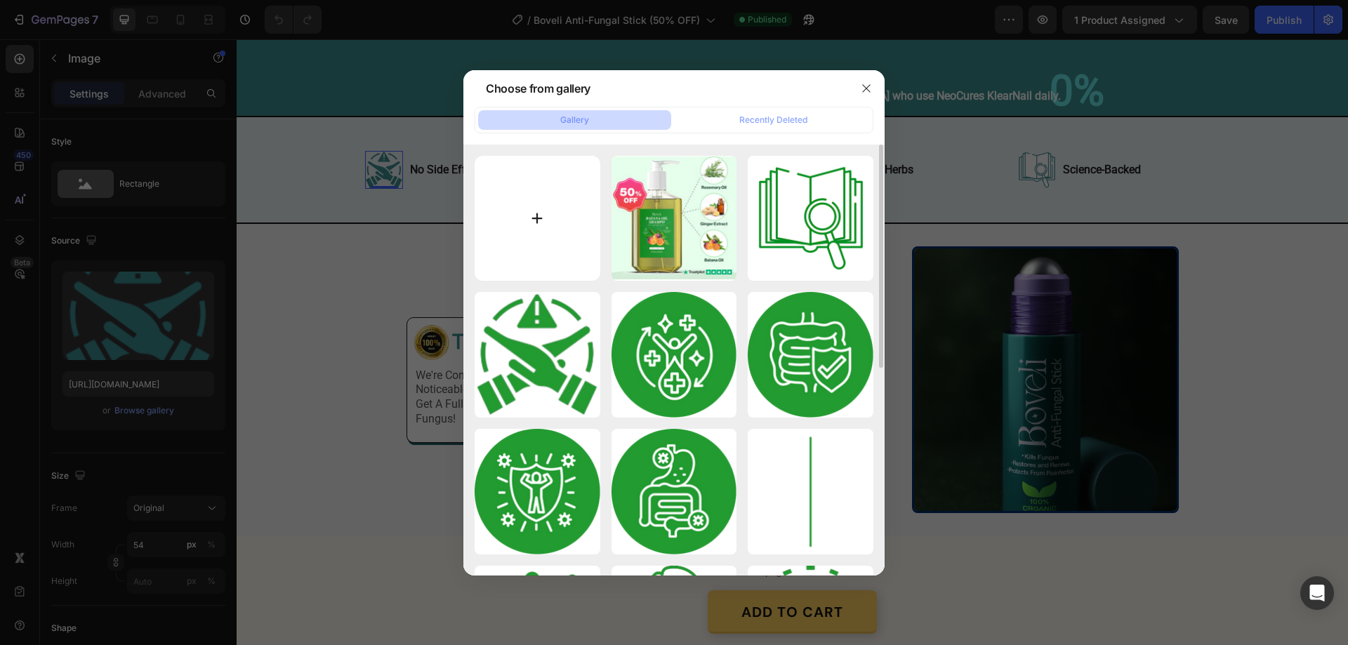
click at [540, 216] on input "file" at bounding box center [538, 219] width 126 height 126
type input "C:\fakepath\gempages_580466417665573459-a0e31c29-03dd-4a6c-8072-3aca6234b781[1]…"
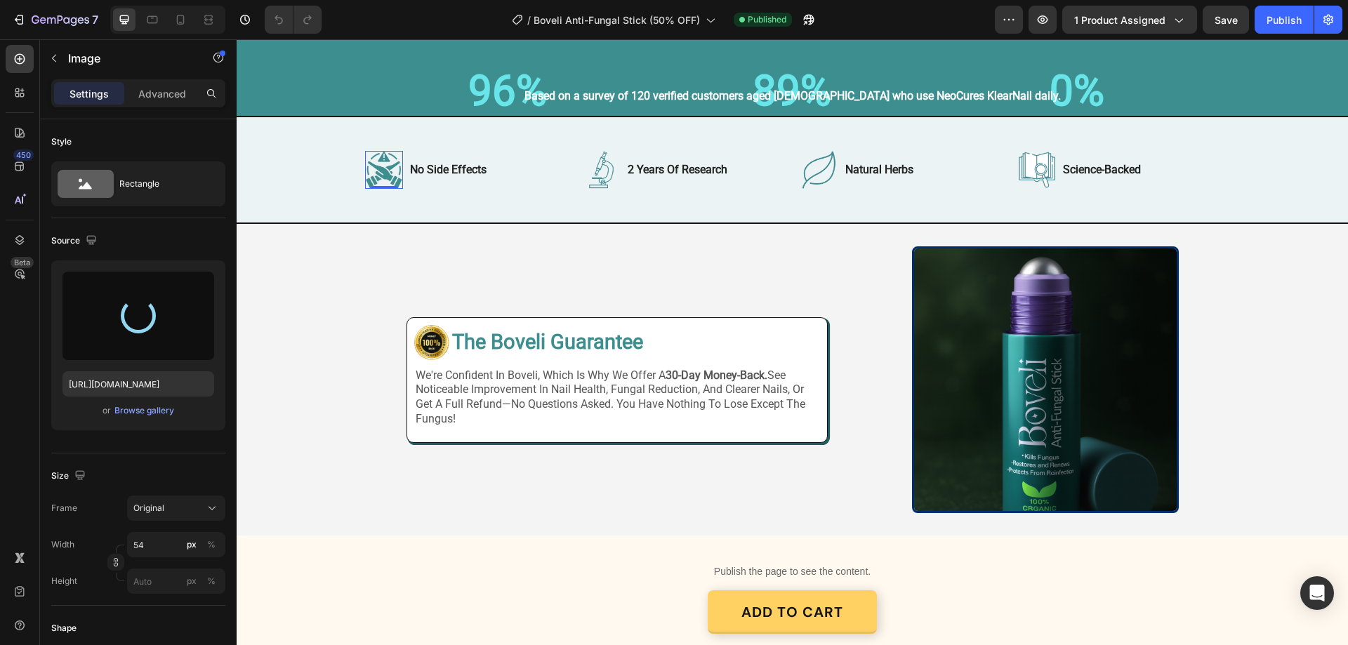
type input "[URL][DOMAIN_NAME]"
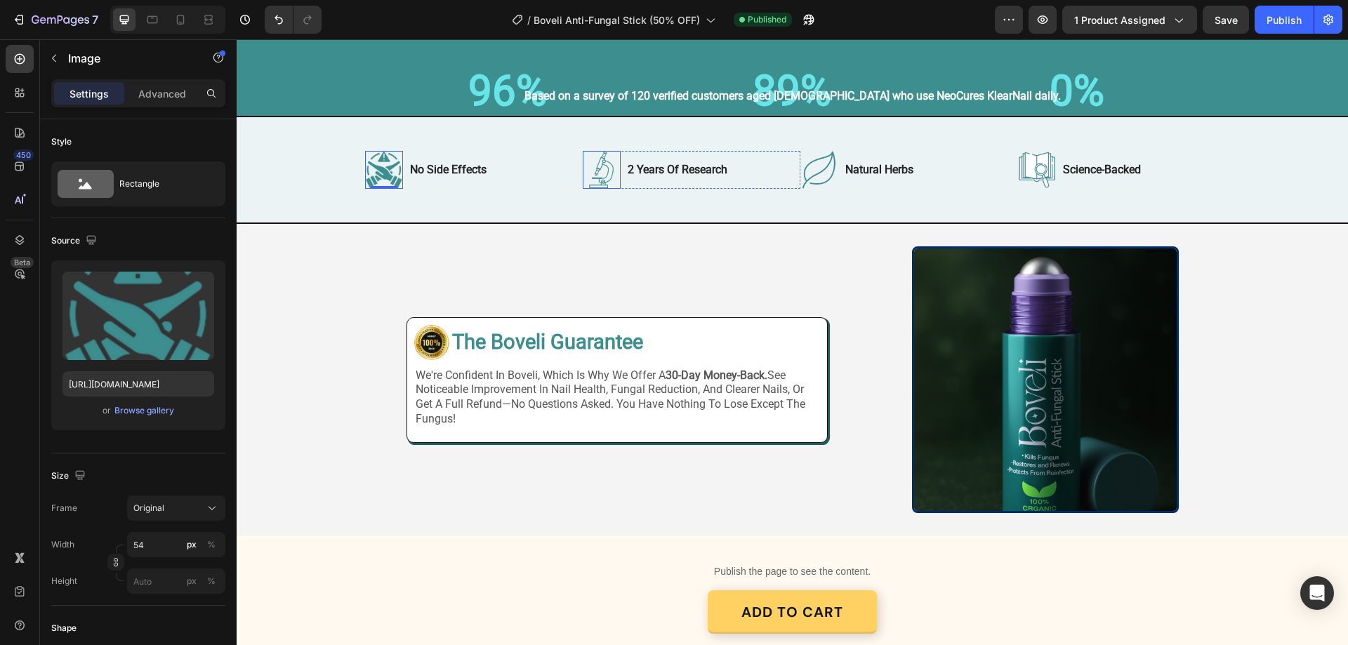
click at [606, 189] on img at bounding box center [602, 170] width 38 height 38
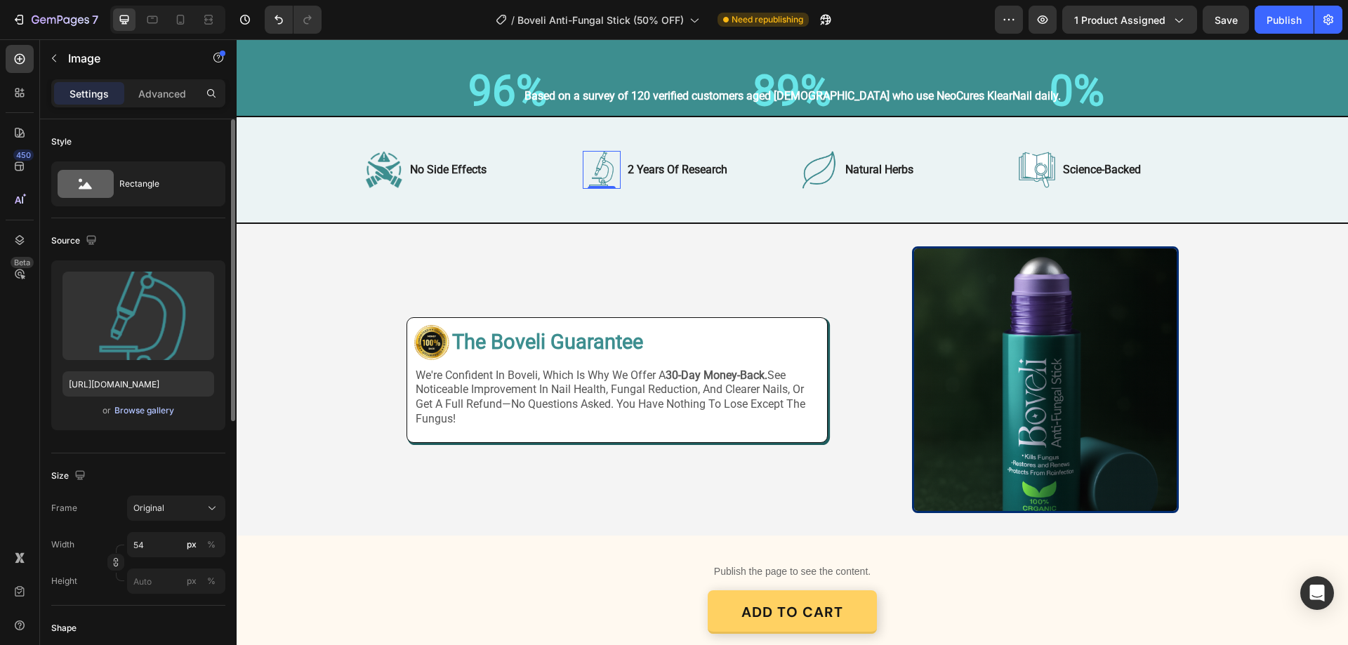
click at [150, 410] on div "Browse gallery" at bounding box center [144, 411] width 60 height 13
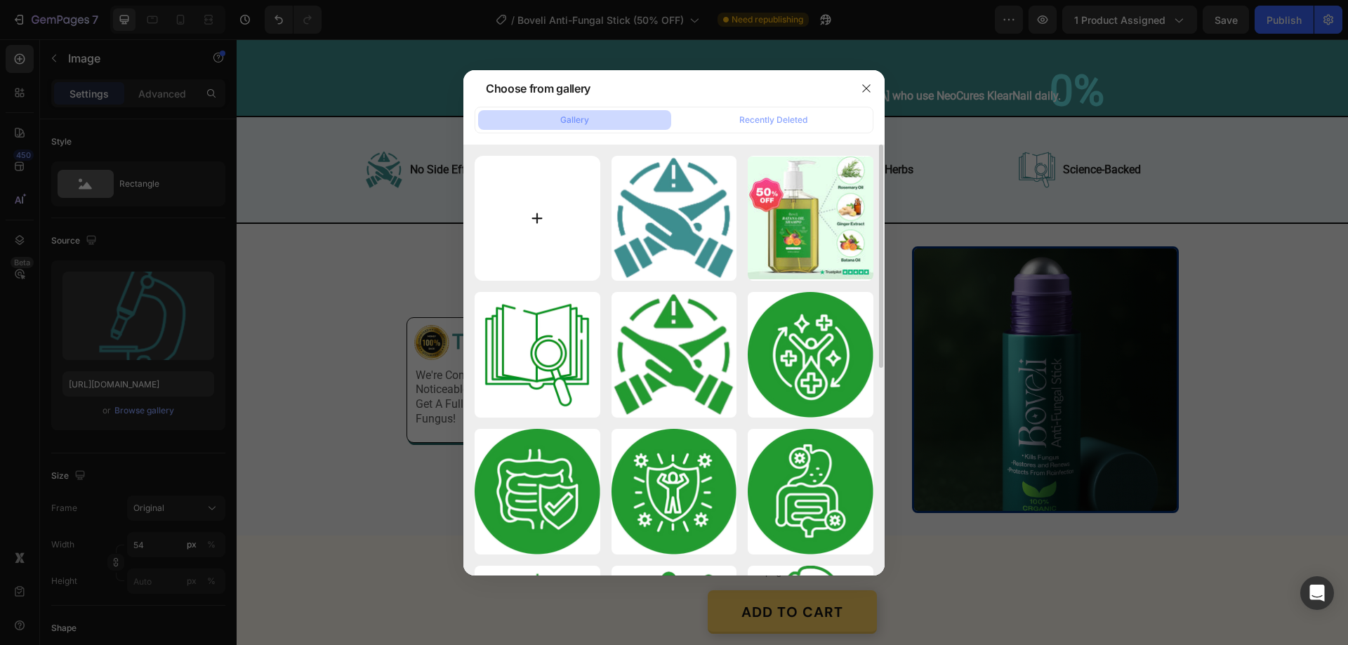
click at [537, 222] on input "file" at bounding box center [538, 219] width 126 height 126
type input "C:\fakepath\gempages_580466417665573459-1032c2d0-5677-47cd-b16e-d5b402def9e7[1]…"
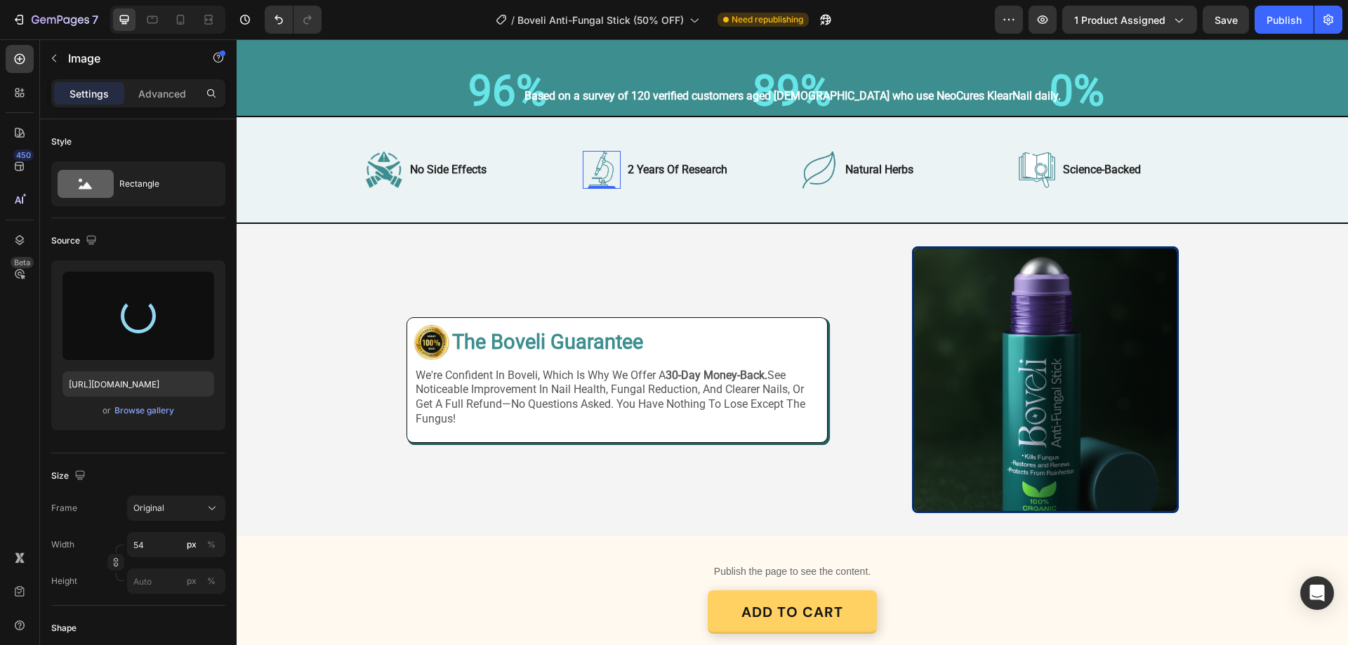
type input "[URL][DOMAIN_NAME]"
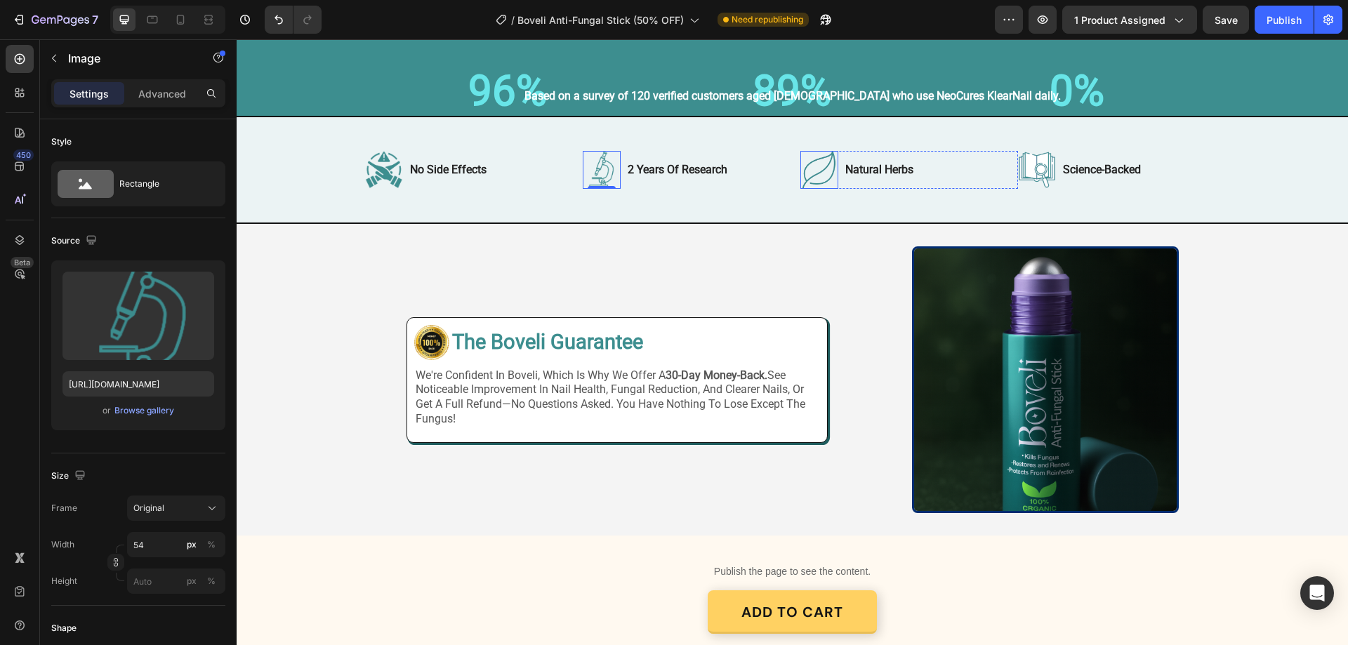
click at [813, 189] on img at bounding box center [820, 170] width 38 height 38
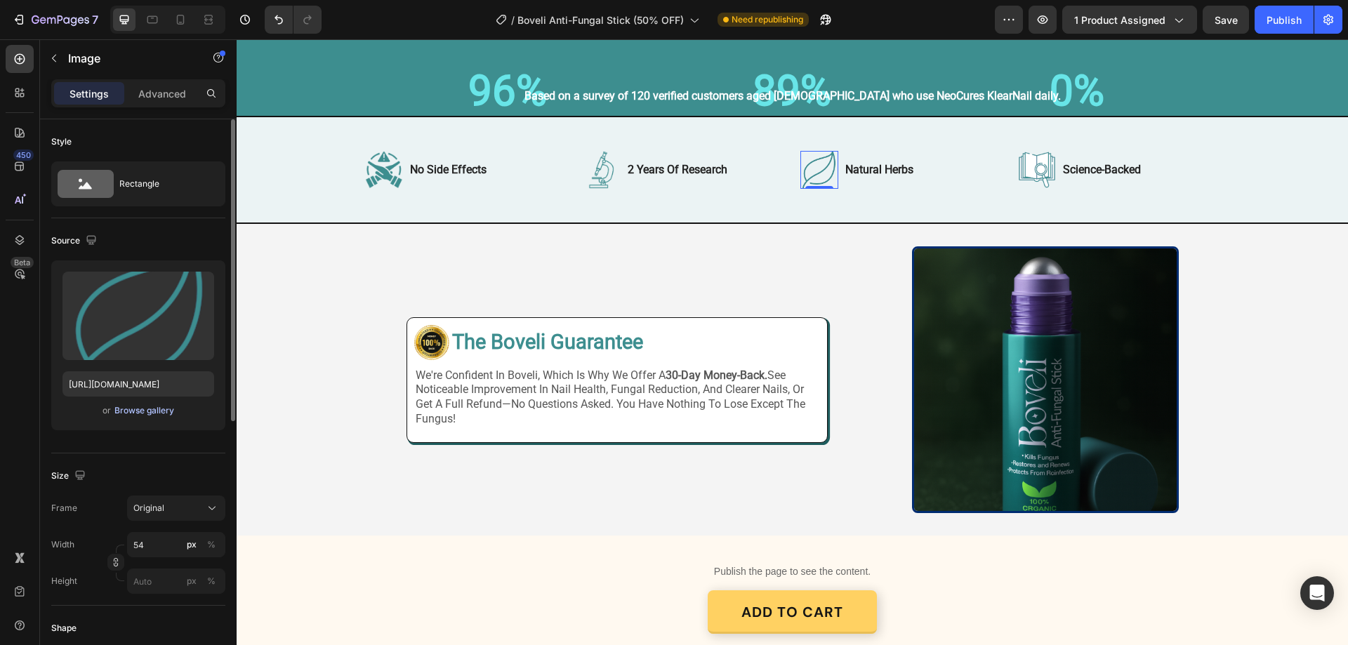
click at [132, 409] on div "Browse gallery" at bounding box center [144, 411] width 60 height 13
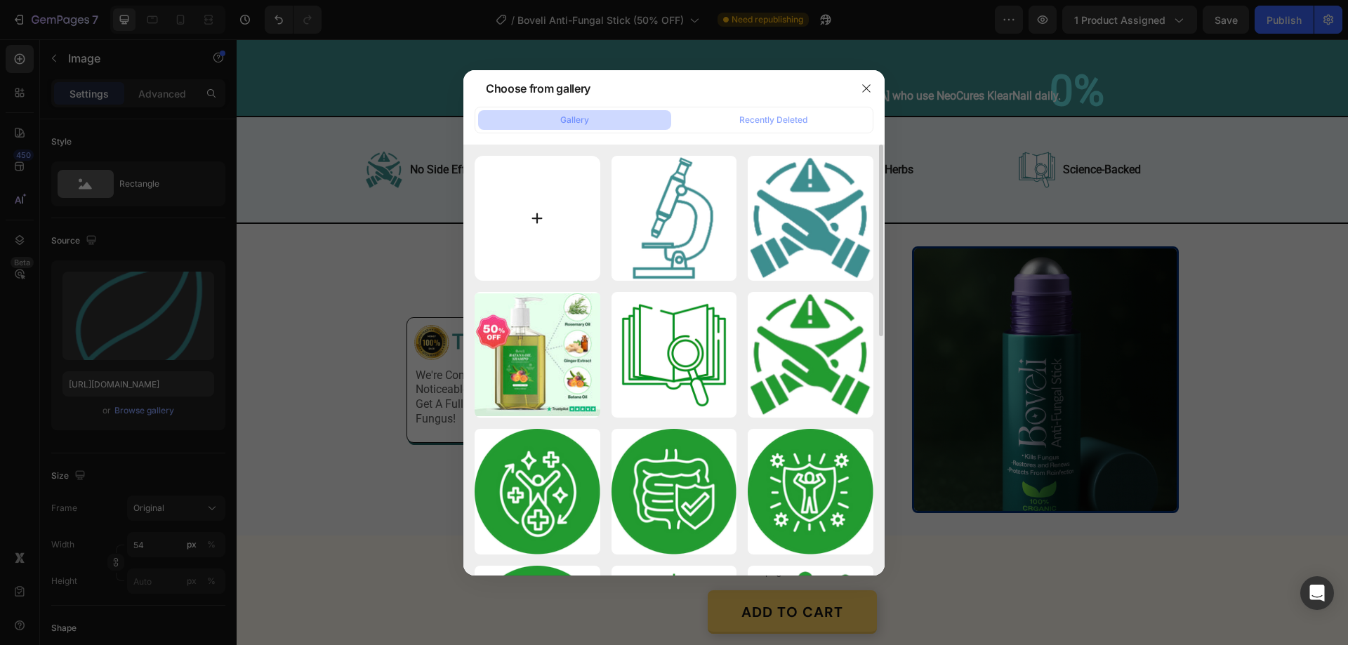
click at [545, 213] on input "file" at bounding box center [538, 219] width 126 height 126
type input "C:\fakepath\gempages_580466417665573459-1f9cdaeb-5aaf-4201-9274-50817e3e4e5c[1]…"
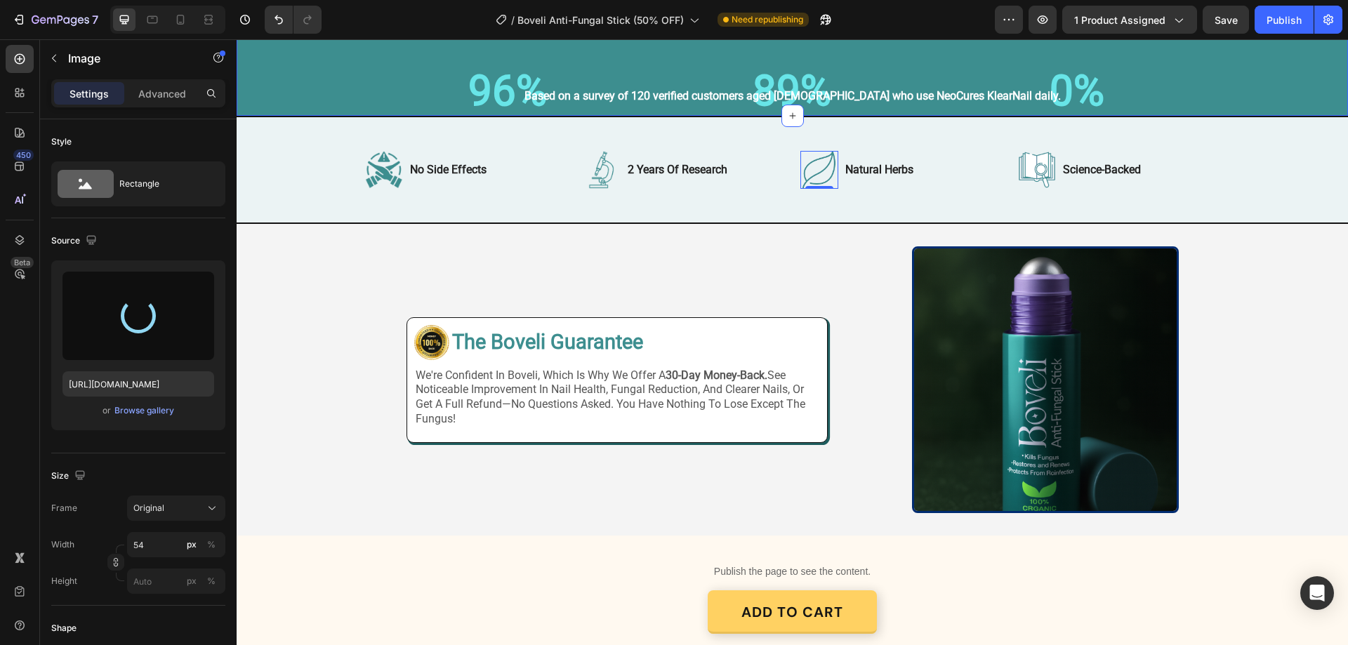
type input "[URL][DOMAIN_NAME]"
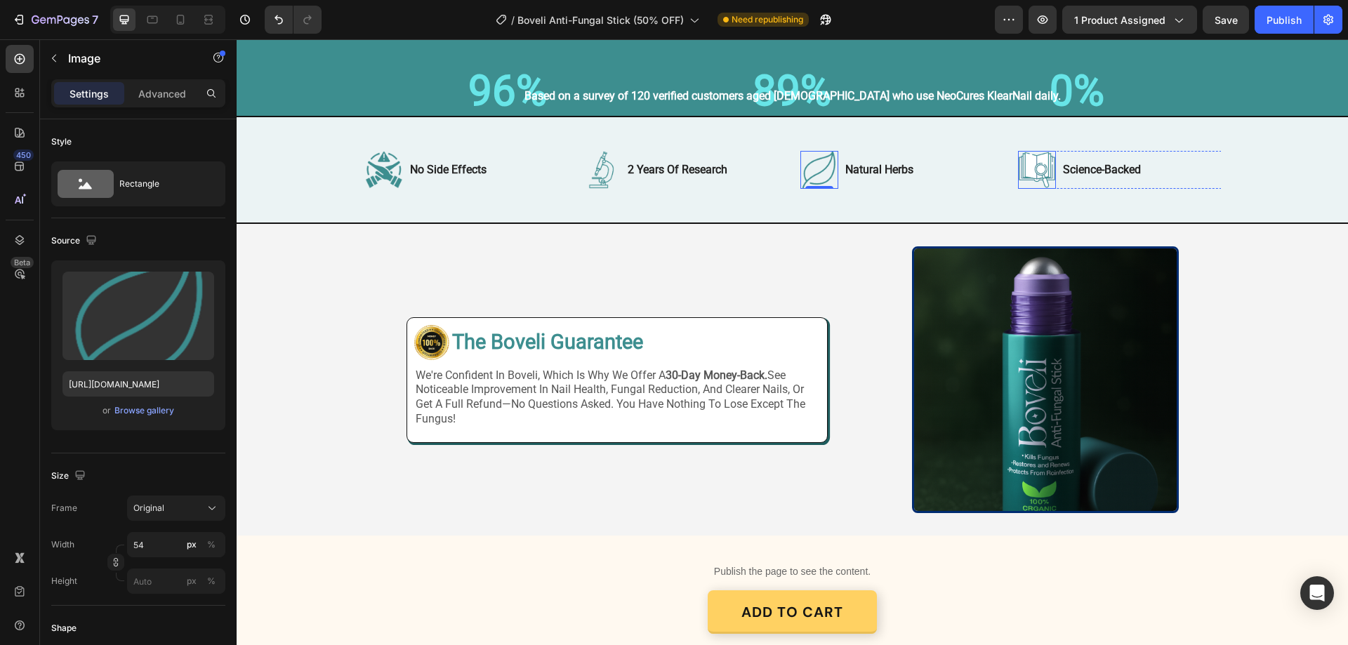
click at [1035, 189] on img at bounding box center [1037, 170] width 38 height 38
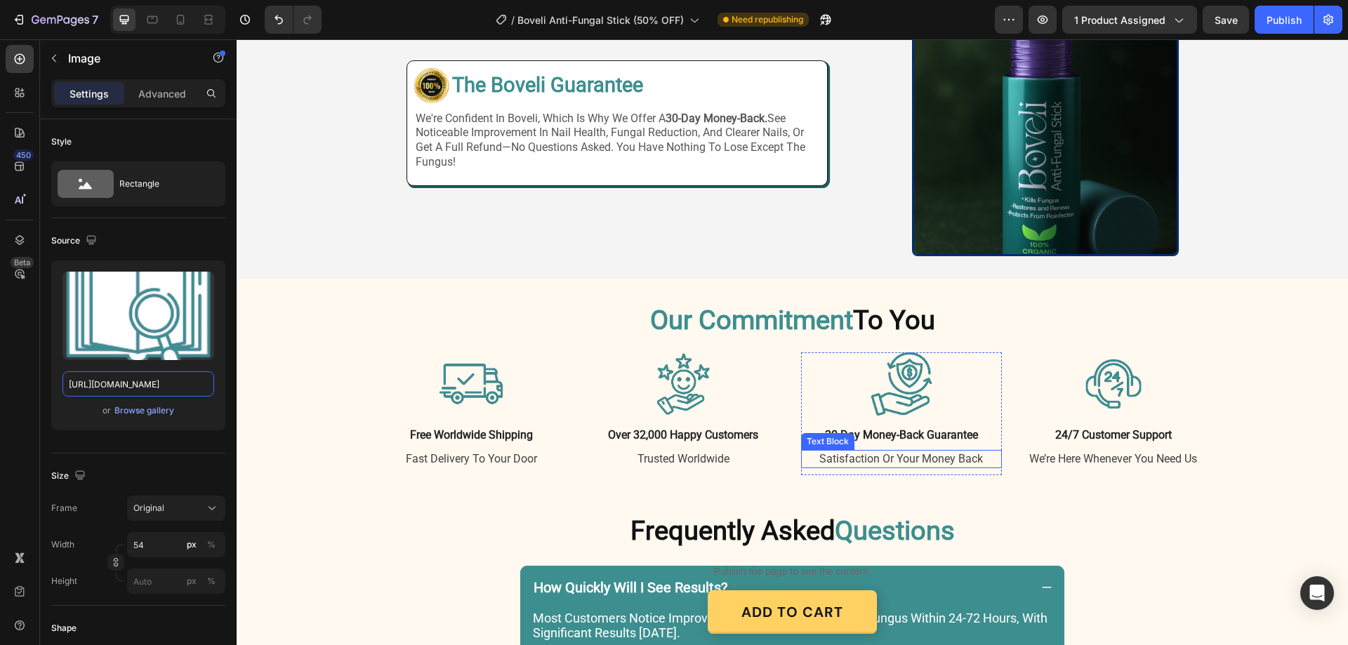
scroll to position [2809, 0]
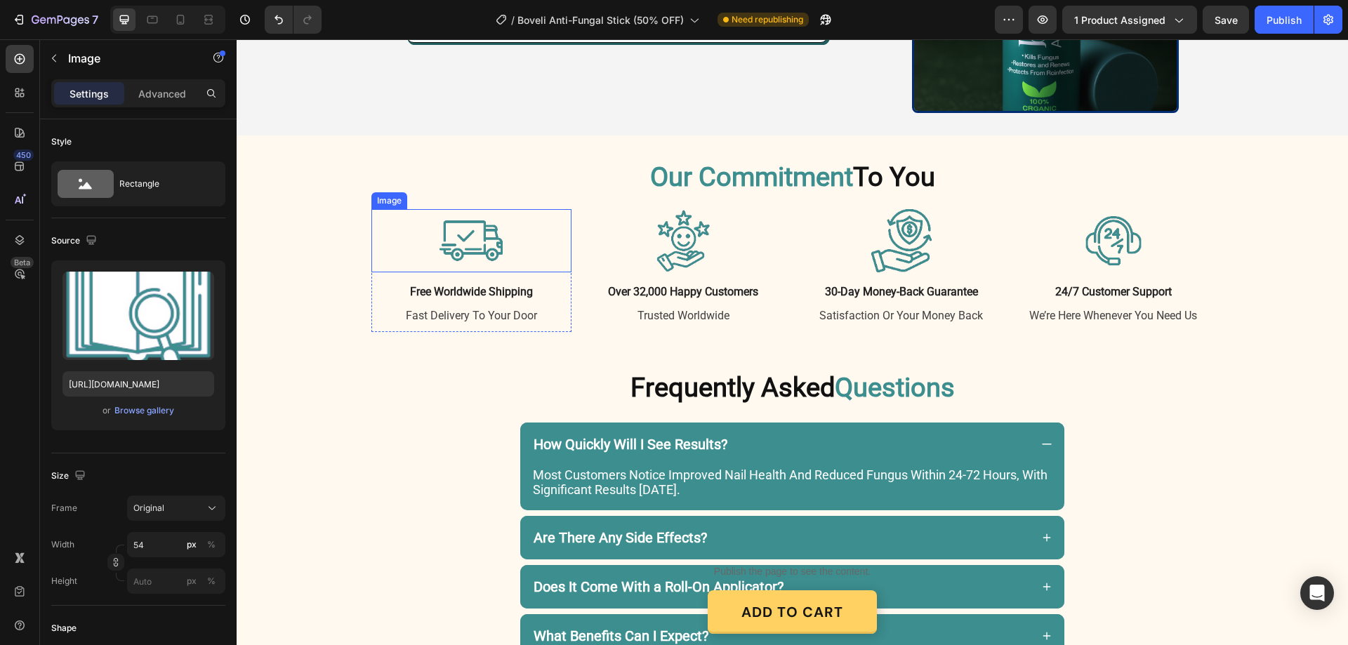
click at [477, 248] on img at bounding box center [471, 240] width 63 height 63
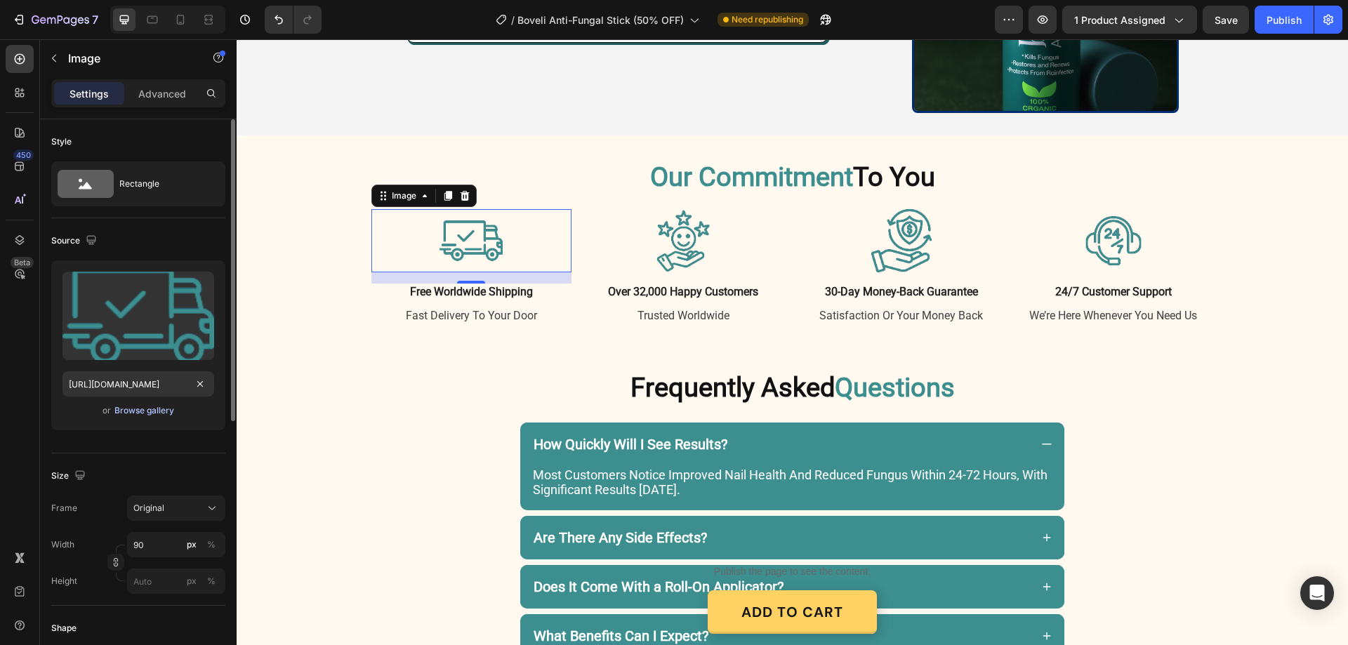
click at [147, 405] on div "Browse gallery" at bounding box center [144, 411] width 60 height 13
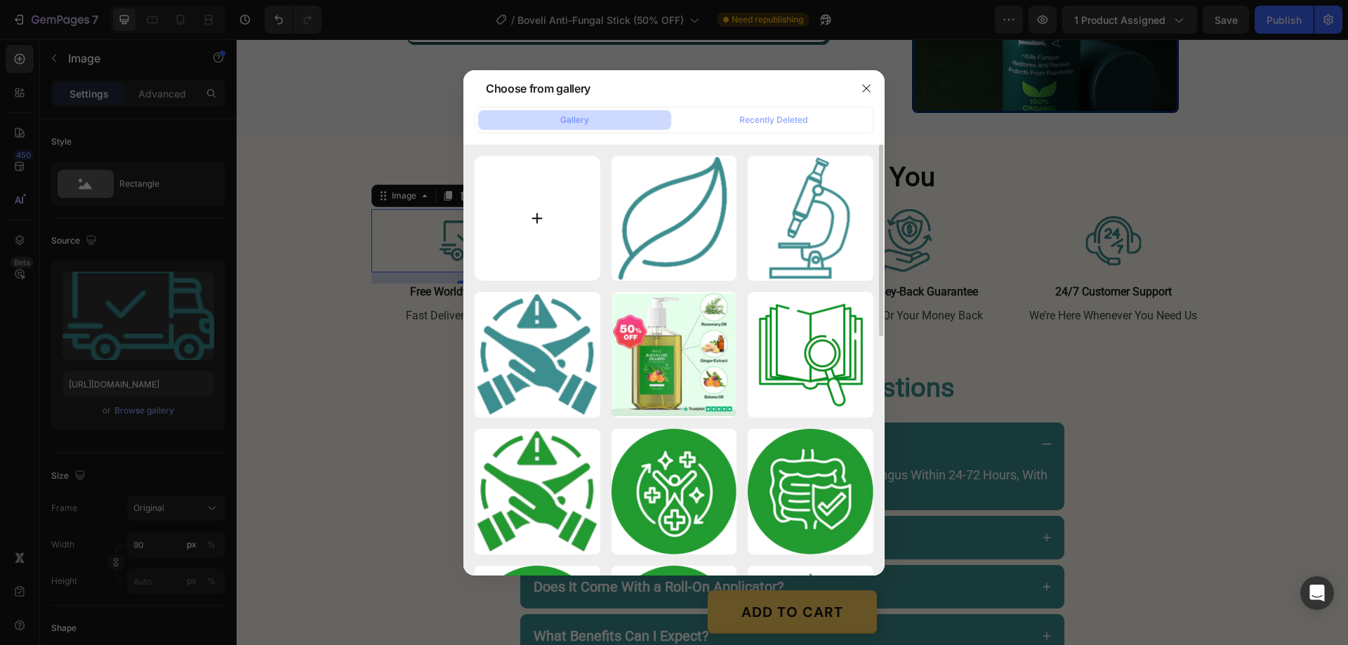
click at [539, 215] on input "file" at bounding box center [538, 219] width 126 height 126
type input "C:\fakepath\gempages_580466417665573459-9c1af984-ce05-4feb-8dac-d5cecceec8d2[1]…"
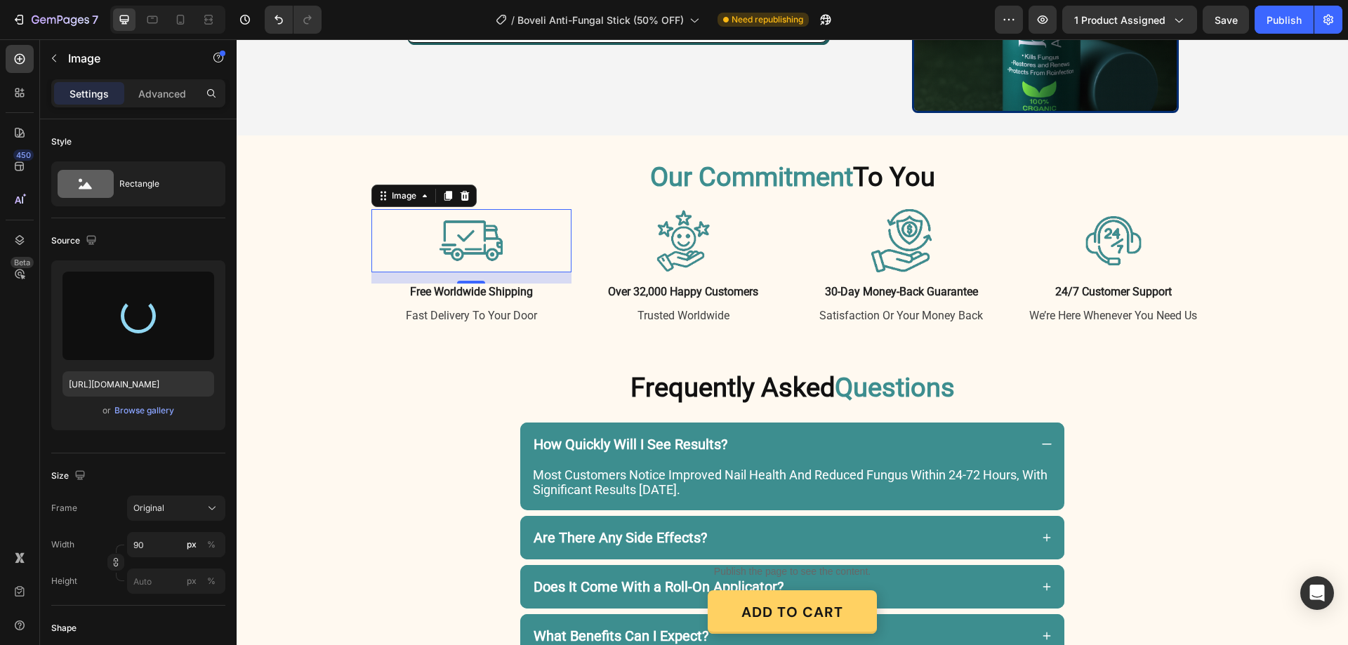
type input "[URL][DOMAIN_NAME]"
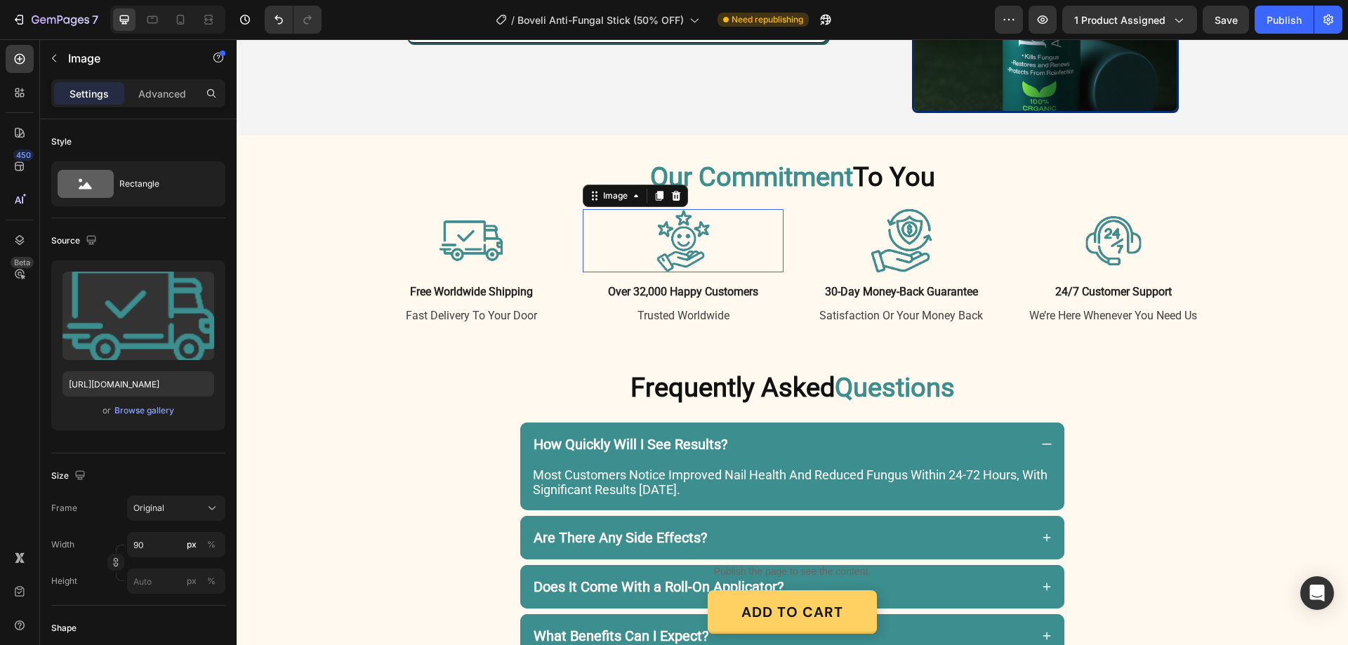
click at [704, 249] on img at bounding box center [683, 240] width 63 height 63
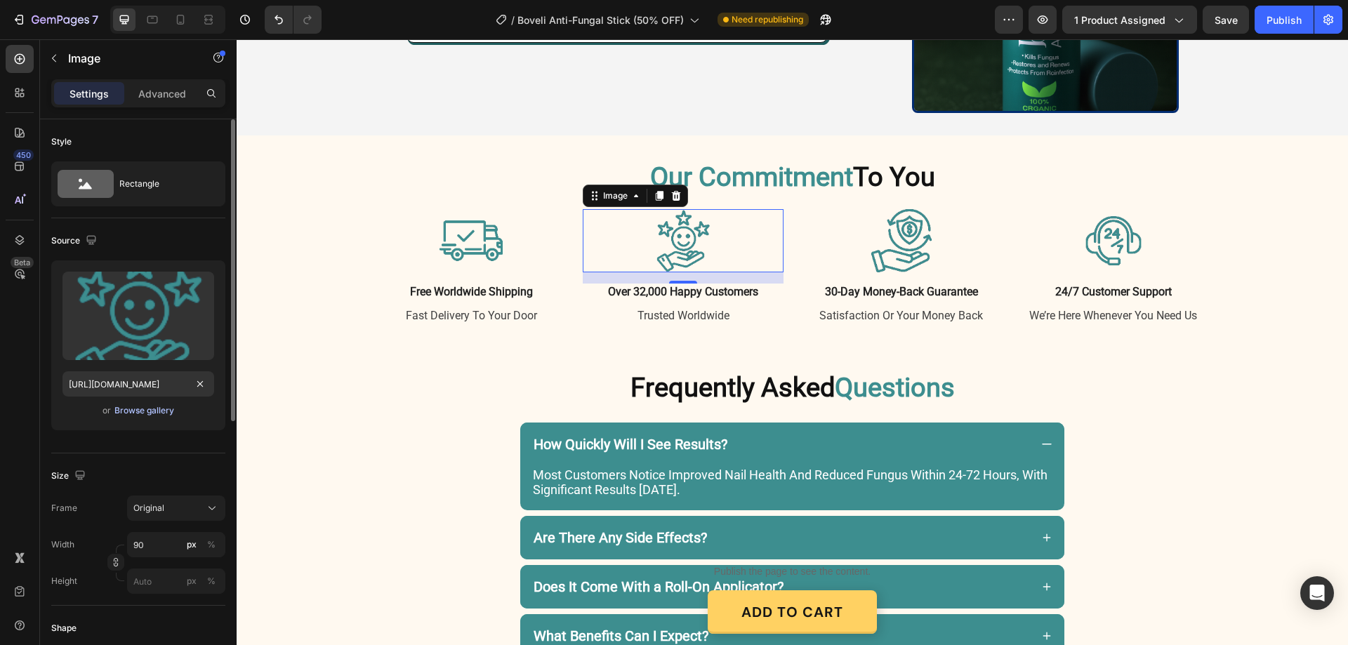
click at [131, 410] on div "Browse gallery" at bounding box center [144, 411] width 60 height 13
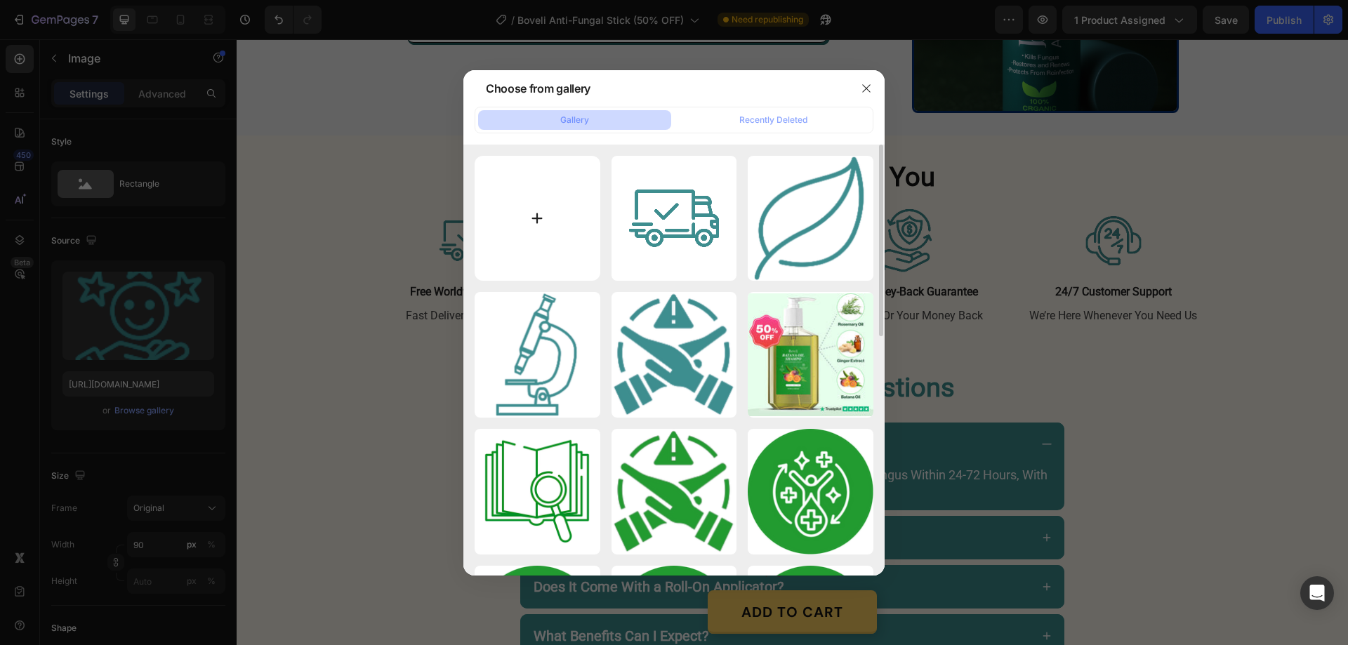
click at [540, 220] on input "file" at bounding box center [538, 219] width 126 height 126
type input "C:\fakepath\gempages_580466417665573459-df23d3ae-d40d-446c-908d-ecf0fce8acbb[1]…"
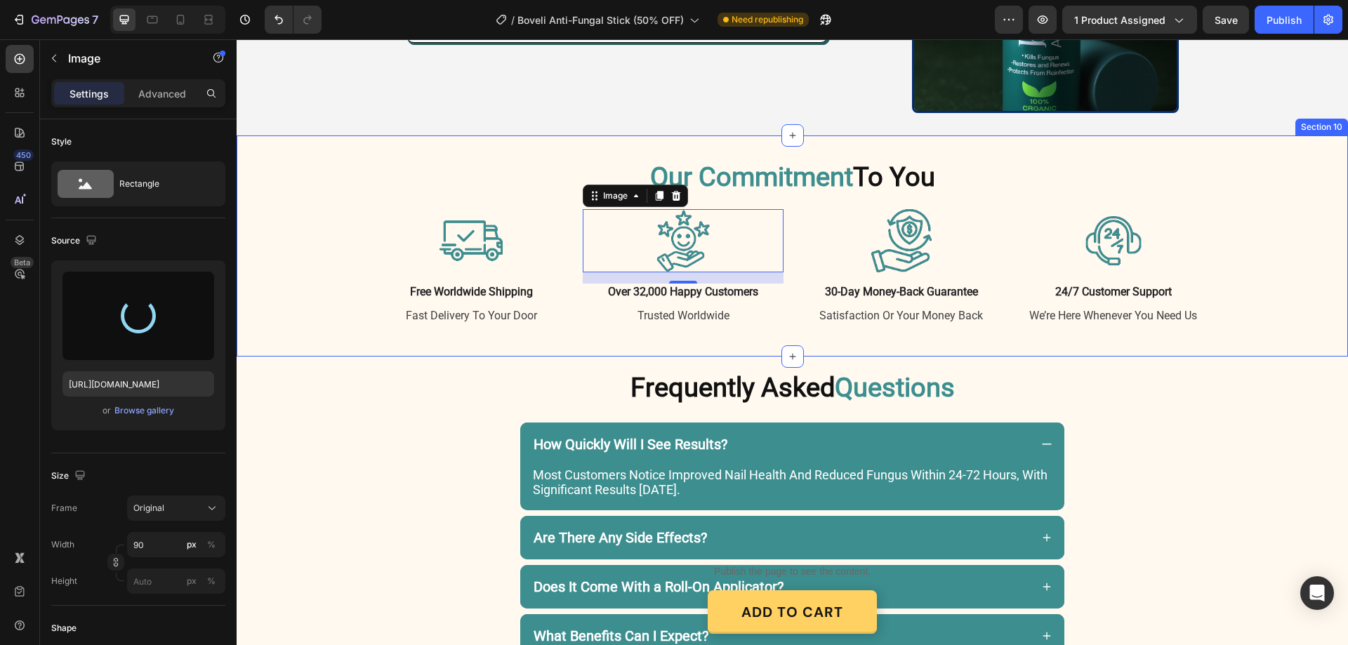
type input "[URL][DOMAIN_NAME]"
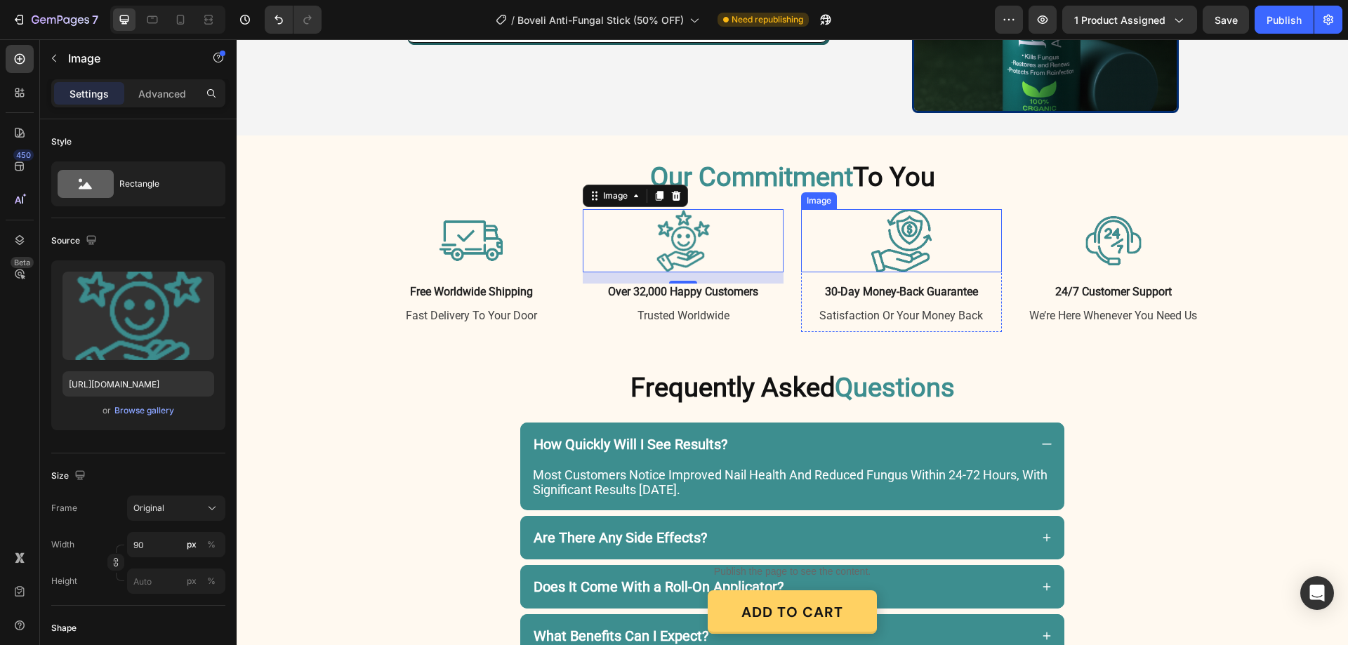
click at [917, 233] on img at bounding box center [901, 240] width 63 height 63
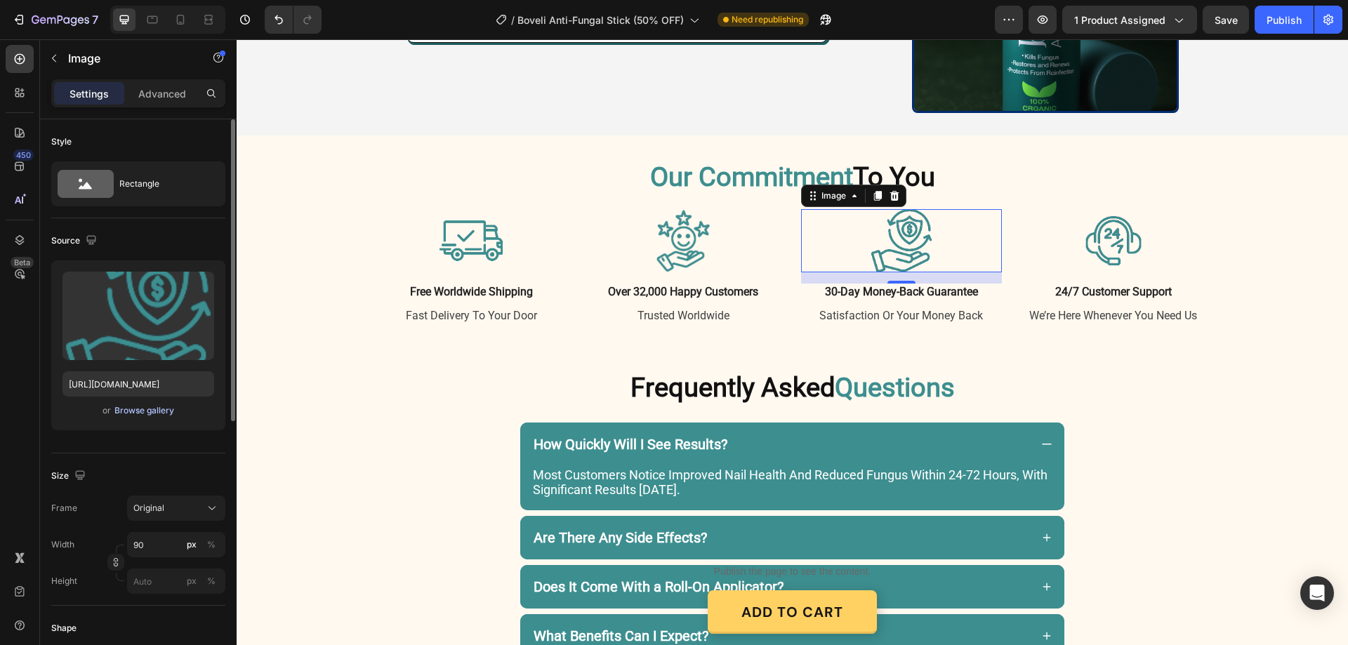
click at [156, 408] on div "Browse gallery" at bounding box center [144, 411] width 60 height 13
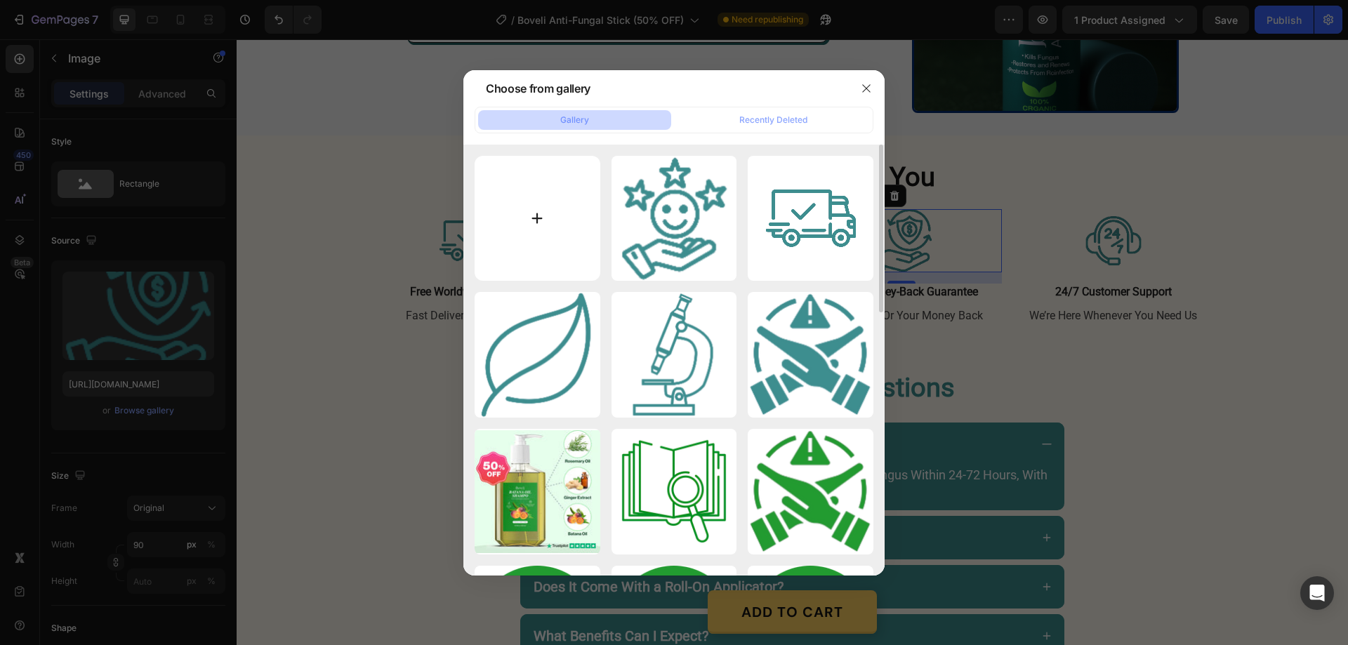
click at [530, 222] on input "file" at bounding box center [538, 219] width 126 height 126
type input "C:\fakepath\gempages_580466417665573459-bb6bd47a-d4d4-46a4-8456-69bca4e19cd7[1]…"
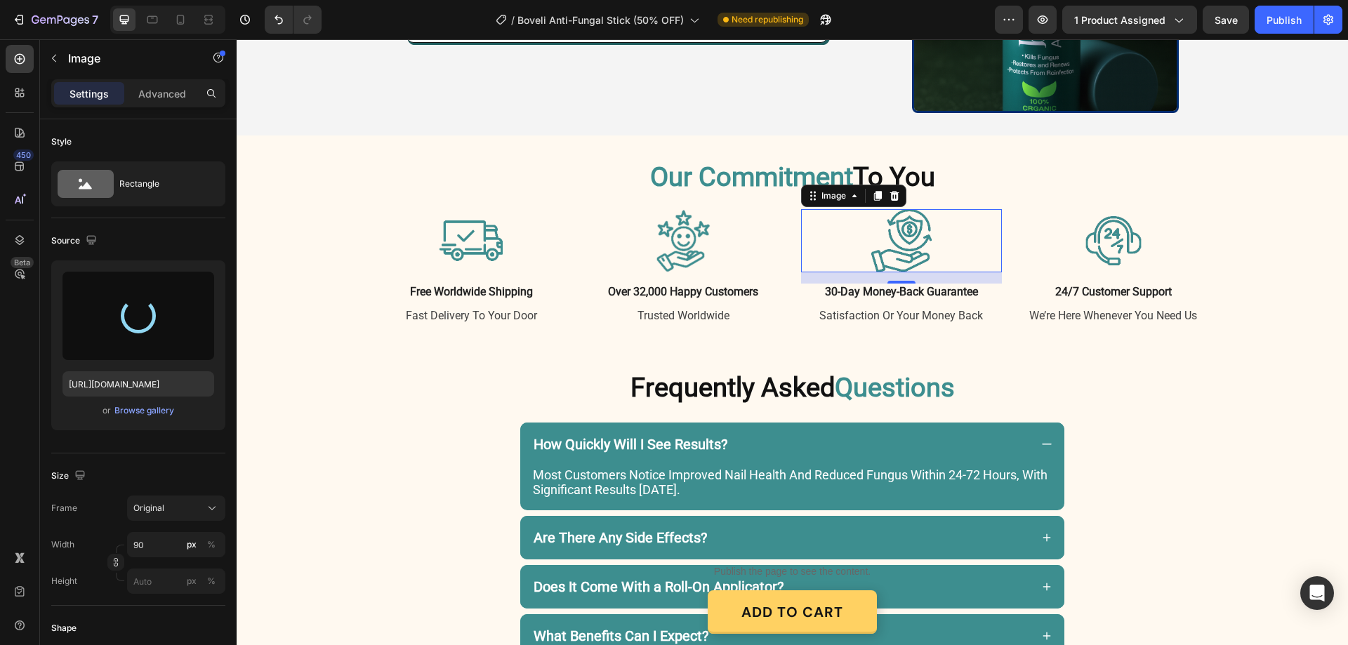
type input "[URL][DOMAIN_NAME]"
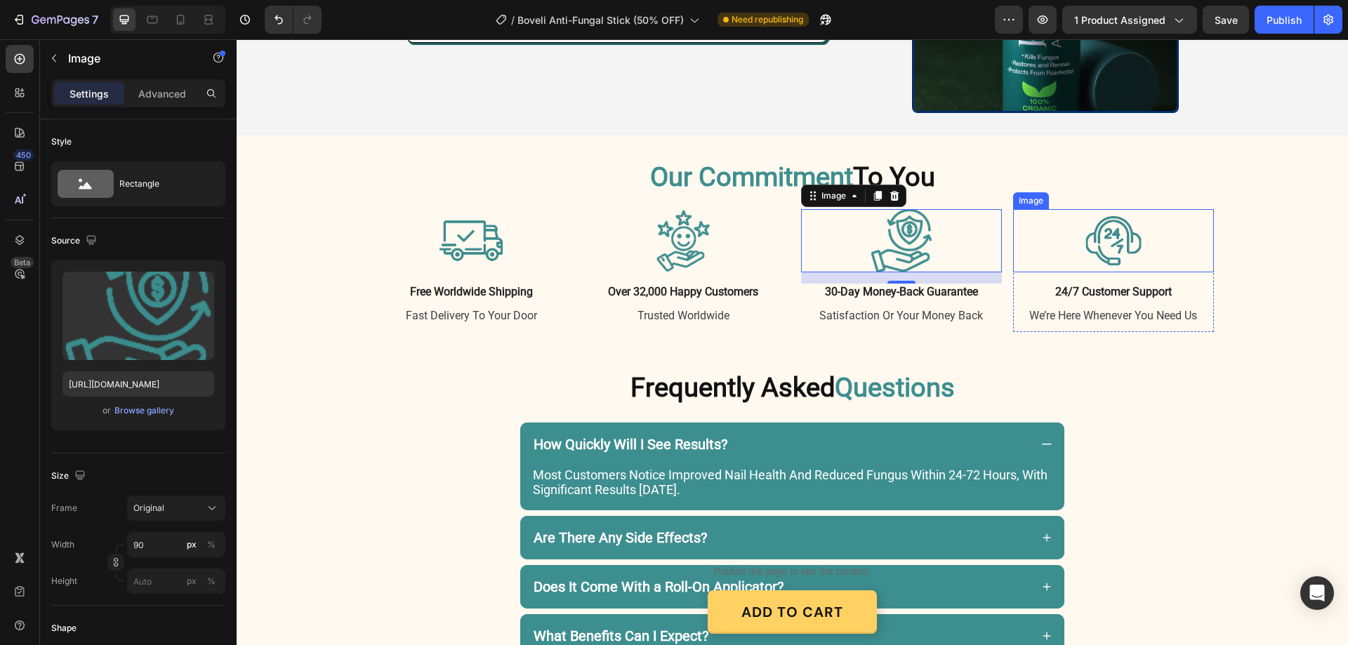
click at [1094, 237] on img at bounding box center [1113, 240] width 63 height 63
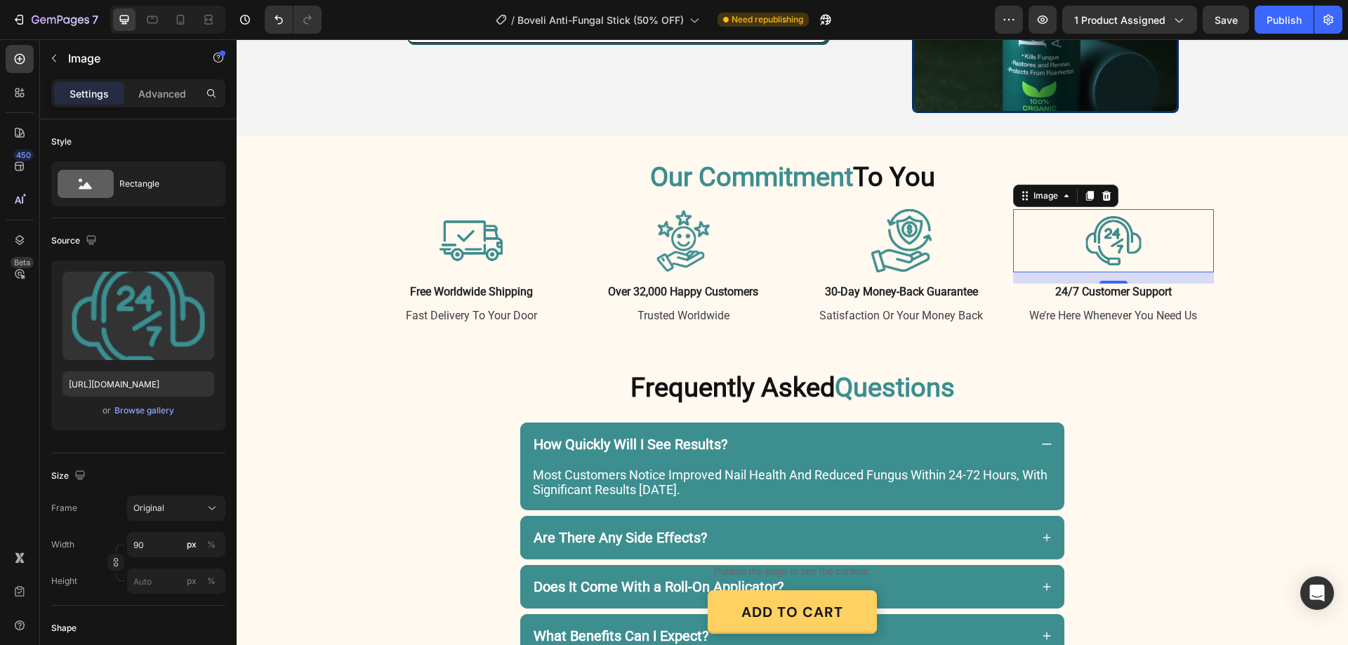
click at [1114, 234] on img at bounding box center [1113, 240] width 63 height 63
click at [139, 413] on div "Browse gallery" at bounding box center [144, 411] width 60 height 13
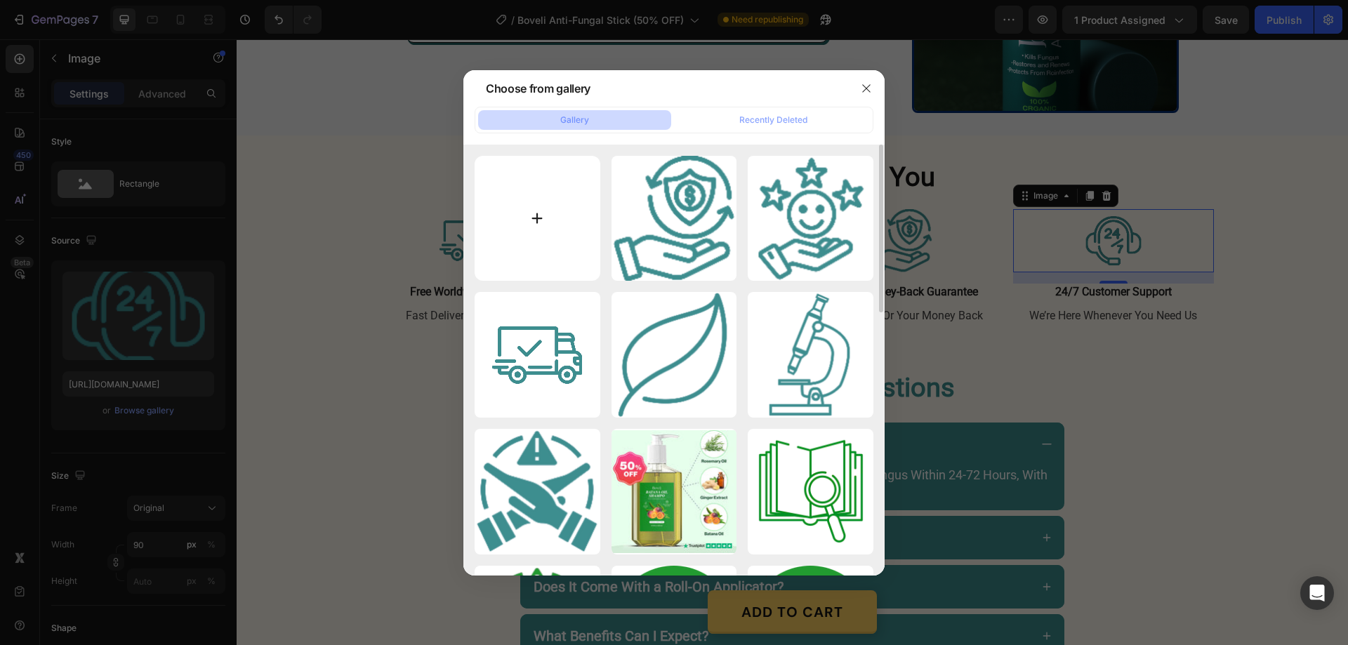
click at [535, 216] on input "file" at bounding box center [538, 219] width 126 height 126
type input "C:\fakepath\gempages_580466417665573459-4dd5c306-6c31-4dea-b03b-a9eb5b962a46[1]…"
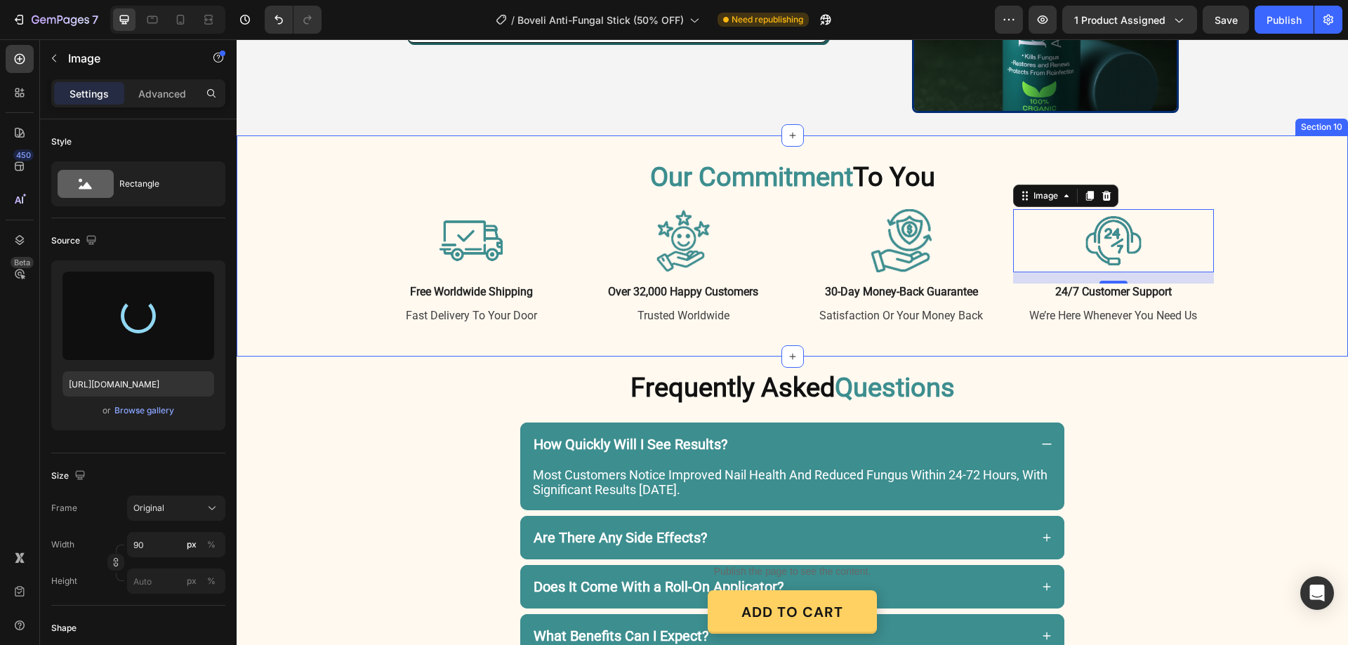
type input "[URL][DOMAIN_NAME]"
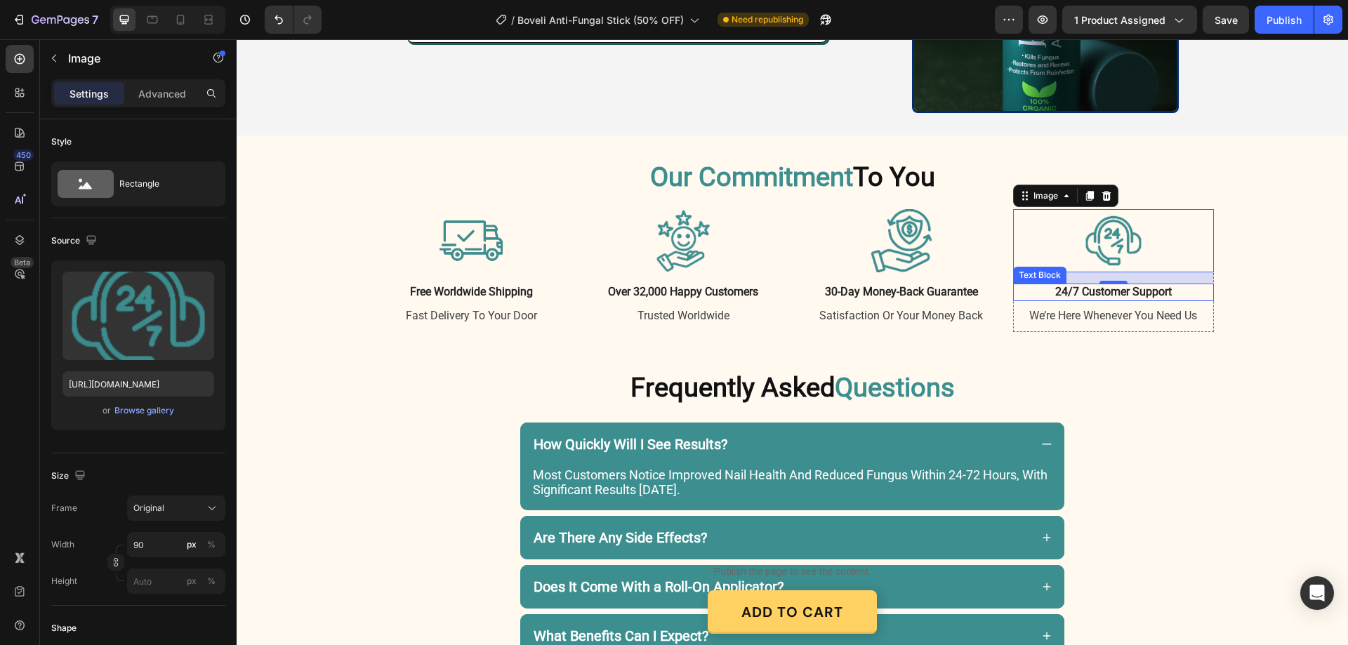
click at [1235, 279] on div "Our Commitment To You Heading Row Image free worldwide shipping Text Block fast…" at bounding box center [792, 246] width 1091 height 172
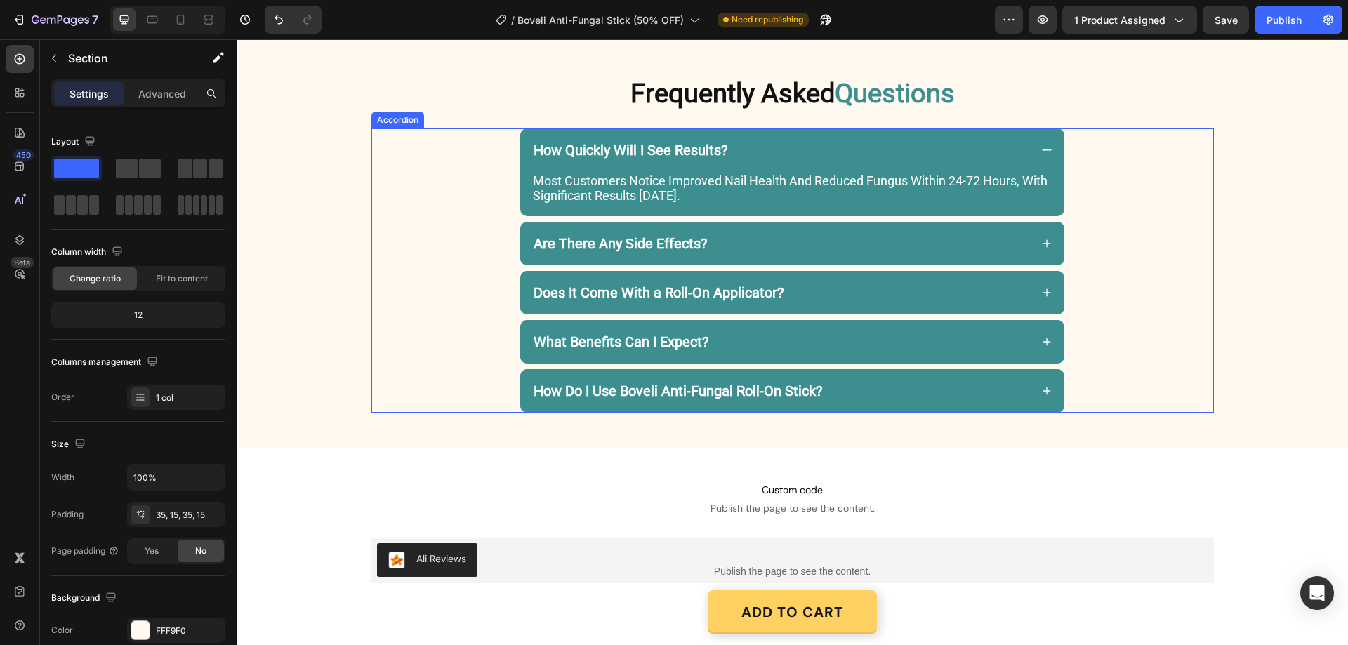
scroll to position [3090, 0]
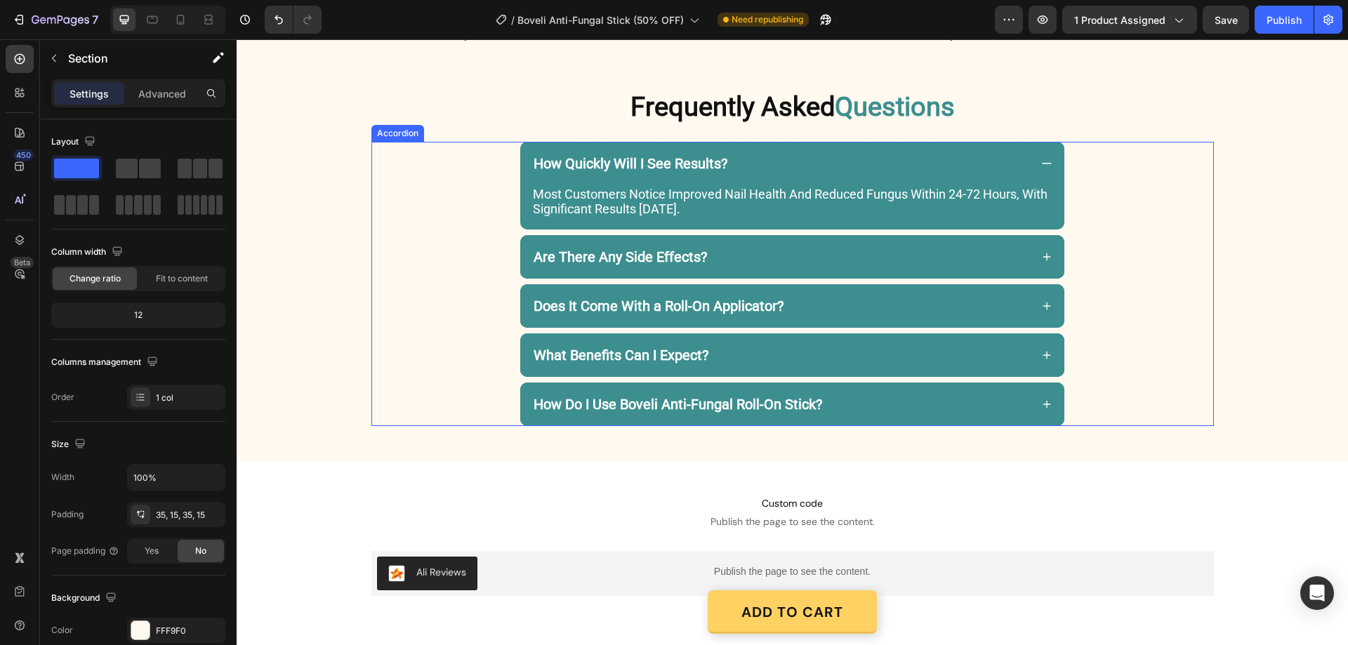
click at [1041, 168] on icon at bounding box center [1047, 163] width 13 height 13
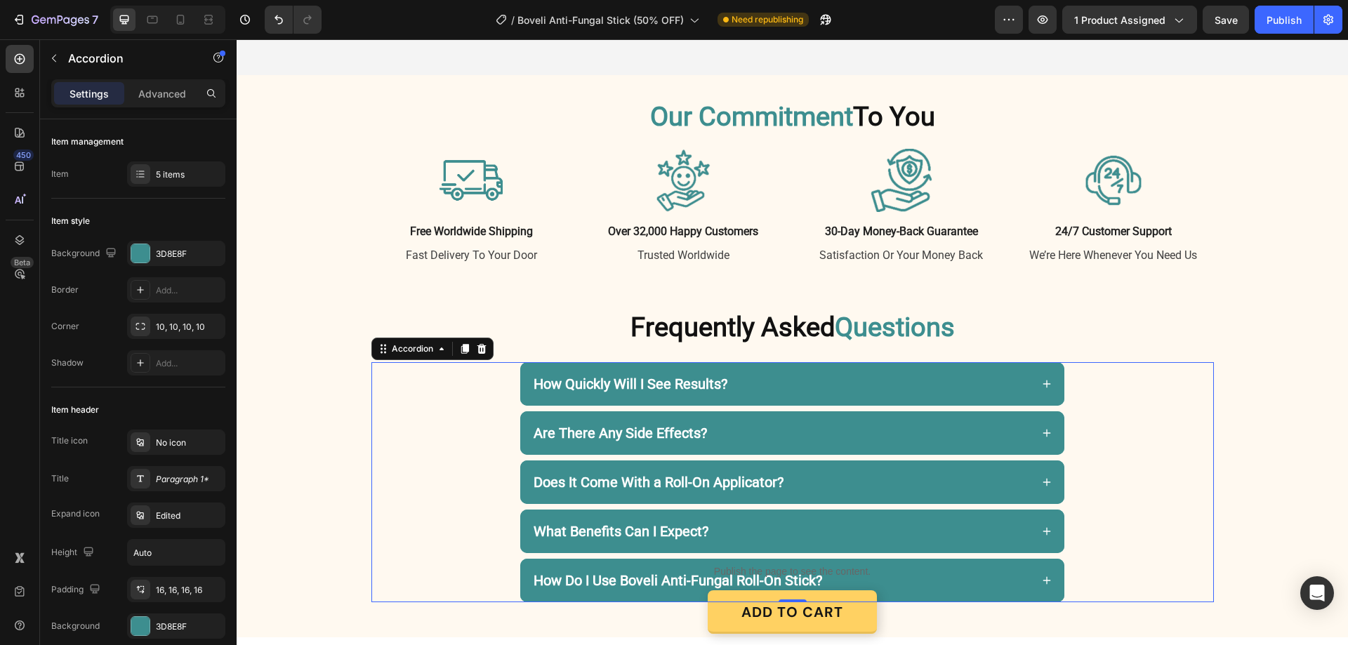
scroll to position [2739, 0]
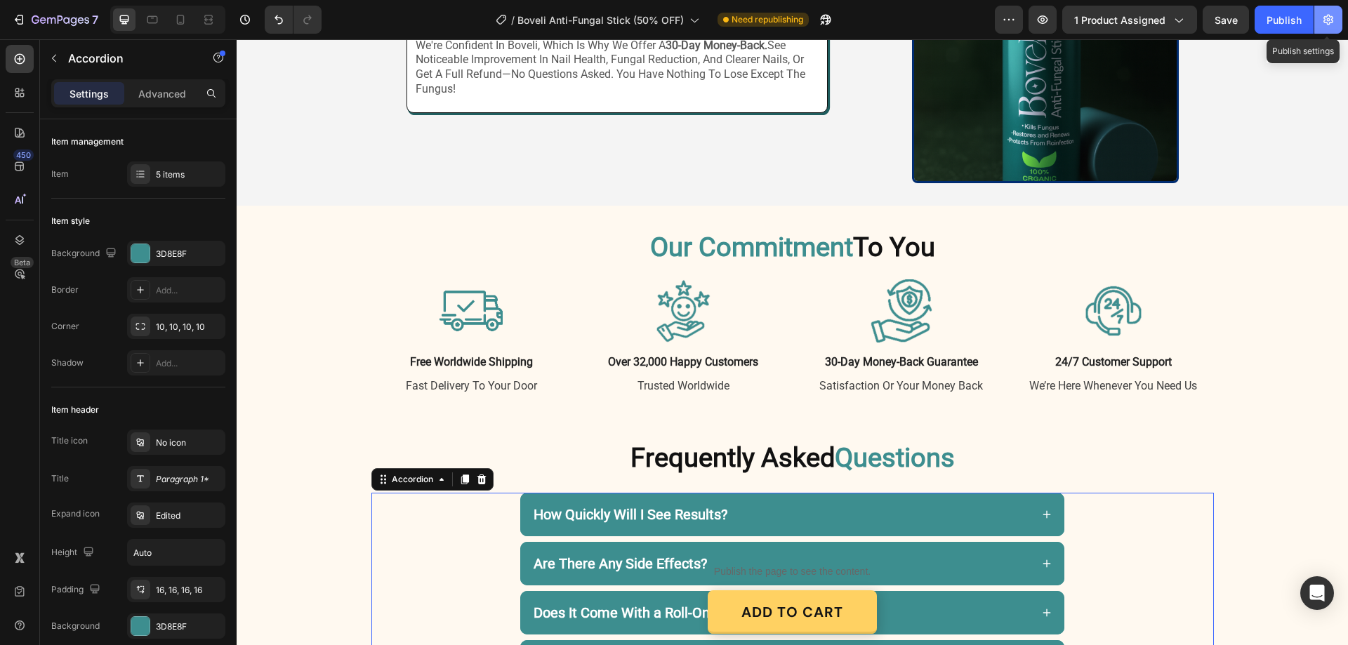
click at [1334, 18] on icon "button" at bounding box center [1329, 20] width 14 height 14
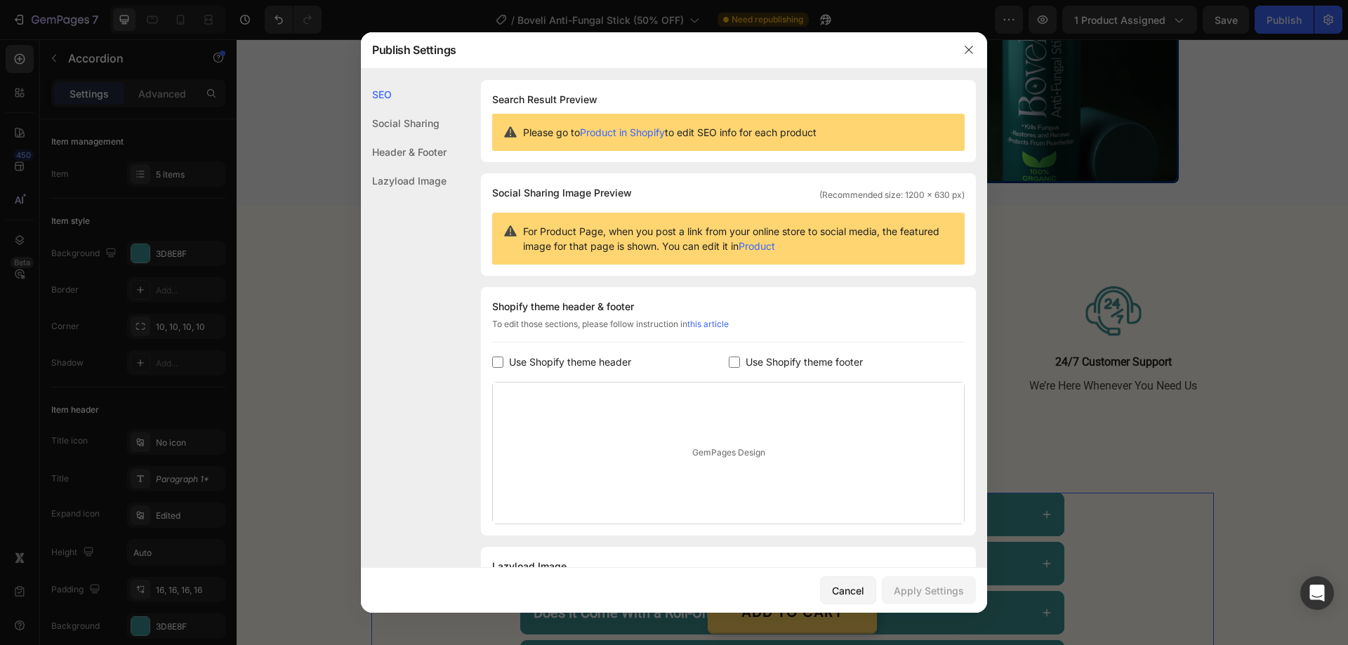
click at [416, 149] on div "Header & Footer" at bounding box center [404, 152] width 86 height 29
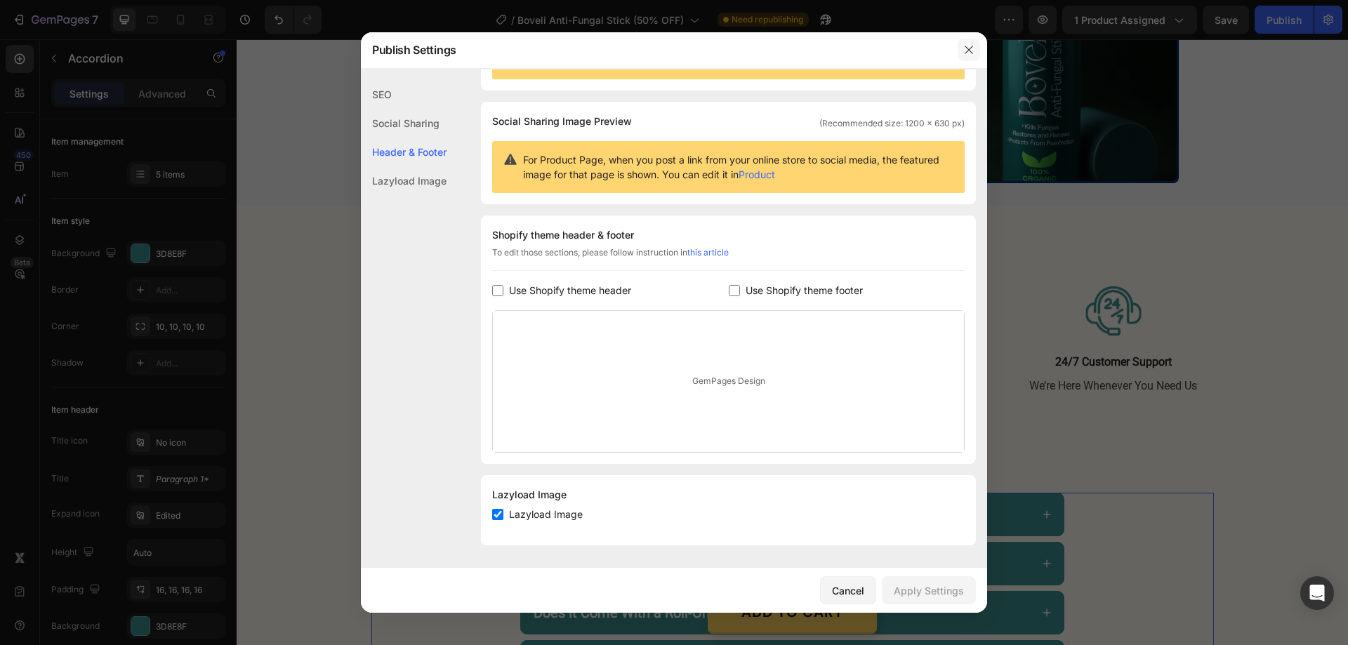
click at [975, 48] on button "button" at bounding box center [969, 50] width 22 height 22
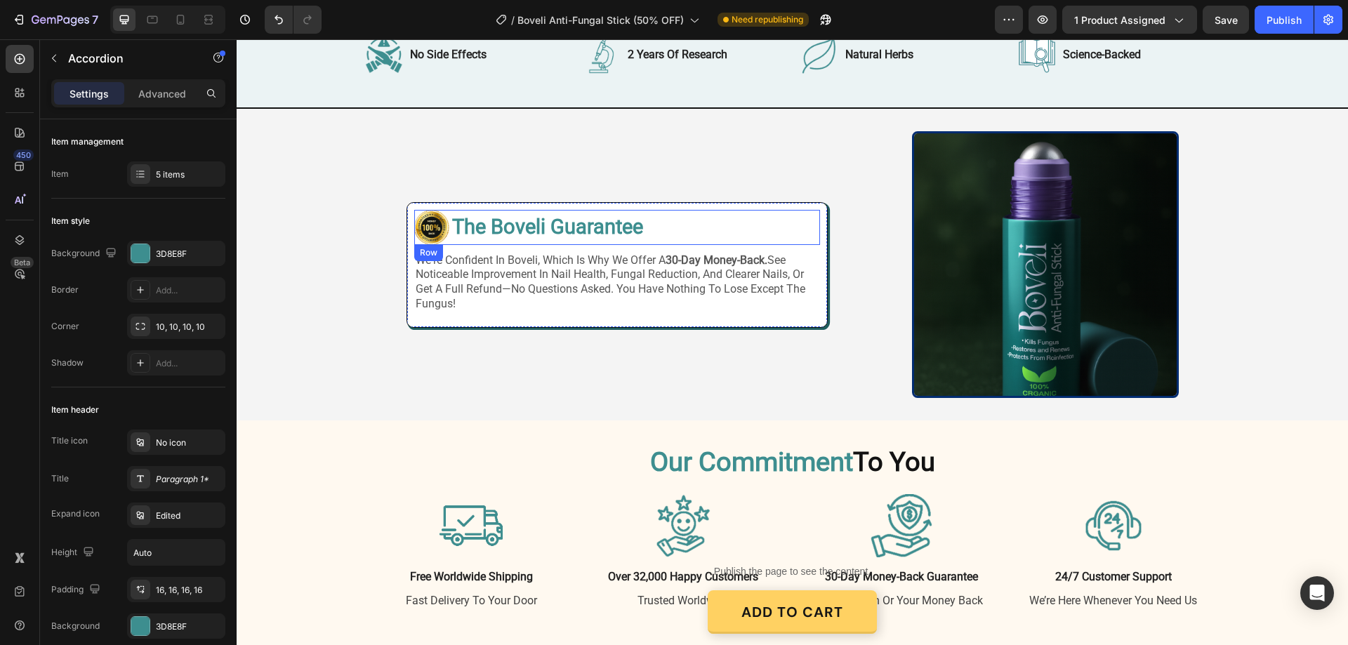
scroll to position [2388, 0]
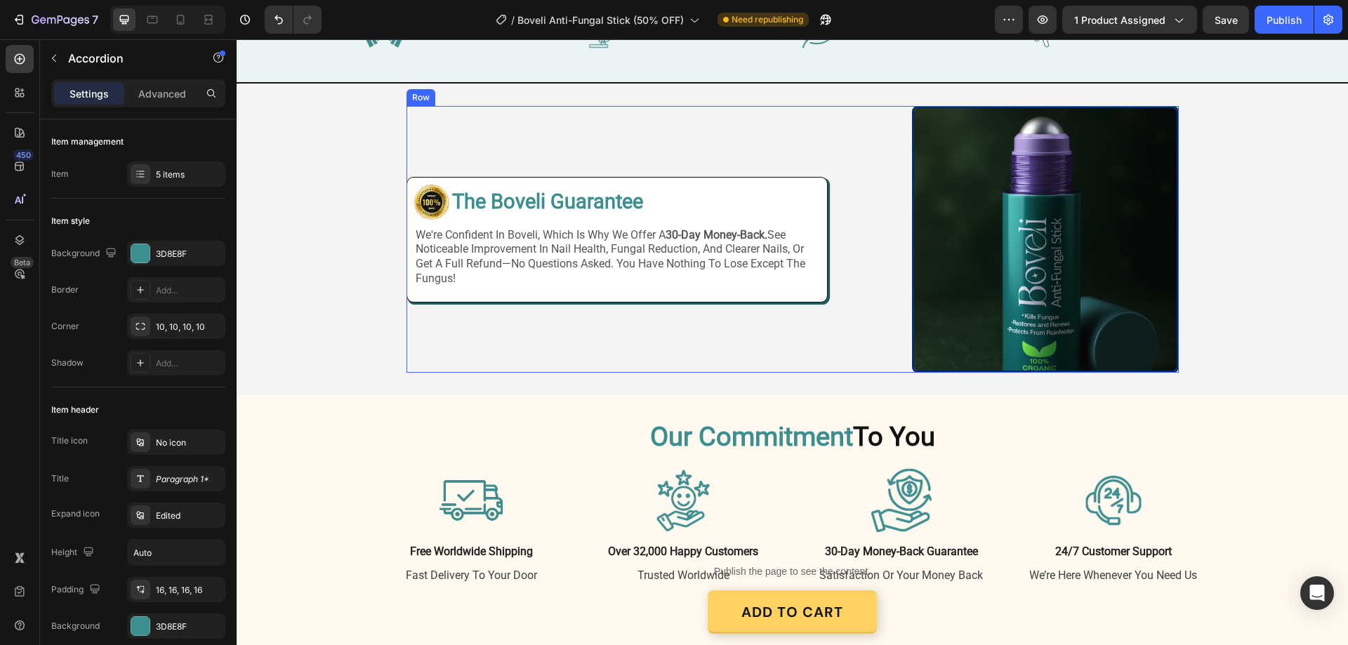
click at [822, 353] on div "Image Image The Boveli Guarantee Heading Row we're confident in boveli, which i…" at bounding box center [793, 239] width 772 height 267
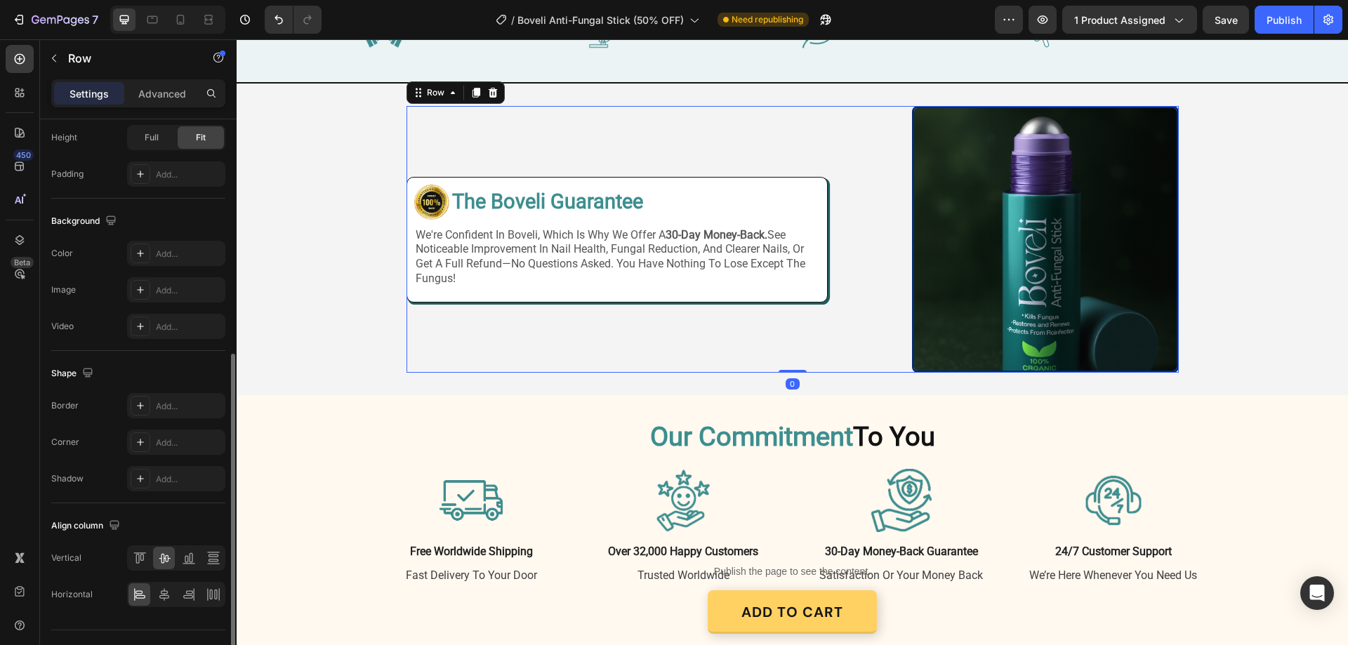
scroll to position [451, 0]
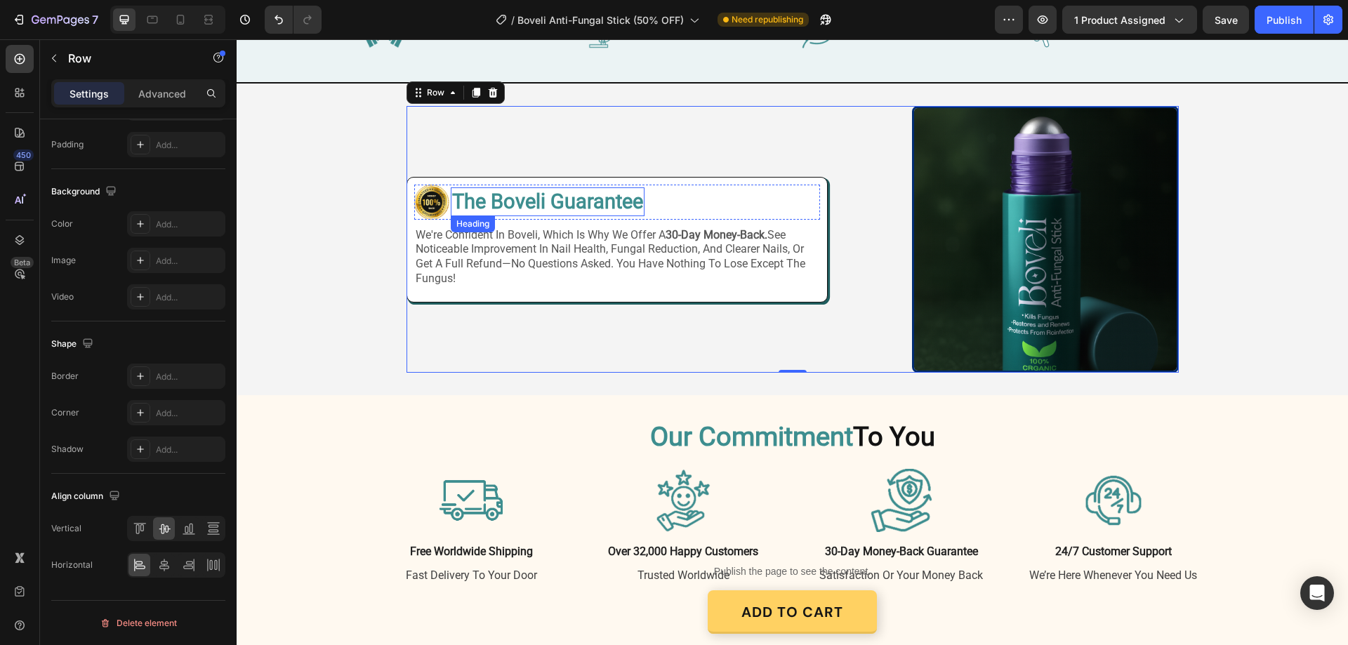
click at [572, 217] on h2 "The Boveli Guarantee" at bounding box center [548, 202] width 194 height 29
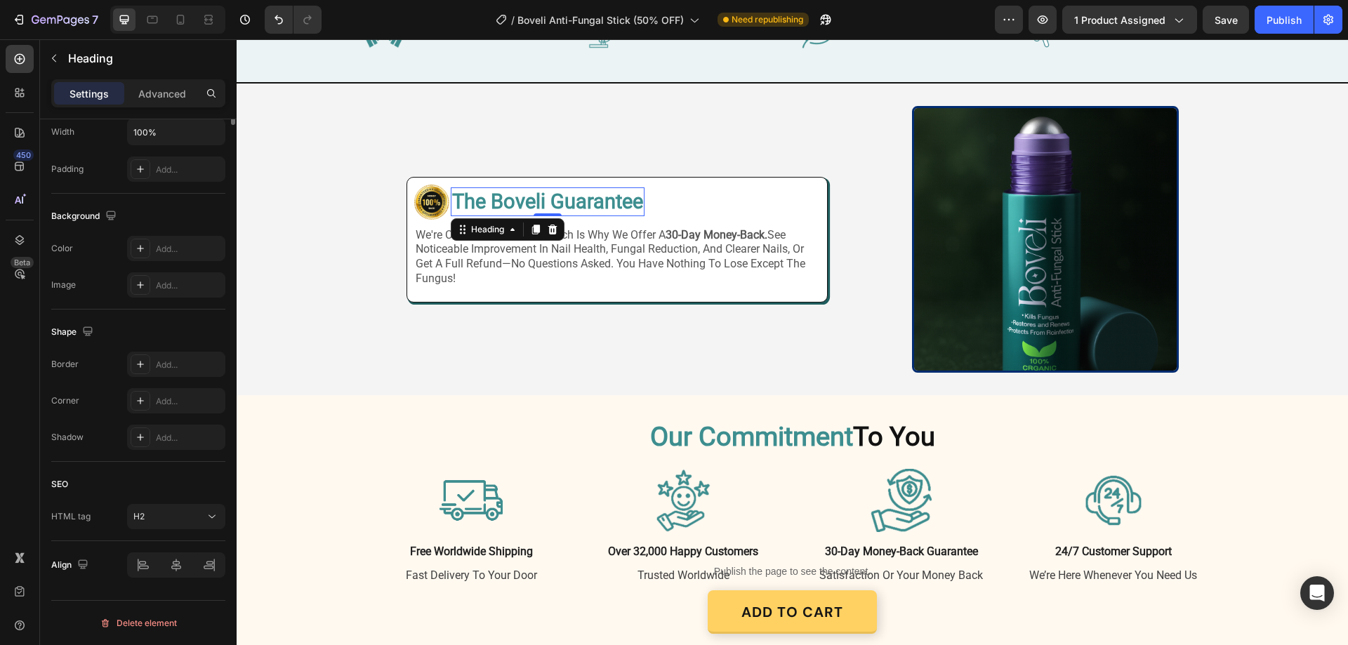
scroll to position [0, 0]
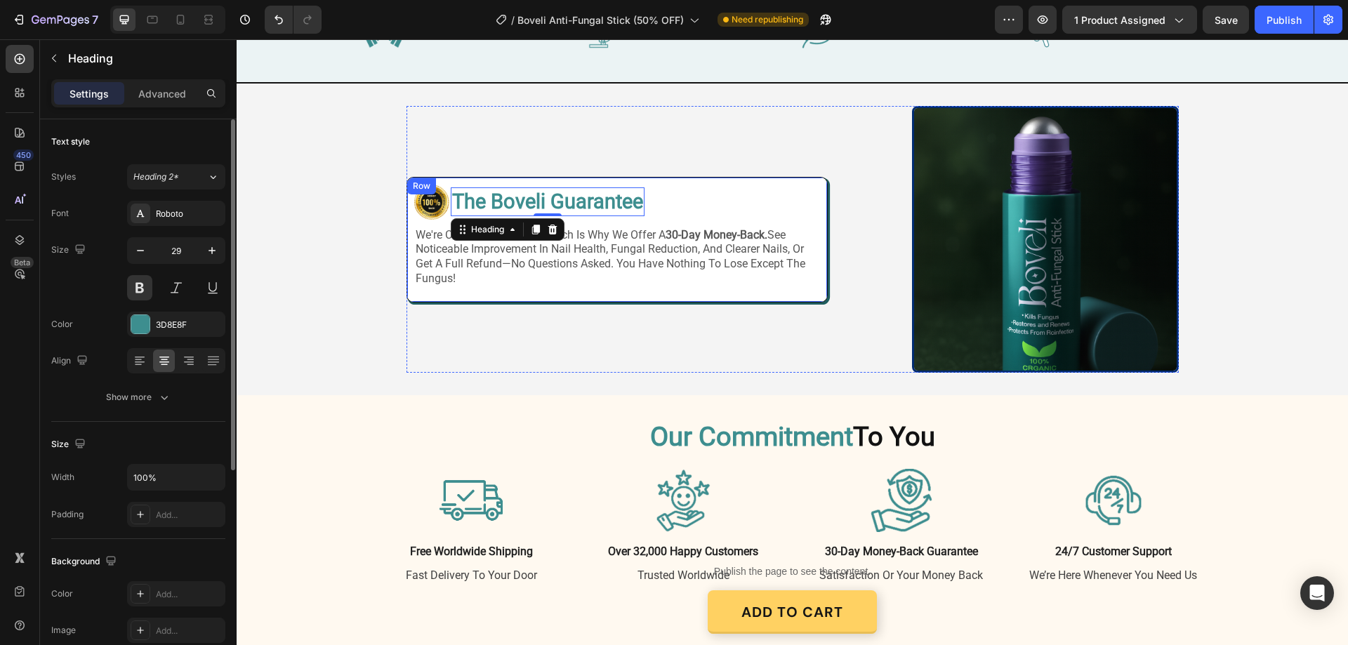
click at [783, 303] on div "Image The Boveli Guarantee Heading 0 Row we're confident in boveli, which is wh…" at bounding box center [617, 240] width 421 height 126
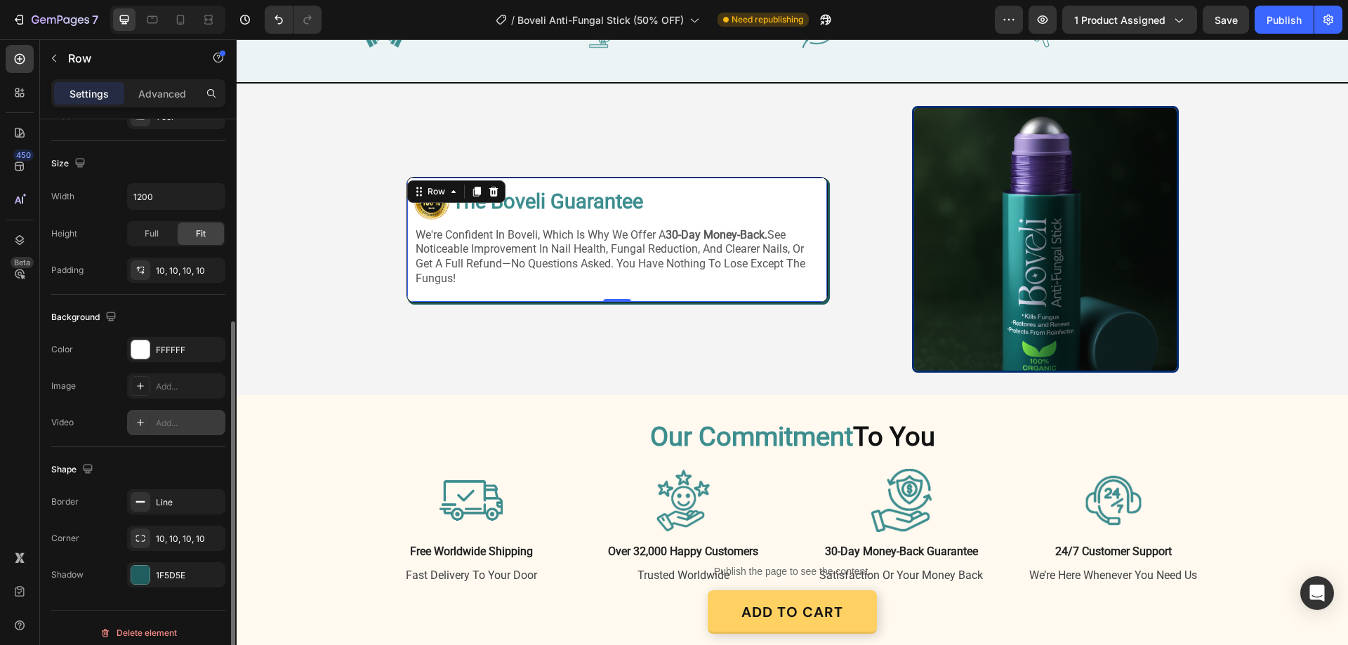
scroll to position [291, 0]
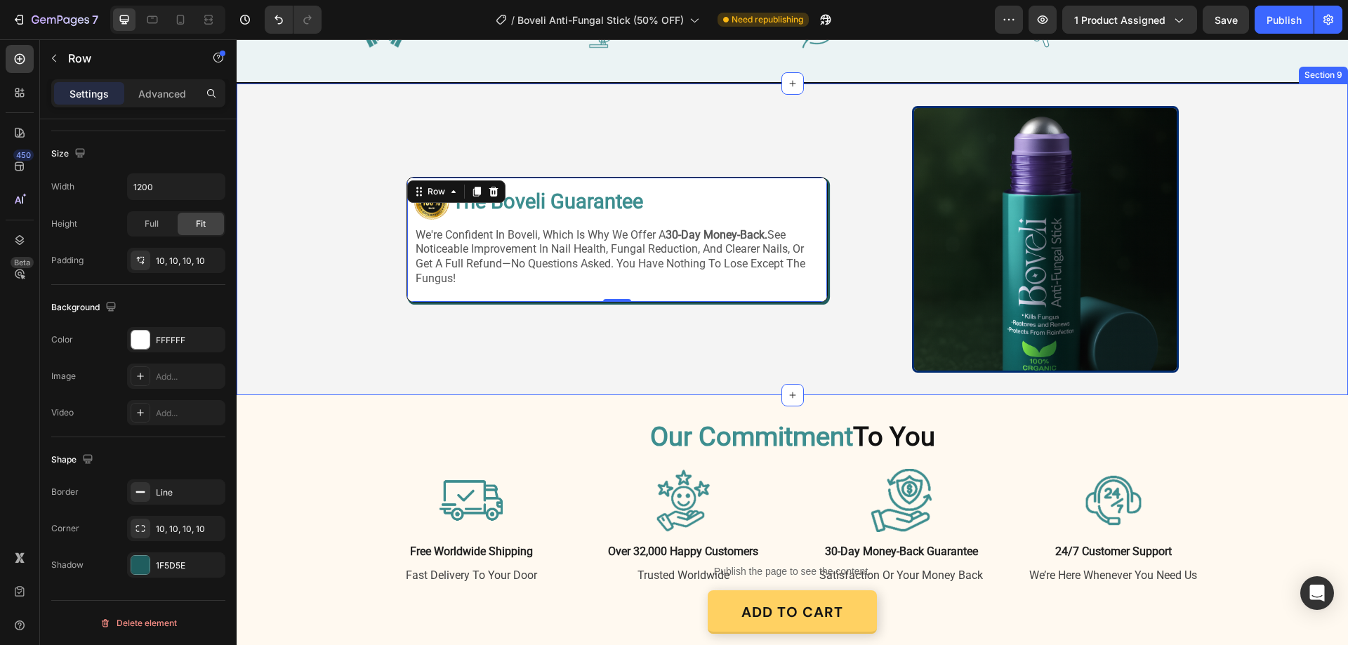
click at [277, 367] on div "Image Image The Boveli Guarantee Heading Row we're confident in boveli, which i…" at bounding box center [793, 239] width 1112 height 267
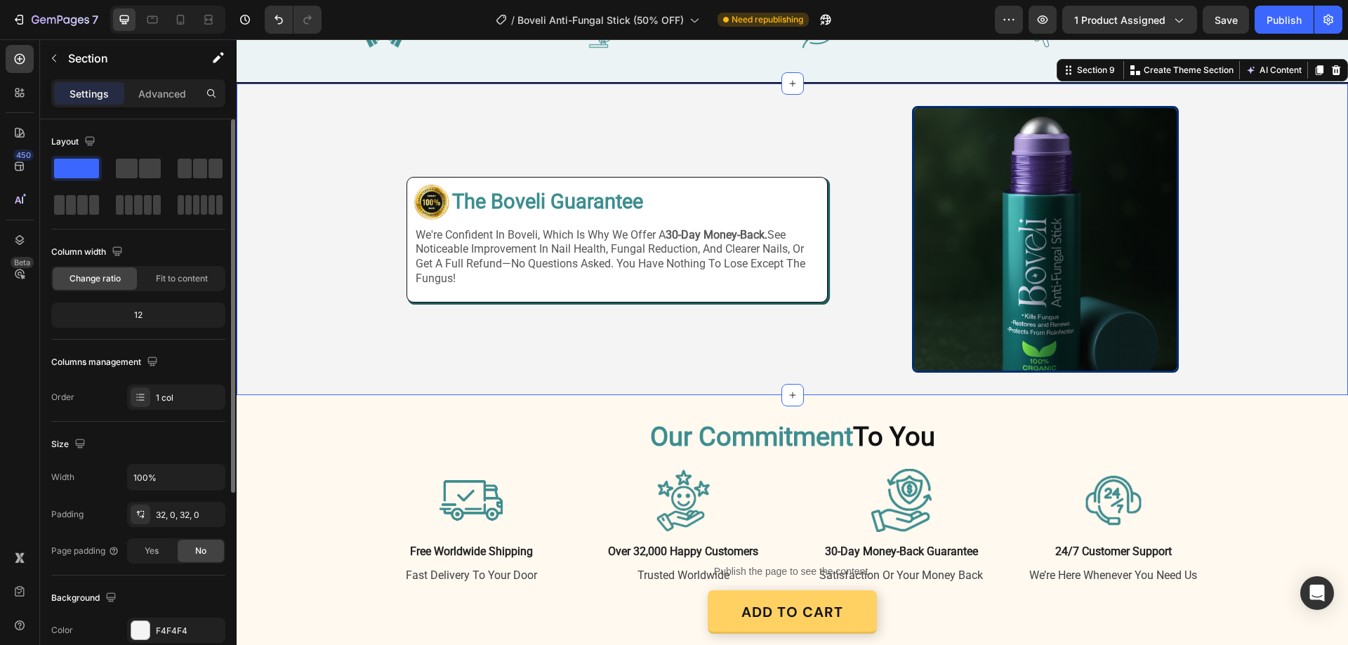
scroll to position [140, 0]
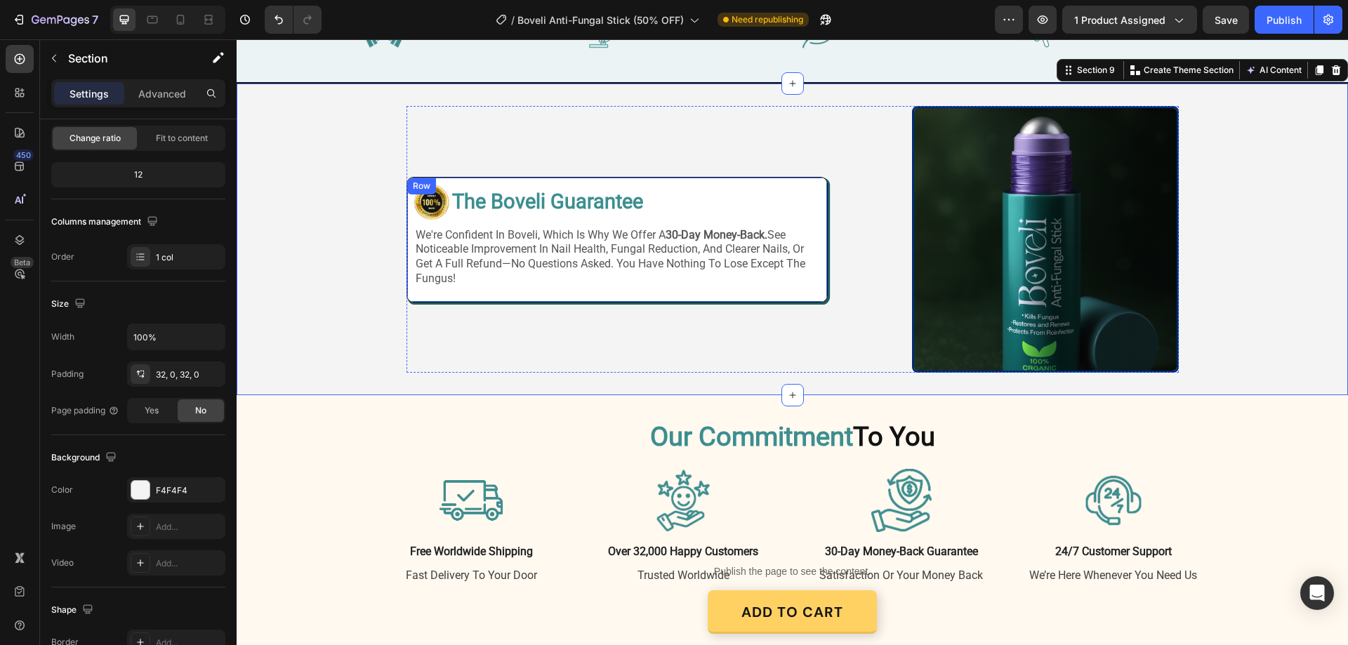
click at [430, 303] on div "Image The Boveli Guarantee Heading Row we're confident in boveli, which is why …" at bounding box center [617, 240] width 421 height 126
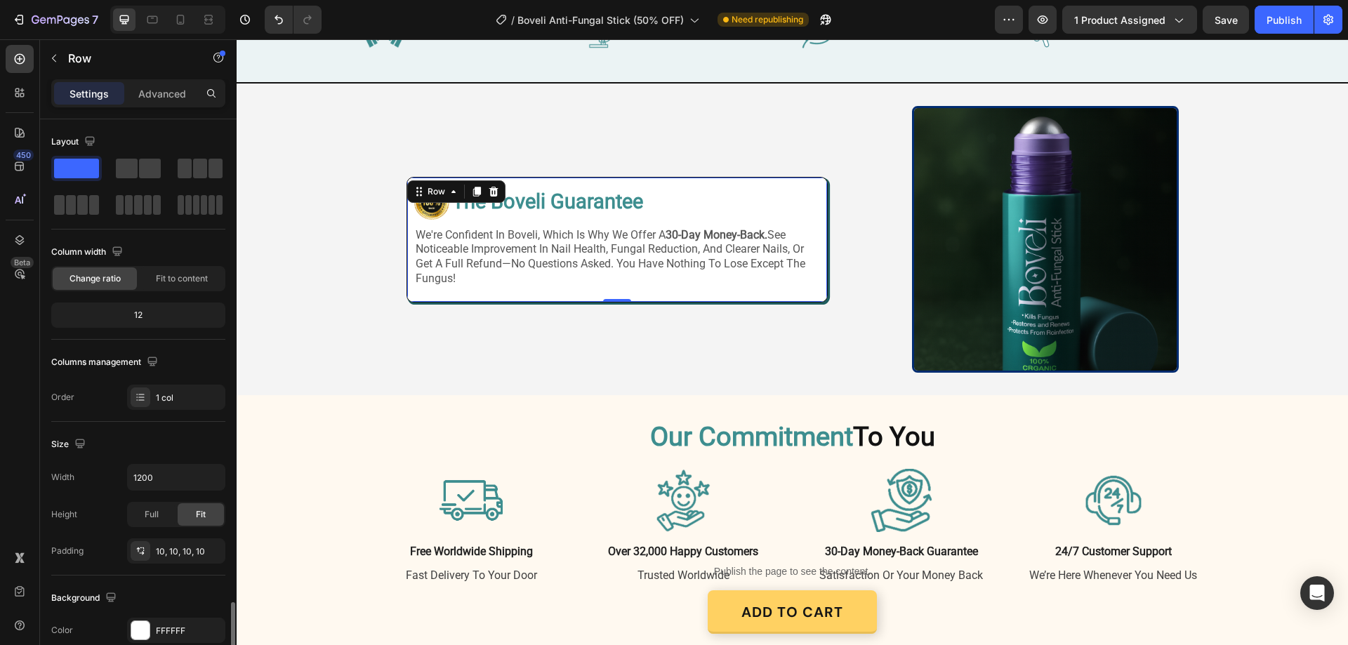
scroll to position [291, 0]
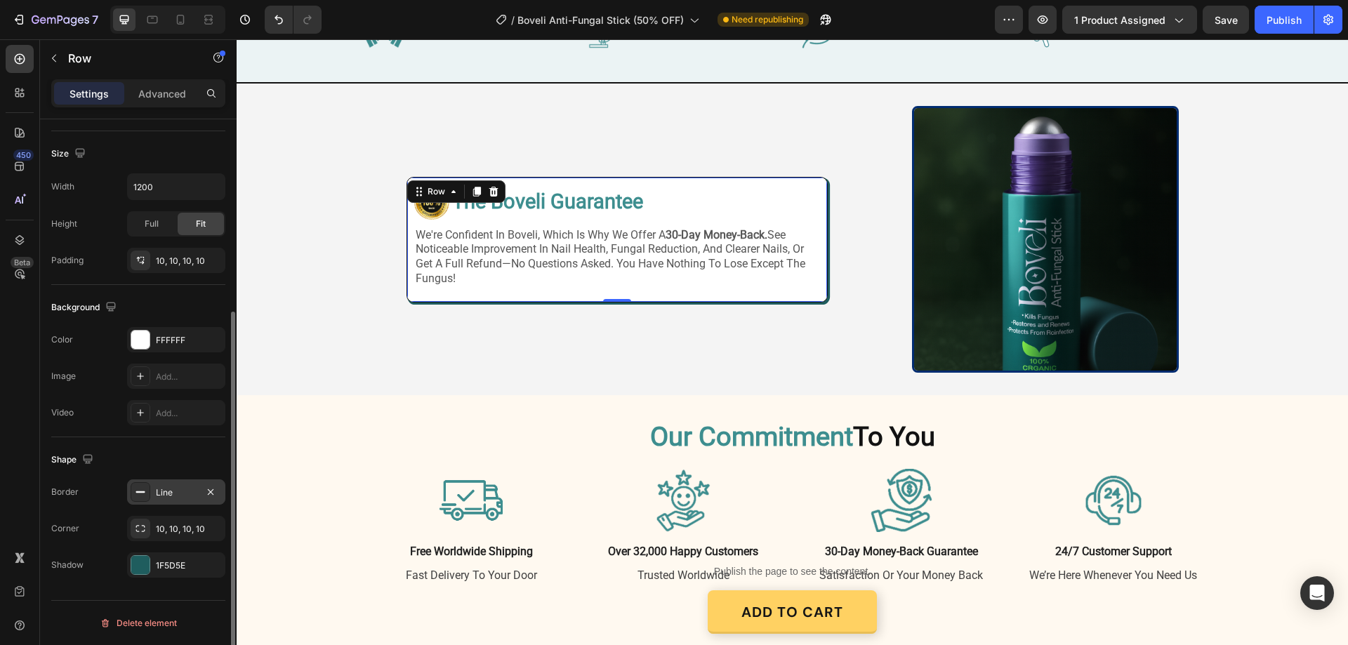
click at [165, 487] on div "Line" at bounding box center [176, 493] width 41 height 13
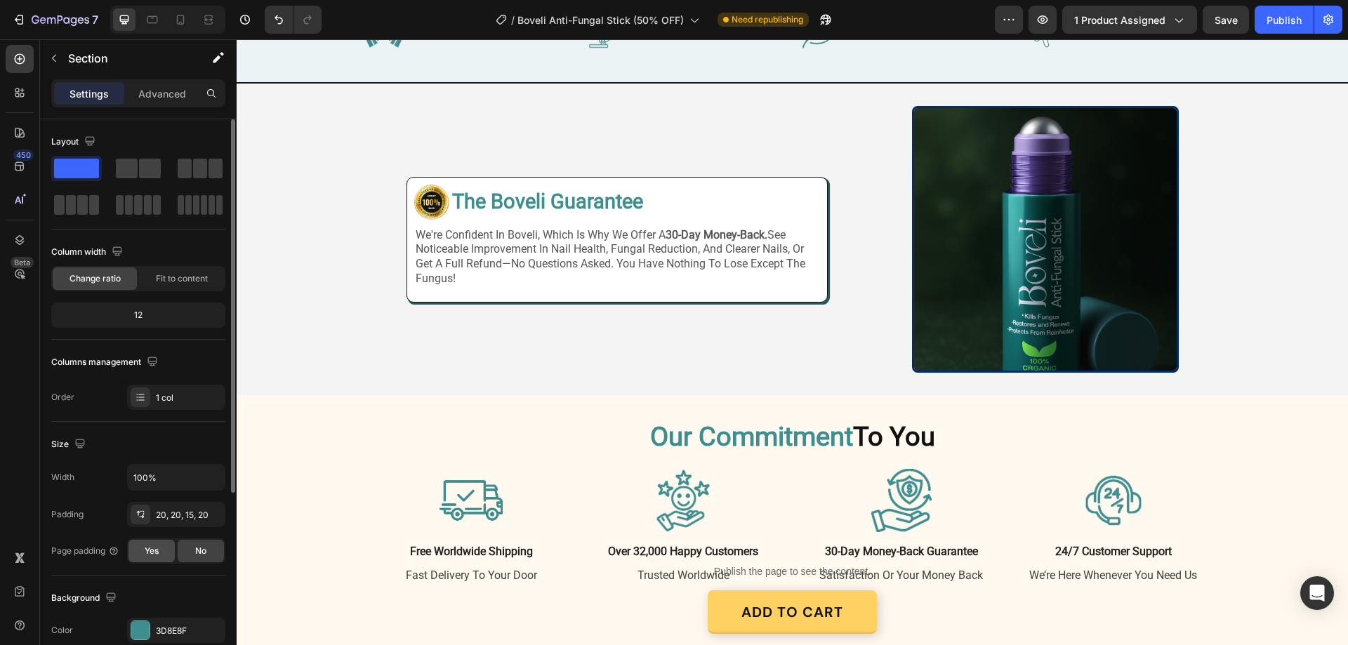
scroll to position [211, 0]
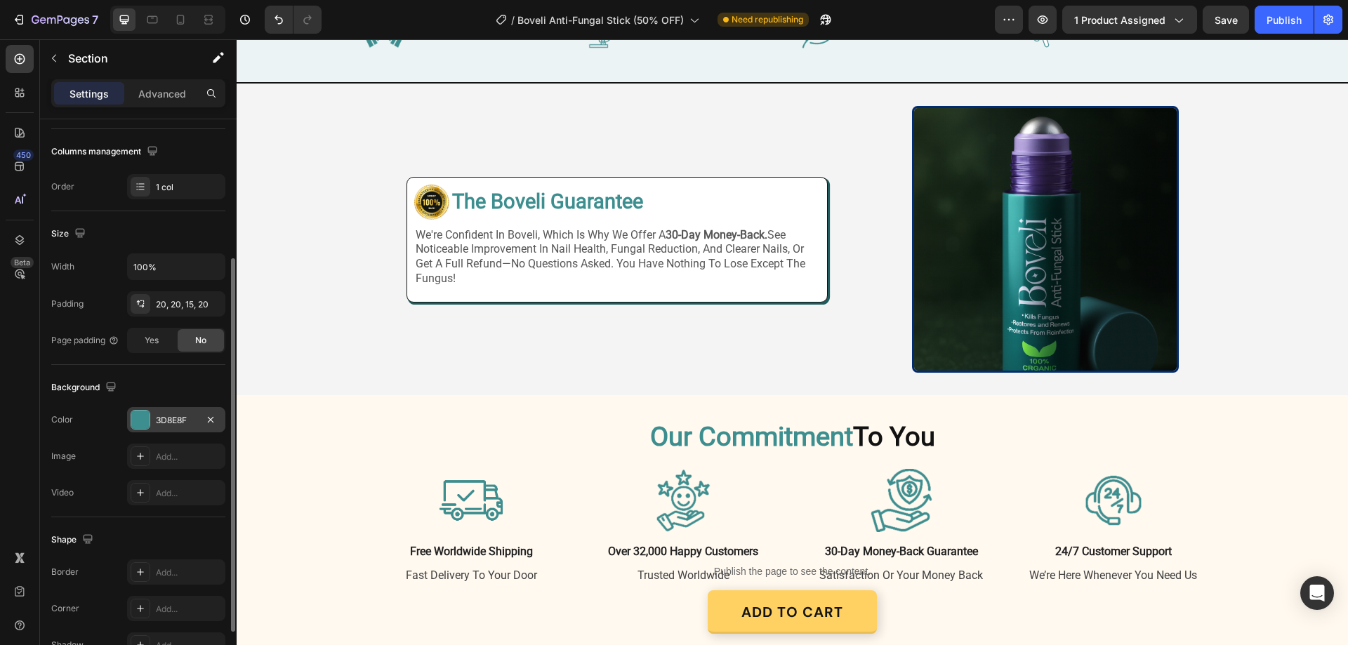
click at [175, 417] on div "3D8E8F" at bounding box center [176, 420] width 41 height 13
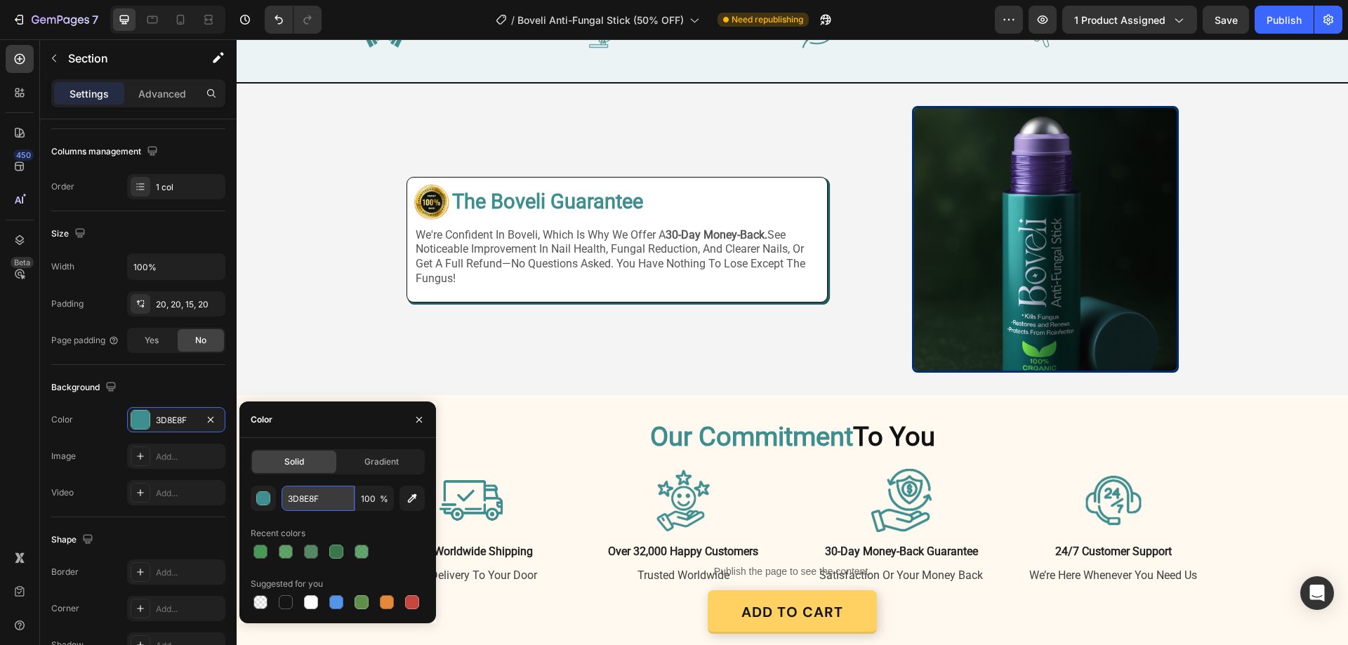
click at [324, 495] on input "3D8E8F" at bounding box center [318, 498] width 73 height 25
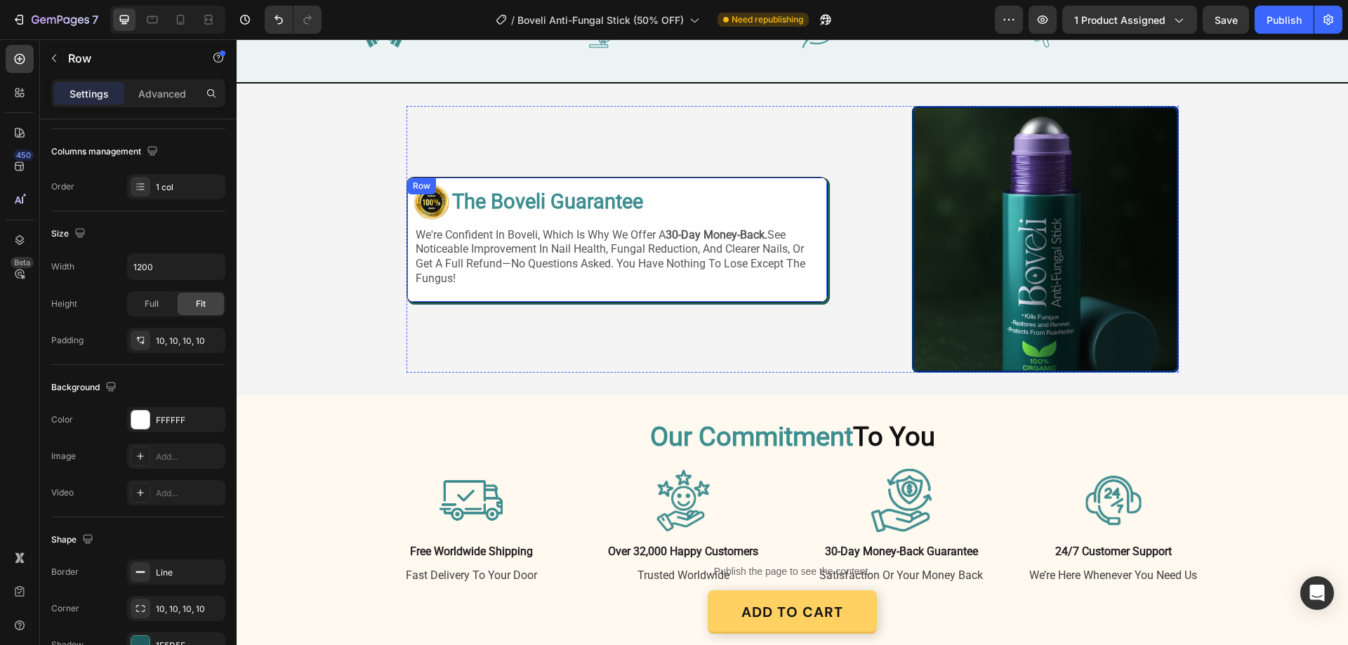
click at [611, 303] on div "Image The Boveli Guarantee Heading Row we're confident in boveli, which is why …" at bounding box center [617, 240] width 421 height 126
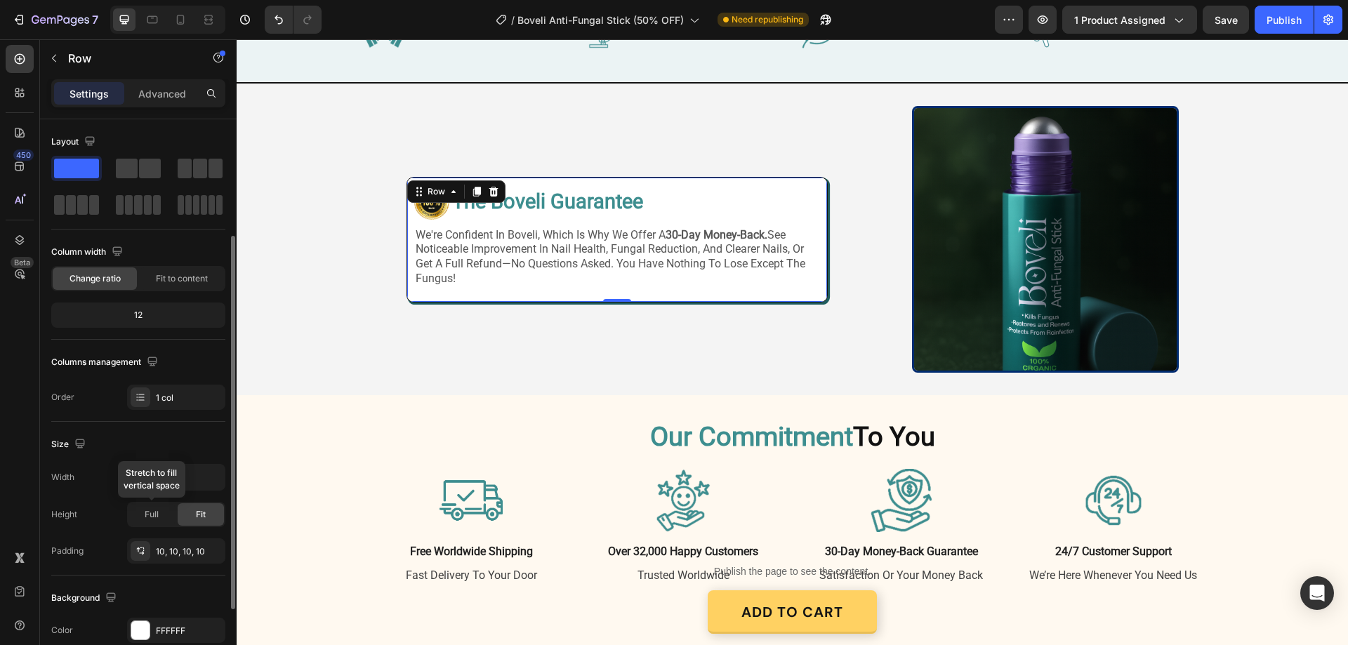
scroll to position [291, 0]
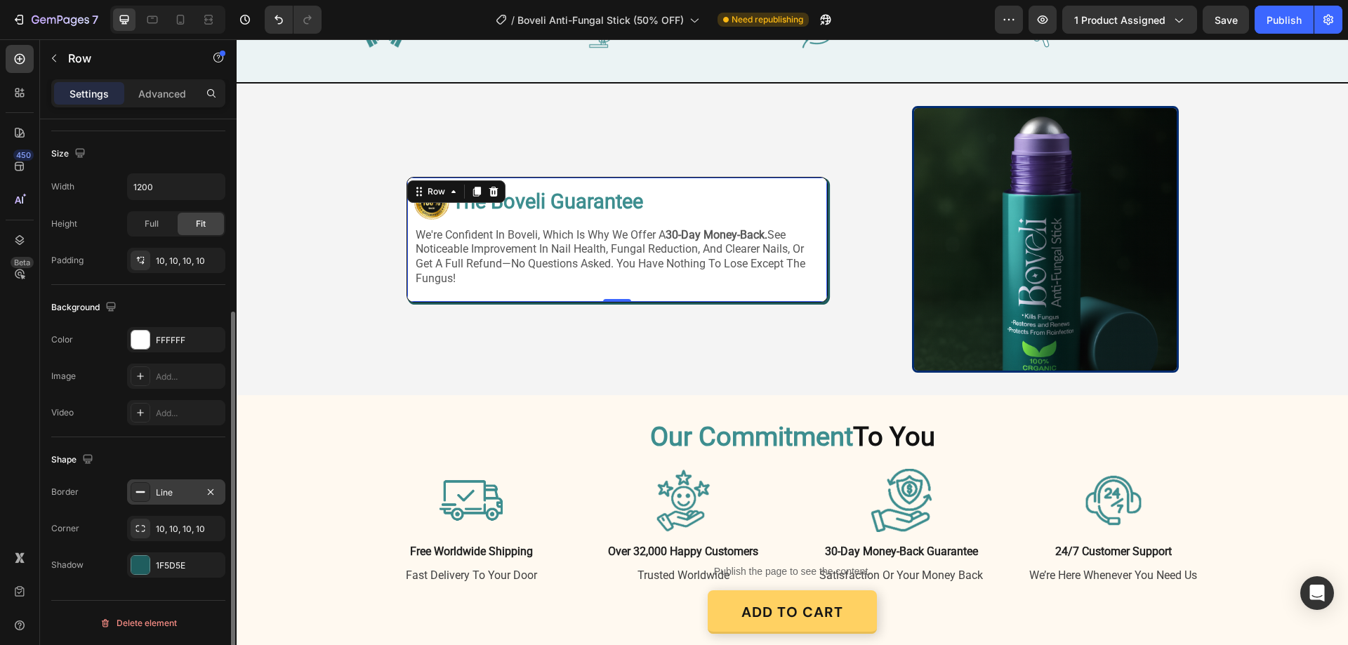
click at [170, 494] on div "Line" at bounding box center [176, 493] width 41 height 13
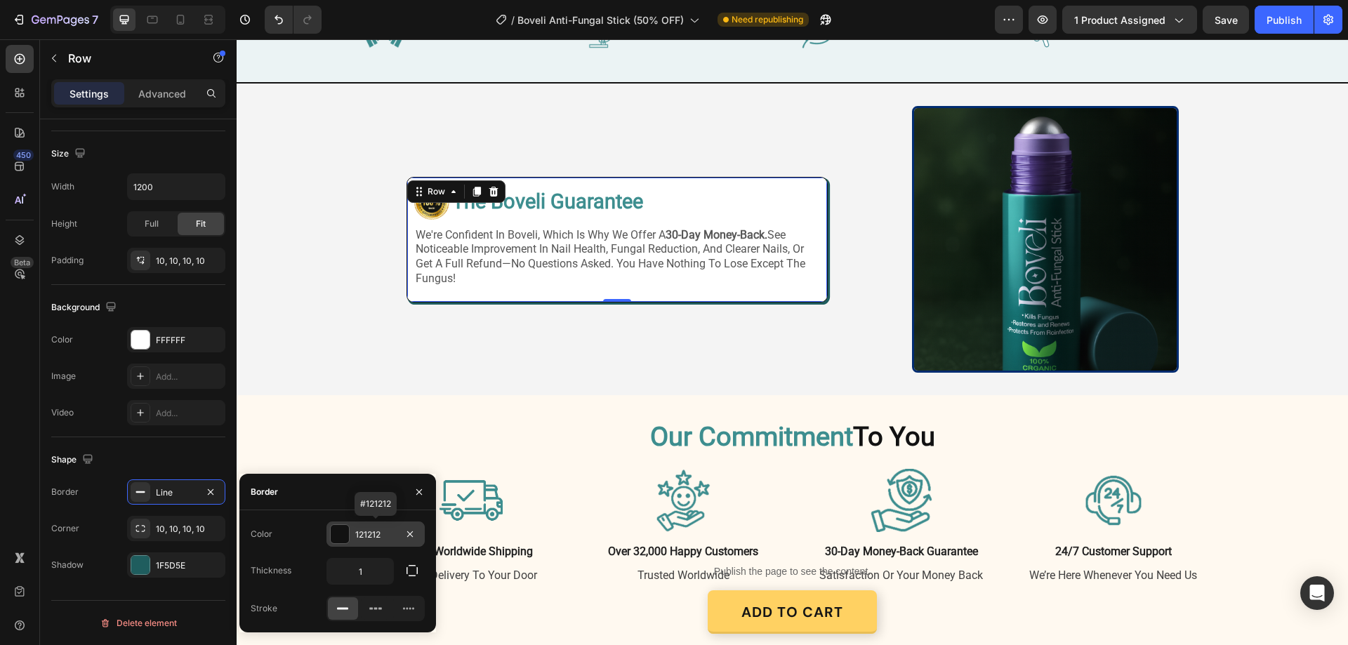
click at [382, 530] on div "121212" at bounding box center [375, 535] width 41 height 13
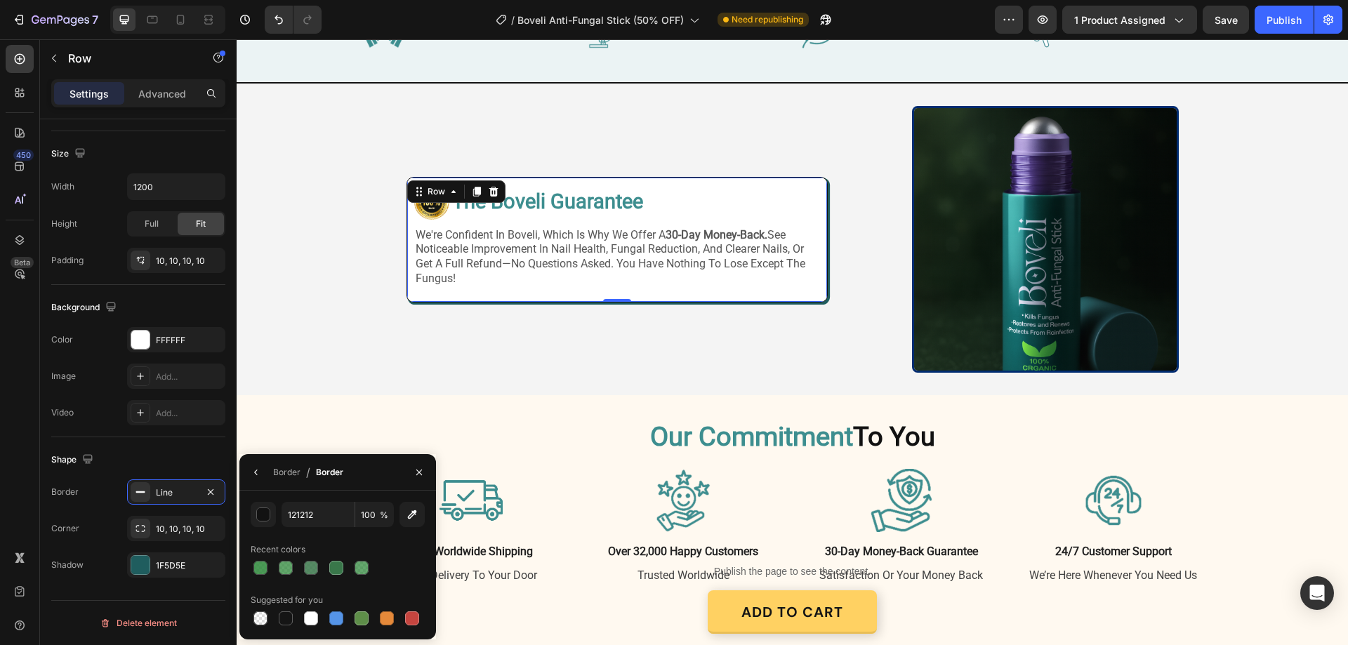
click at [382, 530] on div "121212 100 % Recent colors Suggested for you" at bounding box center [338, 565] width 174 height 126
click at [319, 510] on input "121212" at bounding box center [318, 514] width 73 height 25
paste input "3D8E8F"
type input "3D8E8F"
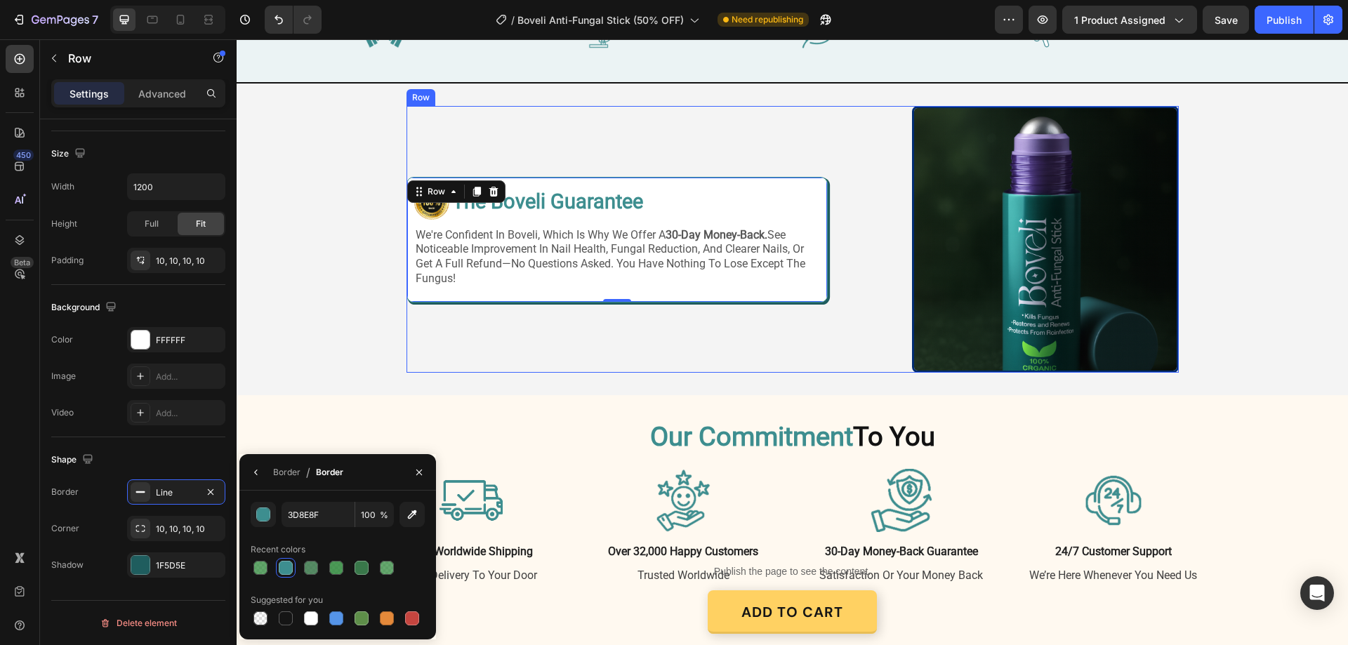
click at [853, 362] on div "Image Image The Boveli Guarantee Heading Row we're confident in boveli, which i…" at bounding box center [793, 239] width 772 height 267
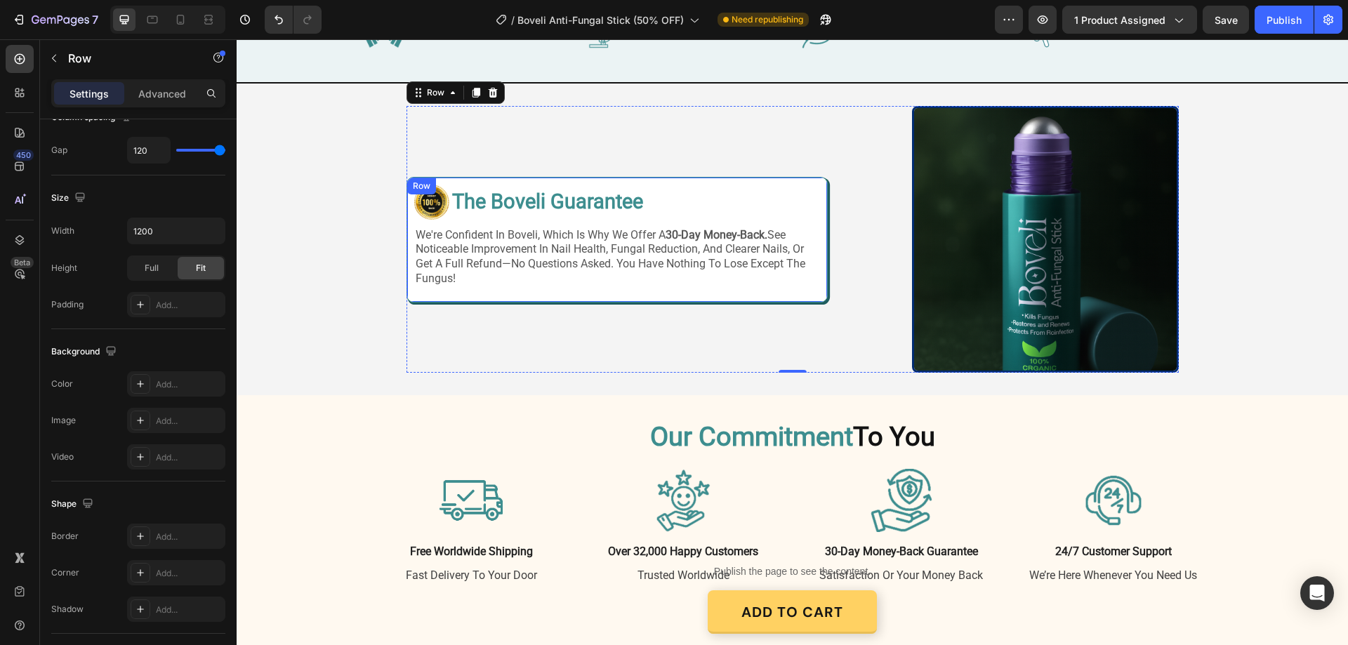
click at [602, 303] on div "Image The Boveli Guarantee Heading Row we're confident in boveli, which is why …" at bounding box center [617, 240] width 421 height 126
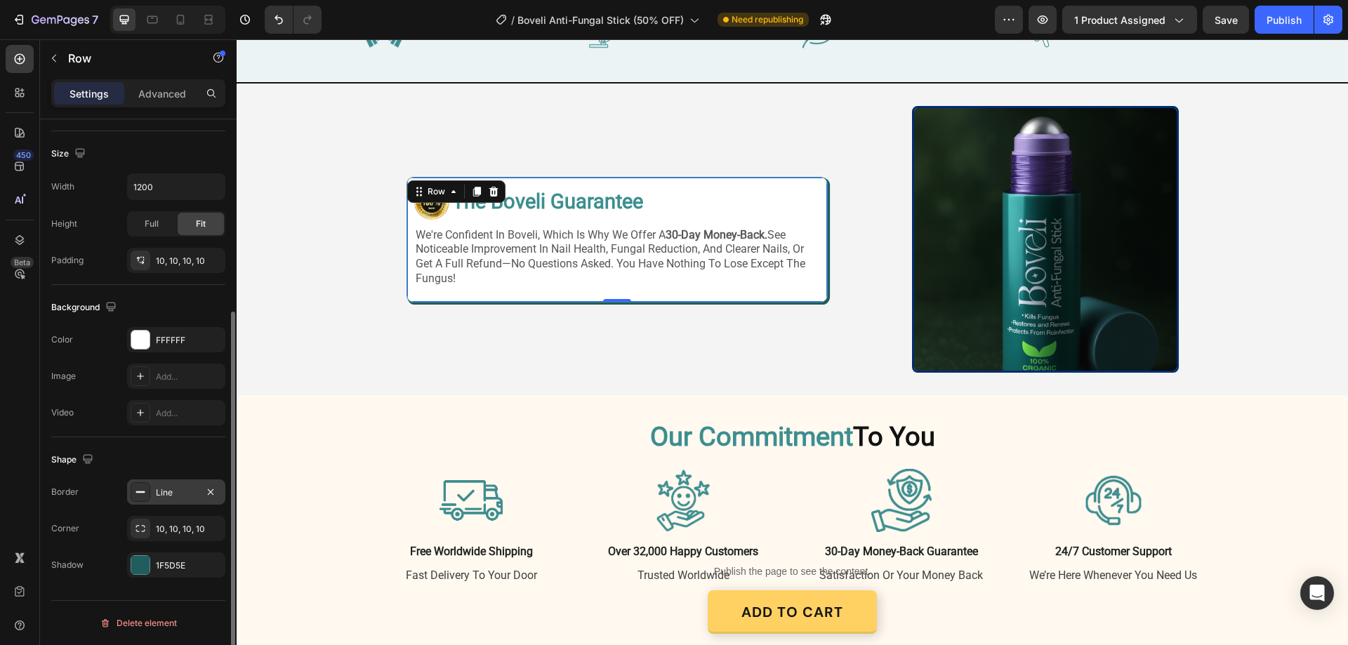
click at [163, 489] on div "Line" at bounding box center [176, 493] width 41 height 13
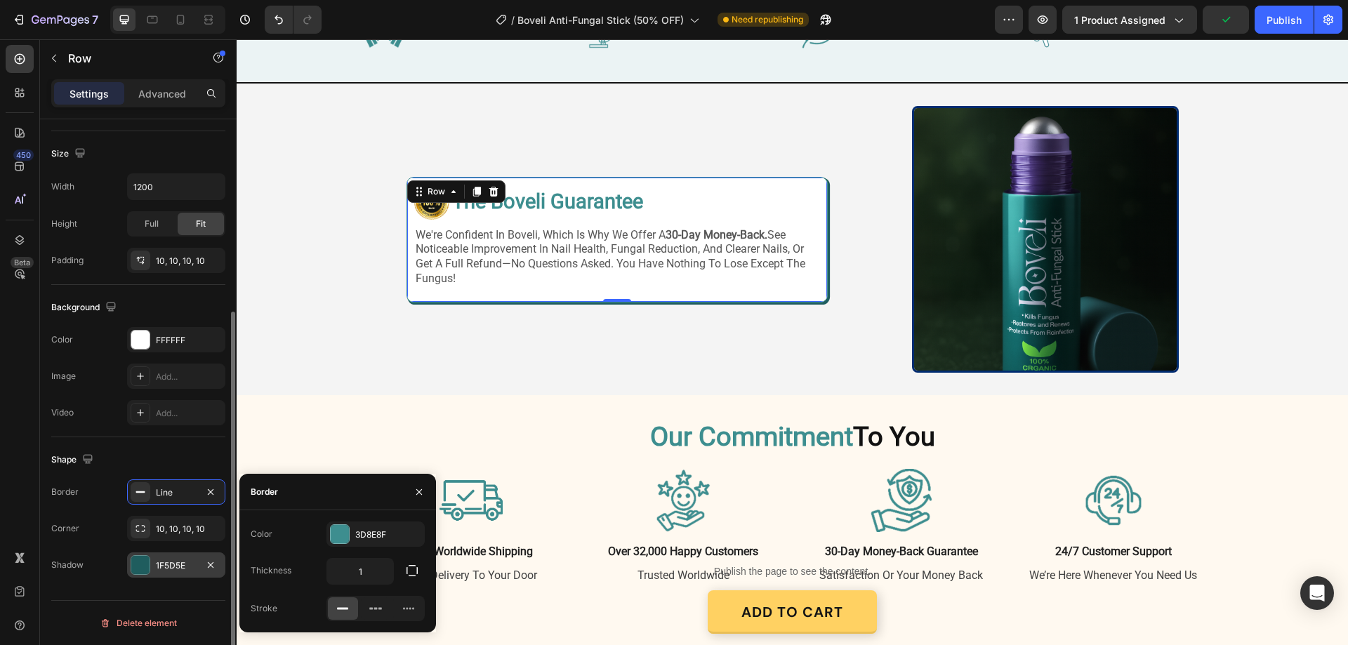
click at [178, 560] on div "1F5D5E" at bounding box center [176, 566] width 41 height 13
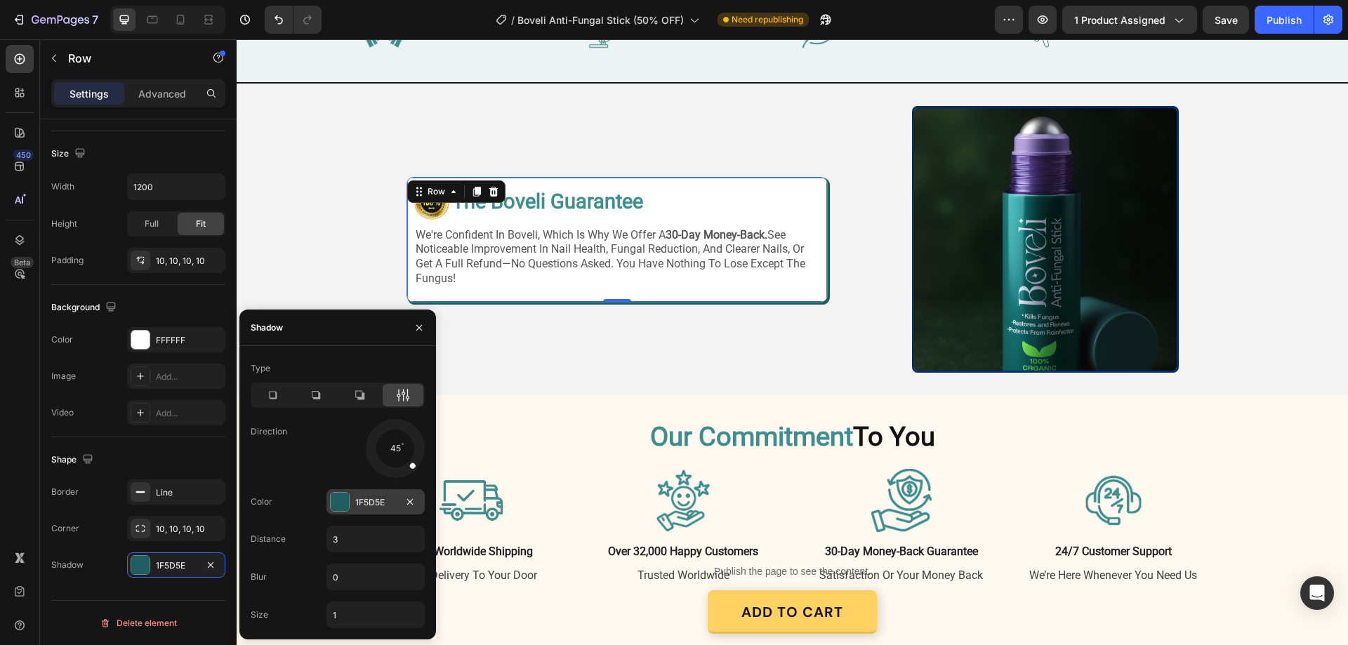
click at [379, 502] on div "1F5D5E" at bounding box center [375, 502] width 41 height 13
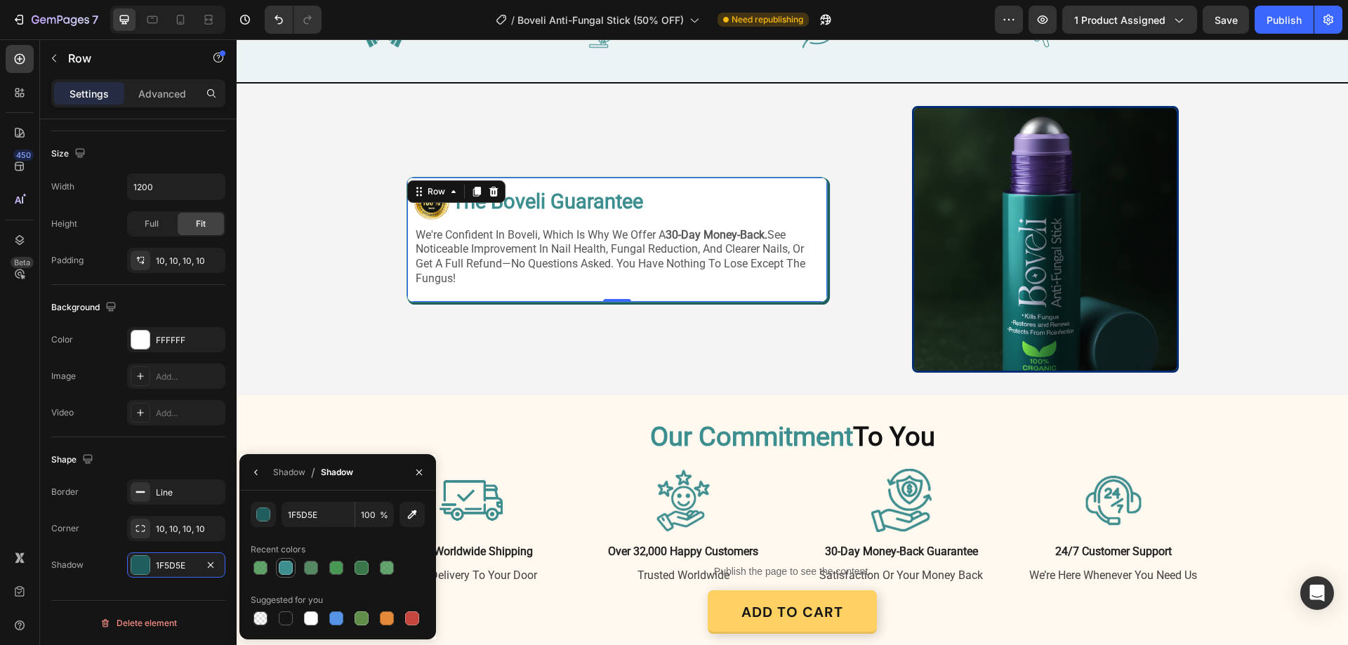
click at [286, 569] on div at bounding box center [286, 568] width 14 height 14
type input "3D8E8F"
click at [868, 373] on div "Image Image The Boveli Guarantee Heading Row we're confident in boveli, which i…" at bounding box center [793, 239] width 772 height 267
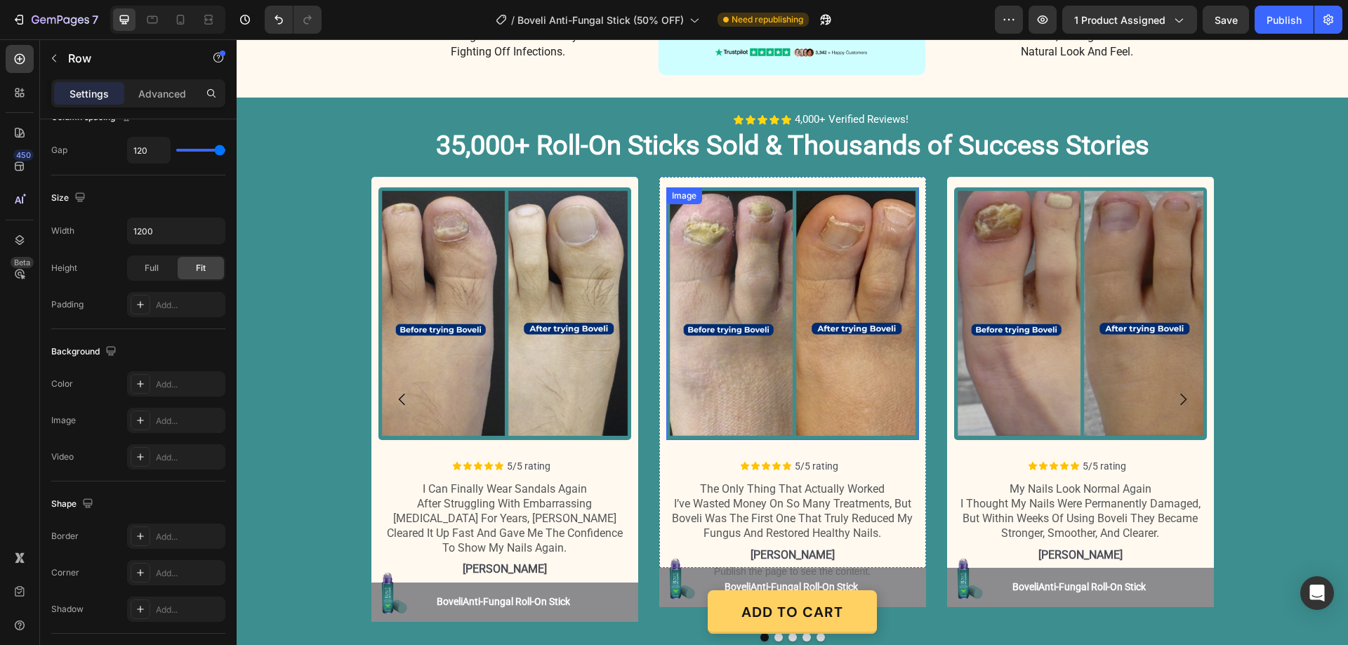
scroll to position [1475, 0]
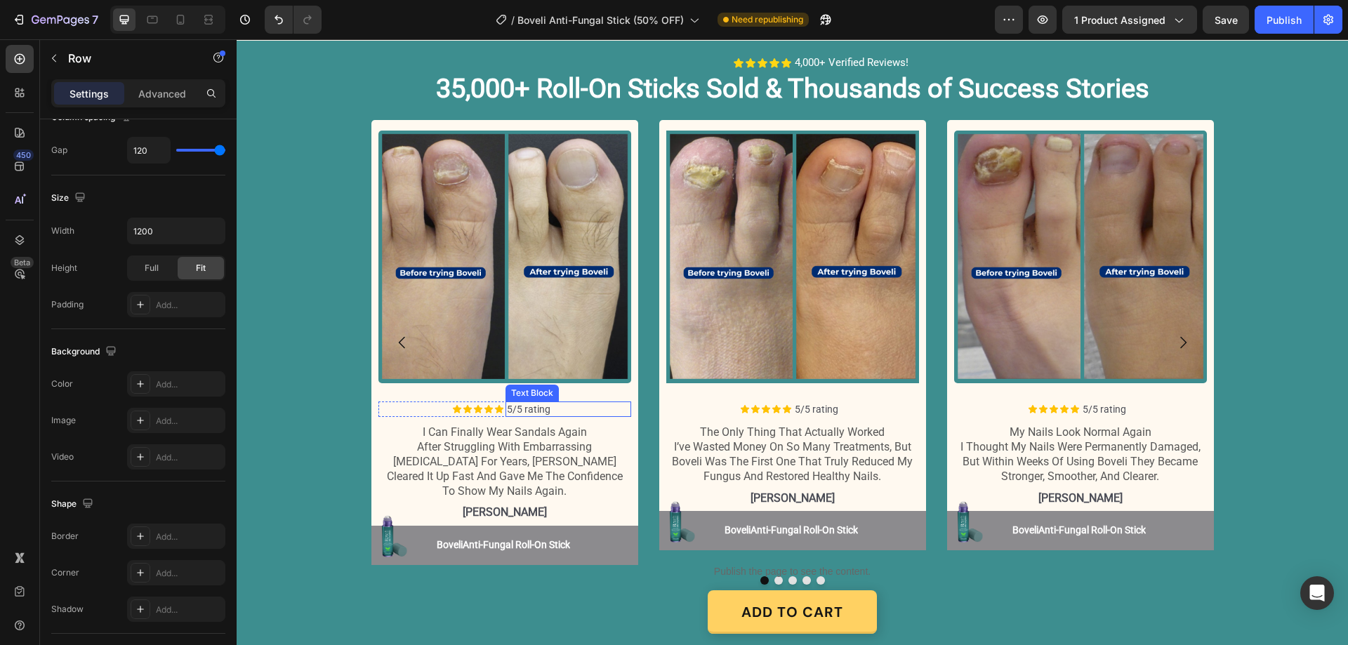
click at [517, 416] on p "5/5 rating" at bounding box center [568, 409] width 123 height 13
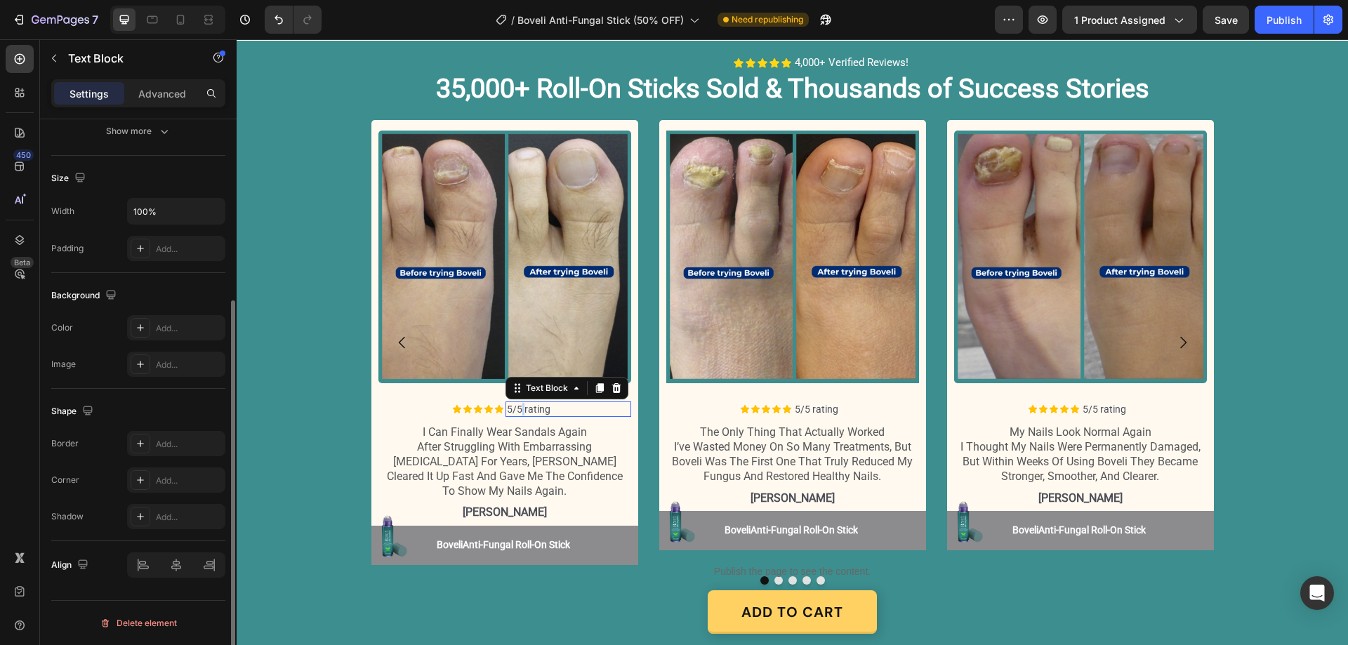
scroll to position [0, 0]
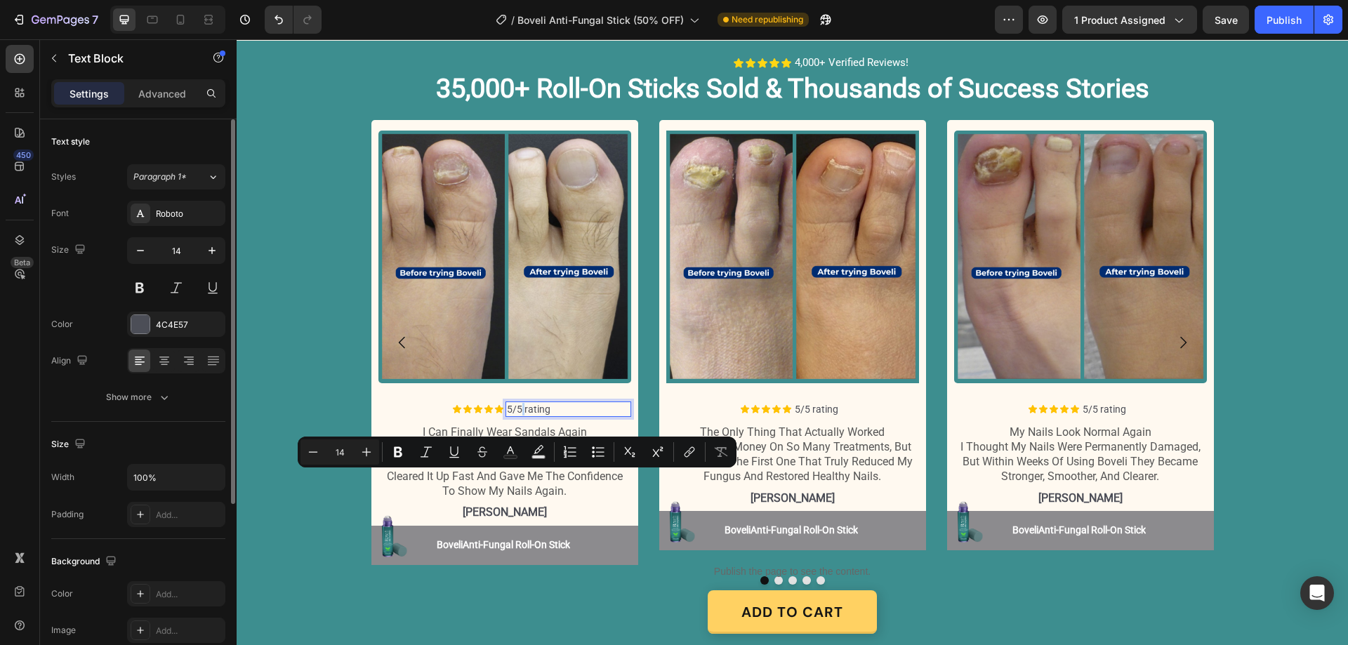
click at [517, 416] on p "5/5 rating" at bounding box center [568, 409] width 123 height 13
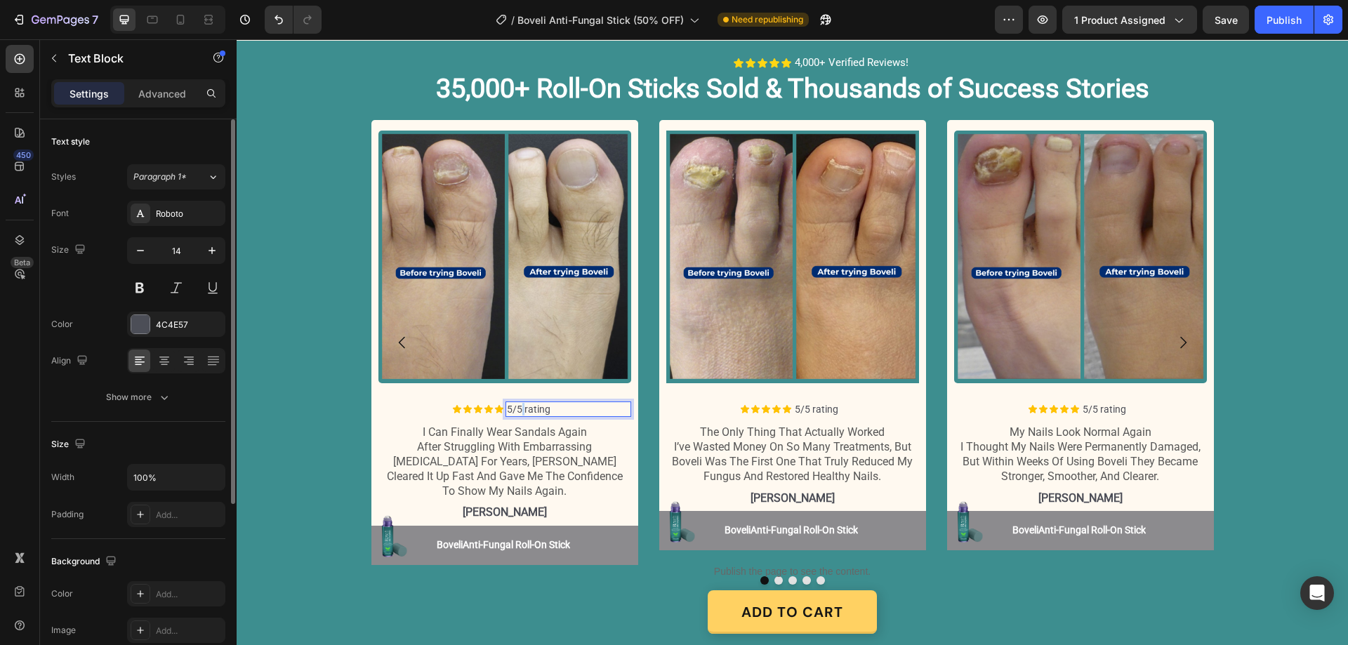
click at [517, 416] on p "5/5 rating" at bounding box center [568, 409] width 123 height 13
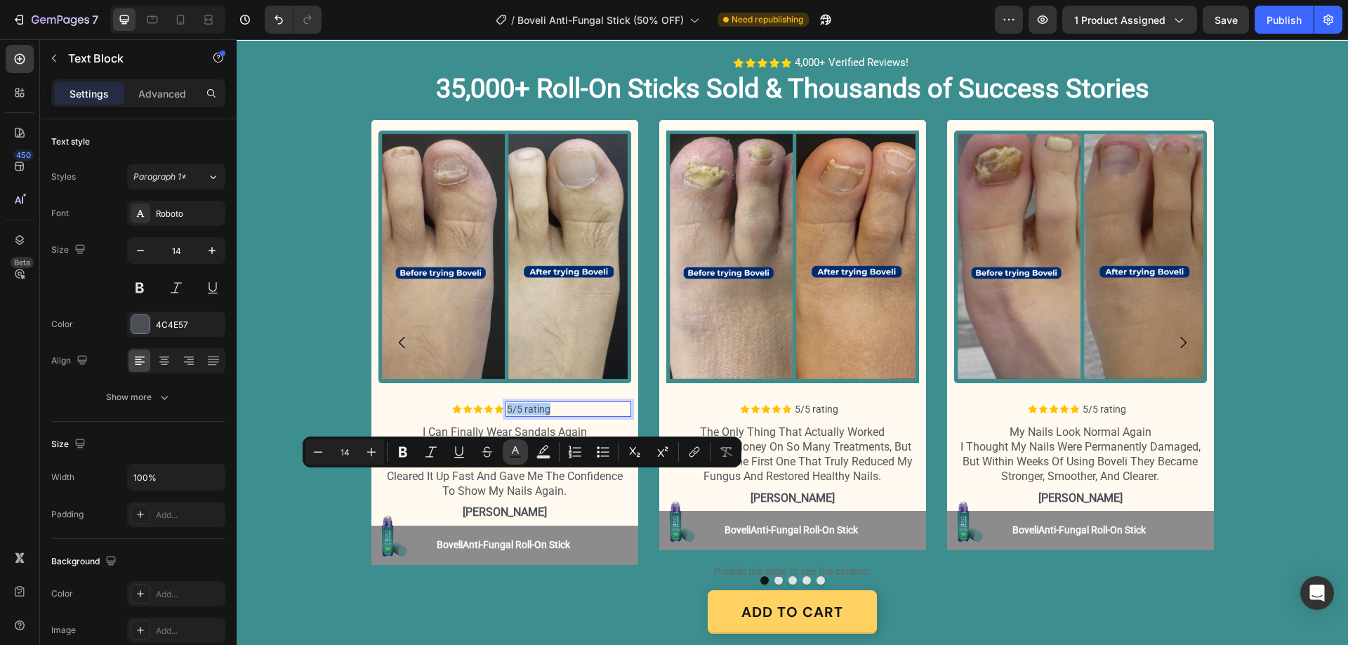
click at [513, 453] on icon "Editor contextual toolbar" at bounding box center [515, 451] width 7 height 8
type input "4C4E57"
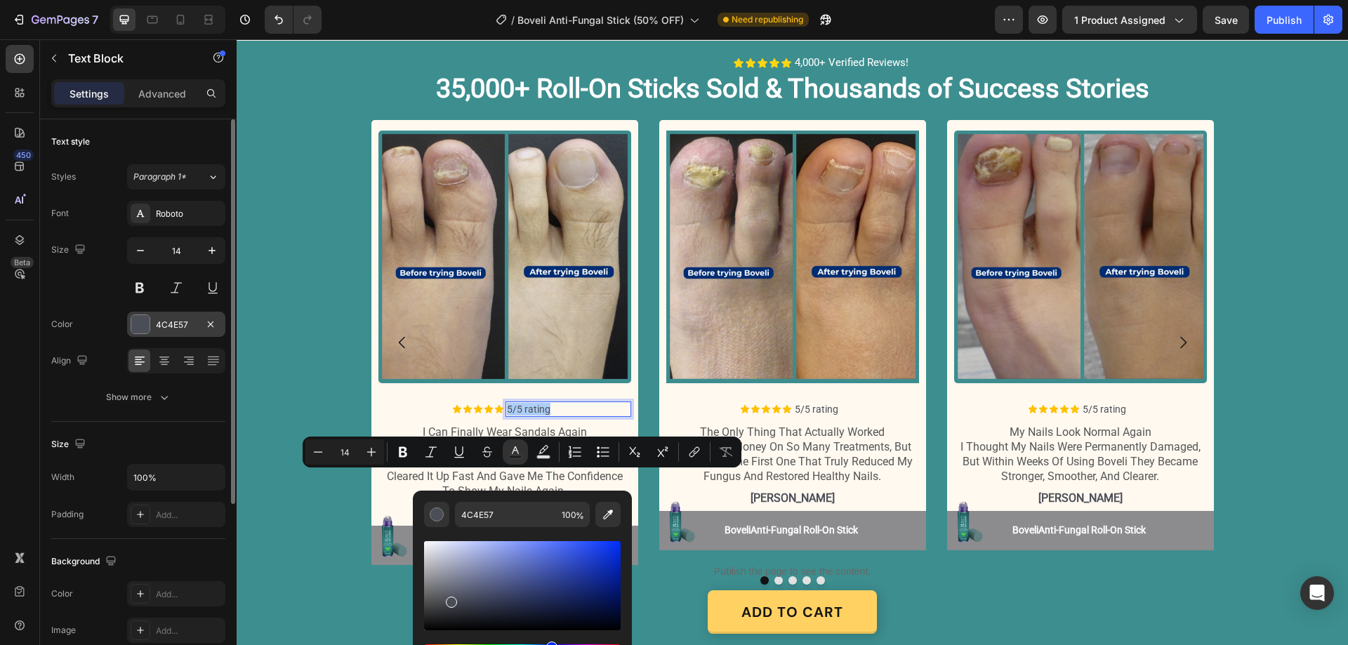
click at [187, 325] on div "4C4E57" at bounding box center [176, 325] width 41 height 13
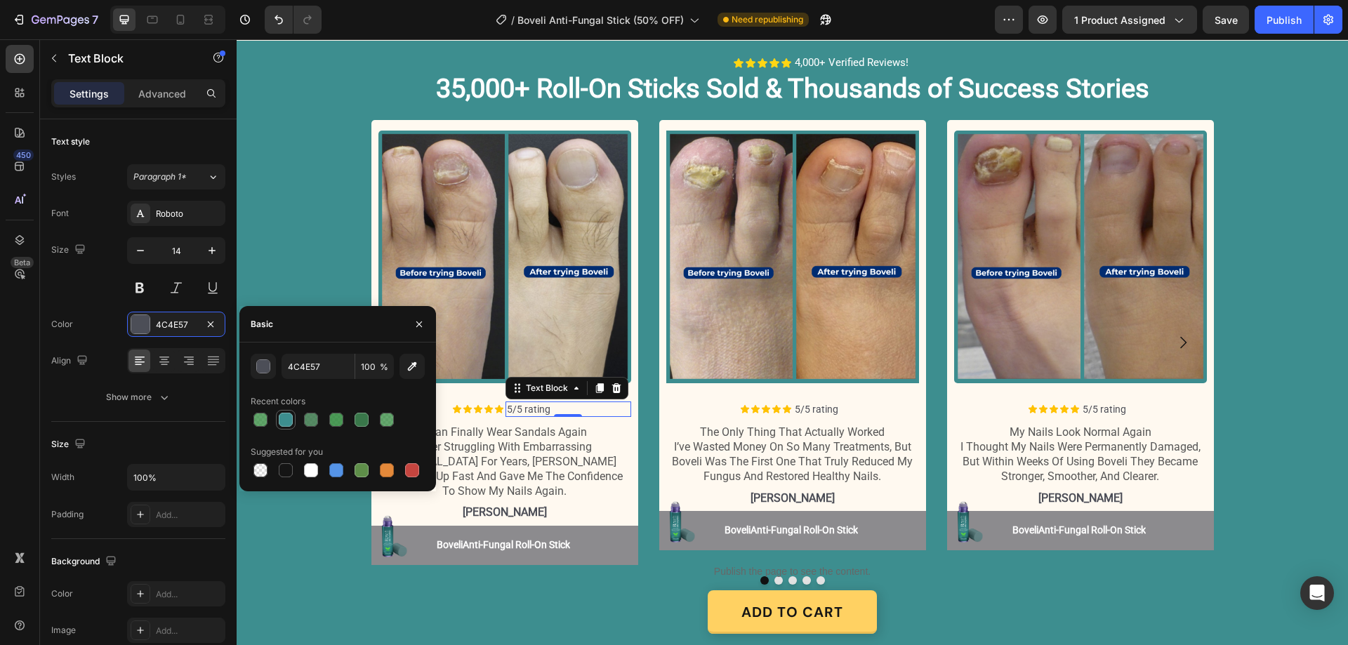
click at [282, 420] on div at bounding box center [286, 420] width 14 height 14
type input "3D8E8F"
click at [830, 416] on p "5/5 rating" at bounding box center [856, 409] width 123 height 13
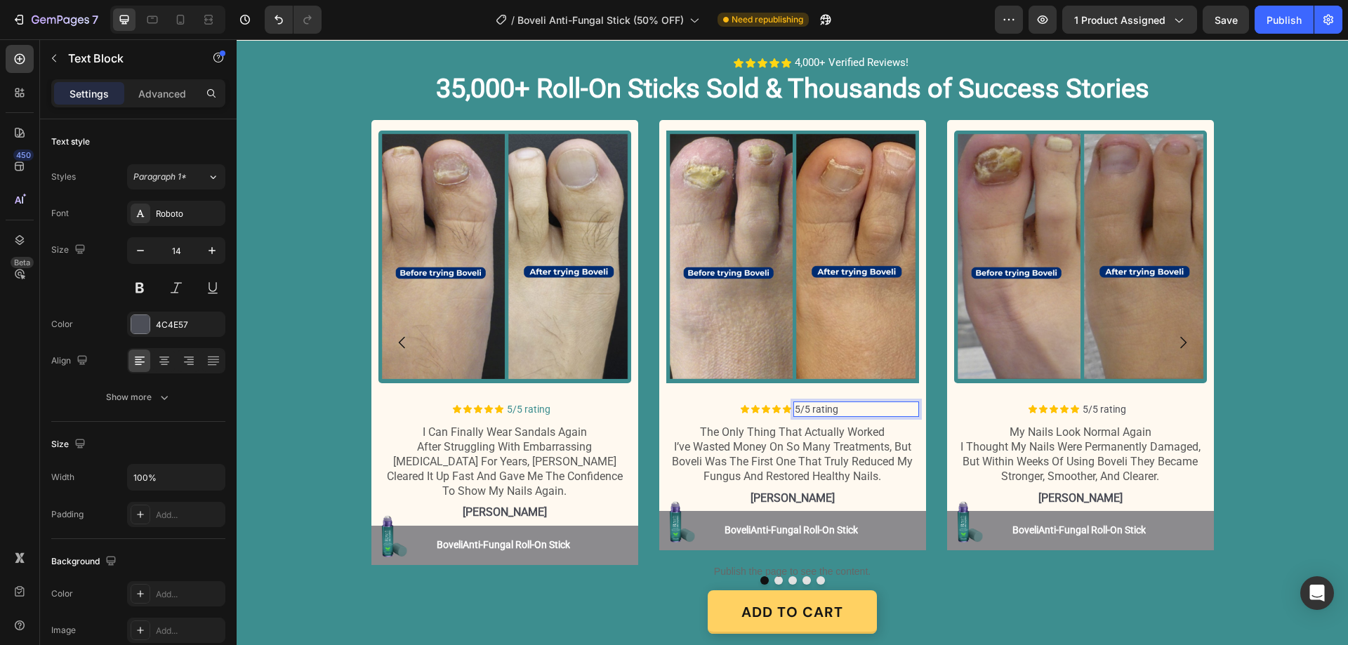
click at [840, 416] on p "5/5 rating" at bounding box center [856, 409] width 123 height 13
click at [841, 416] on p "5/5 rating" at bounding box center [856, 409] width 123 height 13
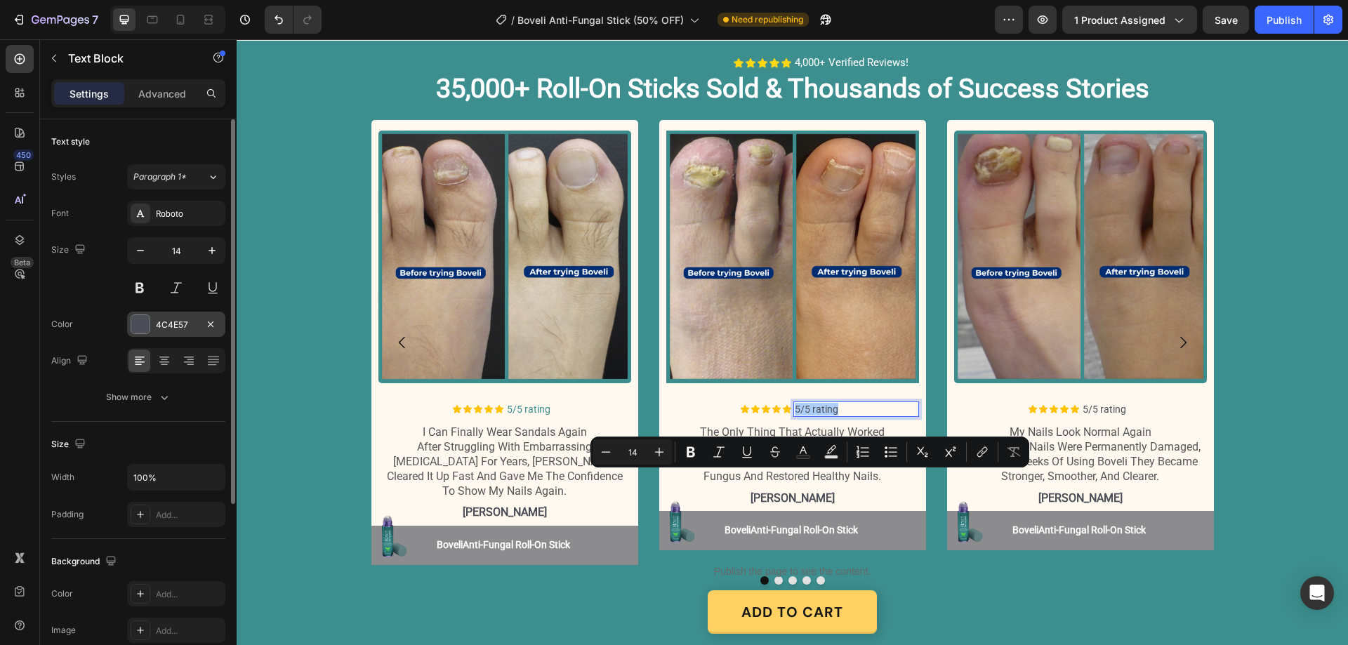
click at [183, 320] on div "4C4E57" at bounding box center [176, 325] width 41 height 13
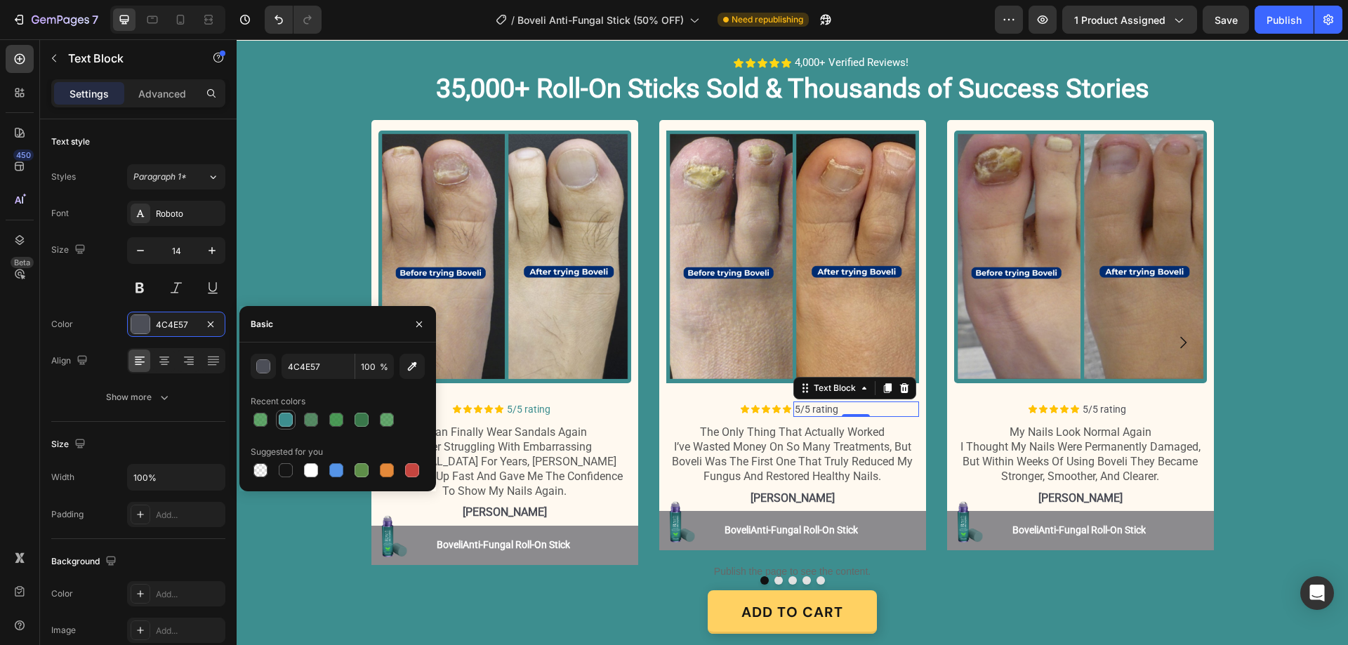
click at [286, 418] on div at bounding box center [286, 420] width 14 height 14
type input "3D8E8F"
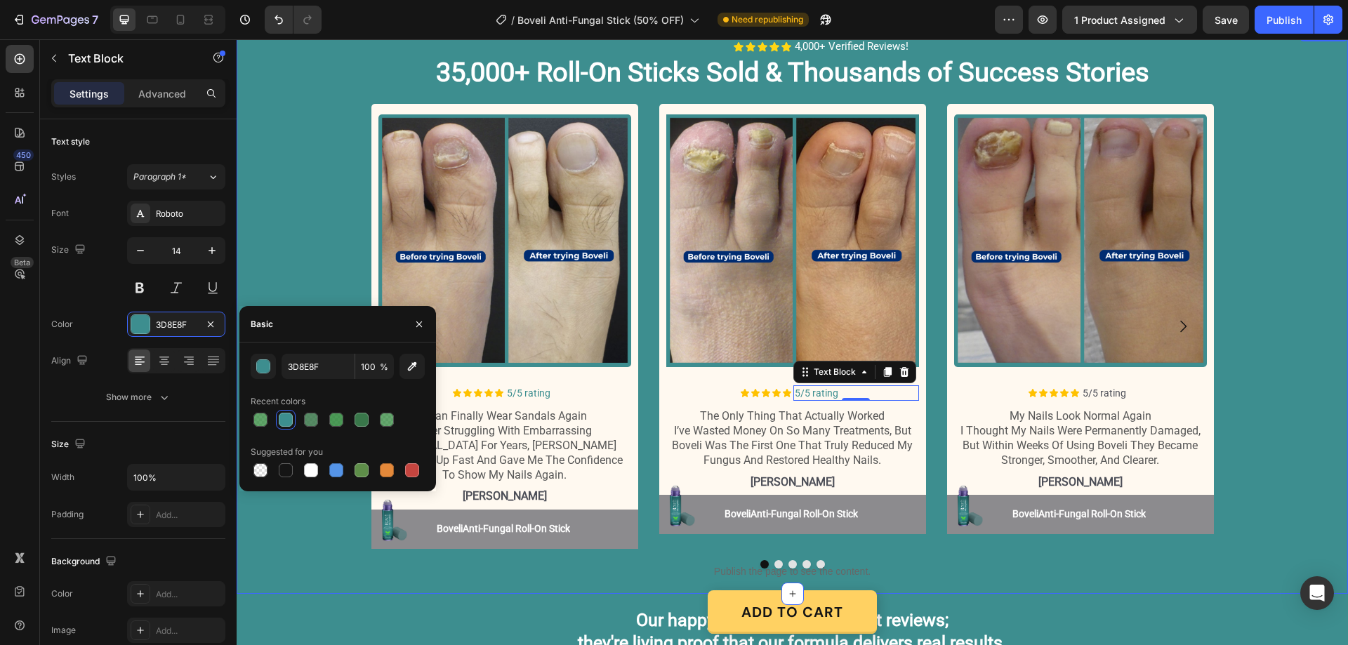
scroll to position [1615, 0]
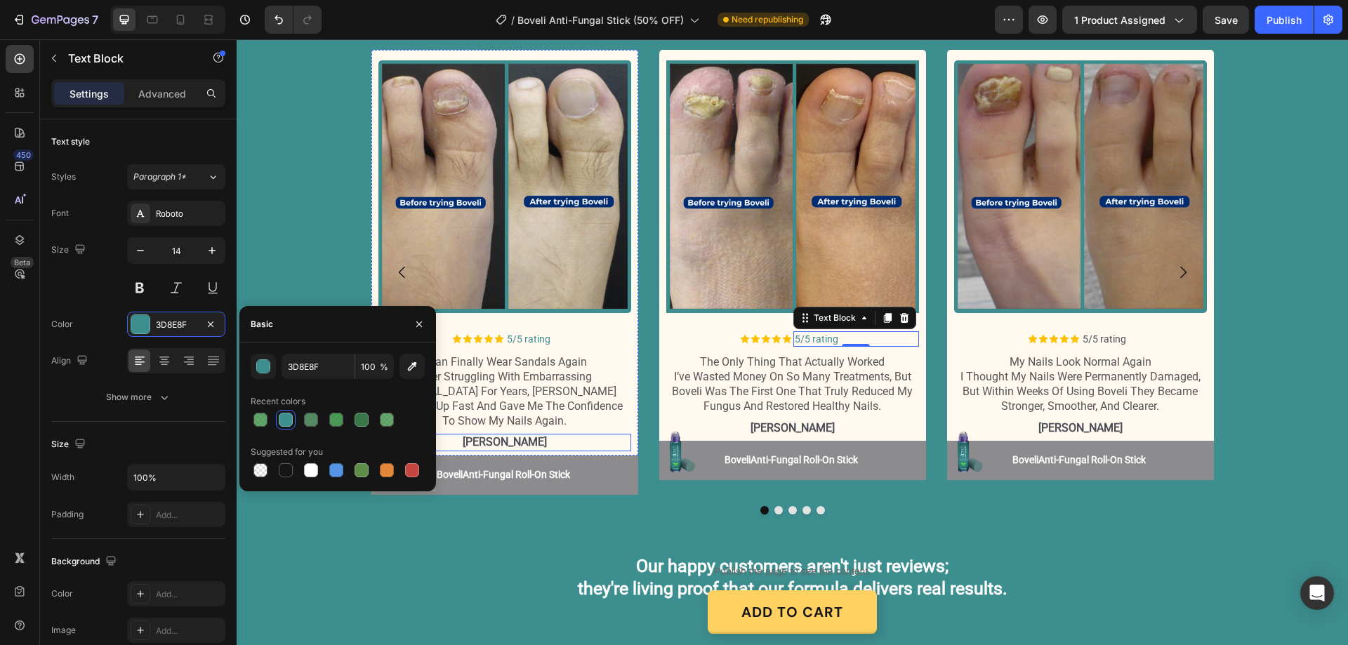
click at [511, 439] on p "[PERSON_NAME]" at bounding box center [505, 442] width 250 height 15
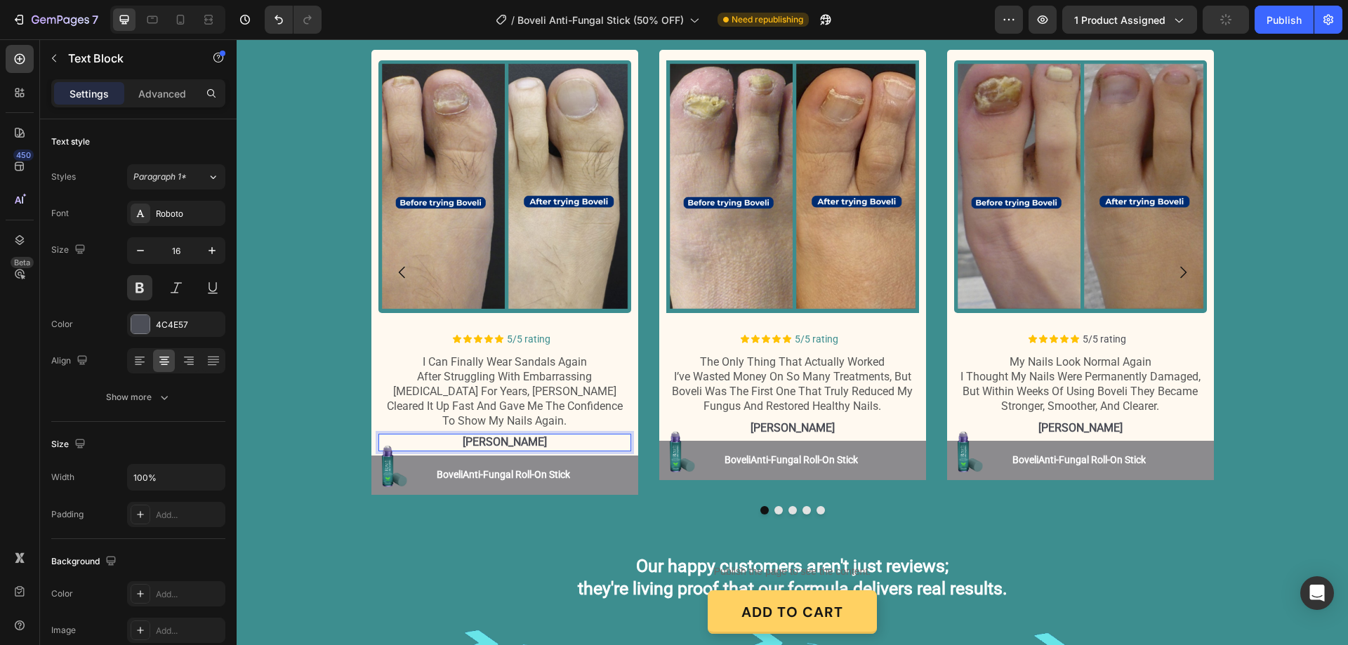
click at [530, 442] on p "[PERSON_NAME]" at bounding box center [505, 442] width 250 height 15
click at [183, 323] on div "4C4E57" at bounding box center [176, 325] width 41 height 13
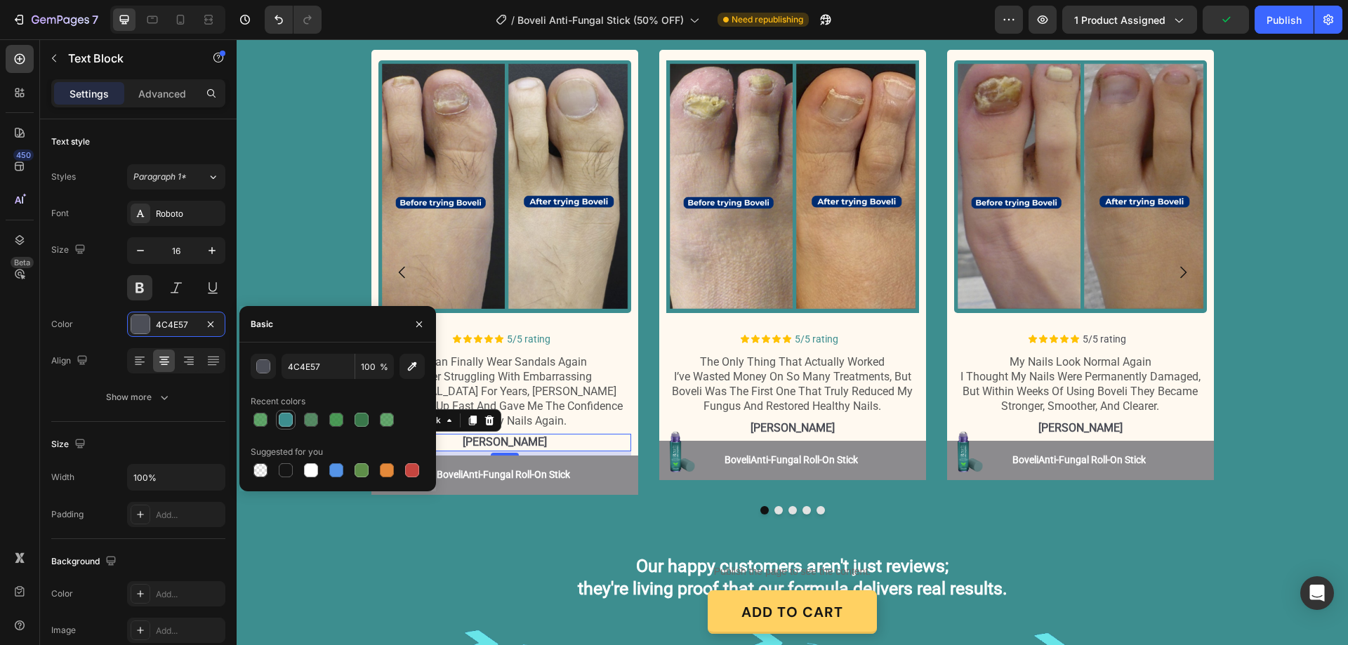
drag, startPoint x: 284, startPoint y: 421, endPoint x: 385, endPoint y: 409, distance: 101.9
click at [284, 421] on div at bounding box center [286, 420] width 14 height 14
type input "3D8E8F"
click at [826, 426] on p "[PERSON_NAME]" at bounding box center [793, 428] width 250 height 15
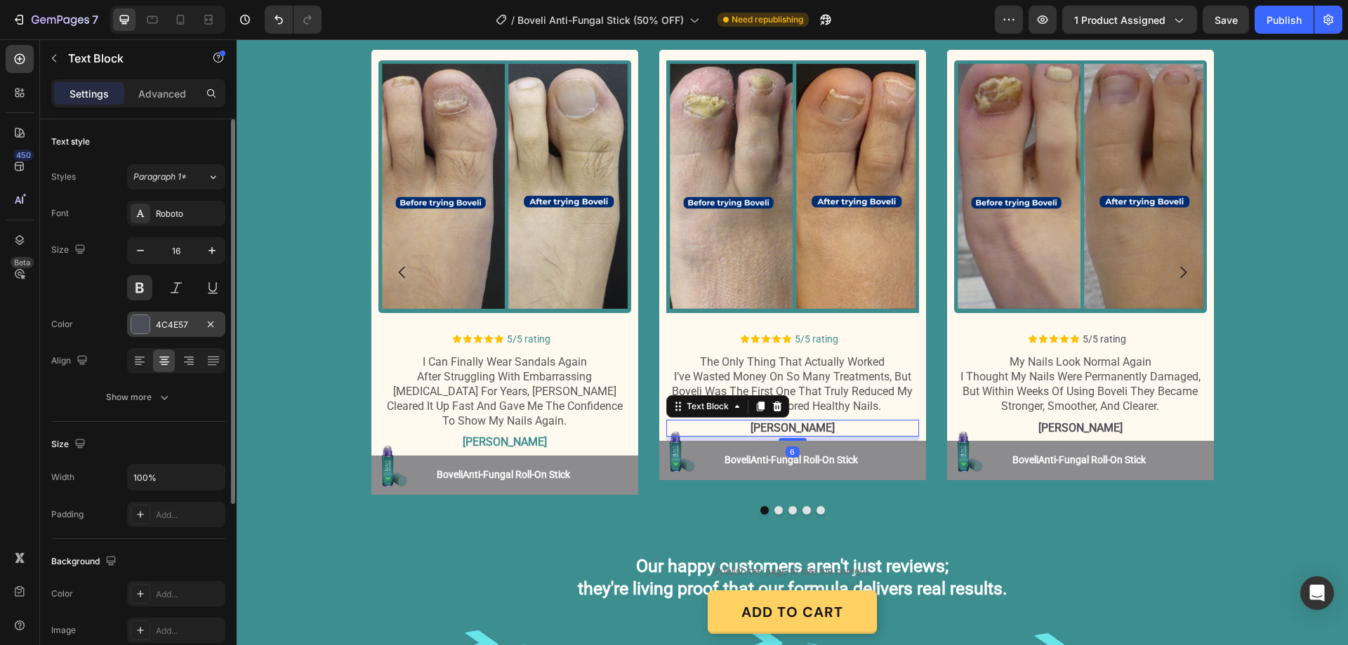
click at [153, 322] on div "4C4E57" at bounding box center [176, 324] width 98 height 25
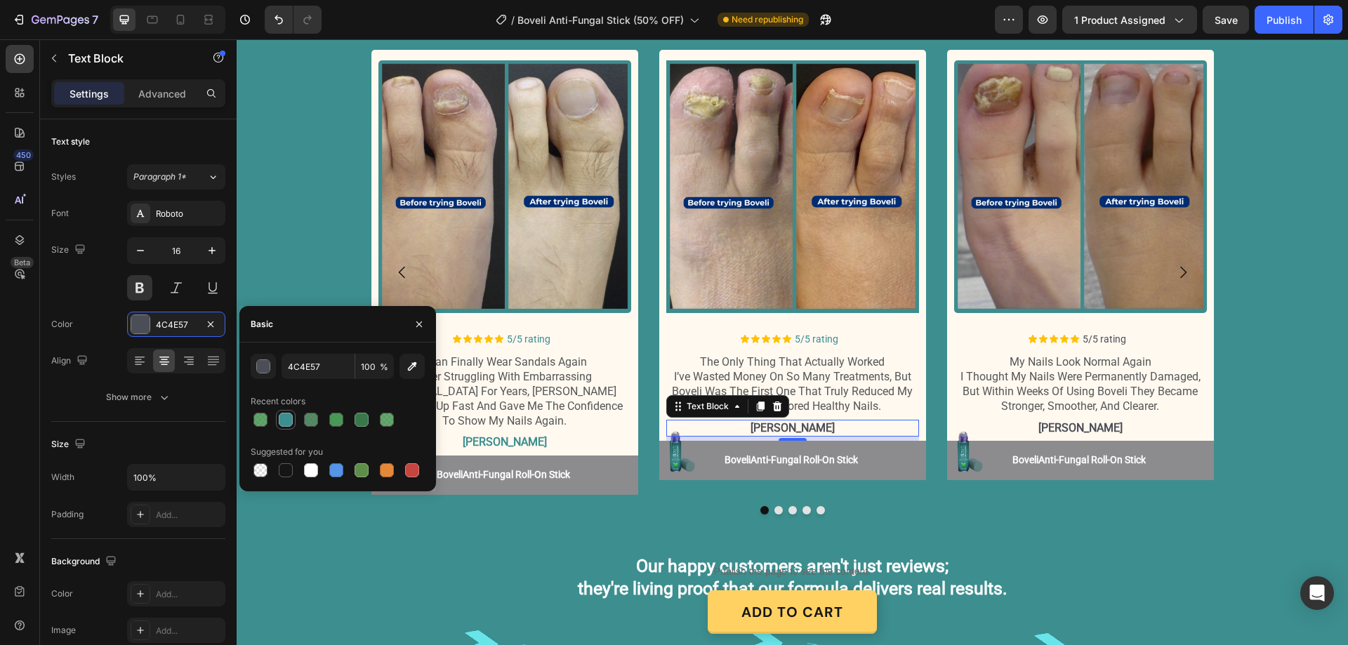
click at [288, 421] on div at bounding box center [286, 420] width 14 height 14
type input "3D8E8F"
click at [1015, 427] on p "[PERSON_NAME]" at bounding box center [1081, 428] width 250 height 15
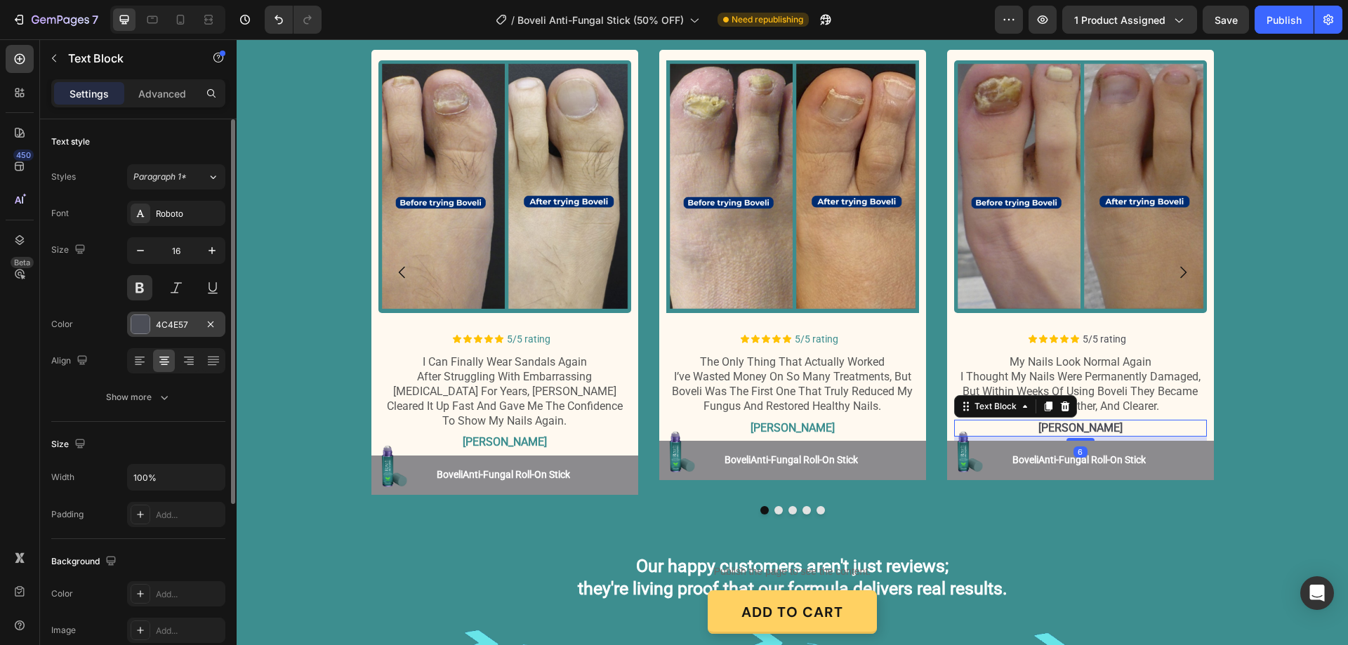
click at [167, 319] on div "4C4E57" at bounding box center [176, 325] width 41 height 13
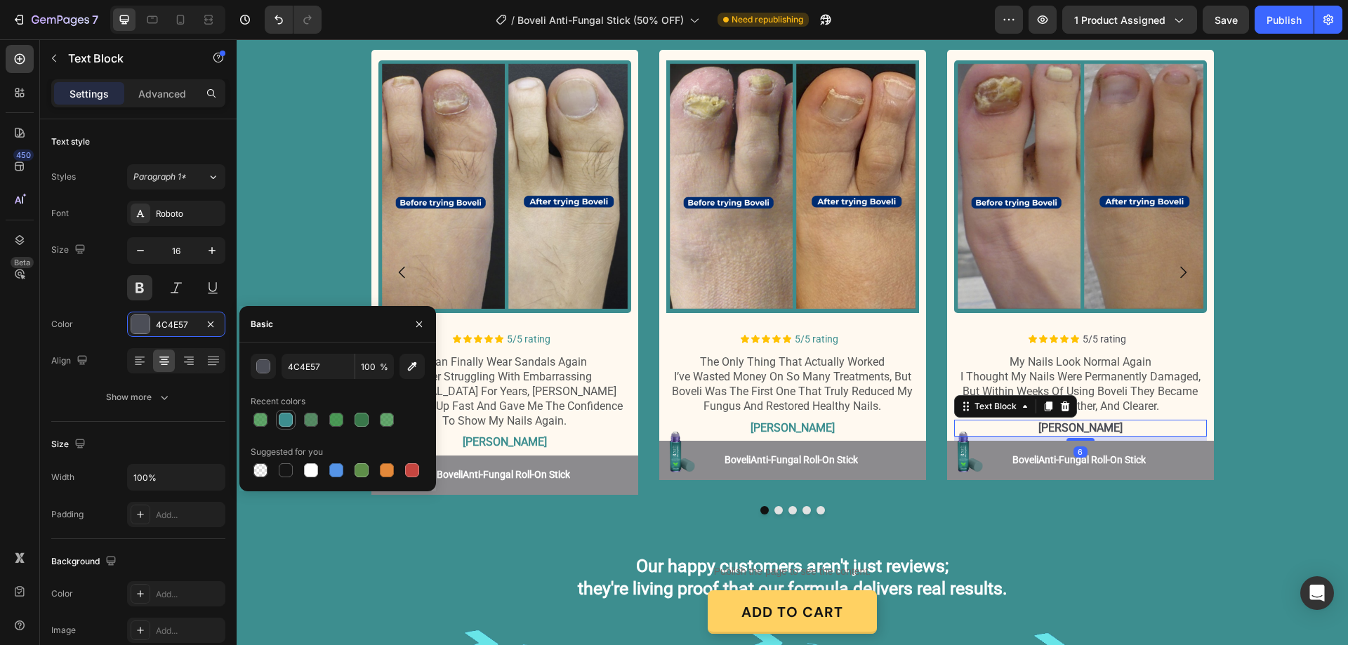
click at [289, 419] on div at bounding box center [286, 420] width 14 height 14
type input "3D8E8F"
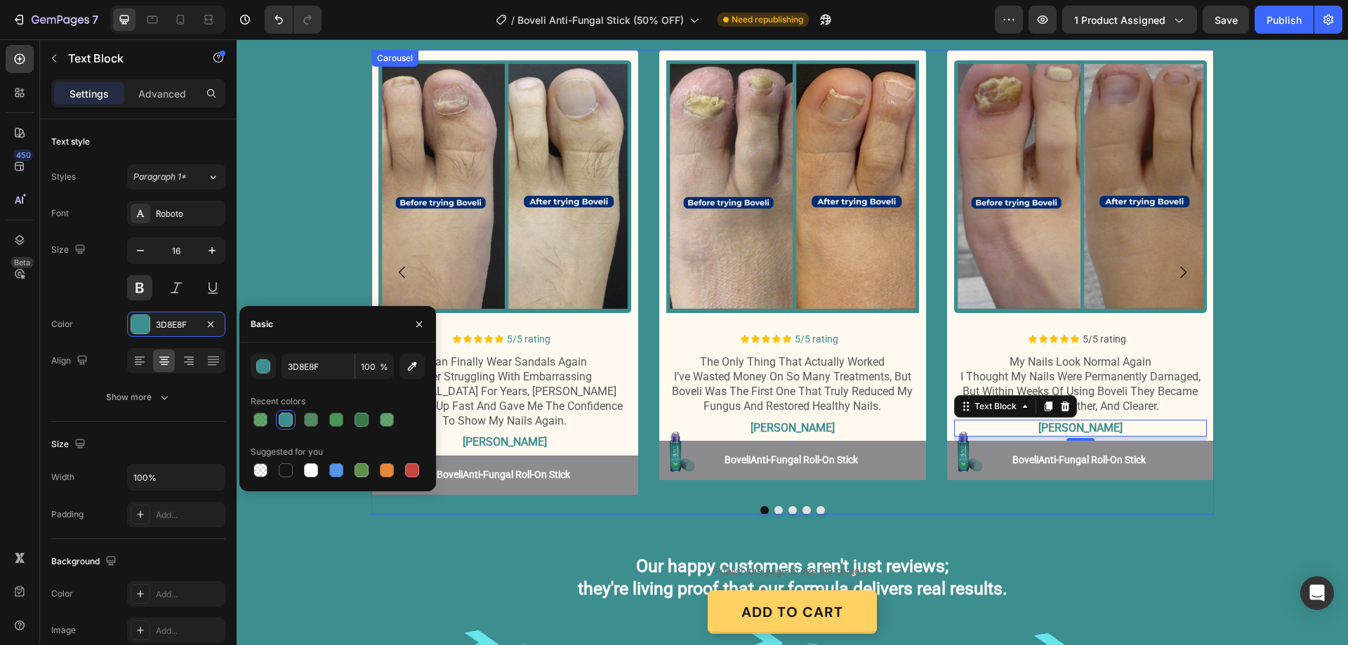
click at [817, 508] on button "Dot" at bounding box center [821, 510] width 8 height 8
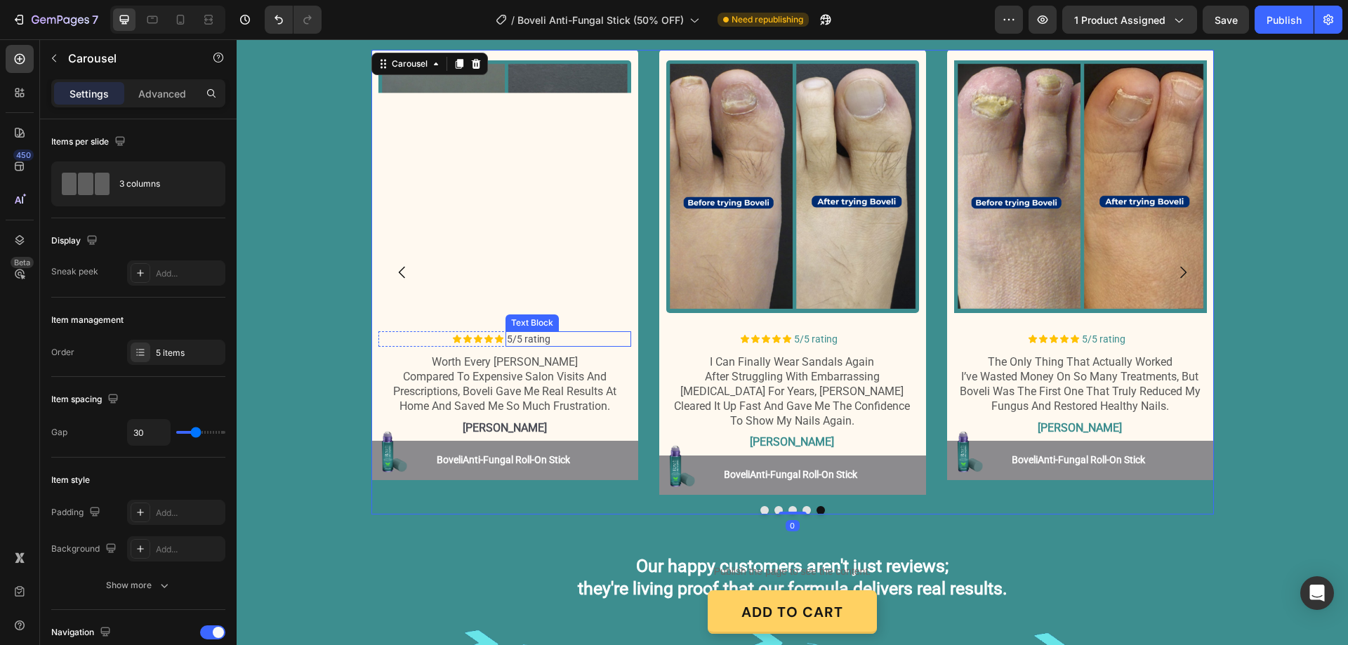
click at [523, 341] on p "5/5 rating" at bounding box center [568, 339] width 123 height 13
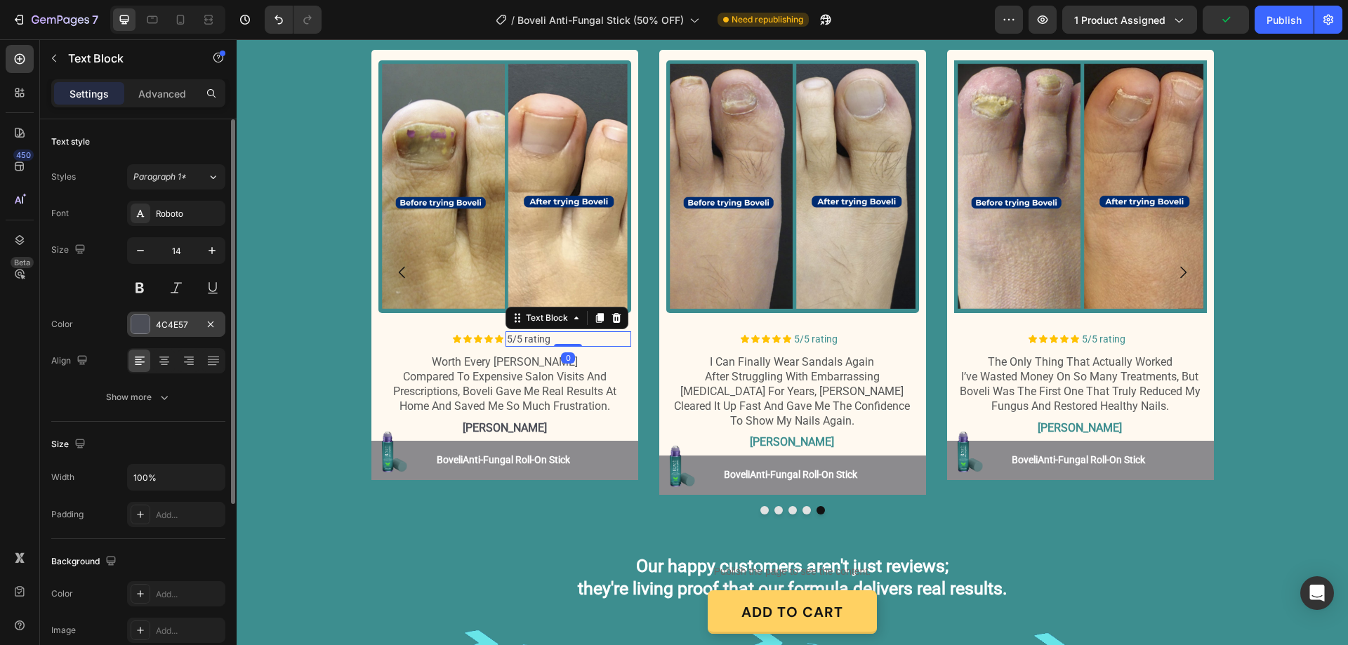
click at [175, 326] on div "4C4E57" at bounding box center [176, 325] width 41 height 13
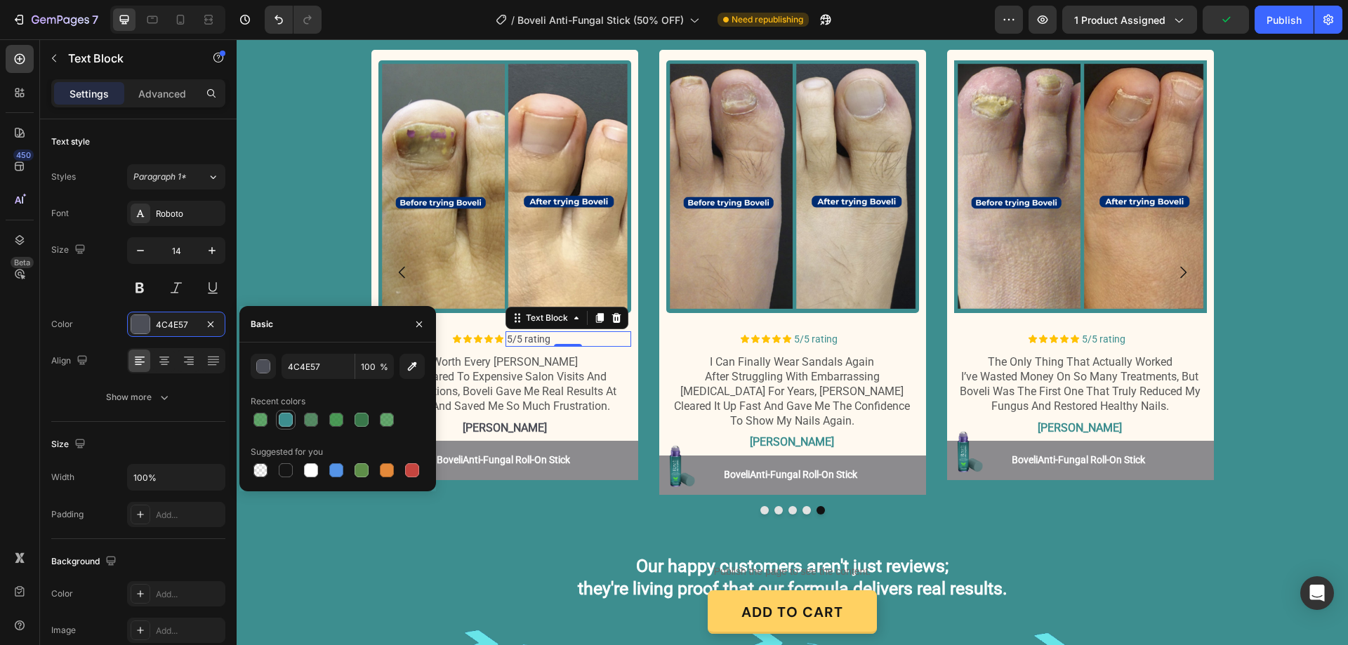
drag, startPoint x: 283, startPoint y: 427, endPoint x: 257, endPoint y: 405, distance: 33.9
click at [283, 427] on div at bounding box center [285, 420] width 17 height 17
type input "3D8E8F"
click at [514, 432] on p "[PERSON_NAME]" at bounding box center [505, 428] width 250 height 15
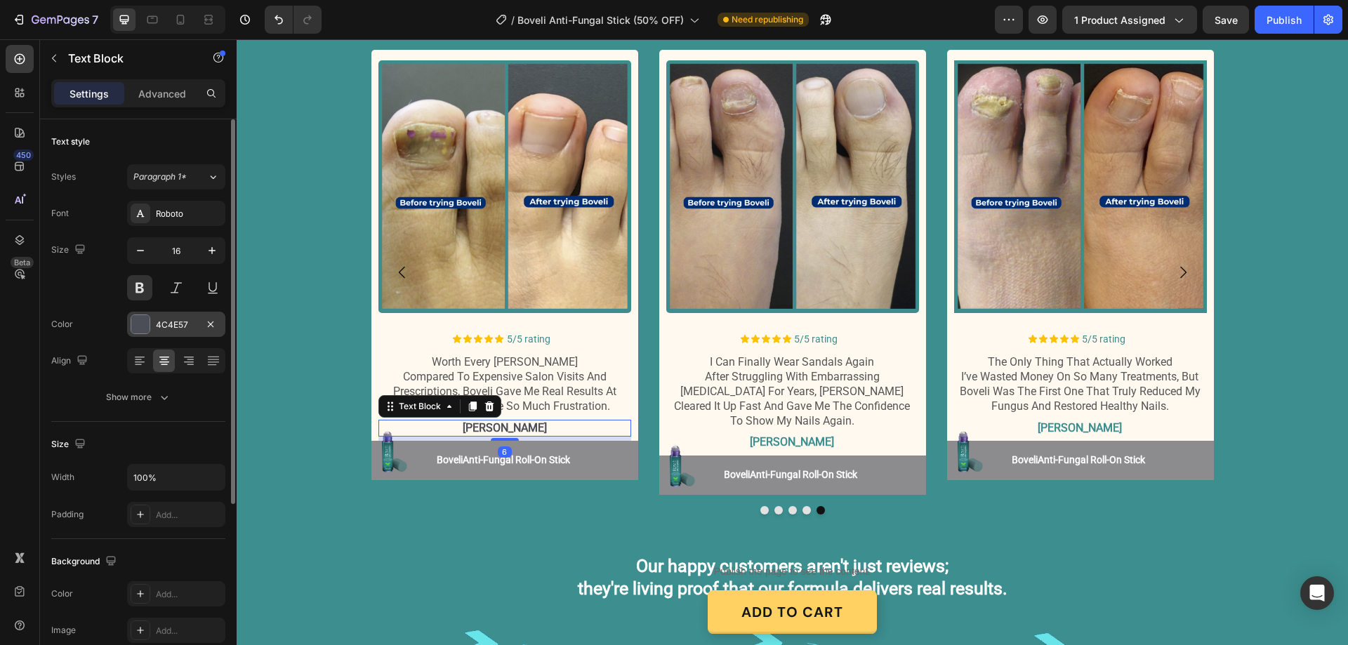
click at [183, 317] on div "4C4E57" at bounding box center [176, 324] width 98 height 25
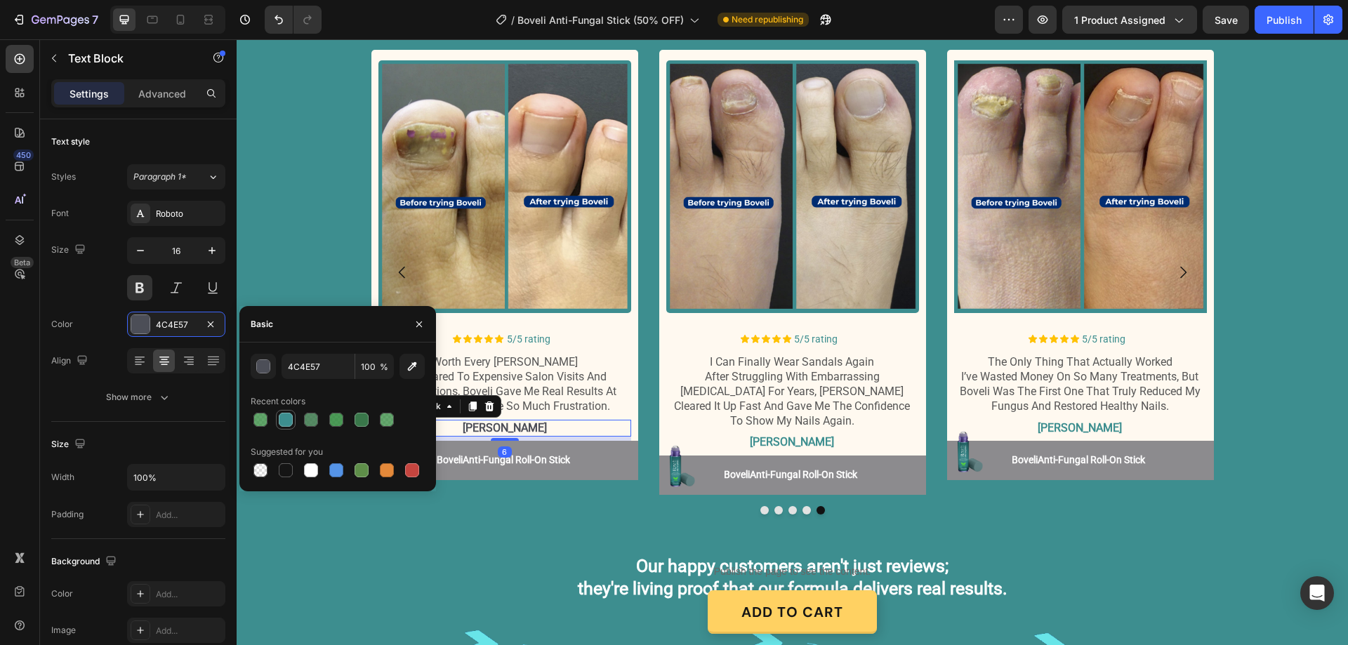
click at [285, 420] on div at bounding box center [286, 420] width 14 height 14
type input "3D8E8F"
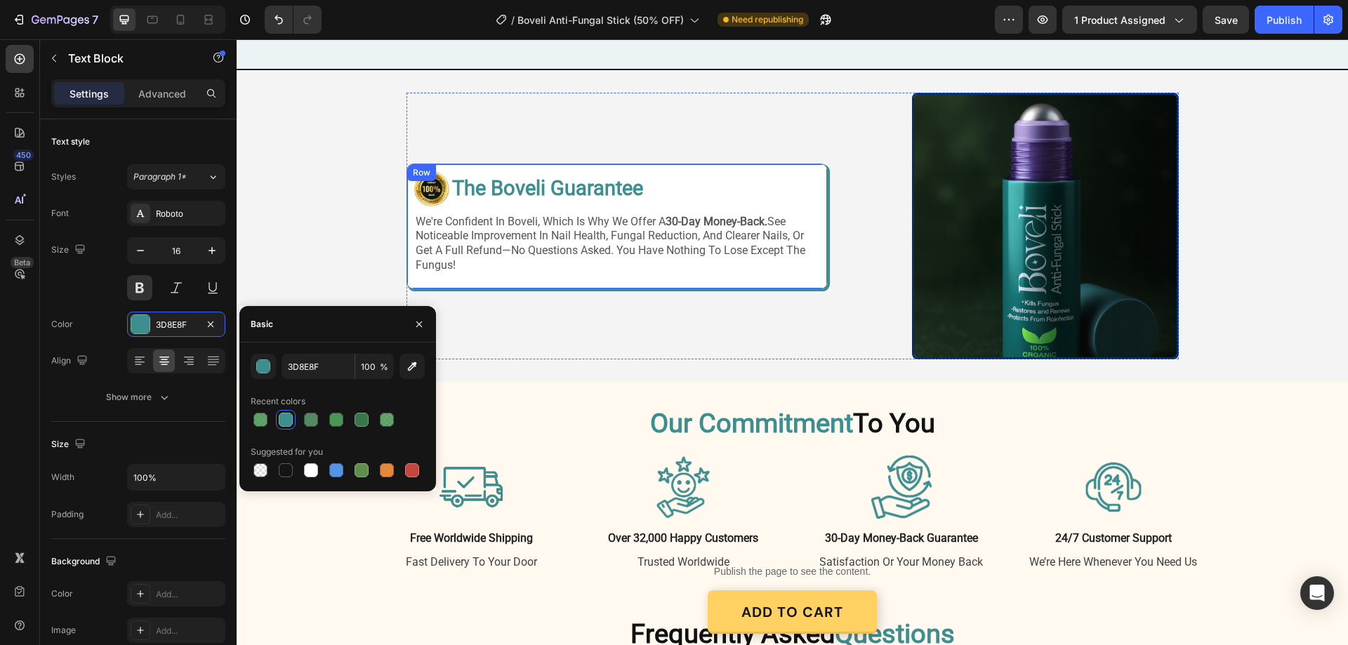
scroll to position [2528, 0]
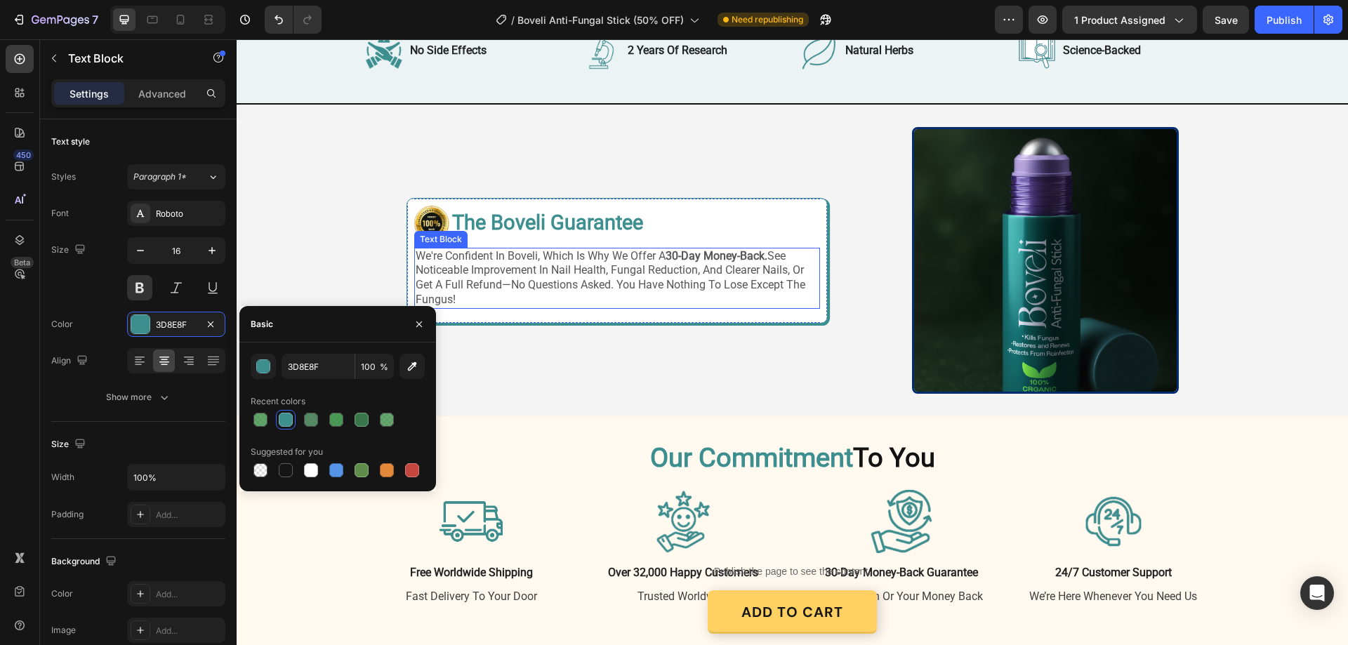
click at [695, 249] on strong "30-day money-back." at bounding box center [717, 255] width 102 height 13
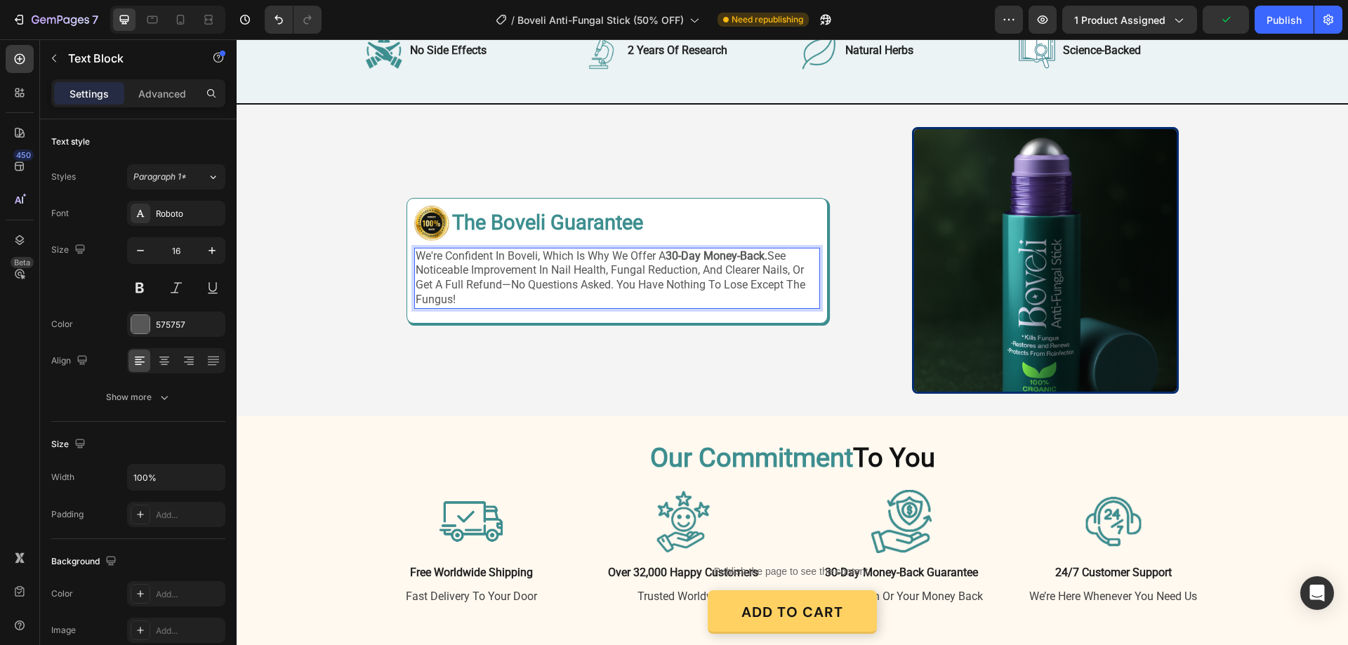
click at [666, 255] on strong "30-day money-back." at bounding box center [717, 255] width 102 height 13
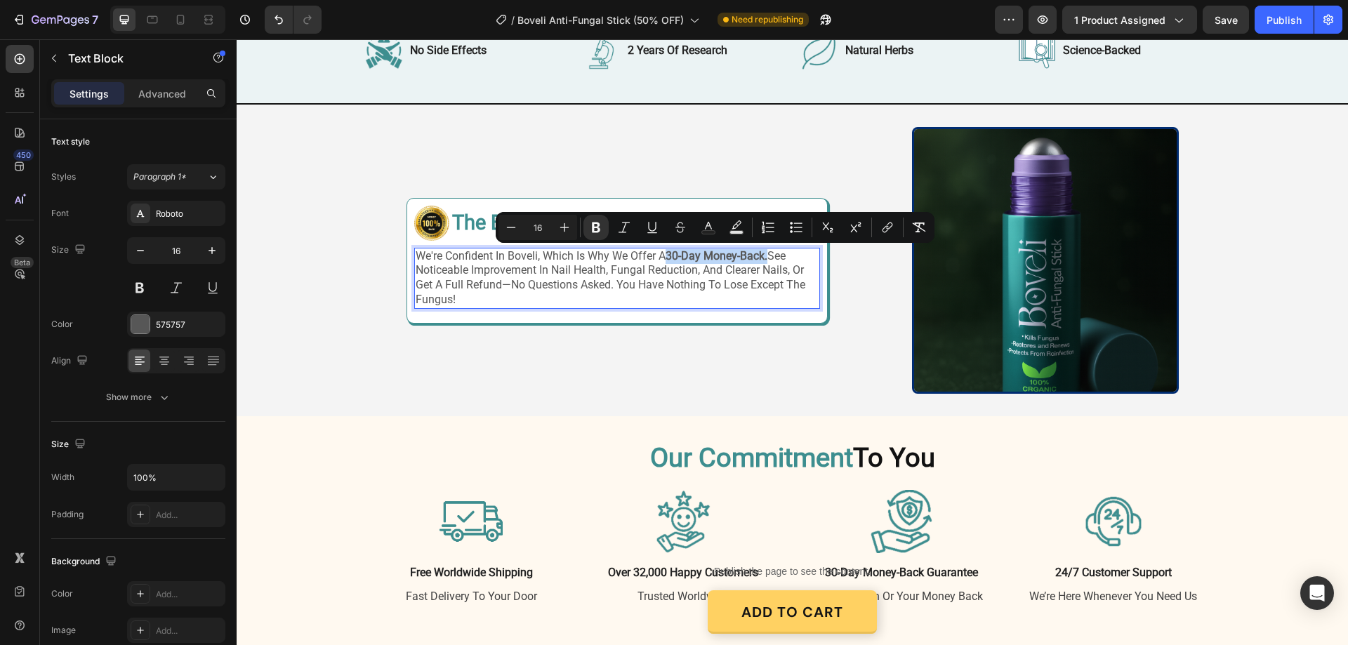
drag, startPoint x: 666, startPoint y: 255, endPoint x: 766, endPoint y: 258, distance: 100.5
click at [766, 258] on p "we're confident in boveli, which is why we offer a 30-day money-back. see notic…" at bounding box center [617, 278] width 403 height 58
click at [705, 227] on icon "Editor contextual toolbar" at bounding box center [709, 228] width 14 height 14
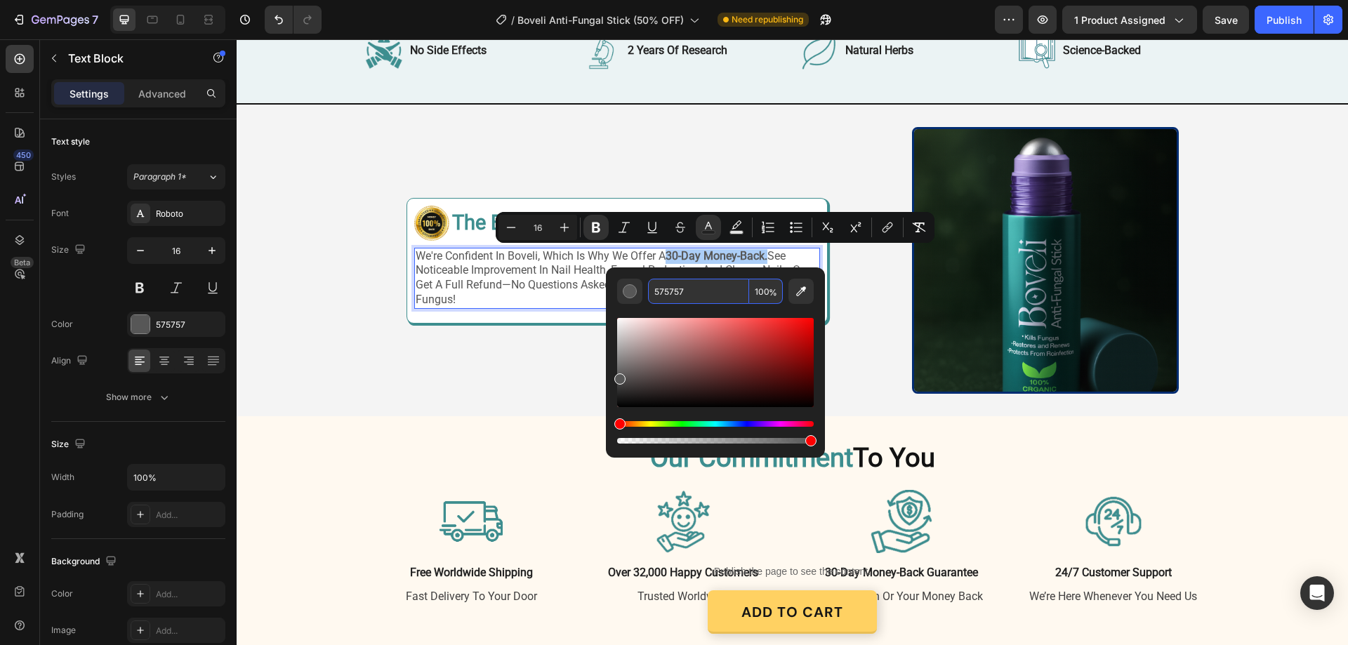
click at [697, 298] on input "575757" at bounding box center [698, 291] width 101 height 25
paste input "3D8E8F"
type input "3D8E8F"
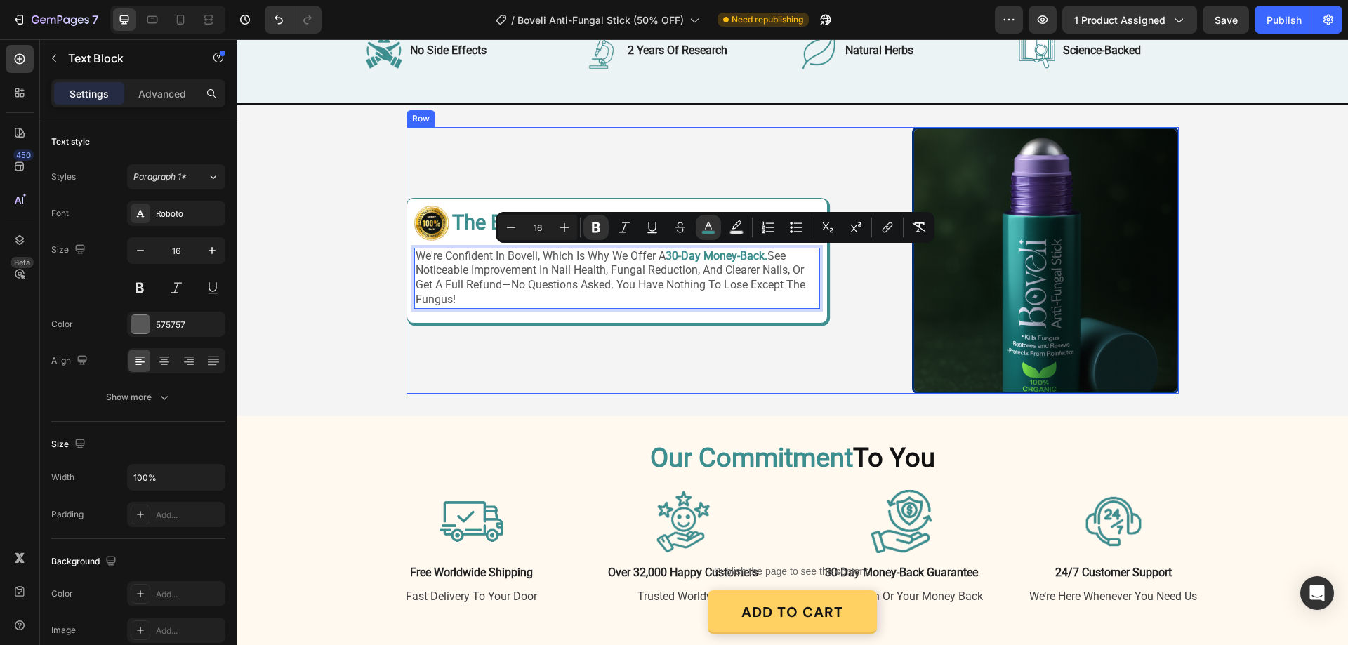
click at [726, 338] on div "Image Image The Boveli Guarantee Heading Row we're confident in boveli, which i…" at bounding box center [617, 260] width 421 height 267
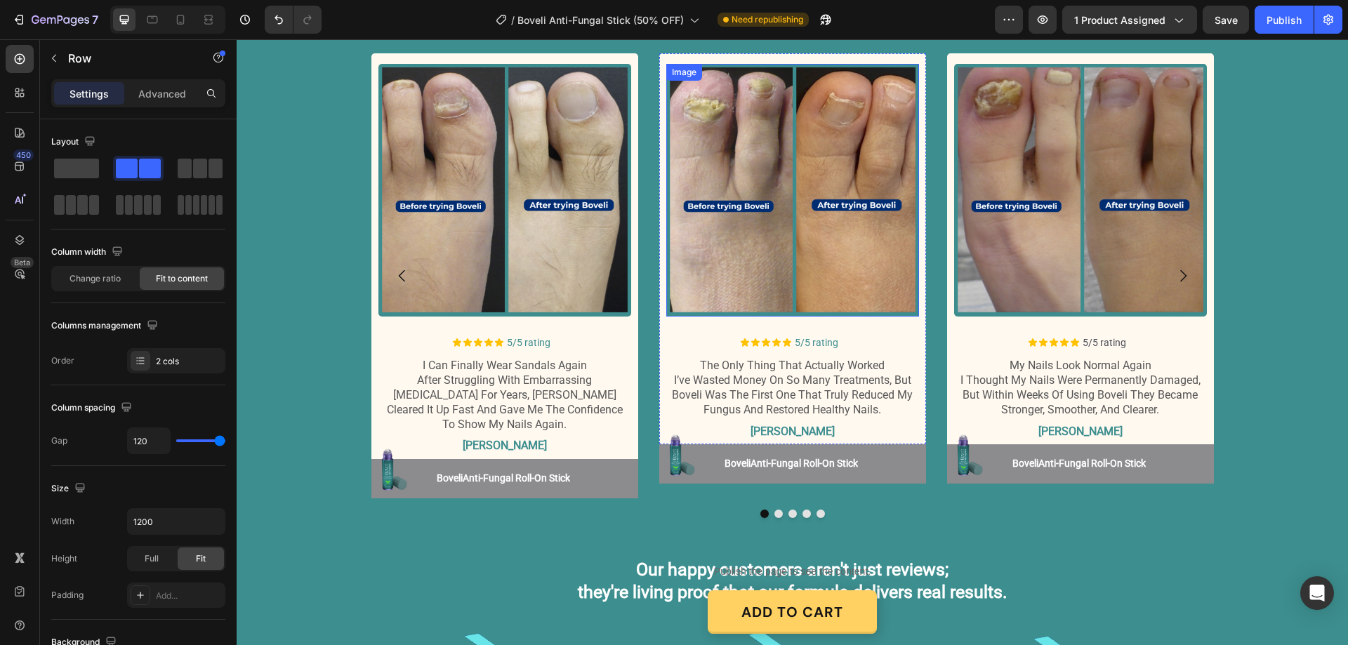
scroll to position [1615, 0]
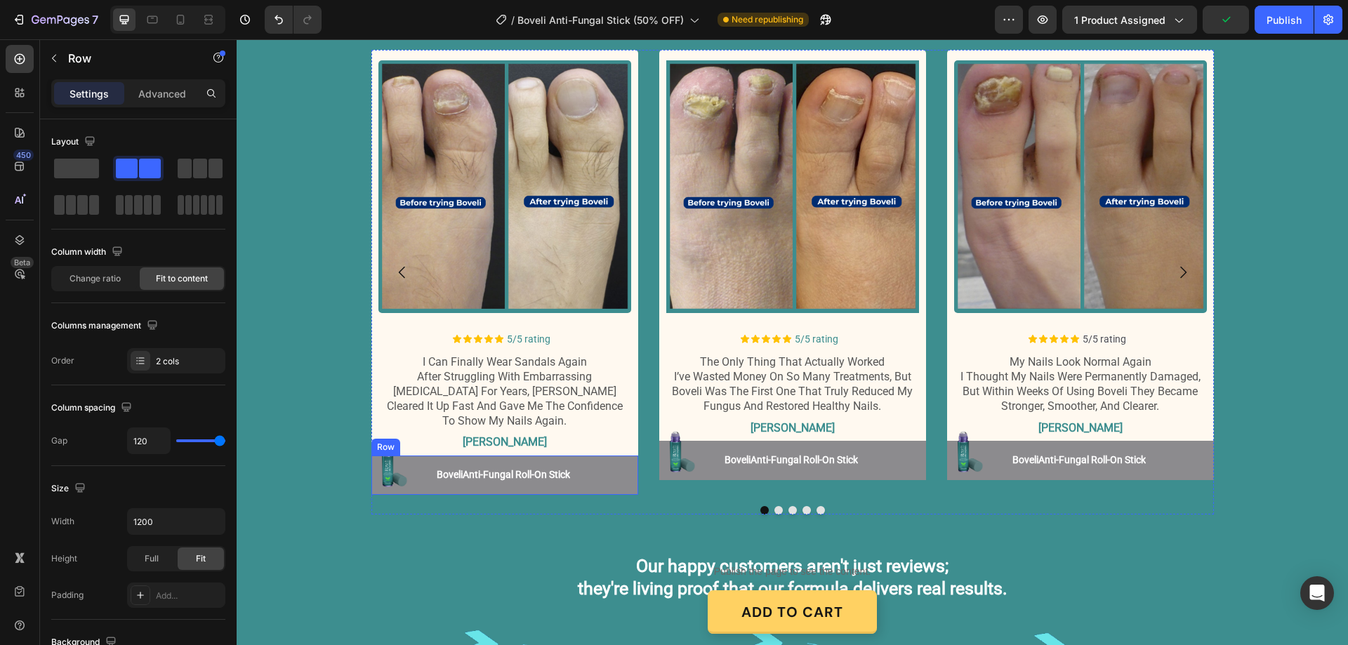
click at [614, 476] on div "Image Boveli Anti-Fungal Roll-On Stick Button Boveli Anti-Fungal Roll-On Stick …" at bounding box center [504, 475] width 267 height 39
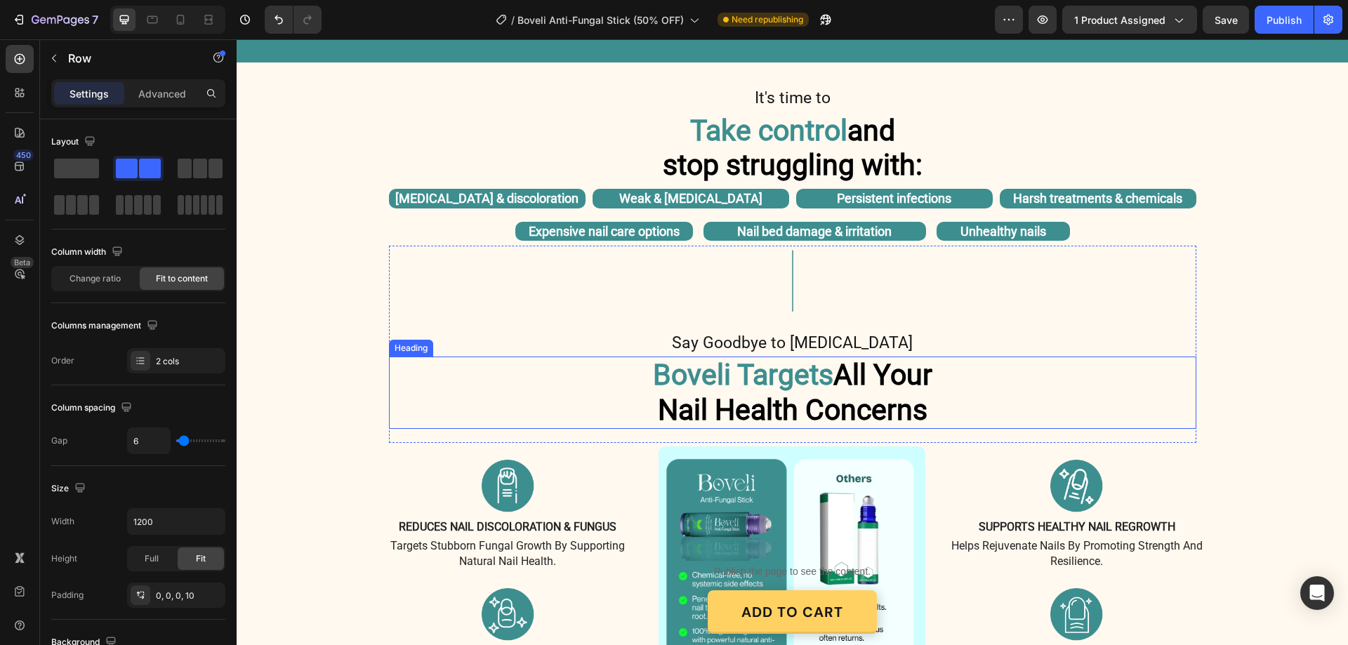
scroll to position [843, 0]
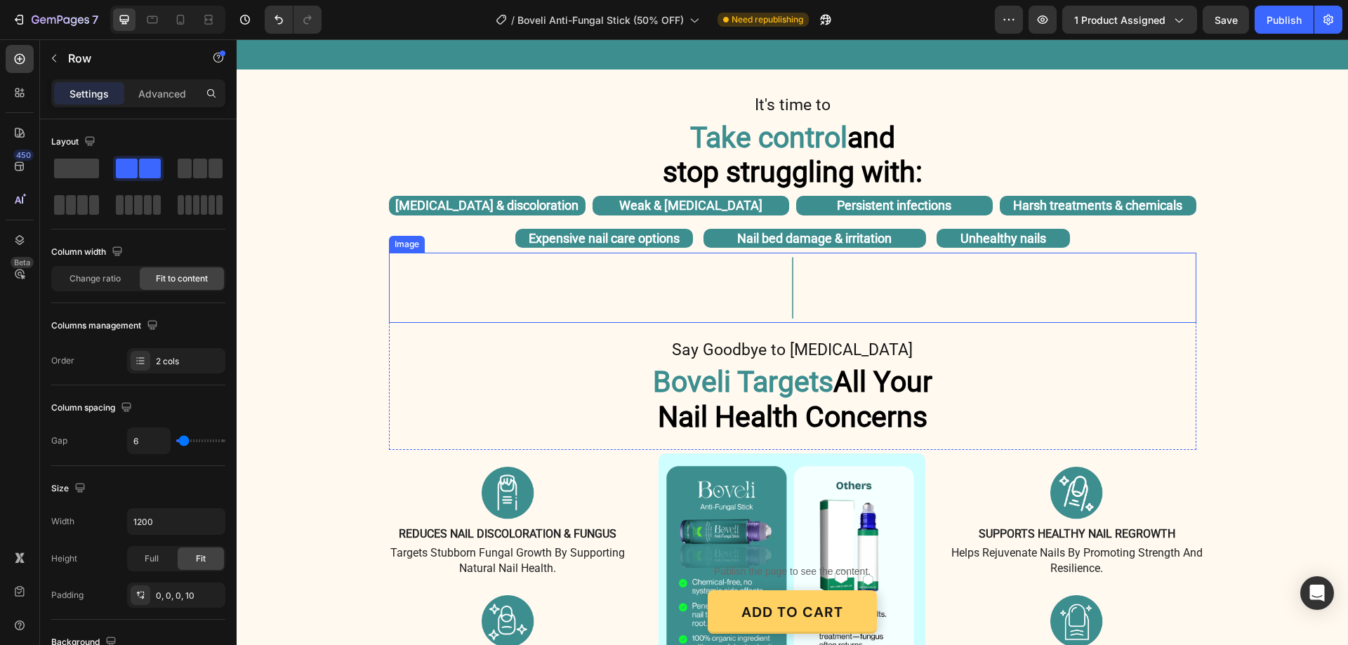
click at [781, 296] on img at bounding box center [793, 288] width 70 height 70
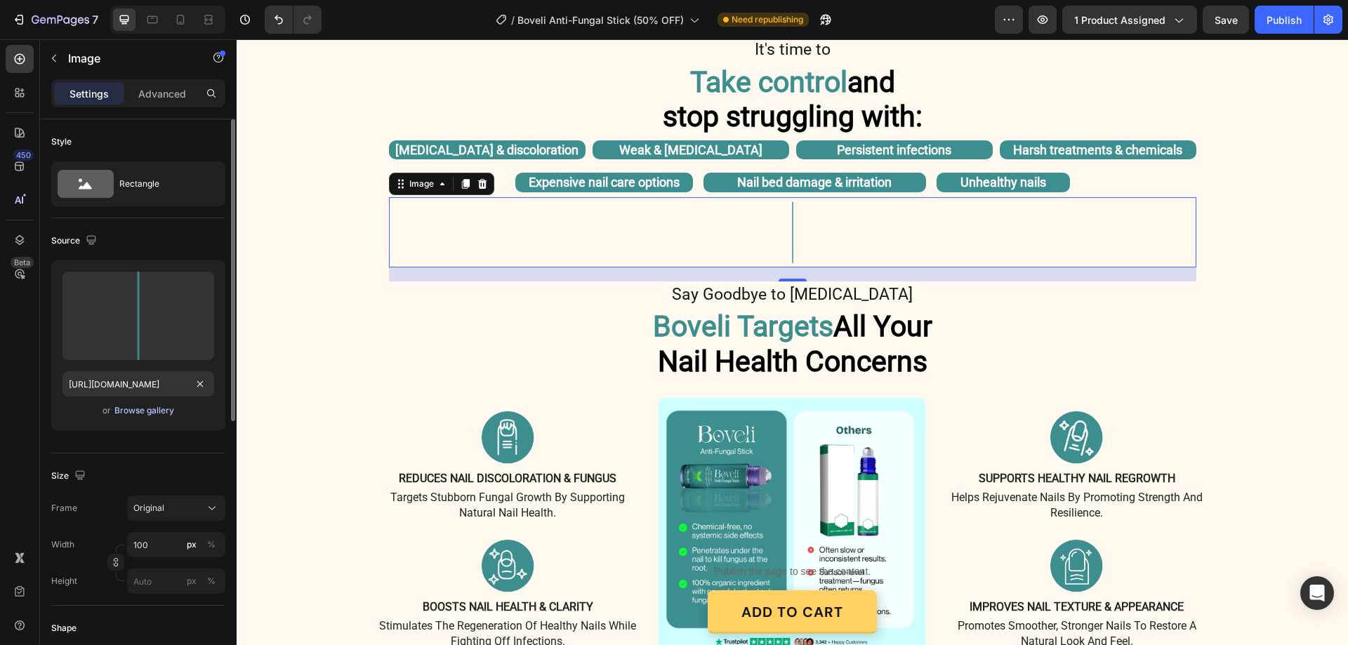
click at [168, 413] on div "Browse gallery" at bounding box center [144, 411] width 60 height 13
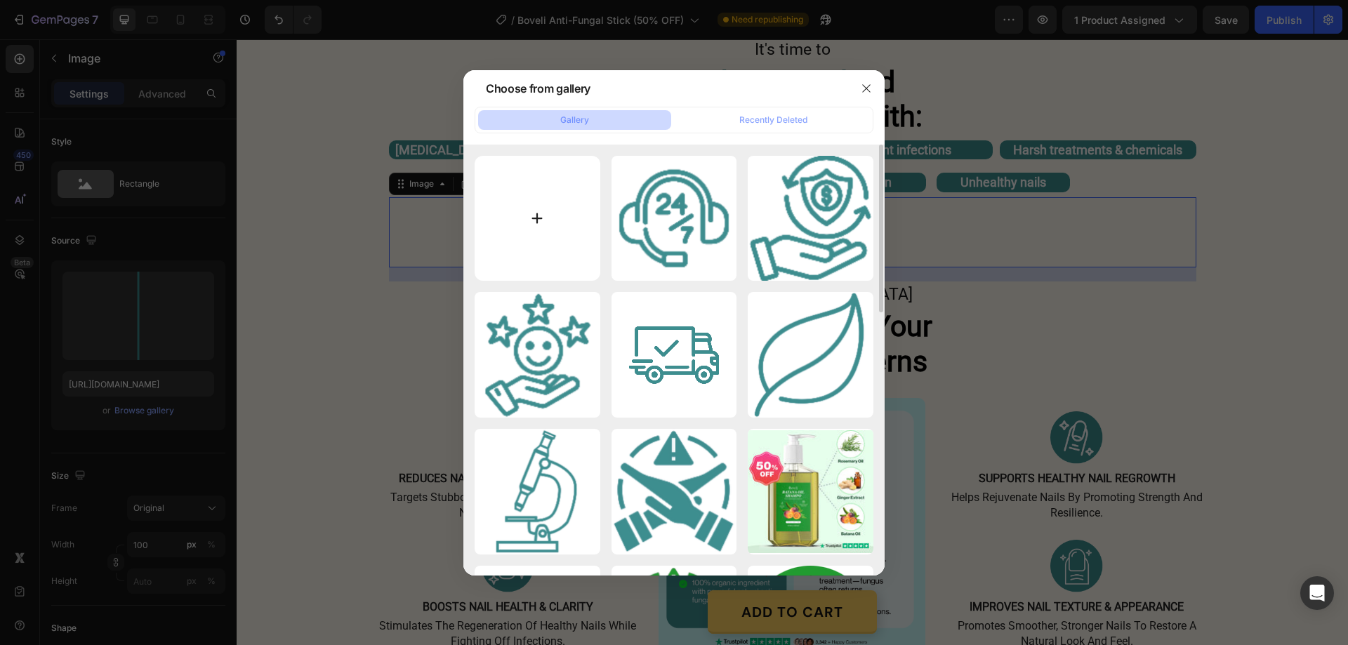
click at [531, 216] on input "file" at bounding box center [538, 219] width 126 height 126
type input "C:\fakepath\gempages_580466417665573459-19a0ff9b-7624-44f7-a29b-1f5681774159[1]…"
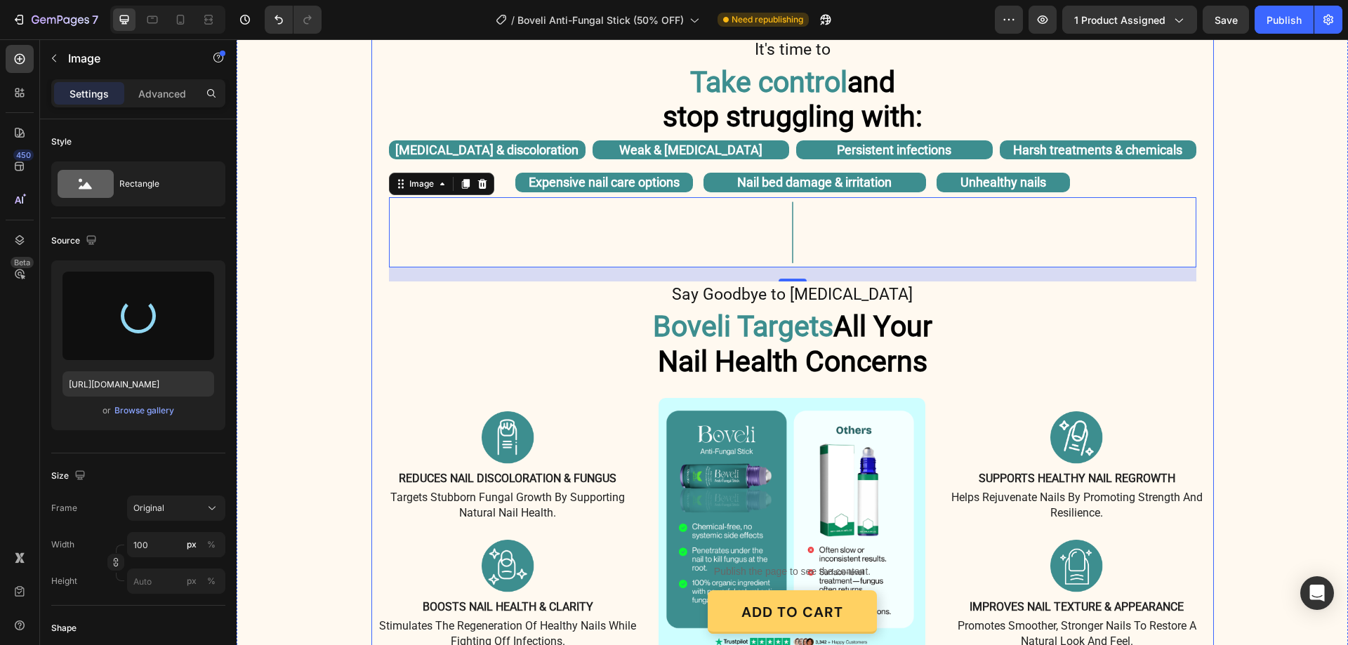
type input "[URL][DOMAIN_NAME]"
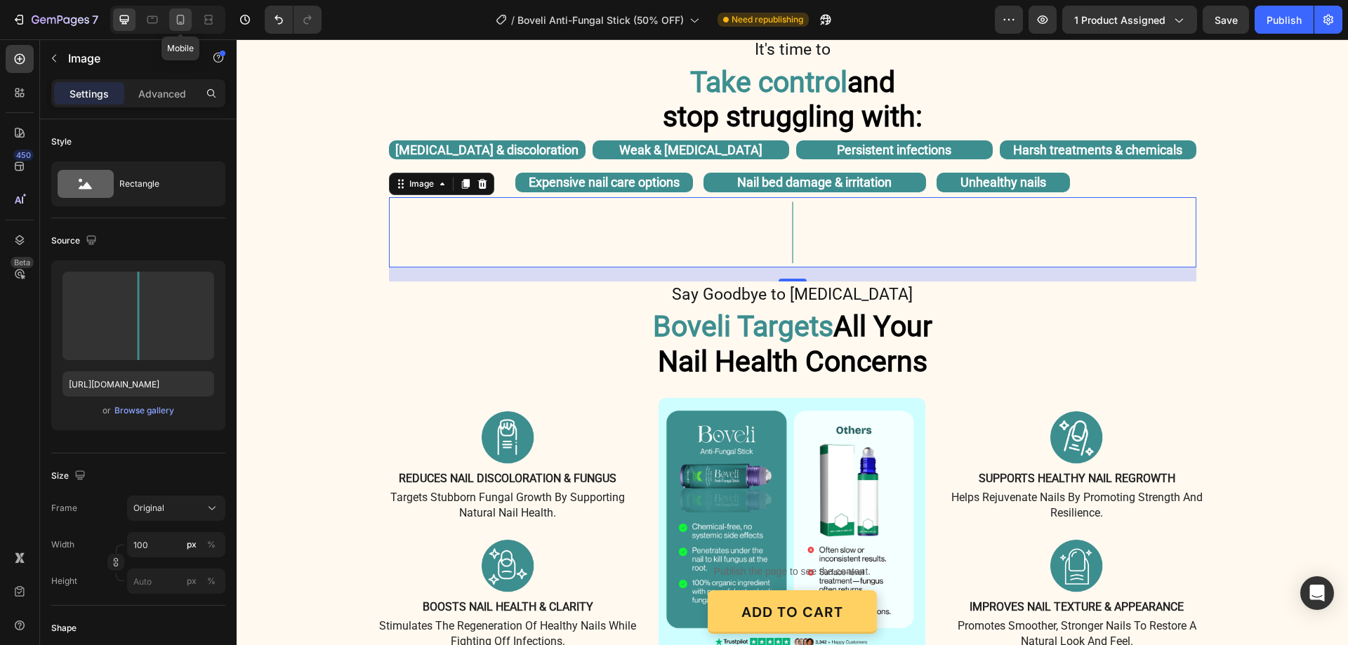
click at [177, 20] on icon at bounding box center [181, 20] width 8 height 10
type input "70"
type input "[URL][DOMAIN_NAME]"
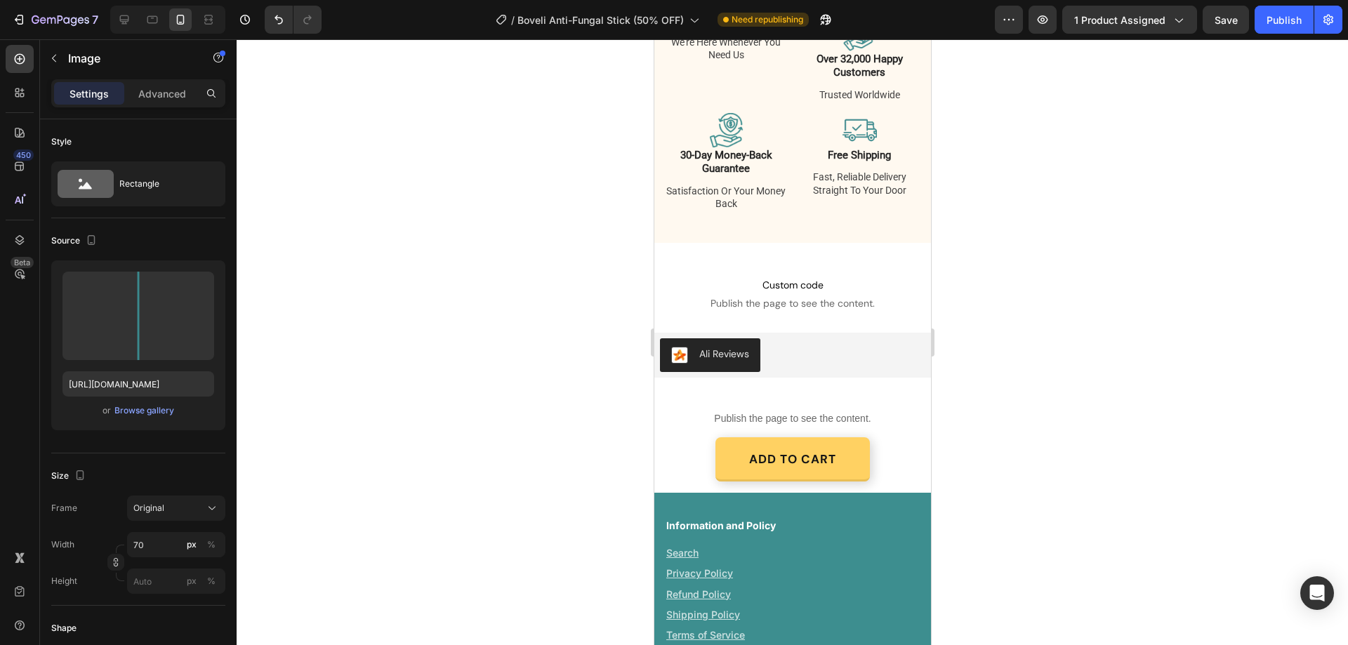
scroll to position [4072, 0]
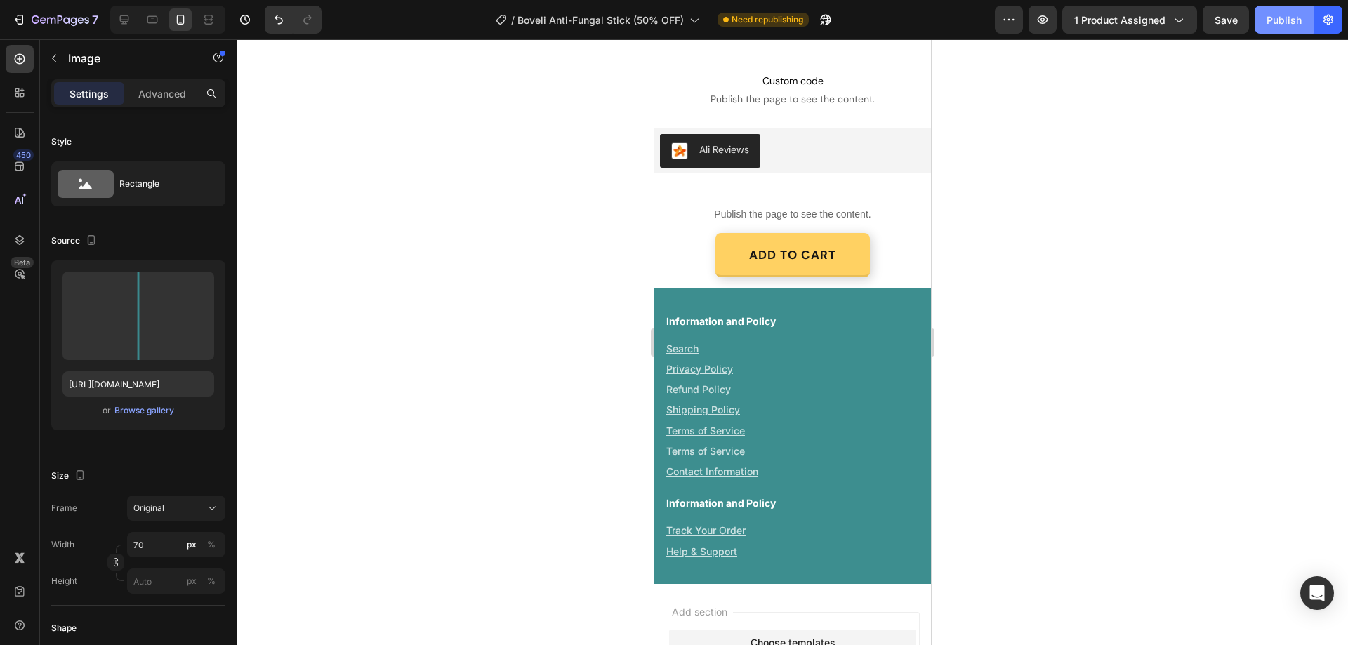
click at [1270, 15] on div "Publish" at bounding box center [1284, 20] width 35 height 15
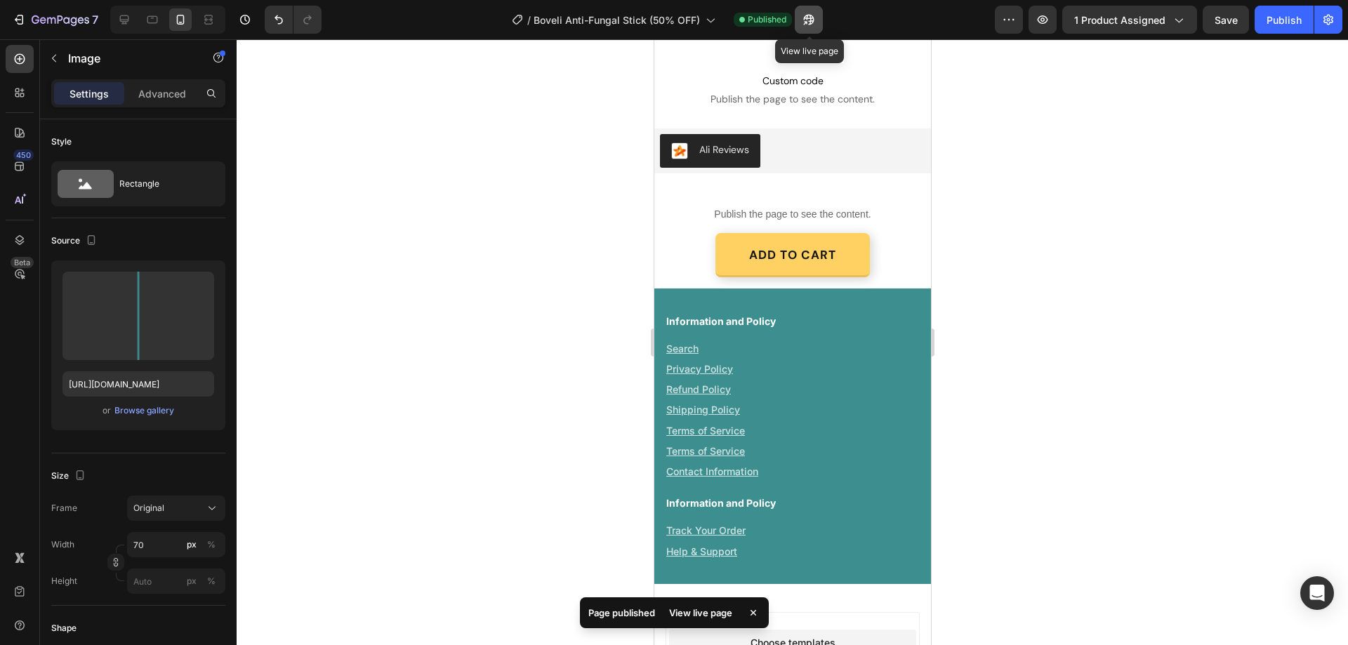
click at [803, 21] on icon "button" at bounding box center [809, 20] width 14 height 14
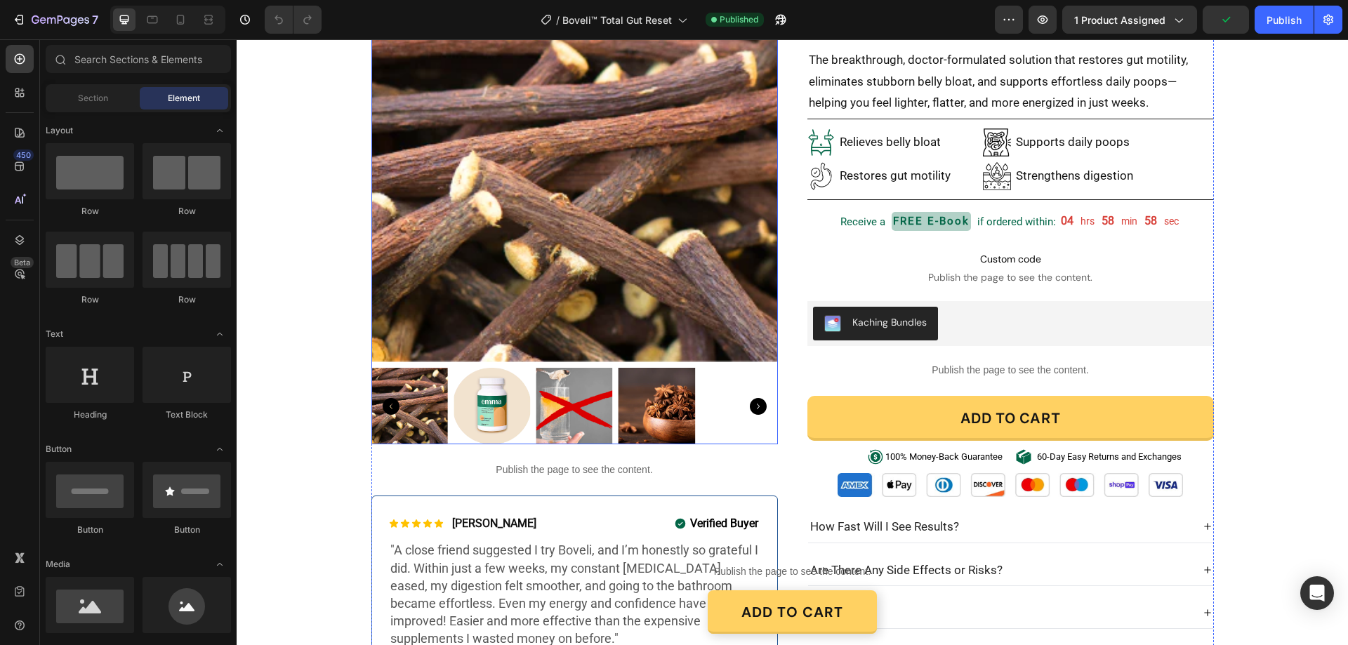
scroll to position [70, 0]
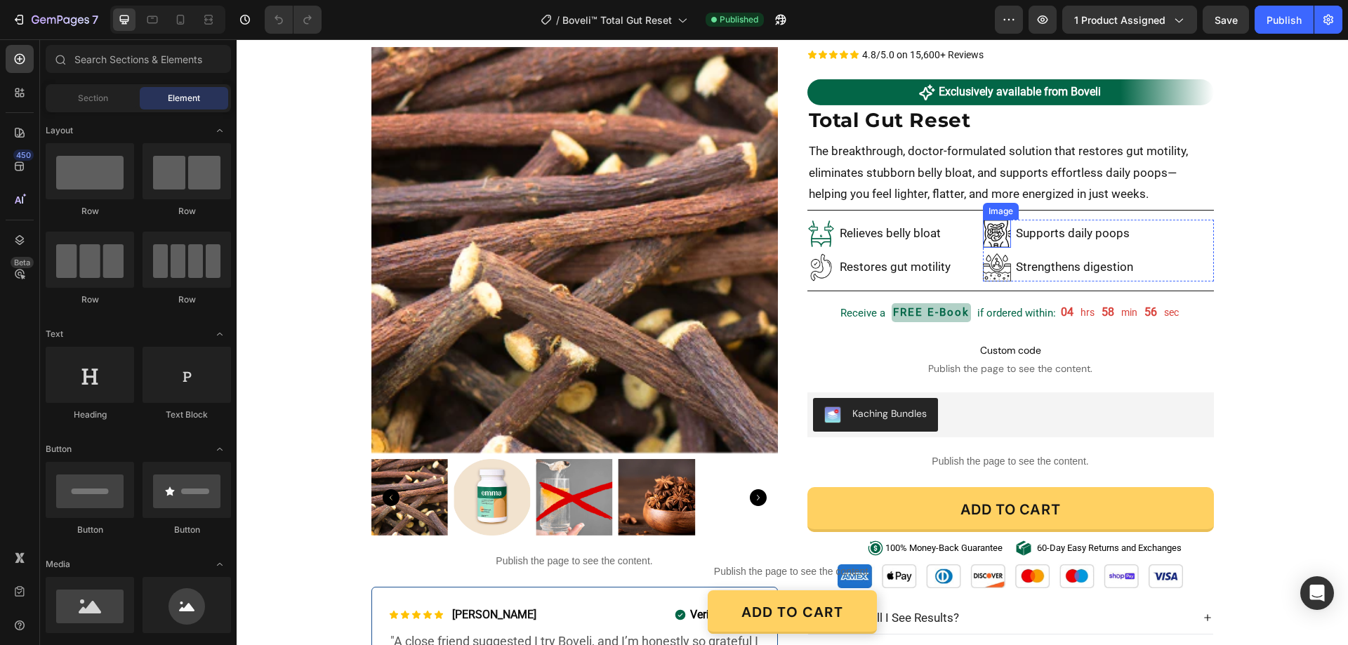
click at [988, 235] on img at bounding box center [997, 234] width 28 height 28
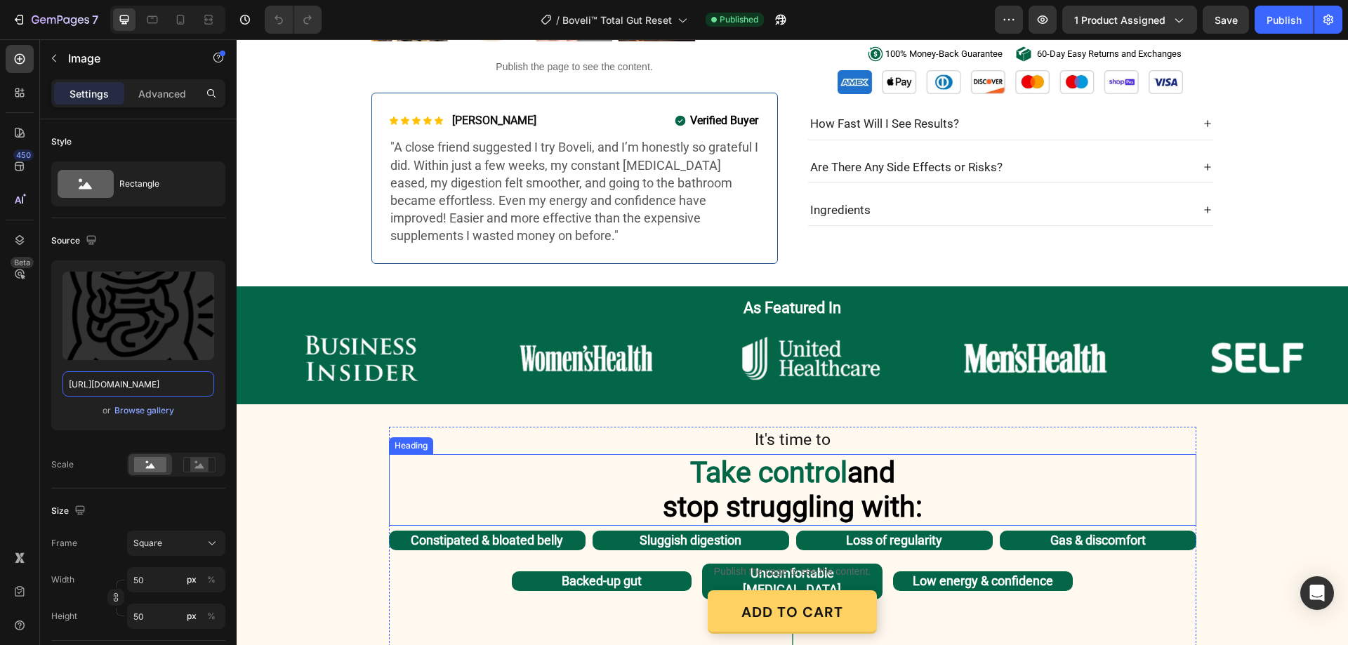
scroll to position [632, 0]
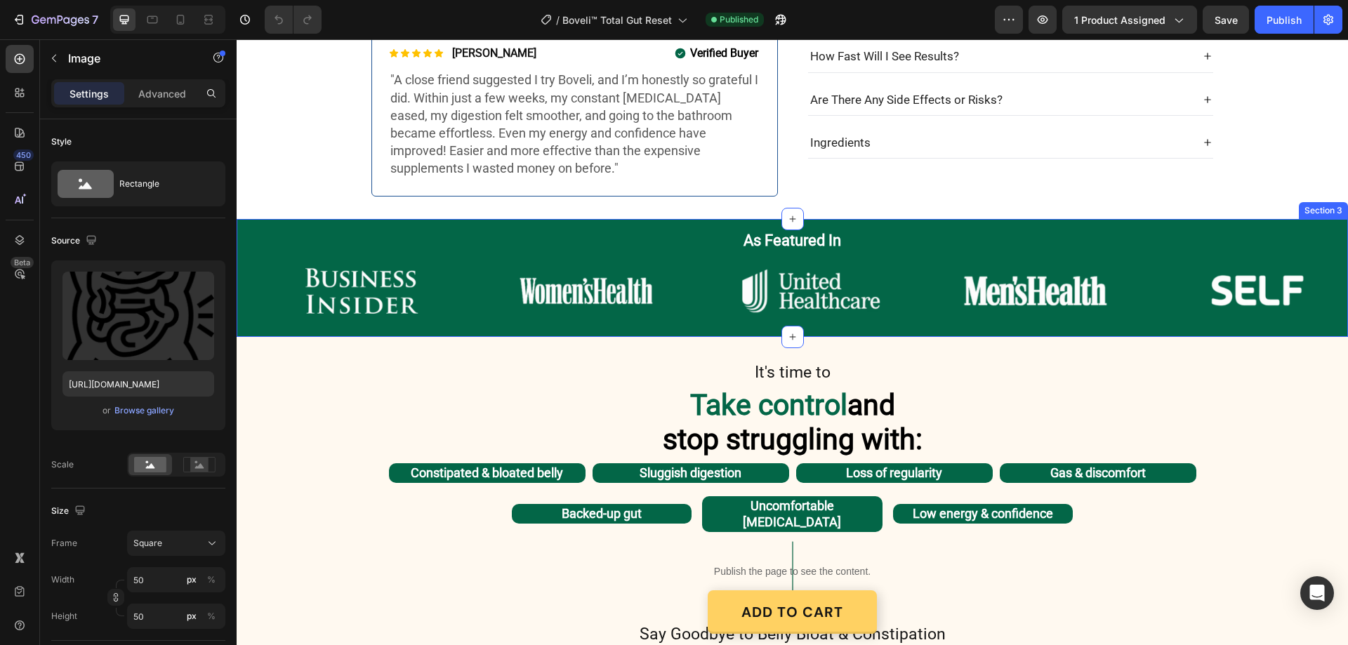
click at [239, 228] on div "As Featured In Heading Row Image Image Image Image Image Image Carousel Image I…" at bounding box center [793, 278] width 1112 height 119
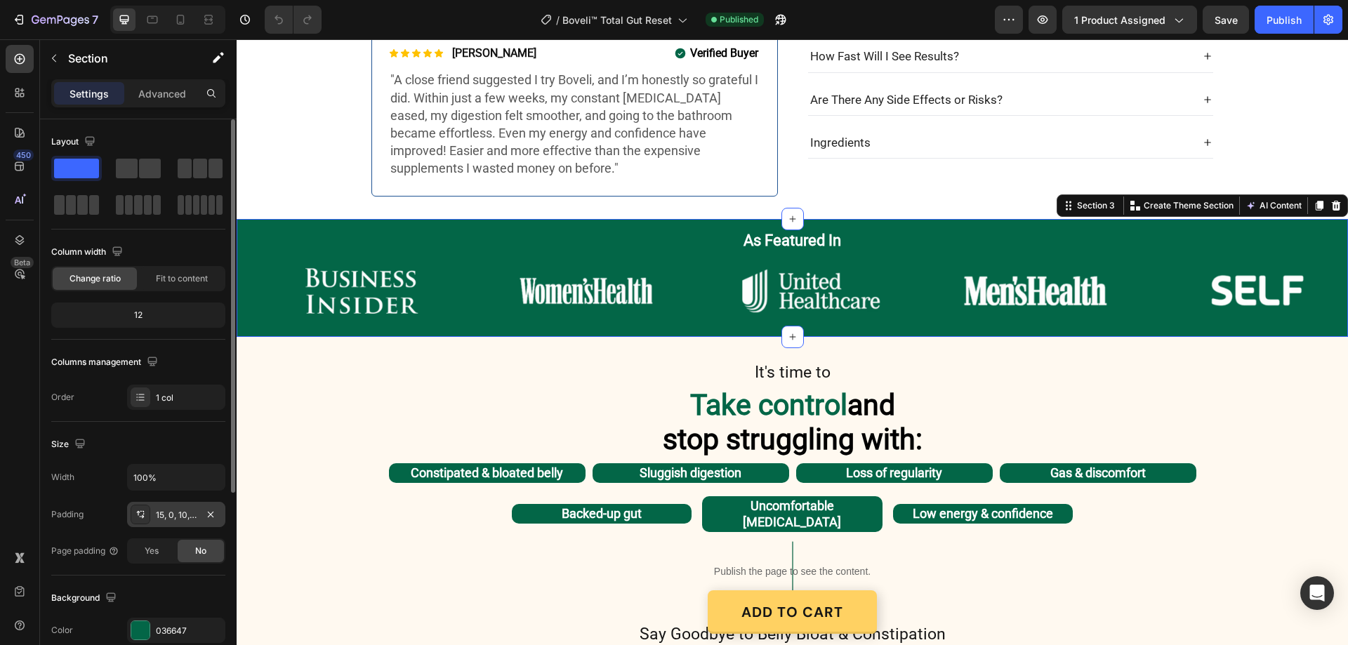
scroll to position [140, 0]
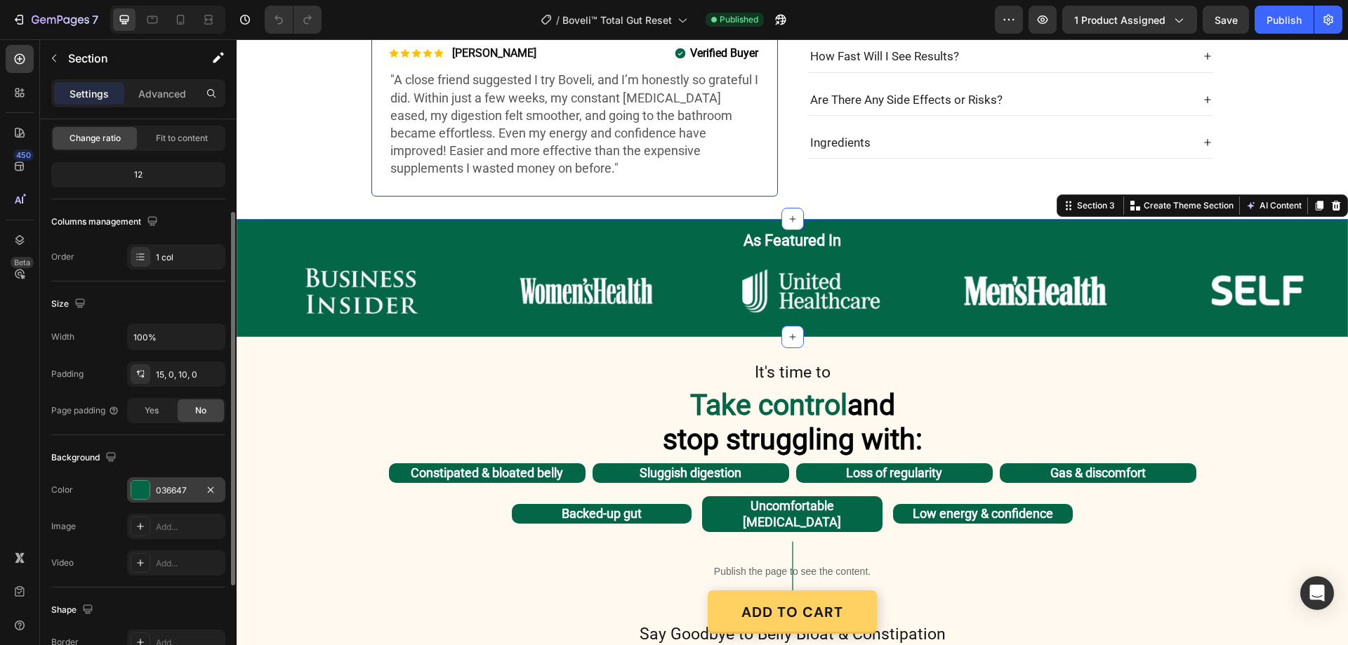
click at [168, 482] on div "036647" at bounding box center [176, 490] width 98 height 25
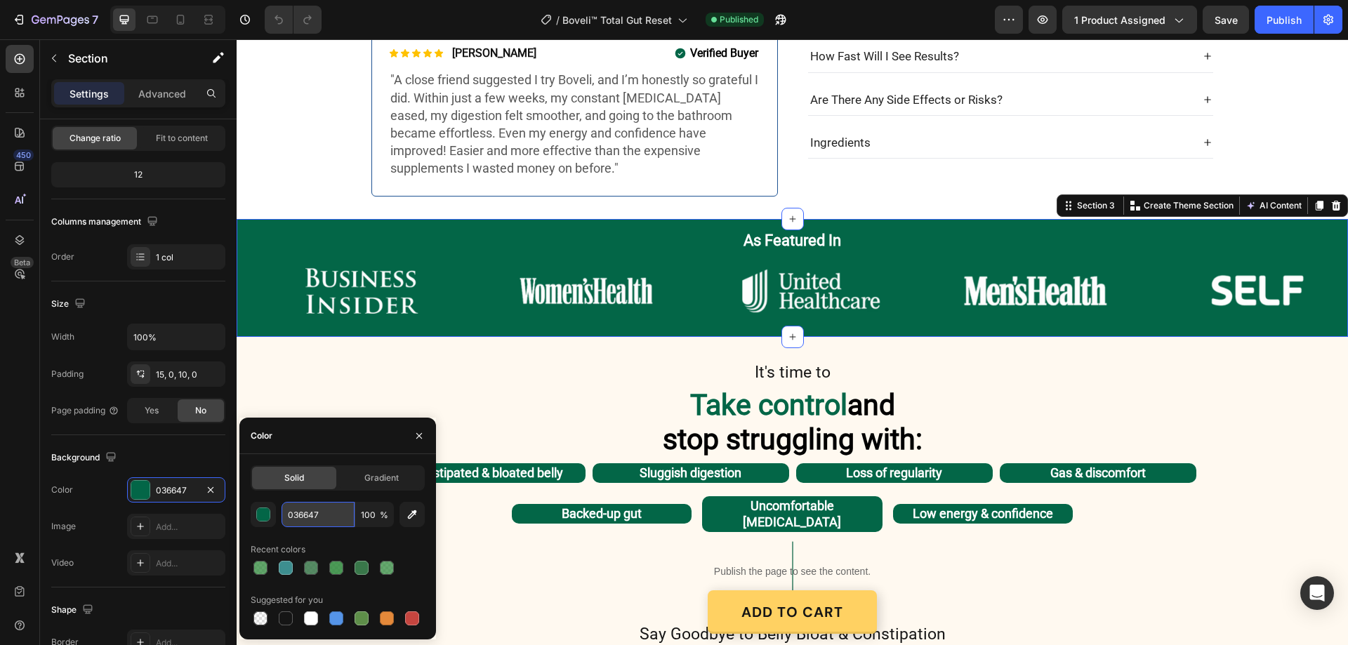
click at [332, 515] on input "036647" at bounding box center [318, 514] width 73 height 25
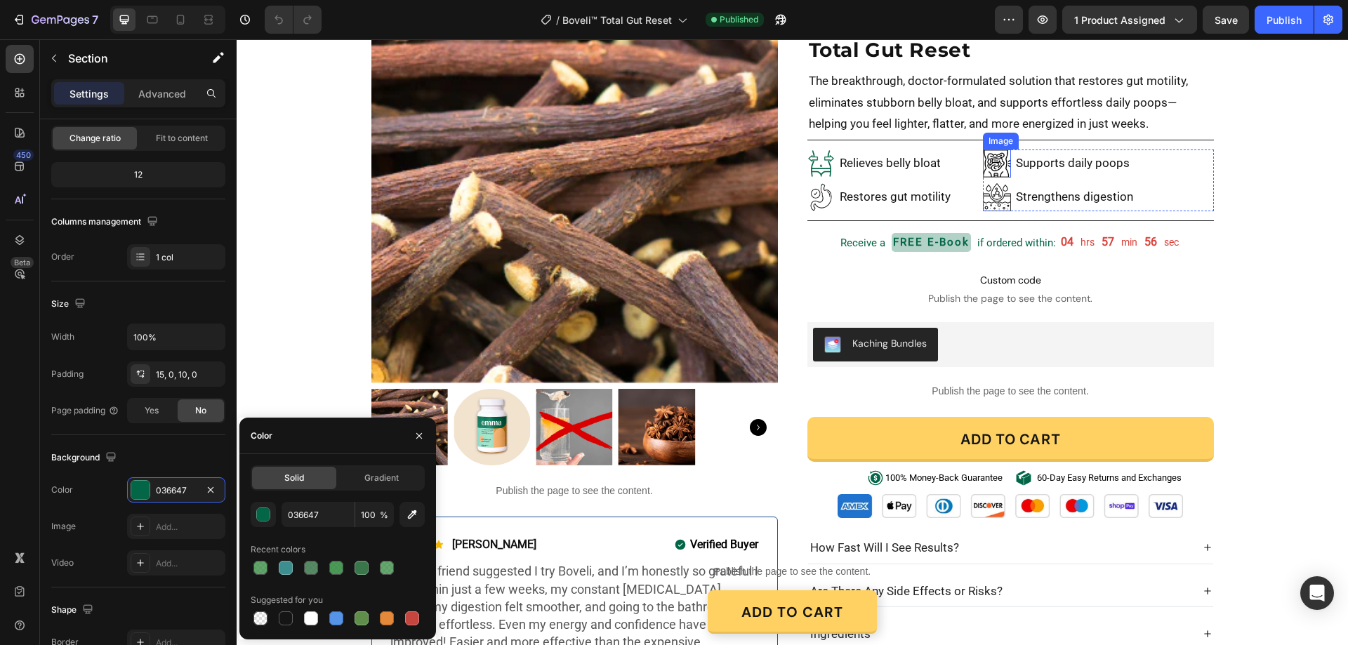
click at [983, 159] on img at bounding box center [997, 164] width 28 height 28
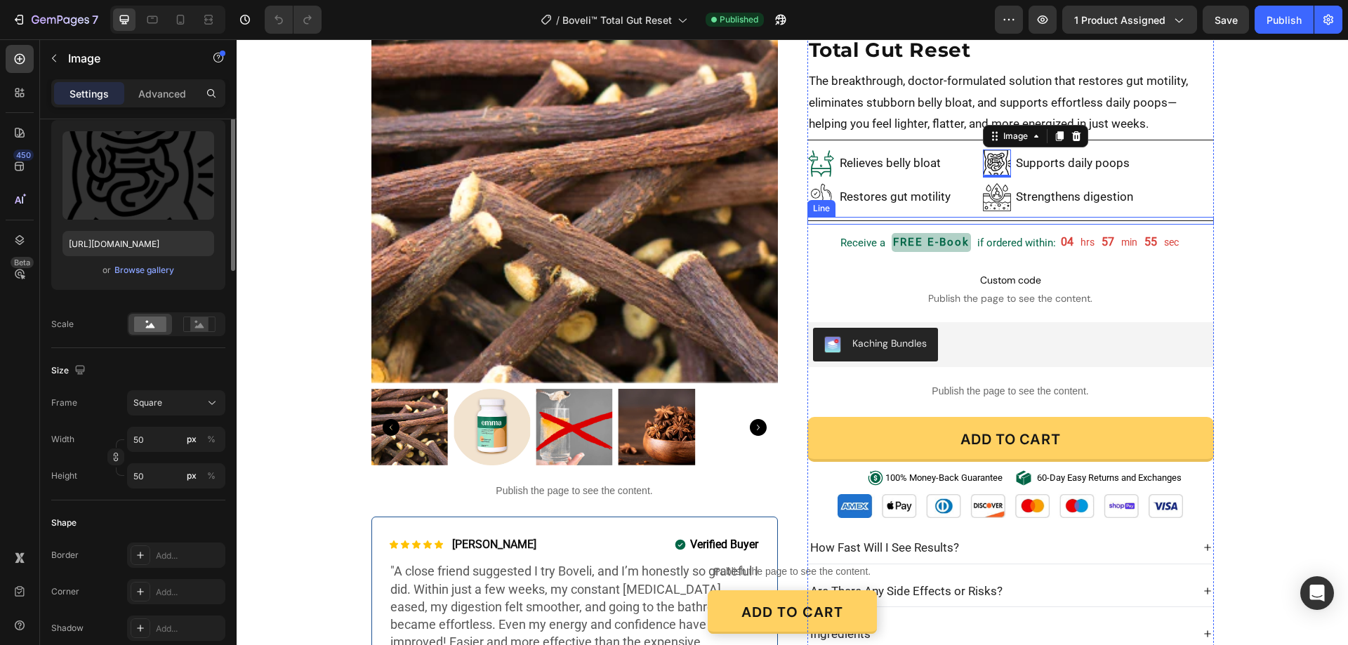
scroll to position [0, 0]
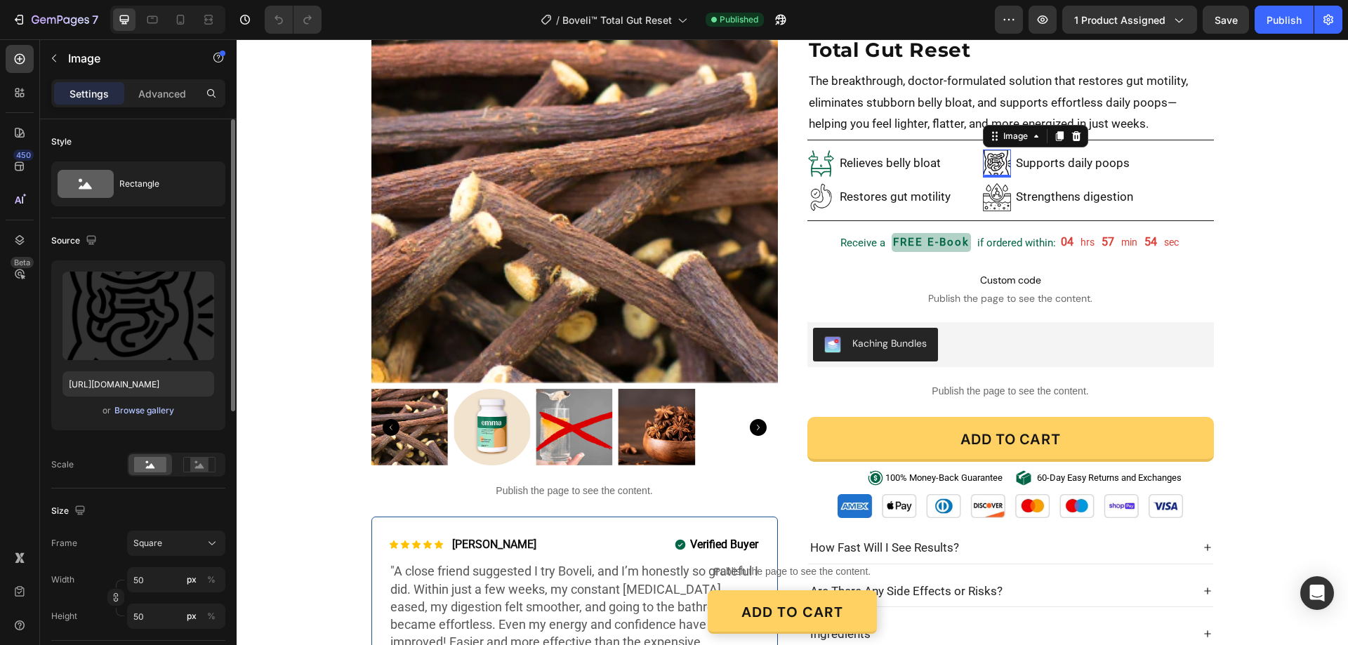
click at [157, 407] on div "Browse gallery" at bounding box center [144, 411] width 60 height 13
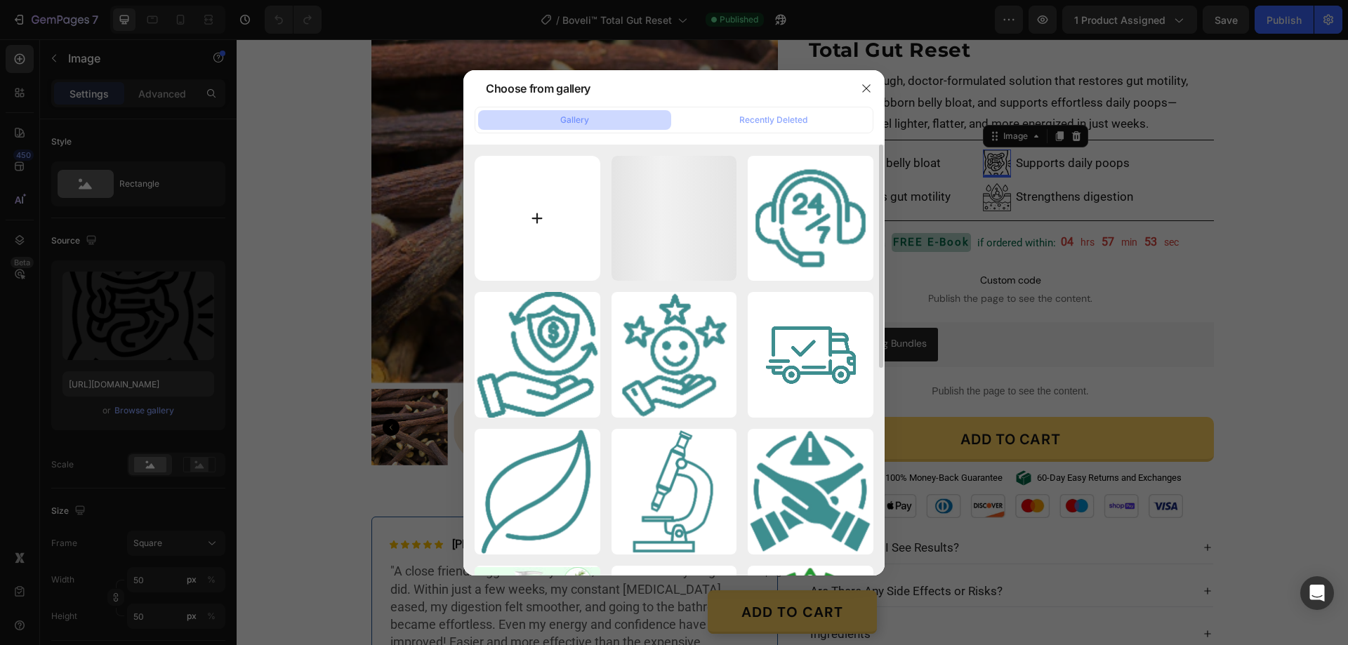
click at [537, 221] on input "file" at bounding box center [538, 219] width 126 height 126
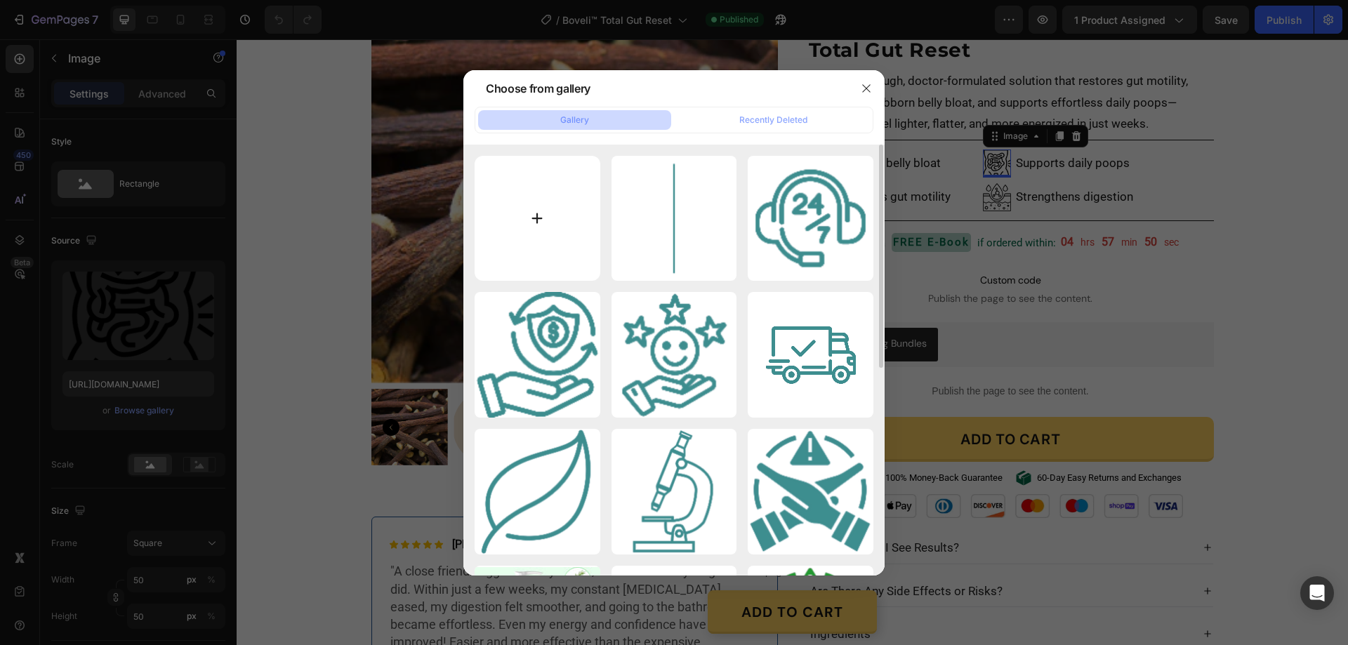
type input "C:\fakepath\gempages_580466417665573459-21ead36b-14d1-46ed-a57d-04fdb75fd652[1]…"
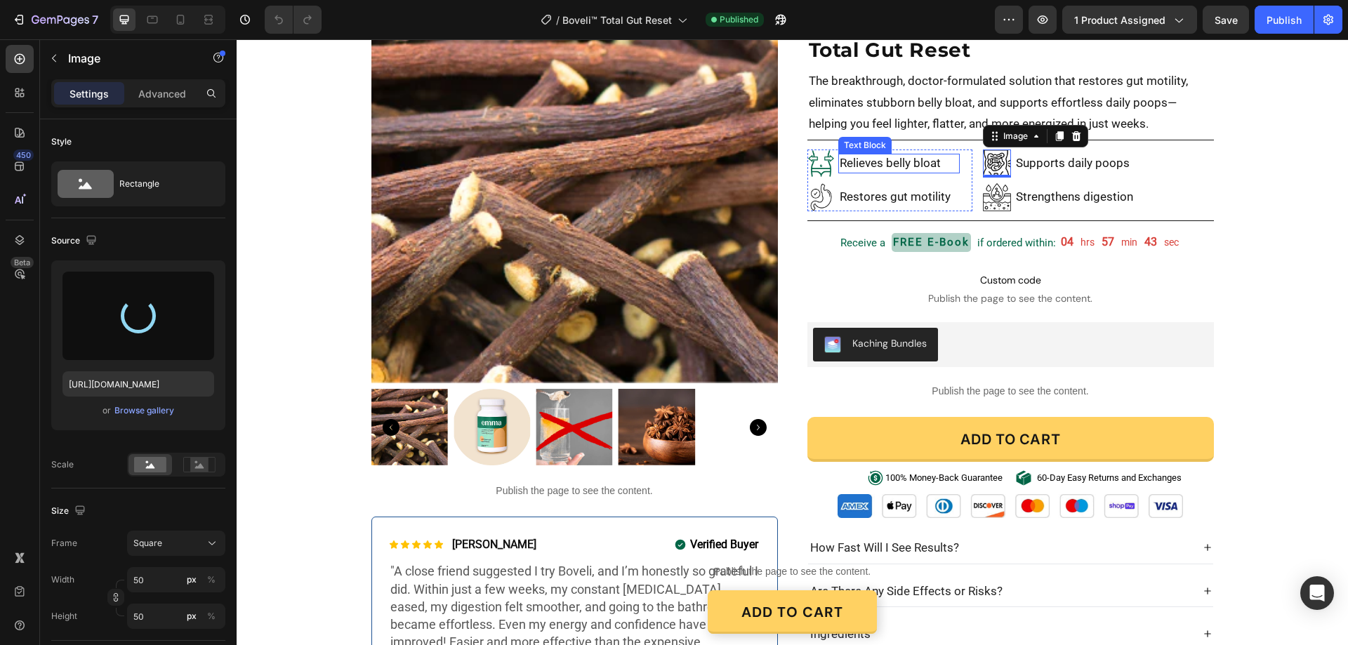
type input "https://cdn.shopify.com/s/files/1/0887/9213/8077/files/gempages_580466417665573…"
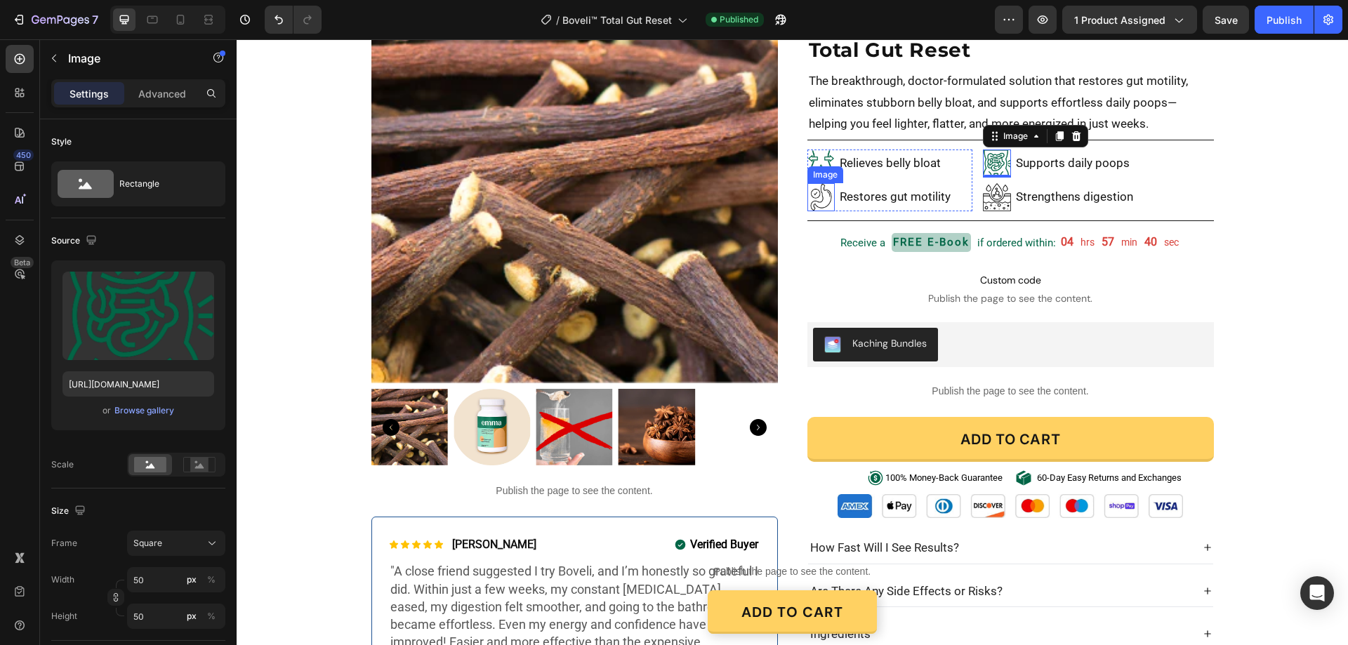
click at [815, 202] on img at bounding box center [822, 197] width 28 height 28
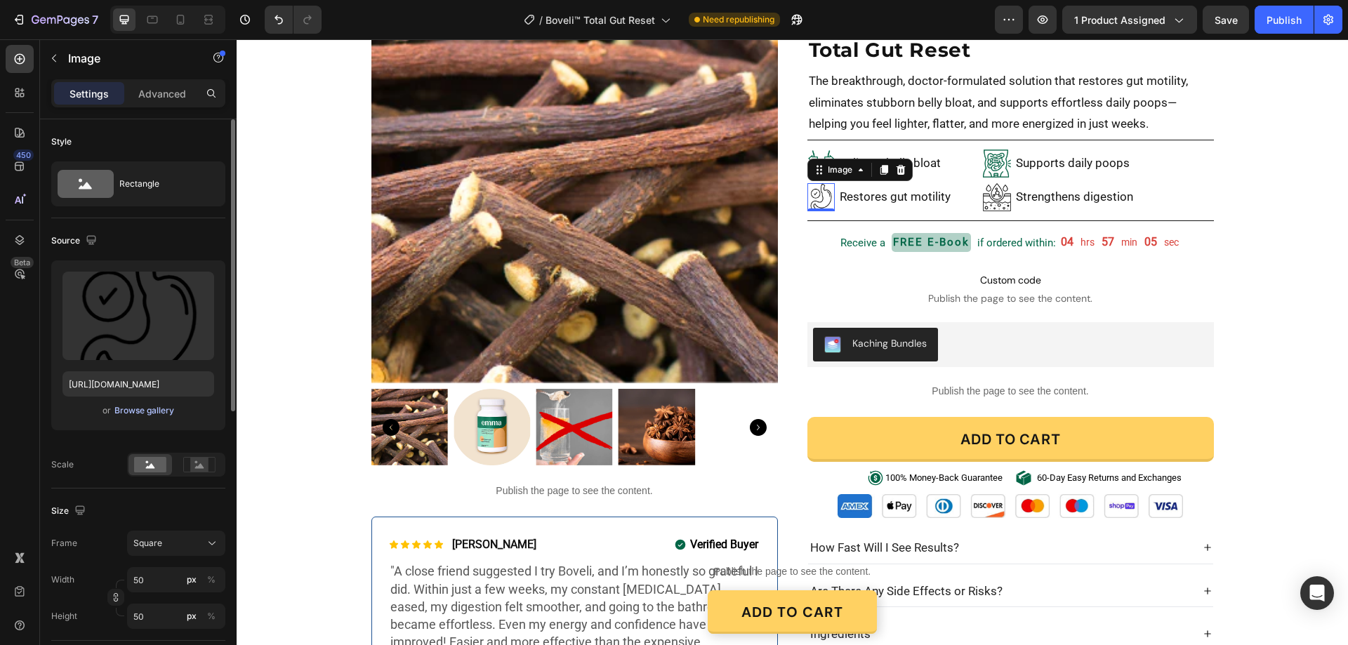
click at [147, 407] on div "Browse gallery" at bounding box center [144, 411] width 60 height 13
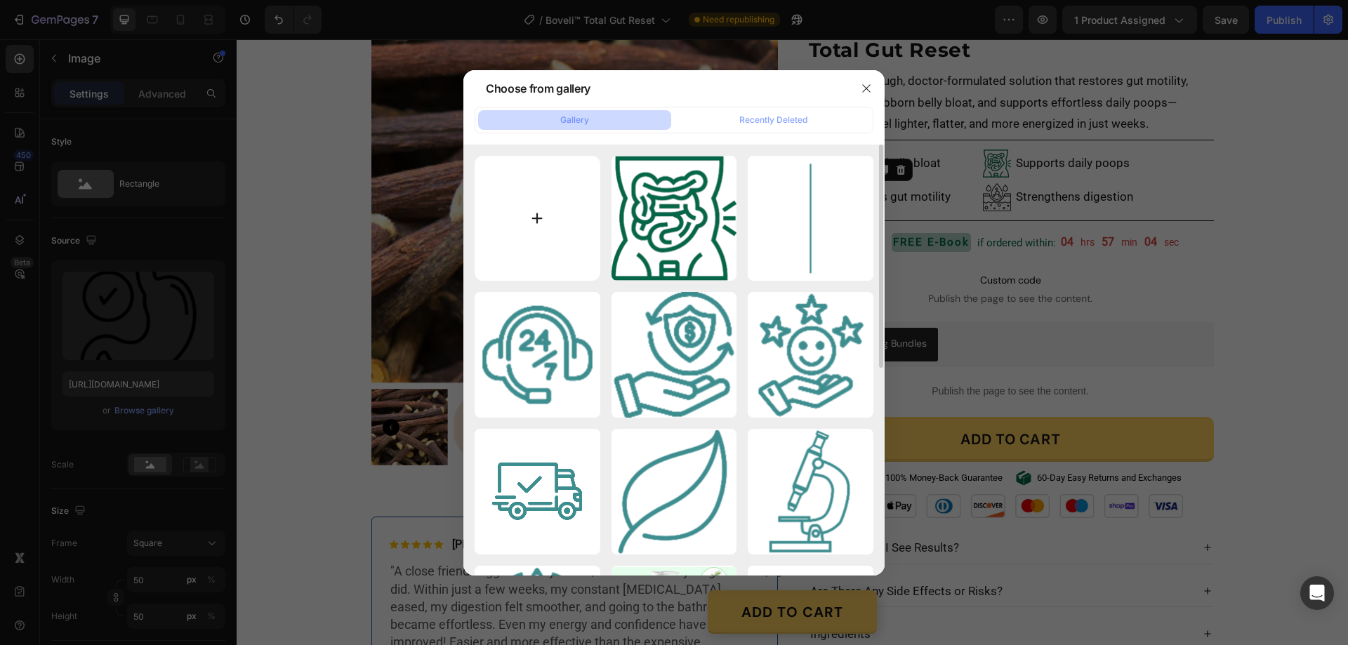
click at [539, 210] on input "file" at bounding box center [538, 219] width 126 height 126
type input "C:\fakepath\gempages_580466417665573459-d9675f3c-9b48-4459-bef5-ea7e68fa1f40[1]…"
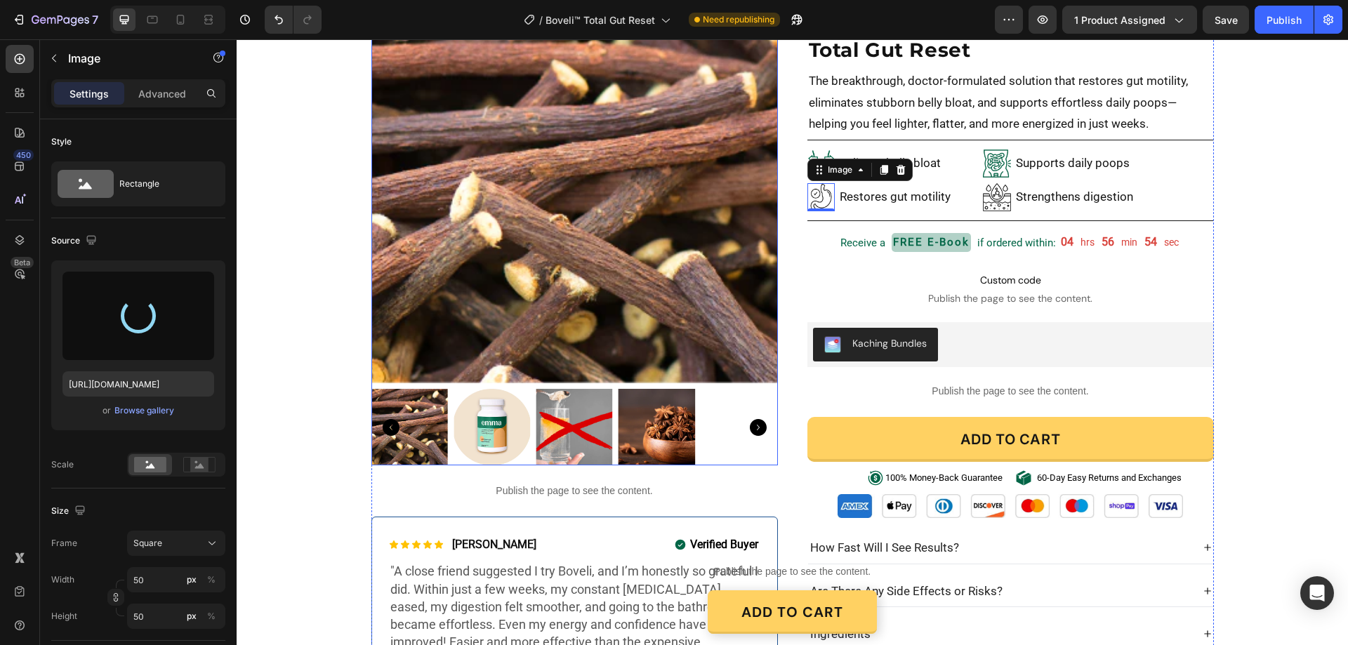
type input "https://cdn.shopify.com/s/files/1/0887/9213/8077/files/gempages_580466417665573…"
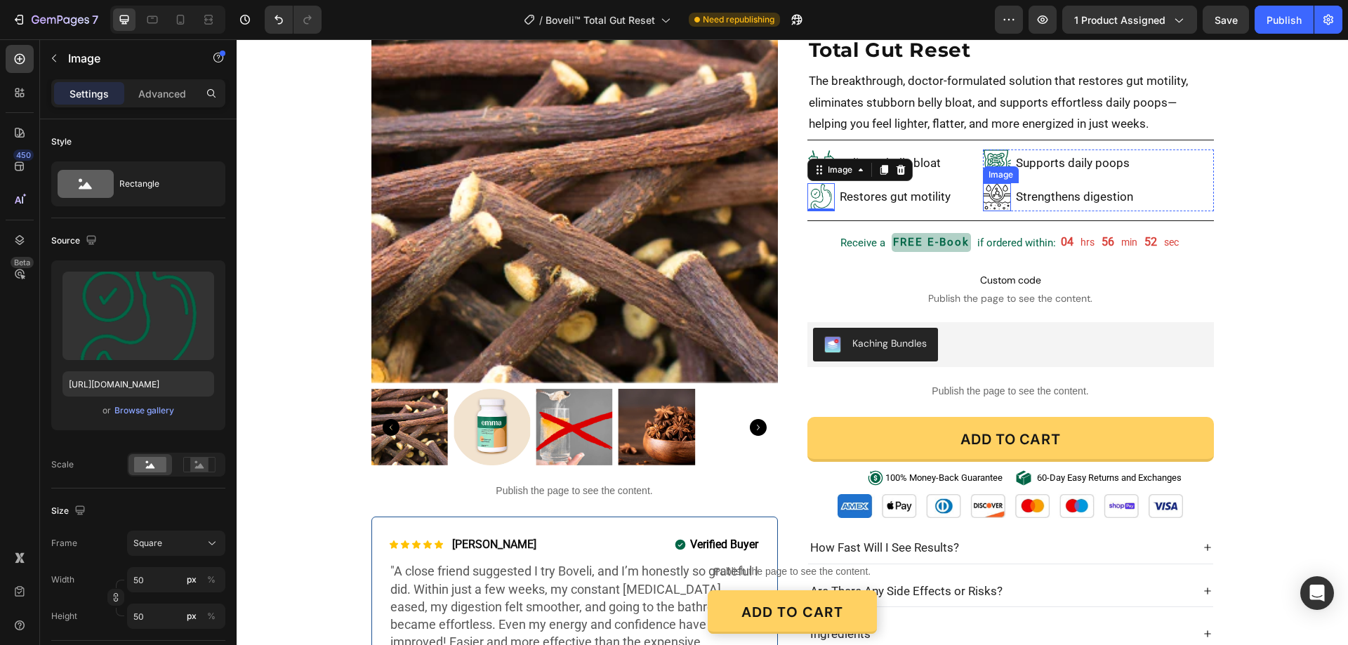
click at [999, 205] on img at bounding box center [997, 197] width 28 height 28
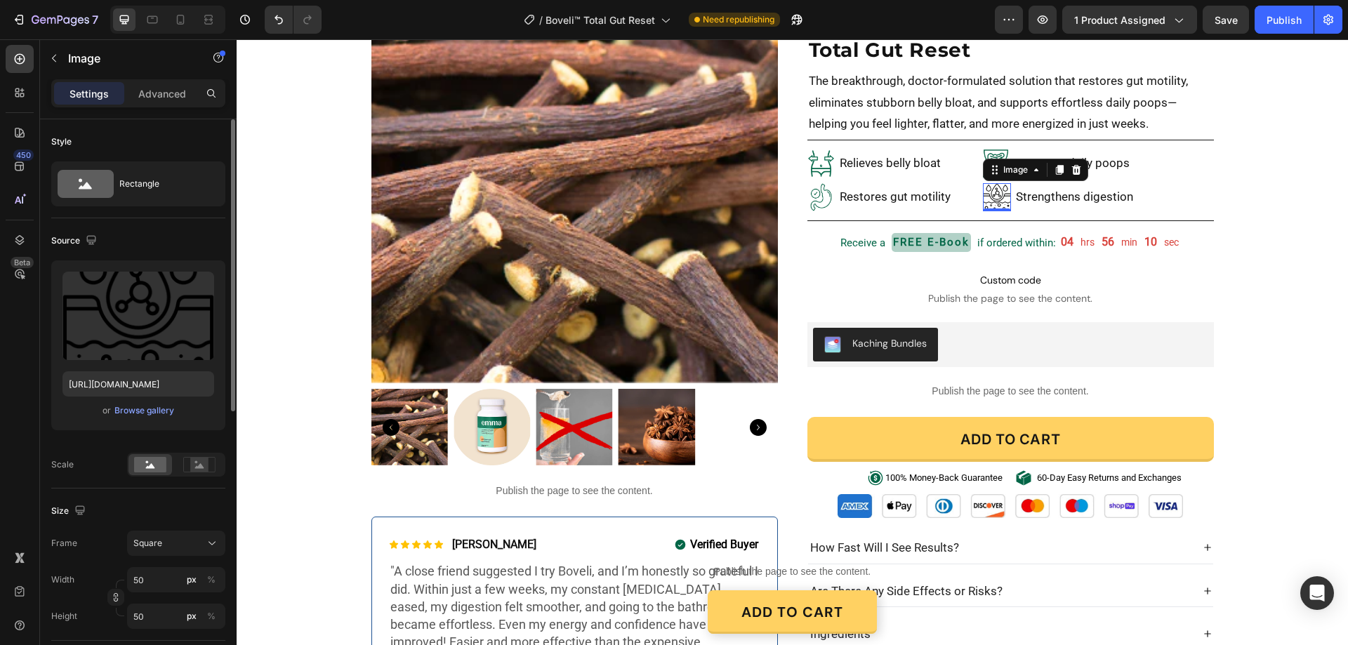
click at [173, 406] on div "or Browse gallery" at bounding box center [139, 410] width 152 height 17
click at [159, 409] on div "Browse gallery" at bounding box center [144, 411] width 60 height 13
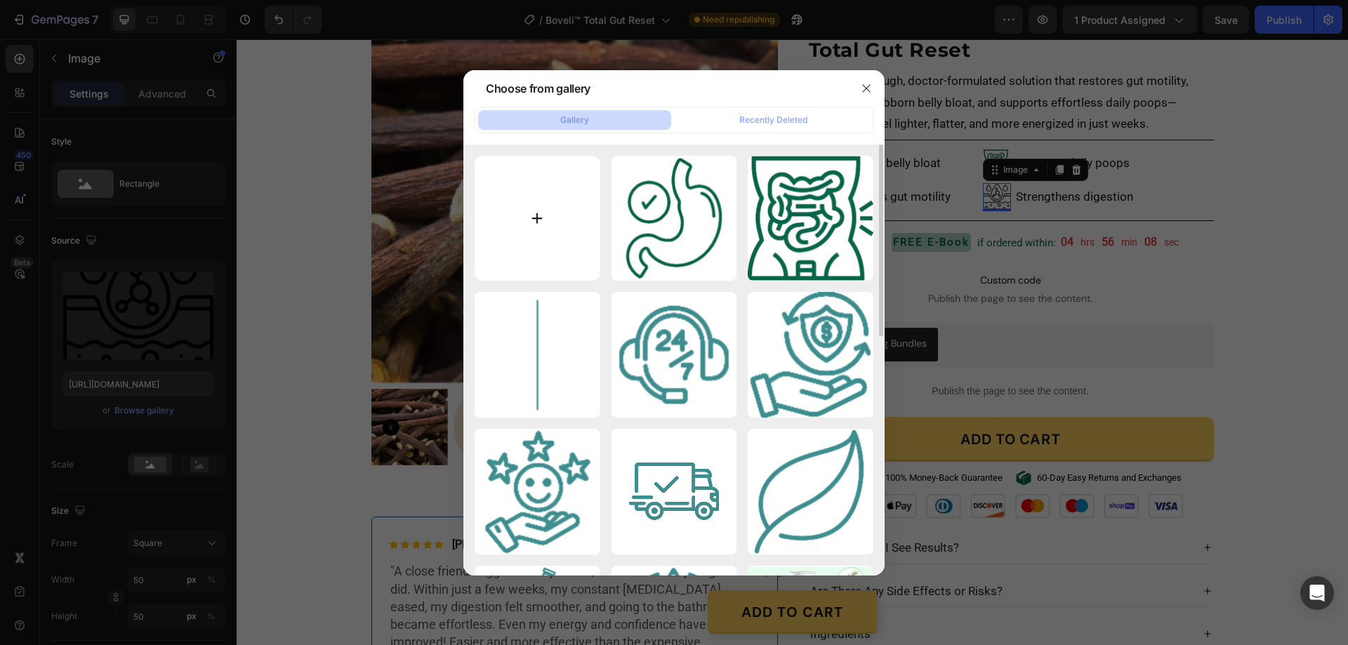
click at [527, 223] on input "file" at bounding box center [538, 219] width 126 height 126
type input "C:\fakepath\gempages_580466417665573459-feefc47e-30d9-4588-95d5-f09e1b63c2d3[1]…"
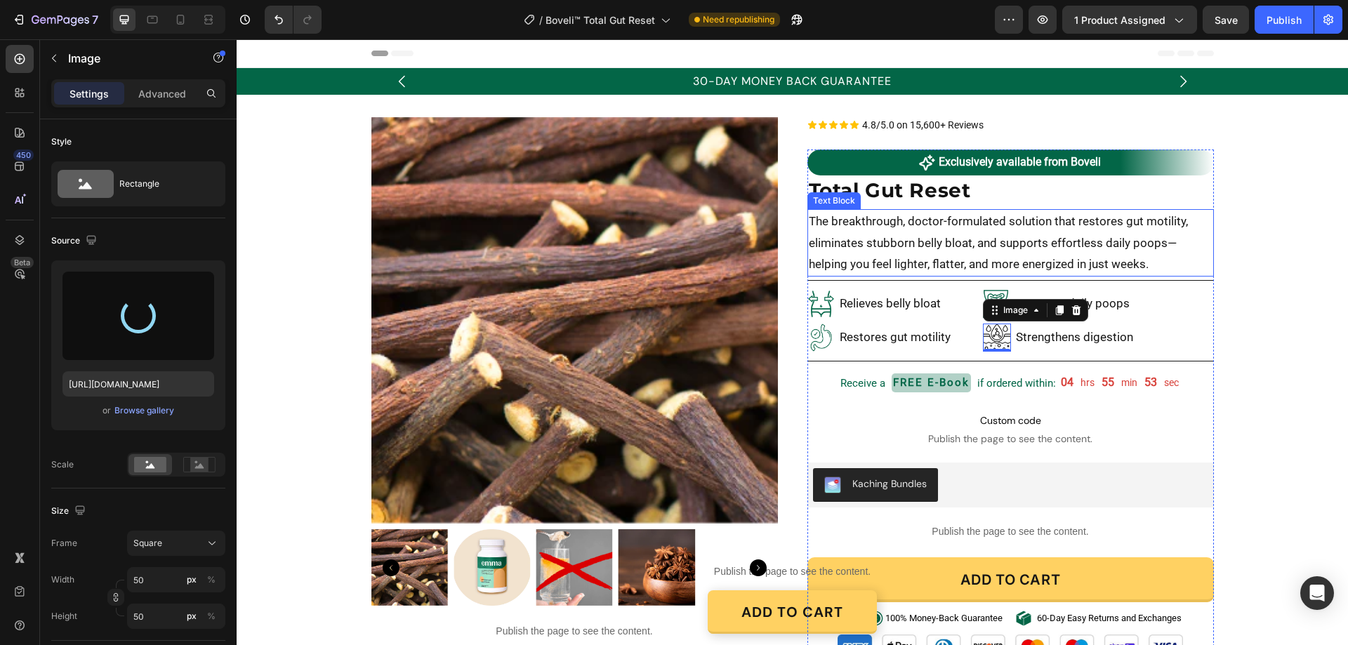
type input "https://cdn.shopify.com/s/files/1/0887/9213/8077/files/gempages_580466417665573…"
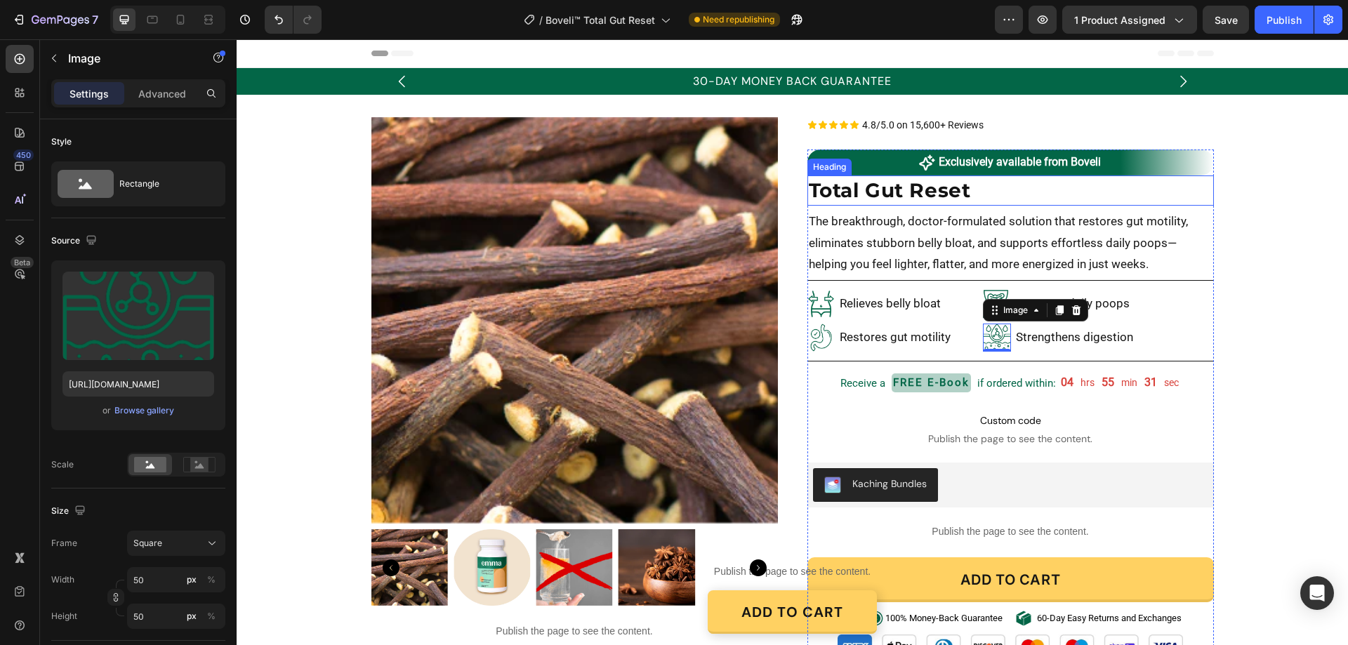
click at [810, 191] on h2 "Total Gut Reset" at bounding box center [1011, 191] width 407 height 30
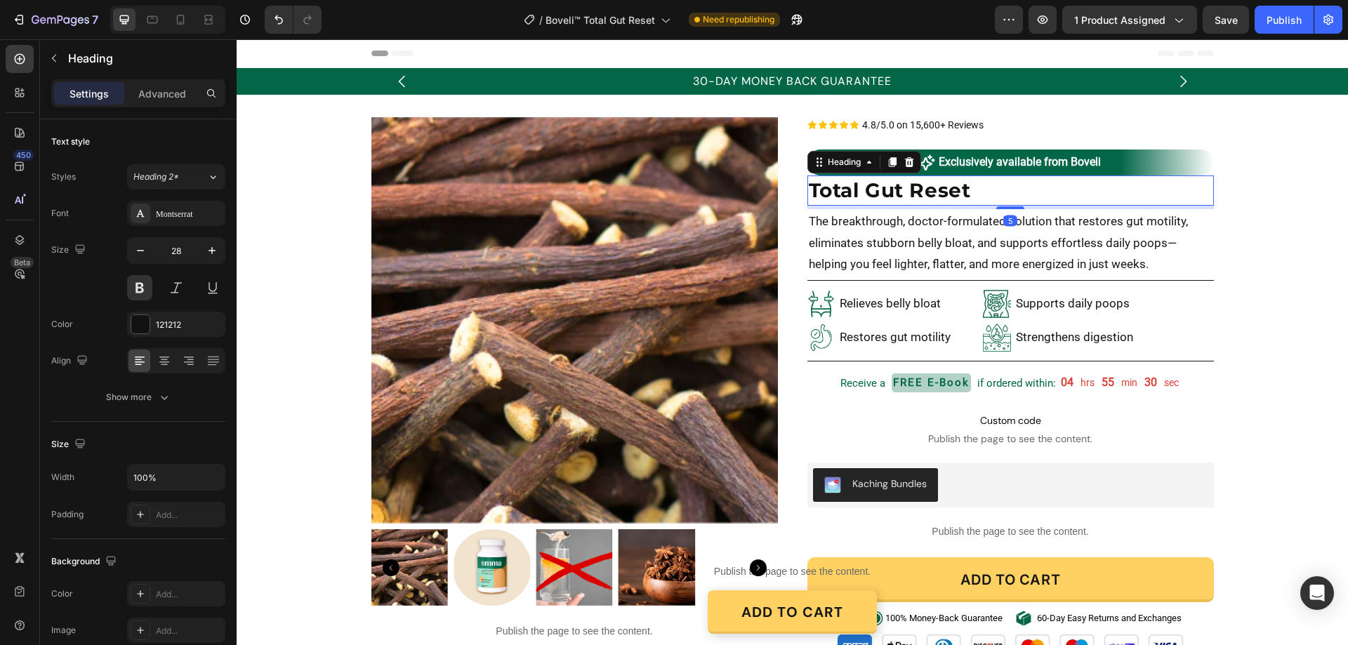
click at [808, 193] on h2 "Total Gut Reset" at bounding box center [1011, 191] width 407 height 30
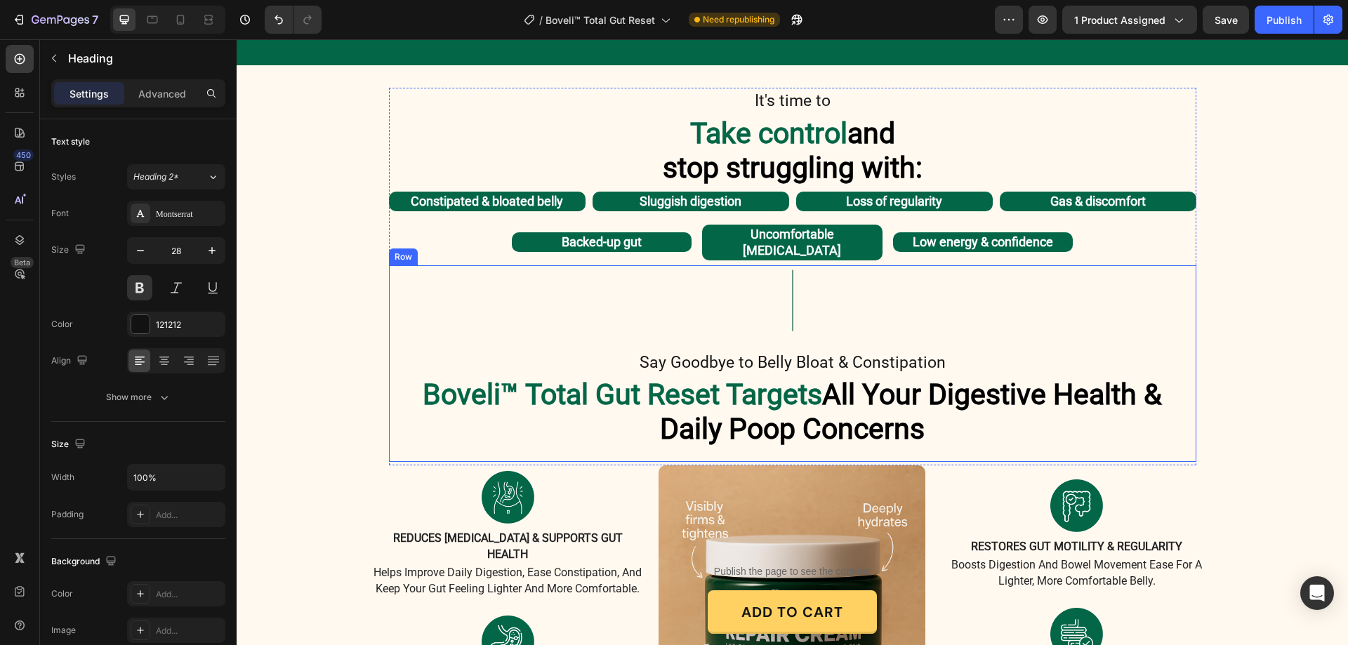
scroll to position [1053, 0]
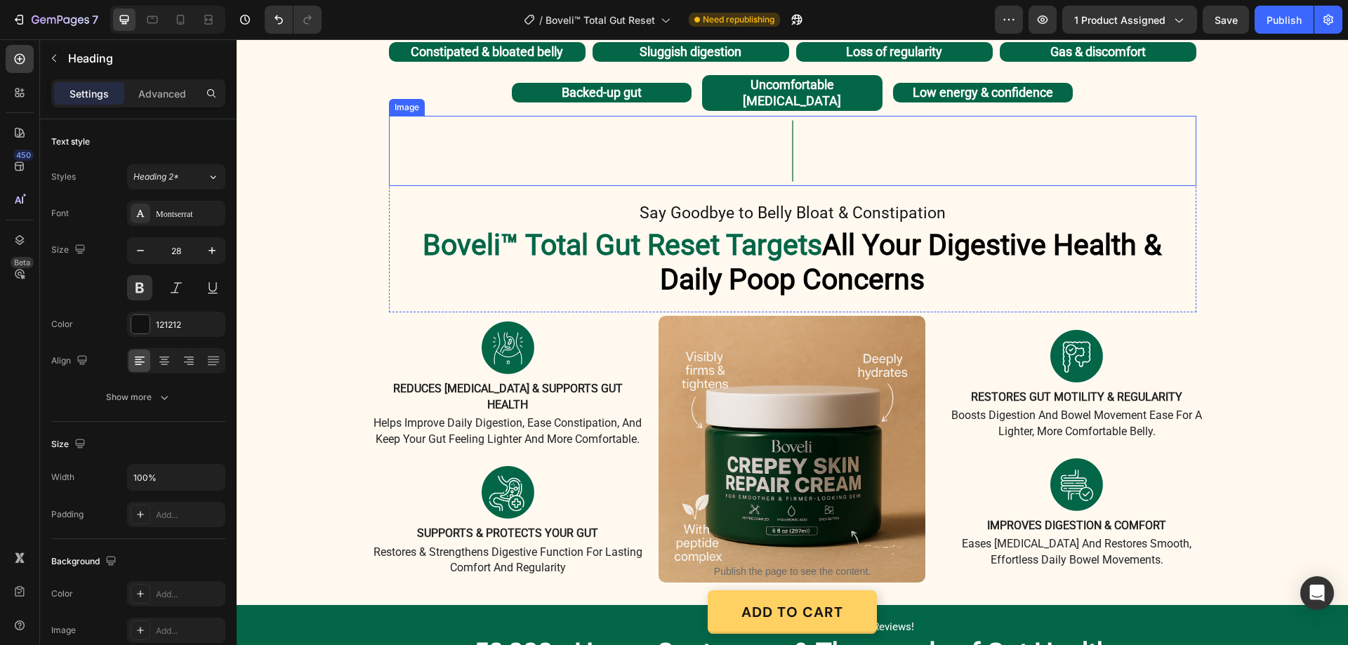
click at [790, 142] on img at bounding box center [793, 151] width 70 height 70
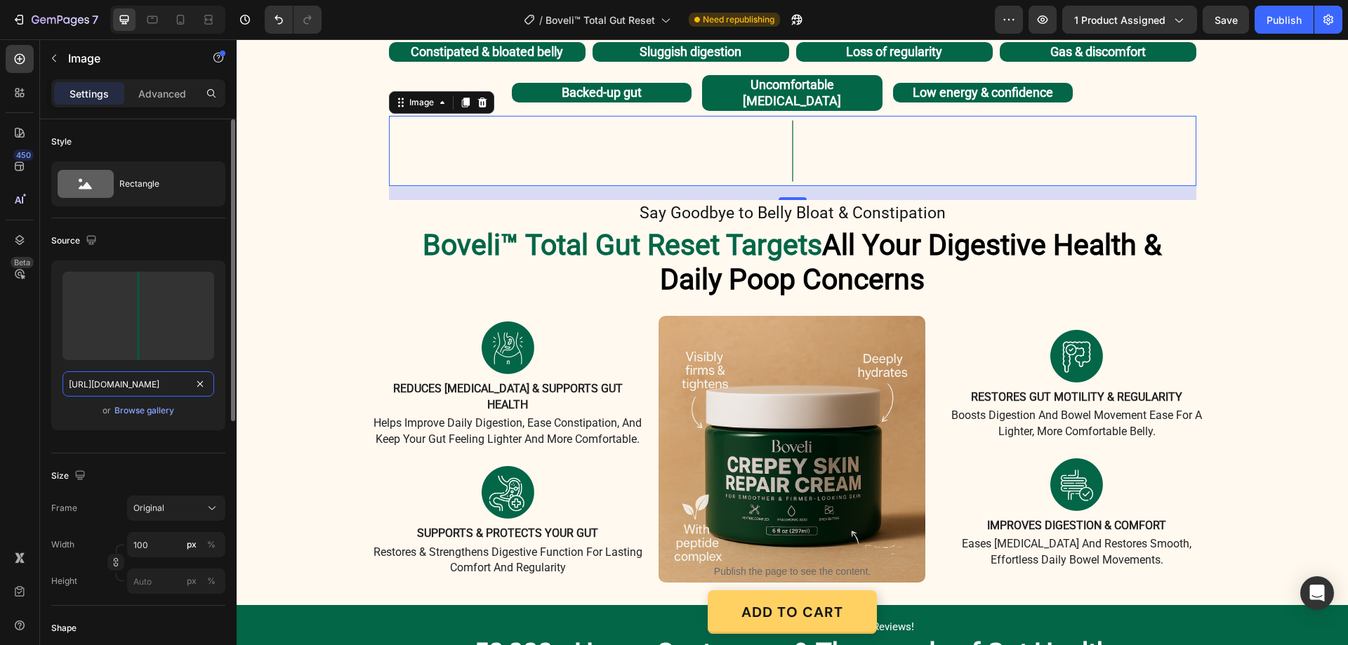
drag, startPoint x: 141, startPoint y: 405, endPoint x: 117, endPoint y: 390, distance: 28.7
click at [117, 390] on input "https://cdn.shopify.com/s/files/1/0887/9213/8077/files/gempages_580466417665573…" at bounding box center [139, 383] width 152 height 25
click at [162, 414] on div "Browse gallery" at bounding box center [144, 411] width 60 height 13
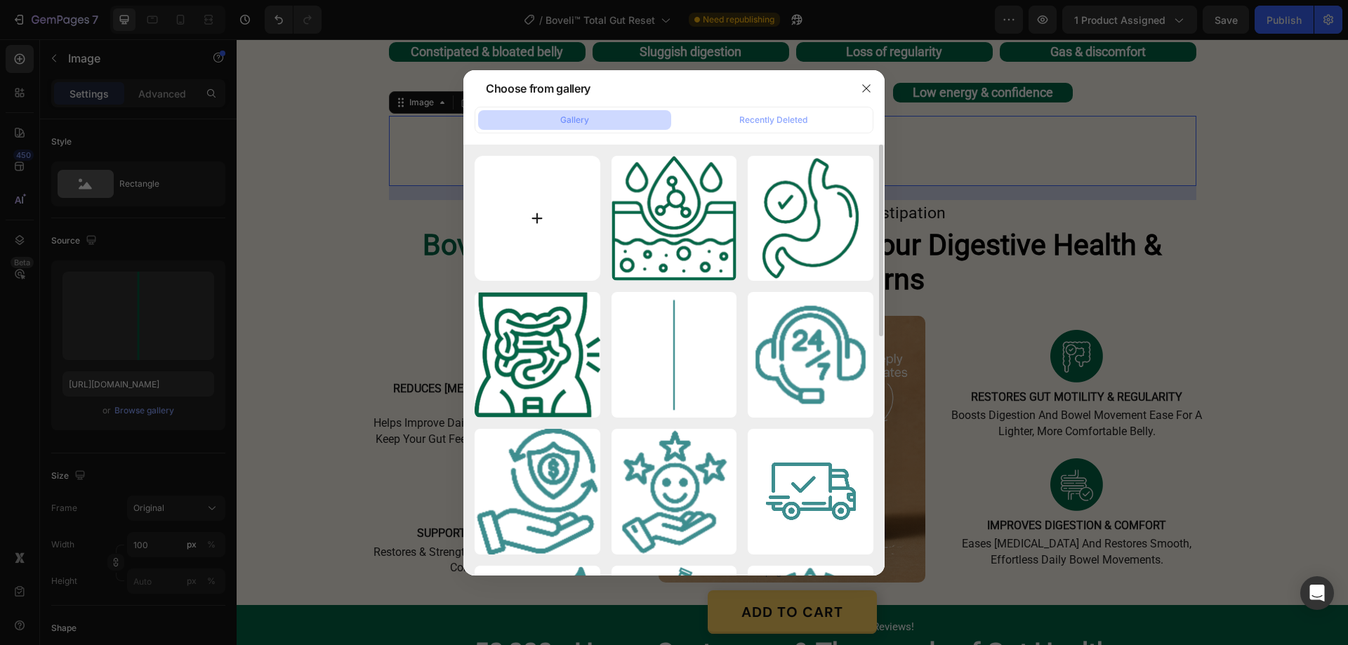
click at [532, 214] on input "file" at bounding box center [538, 219] width 126 height 126
type input "C:\fakepath\gempages_580466417665573459-d2a29e76-c94a-46eb-b20c-b89336841bbf[1]…"
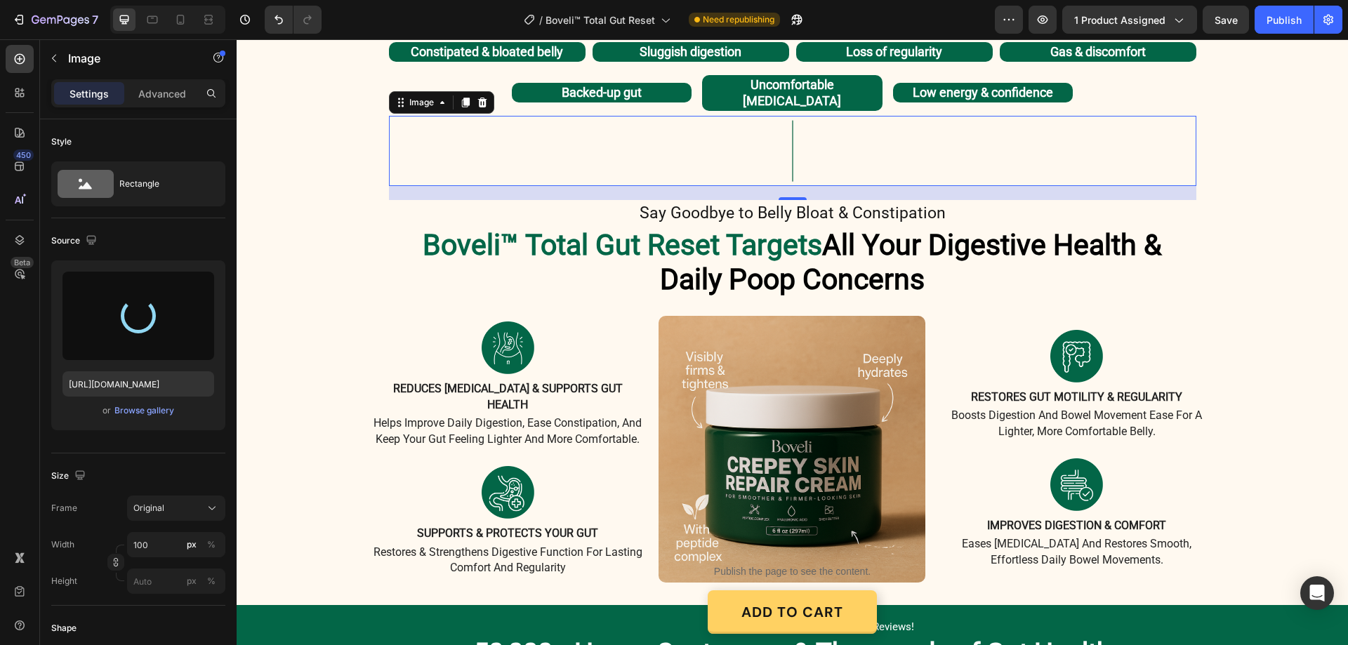
type input "https://cdn.shopify.com/s/files/1/0887/9213/8077/files/gempages_580466417665573…"
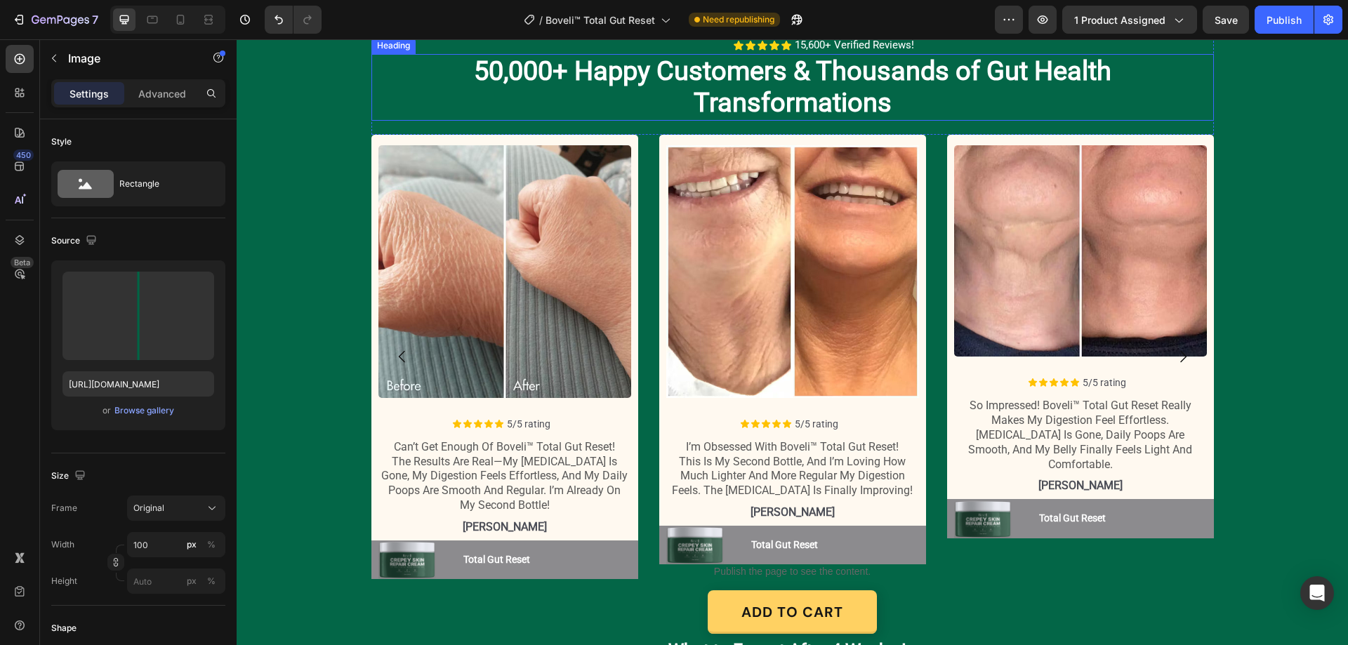
scroll to position [1685, 0]
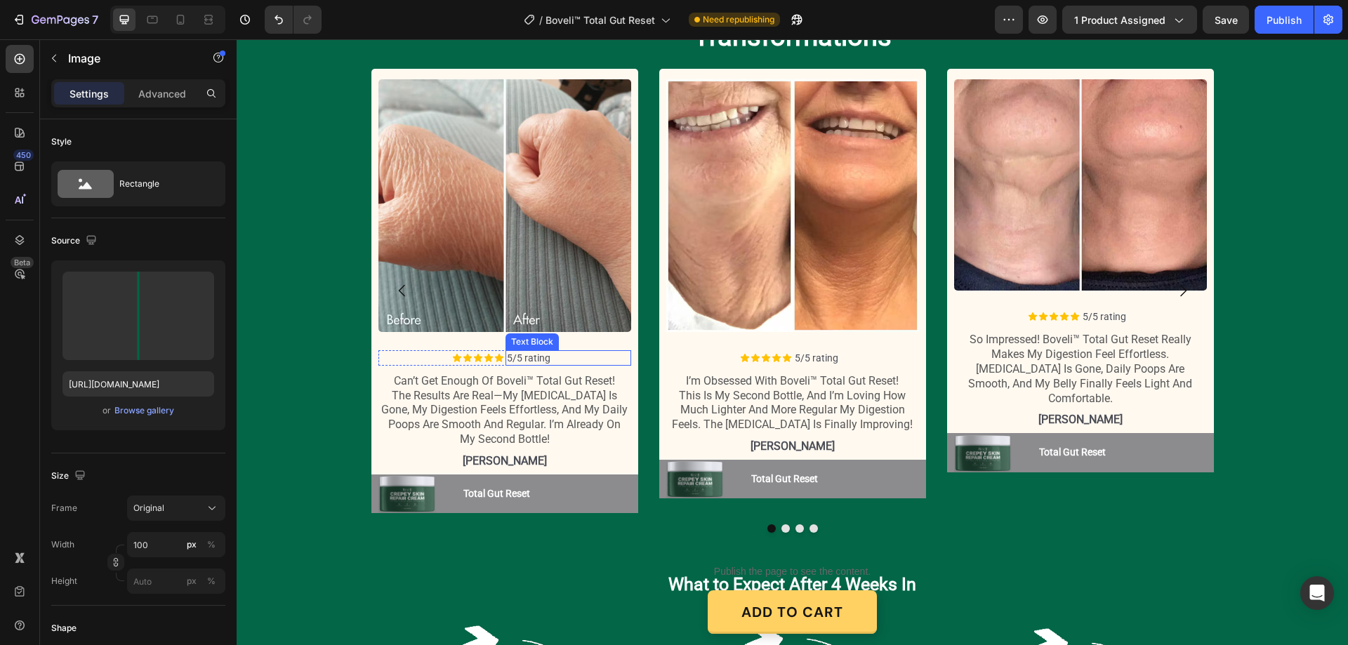
click at [522, 357] on p "5/5 rating" at bounding box center [568, 358] width 123 height 13
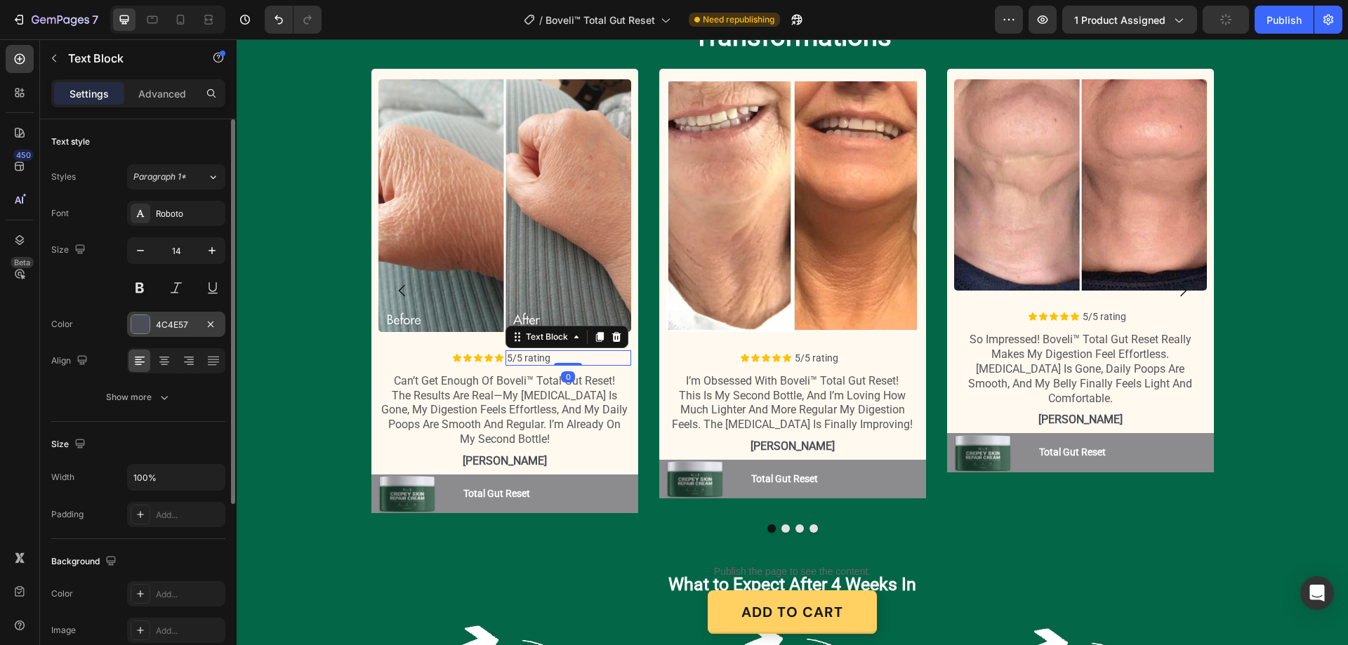
click at [175, 322] on div "4C4E57" at bounding box center [176, 325] width 41 height 13
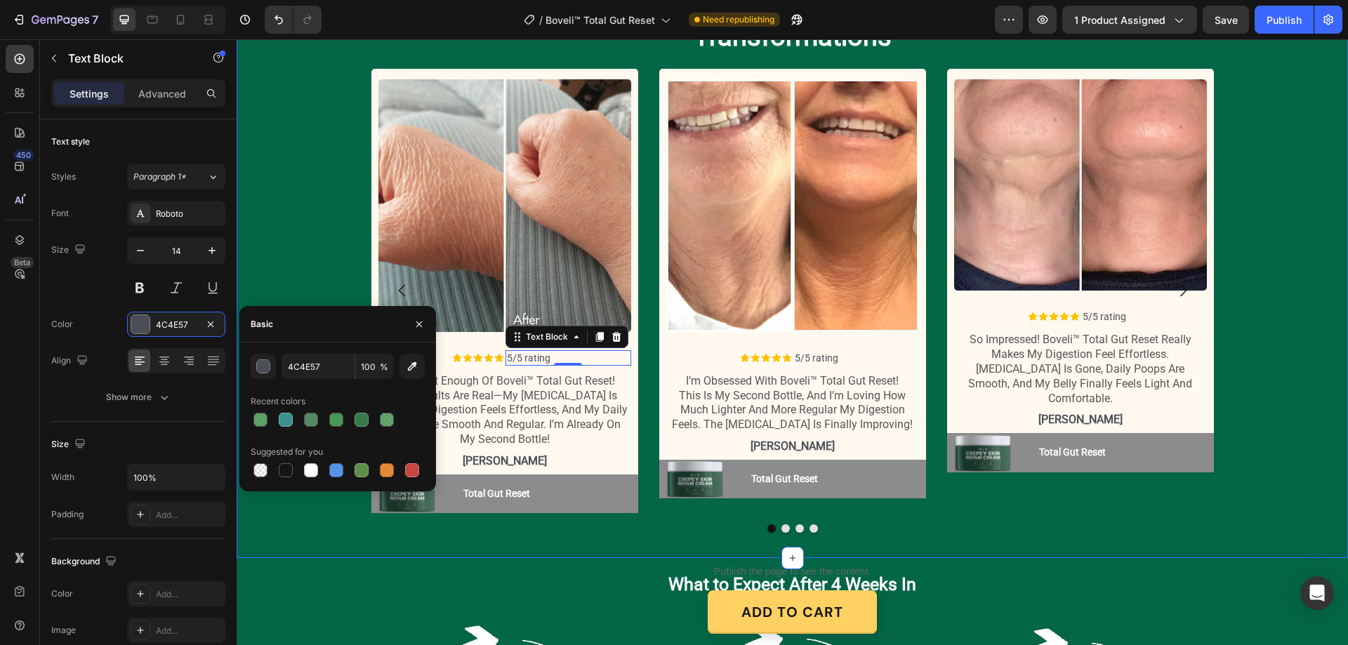
click at [272, 522] on div "Icon Icon Icon Icon Icon Icon List 15,600+ Verified Reviews! Text Block Row 50,…" at bounding box center [793, 257] width 1112 height 573
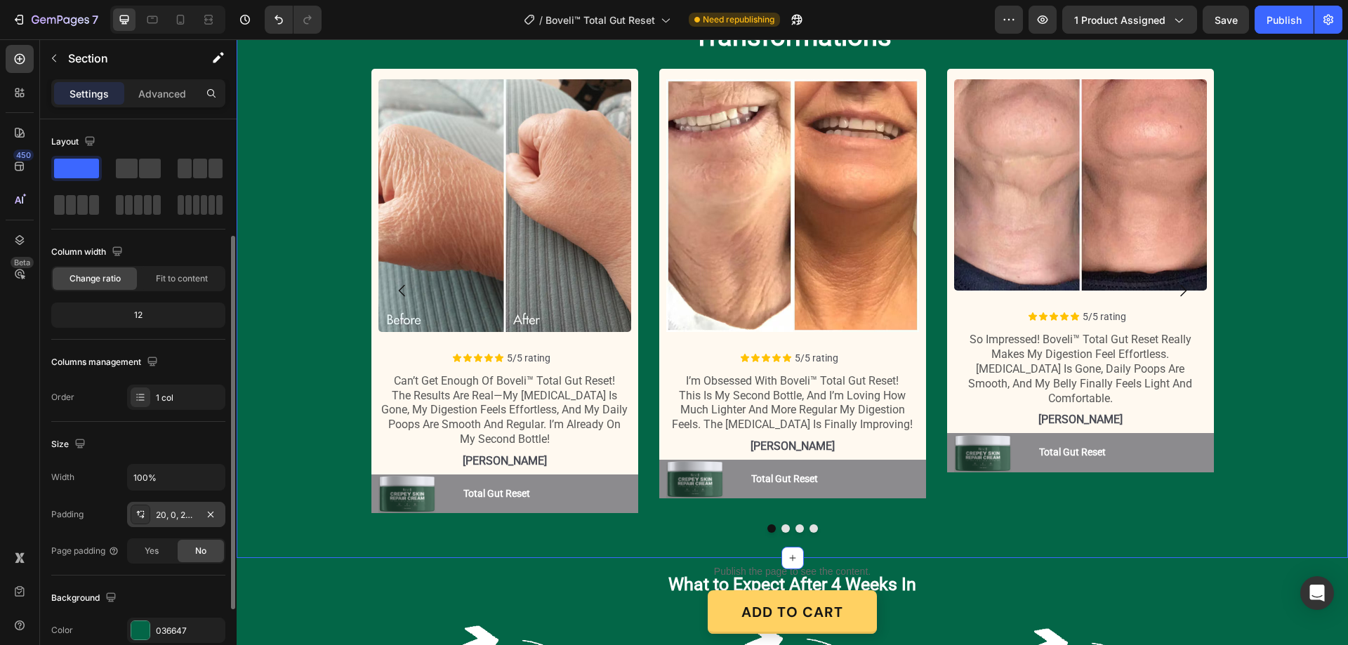
scroll to position [70, 0]
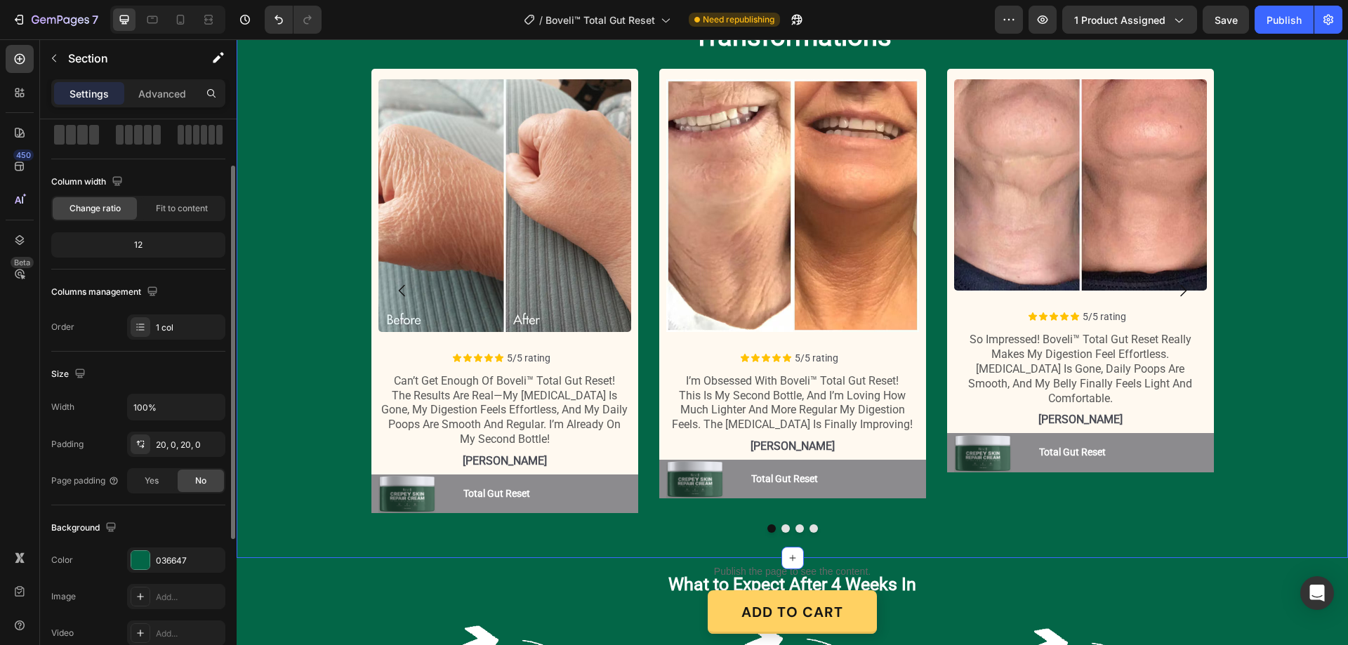
click at [173, 574] on div "The changes might be hidden by the video. Color 036647 Image Add... Video Add..." at bounding box center [138, 597] width 174 height 98
click at [176, 561] on div "036647" at bounding box center [176, 561] width 41 height 13
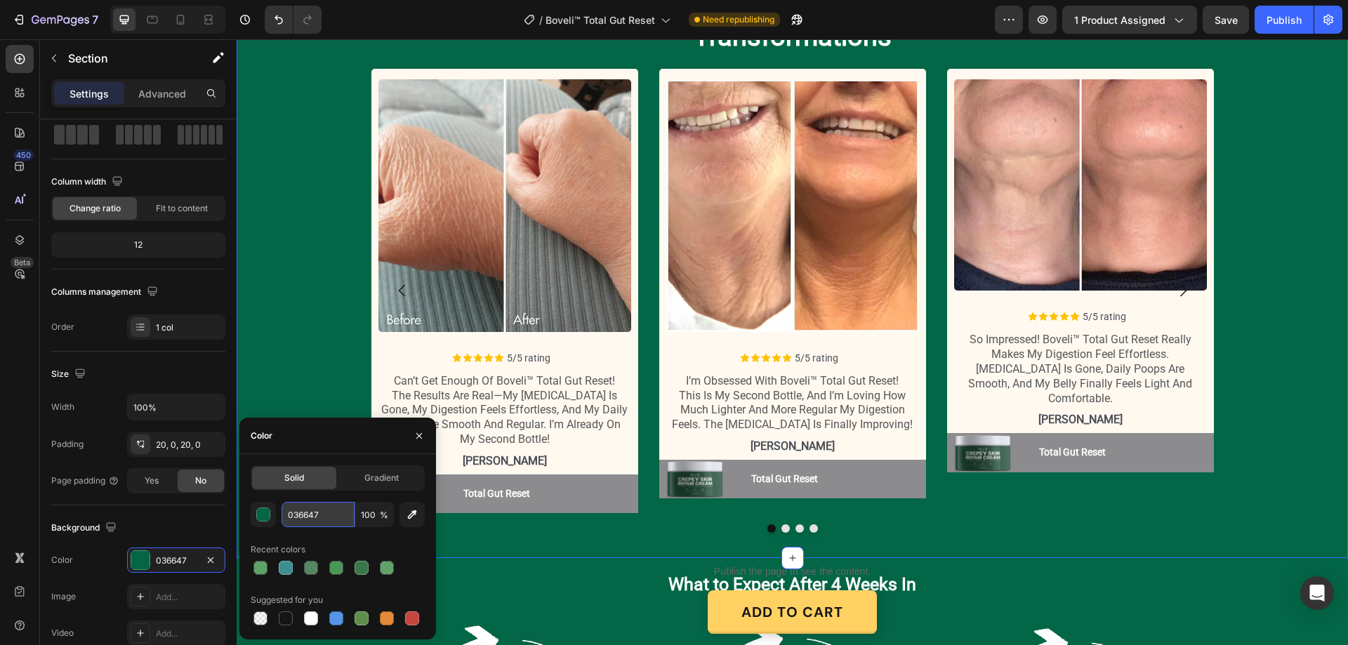
click at [305, 518] on input "036647" at bounding box center [318, 514] width 73 height 25
click at [530, 354] on p "5/5 rating" at bounding box center [568, 358] width 123 height 13
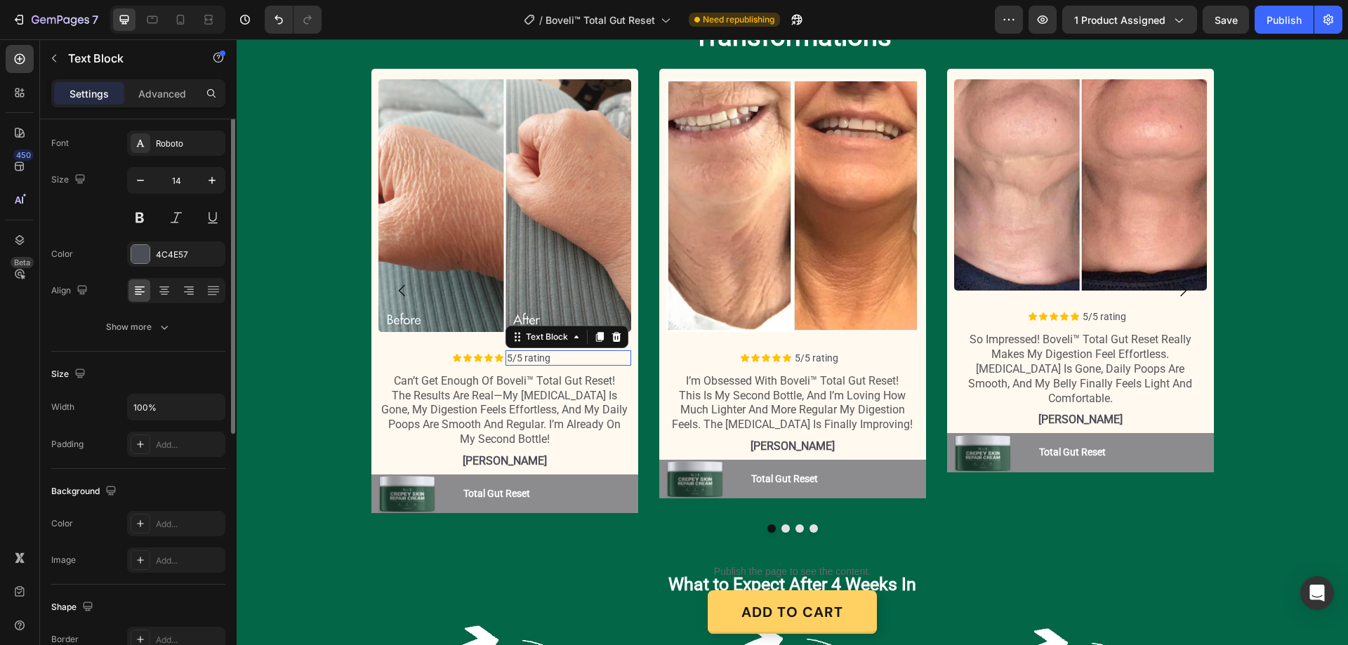
scroll to position [0, 0]
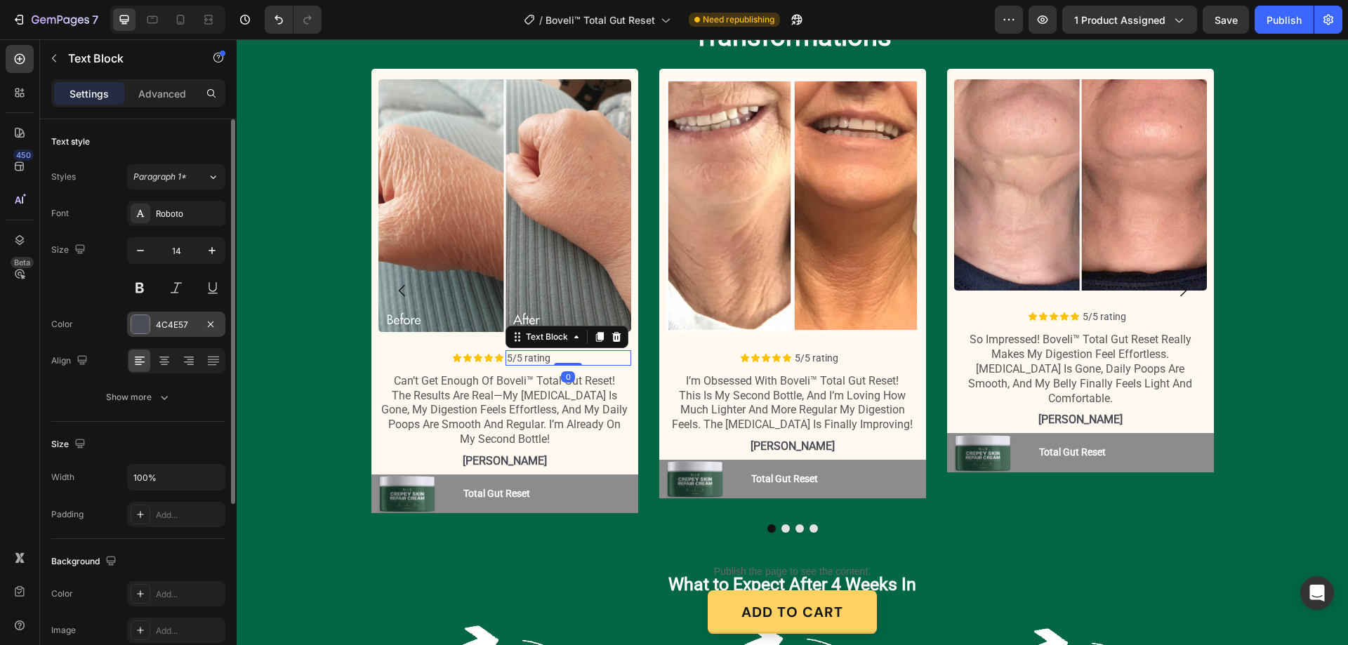
click at [162, 321] on div "4C4E57" at bounding box center [176, 325] width 41 height 13
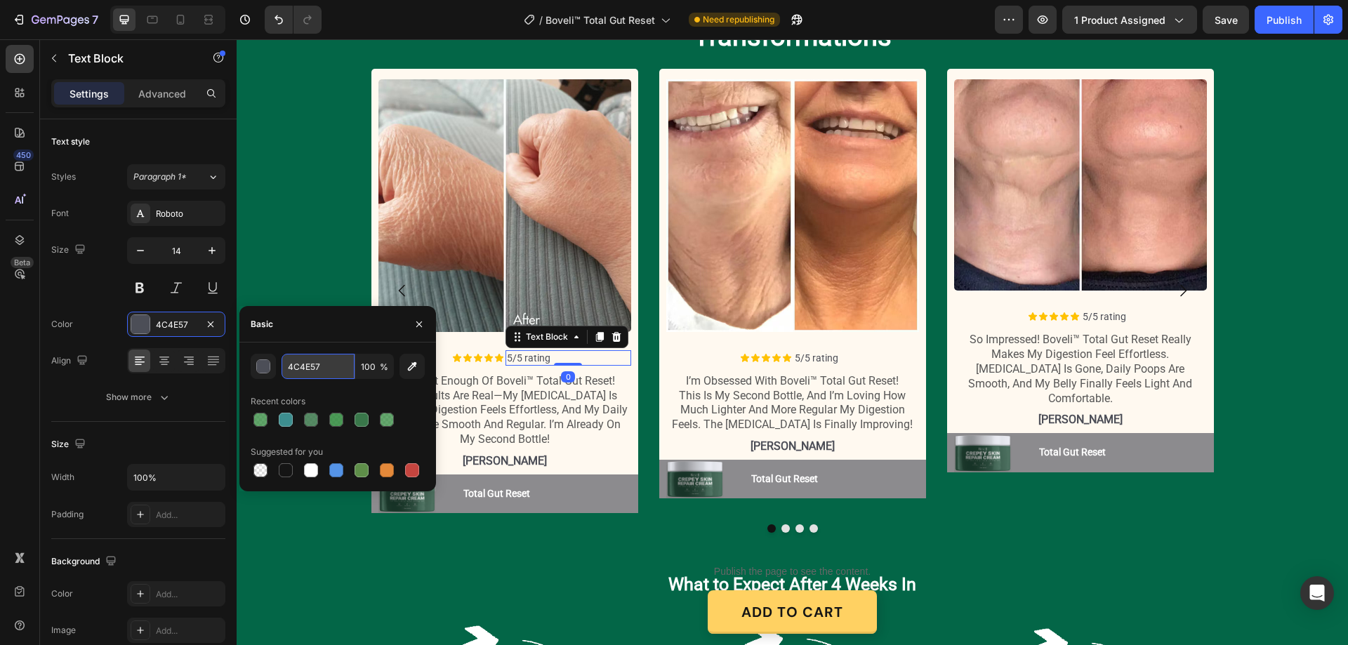
click at [306, 367] on input "4C4E57" at bounding box center [318, 366] width 73 height 25
paste input "03664"
type input "036647"
click at [506, 463] on p "rachel" at bounding box center [505, 461] width 250 height 15
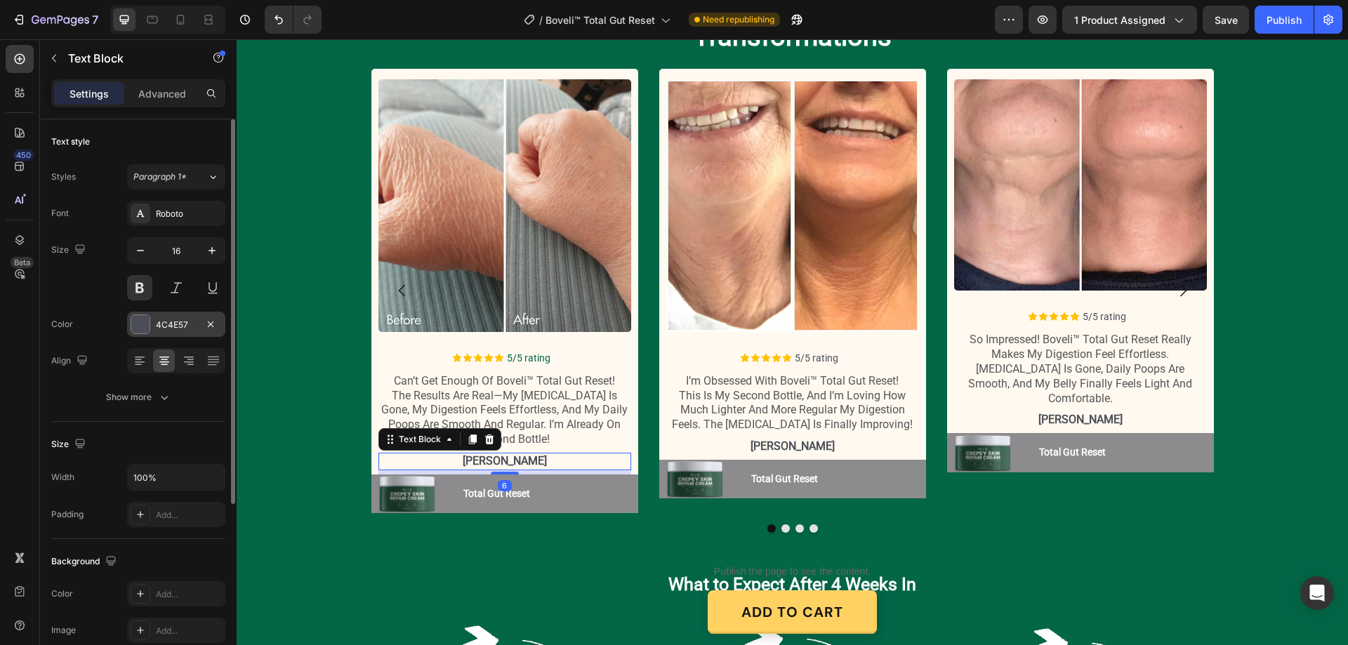
click at [173, 322] on div "4C4E57" at bounding box center [176, 325] width 41 height 13
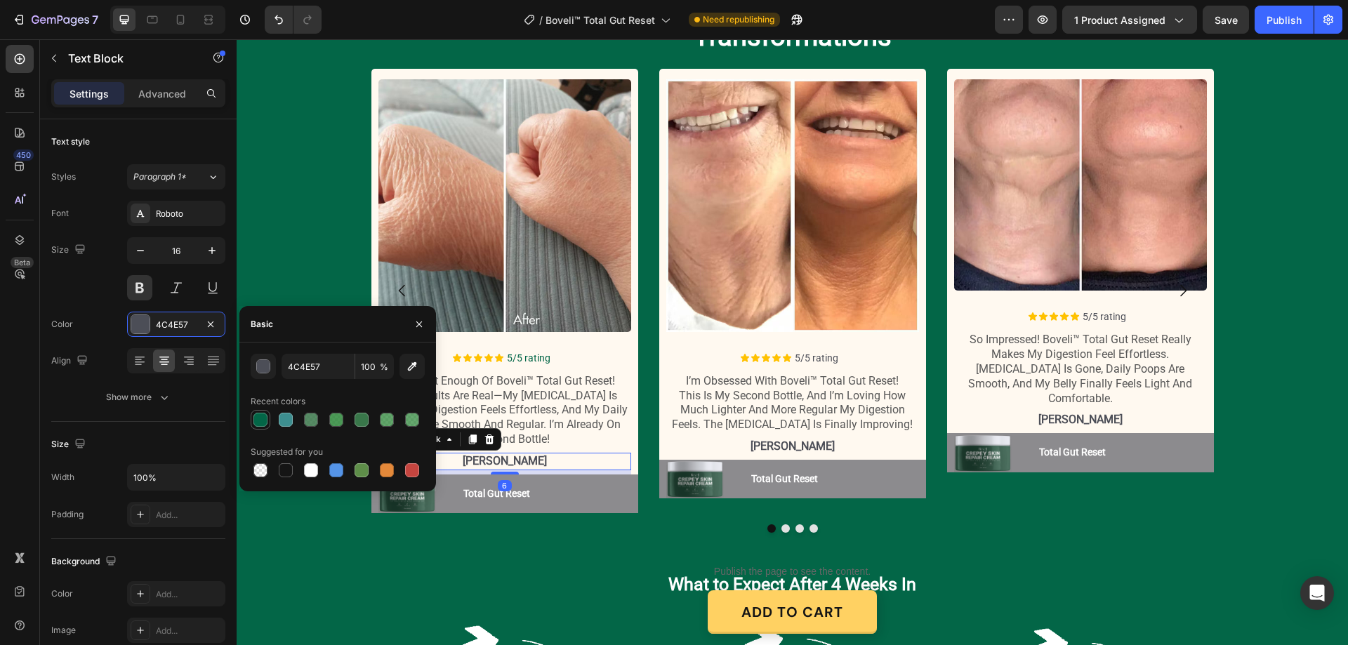
drag, startPoint x: 261, startPoint y: 419, endPoint x: 350, endPoint y: 379, distance: 97.5
click at [261, 419] on div at bounding box center [261, 420] width 14 height 14
type input "036647"
click at [815, 360] on p "5/5 rating" at bounding box center [856, 358] width 123 height 13
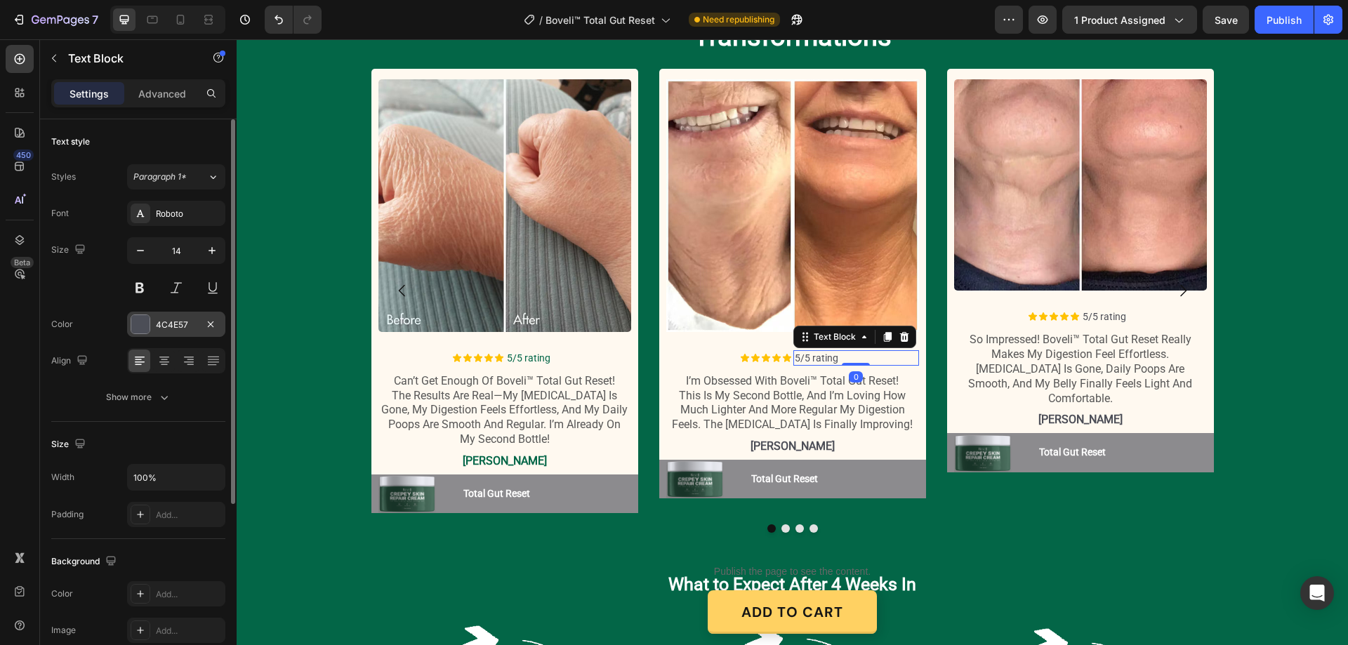
click at [162, 324] on div "4C4E57" at bounding box center [176, 325] width 41 height 13
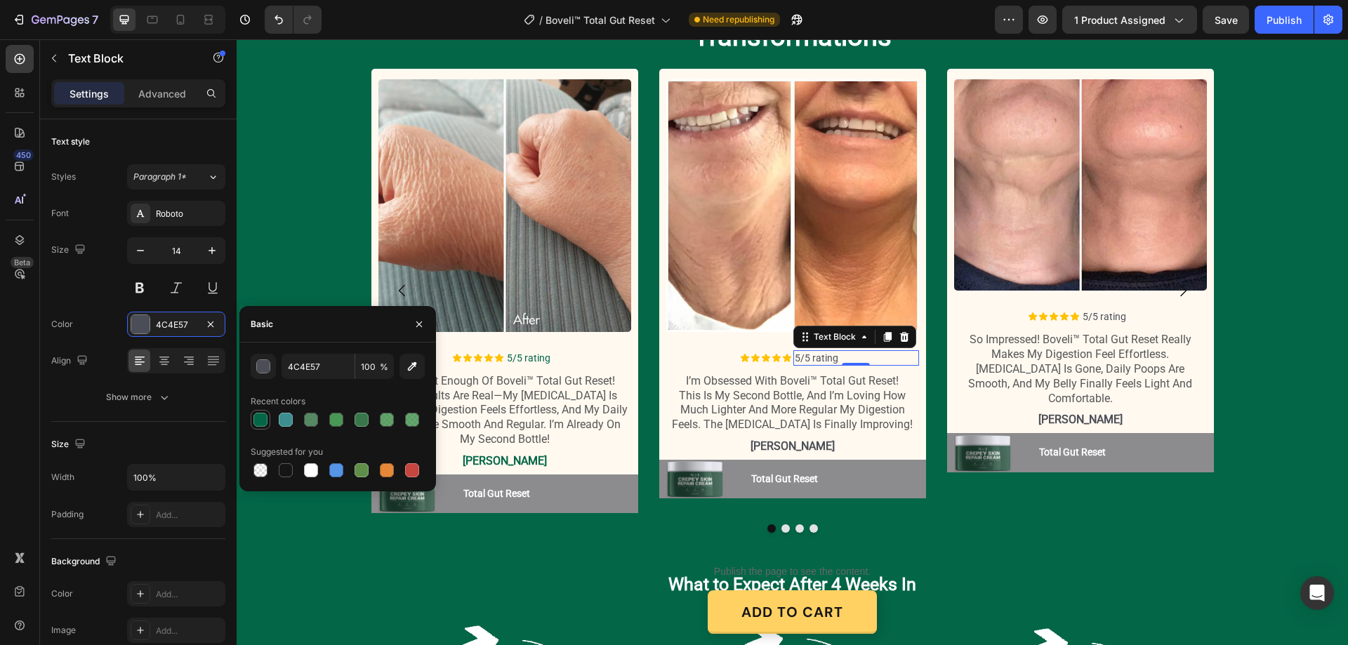
drag, startPoint x: 261, startPoint y: 422, endPoint x: 482, endPoint y: 384, distance: 224.4
click at [261, 422] on div at bounding box center [261, 420] width 14 height 14
type input "036647"
click at [788, 444] on p "amanda" at bounding box center [793, 447] width 250 height 15
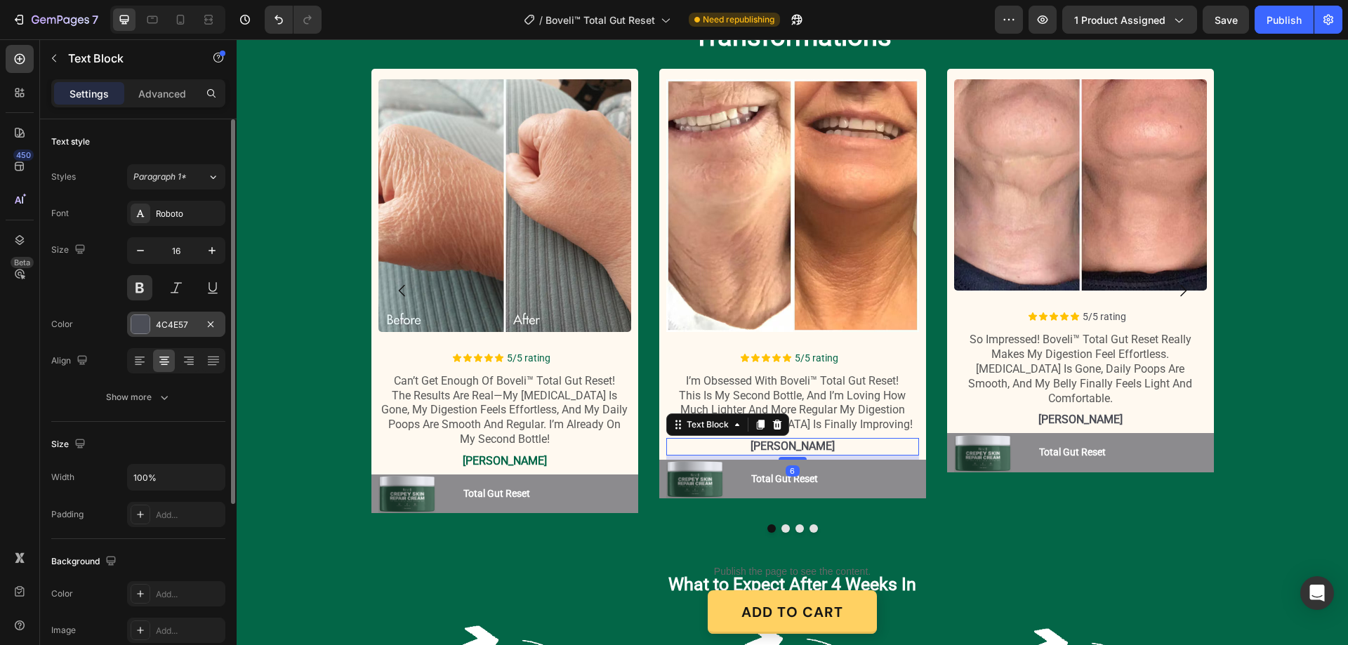
click at [160, 319] on div "4C4E57" at bounding box center [176, 325] width 41 height 13
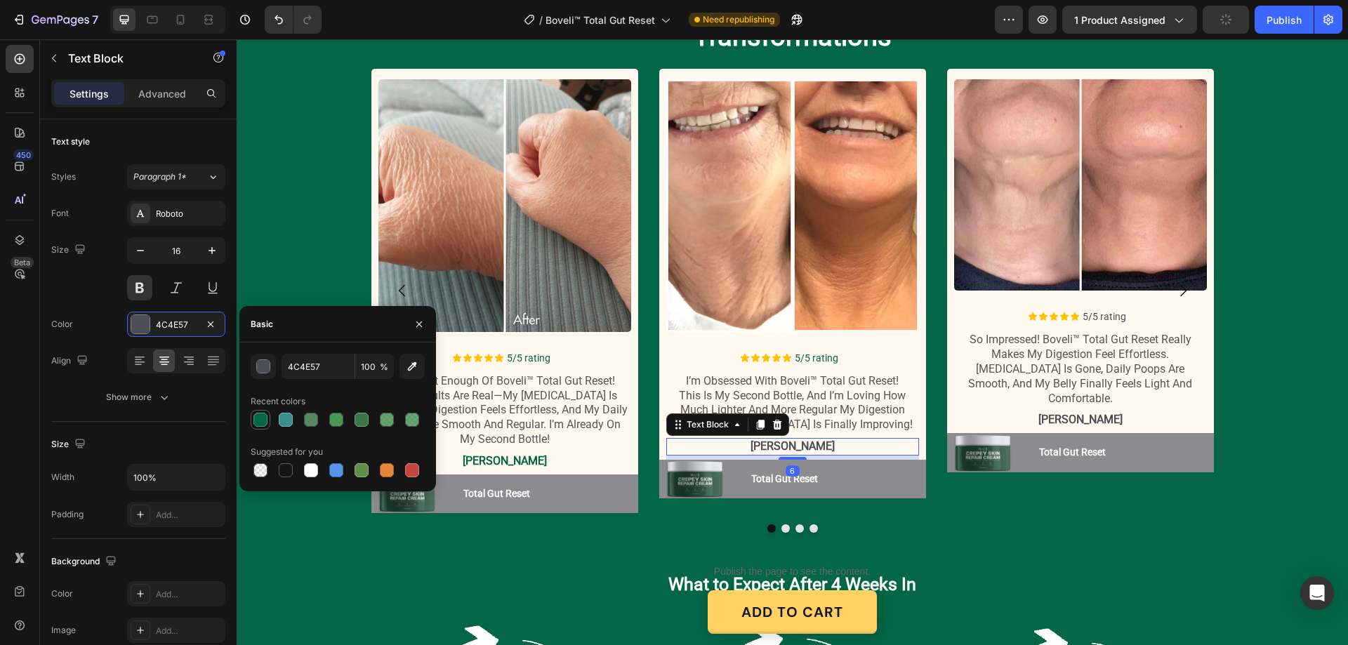
click at [258, 422] on div at bounding box center [261, 420] width 14 height 14
type input "036647"
click at [1092, 308] on div "Image Icon Icon Icon Icon Icon Icon List 5/5 rating Text Block Row so impressed…" at bounding box center [1080, 256] width 253 height 354
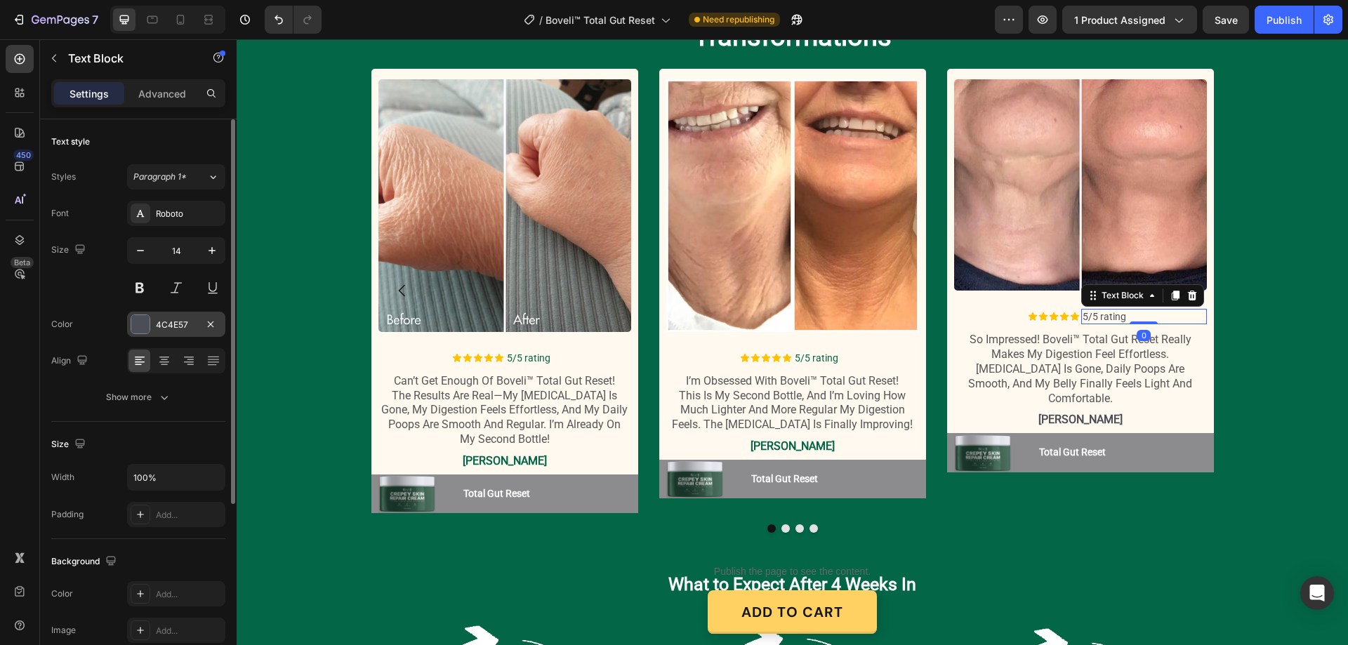
click at [162, 329] on div "4C4E57" at bounding box center [176, 325] width 41 height 13
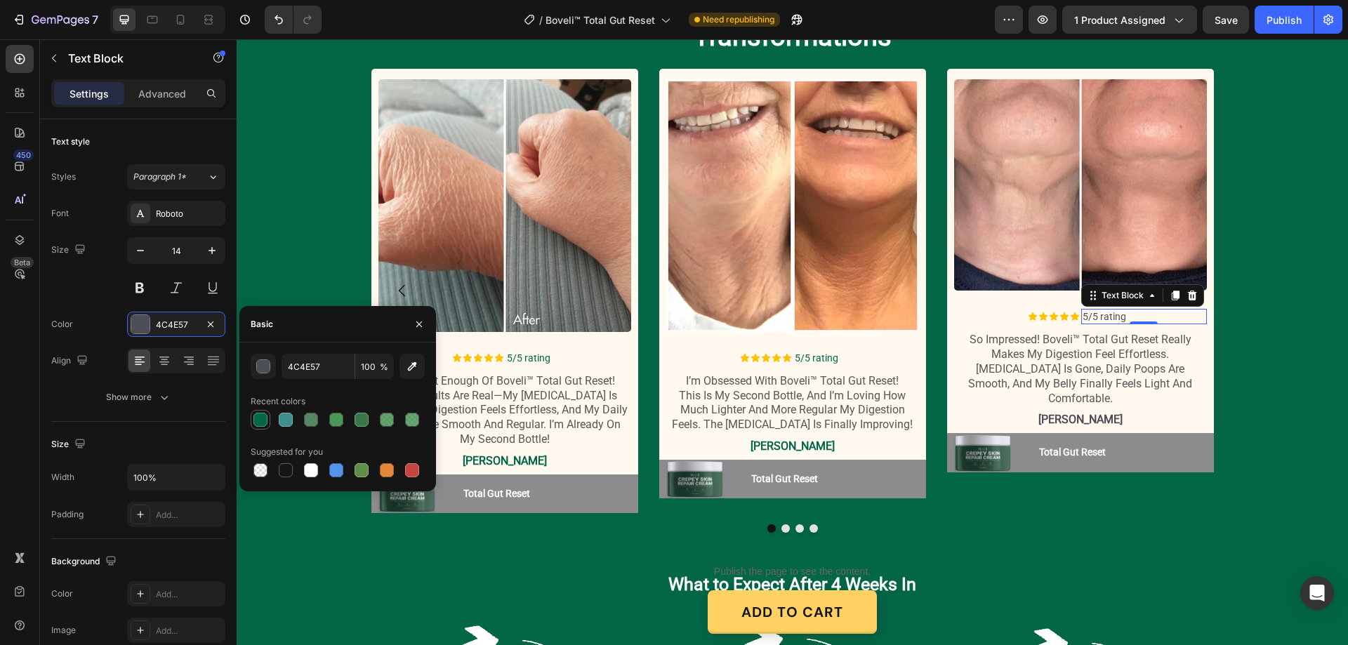
drag, startPoint x: 258, startPoint y: 419, endPoint x: 718, endPoint y: 329, distance: 467.9
click at [258, 419] on div at bounding box center [261, 420] width 14 height 14
type input "036647"
drag, startPoint x: 1089, startPoint y: 400, endPoint x: 1039, endPoint y: 410, distance: 50.8
click at [1089, 413] on p "sophie" at bounding box center [1081, 420] width 250 height 15
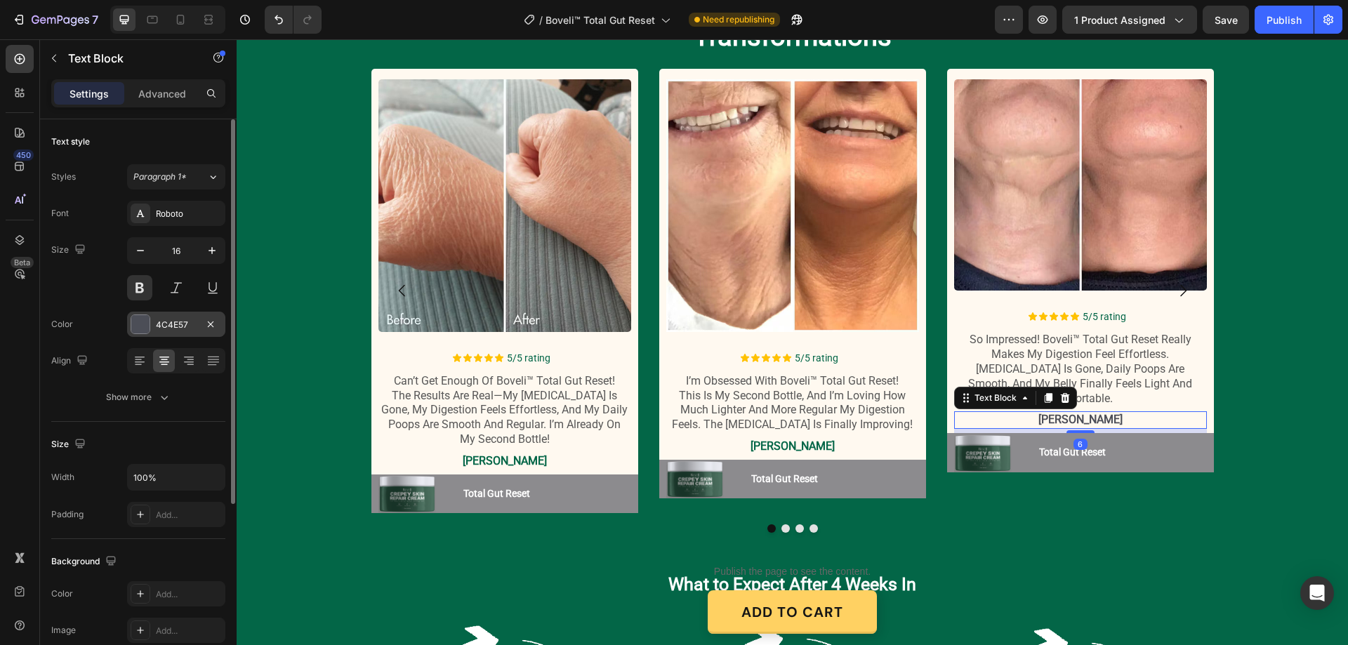
click at [161, 324] on div "4C4E57" at bounding box center [176, 325] width 41 height 13
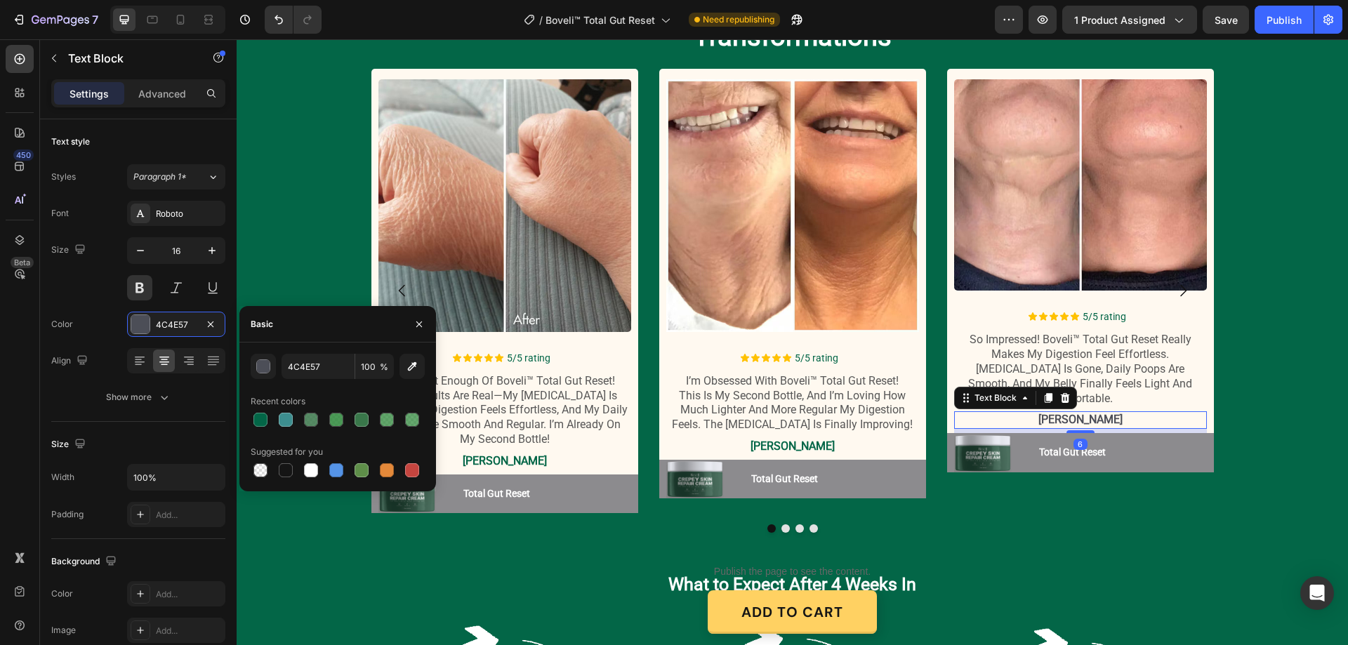
click at [250, 426] on div "4C4E57 100 % Recent colors Suggested for you" at bounding box center [337, 417] width 197 height 126
click at [258, 423] on div at bounding box center [261, 420] width 14 height 14
type input "036647"
click at [782, 527] on button "Dot" at bounding box center [786, 529] width 8 height 8
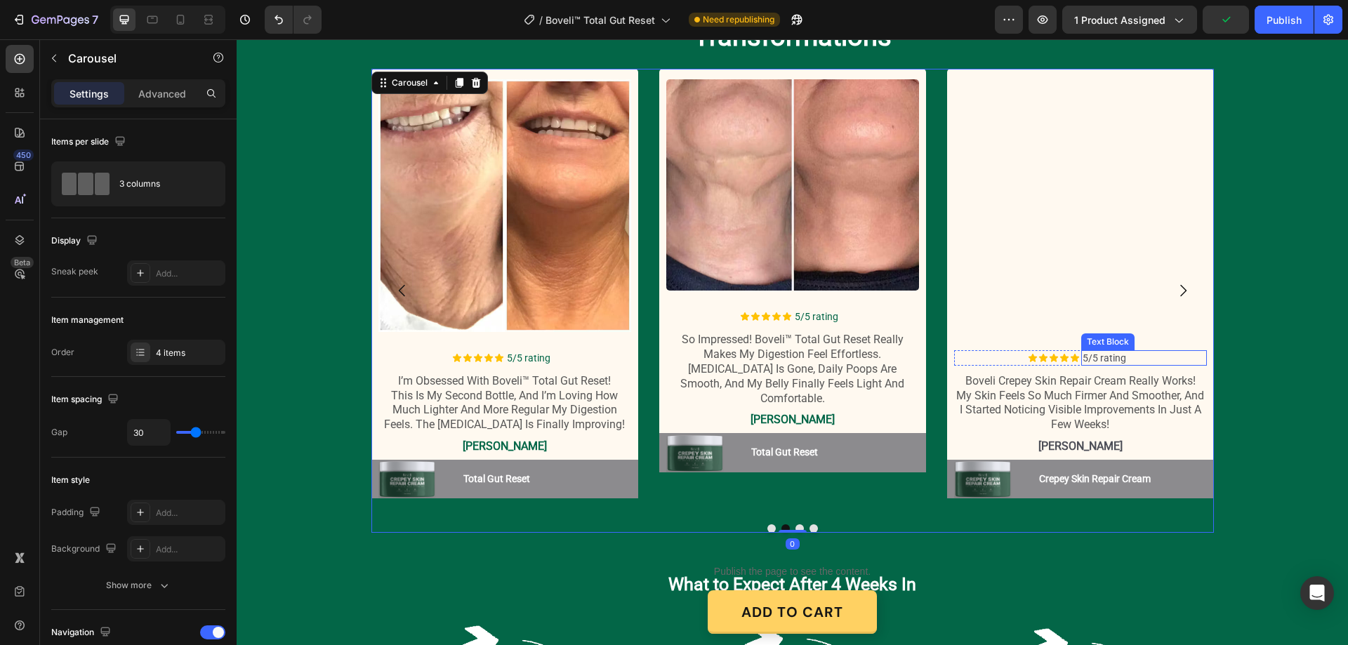
click at [1110, 353] on p "5/5 rating" at bounding box center [1144, 358] width 123 height 13
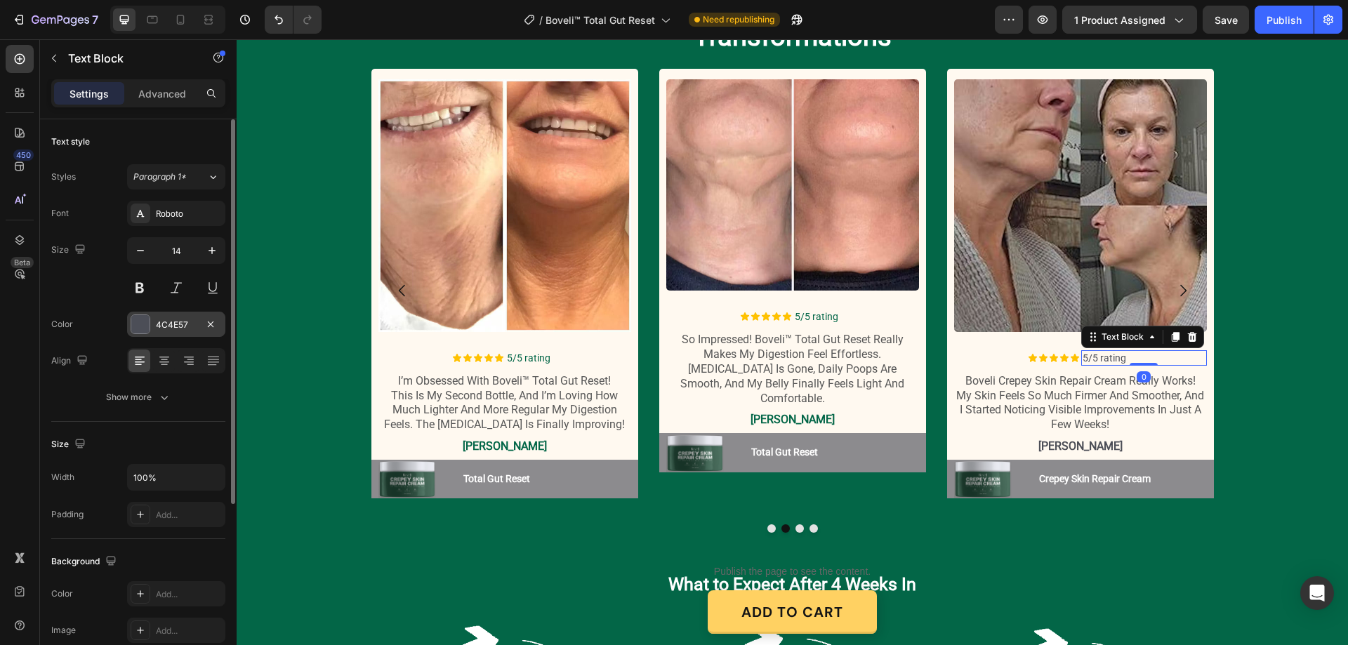
click at [171, 320] on div "4C4E57" at bounding box center [176, 325] width 41 height 13
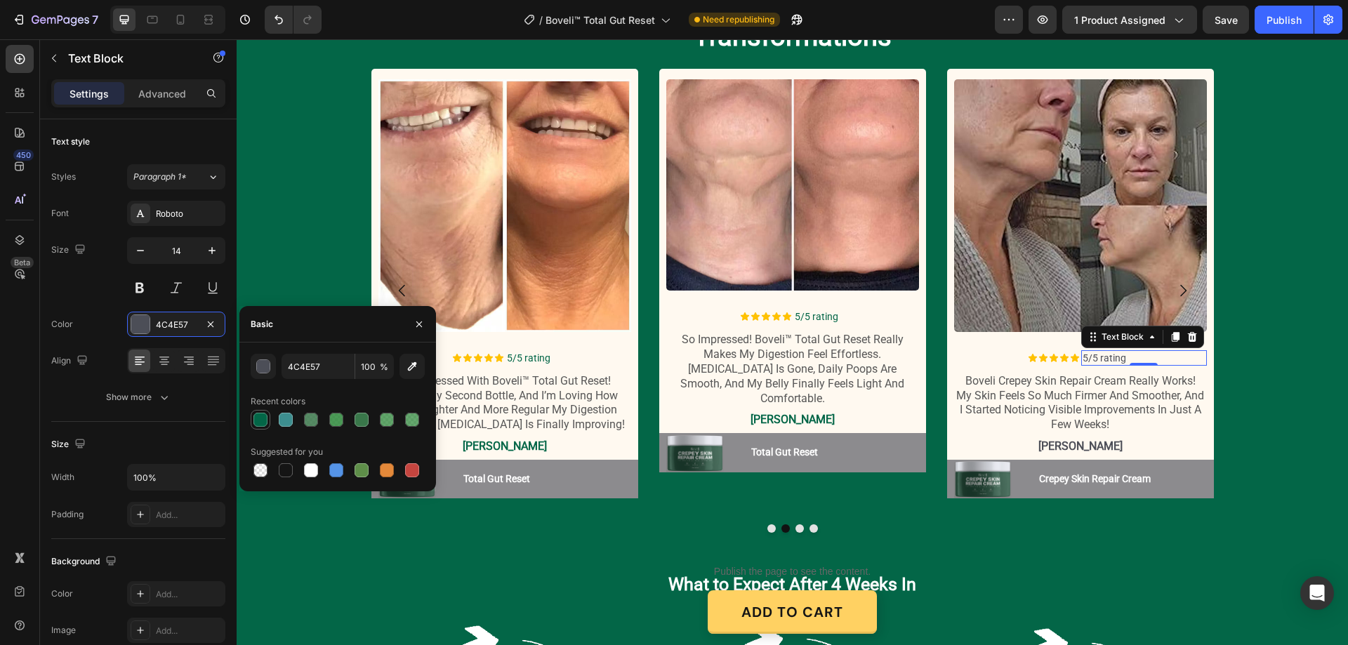
click at [265, 412] on div at bounding box center [260, 420] width 17 height 17
type input "036647"
click at [1079, 442] on p "sophia" at bounding box center [1081, 447] width 250 height 15
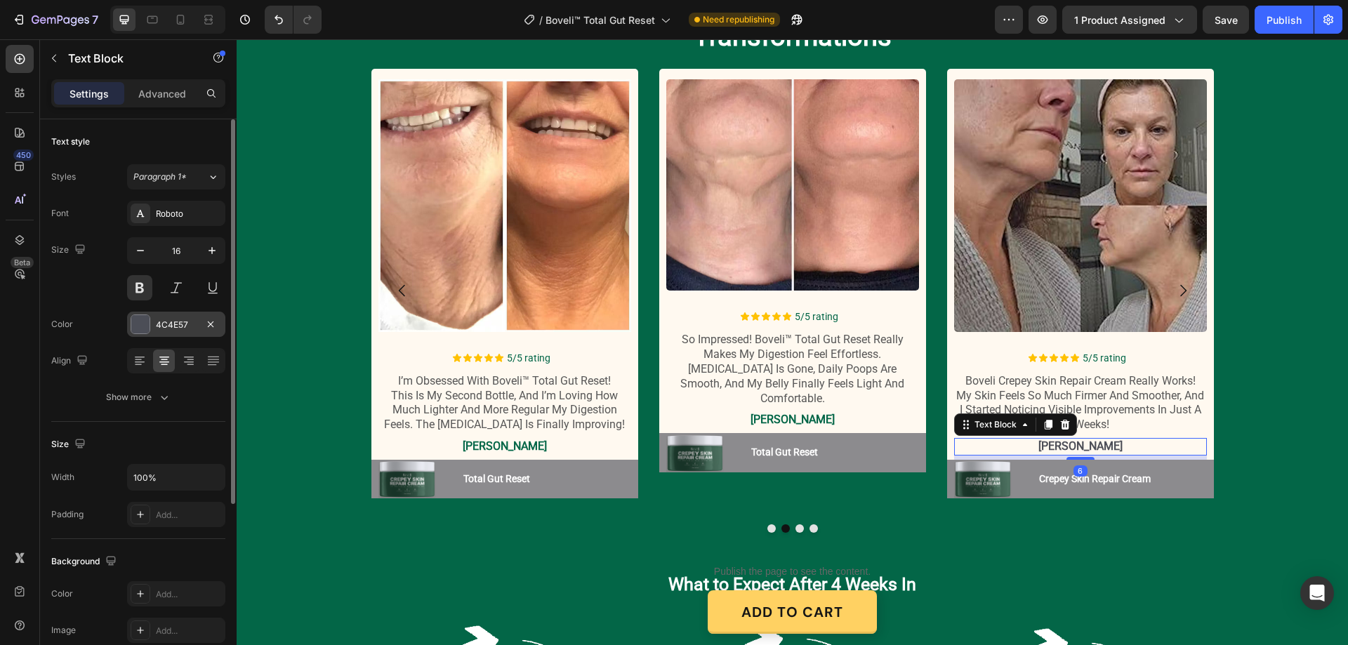
click at [143, 324] on div at bounding box center [140, 324] width 18 height 18
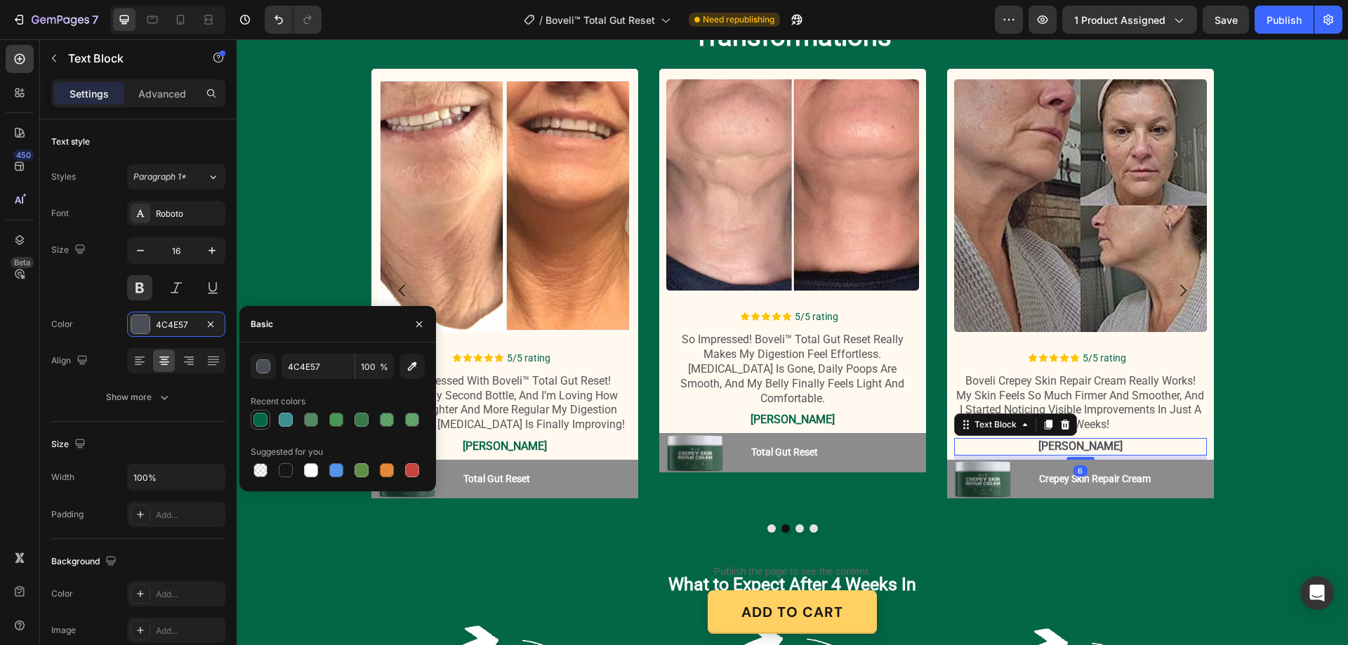
click at [259, 419] on div at bounding box center [261, 420] width 14 height 14
type input "036647"
click at [810, 528] on button "Dot" at bounding box center [814, 529] width 8 height 8
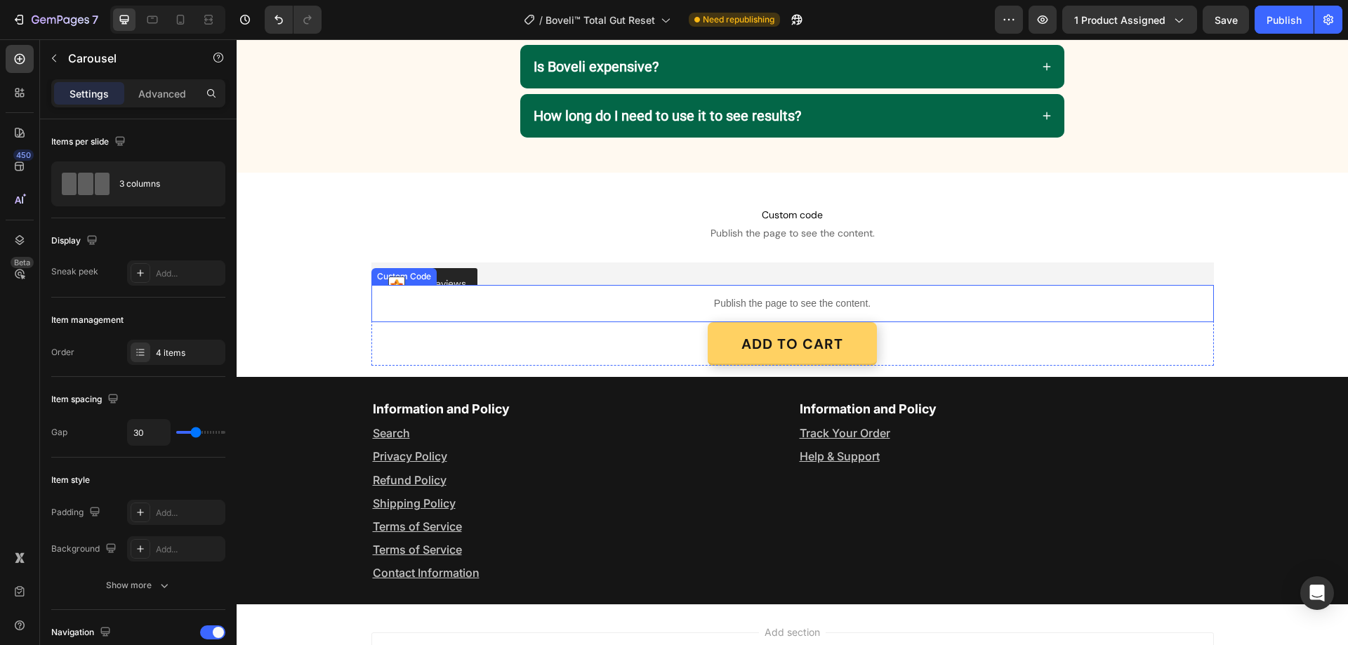
scroll to position [3441, 0]
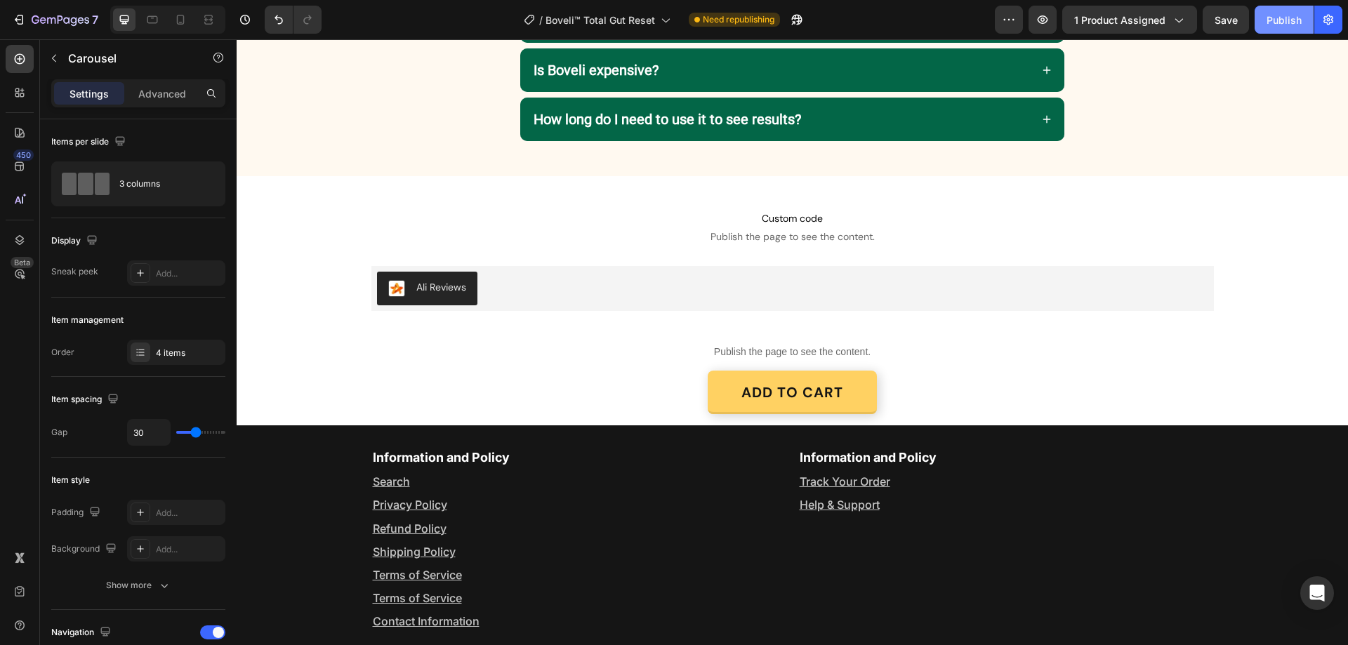
click at [1296, 22] on div "Publish" at bounding box center [1284, 20] width 35 height 15
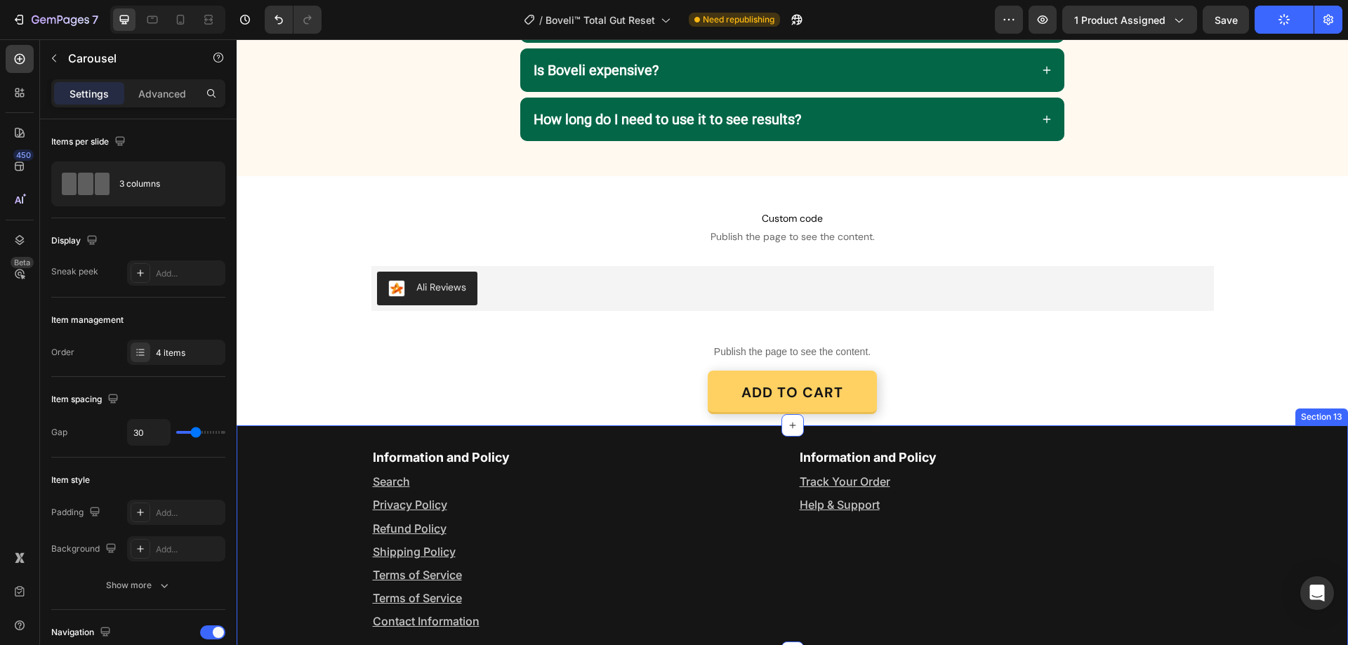
click at [256, 428] on div "Information and Policy Text Block Search Text Block Privacy Policy Text Block R…" at bounding box center [793, 540] width 1112 height 228
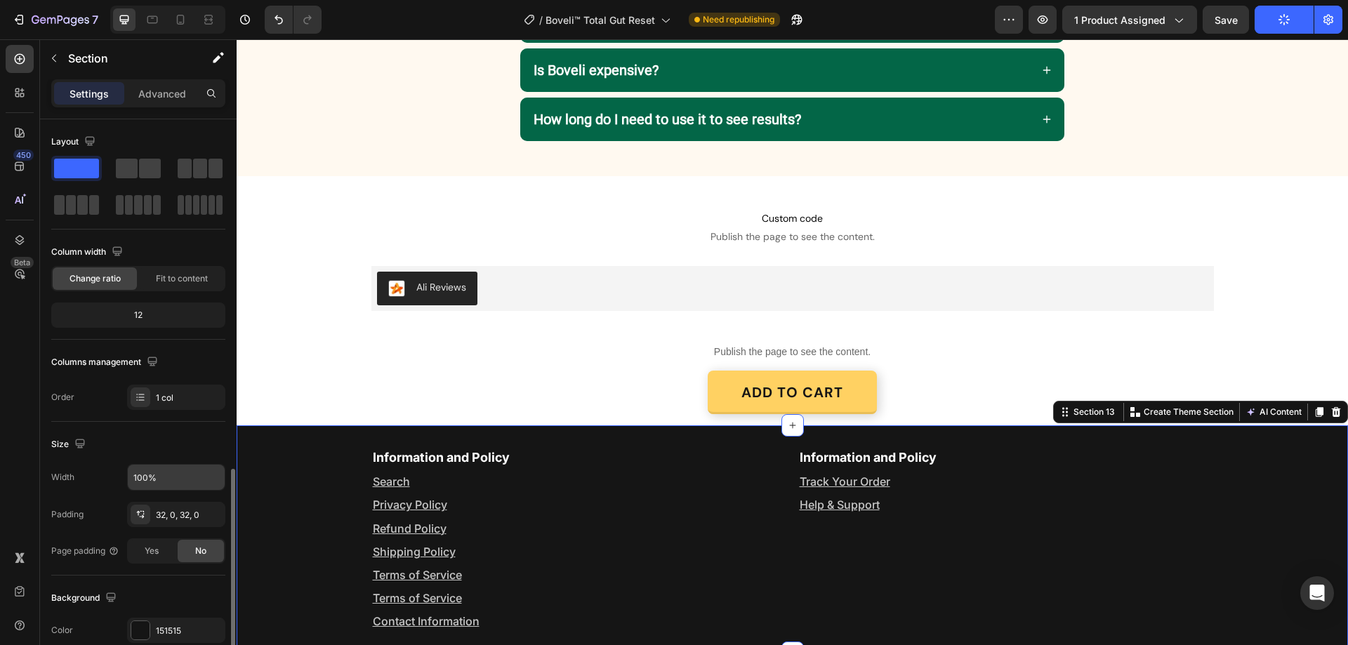
scroll to position [211, 0]
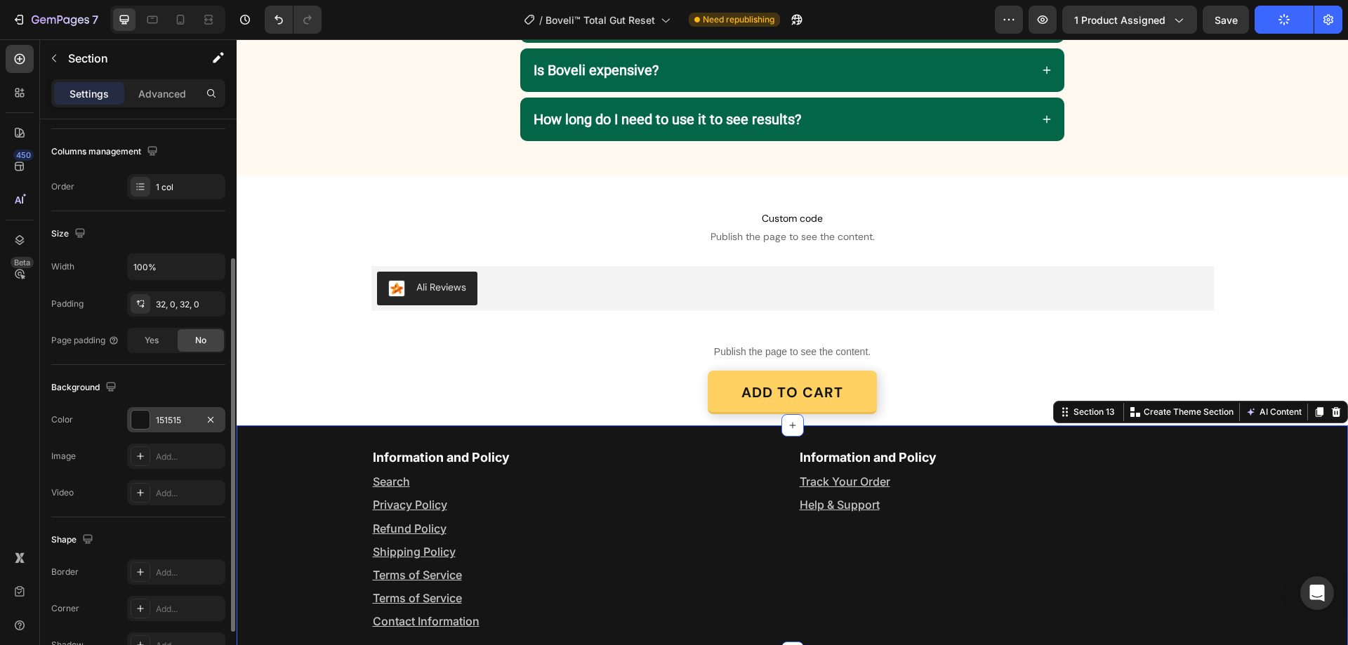
click at [165, 414] on div "151515" at bounding box center [176, 420] width 41 height 13
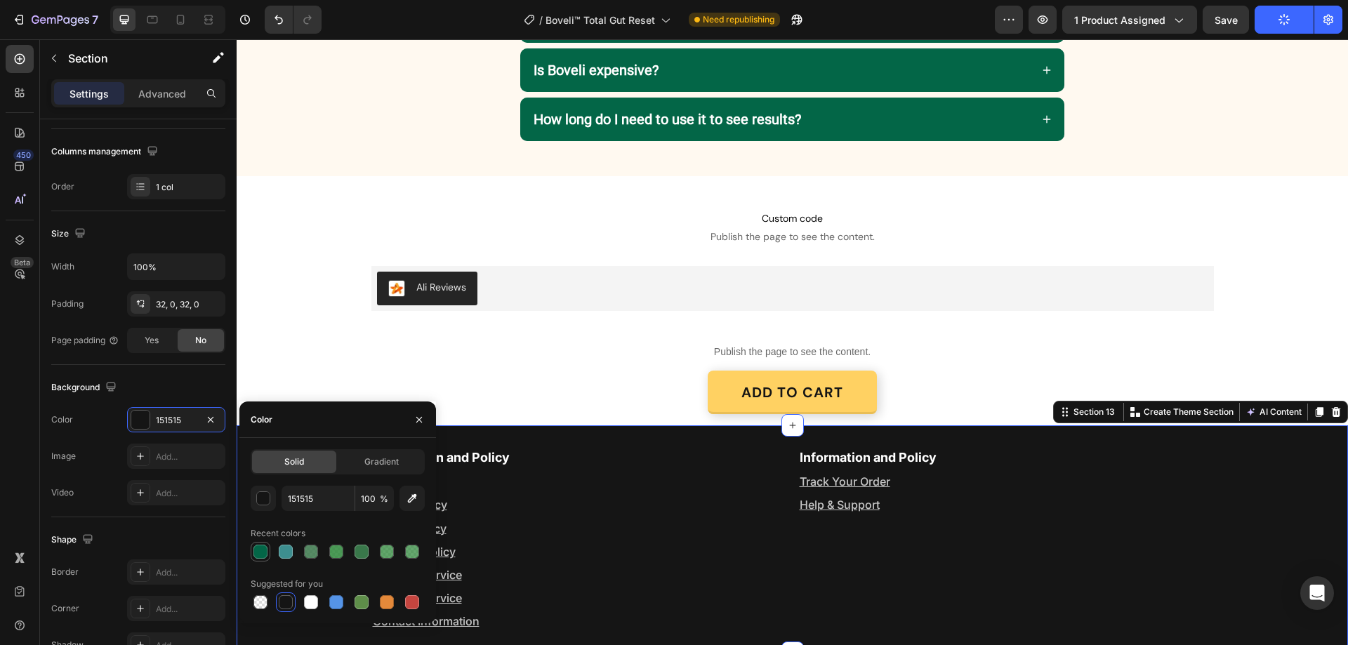
click at [254, 555] on div at bounding box center [261, 552] width 14 height 14
type input "036647"
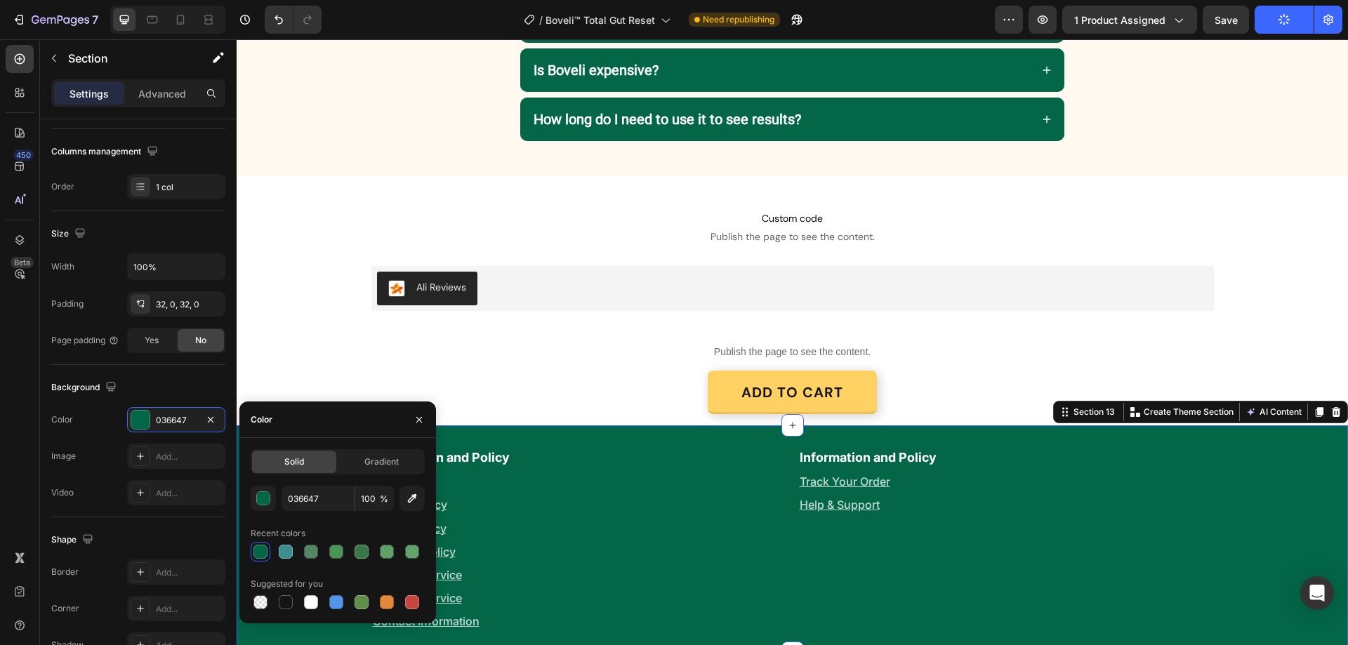
click at [1227, 452] on div "Information and Policy Text Block Search Text Block Privacy Policy Text Block R…" at bounding box center [793, 539] width 1112 height 183
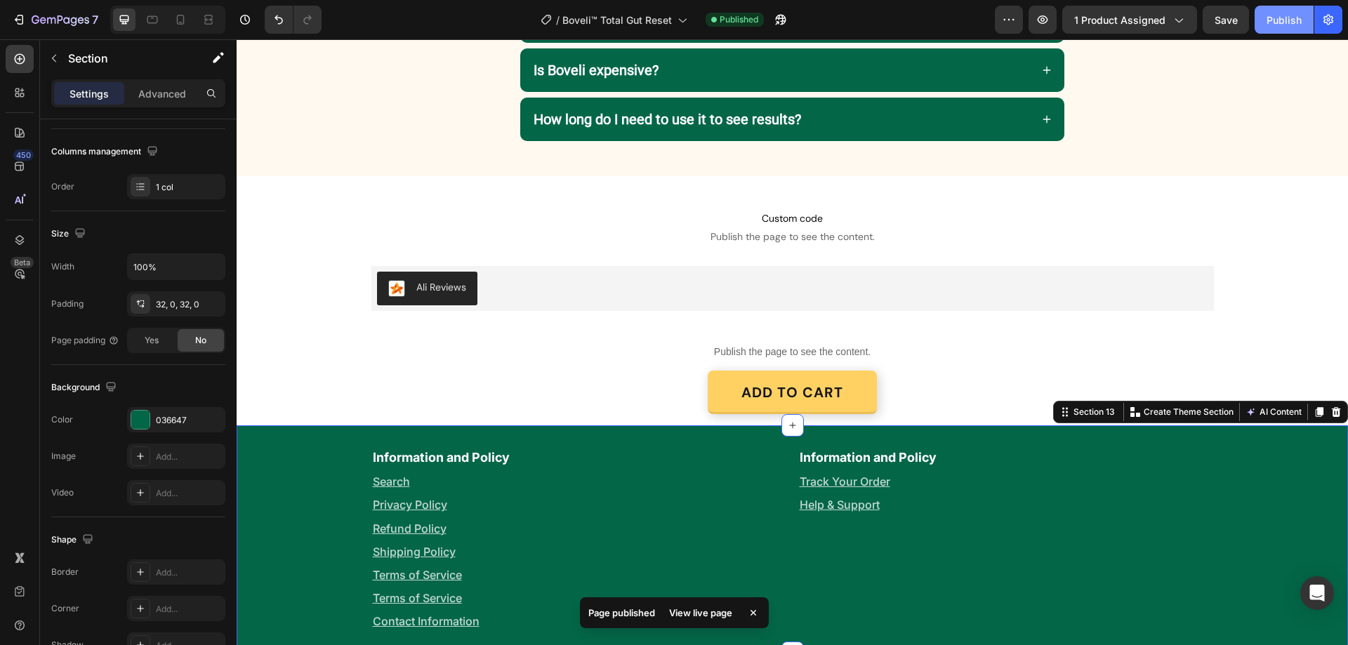
drag, startPoint x: 1293, startPoint y: 17, endPoint x: 801, endPoint y: 41, distance: 492.2
click at [1293, 17] on div "Publish" at bounding box center [1284, 20] width 35 height 15
click at [176, 25] on icon at bounding box center [180, 20] width 14 height 14
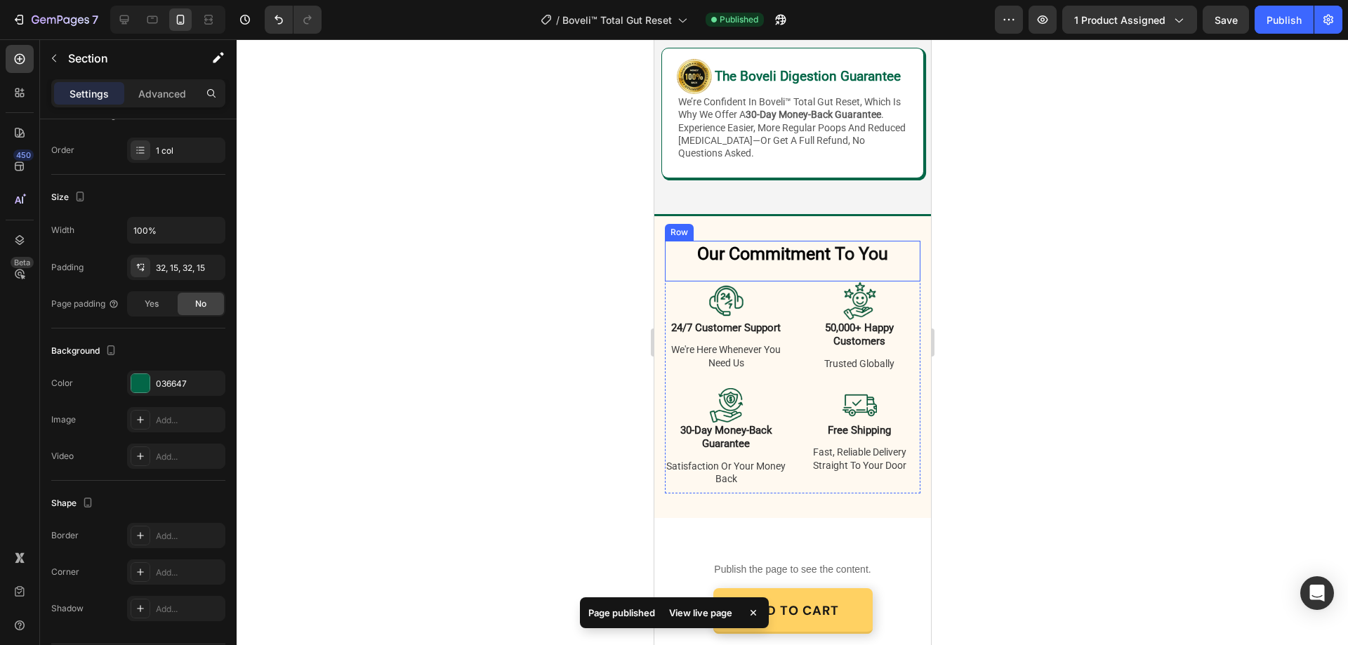
scroll to position [2698, 0]
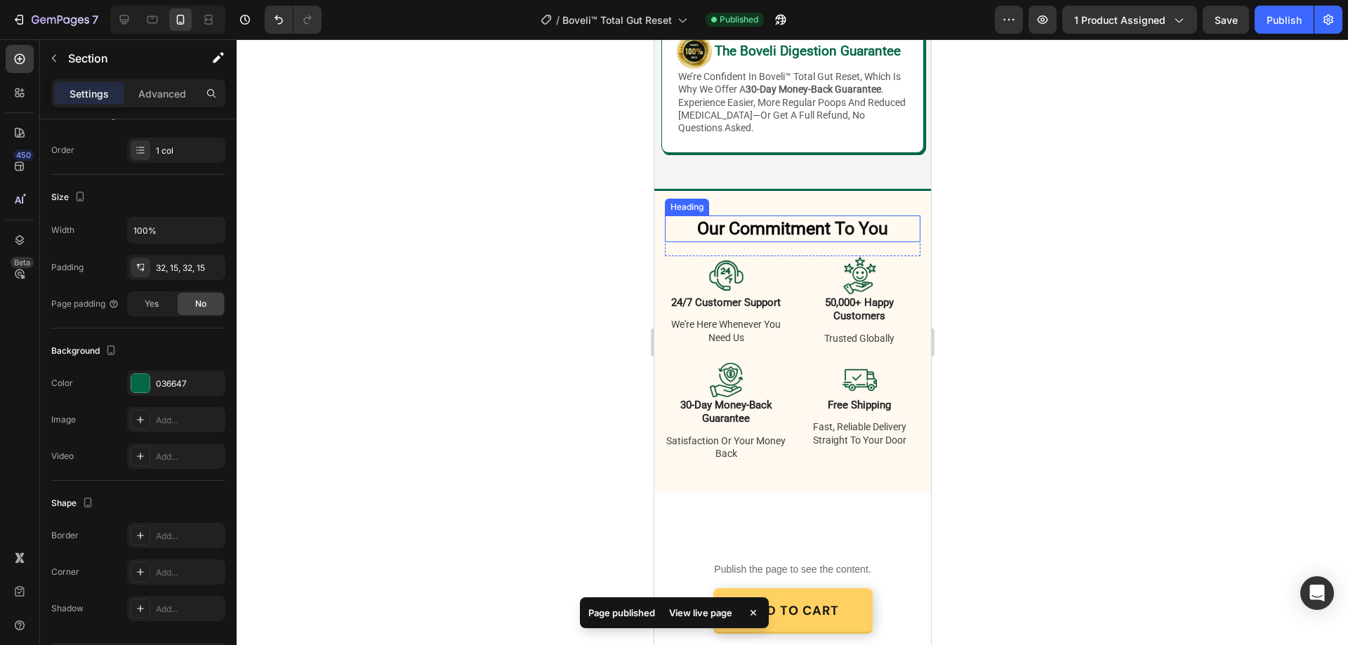
click at [784, 239] on span "Our Commitment" at bounding box center [763, 228] width 133 height 20
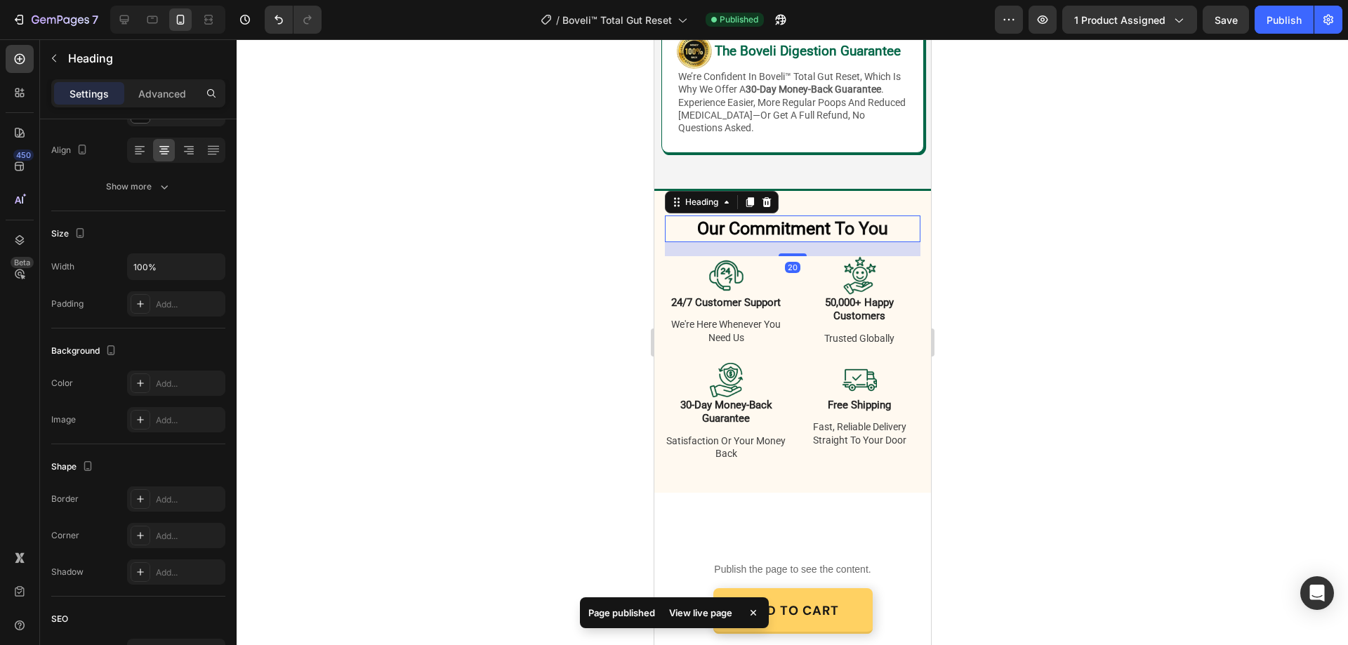
scroll to position [0, 0]
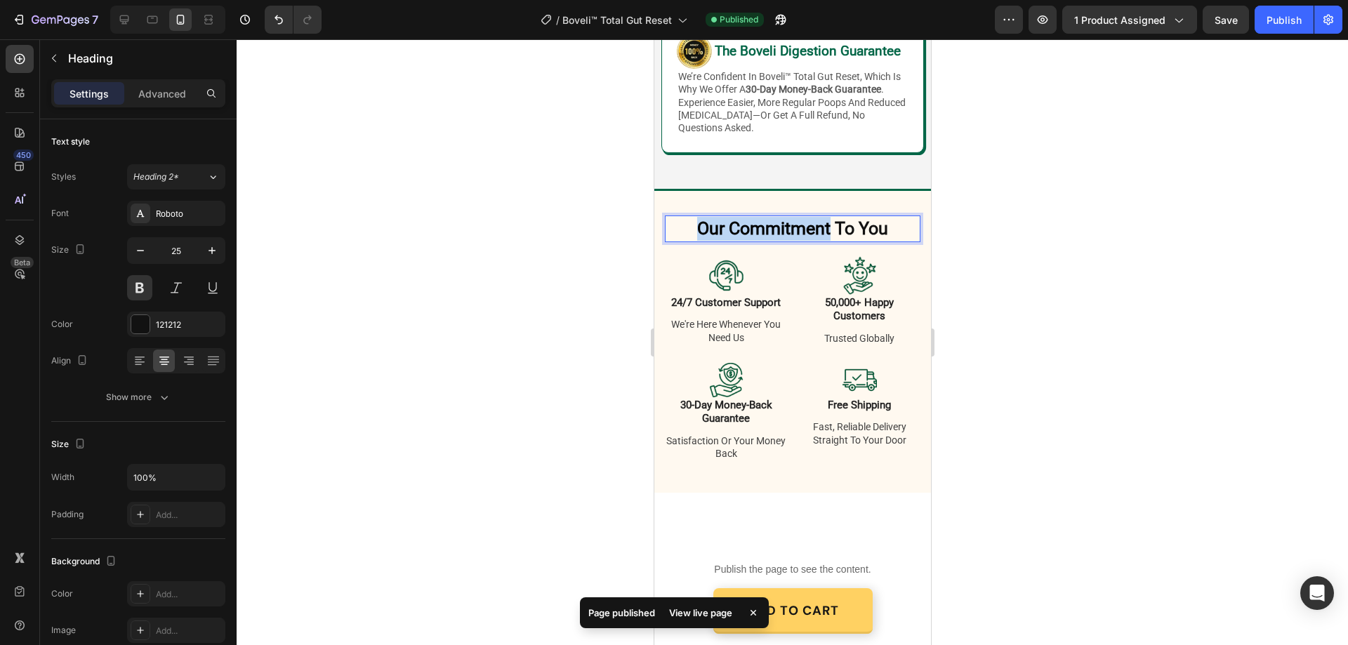
drag, startPoint x: 824, startPoint y: 481, endPoint x: 692, endPoint y: 477, distance: 132.8
click at [692, 241] on p "Our Commitment To You" at bounding box center [792, 229] width 253 height 24
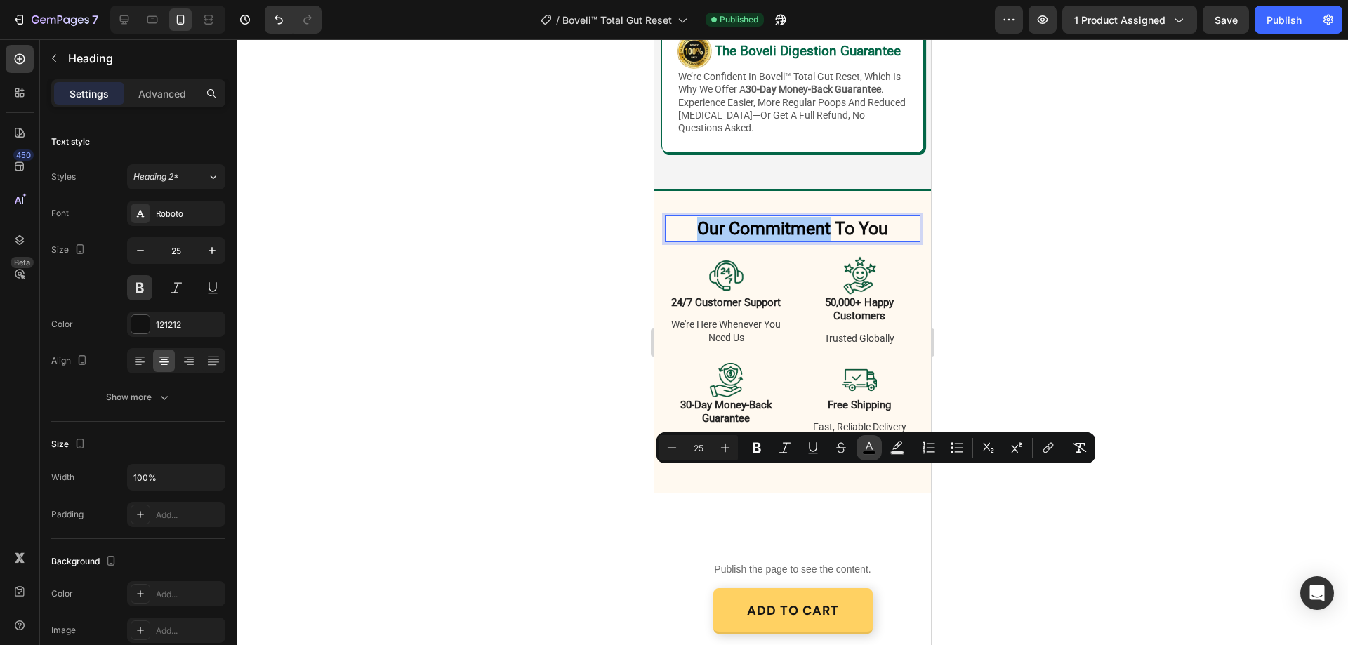
click at [871, 452] on rect "Editor contextual toolbar" at bounding box center [869, 454] width 13 height 4
type input "000000"
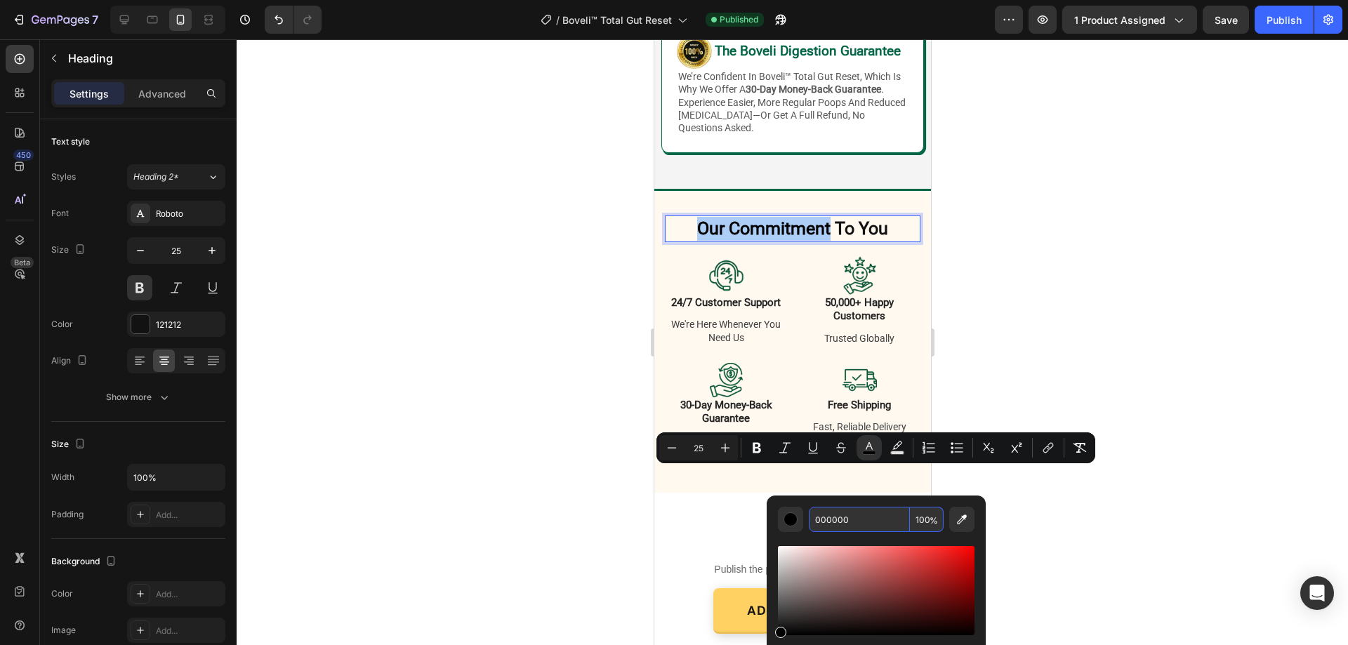
click at [864, 514] on input "000000" at bounding box center [859, 519] width 101 height 25
paste input "36647"
type input "036647"
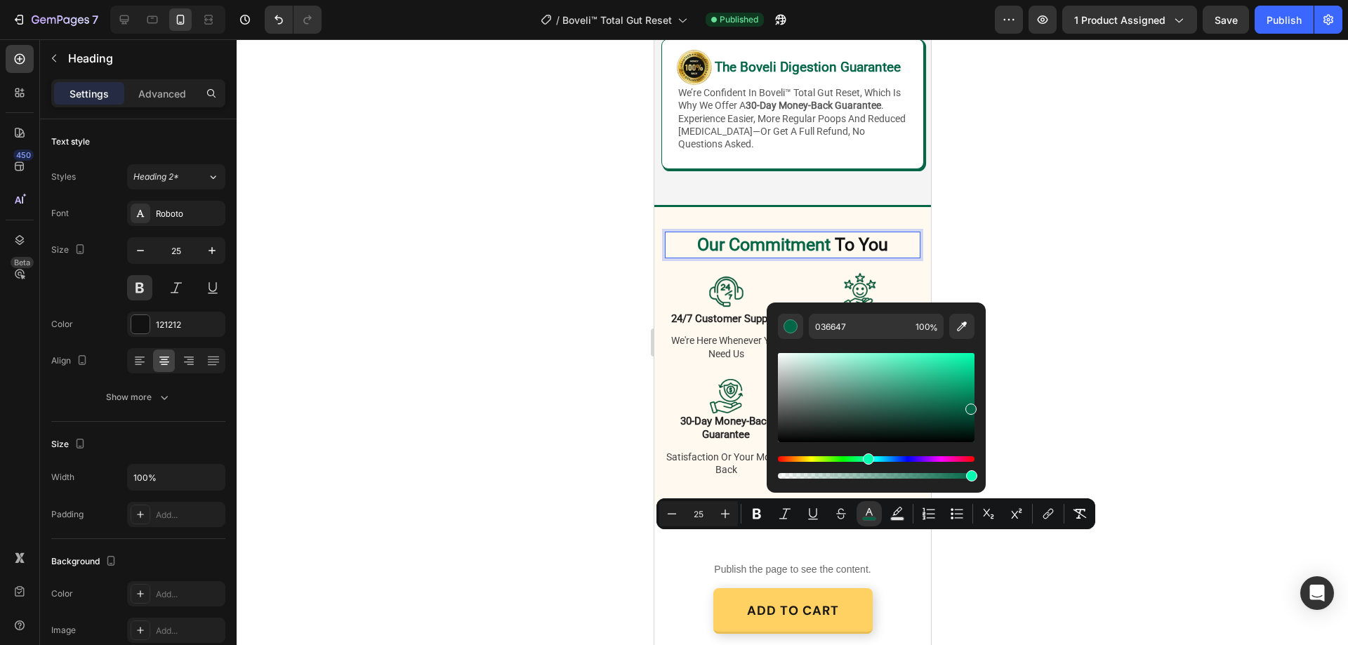
scroll to position [2698, 0]
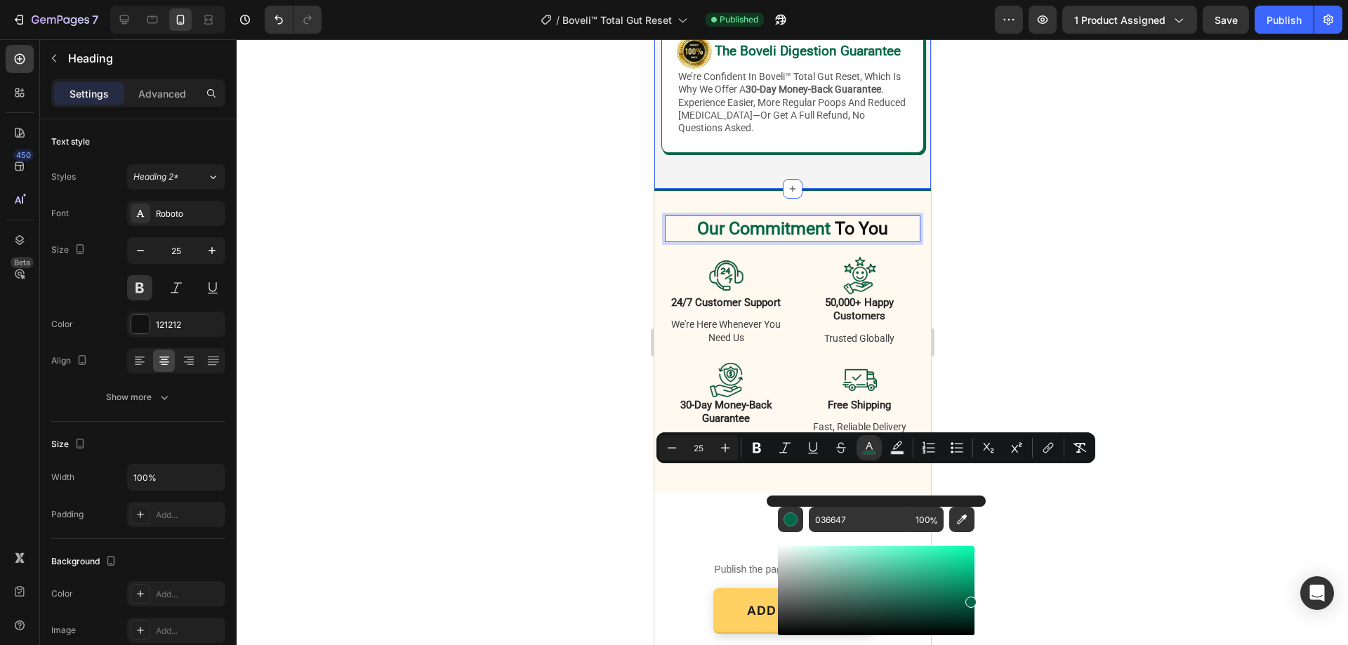
click at [739, 191] on div "Image Image The Boveli Digestion Guarantee Heading Row we’re confident in bovel…" at bounding box center [792, 96] width 277 height 190
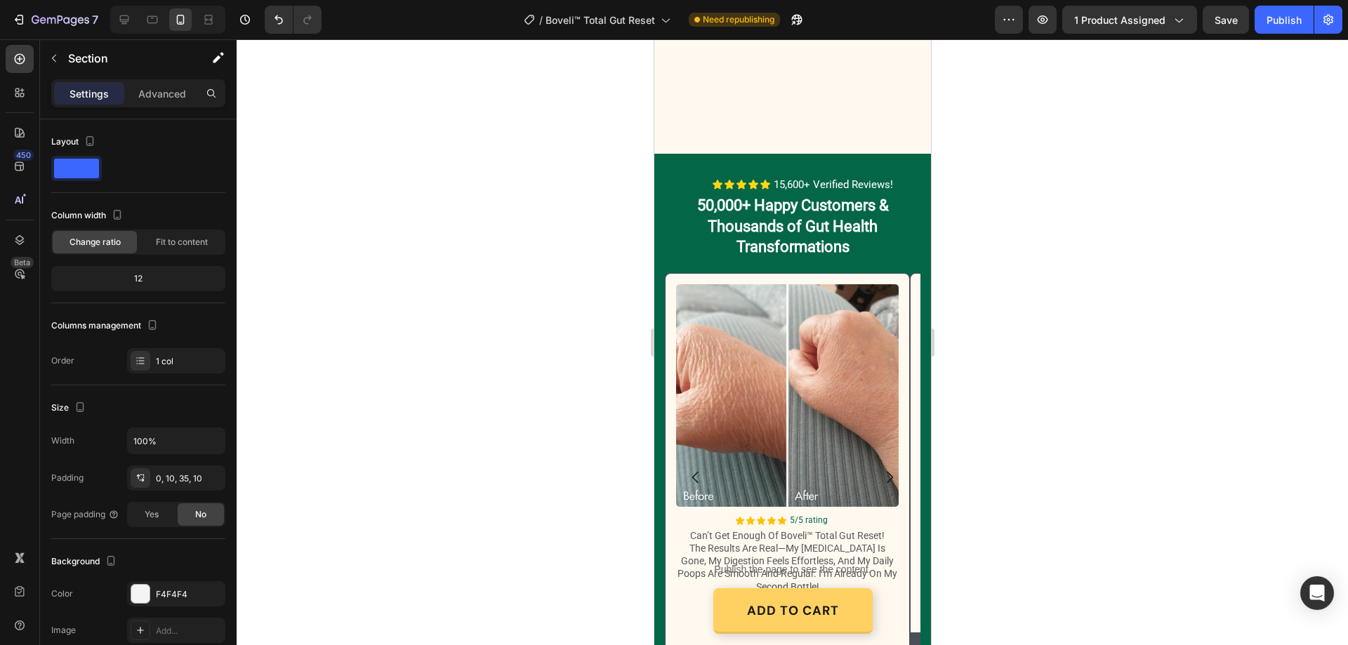
scroll to position [2037, 0]
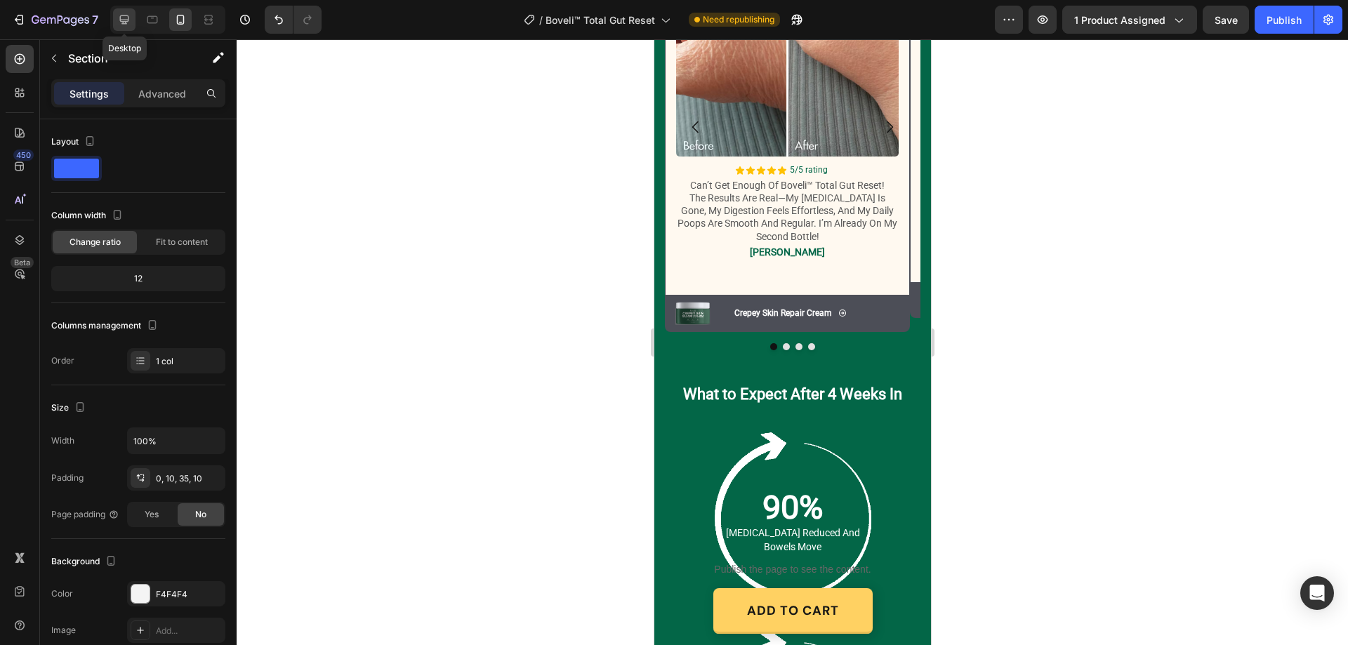
click at [121, 18] on icon at bounding box center [124, 19] width 9 height 9
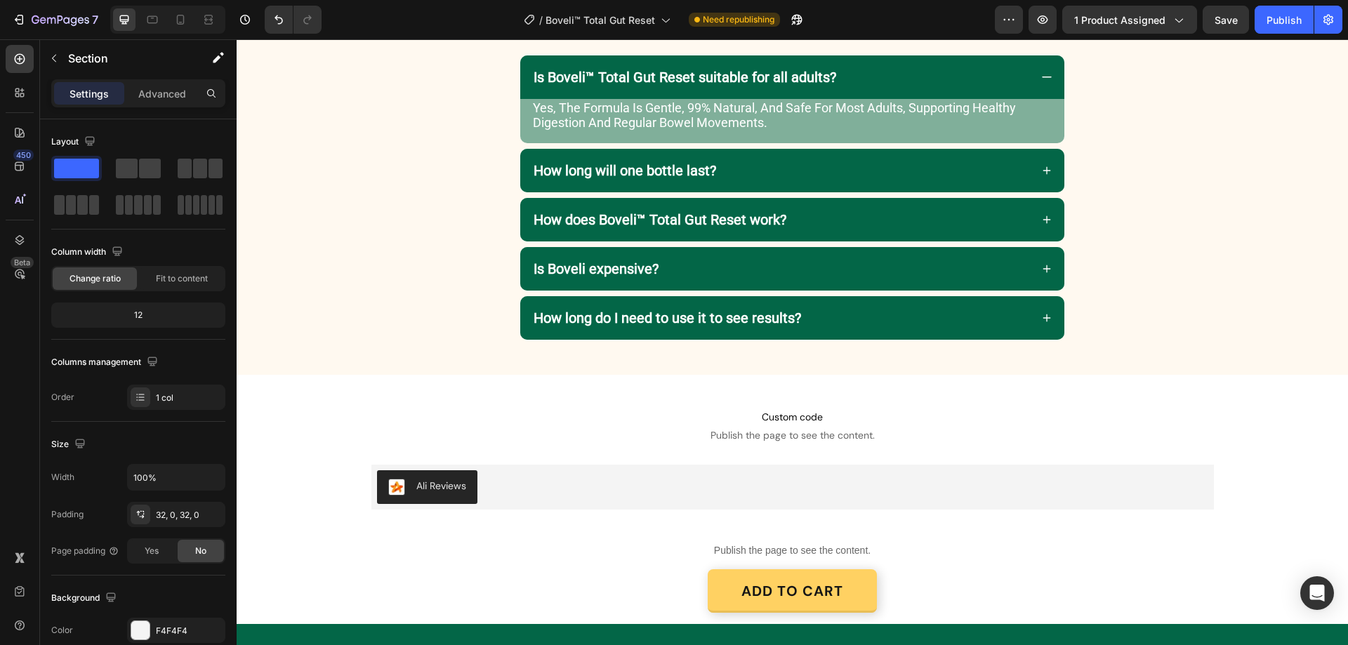
scroll to position [3225, 0]
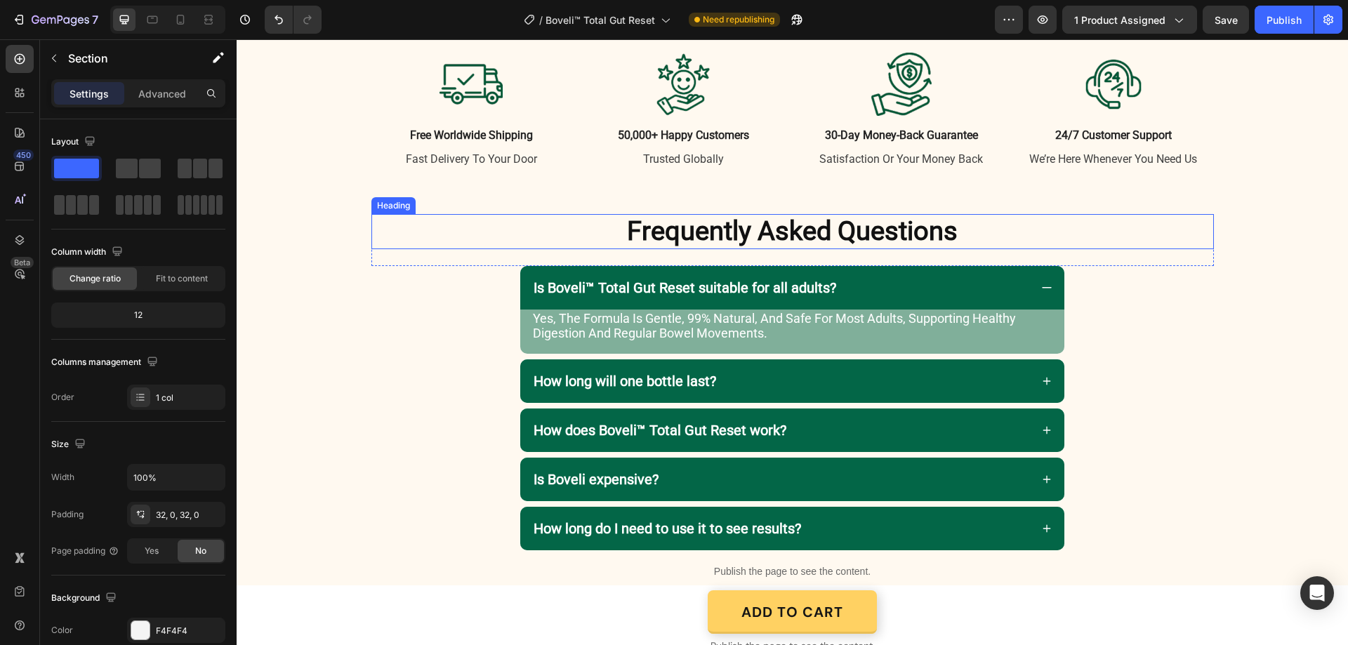
click at [857, 238] on span "Frequently Asked Questions" at bounding box center [792, 231] width 331 height 31
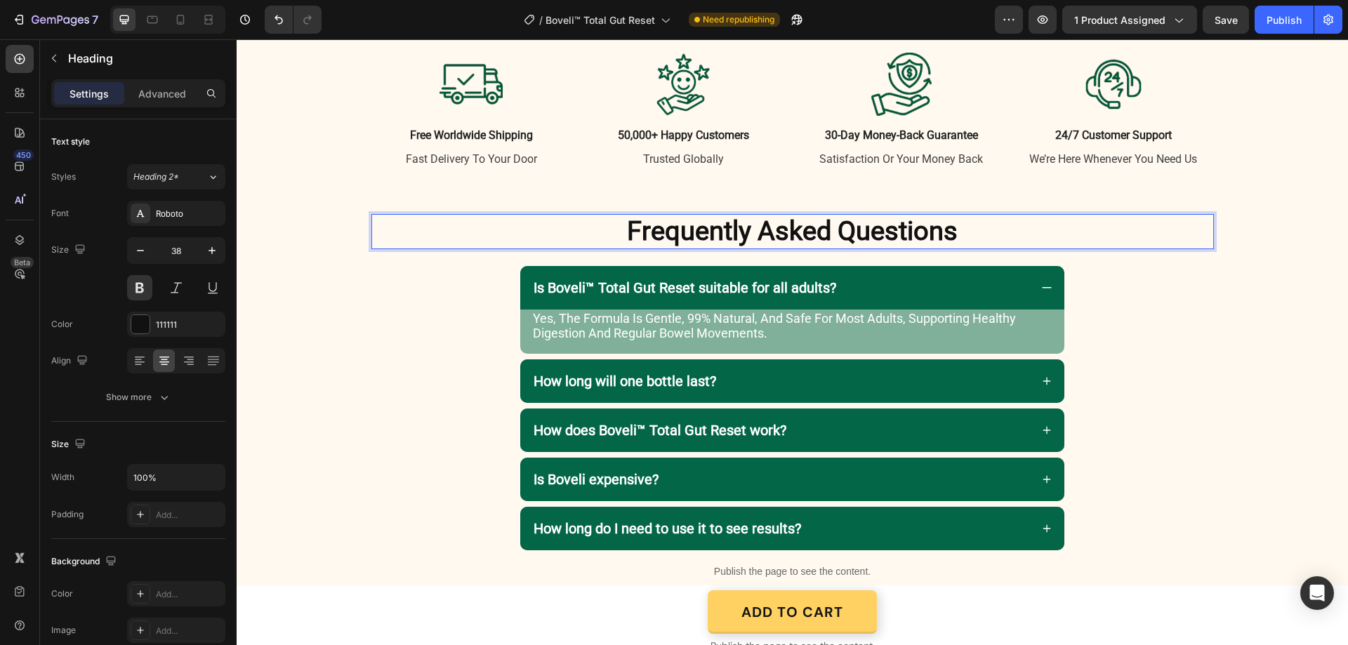
click at [839, 232] on span "Frequently Asked Questions" at bounding box center [792, 231] width 331 height 31
drag, startPoint x: 835, startPoint y: 232, endPoint x: 950, endPoint y: 225, distance: 115.4
click at [950, 225] on span "Frequently Asked Questions" at bounding box center [792, 231] width 331 height 31
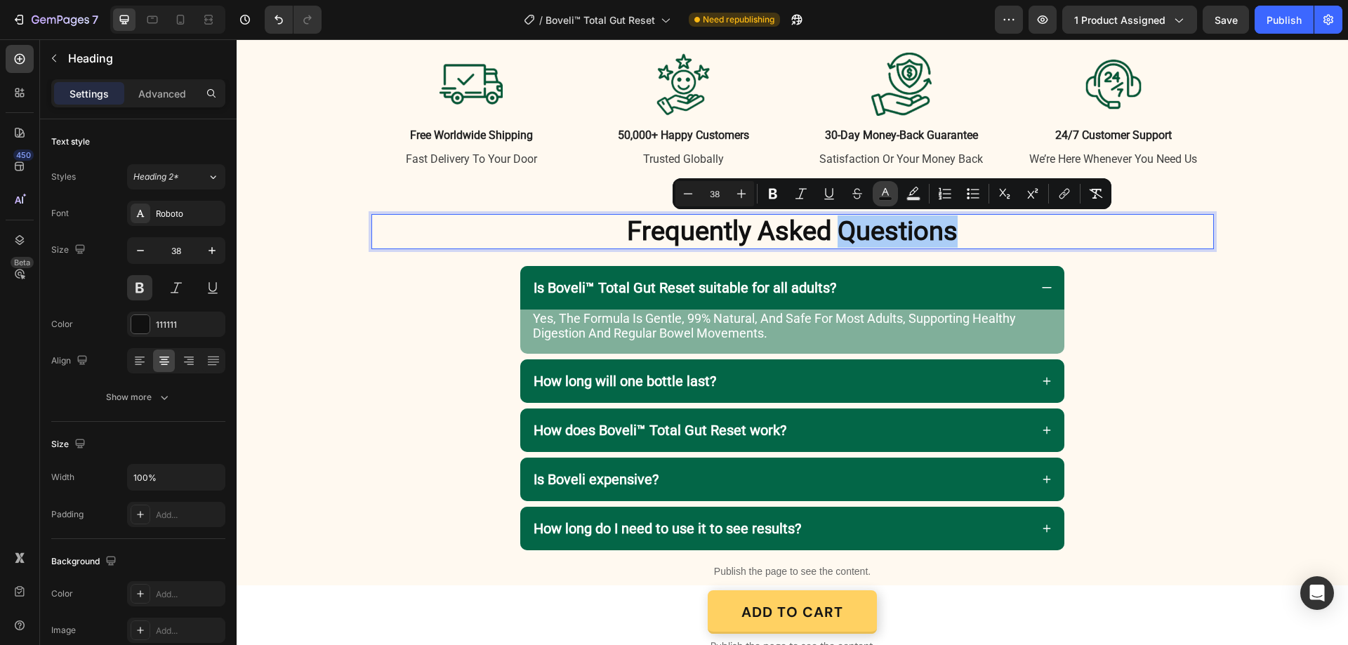
click at [881, 196] on icon "Editor contextual toolbar" at bounding box center [886, 194] width 14 height 14
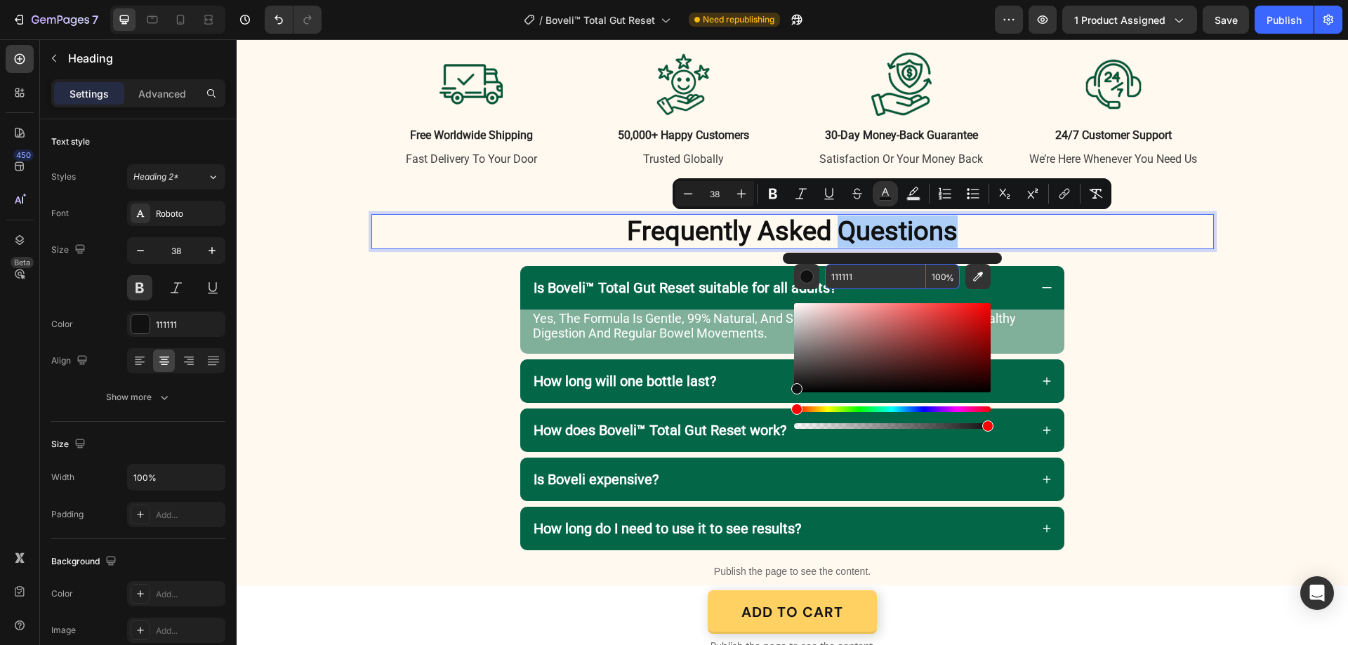
click at [872, 271] on input "111111" at bounding box center [875, 276] width 101 height 25
paste input "036647"
type input "036647"
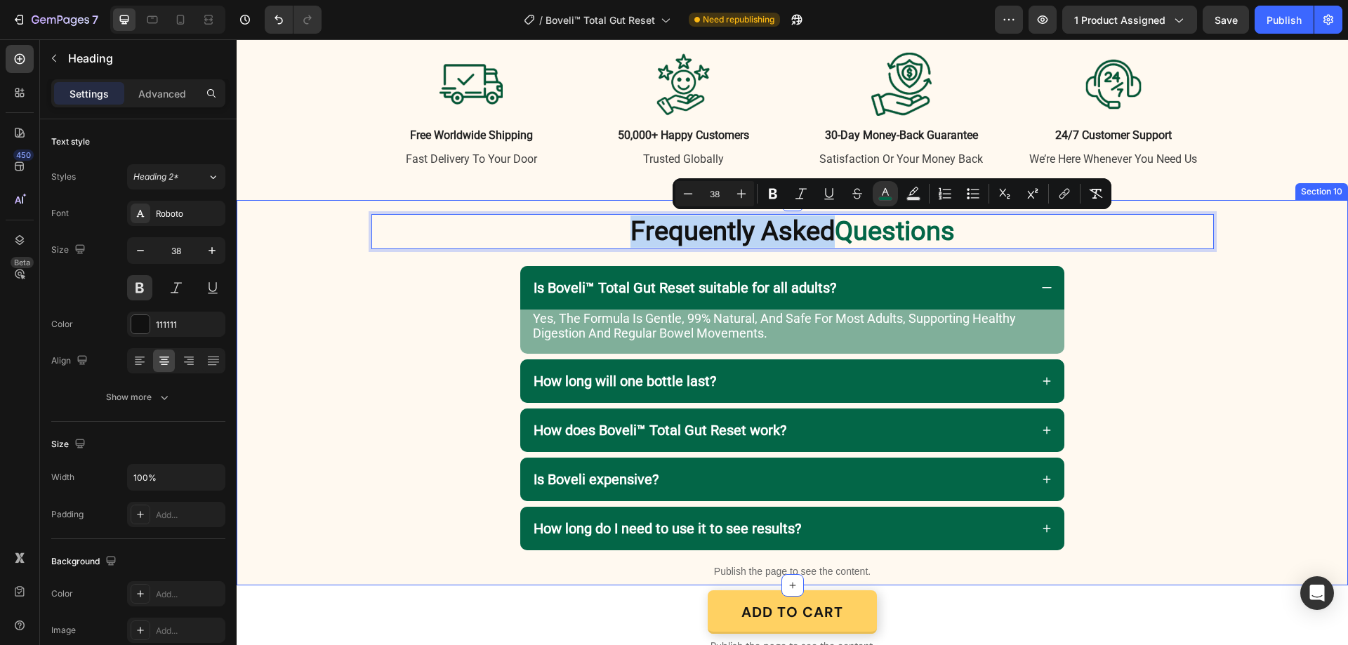
click at [1219, 192] on div "Our Commitment To You Heading Row Image free worldwide shipping Text Block fast…" at bounding box center [793, 89] width 1112 height 221
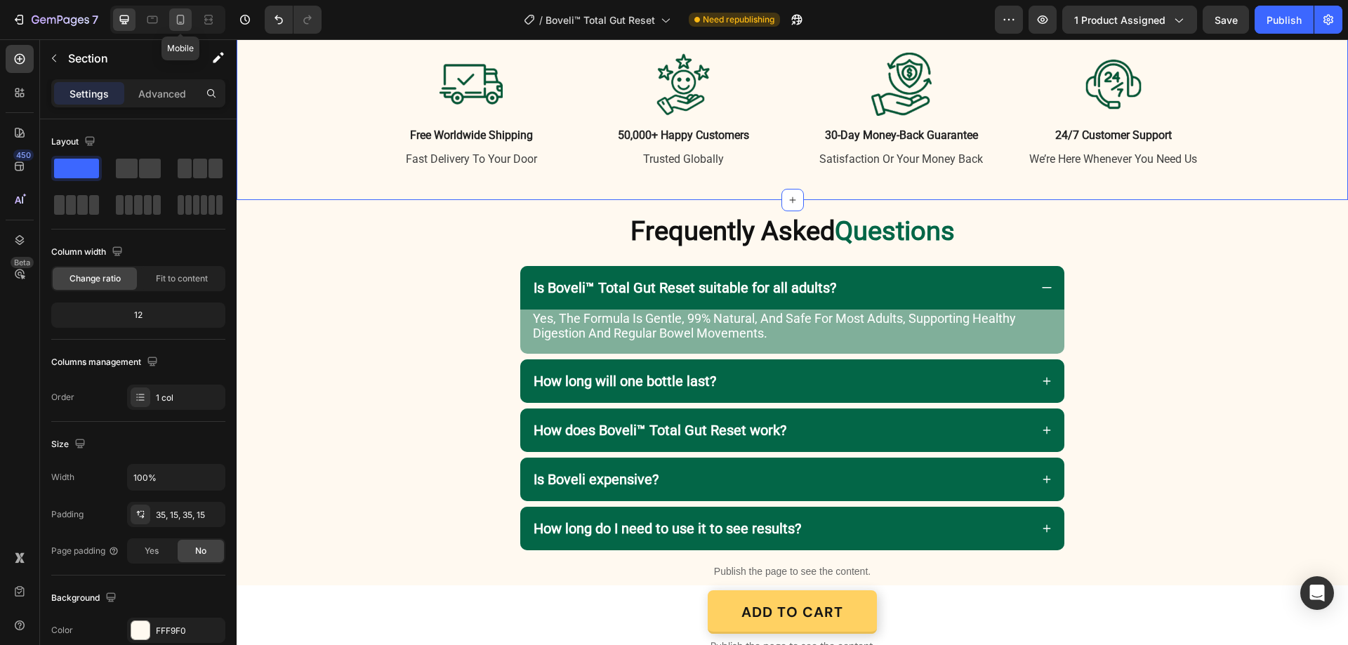
click at [181, 13] on icon at bounding box center [180, 20] width 14 height 14
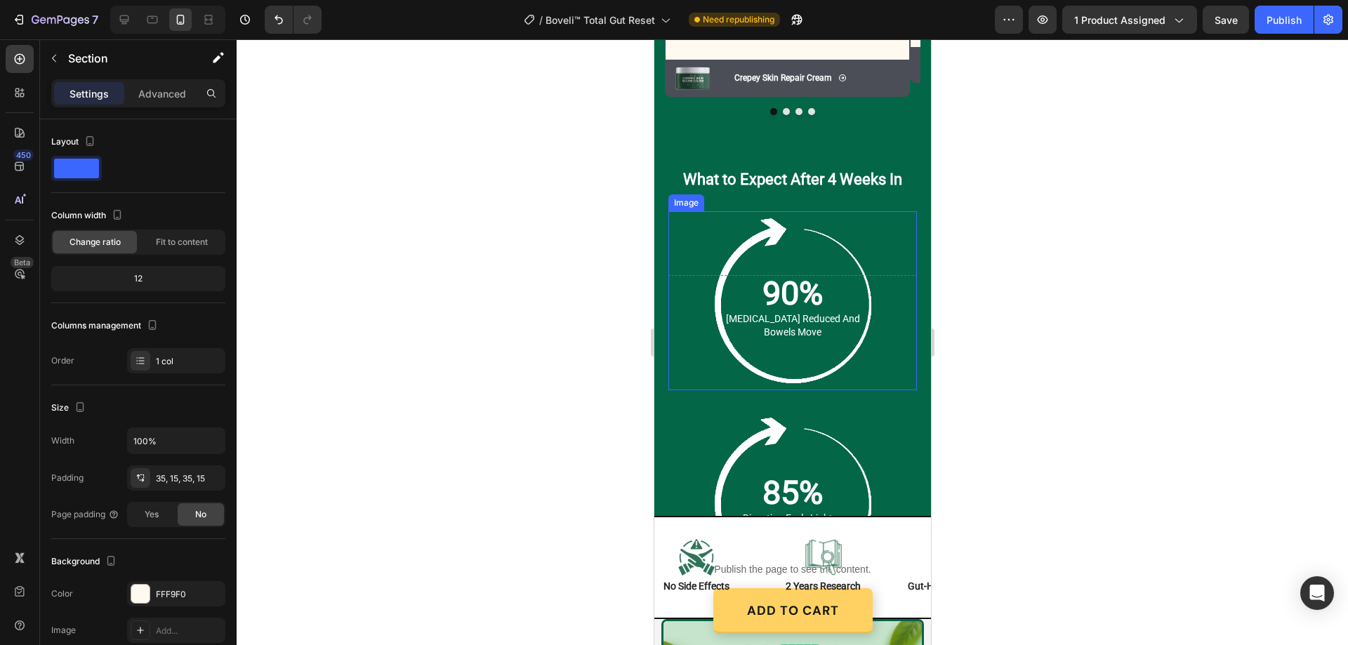
scroll to position [1921, 0]
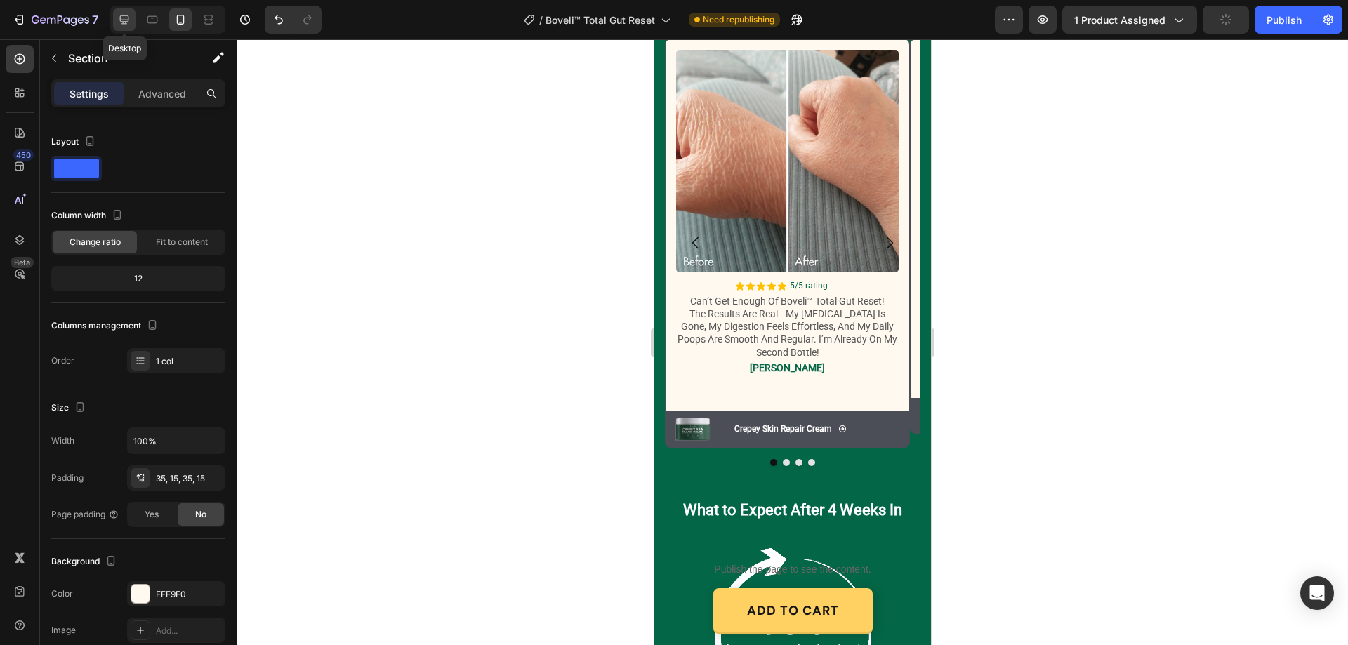
click at [126, 15] on icon at bounding box center [124, 20] width 14 height 14
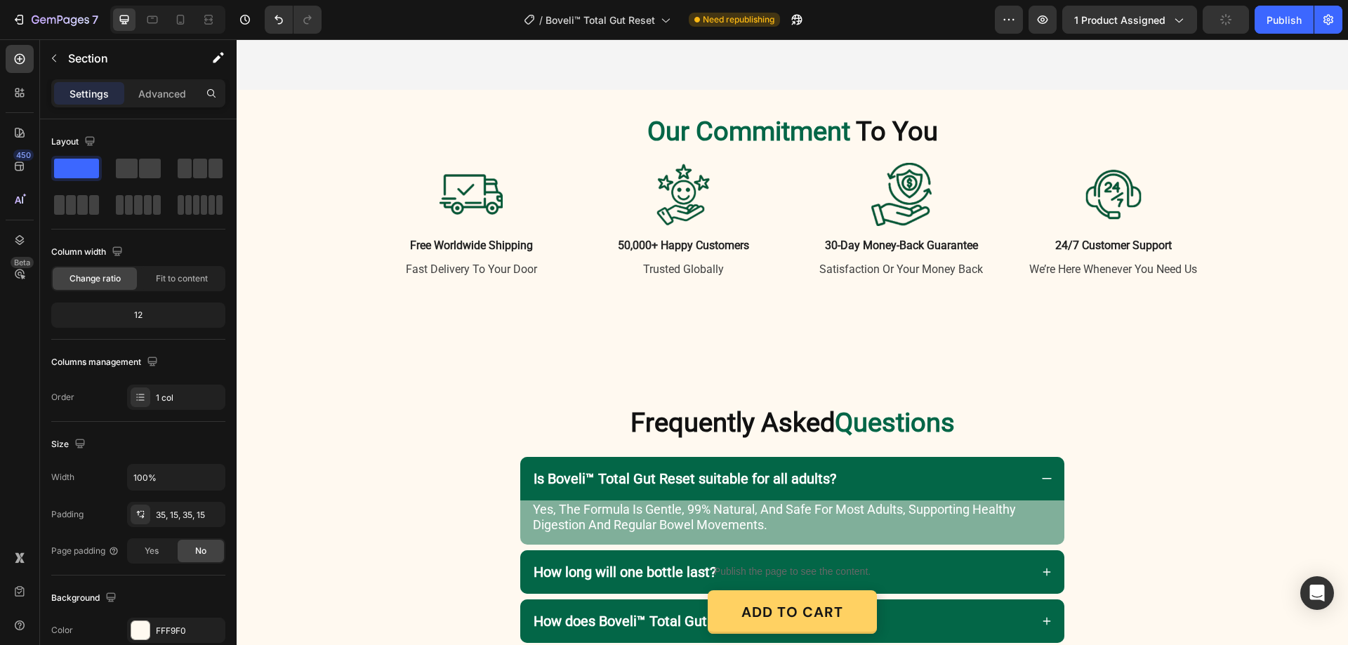
scroll to position [3218, 0]
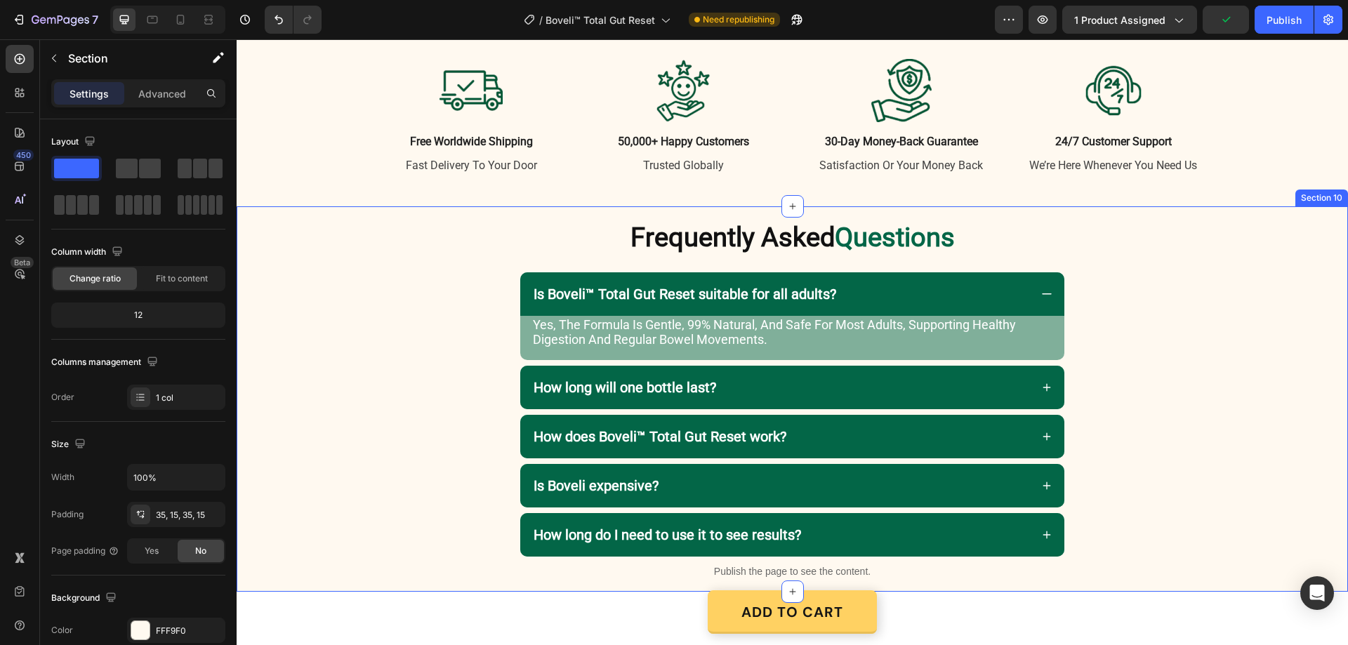
click at [328, 317] on div "Frequently Asked Questions Heading Row Is Boveli™ Total Gut Reset suitable for …" at bounding box center [793, 395] width 1112 height 348
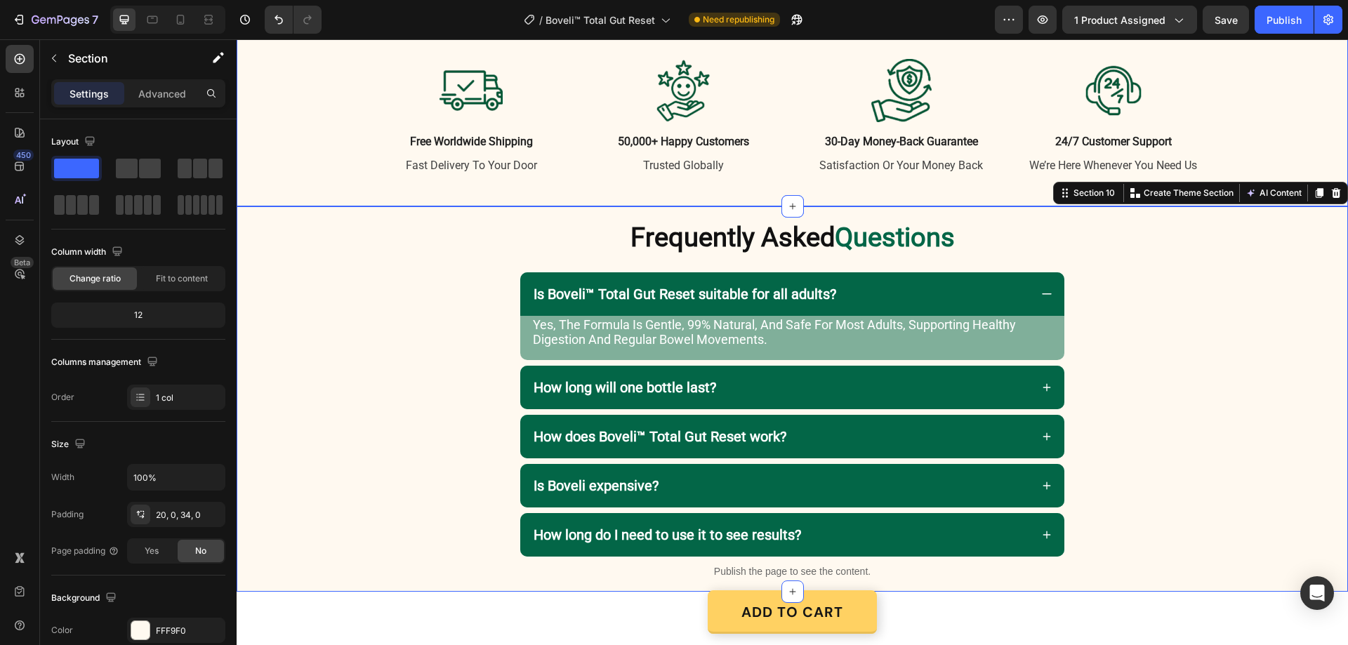
click at [313, 129] on div "Our Commitment To You Heading Row Image free worldwide shipping Text Block fast…" at bounding box center [792, 96] width 1091 height 172
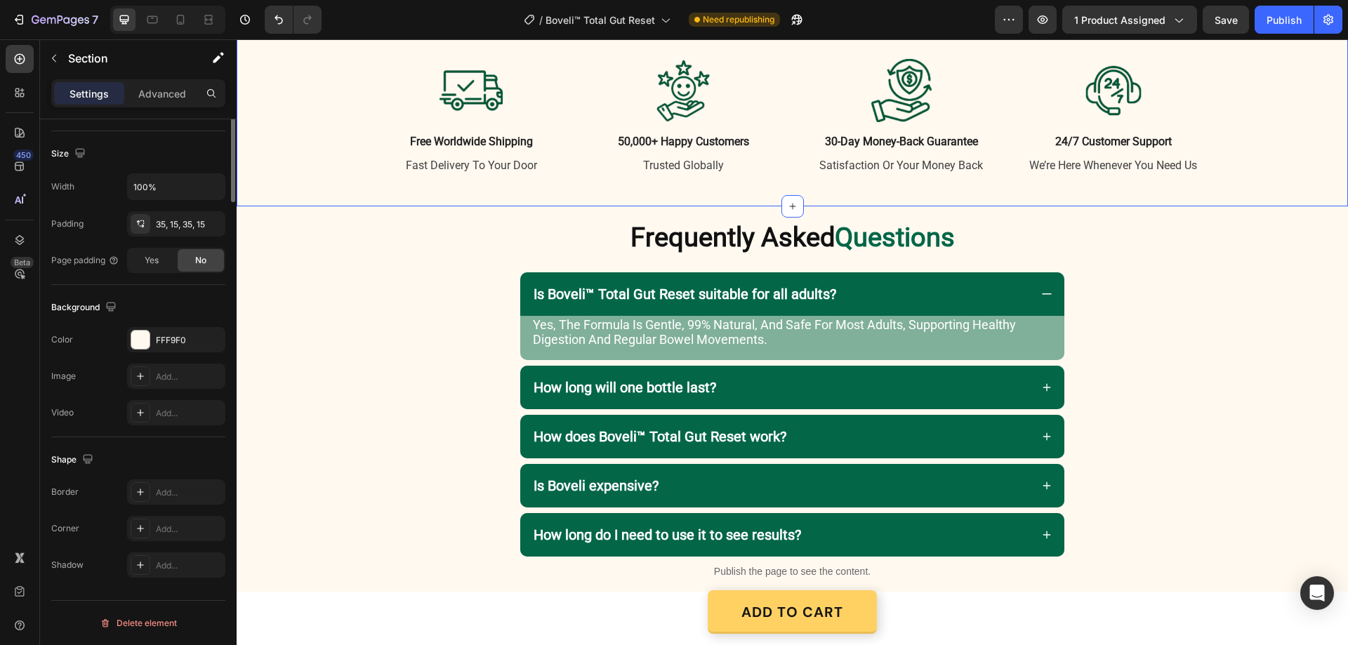
scroll to position [0, 0]
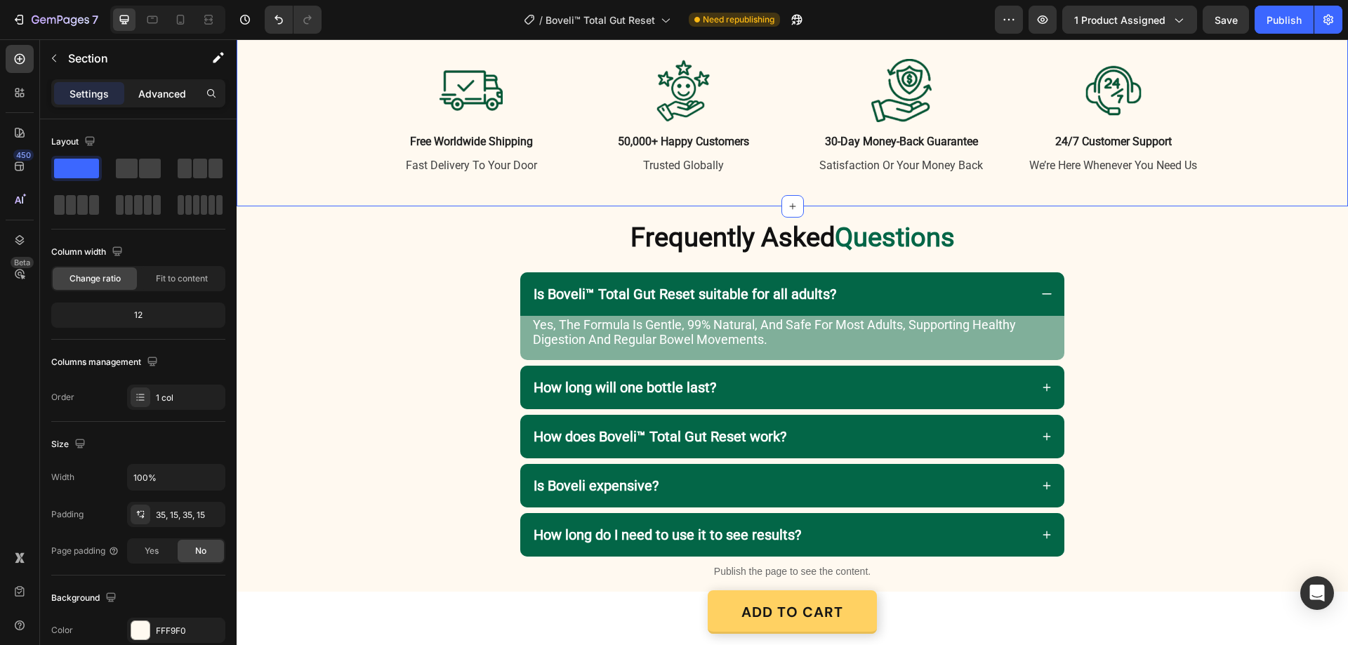
click at [170, 86] on p "Advanced" at bounding box center [162, 93] width 48 height 15
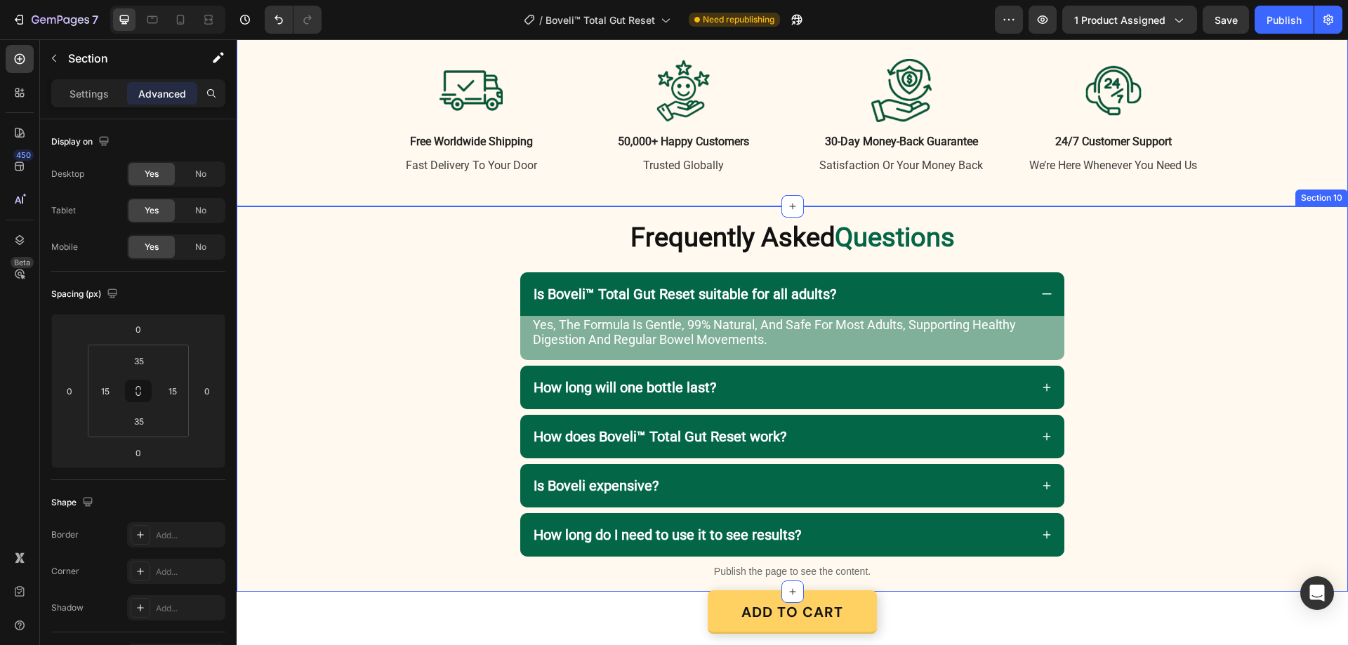
click at [303, 286] on div "Frequently Asked Questions Heading Row Is Boveli™ Total Gut Reset suitable for …" at bounding box center [793, 395] width 1112 height 348
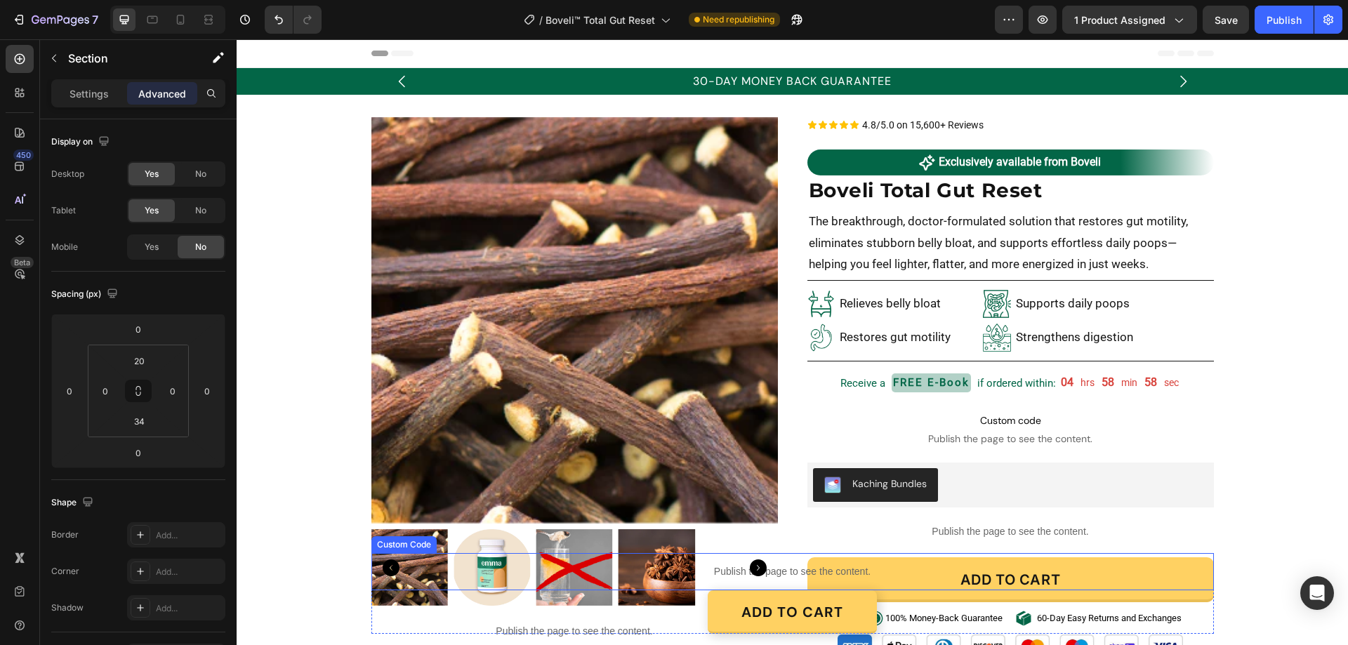
click at [504, 565] on p "Publish the page to see the content." at bounding box center [792, 572] width 843 height 15
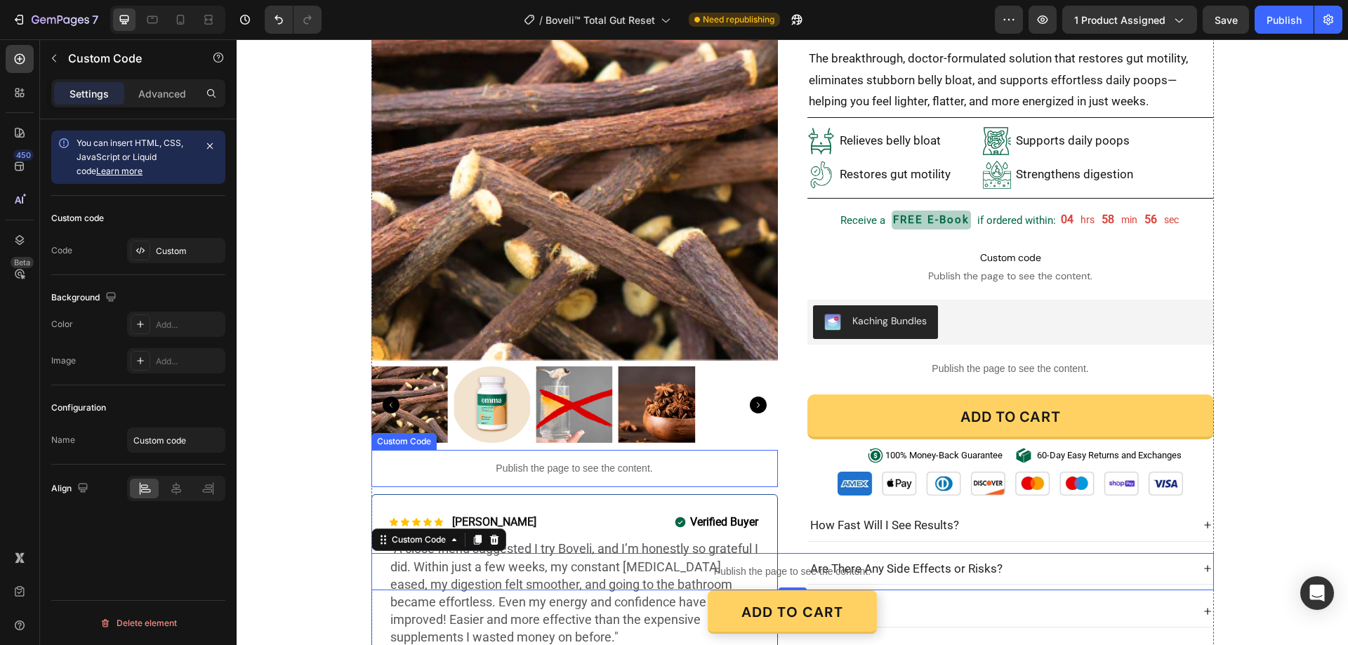
scroll to position [211, 0]
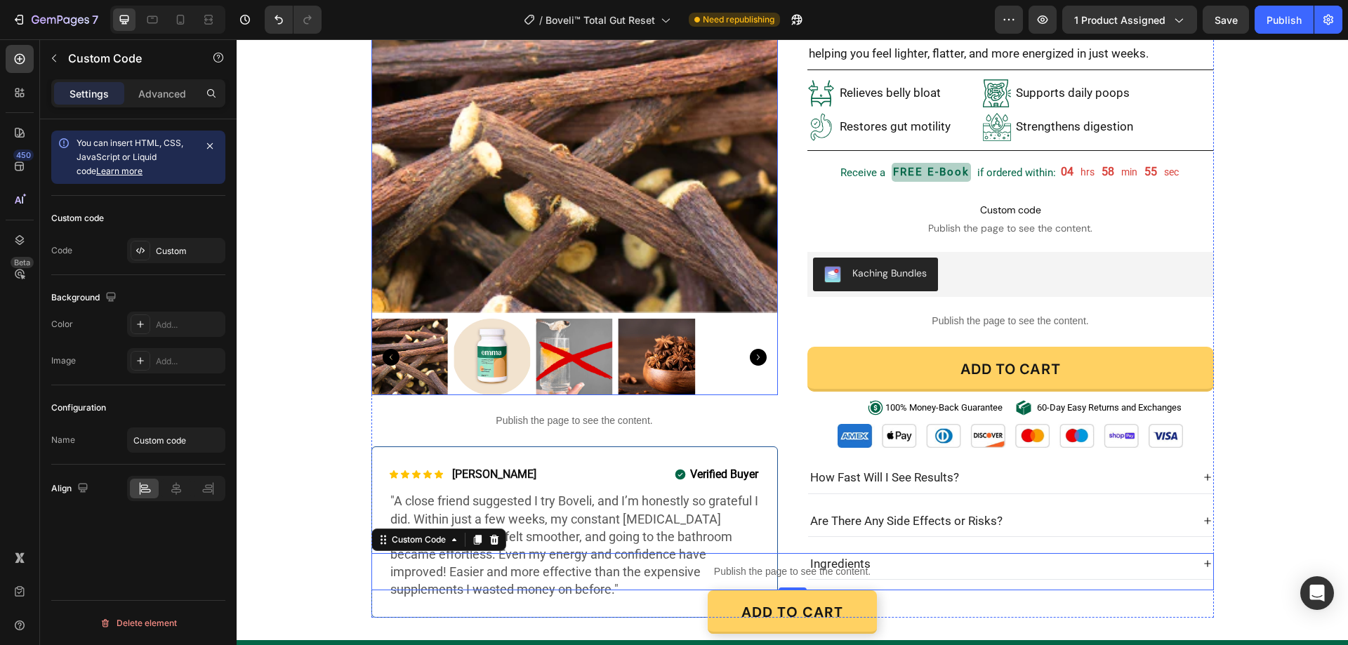
click at [504, 361] on img at bounding box center [492, 357] width 77 height 77
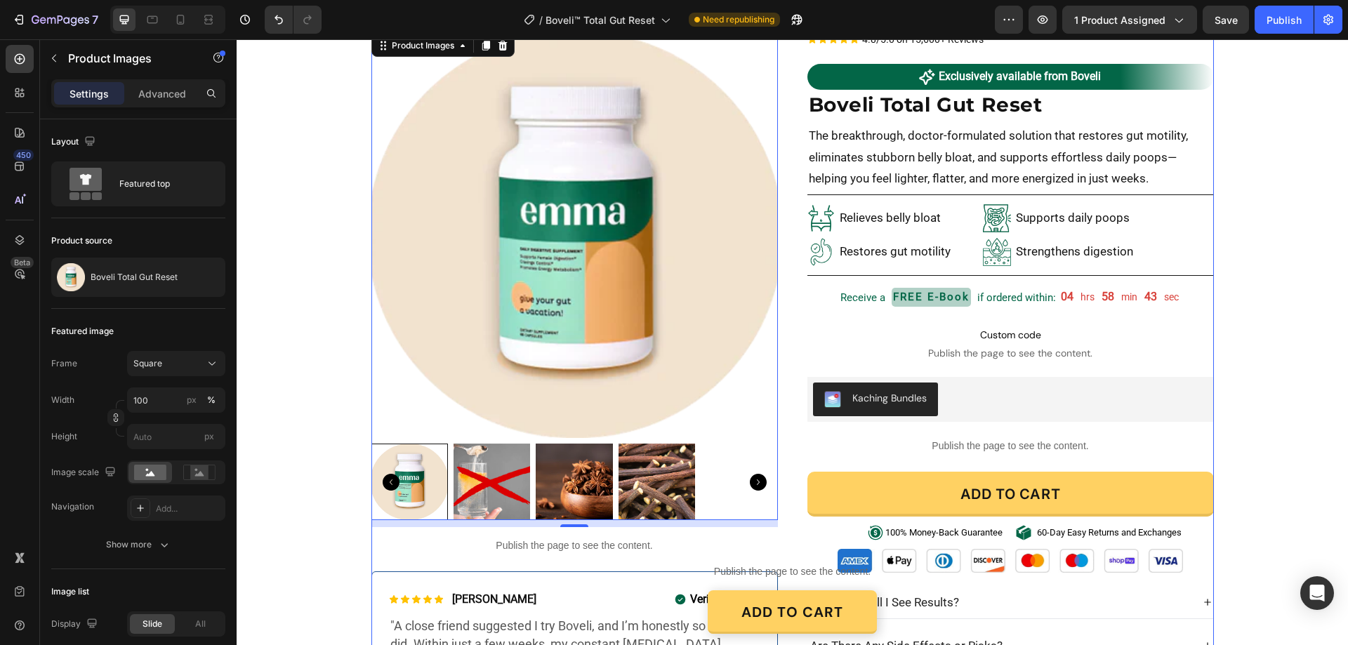
scroll to position [140, 0]
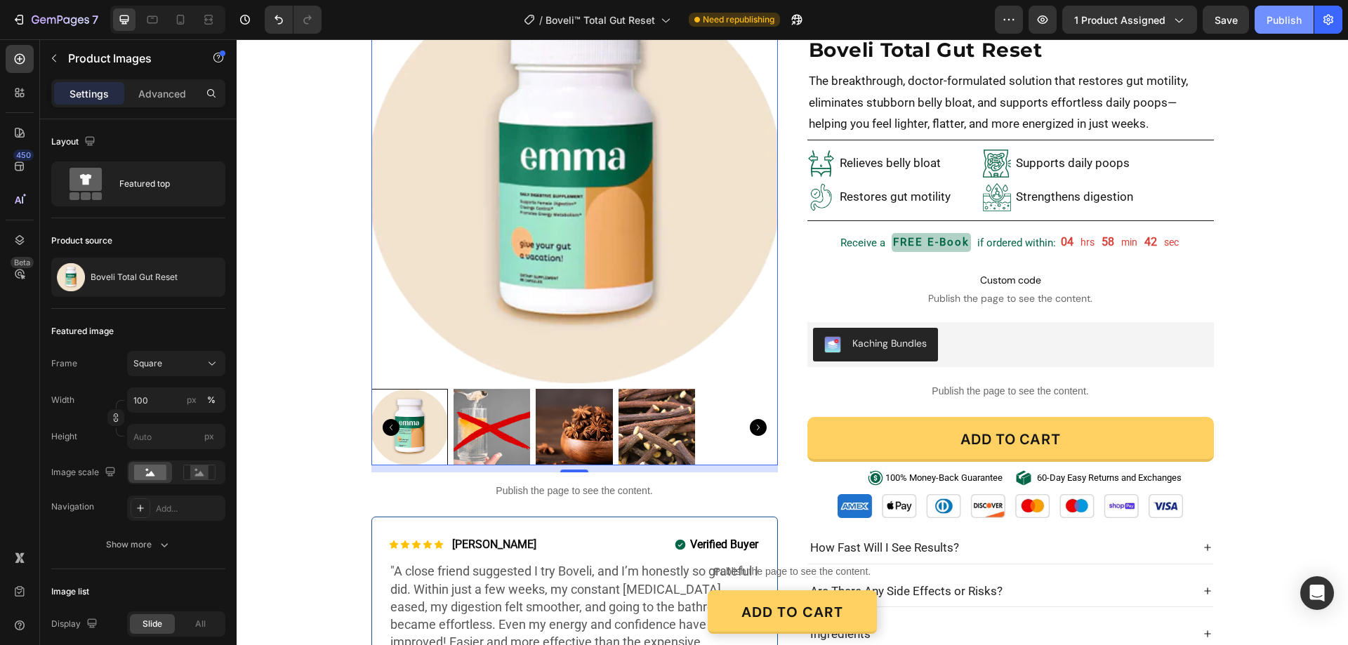
click at [1288, 10] on button "Publish" at bounding box center [1284, 20] width 59 height 28
click at [178, 23] on icon at bounding box center [181, 20] width 8 height 10
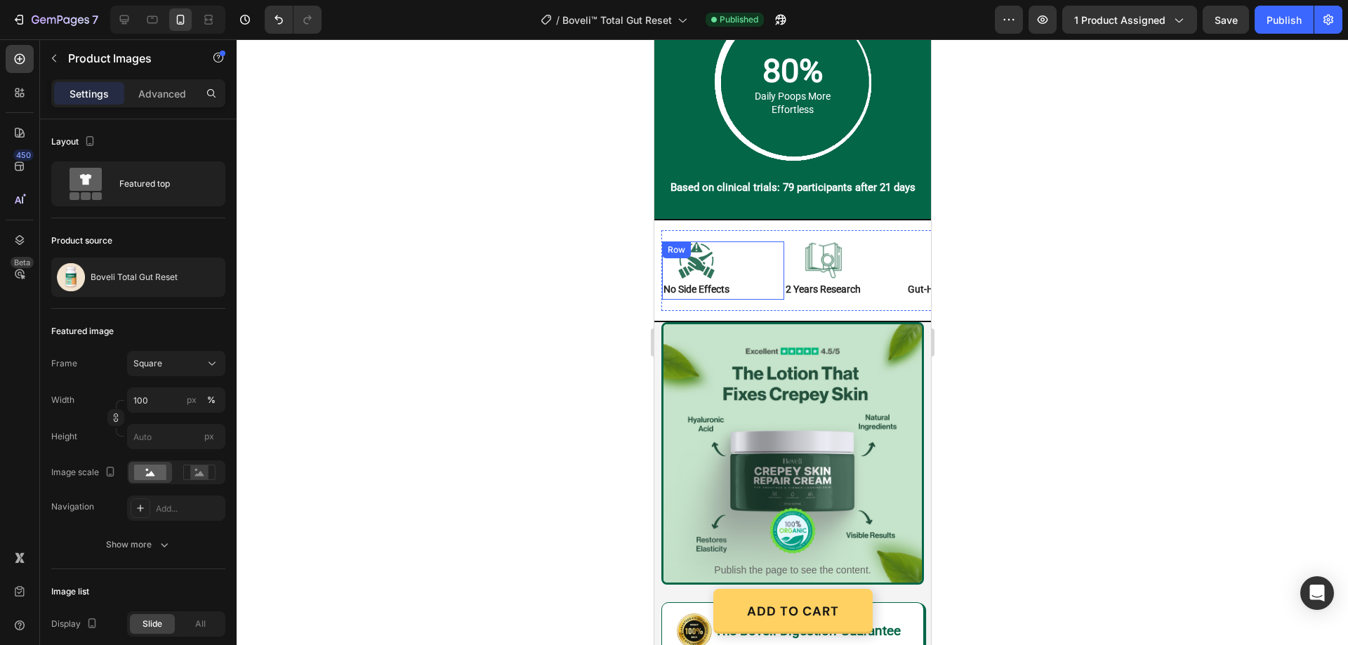
scroll to position [3174, 0]
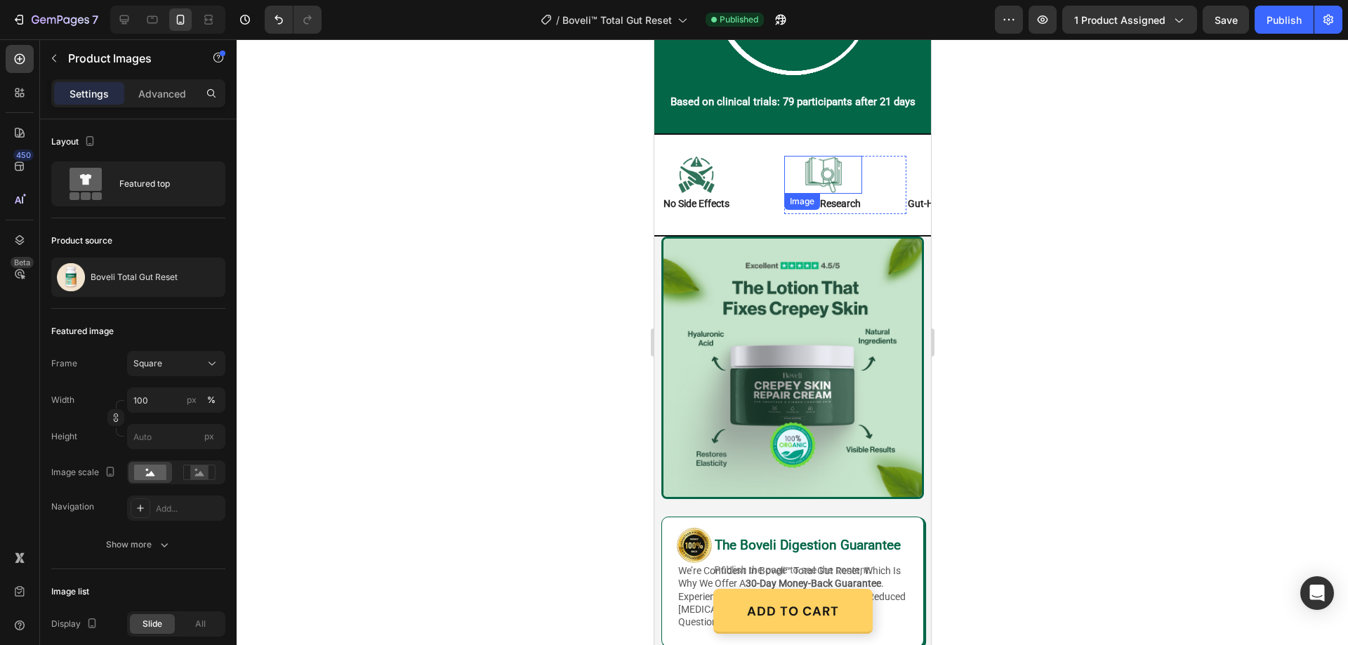
click at [831, 194] on img at bounding box center [823, 175] width 38 height 38
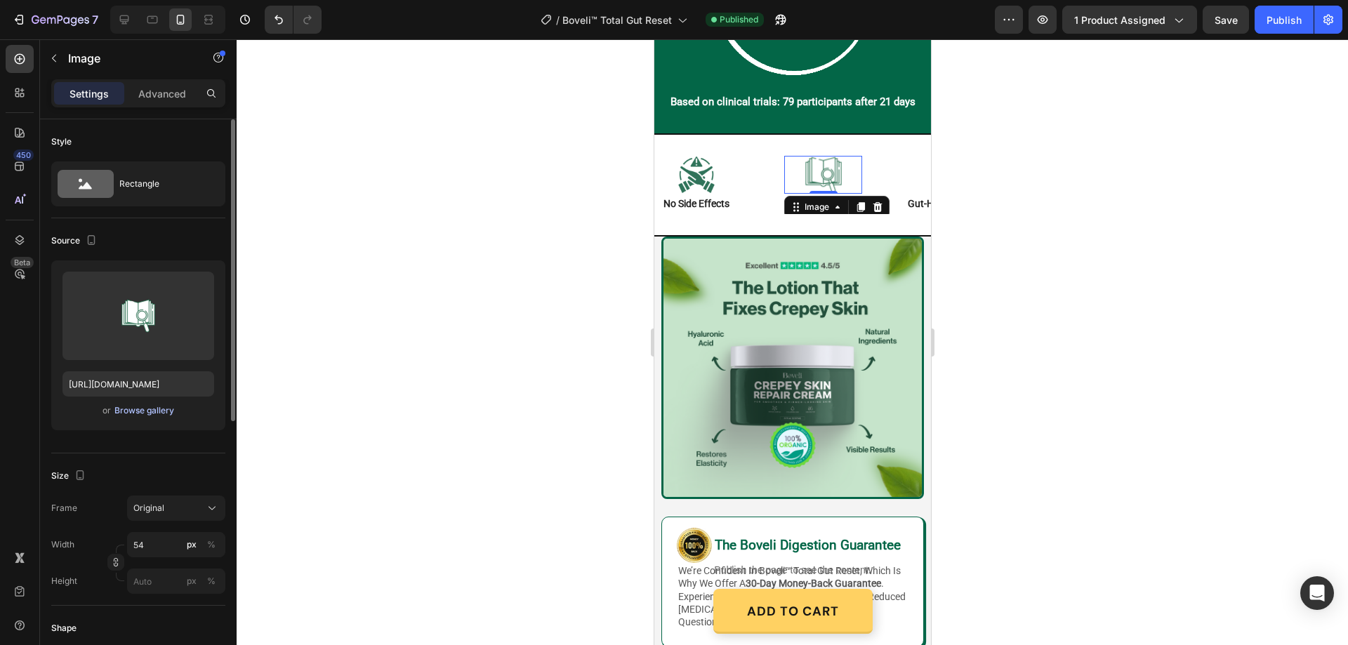
click at [162, 415] on div "Browse gallery" at bounding box center [144, 411] width 60 height 13
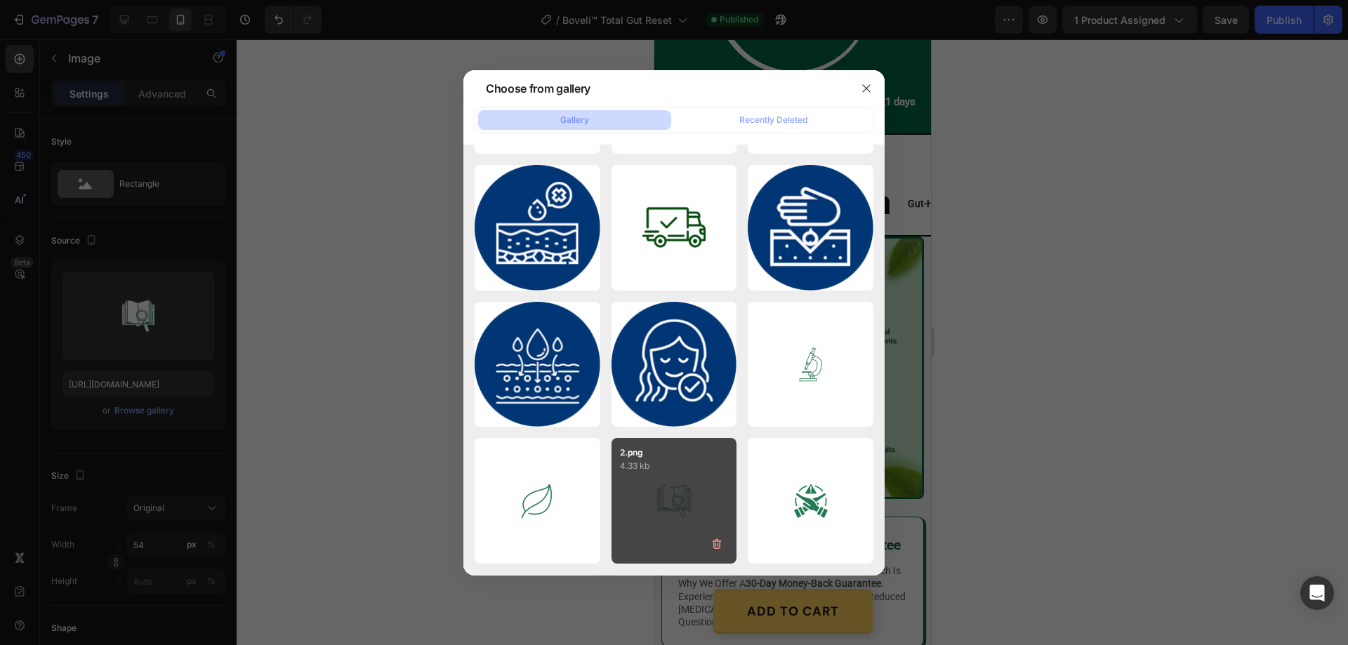
scroll to position [6486, 0]
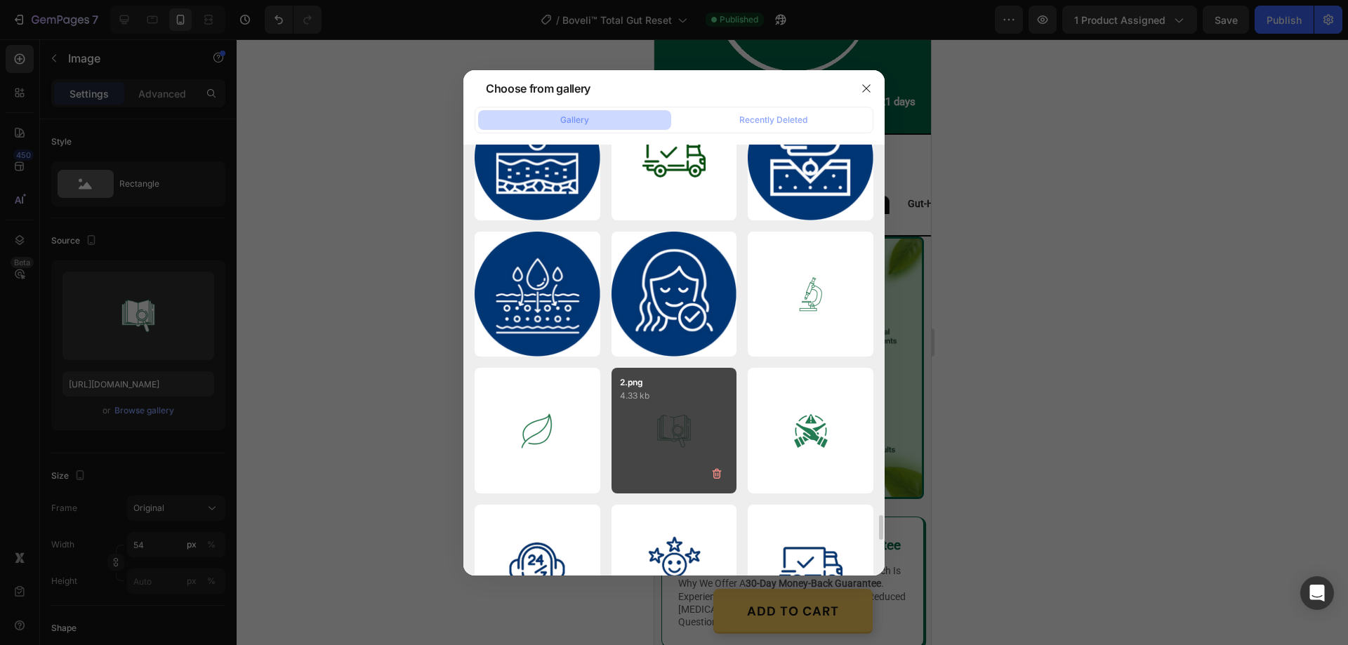
click at [684, 433] on div "2.png 4.33 kb" at bounding box center [675, 431] width 126 height 126
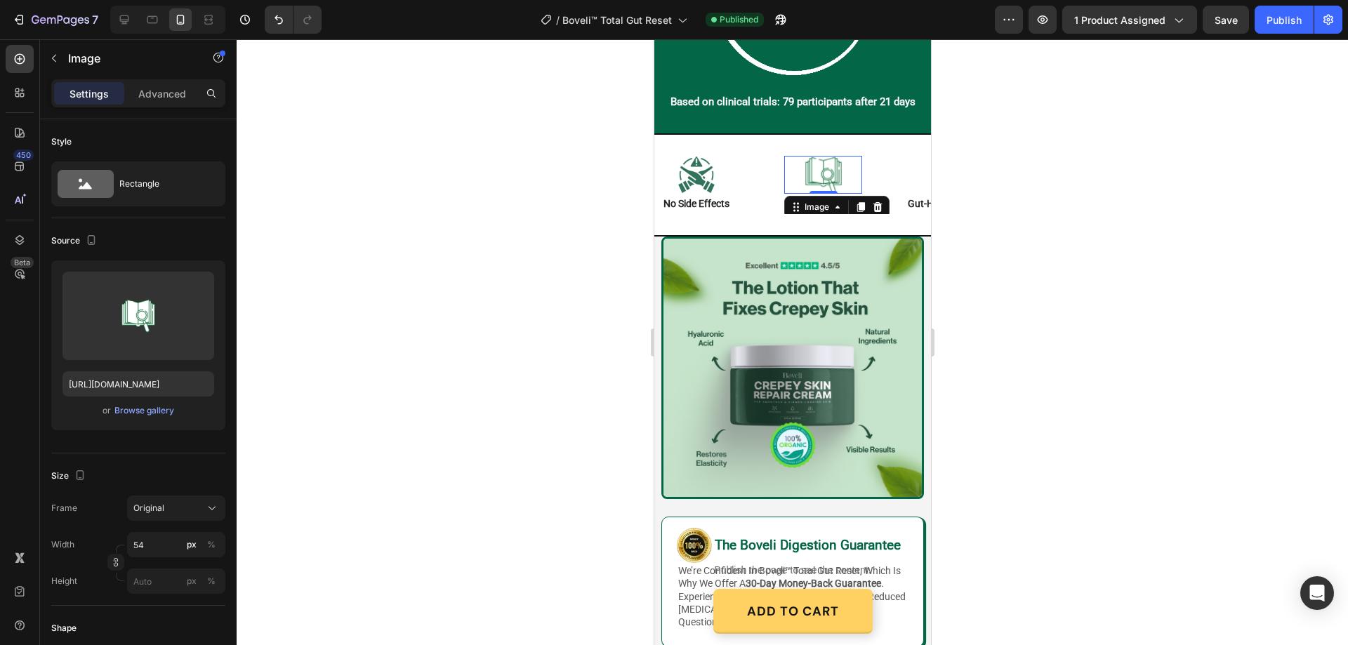
click at [829, 190] on img at bounding box center [823, 175] width 38 height 38
click at [834, 178] on img at bounding box center [823, 175] width 38 height 38
click at [826, 186] on img at bounding box center [823, 175] width 38 height 38
click at [828, 188] on img at bounding box center [823, 175] width 38 height 38
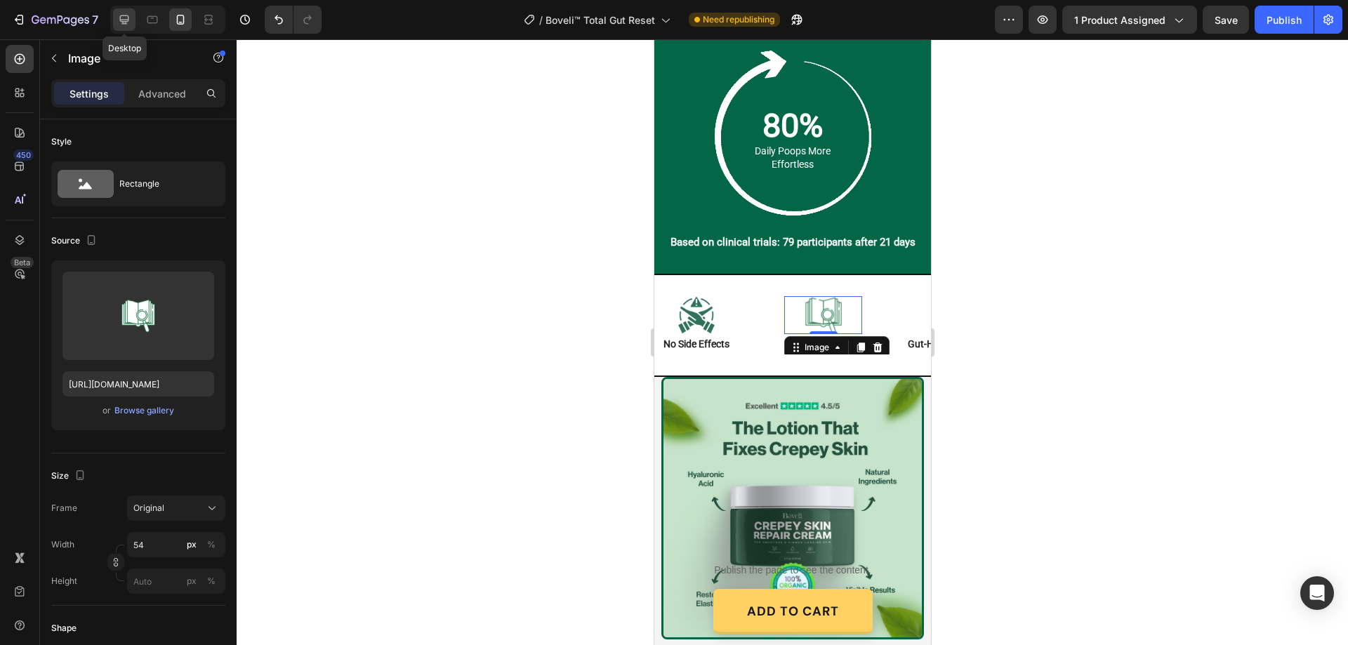
click at [117, 17] on icon at bounding box center [124, 20] width 14 height 14
type input "https://cdn.shopify.com/s/files/1/0887/9213/8077/files/gempages_580466417665573…"
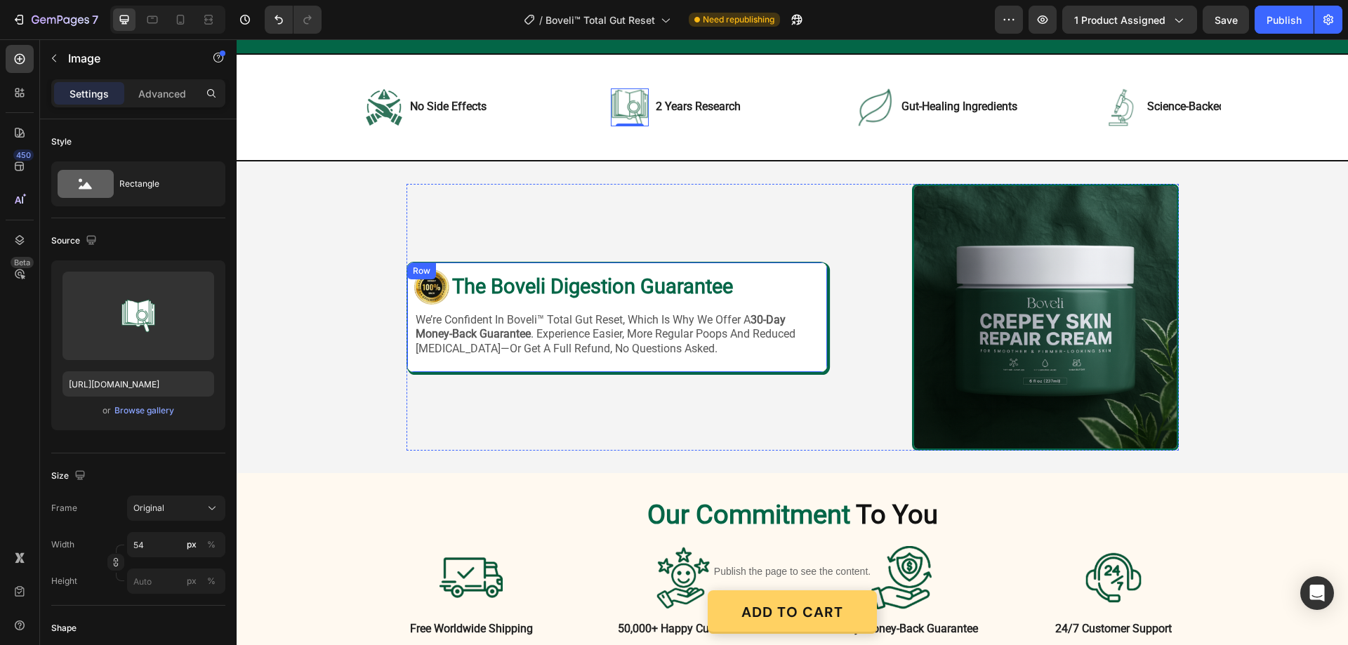
scroll to position [2708, 0]
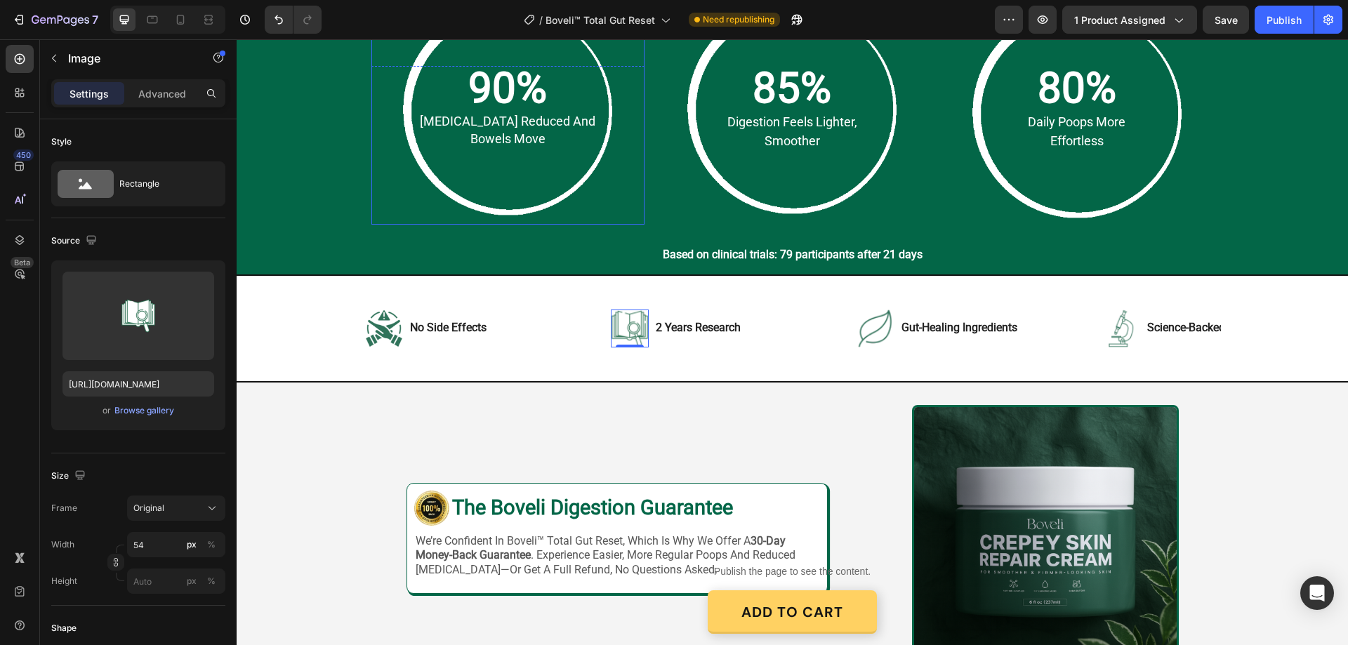
click at [324, 219] on div "What to Expect After 4 Weeks In Heading Row 90% Text Block bloating reduced and…" at bounding box center [793, 103] width 1084 height 322
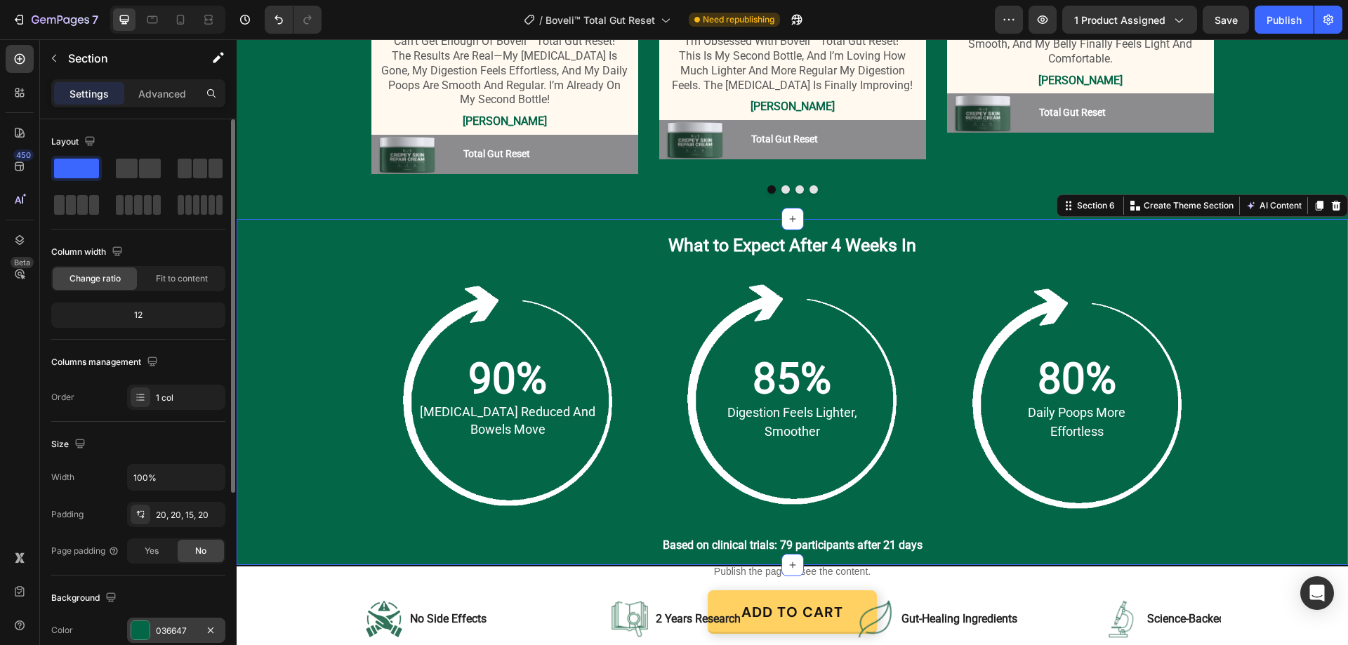
scroll to position [211, 0]
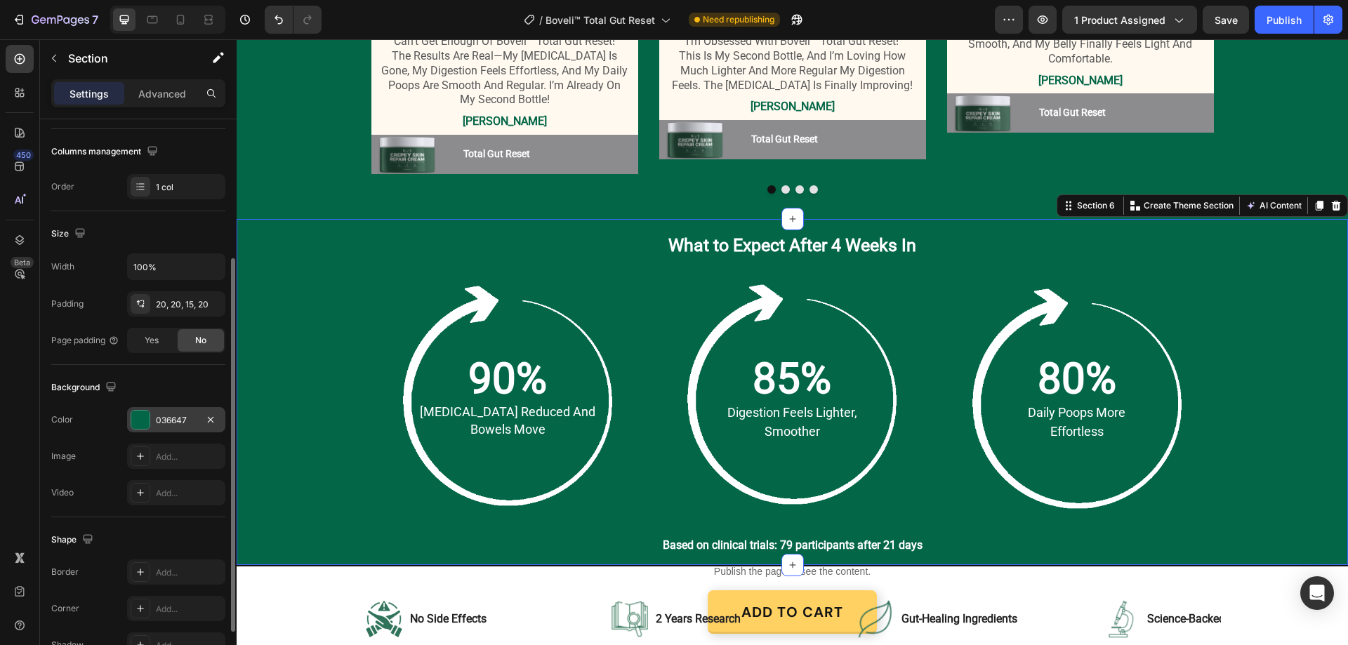
click at [176, 414] on div "036647" at bounding box center [176, 420] width 41 height 13
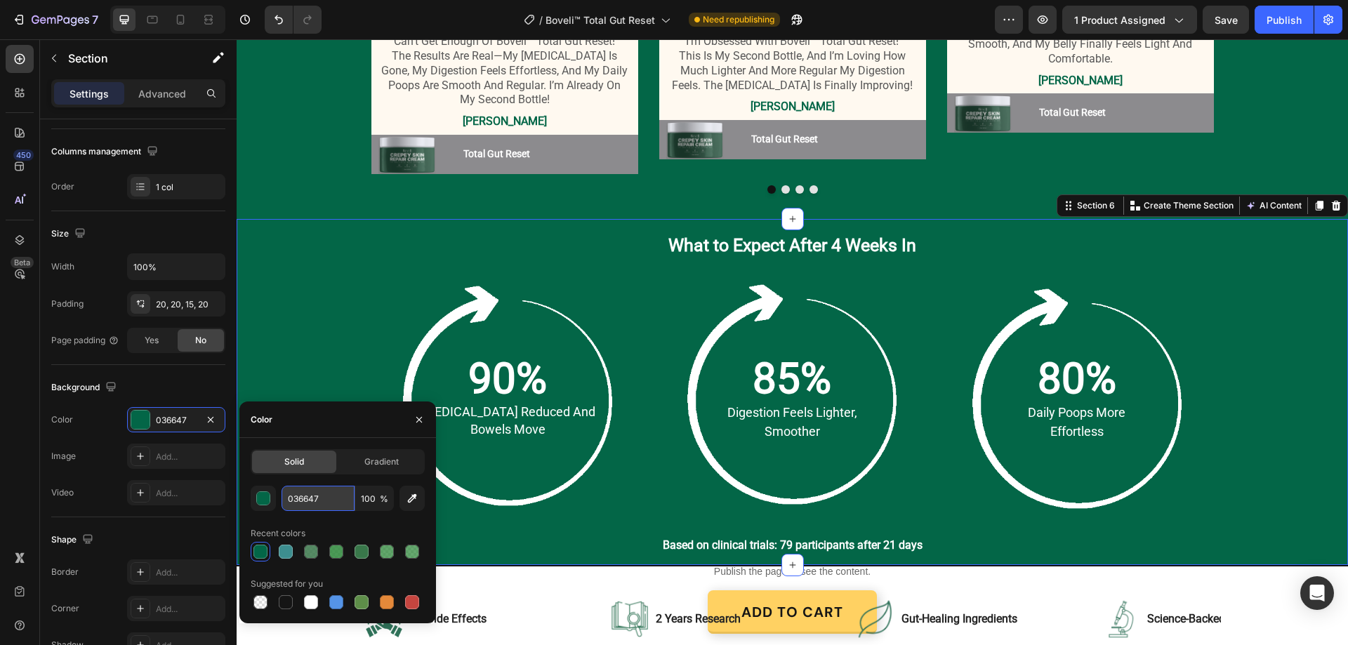
click at [328, 497] on input "036647" at bounding box center [318, 498] width 73 height 25
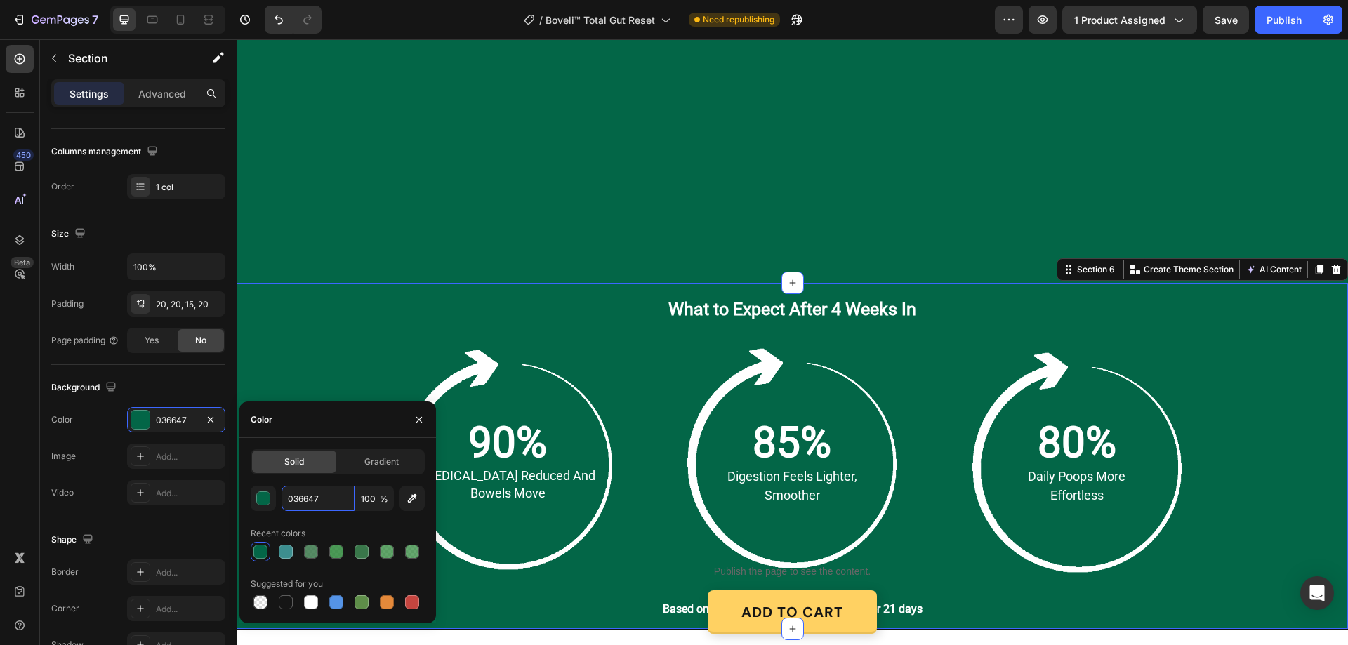
scroll to position [2929, 0]
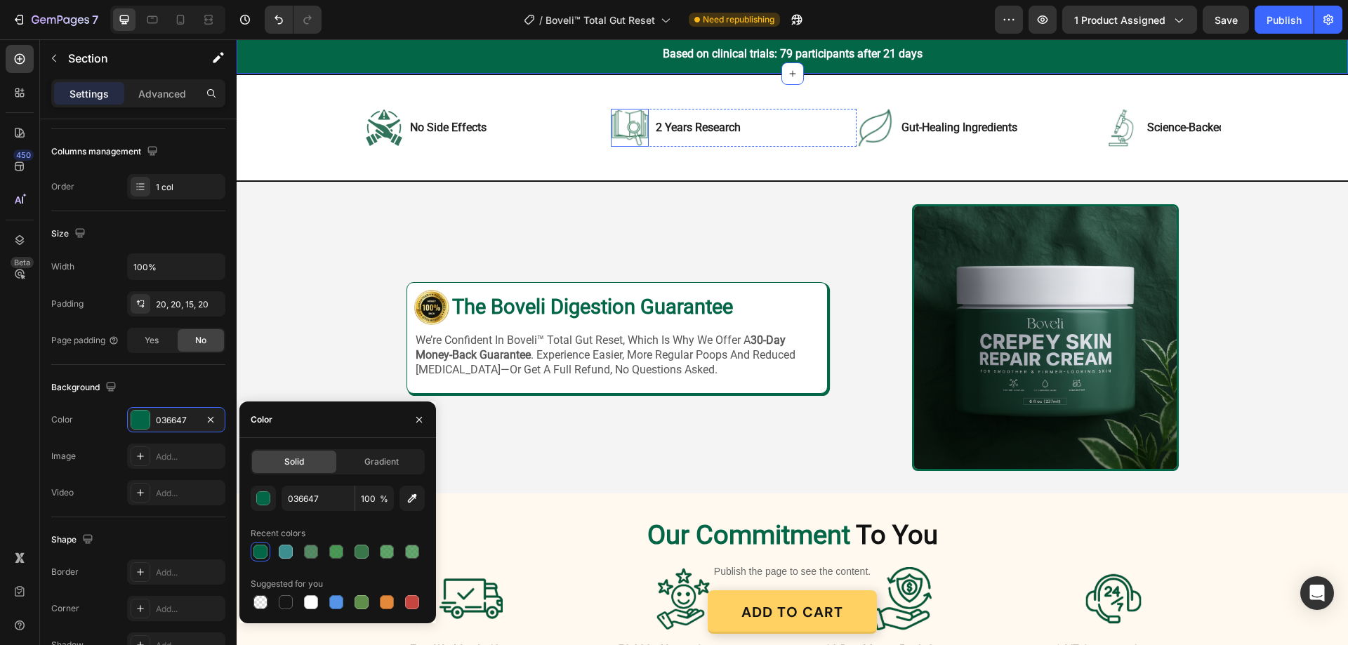
drag, startPoint x: 619, startPoint y: 119, endPoint x: 305, endPoint y: 190, distance: 321.1
click at [619, 119] on img at bounding box center [630, 128] width 38 height 38
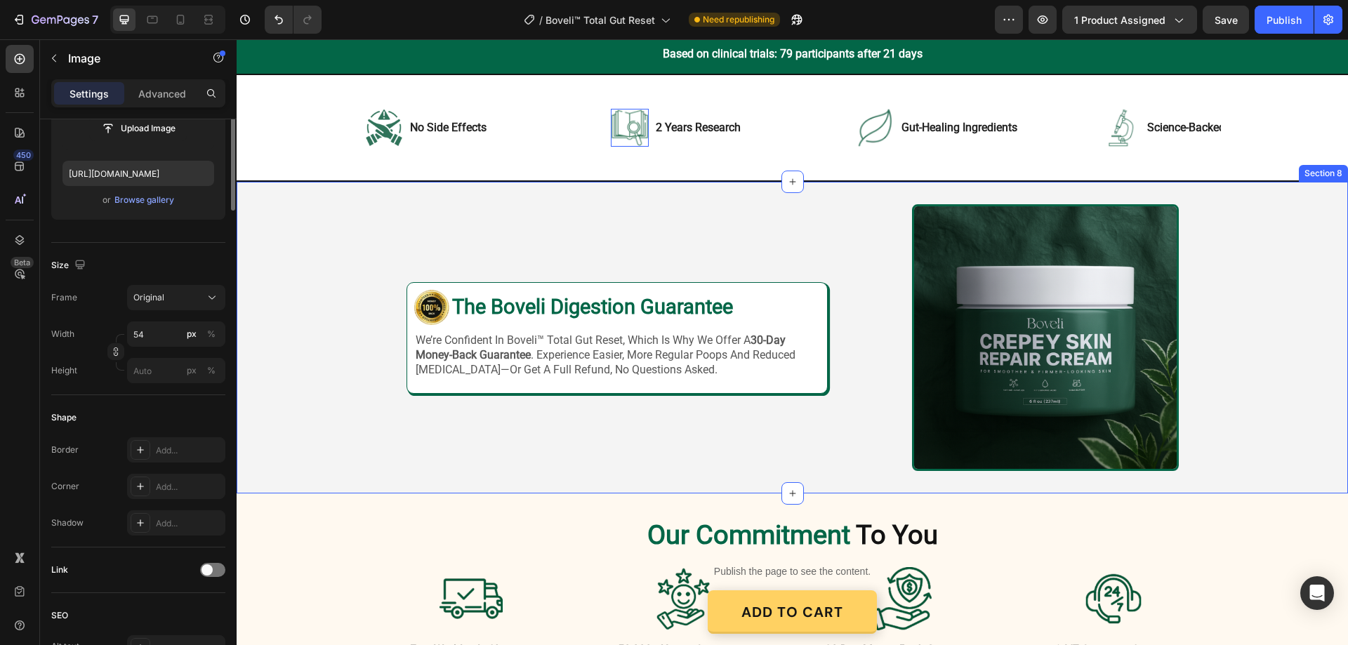
scroll to position [0, 0]
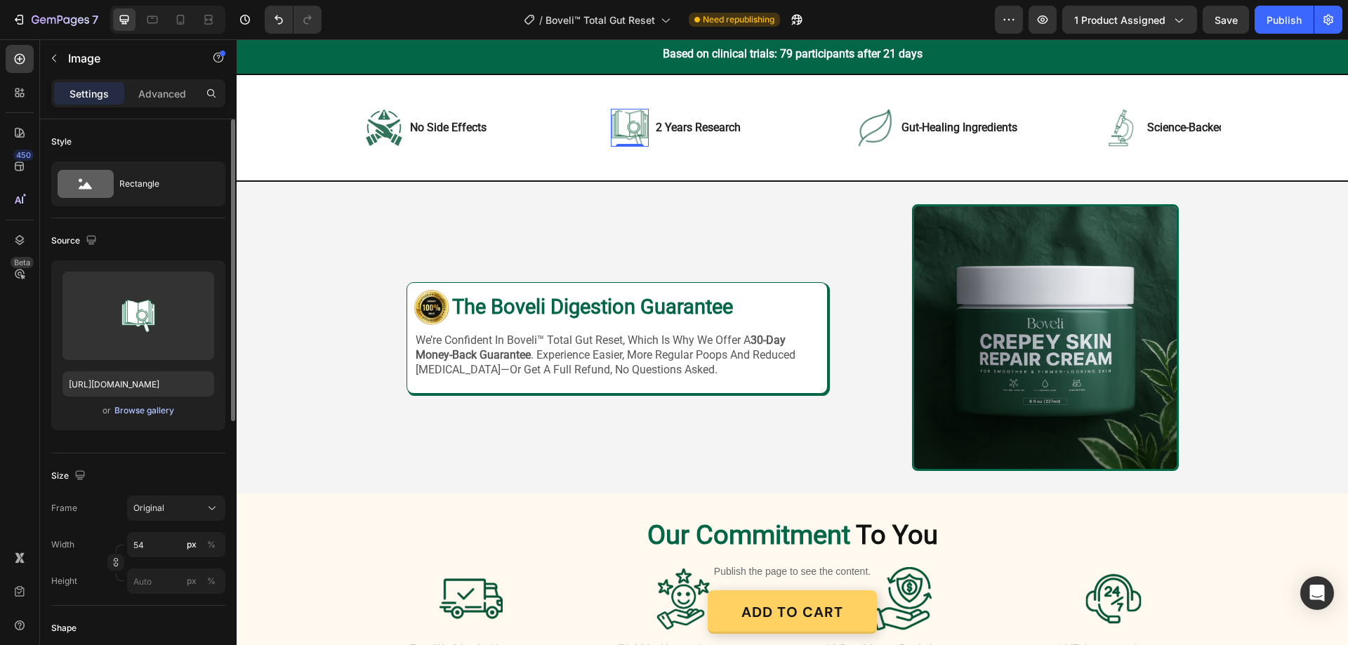
click at [141, 409] on div "Browse gallery" at bounding box center [144, 411] width 60 height 13
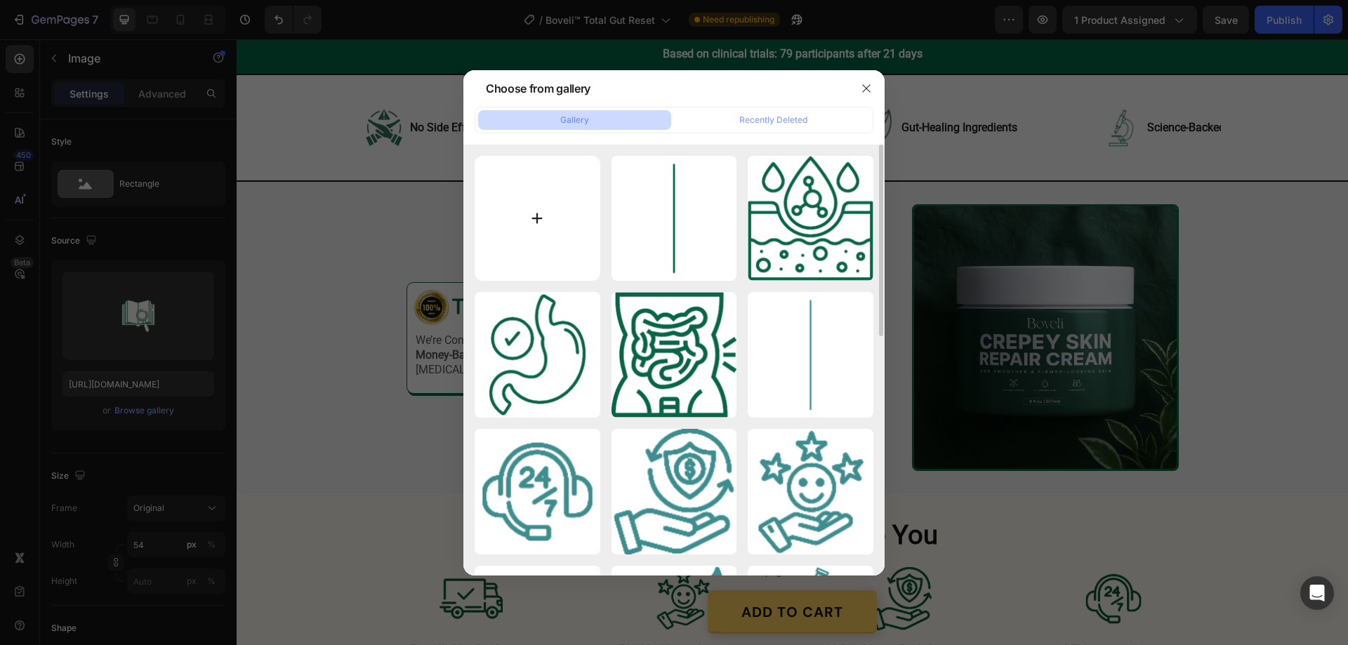
click at [536, 227] on input "file" at bounding box center [538, 219] width 126 height 126
type input "C:\fakepath\Untitled design (1).png"
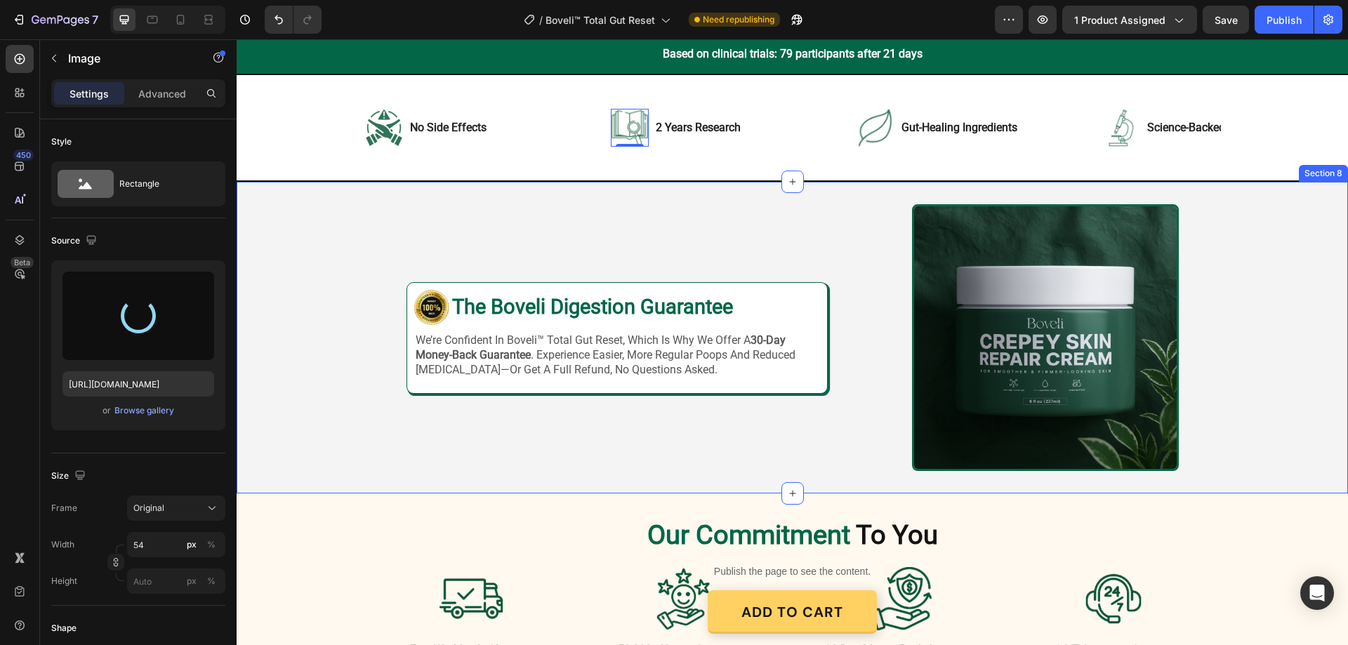
type input "https://cdn.shopify.com/s/files/1/0887/9213/8077/files/gempages_580466417665573…"
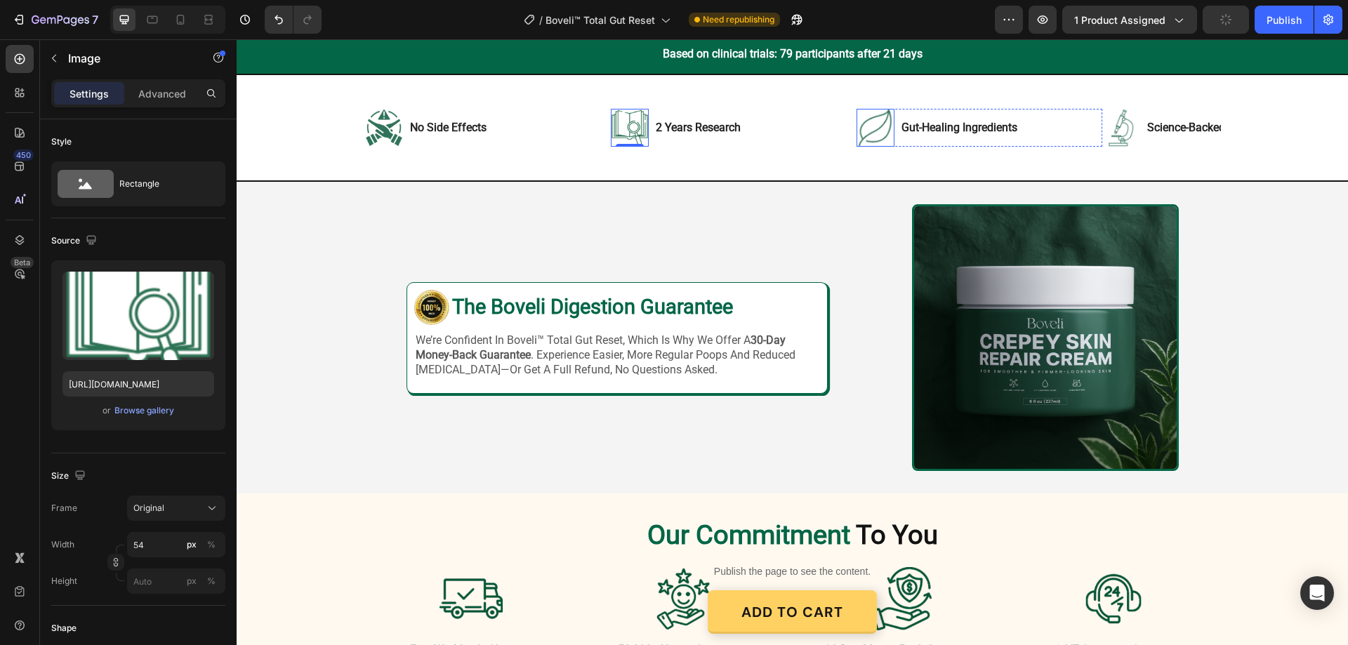
click at [857, 128] on img at bounding box center [876, 128] width 38 height 38
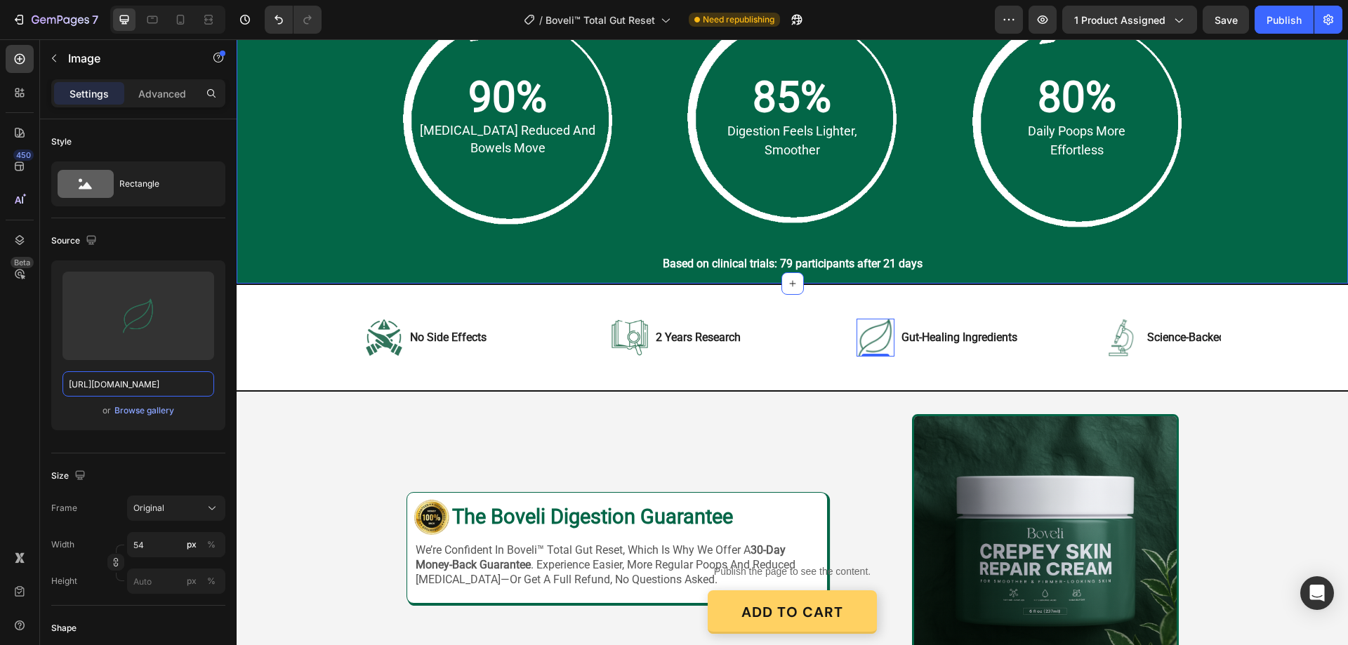
scroll to position [2718, 0]
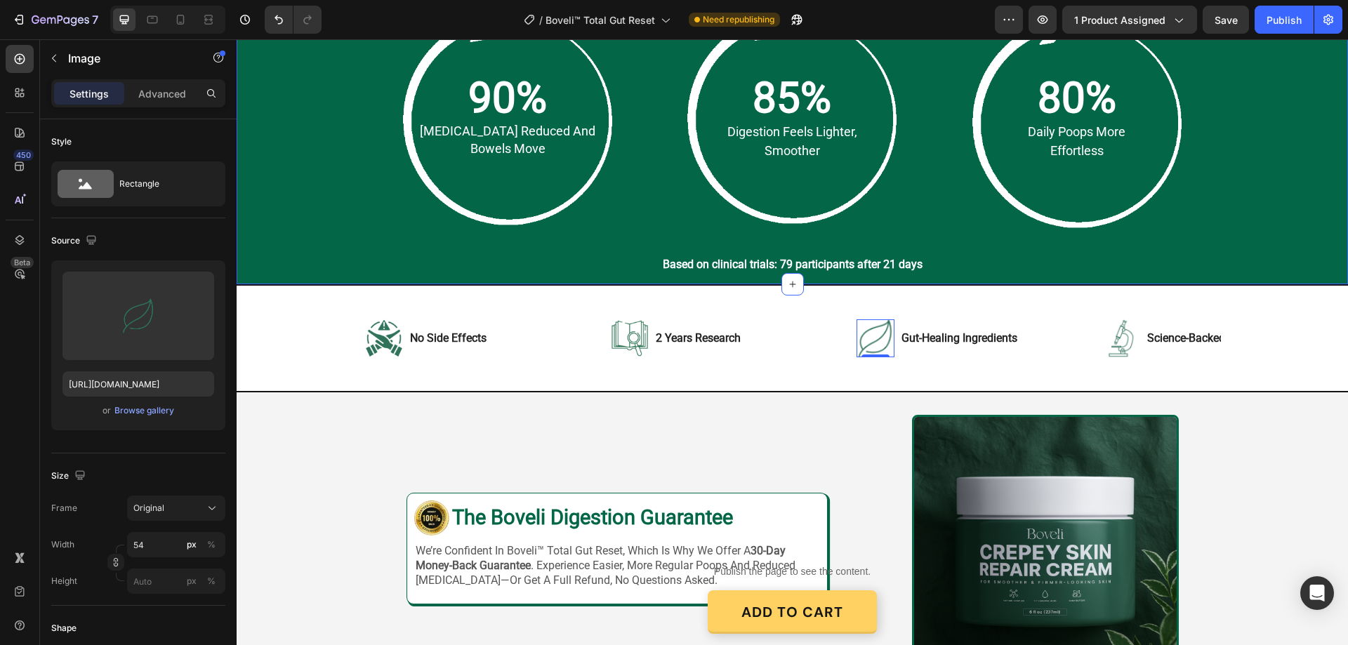
click at [289, 119] on div "What to Expect After 4 Weeks In Heading Row 90% Text Block bloating reduced and…" at bounding box center [793, 113] width 1084 height 322
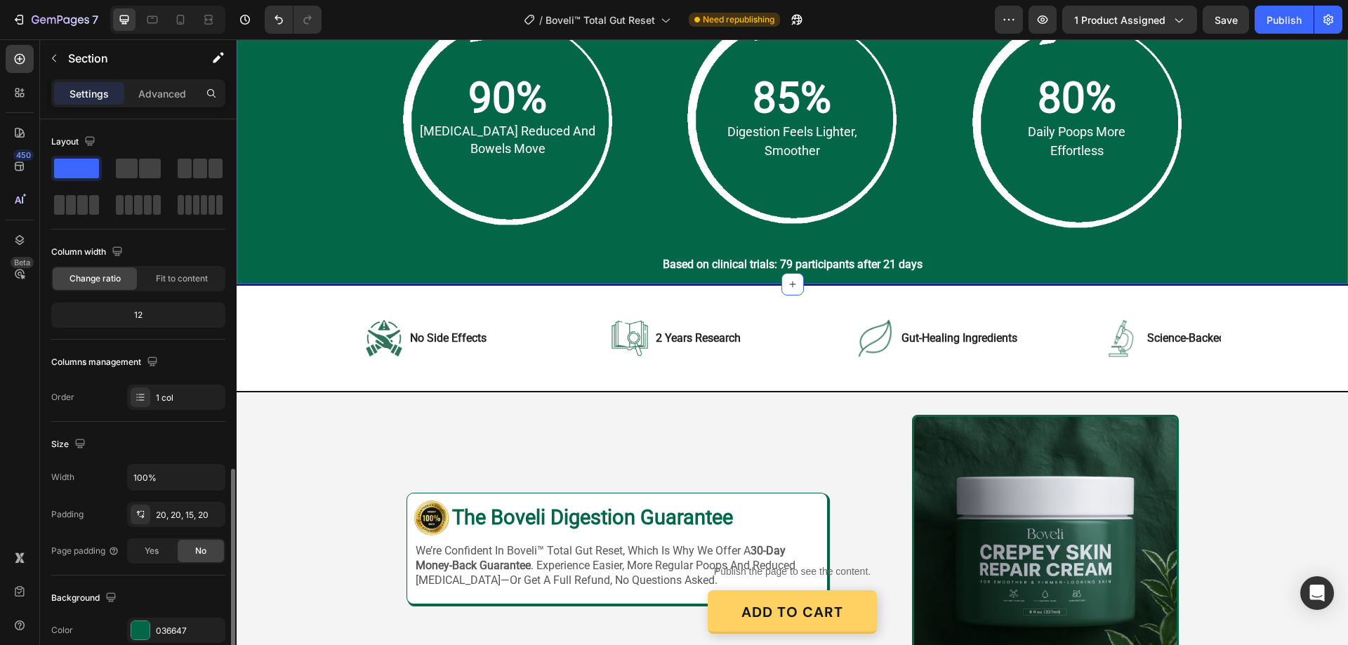
scroll to position [211, 0]
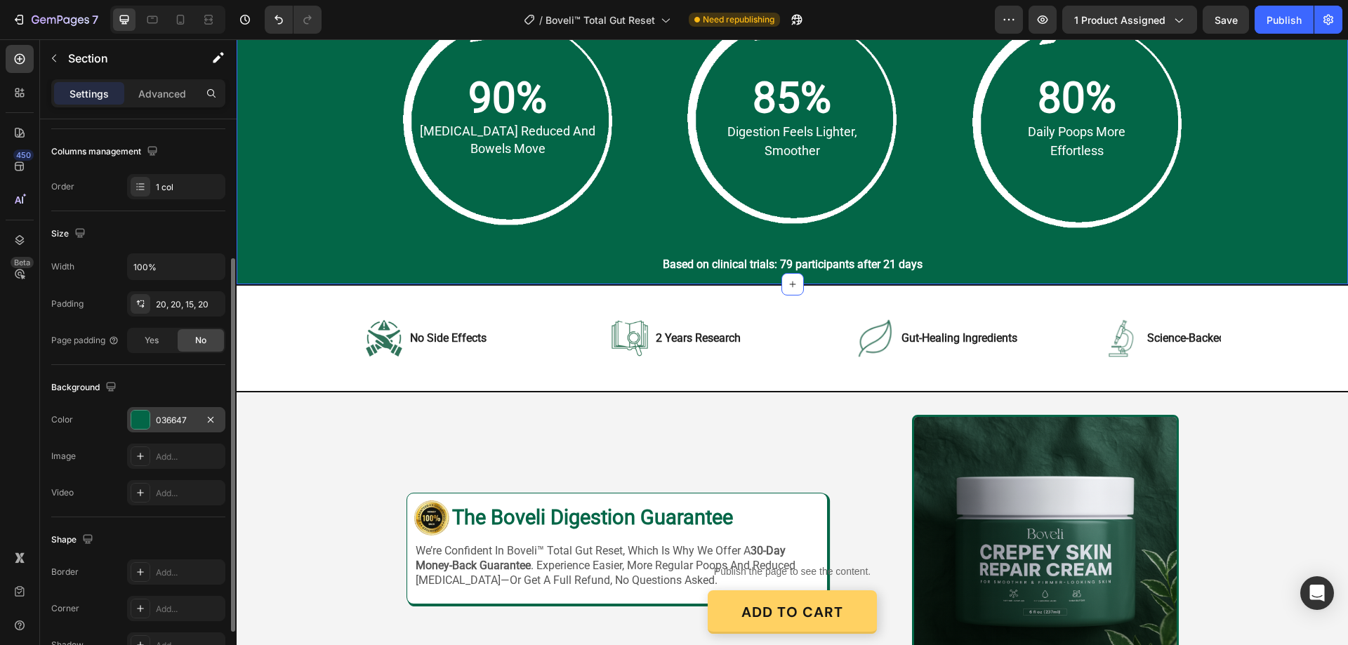
click at [176, 415] on div "036647" at bounding box center [176, 420] width 41 height 13
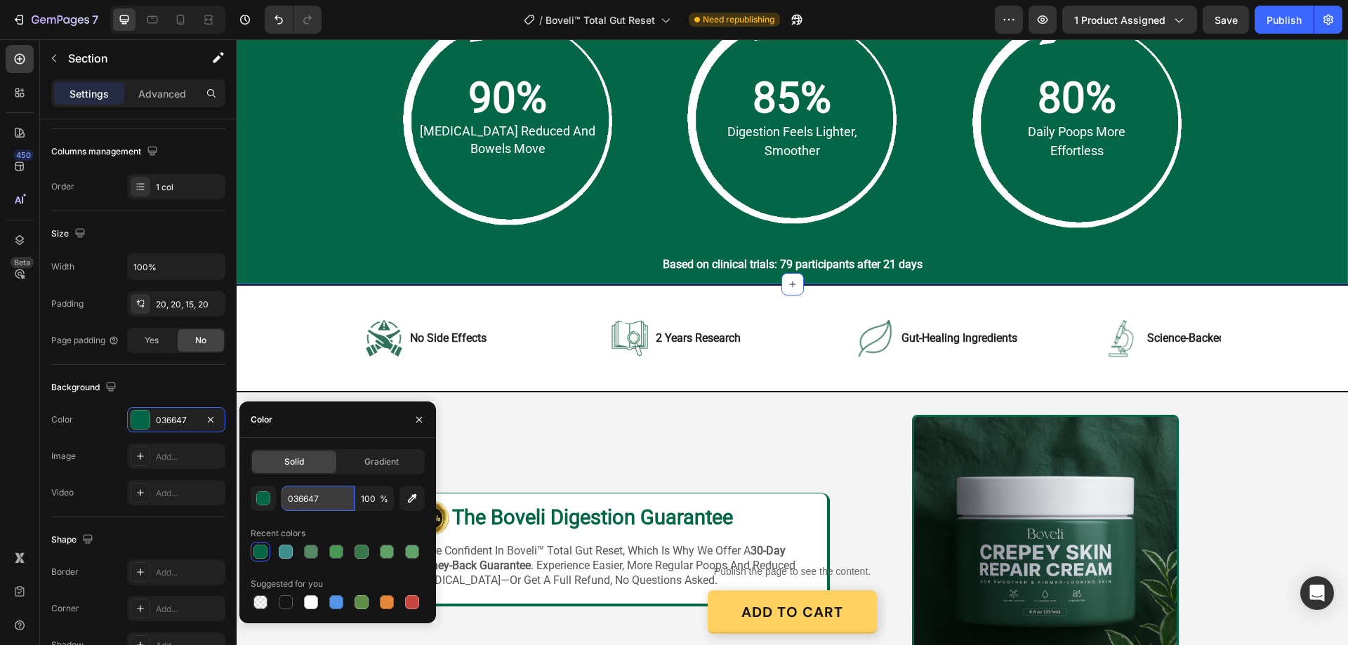
click at [305, 498] on input "036647" at bounding box center [318, 498] width 73 height 25
click at [868, 337] on img at bounding box center [876, 339] width 38 height 38
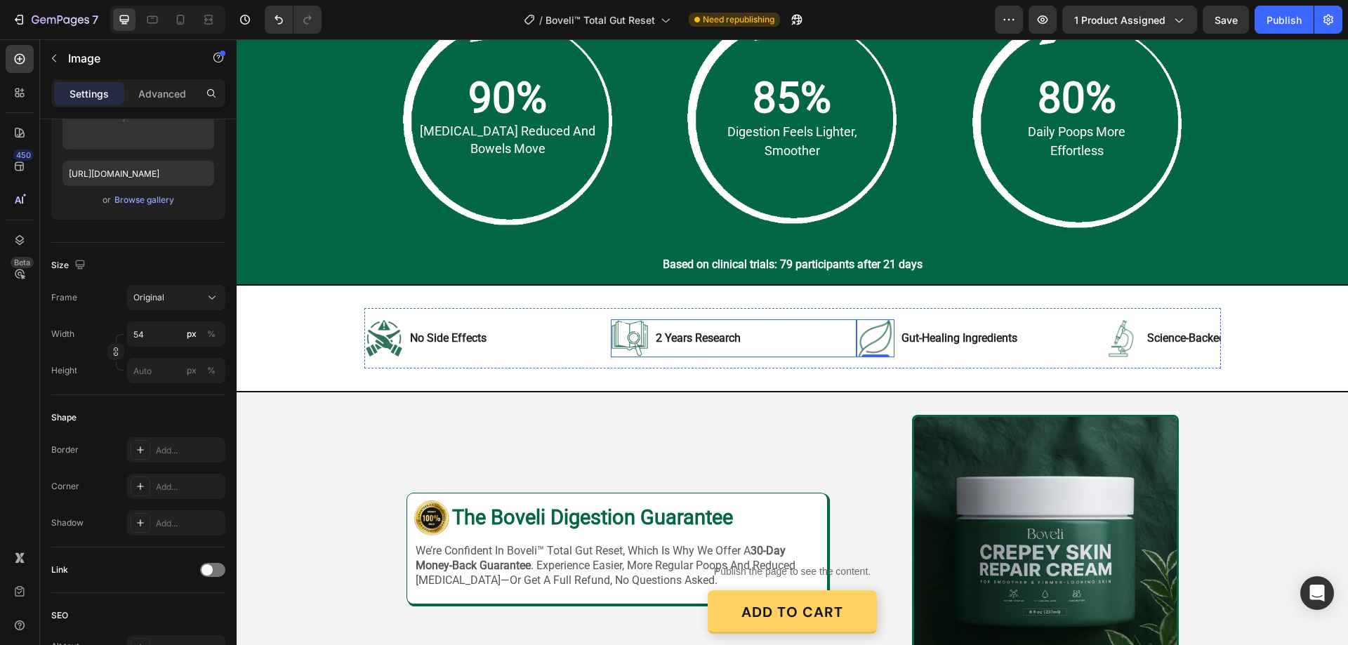
scroll to position [0, 0]
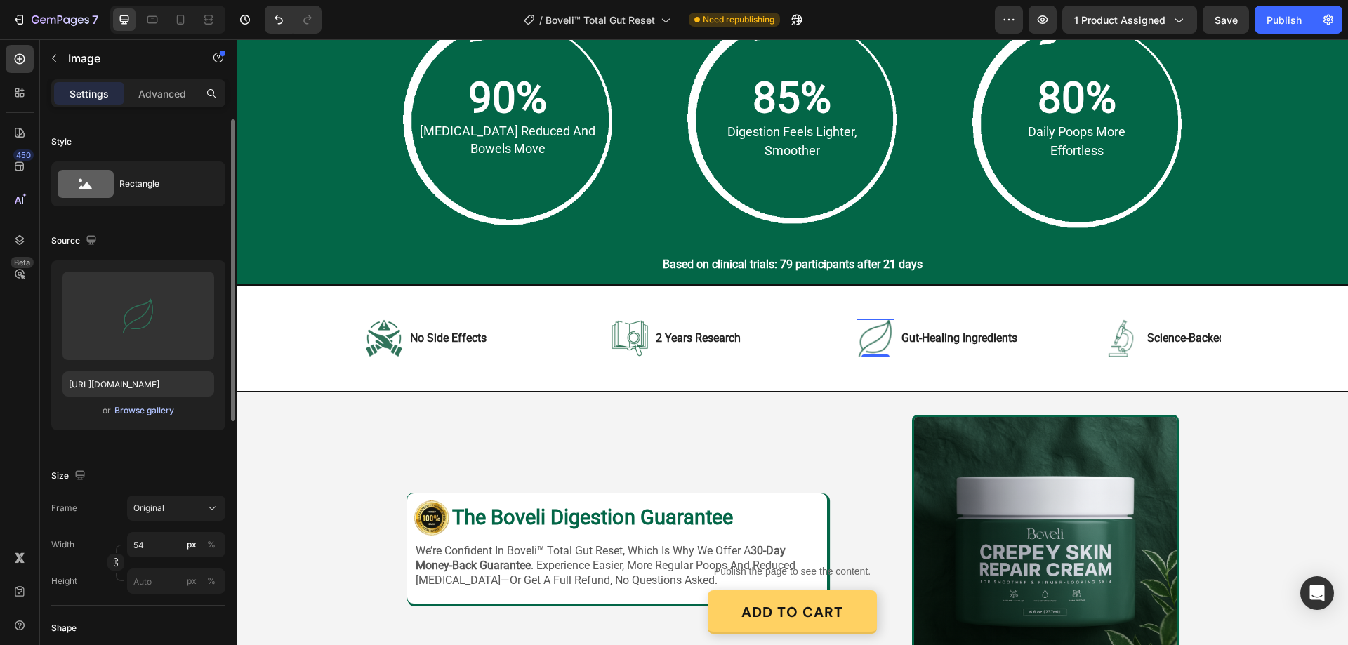
click at [133, 417] on button "Browse gallery" at bounding box center [144, 411] width 61 height 14
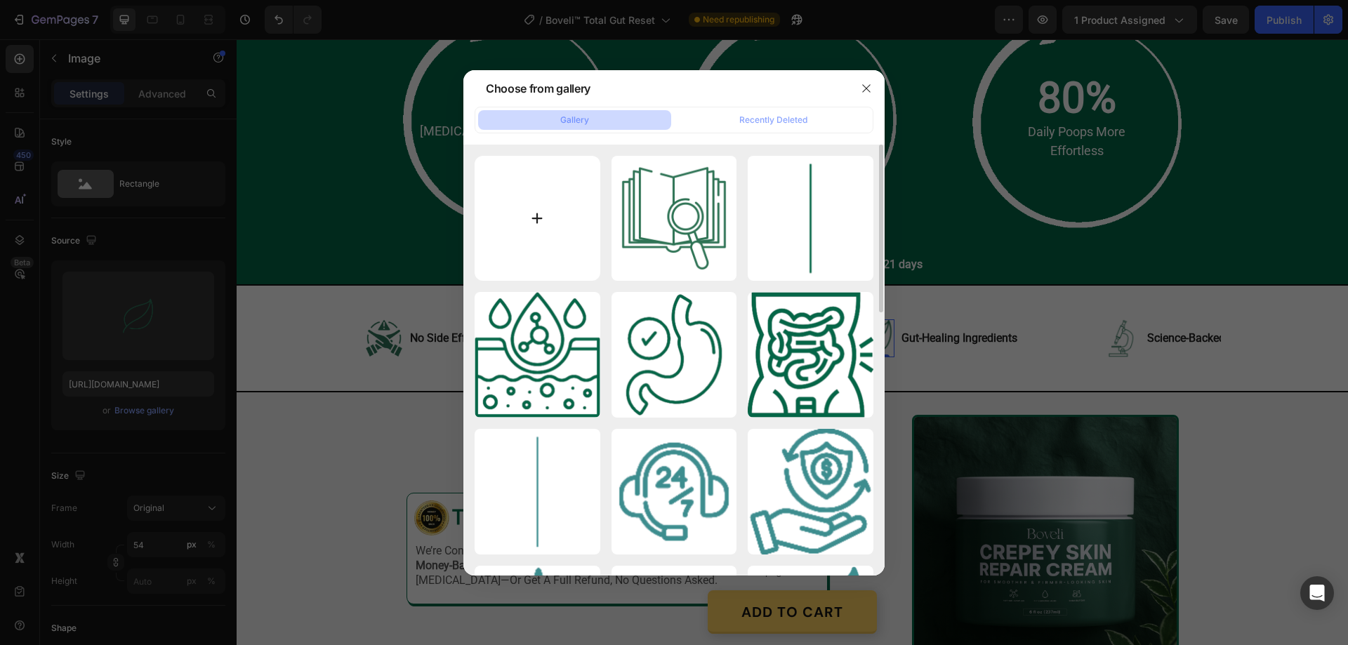
click at [539, 221] on input "file" at bounding box center [538, 219] width 126 height 126
type input "C:\fakepath\gempages_580466417665573459-579ca387-b6b5-49aa-82e0-9471bb1139f5[1]…"
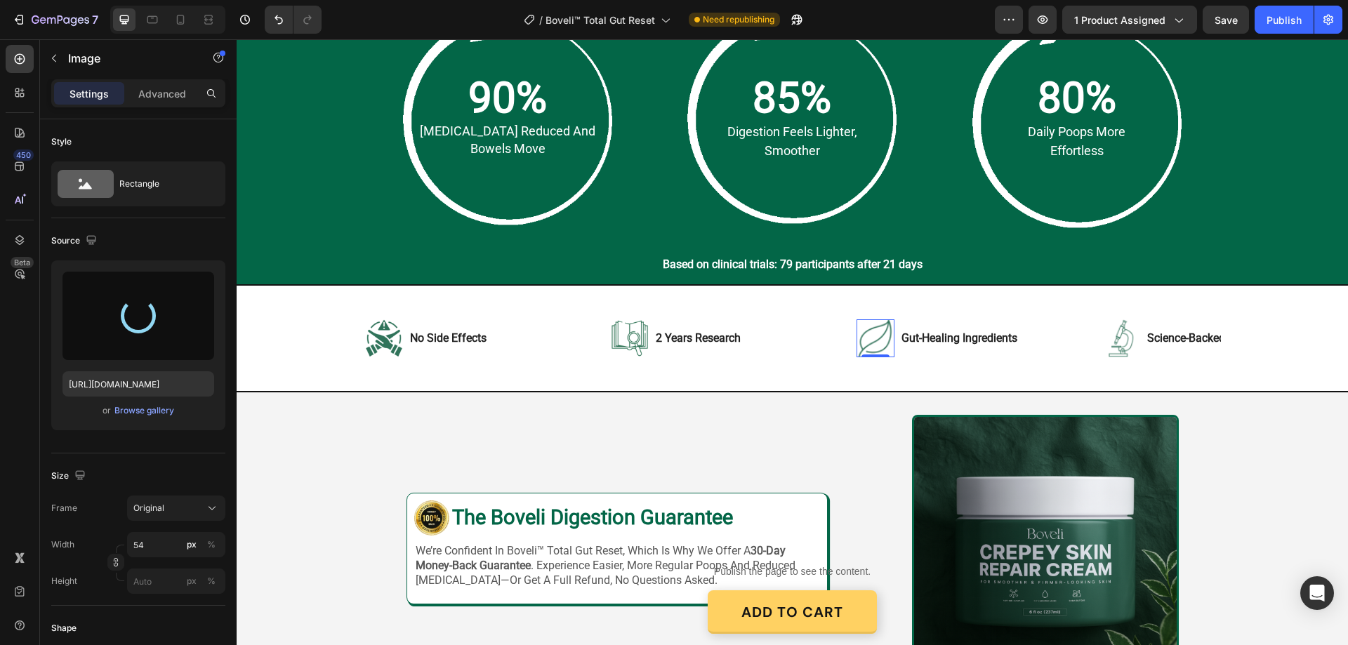
type input "https://cdn.shopify.com/s/files/1/0887/9213/8077/files/gempages_580466417665573…"
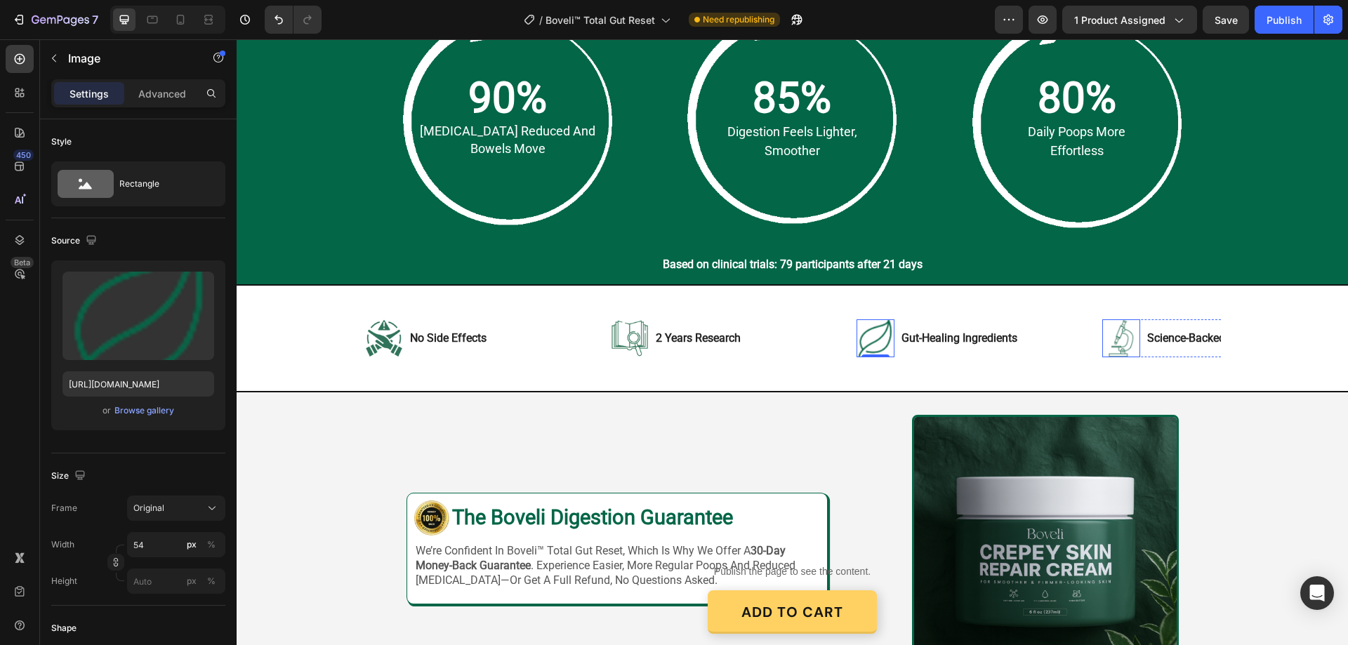
click at [1132, 336] on img at bounding box center [1122, 339] width 38 height 38
click at [150, 408] on div "Browse gallery" at bounding box center [144, 411] width 60 height 13
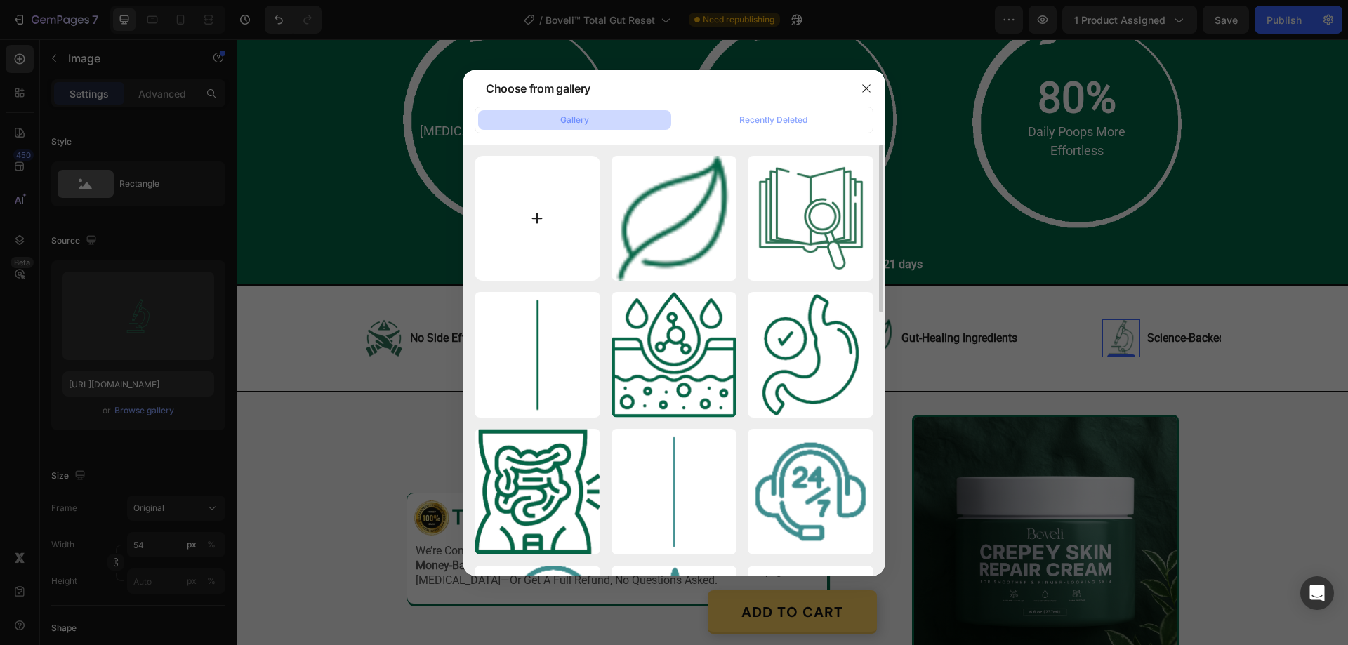
click at [541, 213] on input "file" at bounding box center [538, 219] width 126 height 126
type input "C:\fakepath\gempages_580466417665573459-6b21a604-da15-4dd5-9bf1-484a68e9bf3e[1]…"
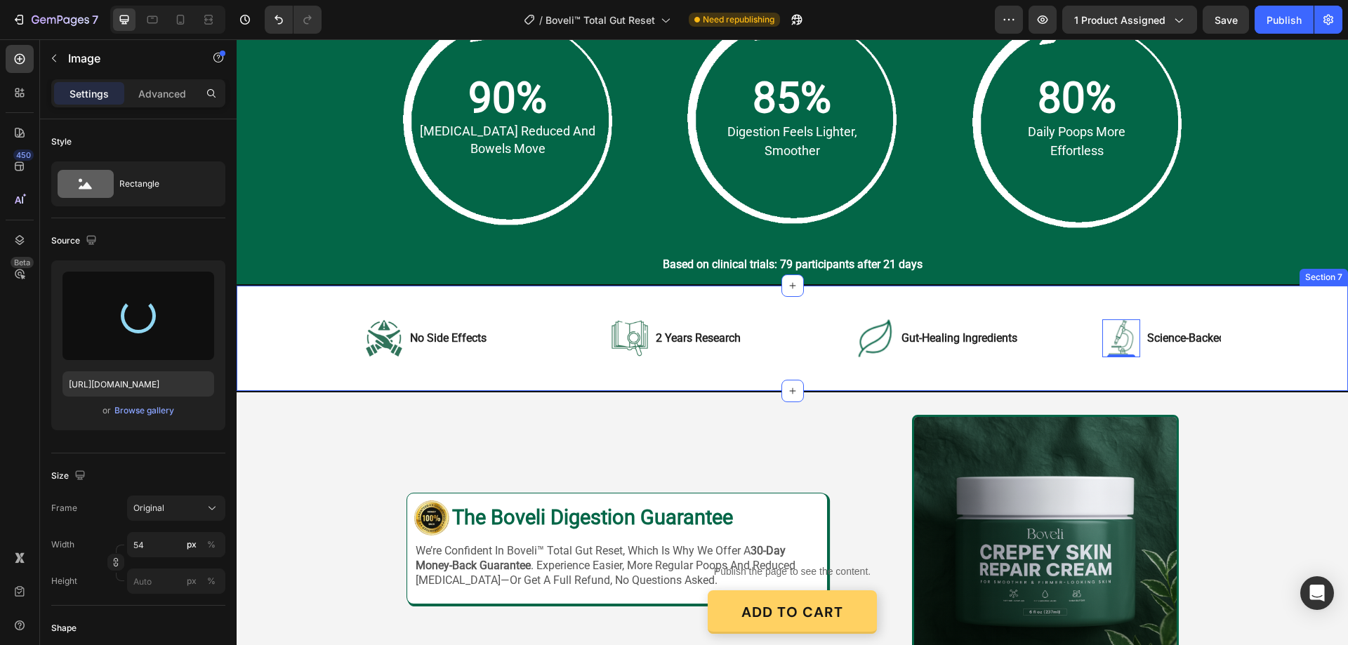
type input "https://cdn.shopify.com/s/files/1/0887/9213/8077/files/gempages_580466417665573…"
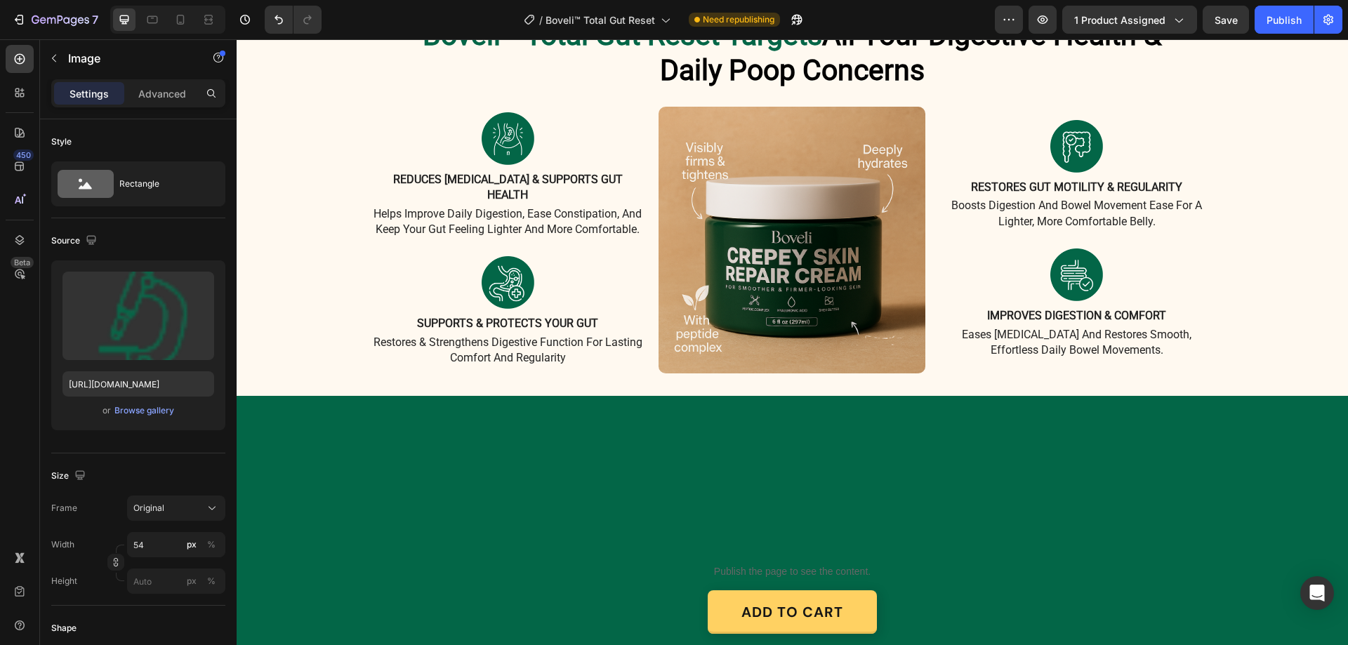
scroll to position [1103, 0]
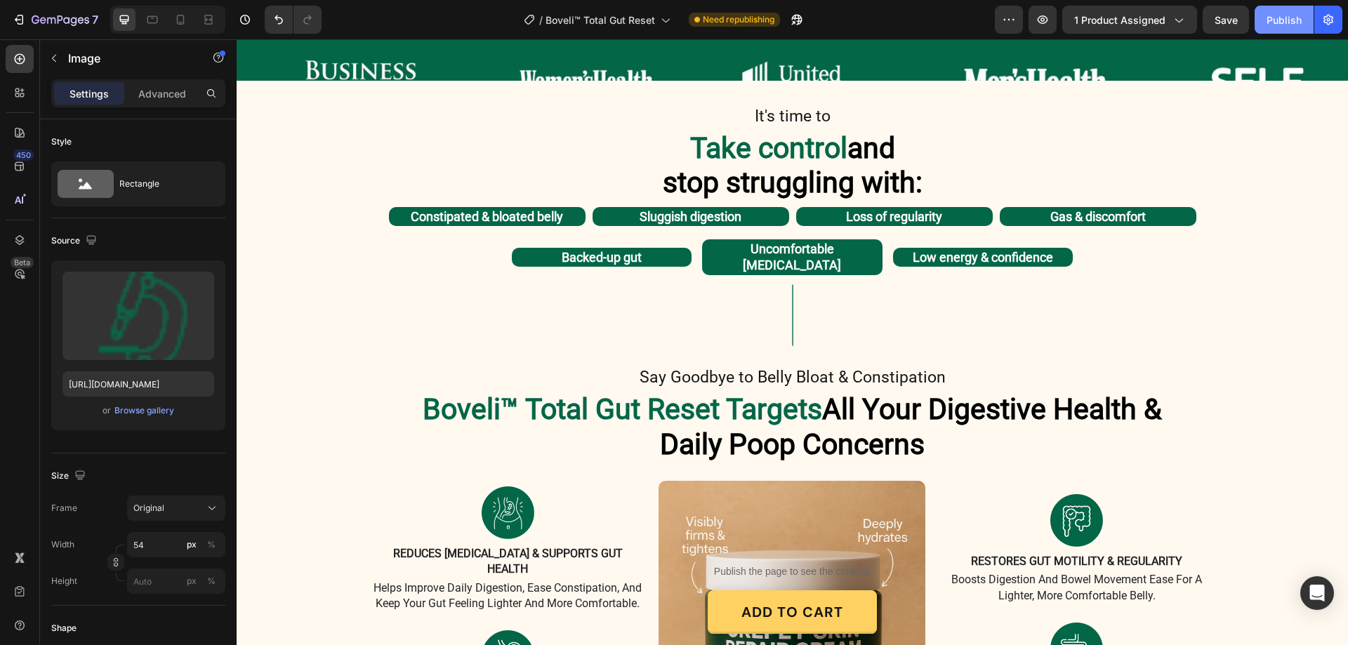
click at [1280, 13] on div "Publish" at bounding box center [1284, 20] width 35 height 15
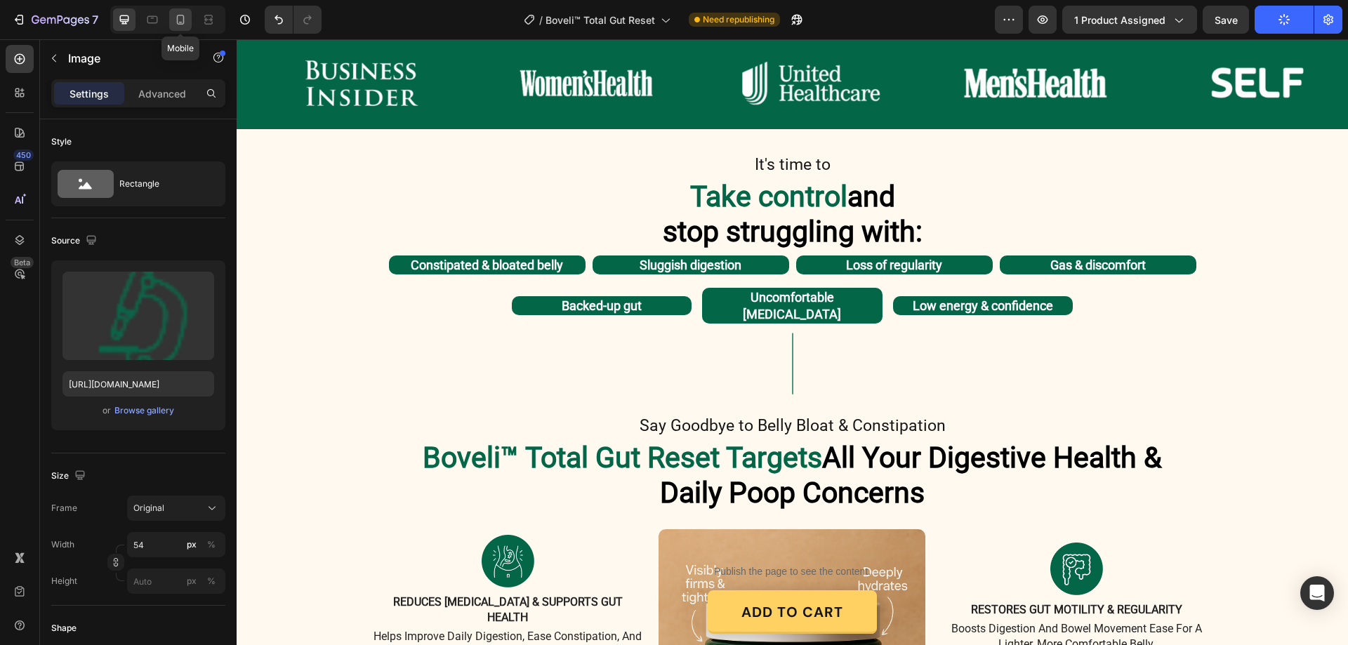
click at [176, 15] on icon at bounding box center [180, 20] width 14 height 14
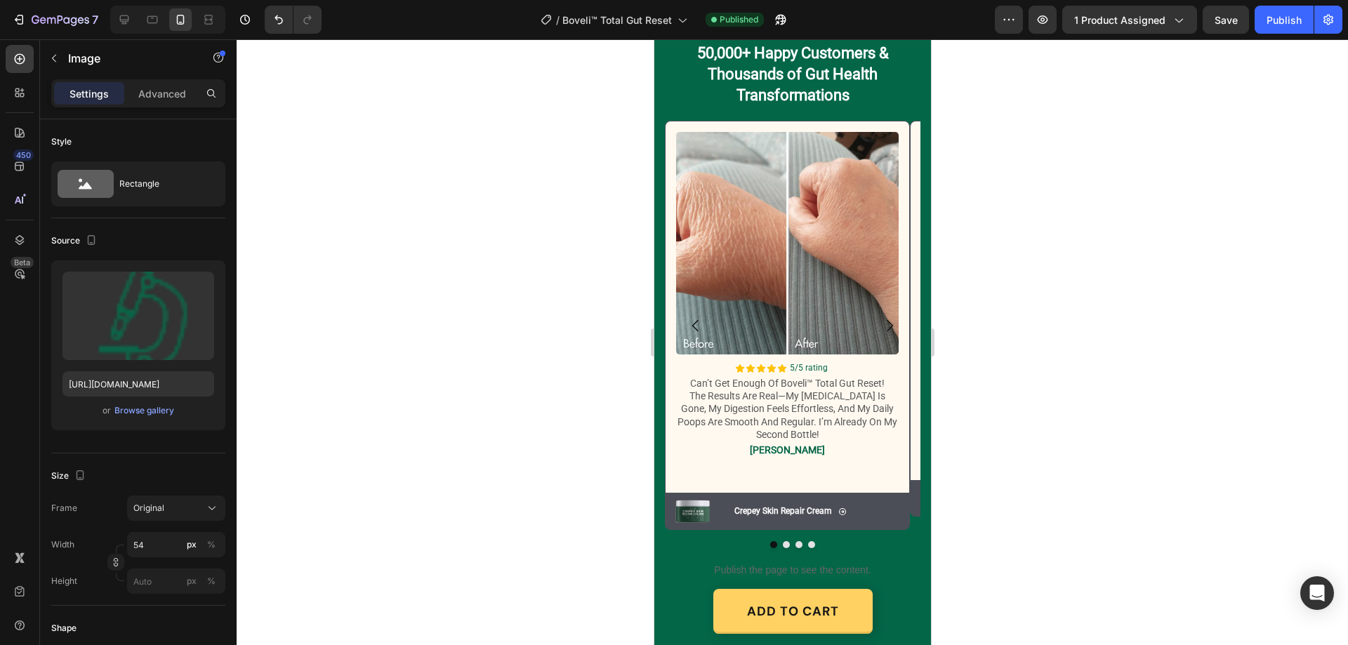
scroll to position [1946, 0]
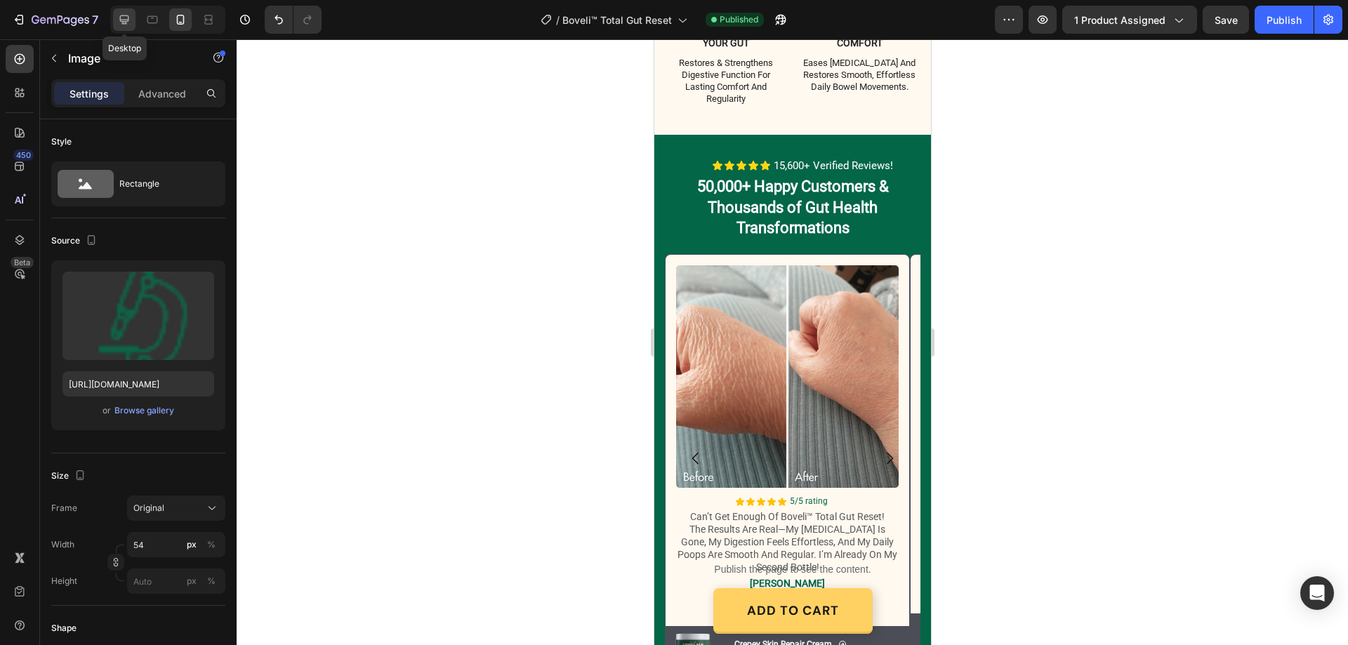
click at [121, 17] on icon at bounding box center [124, 20] width 14 height 14
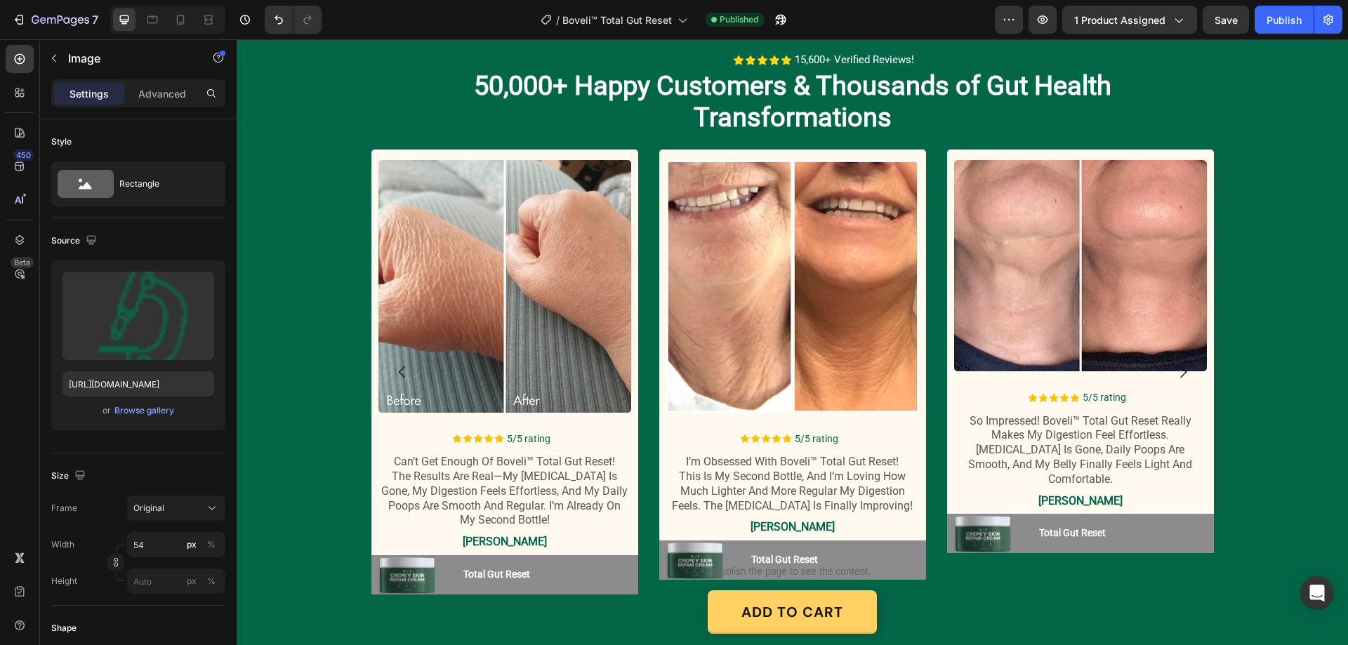
scroll to position [1608, 0]
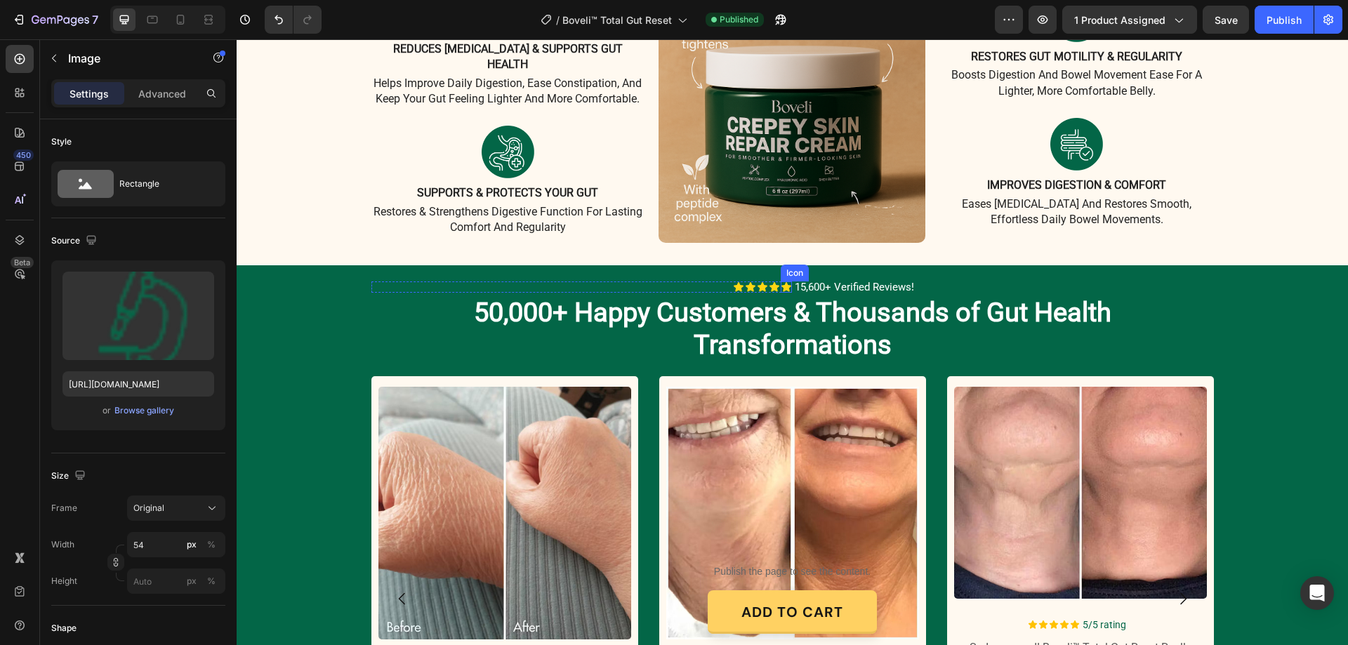
click at [782, 282] on icon at bounding box center [787, 286] width 10 height 9
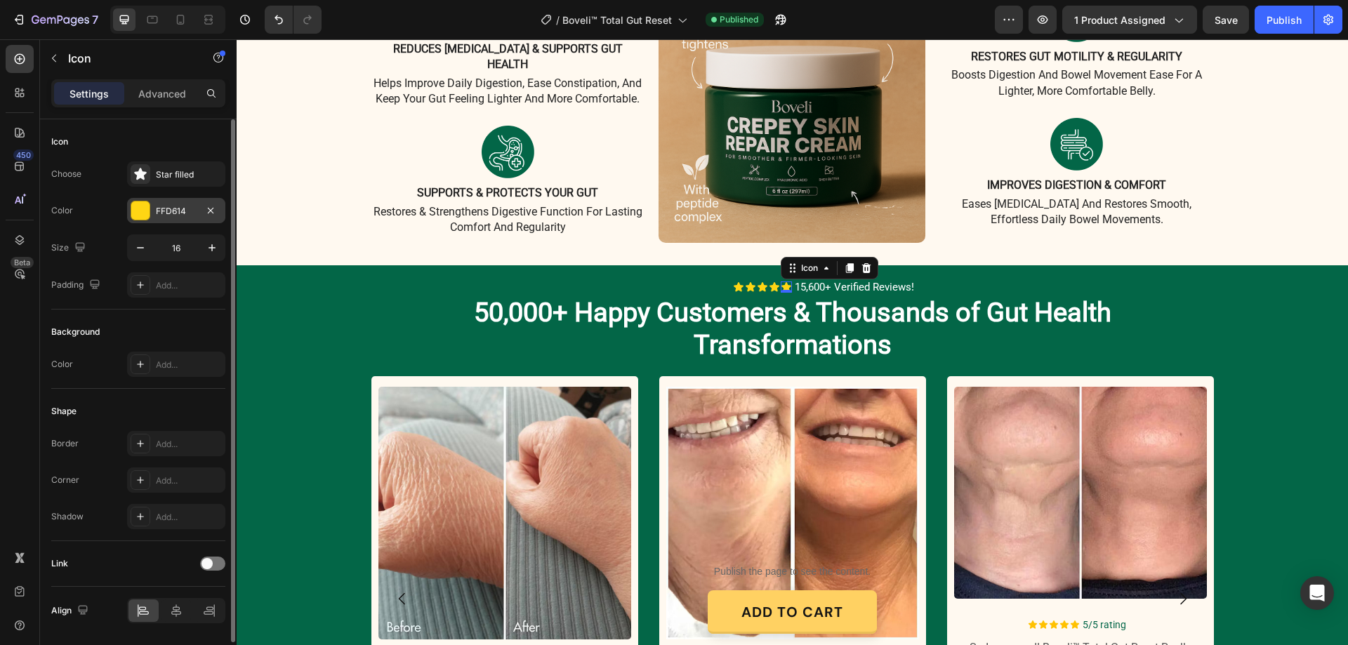
click at [173, 208] on div "FFD614" at bounding box center [176, 211] width 41 height 13
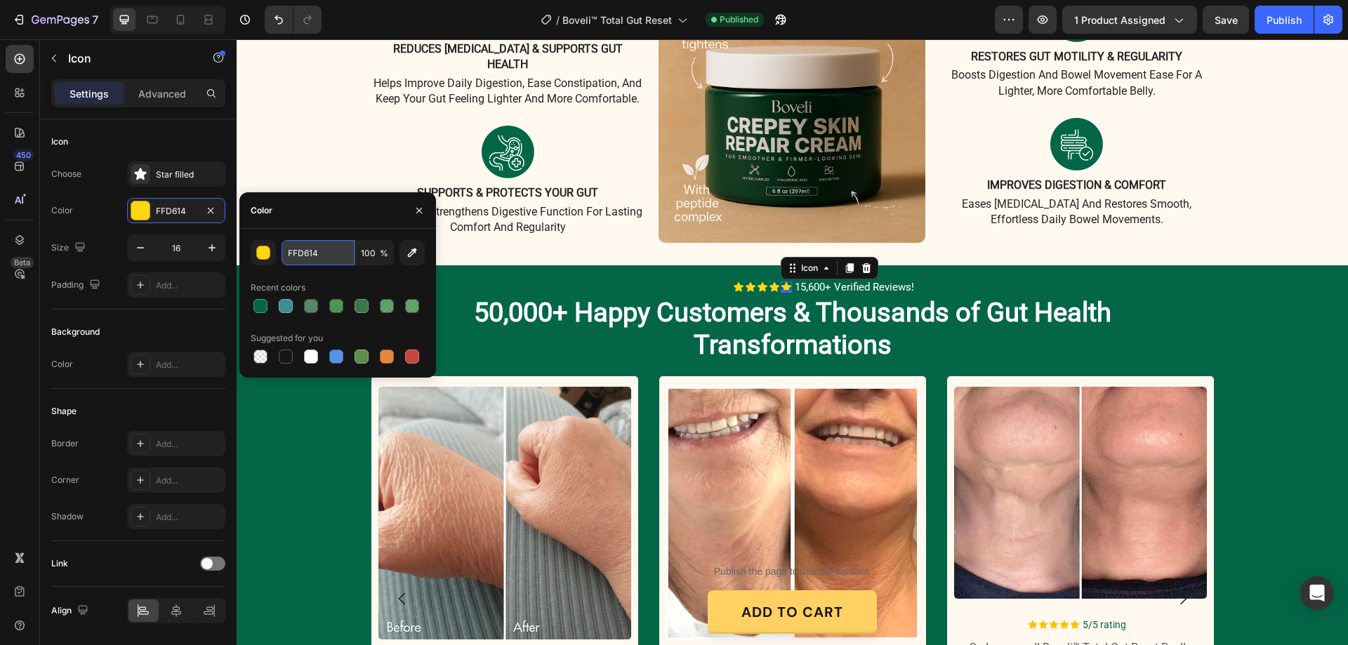
click at [316, 258] on input "FFD614" at bounding box center [318, 252] width 73 height 25
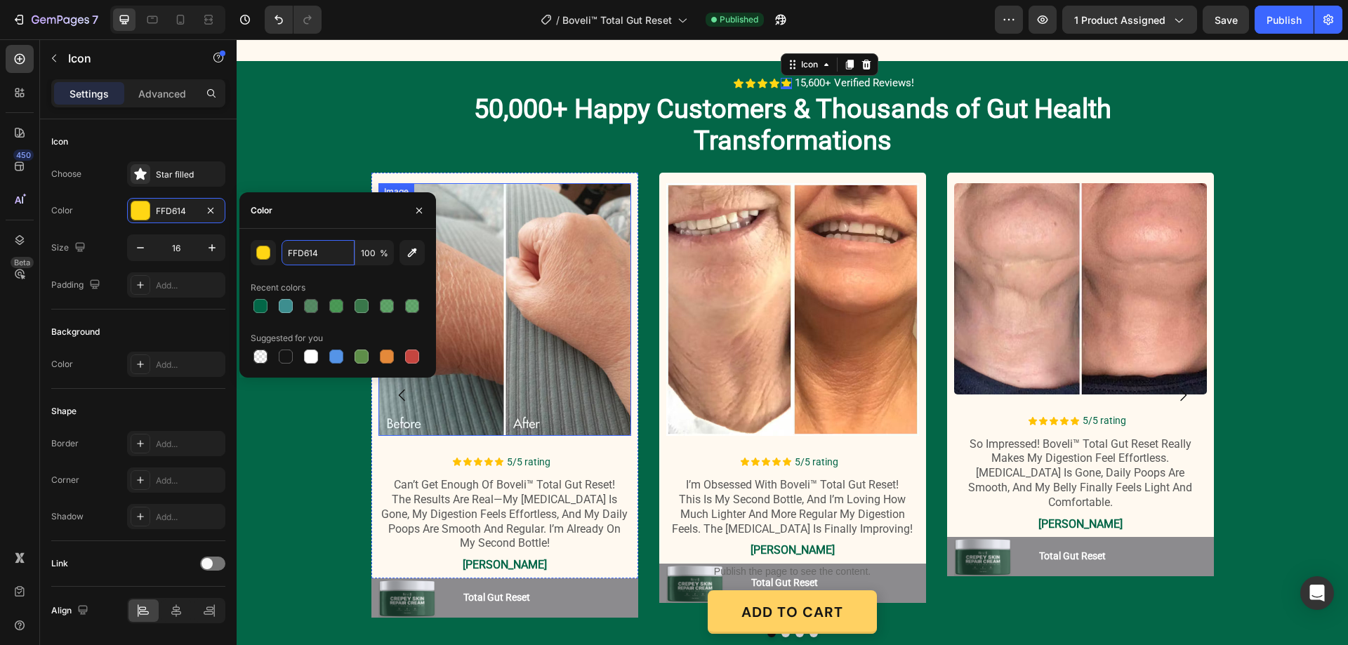
scroll to position [1819, 0]
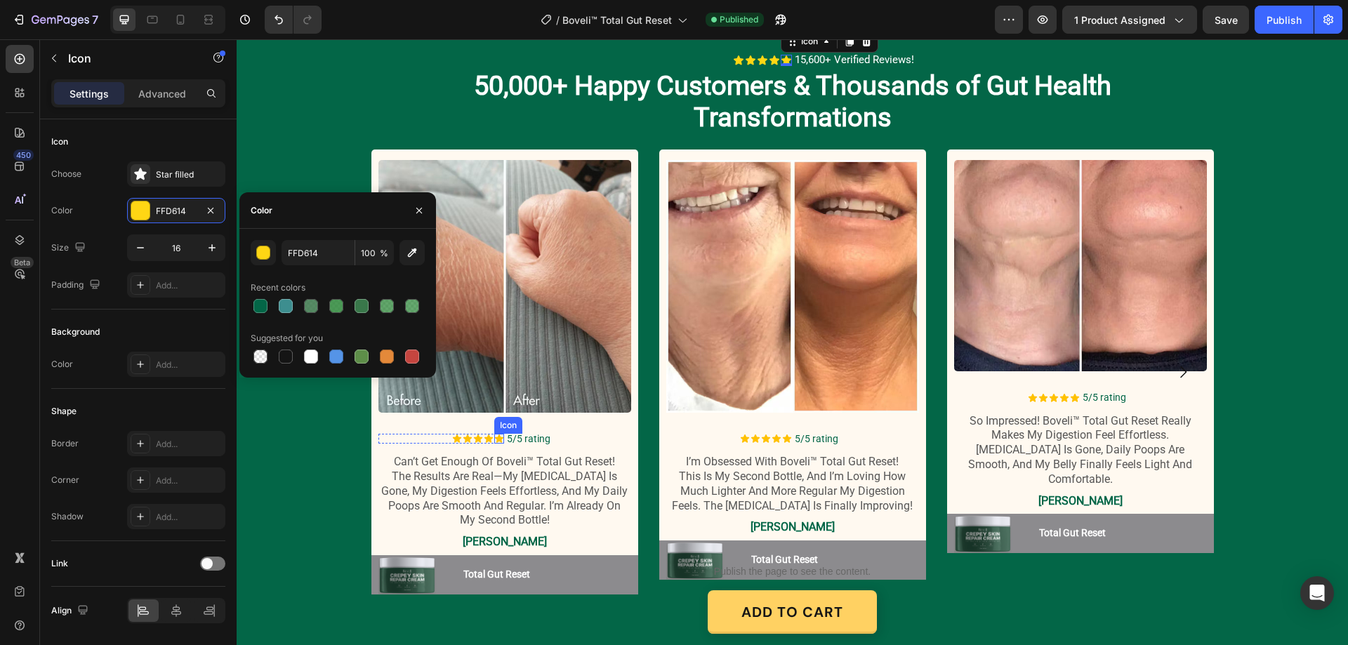
click at [494, 439] on icon at bounding box center [498, 439] width 8 height 8
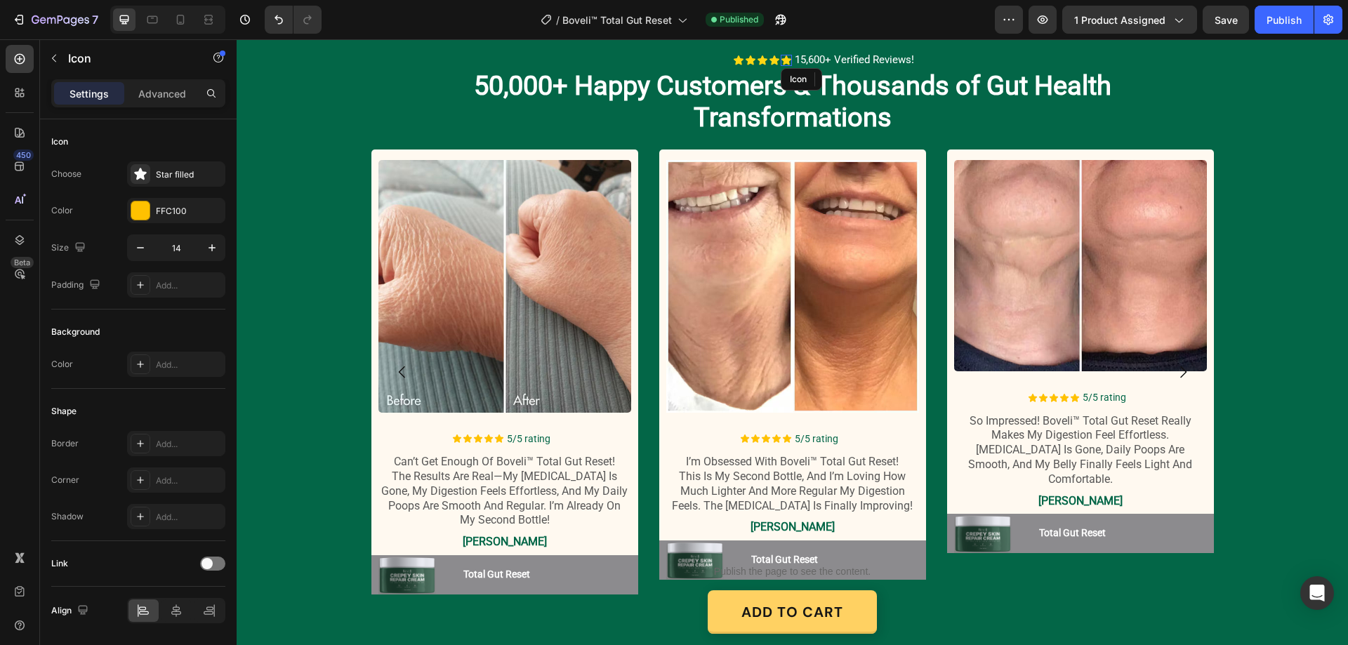
click at [782, 59] on icon at bounding box center [787, 59] width 10 height 9
click at [494, 441] on div "Icon" at bounding box center [499, 439] width 10 height 10
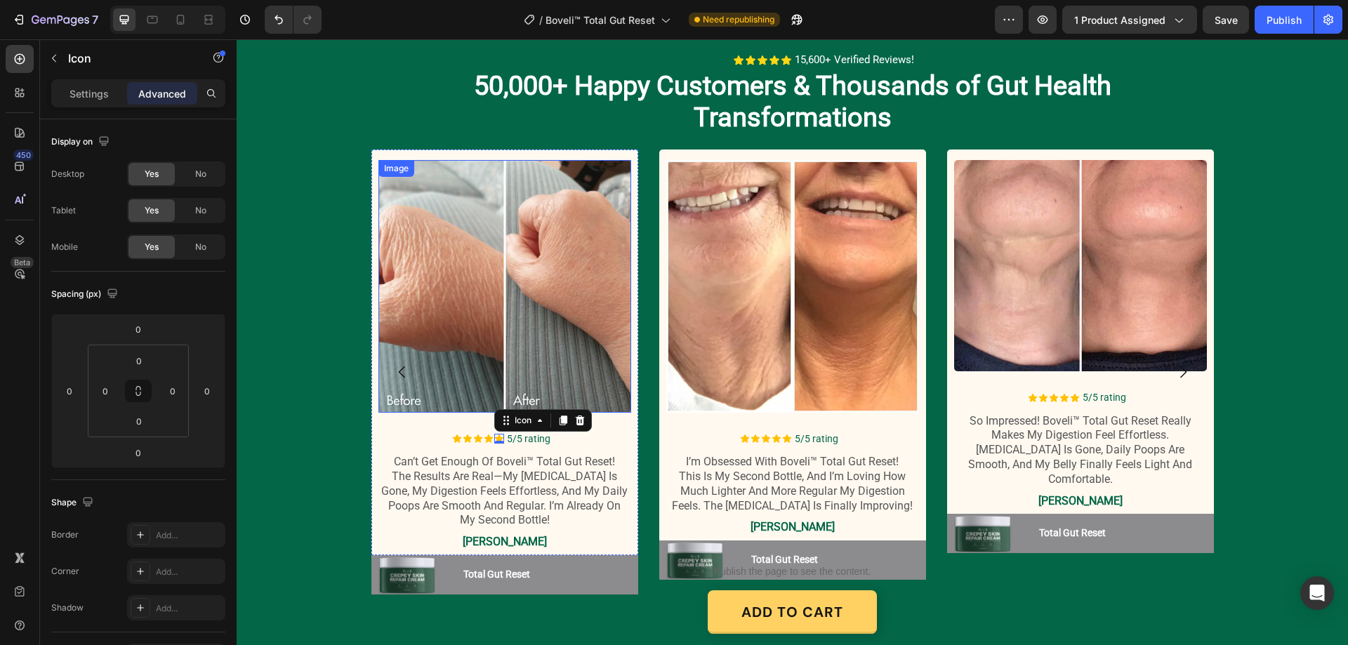
scroll to position [1959, 0]
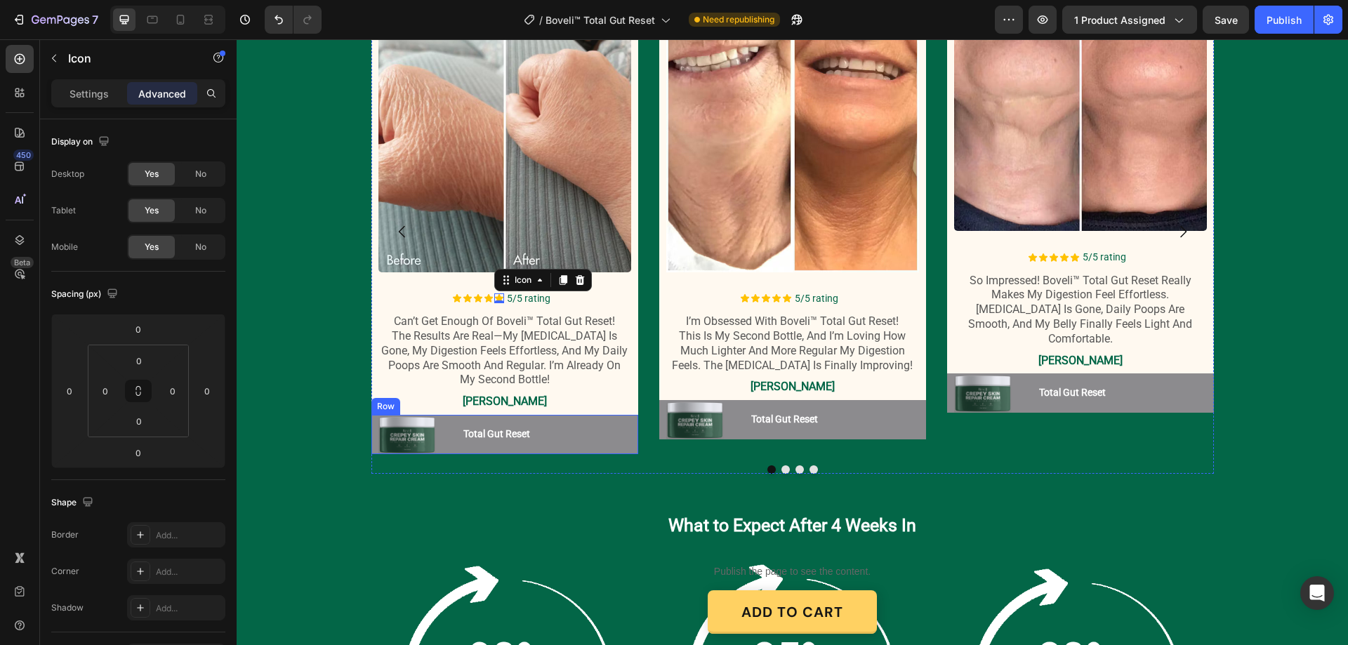
click at [623, 433] on div "Image Total Gut Reset Button Crepey Skin Repair Cream Button Row" at bounding box center [504, 434] width 267 height 39
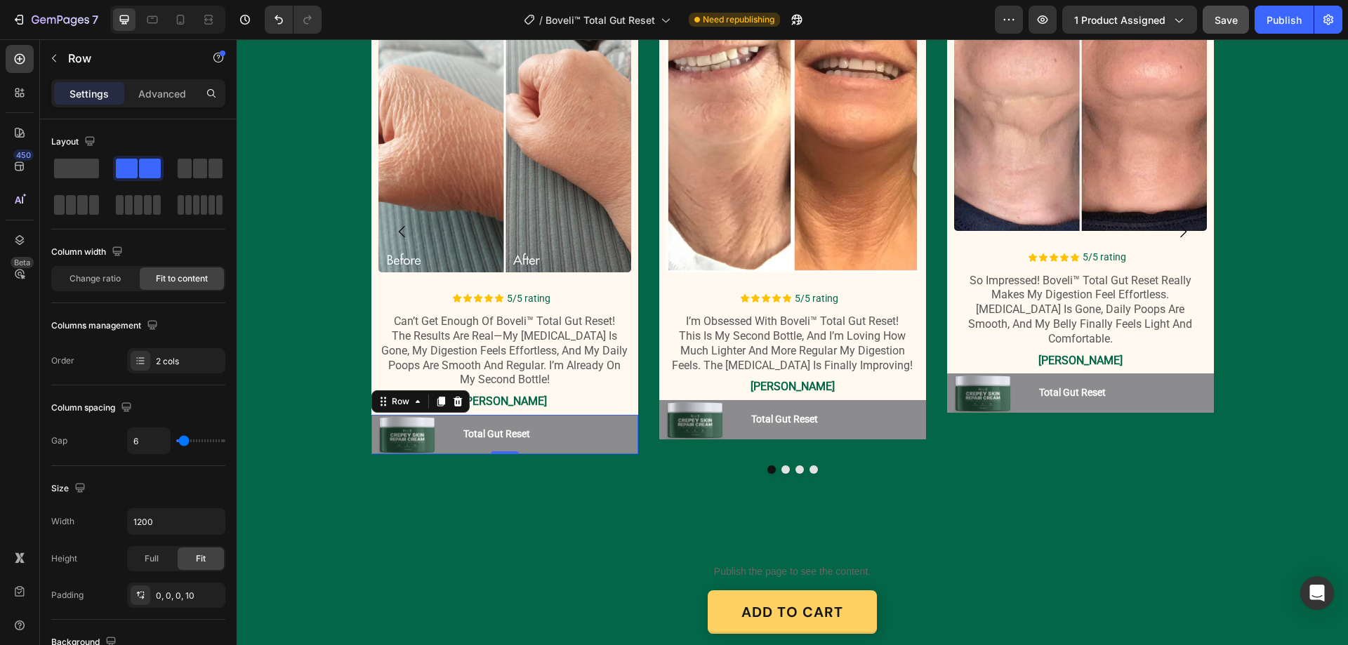
scroll to position [1327, 0]
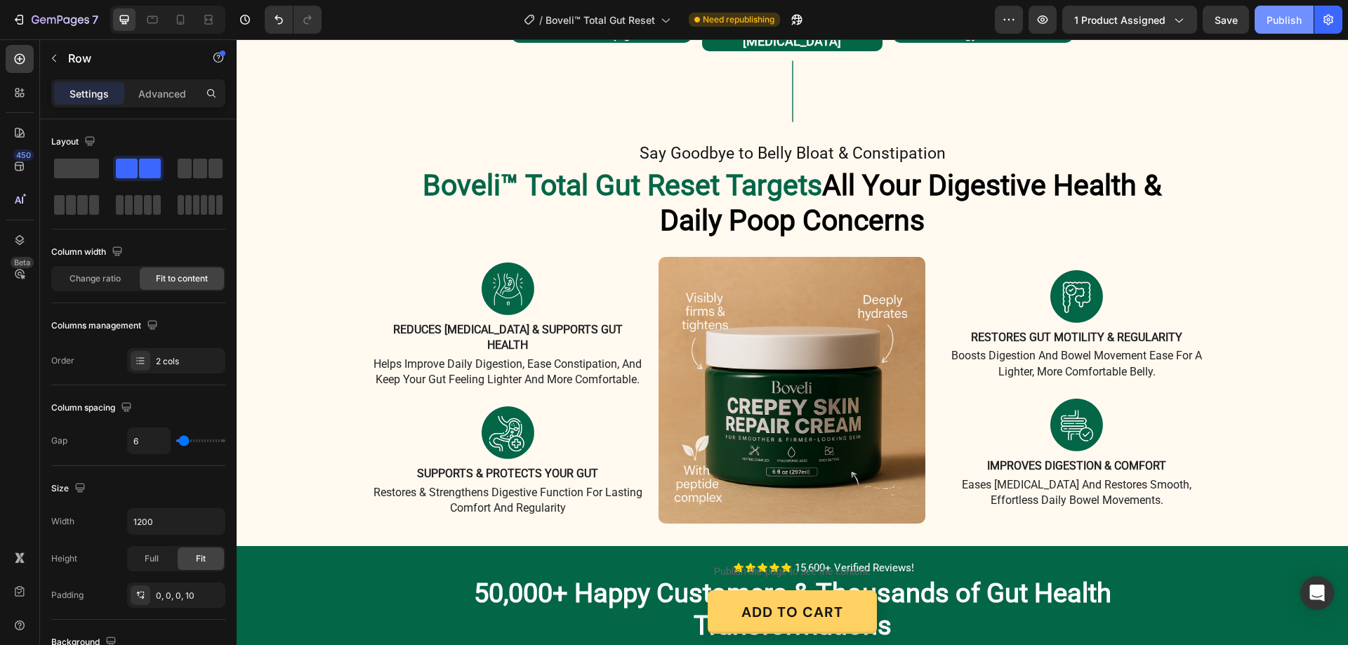
click at [1292, 22] on div "Publish" at bounding box center [1284, 20] width 35 height 15
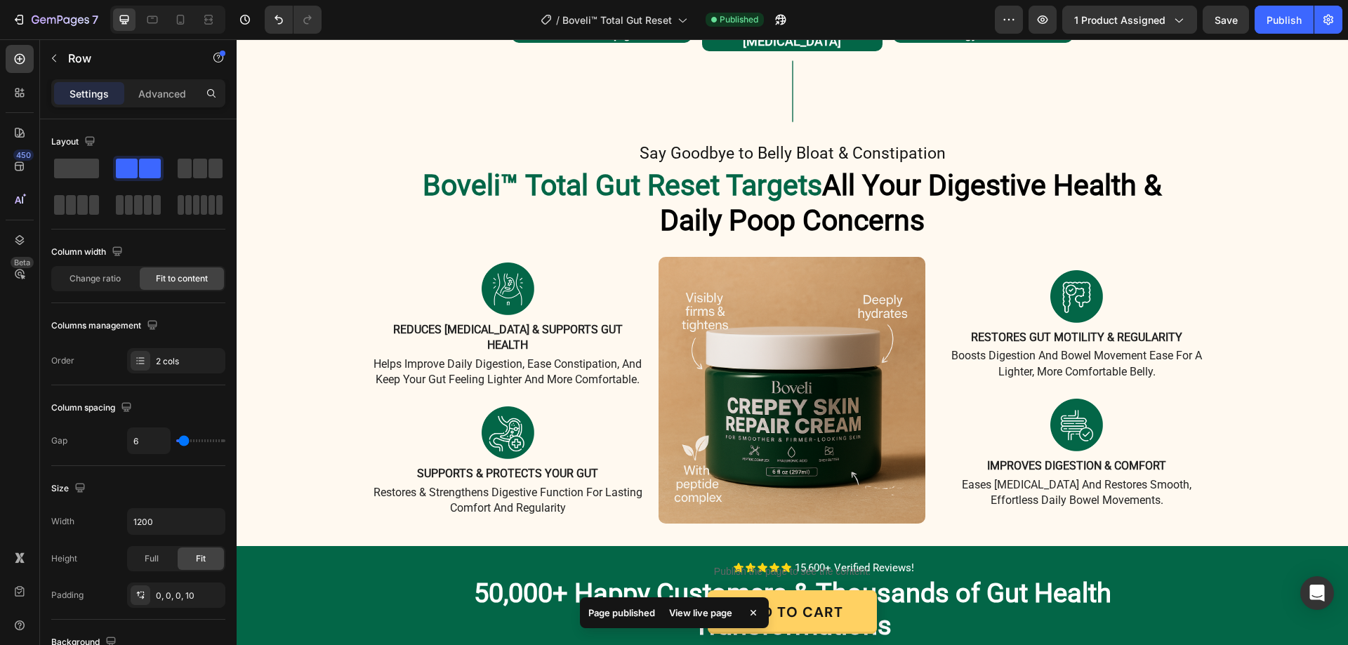
click at [801, 20] on div "/ Boveli™ Total Gut Reset Published" at bounding box center [664, 20] width 662 height 28
click at [782, 18] on icon "button" at bounding box center [780, 20] width 11 height 11
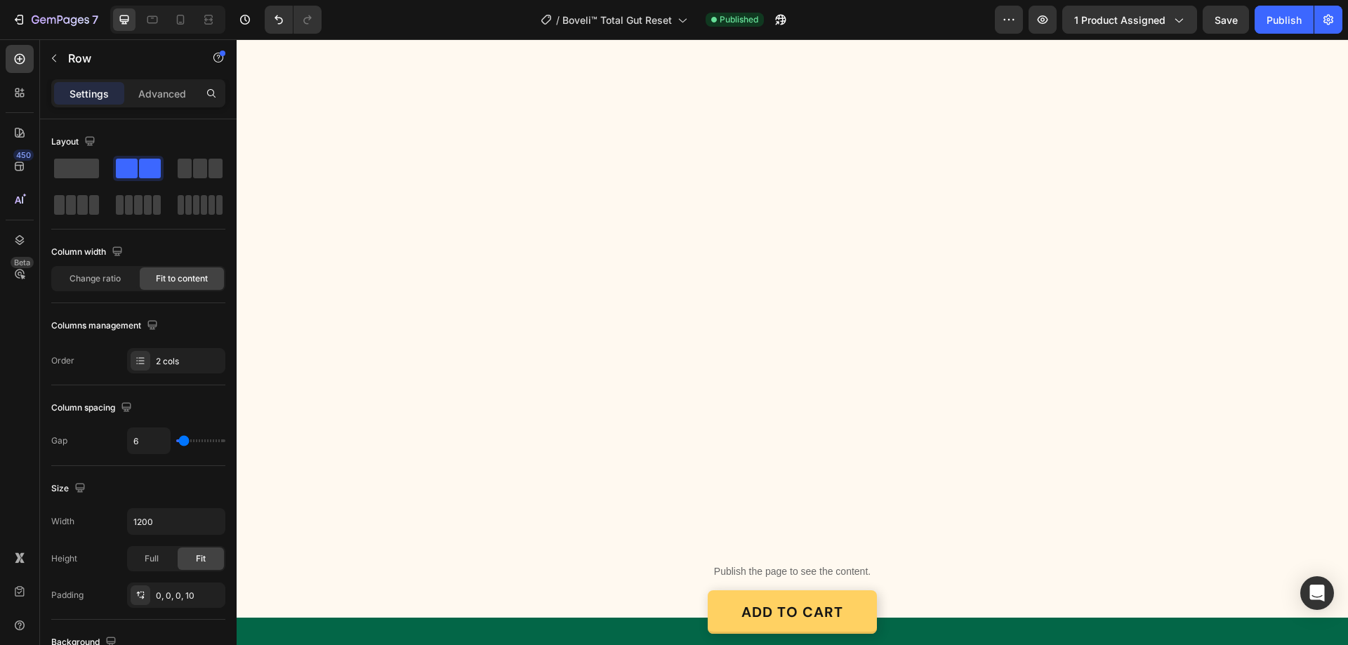
scroll to position [0, 0]
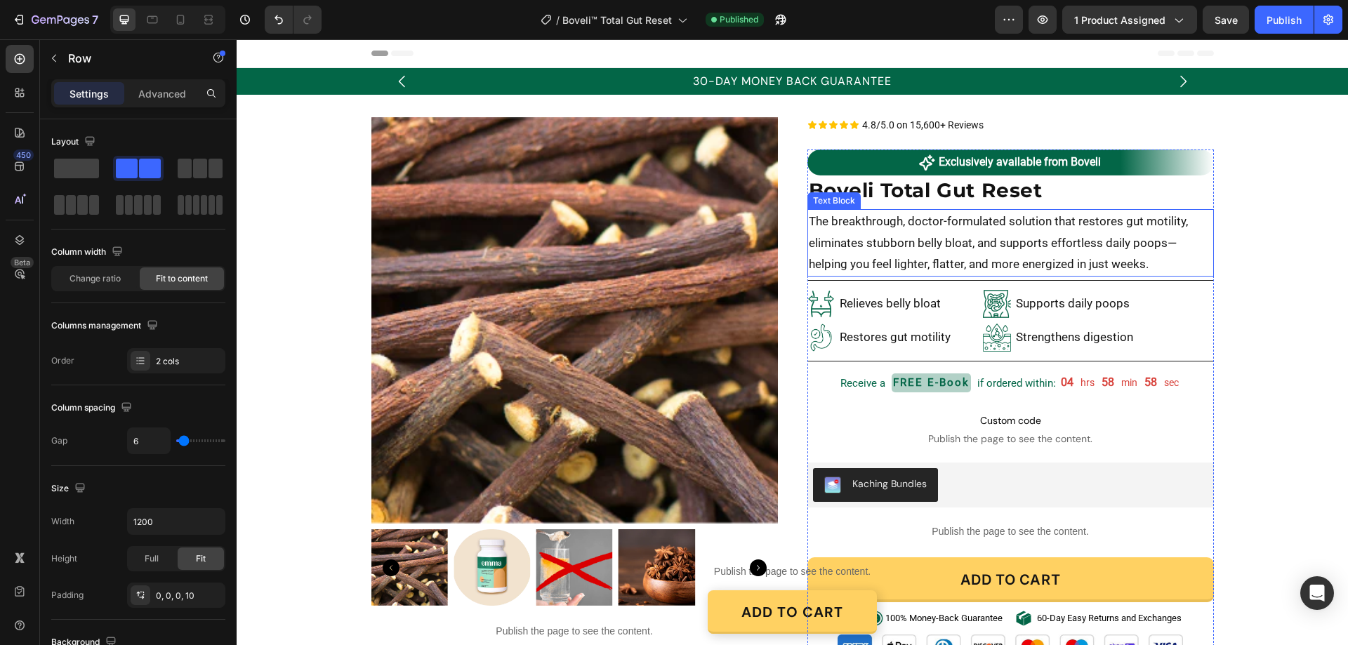
click at [915, 242] on p "The breakthrough, doctor-formulated solution that restores gut motility, elimin…" at bounding box center [1011, 243] width 404 height 65
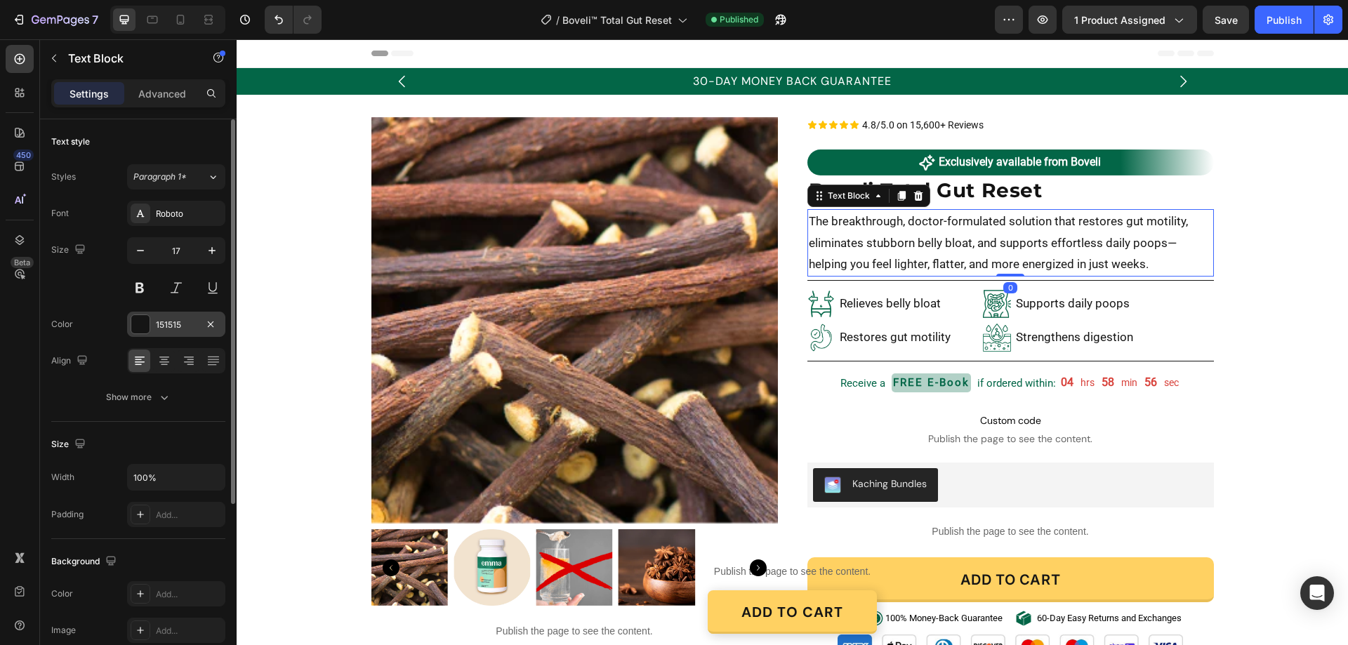
click at [190, 320] on div "151515" at bounding box center [176, 325] width 41 height 13
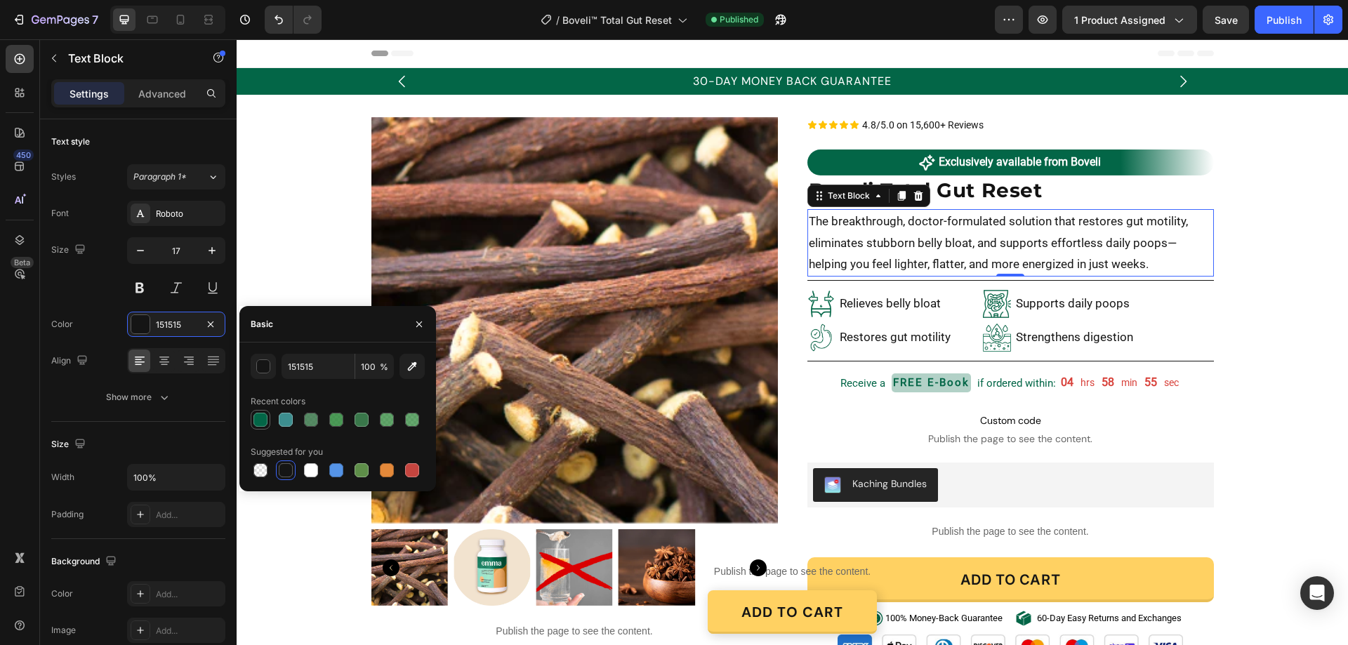
click at [258, 417] on div at bounding box center [261, 420] width 14 height 14
type input "036647"
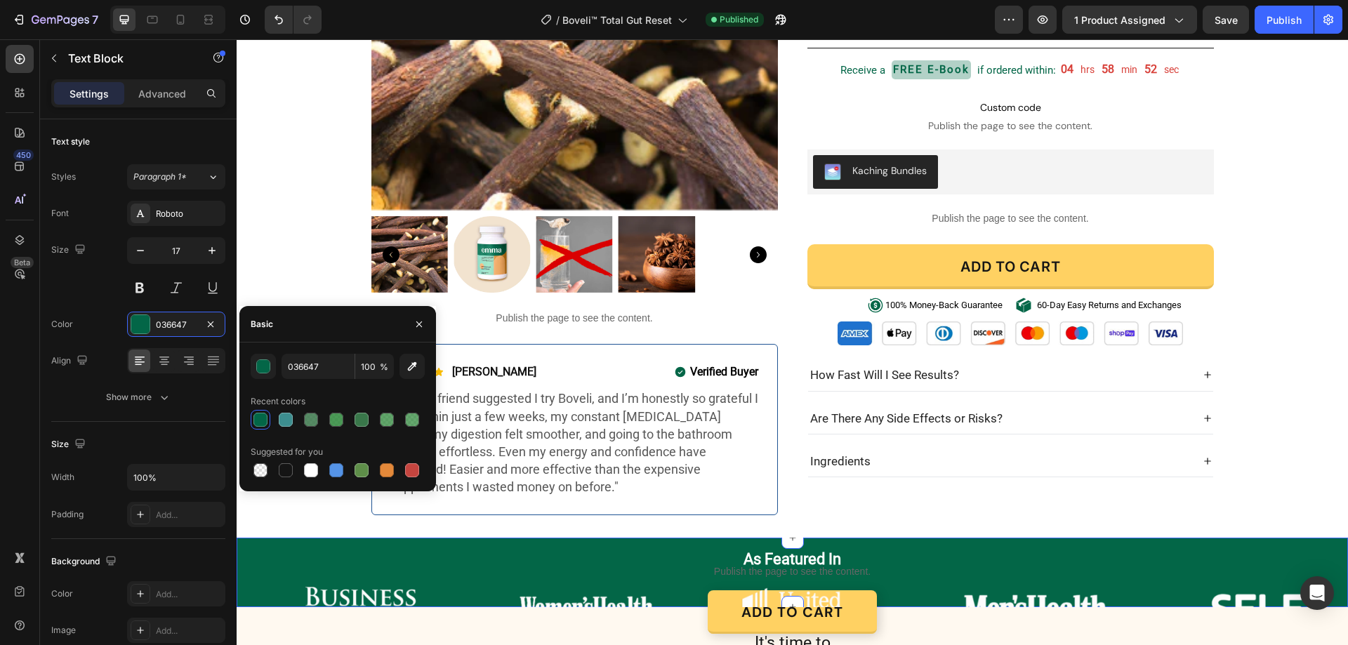
scroll to position [562, 0]
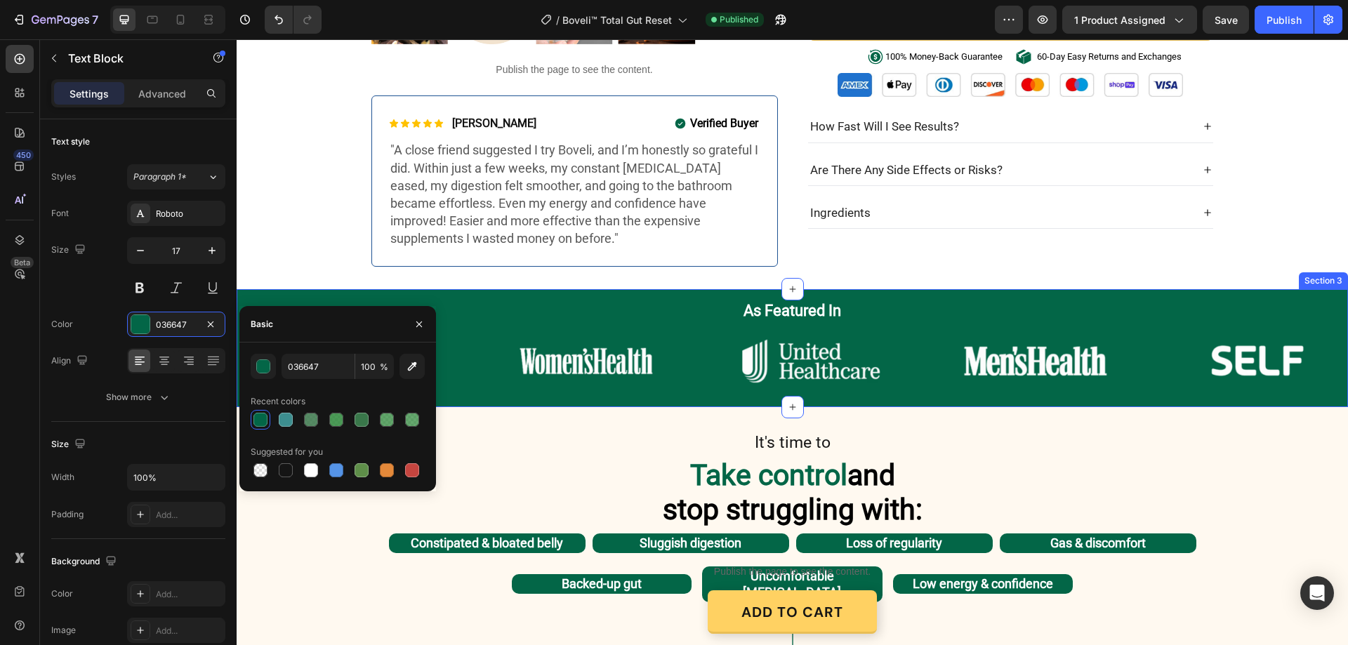
click at [260, 289] on div "As Featured In Heading Row Image Image Image Image Image Image Carousel Image I…" at bounding box center [793, 348] width 1112 height 119
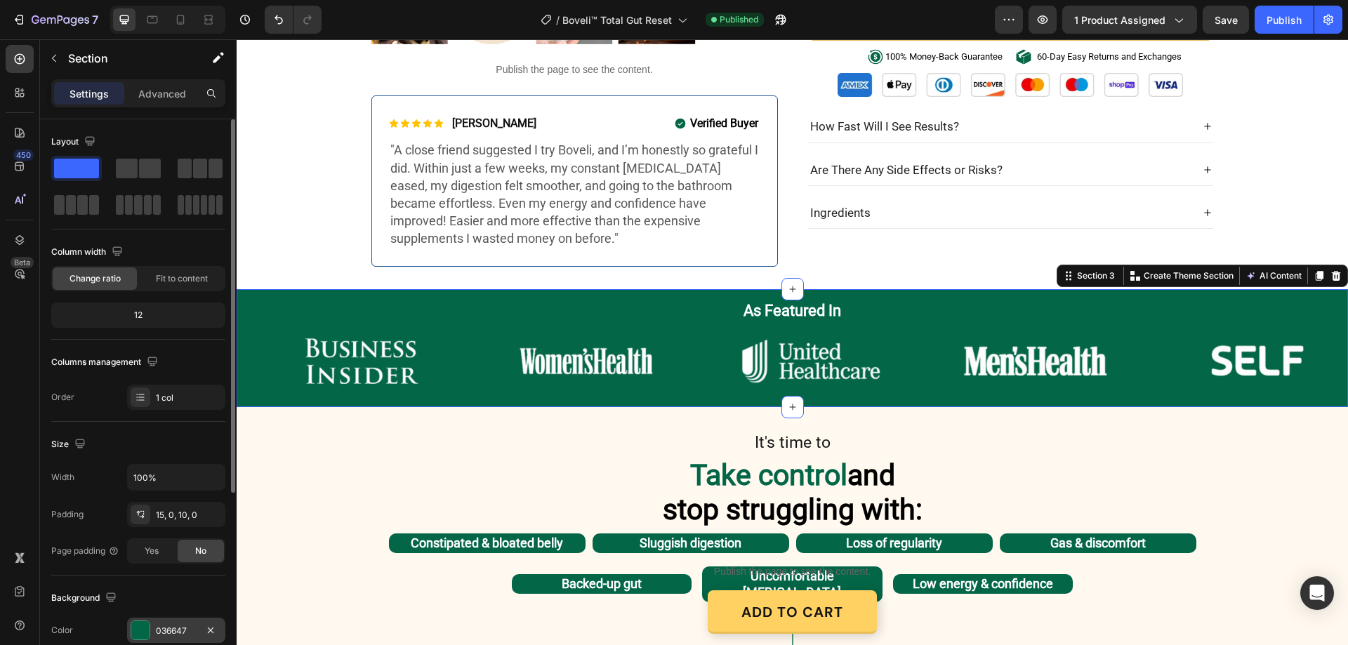
scroll to position [140, 0]
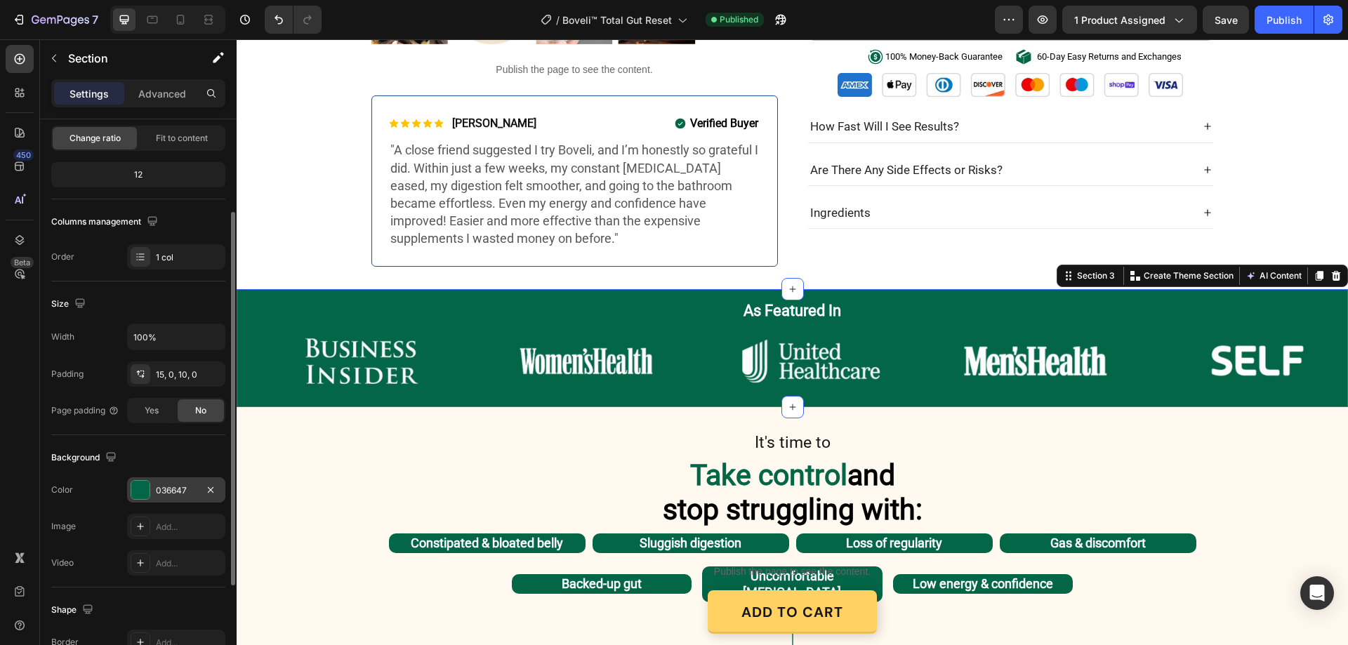
click at [177, 494] on div "036647" at bounding box center [176, 491] width 41 height 13
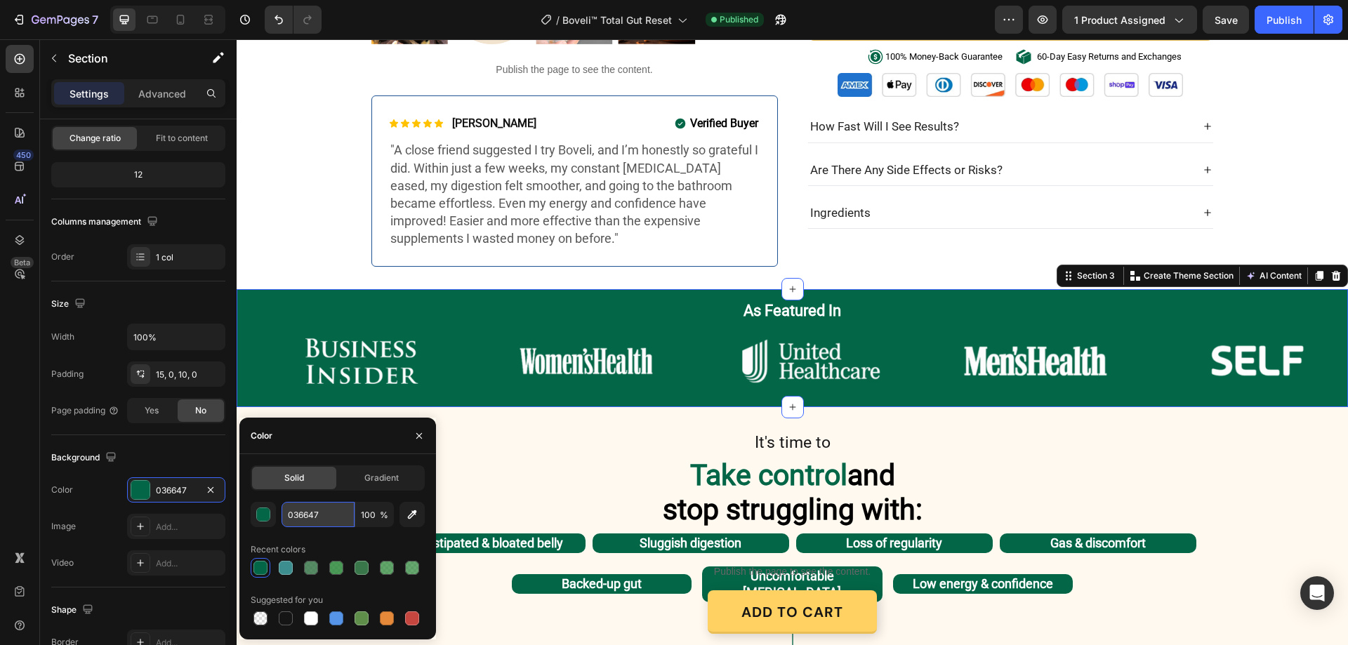
click at [310, 521] on input "036647" at bounding box center [318, 514] width 73 height 25
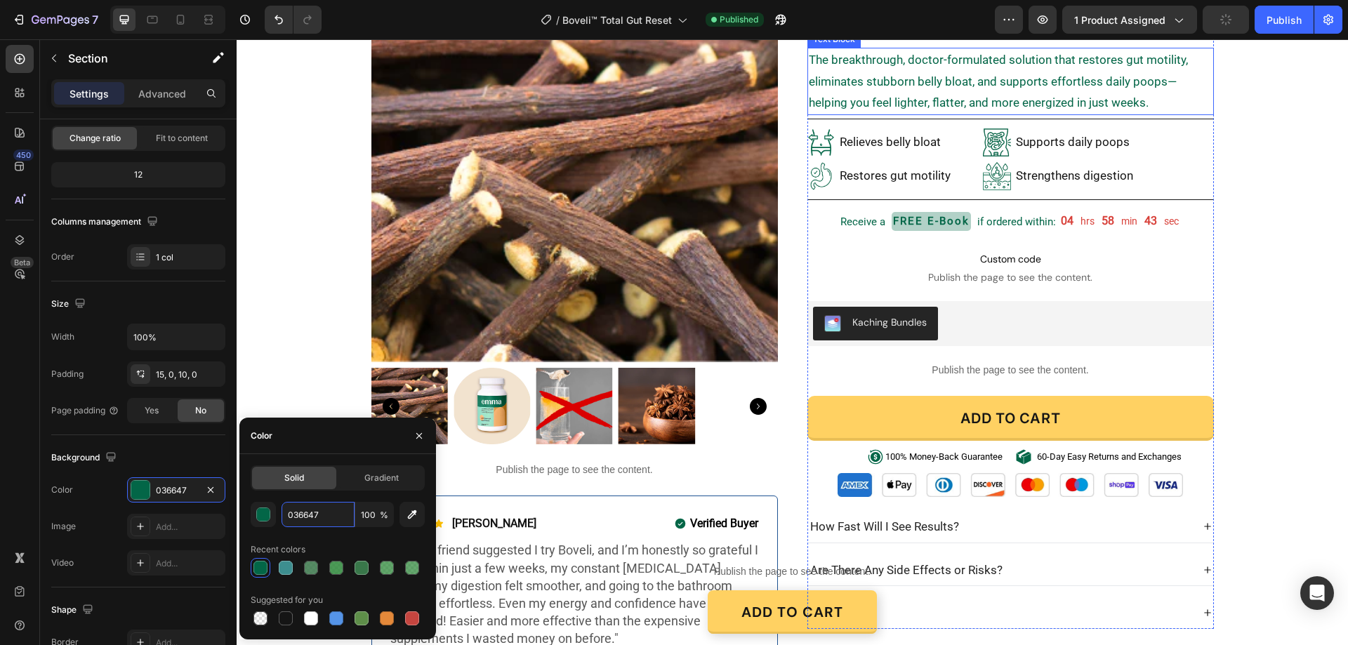
scroll to position [0, 0]
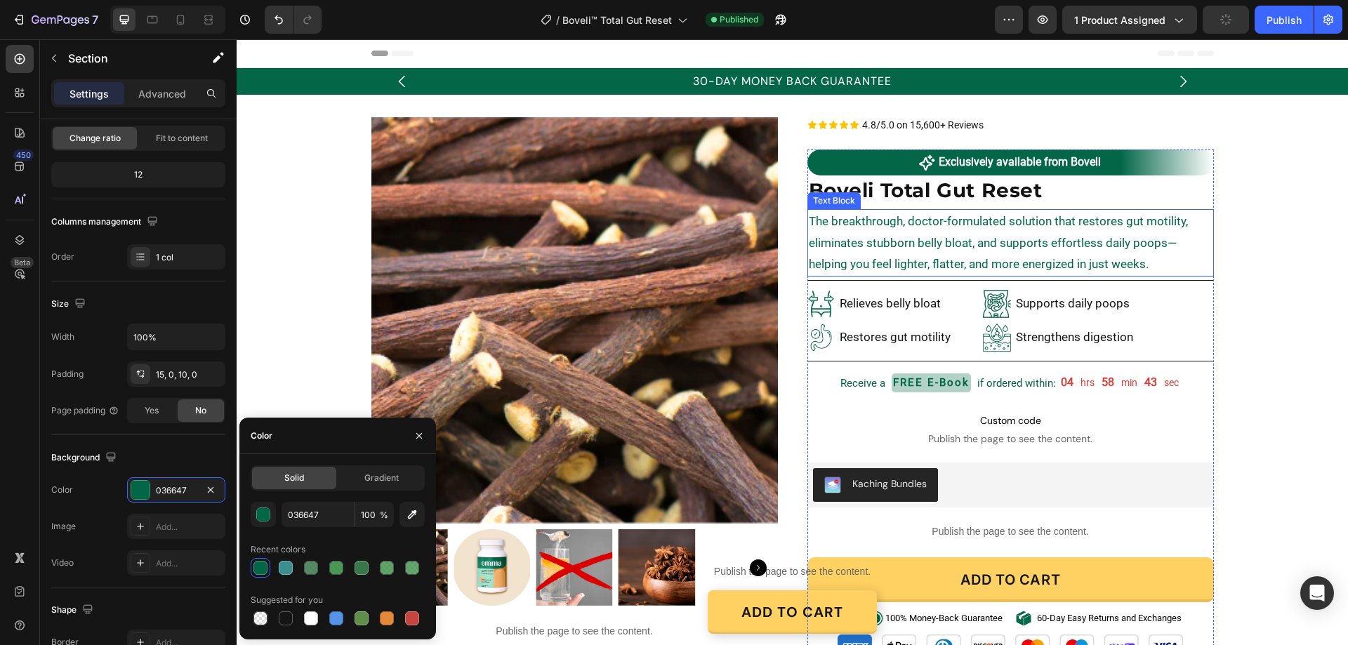
click at [872, 249] on p "The breakthrough, doctor-formulated solution that restores gut motility, elimin…" at bounding box center [1011, 243] width 404 height 65
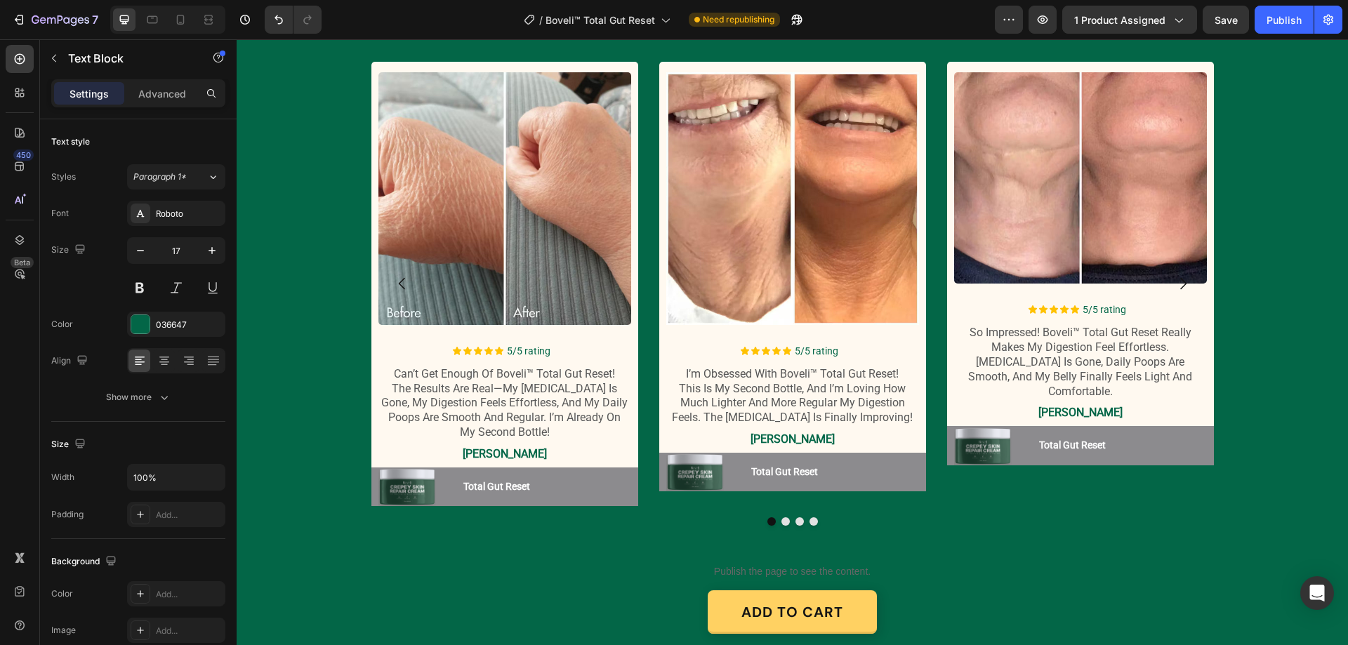
scroll to position [1545, 0]
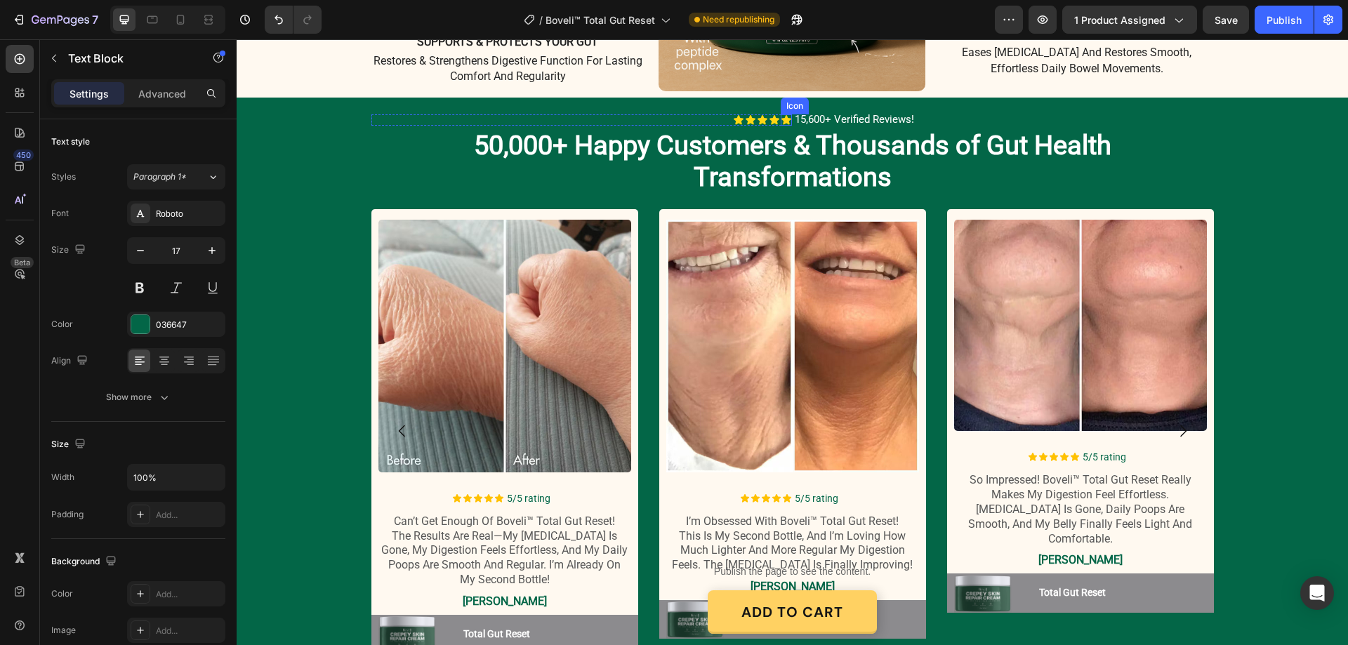
click at [782, 121] on icon at bounding box center [787, 119] width 10 height 9
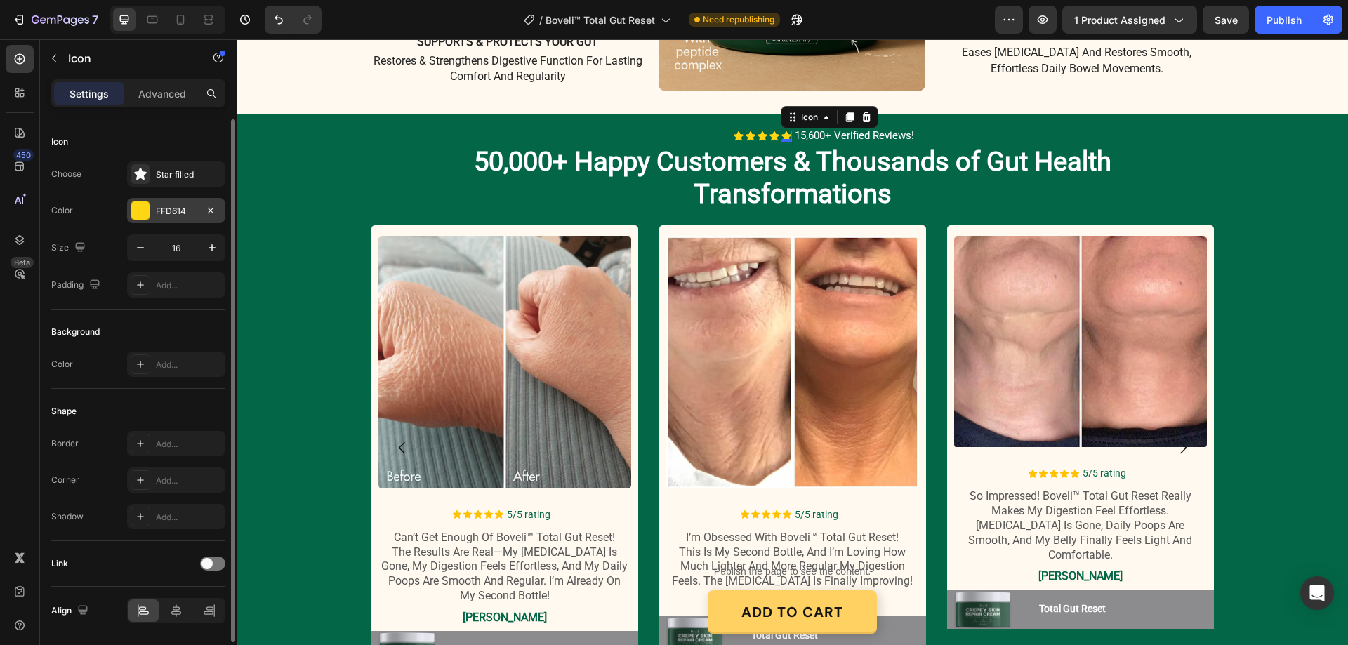
click at [171, 209] on div "FFD614" at bounding box center [176, 211] width 41 height 13
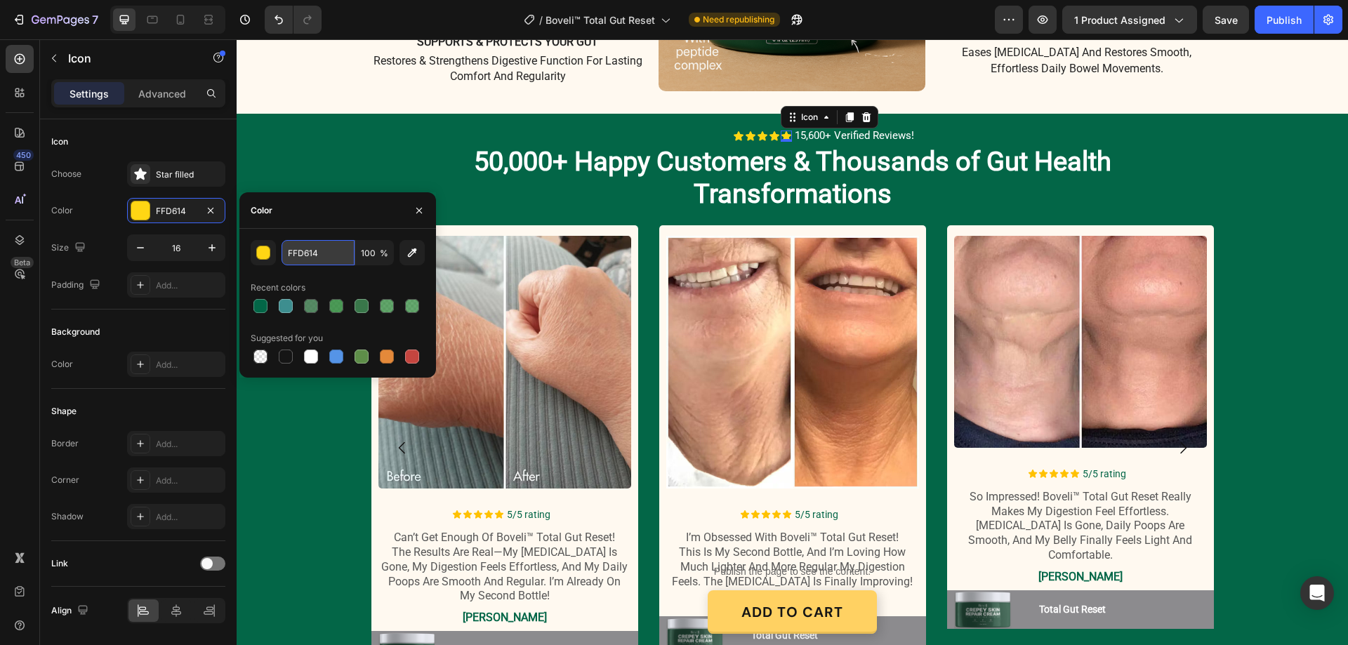
click at [305, 256] on input "FFD614" at bounding box center [318, 252] width 73 height 25
click at [494, 511] on icon at bounding box center [498, 515] width 8 height 8
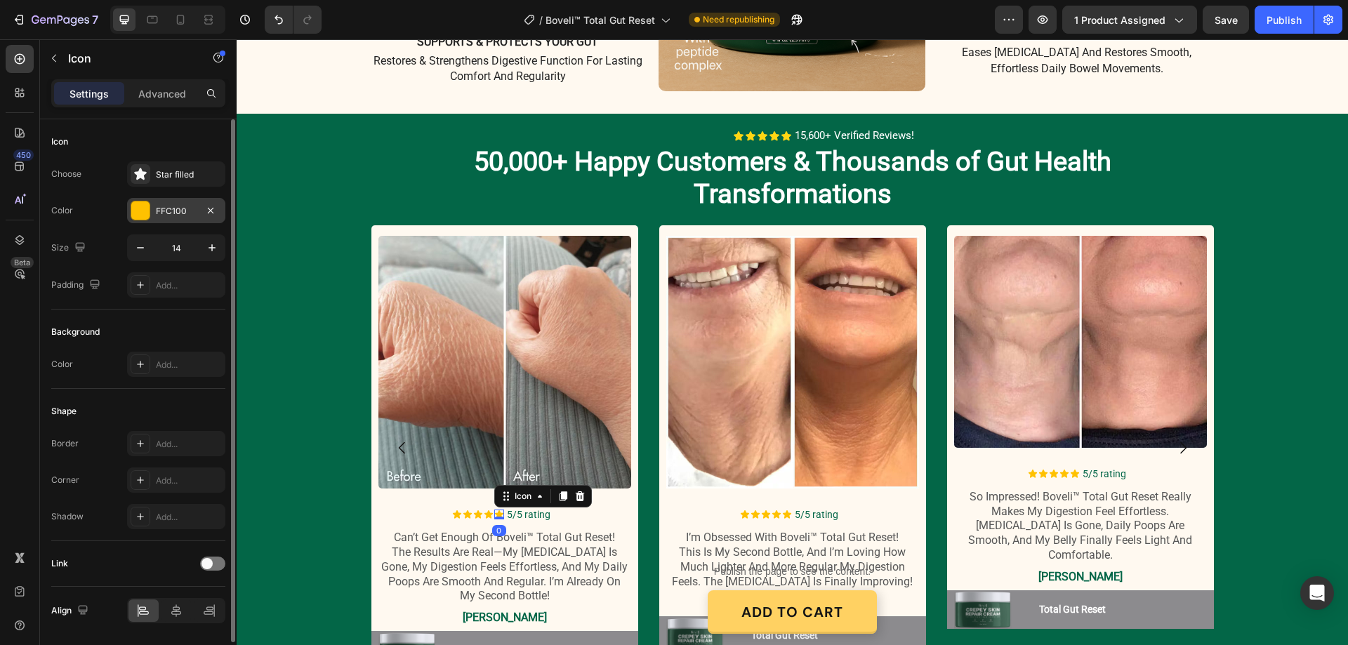
click at [178, 206] on div "FFC100" at bounding box center [176, 211] width 41 height 13
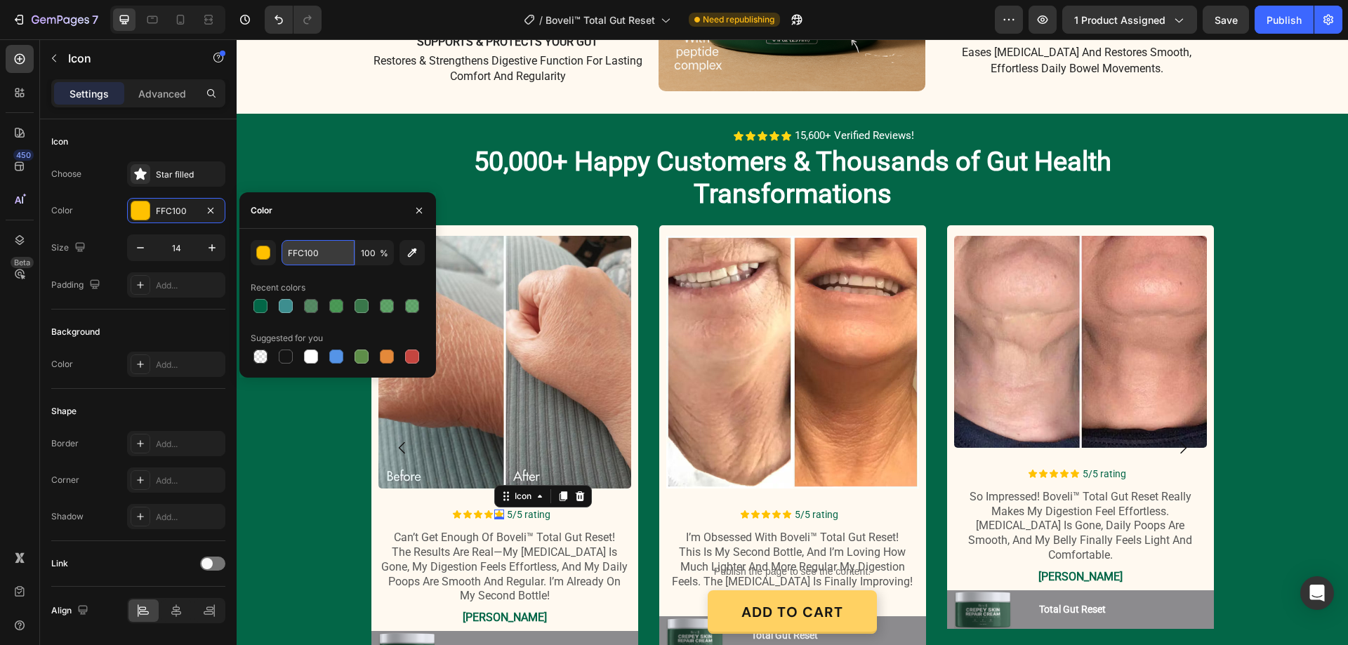
click at [315, 251] on input "FFC100" at bounding box center [318, 252] width 73 height 25
paste input "D614"
type input "FFD614"
click at [484, 511] on icon at bounding box center [488, 515] width 8 height 8
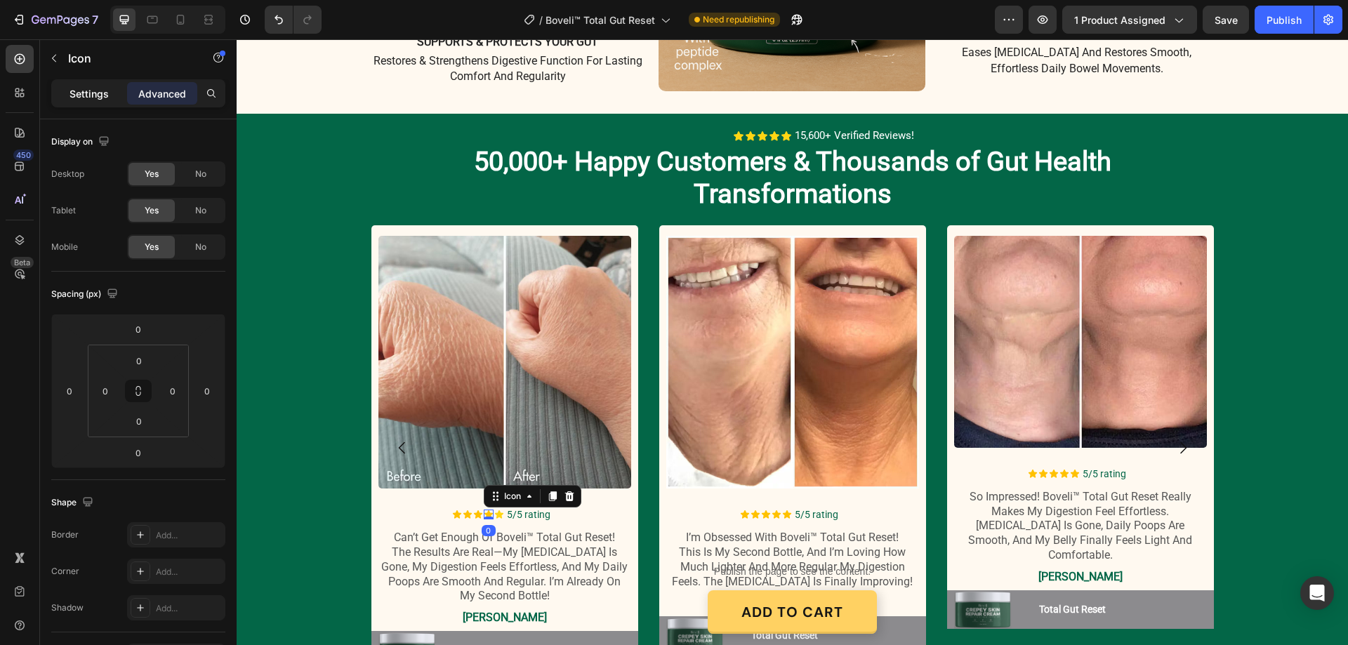
click at [106, 85] on div "Settings" at bounding box center [89, 93] width 70 height 22
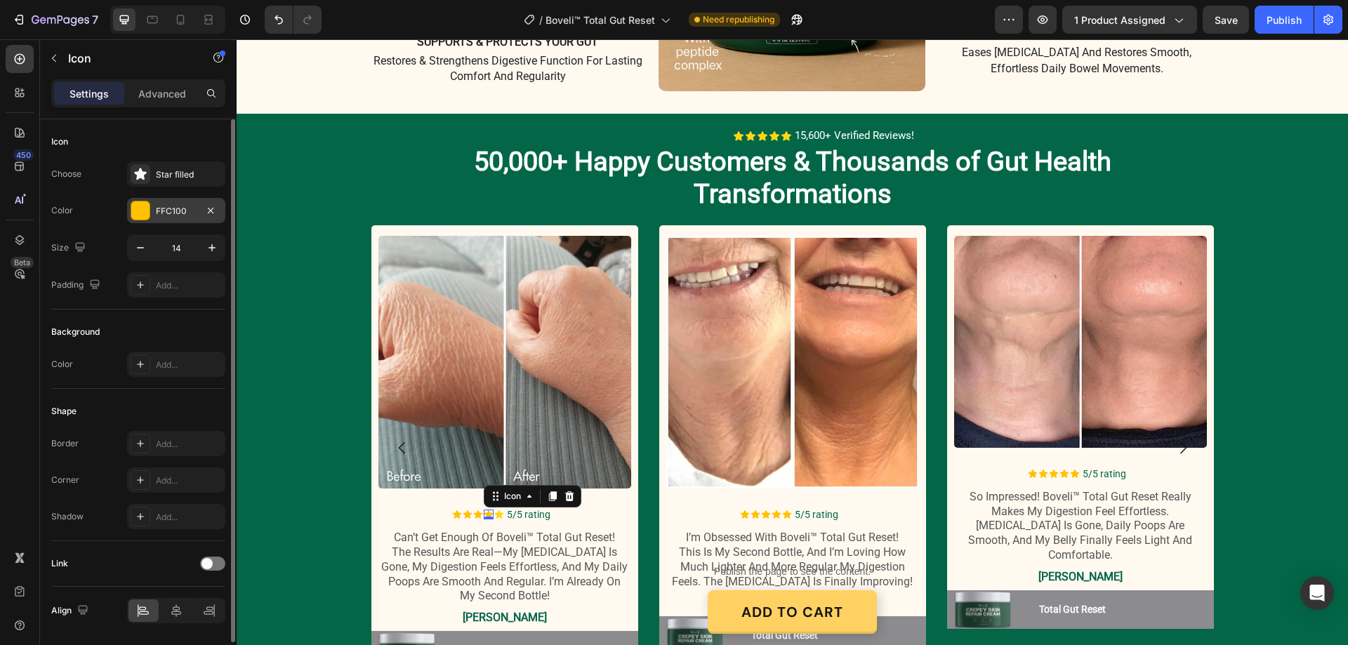
click at [168, 206] on div "FFC100" at bounding box center [176, 211] width 41 height 13
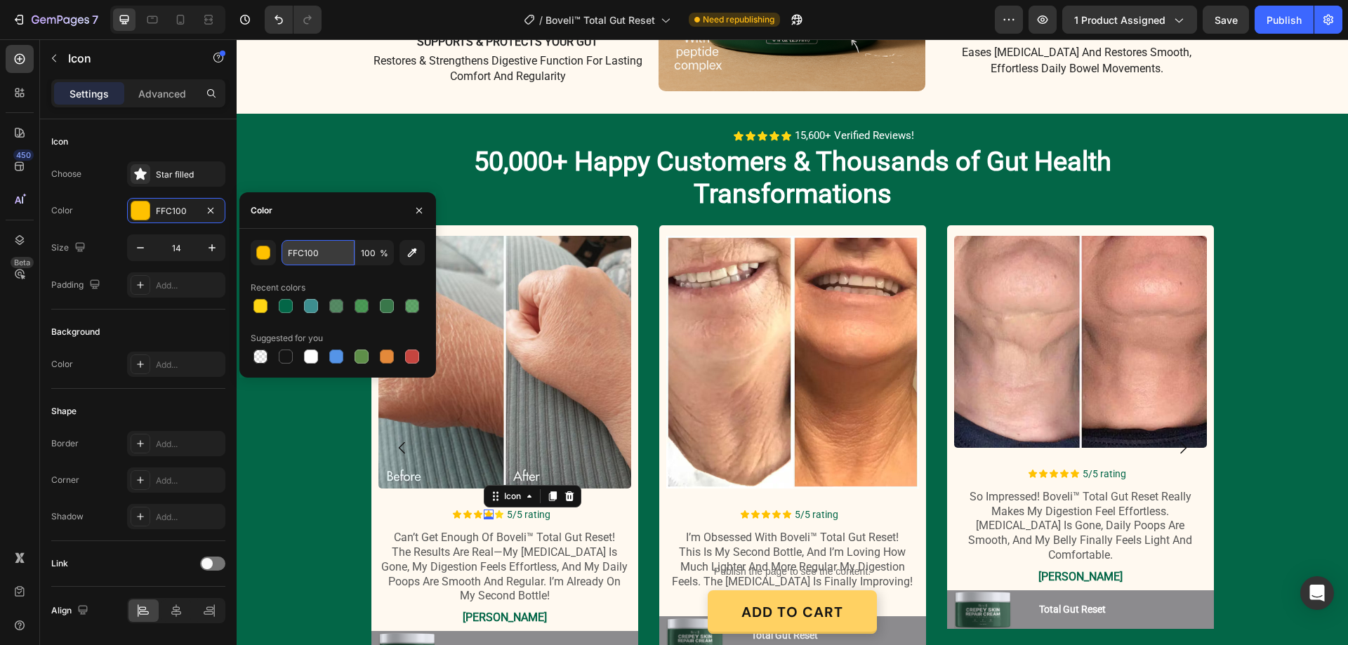
click at [311, 256] on input "FFC100" at bounding box center [318, 252] width 73 height 25
paste input "D614"
type input "FFD614"
click at [255, 301] on div at bounding box center [261, 306] width 14 height 14
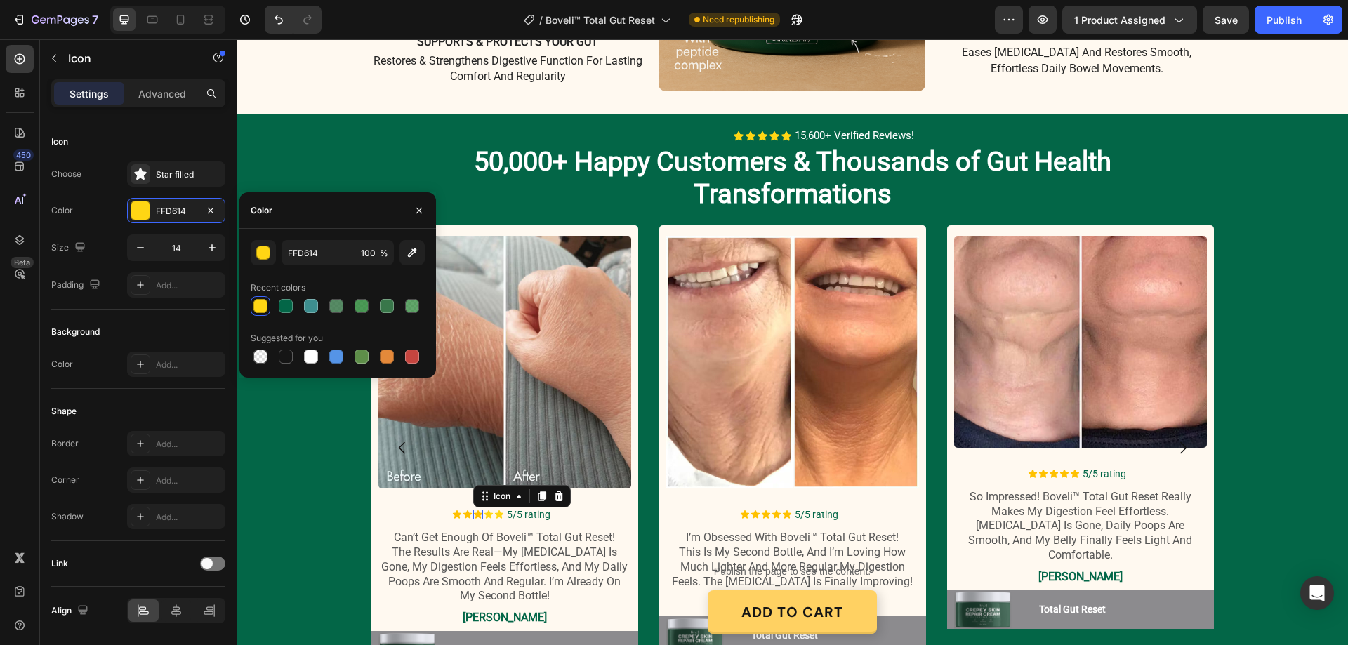
click at [473, 510] on icon at bounding box center [478, 515] width 10 height 10
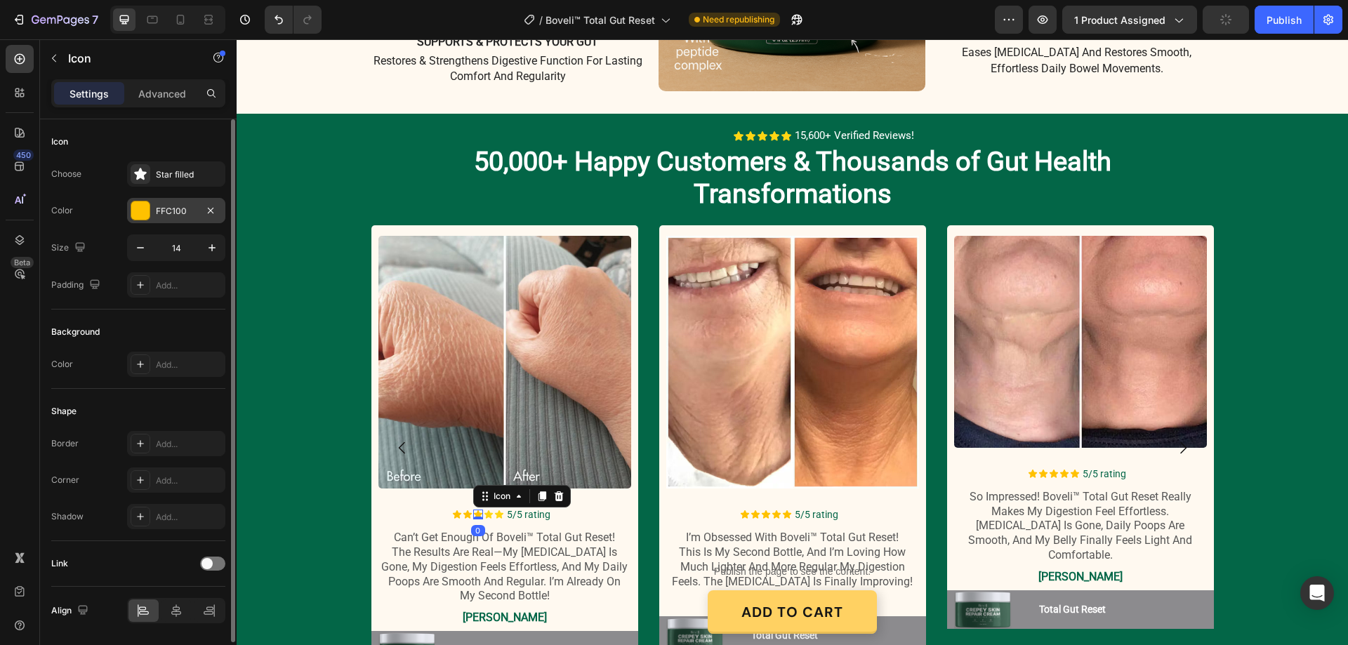
click at [159, 203] on div "FFC100" at bounding box center [176, 210] width 98 height 25
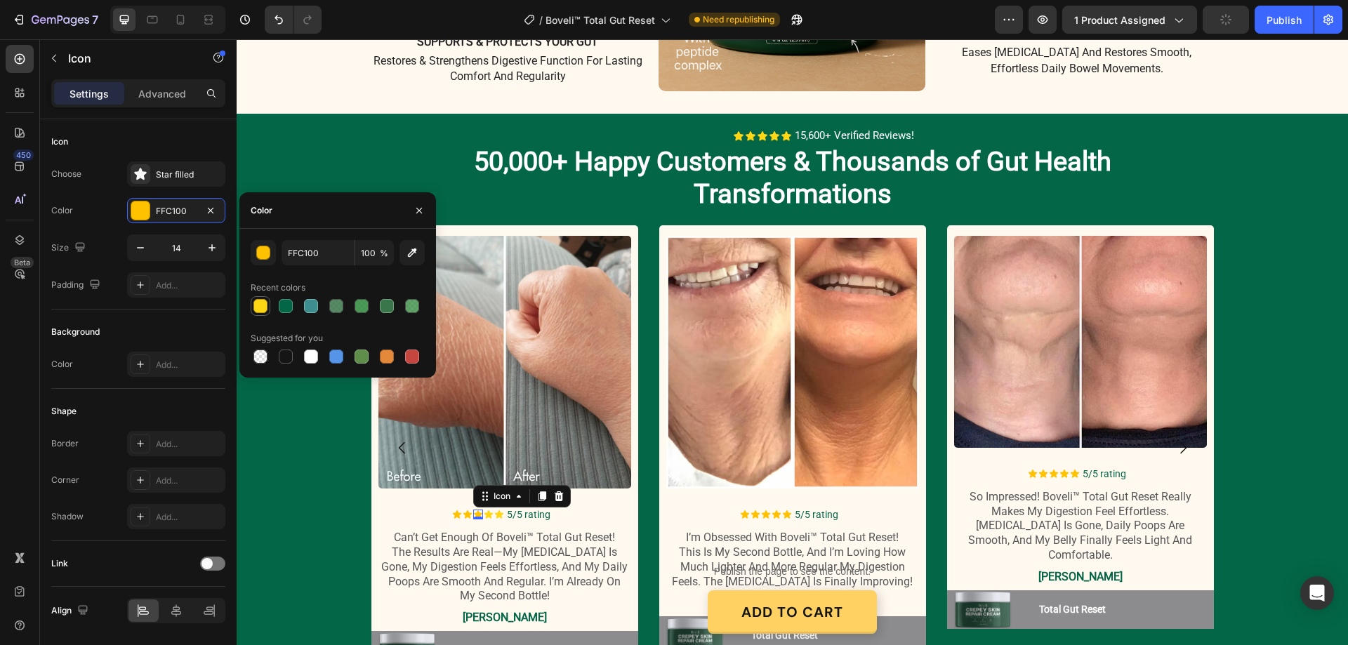
drag, startPoint x: 258, startPoint y: 308, endPoint x: 134, endPoint y: 380, distance: 143.5
click at [258, 308] on div at bounding box center [261, 306] width 14 height 14
type input "FFD614"
click at [463, 511] on icon at bounding box center [467, 515] width 8 height 8
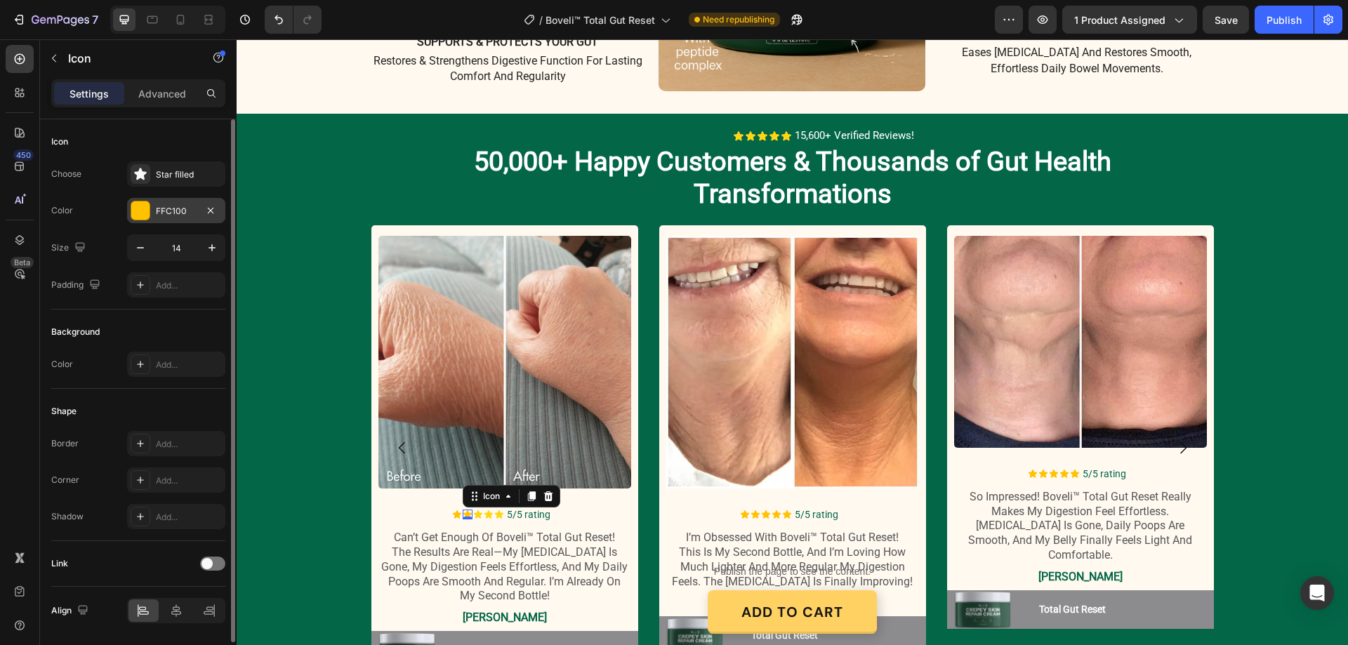
click at [146, 206] on div at bounding box center [140, 211] width 18 height 18
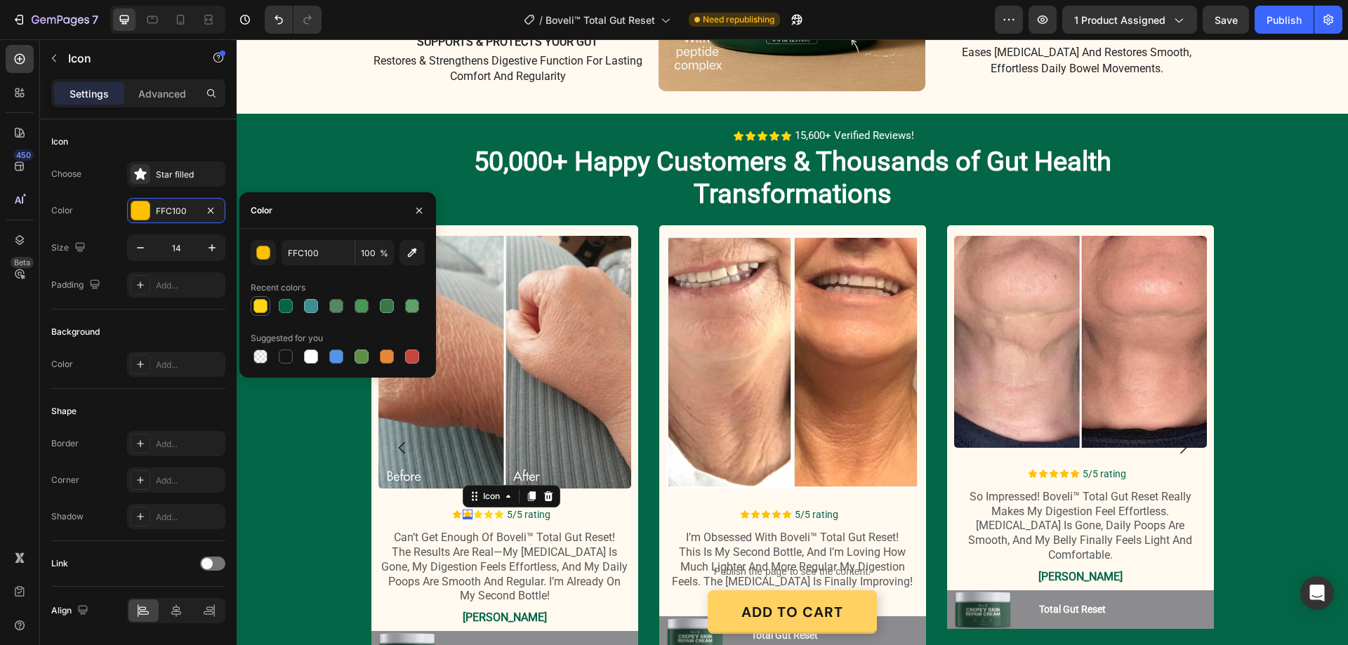
click at [265, 303] on div at bounding box center [261, 306] width 14 height 14
type input "FFD614"
click at [452, 510] on div "Icon" at bounding box center [457, 515] width 10 height 10
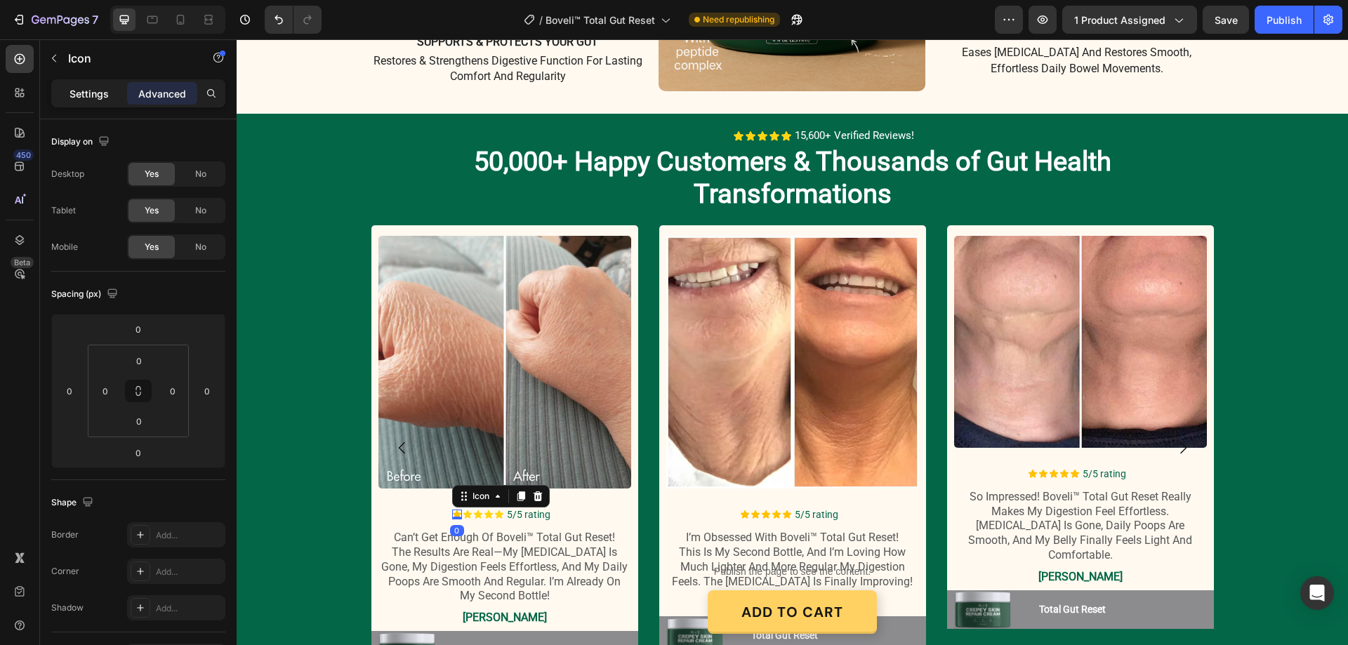
click at [76, 91] on p "Settings" at bounding box center [89, 93] width 39 height 15
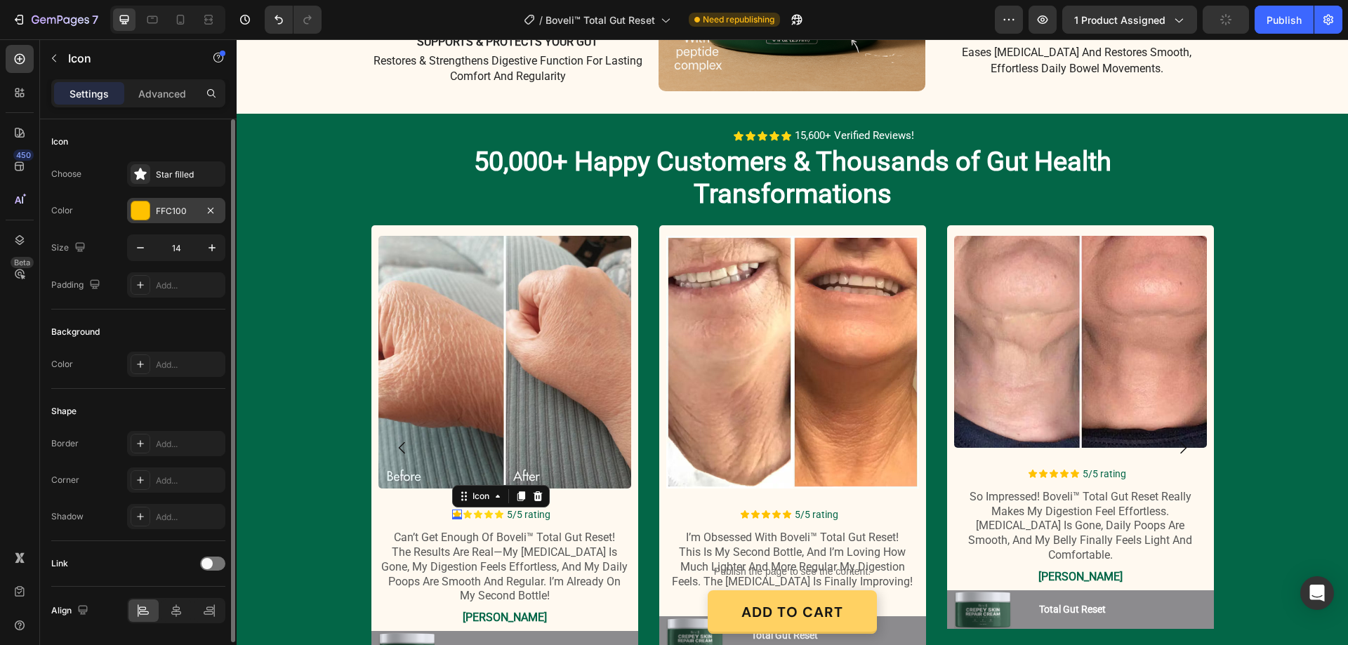
click at [163, 203] on div "FFC100" at bounding box center [176, 210] width 98 height 25
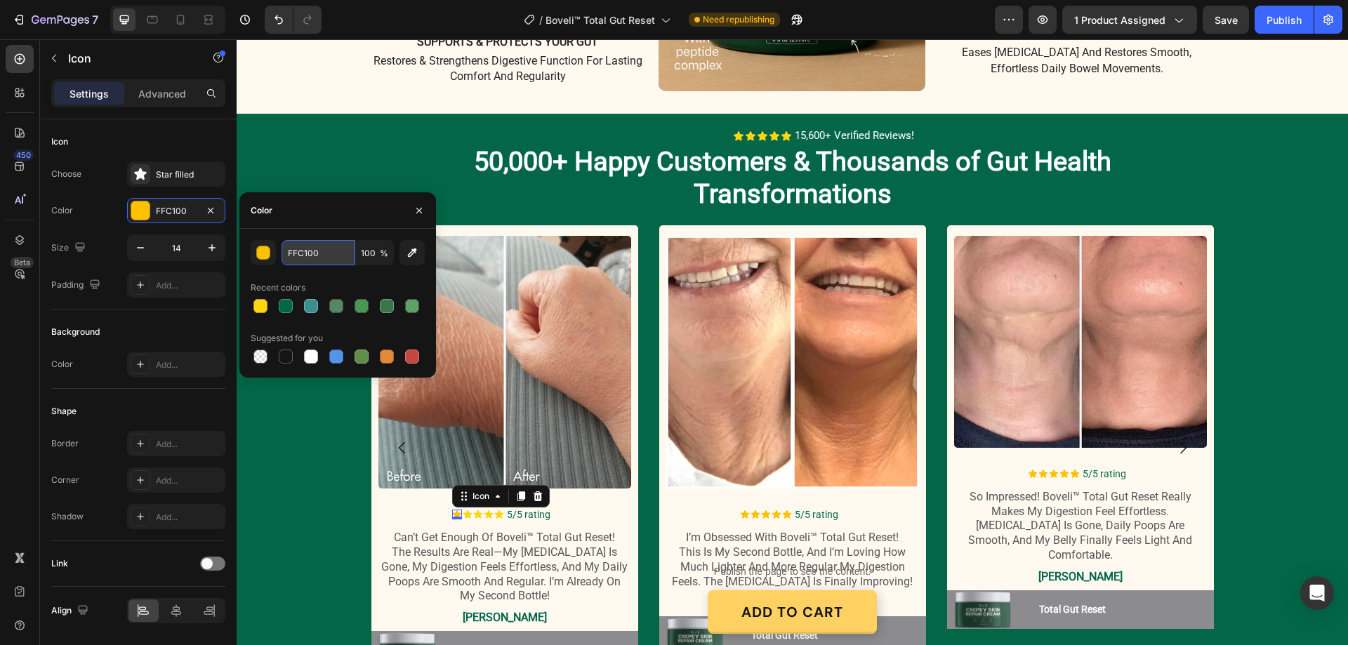
click at [323, 259] on input "FFC100" at bounding box center [318, 252] width 73 height 25
click at [463, 511] on icon at bounding box center [467, 515] width 8 height 8
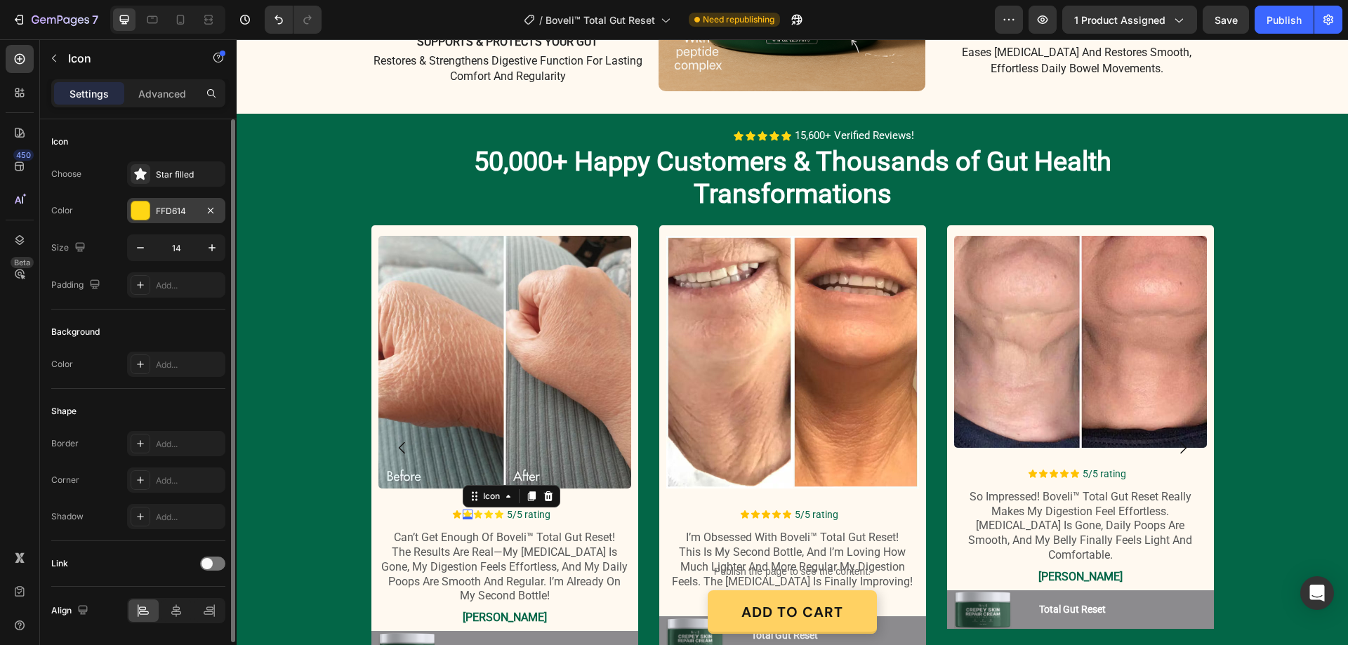
click at [180, 207] on div "FFD614" at bounding box center [176, 211] width 41 height 13
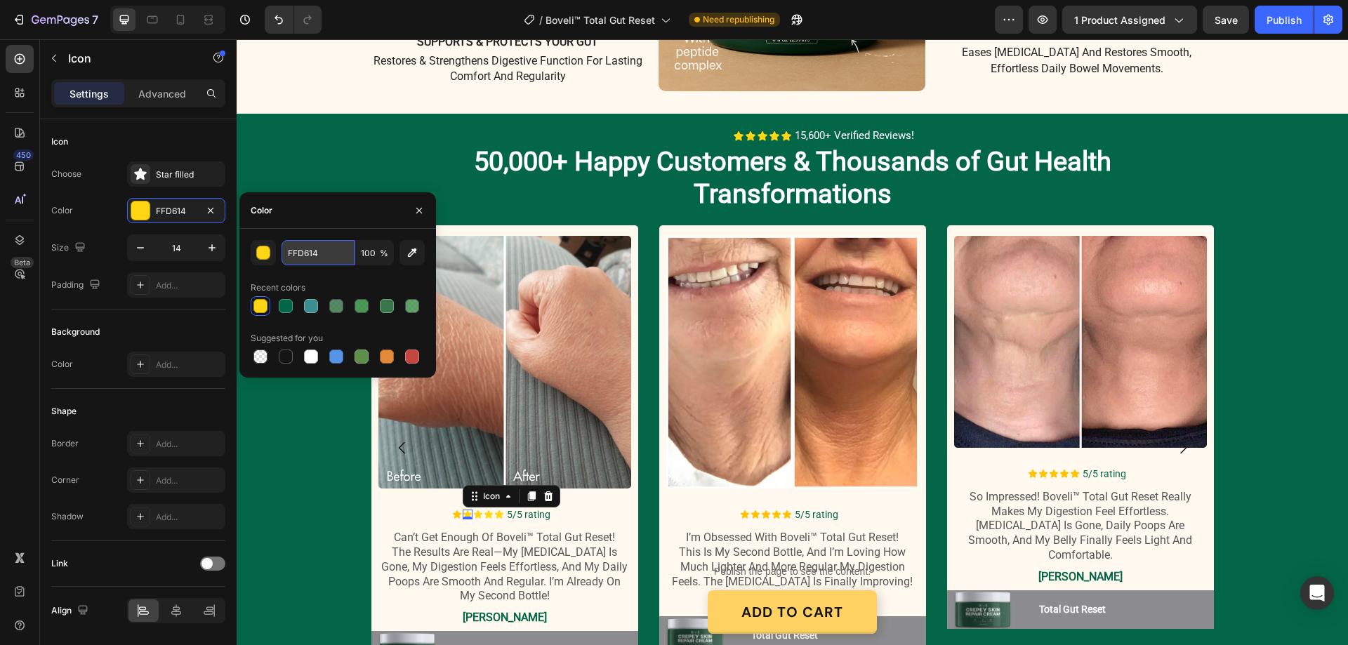
click at [300, 253] on input "FFD614" at bounding box center [318, 252] width 73 height 25
paste input "C100"
type input "FFC100"
click at [473, 511] on icon at bounding box center [477, 515] width 8 height 8
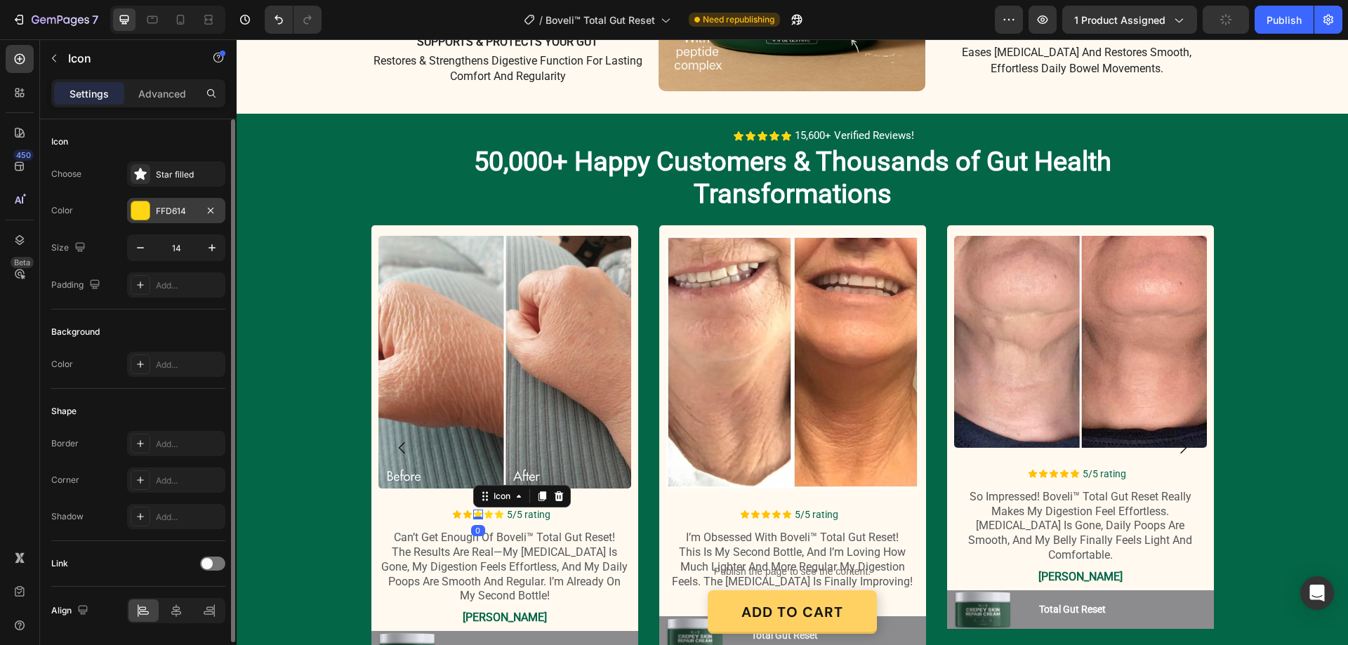
click at [167, 205] on div "FFD614" at bounding box center [176, 211] width 41 height 13
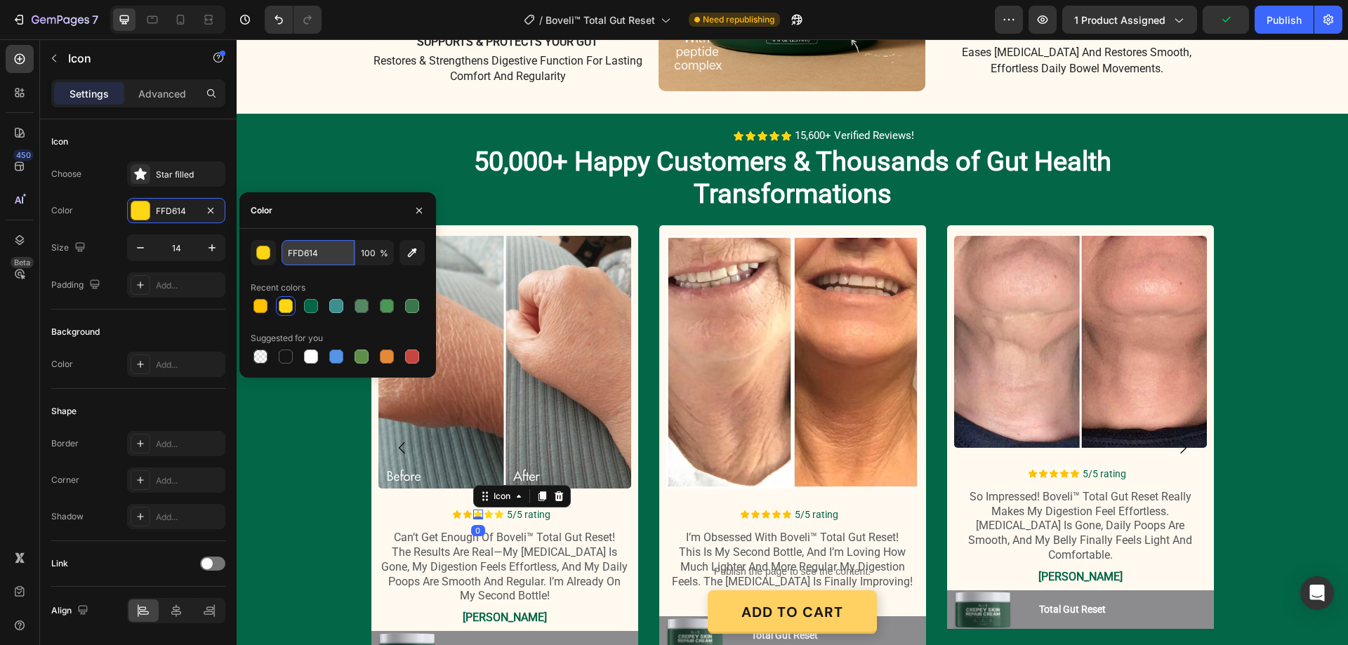
click at [289, 248] on input "FFD614" at bounding box center [318, 252] width 73 height 25
paste input "C100"
type input "FFC100"
click at [485, 510] on icon at bounding box center [489, 515] width 10 height 10
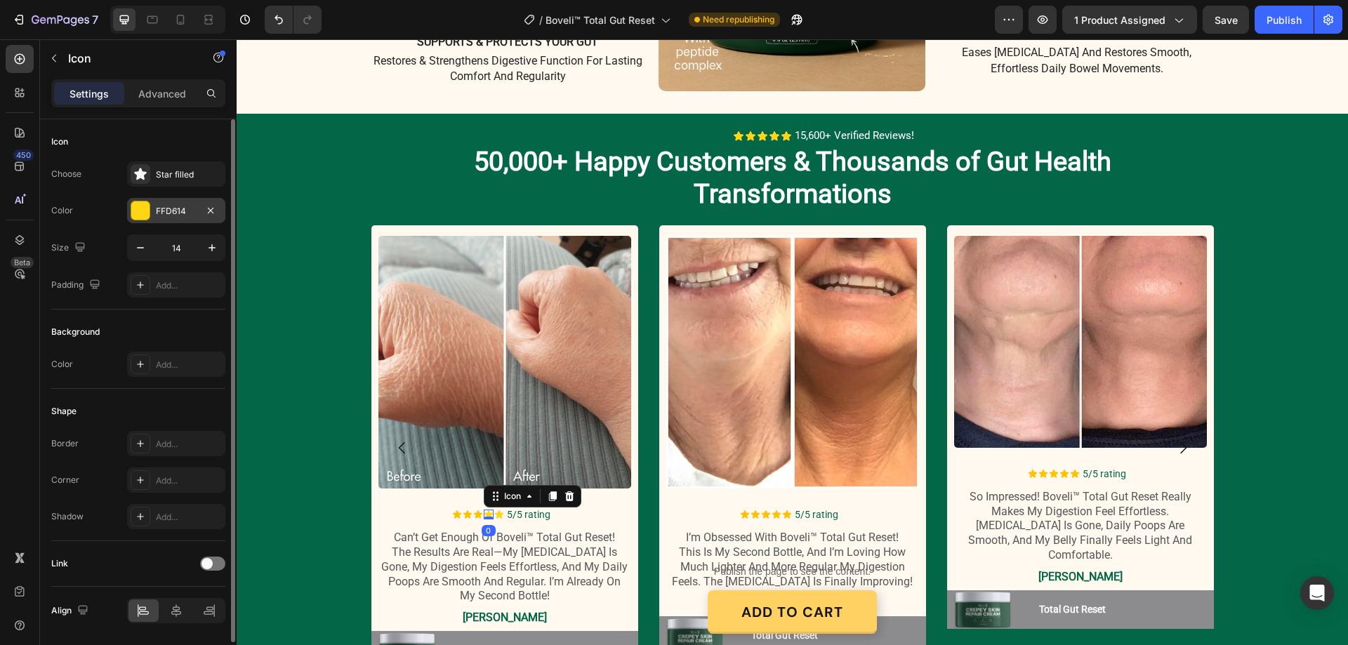
click at [172, 218] on div "FFD614" at bounding box center [176, 210] width 98 height 25
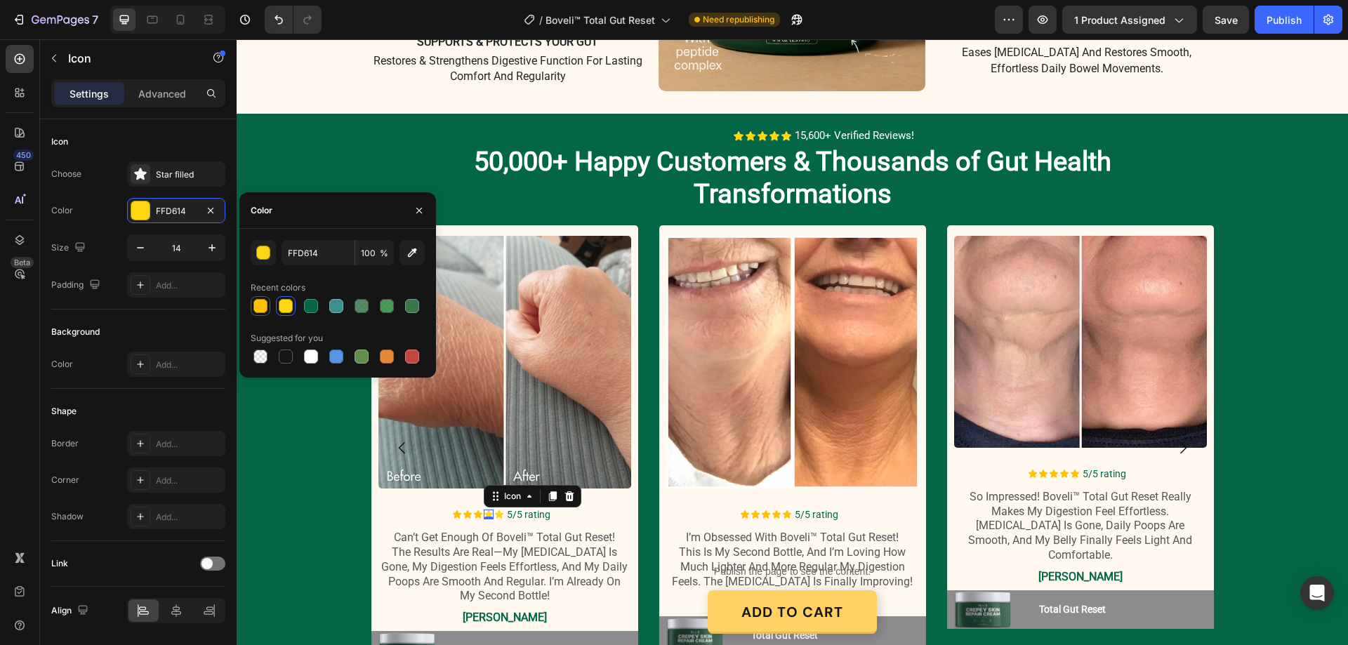
click at [258, 310] on div at bounding box center [261, 306] width 14 height 14
type input "FFC100"
click at [494, 511] on icon at bounding box center [498, 515] width 8 height 8
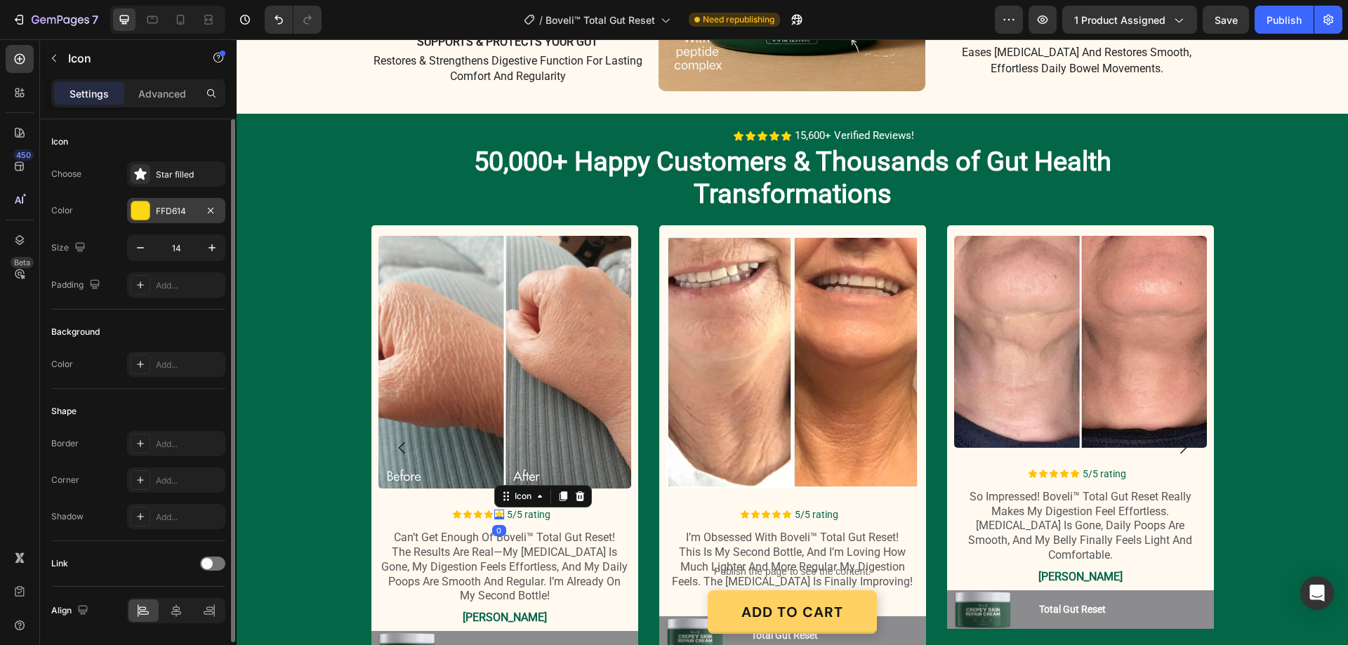
click at [178, 211] on div "FFD614" at bounding box center [176, 211] width 41 height 13
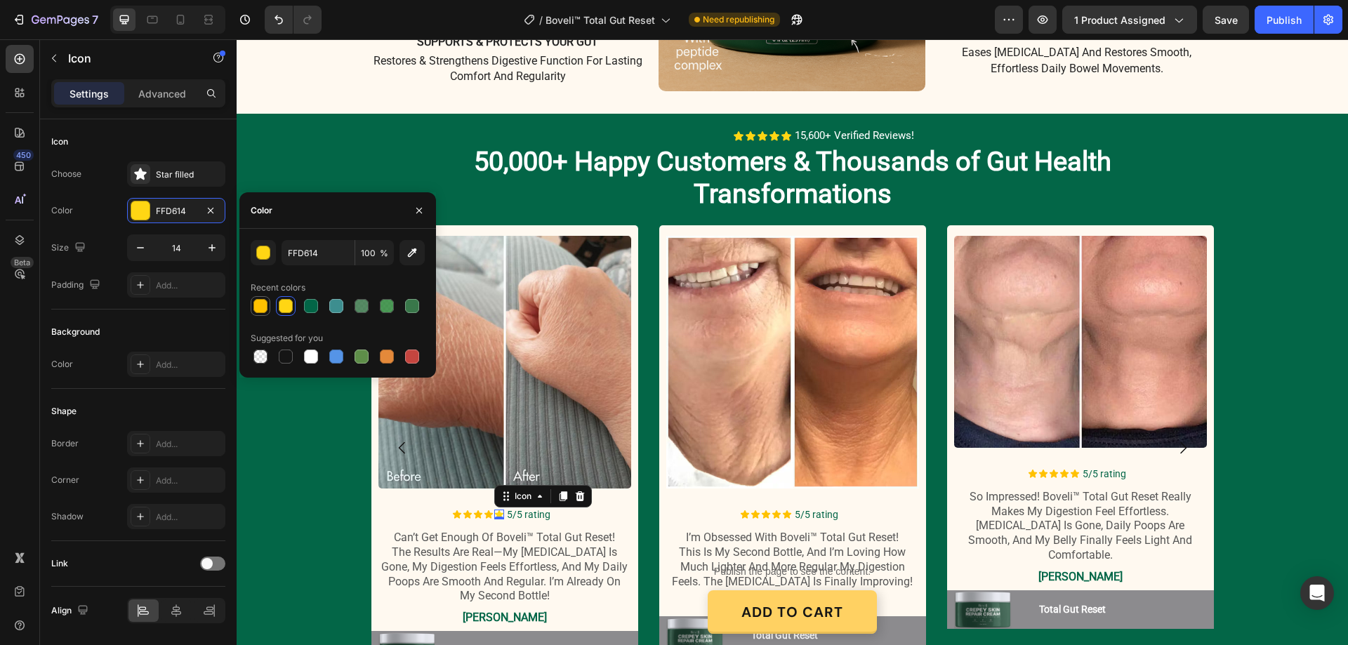
click at [257, 308] on div at bounding box center [261, 306] width 14 height 14
type input "FFC100"
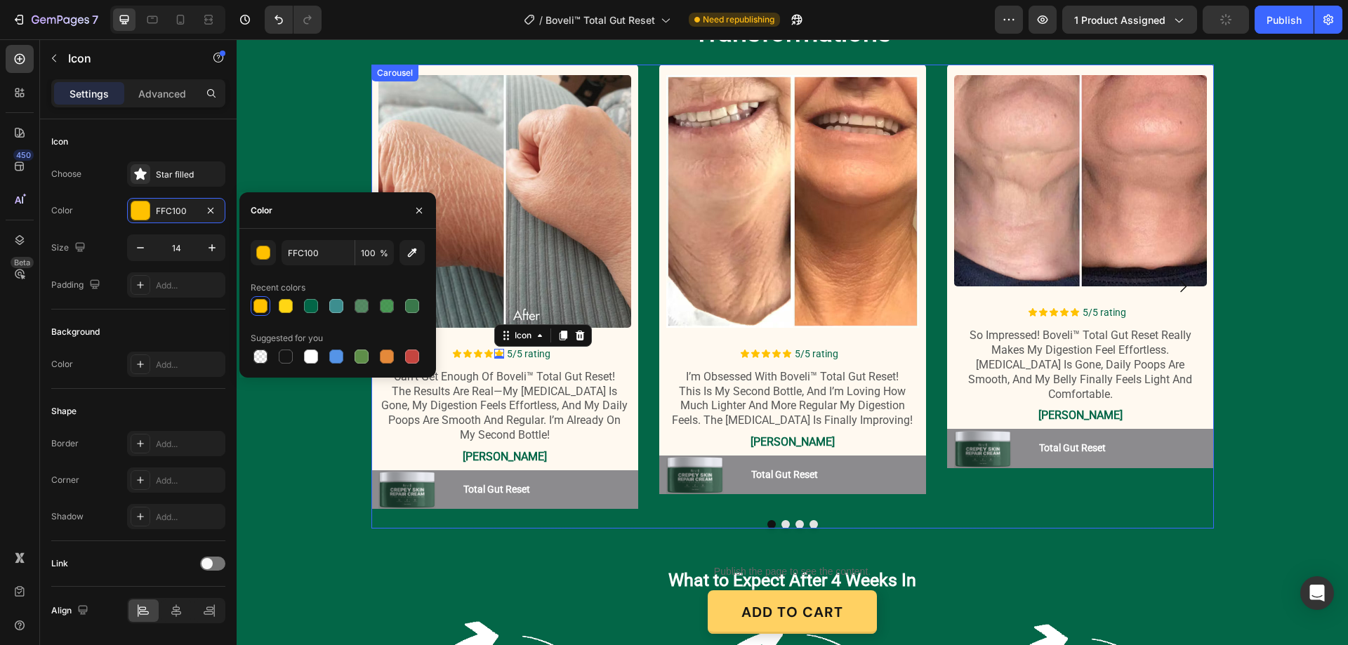
scroll to position [1685, 0]
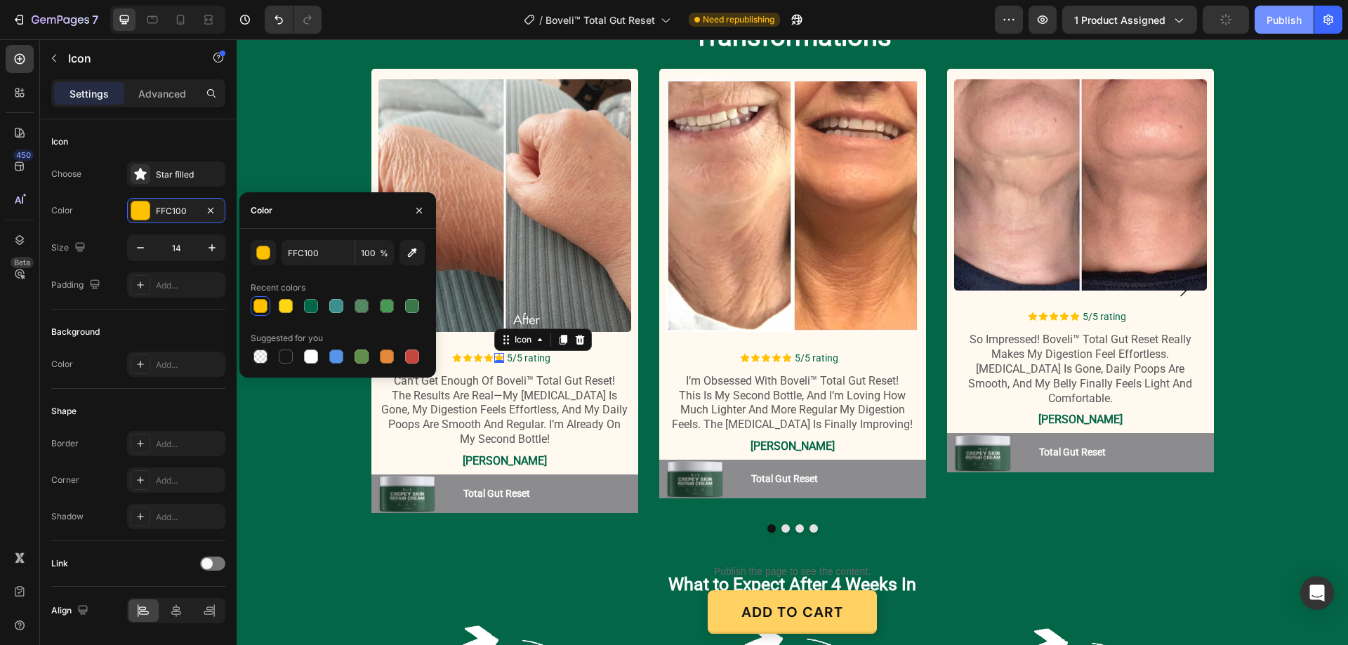
click at [1294, 22] on div "Publish" at bounding box center [1284, 20] width 35 height 15
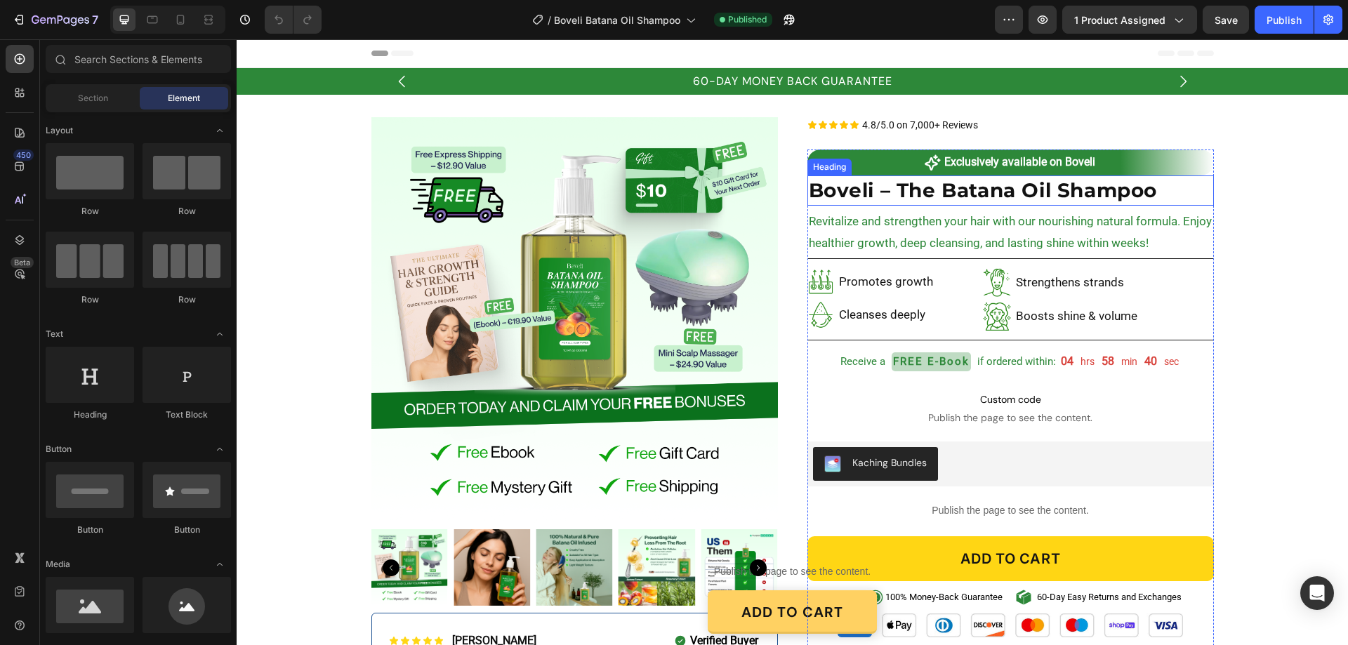
click at [883, 184] on h2 "Boveli – The Batana Oil Shampoo" at bounding box center [1011, 191] width 407 height 30
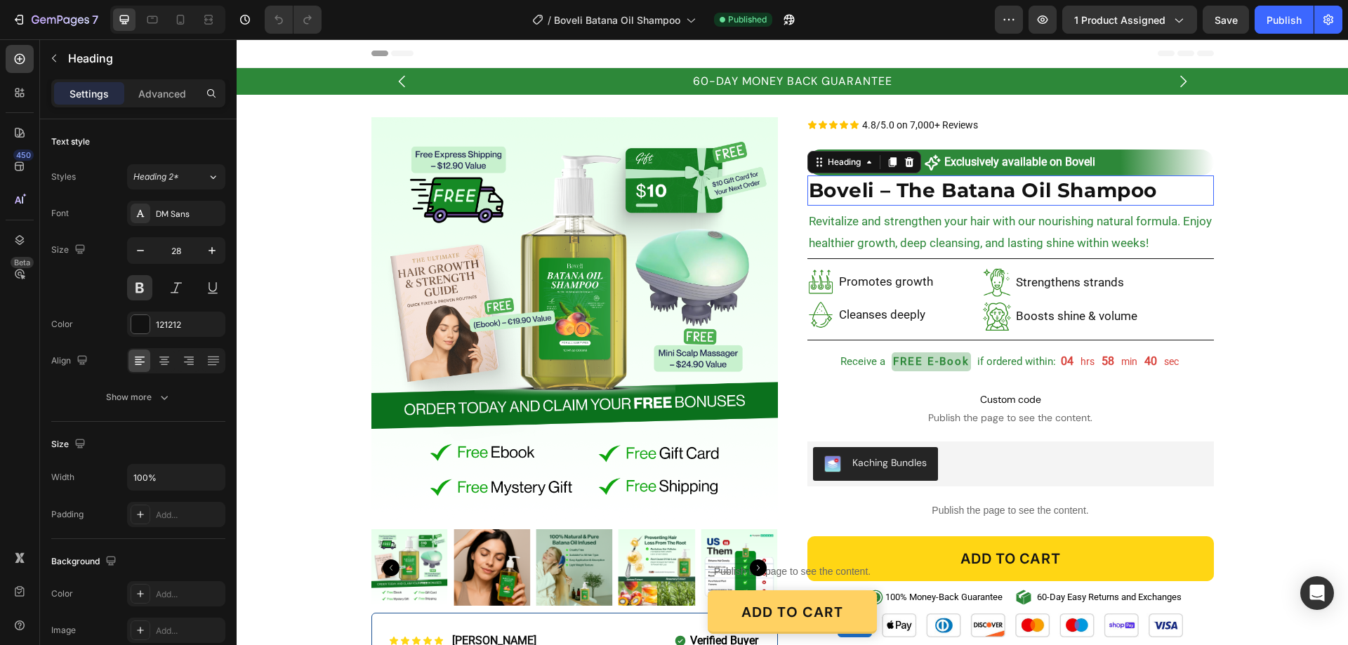
click at [890, 189] on h2 "Boveli – The Batana Oil Shampoo" at bounding box center [1011, 191] width 407 height 30
click at [882, 191] on p "Boveli – The Batana Oil Shampoo" at bounding box center [1011, 190] width 404 height 27
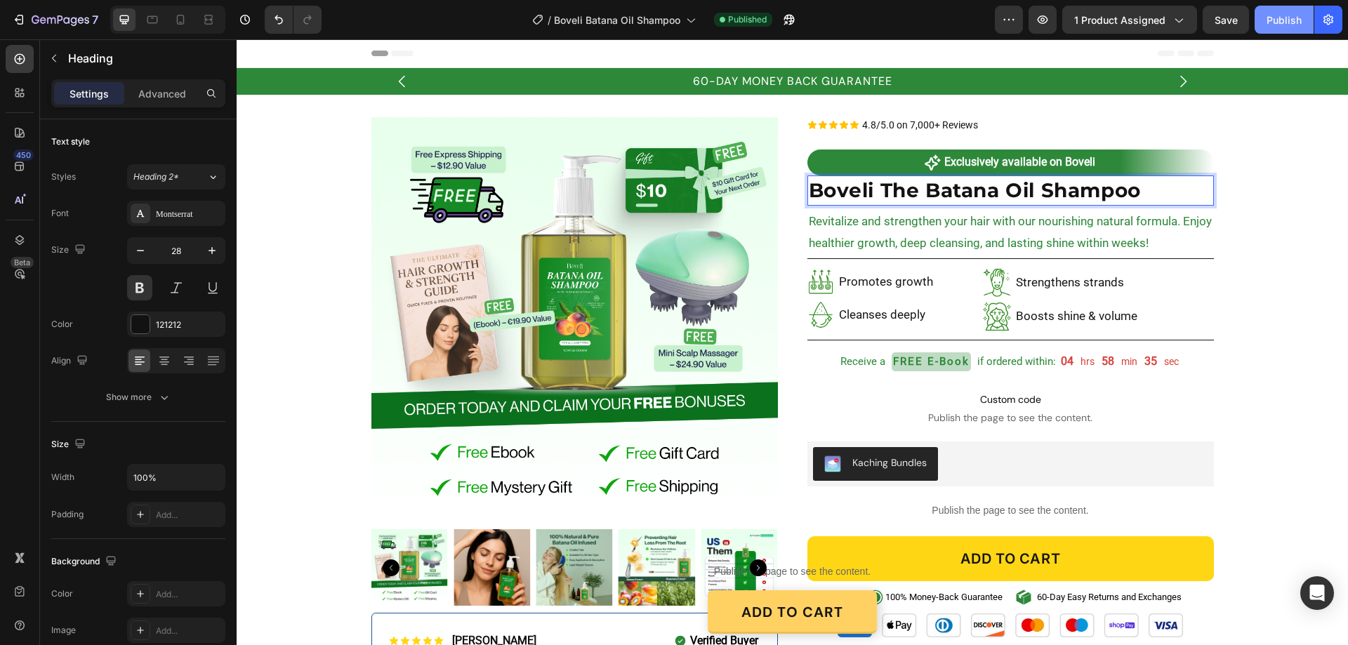
click at [1294, 18] on div "Publish" at bounding box center [1284, 20] width 35 height 15
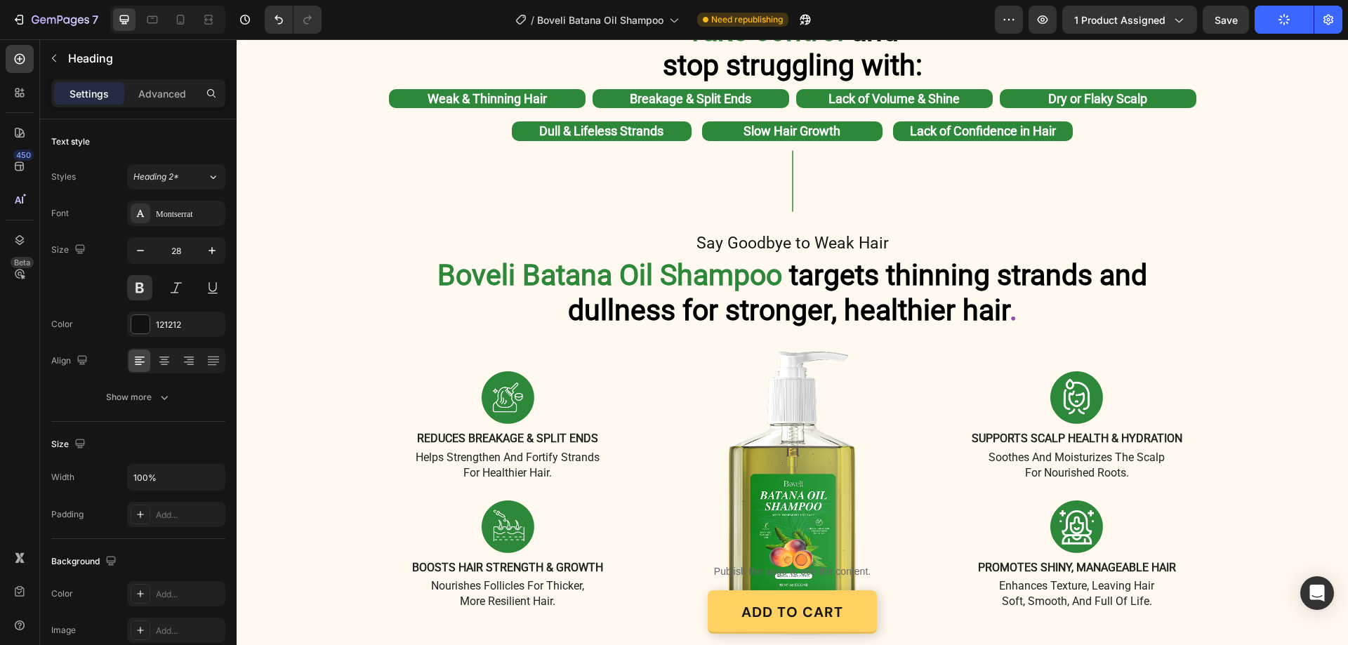
scroll to position [702, 0]
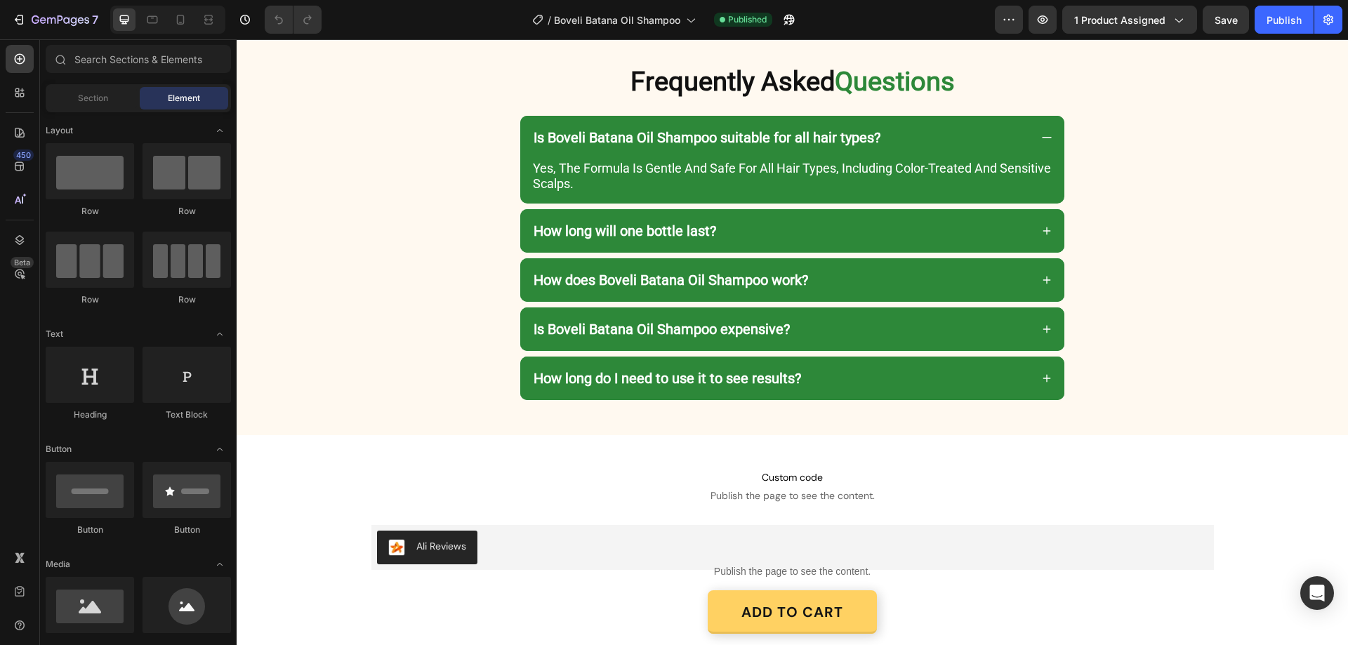
scroll to position [3020, 0]
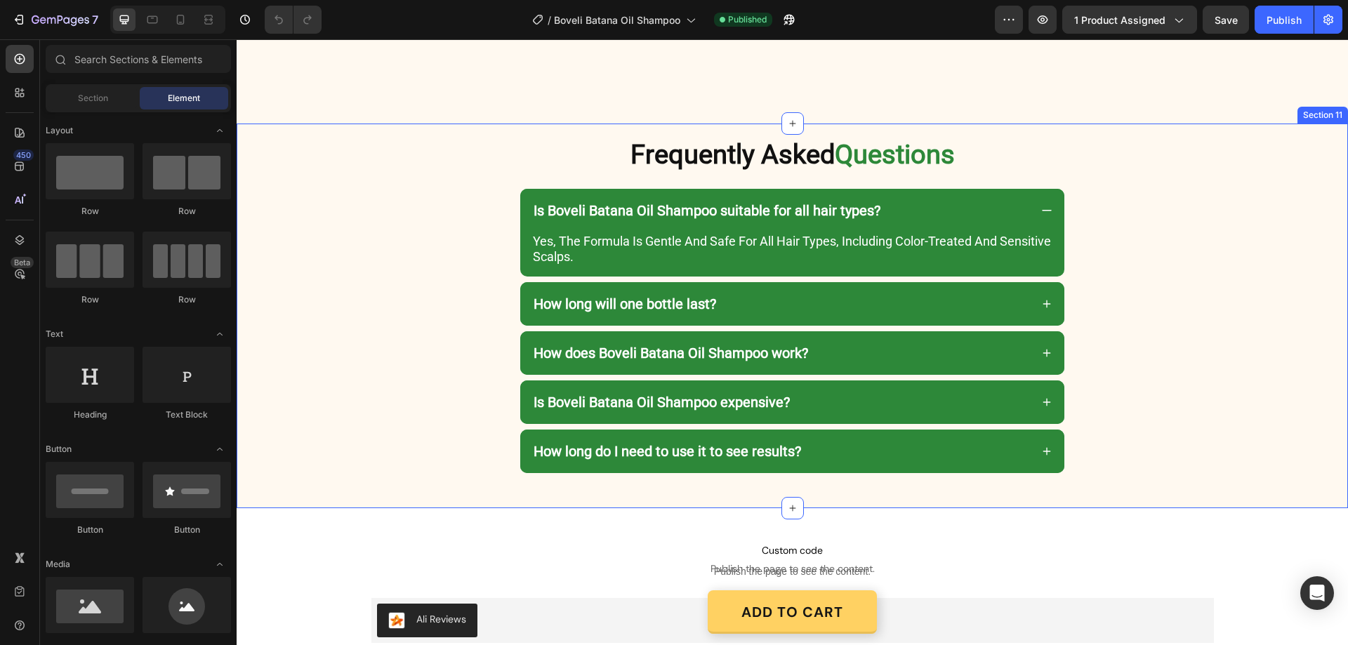
click at [311, 271] on div "Frequently Asked Questions Heading Row Is Boveli Batana Oil Shampoo suitable fo…" at bounding box center [793, 312] width 1112 height 348
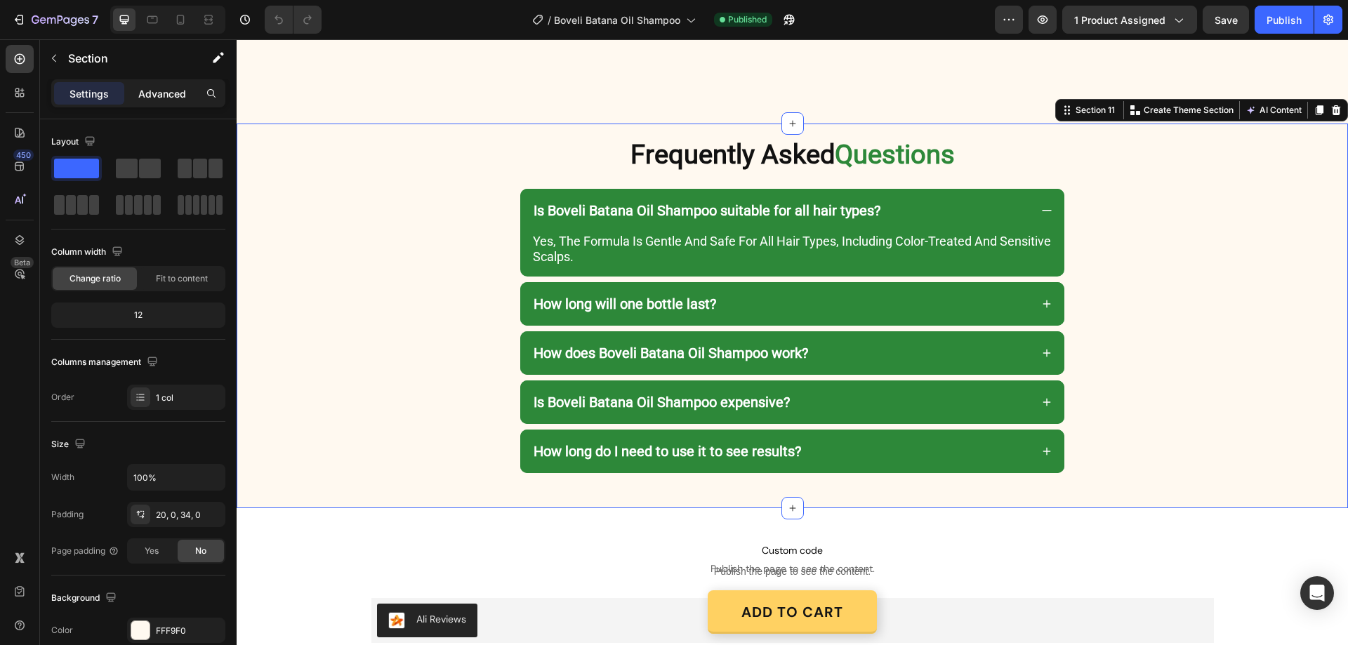
click at [164, 88] on p "Advanced" at bounding box center [162, 93] width 48 height 15
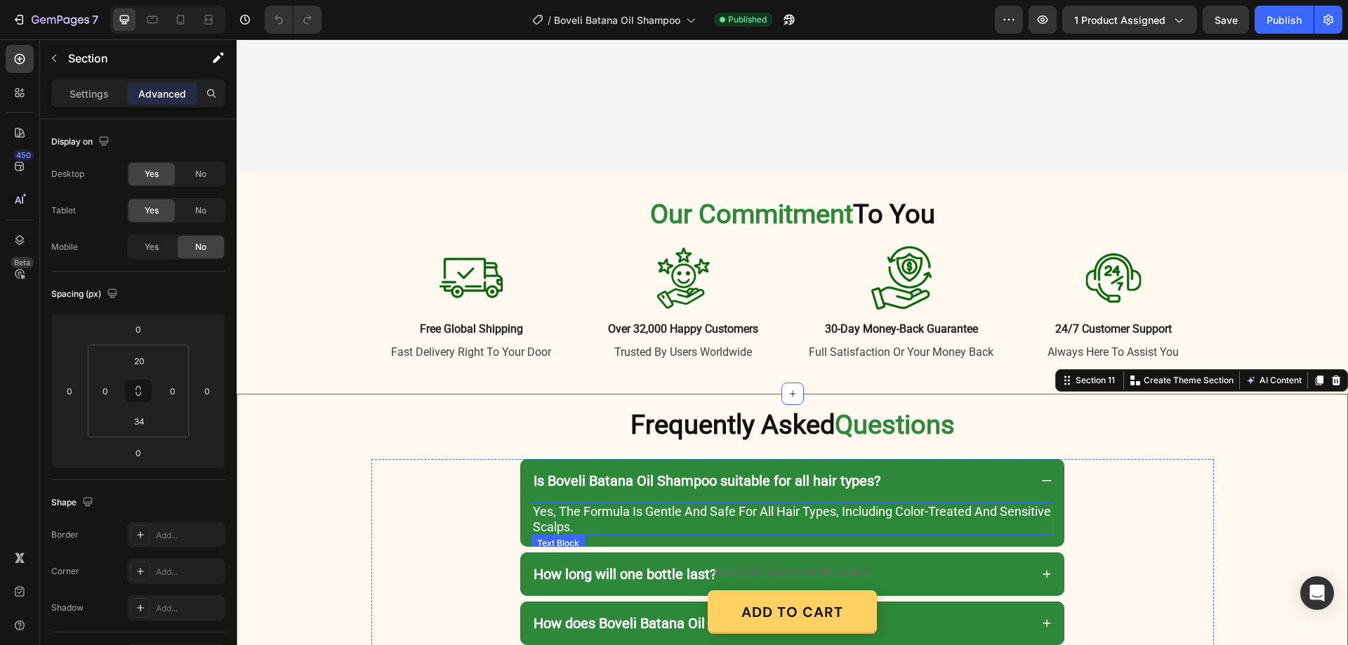
scroll to position [2398, 0]
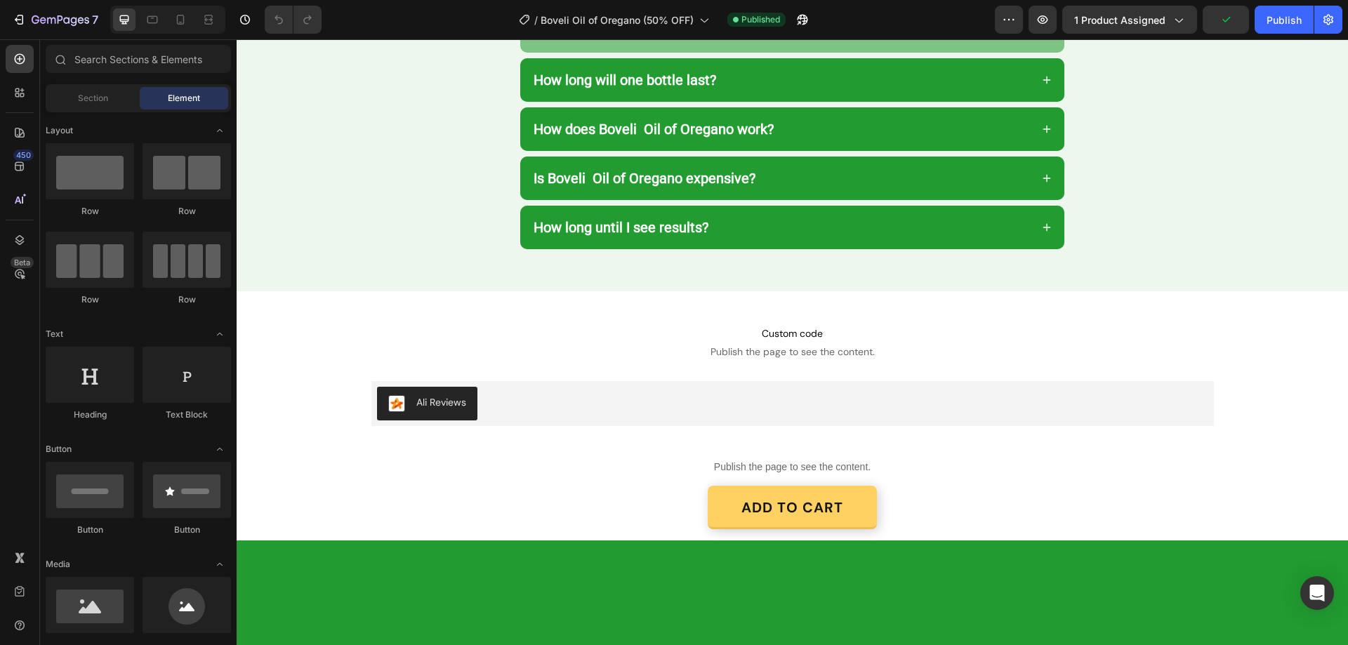
scroll to position [2541, 0]
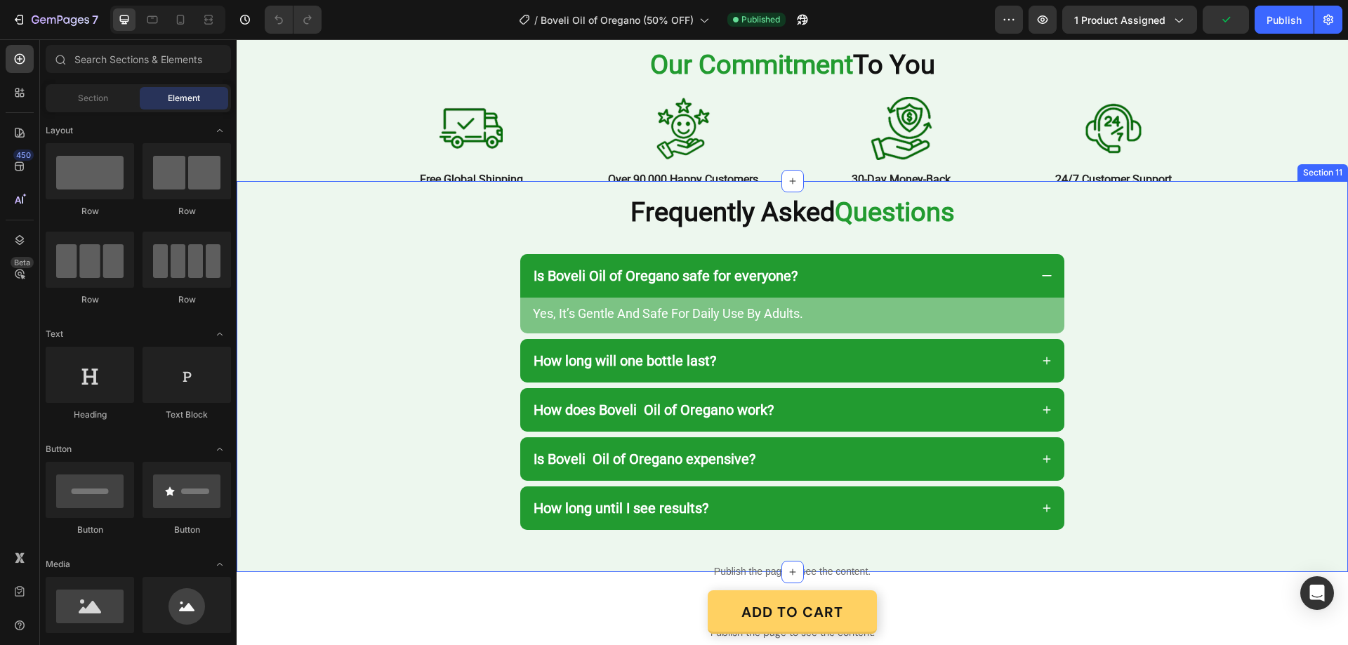
click at [315, 296] on div "Frequently Asked Questions Heading Row Is Boveli Oil of Oregano safe for everyo…" at bounding box center [793, 371] width 1112 height 353
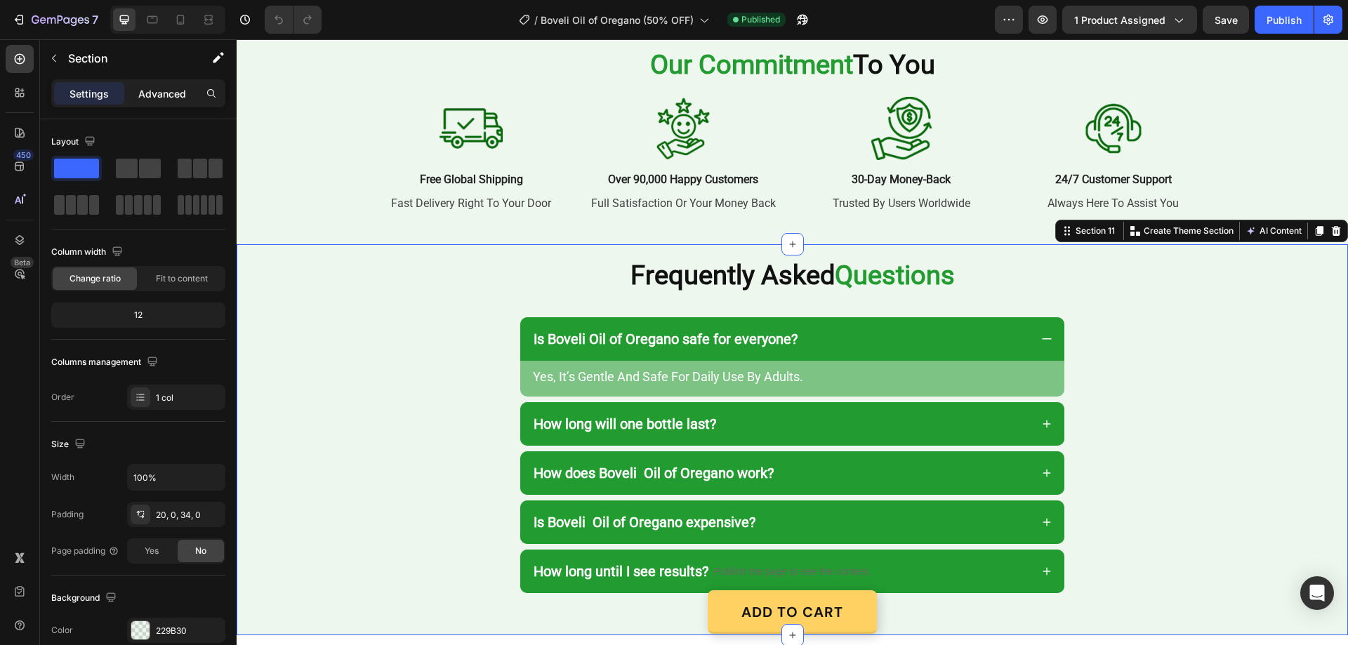
click at [156, 91] on p "Advanced" at bounding box center [162, 93] width 48 height 15
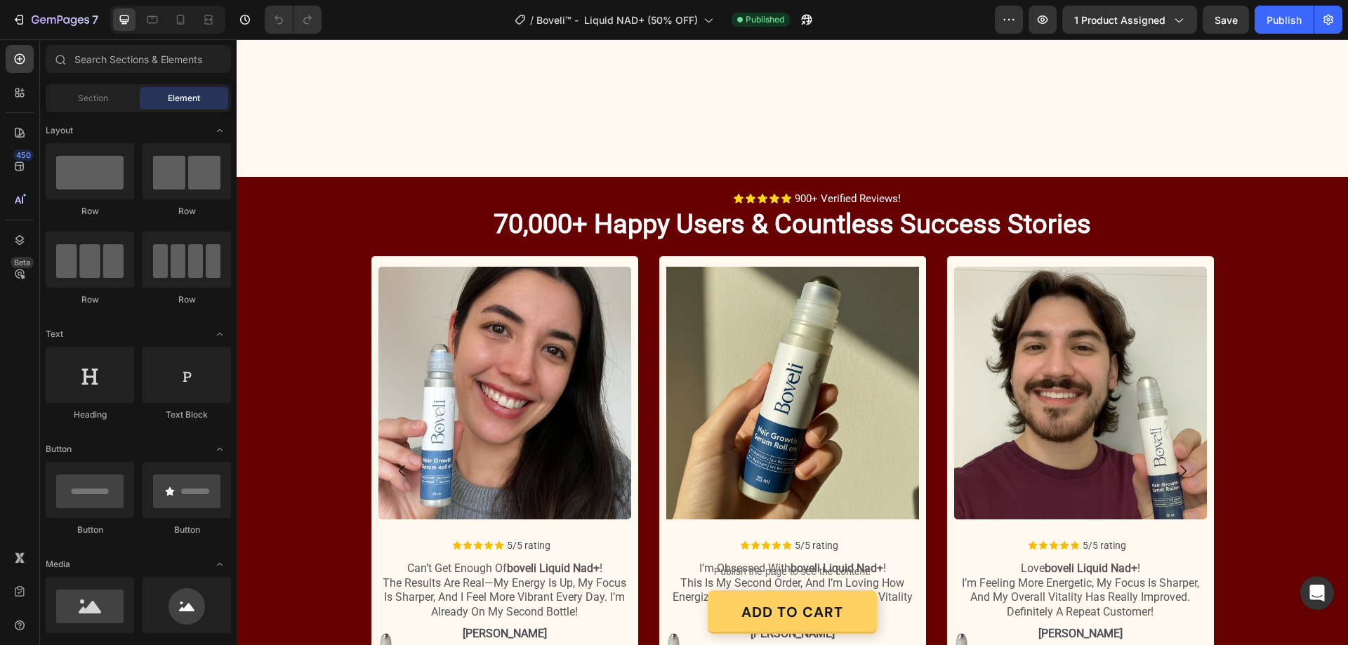
scroll to position [1685, 0]
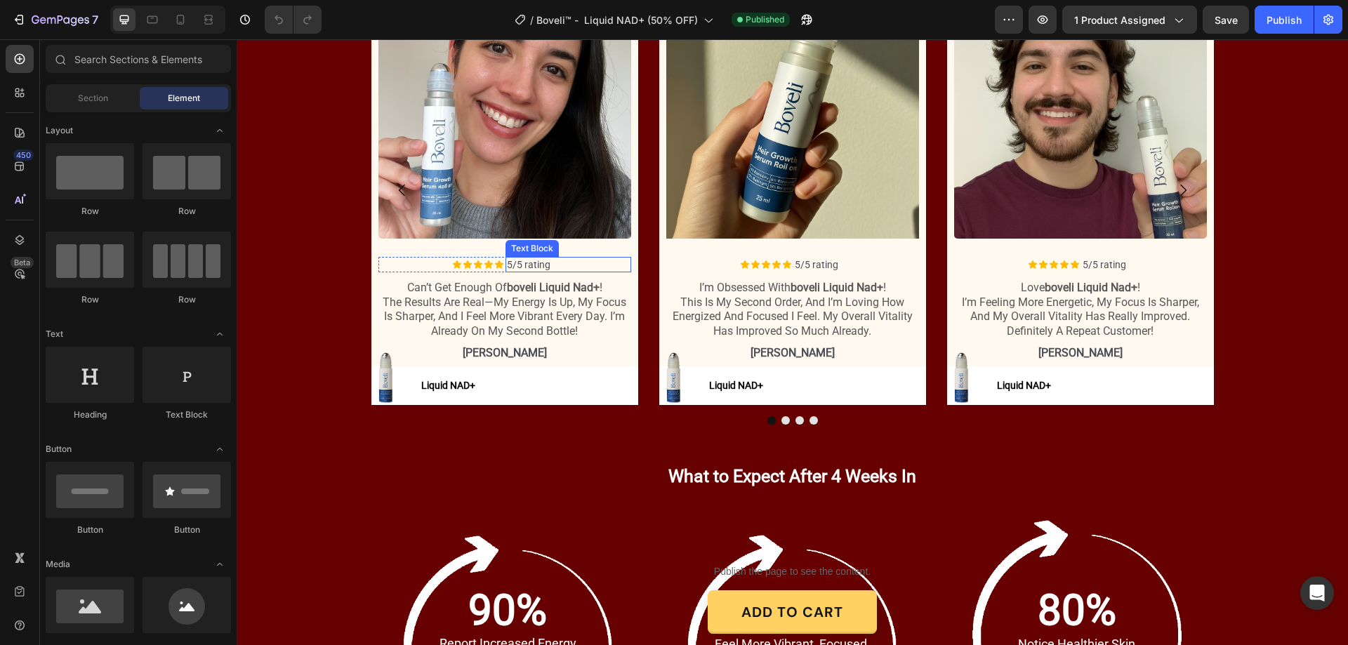
click at [530, 259] on p "5/5 rating" at bounding box center [568, 264] width 123 height 13
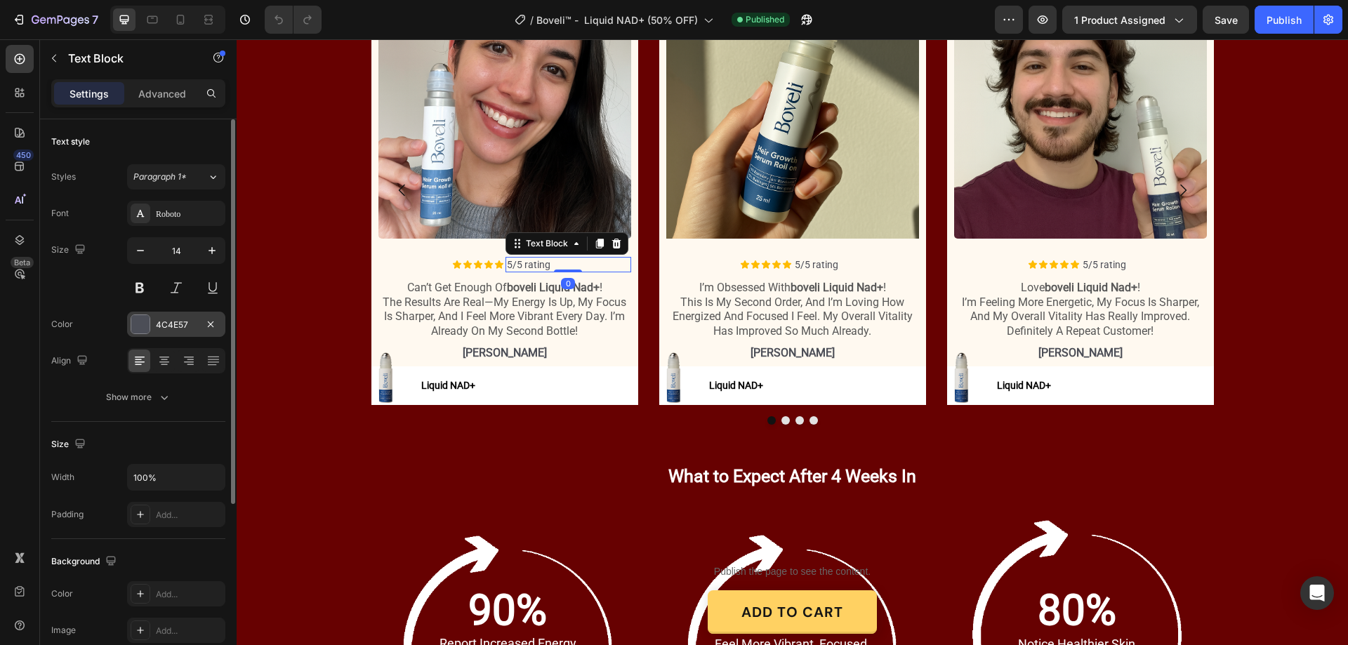
click at [189, 317] on div "4C4E57" at bounding box center [176, 324] width 98 height 25
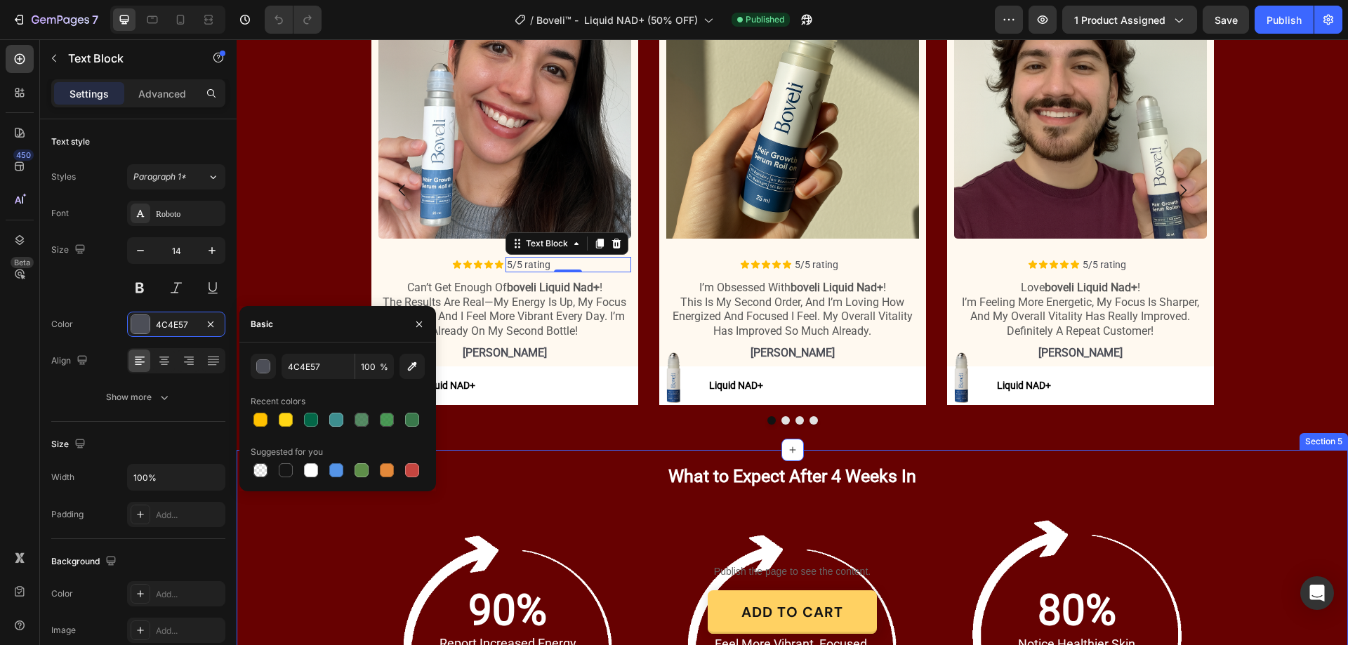
click at [548, 433] on div "Icon Icon Icon Icon Icon Icon List 900+ Verified Reviews! Text Block Row 70,000…" at bounding box center [793, 173] width 1112 height 527
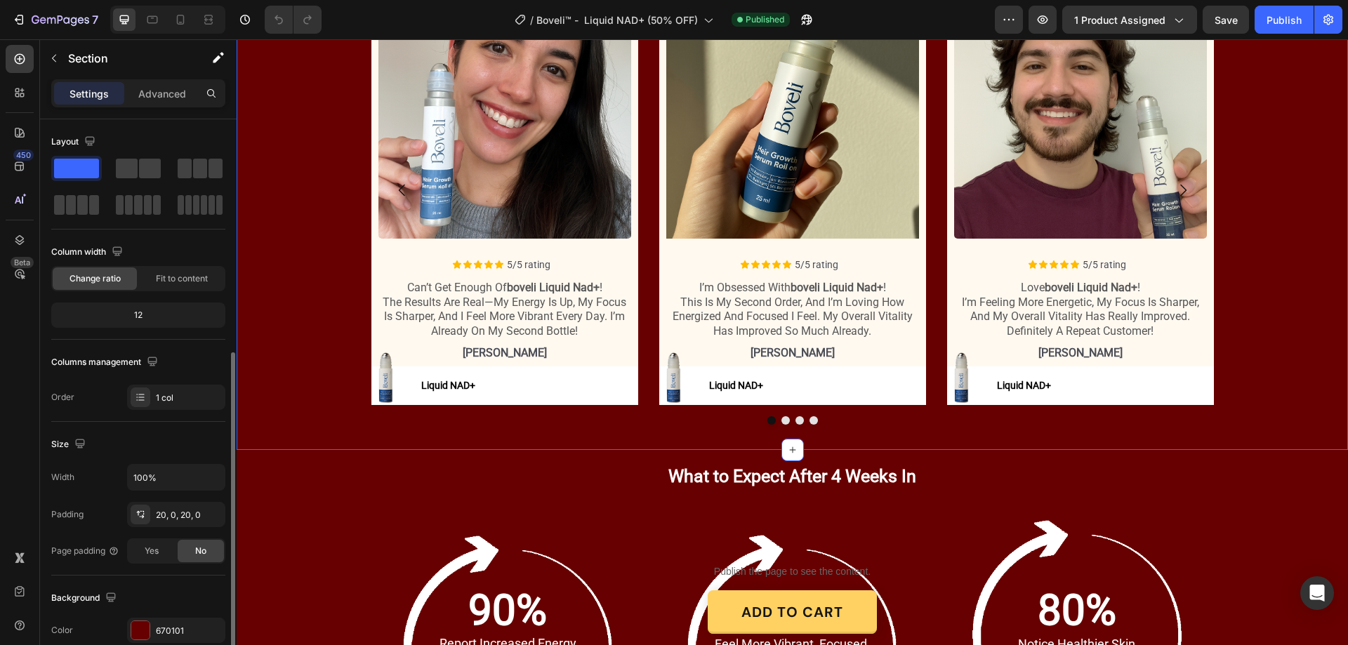
scroll to position [140, 0]
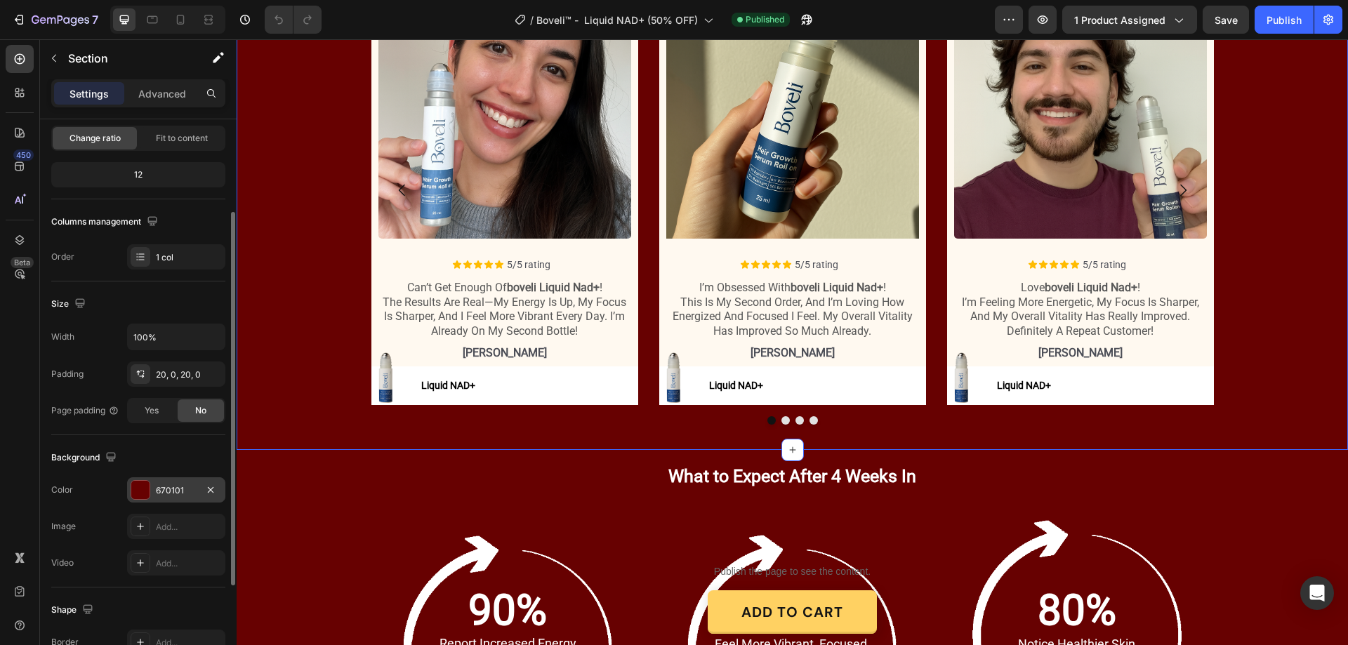
click at [160, 488] on div "670101" at bounding box center [176, 491] width 41 height 13
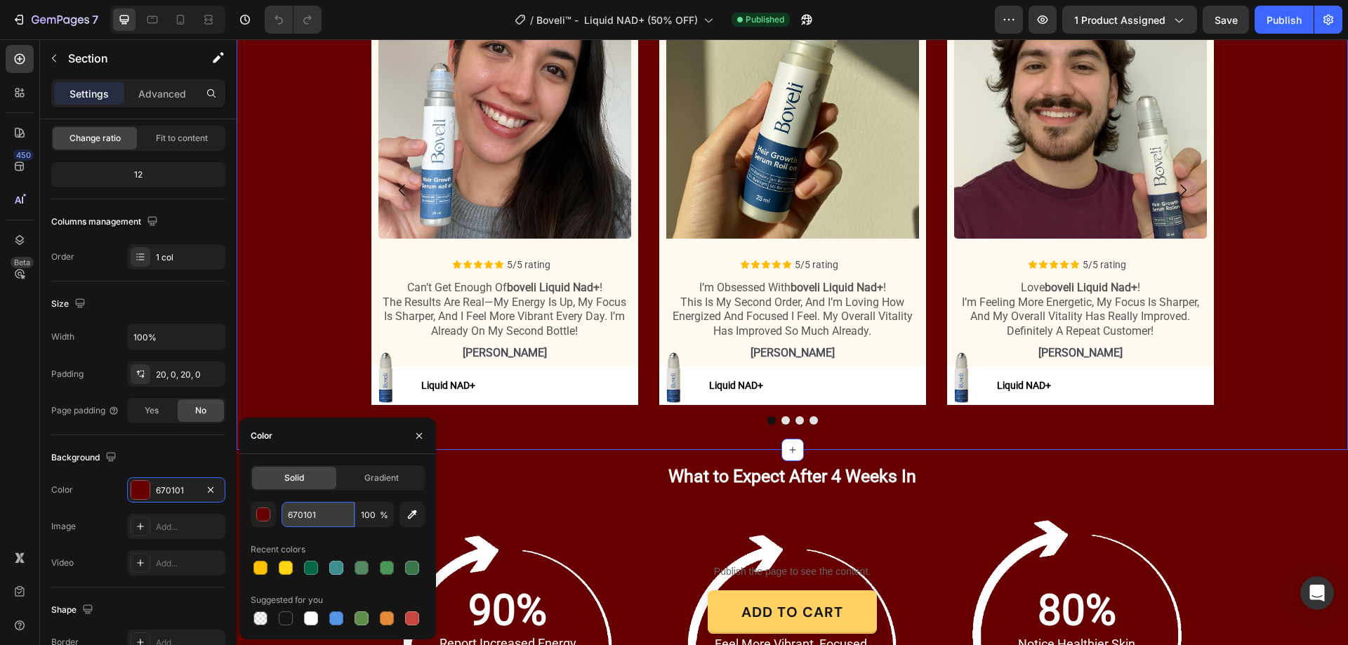
click at [303, 511] on input "670101" at bounding box center [318, 514] width 73 height 25
click at [516, 261] on p "5/5 rating" at bounding box center [568, 264] width 123 height 13
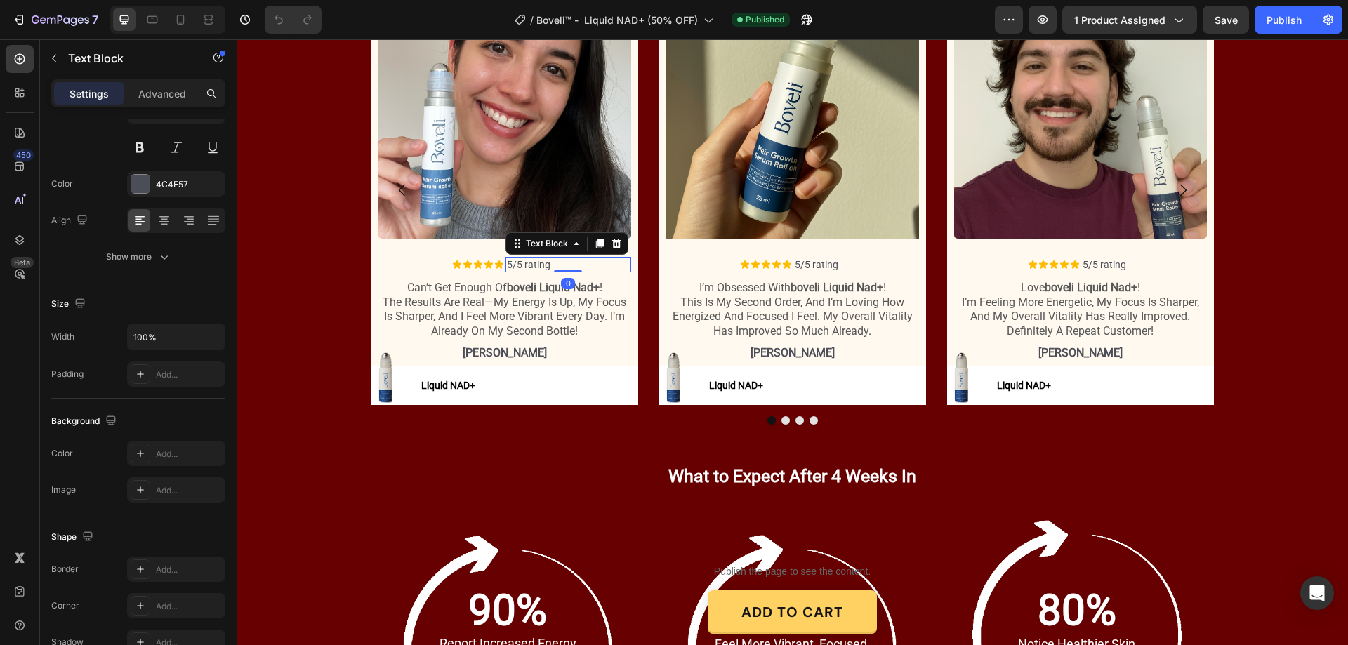
scroll to position [0, 0]
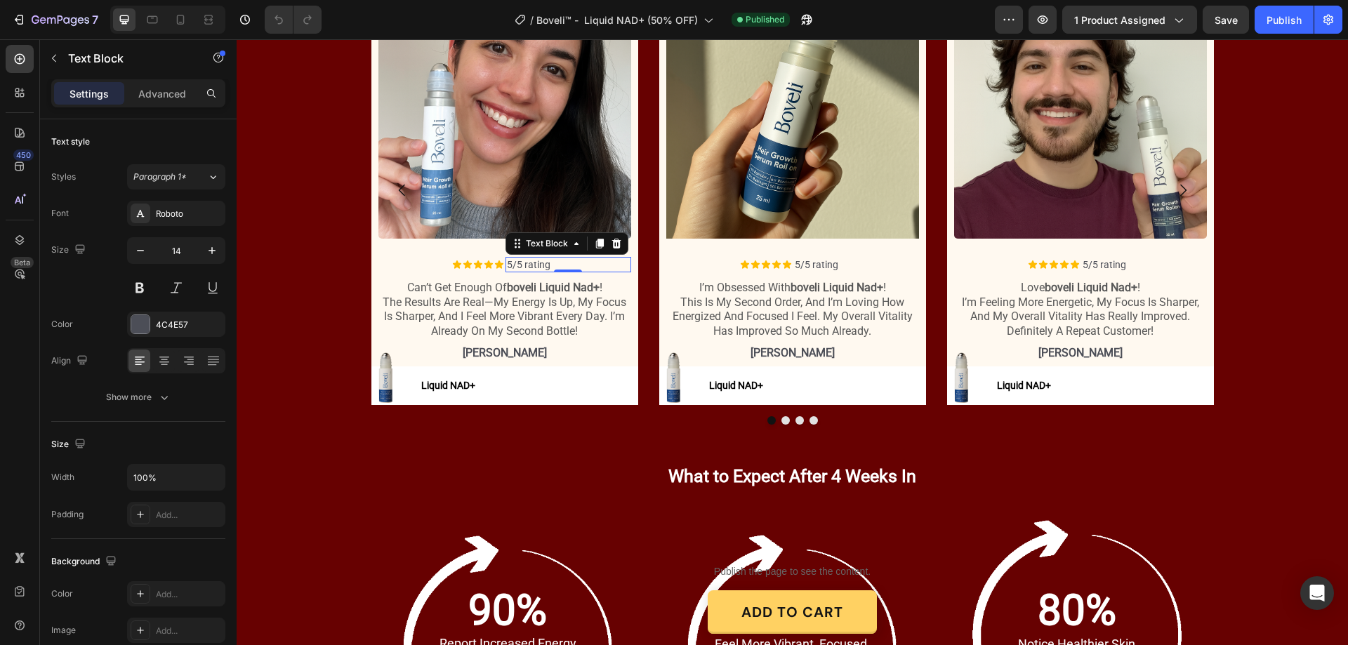
click at [532, 261] on p "5/5 rating" at bounding box center [568, 264] width 123 height 13
click at [515, 346] on div "[PERSON_NAME]" at bounding box center [505, 354] width 253 height 18
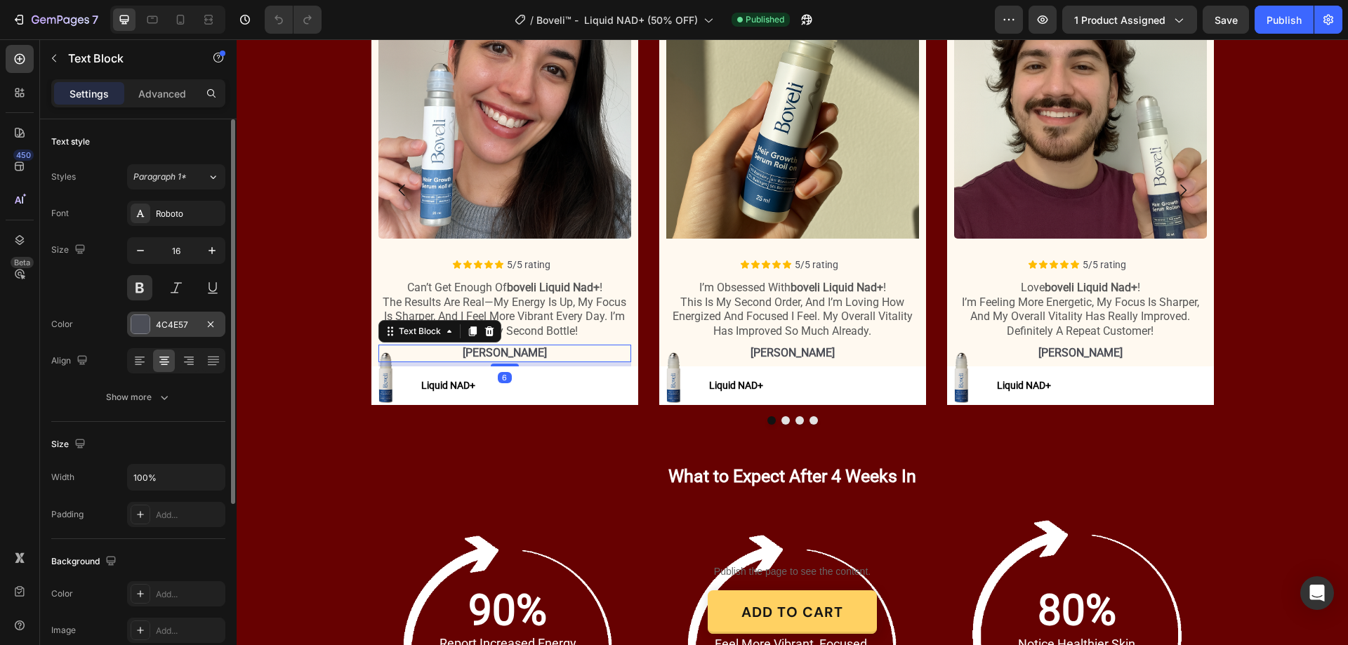
click at [176, 323] on div "4C4E57" at bounding box center [176, 325] width 41 height 13
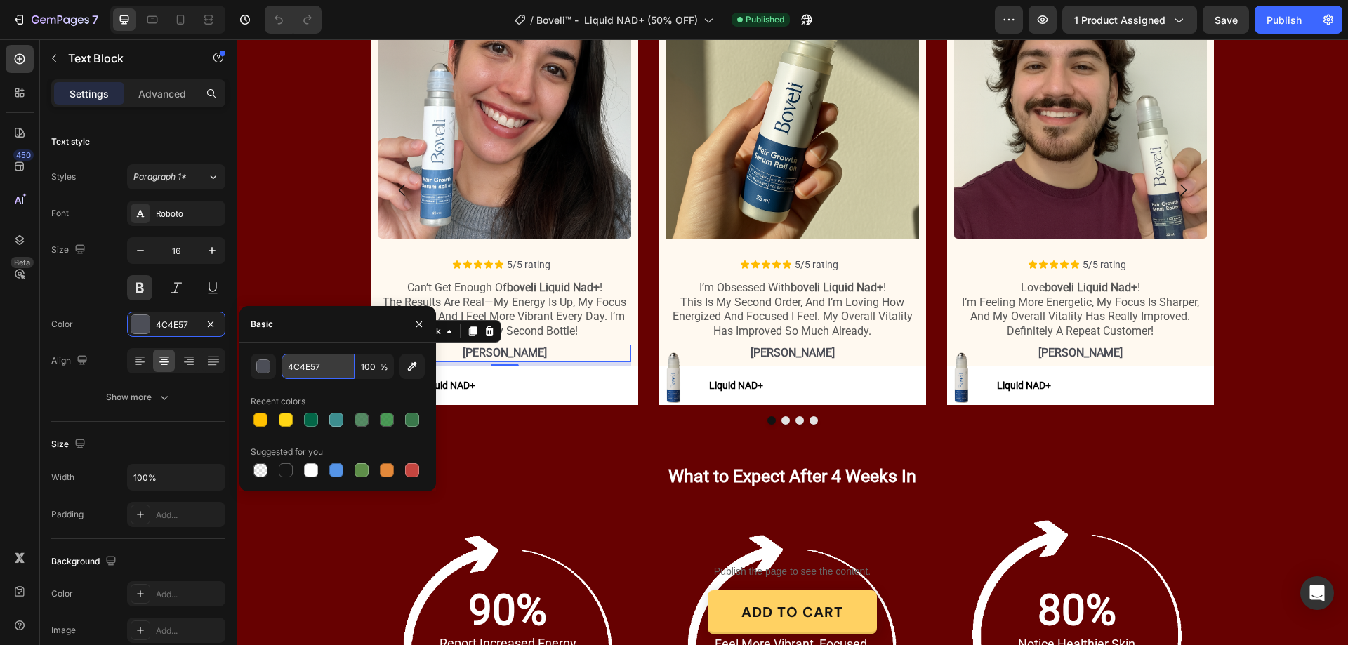
click at [314, 369] on input "4C4E57" at bounding box center [318, 366] width 73 height 25
paste input "670101"
type input "670101"
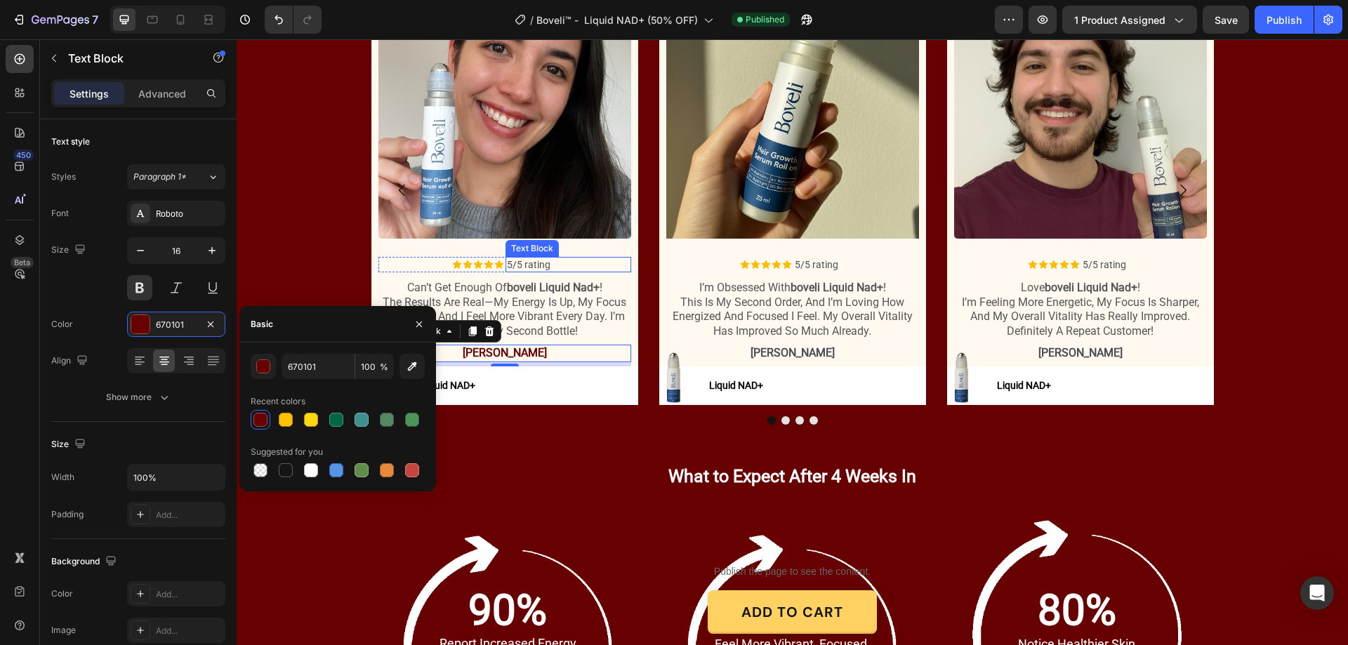
click at [523, 263] on p "5/5 rating" at bounding box center [568, 264] width 123 height 13
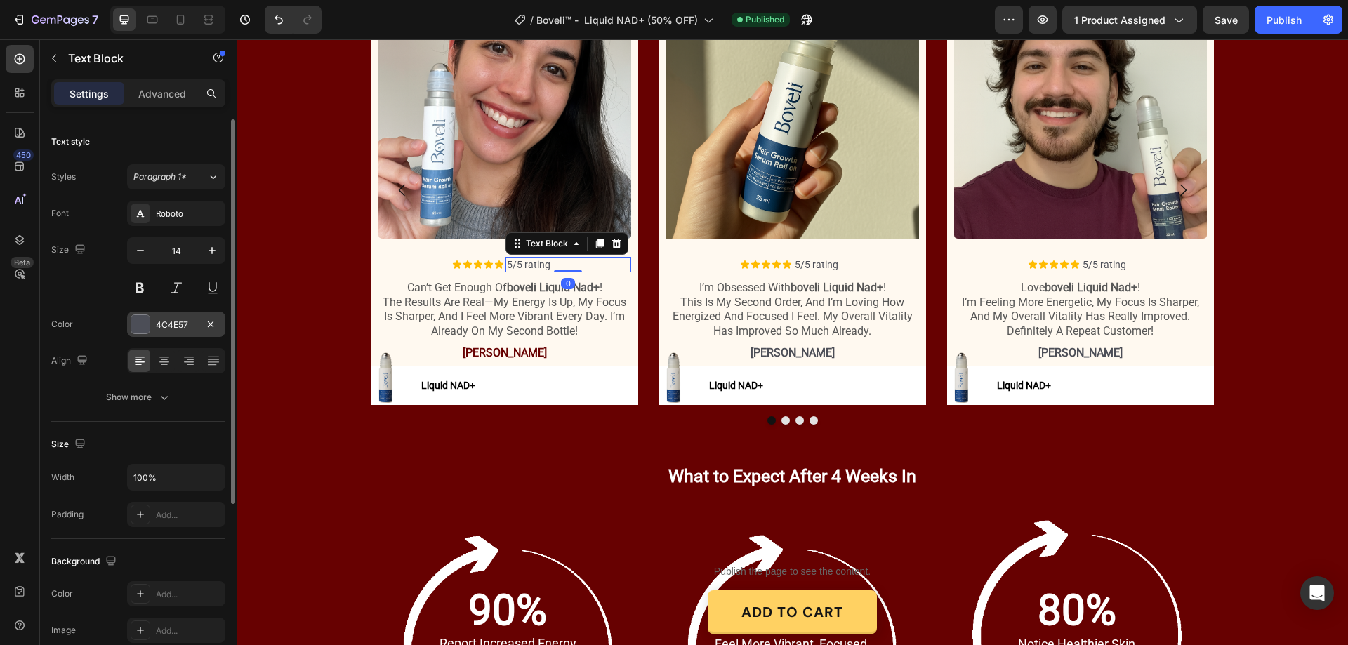
click at [175, 319] on div "4C4E57" at bounding box center [176, 325] width 41 height 13
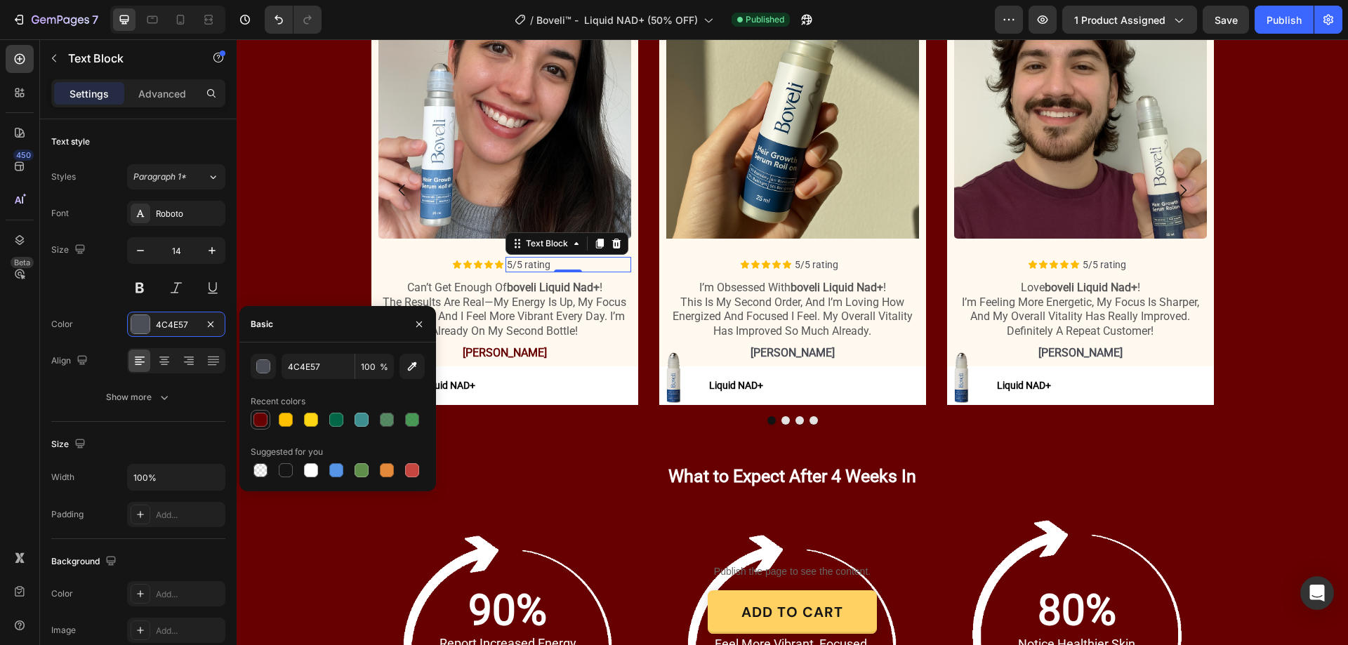
click at [261, 416] on div at bounding box center [261, 420] width 14 height 14
type input "670101"
click at [820, 264] on p "5/5 rating" at bounding box center [856, 264] width 123 height 13
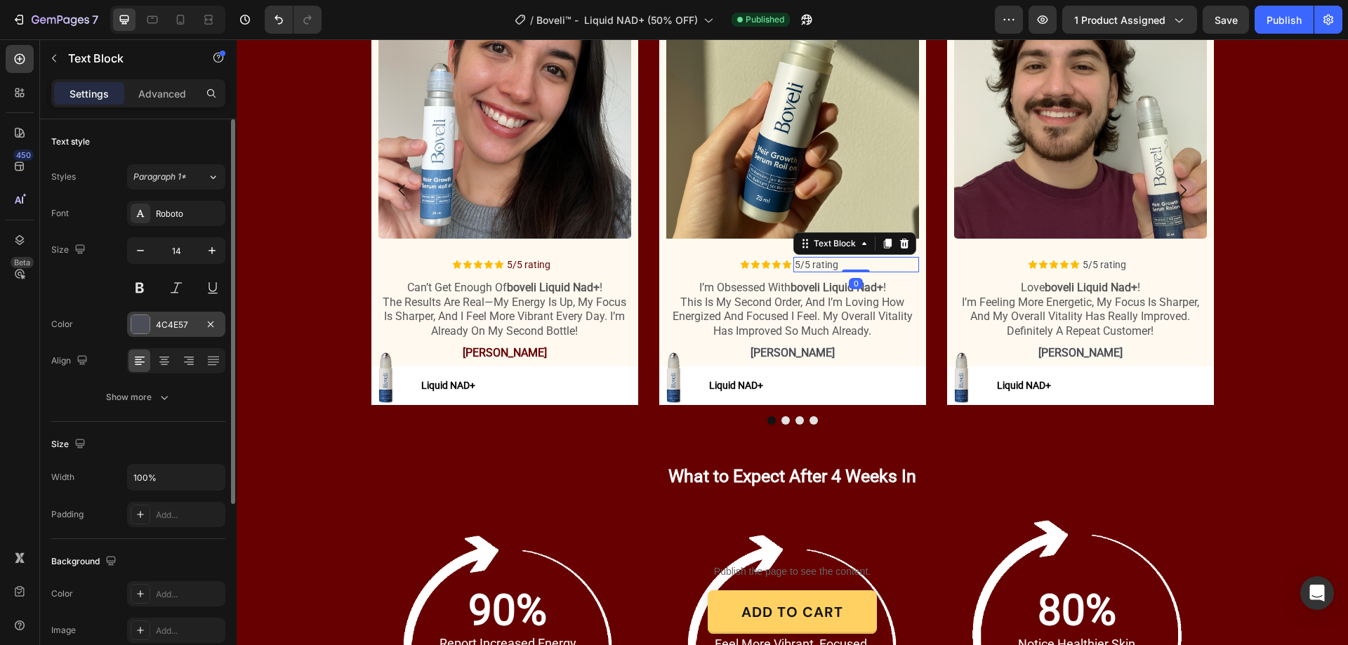
click at [169, 332] on div "4C4E57" at bounding box center [176, 324] width 98 height 25
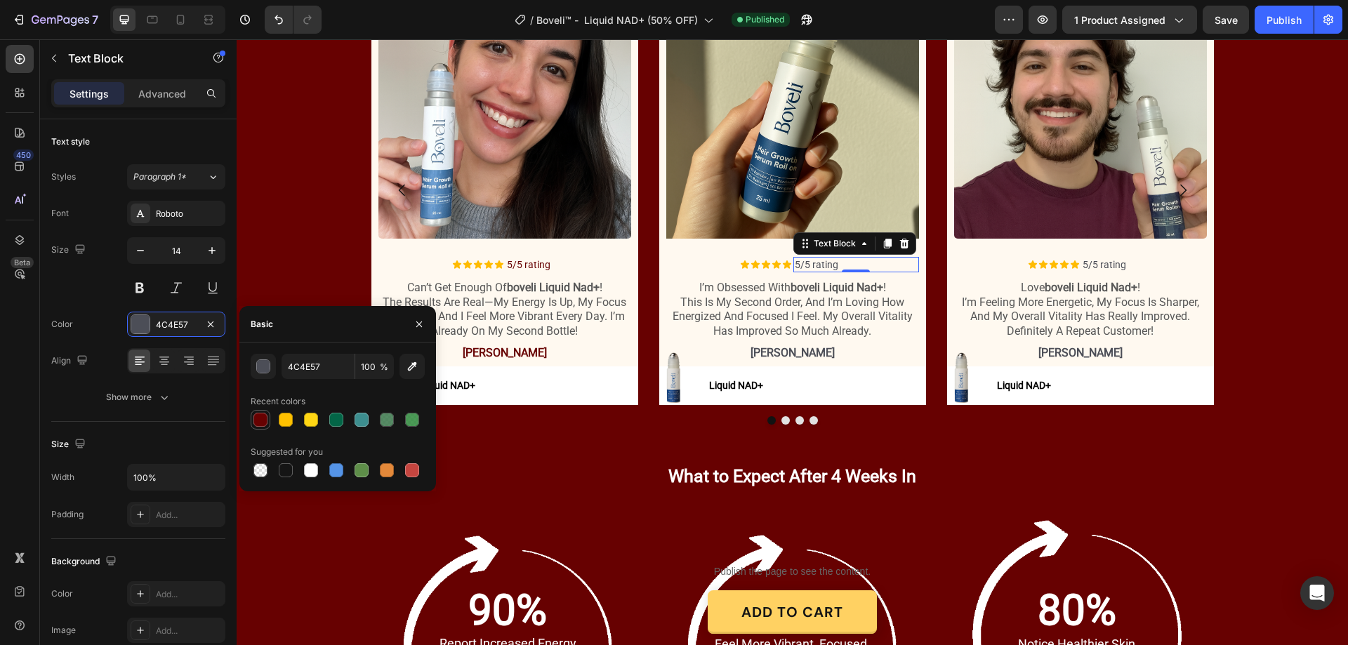
click at [258, 421] on div at bounding box center [261, 420] width 14 height 14
type input "670101"
click at [796, 343] on div "Image Icon Icon Icon Icon Icon Icon List 5/5 rating Text Block 0 Row i’m obsess…" at bounding box center [792, 176] width 253 height 381
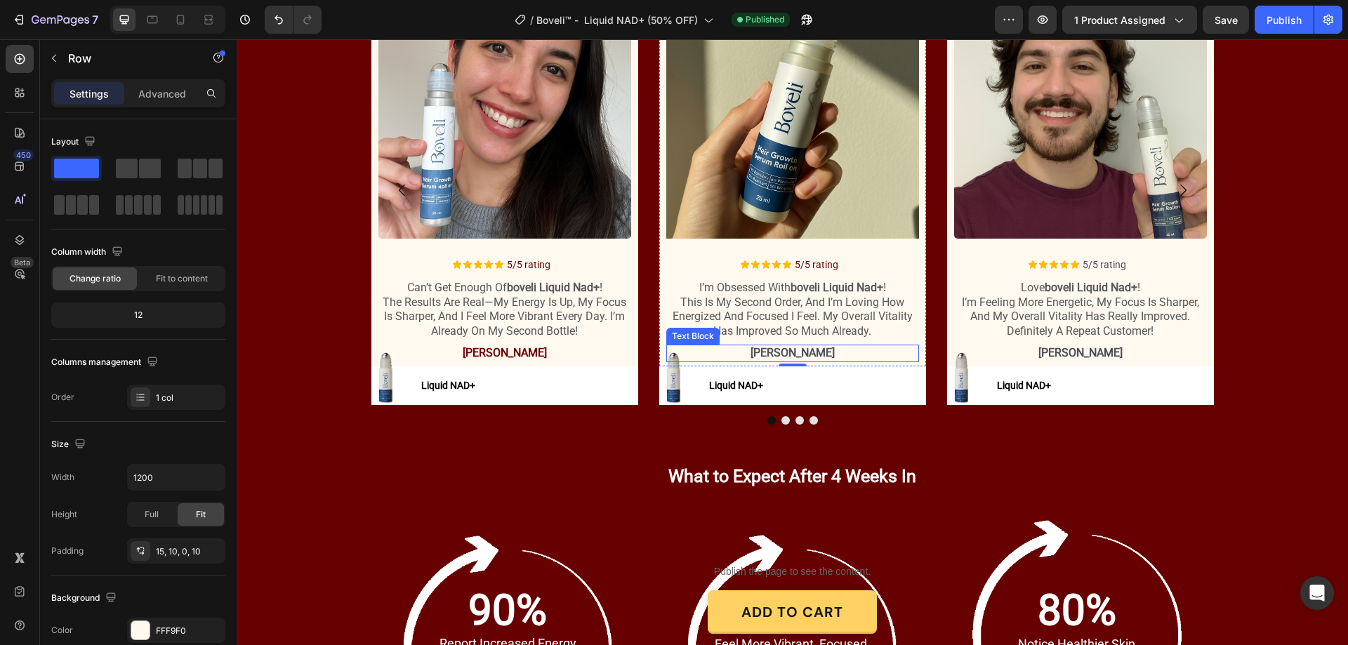
click at [772, 351] on p "[PERSON_NAME]" at bounding box center [793, 353] width 250 height 15
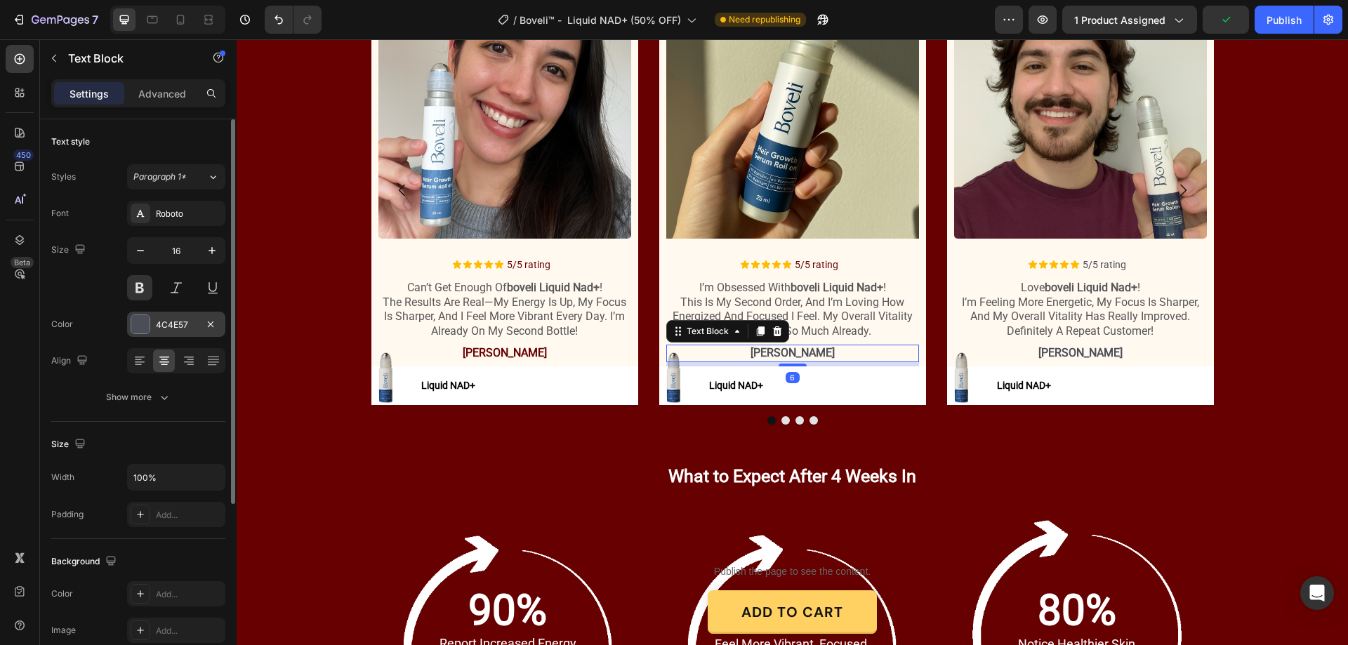
click at [166, 323] on div "4C4E57" at bounding box center [176, 325] width 41 height 13
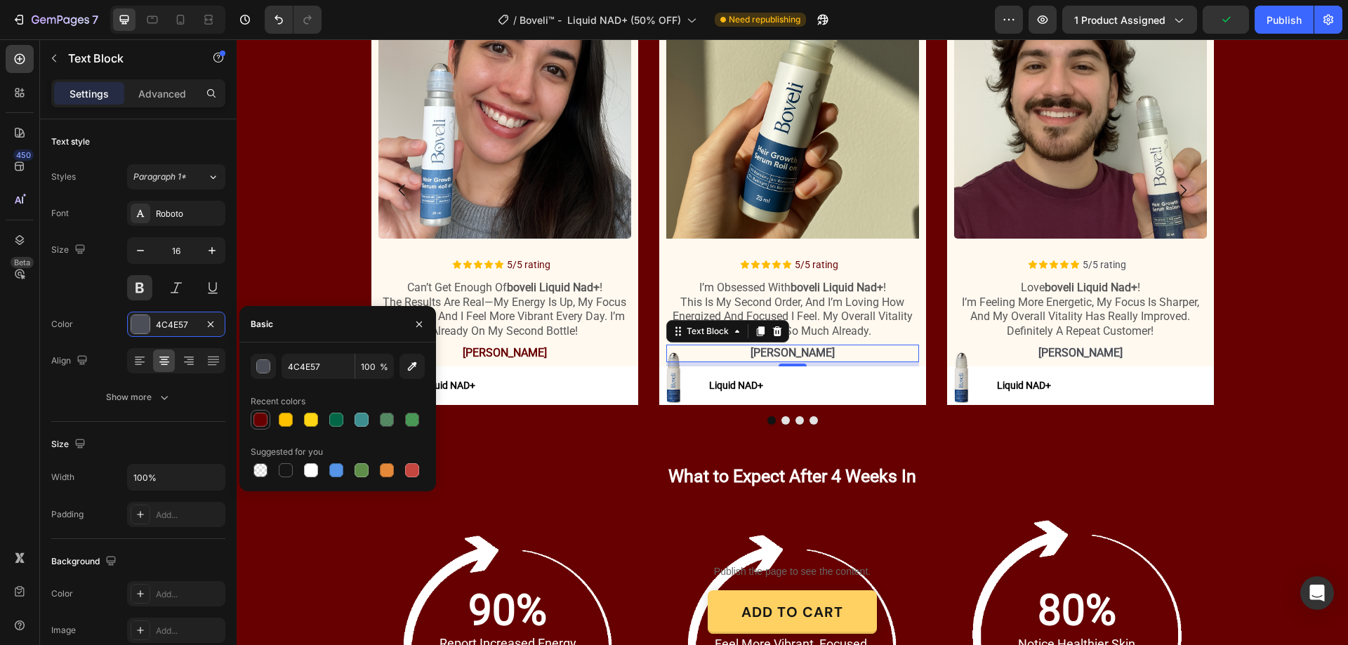
click at [261, 424] on div at bounding box center [261, 420] width 14 height 14
type input "670101"
click at [1105, 261] on p "5/5 rating" at bounding box center [1144, 264] width 123 height 13
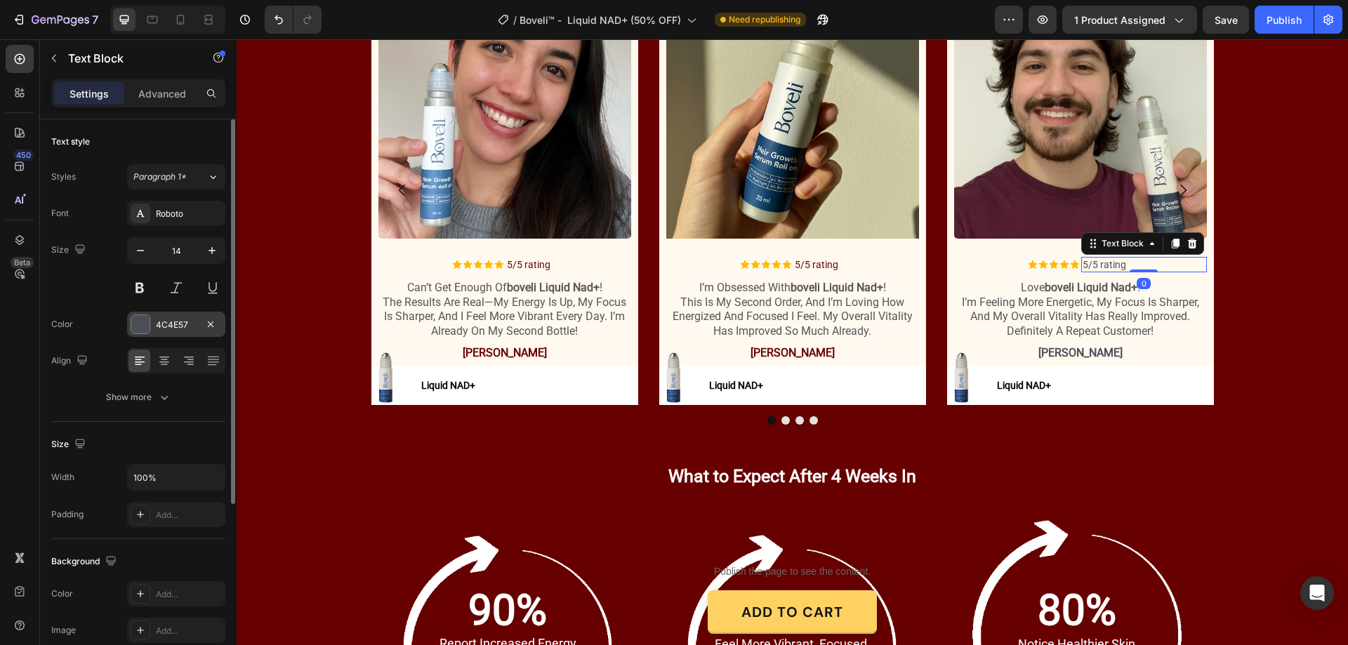
click at [186, 329] on div "4C4E57" at bounding box center [176, 325] width 41 height 13
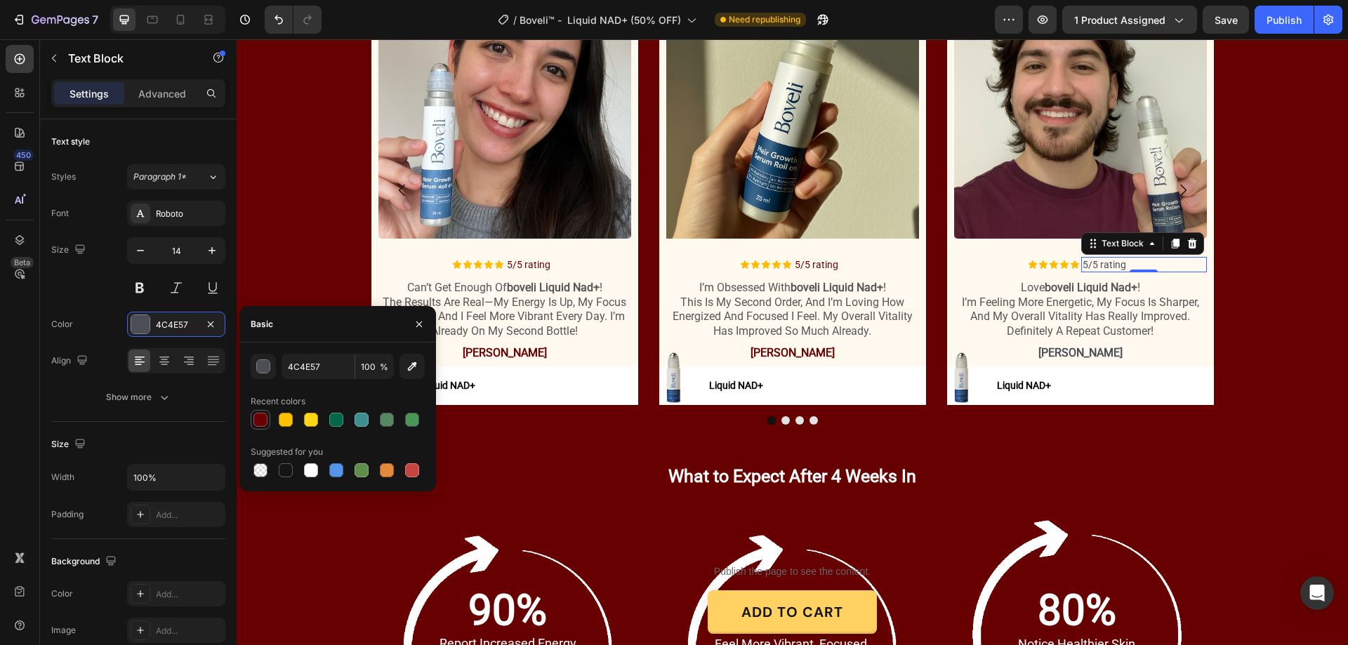
click at [258, 425] on div at bounding box center [261, 420] width 14 height 14
type input "670101"
click at [1095, 358] on p "[PERSON_NAME]" at bounding box center [1081, 353] width 250 height 15
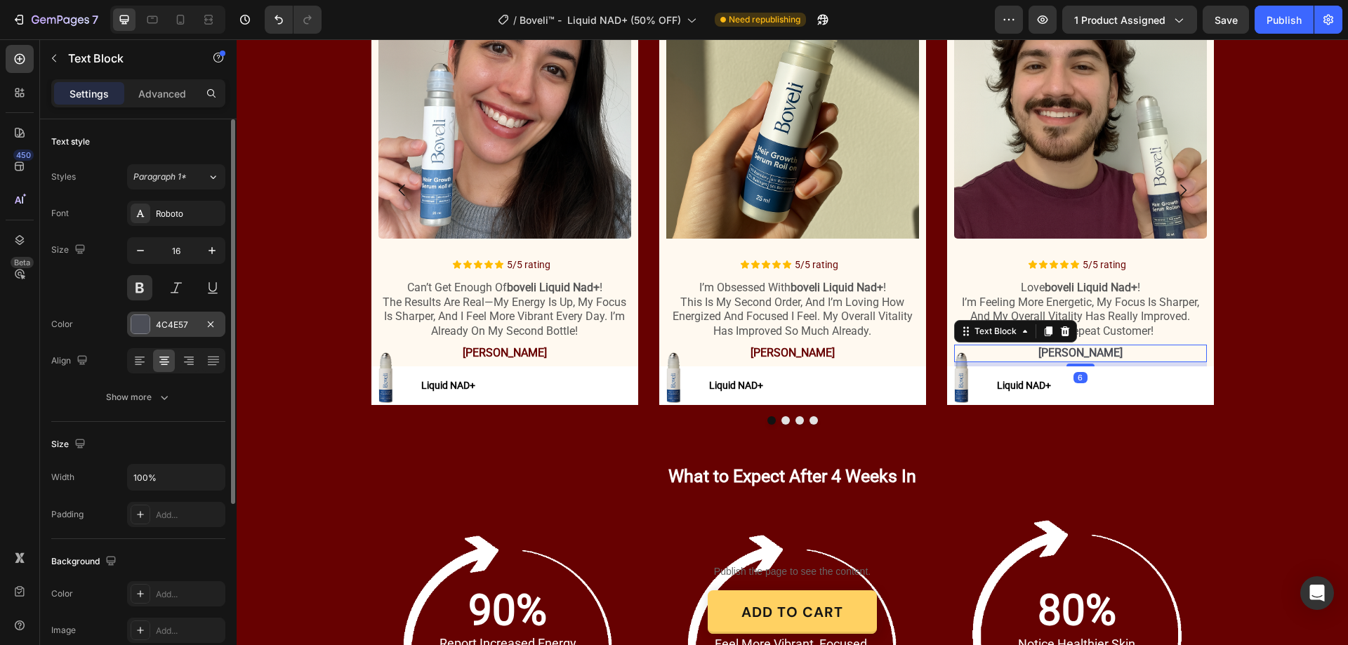
click at [168, 322] on div "4C4E57" at bounding box center [176, 325] width 41 height 13
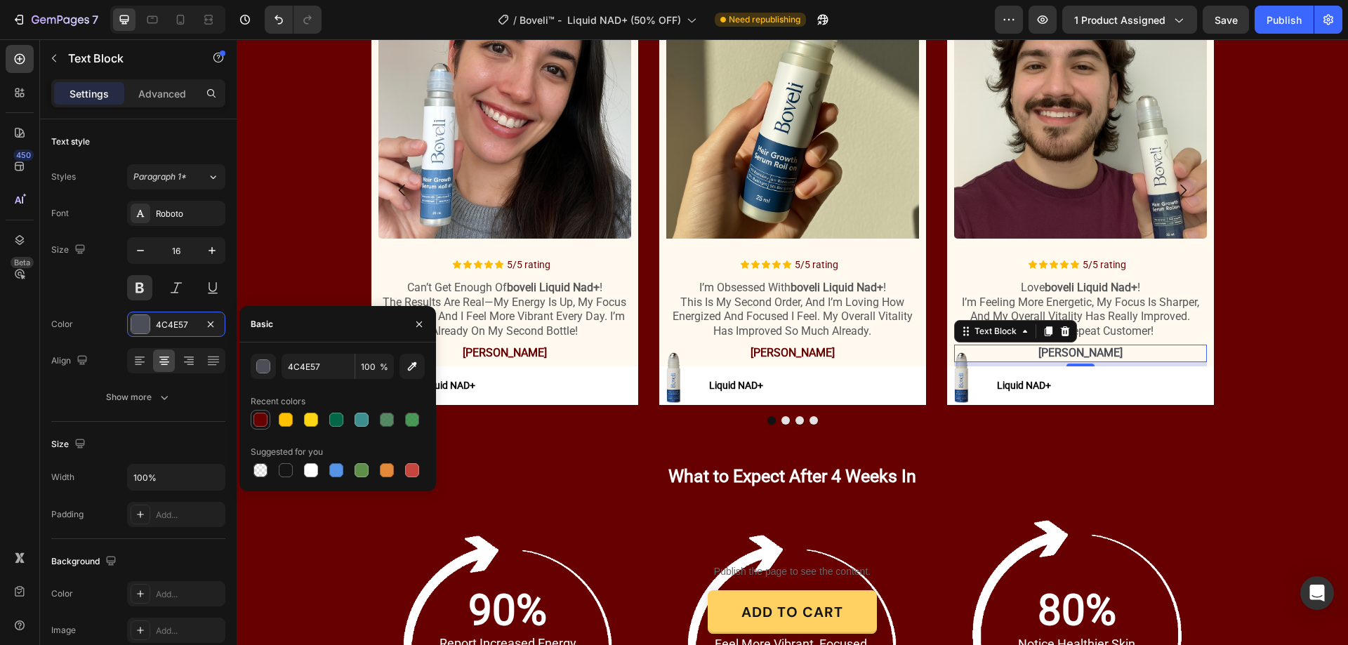
drag, startPoint x: 262, startPoint y: 414, endPoint x: 511, endPoint y: 288, distance: 279.2
click at [262, 414] on div at bounding box center [261, 420] width 14 height 14
type input "670101"
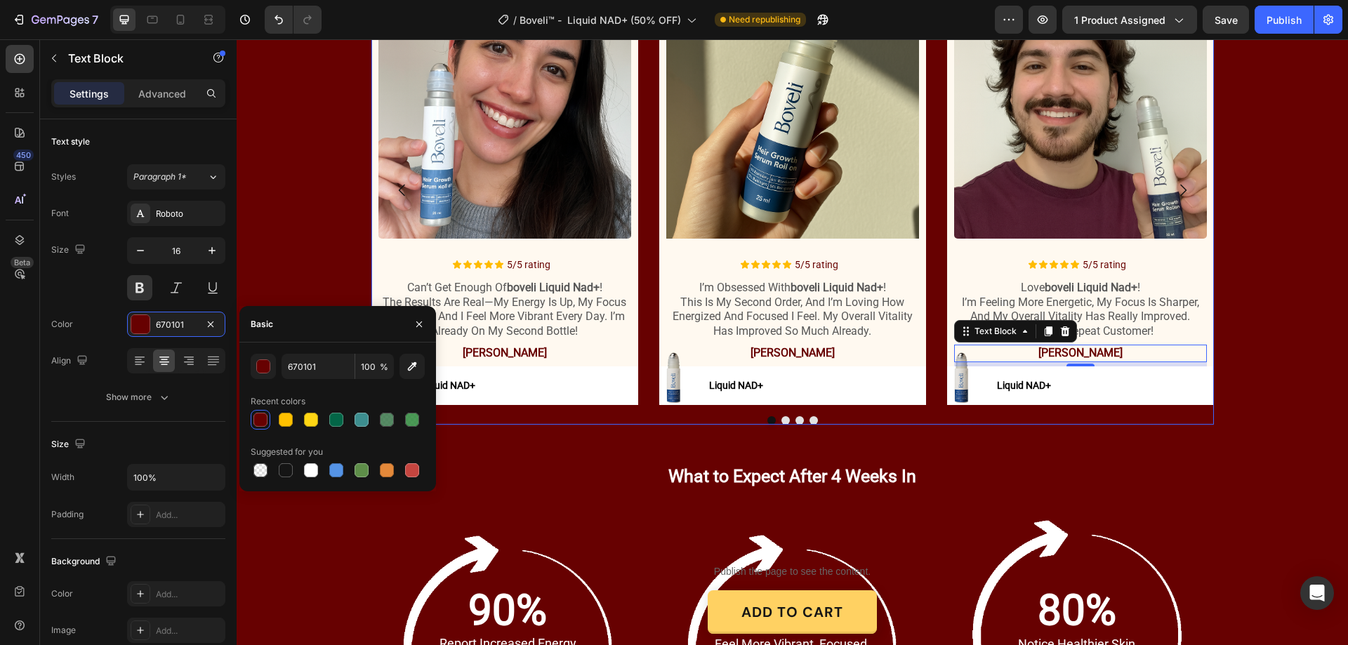
click at [810, 417] on button "Dot" at bounding box center [814, 420] width 8 height 8
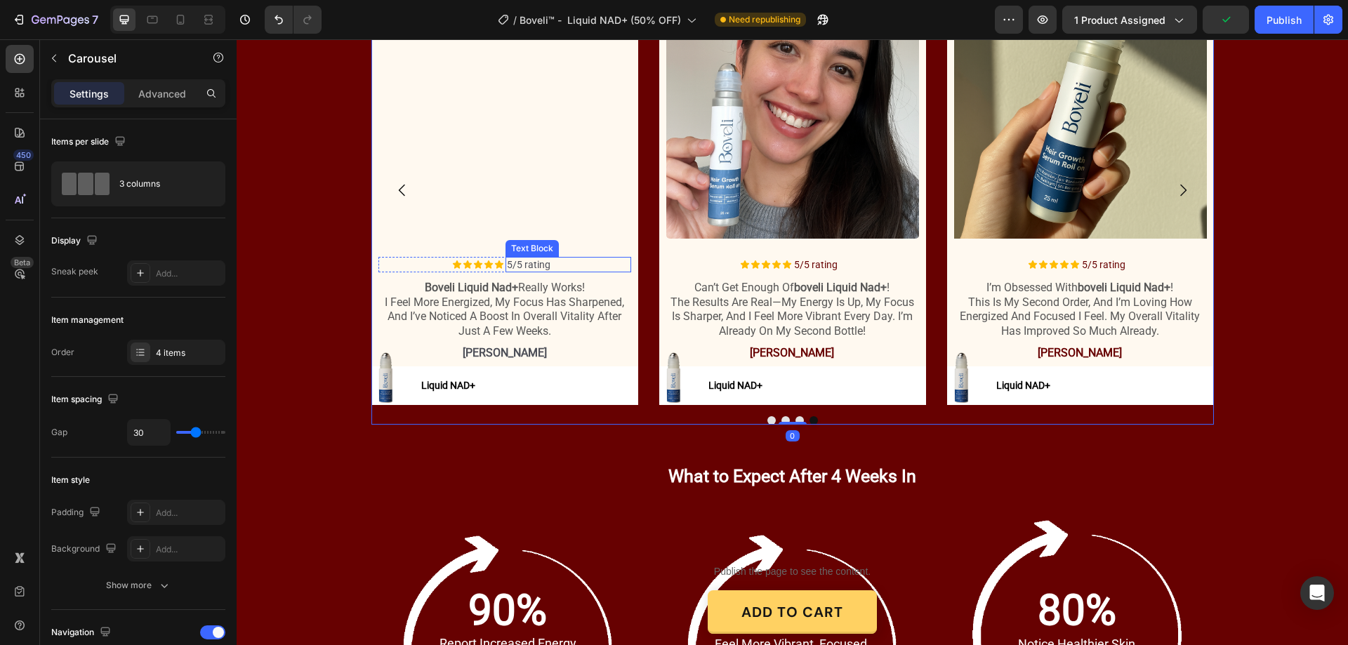
click at [521, 264] on p "5/5 rating" at bounding box center [568, 264] width 123 height 13
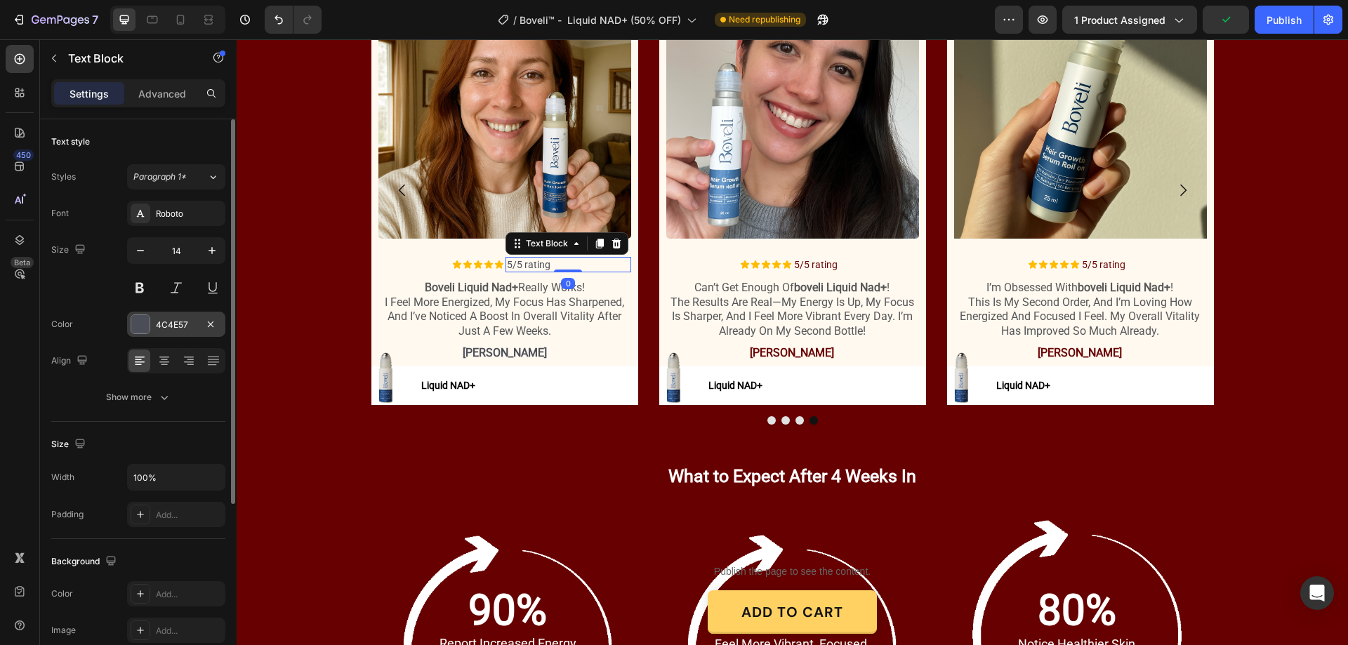
click at [180, 319] on div "4C4E57" at bounding box center [176, 325] width 41 height 13
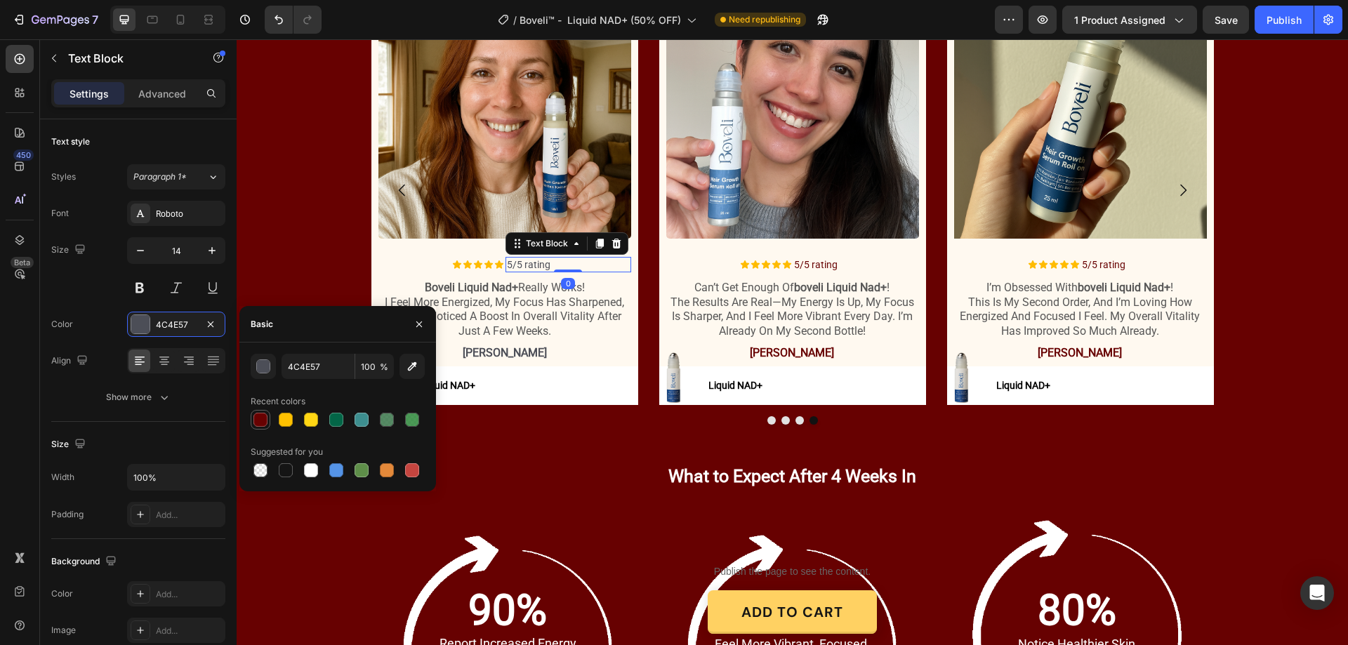
click at [264, 421] on div at bounding box center [261, 420] width 14 height 14
type input "670101"
click at [485, 346] on p "sophia k" at bounding box center [505, 353] width 250 height 15
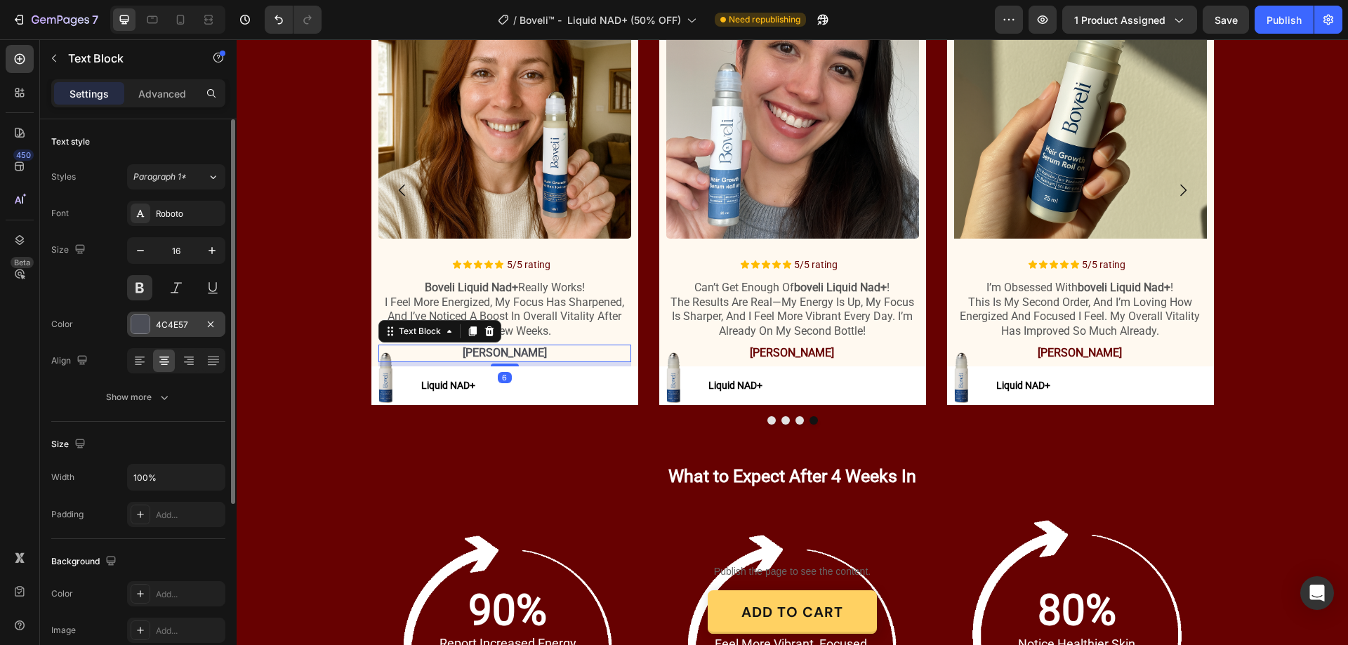
click at [179, 322] on div "4C4E57" at bounding box center [176, 325] width 41 height 13
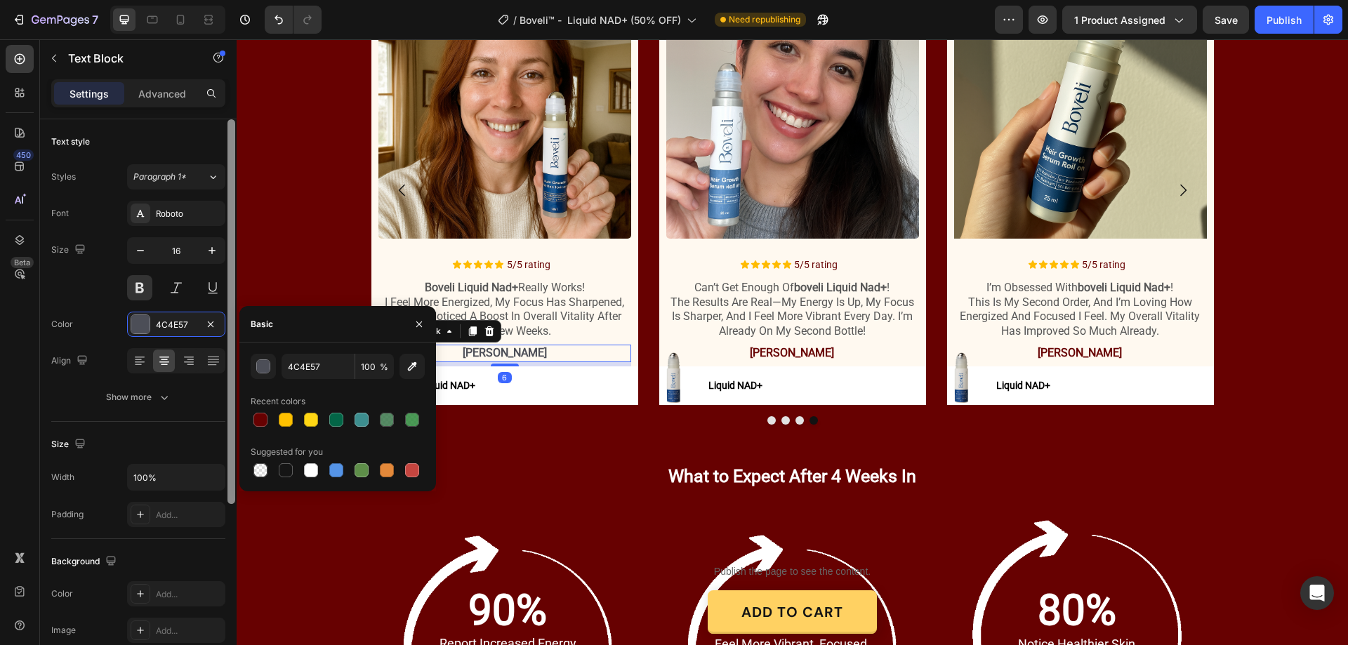
drag, startPoint x: 261, startPoint y: 413, endPoint x: 232, endPoint y: 138, distance: 276.0
click at [260, 414] on div at bounding box center [261, 420] width 14 height 14
type input "670101"
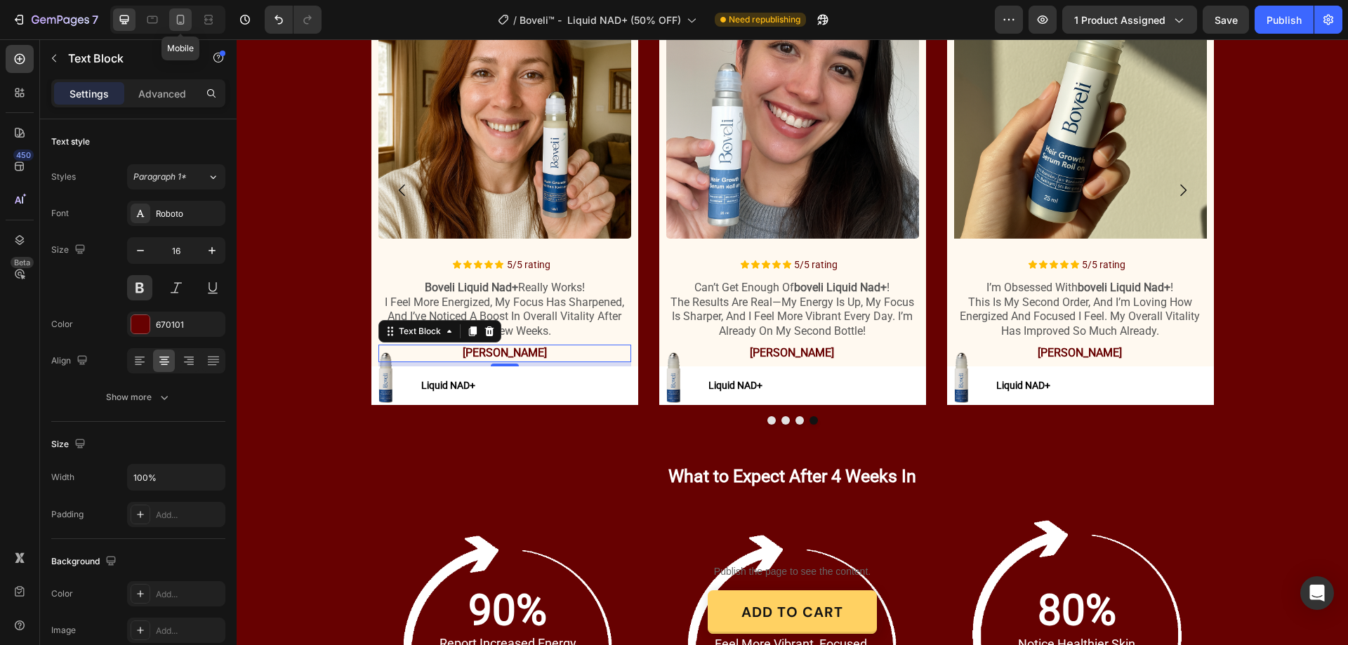
click at [183, 16] on icon at bounding box center [181, 20] width 8 height 10
type input "14"
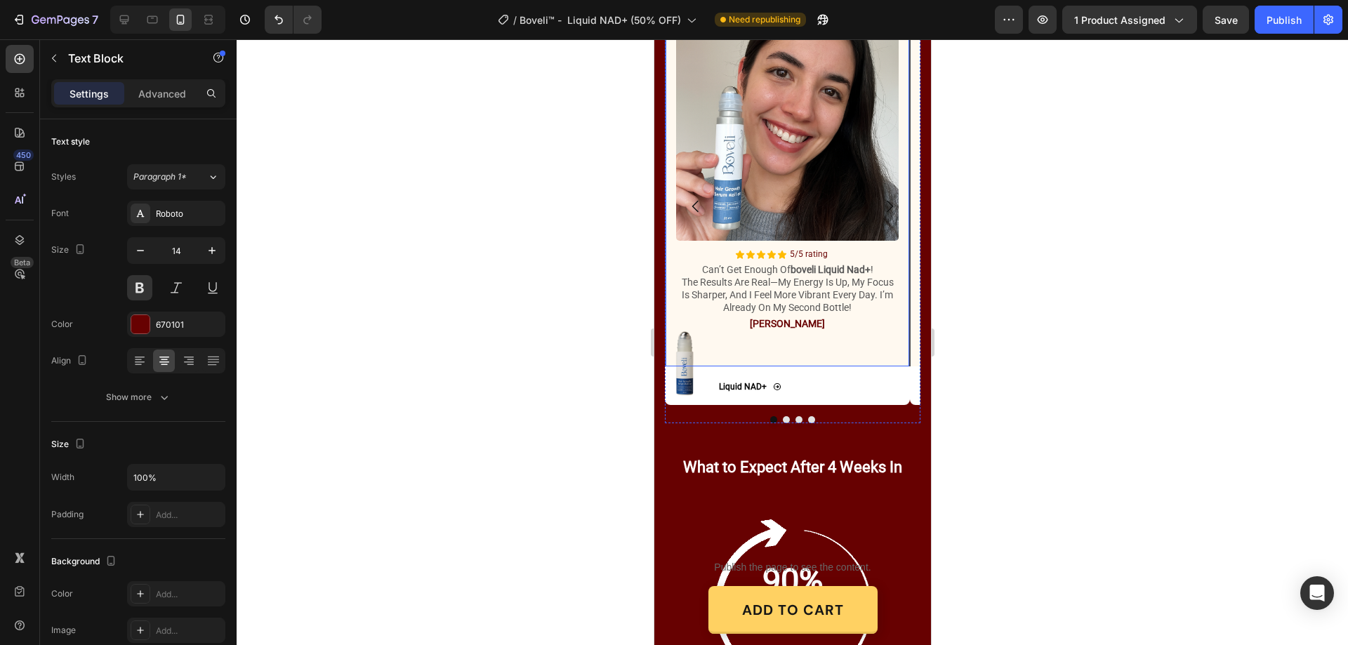
scroll to position [1707, 0]
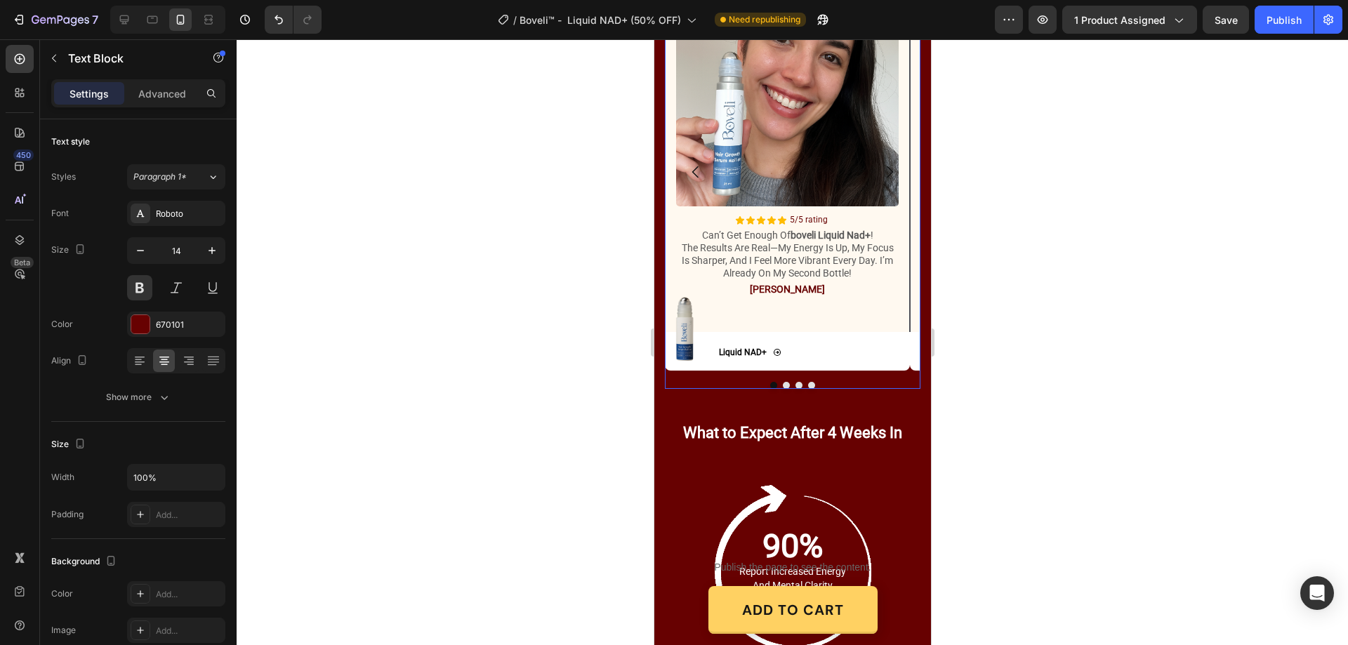
click at [808, 388] on button "Dot" at bounding box center [811, 385] width 7 height 7
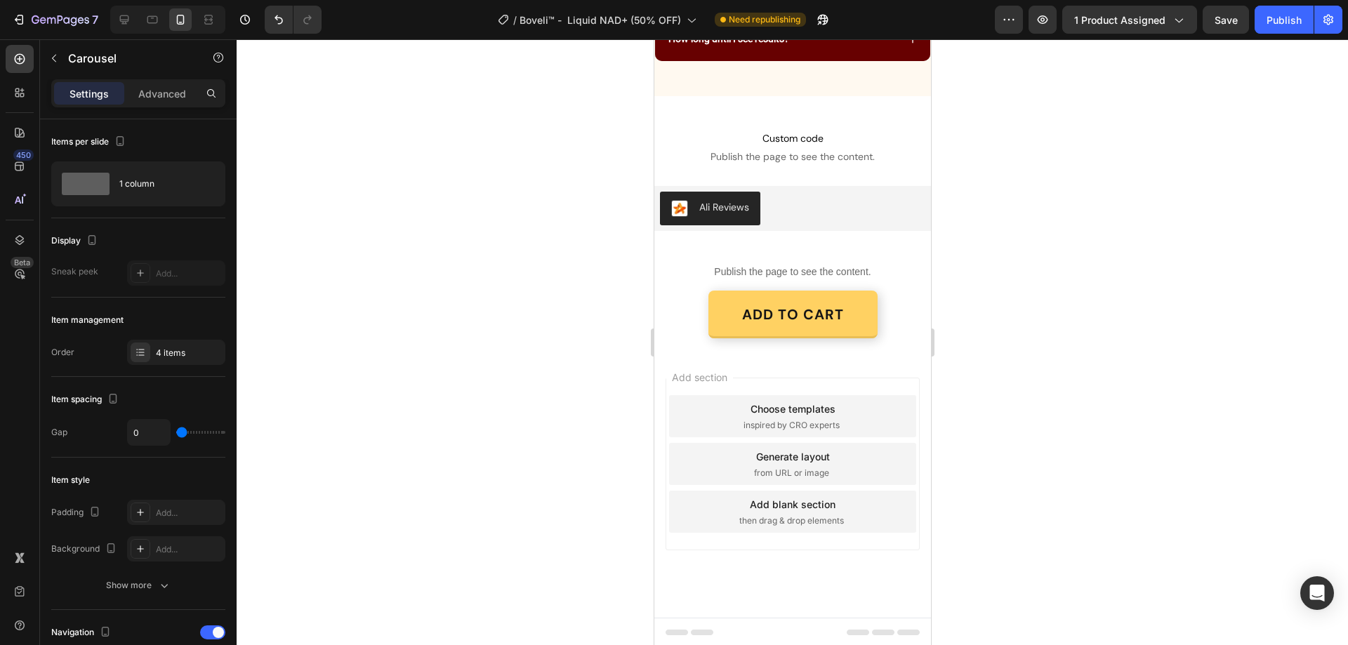
scroll to position [4039, 0]
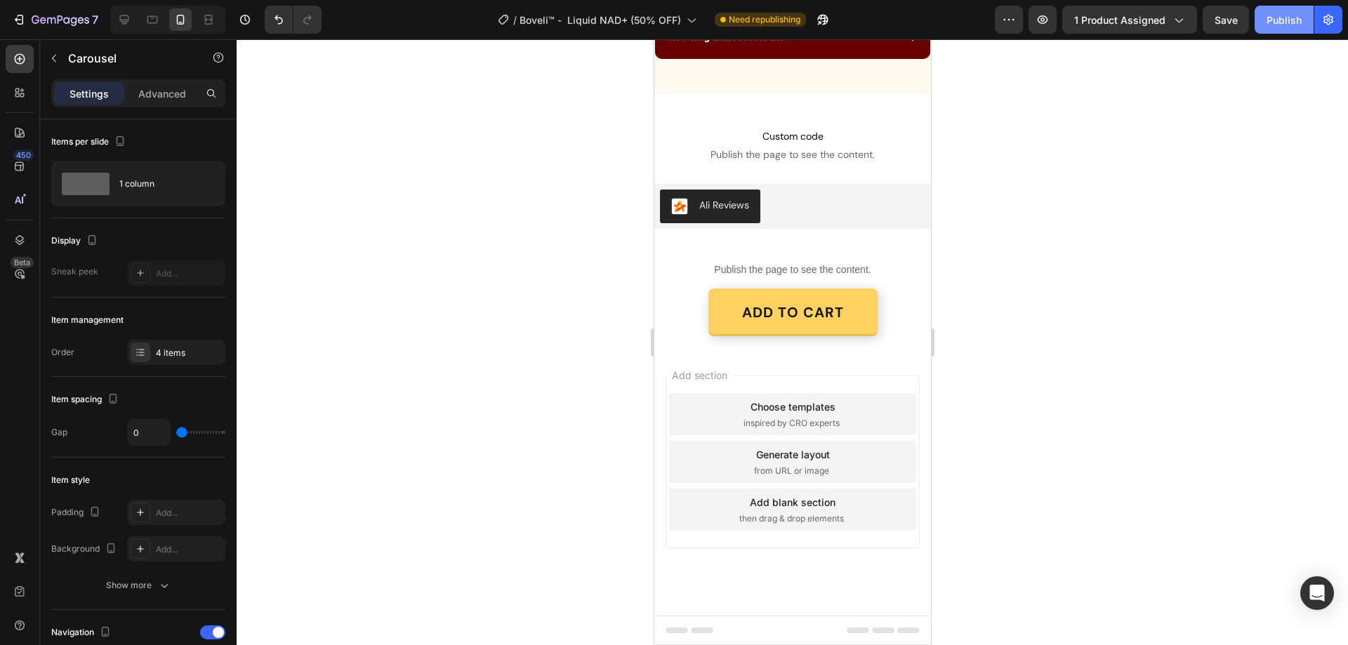
click at [1277, 13] on div "Publish" at bounding box center [1284, 20] width 35 height 15
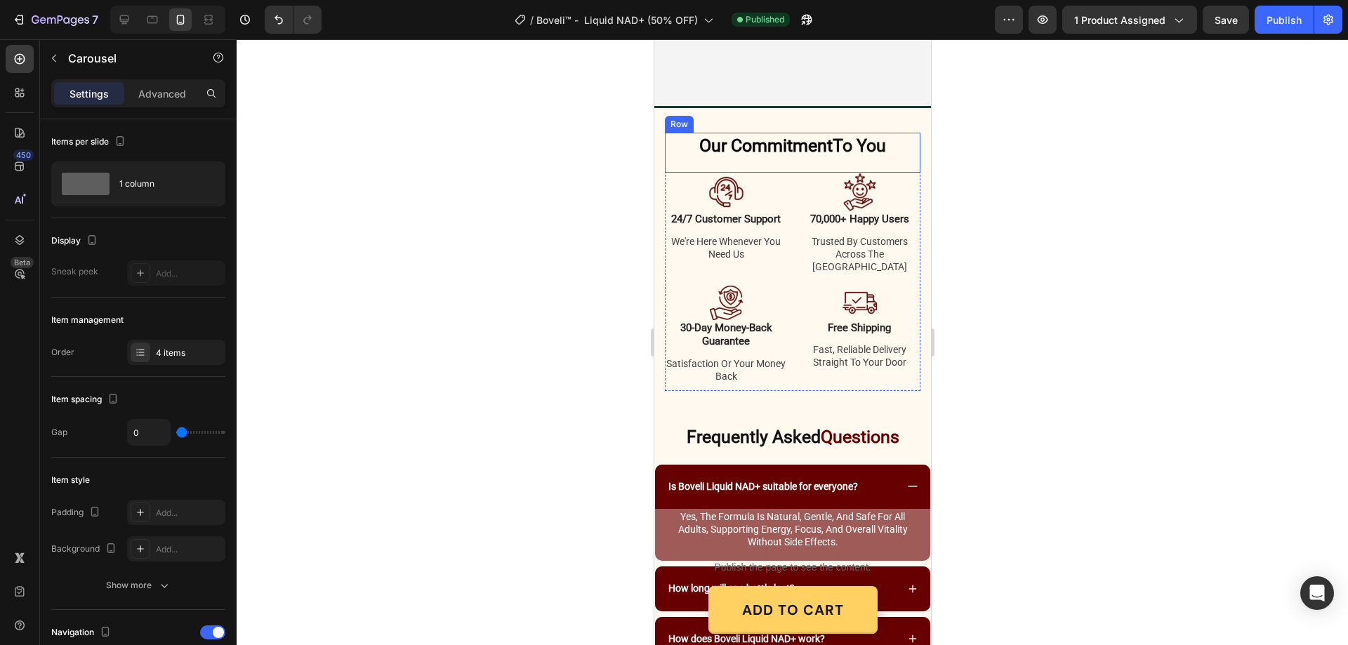
scroll to position [2986, 0]
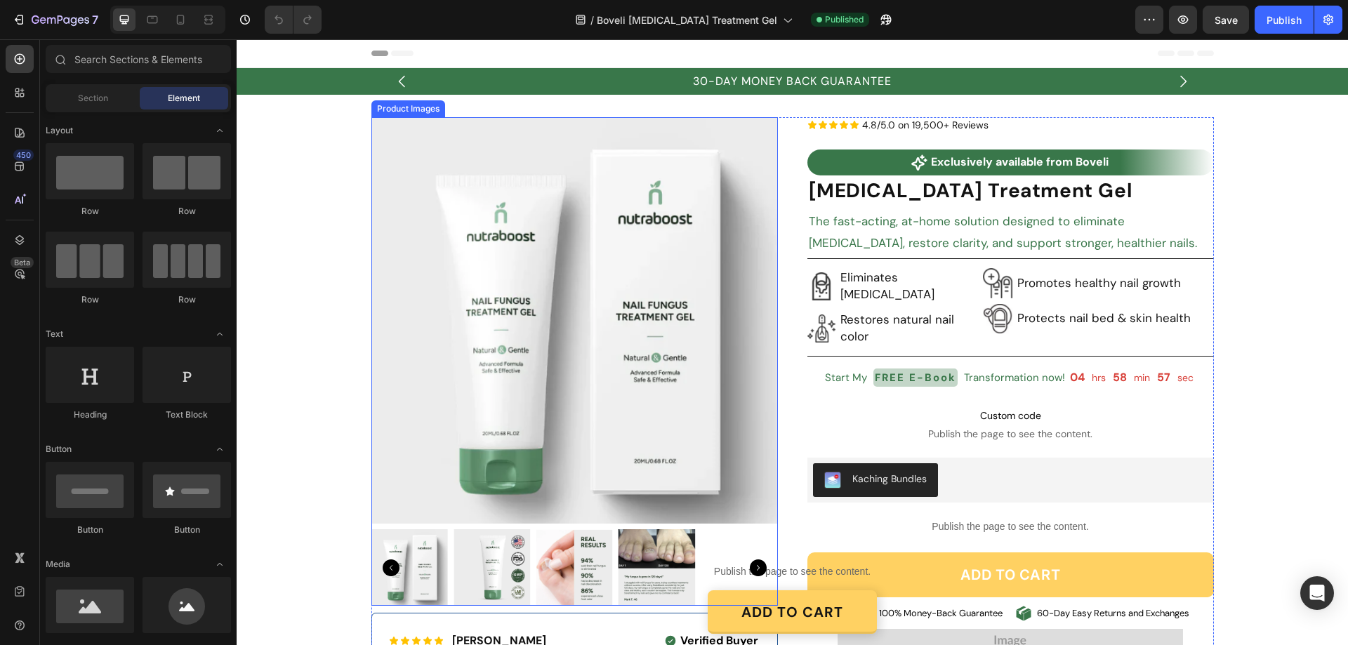
click at [669, 275] on img at bounding box center [574, 320] width 407 height 407
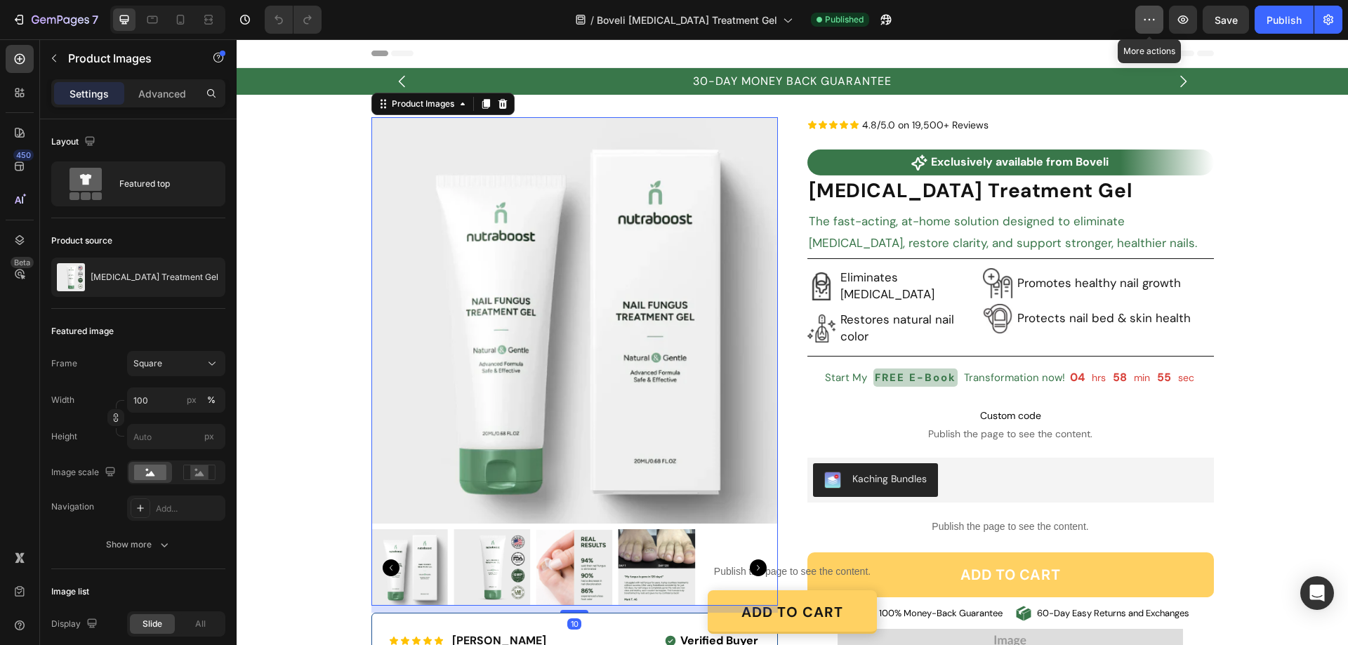
click at [1152, 18] on icon "button" at bounding box center [1150, 20] width 14 height 14
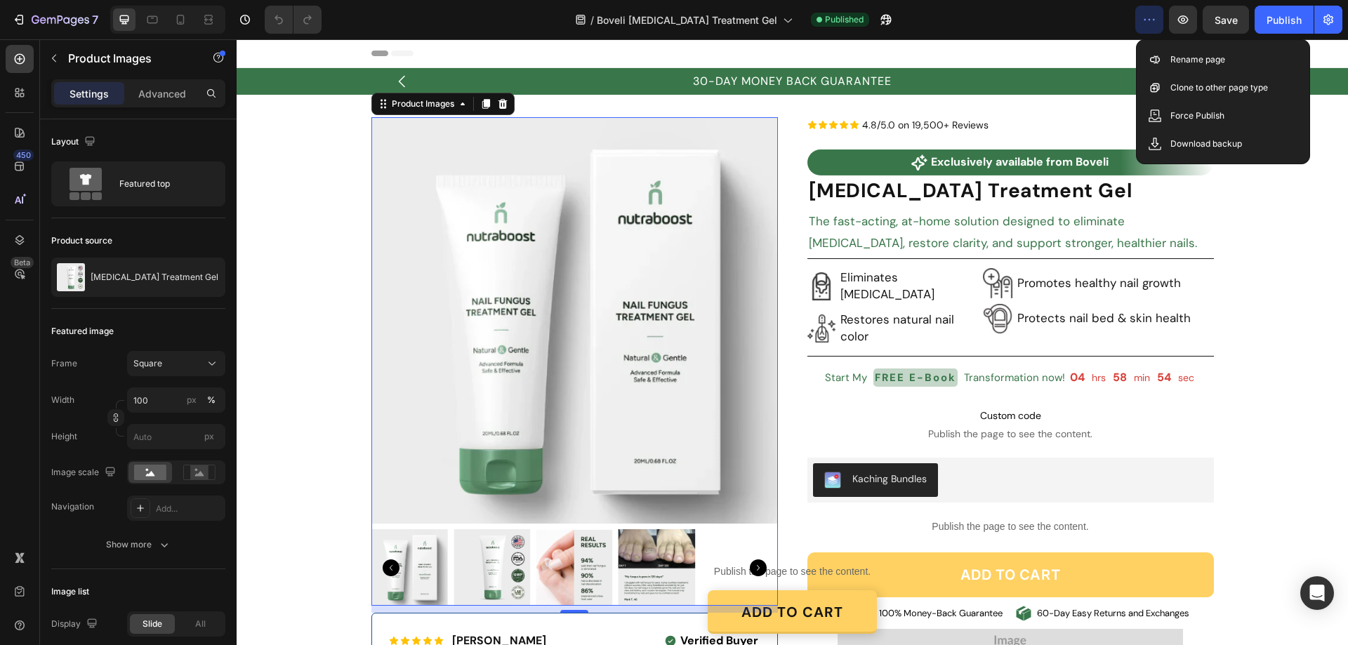
click at [1152, 18] on icon "button" at bounding box center [1150, 20] width 14 height 14
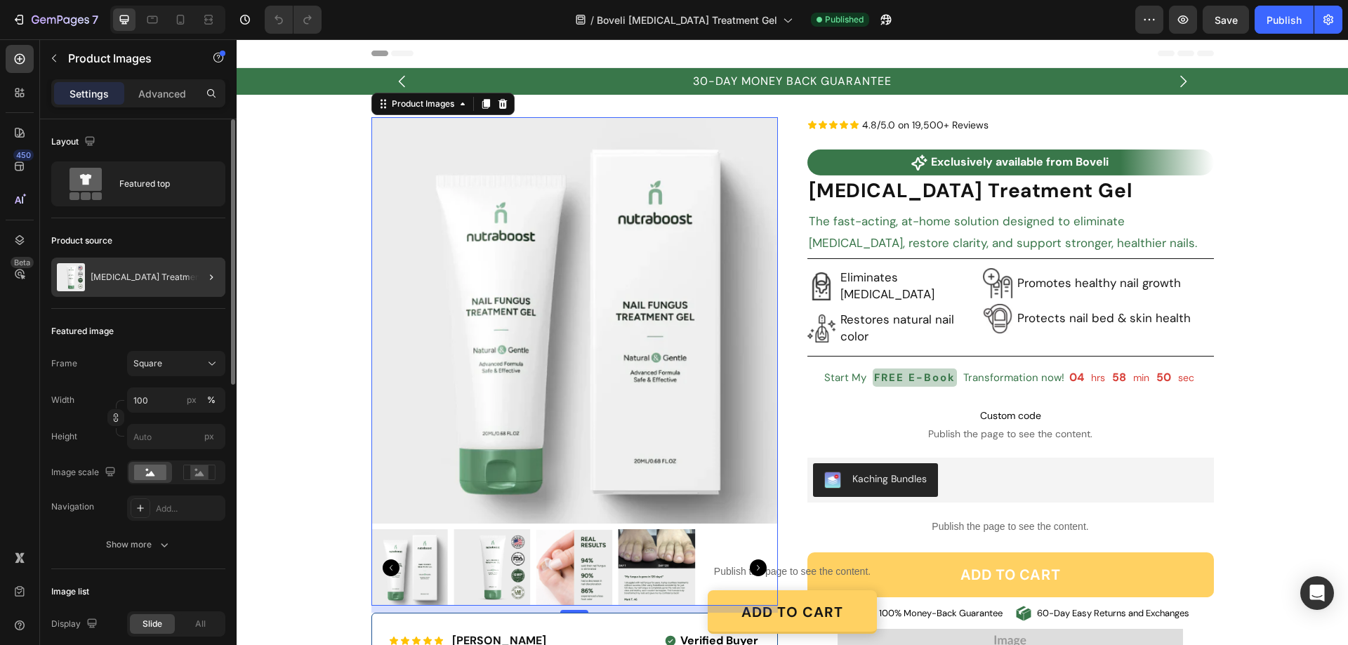
click at [202, 280] on div at bounding box center [205, 277] width 39 height 39
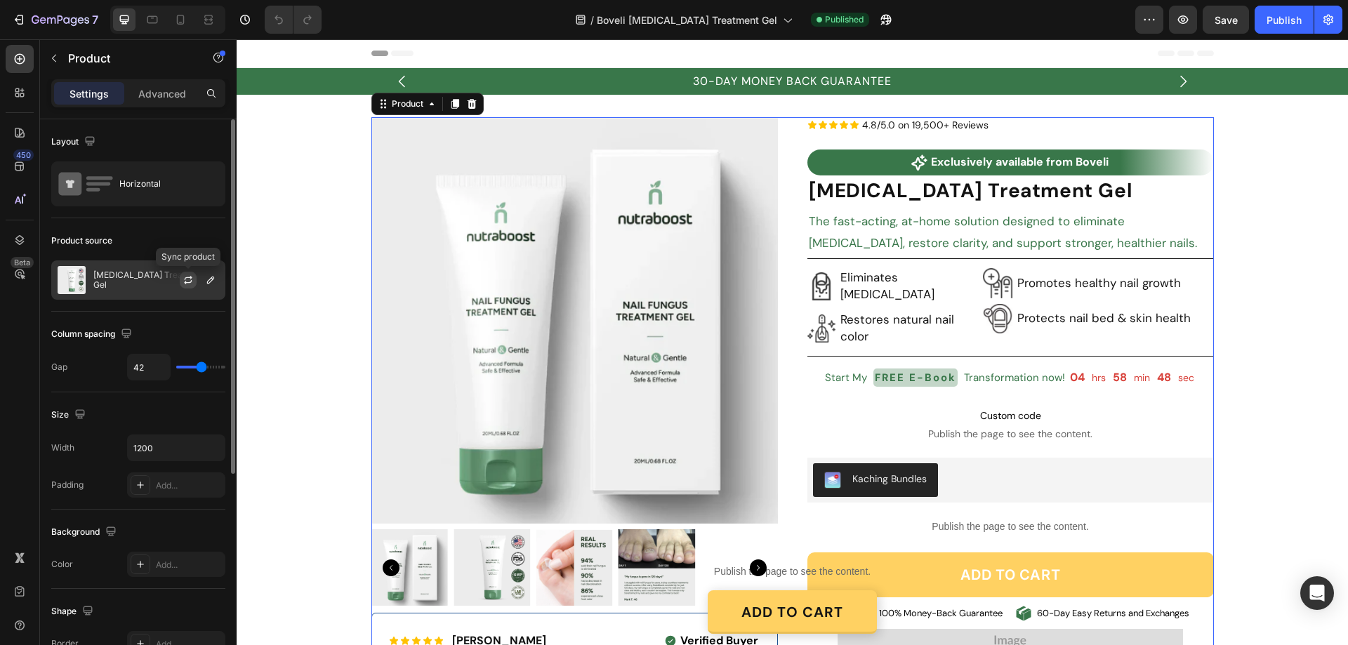
click at [189, 275] on icon "button" at bounding box center [188, 280] width 11 height 11
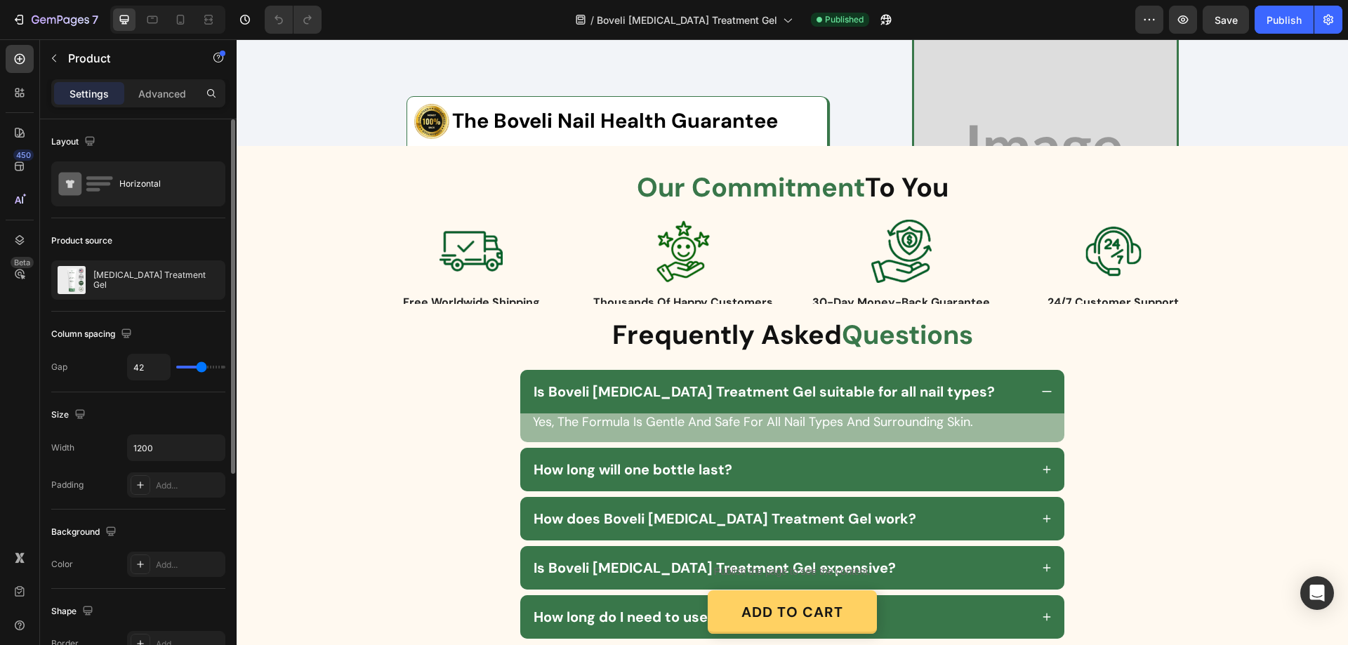
scroll to position [2458, 0]
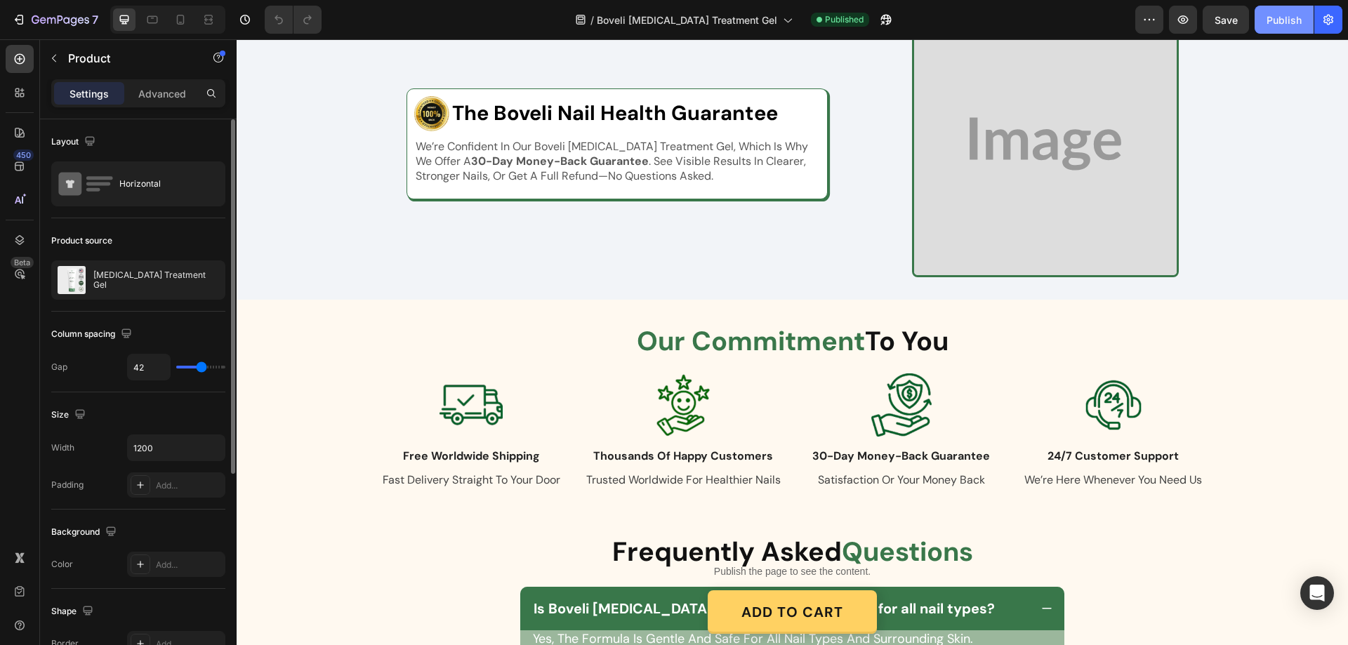
click at [1273, 8] on button "Publish" at bounding box center [1284, 20] width 59 height 28
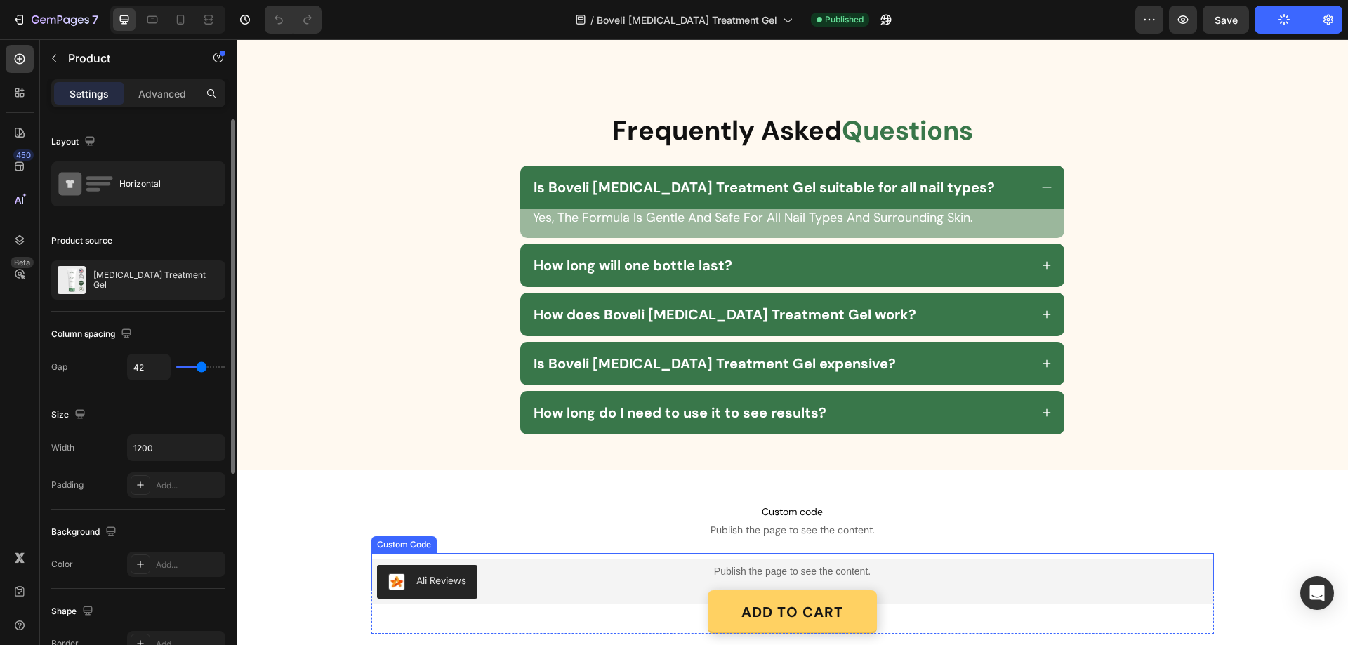
scroll to position [3230, 0]
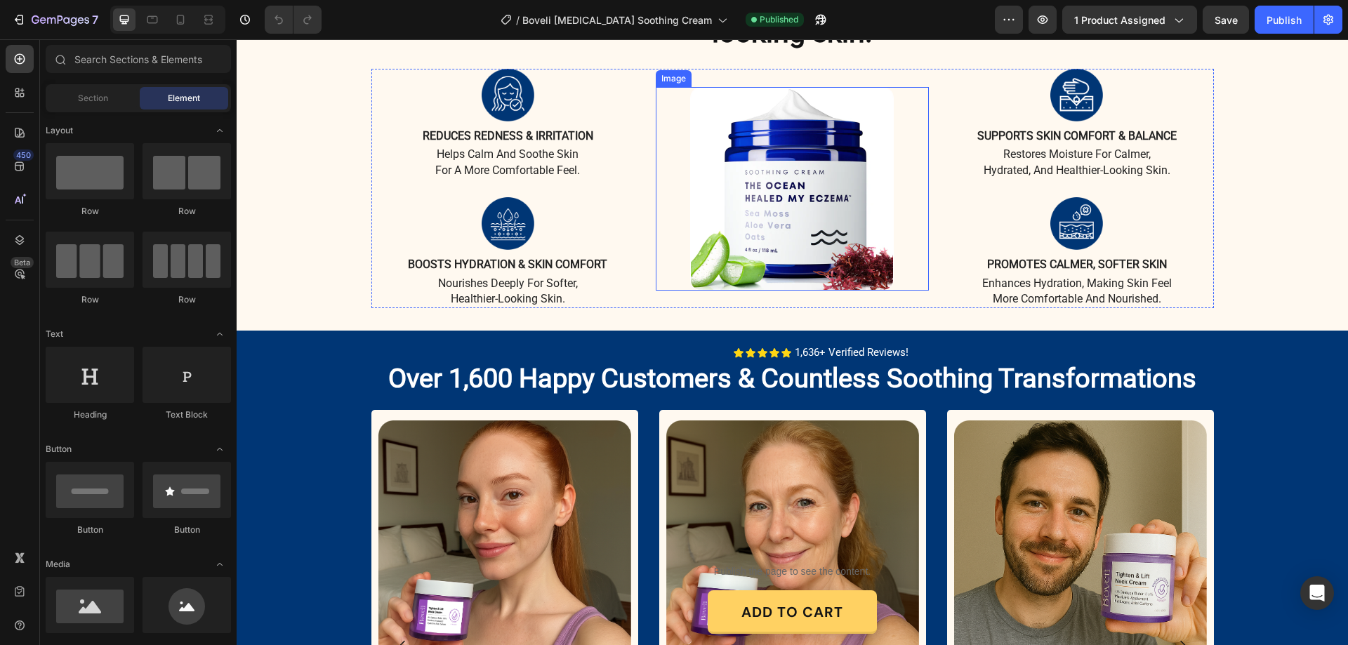
scroll to position [1475, 0]
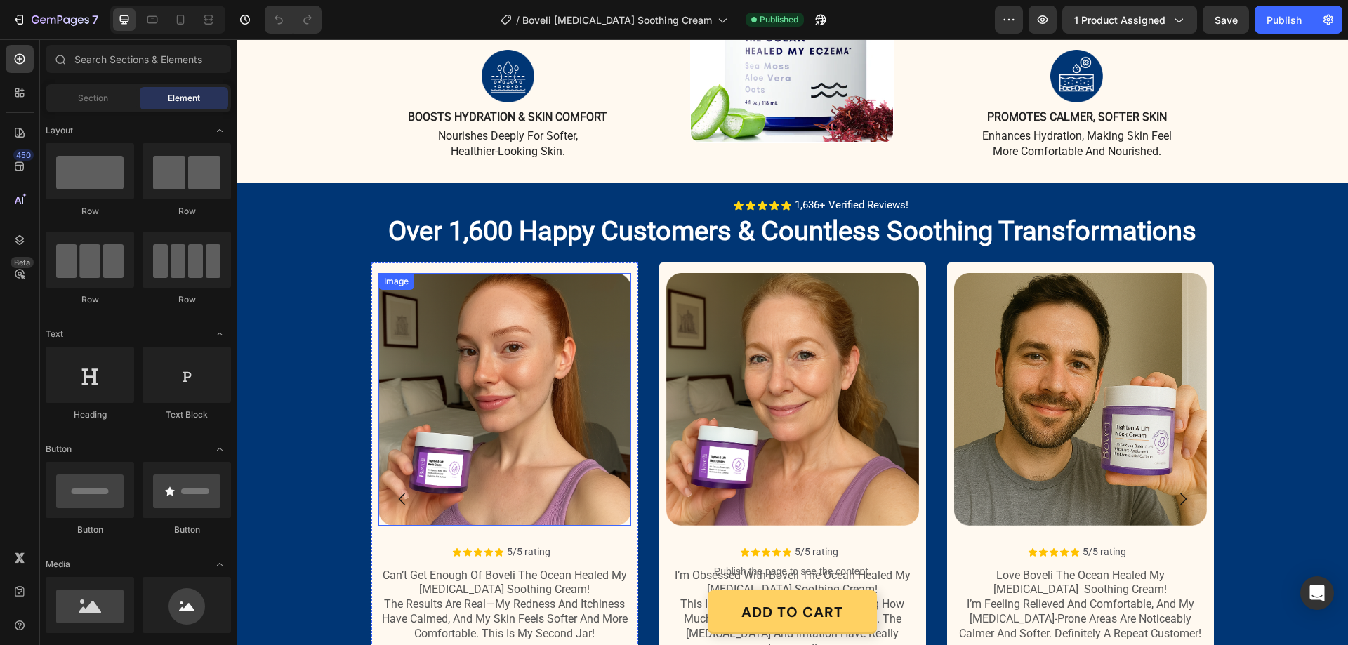
click at [564, 312] on img at bounding box center [505, 399] width 253 height 253
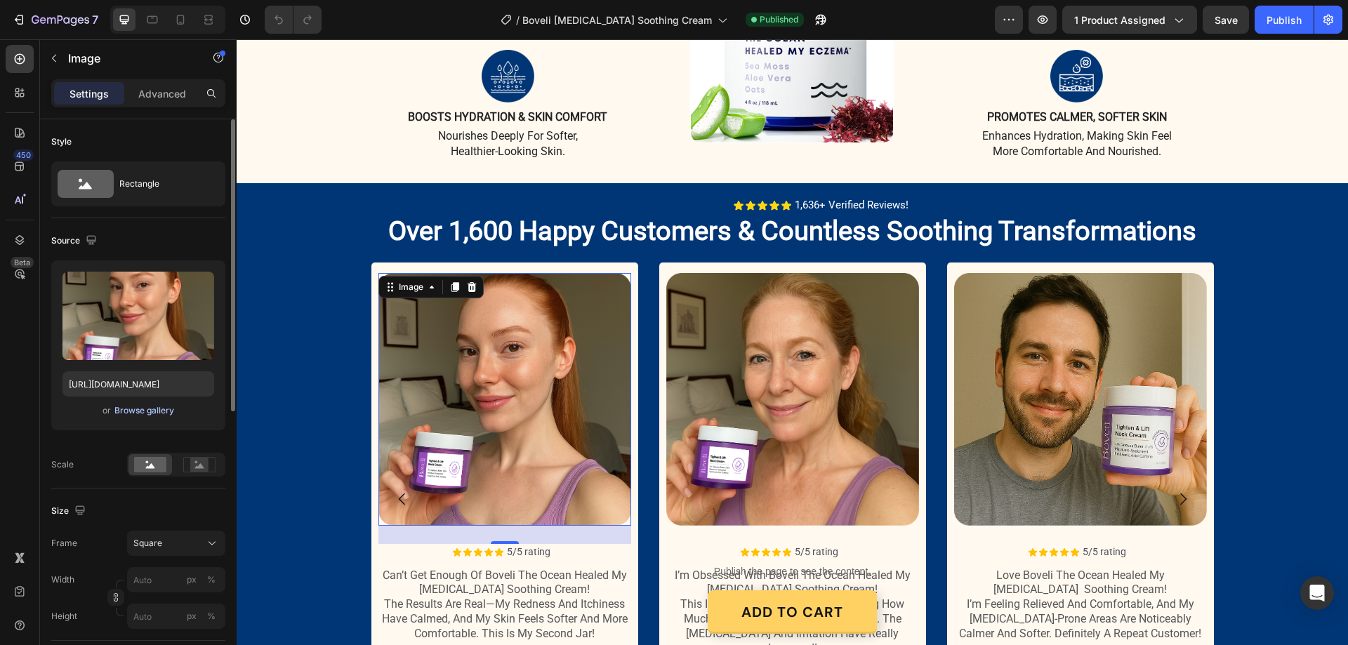
click at [137, 412] on div "Browse gallery" at bounding box center [144, 411] width 60 height 13
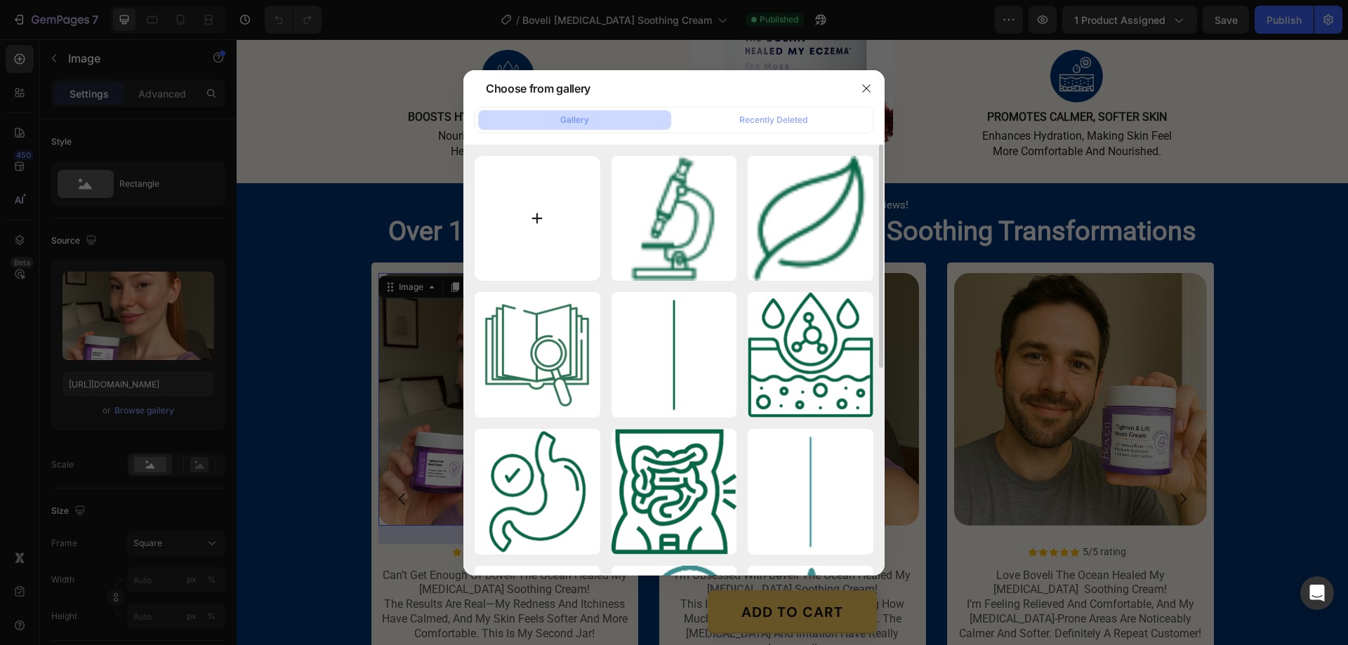
click at [537, 221] on input "file" at bounding box center [538, 219] width 126 height 126
type input "C:\fakepath\Screenshot [DATE] 131129.png"
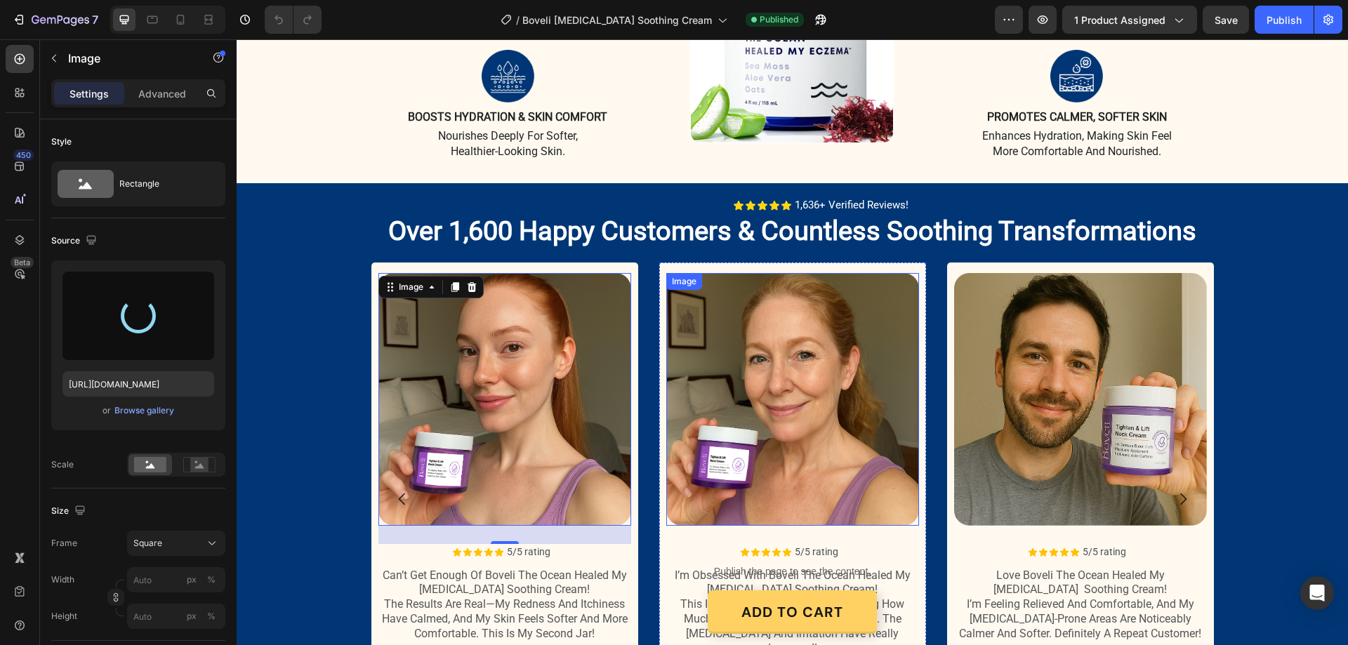
type input "[URL][DOMAIN_NAME]"
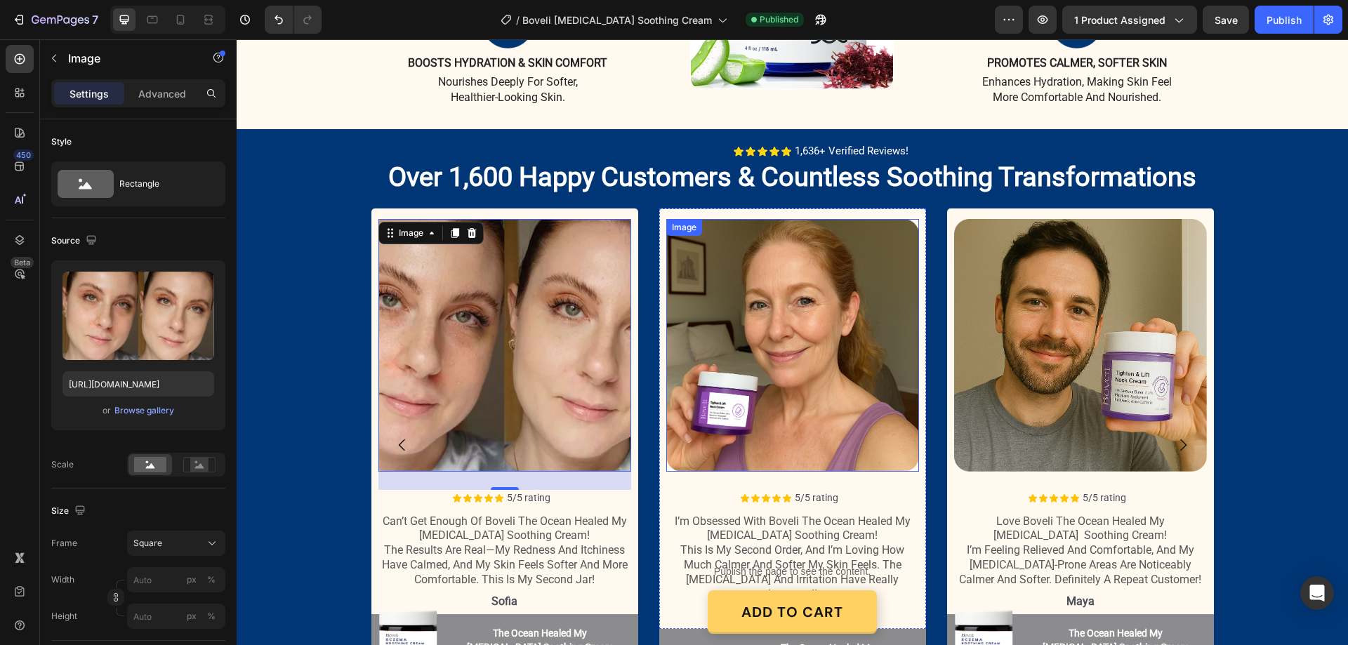
scroll to position [1545, 0]
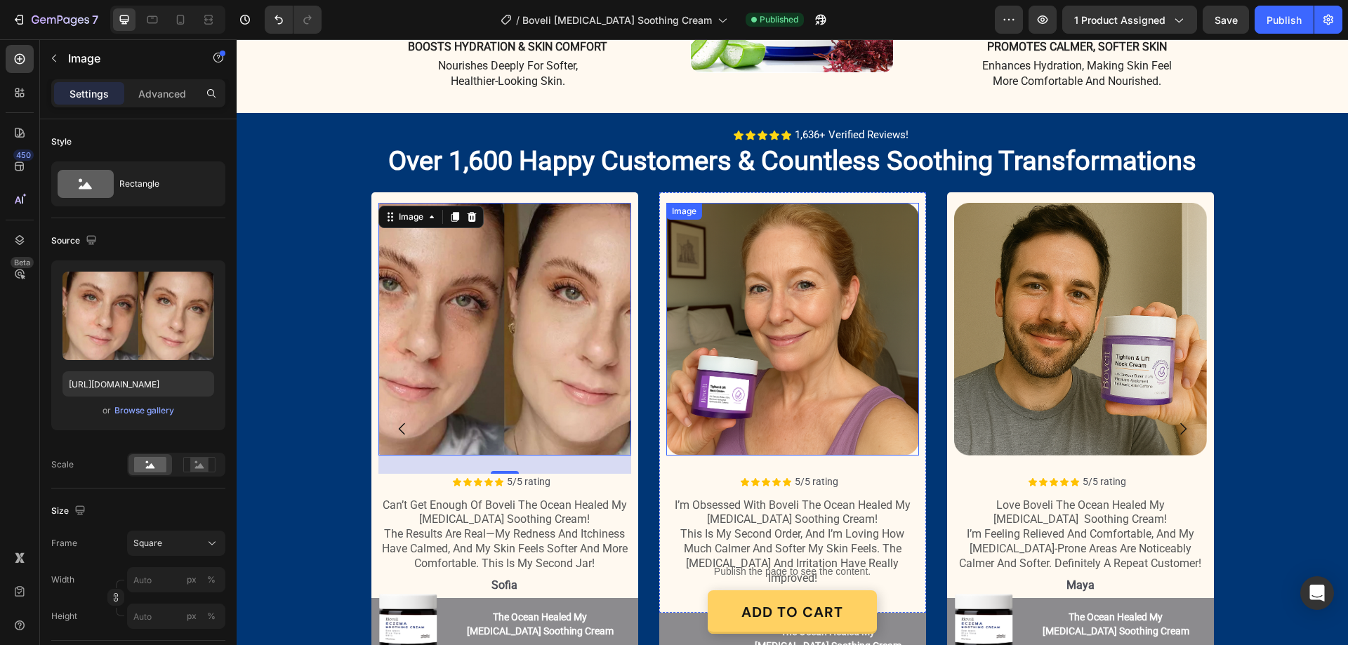
click at [840, 289] on img at bounding box center [792, 329] width 253 height 253
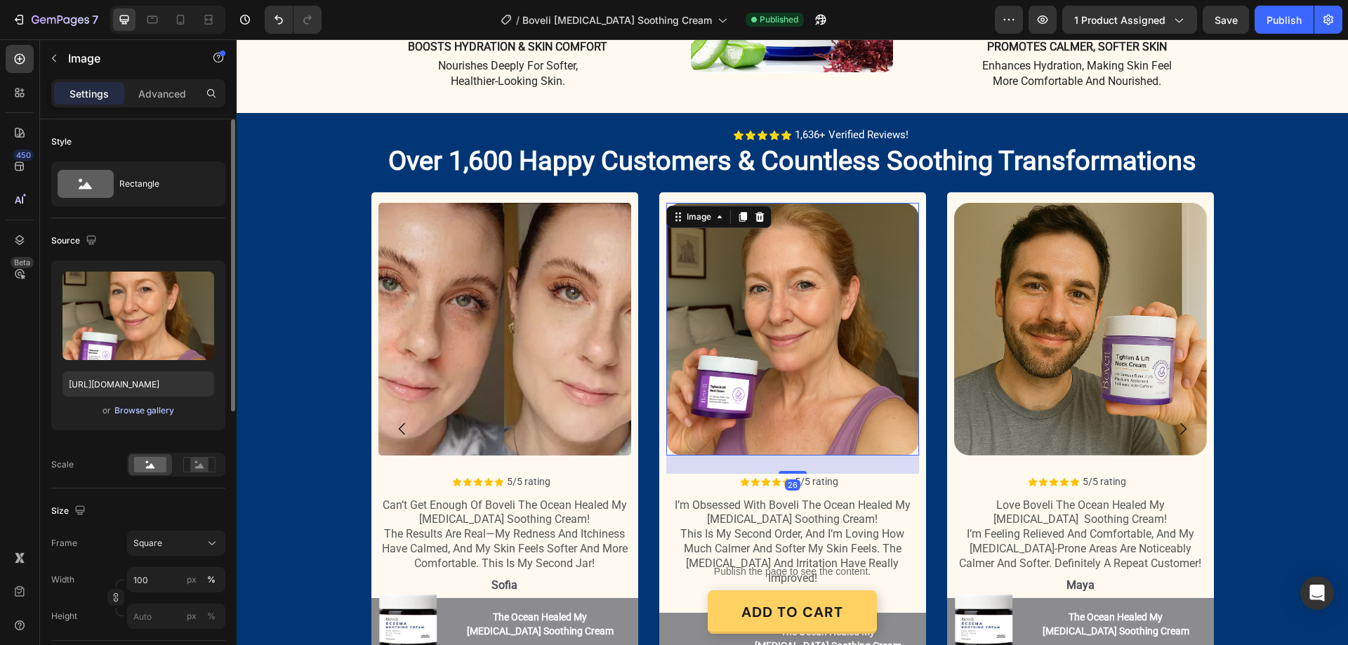
click at [157, 409] on div "Browse gallery" at bounding box center [144, 411] width 60 height 13
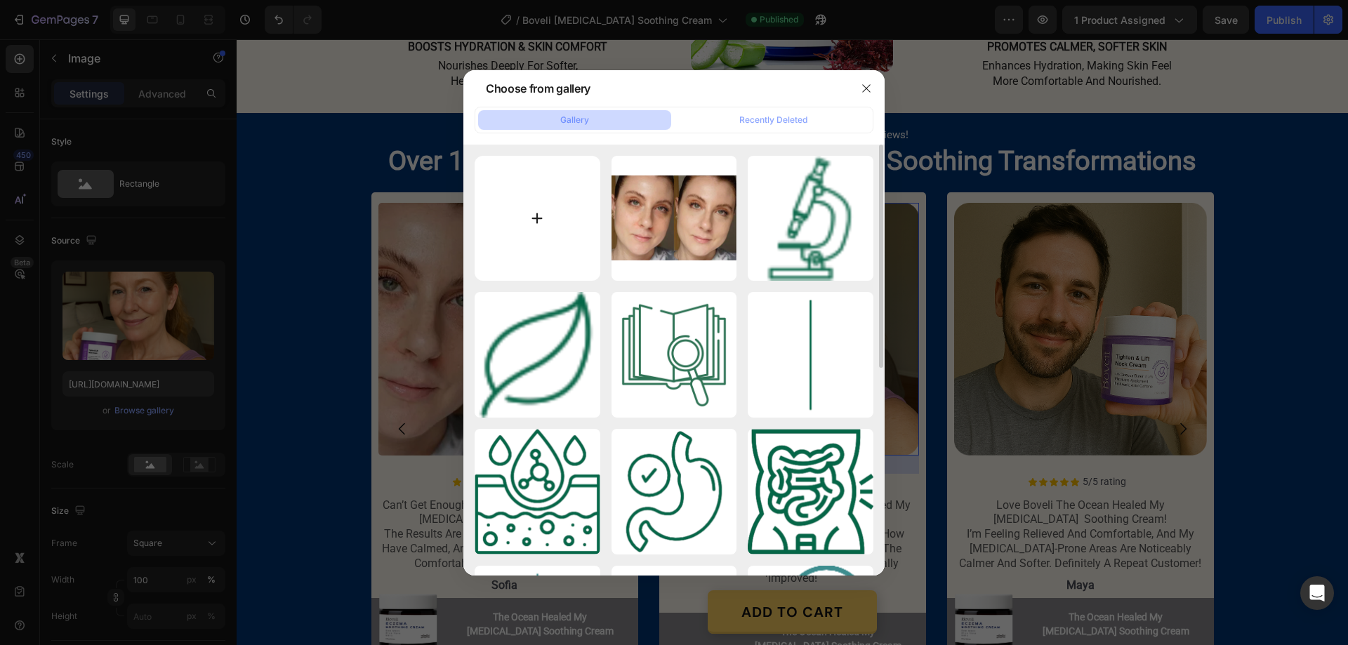
click at [536, 213] on input "file" at bounding box center [538, 219] width 126 height 126
type input "C:\fakepath\Screenshot [DATE] 131157.png"
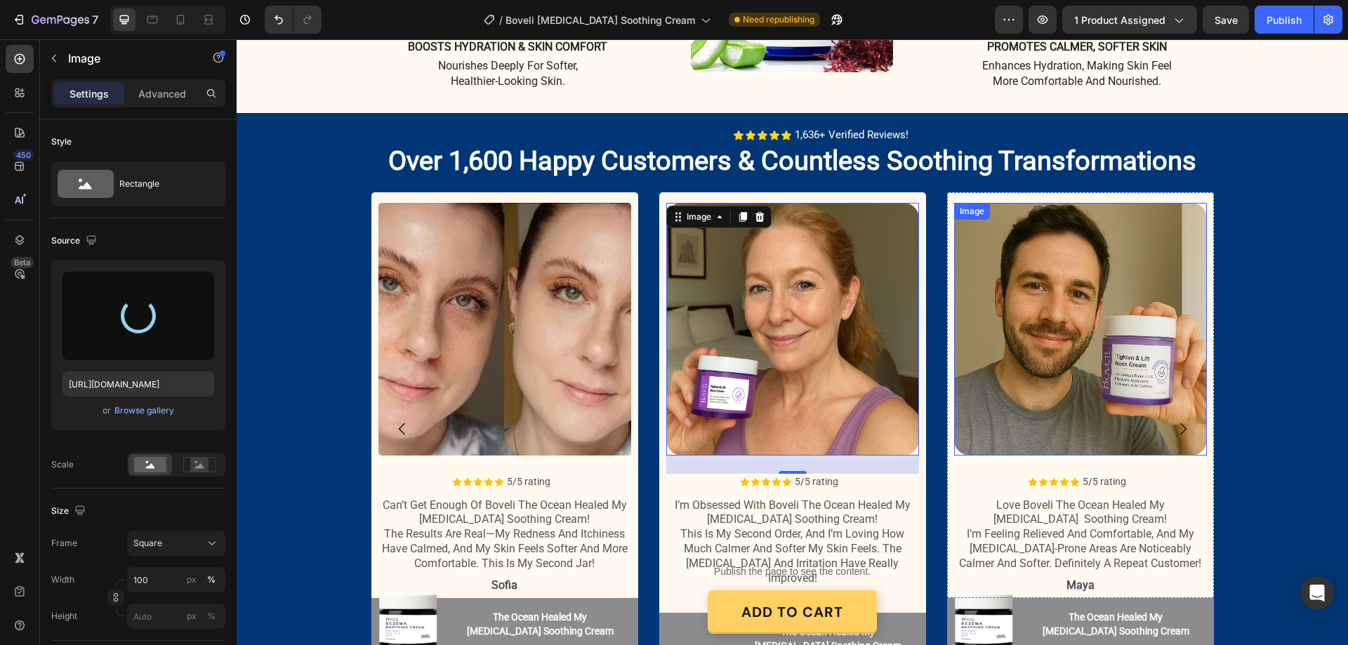
type input "[URL][DOMAIN_NAME]"
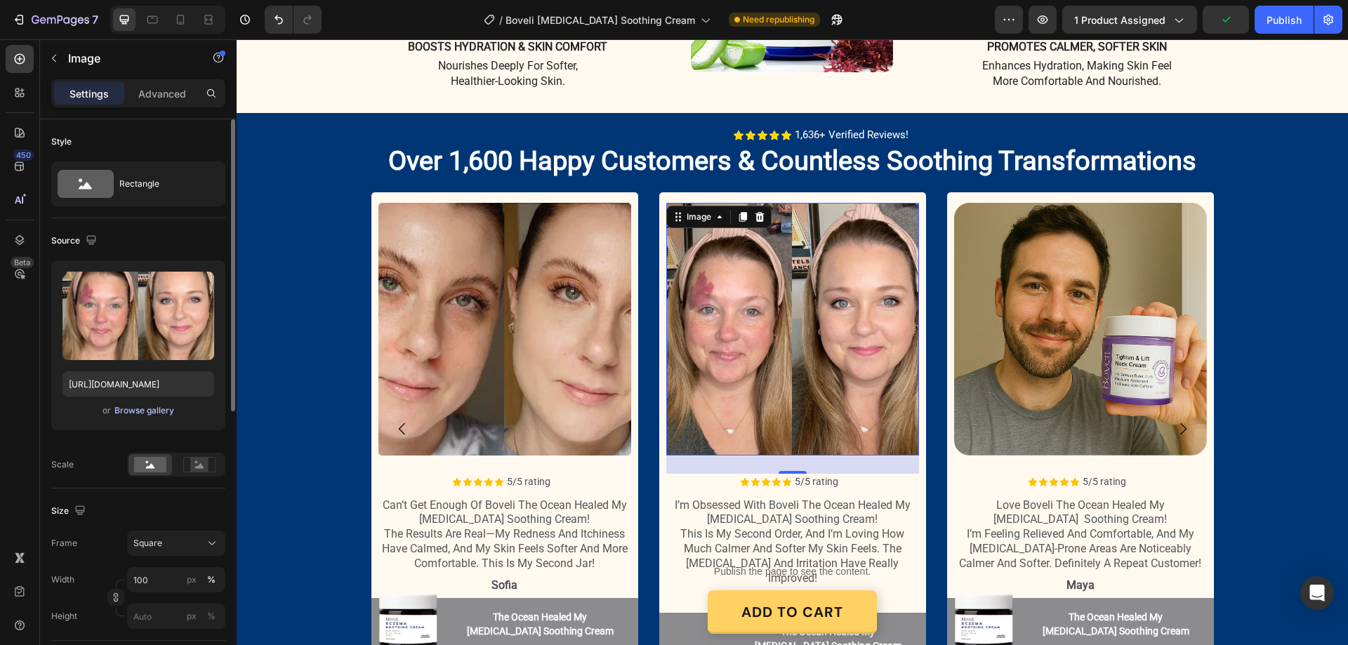
click at [155, 413] on div "Browse gallery" at bounding box center [144, 411] width 60 height 13
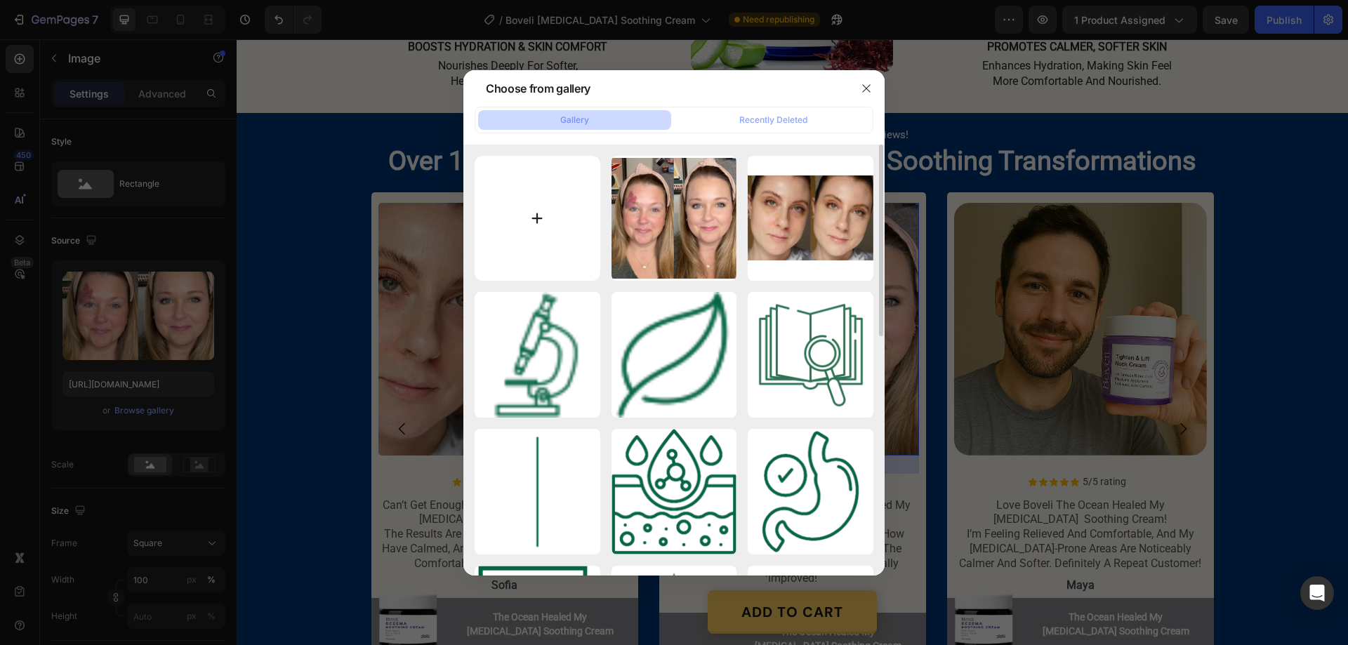
click at [531, 218] on input "file" at bounding box center [538, 219] width 126 height 126
type input "C:\fakepath\Screenshot [DATE] 131228.png"
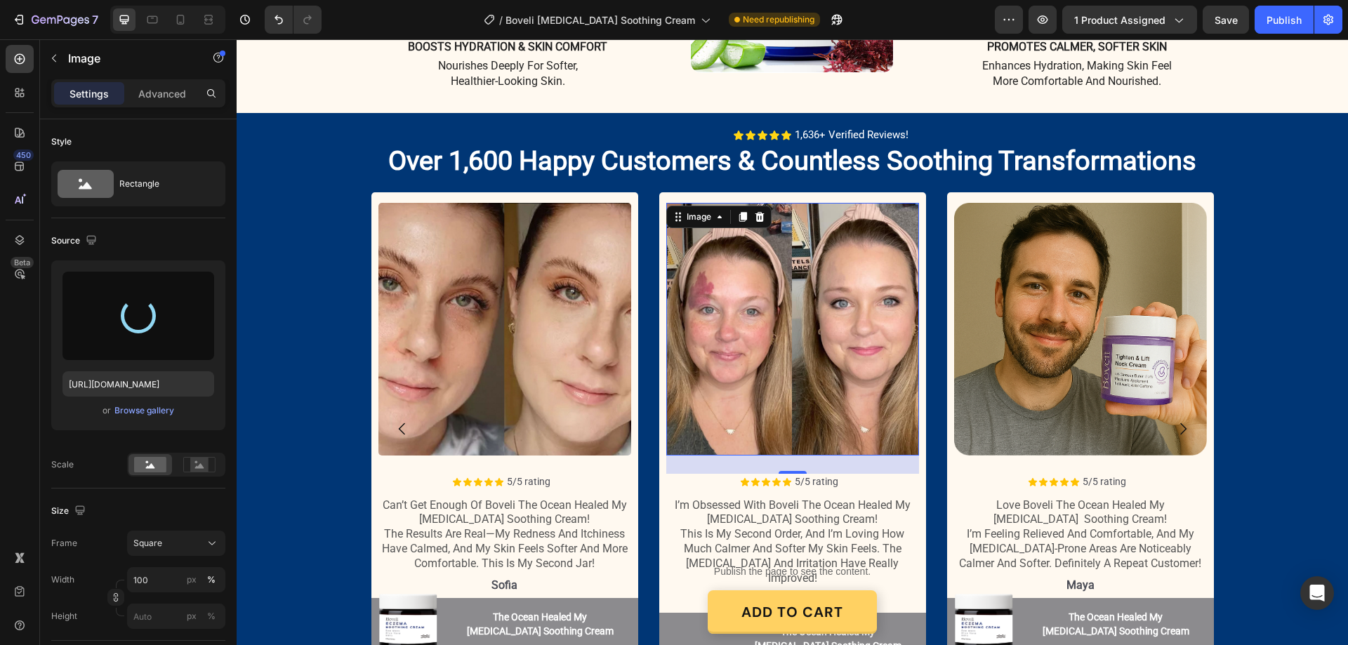
type input "[URL][DOMAIN_NAME]"
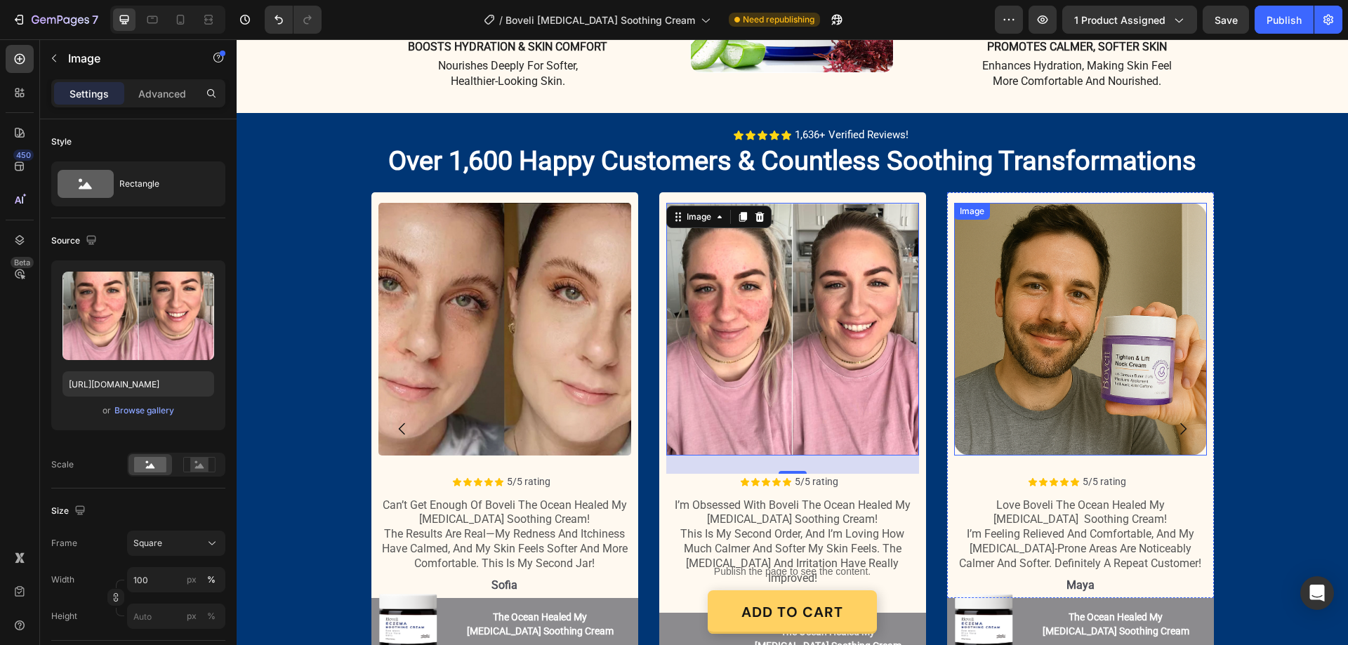
click at [1145, 270] on img at bounding box center [1080, 329] width 253 height 253
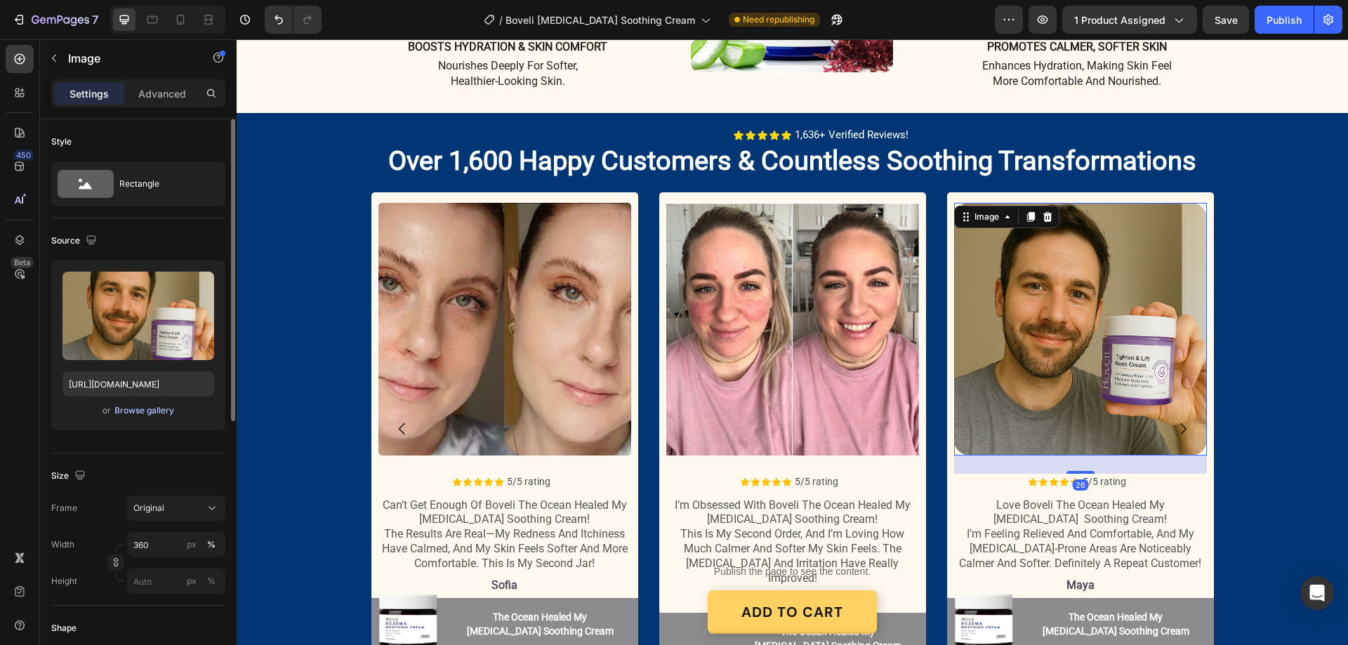
click at [149, 406] on div "Browse gallery" at bounding box center [144, 411] width 60 height 13
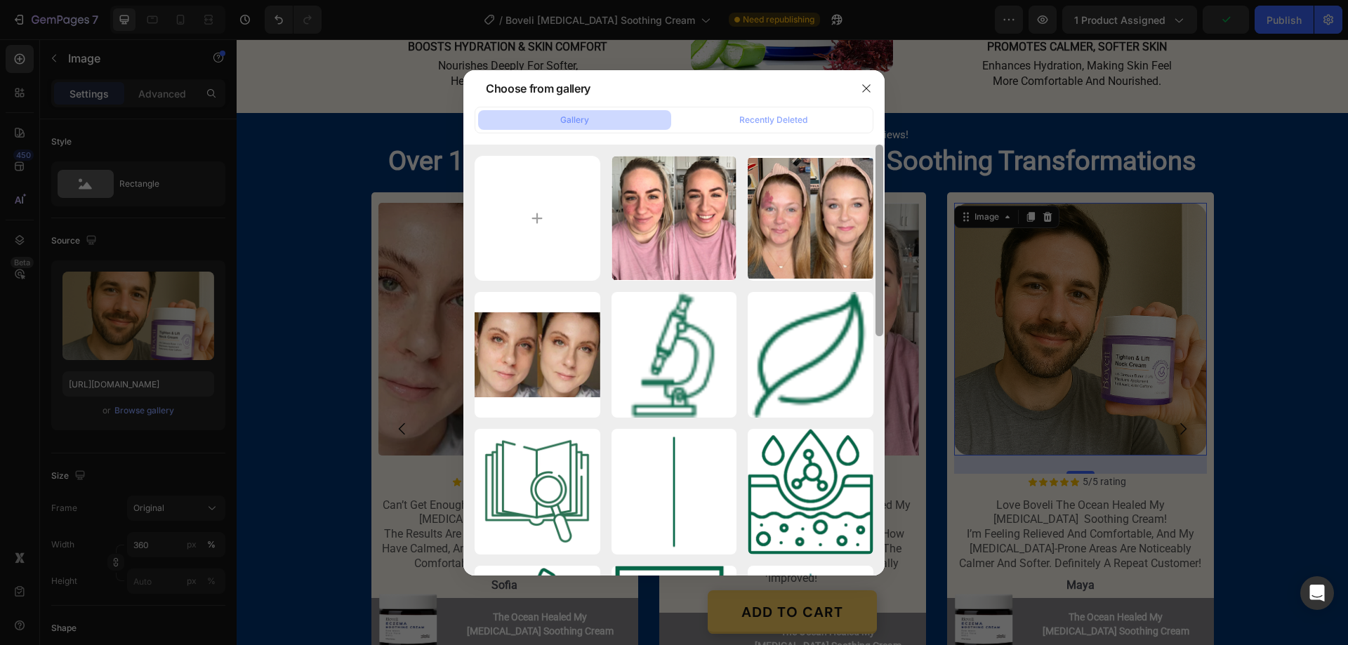
drag, startPoint x: 1152, startPoint y: 299, endPoint x: 882, endPoint y: 303, distance: 269.7
click at [1151, 299] on div at bounding box center [674, 322] width 1348 height 645
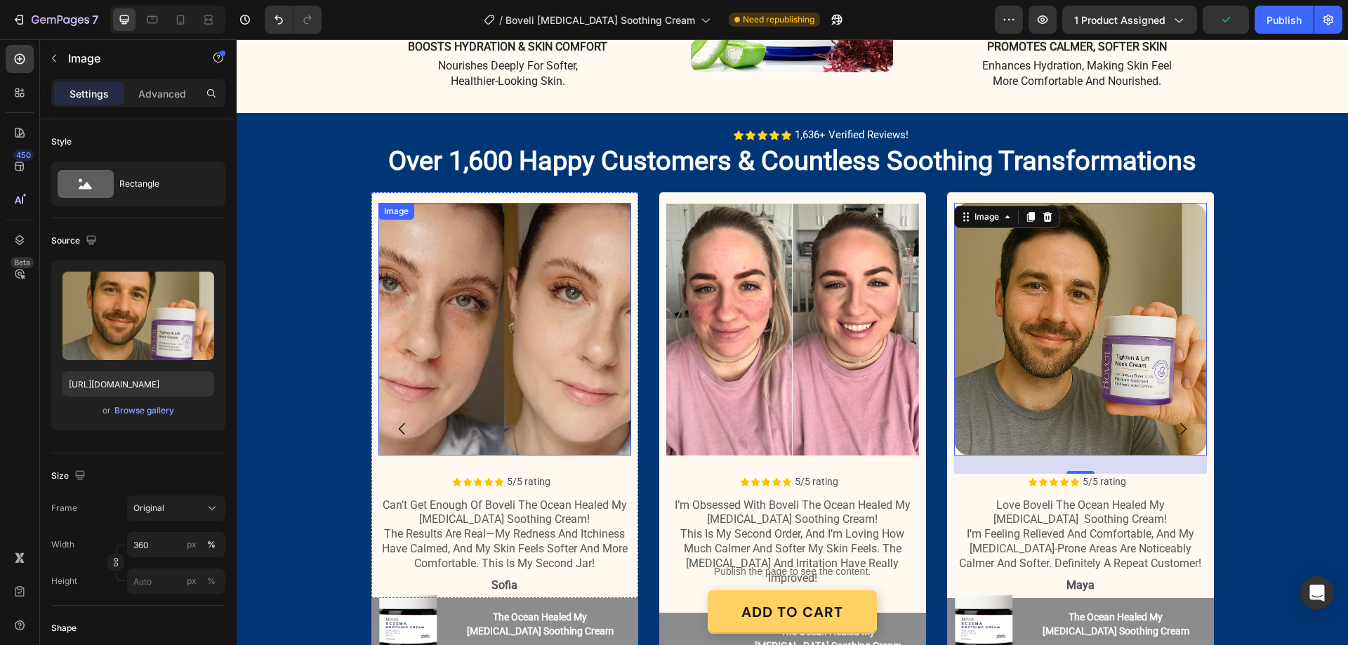
click at [499, 266] on img at bounding box center [505, 329] width 253 height 253
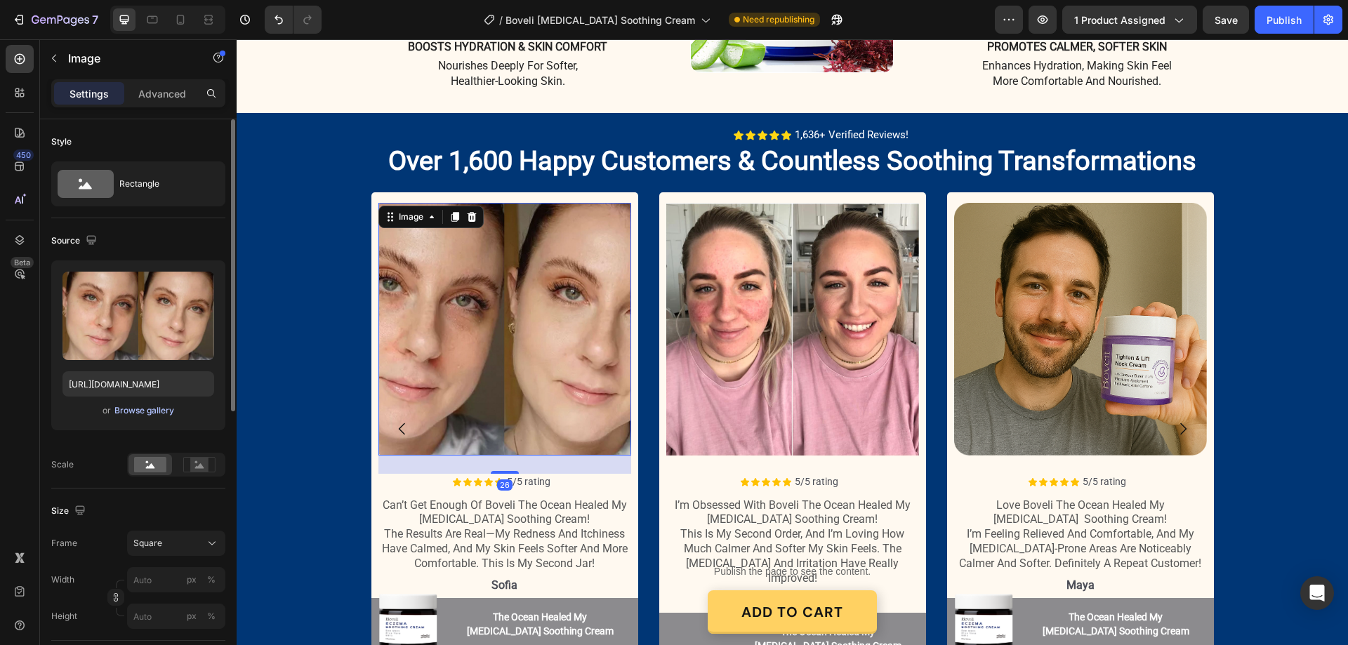
click at [140, 412] on div "Browse gallery" at bounding box center [144, 411] width 60 height 13
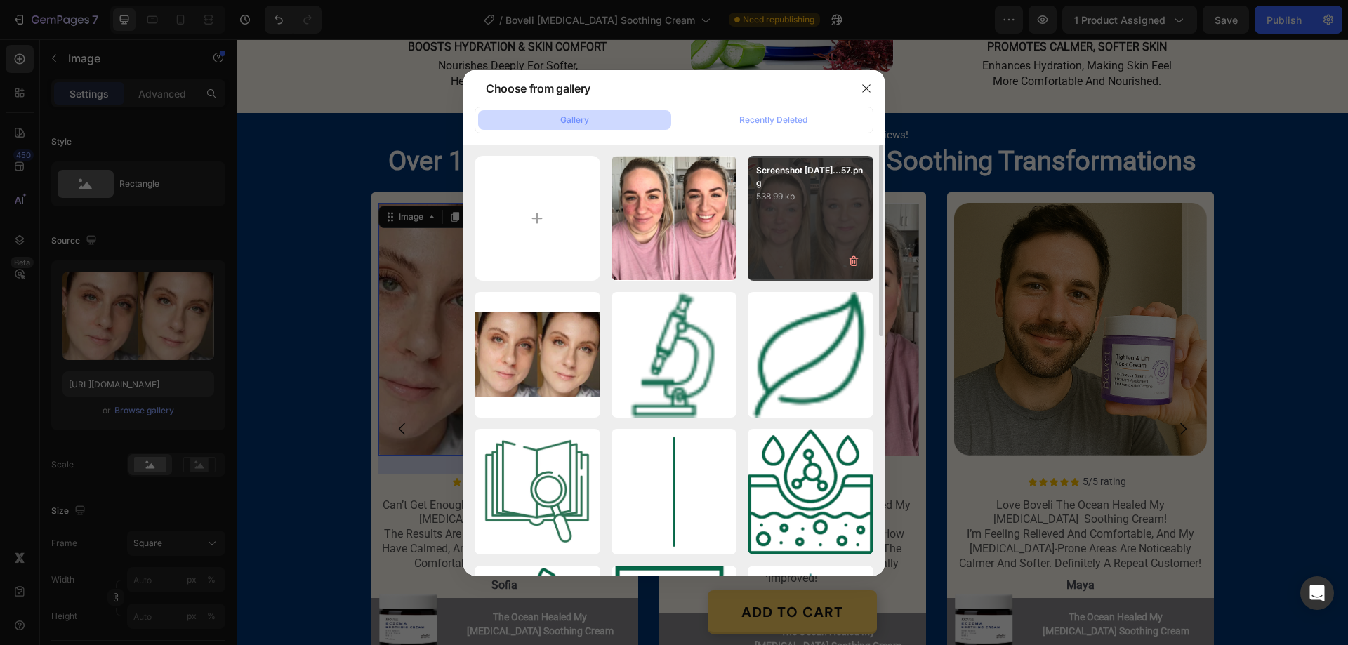
click at [791, 246] on div "Screenshot [DATE]...57.png 538.99 kb" at bounding box center [811, 219] width 126 height 126
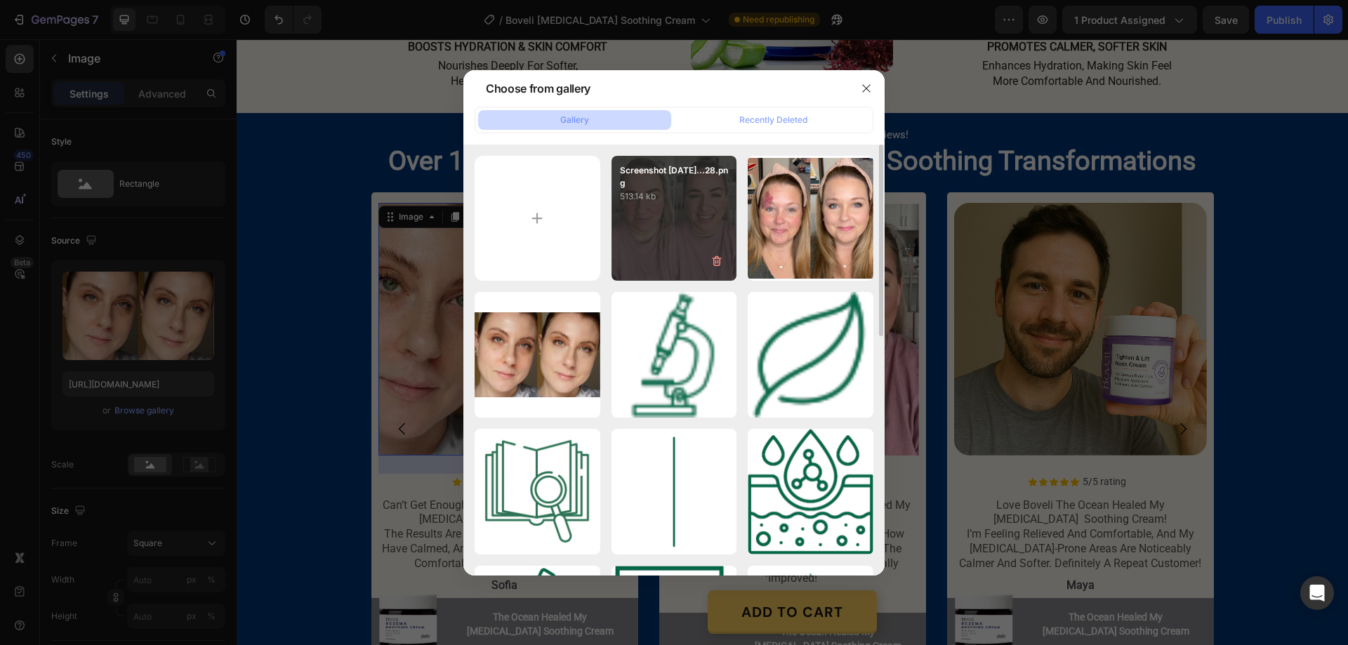
type input "[URL][DOMAIN_NAME]"
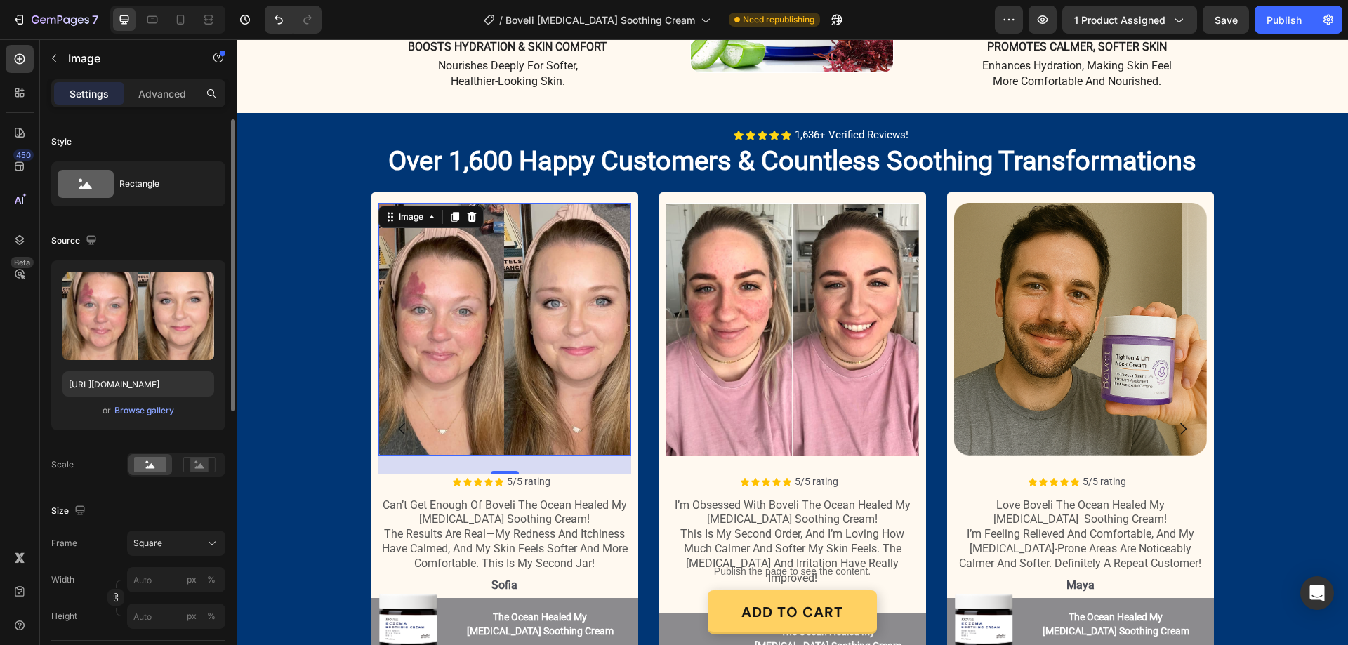
click at [149, 402] on div "or Browse gallery" at bounding box center [139, 410] width 152 height 17
click at [159, 409] on div "Browse gallery" at bounding box center [144, 411] width 60 height 13
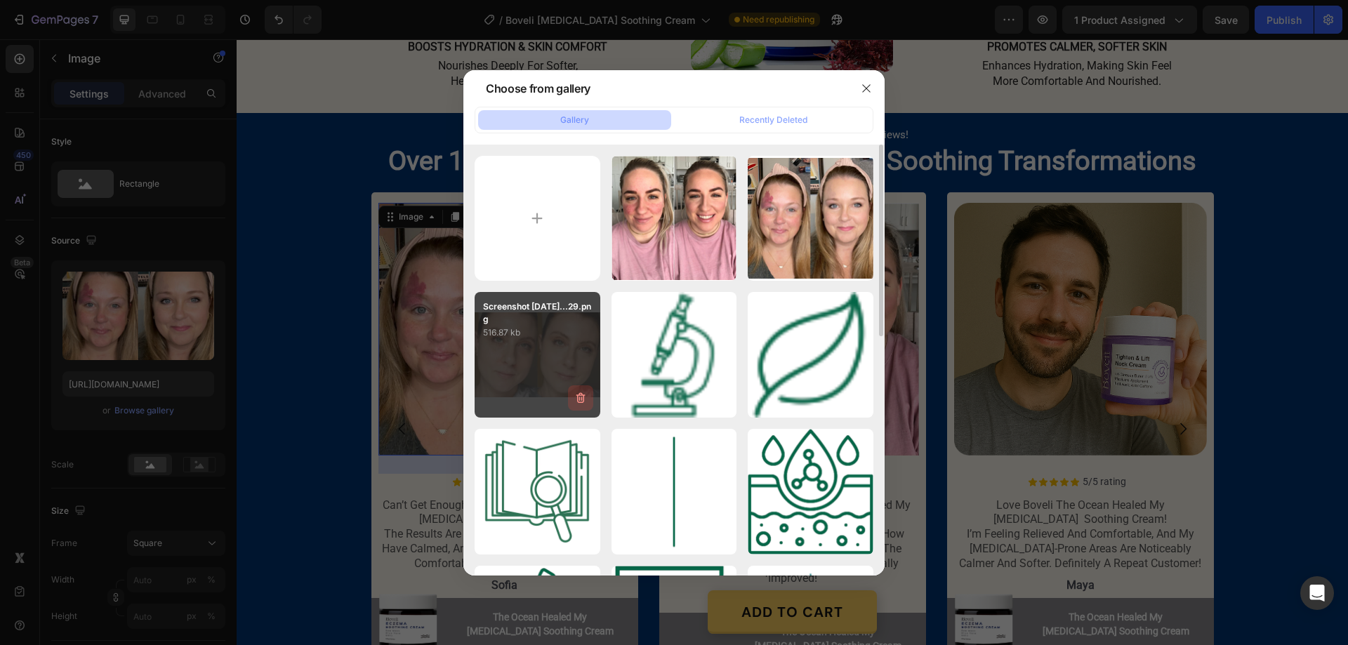
click at [576, 392] on icon "button" at bounding box center [581, 398] width 14 height 14
click at [583, 395] on div "Delete" at bounding box center [573, 401] width 26 height 13
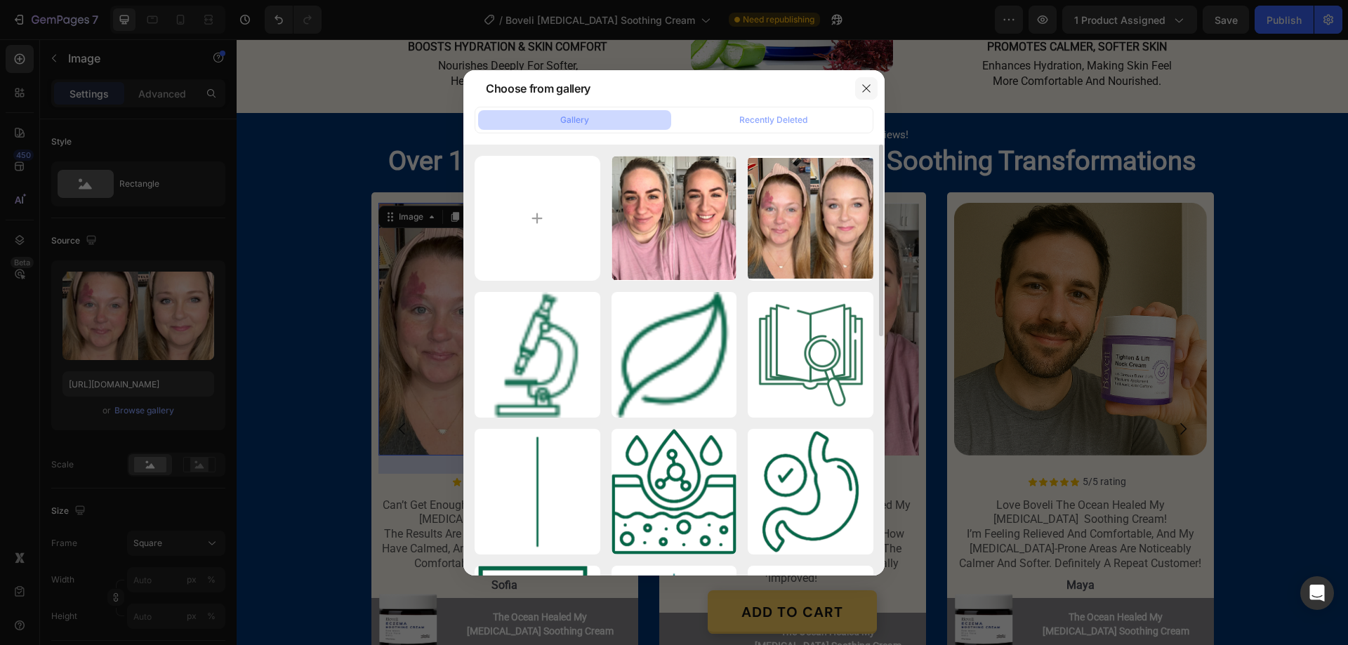
click at [869, 84] on icon "button" at bounding box center [866, 88] width 11 height 11
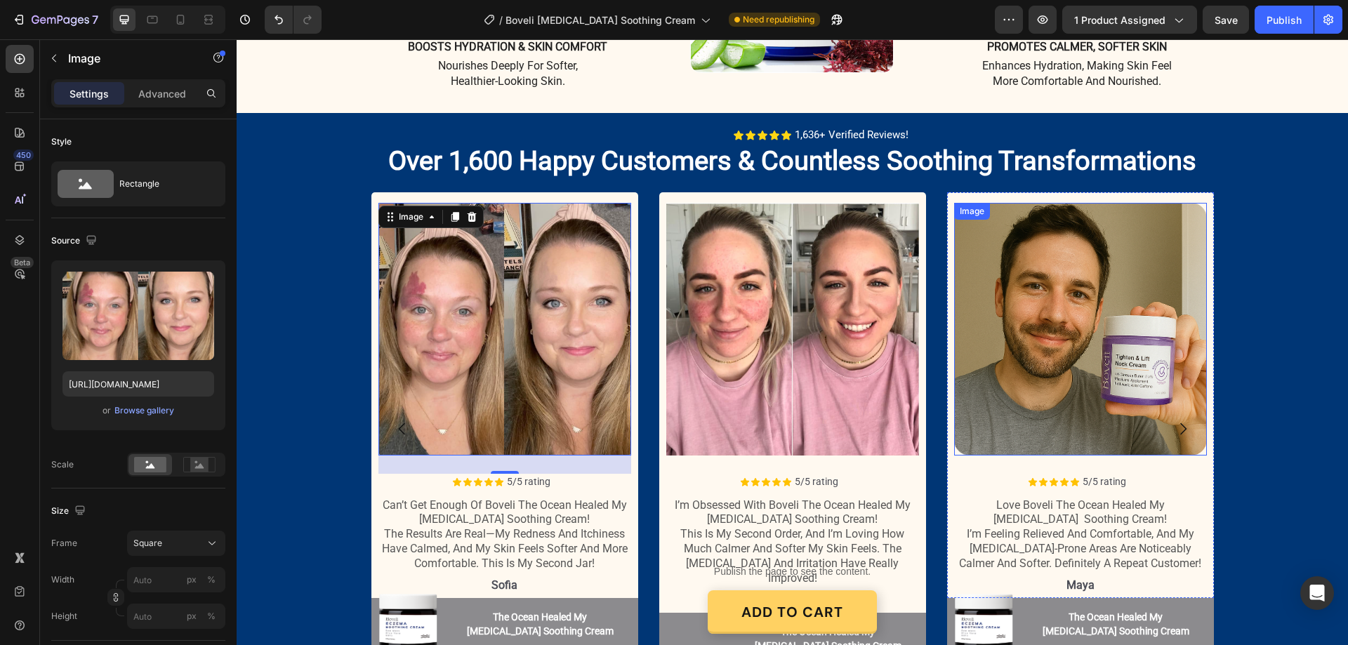
click at [1032, 214] on img at bounding box center [1080, 329] width 253 height 253
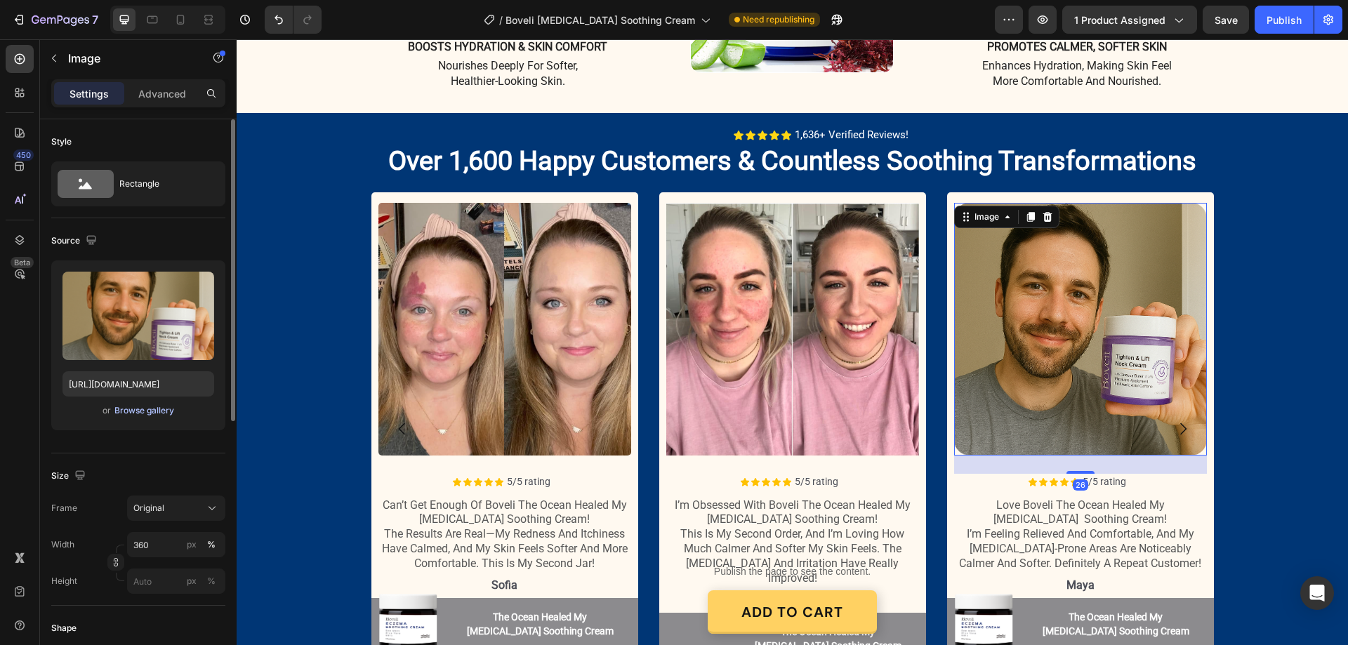
click at [145, 414] on div "Browse gallery" at bounding box center [144, 411] width 60 height 13
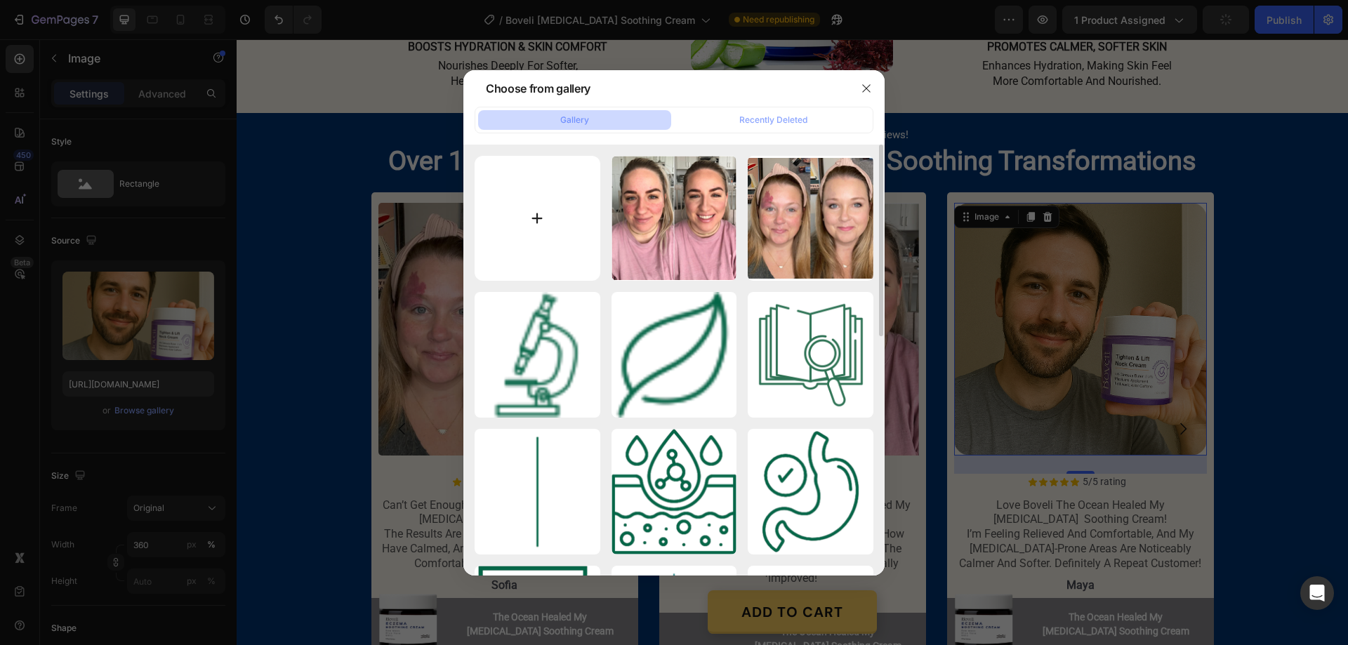
click at [545, 218] on input "file" at bounding box center [538, 219] width 126 height 126
type input "C:\fakepath\Screenshot [DATE] 130742.png"
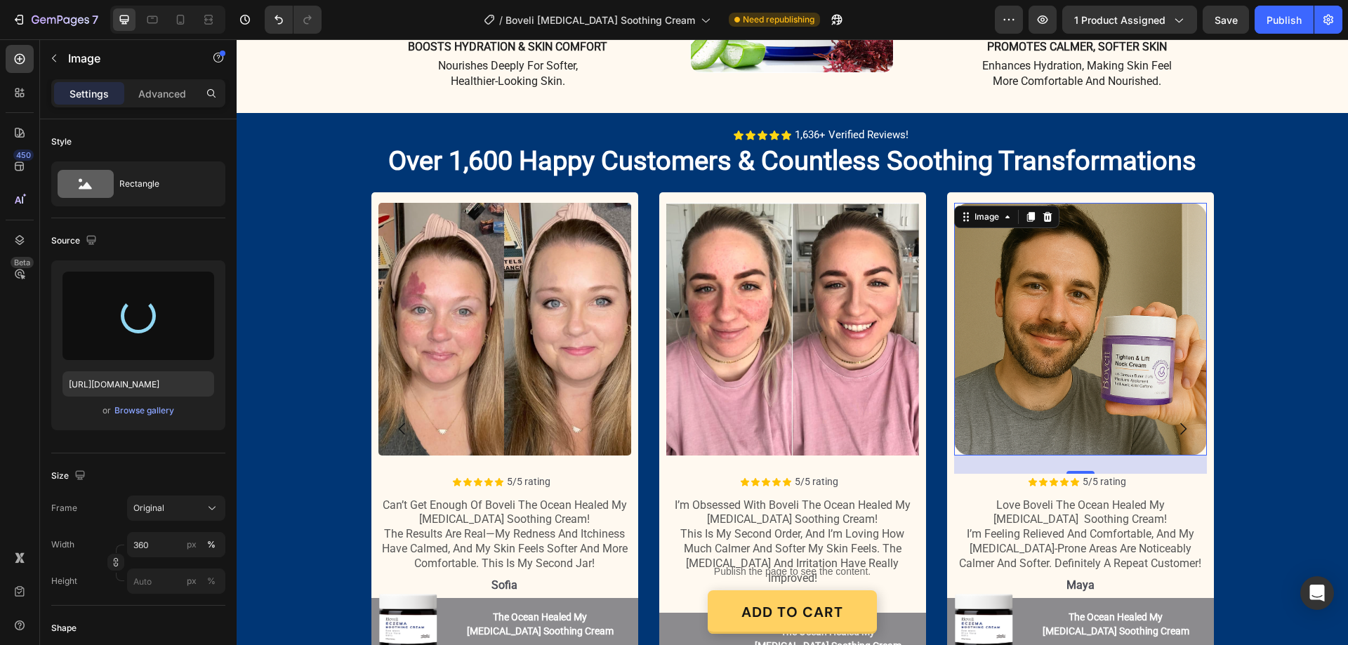
type input "[URL][DOMAIN_NAME]"
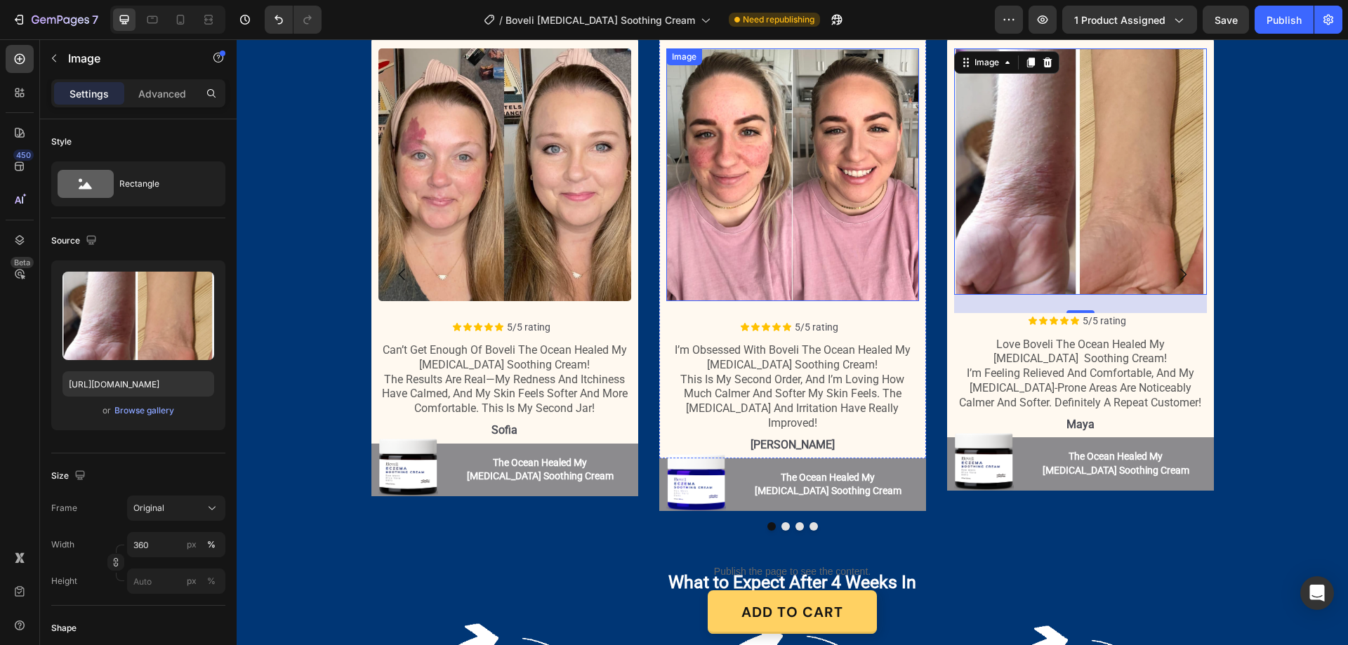
scroll to position [1685, 0]
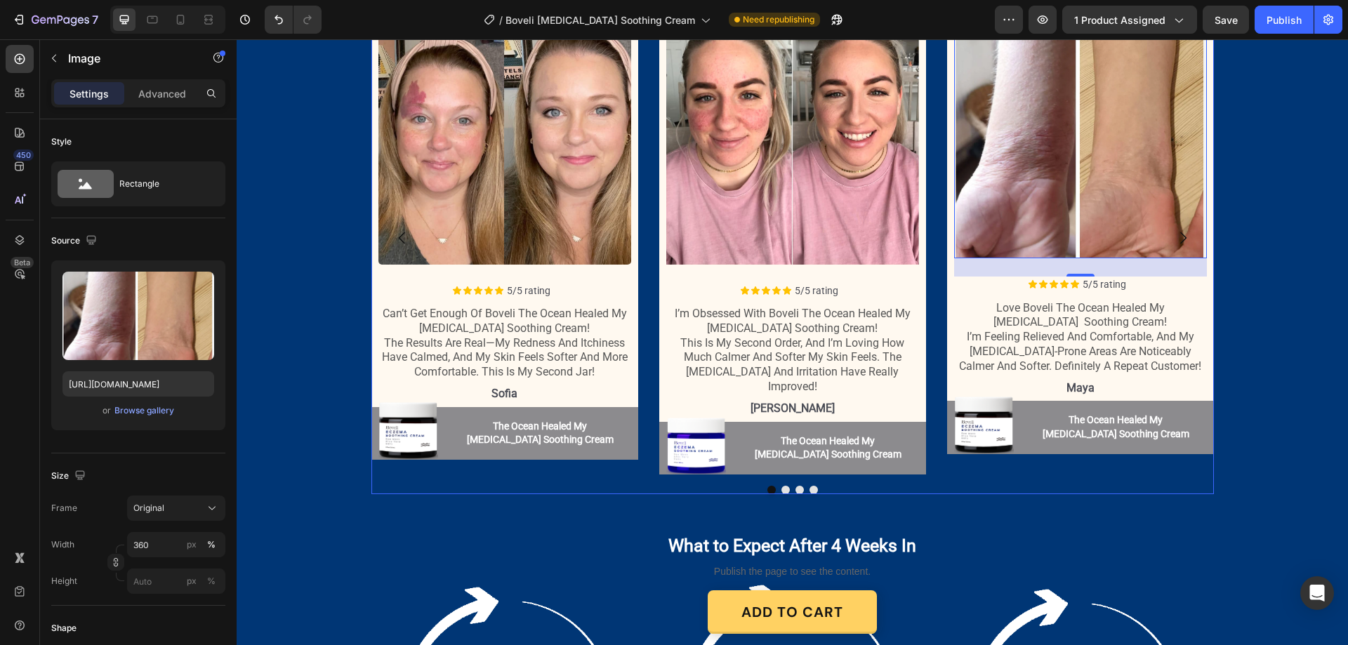
click at [810, 486] on button "Dot" at bounding box center [814, 490] width 8 height 8
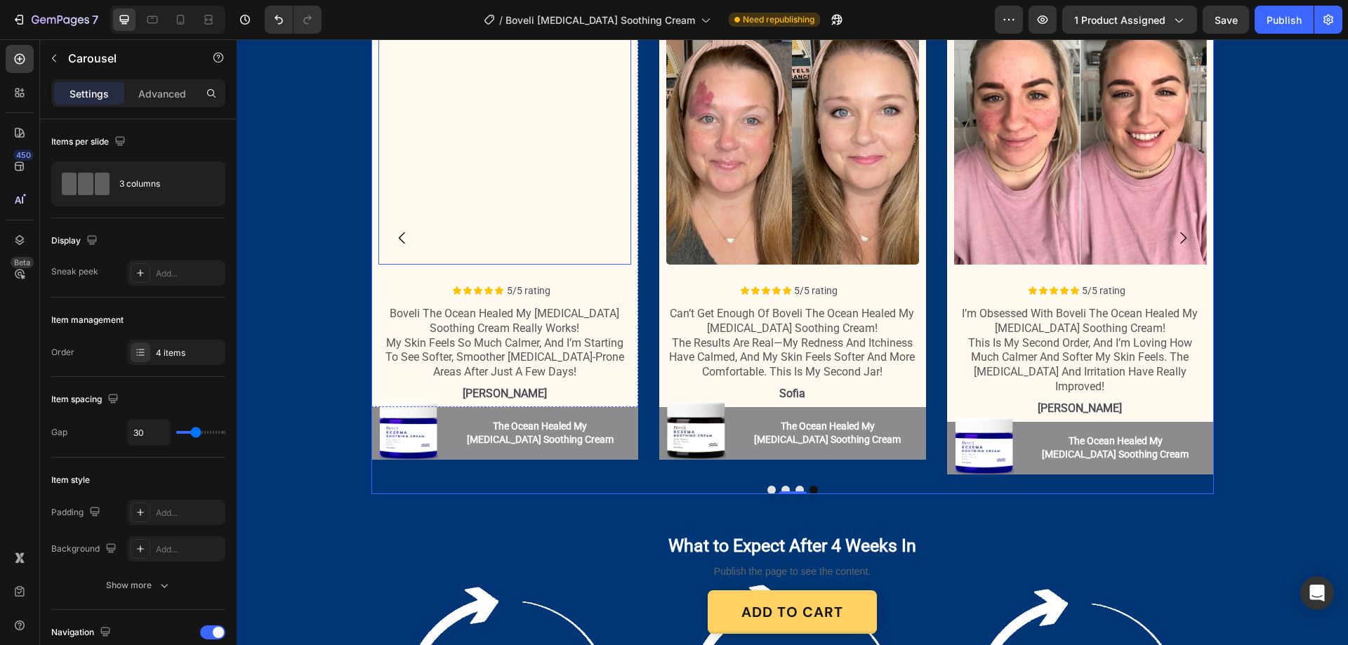
click at [499, 156] on img at bounding box center [505, 138] width 253 height 253
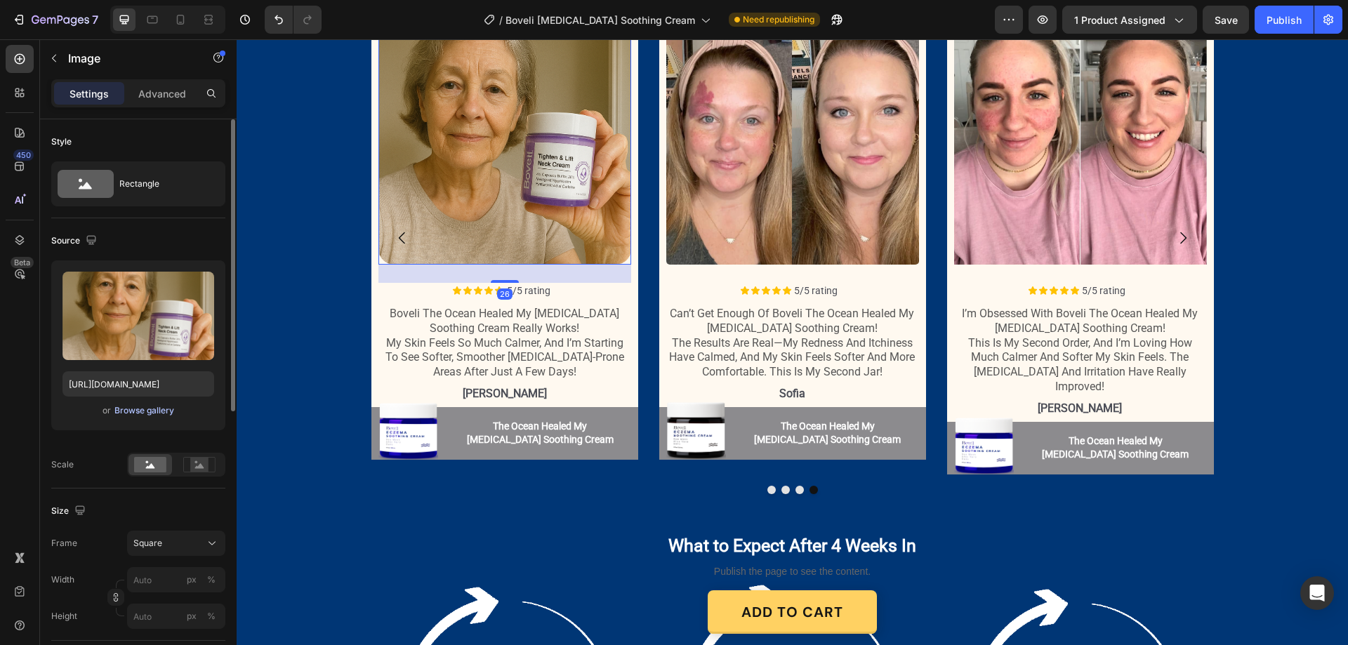
click at [161, 408] on div "Browse gallery" at bounding box center [144, 411] width 60 height 13
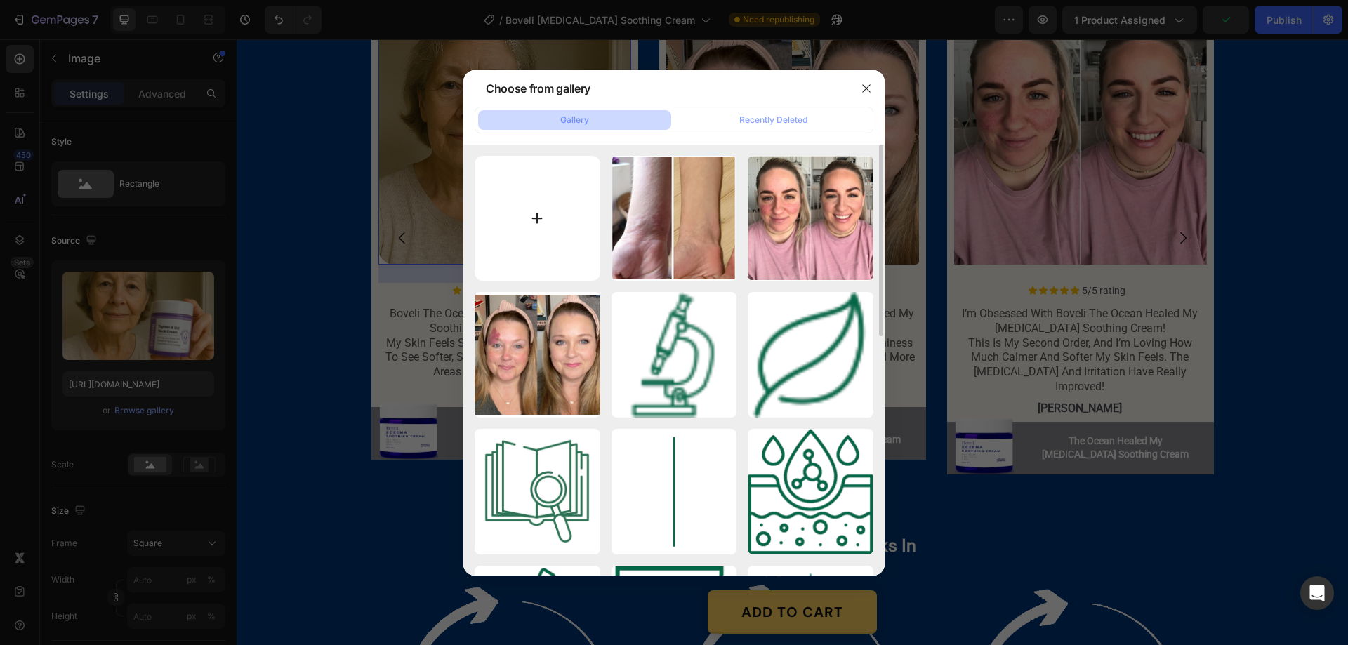
click at [539, 214] on input "file" at bounding box center [538, 219] width 126 height 126
type input "C:\fakepath\Screenshot [DATE] 131035.png"
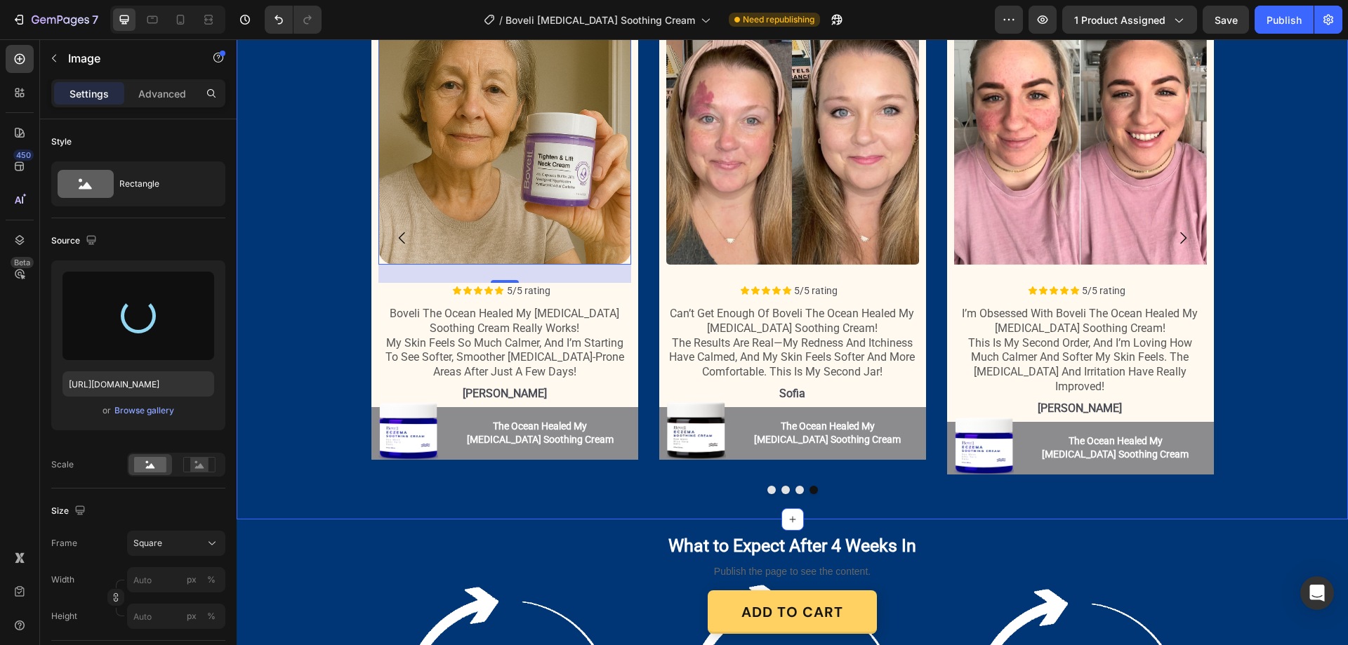
type input "[URL][DOMAIN_NAME]"
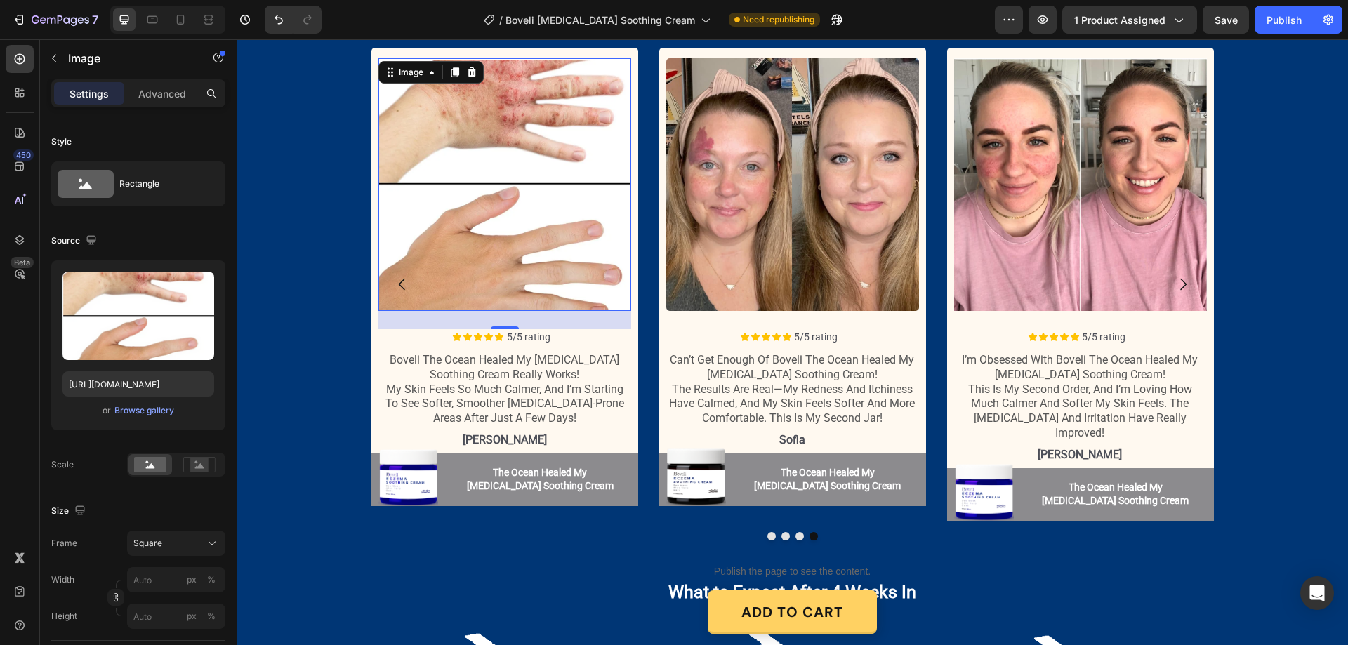
scroll to position [1615, 0]
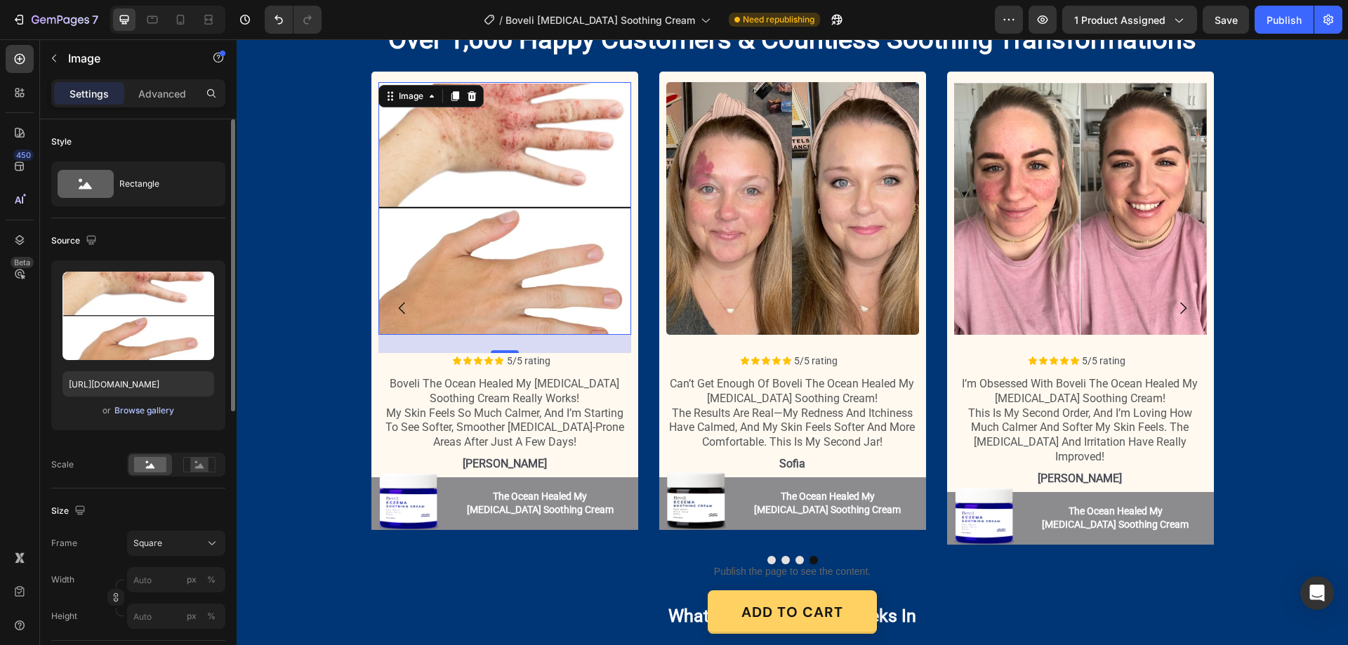
click at [154, 409] on div "Browse gallery" at bounding box center [144, 411] width 60 height 13
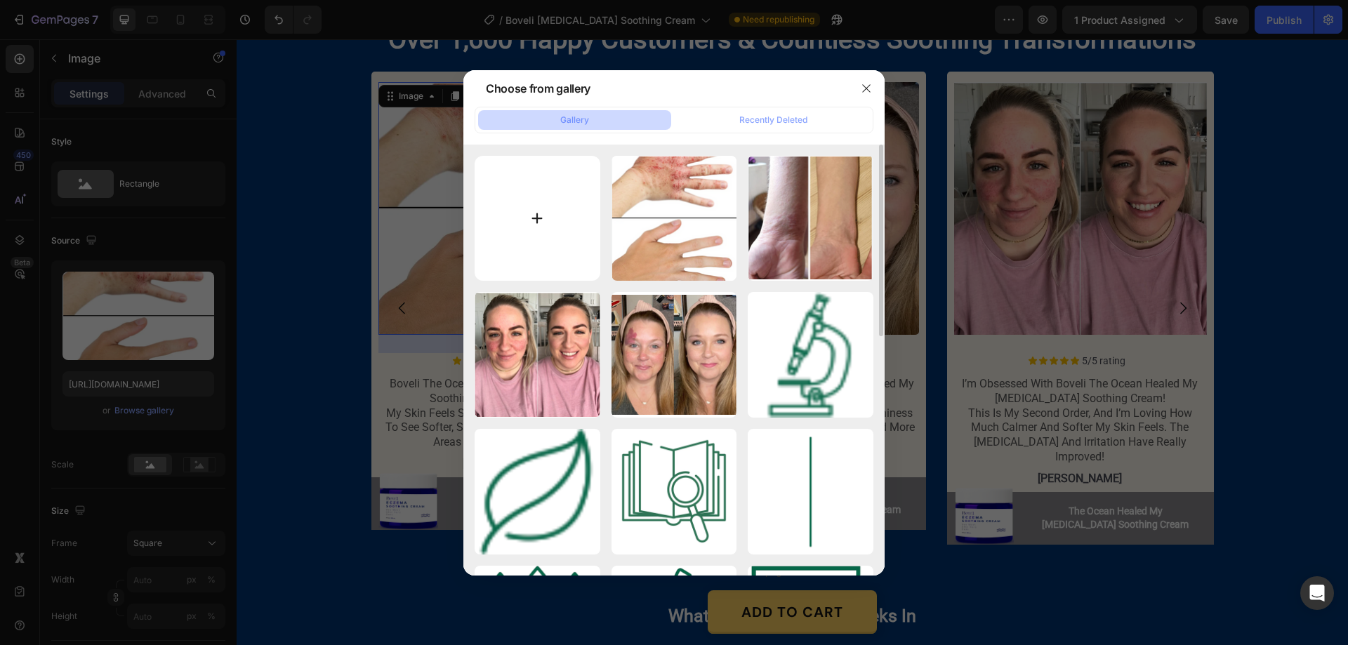
click at [538, 216] on input "file" at bounding box center [538, 219] width 126 height 126
type input "C:\fakepath\Screenshot [DATE] 130855.png"
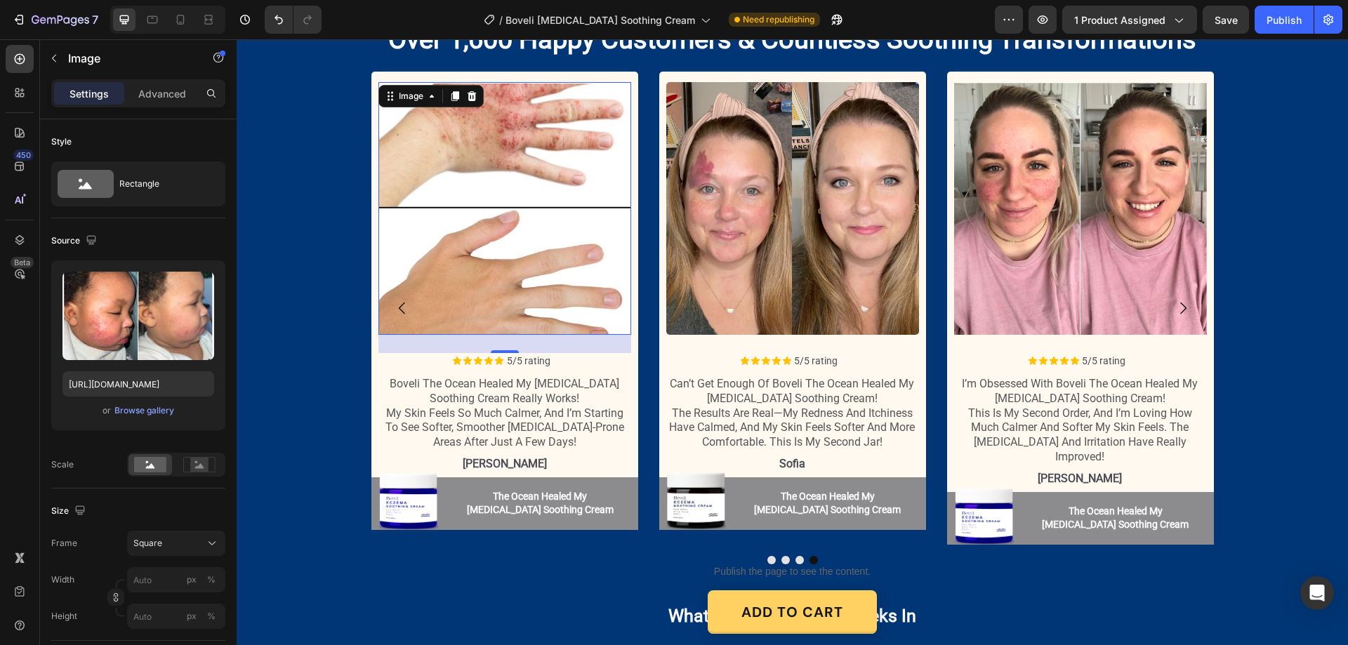
type input "[URL][DOMAIN_NAME]"
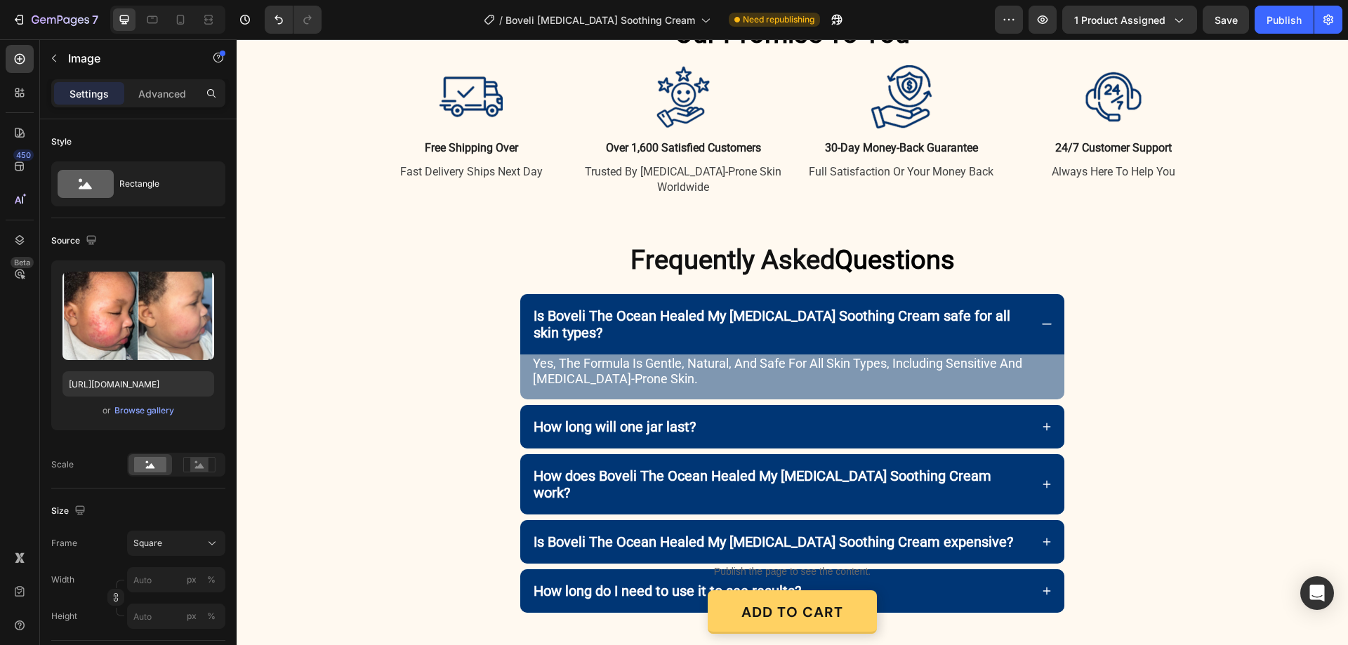
scroll to position [2809, 0]
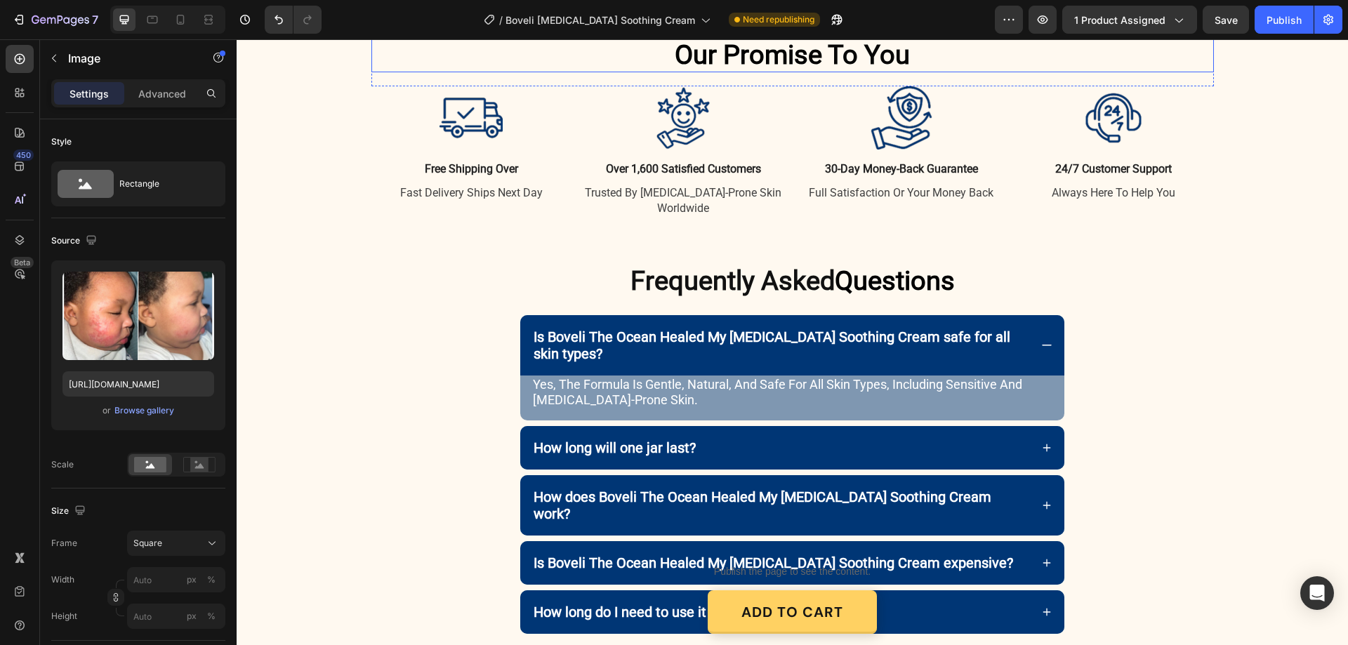
click at [811, 70] on span "Our Promise" at bounding box center [748, 54] width 147 height 31
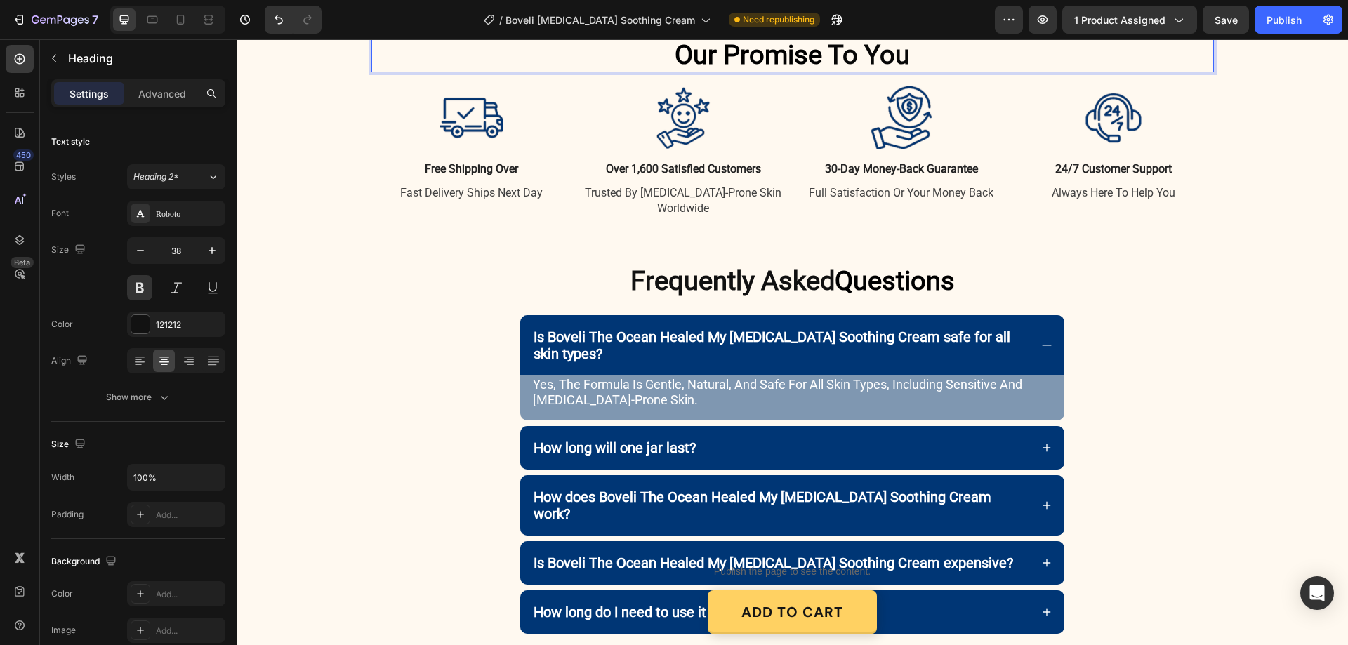
click at [816, 70] on span "Our Promise" at bounding box center [748, 54] width 147 height 31
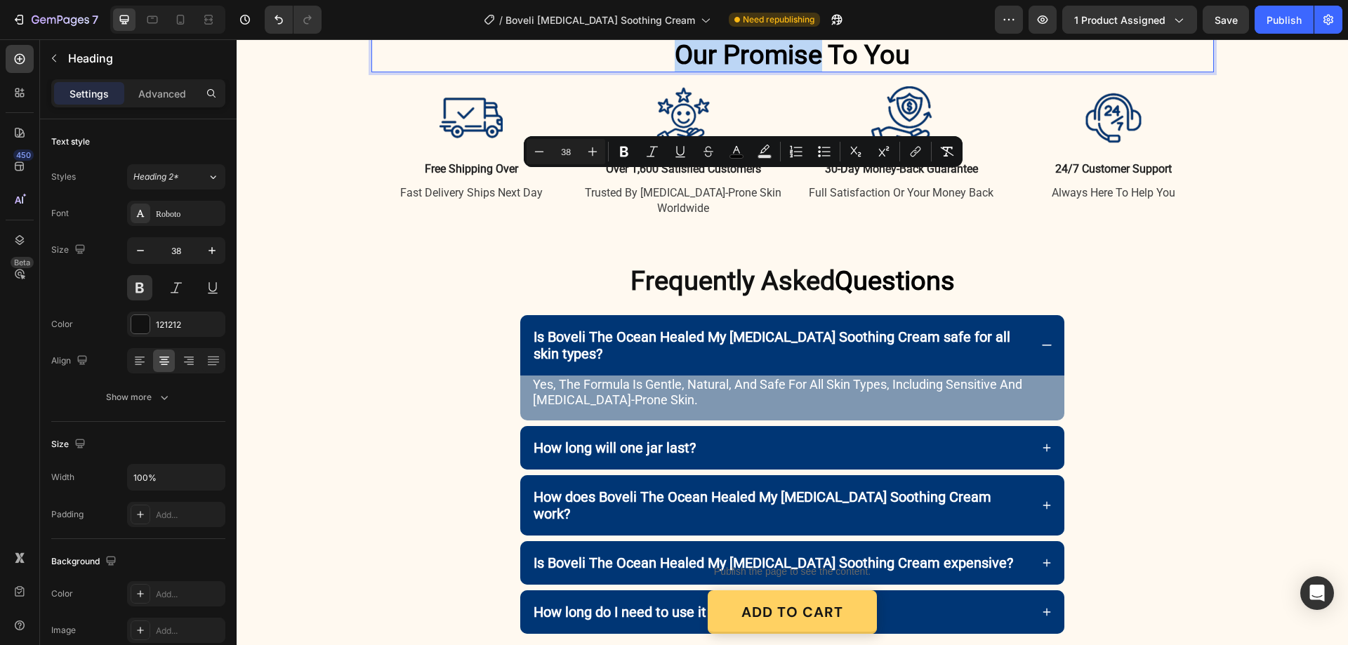
drag, startPoint x: 816, startPoint y: 190, endPoint x: 671, endPoint y: 191, distance: 144.7
click at [675, 70] on span "Our Promise" at bounding box center [748, 54] width 147 height 31
click at [737, 155] on rect "Editor contextual toolbar" at bounding box center [736, 157] width 13 height 4
type input "000000"
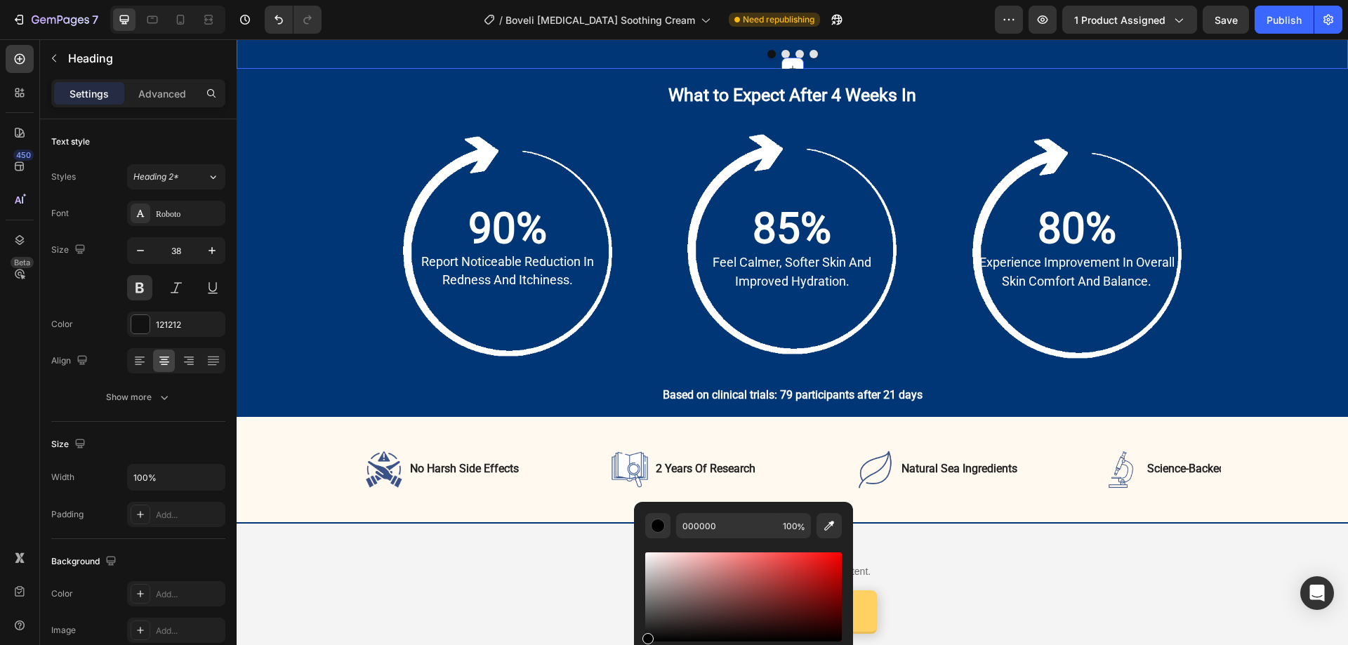
scroll to position [1896, 0]
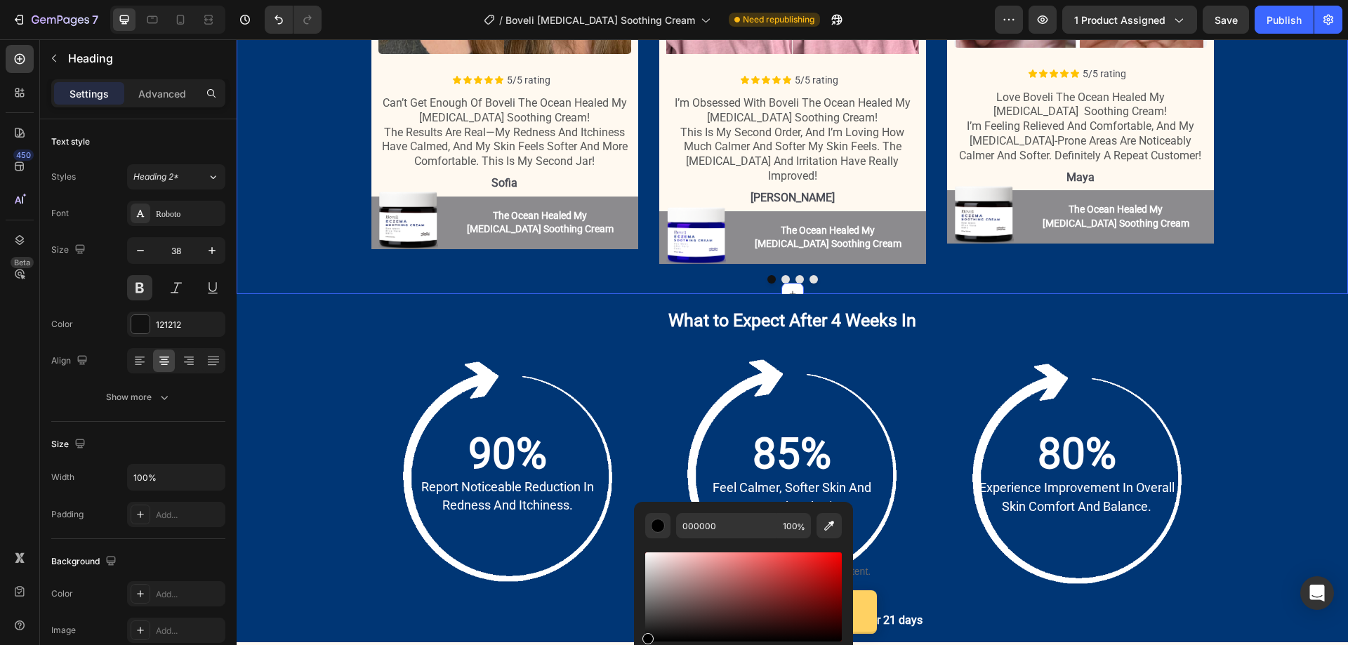
click at [270, 141] on div "Icon Icon Icon Icon Icon Icon List 1,636+ Verified Reviews! Text Block Row Over…" at bounding box center [793, 10] width 1112 height 570
type input "16"
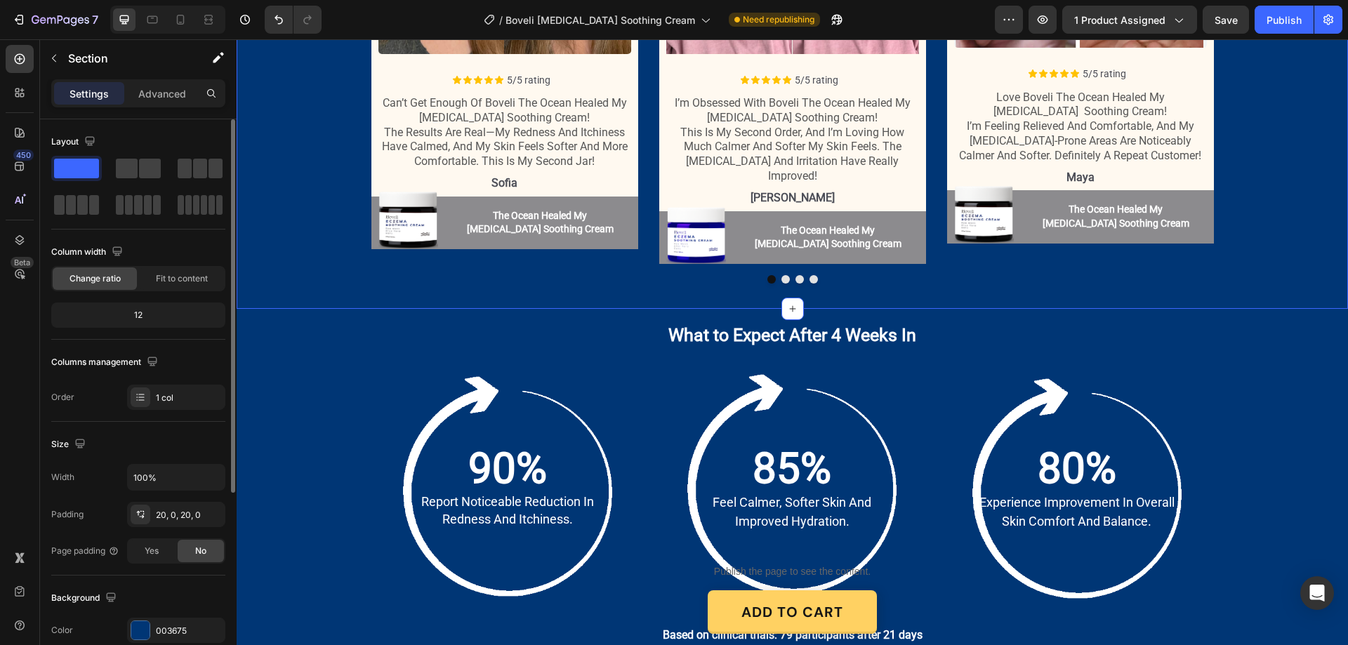
scroll to position [211, 0]
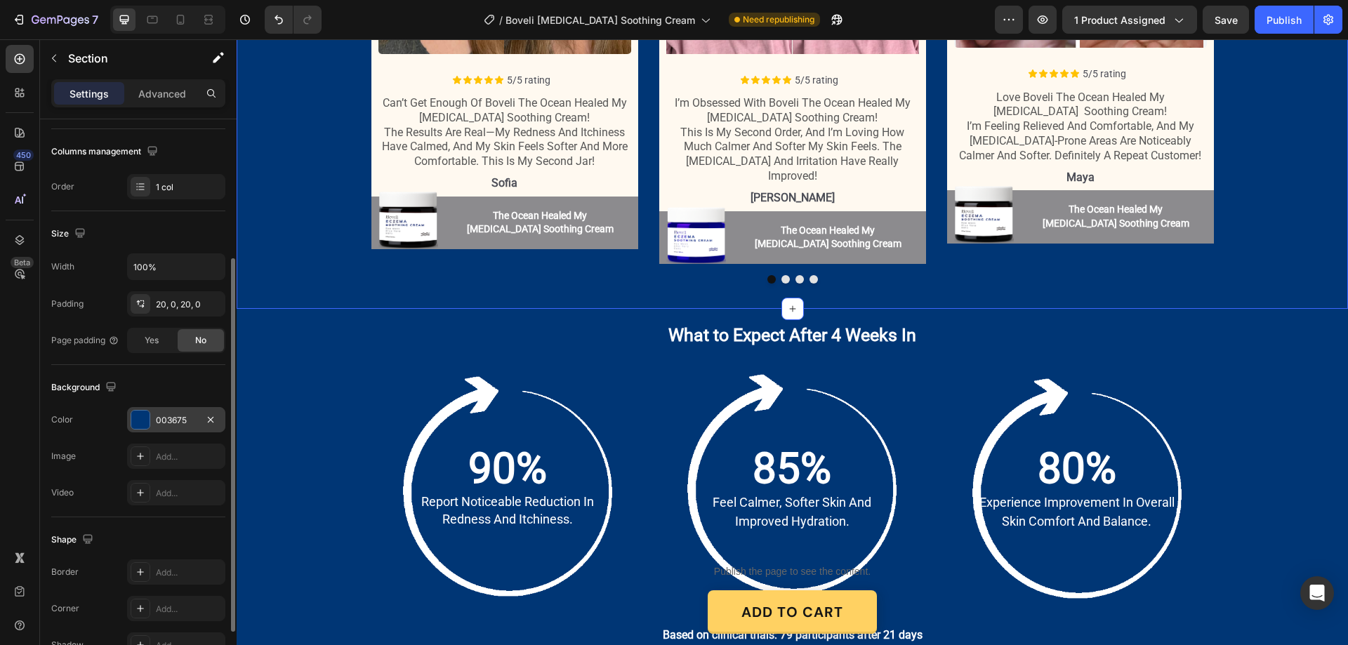
click at [176, 422] on div "003675" at bounding box center [176, 420] width 41 height 13
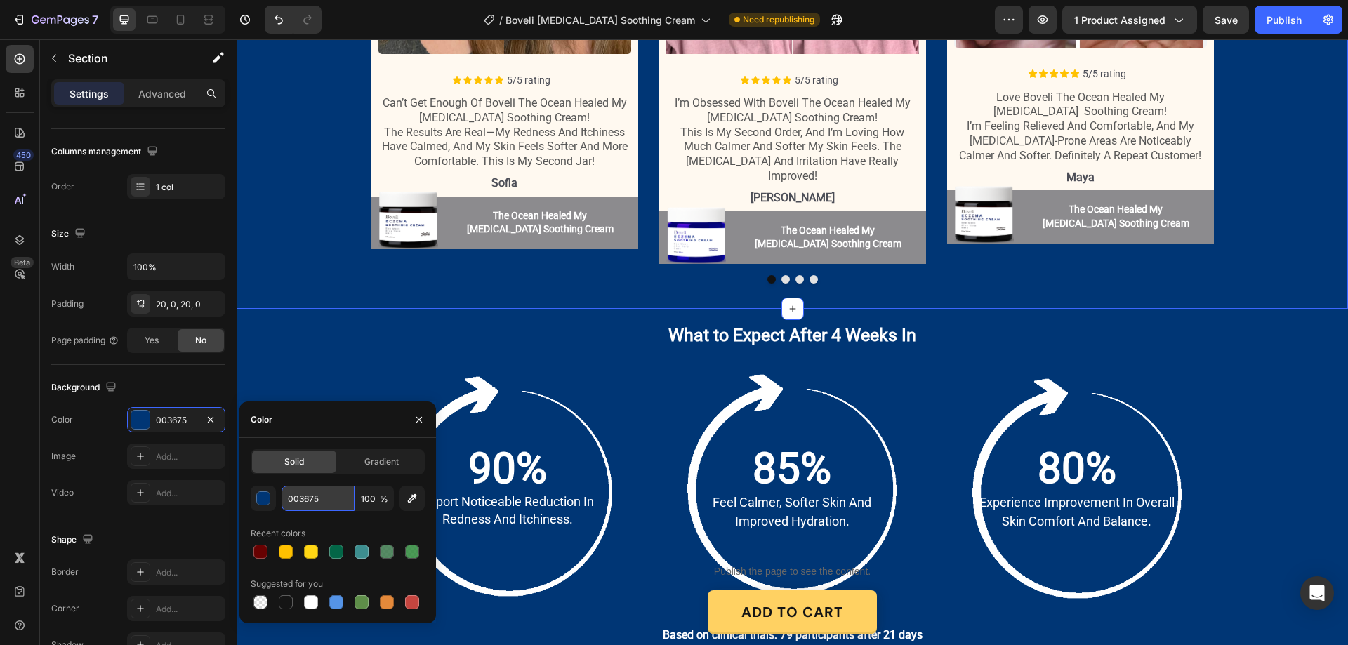
click at [317, 496] on input "003675" at bounding box center [318, 498] width 73 height 25
click at [690, 393] on img at bounding box center [792, 484] width 239 height 239
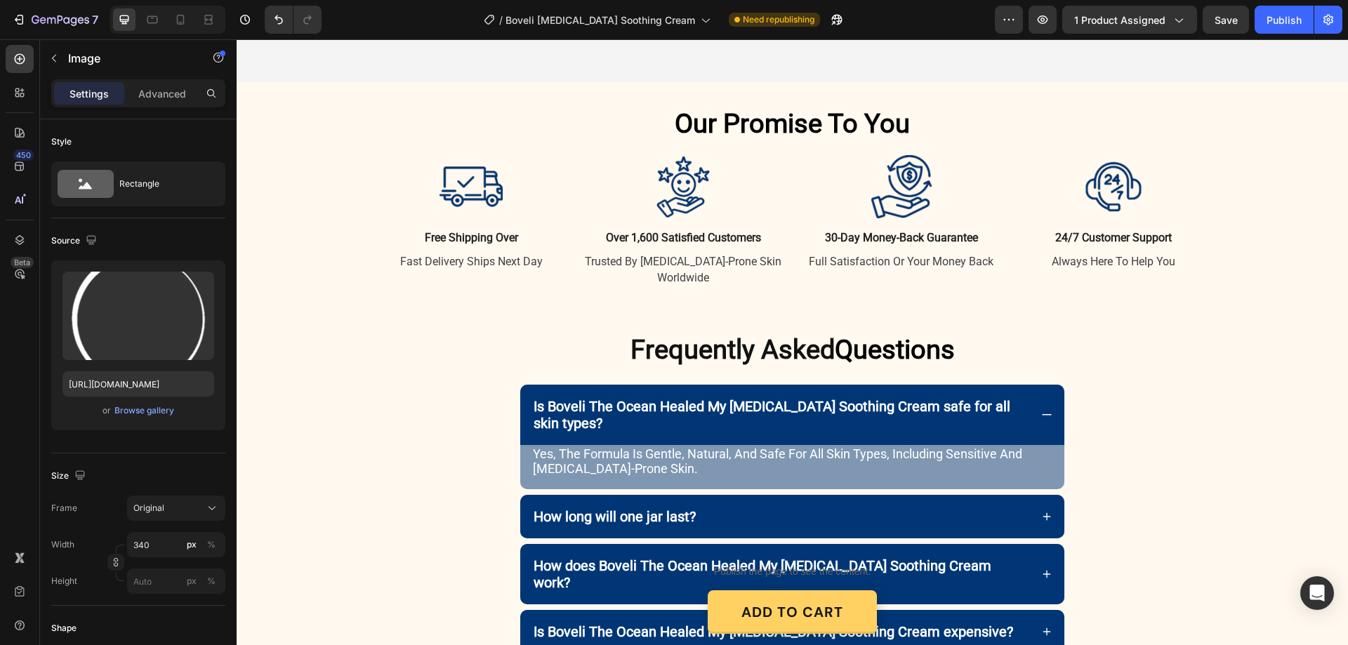
scroll to position [2879, 0]
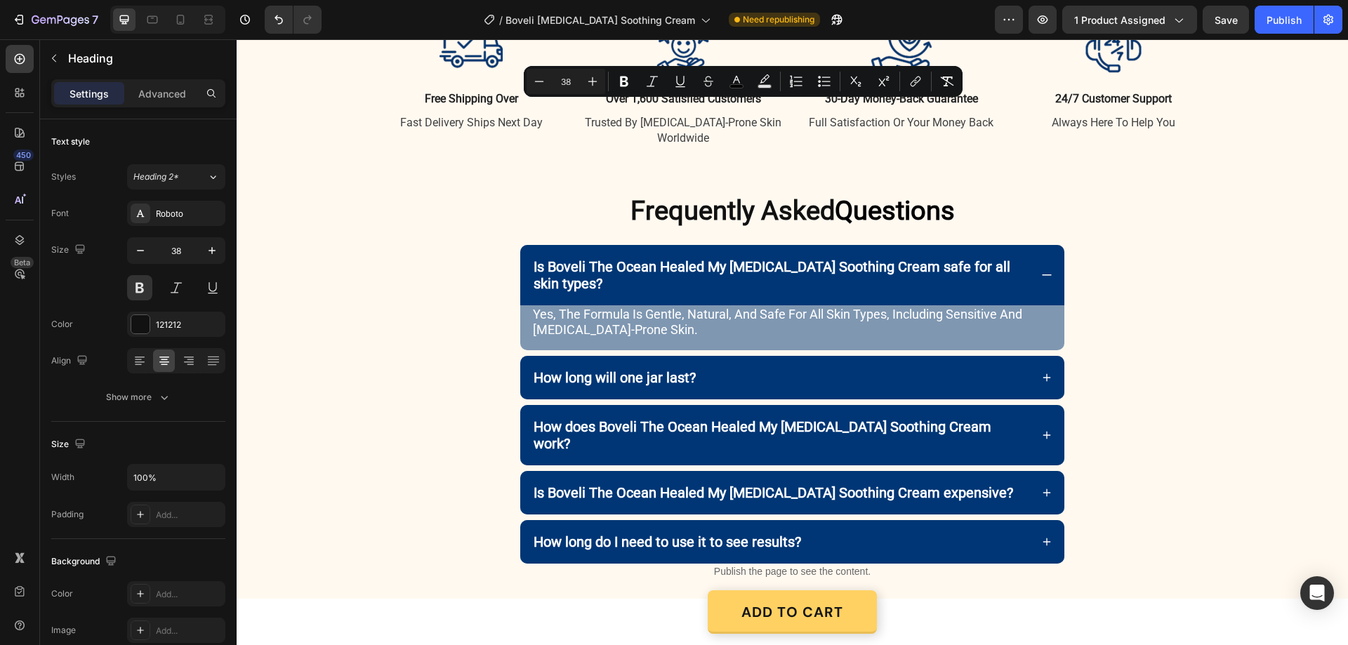
drag, startPoint x: 819, startPoint y: 124, endPoint x: 659, endPoint y: 112, distance: 159.9
click at [737, 80] on icon "Editor contextual toolbar" at bounding box center [736, 80] width 7 height 8
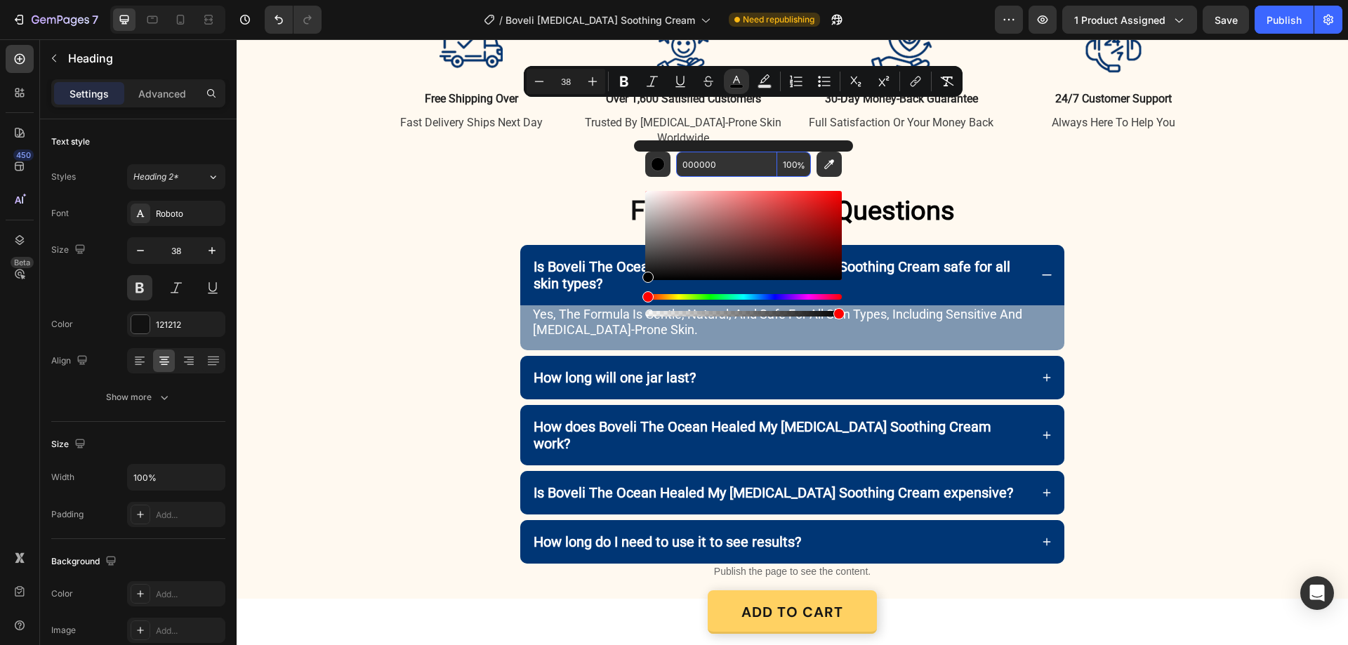
click at [720, 174] on input "000000" at bounding box center [726, 164] width 101 height 25
paste input "3675"
type input "003675"
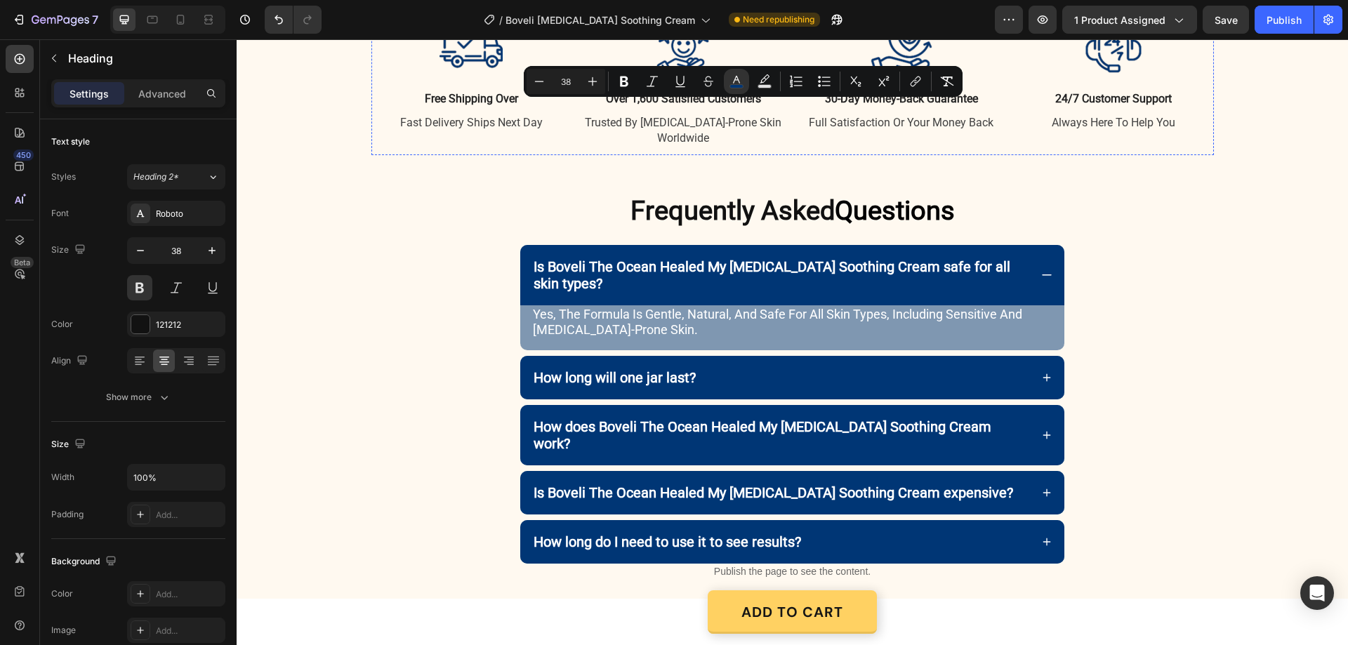
click at [968, 79] on div at bounding box center [901, 47] width 201 height 63
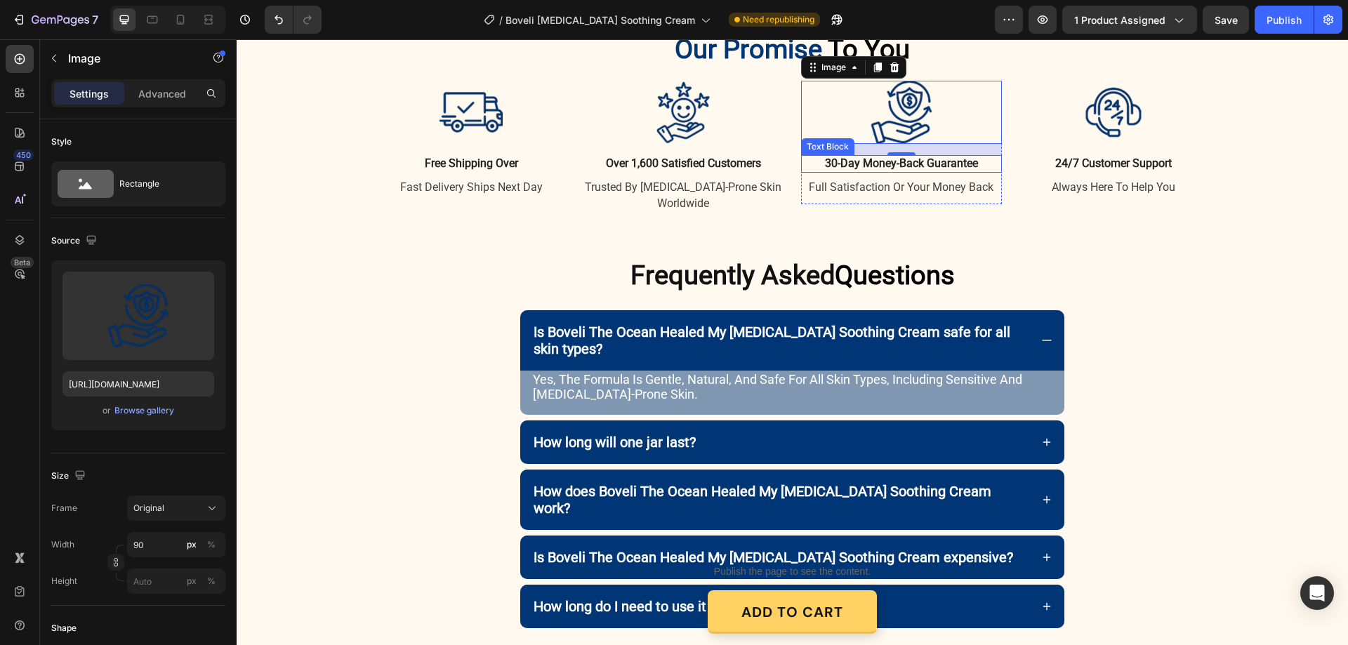
scroll to position [3090, 0]
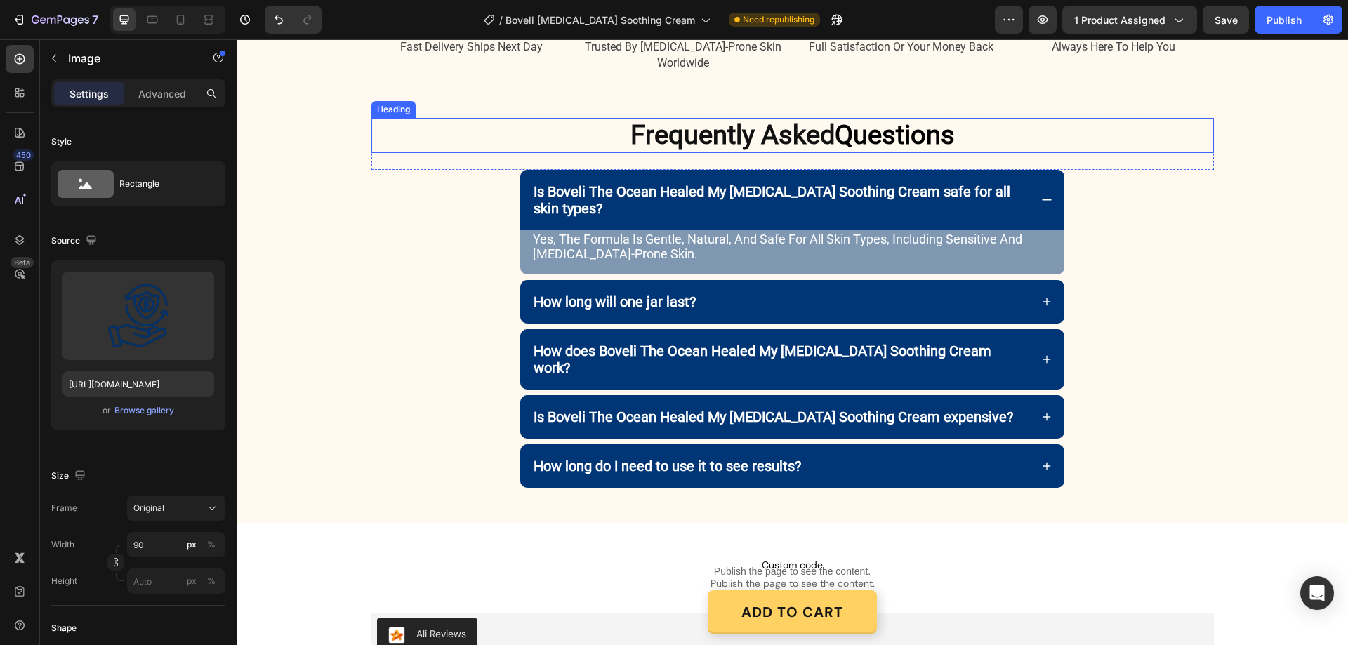
click at [837, 134] on span "Questions" at bounding box center [895, 134] width 120 height 31
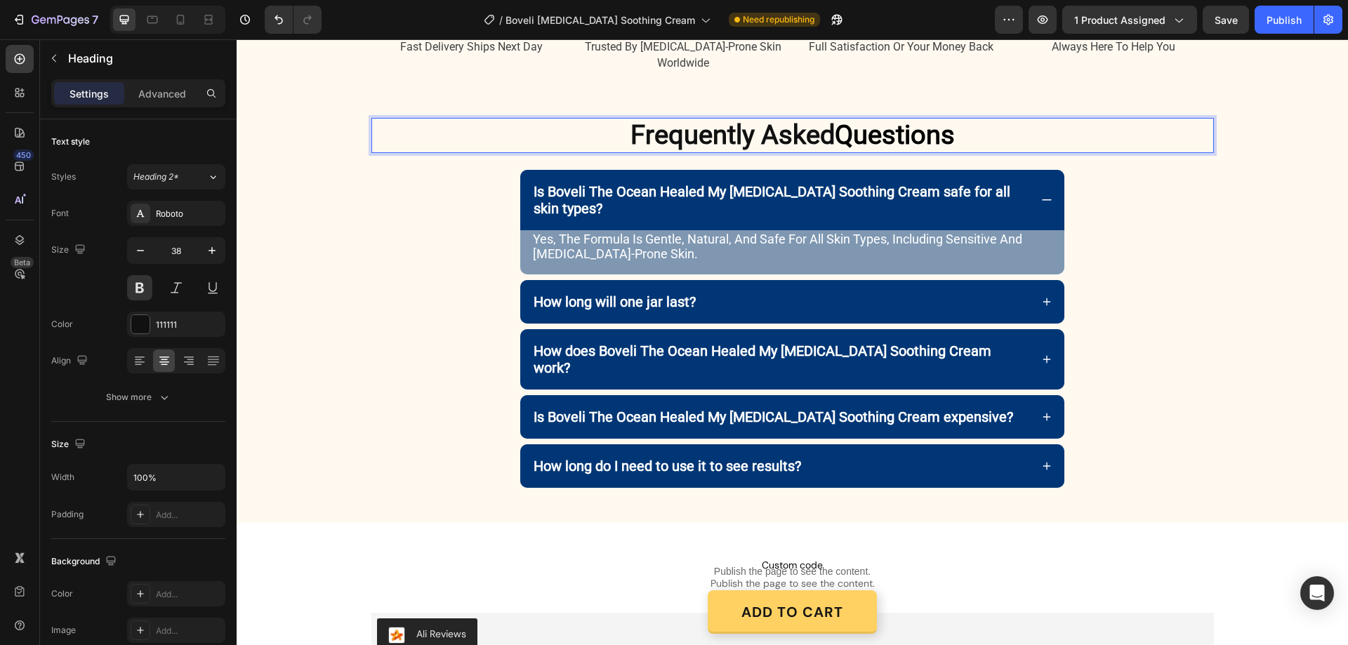
click at [839, 137] on span "Questions" at bounding box center [895, 134] width 120 height 31
drag, startPoint x: 834, startPoint y: 138, endPoint x: 961, endPoint y: 157, distance: 127.8
click at [961, 157] on div "Frequently Asked Questions Heading 24" at bounding box center [792, 144] width 843 height 52
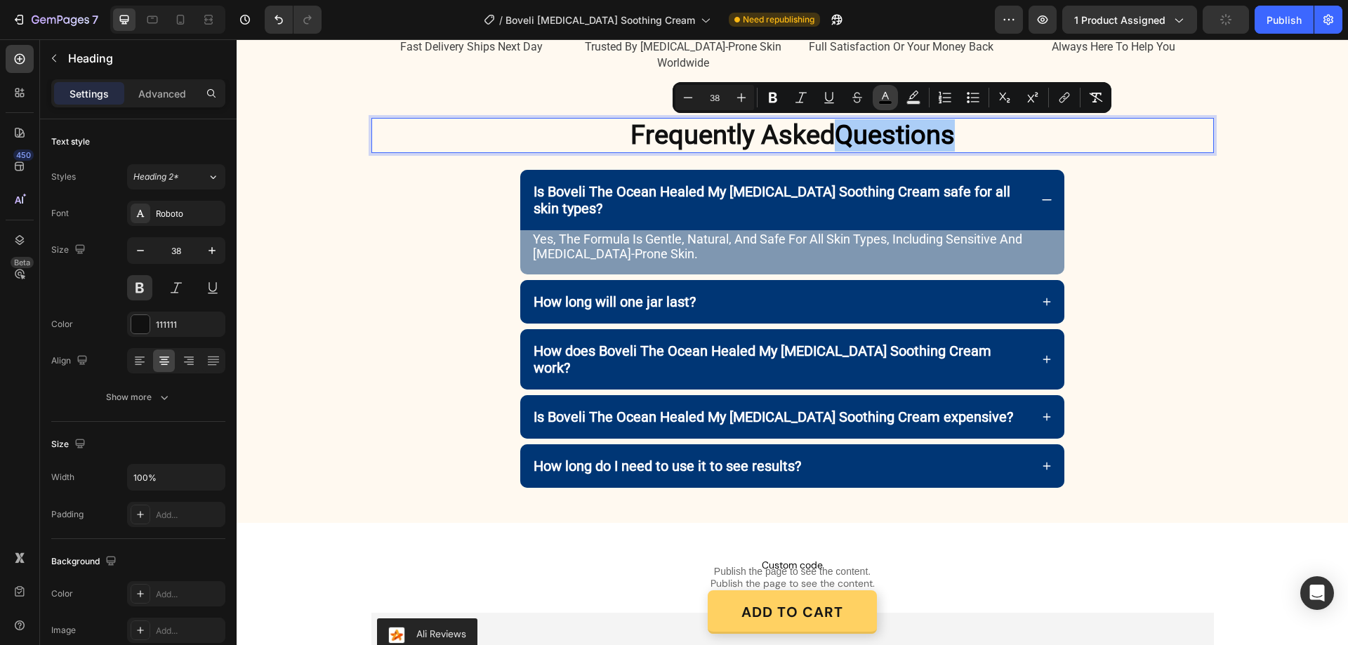
click at [893, 96] on button "color" at bounding box center [885, 97] width 25 height 25
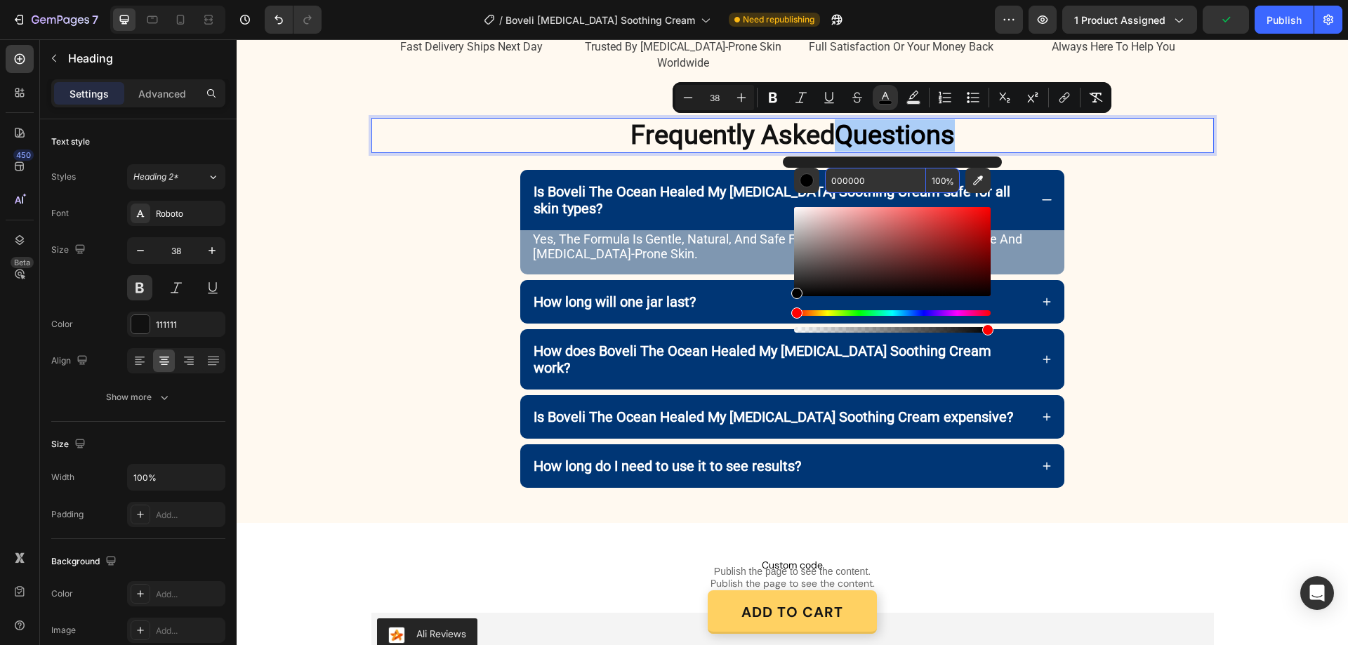
click at [850, 180] on input "000000" at bounding box center [875, 180] width 101 height 25
paste input "3675"
type input "003675"
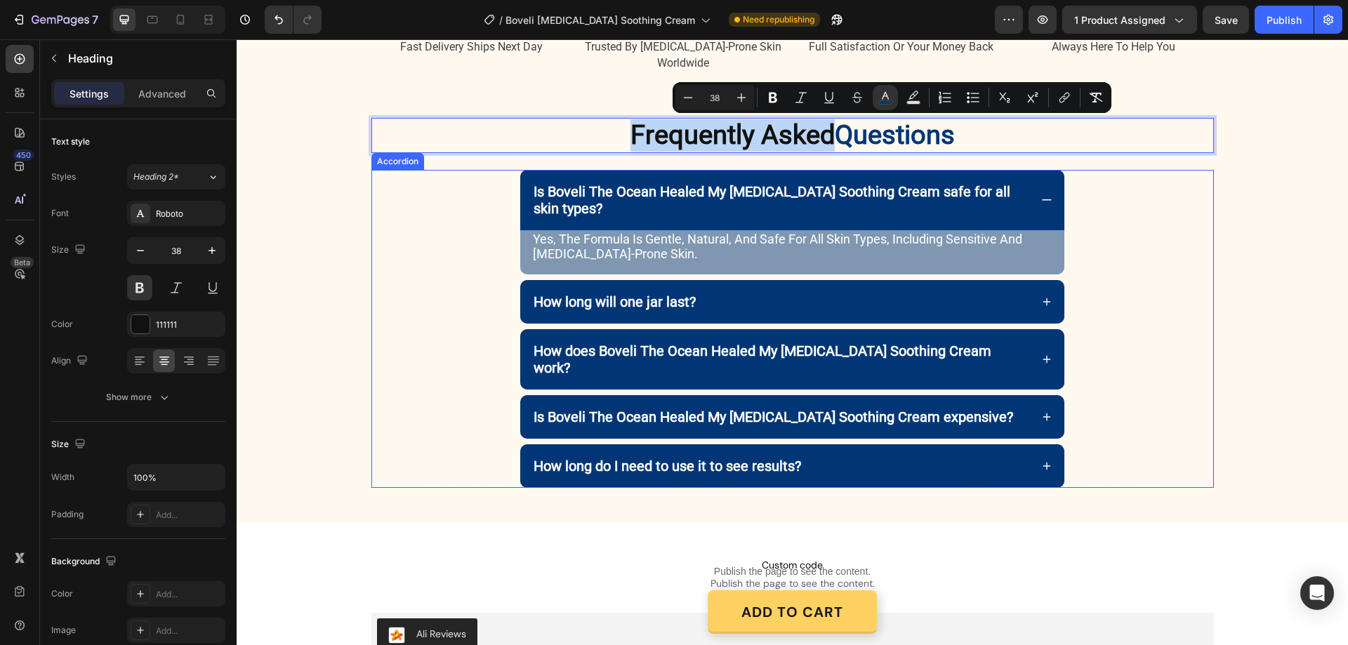
click at [1110, 166] on div "Frequently Asked Questions Heading 24" at bounding box center [792, 144] width 843 height 52
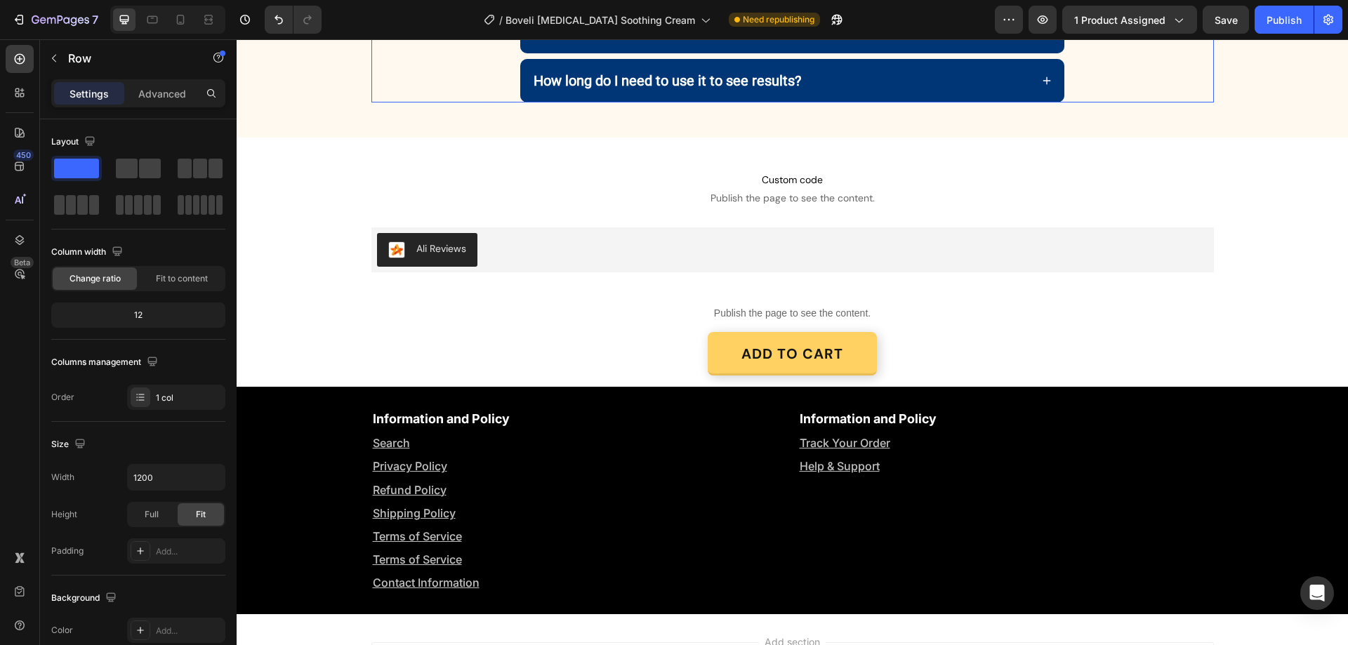
scroll to position [3511, 0]
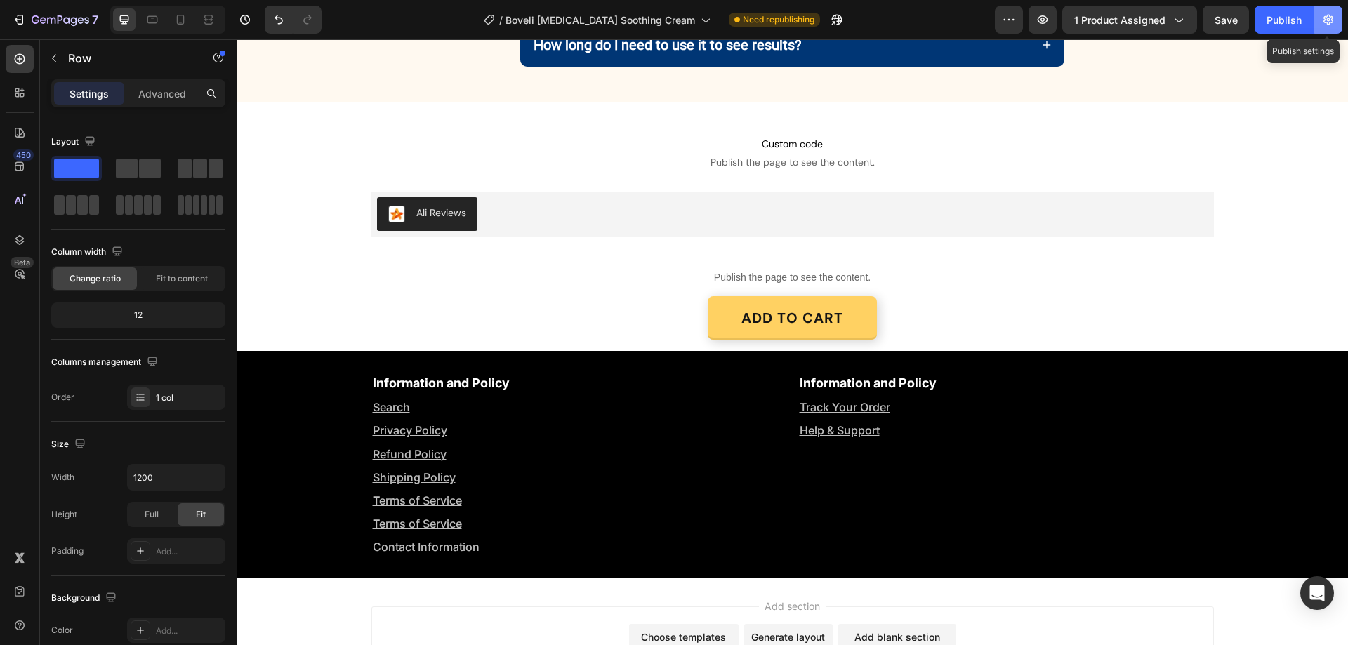
click at [1334, 21] on icon "button" at bounding box center [1329, 20] width 14 height 14
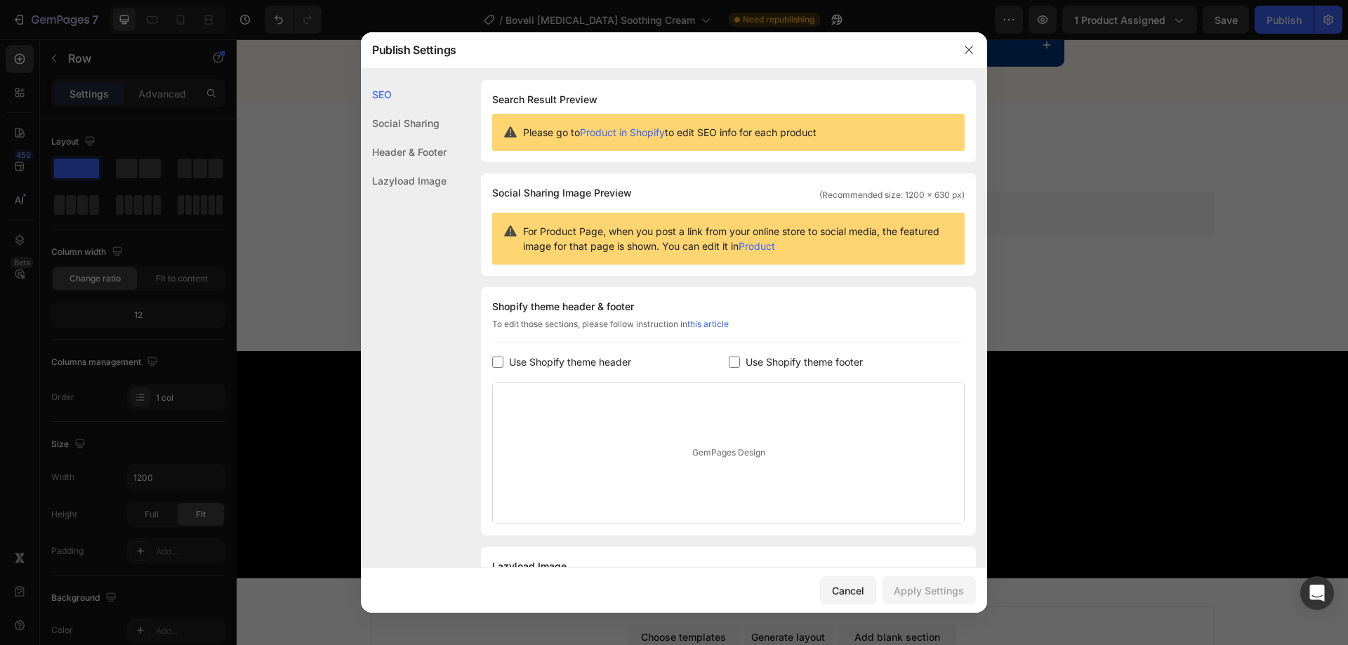
click at [396, 146] on div "Header & Footer" at bounding box center [404, 152] width 86 height 29
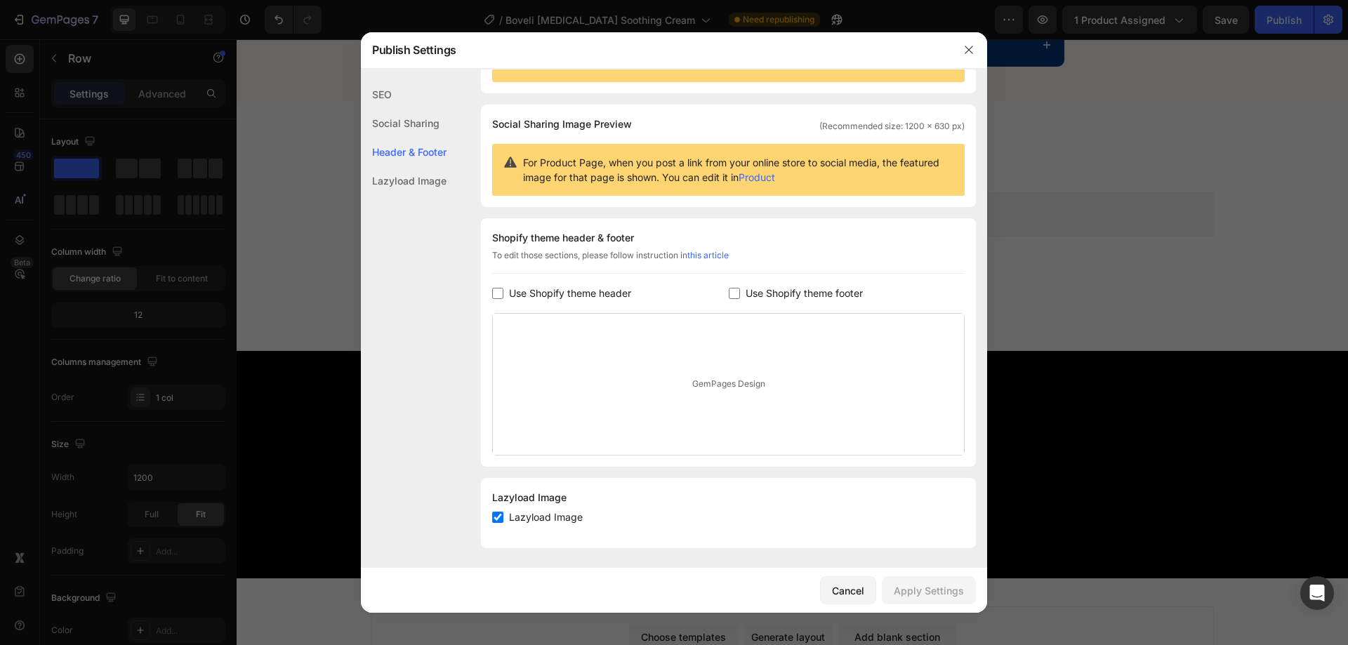
scroll to position [72, 0]
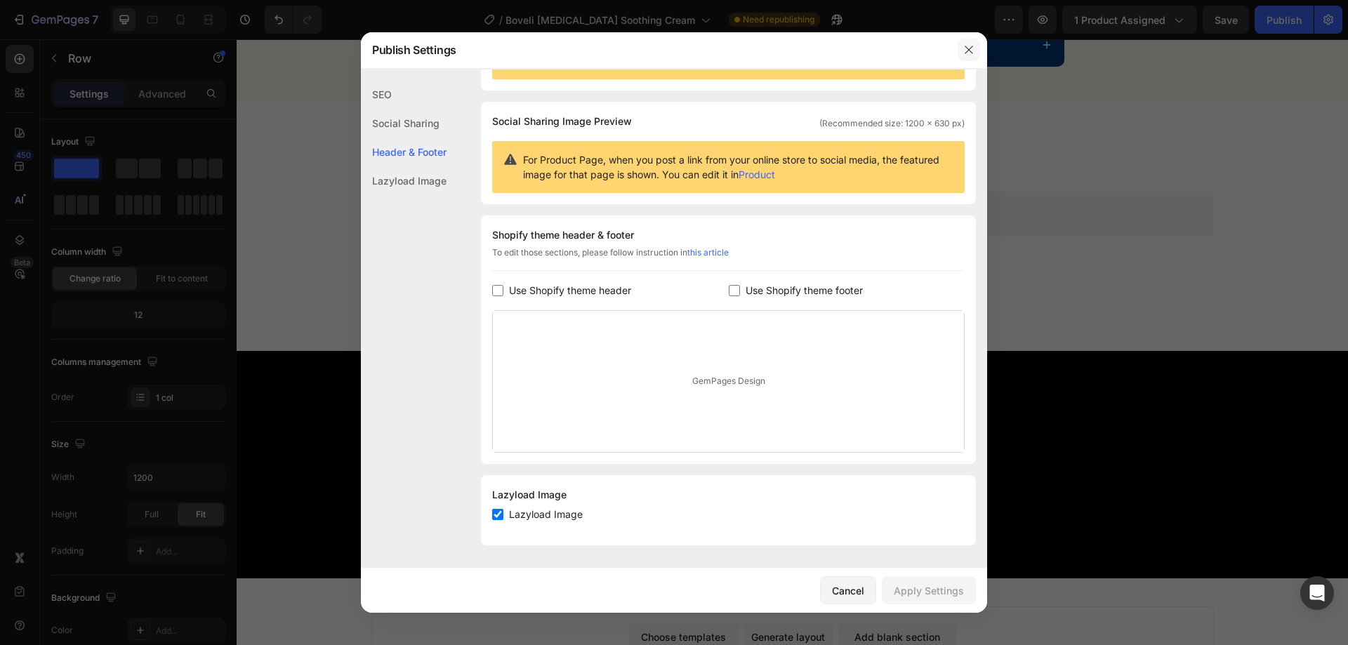
click at [968, 46] on icon "button" at bounding box center [969, 49] width 11 height 11
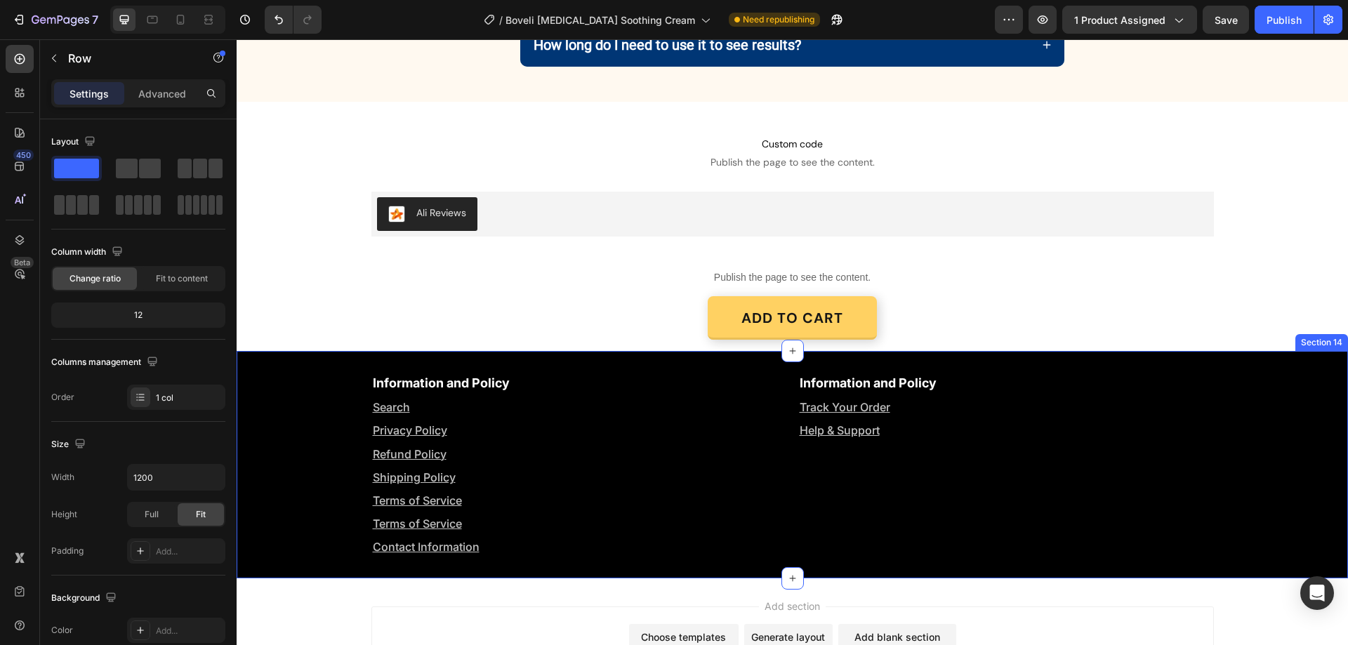
click at [254, 351] on div "Information and Policy Text Block Search Text Block Privacy Policy Text Block R…" at bounding box center [793, 465] width 1112 height 228
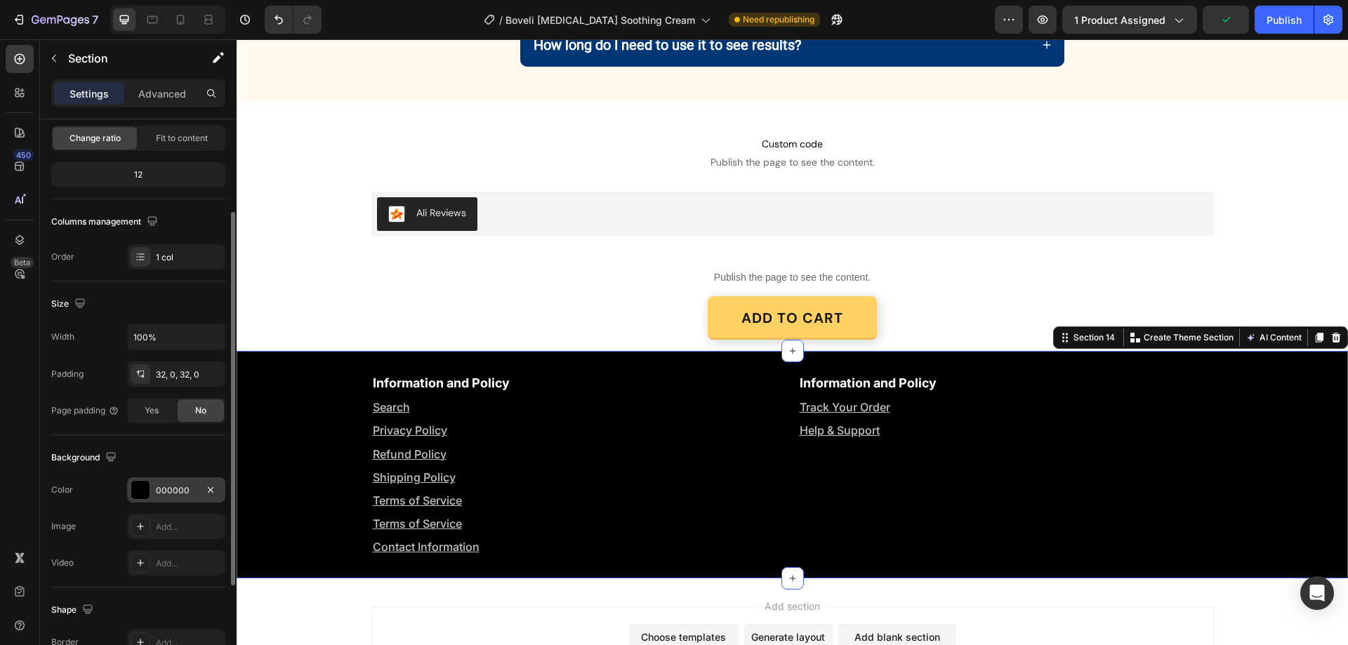
scroll to position [211, 0]
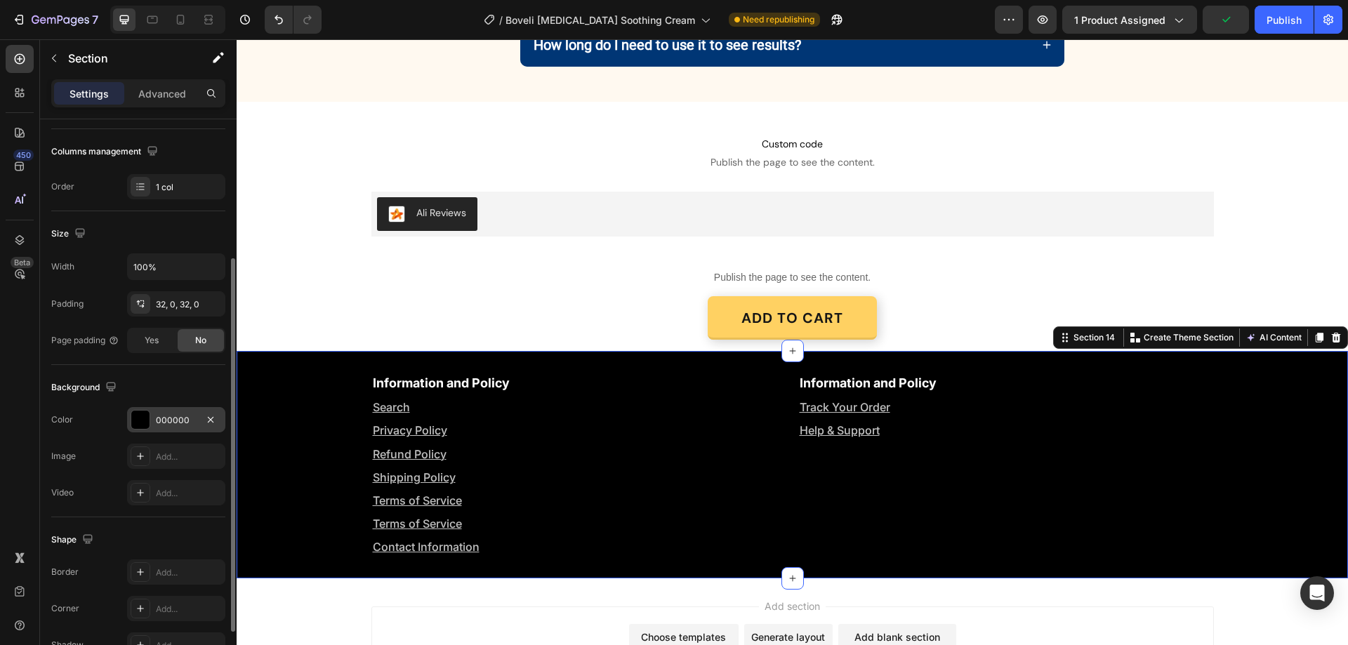
click at [180, 416] on div "000000" at bounding box center [176, 420] width 41 height 13
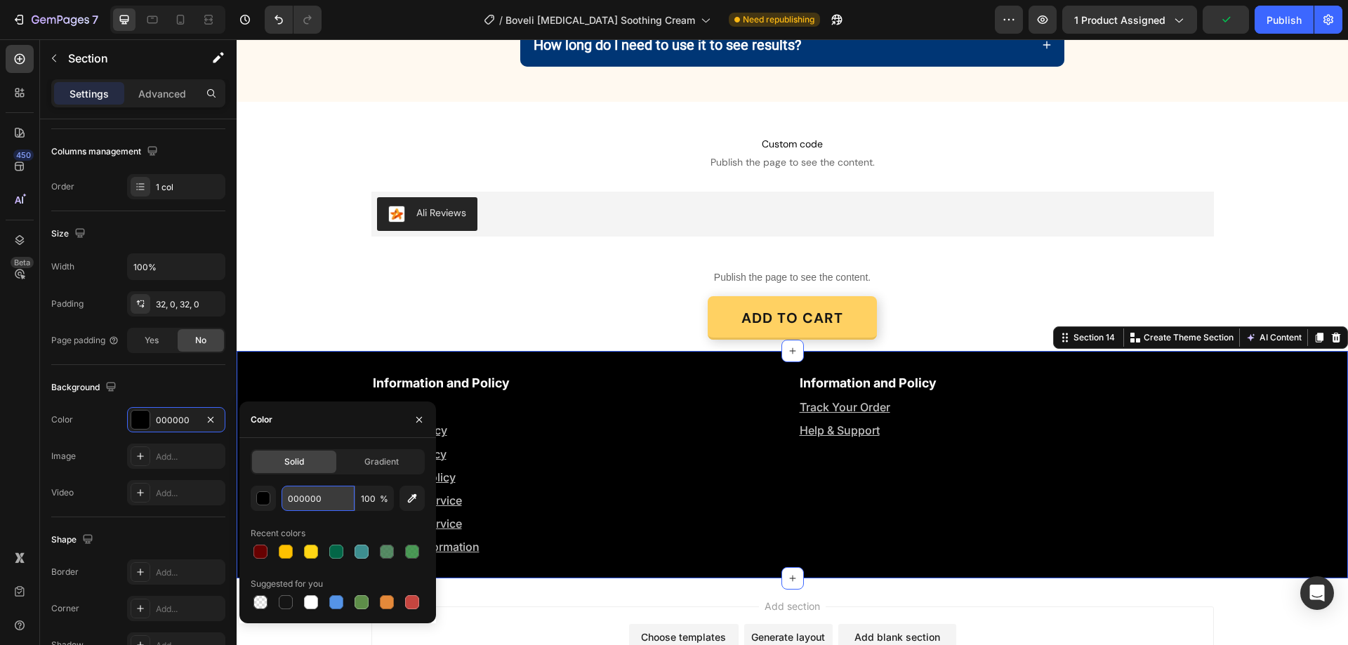
click at [305, 502] on input "000000" at bounding box center [318, 498] width 73 height 25
paste input "3675"
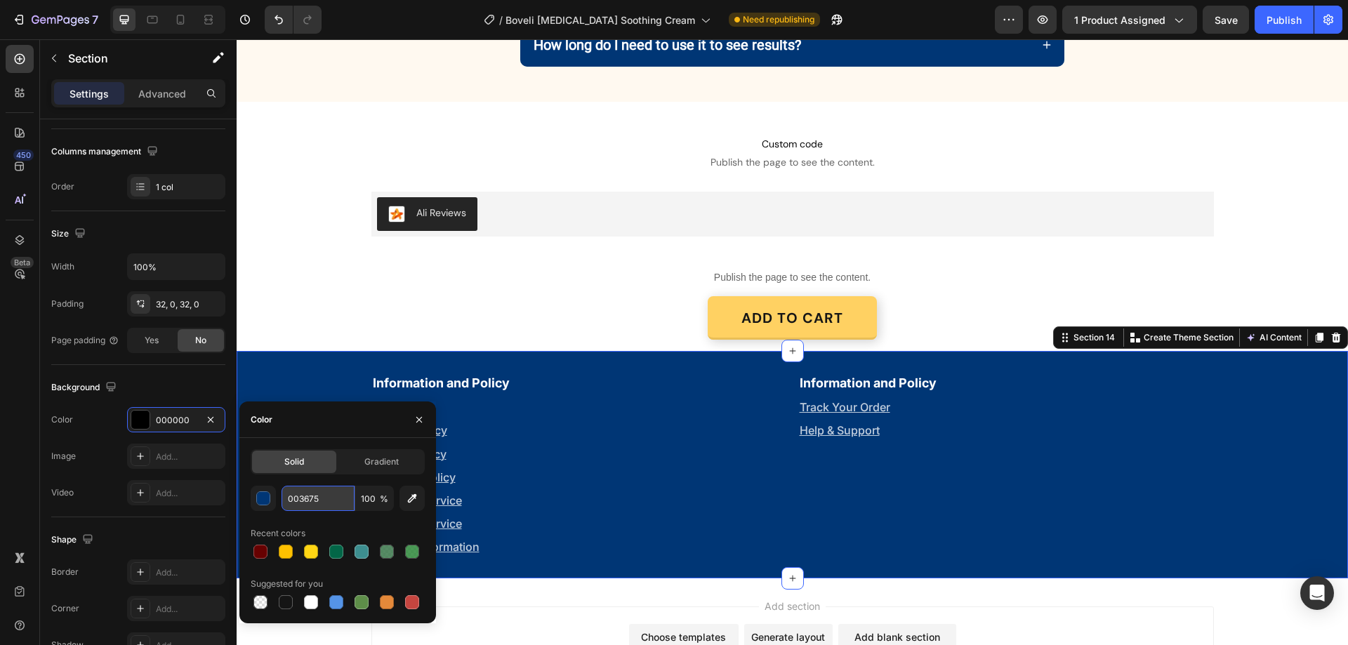
type input "003675"
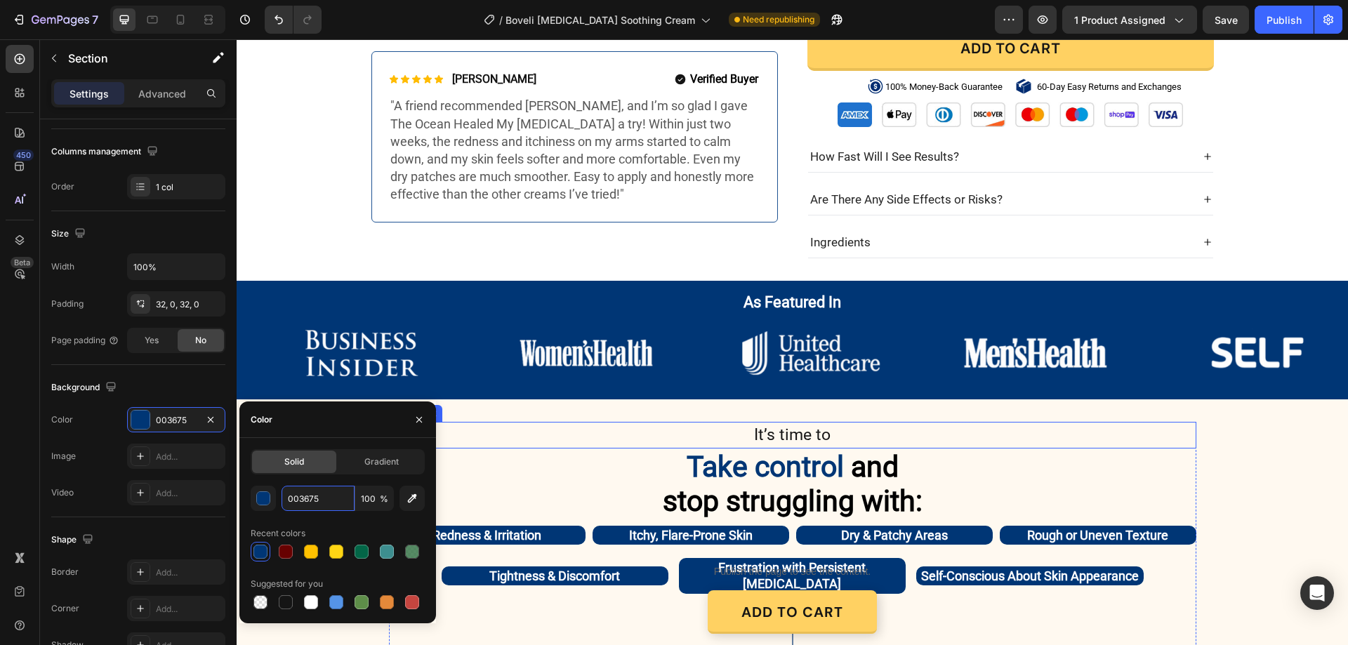
scroll to position [772, 0]
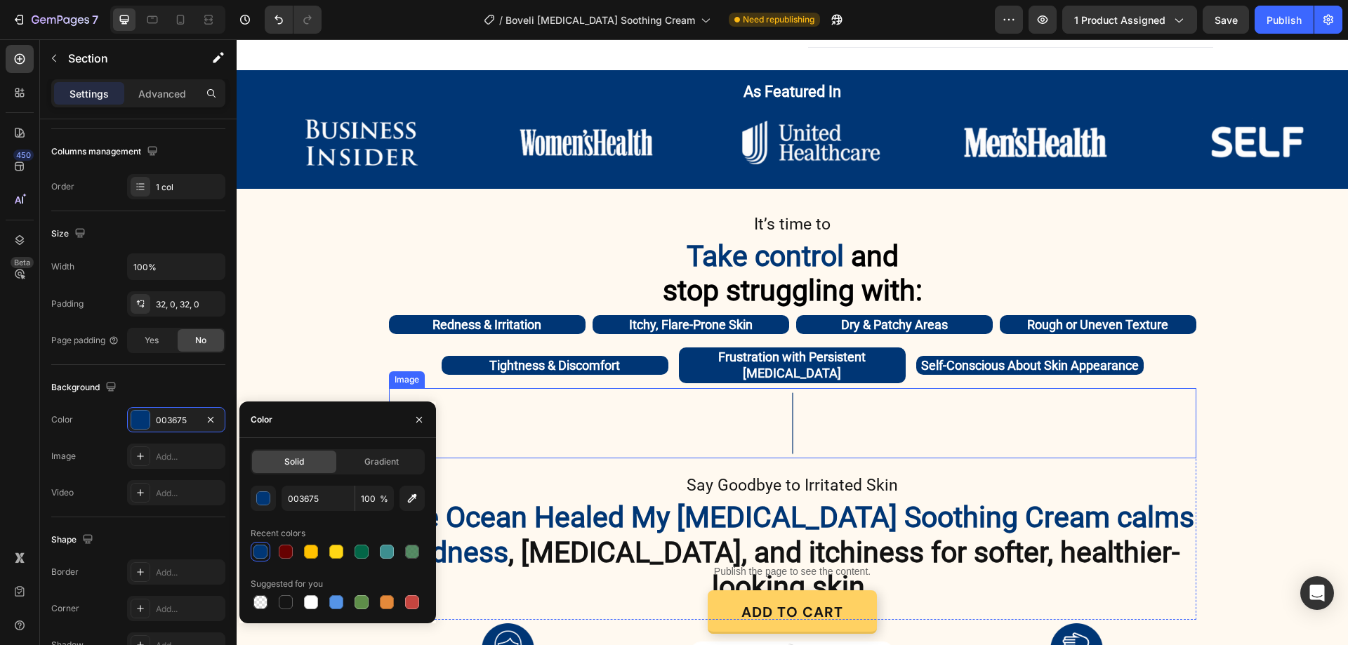
click at [789, 411] on img at bounding box center [793, 423] width 70 height 70
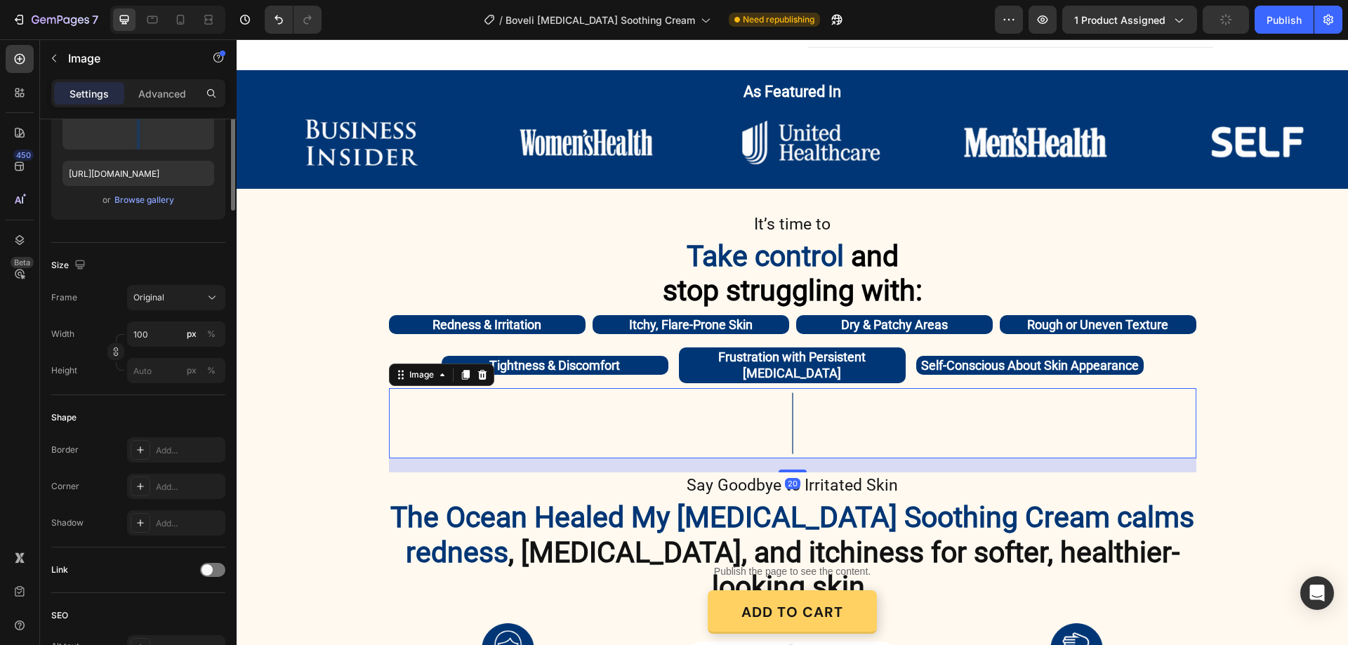
scroll to position [0, 0]
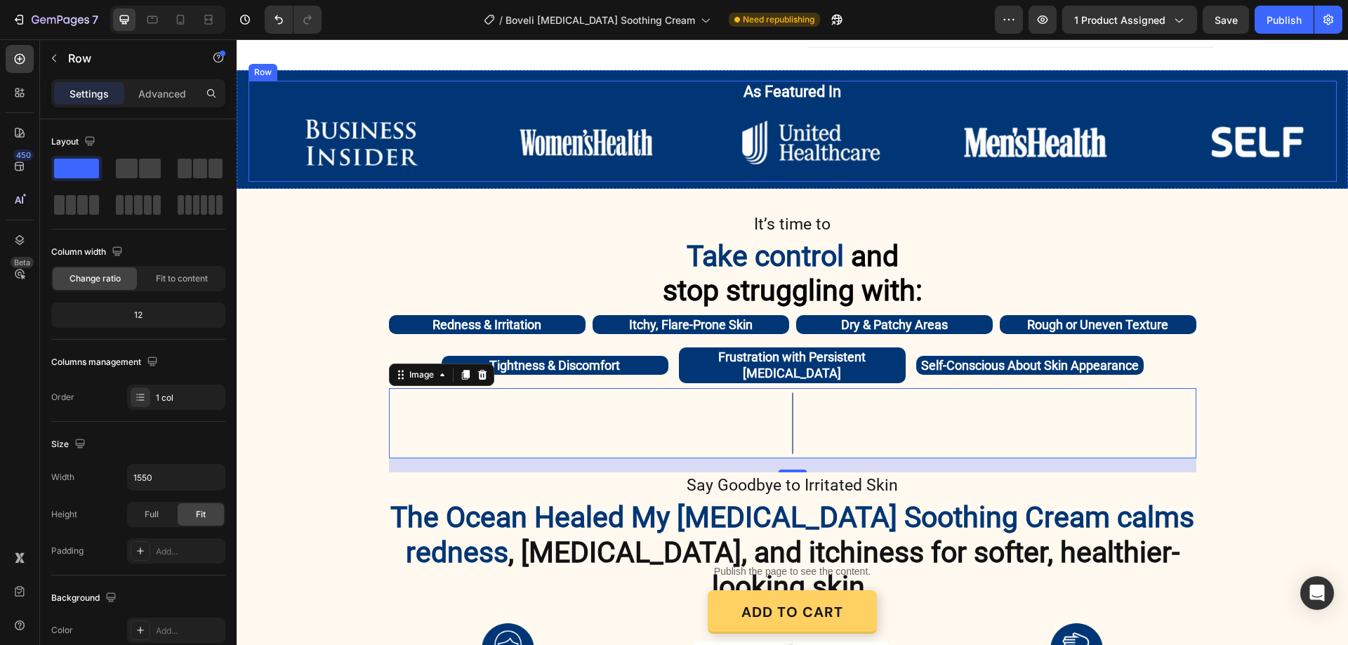
click at [249, 81] on div "As Featured In Heading Row Image Image Image Image Image Image Carousel Image I…" at bounding box center [793, 131] width 1089 height 101
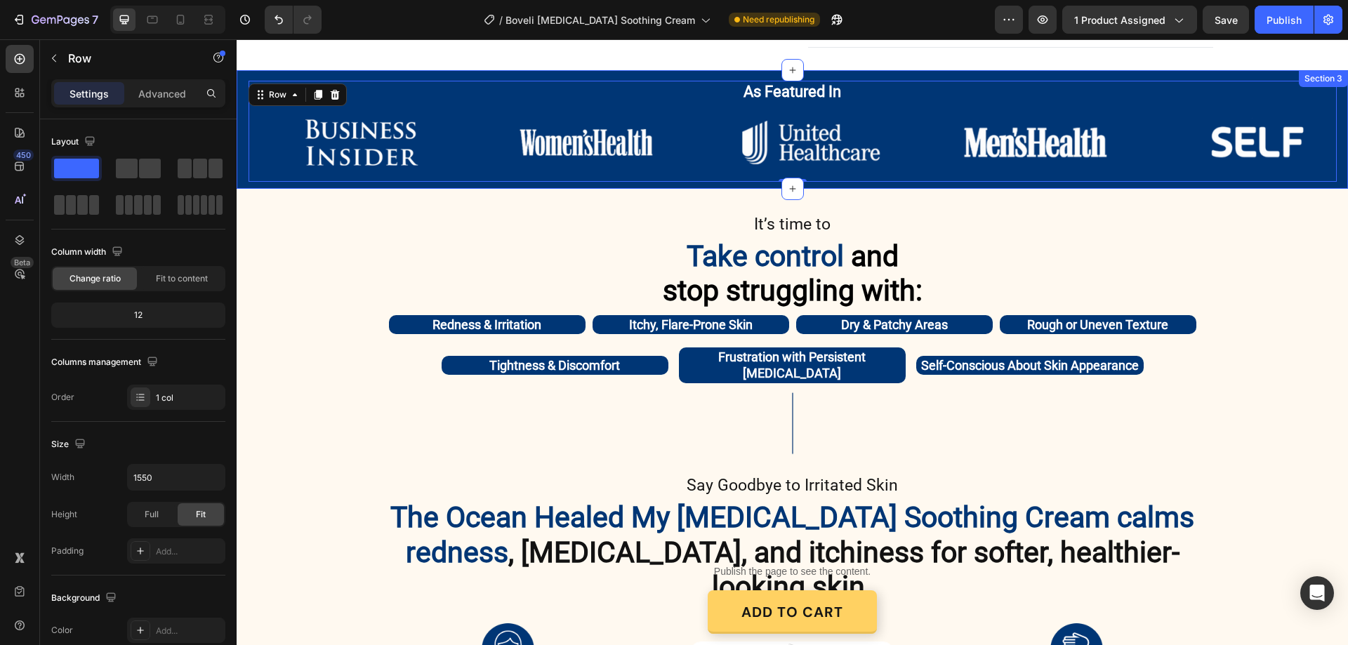
click at [242, 77] on div "As Featured In Heading Row Image Image Image Image Image Image Carousel Image I…" at bounding box center [793, 129] width 1112 height 119
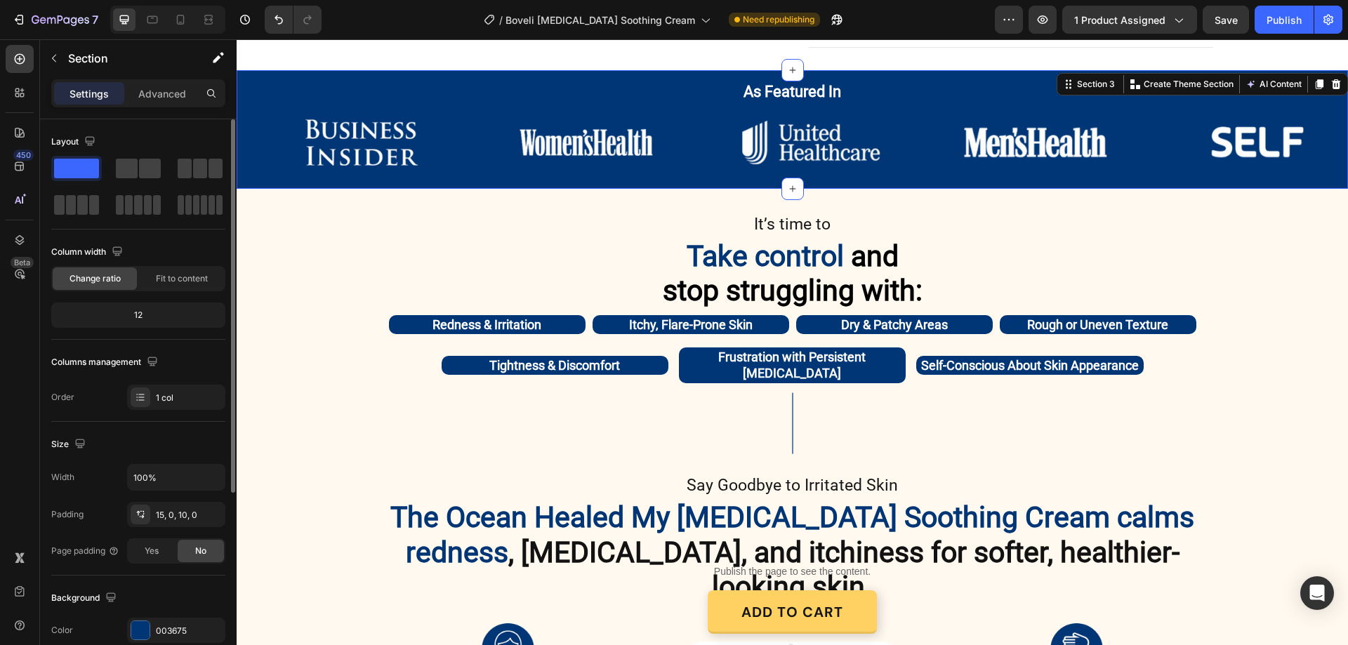
scroll to position [70, 0]
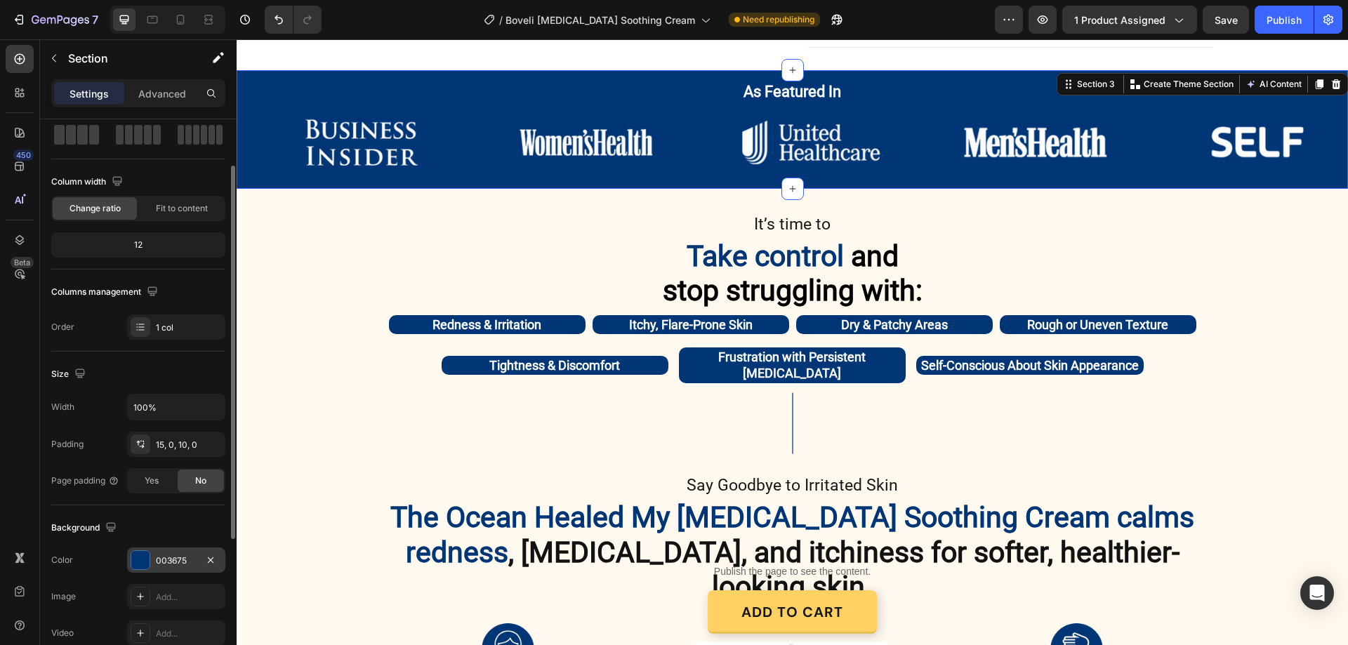
click at [174, 555] on div "003675" at bounding box center [176, 561] width 41 height 13
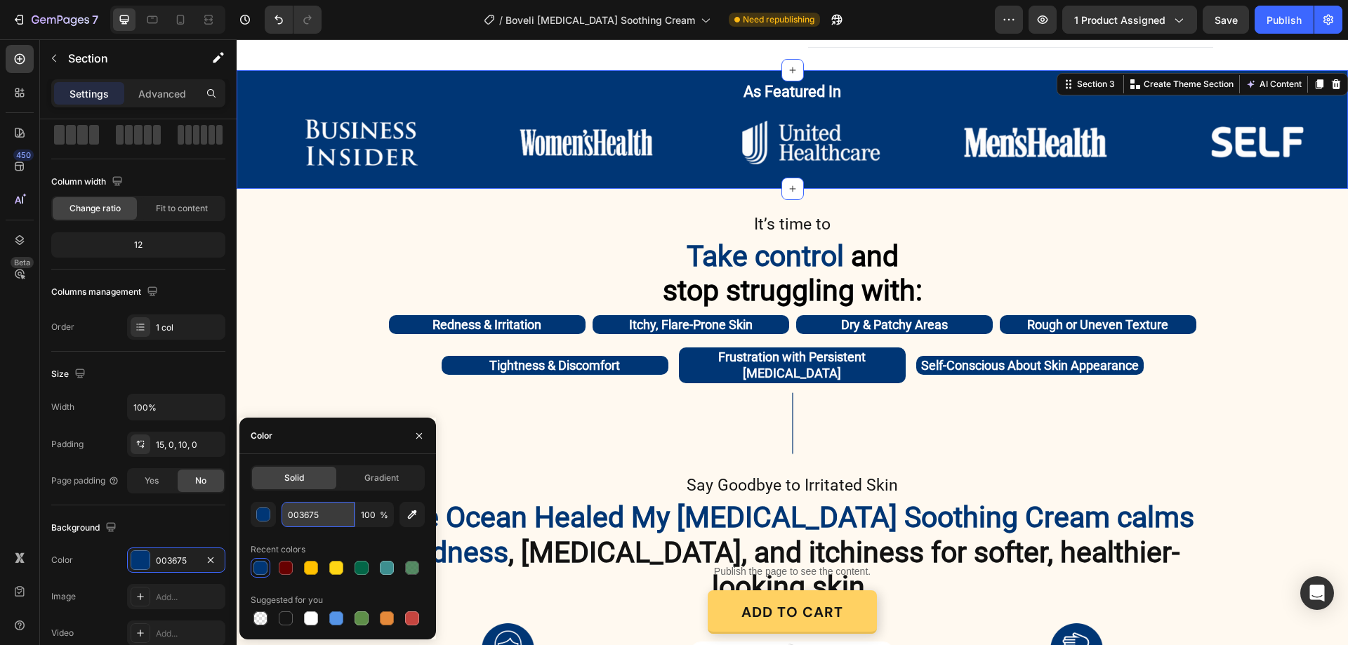
click at [301, 518] on input "003675" at bounding box center [318, 514] width 73 height 25
click at [302, 518] on input "003675" at bounding box center [318, 514] width 73 height 25
click at [340, 511] on input "003675" at bounding box center [318, 514] width 73 height 25
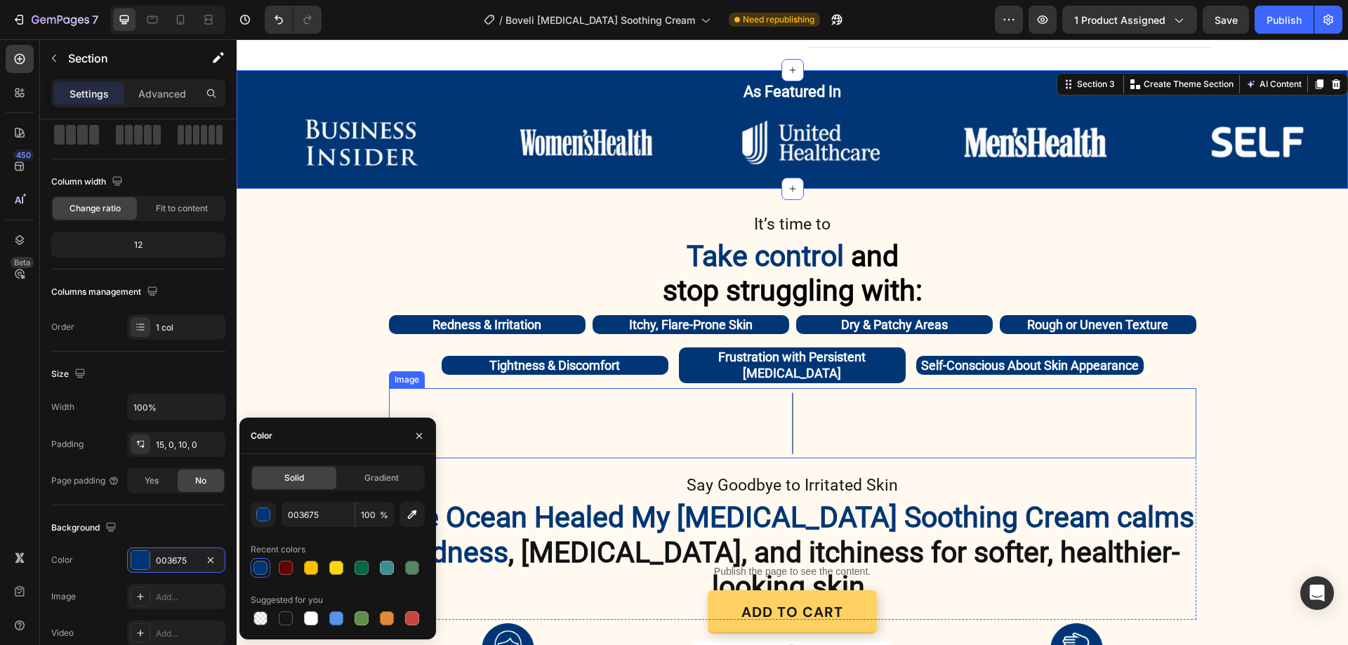
click at [780, 411] on img at bounding box center [793, 423] width 70 height 70
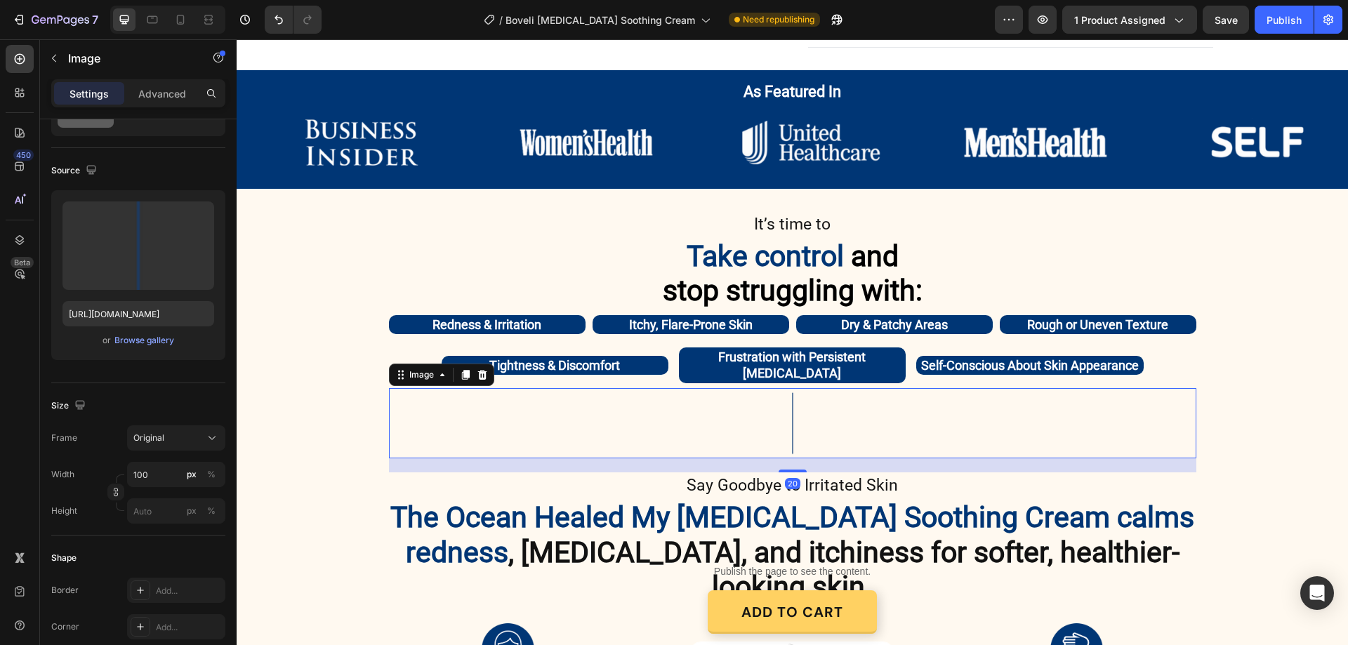
scroll to position [0, 0]
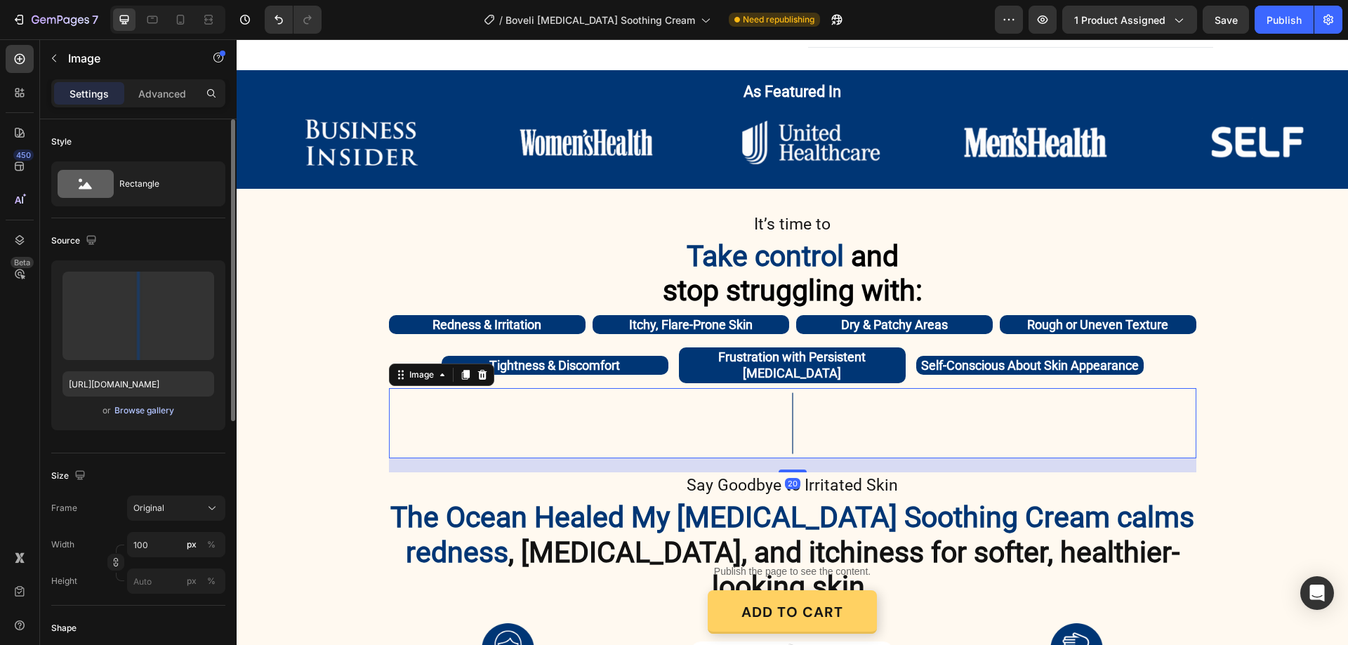
click at [129, 411] on div "Browse gallery" at bounding box center [144, 411] width 60 height 13
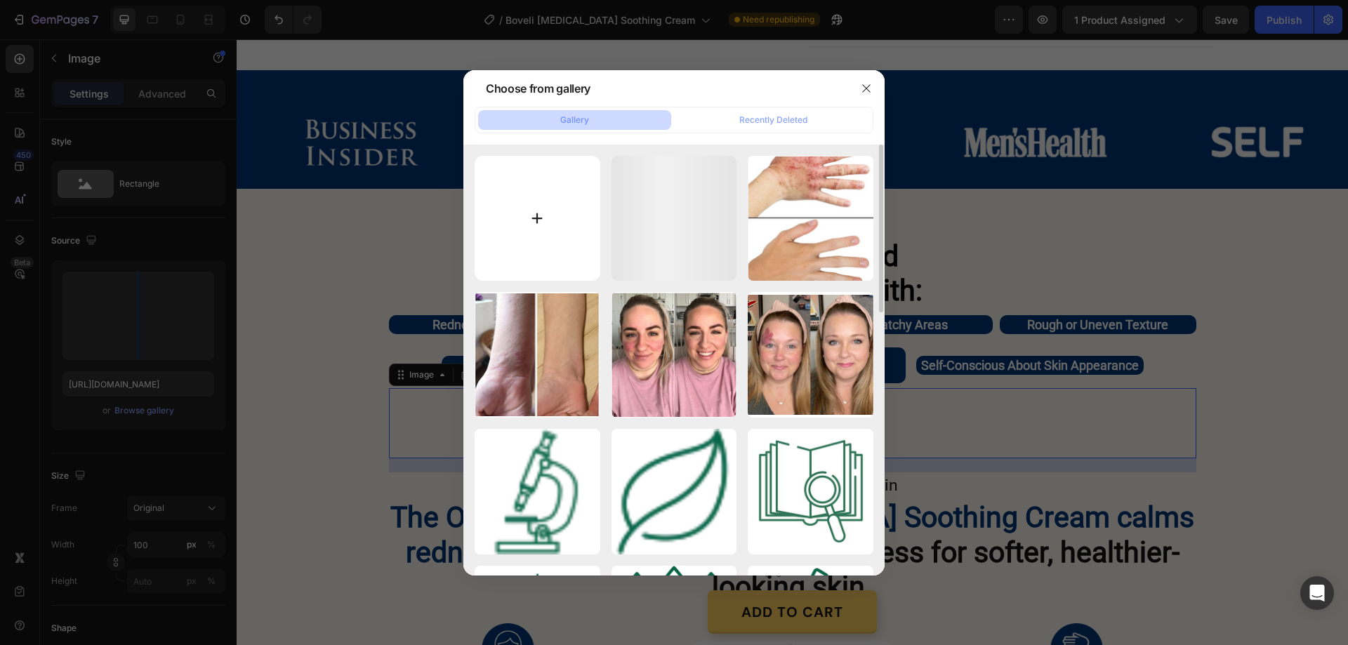
click at [534, 223] on input "file" at bounding box center [538, 219] width 126 height 126
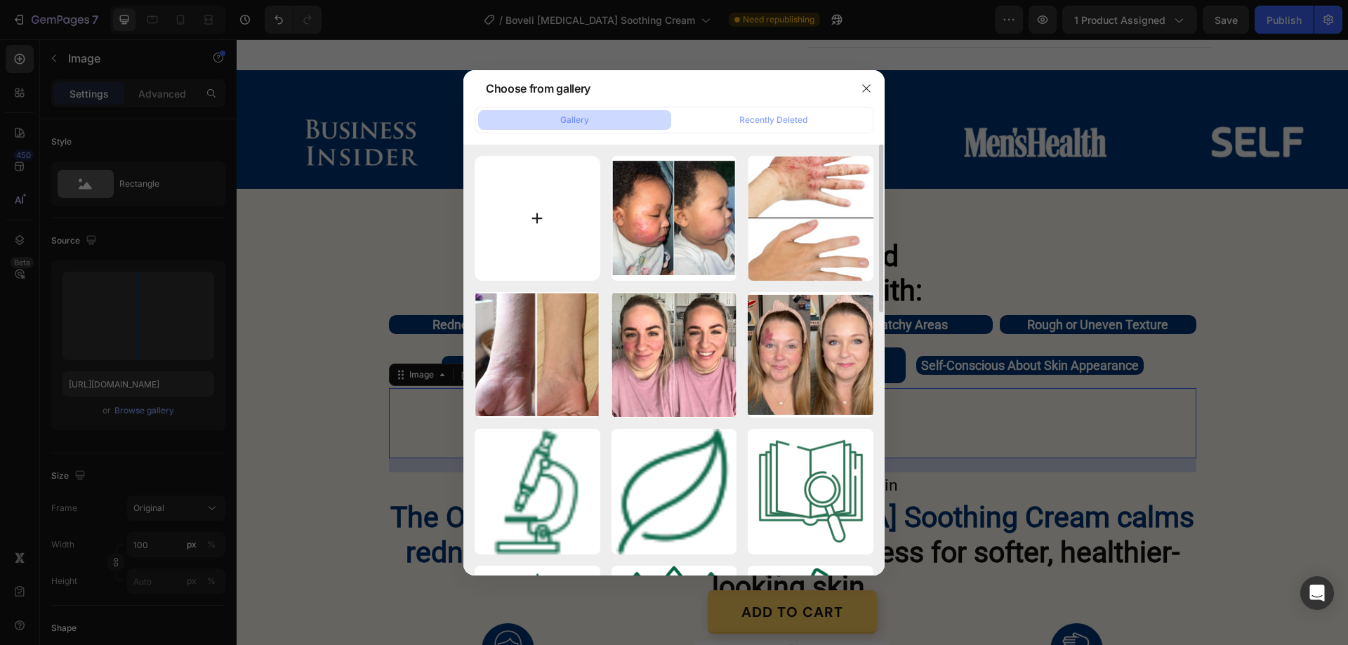
type input "C:\fakepath\gempages_580466417665573459-85b7630b-d2eb-42c5-a75d-2e0e42a0f83f[1]…"
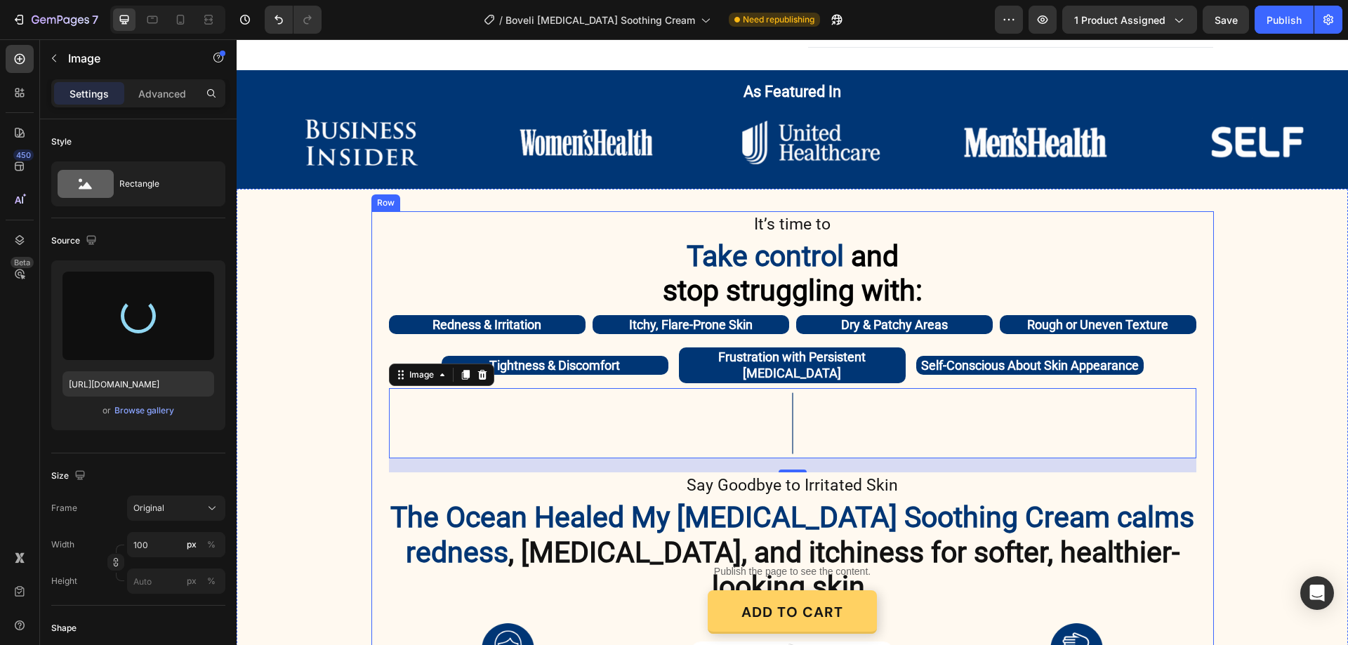
type input "[URL][DOMAIN_NAME]"
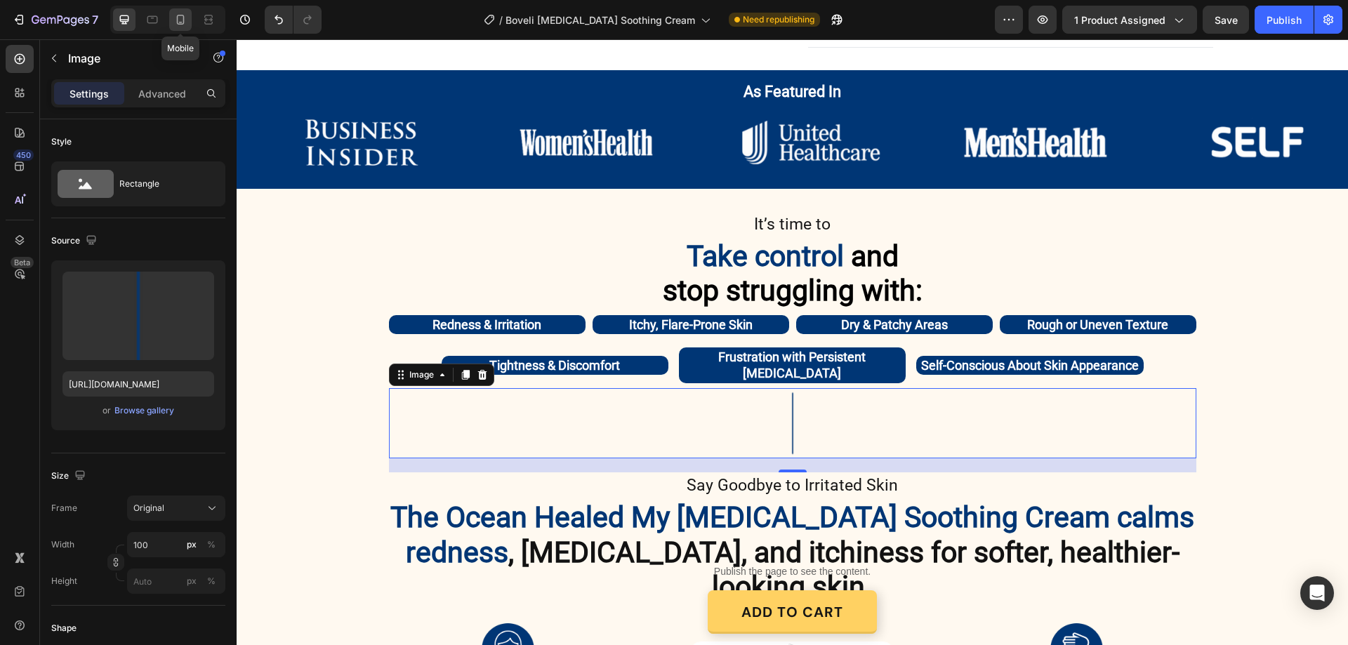
click at [183, 21] on icon at bounding box center [181, 20] width 8 height 10
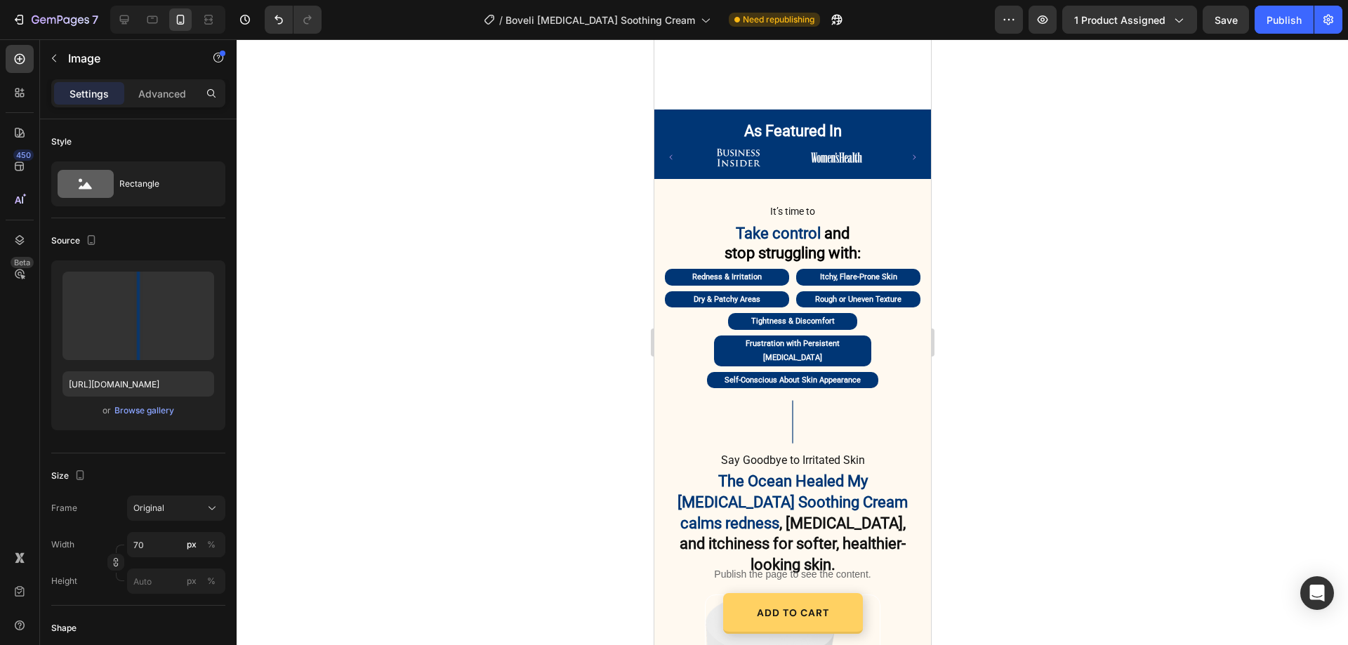
scroll to position [1124, 0]
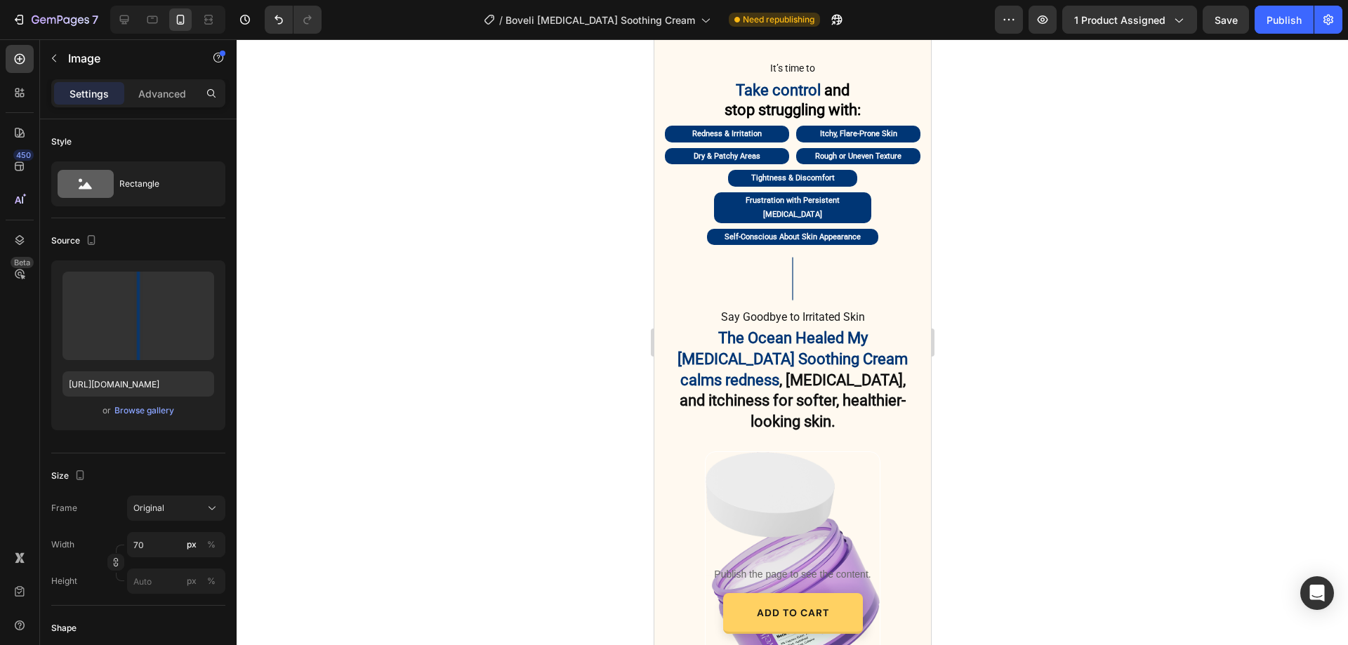
click at [784, 272] on img at bounding box center [792, 278] width 49 height 49
click at [162, 407] on div "Browse gallery" at bounding box center [144, 411] width 60 height 13
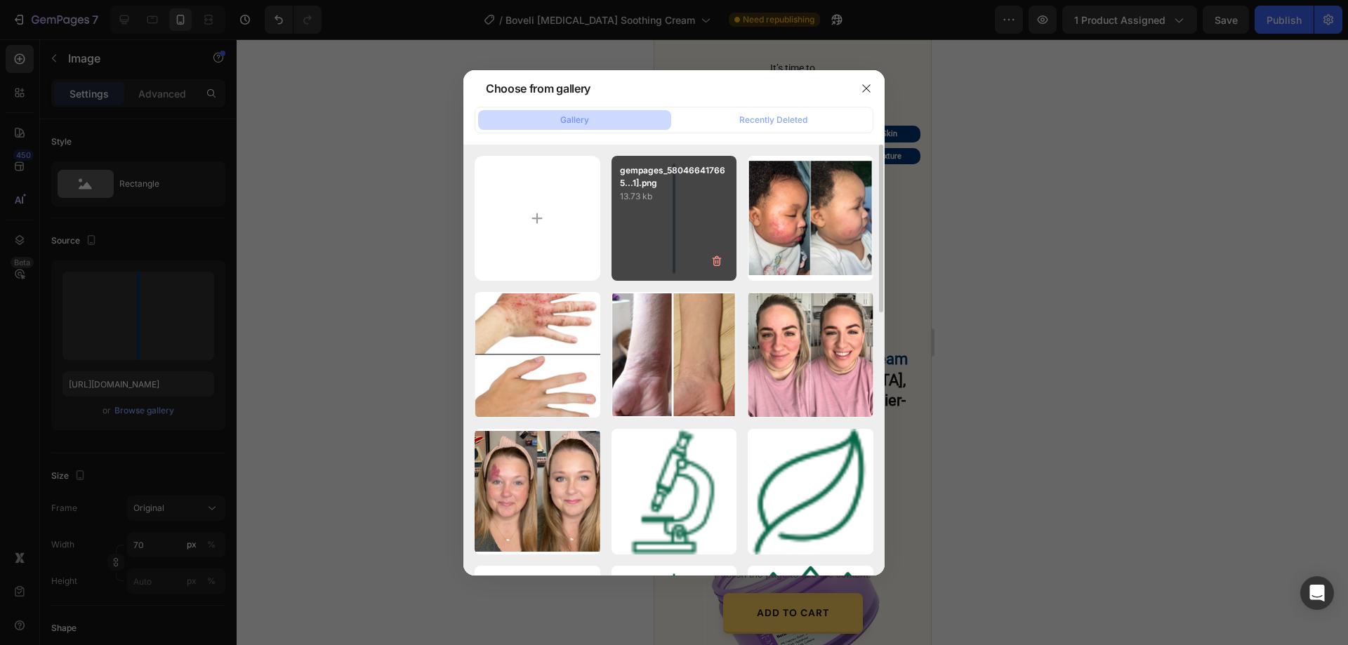
click at [688, 216] on div "gempages_580466417665...1].png 13.73 kb" at bounding box center [675, 219] width 126 height 126
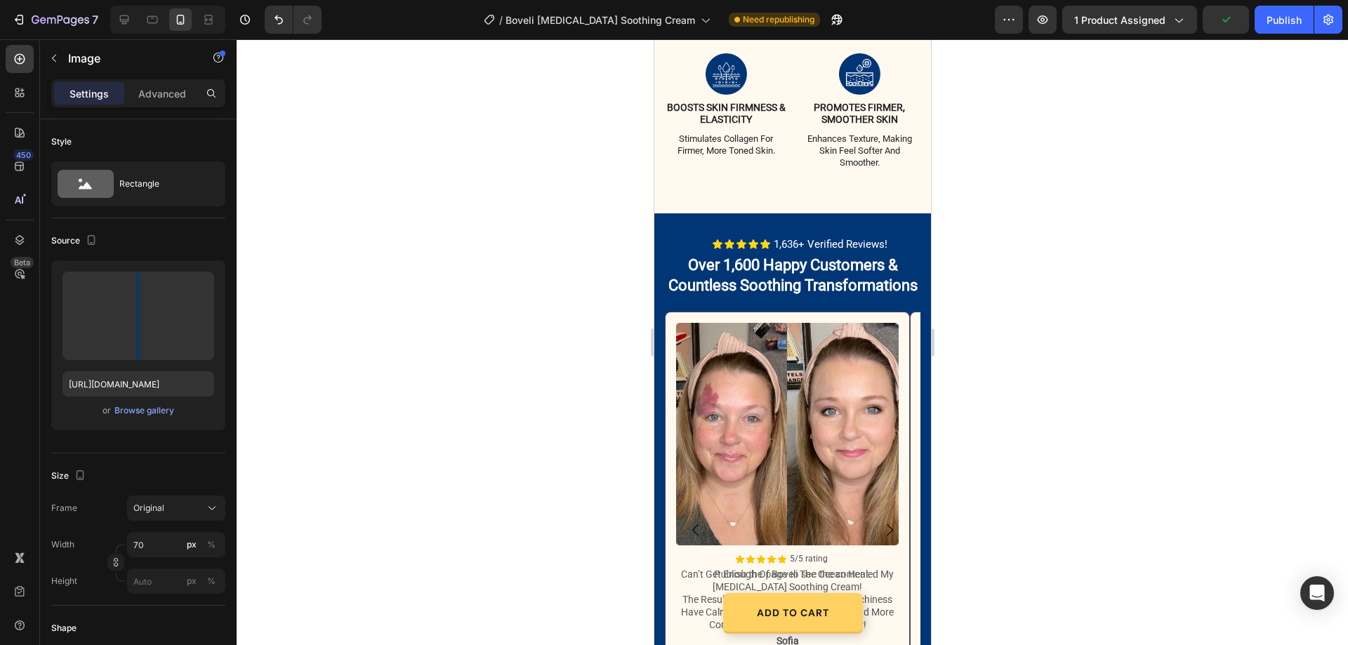
scroll to position [1615, 0]
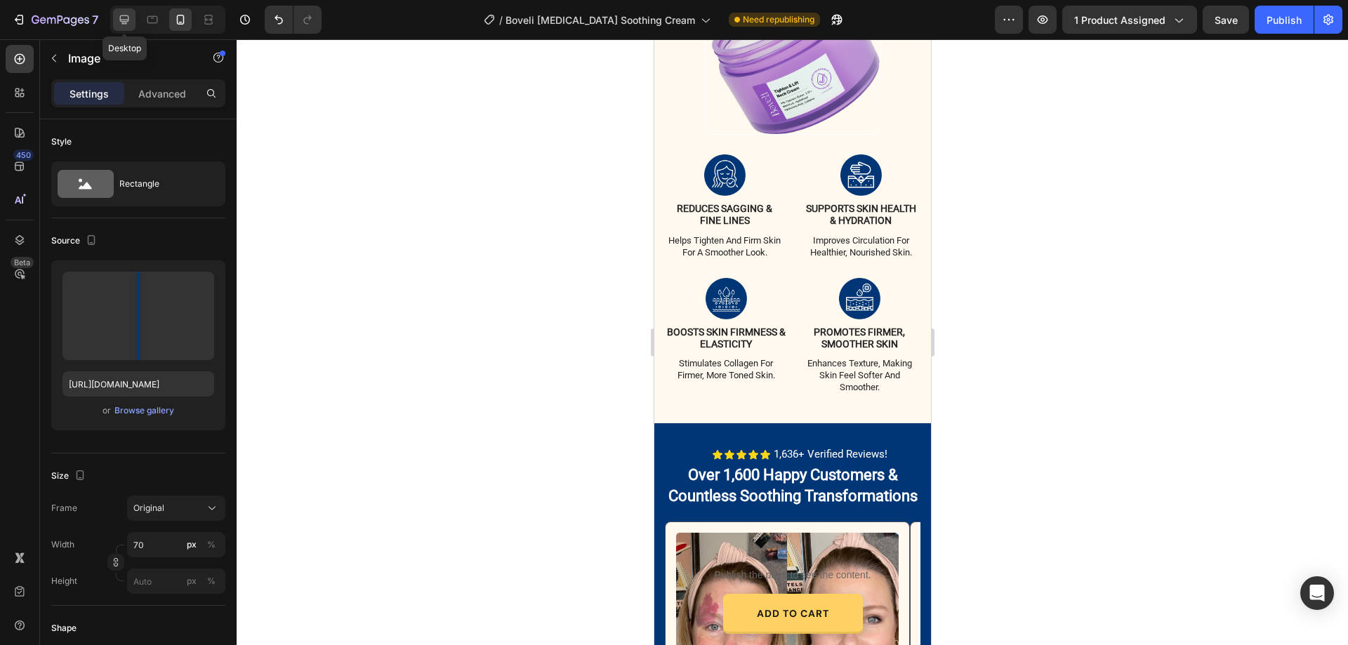
click at [121, 21] on icon at bounding box center [124, 19] width 9 height 9
type input "100"
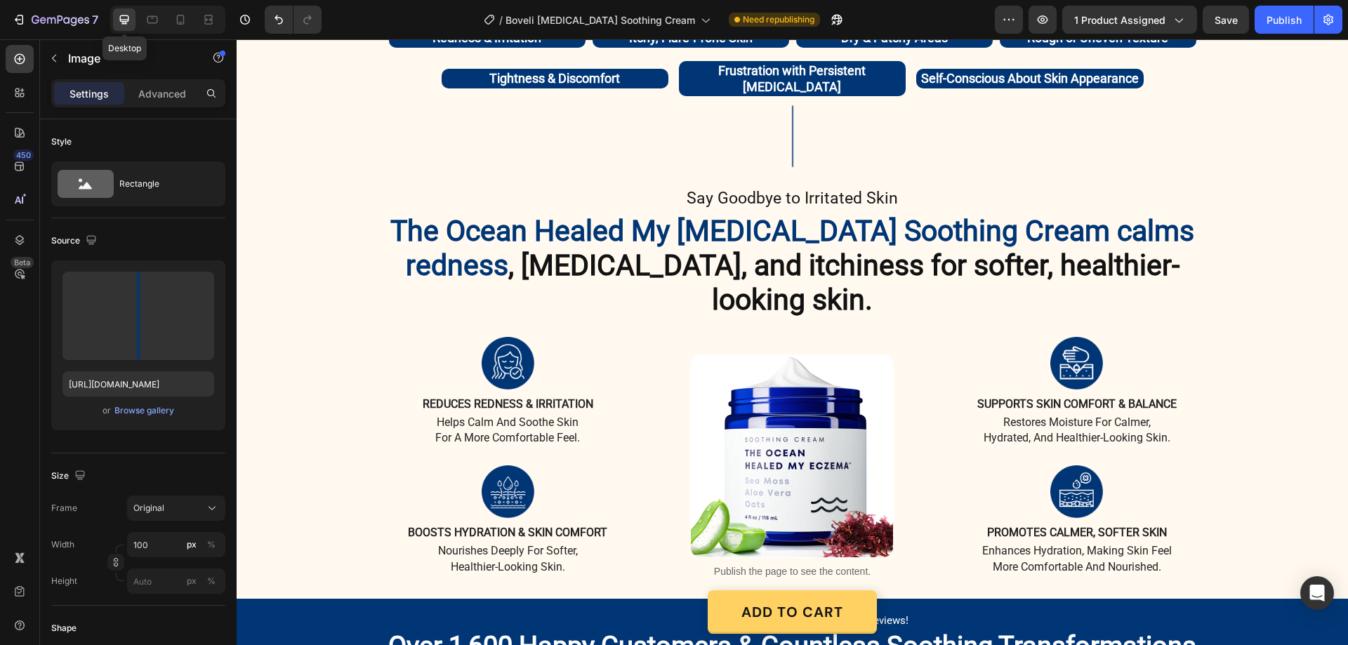
scroll to position [1254, 0]
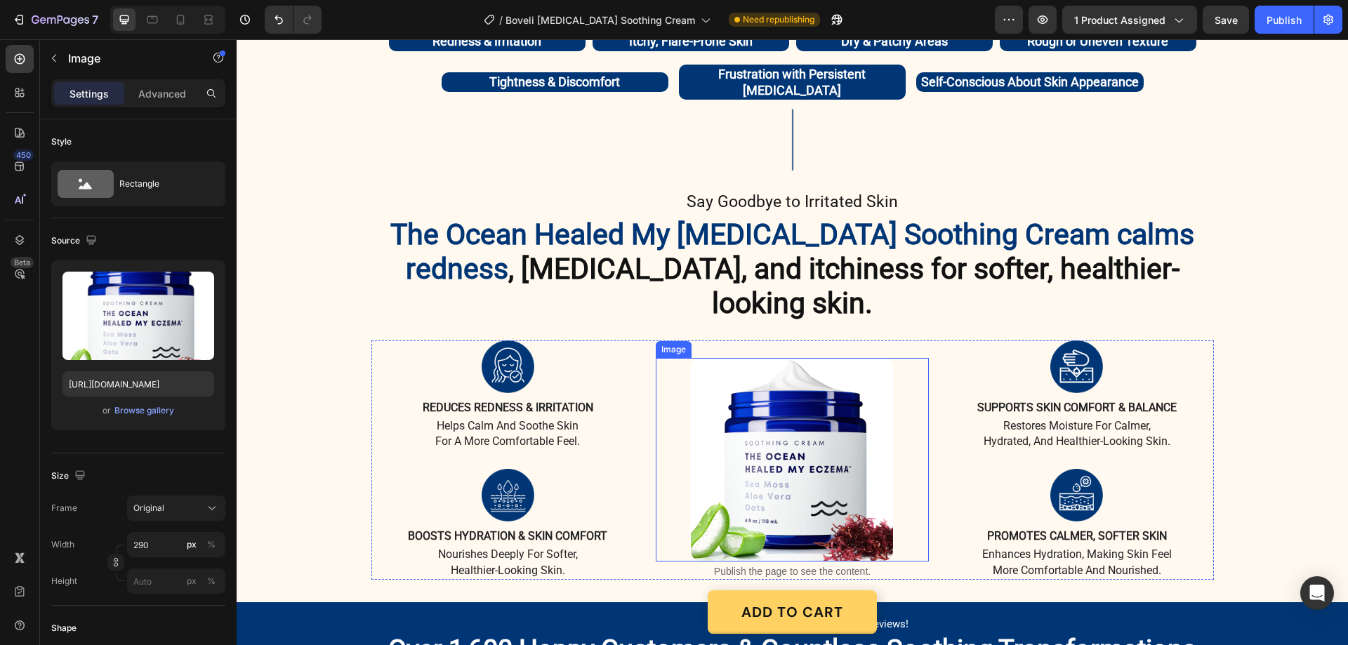
click at [798, 382] on img at bounding box center [792, 460] width 204 height 204
click at [180, 20] on icon at bounding box center [180, 20] width 14 height 14
type input "250"
type input "[URL][DOMAIN_NAME]"
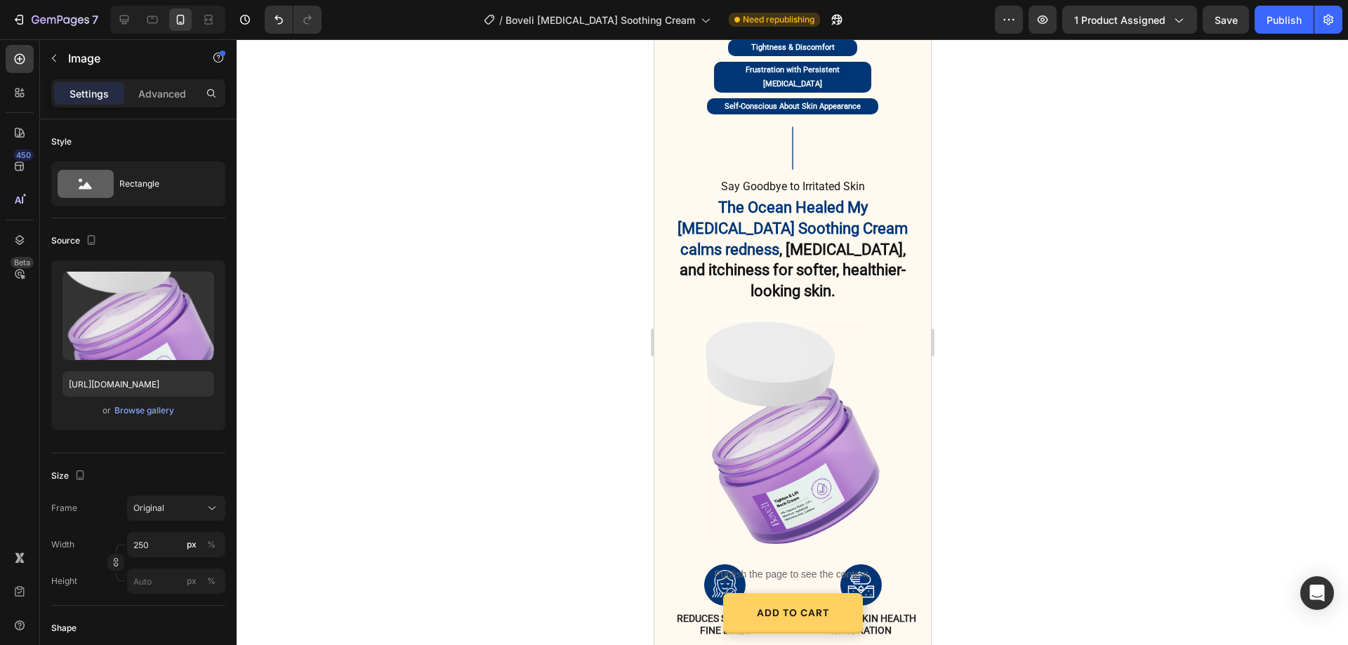
scroll to position [1452, 0]
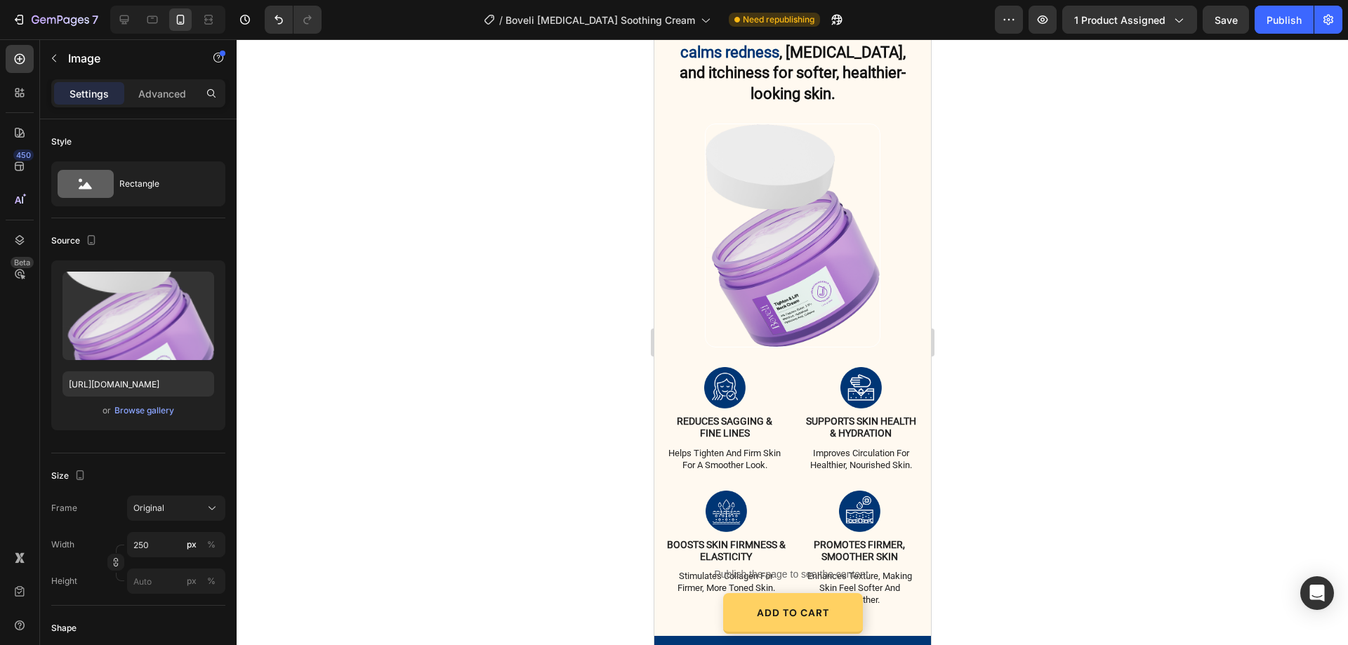
click at [777, 284] on img at bounding box center [792, 236] width 176 height 225
click at [166, 414] on div "Browse gallery" at bounding box center [144, 411] width 60 height 13
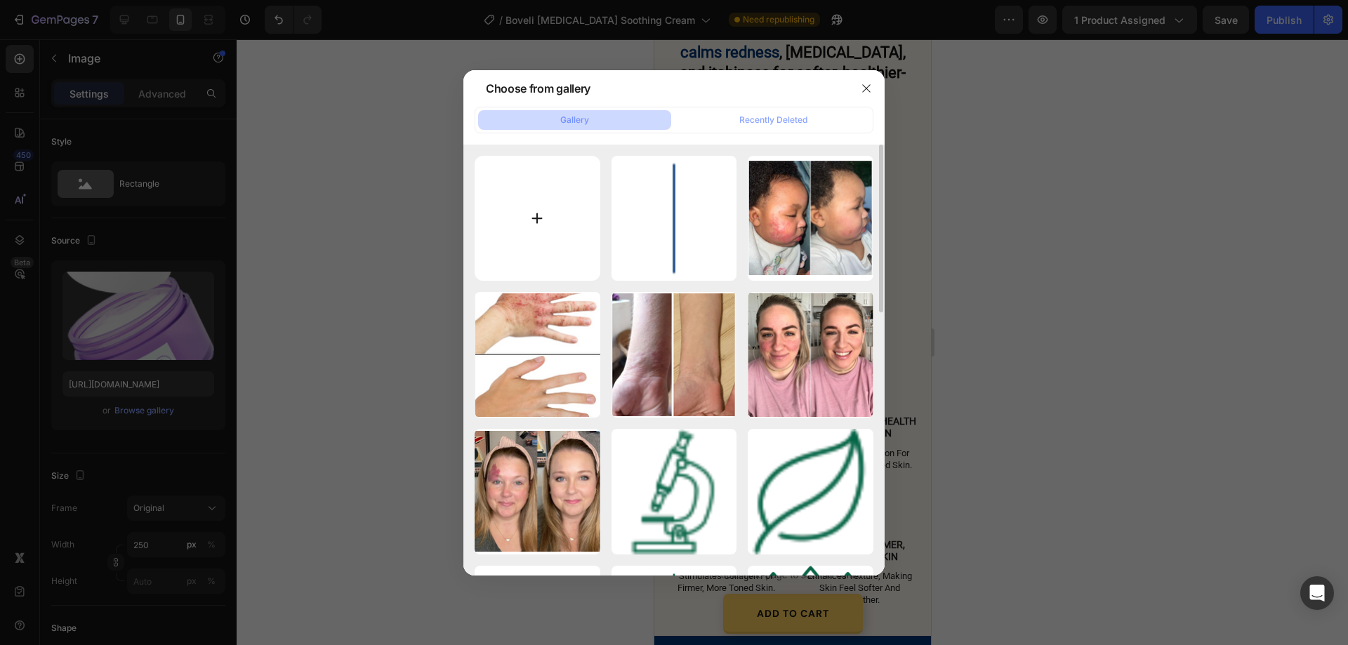
click at [535, 219] on input "file" at bounding box center [538, 219] width 126 height 126
type input "C:\fakepath\image_237726015[1].png"
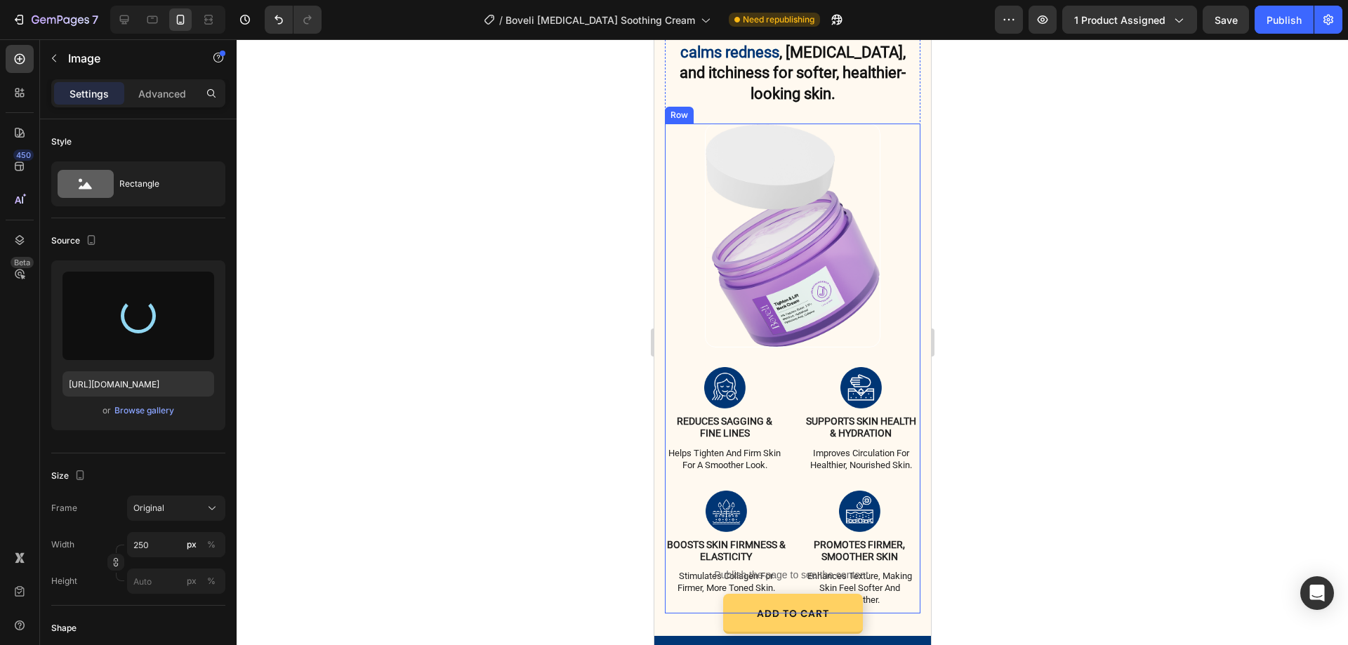
type input "[URL][DOMAIN_NAME]"
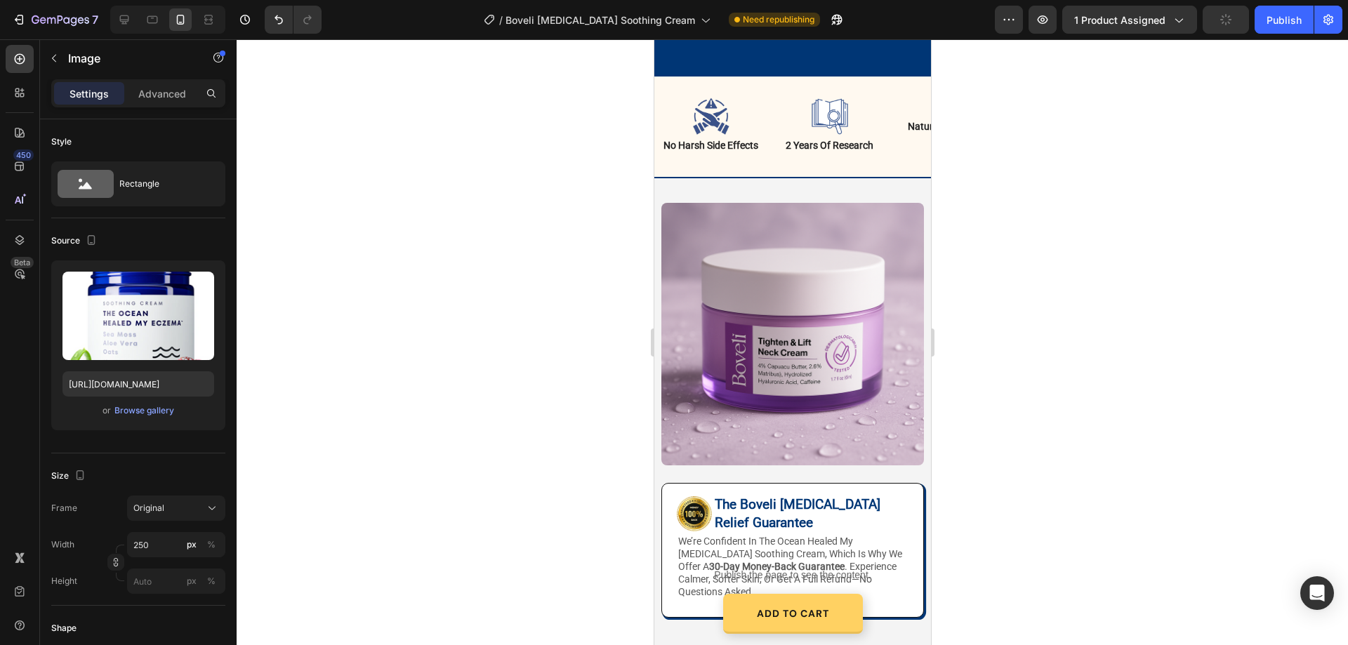
scroll to position [3348, 0]
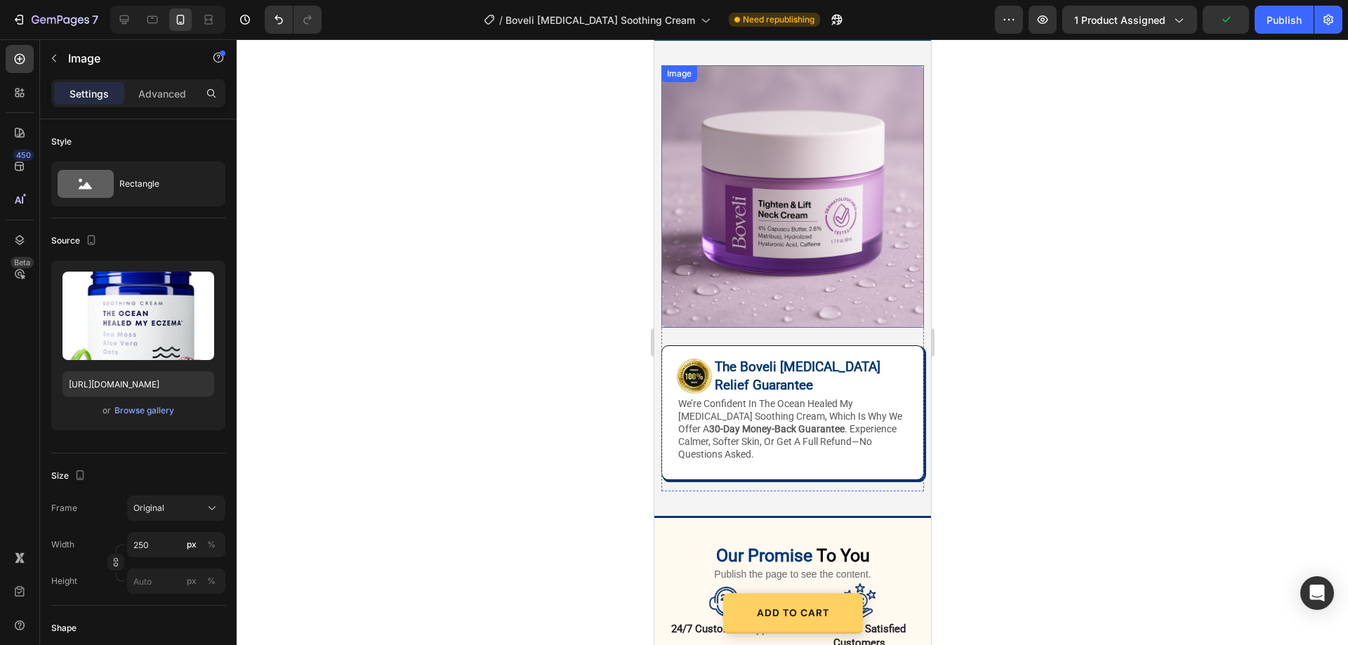
click at [859, 206] on img at bounding box center [792, 196] width 263 height 263
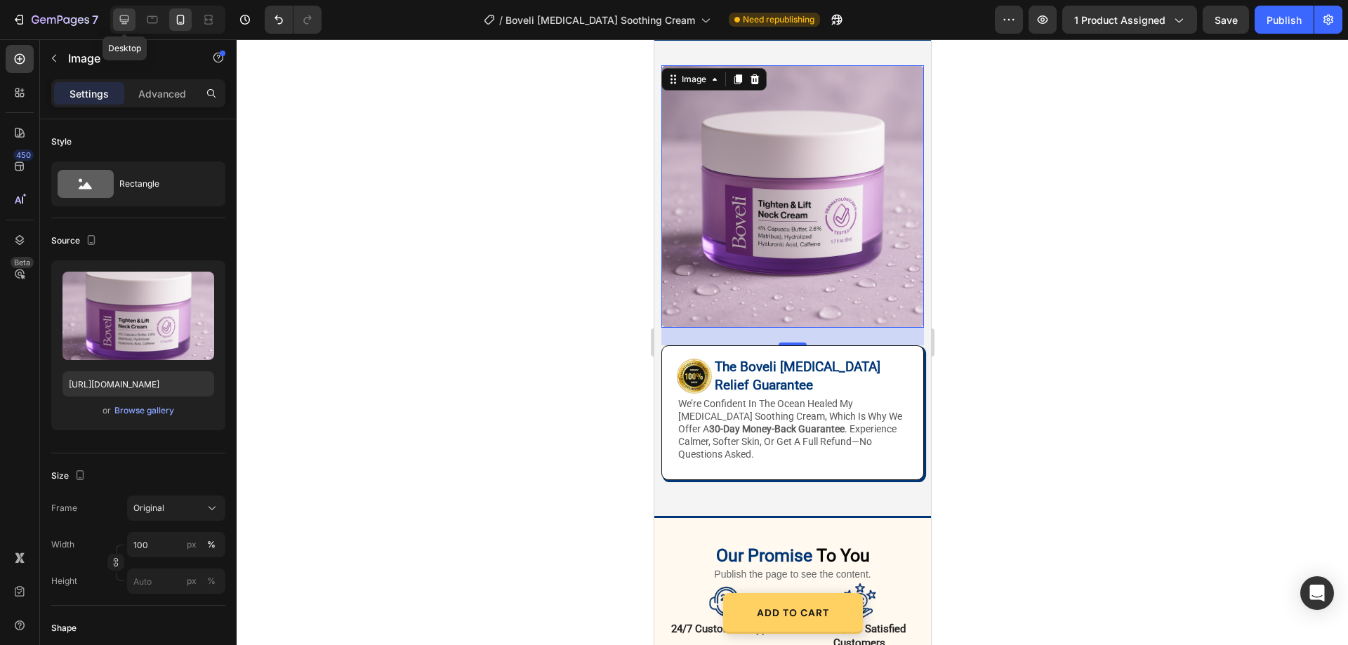
click at [121, 17] on icon at bounding box center [124, 19] width 9 height 9
type input "380"
type input "[URL][DOMAIN_NAME]"
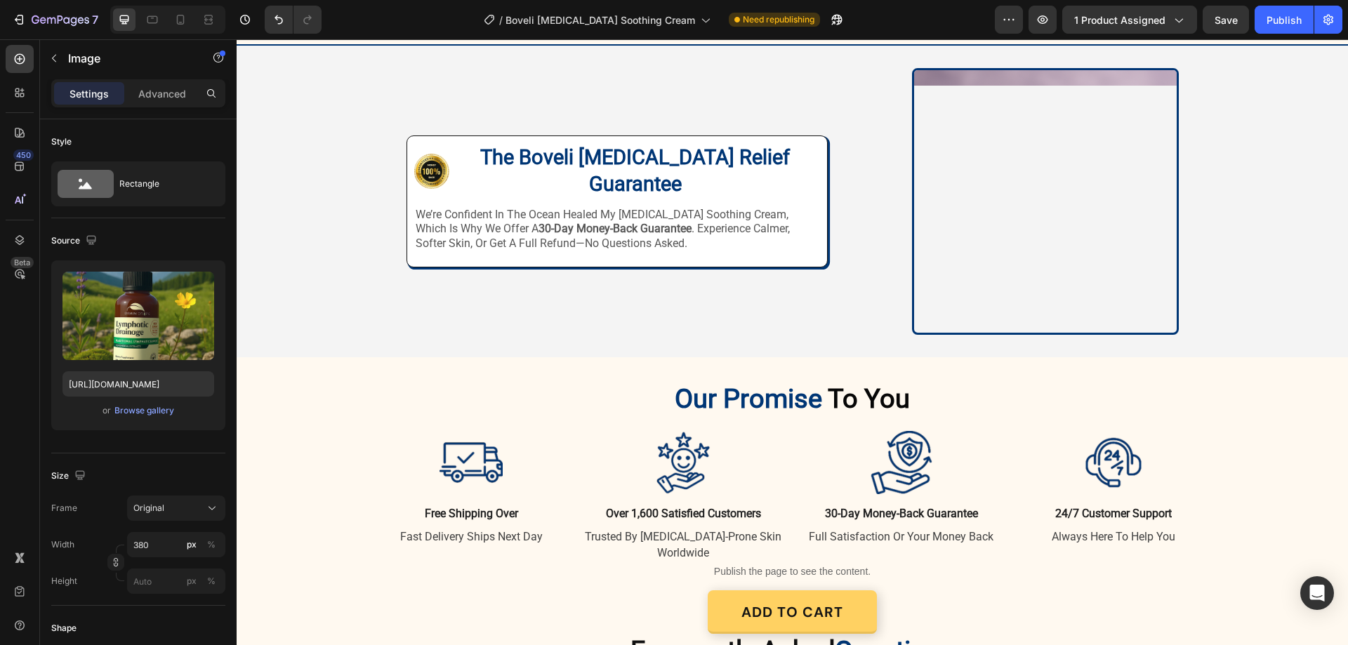
scroll to position [3299, 0]
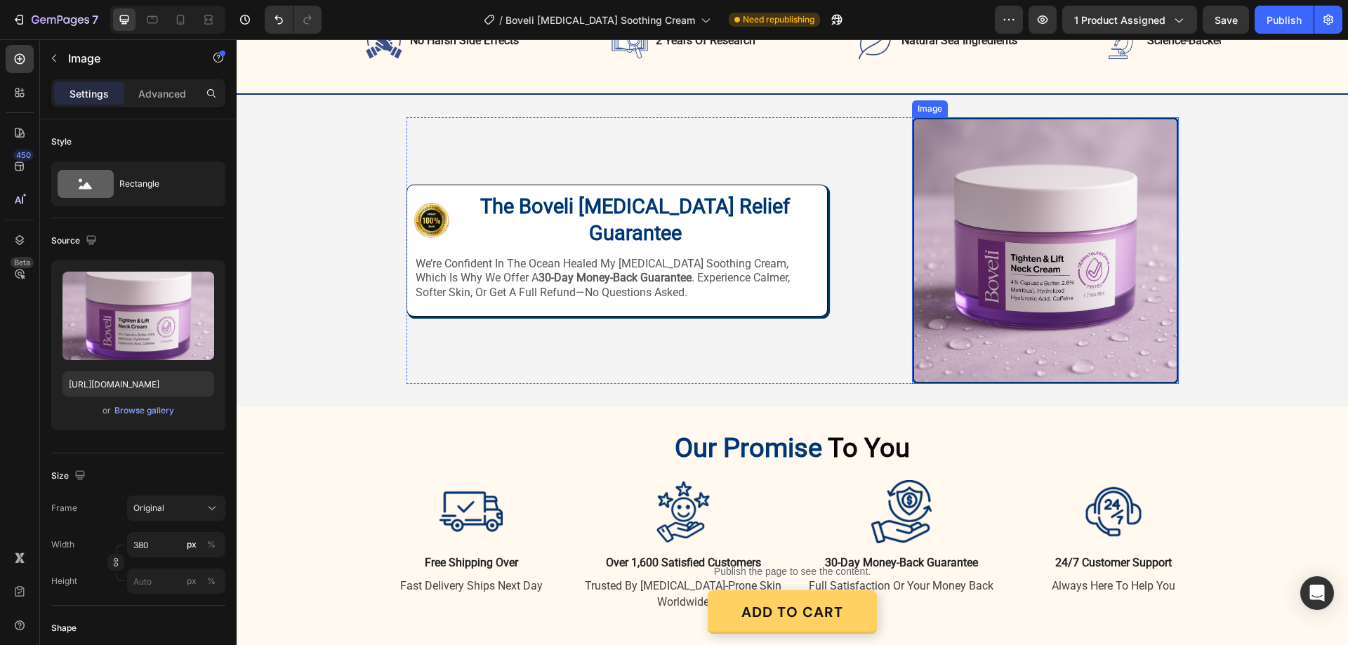
click at [1048, 275] on img at bounding box center [1045, 250] width 267 height 267
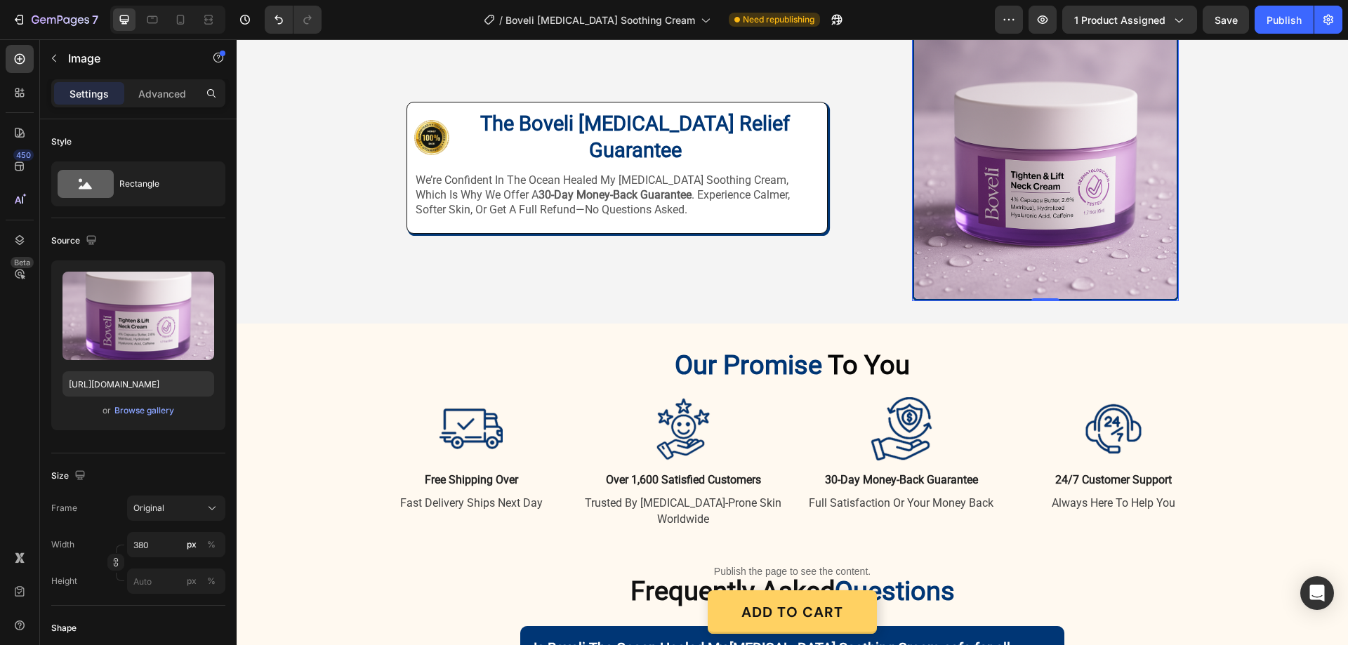
scroll to position [3018, 0]
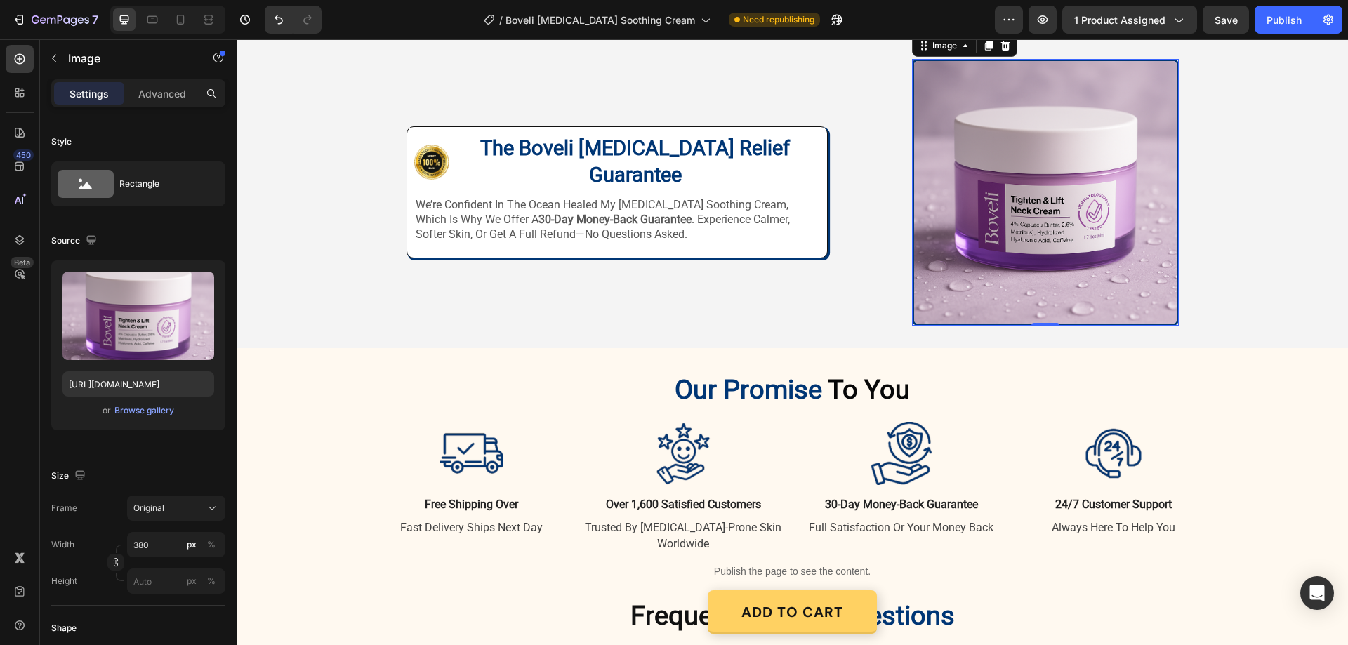
click at [1053, 201] on img at bounding box center [1045, 192] width 267 height 267
click at [145, 411] on div "Browse gallery" at bounding box center [144, 411] width 60 height 13
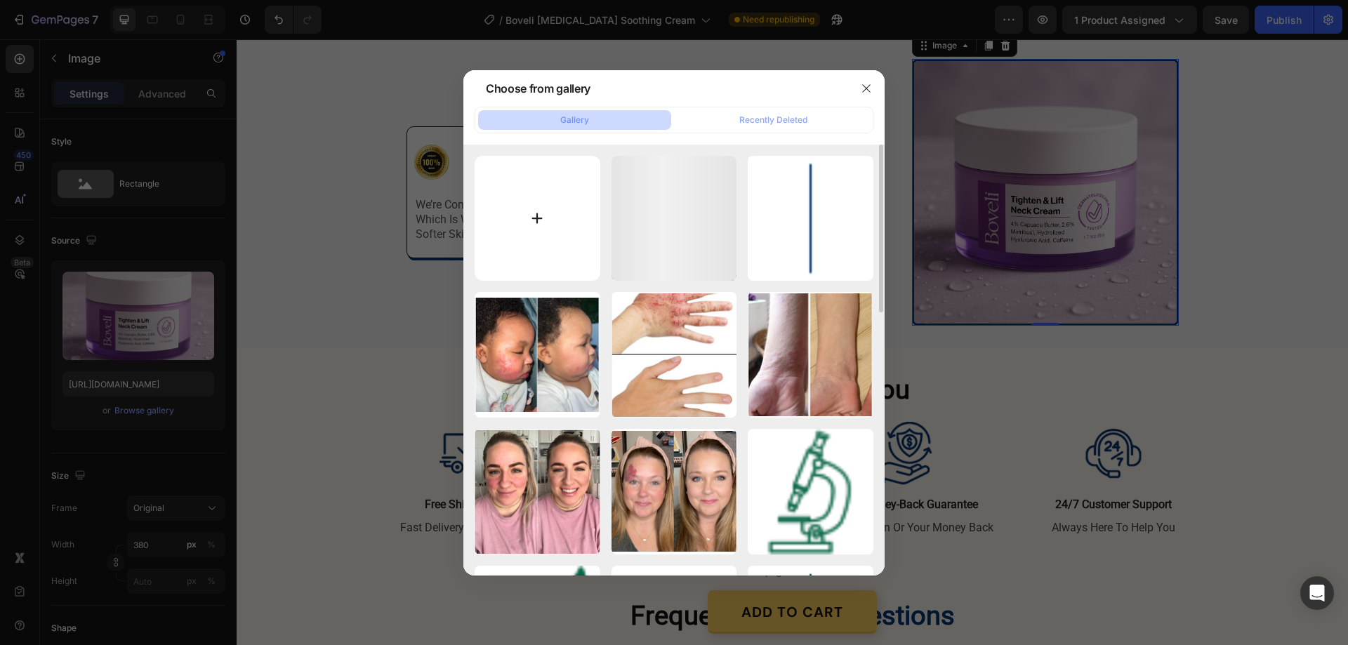
click at [533, 220] on input "file" at bounding box center [538, 219] width 126 height 126
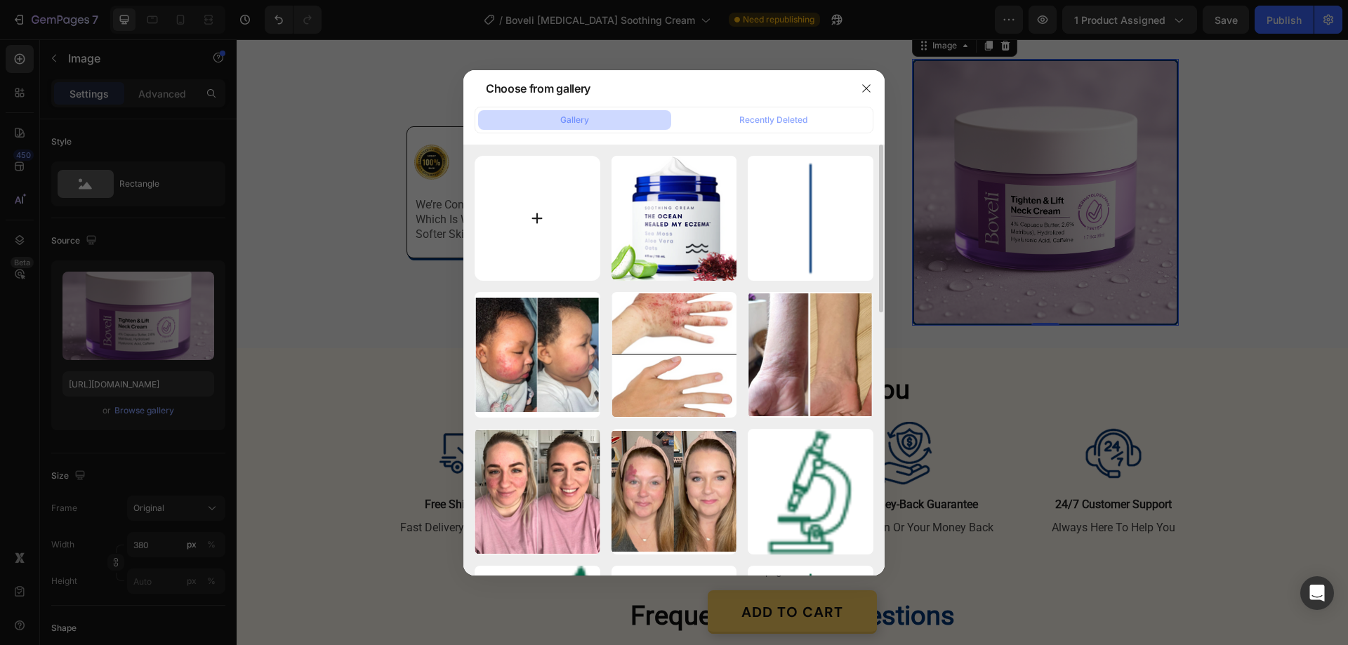
type input "C:\fakepath\Screenshot [DATE] 132015.png"
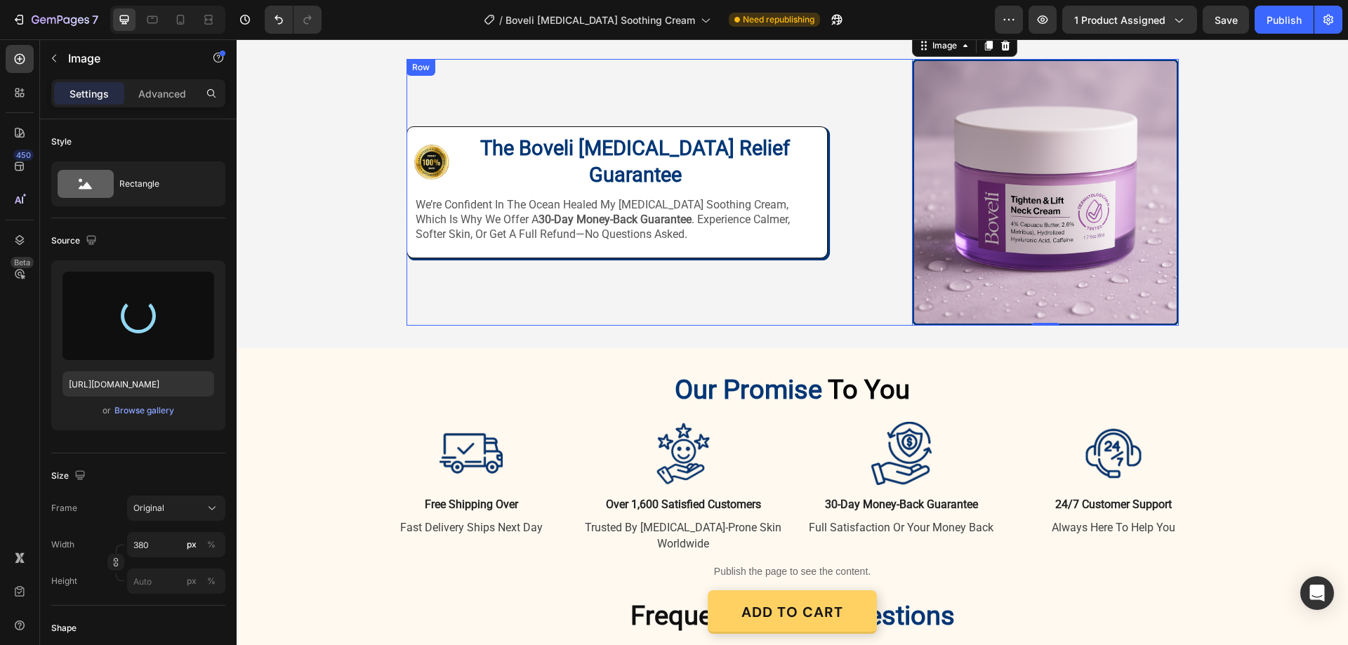
type input "[URL][DOMAIN_NAME]"
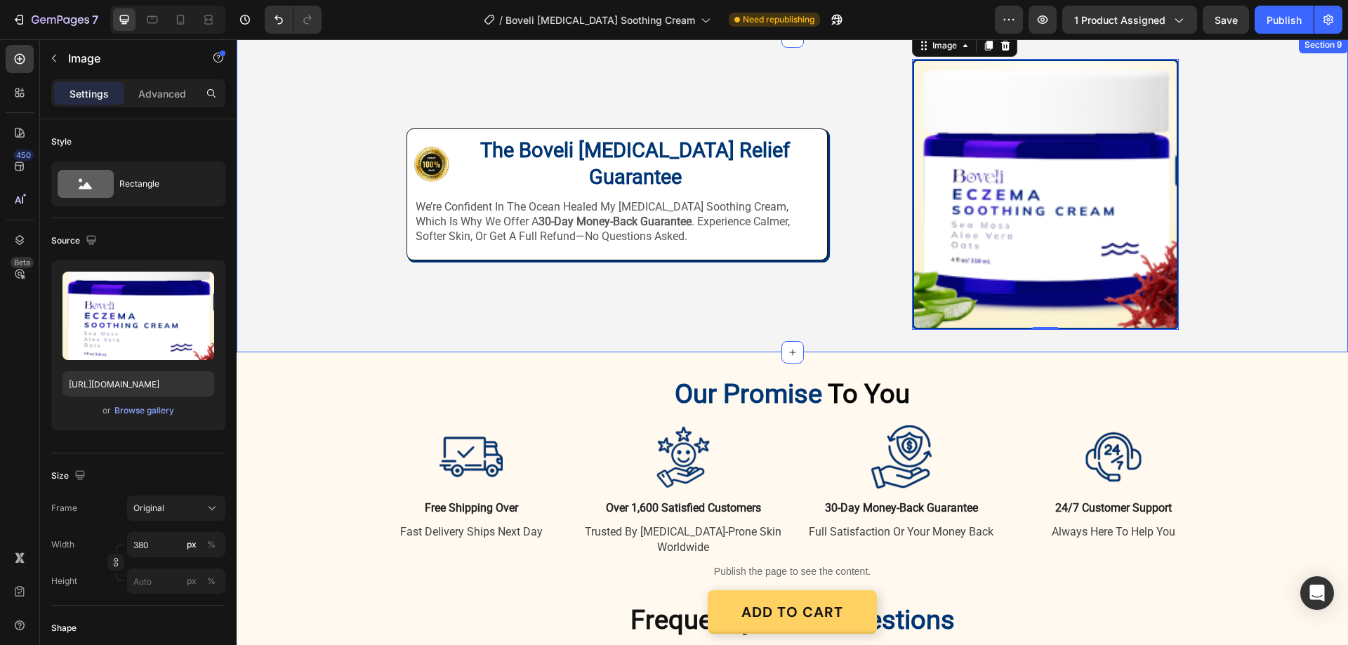
click at [1228, 117] on div "Image Image The Boveli [MEDICAL_DATA] Relief Guarantee Heading Row we’re confid…" at bounding box center [793, 194] width 1112 height 271
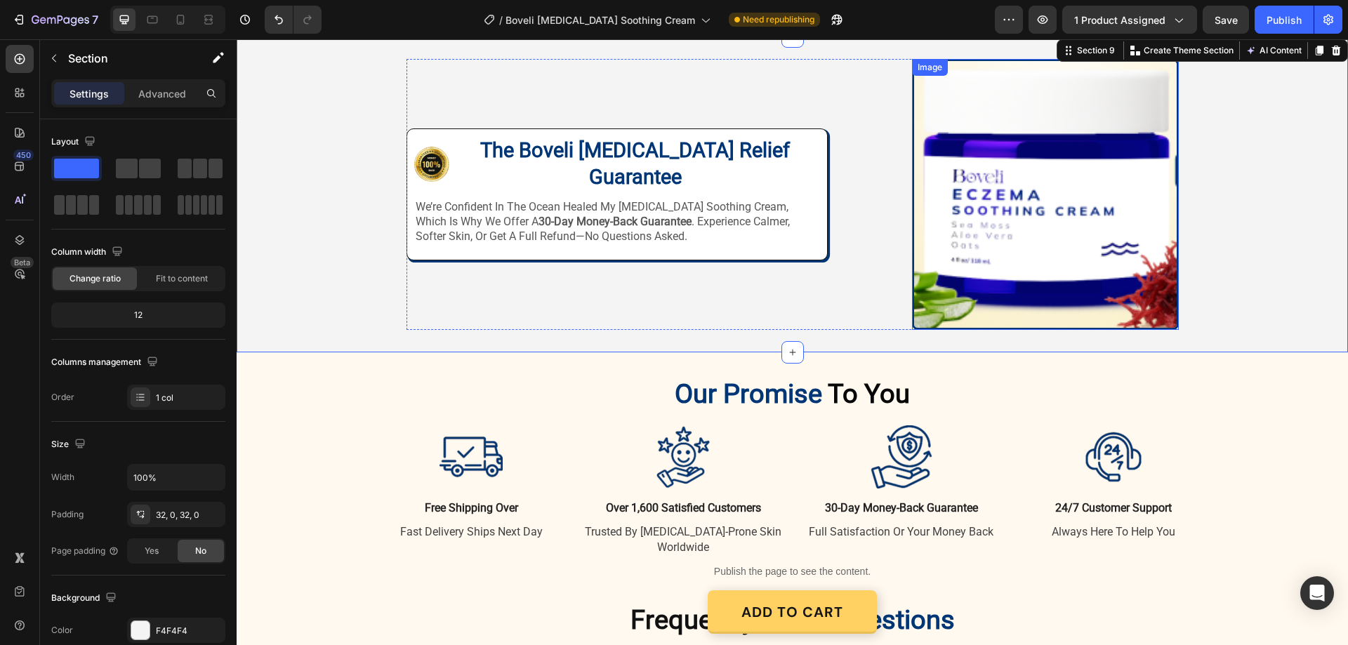
click at [967, 188] on img at bounding box center [1045, 194] width 267 height 271
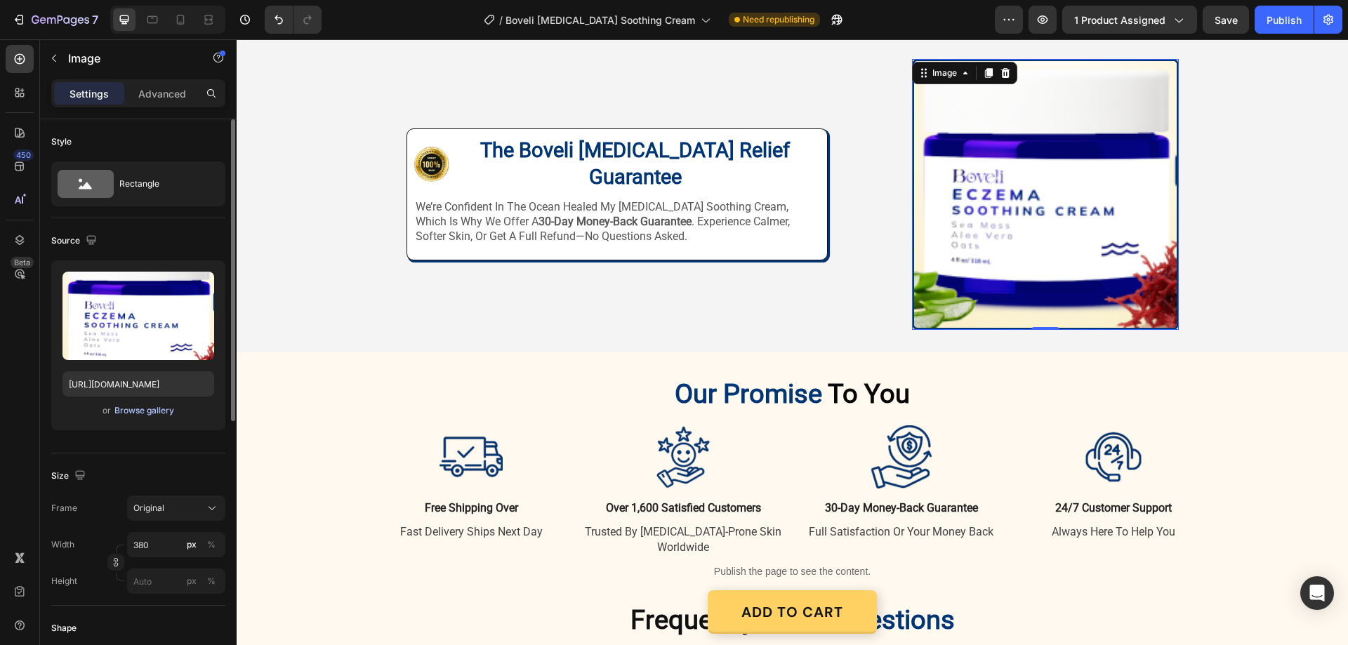
click at [140, 415] on div "Browse gallery" at bounding box center [144, 411] width 60 height 13
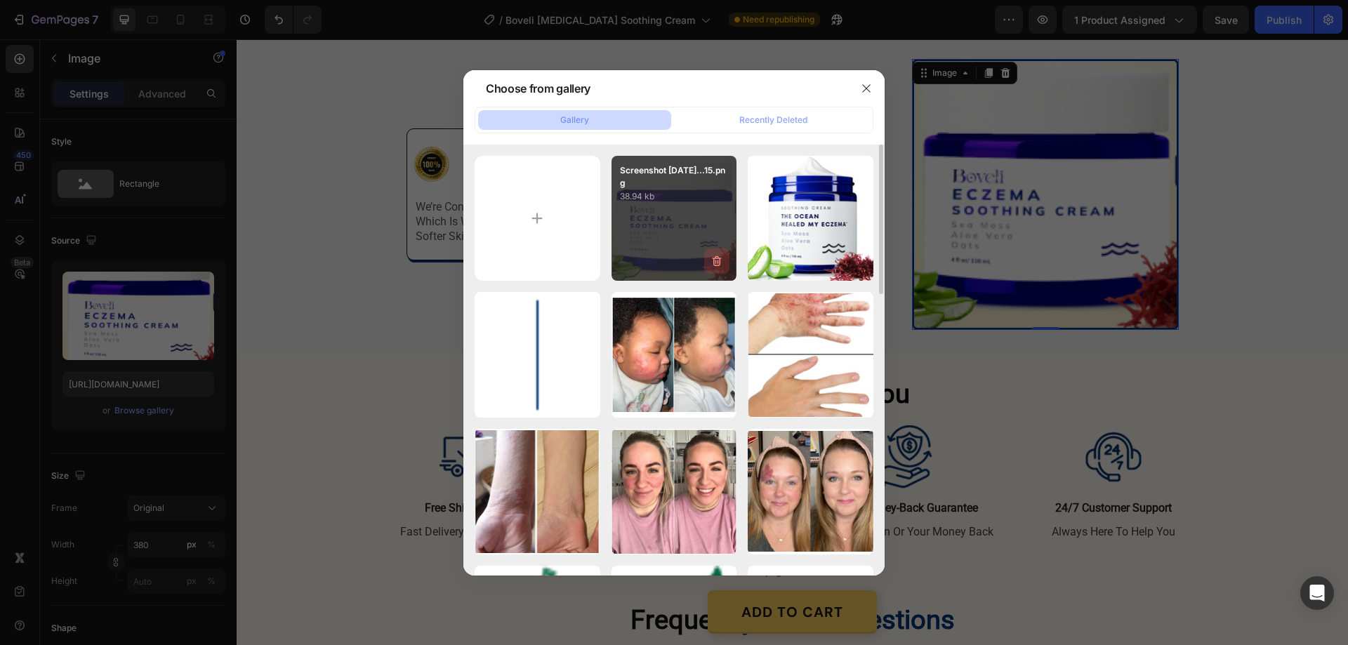
click at [716, 260] on icon "button" at bounding box center [717, 261] width 14 height 14
click at [716, 263] on div "Delete" at bounding box center [709, 264] width 26 height 13
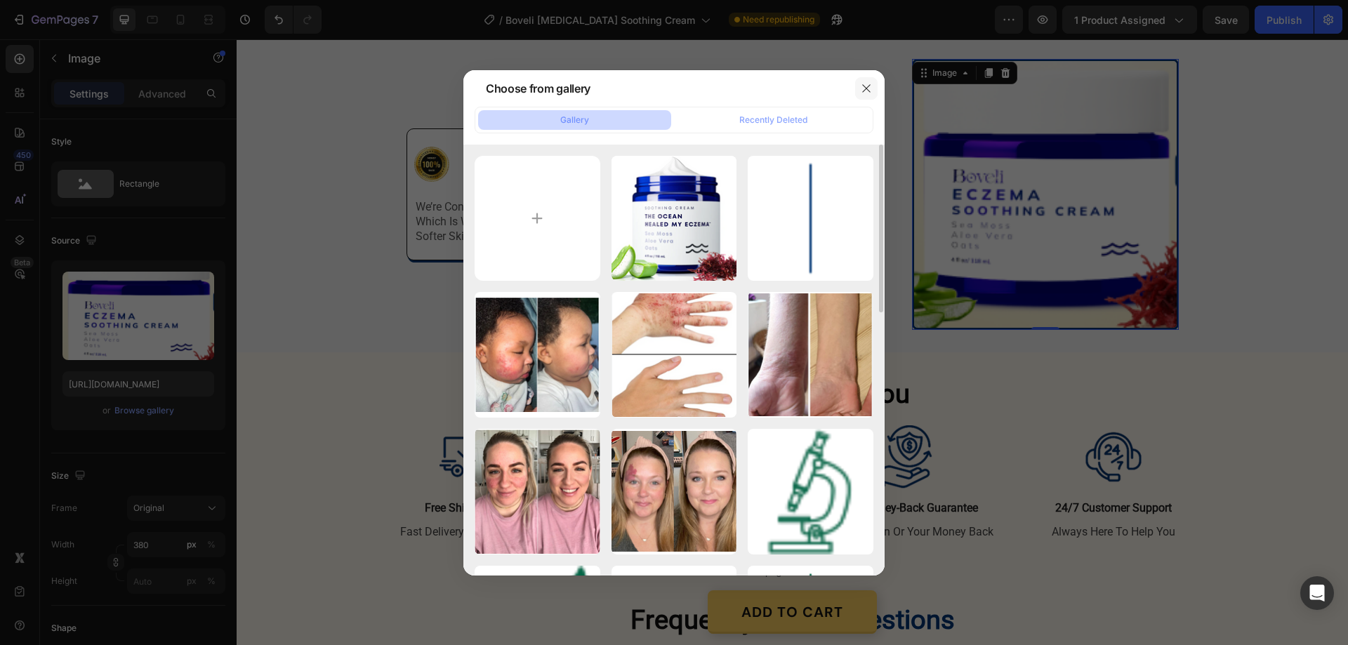
click at [871, 88] on icon "button" at bounding box center [866, 88] width 11 height 11
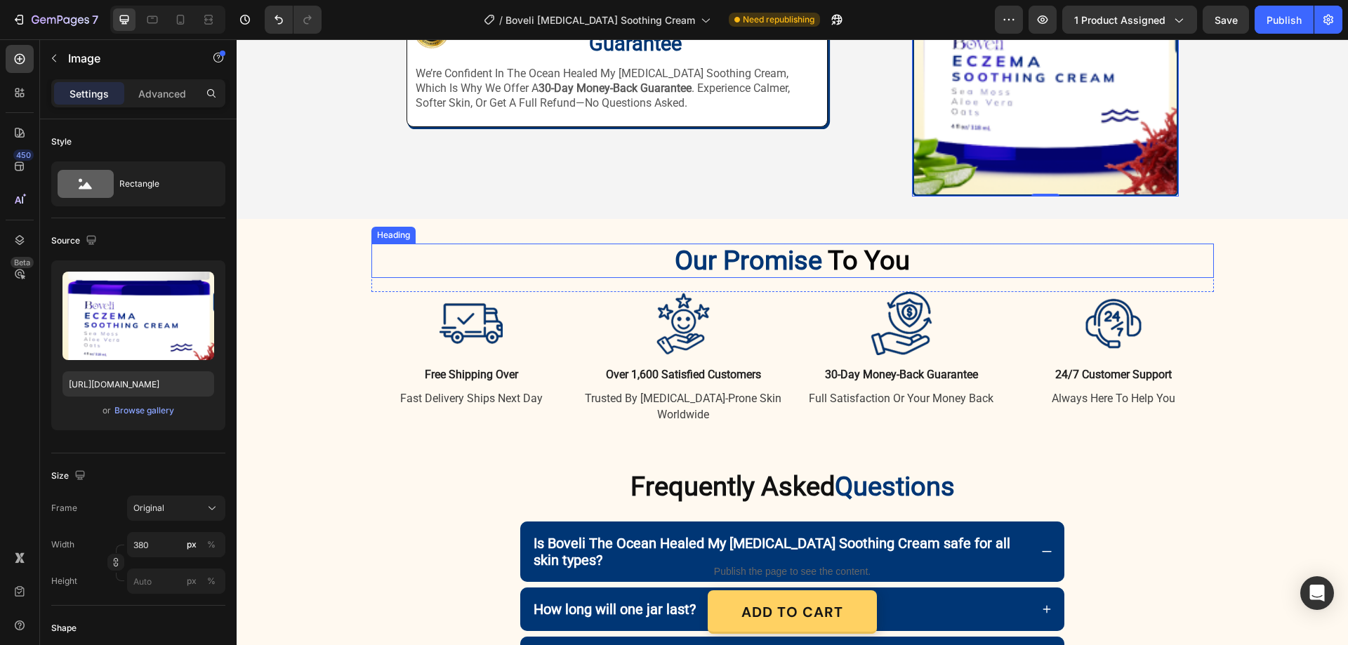
scroll to position [3158, 0]
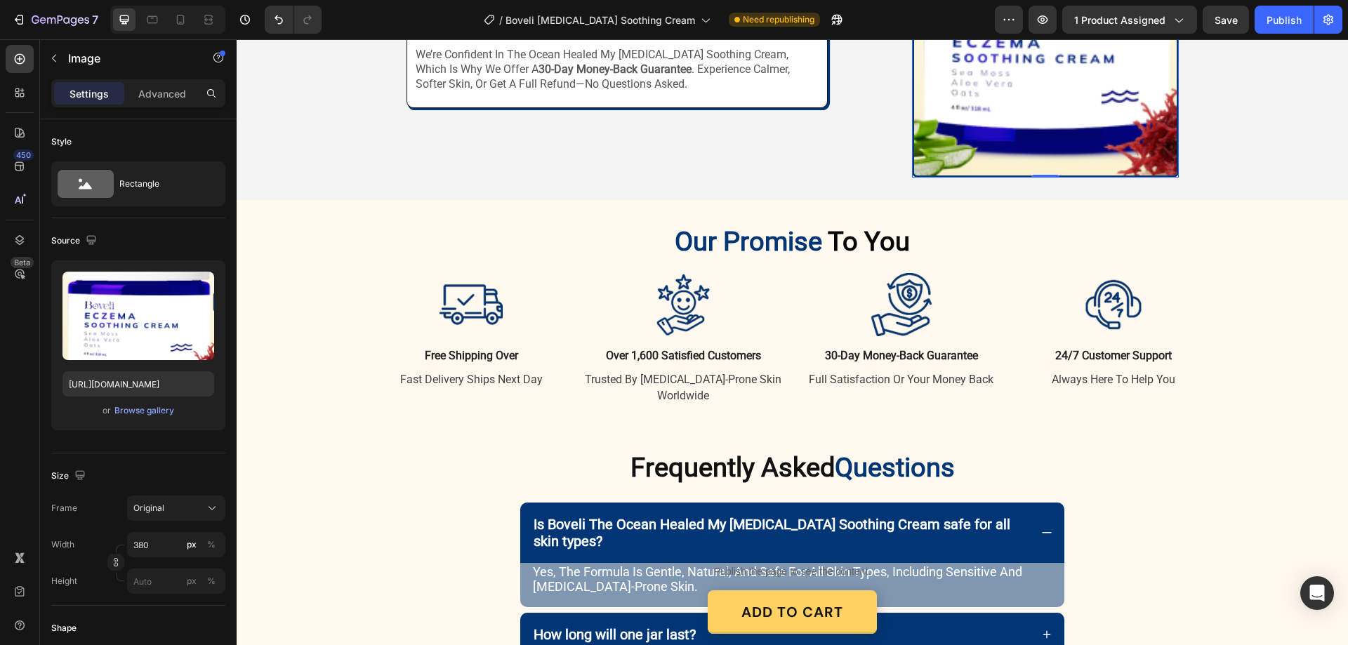
click at [1022, 123] on img at bounding box center [1045, 42] width 267 height 271
click at [136, 412] on div "Browse gallery" at bounding box center [144, 411] width 60 height 13
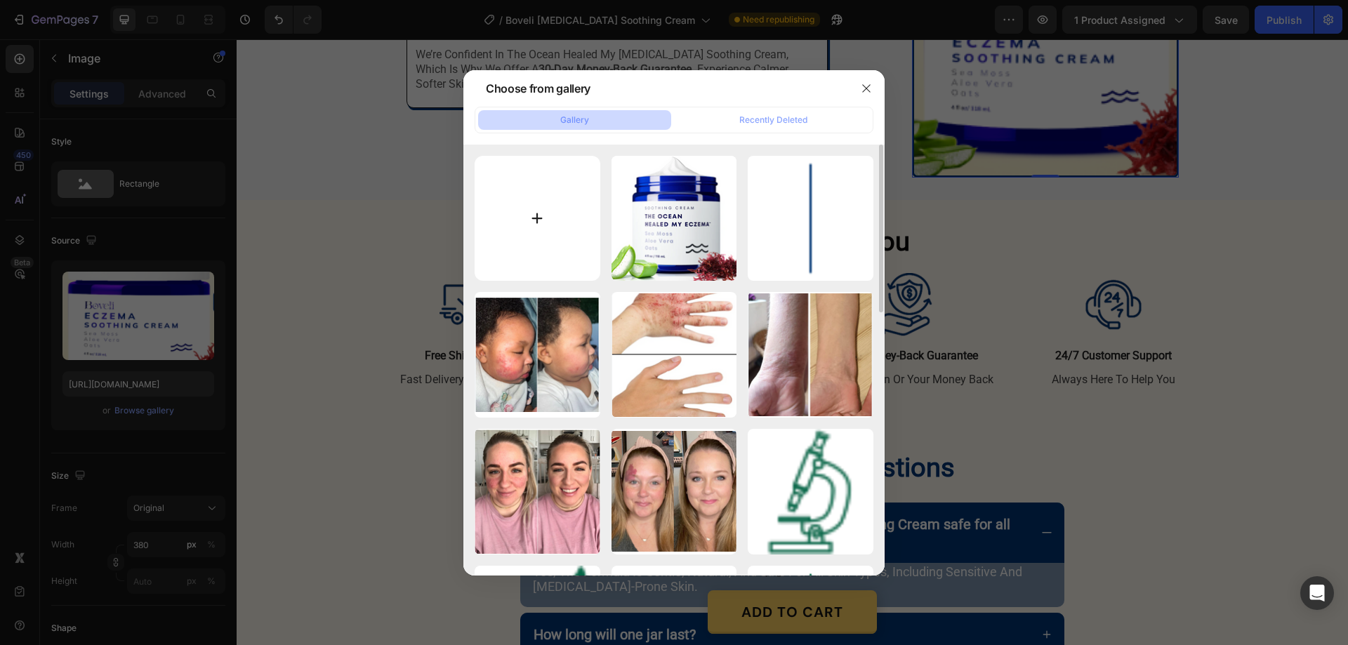
click at [533, 223] on input "file" at bounding box center [538, 219] width 126 height 126
type input "C:\fakepath\boveli ezcemA MOCKH 2.png"
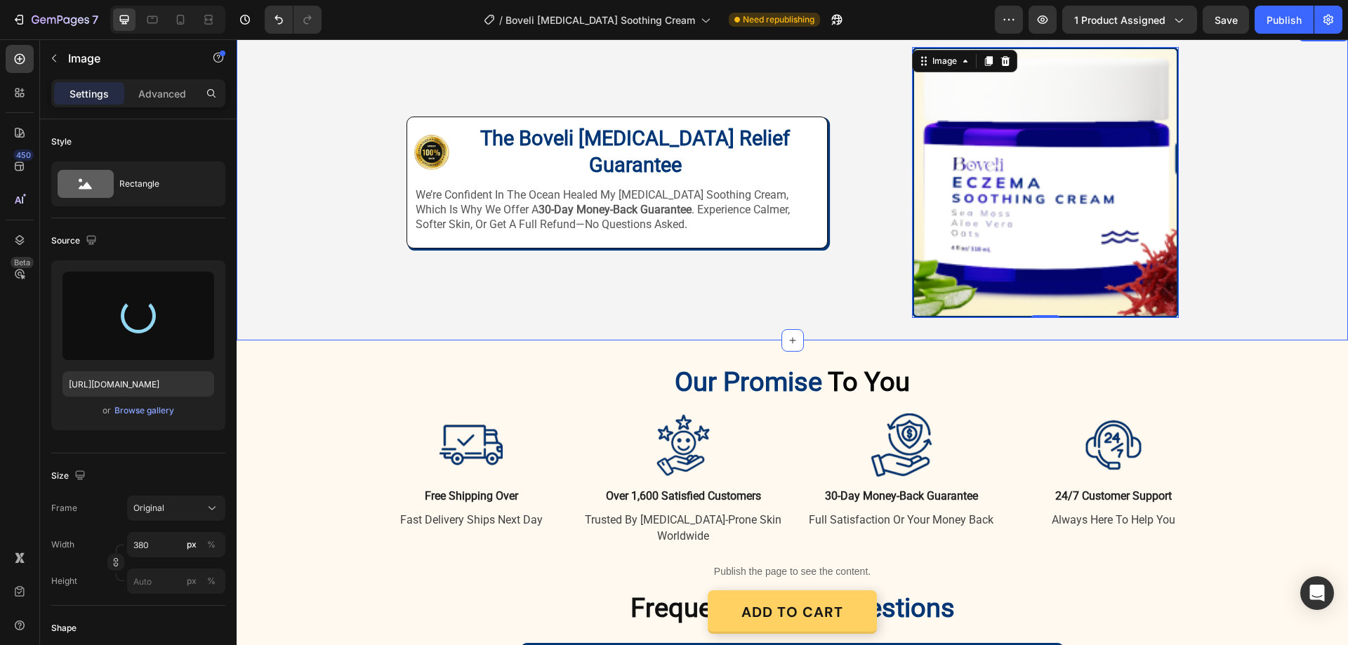
scroll to position [2947, 0]
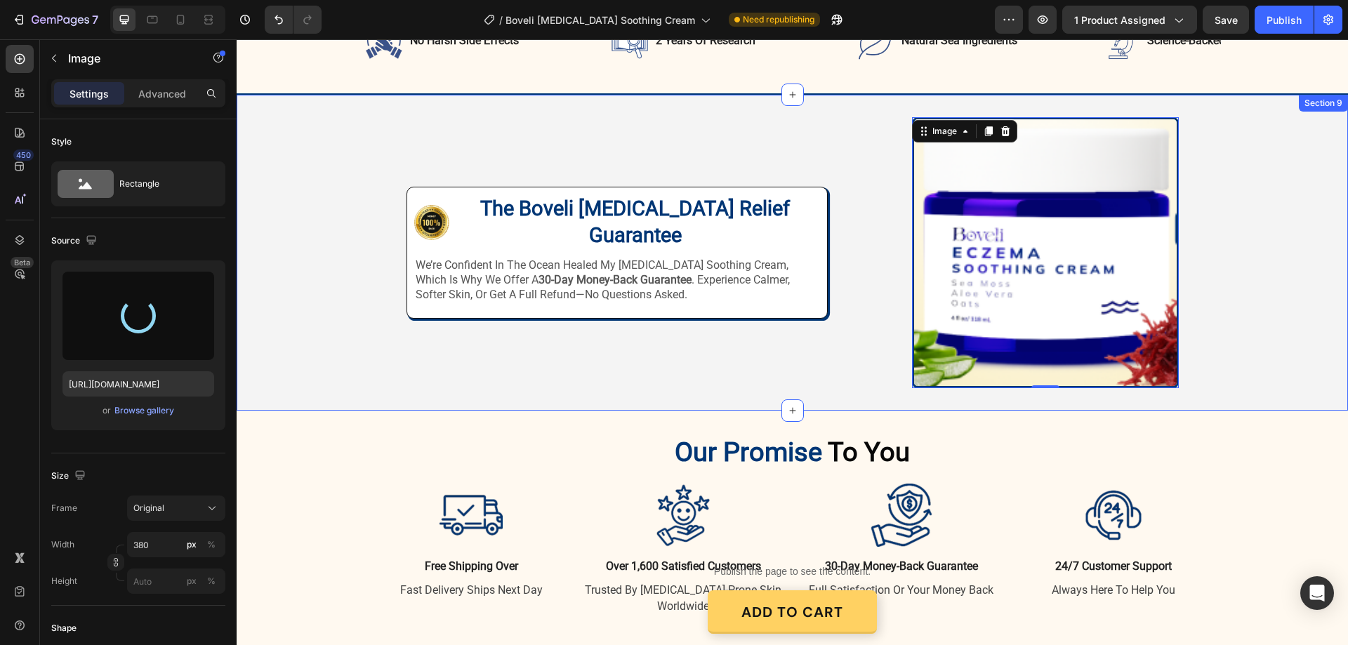
type input "[URL][DOMAIN_NAME]"
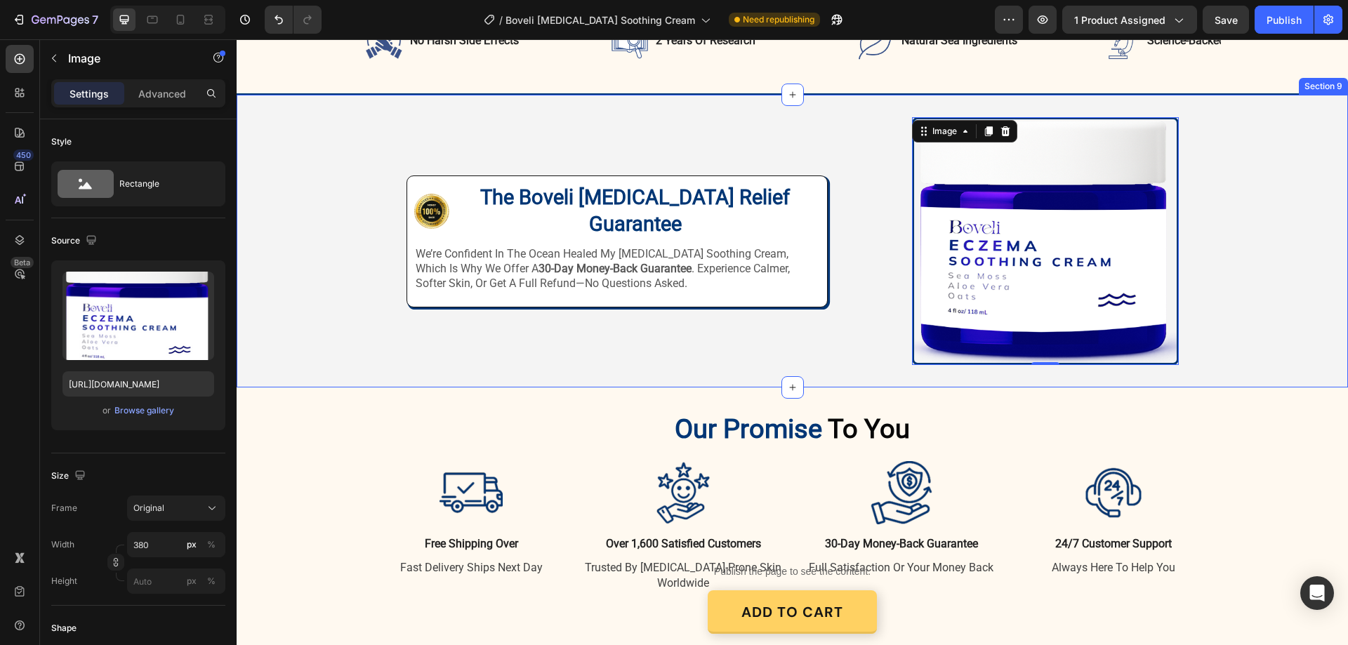
click at [1211, 201] on div "Image Image The Boveli [MEDICAL_DATA] Relief Guarantee Heading Row we’re confid…" at bounding box center [793, 241] width 1112 height 248
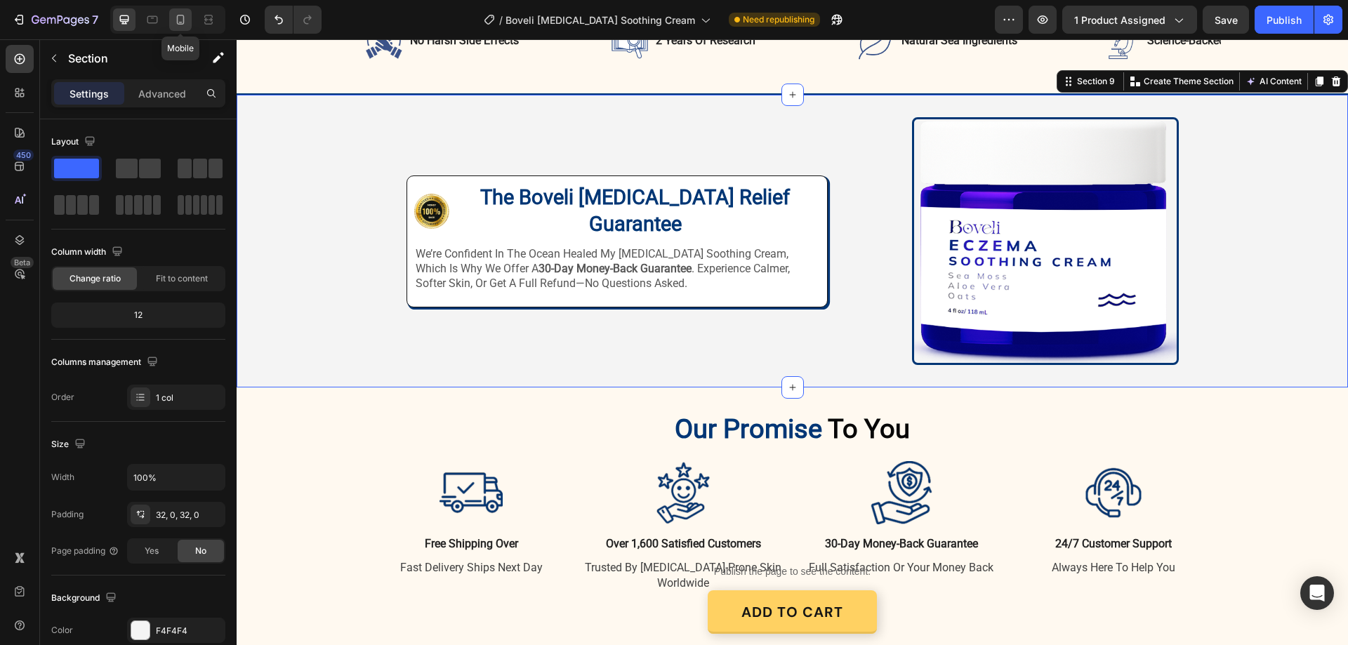
click at [187, 16] on icon at bounding box center [180, 20] width 14 height 14
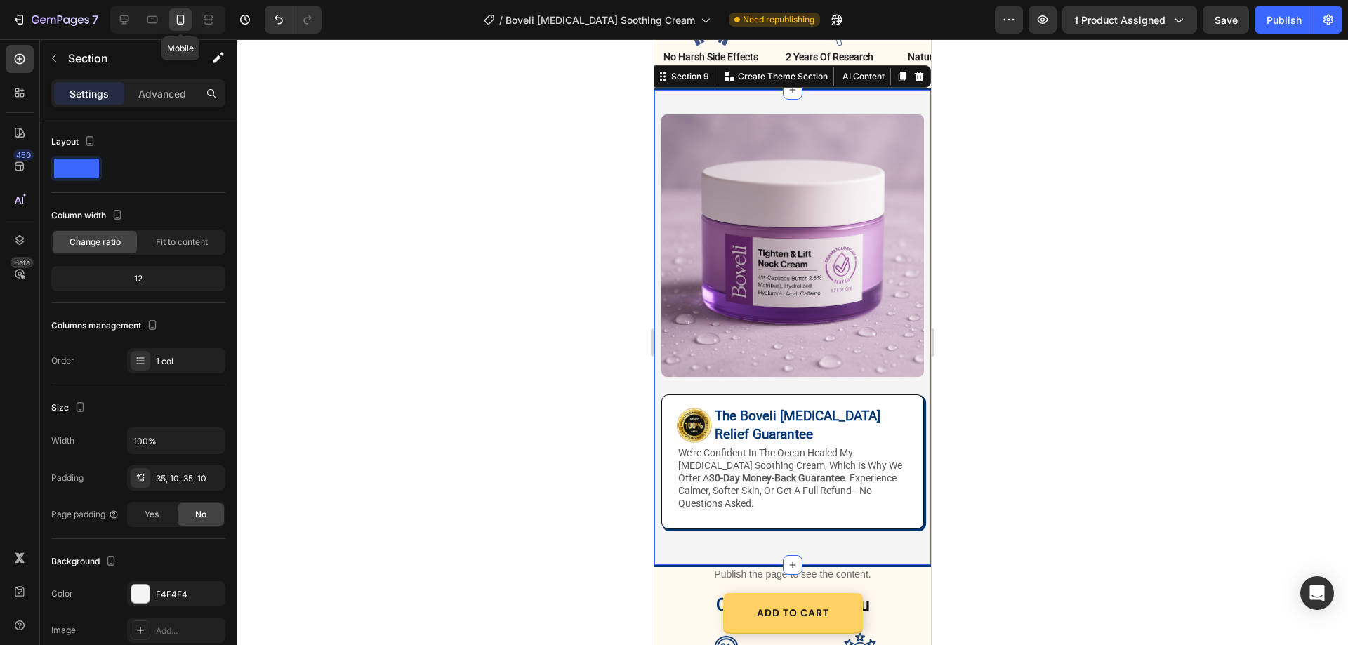
scroll to position [2949, 0]
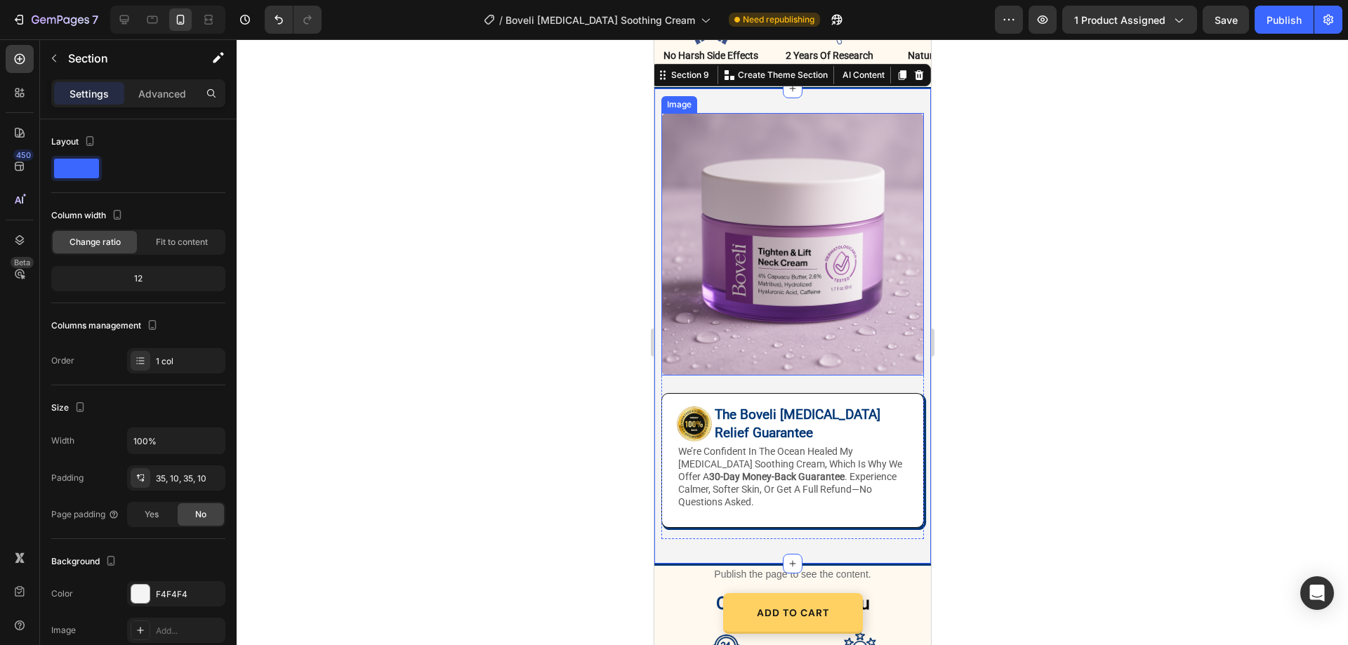
click at [790, 240] on img at bounding box center [792, 244] width 263 height 263
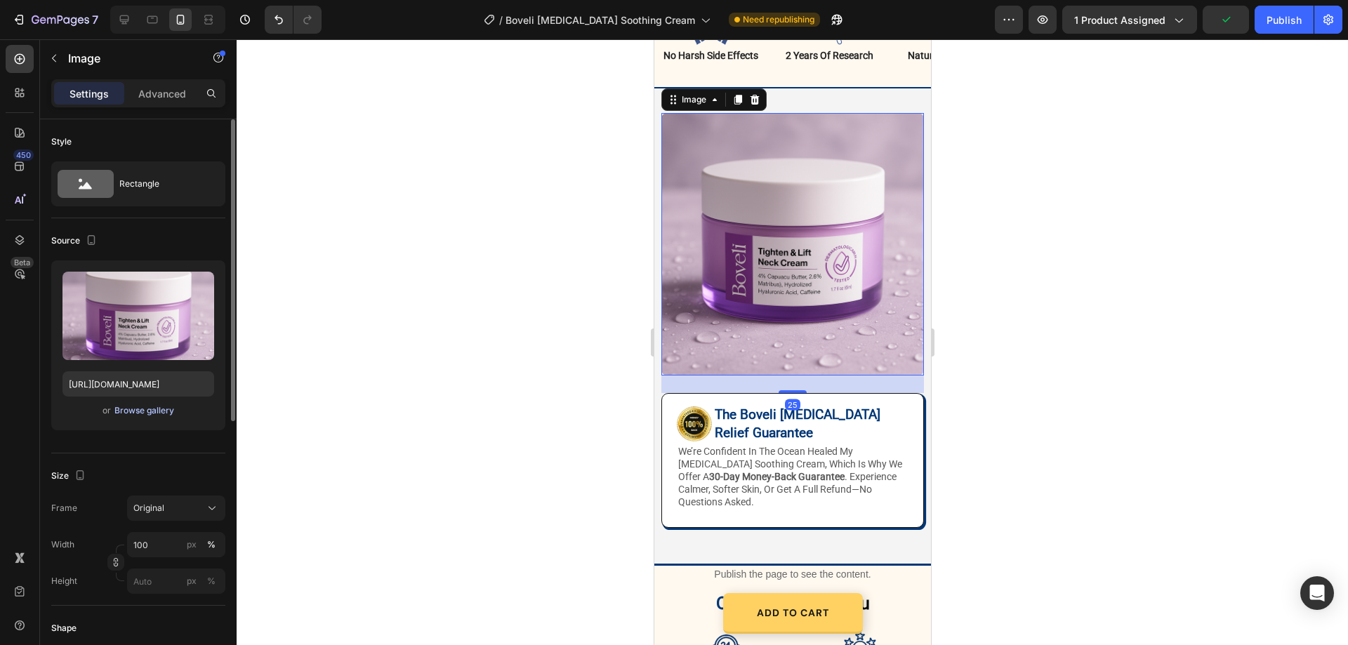
click at [150, 412] on div "Browse gallery" at bounding box center [144, 411] width 60 height 13
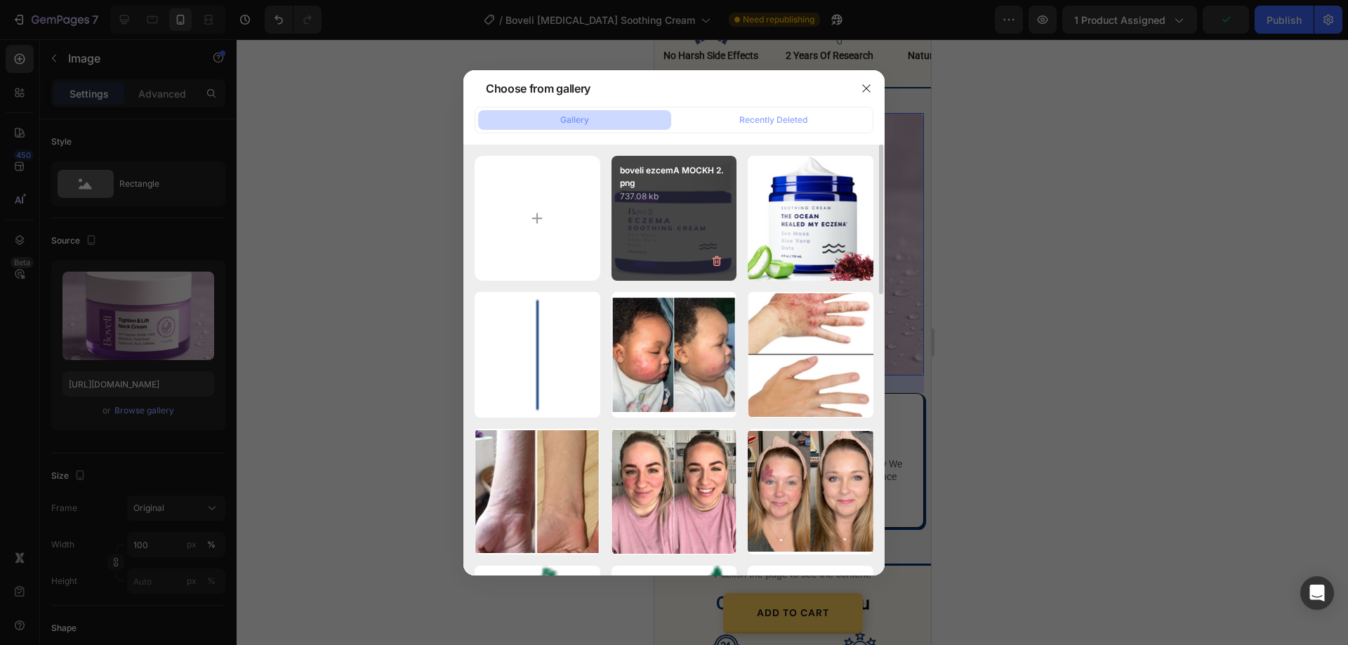
click at [683, 223] on div "boveli ezcemA MOCKH 2.png 737.08 kb" at bounding box center [675, 219] width 126 height 126
type input "[URL][DOMAIN_NAME]"
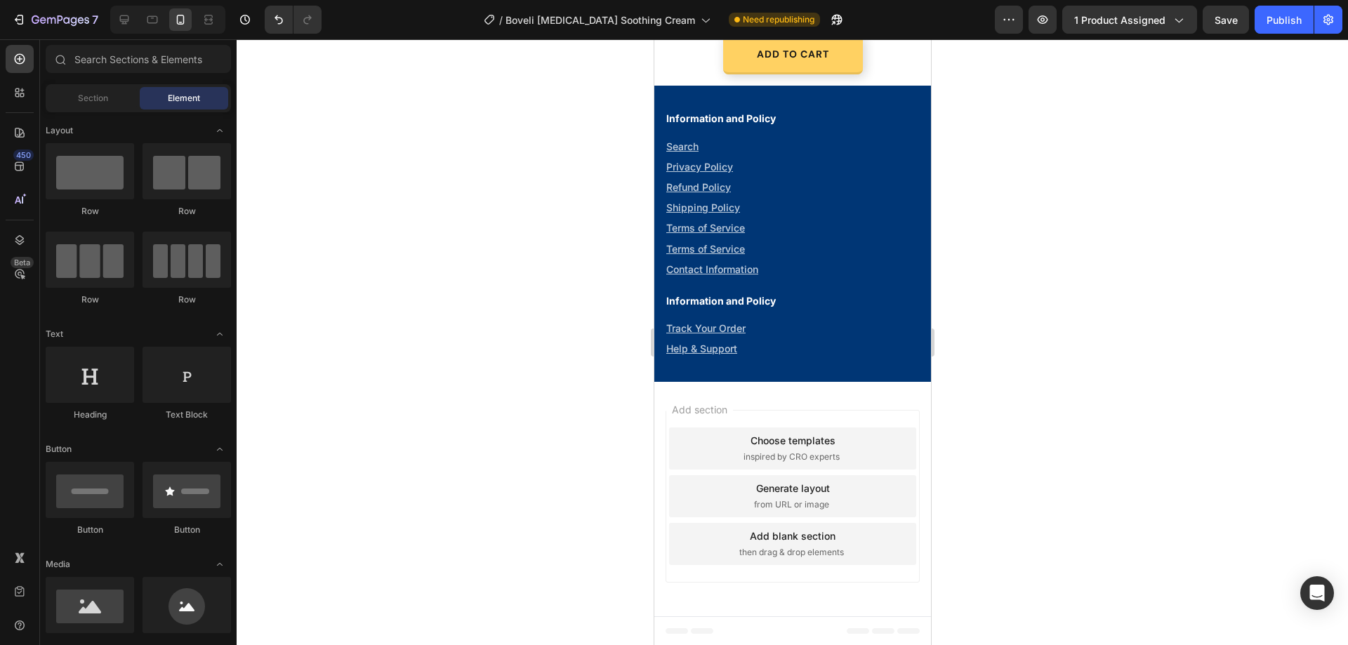
scroll to position [4294, 0]
click at [1294, 16] on div "Publish" at bounding box center [1284, 20] width 35 height 15
